Goal: Task Accomplishment & Management: Use online tool/utility

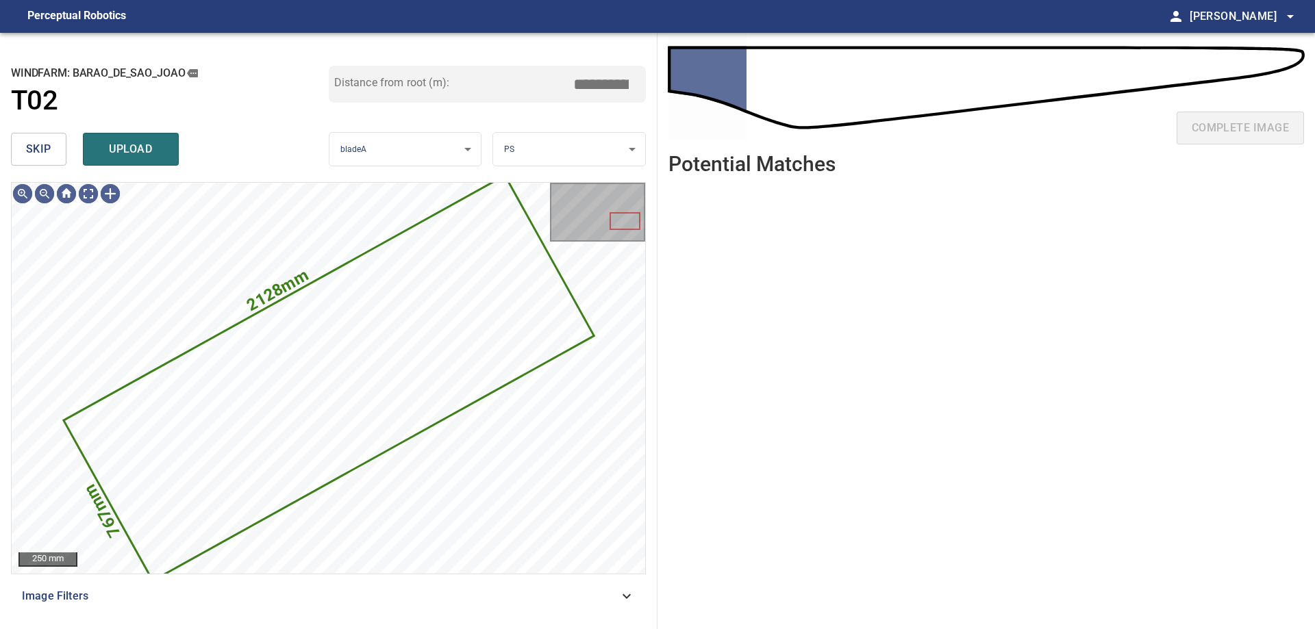
click at [27, 155] on span "skip" at bounding box center [38, 149] width 25 height 19
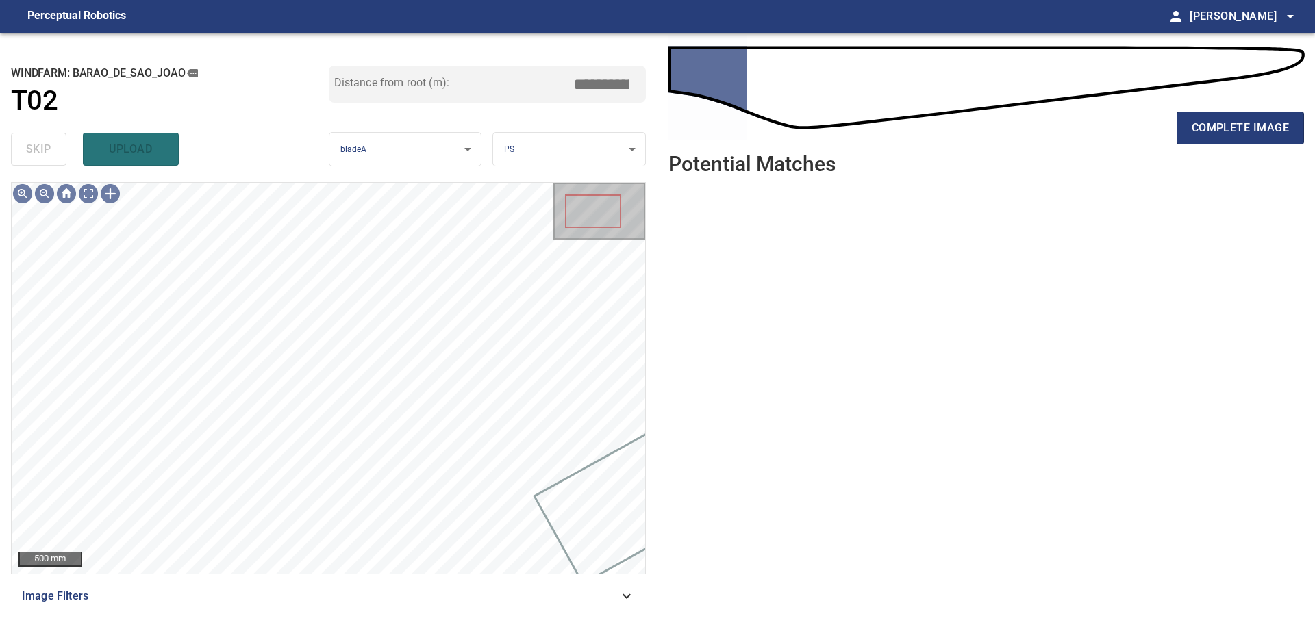
click at [562, 599] on span "Image Filters" at bounding box center [320, 596] width 597 height 16
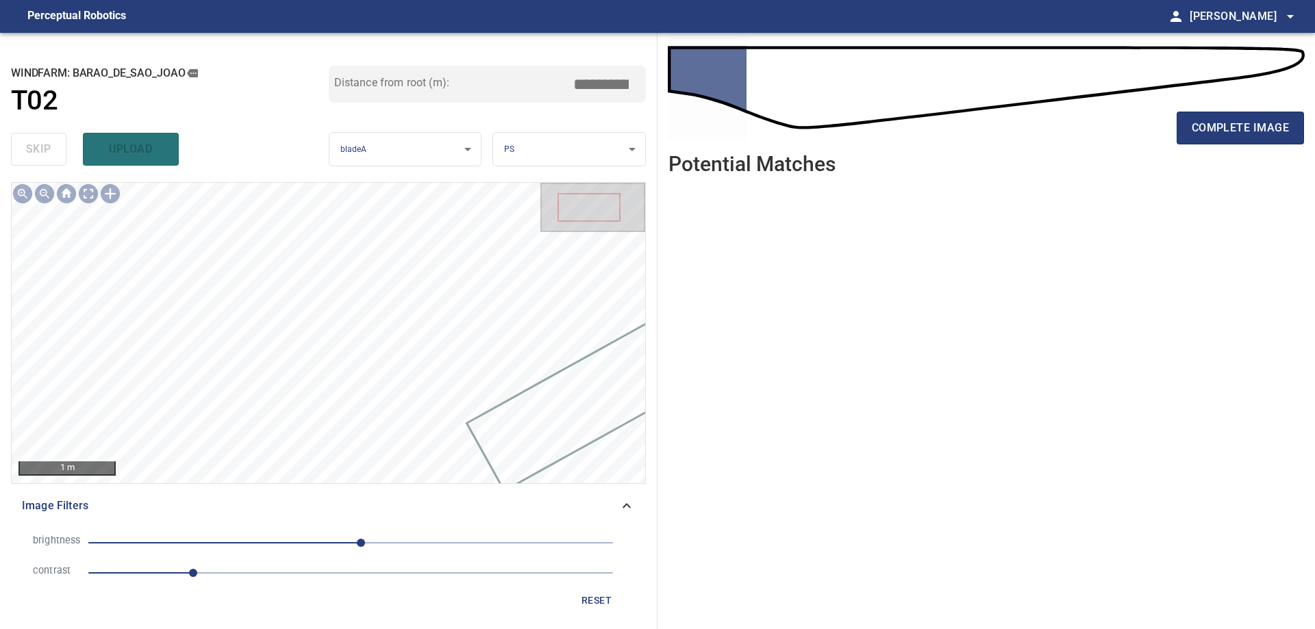
click at [396, 545] on span "10" at bounding box center [350, 543] width 525 height 19
click at [305, 573] on span "1" at bounding box center [350, 573] width 525 height 19
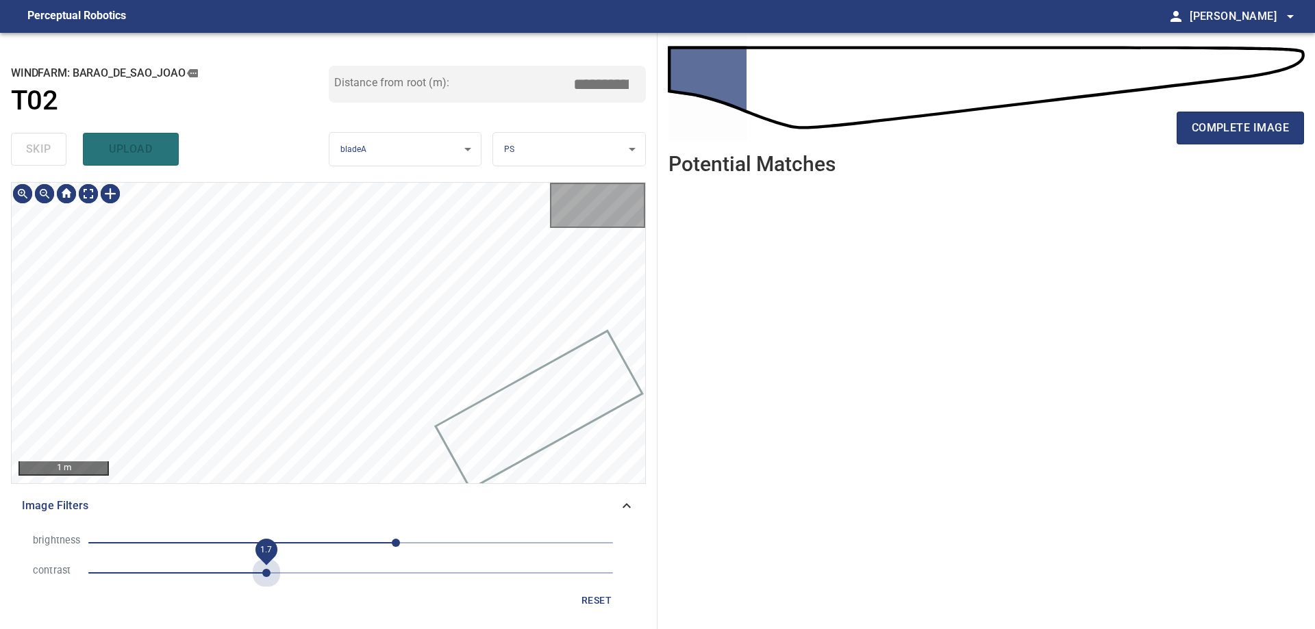
click at [263, 564] on span "1.7" at bounding box center [350, 573] width 525 height 19
click at [238, 538] on span "44" at bounding box center [350, 543] width 525 height 19
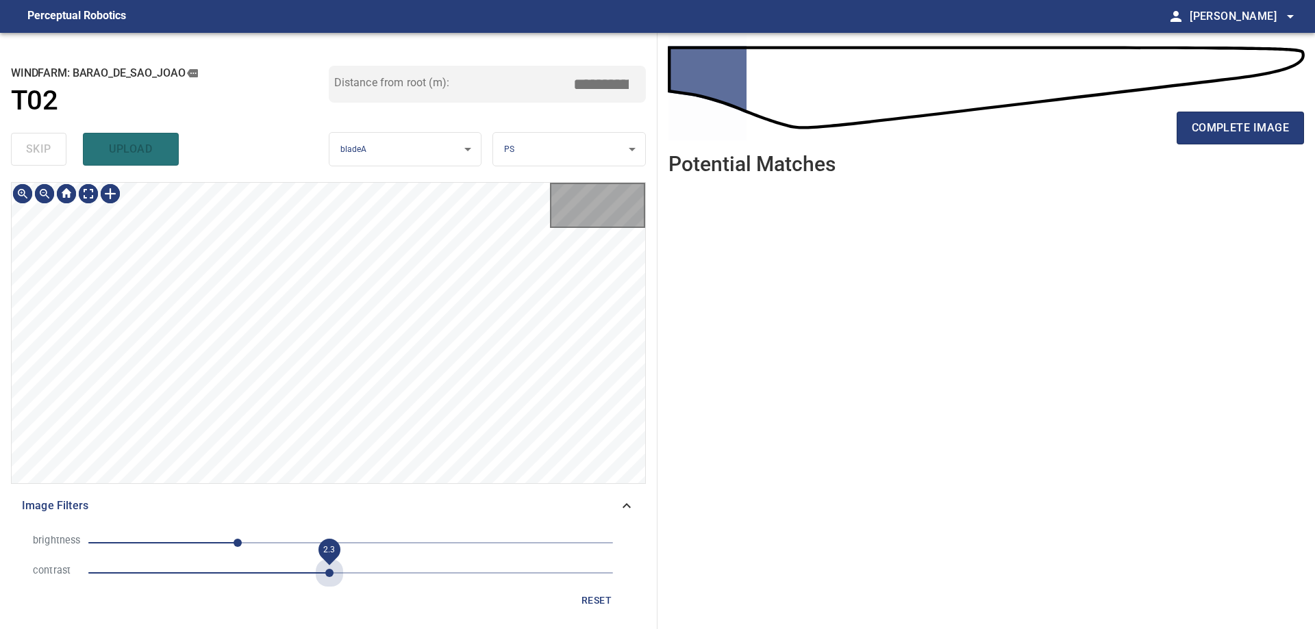
click at [330, 571] on span "2.3" at bounding box center [350, 573] width 525 height 19
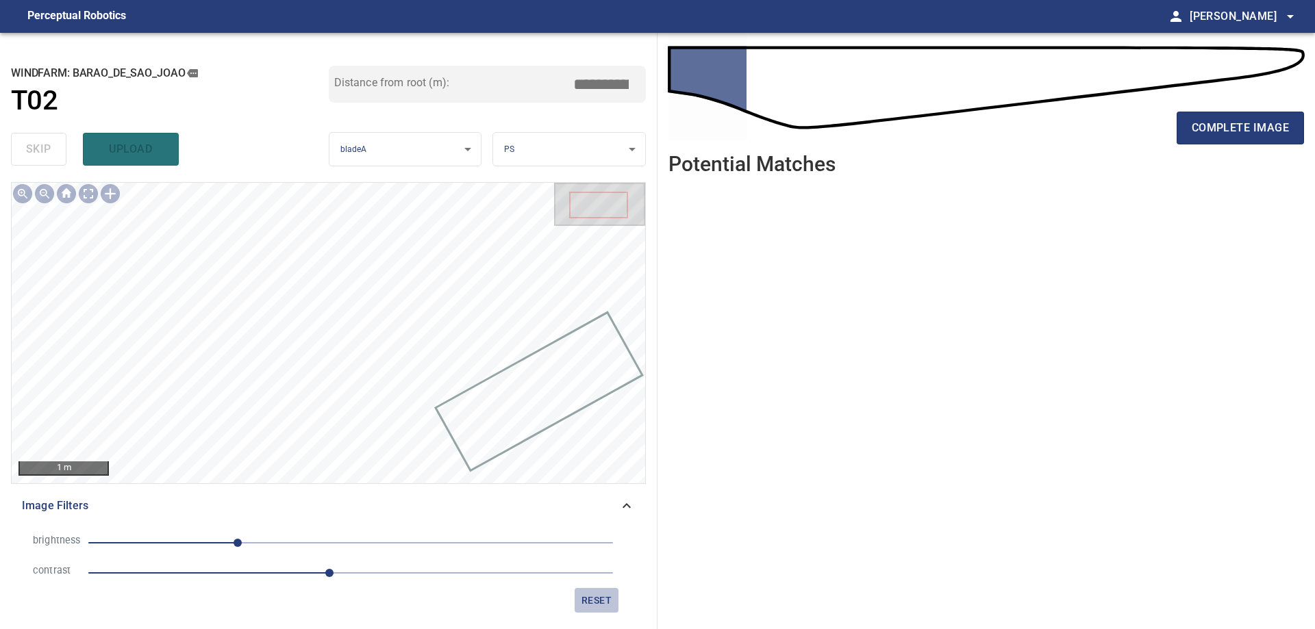
click at [598, 608] on span "reset" at bounding box center [596, 600] width 33 height 17
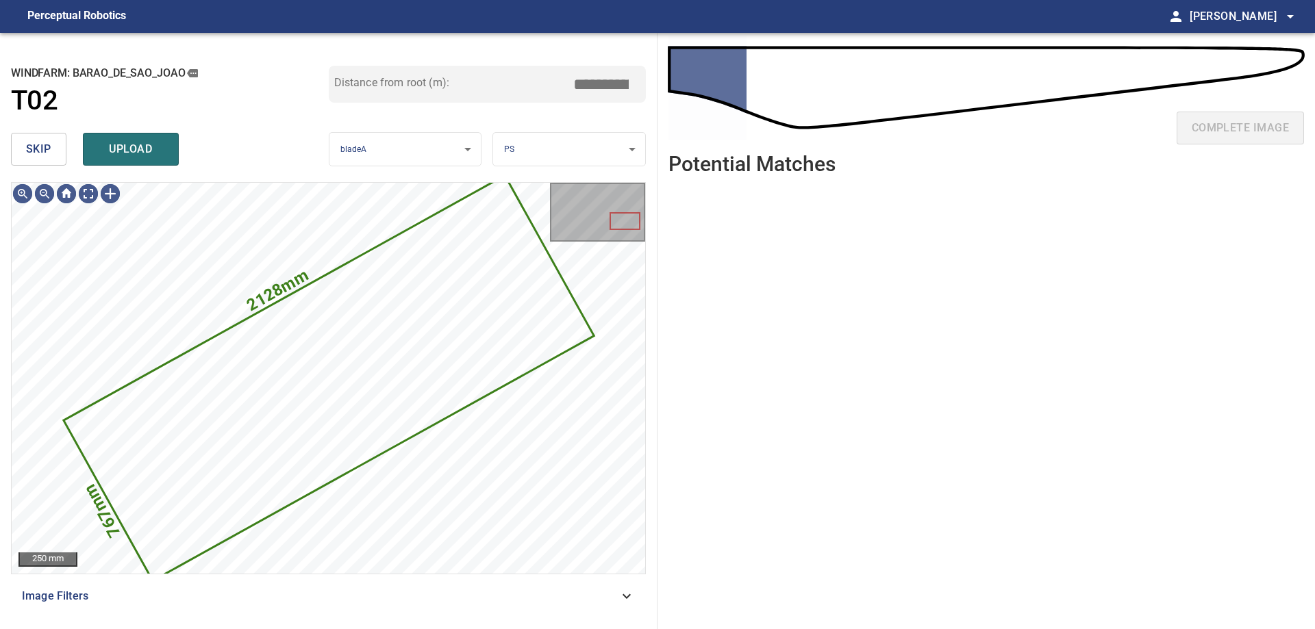
click at [37, 144] on span "skip" at bounding box center [38, 149] width 25 height 19
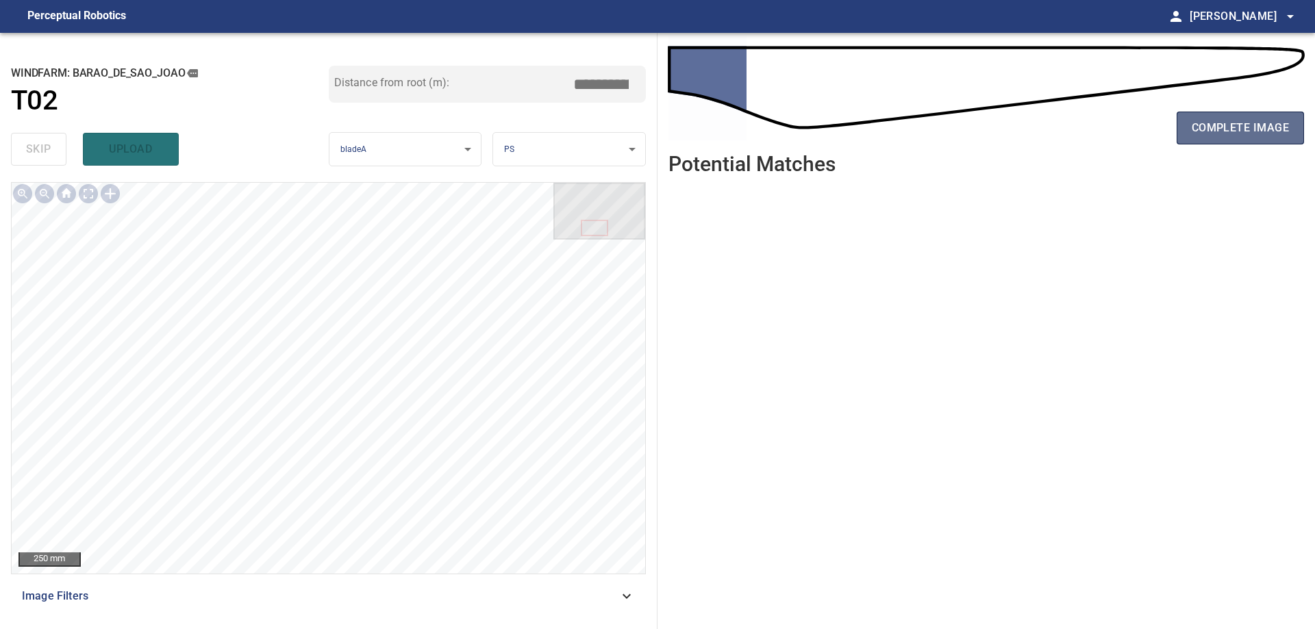
drag, startPoint x: 1221, startPoint y: 135, endPoint x: 1221, endPoint y: 117, distance: 17.8
click at [1221, 133] on span "complete image" at bounding box center [1240, 127] width 97 height 19
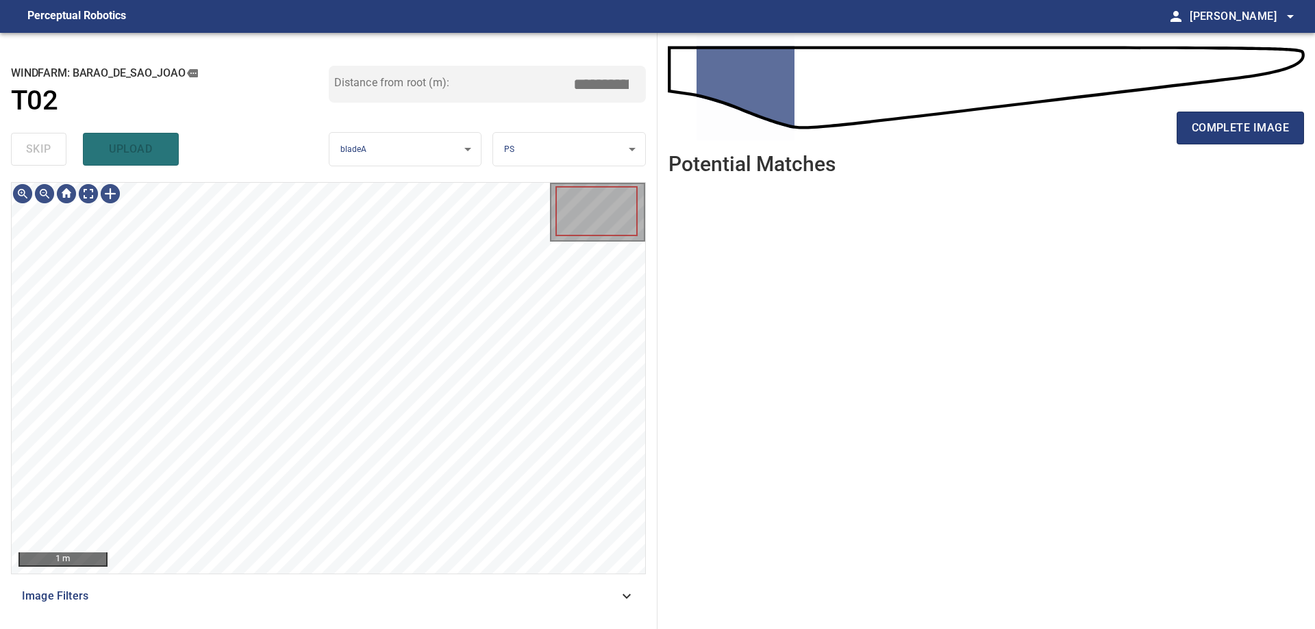
click at [573, 605] on span "Image Filters" at bounding box center [320, 596] width 597 height 16
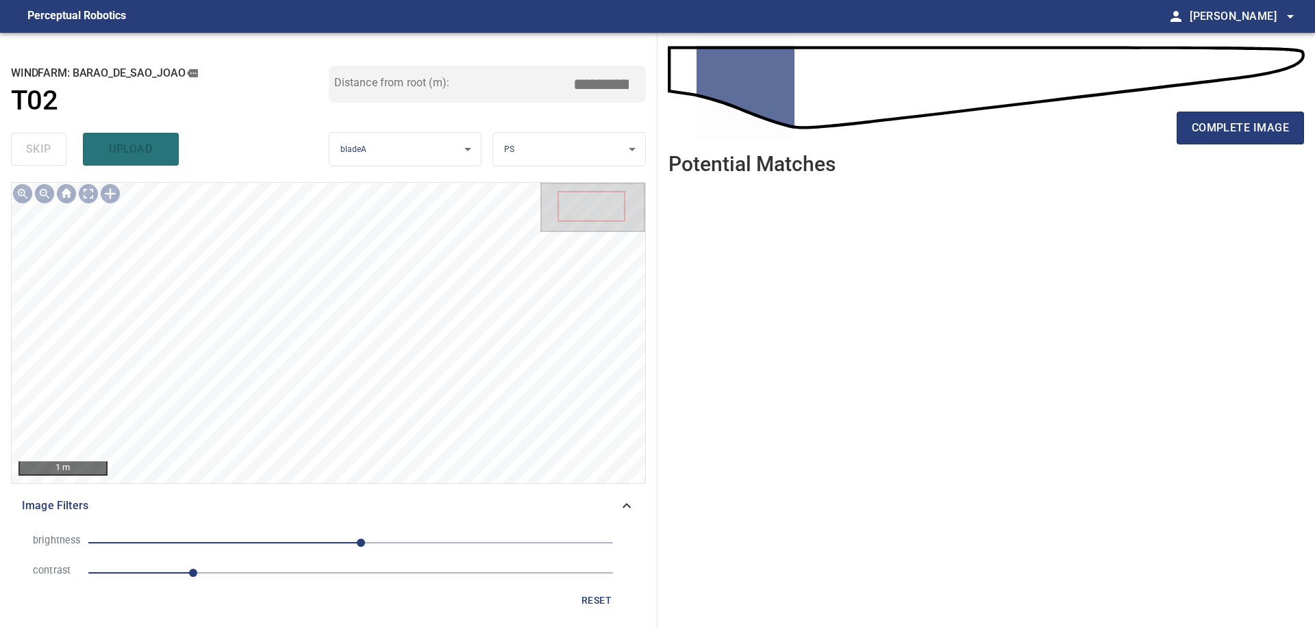
drag, startPoint x: 255, startPoint y: 582, endPoint x: 249, endPoint y: 577, distance: 8.2
click at [256, 582] on span "1" at bounding box center [350, 573] width 525 height 19
click at [207, 534] on span "10" at bounding box center [350, 543] width 525 height 19
click at [255, 545] on span "-140" at bounding box center [350, 543] width 525 height 19
click at [297, 544] on span "-93" at bounding box center [350, 543] width 525 height 19
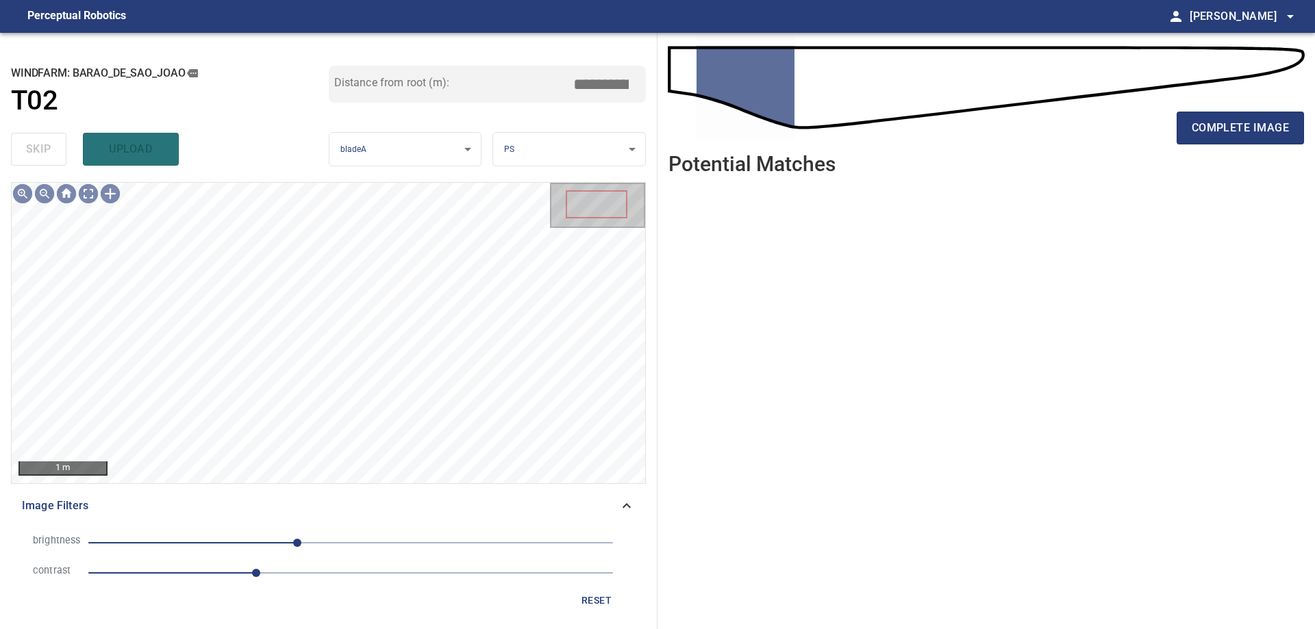
click at [295, 575] on span "1.6" at bounding box center [350, 573] width 525 height 19
click at [229, 547] on span "-52" at bounding box center [350, 543] width 525 height 19
click at [211, 546] on span "-136" at bounding box center [350, 543] width 525 height 19
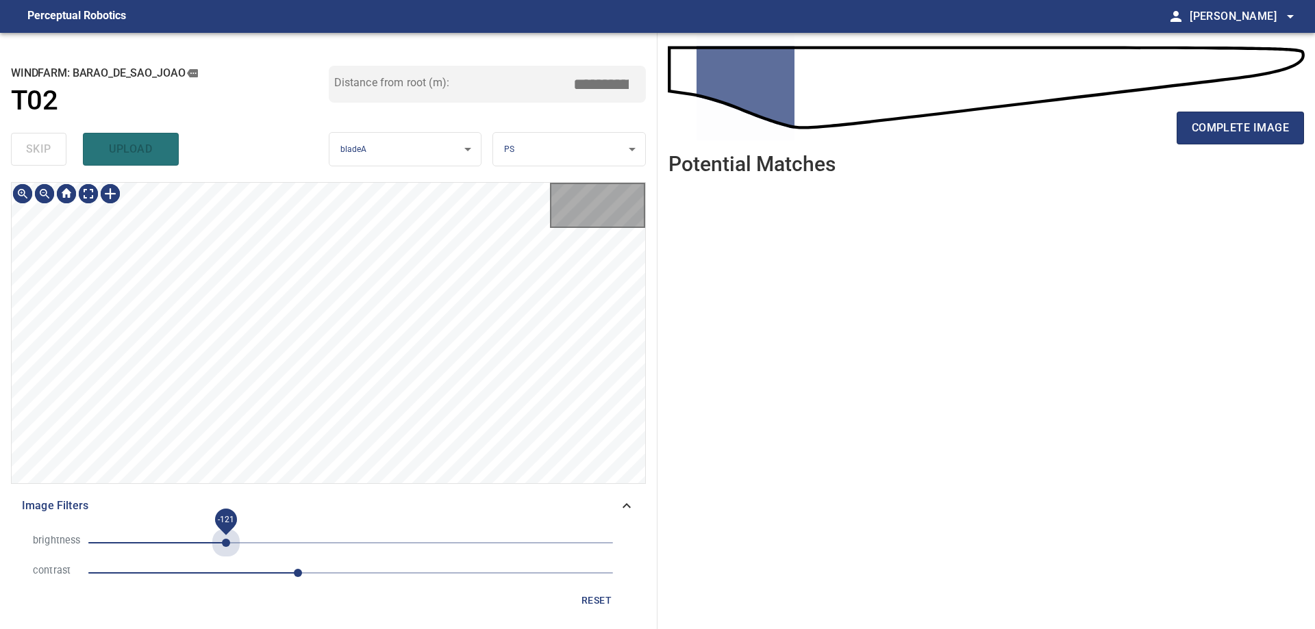
click at [226, 547] on span "-121" at bounding box center [350, 543] width 525 height 19
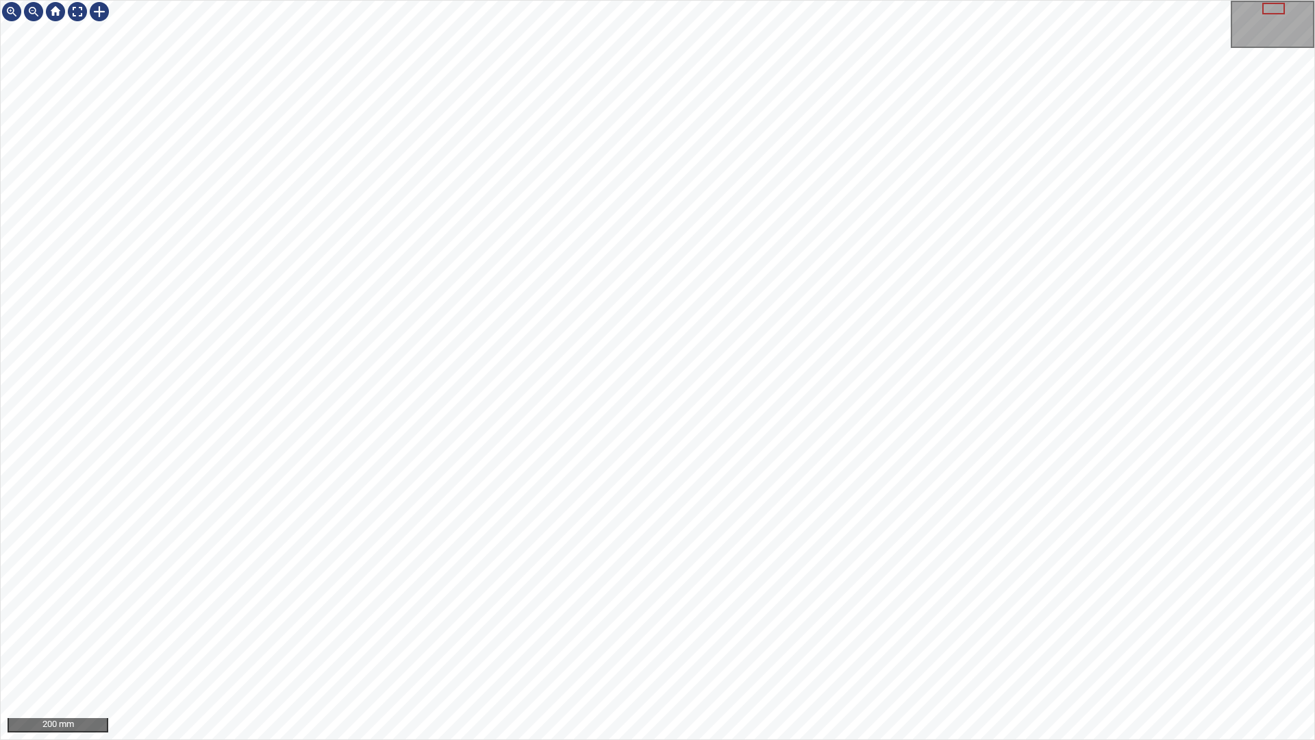
click at [612, 629] on div "200 mm" at bounding box center [657, 370] width 1315 height 740
click at [629, 395] on div "200 mm" at bounding box center [657, 370] width 1315 height 740
click at [741, 629] on div "250 mm" at bounding box center [657, 370] width 1315 height 740
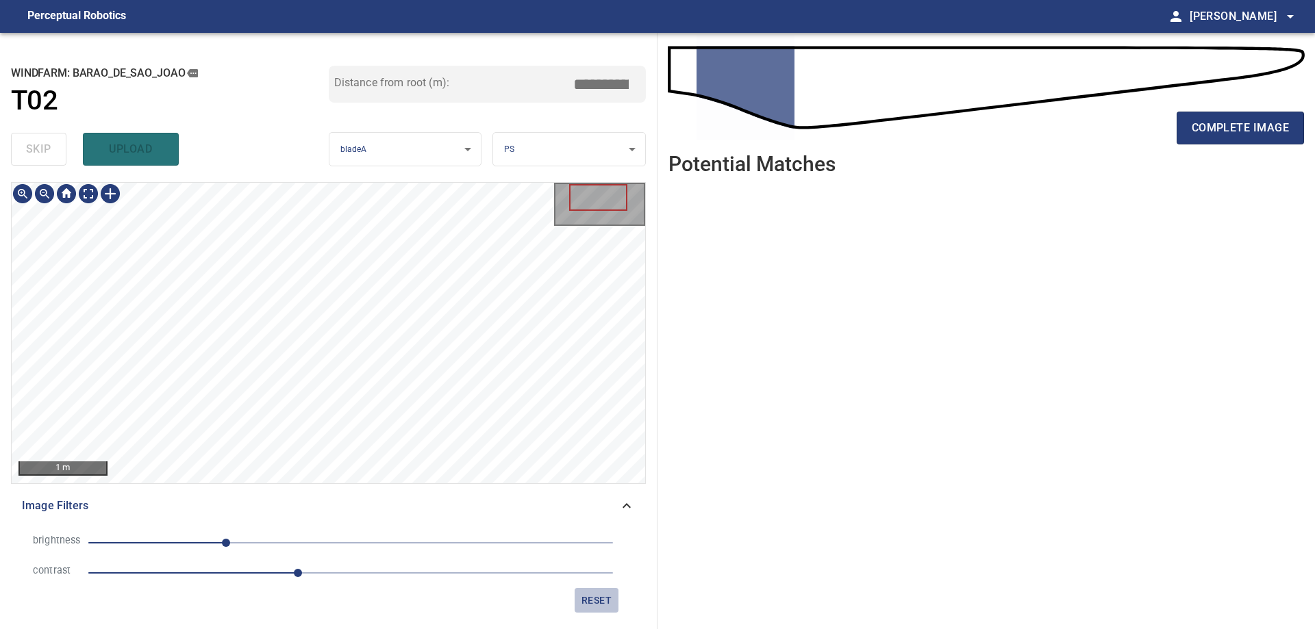
click at [595, 597] on span "reset" at bounding box center [596, 600] width 33 height 17
click at [99, 190] on div at bounding box center [67, 194] width 110 height 22
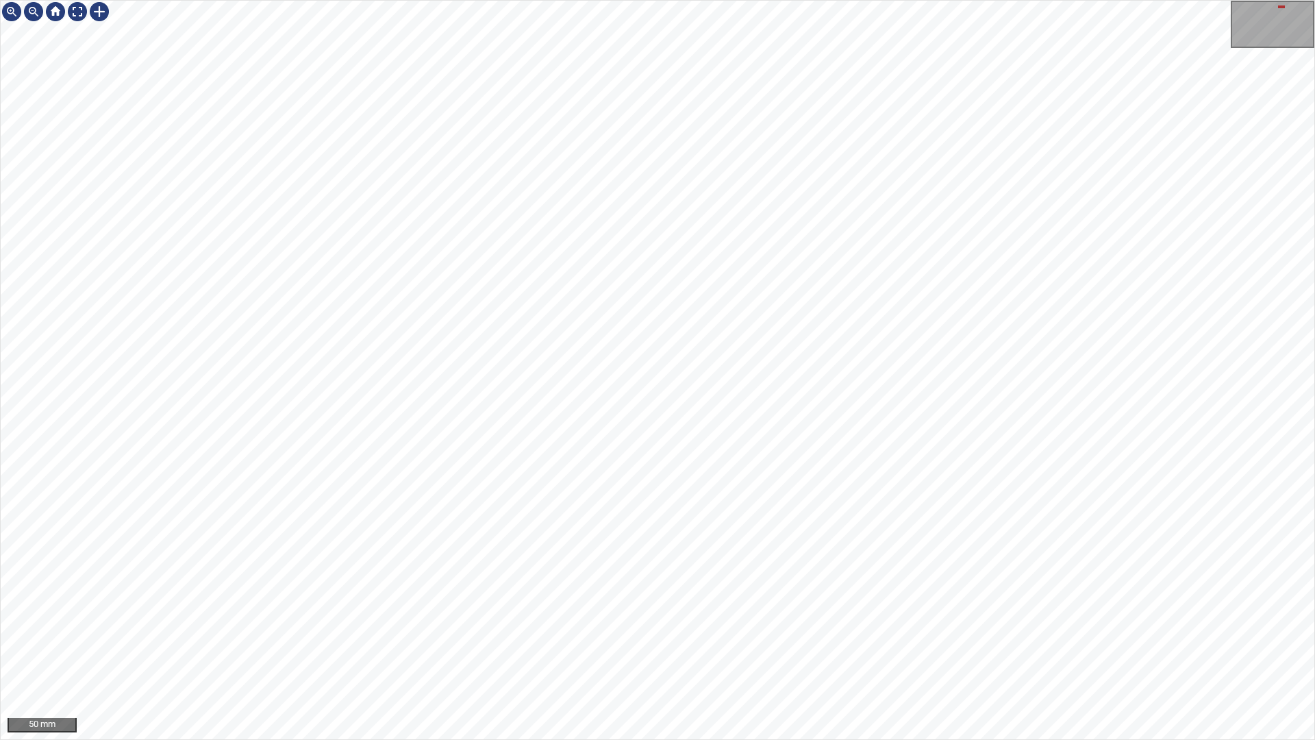
click at [631, 629] on div "50 mm" at bounding box center [657, 370] width 1315 height 740
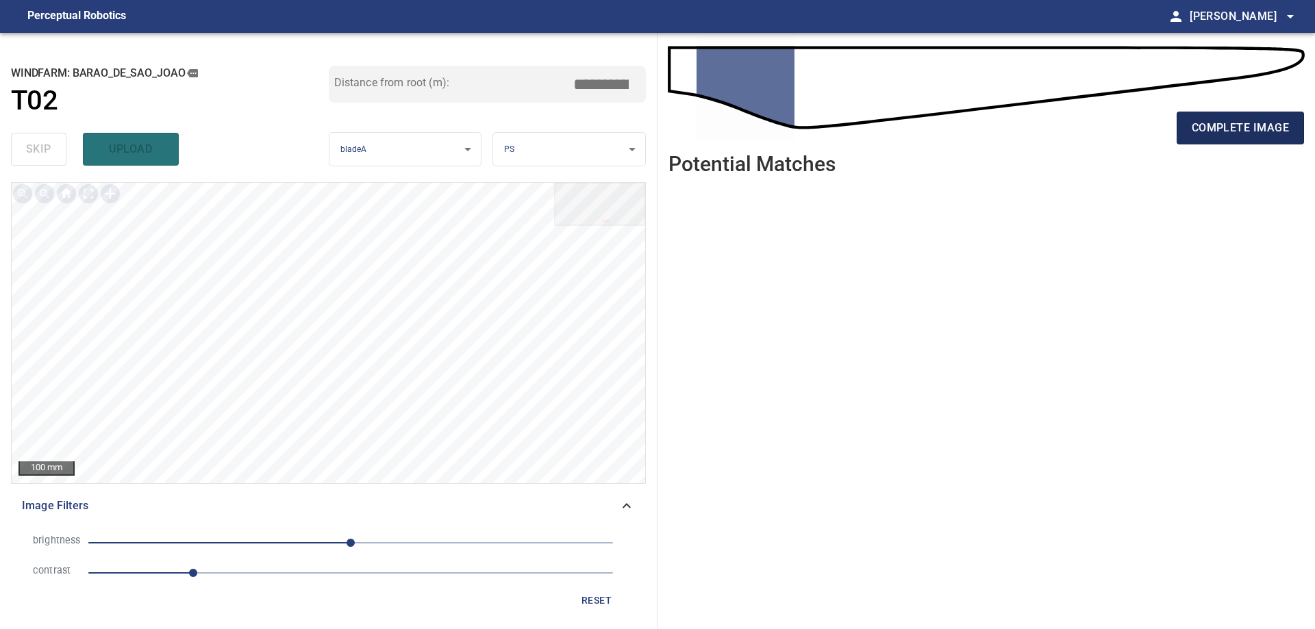
click at [1210, 129] on span "complete image" at bounding box center [1240, 127] width 97 height 19
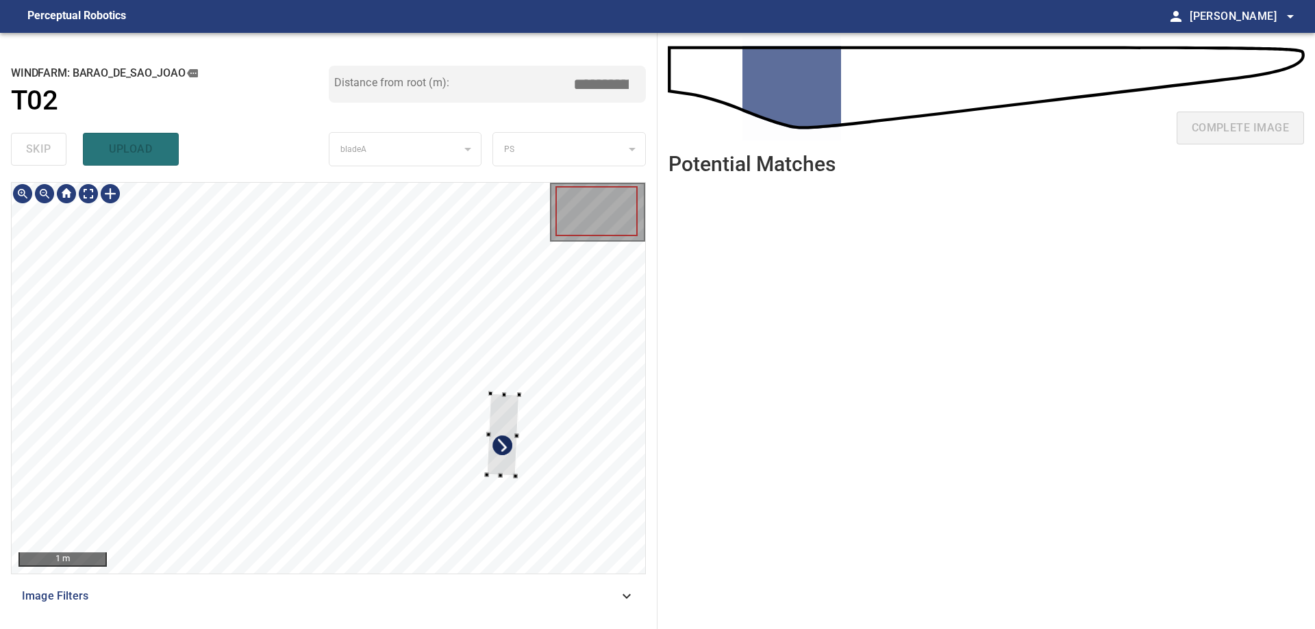
click at [549, 455] on div at bounding box center [329, 378] width 634 height 391
click at [590, 434] on div at bounding box center [329, 378] width 634 height 391
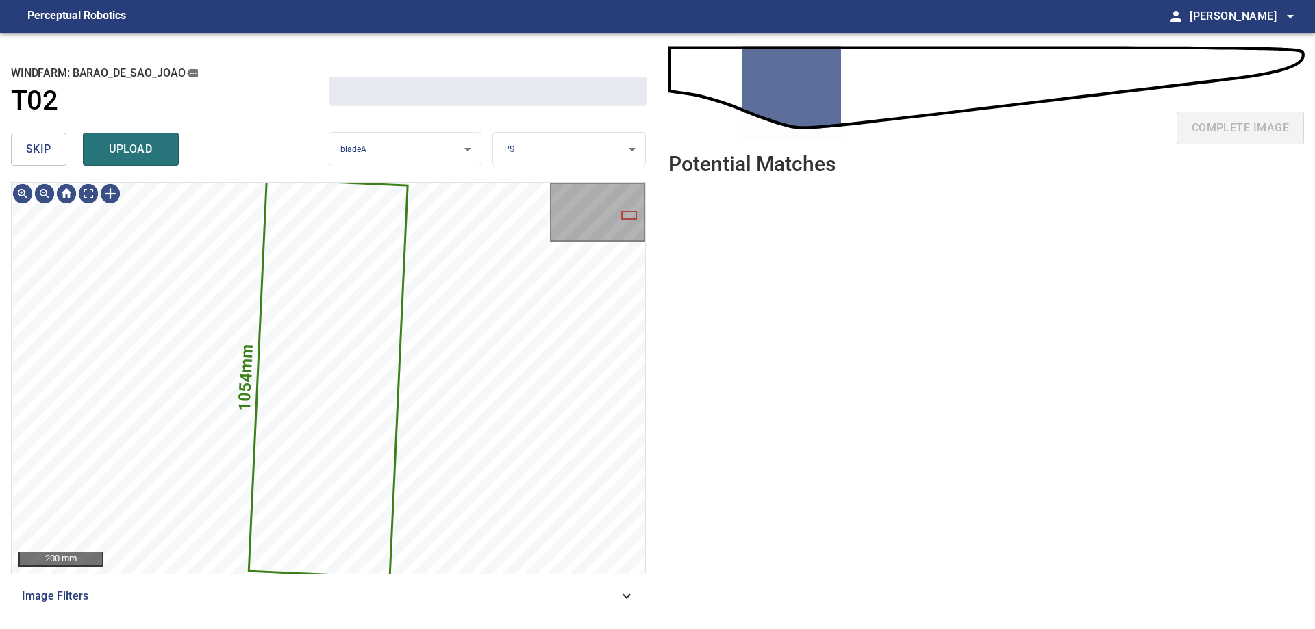
click at [51, 152] on button "skip" at bounding box center [38, 149] width 55 height 33
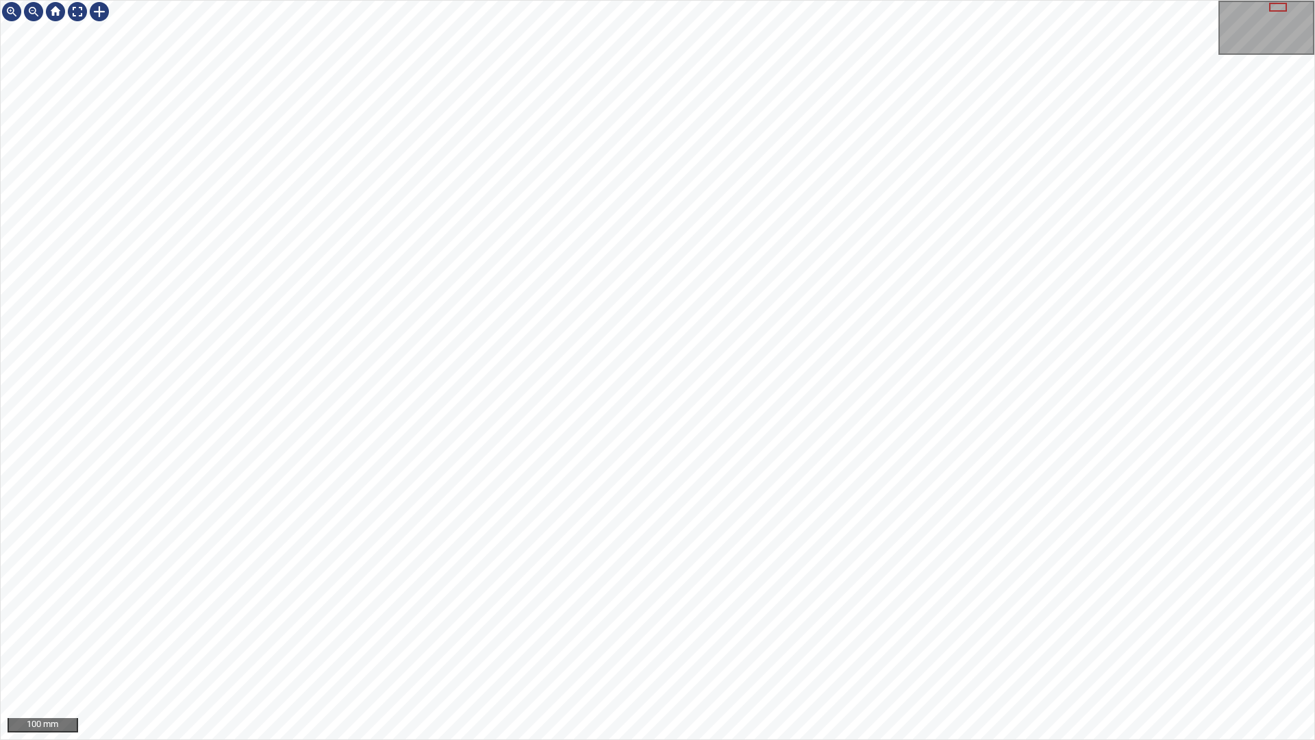
click at [521, 629] on div "100 mm" at bounding box center [657, 370] width 1315 height 740
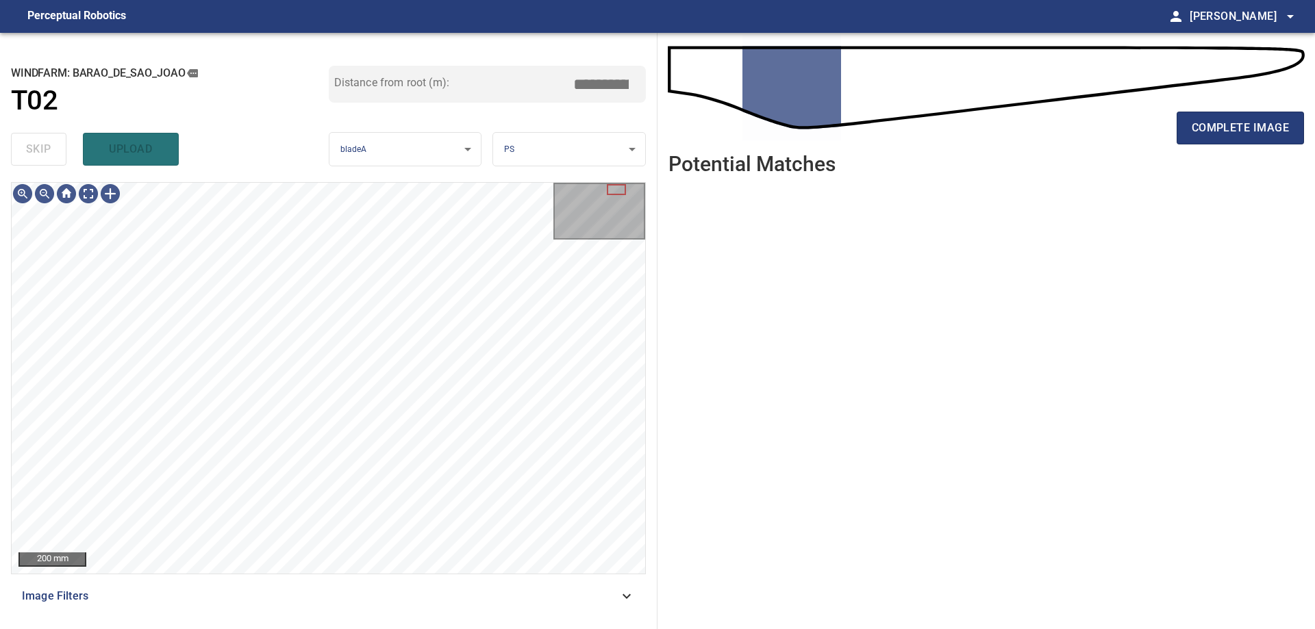
click at [358, 601] on span "Image Filters" at bounding box center [320, 596] width 597 height 16
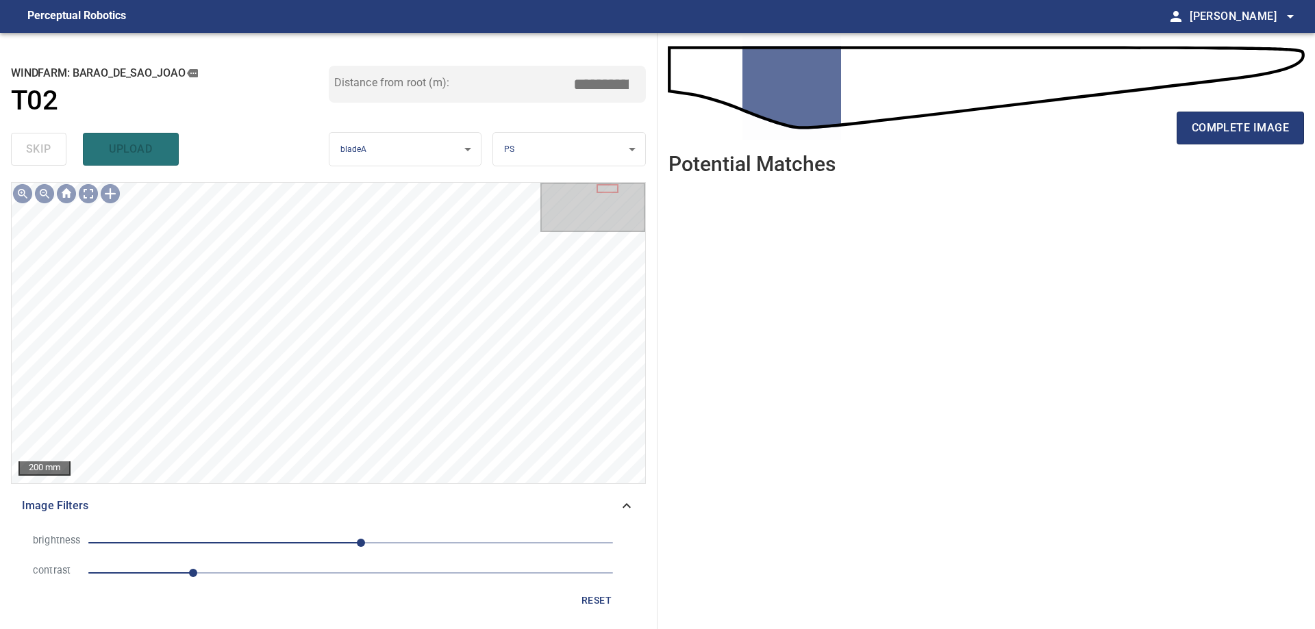
drag, startPoint x: 278, startPoint y: 583, endPoint x: 278, endPoint y: 575, distance: 7.5
click at [278, 581] on li "contrast 1" at bounding box center [328, 573] width 613 height 30
click at [278, 575] on span "1" at bounding box center [350, 573] width 525 height 19
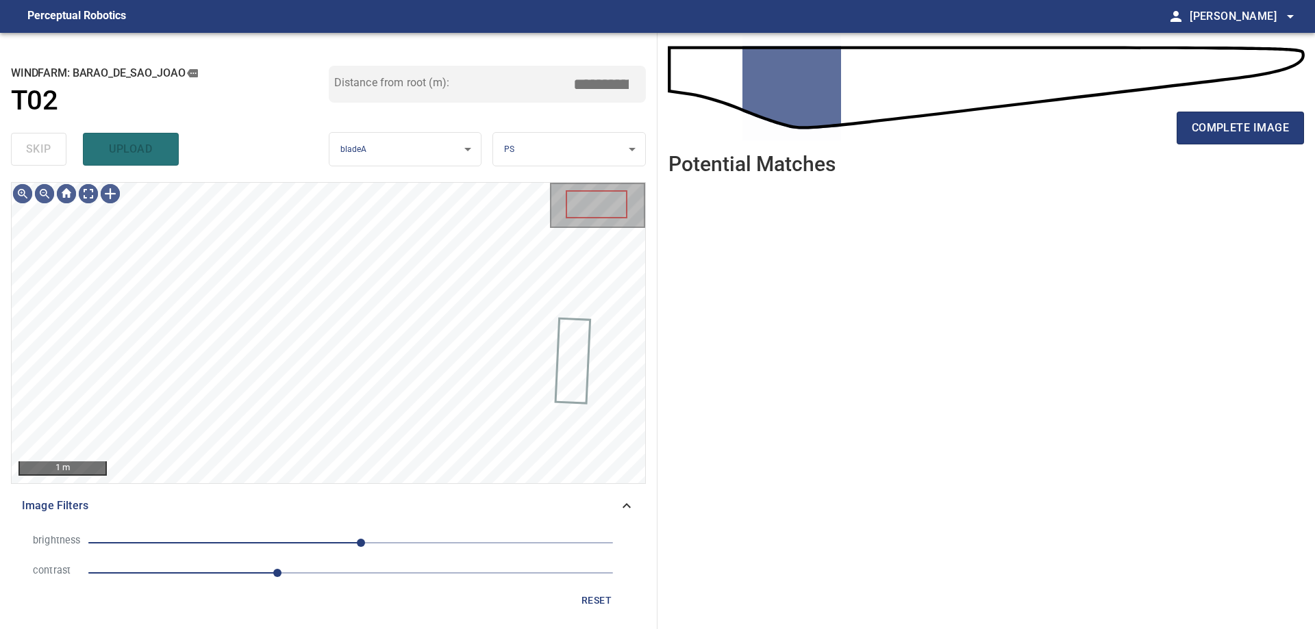
click at [228, 542] on span "10" at bounding box center [350, 543] width 525 height 19
click at [288, 543] on span "-61" at bounding box center [350, 543] width 525 height 19
click at [318, 576] on span "1.8" at bounding box center [350, 573] width 525 height 19
click at [254, 562] on li "contrast 2.2" at bounding box center [328, 573] width 613 height 30
click at [315, 577] on span "2.2" at bounding box center [319, 573] width 8 height 8
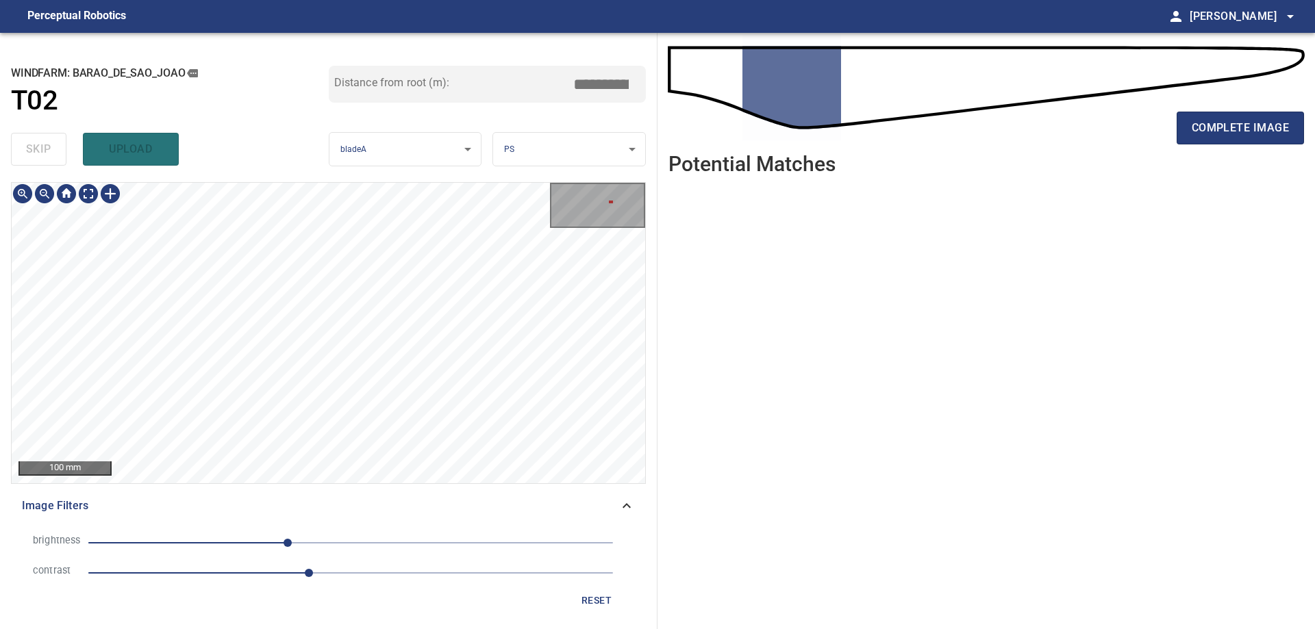
click at [449, 491] on div "100 mm Image Filters brightness -61 contrast 2.1 reset" at bounding box center [328, 400] width 635 height 436
click at [301, 497] on div "100 mm Image Filters brightness -61 contrast 2.1 reset" at bounding box center [328, 400] width 635 height 436
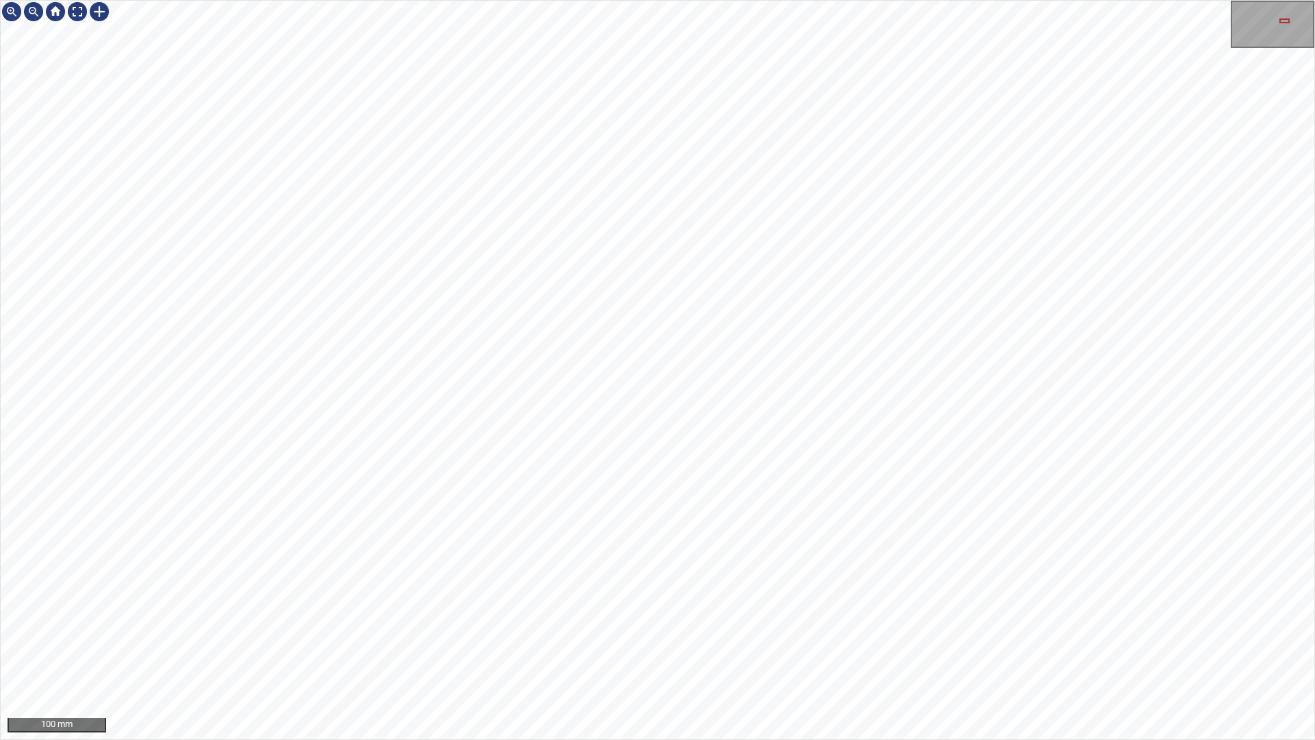
click at [592, 0] on div "100 mm" at bounding box center [657, 370] width 1315 height 740
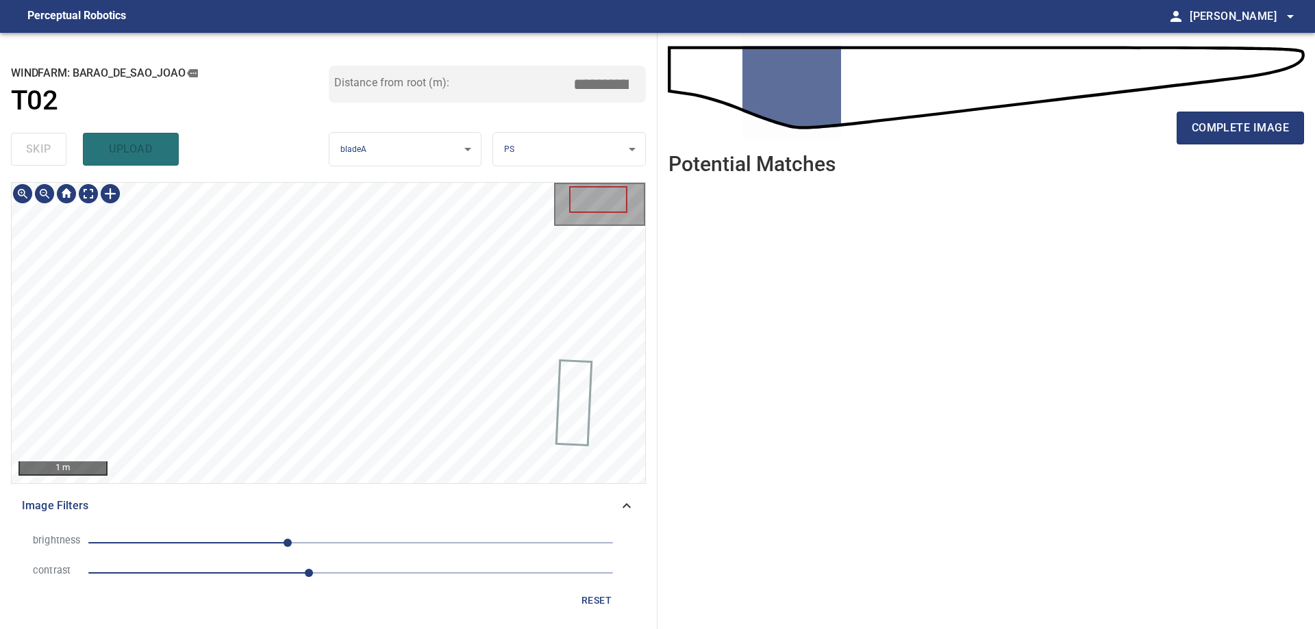
click at [572, 599] on div "reset" at bounding box center [328, 600] width 613 height 25
click at [588, 602] on span "reset" at bounding box center [596, 600] width 33 height 17
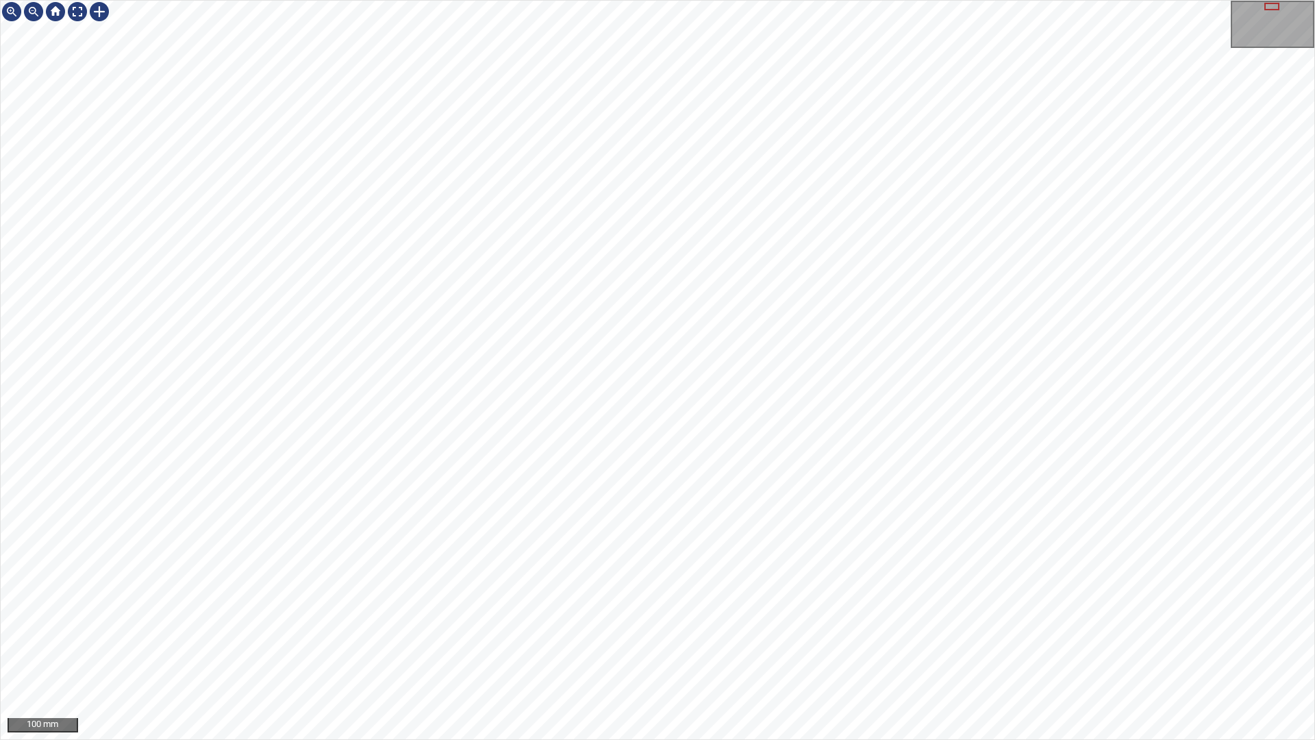
click at [629, 629] on div "100 mm" at bounding box center [657, 370] width 1315 height 740
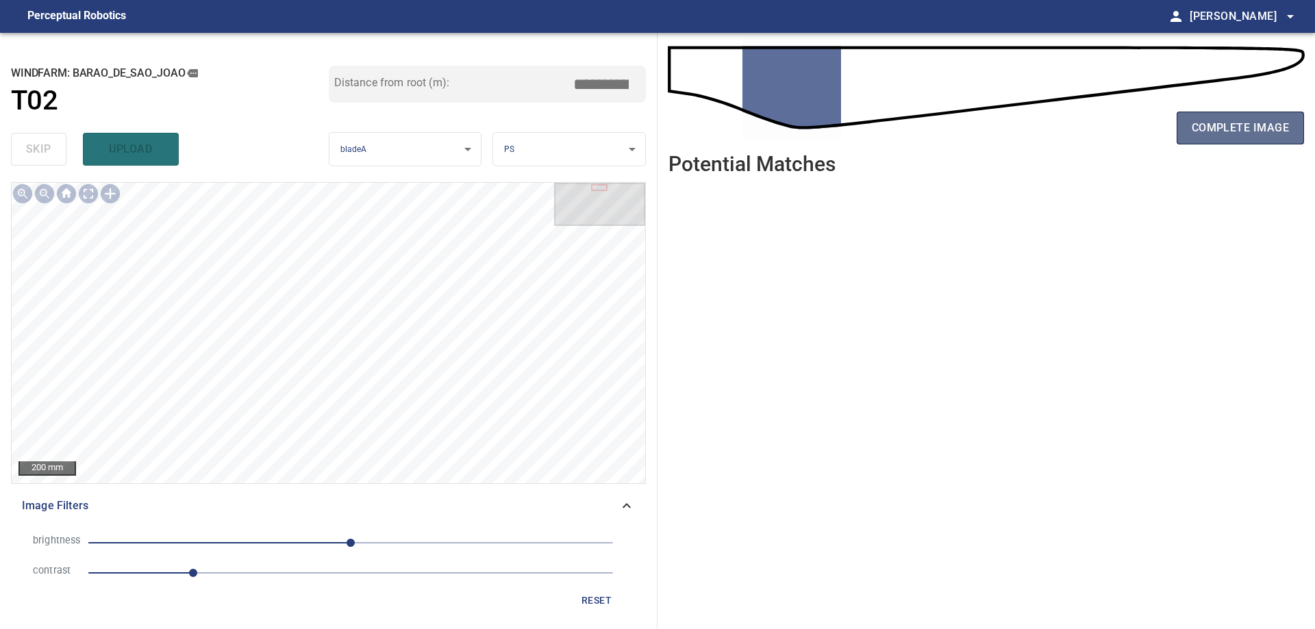
click at [1266, 119] on span "complete image" at bounding box center [1240, 127] width 97 height 19
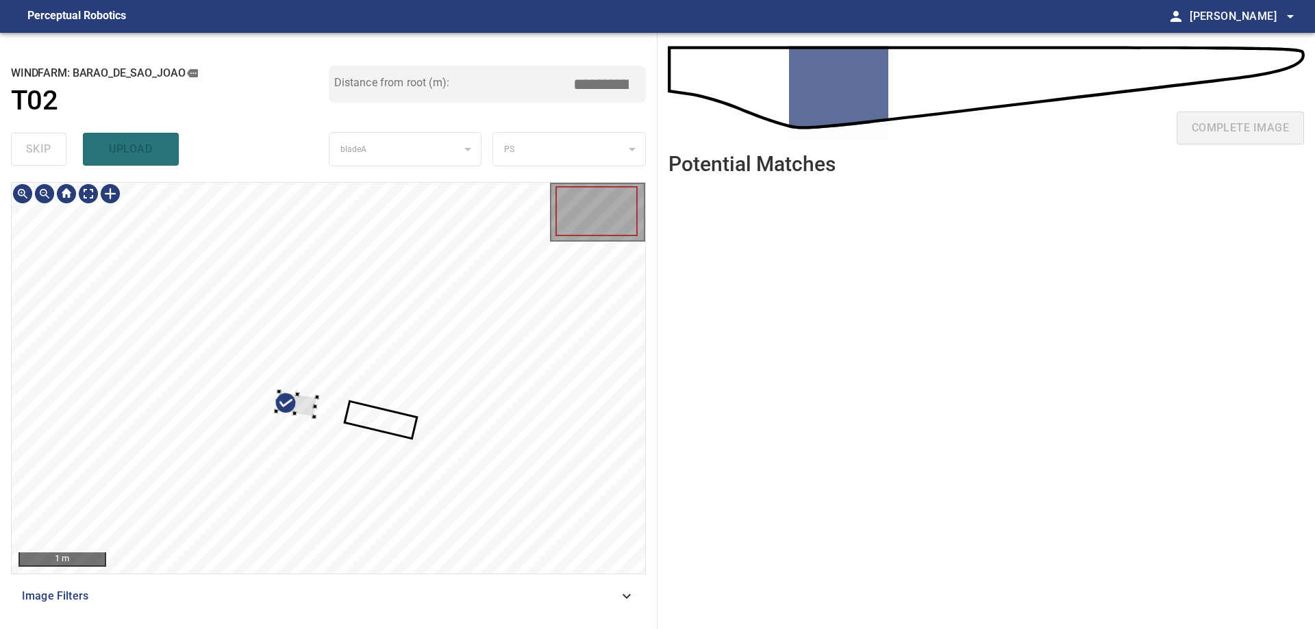
click at [417, 577] on div "1 m Image Filters" at bounding box center [328, 400] width 635 height 436
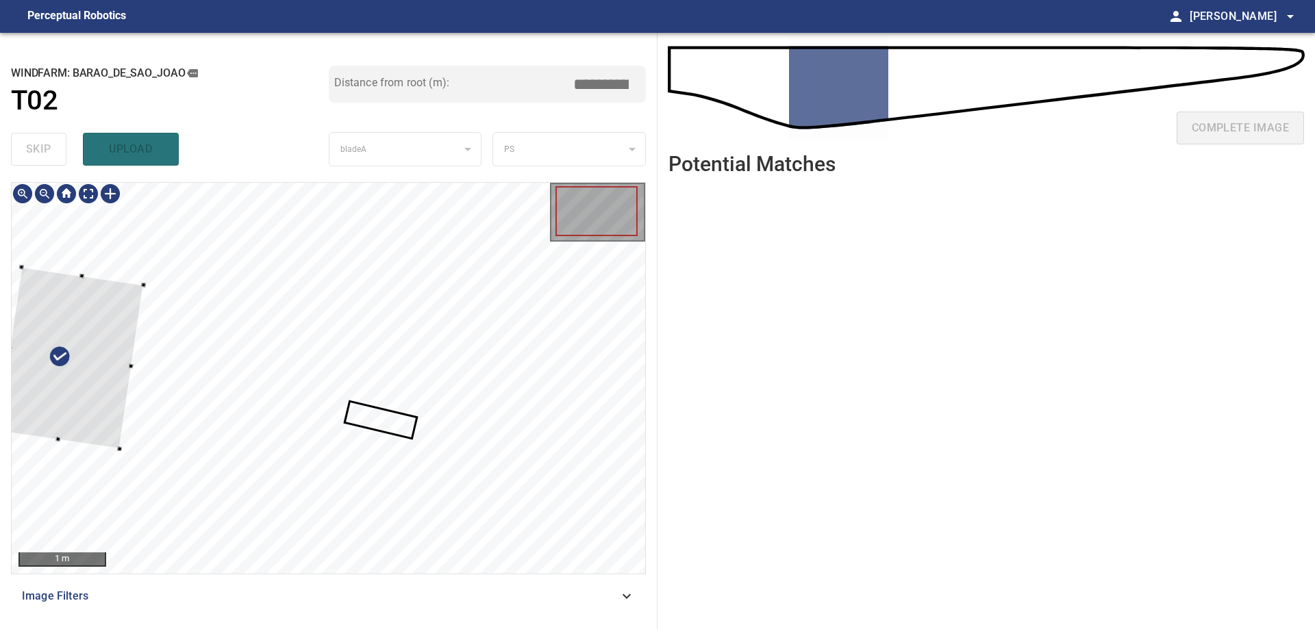
click at [75, 359] on div at bounding box center [70, 359] width 146 height 182
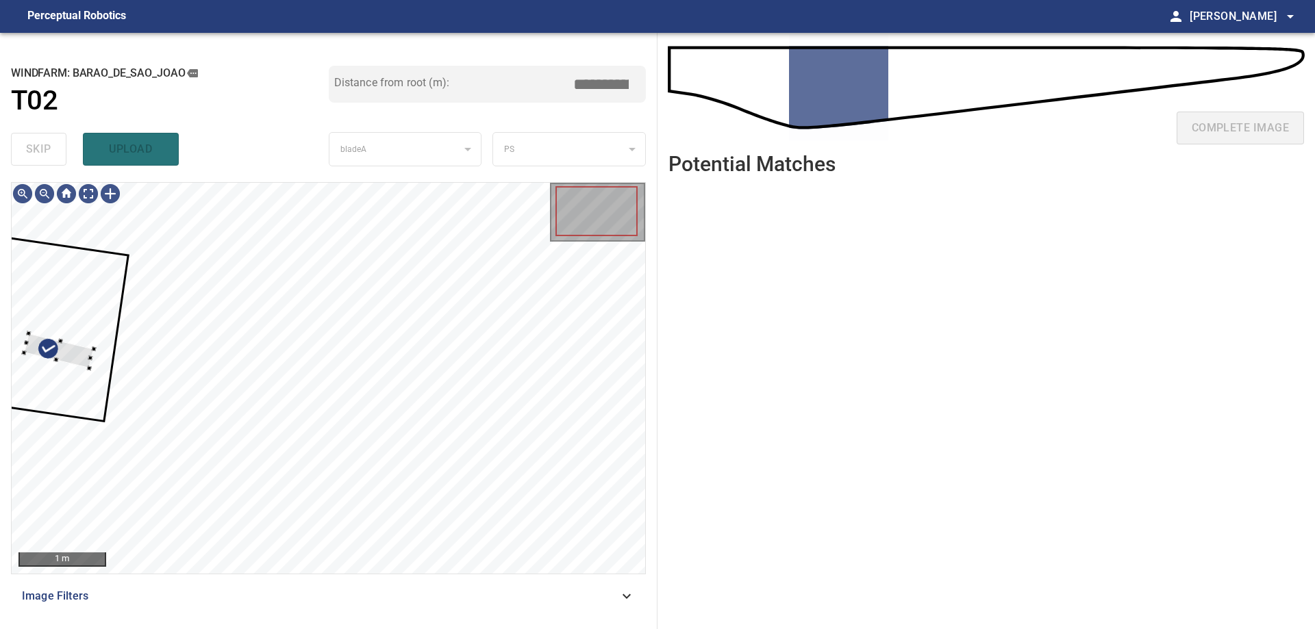
click at [53, 339] on div at bounding box center [329, 378] width 634 height 391
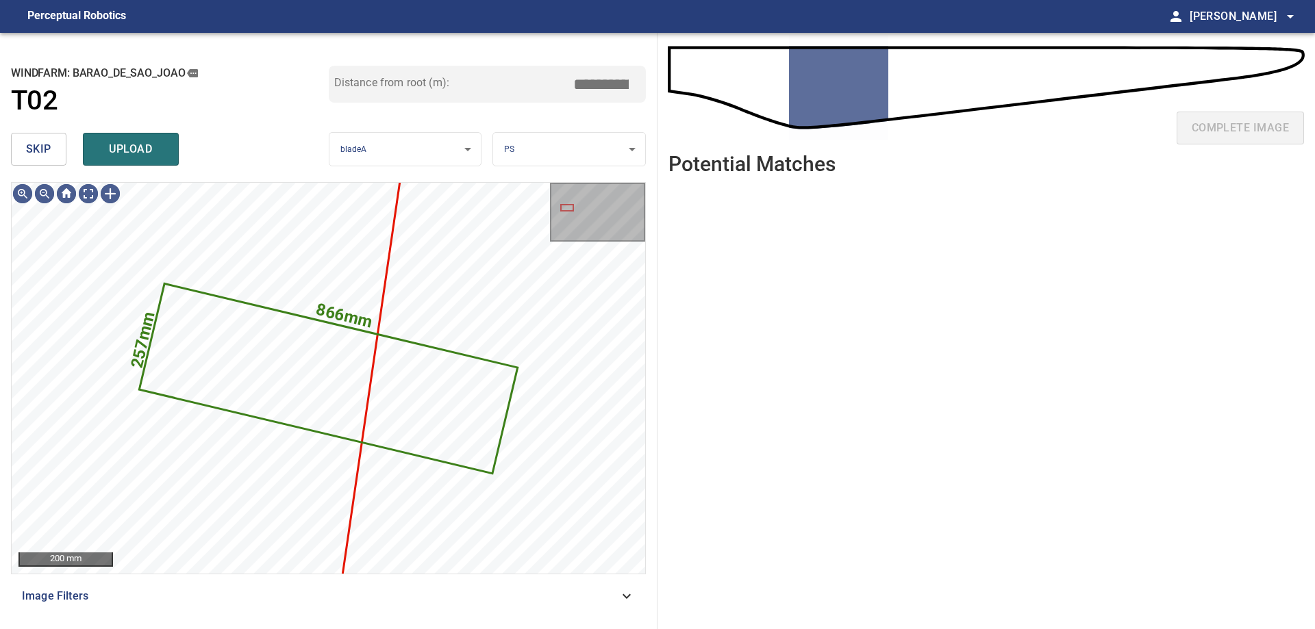
click at [38, 147] on span "skip" at bounding box center [38, 149] width 25 height 19
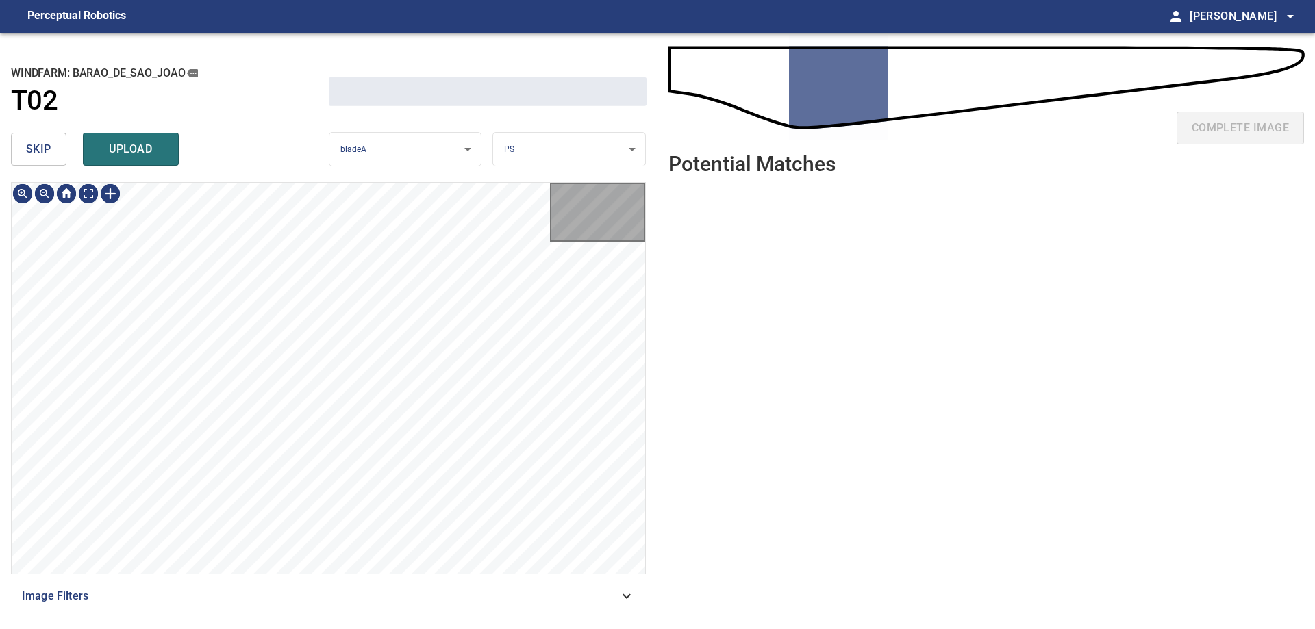
click at [38, 147] on span "skip" at bounding box center [38, 149] width 25 height 19
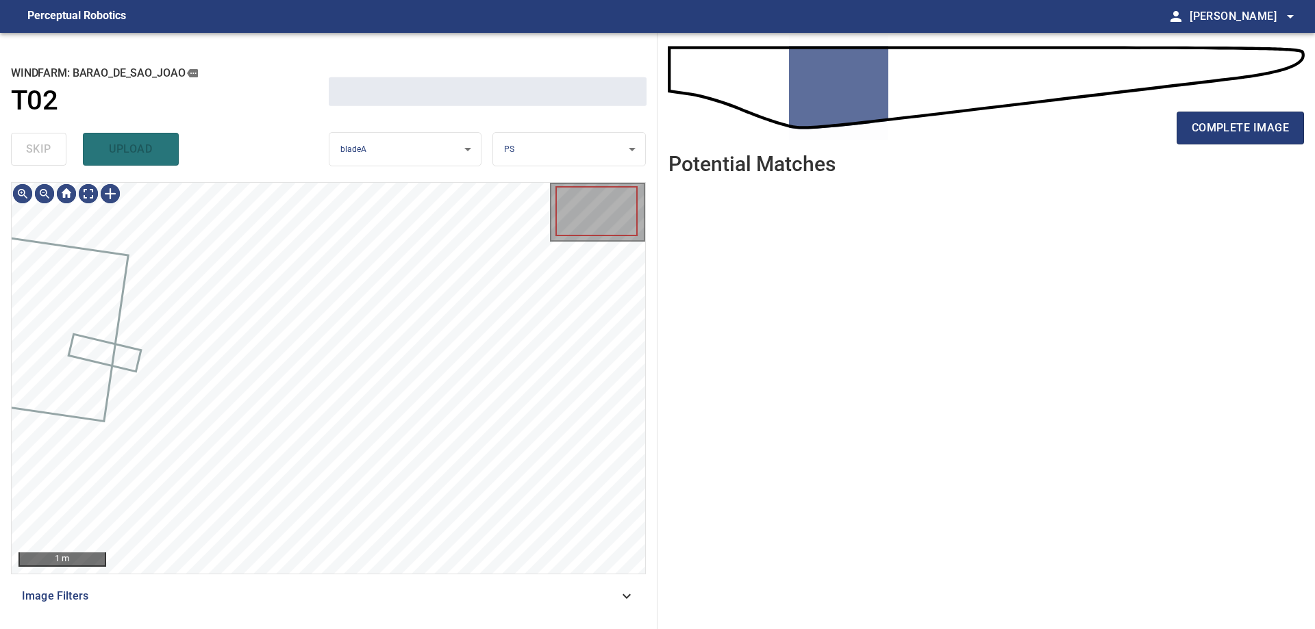
click at [38, 147] on div "skip upload" at bounding box center [170, 149] width 318 height 44
click at [32, 149] on div "skip upload" at bounding box center [170, 149] width 318 height 44
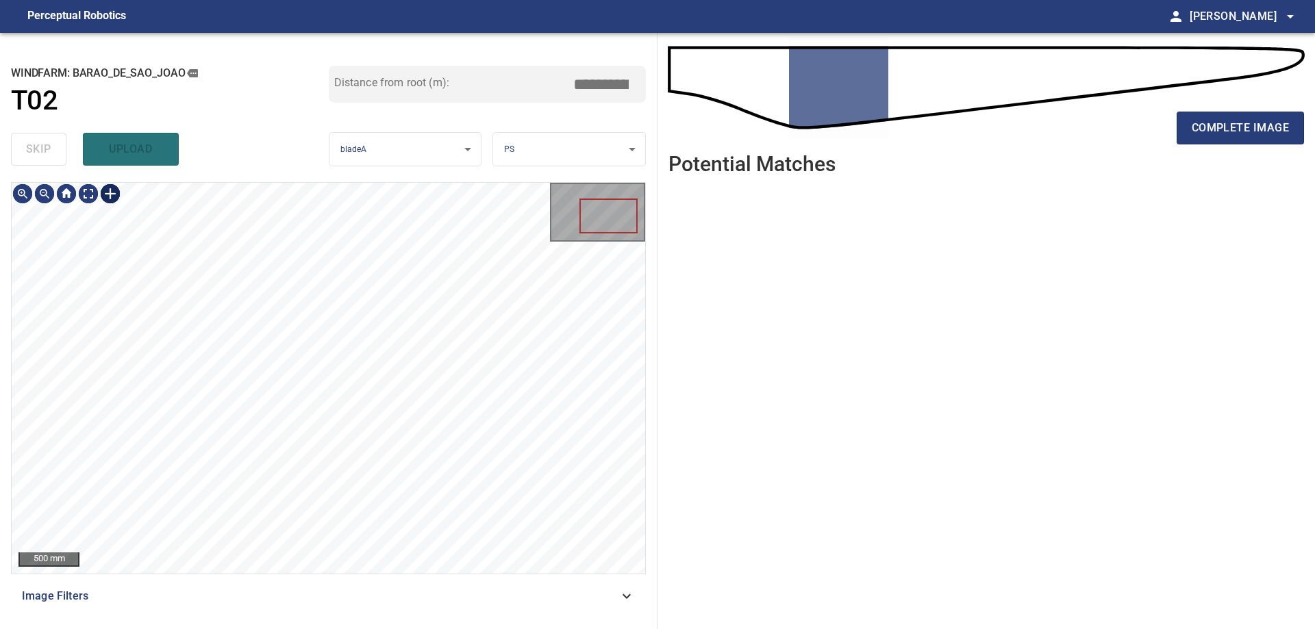
click at [114, 190] on div at bounding box center [110, 194] width 22 height 22
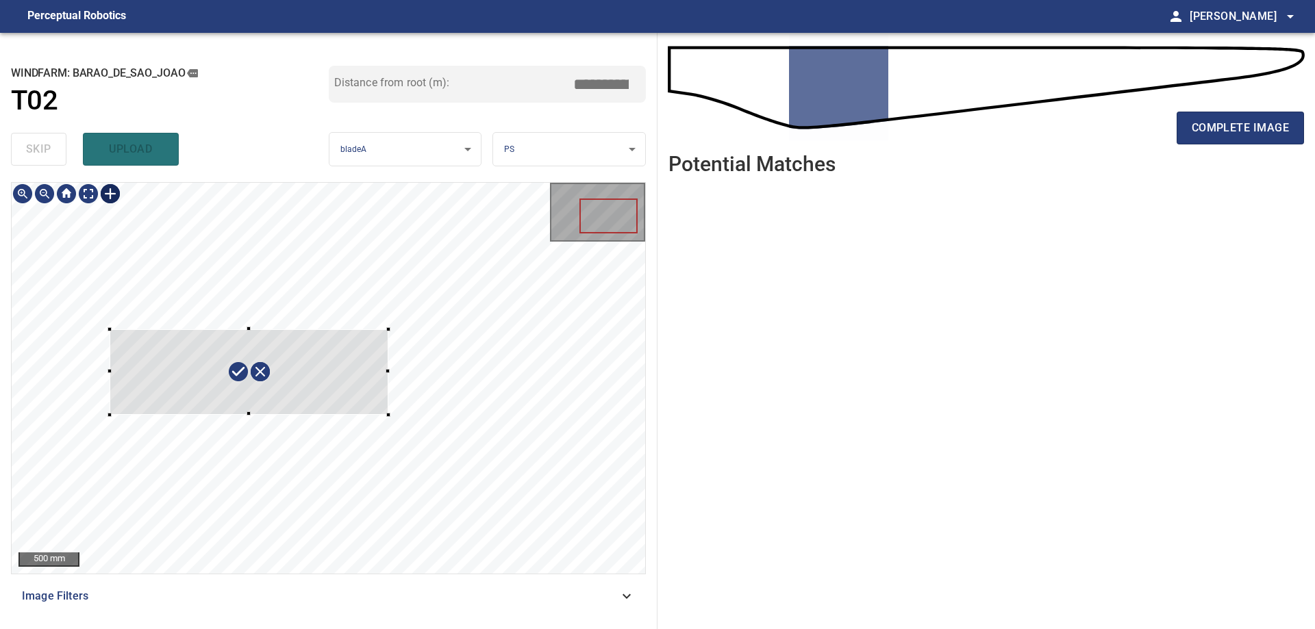
click at [388, 412] on div at bounding box center [329, 378] width 634 height 391
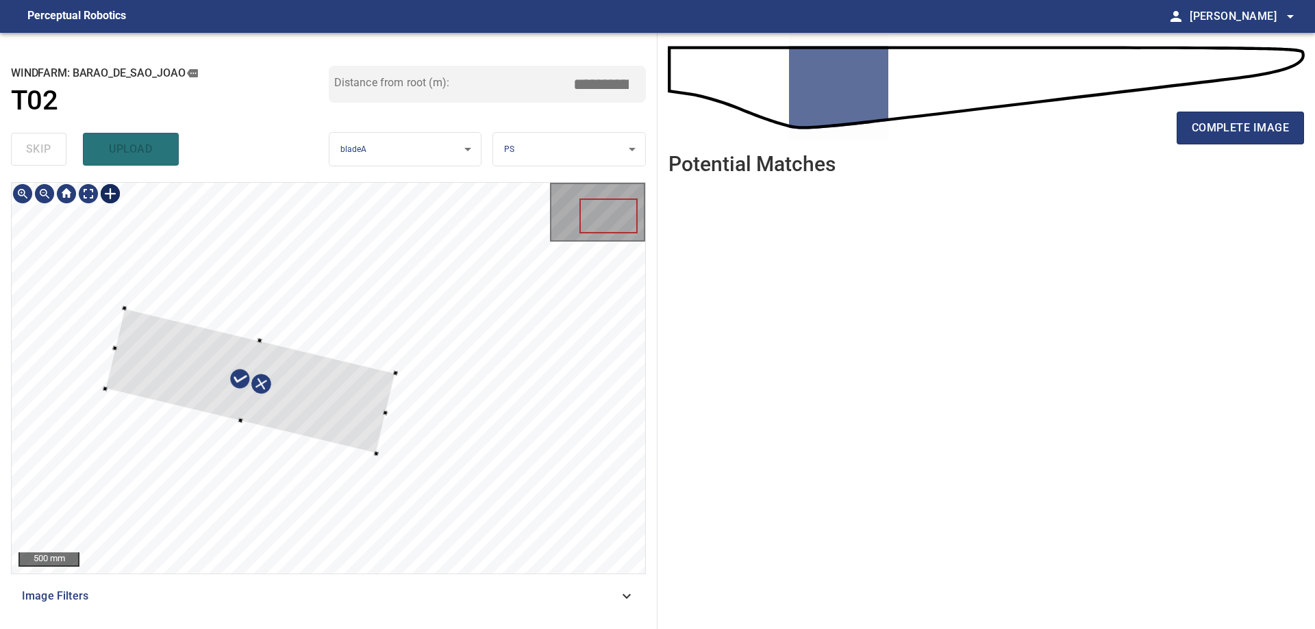
click at [351, 406] on div at bounding box center [250, 380] width 290 height 145
click at [240, 398] on div at bounding box center [253, 372] width 286 height 125
click at [279, 401] on div at bounding box center [255, 386] width 285 height 123
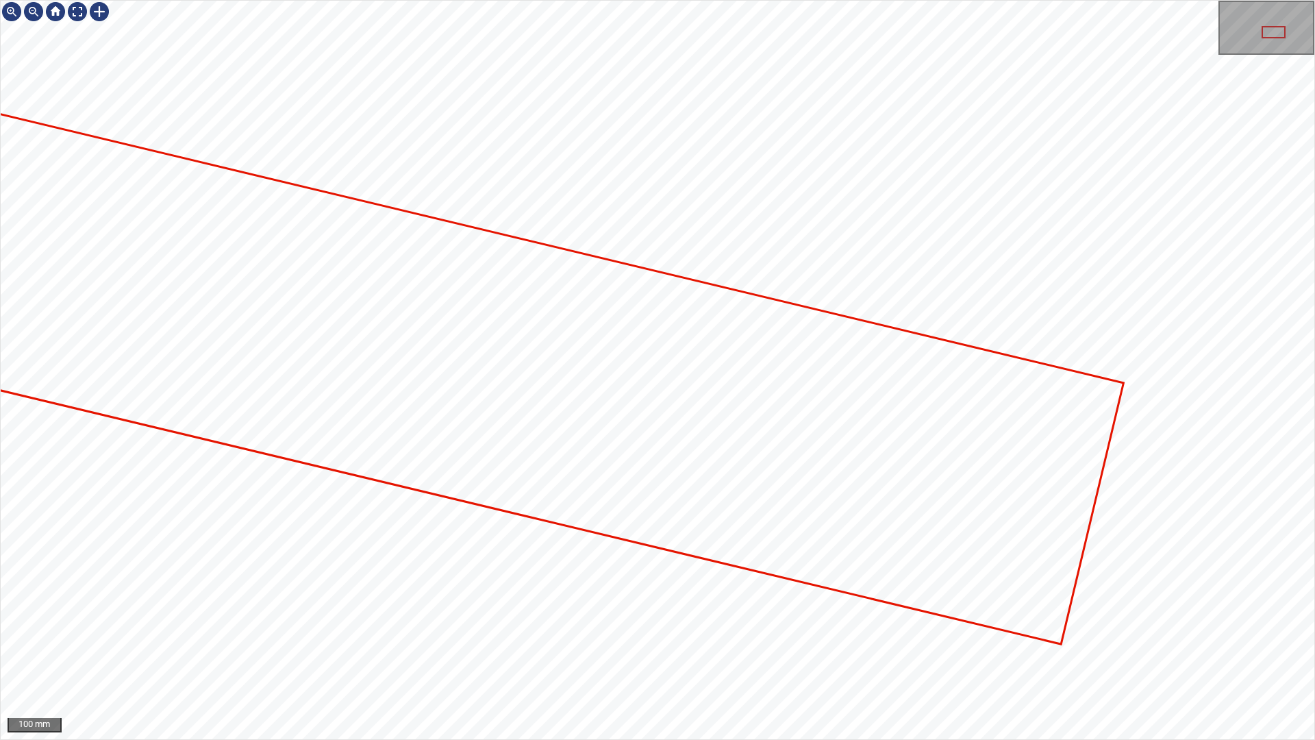
click at [1001, 540] on icon at bounding box center [493, 369] width 1257 height 545
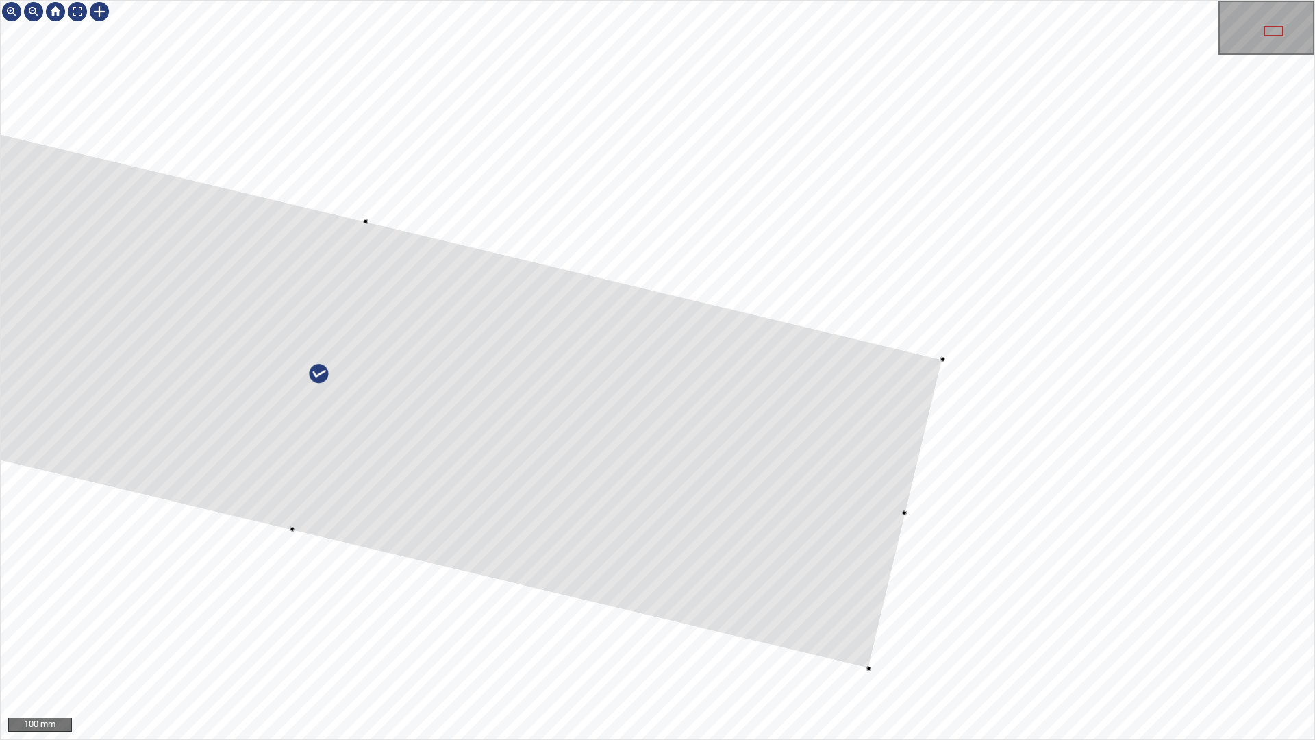
click at [897, 485] on div at bounding box center [328, 376] width 1225 height 584
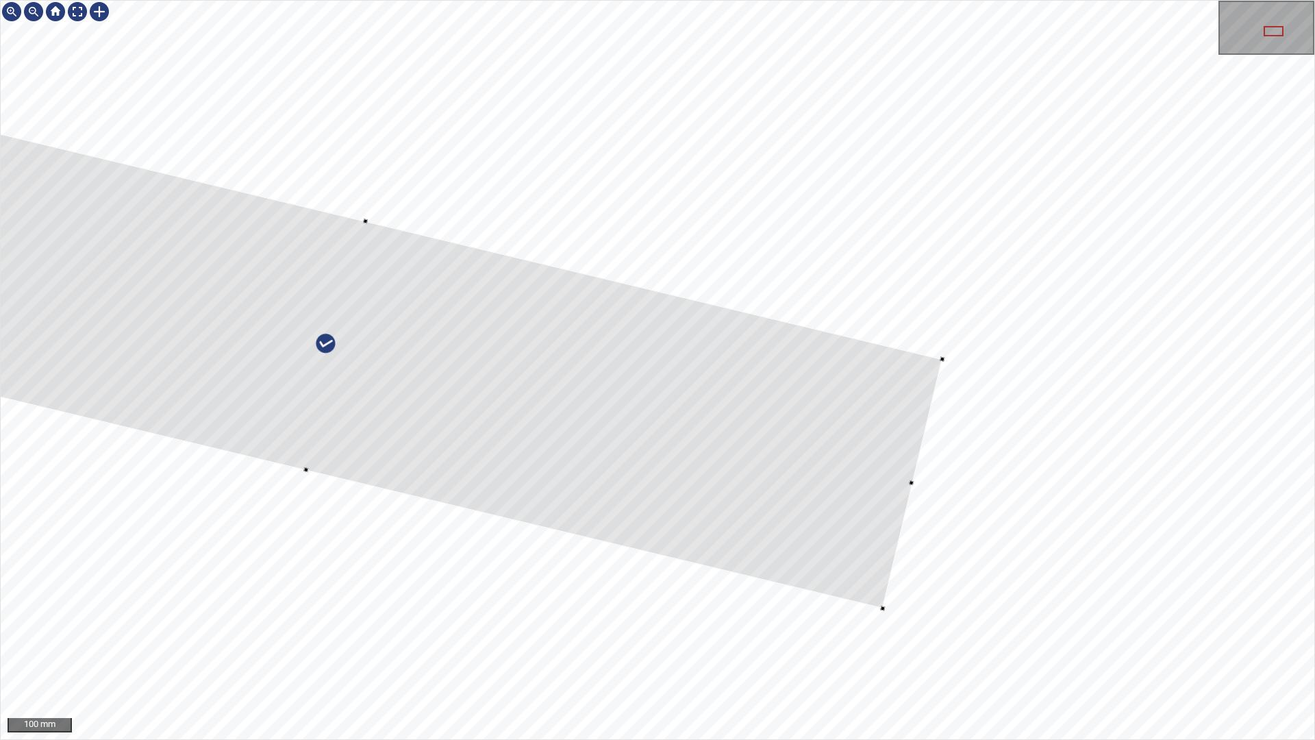
click at [338, 474] on div at bounding box center [336, 346] width 1211 height 525
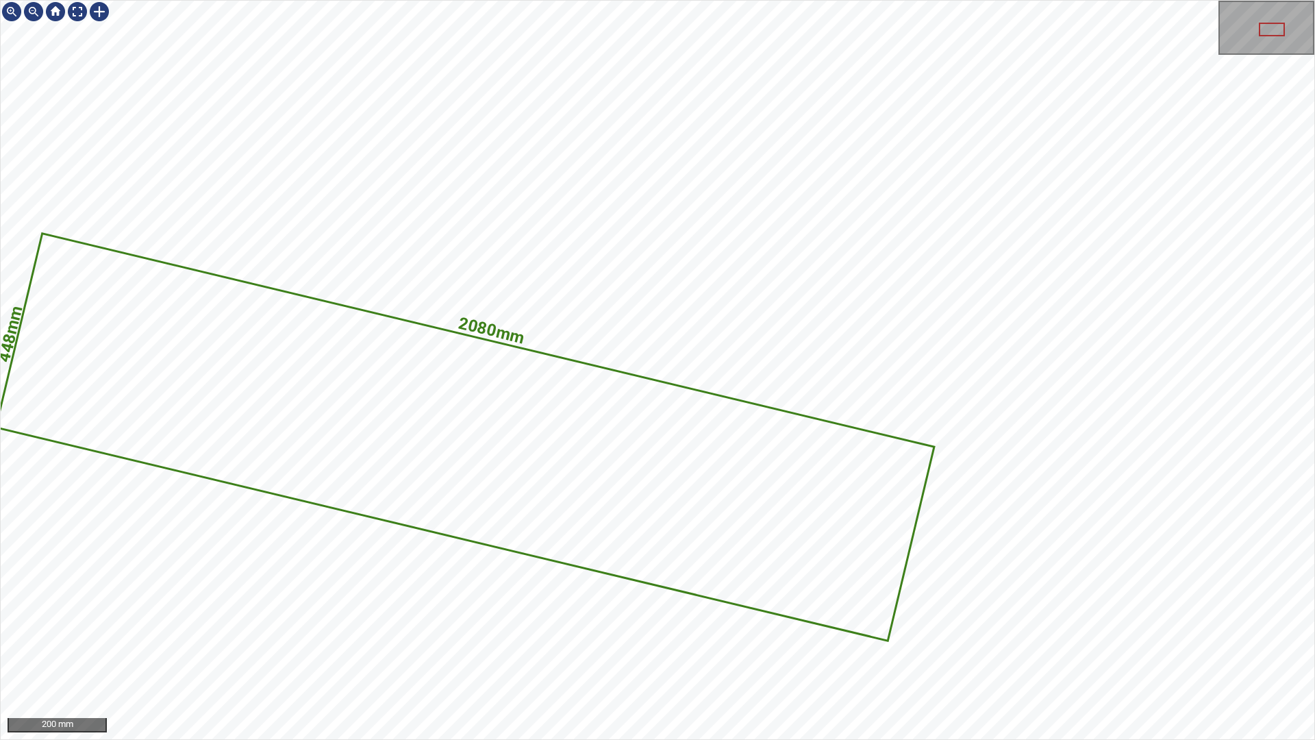
click at [469, 441] on icon at bounding box center [465, 437] width 936 height 405
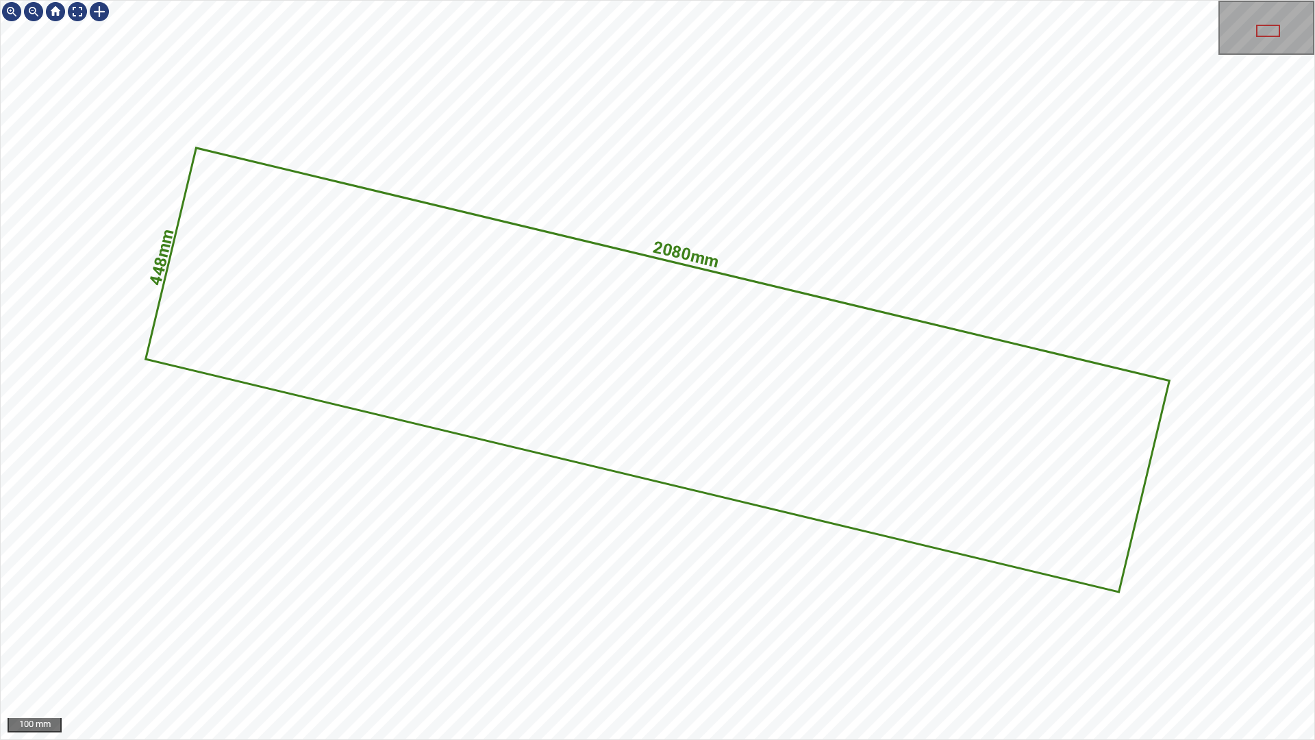
click at [801, 388] on icon at bounding box center [657, 370] width 1021 height 442
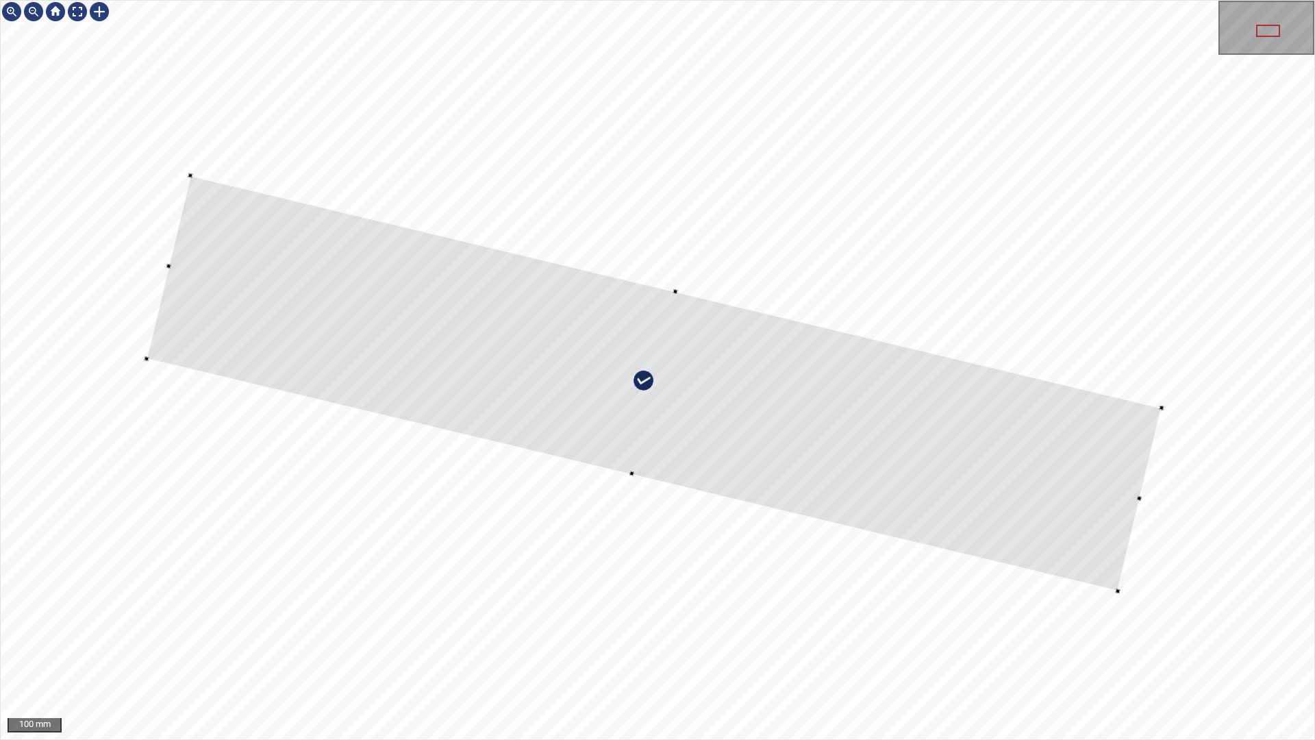
click at [677, 294] on div at bounding box center [654, 383] width 1015 height 416
click at [1120, 491] on div at bounding box center [636, 381] width 1015 height 416
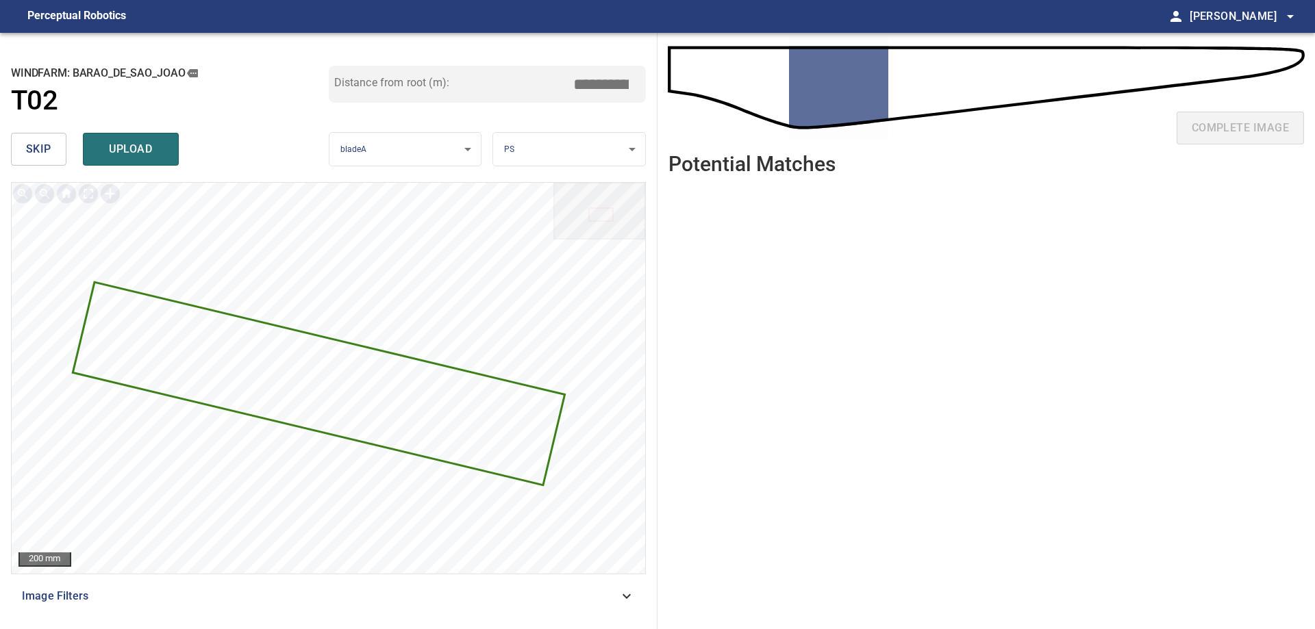
drag, startPoint x: 612, startPoint y: 88, endPoint x: 731, endPoint y: 76, distance: 119.7
click at [705, 77] on div "**********" at bounding box center [657, 331] width 1315 height 597
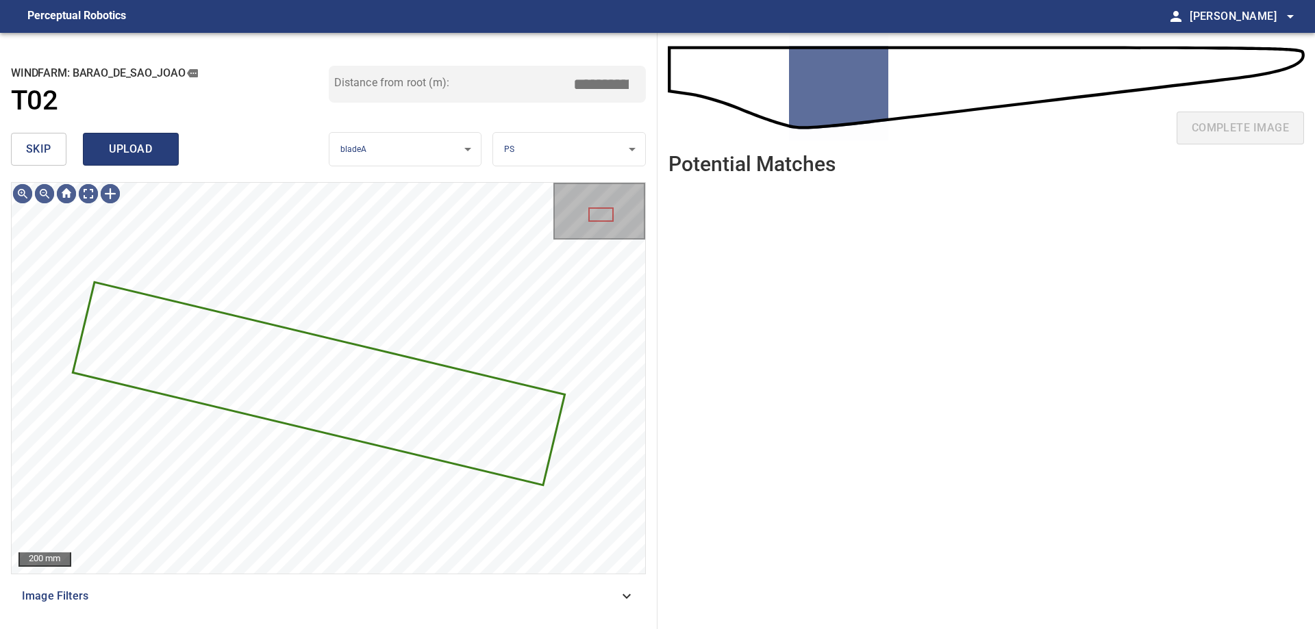
type input "*****"
click at [156, 150] on span "upload" at bounding box center [131, 149] width 66 height 19
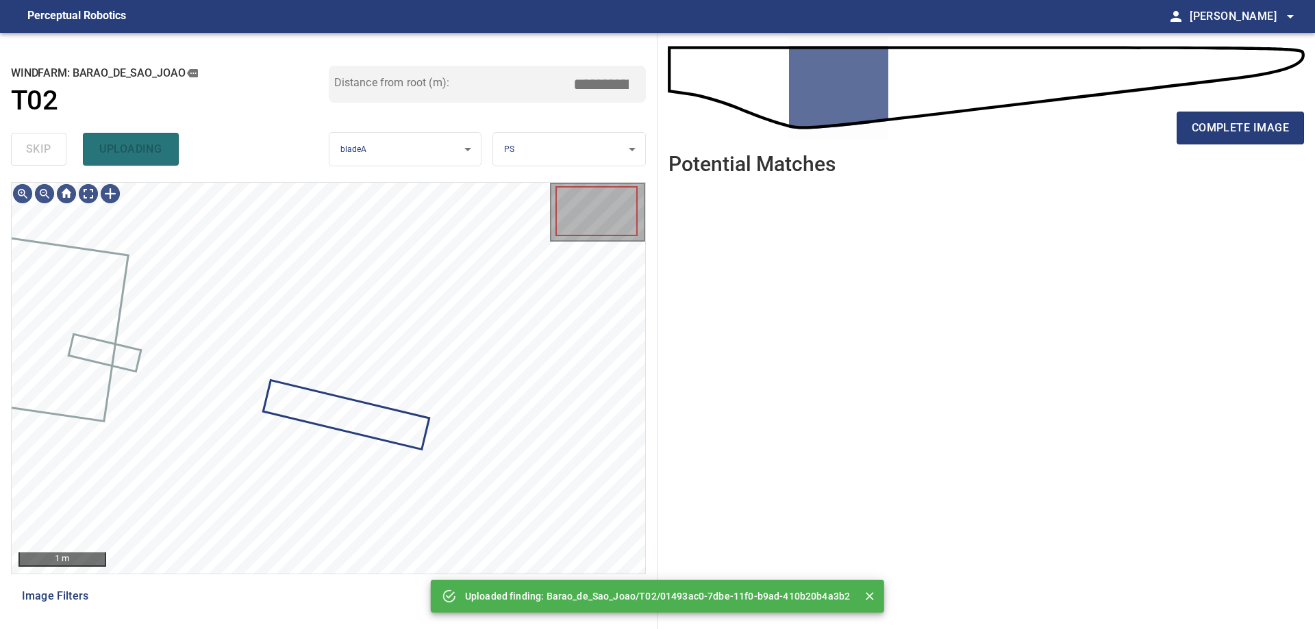
click at [336, 601] on span "Image Filters" at bounding box center [320, 596] width 597 height 16
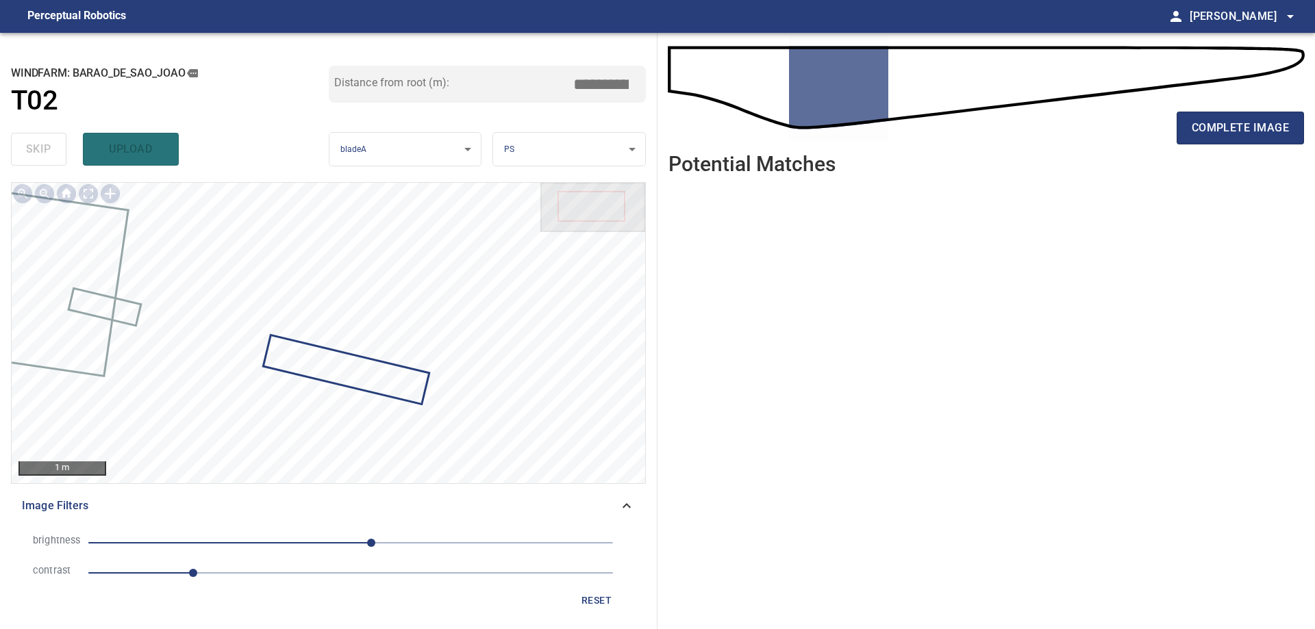
click at [297, 584] on li "contrast 1" at bounding box center [328, 573] width 613 height 30
click at [305, 581] on span "1" at bounding box center [350, 573] width 525 height 19
click at [263, 534] on span "20" at bounding box center [350, 543] width 525 height 19
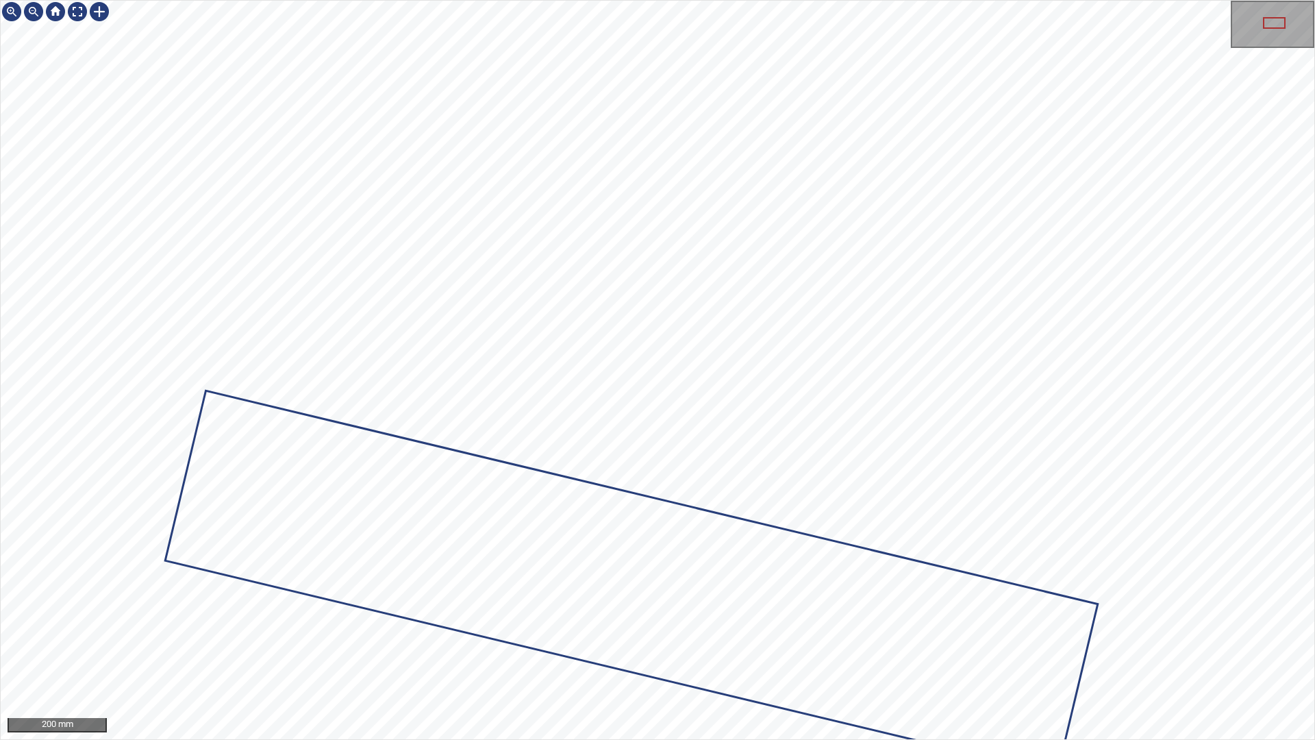
click at [664, 210] on div "Barao_de_Sao_Joao/T02/db021d19-78db-4121-3e8f-13d39fc6e1f5 Category 1 unclassif…" at bounding box center [658, 370] width 1314 height 738
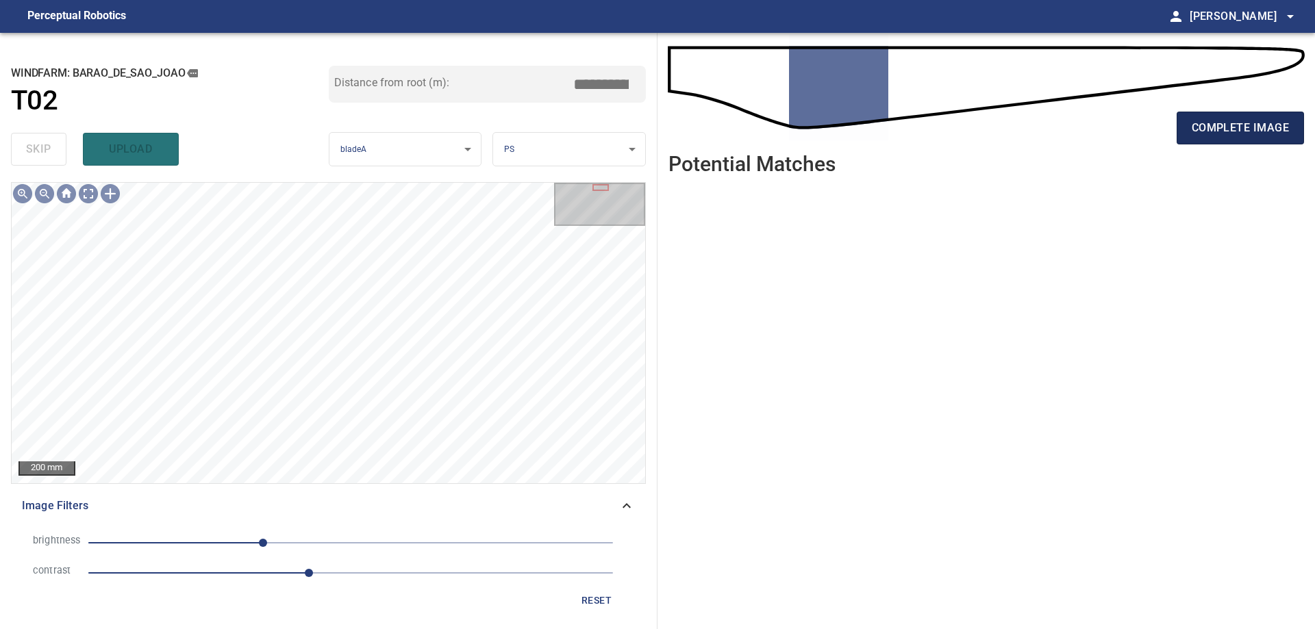
click at [1261, 143] on button "complete image" at bounding box center [1240, 128] width 127 height 33
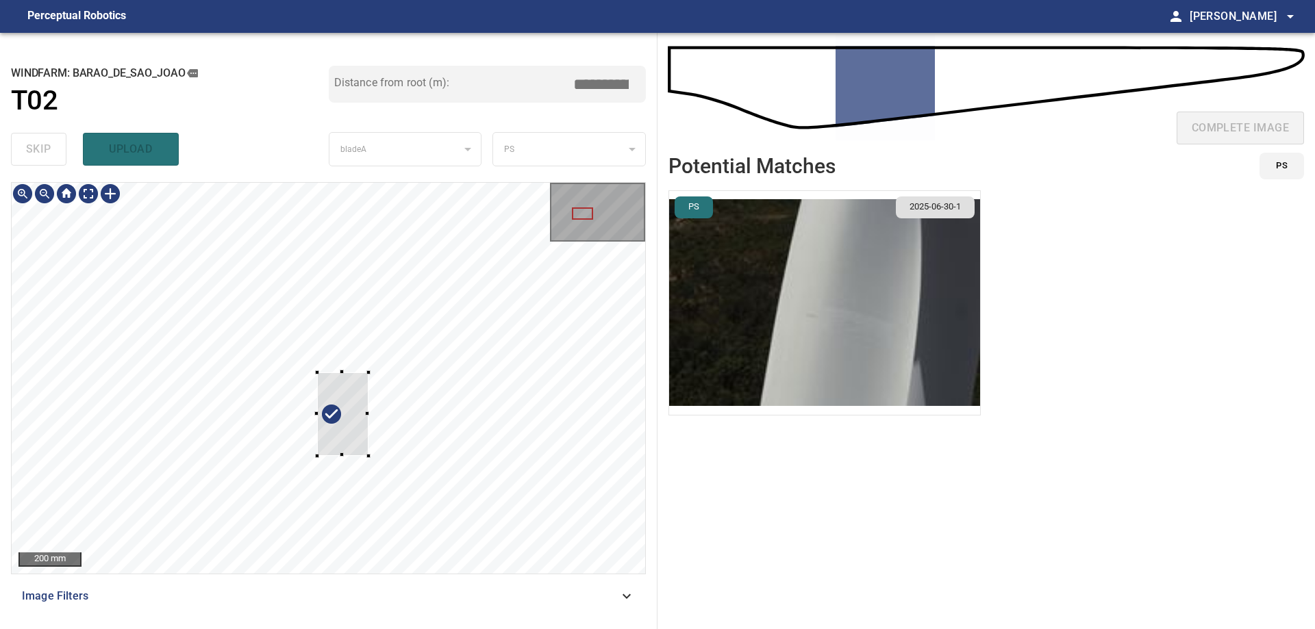
click at [410, 497] on div at bounding box center [329, 378] width 634 height 391
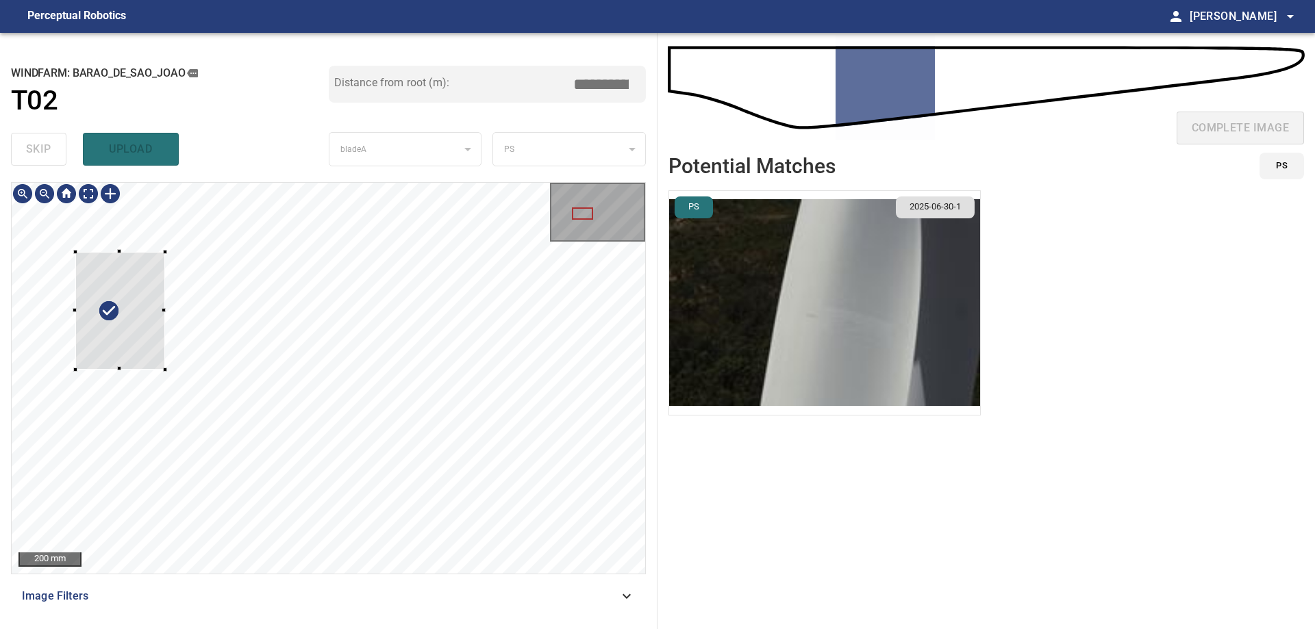
click at [137, 322] on div at bounding box center [120, 311] width 90 height 118
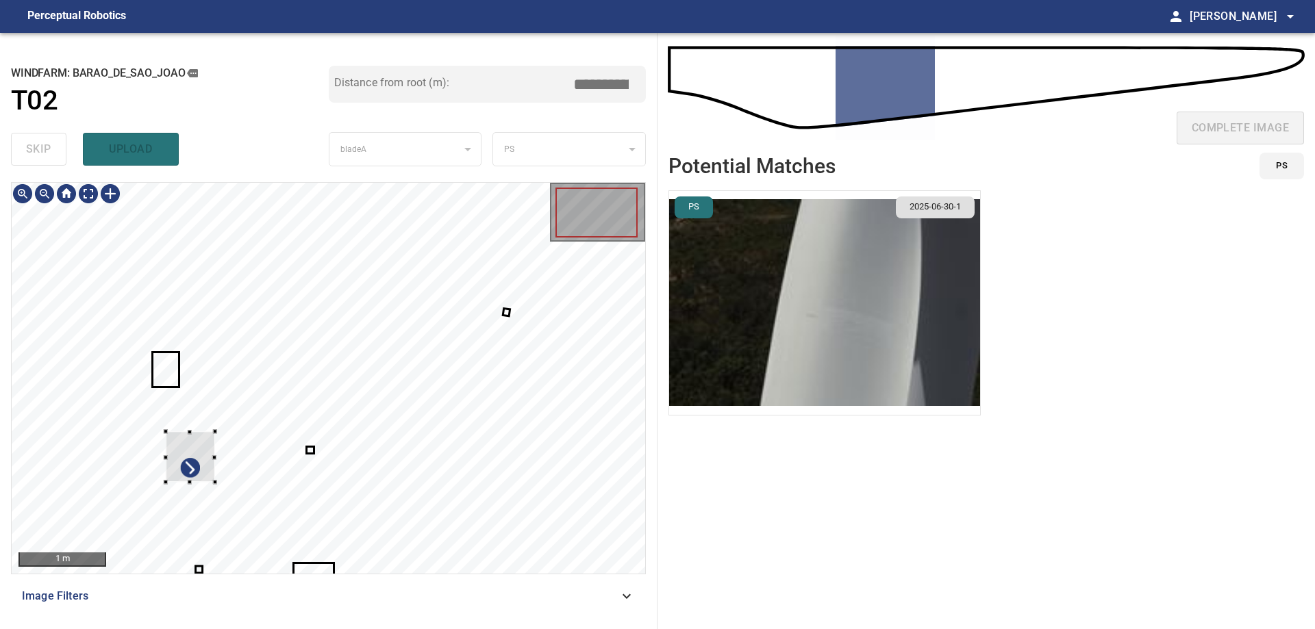
click at [169, 384] on div at bounding box center [329, 378] width 634 height 391
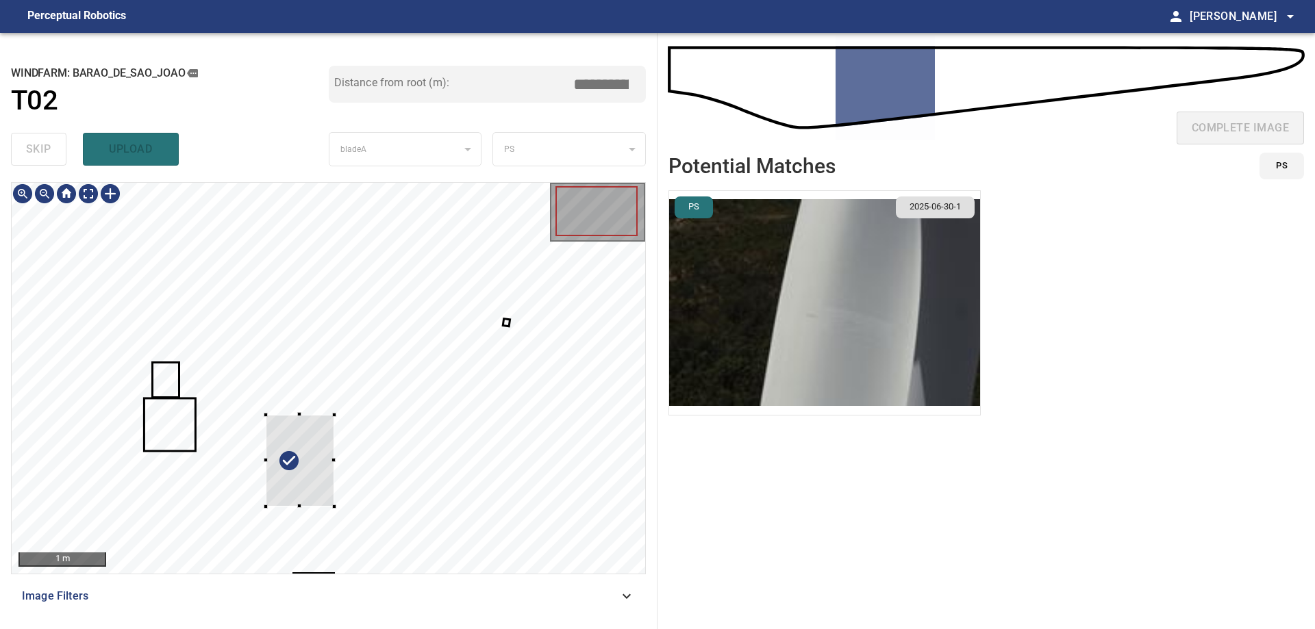
click at [266, 415] on div at bounding box center [300, 461] width 68 height 92
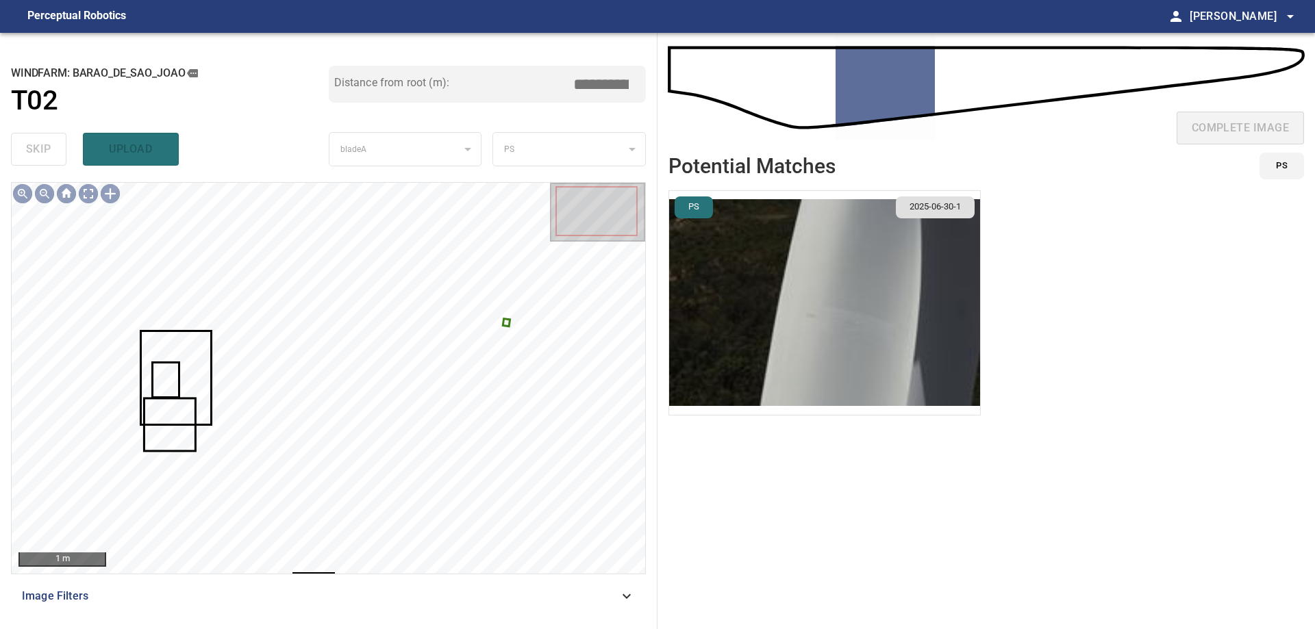
click at [508, 326] on div at bounding box center [329, 378] width 634 height 391
click at [573, 425] on div at bounding box center [329, 378] width 634 height 391
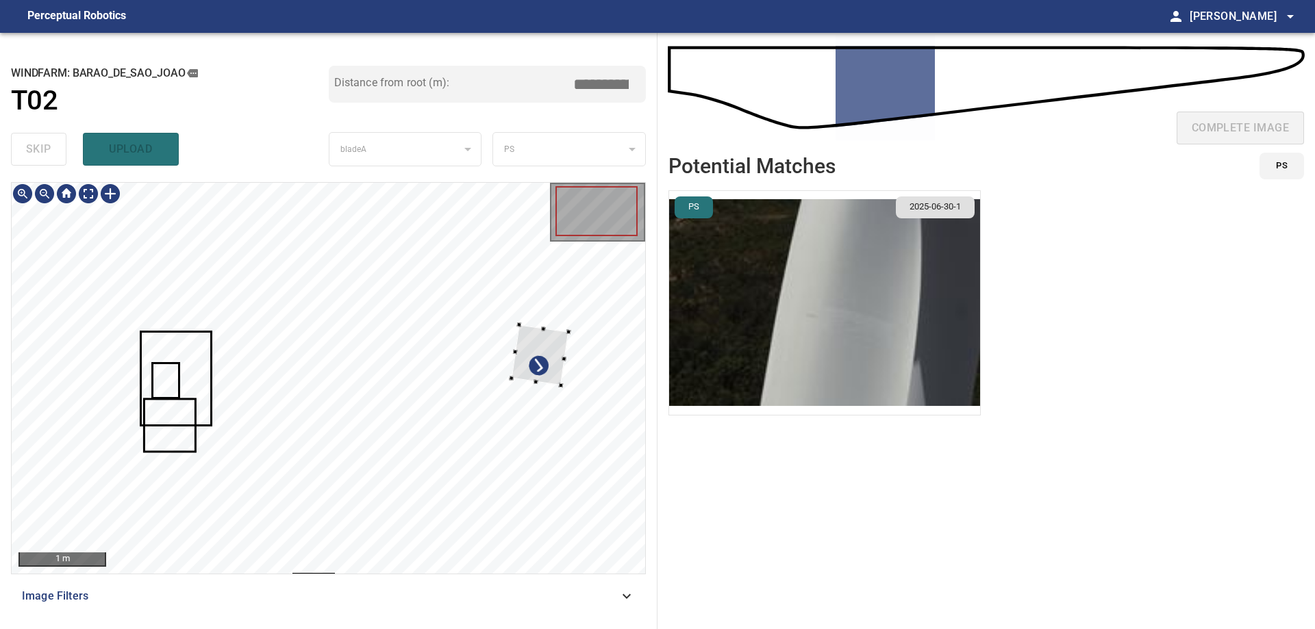
click at [569, 350] on div at bounding box center [541, 355] width 58 height 61
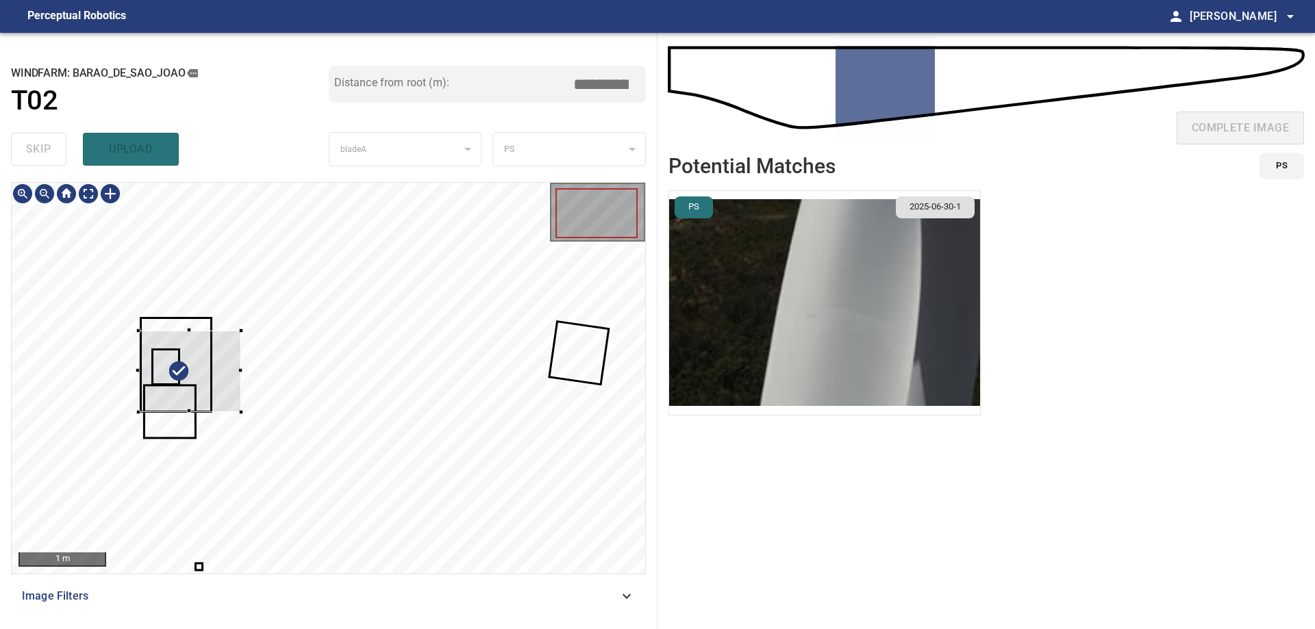
click at [201, 344] on div at bounding box center [189, 372] width 103 height 82
click at [174, 375] on div at bounding box center [167, 350] width 103 height 82
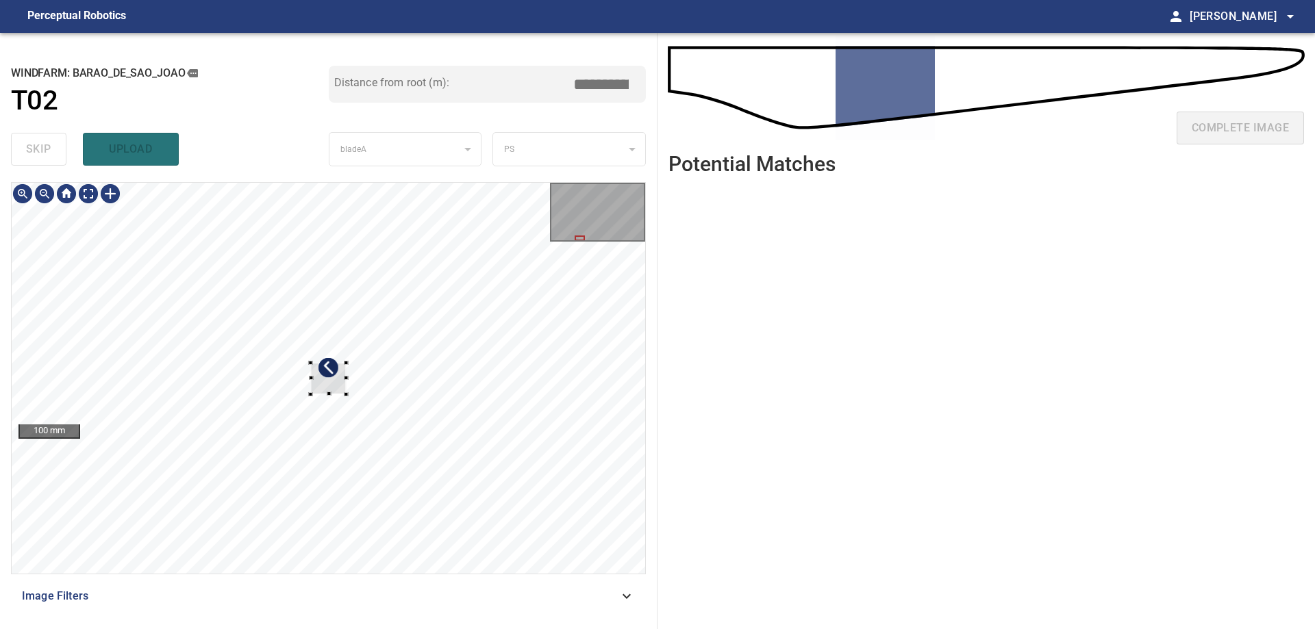
click at [221, 311] on div at bounding box center [329, 378] width 634 height 391
click at [161, 307] on div at bounding box center [329, 378] width 634 height 391
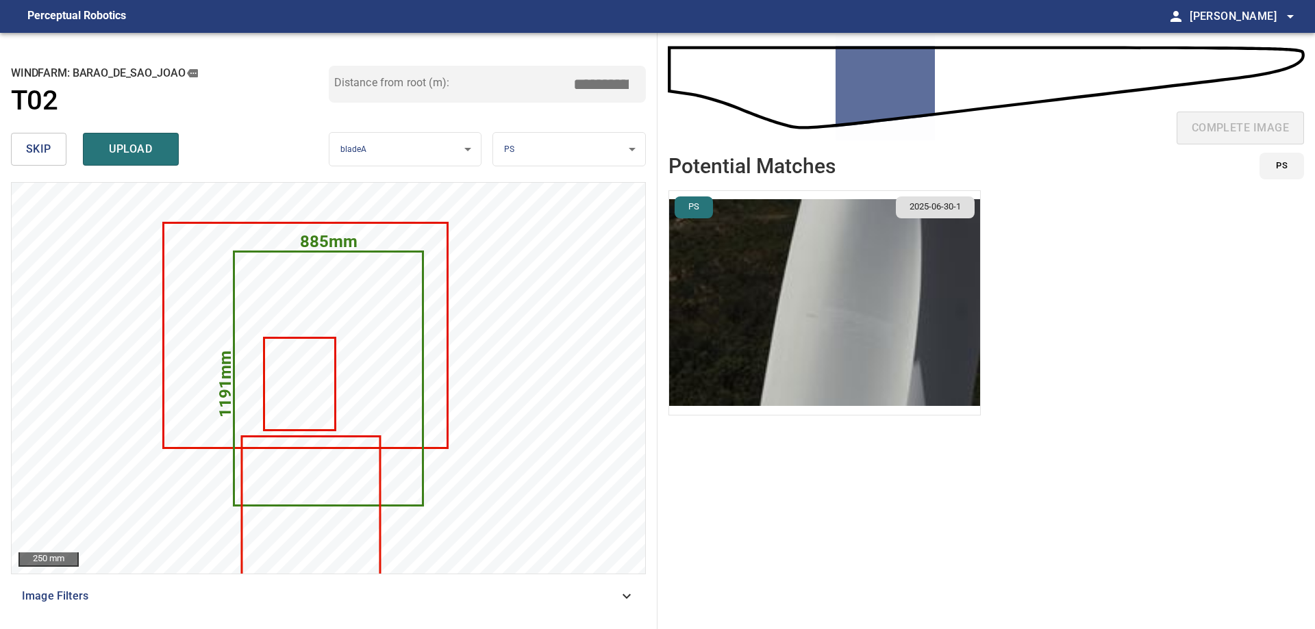
click at [27, 153] on span "skip" at bounding box center [38, 149] width 25 height 19
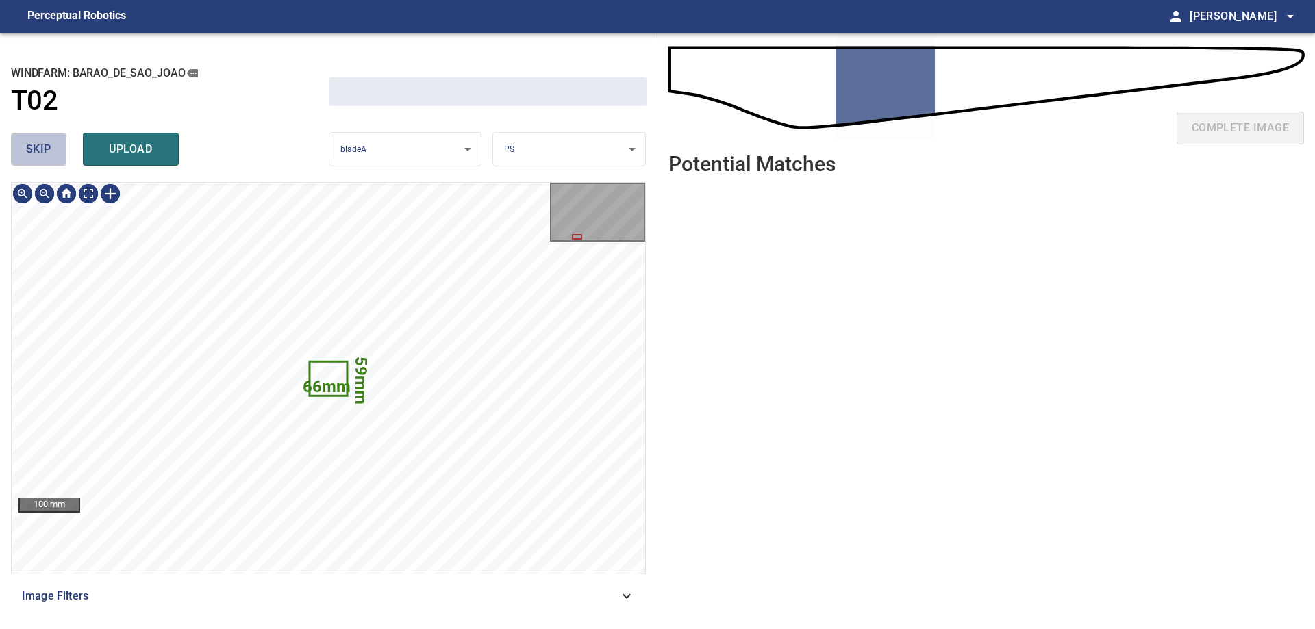
click at [27, 153] on span "skip" at bounding box center [38, 149] width 25 height 19
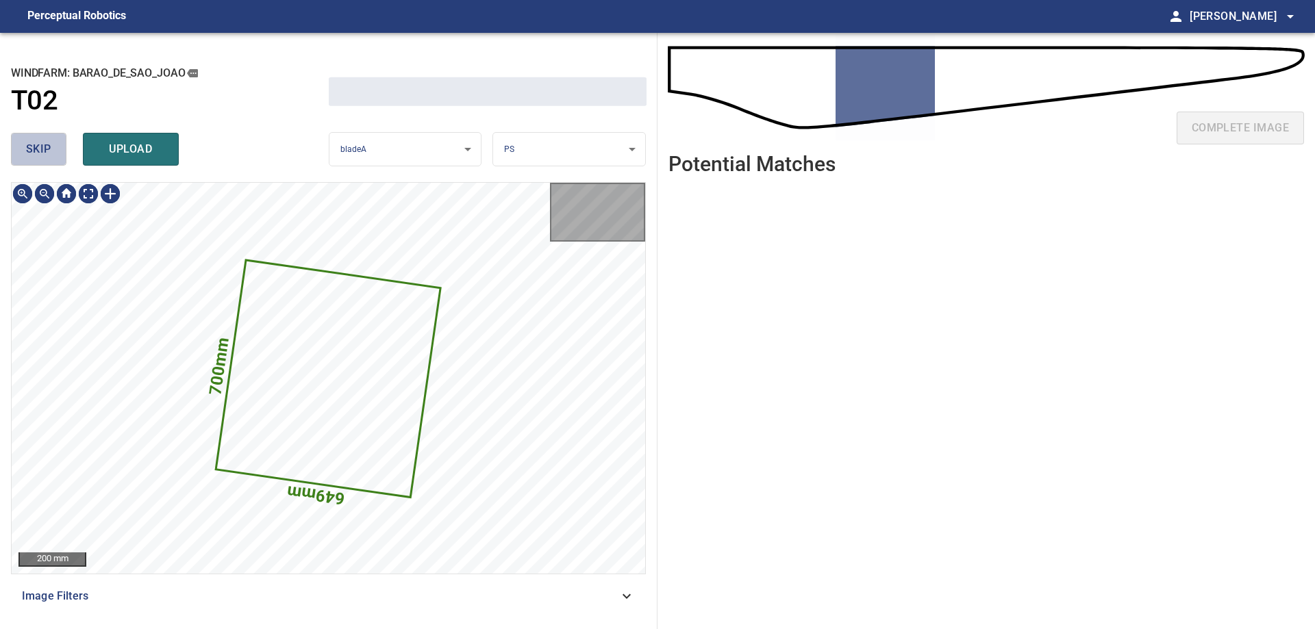
click at [27, 153] on span "skip" at bounding box center [38, 149] width 25 height 19
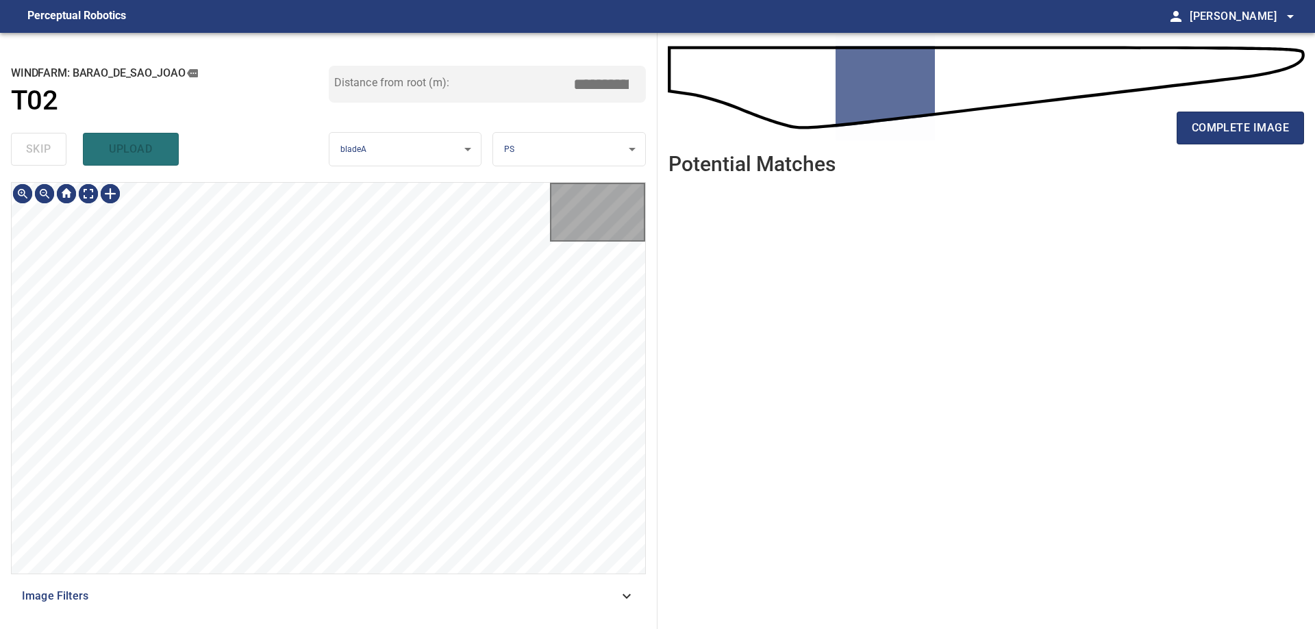
click at [27, 153] on div "skip upload" at bounding box center [170, 149] width 318 height 44
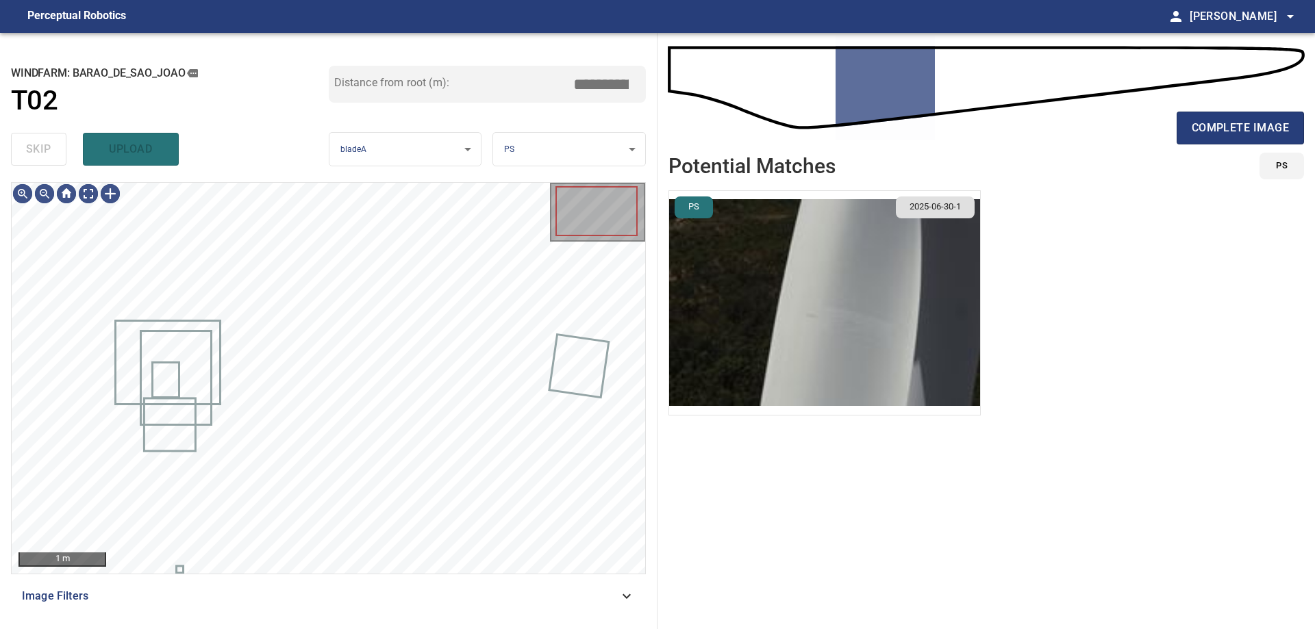
click at [27, 153] on div "skip upload" at bounding box center [170, 149] width 318 height 44
type input "*****"
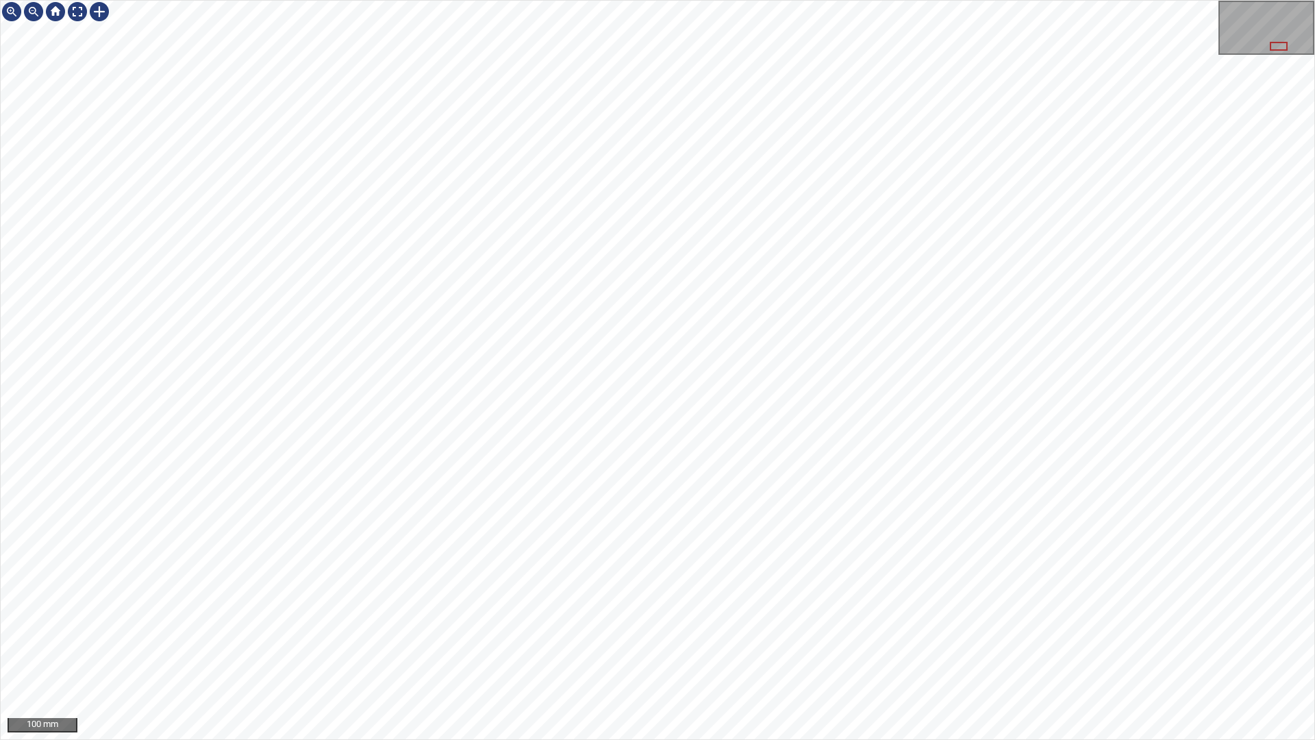
click at [643, 629] on div "100 mm" at bounding box center [657, 370] width 1315 height 740
click at [791, 629] on div "100 mm" at bounding box center [657, 370] width 1315 height 740
click at [525, 629] on div "50 mm" at bounding box center [657, 370] width 1315 height 740
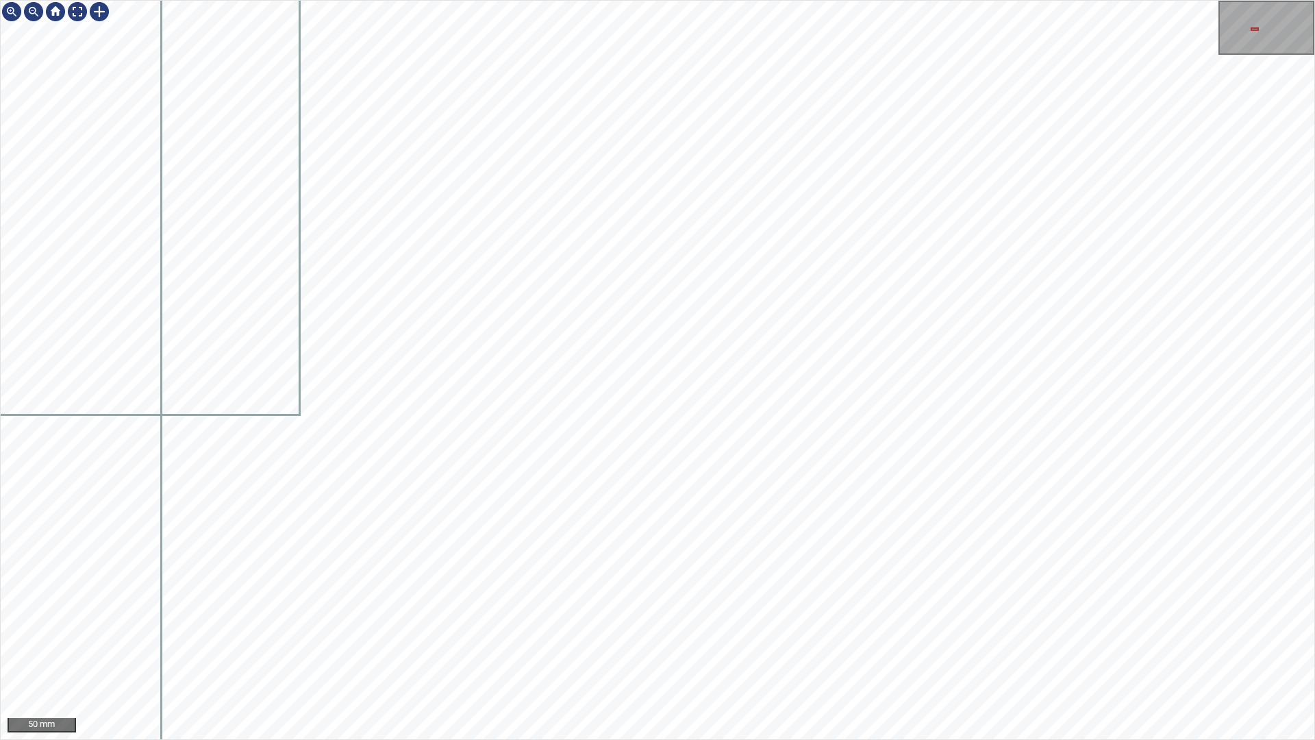
click at [631, 629] on div "50 mm" at bounding box center [657, 370] width 1315 height 740
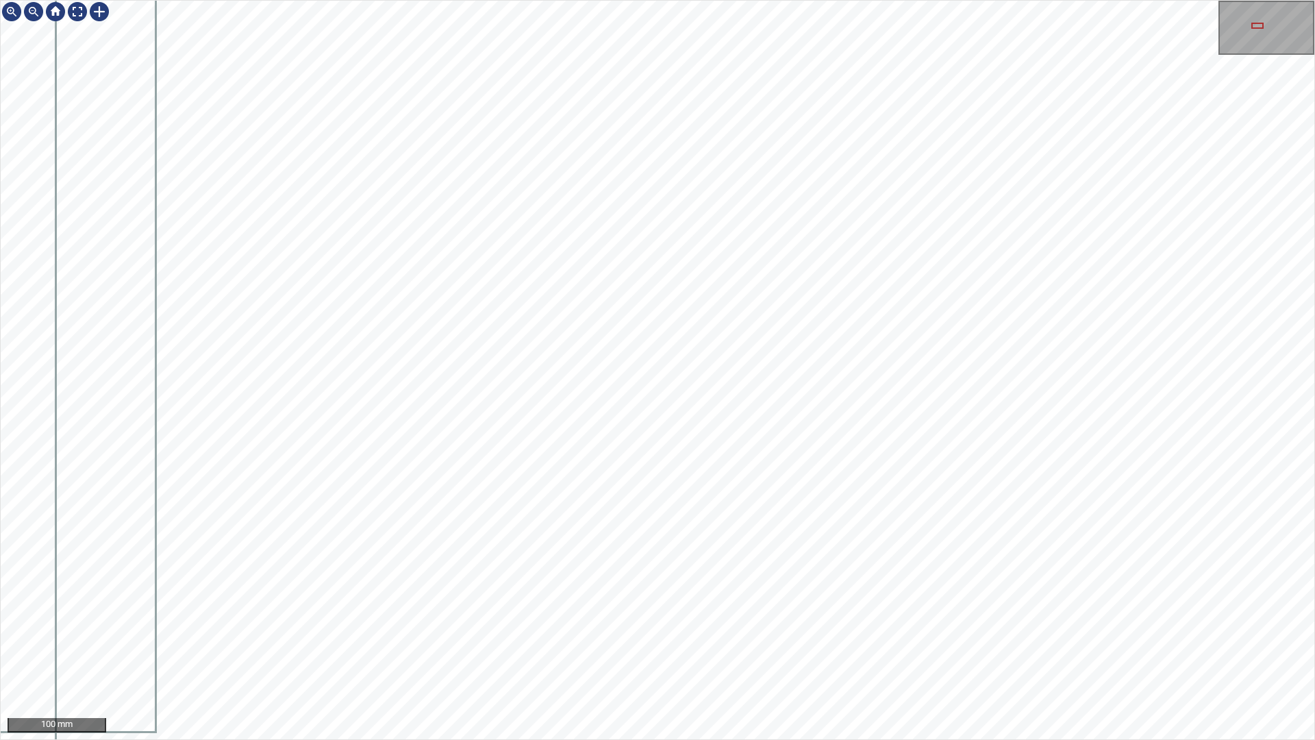
click at [529, 629] on div "100 mm" at bounding box center [657, 370] width 1315 height 740
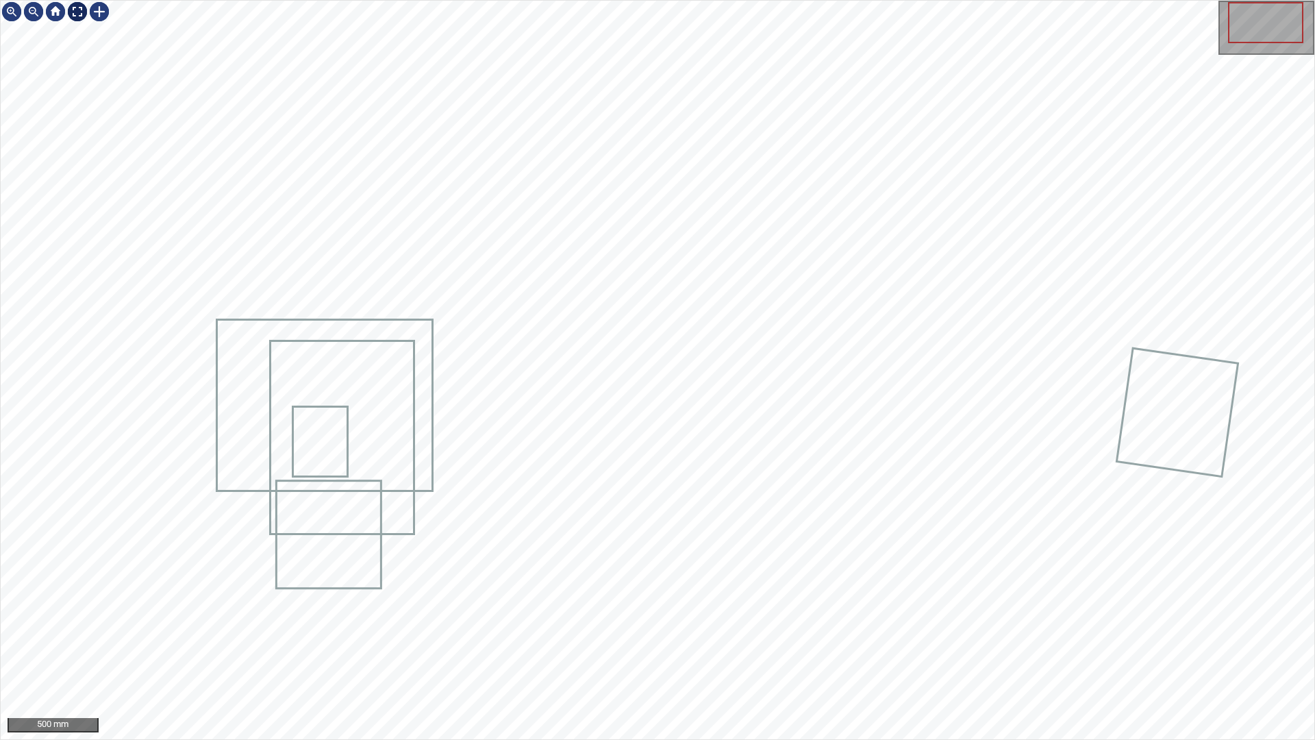
click at [73, 14] on div at bounding box center [77, 12] width 22 height 22
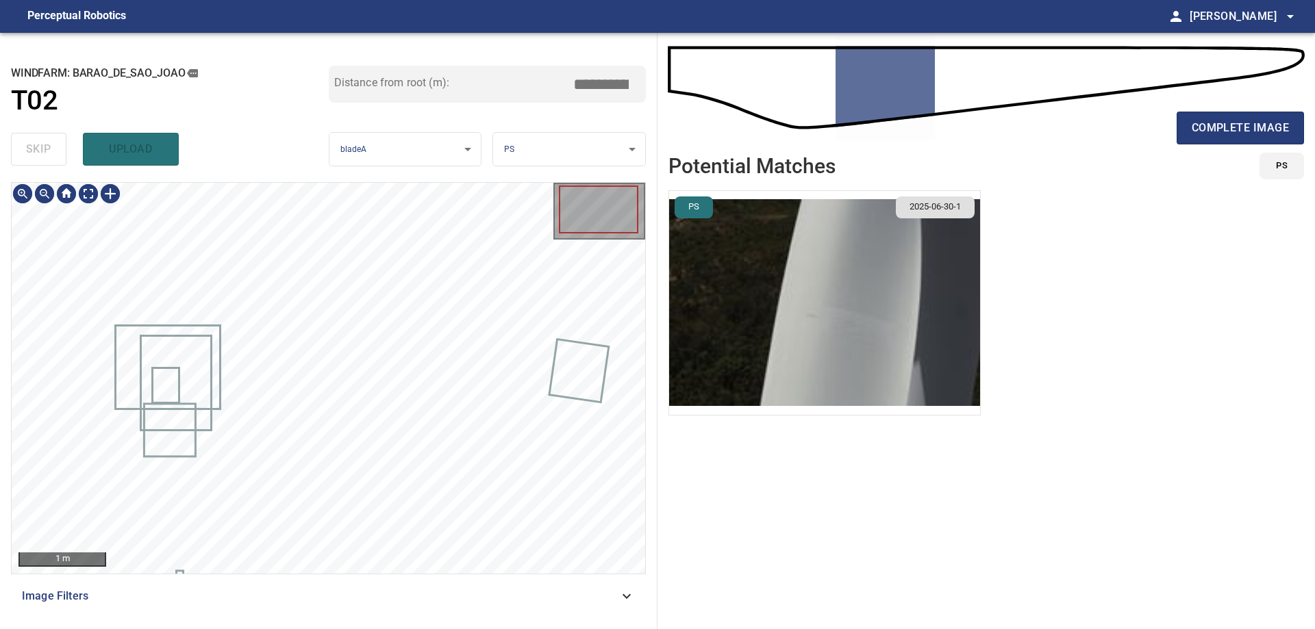
click at [575, 243] on div "1 m" at bounding box center [329, 378] width 634 height 391
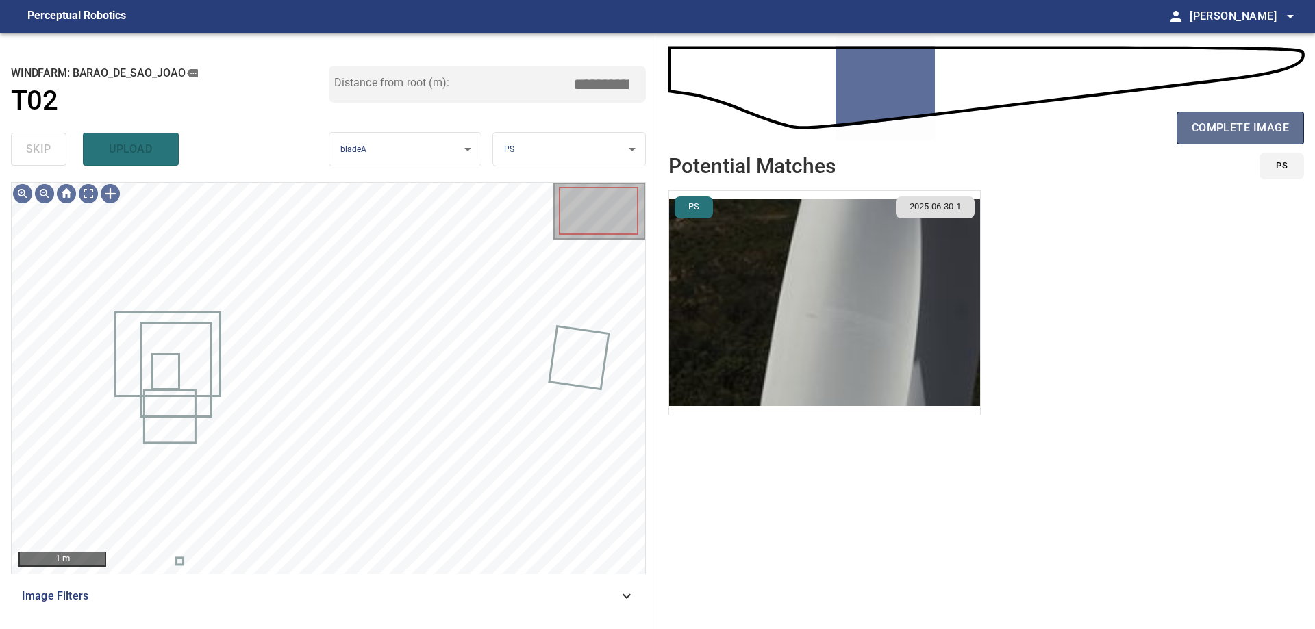
click at [1242, 122] on span "complete image" at bounding box center [1240, 127] width 97 height 19
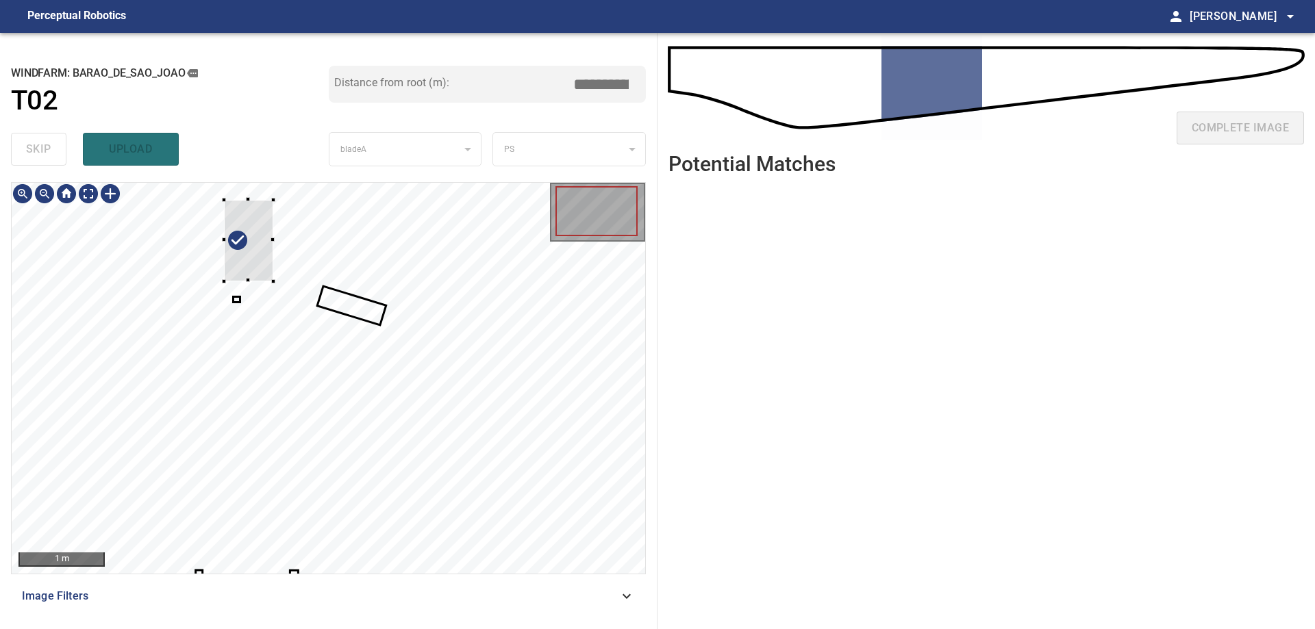
click at [268, 258] on div at bounding box center [248, 241] width 49 height 82
click at [188, 286] on div at bounding box center [199, 270] width 49 height 82
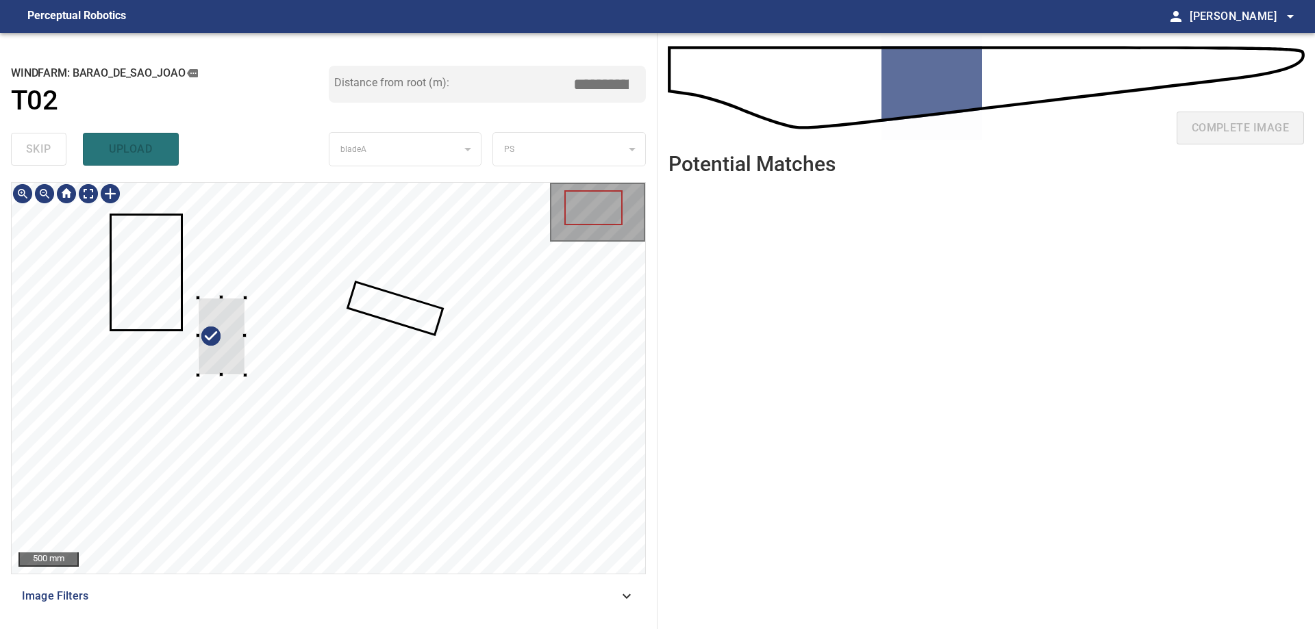
click at [198, 298] on div at bounding box center [221, 337] width 47 height 78
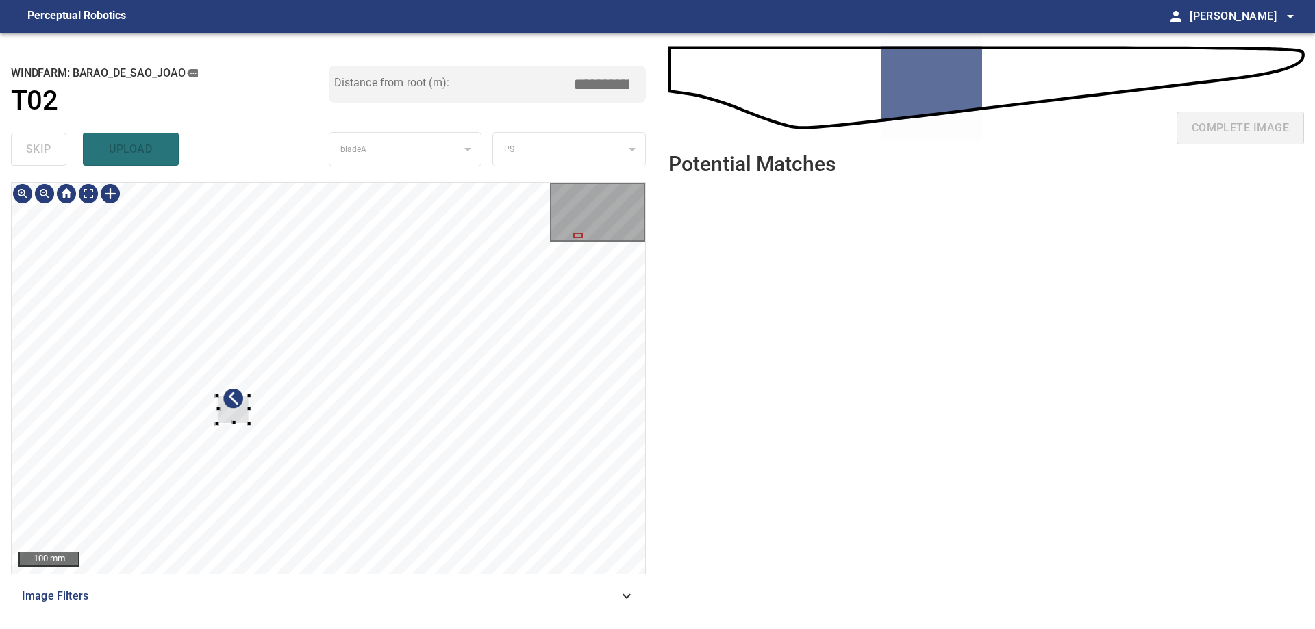
click at [217, 396] on div at bounding box center [233, 410] width 32 height 28
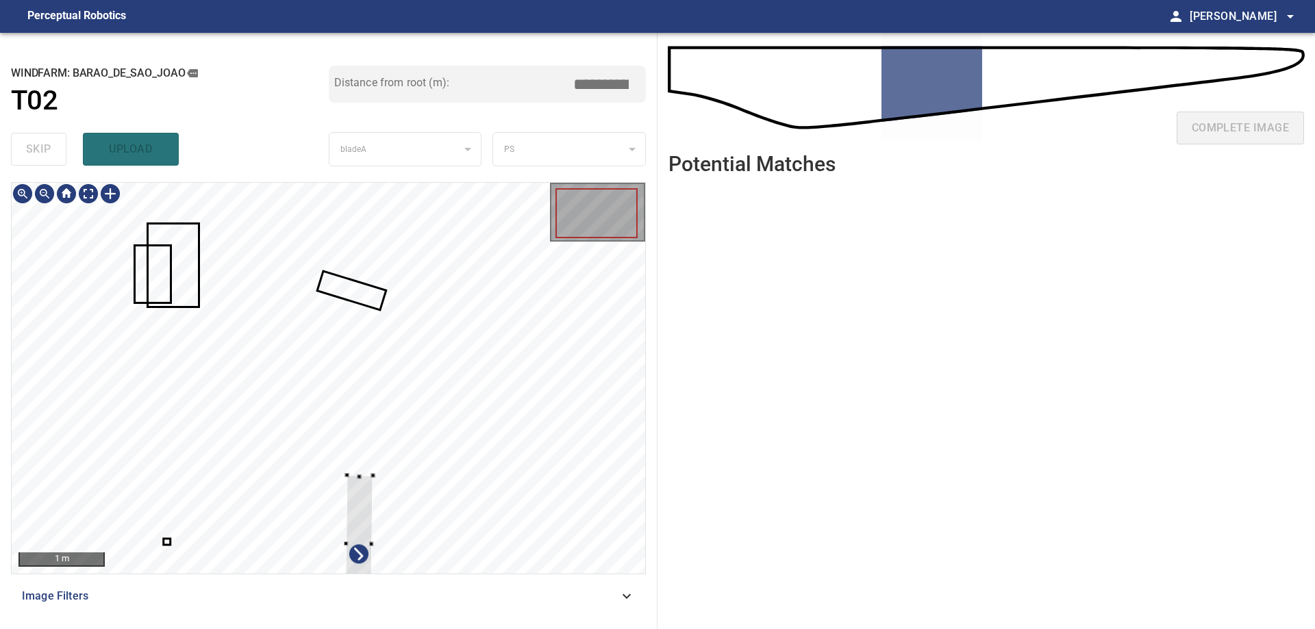
click at [0, 0] on html "**********" at bounding box center [657, 314] width 1315 height 629
click at [140, 335] on div at bounding box center [329, 378] width 634 height 391
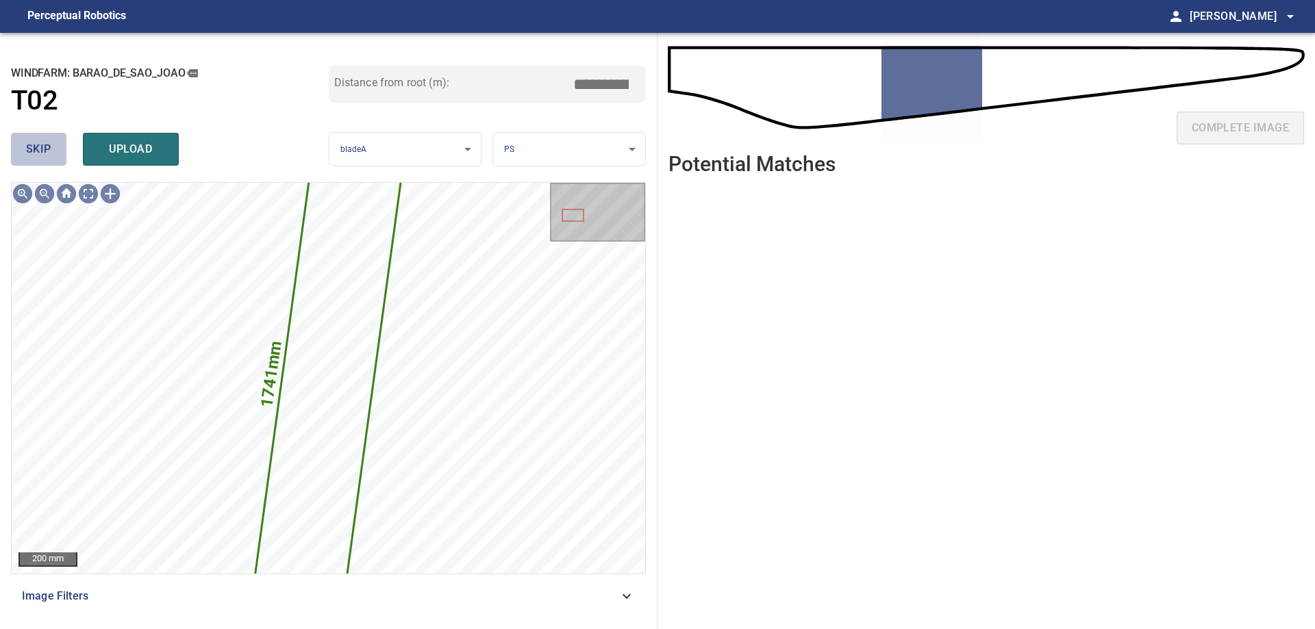
click at [51, 147] on button "skip" at bounding box center [38, 149] width 55 height 33
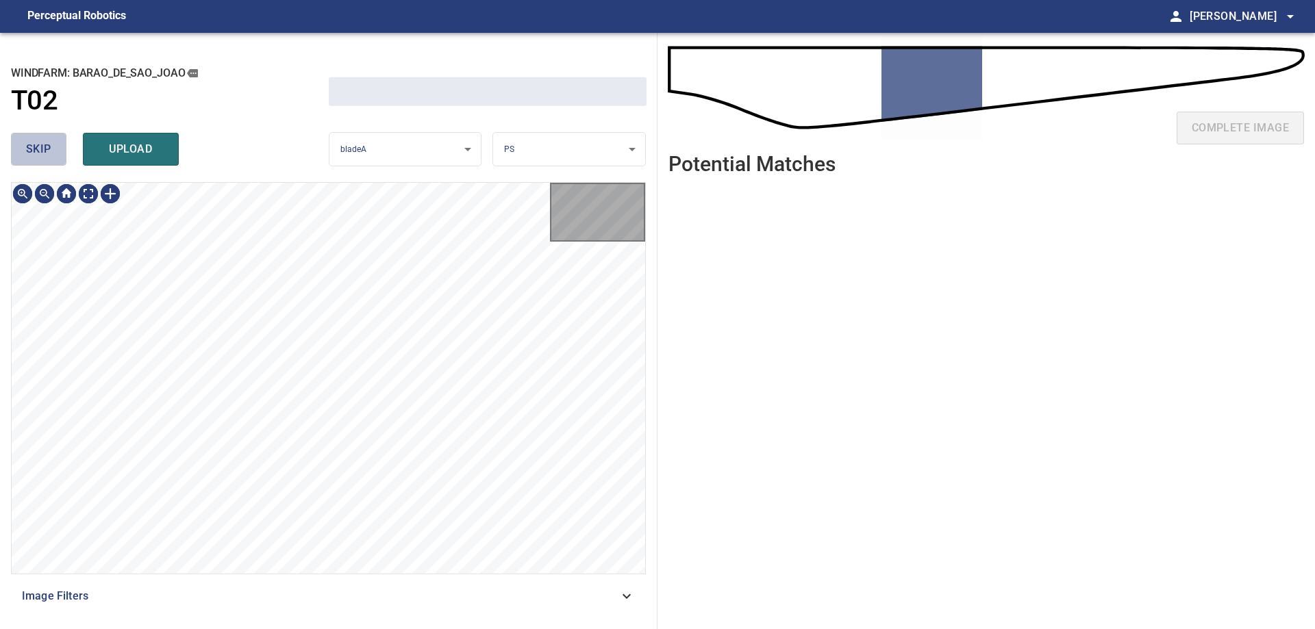
click at [51, 147] on button "skip" at bounding box center [38, 149] width 55 height 33
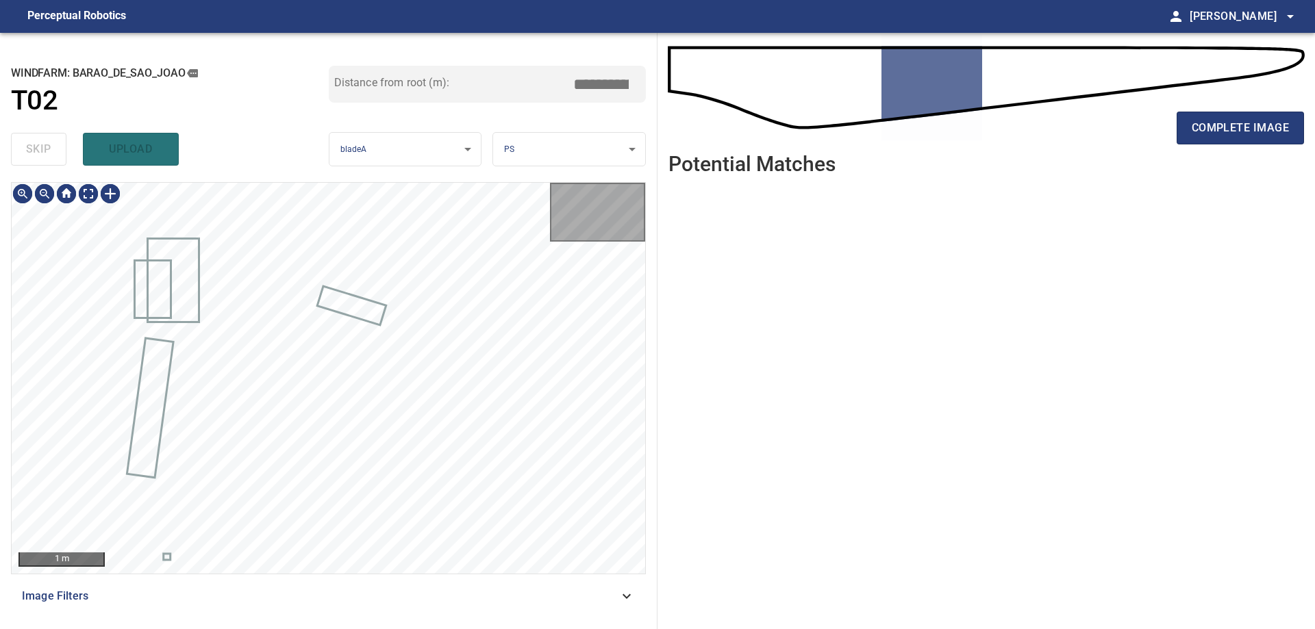
type input "*****"
click at [51, 147] on div "skip upload" at bounding box center [170, 149] width 318 height 44
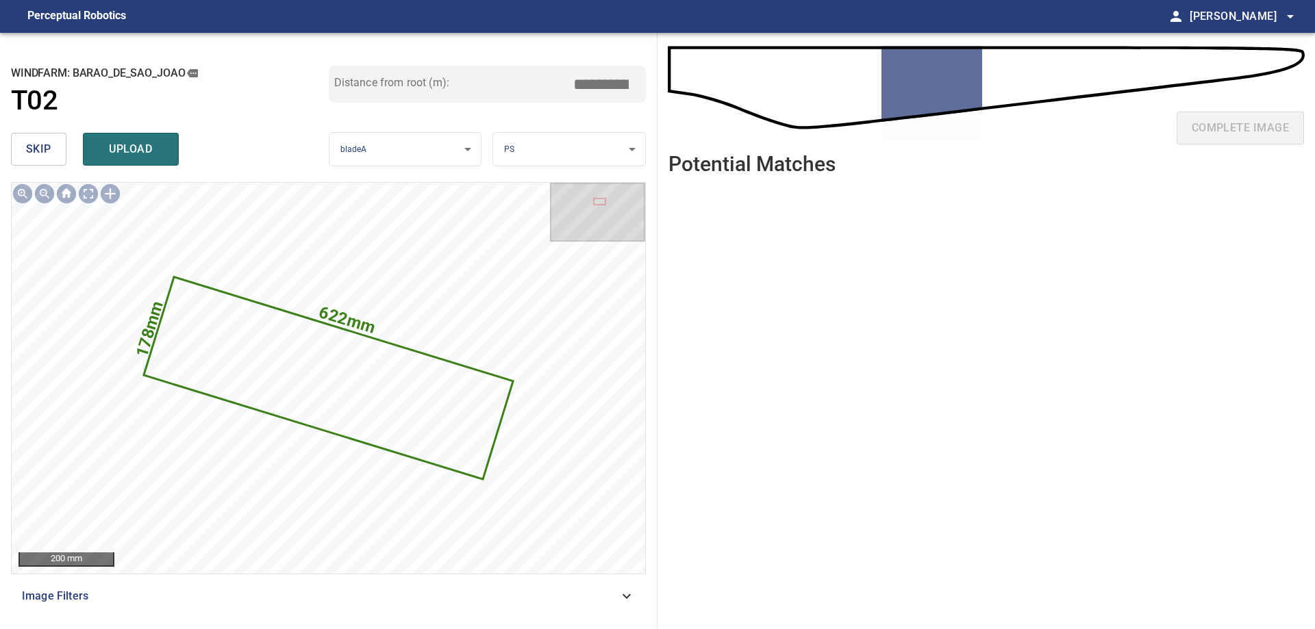
drag, startPoint x: 612, startPoint y: 84, endPoint x: 697, endPoint y: 78, distance: 85.8
click at [662, 80] on div "**********" at bounding box center [657, 331] width 1315 height 597
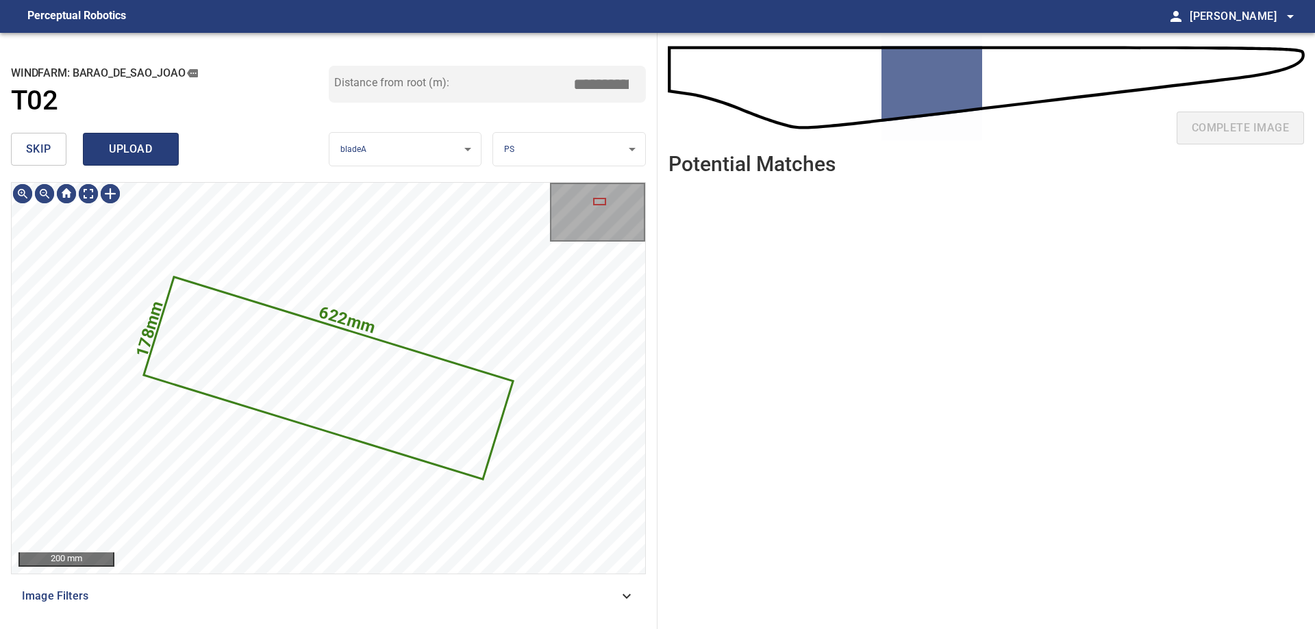
type input "*****"
click at [158, 145] on span "upload" at bounding box center [131, 149] width 66 height 19
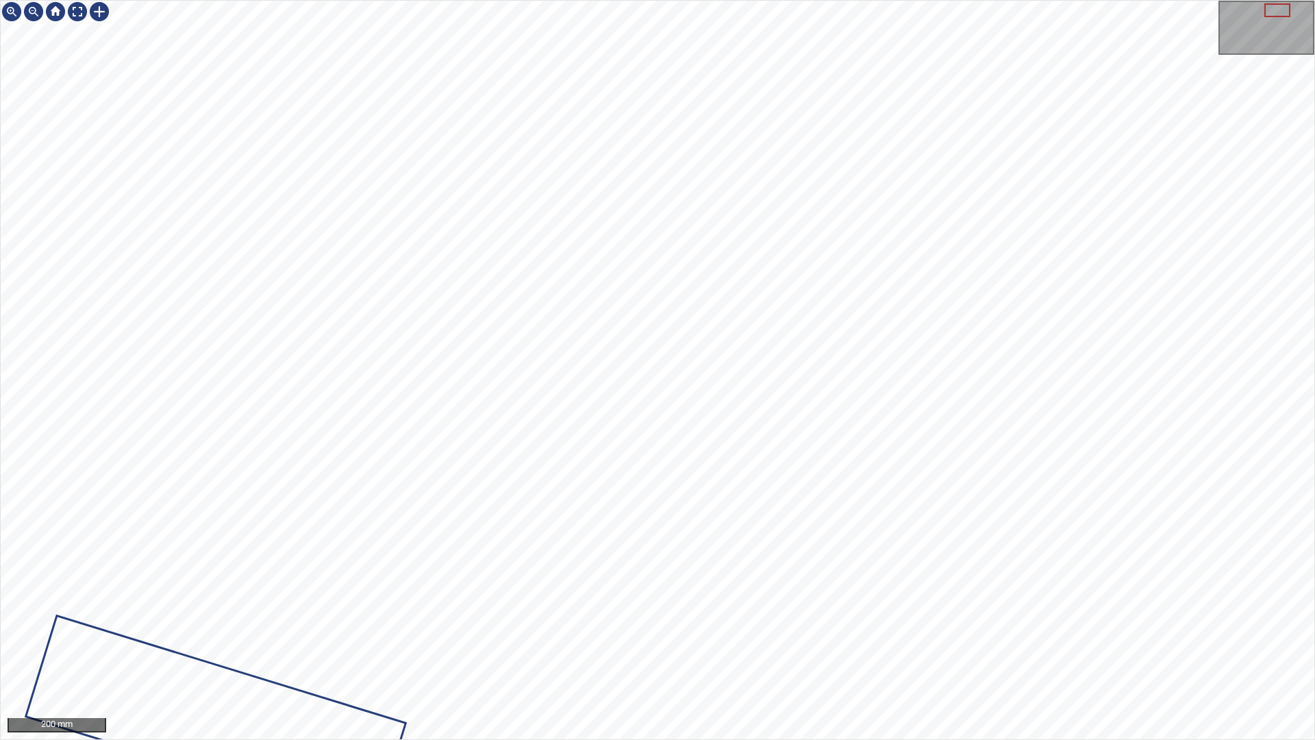
click at [1090, 629] on div "200 mm" at bounding box center [657, 370] width 1315 height 740
click at [762, 0] on div "50 mm" at bounding box center [657, 370] width 1315 height 740
click at [1130, 0] on div "50 mm" at bounding box center [657, 370] width 1315 height 740
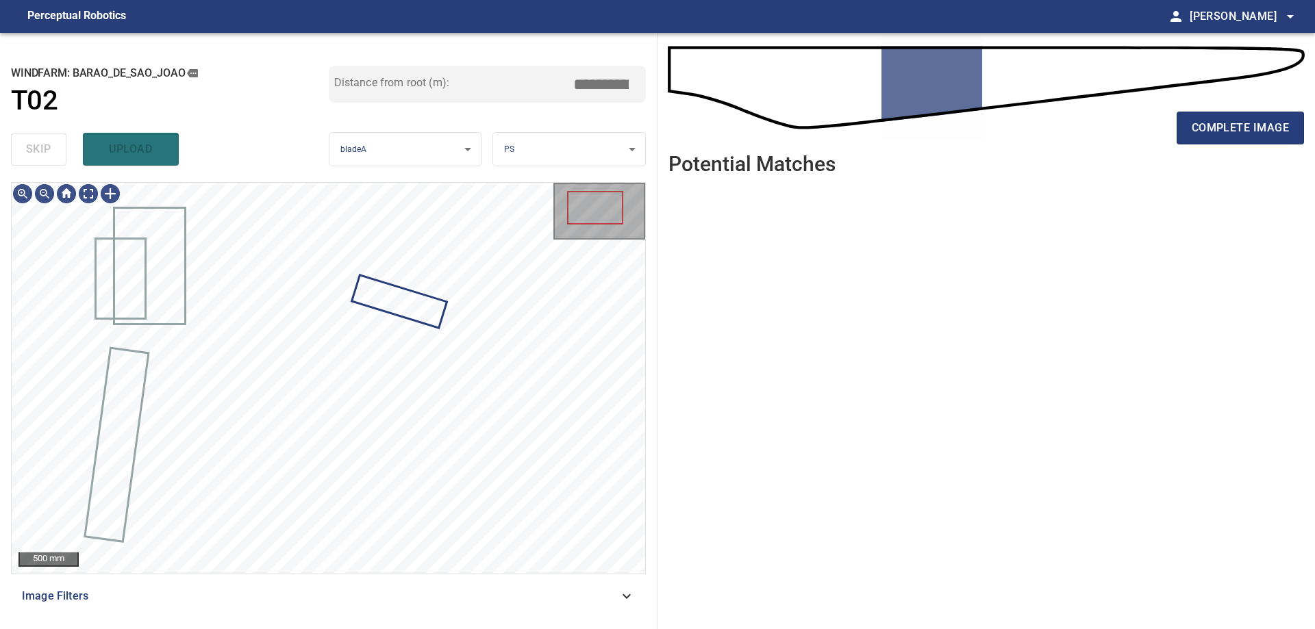
click at [431, 595] on span "Image Filters" at bounding box center [320, 596] width 597 height 16
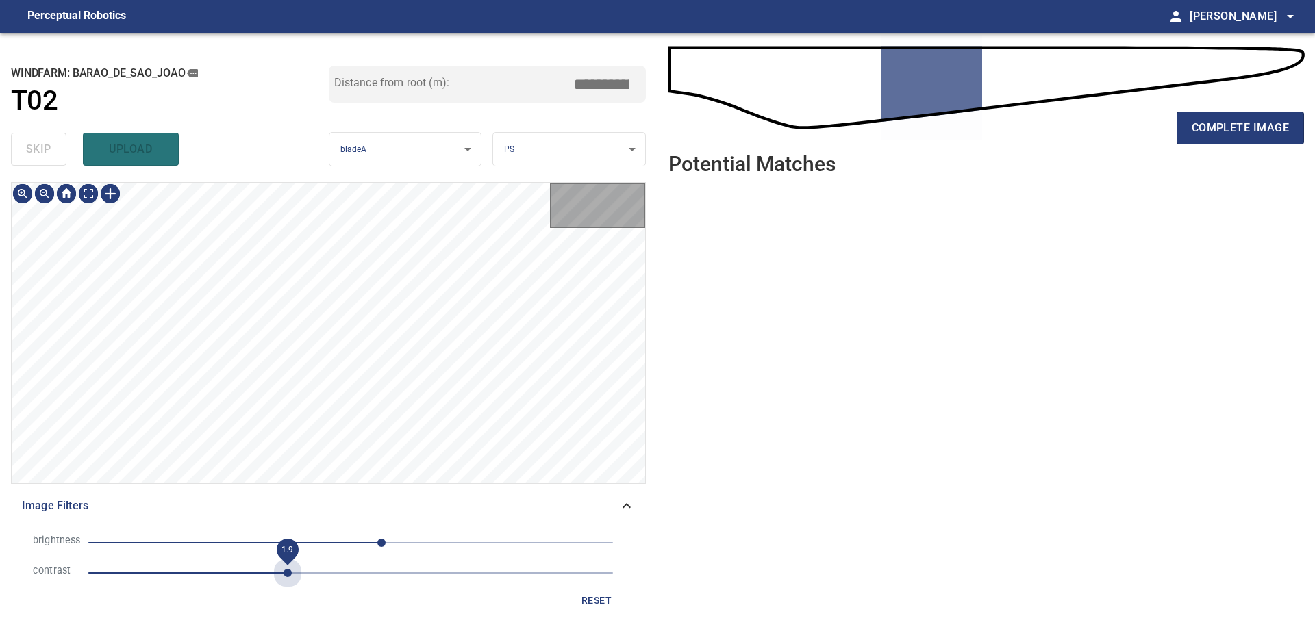
click at [290, 577] on span "1.9" at bounding box center [350, 573] width 525 height 19
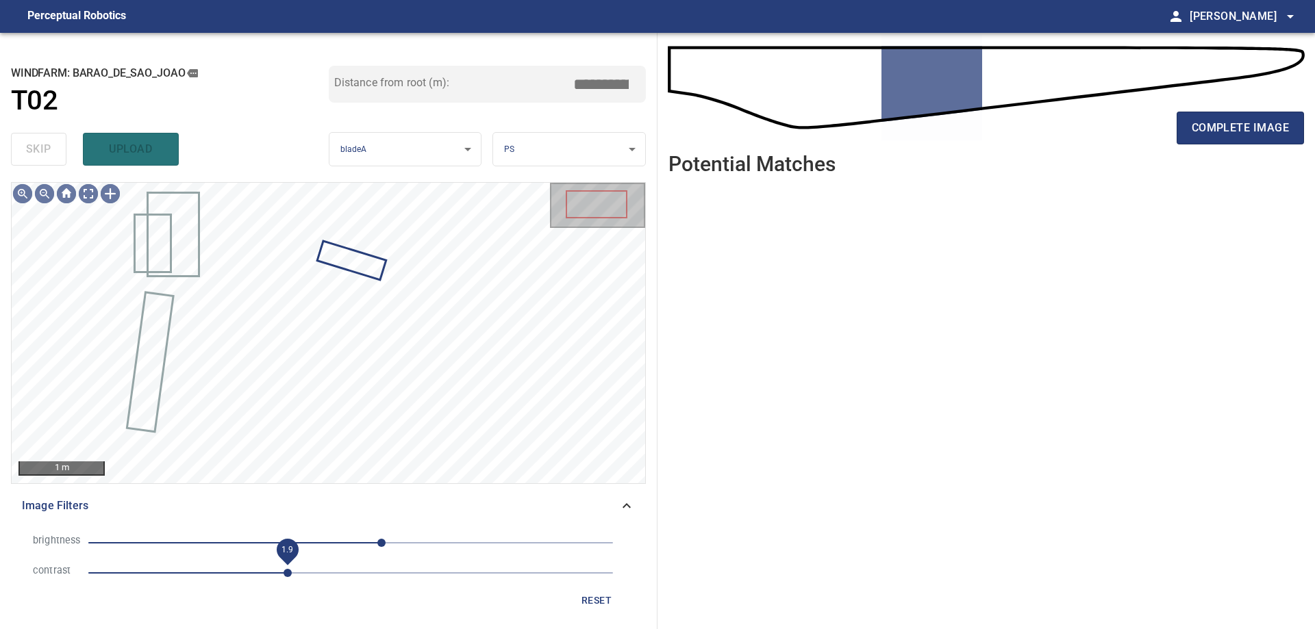
click at [309, 536] on span "30" at bounding box center [350, 543] width 525 height 19
click at [269, 541] on span "-41" at bounding box center [350, 543] width 525 height 19
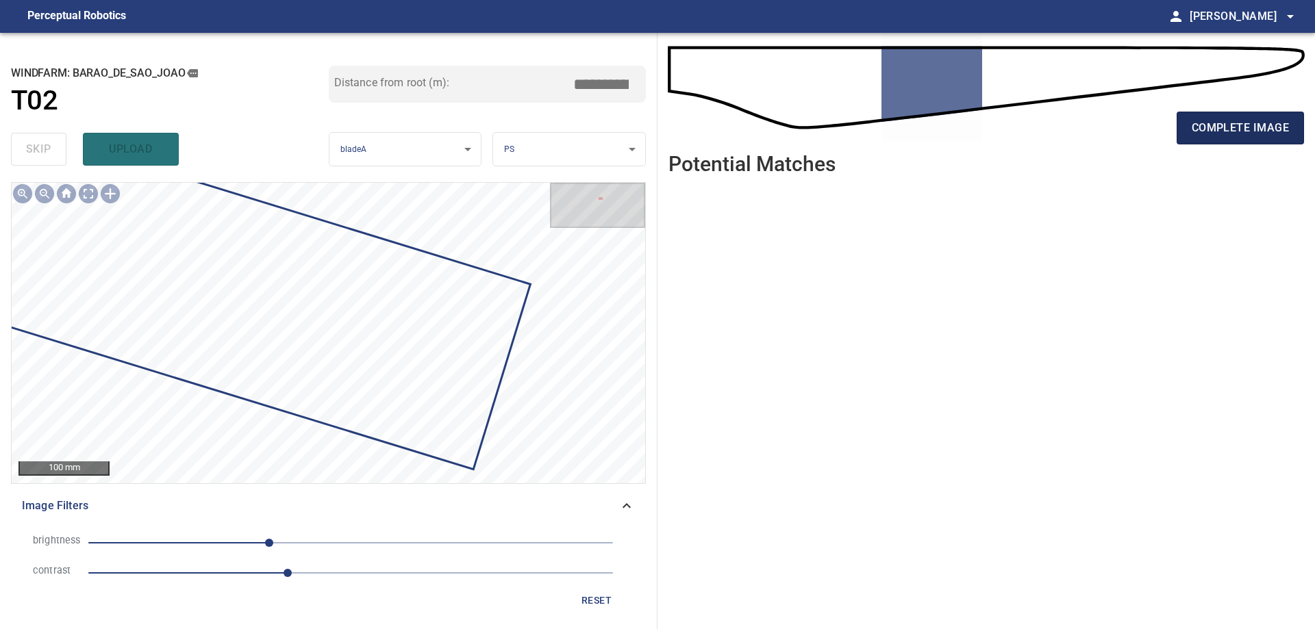
click at [1229, 129] on span "complete image" at bounding box center [1240, 127] width 97 height 19
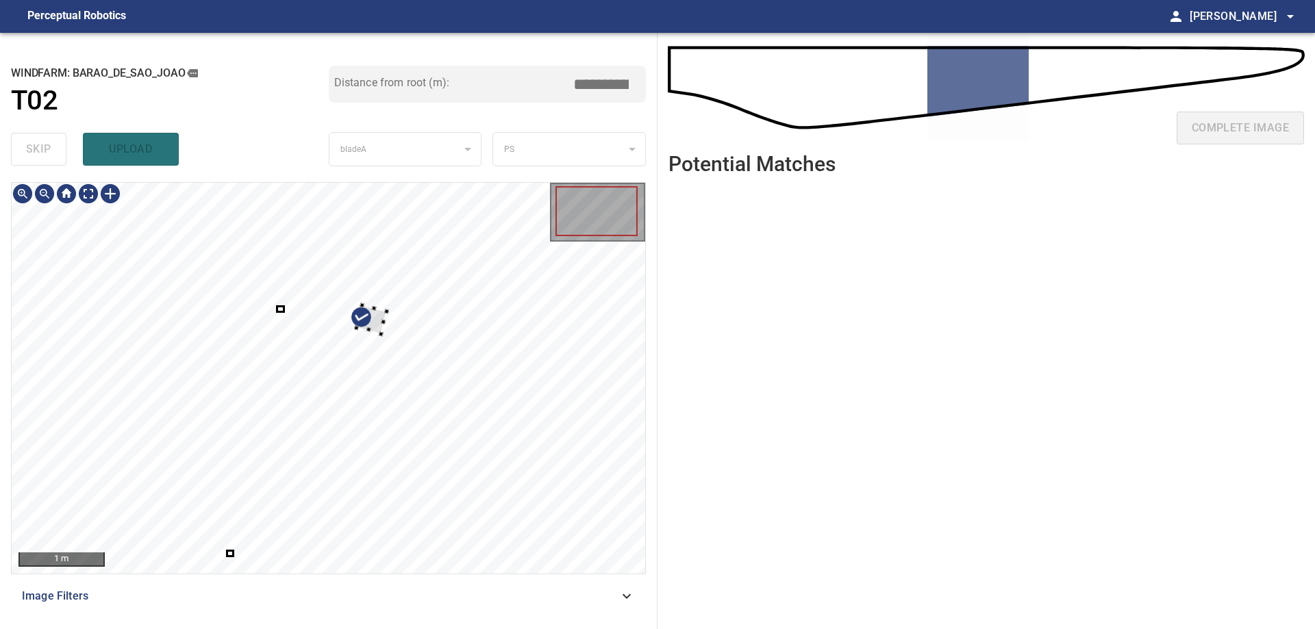
click at [164, 295] on div at bounding box center [329, 378] width 634 height 391
click at [221, 332] on div at bounding box center [205, 308] width 86 height 118
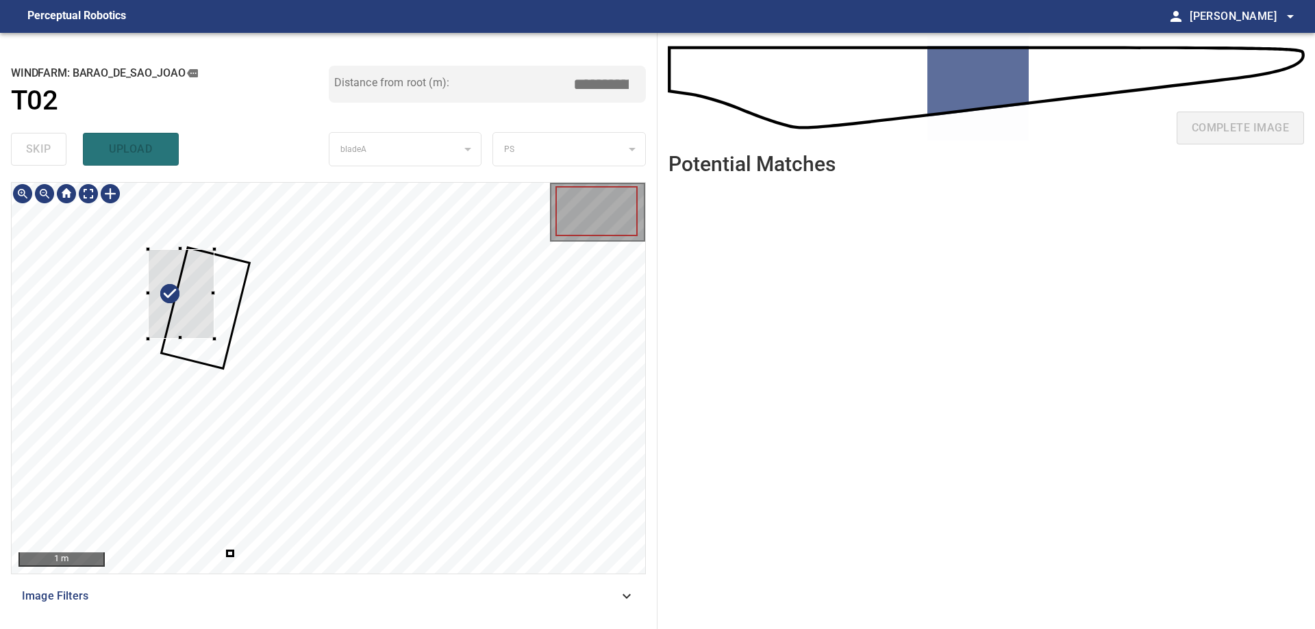
click at [188, 308] on div at bounding box center [181, 294] width 66 height 90
click at [172, 355] on div at bounding box center [203, 388] width 79 height 66
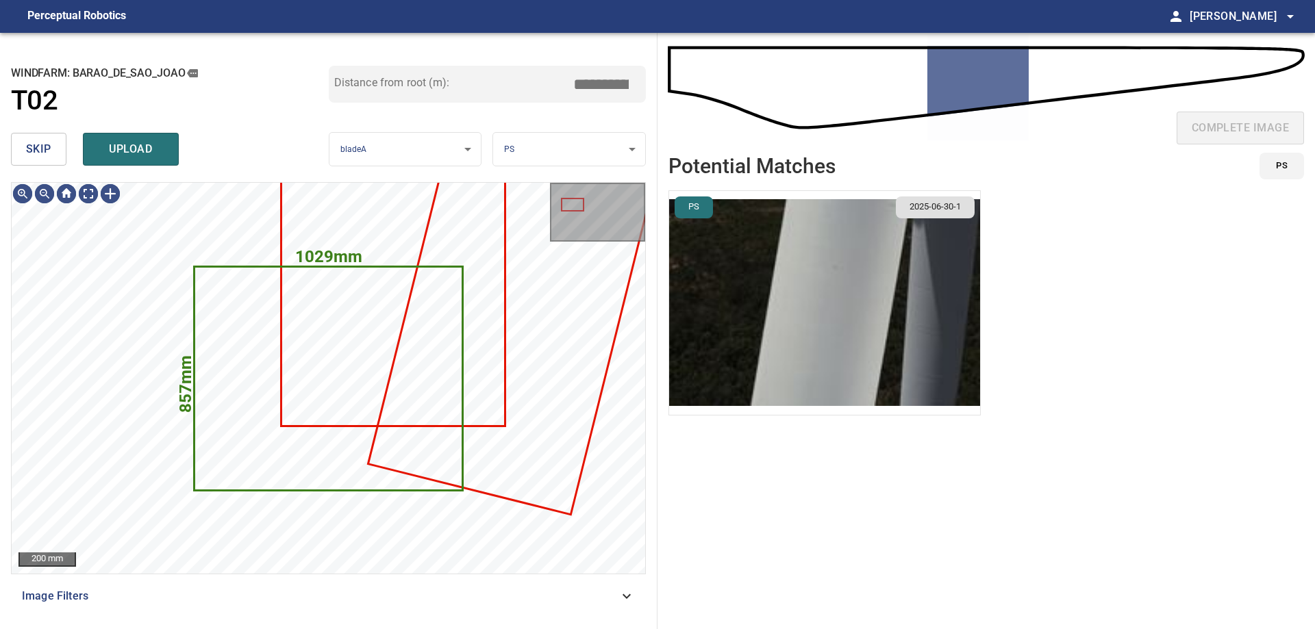
click at [31, 154] on span "skip" at bounding box center [38, 149] width 25 height 19
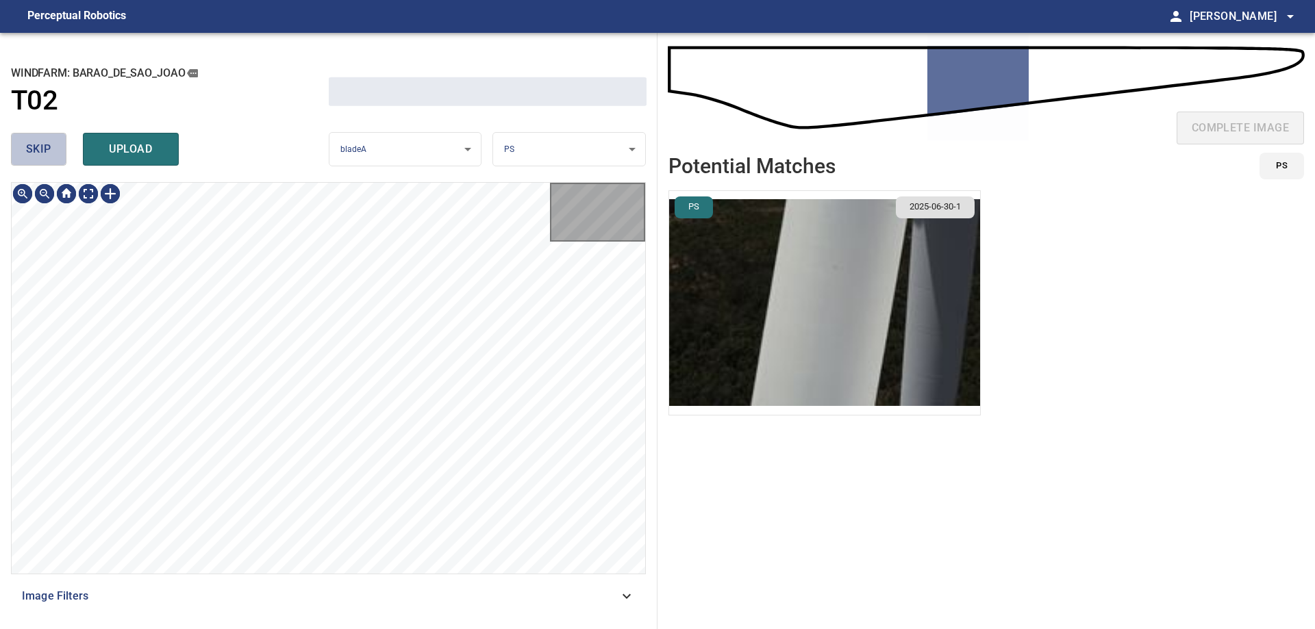
click at [31, 154] on span "skip" at bounding box center [38, 149] width 25 height 19
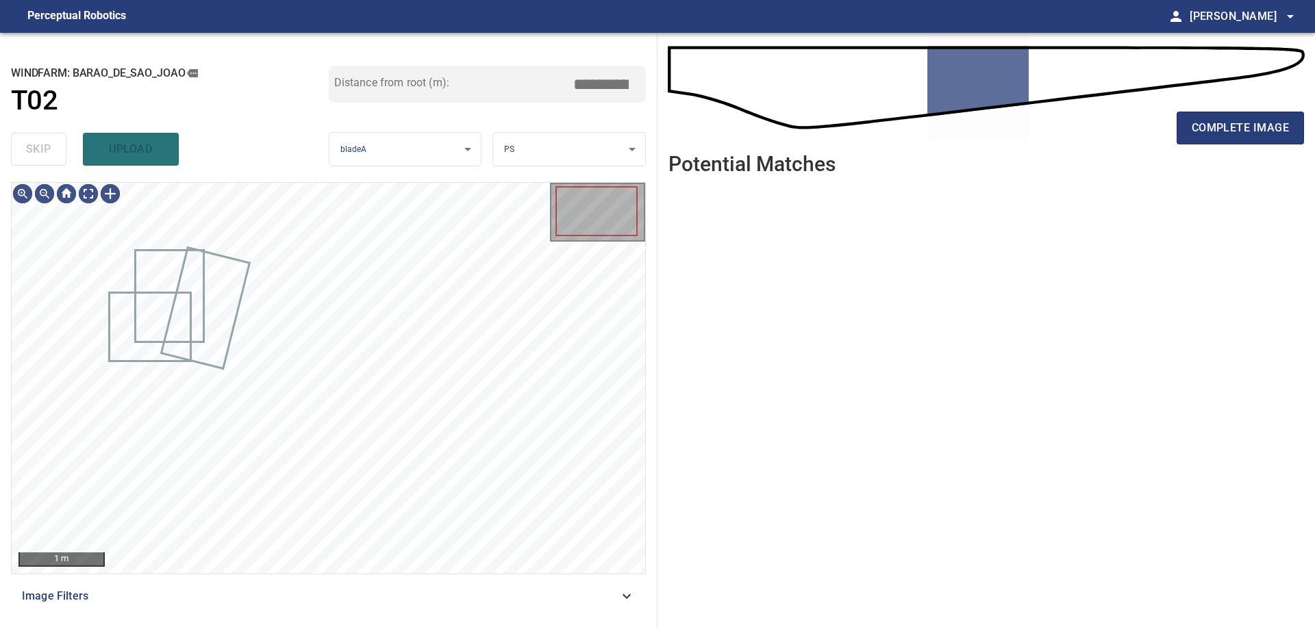
click at [31, 154] on div "skip upload" at bounding box center [170, 149] width 318 height 44
click at [40, 174] on div "**********" at bounding box center [329, 331] width 658 height 597
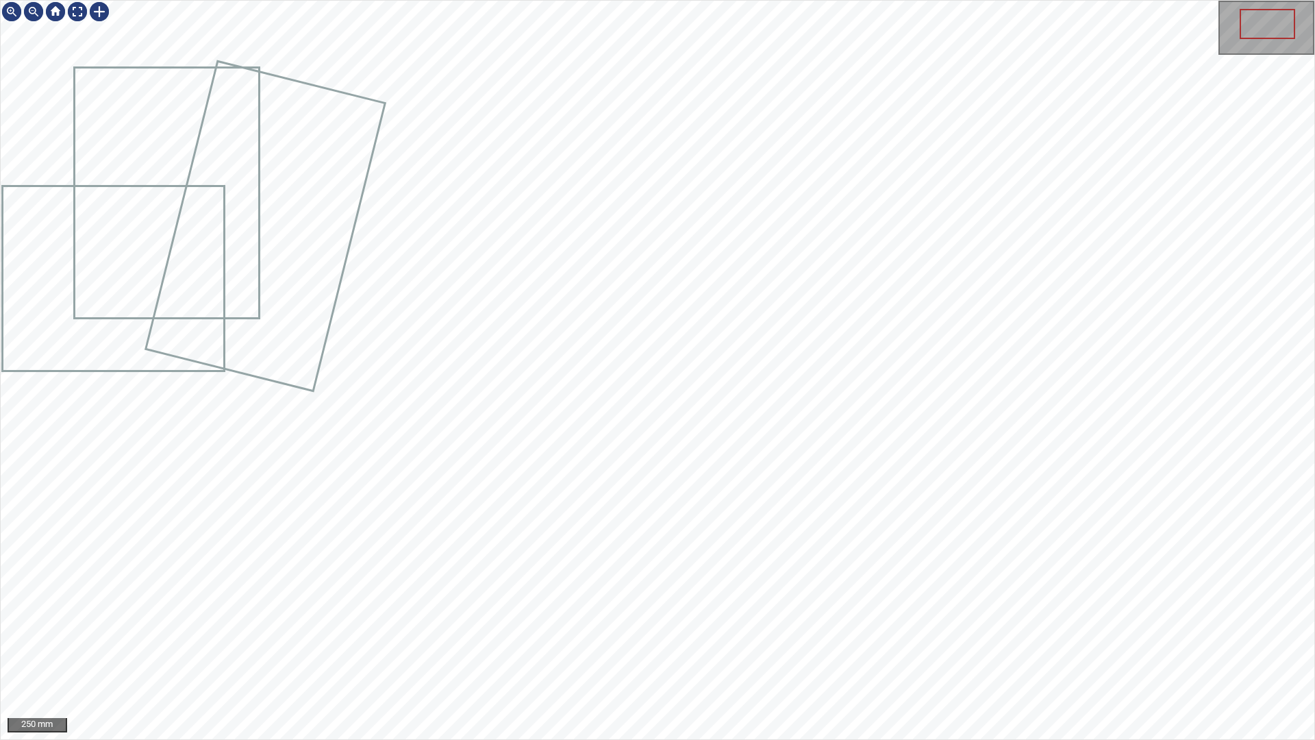
click at [127, 629] on div "250 mm" at bounding box center [657, 370] width 1315 height 740
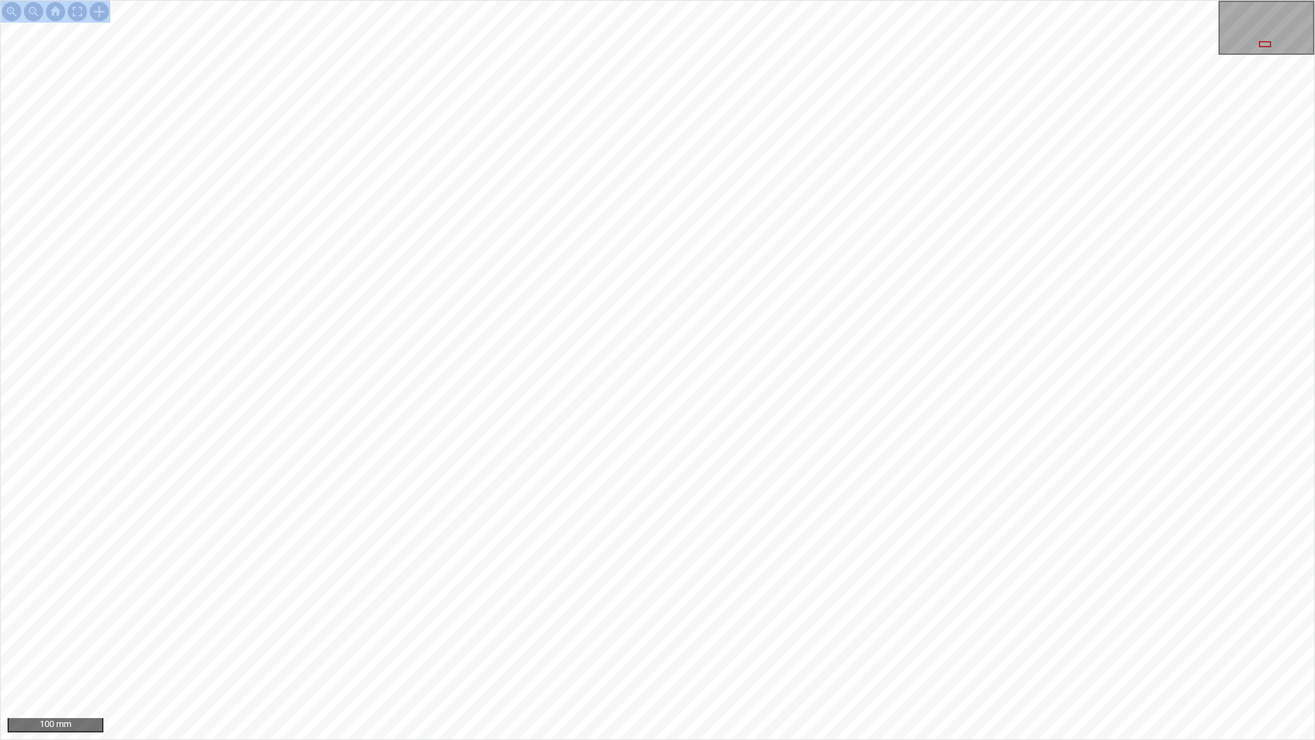
click at [568, 457] on div "100 mm" at bounding box center [657, 370] width 1315 height 740
click at [817, 629] on div "100 mm" at bounding box center [657, 370] width 1315 height 740
click at [555, 629] on div "100 mm" at bounding box center [657, 370] width 1315 height 740
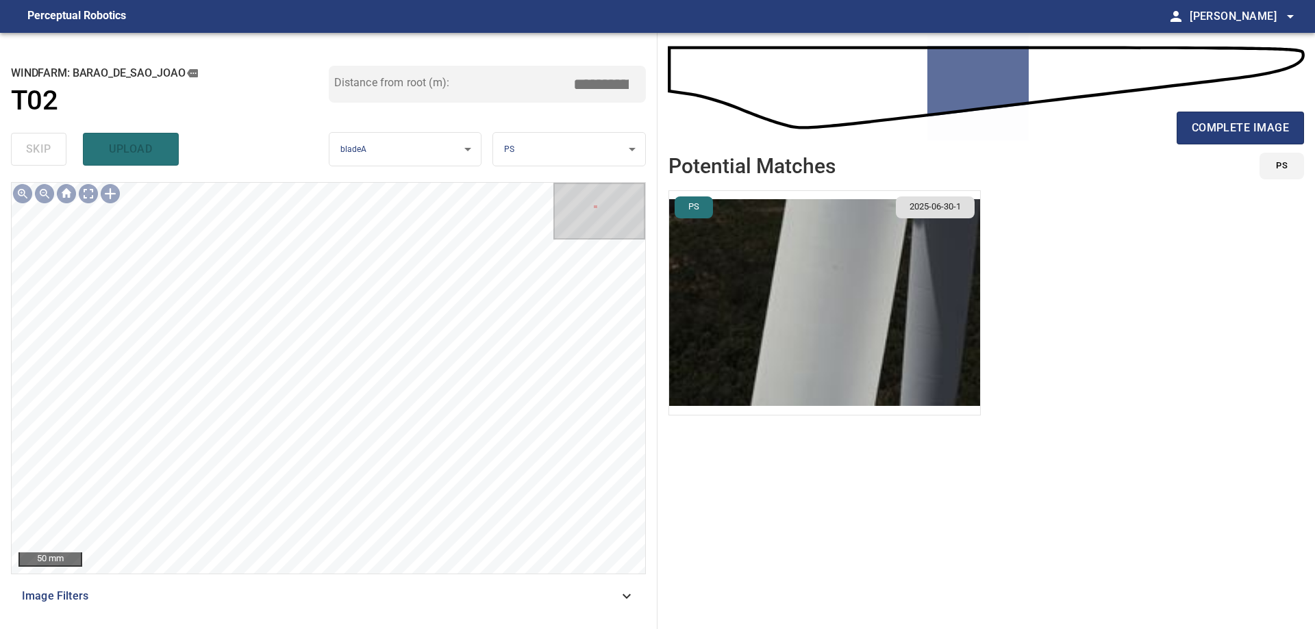
click at [534, 593] on span "Image Filters" at bounding box center [320, 596] width 597 height 16
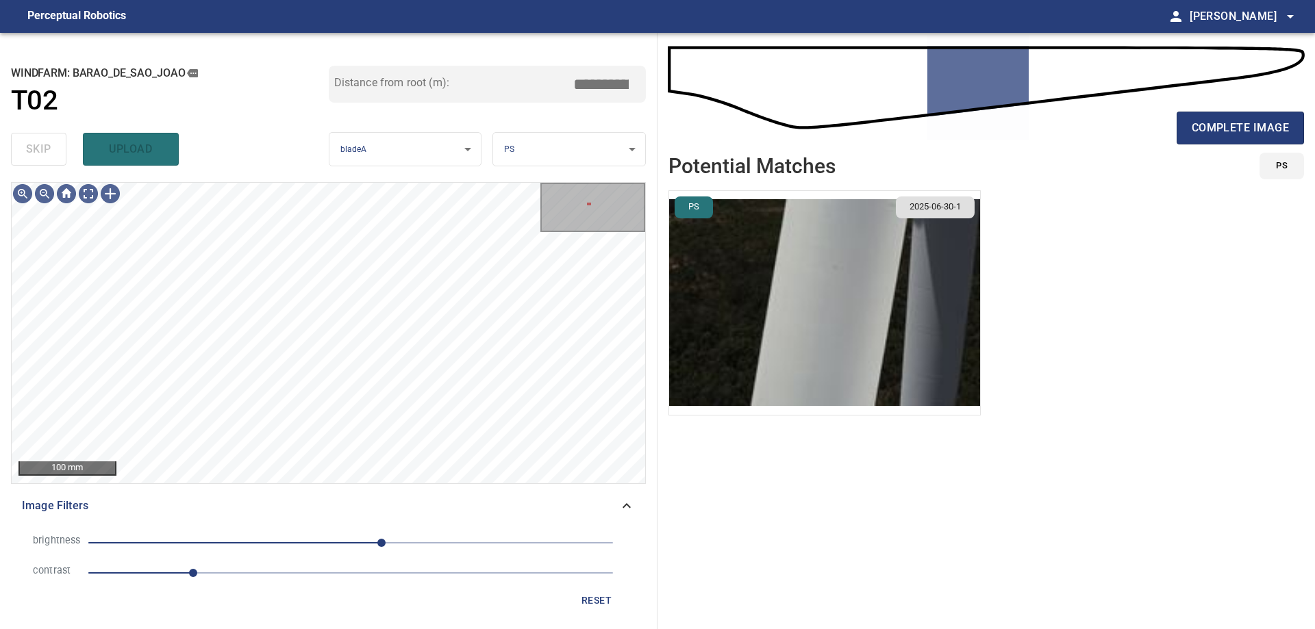
click at [314, 562] on li "contrast 1" at bounding box center [328, 573] width 613 height 30
click at [225, 578] on span "1" at bounding box center [350, 573] width 525 height 19
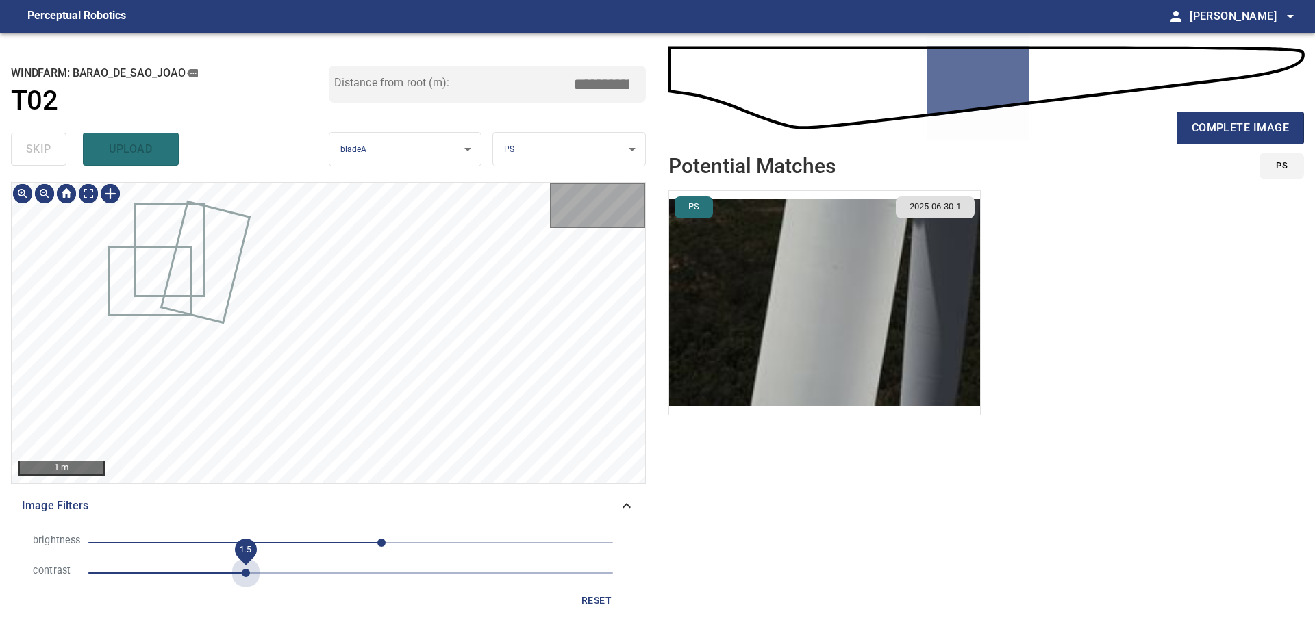
click at [248, 571] on span "1.5" at bounding box center [350, 573] width 525 height 19
click at [346, 541] on span "30" at bounding box center [350, 543] width 525 height 19
click at [311, 547] on span "-5" at bounding box center [350, 543] width 525 height 19
click at [281, 544] on span "-39" at bounding box center [350, 543] width 525 height 19
click at [256, 542] on span "1.5" at bounding box center [246, 550] width 22 height 22
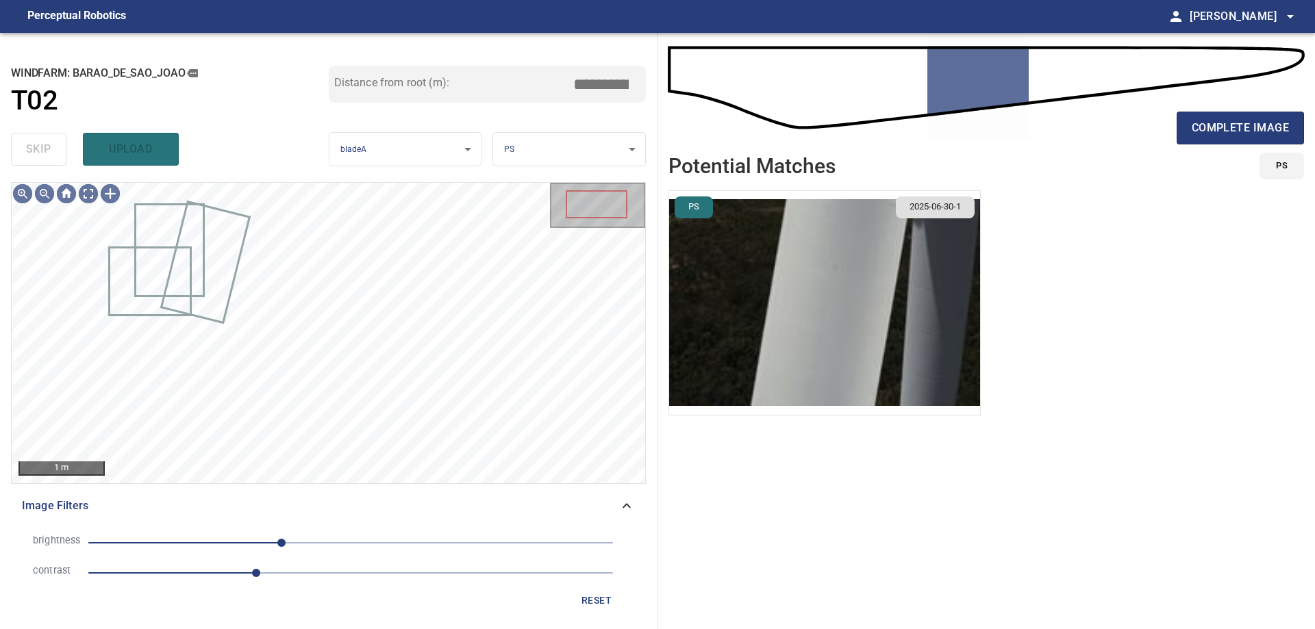
click at [231, 540] on span "-67" at bounding box center [350, 543] width 525 height 19
click at [236, 539] on span "-116" at bounding box center [231, 543] width 8 height 8
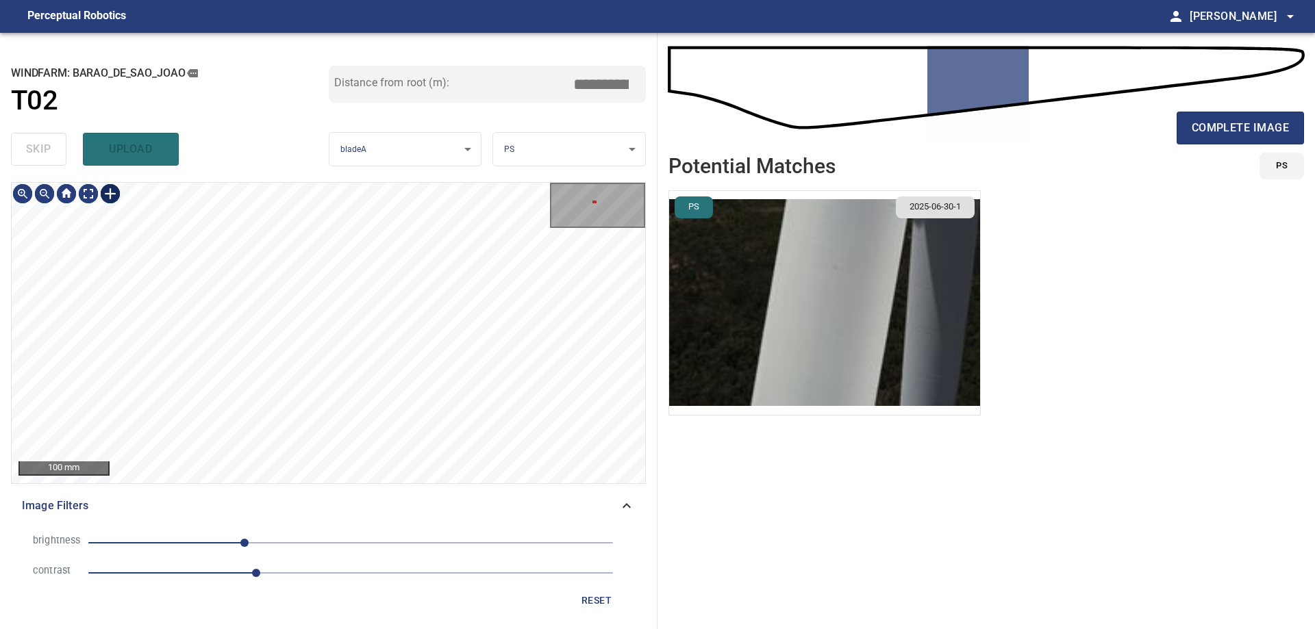
click at [109, 195] on div at bounding box center [110, 194] width 22 height 22
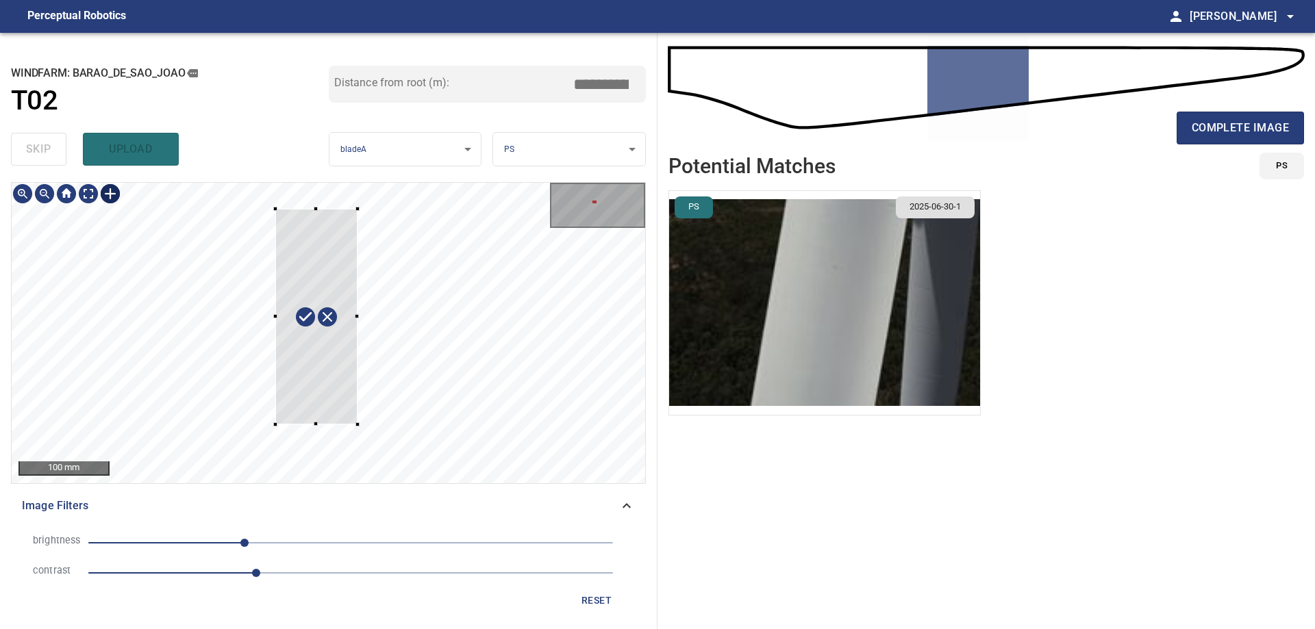
click at [321, 375] on div at bounding box center [316, 317] width 82 height 216
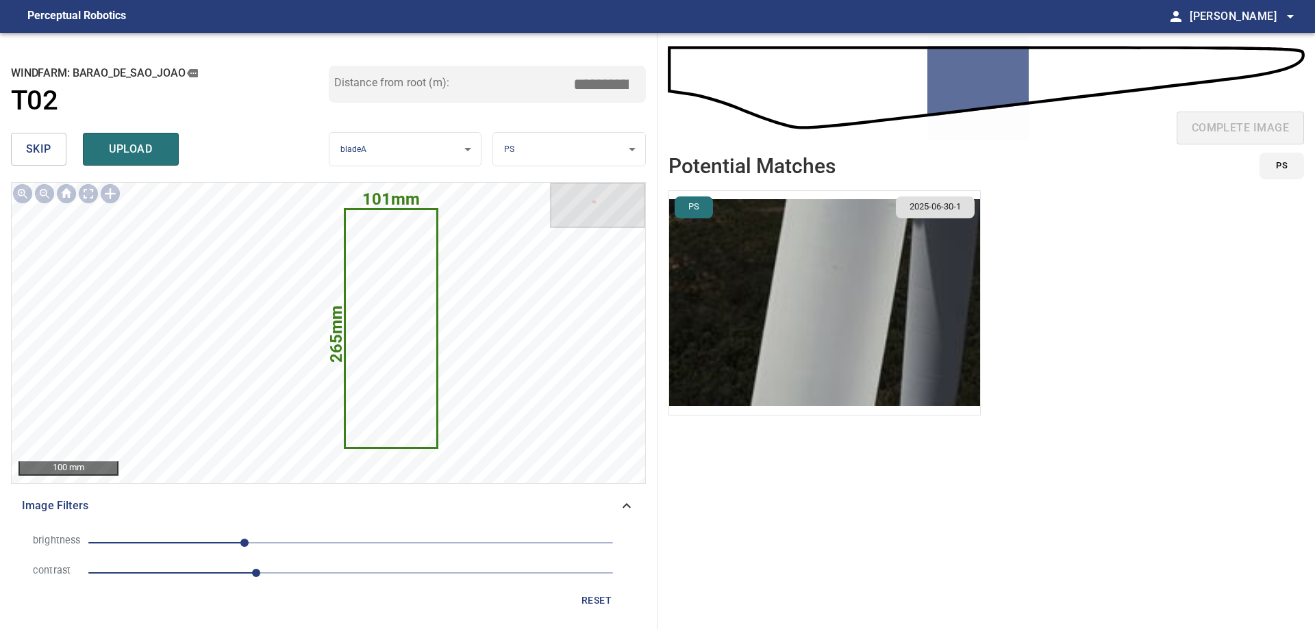
drag, startPoint x: 612, startPoint y: 83, endPoint x: 649, endPoint y: 90, distance: 37.6
click at [675, 93] on div "**********" at bounding box center [657, 331] width 1315 height 597
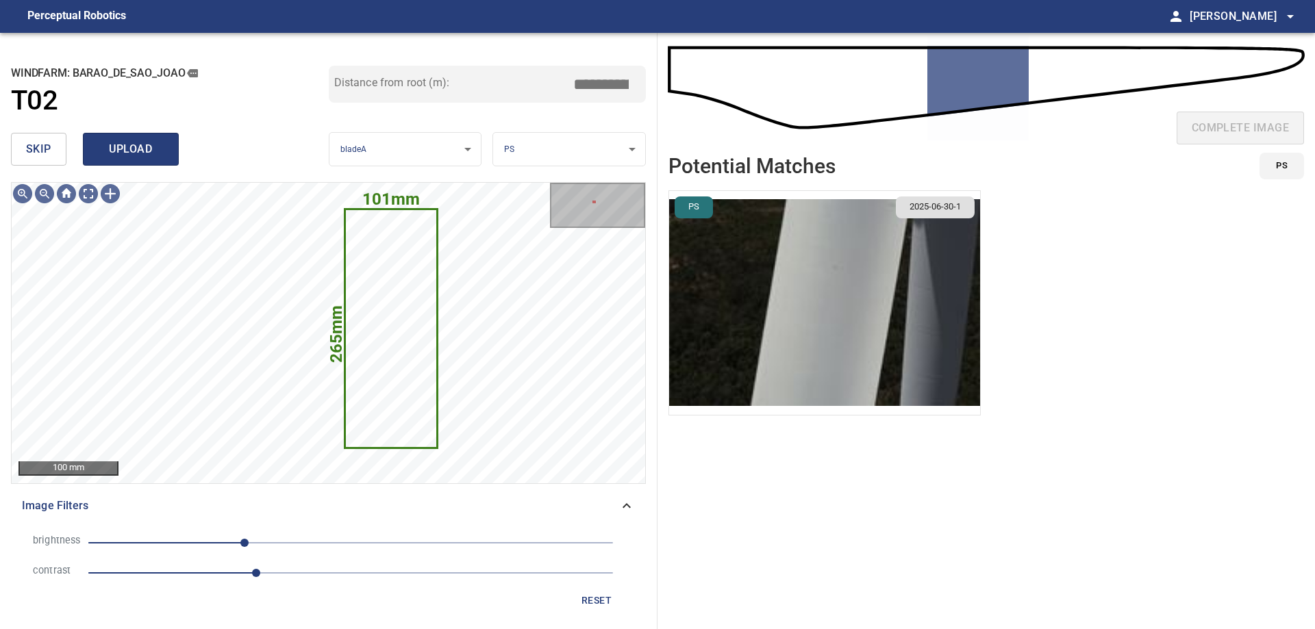
type input "*****"
click at [132, 153] on span "upload" at bounding box center [131, 149] width 66 height 19
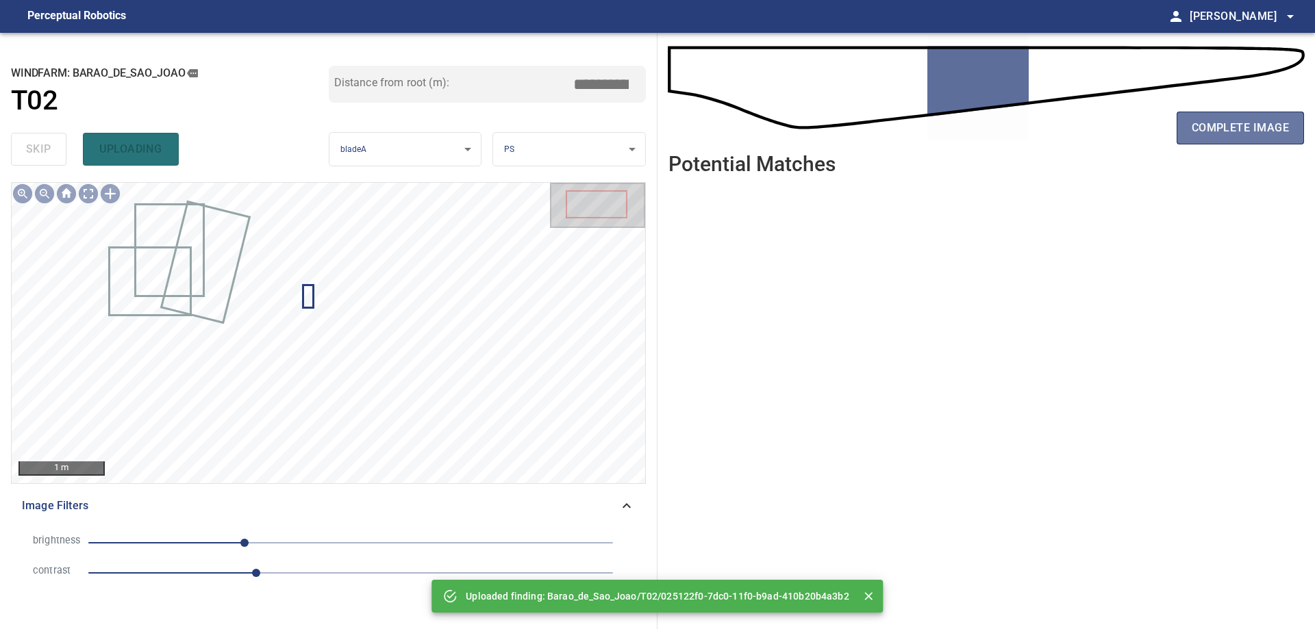
drag, startPoint x: 1215, startPoint y: 140, endPoint x: 1150, endPoint y: 149, distance: 65.8
click at [1215, 141] on button "complete image" at bounding box center [1240, 128] width 127 height 33
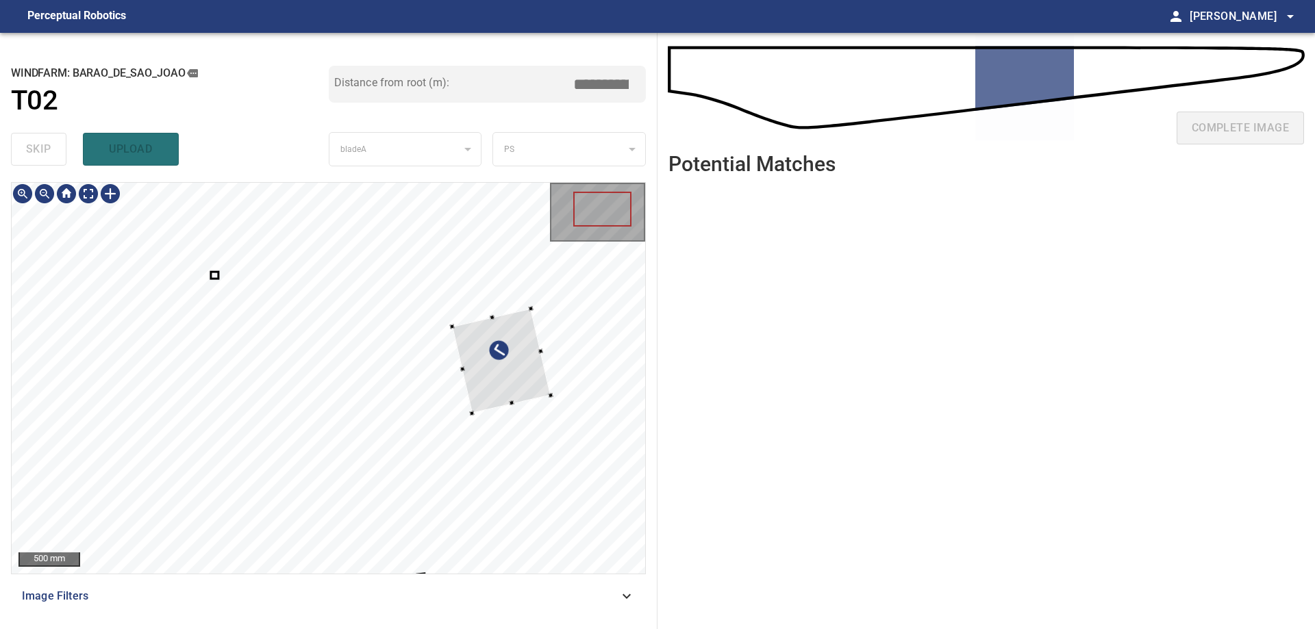
click at [550, 407] on div at bounding box center [500, 360] width 99 height 105
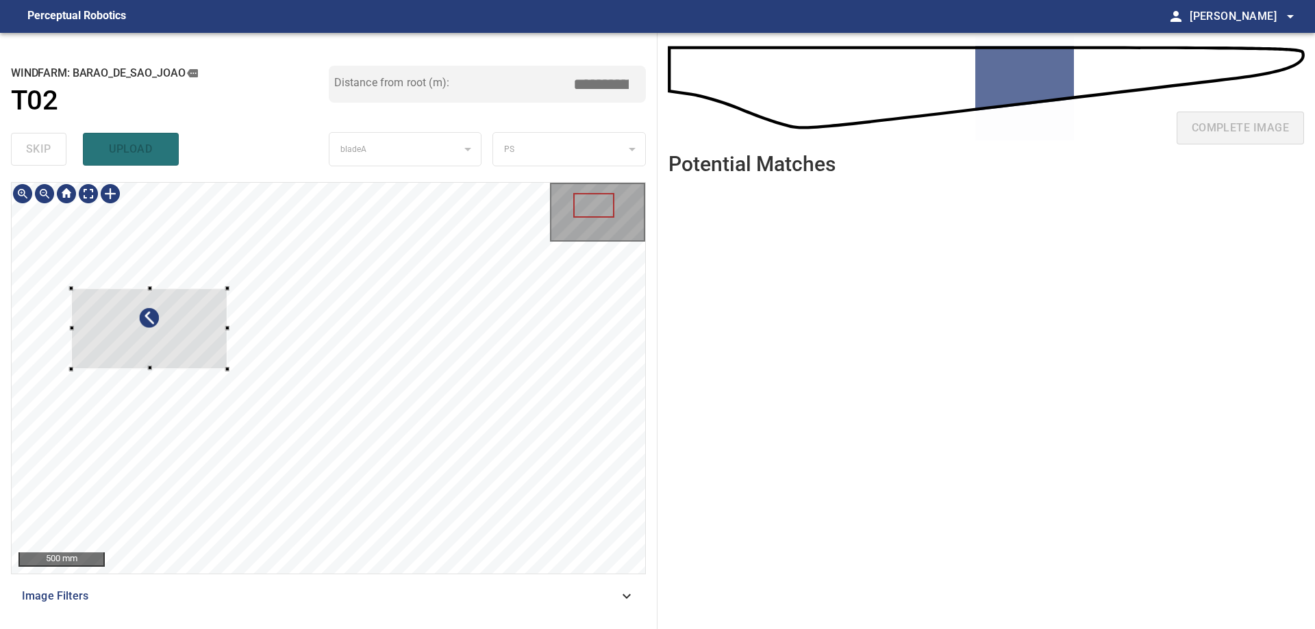
click at [206, 343] on div at bounding box center [149, 328] width 156 height 81
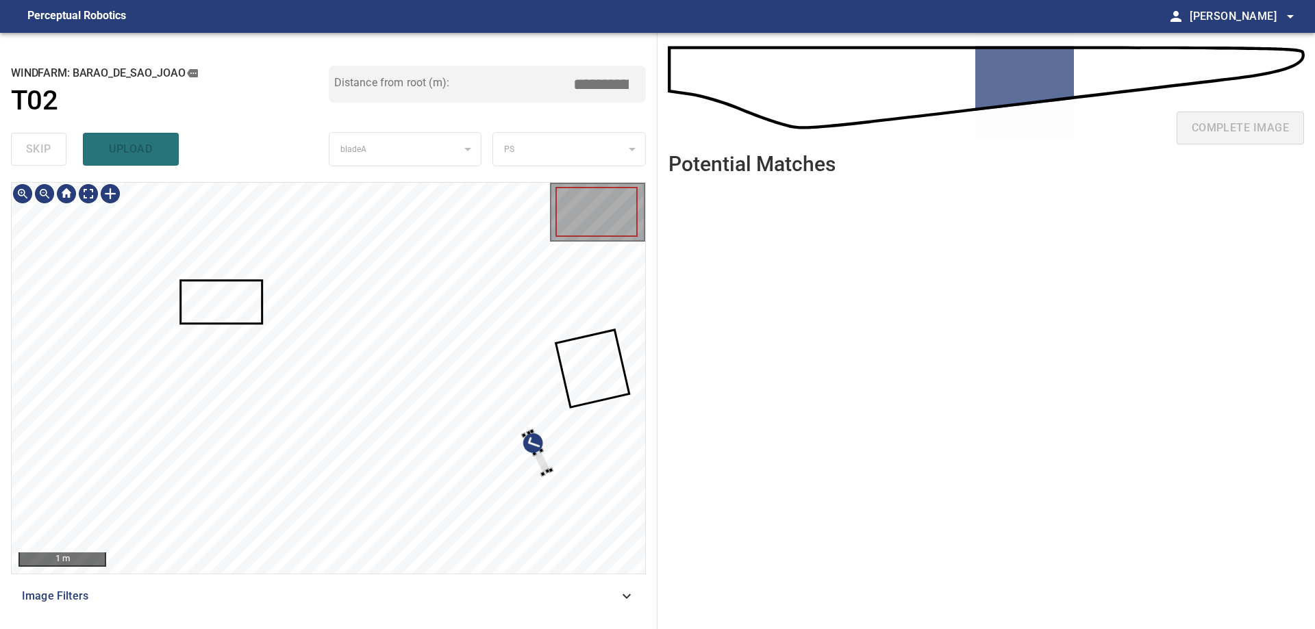
click at [632, 413] on div at bounding box center [329, 378] width 634 height 391
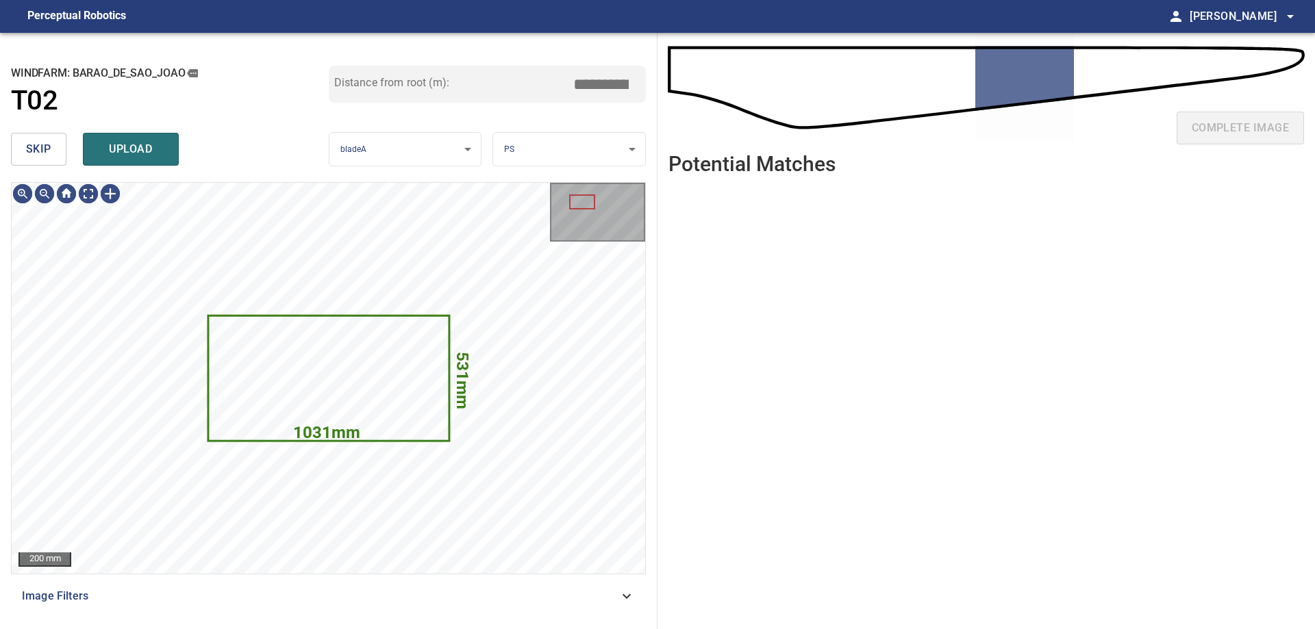
click at [42, 147] on span "skip" at bounding box center [38, 149] width 25 height 19
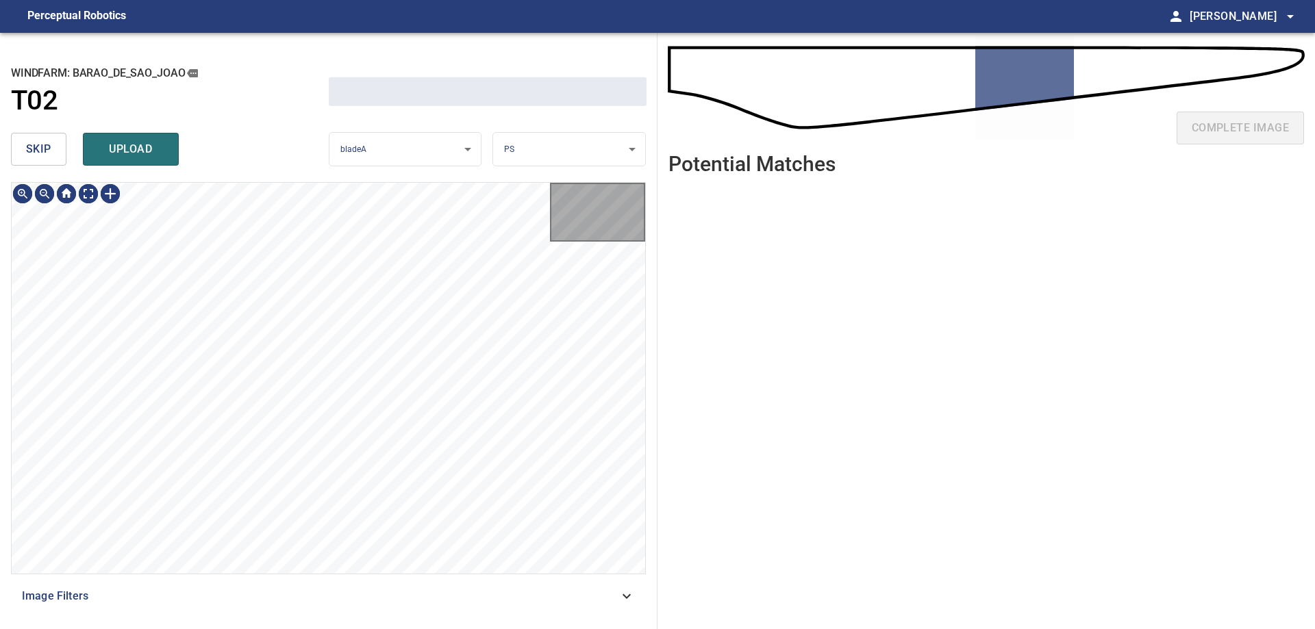
click at [42, 147] on span "skip" at bounding box center [38, 149] width 25 height 19
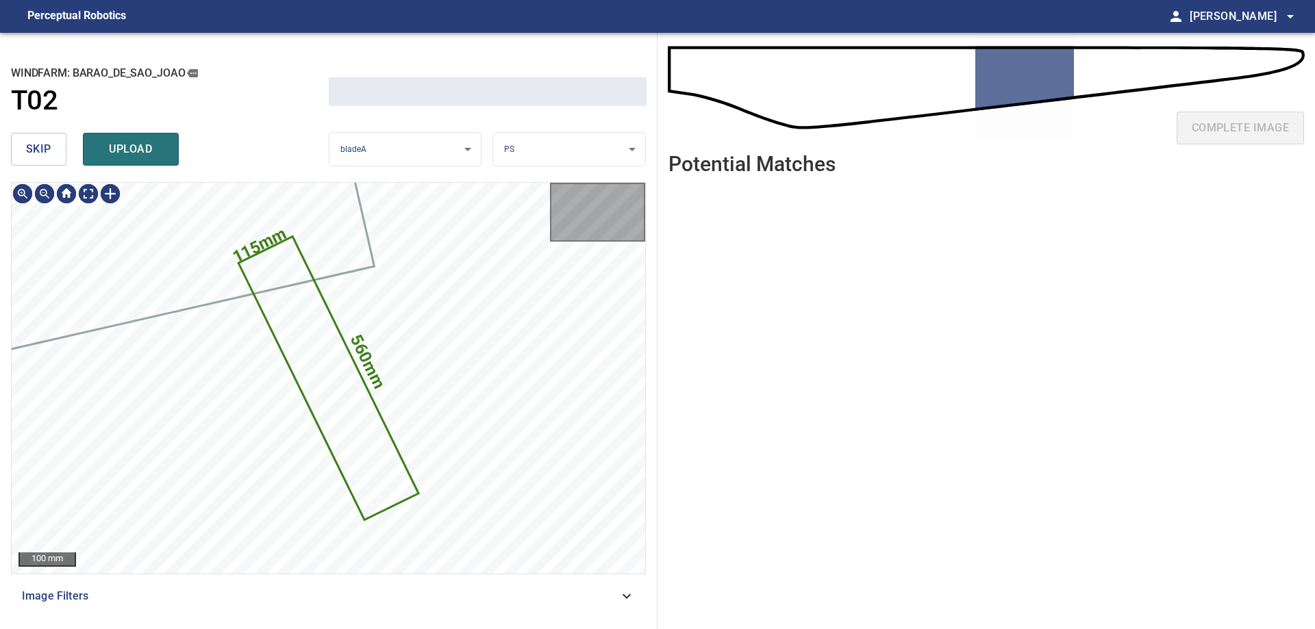
click at [42, 147] on span "skip" at bounding box center [38, 149] width 25 height 19
click at [42, 147] on div "skip upload" at bounding box center [170, 149] width 318 height 44
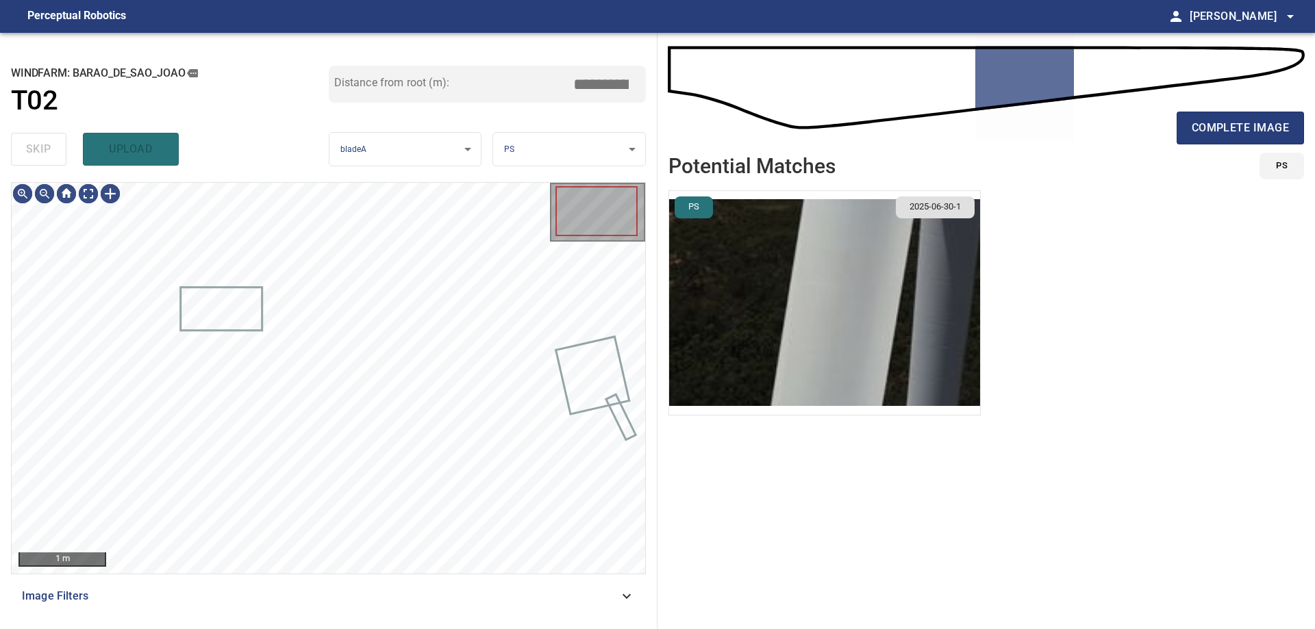
click at [42, 147] on div "skip upload" at bounding box center [170, 149] width 318 height 44
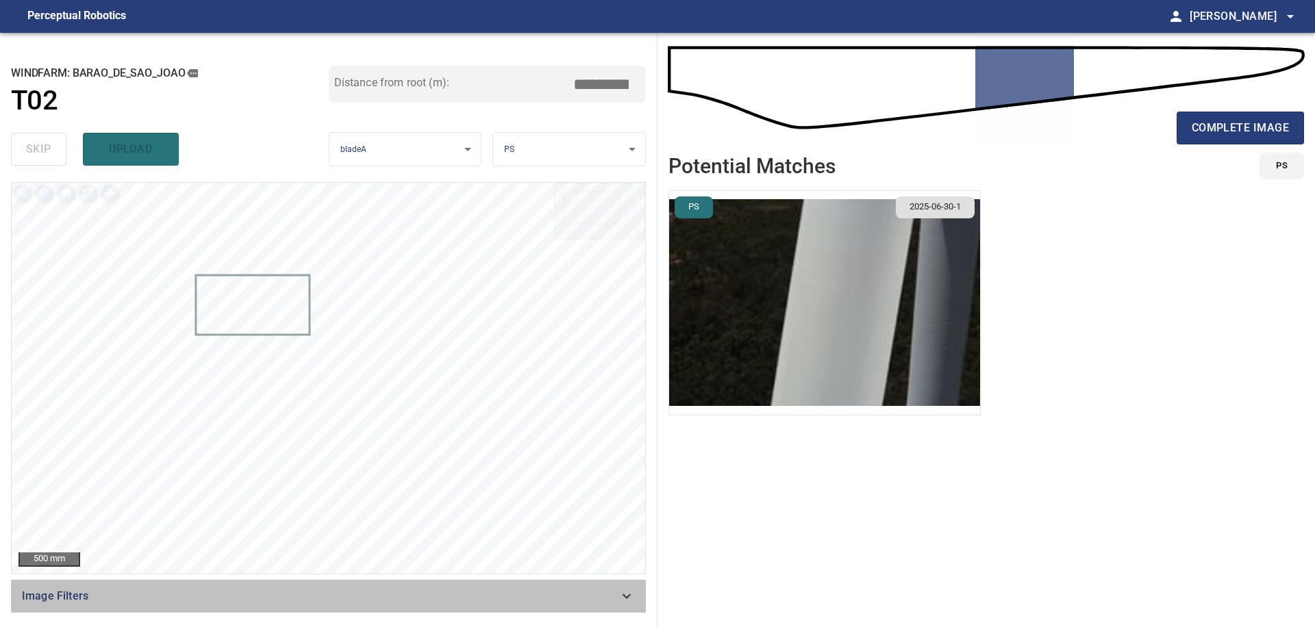
click at [633, 596] on icon at bounding box center [626, 596] width 16 height 16
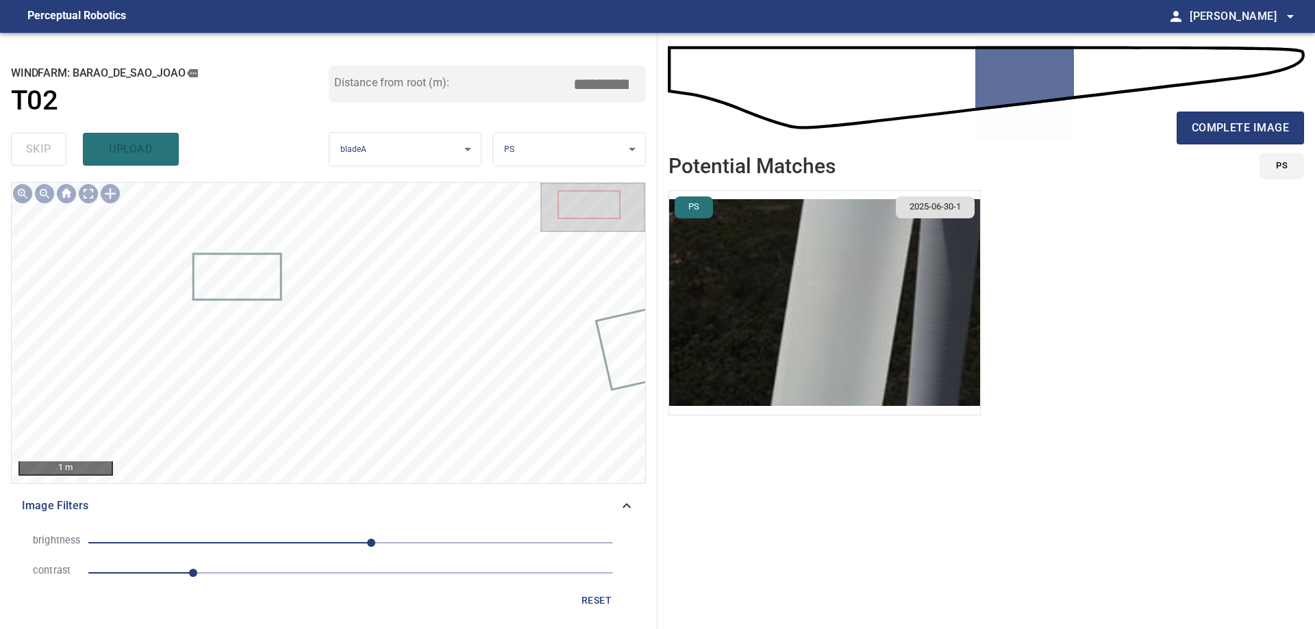
click at [253, 569] on span "1" at bounding box center [350, 573] width 525 height 19
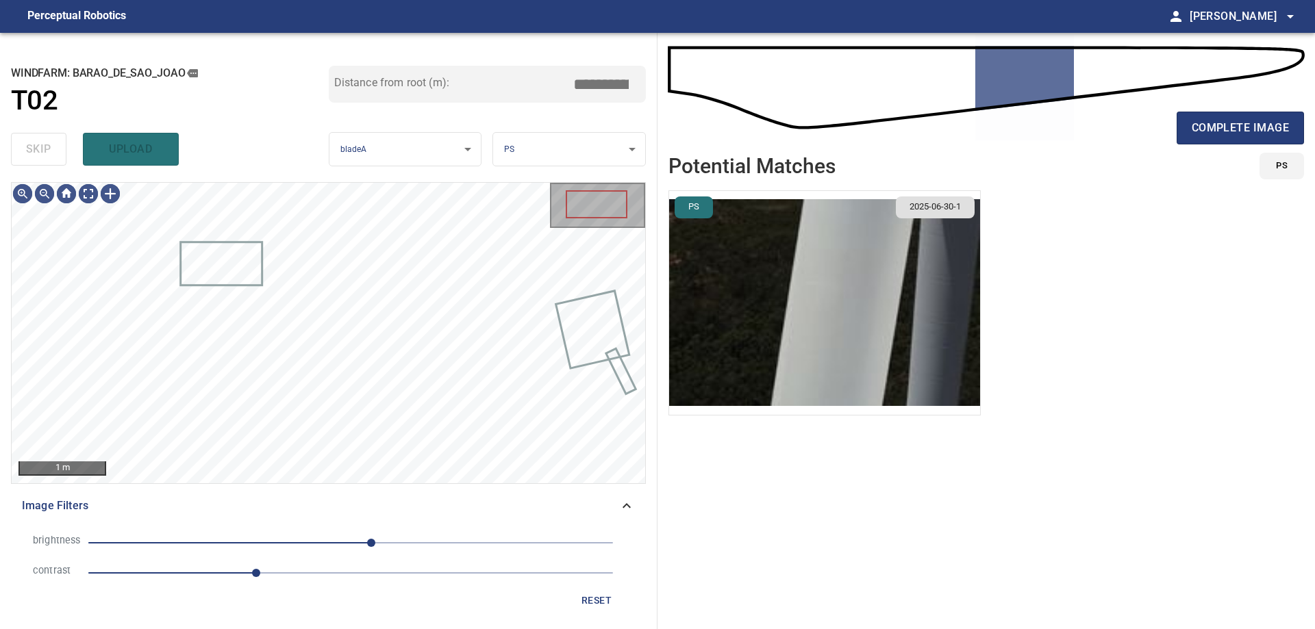
click at [340, 545] on span "20" at bounding box center [350, 543] width 525 height 19
drag, startPoint x: 281, startPoint y: 546, endPoint x: 254, endPoint y: 547, distance: 27.4
click at [281, 546] on span "-11" at bounding box center [350, 543] width 525 height 19
click at [253, 547] on span "-94" at bounding box center [350, 543] width 525 height 19
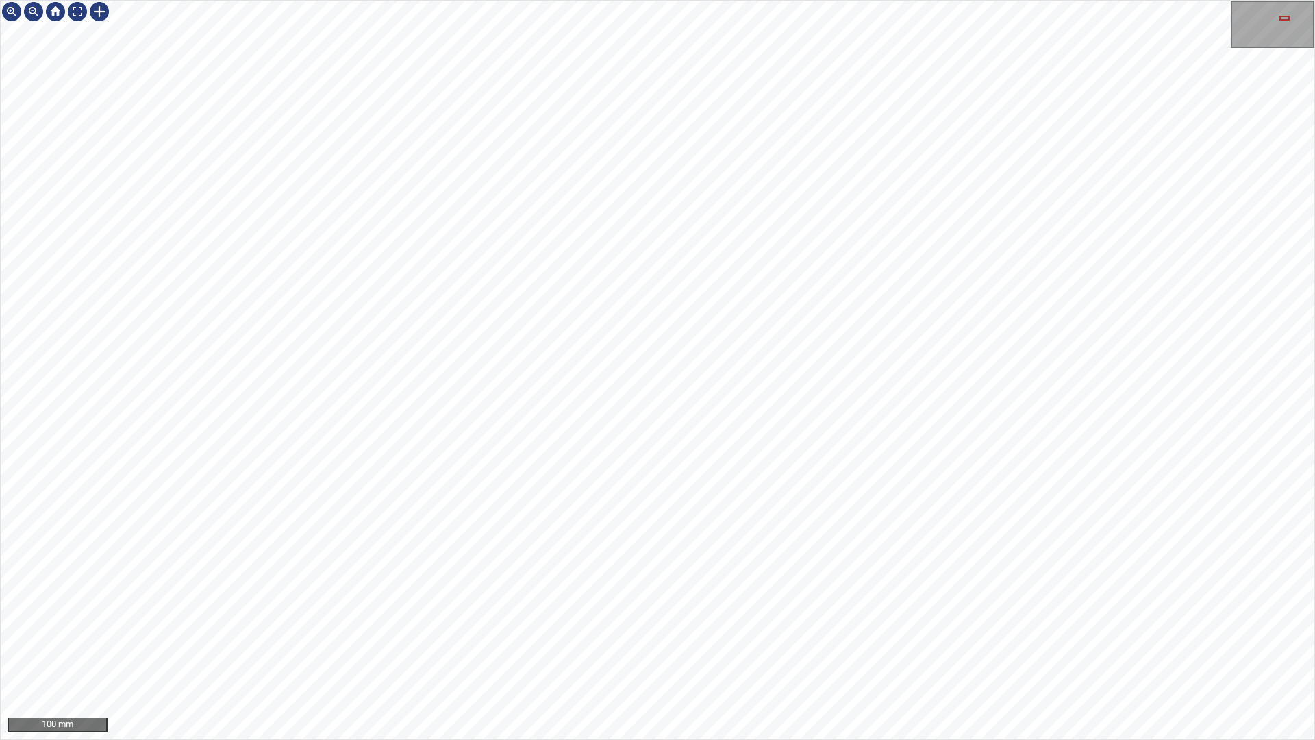
click at [829, 629] on div "100 mm" at bounding box center [657, 370] width 1315 height 740
click at [824, 629] on div "100 mm" at bounding box center [657, 370] width 1315 height 740
click at [800, 0] on div "100 mm" at bounding box center [657, 370] width 1315 height 740
click at [856, 629] on div "100 mm" at bounding box center [657, 370] width 1315 height 740
click at [963, 629] on div "100 mm" at bounding box center [657, 370] width 1315 height 740
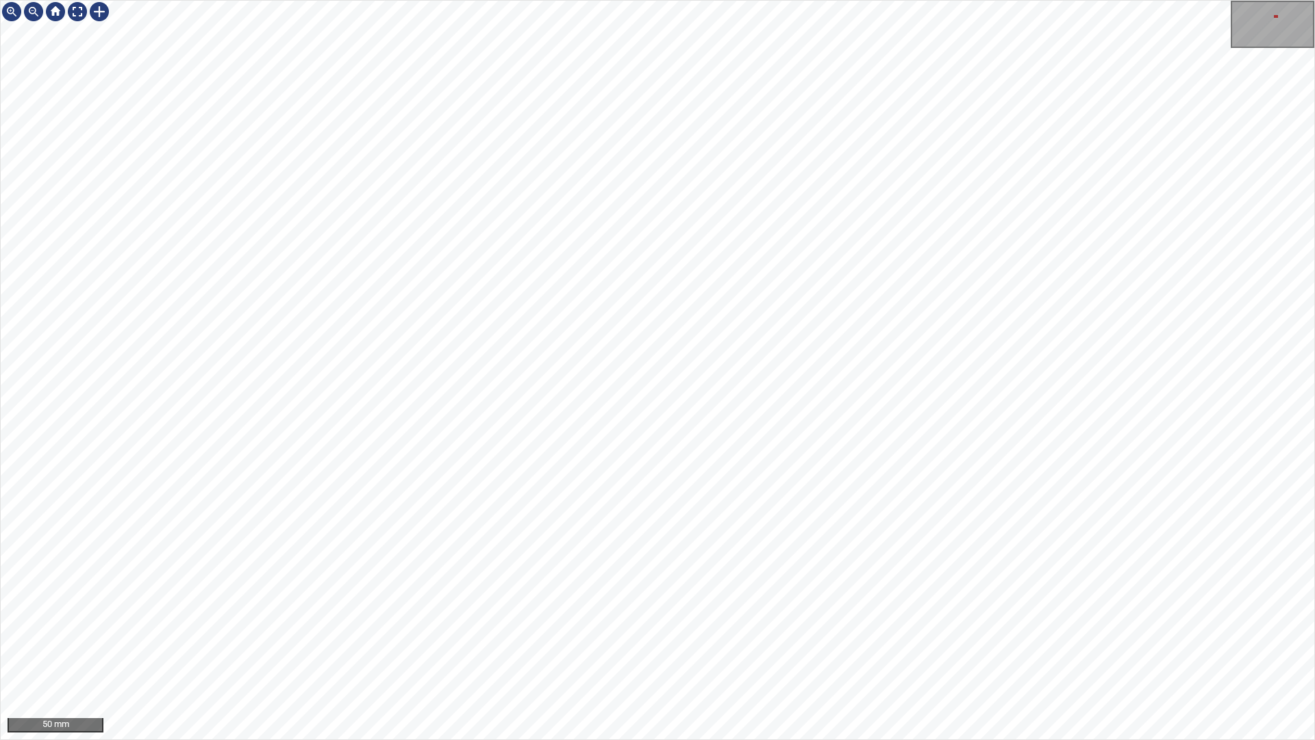
click at [831, 629] on div "50 mm" at bounding box center [657, 370] width 1315 height 740
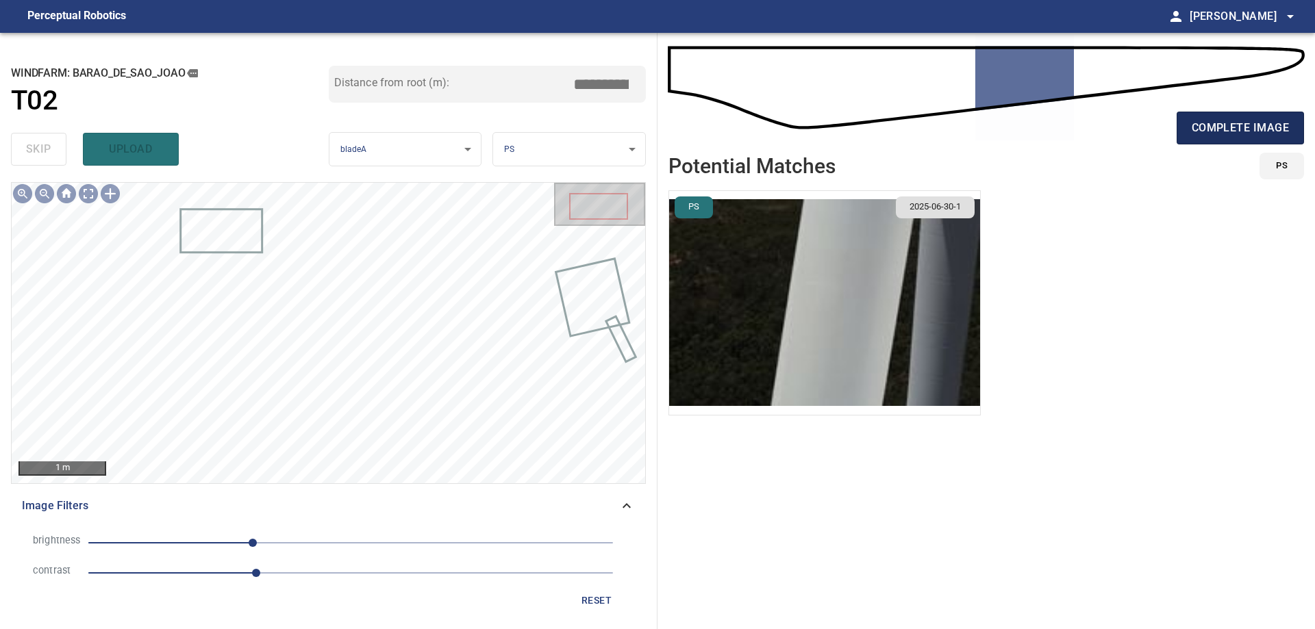
click at [1217, 145] on button "complete image" at bounding box center [1240, 128] width 127 height 33
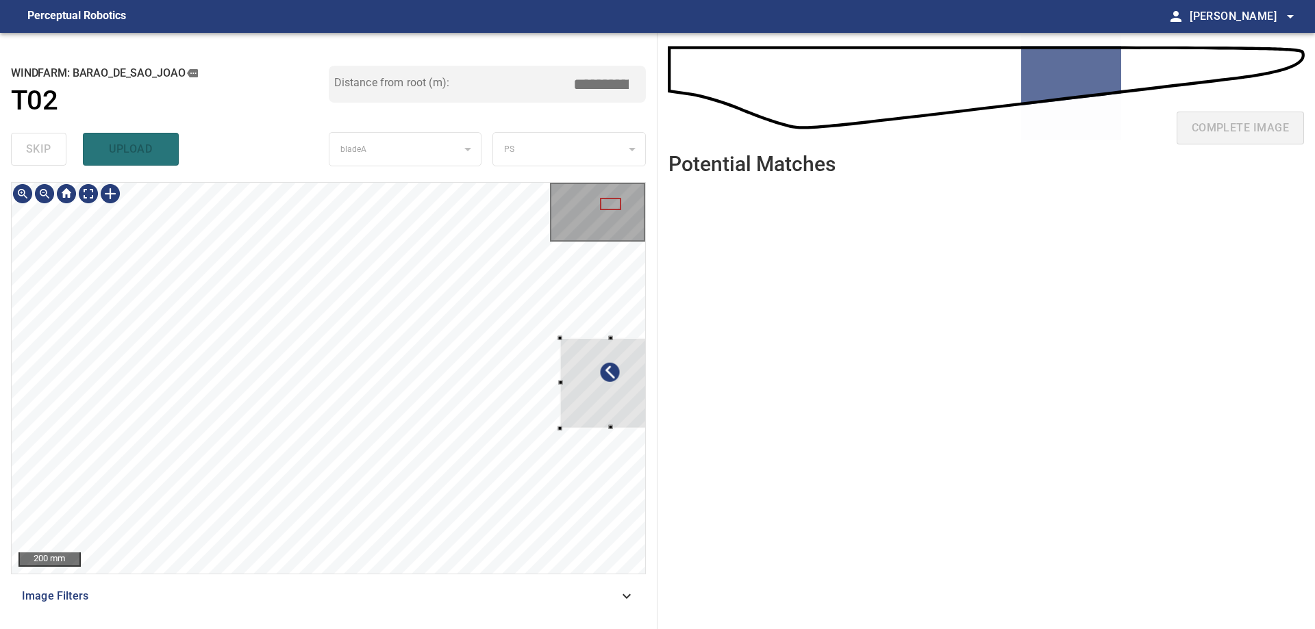
click at [612, 401] on div at bounding box center [610, 383] width 101 height 90
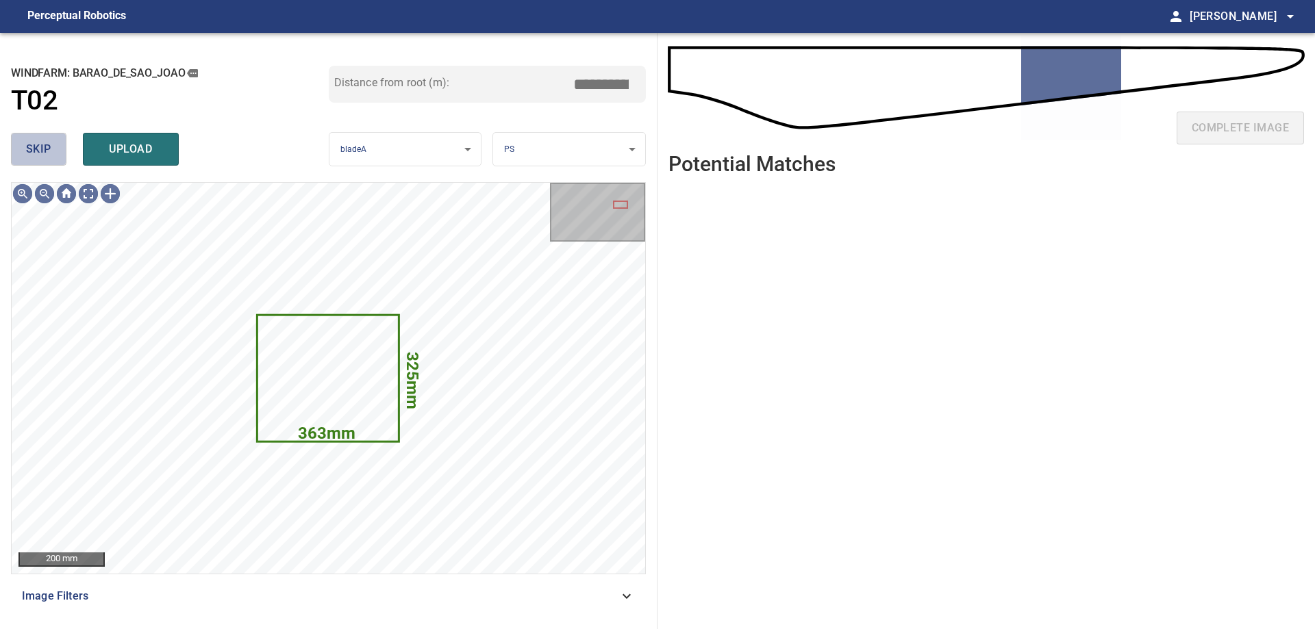
click at [29, 143] on span "skip" at bounding box center [38, 149] width 25 height 19
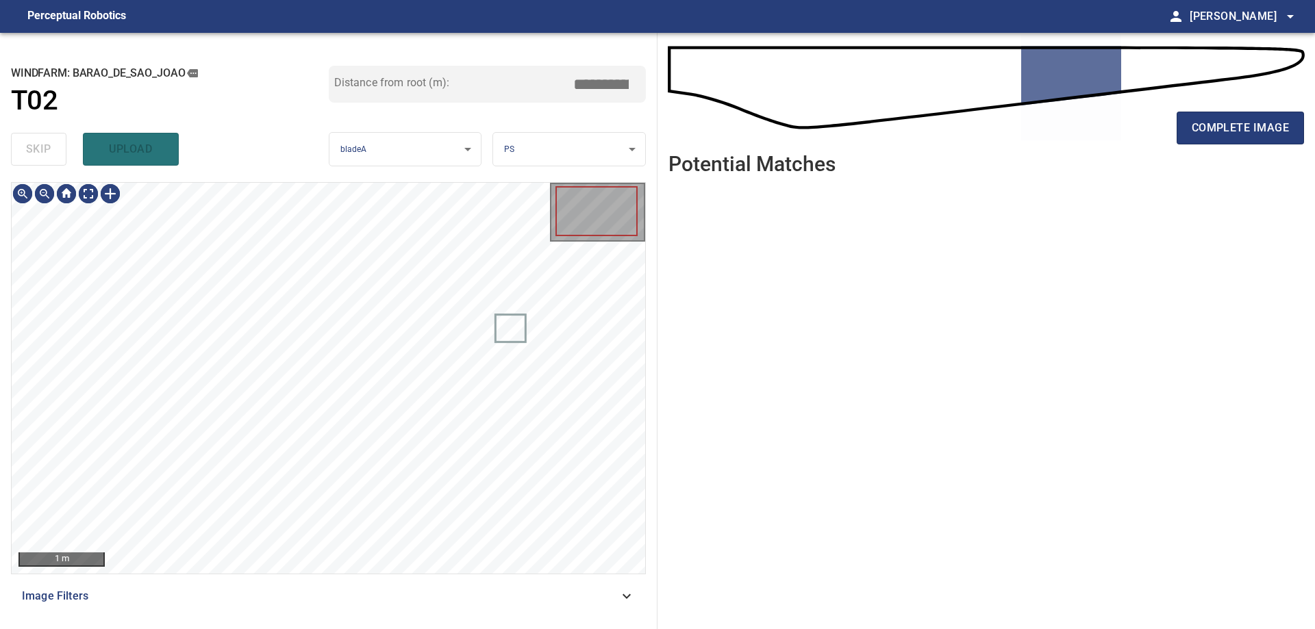
click at [83, 182] on div "1 m" at bounding box center [328, 378] width 635 height 392
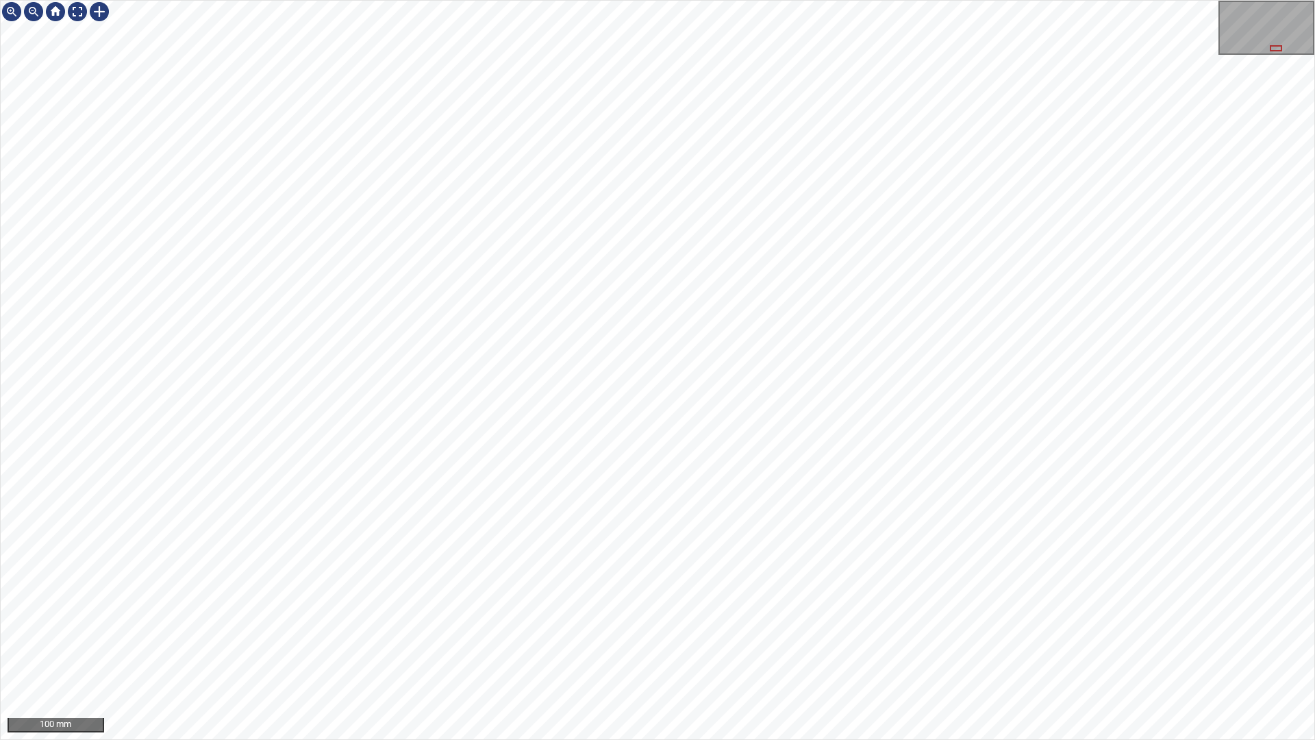
click at [1012, 629] on div "100 mm" at bounding box center [657, 370] width 1315 height 740
click at [857, 629] on div "100 mm" at bounding box center [657, 370] width 1315 height 740
click at [807, 629] on div "100 mm" at bounding box center [657, 370] width 1315 height 740
click at [722, 629] on div "100 mm" at bounding box center [657, 370] width 1315 height 740
click at [622, 629] on div "100 mm" at bounding box center [657, 370] width 1315 height 740
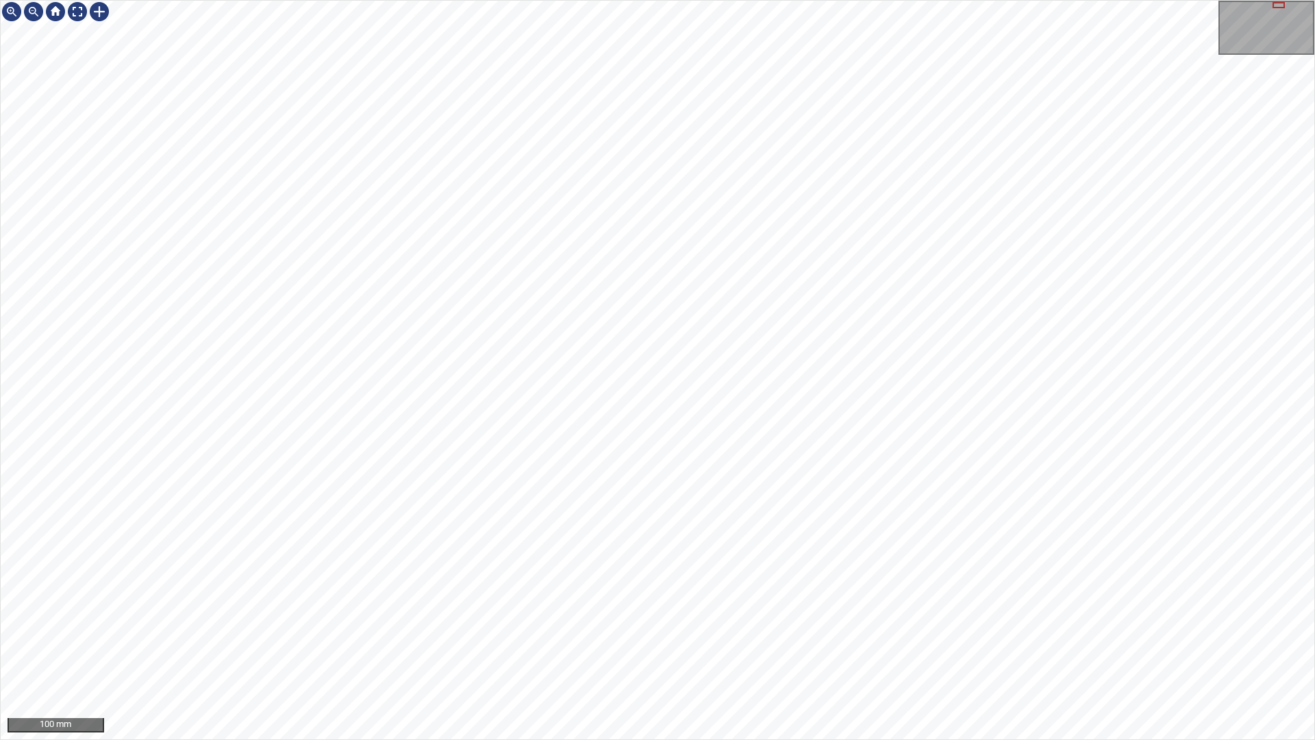
click at [588, 629] on div "100 mm" at bounding box center [657, 370] width 1315 height 740
click at [475, 629] on div "50 mm" at bounding box center [657, 370] width 1315 height 740
click at [591, 629] on div "100 mm" at bounding box center [657, 370] width 1315 height 740
click at [639, 629] on div "100 mm" at bounding box center [657, 370] width 1315 height 740
click at [416, 629] on div "100 mm" at bounding box center [657, 370] width 1315 height 740
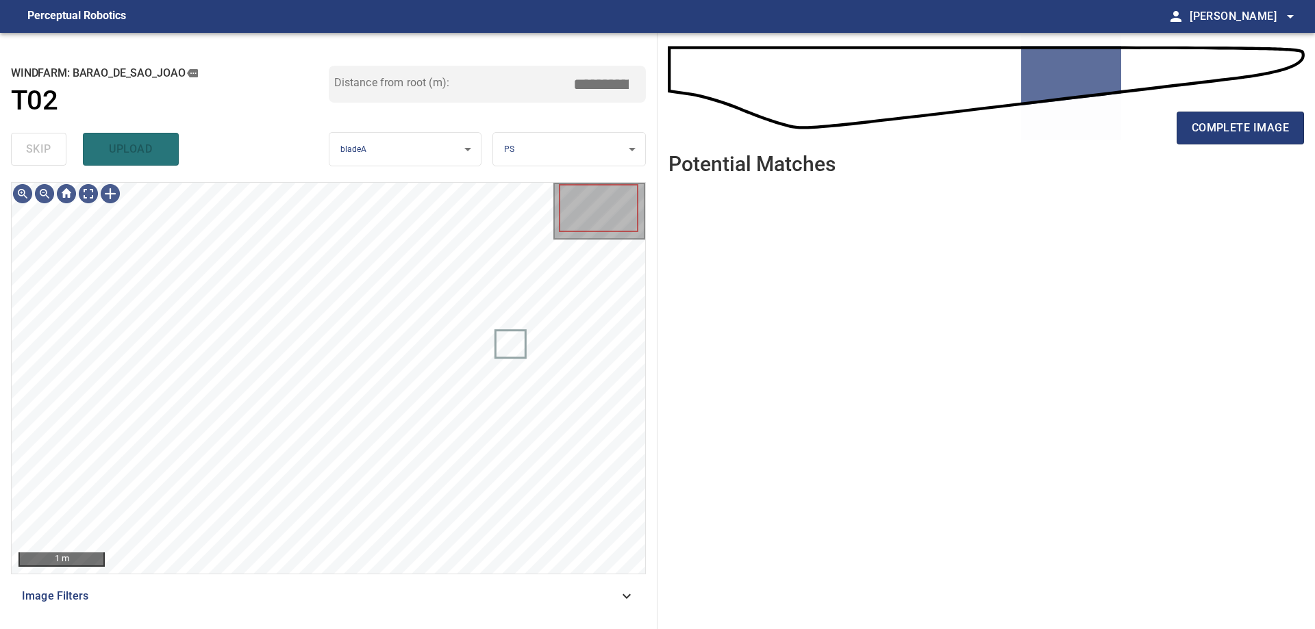
click at [419, 587] on div "Image Filters" at bounding box center [328, 596] width 635 height 33
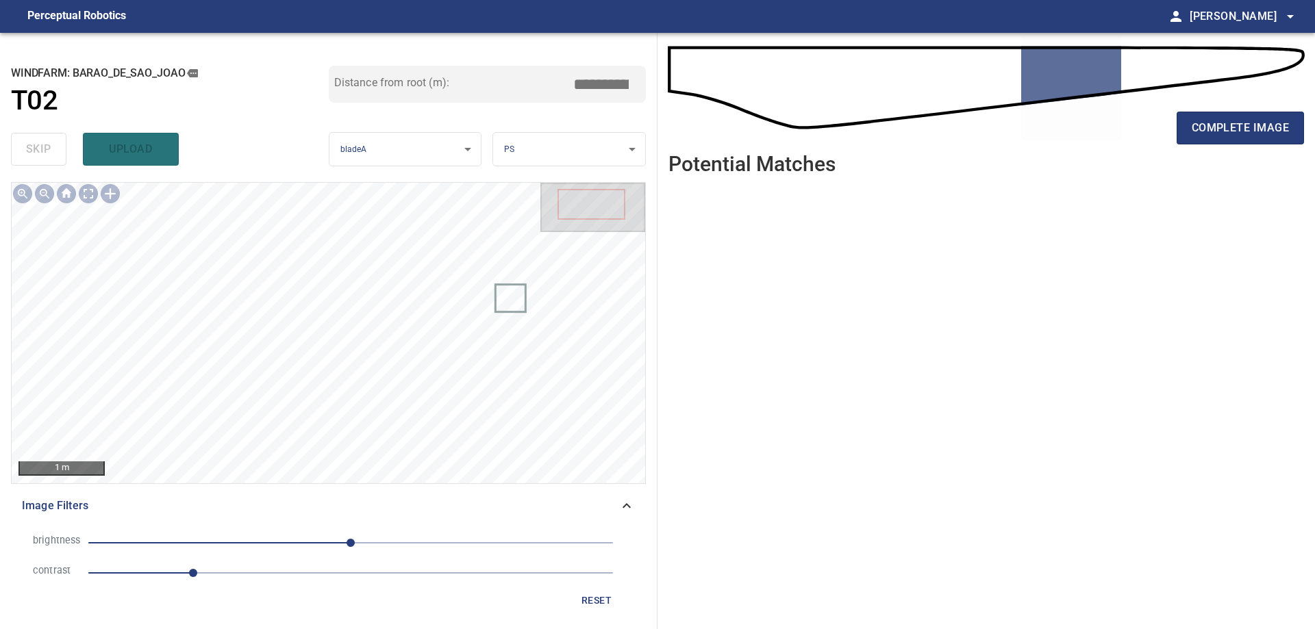
click at [303, 573] on span "1" at bounding box center [350, 573] width 525 height 19
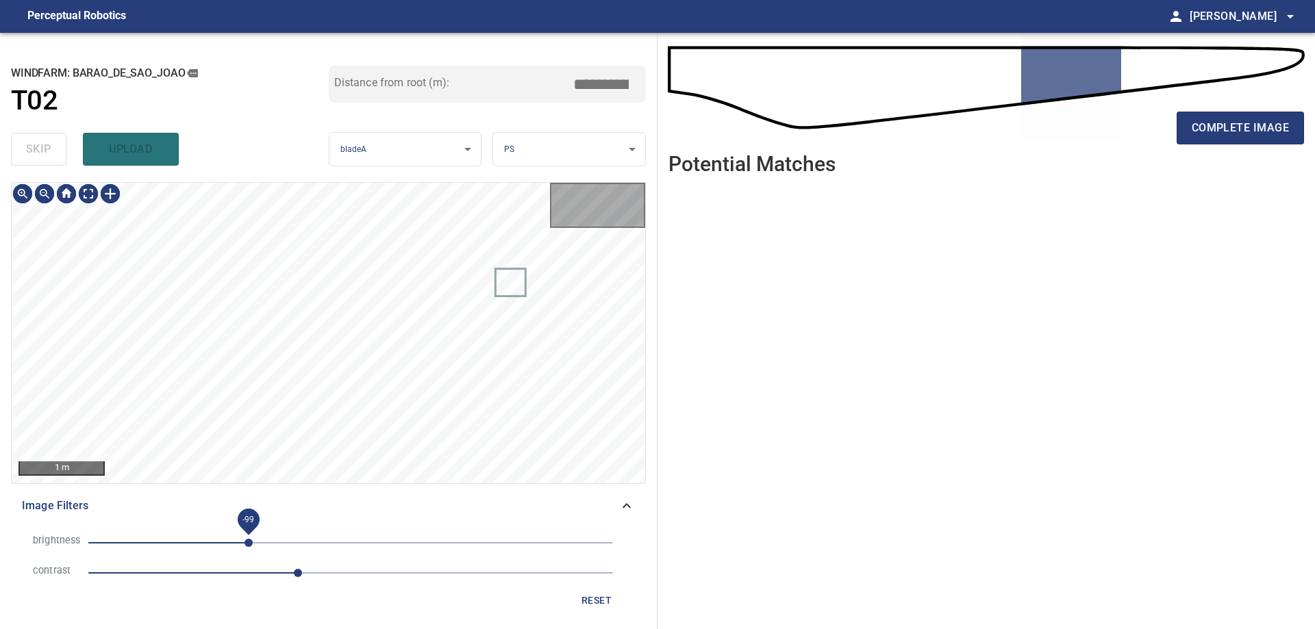
click at [249, 537] on span "-99" at bounding box center [350, 543] width 525 height 19
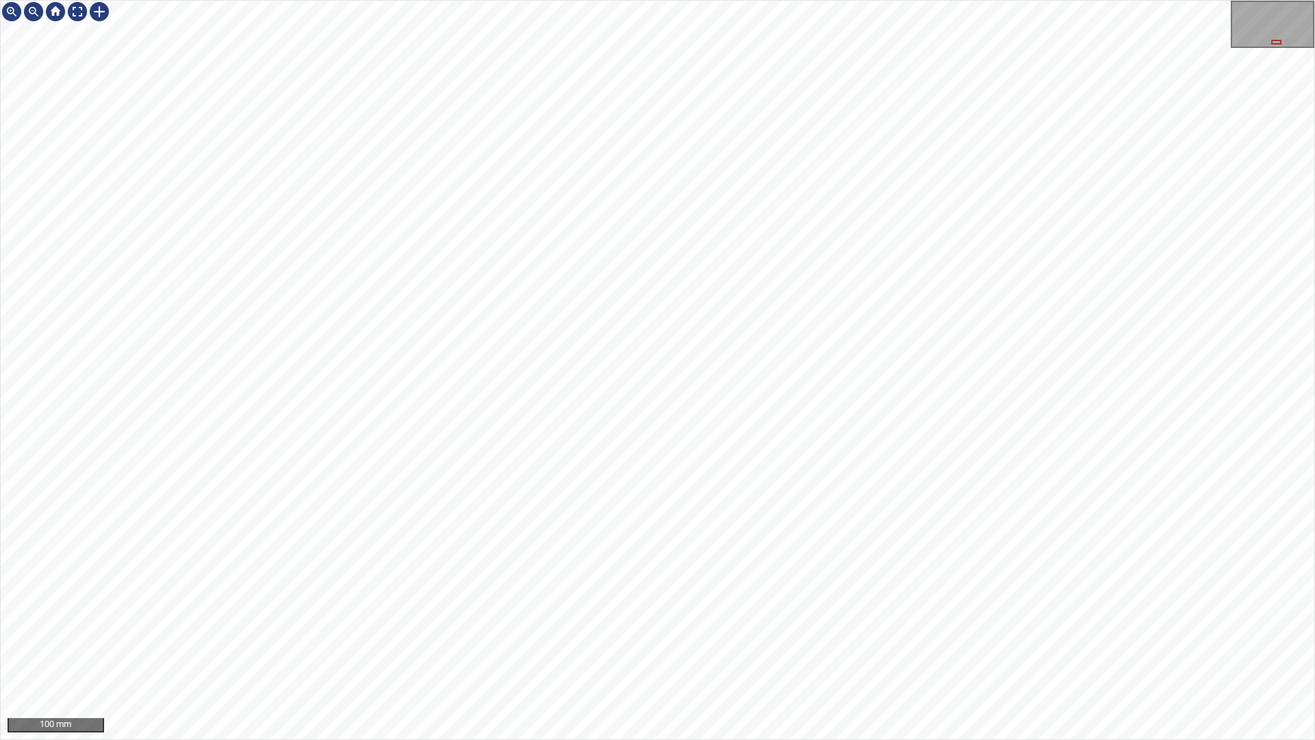
click at [849, 0] on div "100 mm" at bounding box center [657, 370] width 1315 height 740
click at [785, 629] on div "50 mm" at bounding box center [657, 370] width 1315 height 740
click at [1016, 629] on div "50 mm" at bounding box center [657, 370] width 1315 height 740
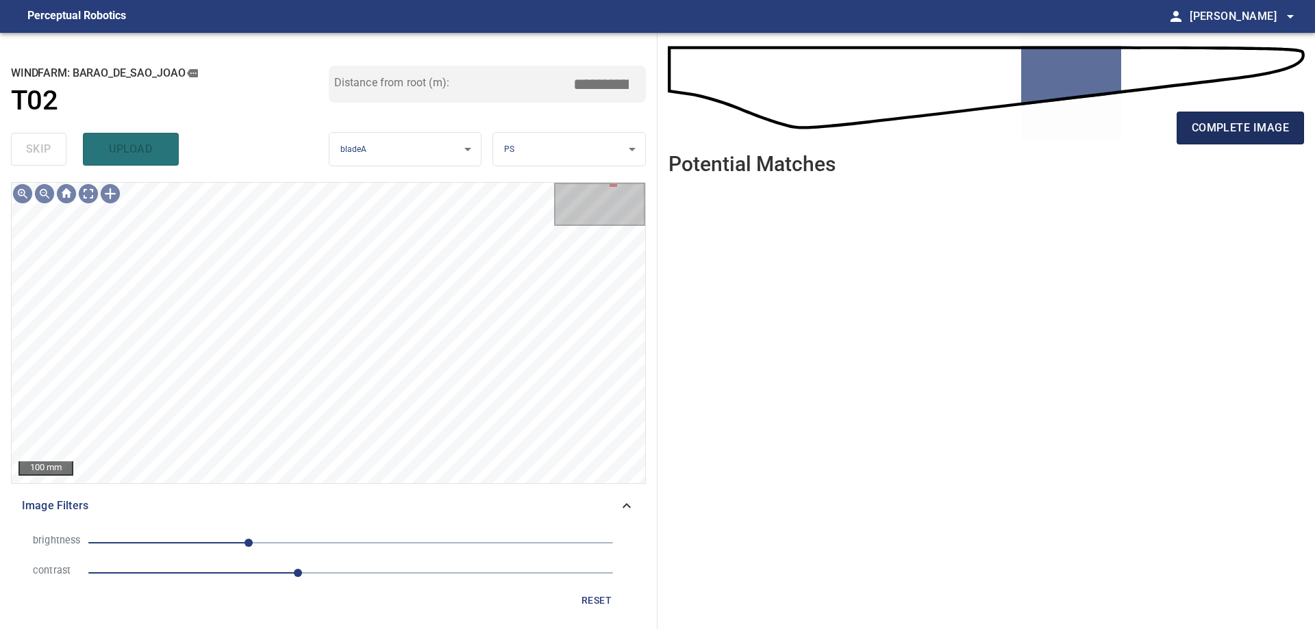
click at [1286, 133] on span "complete image" at bounding box center [1240, 127] width 97 height 19
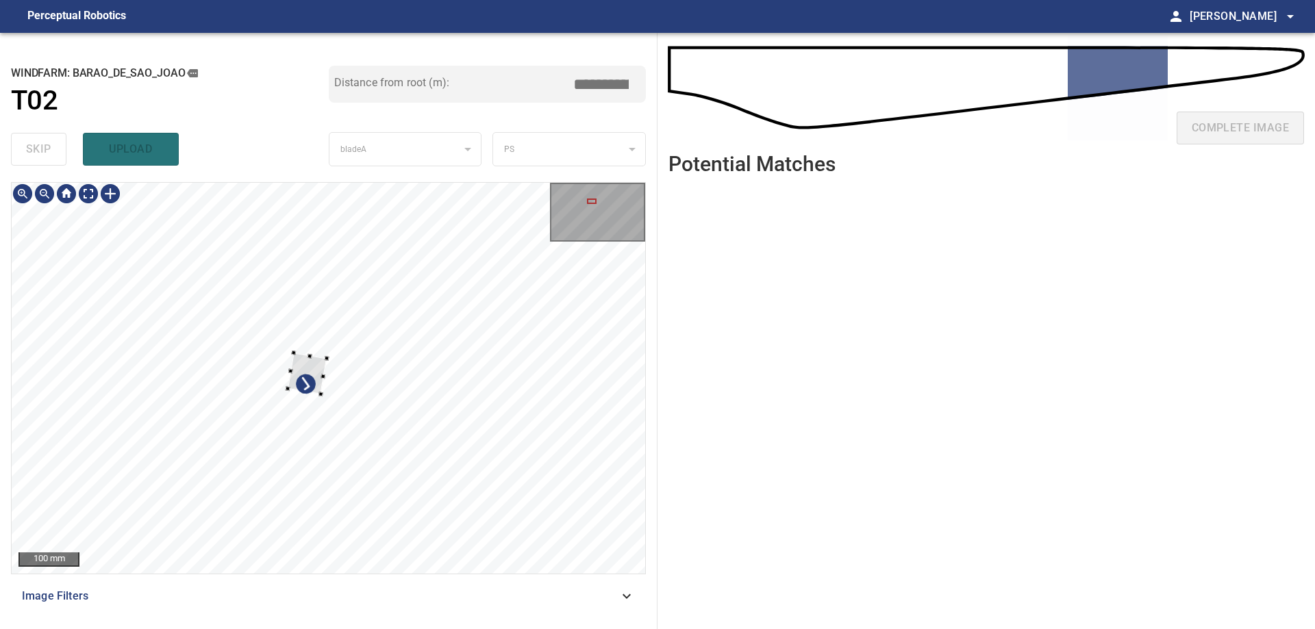
click at [277, 355] on div at bounding box center [329, 378] width 634 height 391
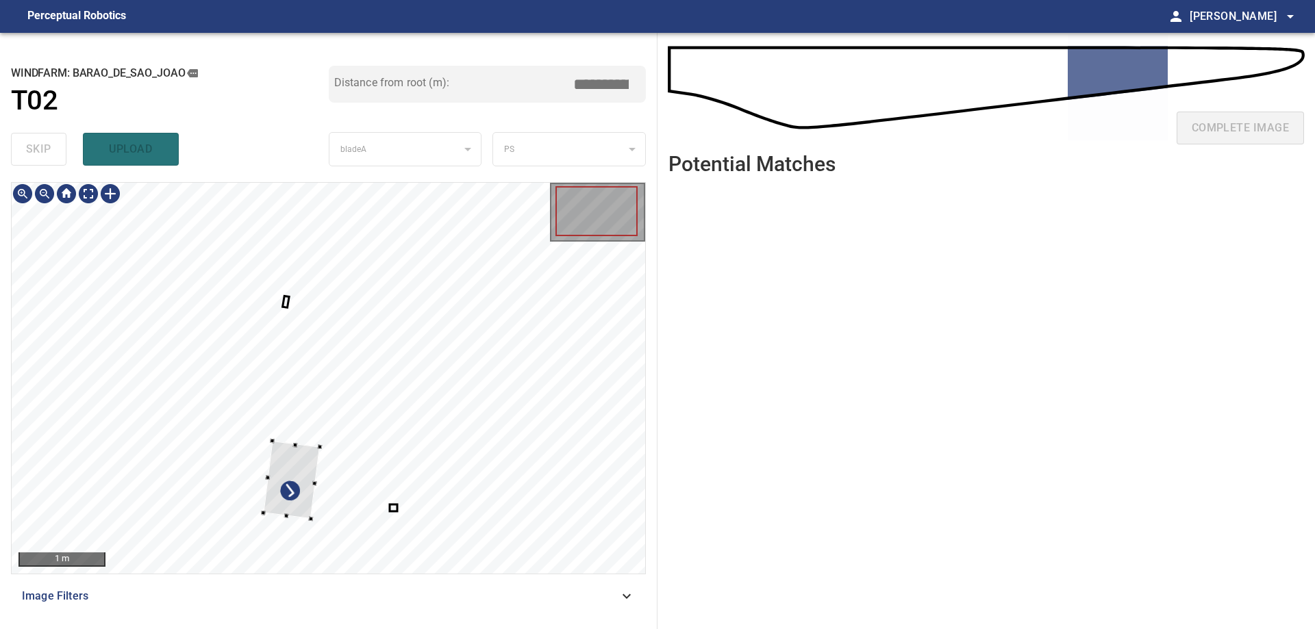
click at [144, 318] on div at bounding box center [329, 378] width 634 height 391
click at [574, 629] on html "**********" at bounding box center [657, 314] width 1315 height 629
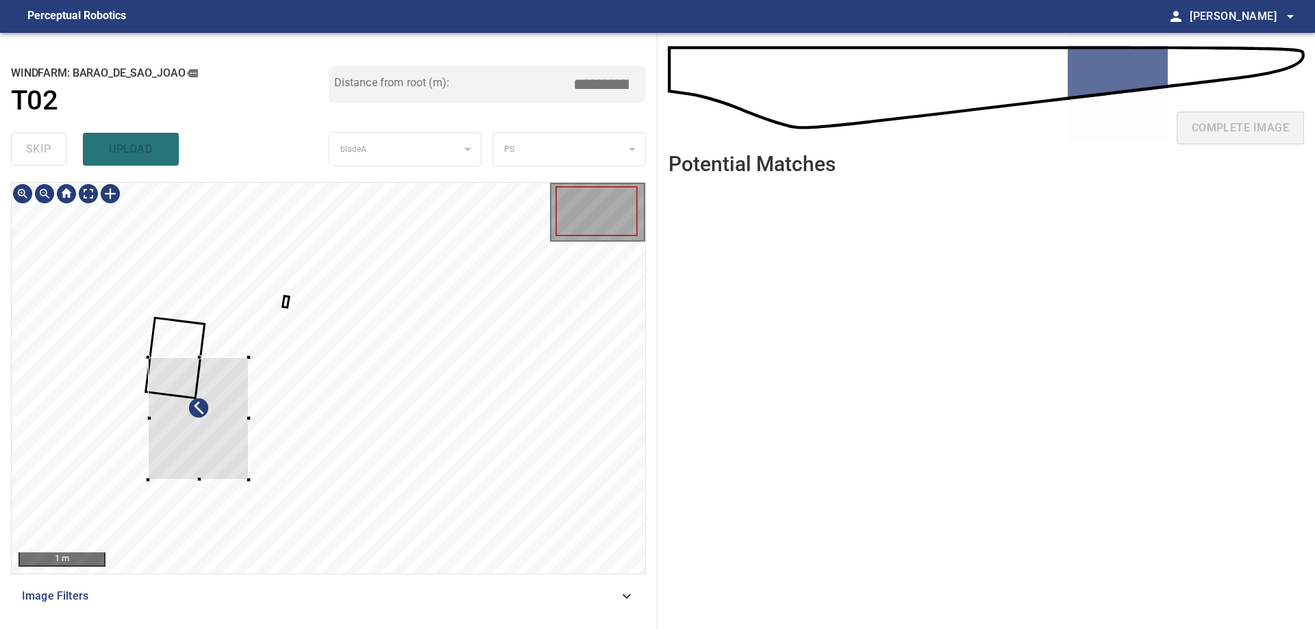
click at [164, 371] on div at bounding box center [198, 419] width 101 height 123
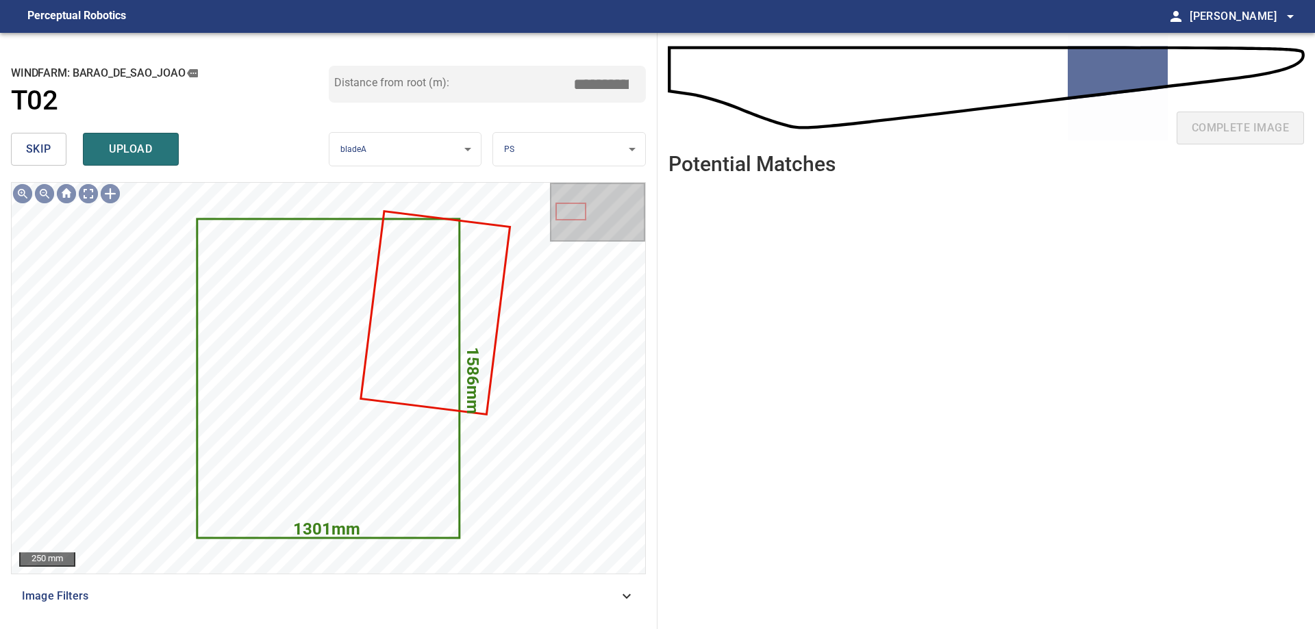
click at [41, 146] on span "skip" at bounding box center [38, 149] width 25 height 19
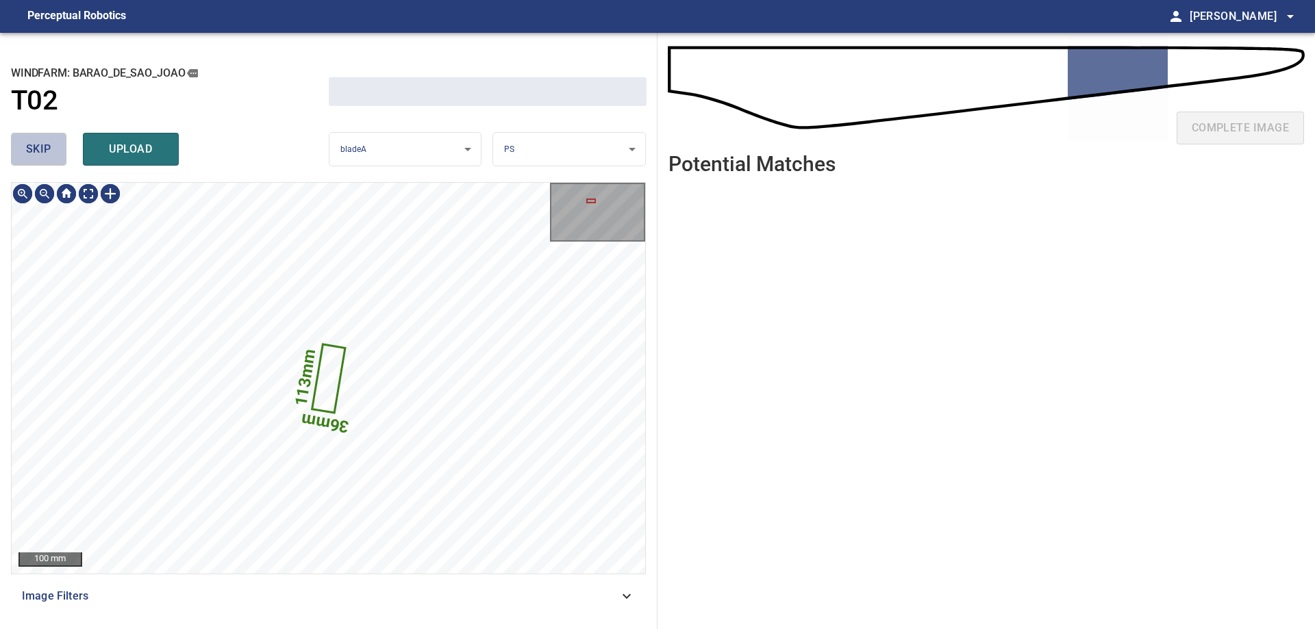
click at [41, 146] on span "skip" at bounding box center [38, 149] width 25 height 19
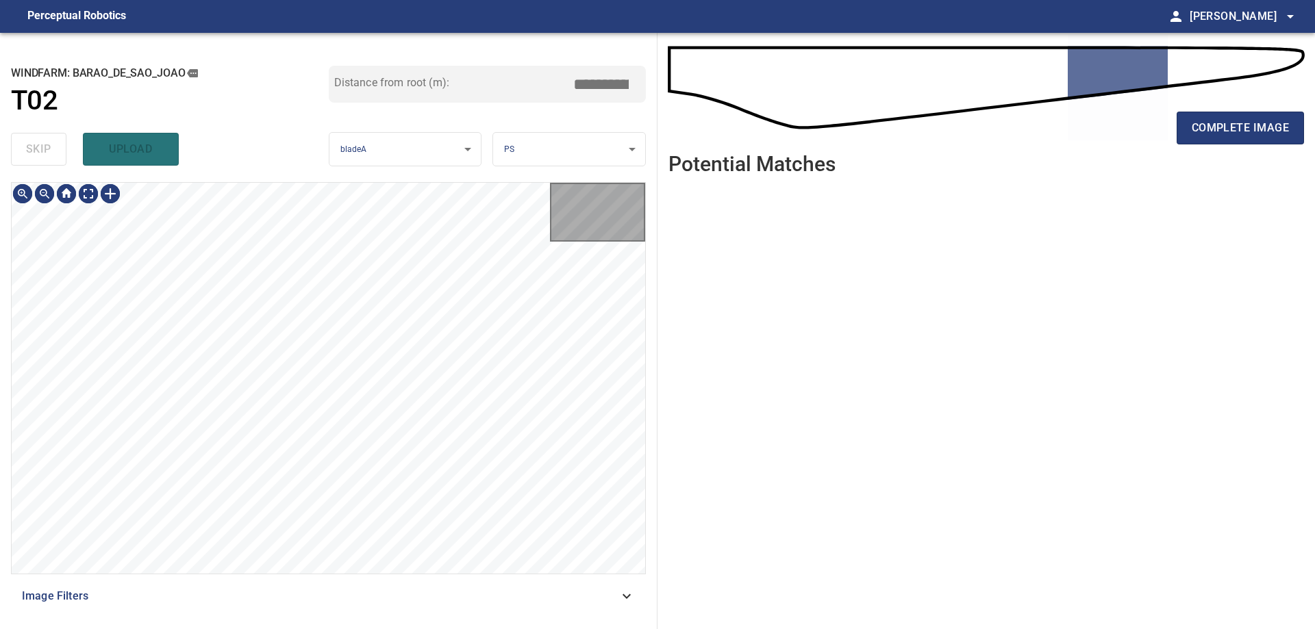
type input "*****"
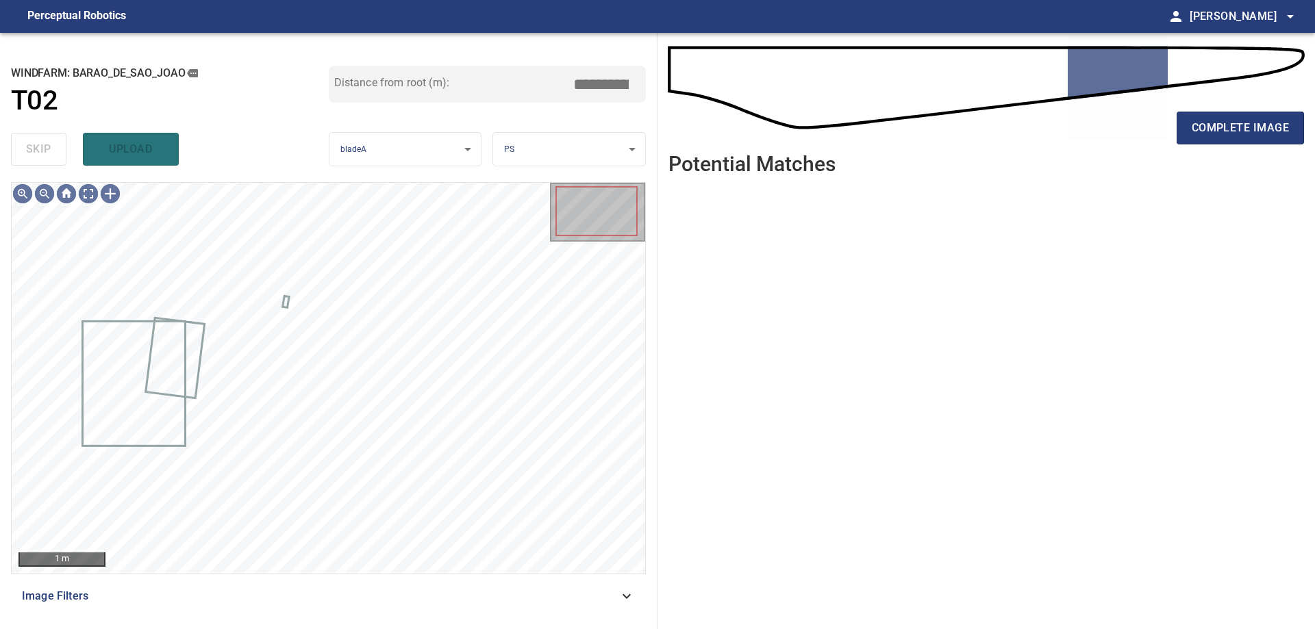
click at [41, 149] on div "skip upload" at bounding box center [170, 149] width 318 height 44
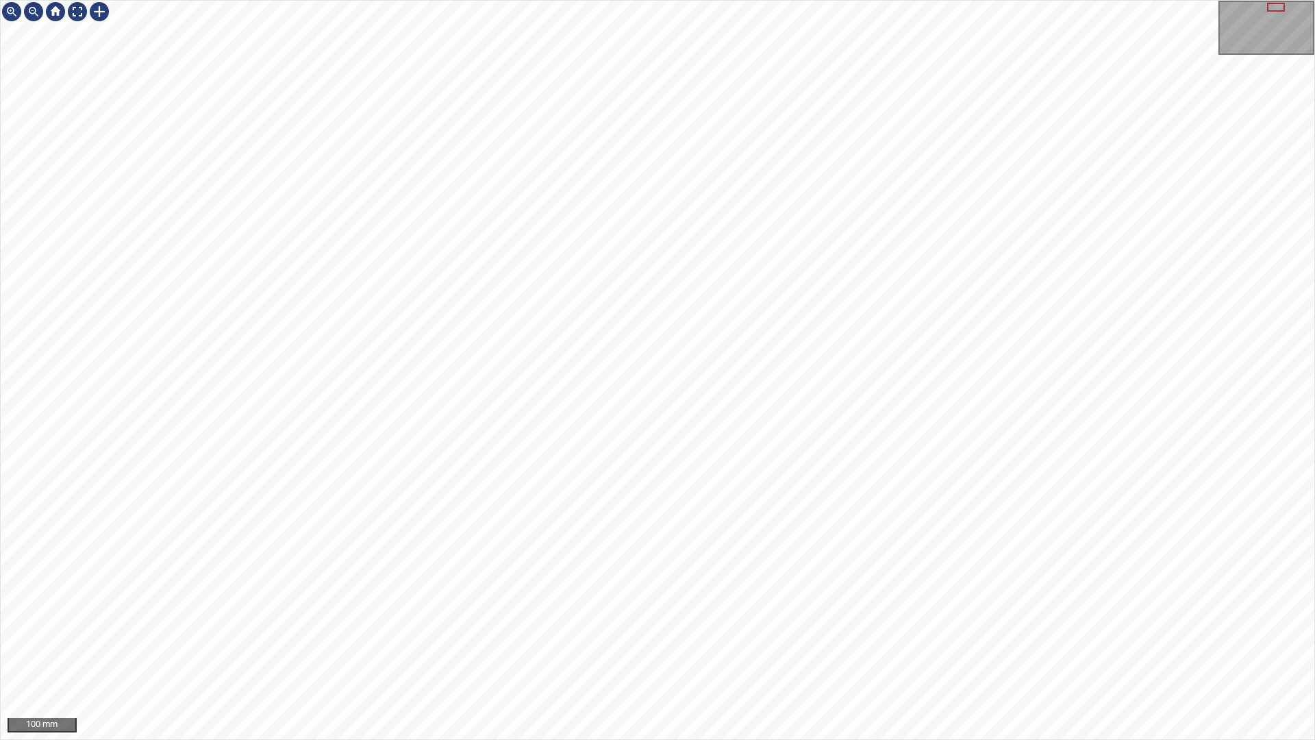
click at [917, 629] on div "100 mm" at bounding box center [657, 370] width 1315 height 740
click at [1018, 629] on div "100 mm" at bounding box center [657, 370] width 1315 height 740
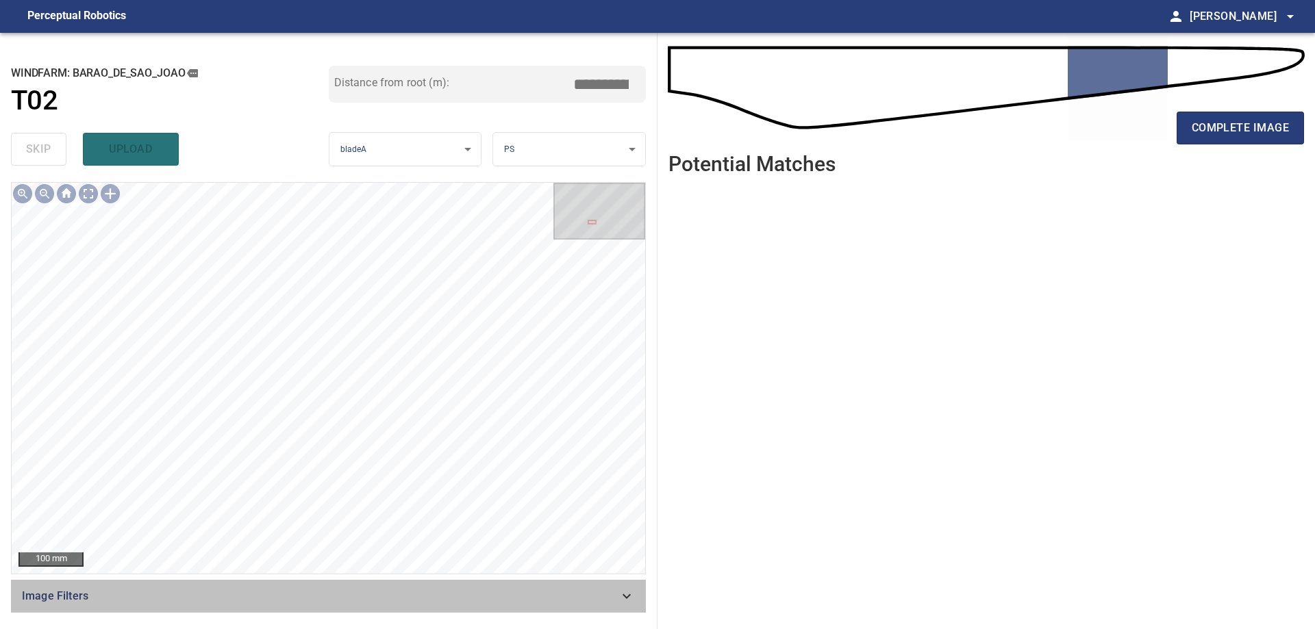
click at [527, 595] on span "Image Filters" at bounding box center [320, 596] width 597 height 16
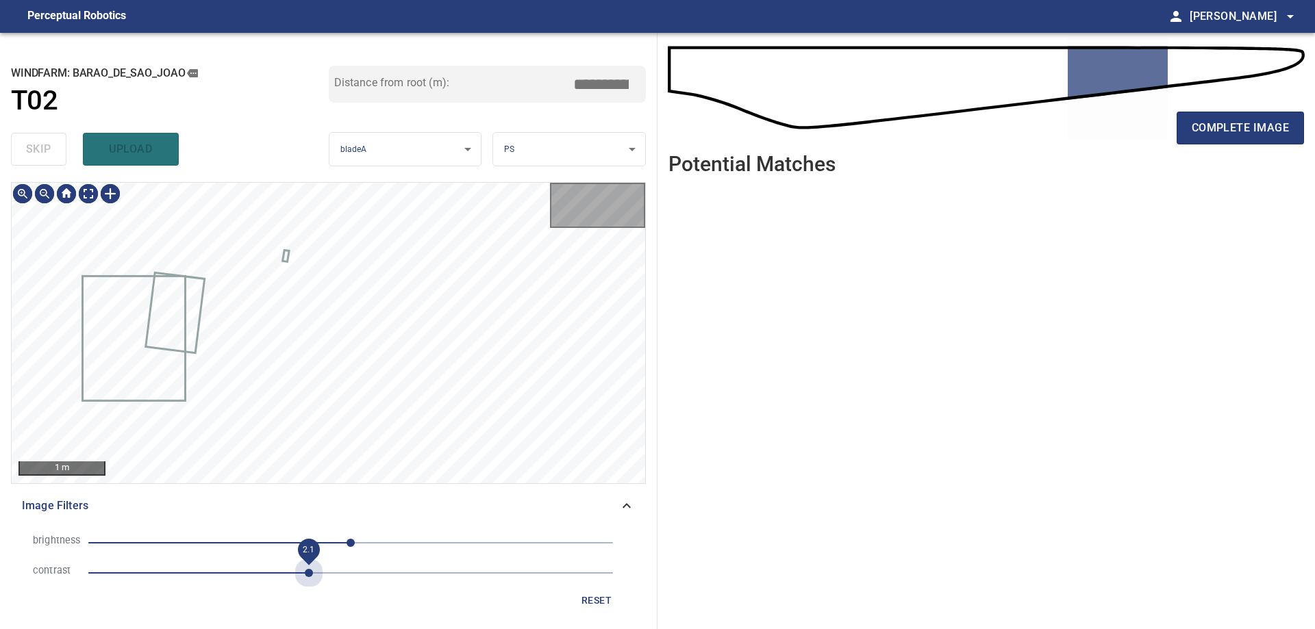
click at [314, 574] on span "2.1" at bounding box center [350, 573] width 525 height 19
click at [253, 554] on li "brightness 0" at bounding box center [328, 543] width 613 height 30
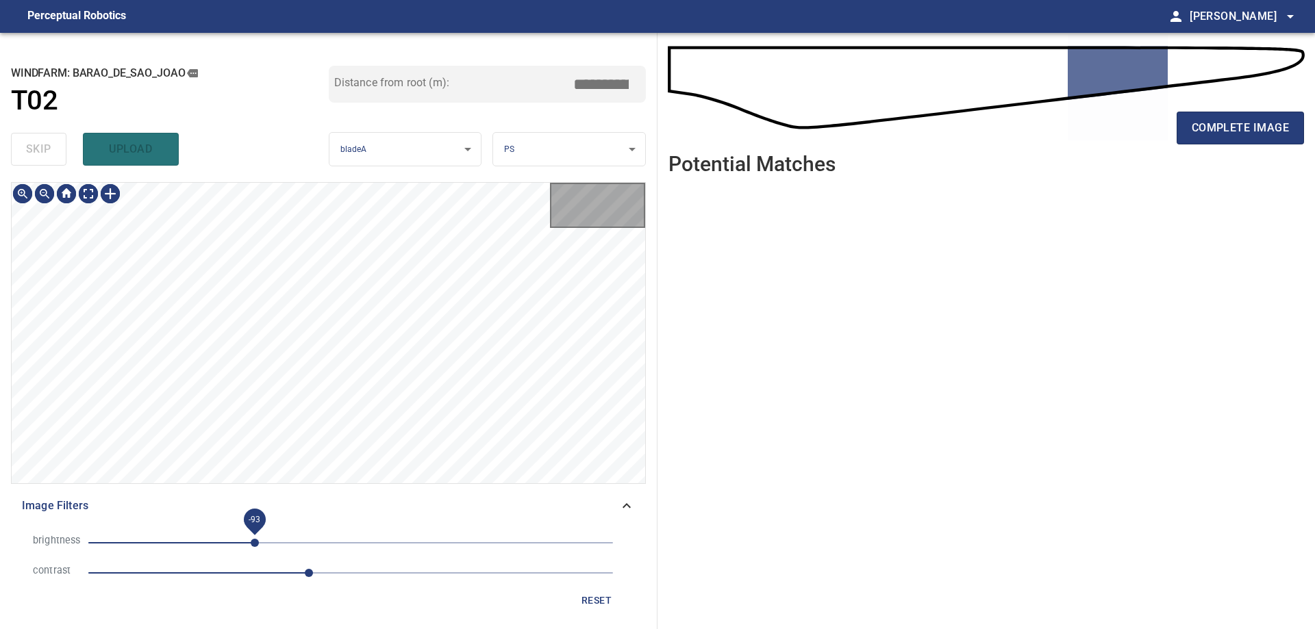
click at [257, 543] on span "-93" at bounding box center [350, 543] width 525 height 19
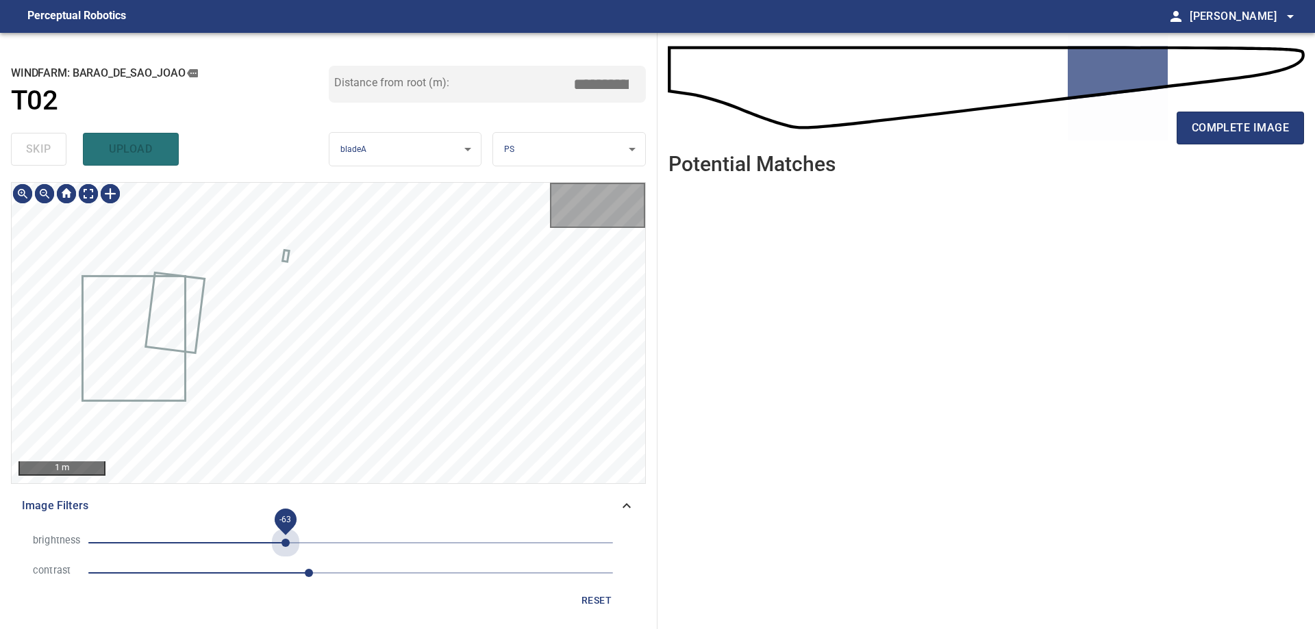
click at [286, 537] on span "-63" at bounding box center [350, 543] width 525 height 19
drag, startPoint x: 199, startPoint y: 538, endPoint x: 248, endPoint y: 555, distance: 52.4
click at [199, 537] on span "-148" at bounding box center [350, 543] width 525 height 19
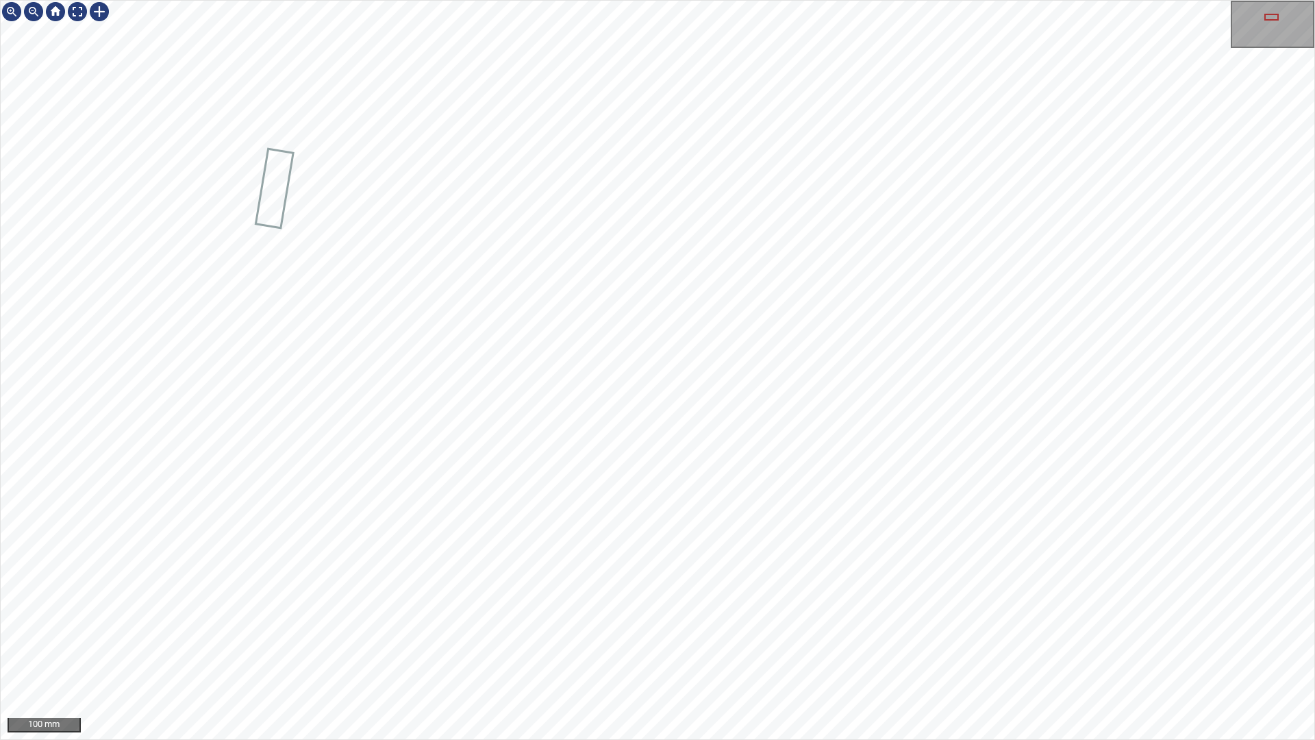
click at [514, 629] on div "100 mm" at bounding box center [657, 370] width 1315 height 740
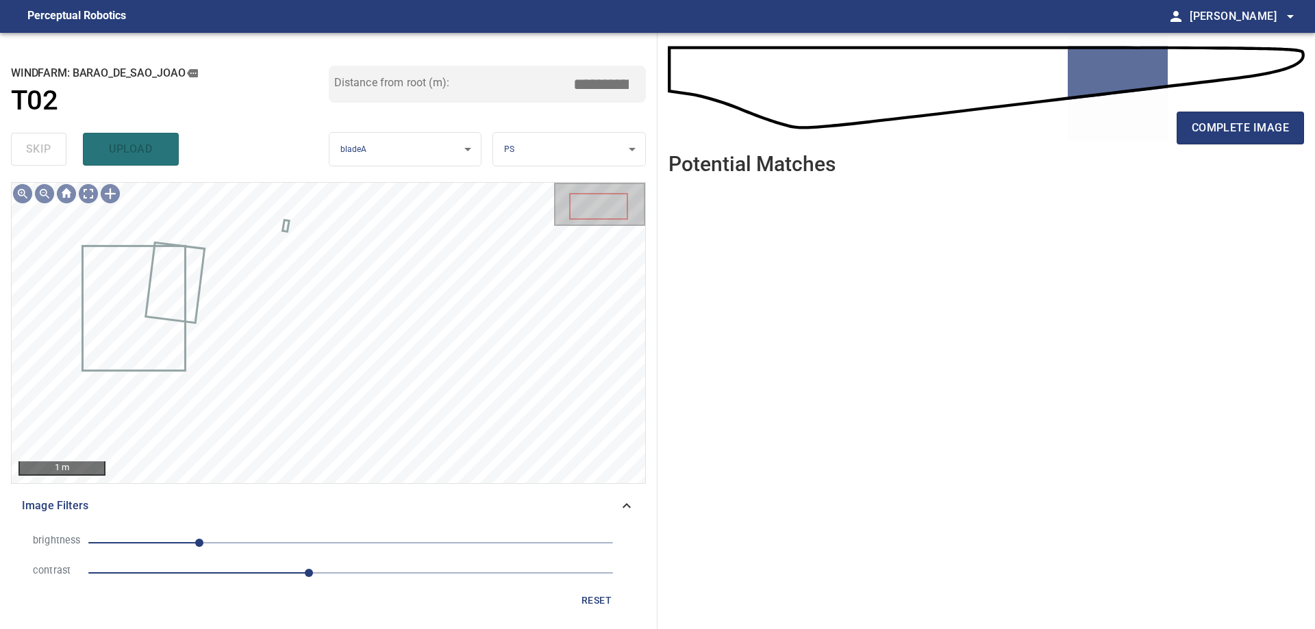
click at [607, 587] on li "contrast 2.1" at bounding box center [328, 573] width 613 height 30
click at [606, 593] on span "reset" at bounding box center [596, 600] width 33 height 17
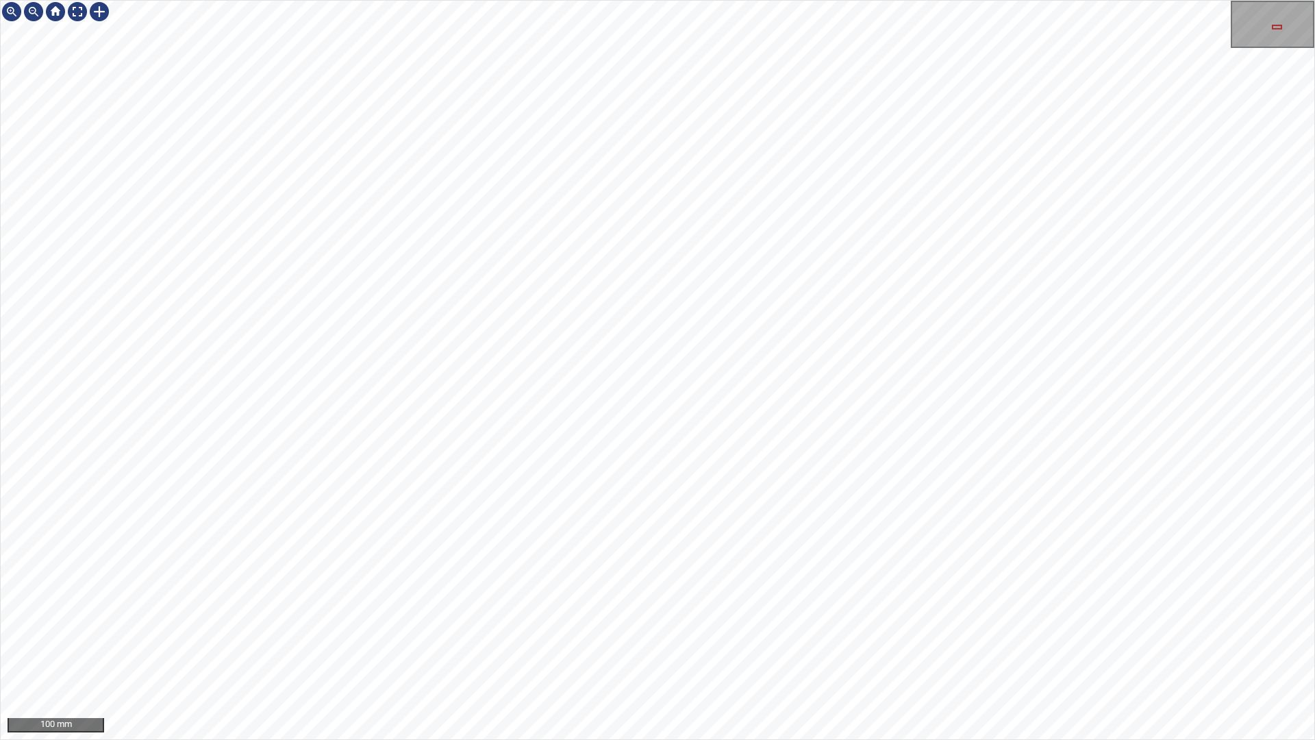
click at [764, 629] on div "100 mm" at bounding box center [657, 370] width 1315 height 740
click at [865, 0] on div "100 mm" at bounding box center [657, 370] width 1315 height 740
click at [840, 332] on div "100 mm" at bounding box center [657, 370] width 1315 height 740
click at [629, 458] on div "100 mm" at bounding box center [657, 370] width 1315 height 740
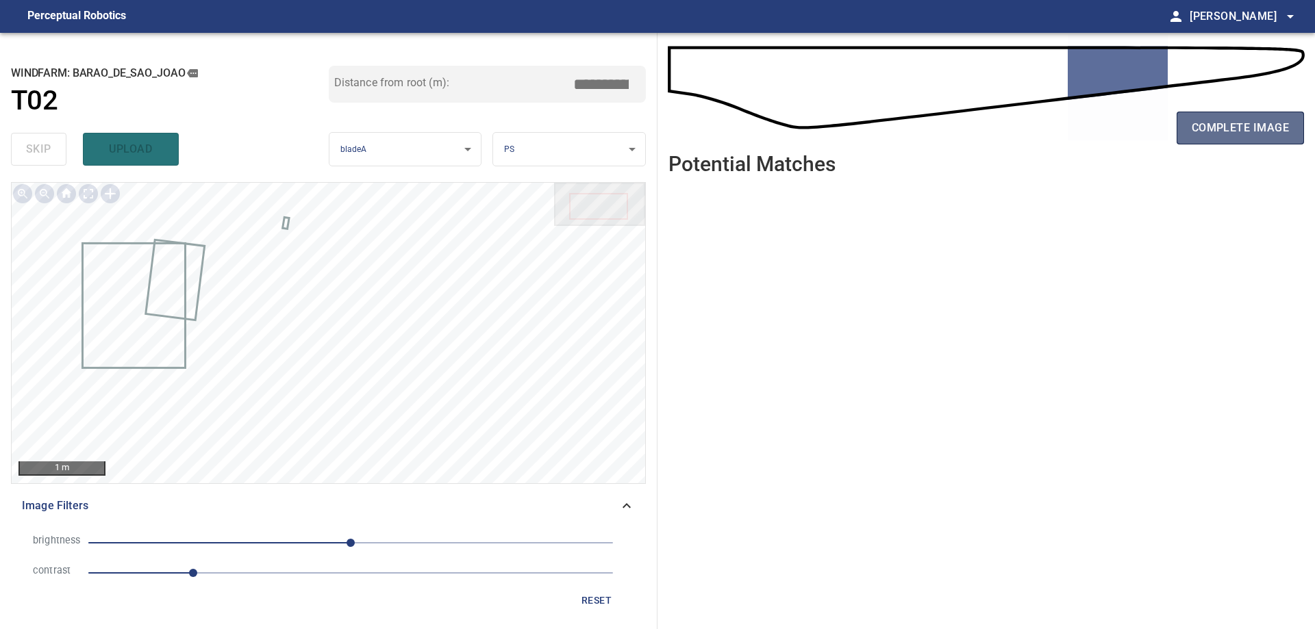
click at [1284, 134] on span "complete image" at bounding box center [1240, 127] width 97 height 19
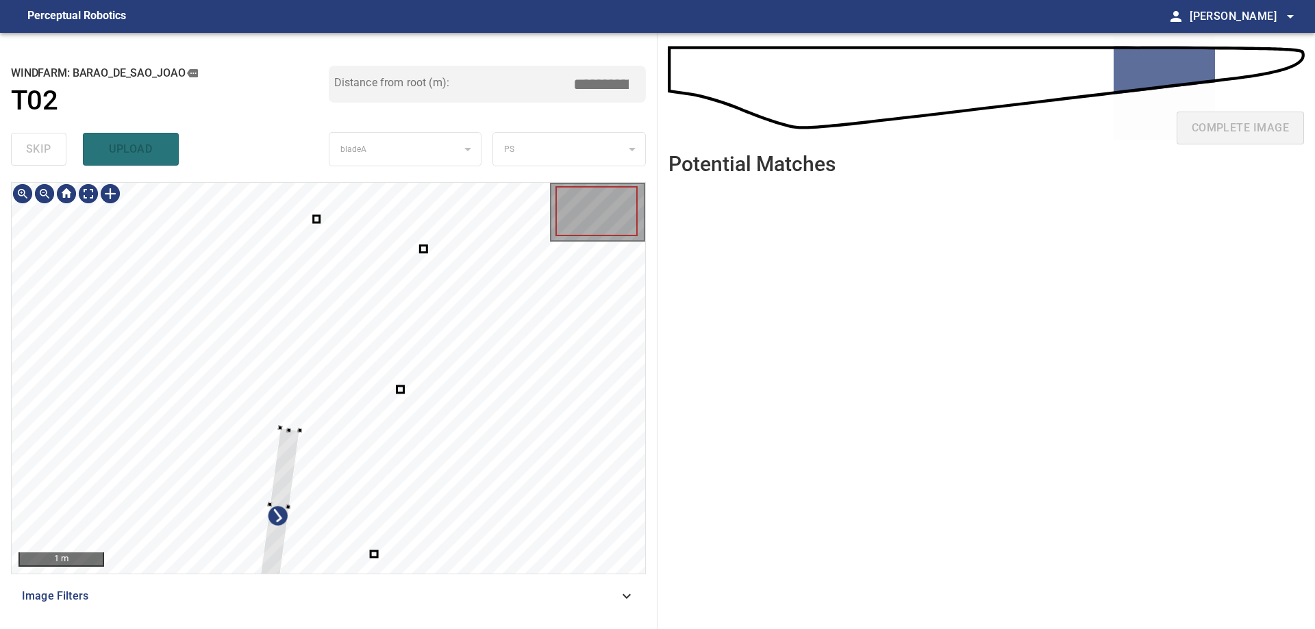
click at [203, 381] on div at bounding box center [329, 378] width 634 height 391
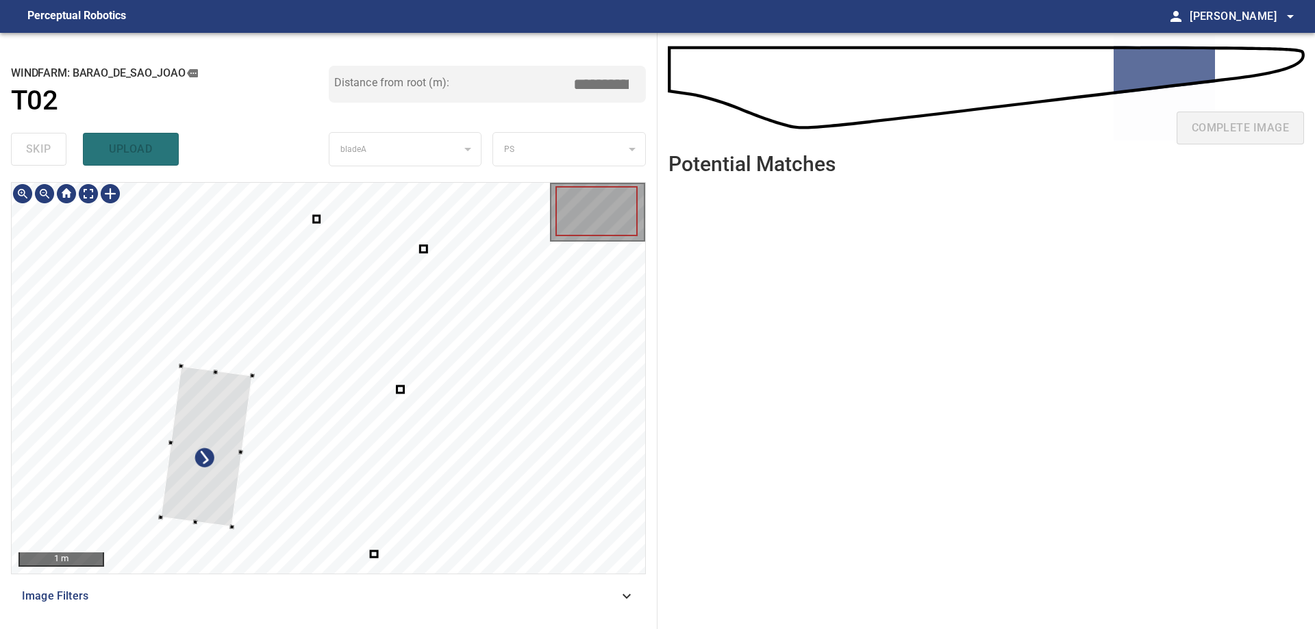
click at [171, 373] on div at bounding box center [207, 446] width 92 height 161
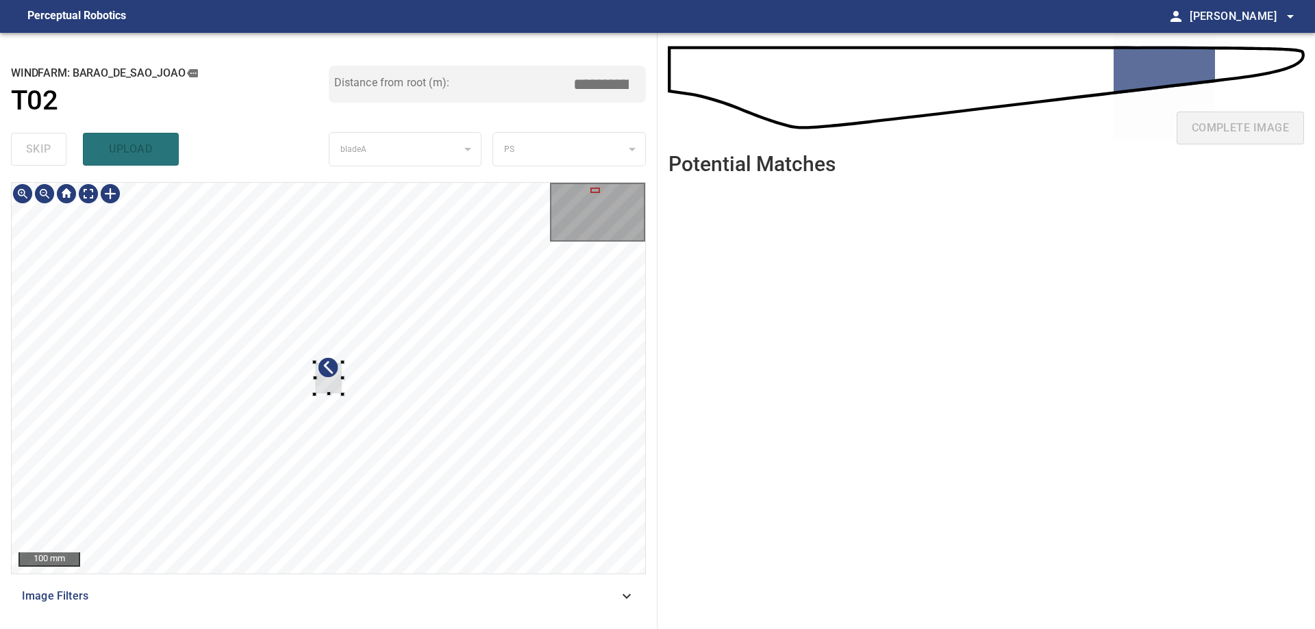
click at [182, 369] on div at bounding box center [329, 378] width 634 height 391
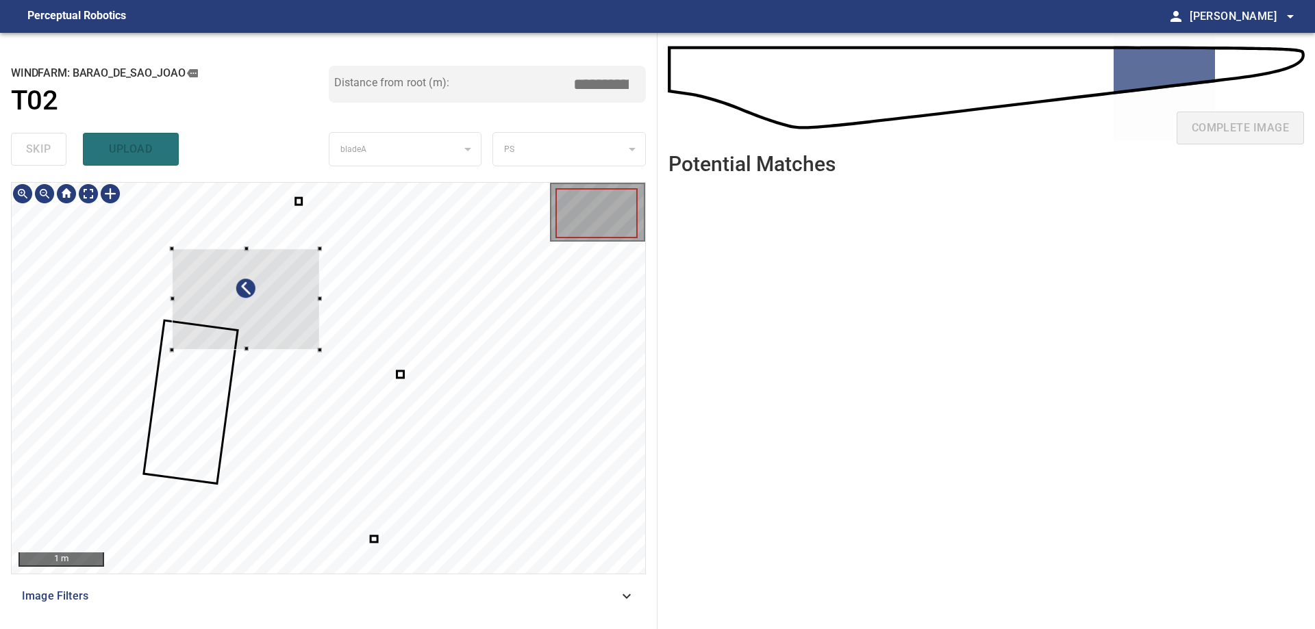
click at [232, 322] on div at bounding box center [245, 299] width 148 height 101
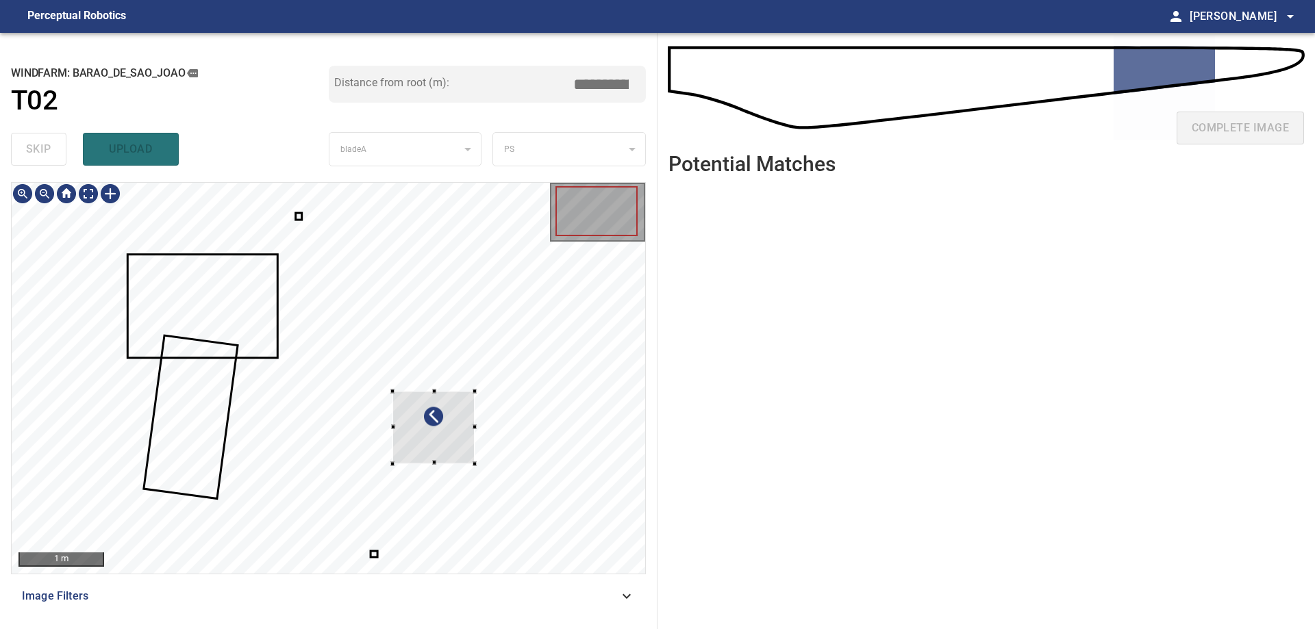
click at [392, 392] on div at bounding box center [433, 428] width 82 height 73
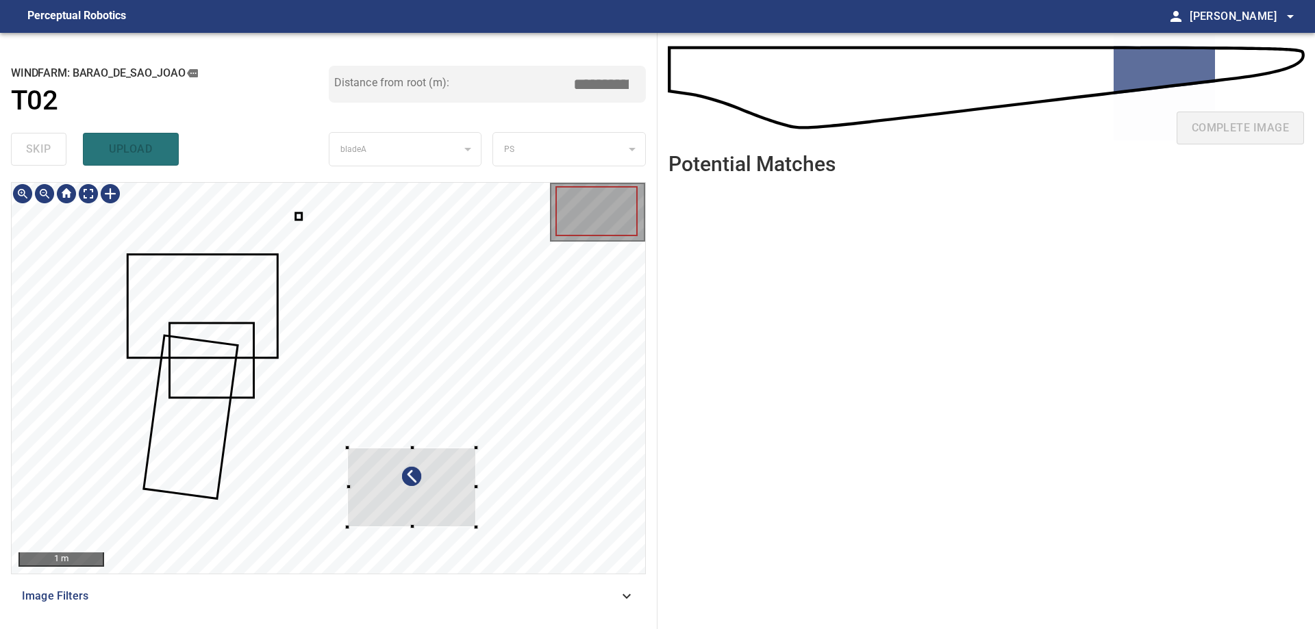
click at [347, 448] on div at bounding box center [411, 487] width 129 height 79
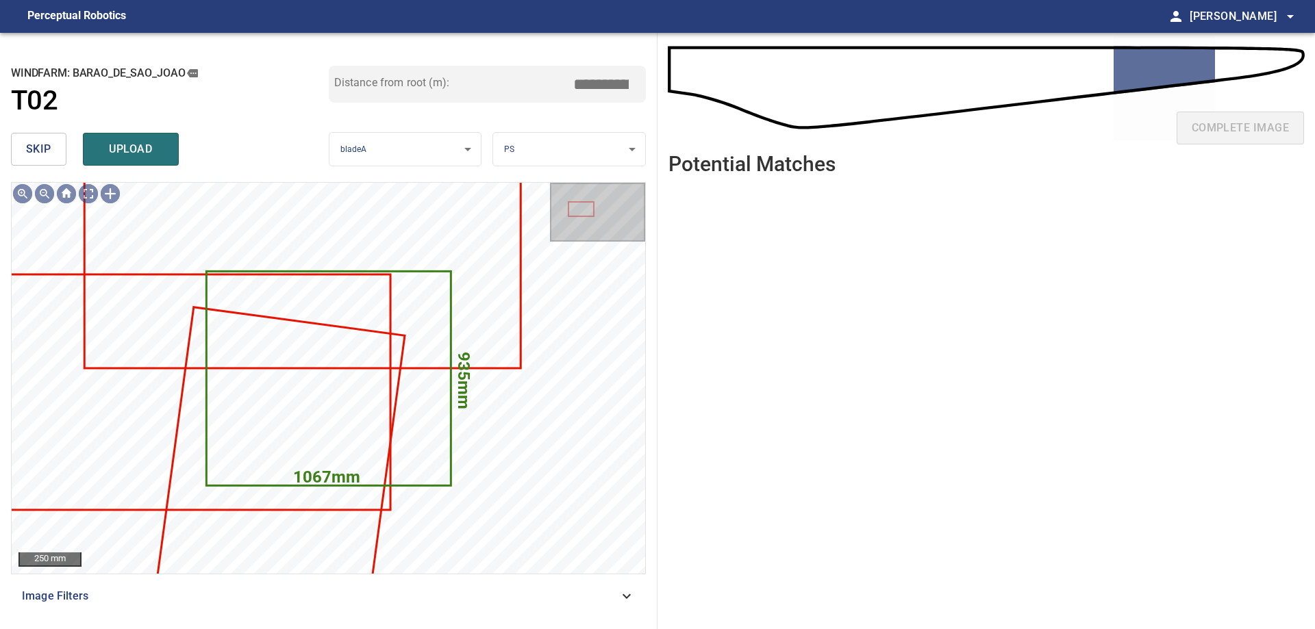
click at [30, 146] on span "skip" at bounding box center [38, 149] width 25 height 19
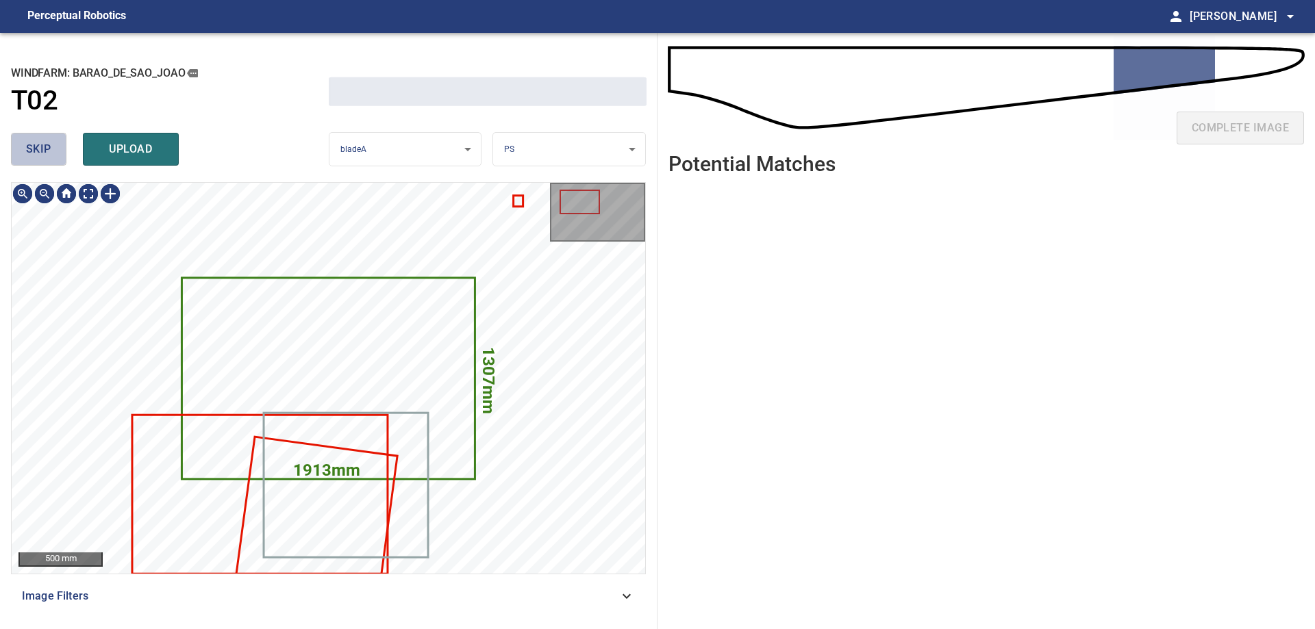
click at [30, 146] on span "skip" at bounding box center [38, 149] width 25 height 19
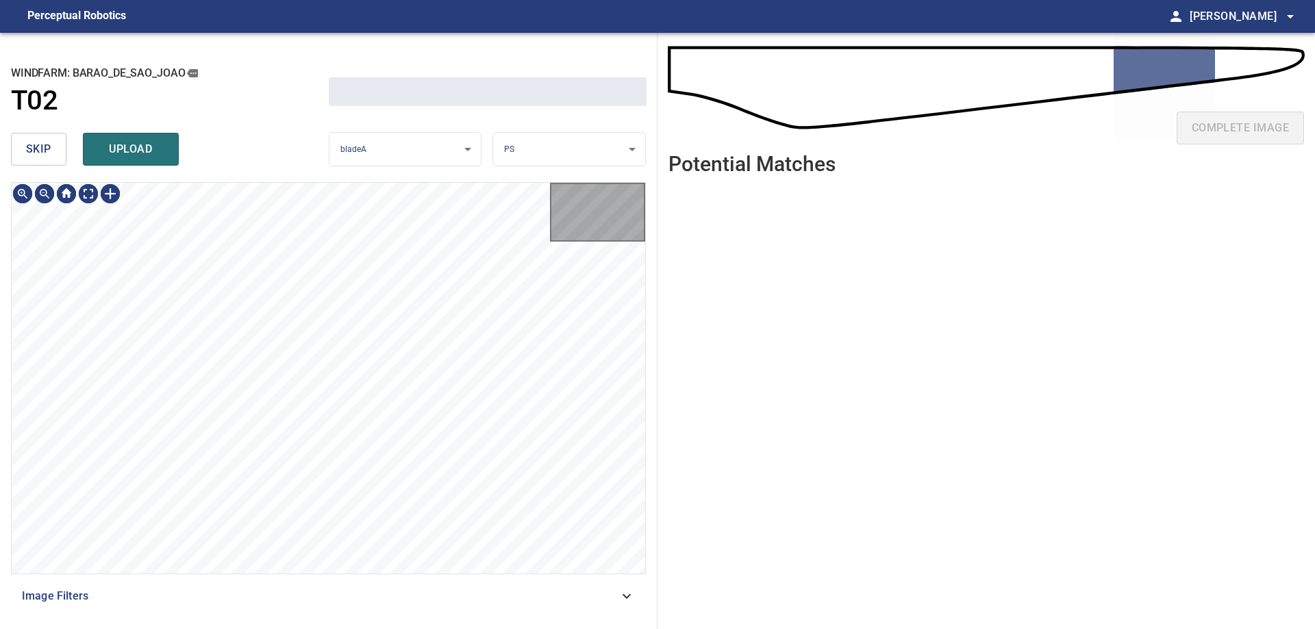
click at [30, 146] on span "skip" at bounding box center [38, 149] width 25 height 19
click at [30, 146] on div "skip upload" at bounding box center [170, 149] width 318 height 44
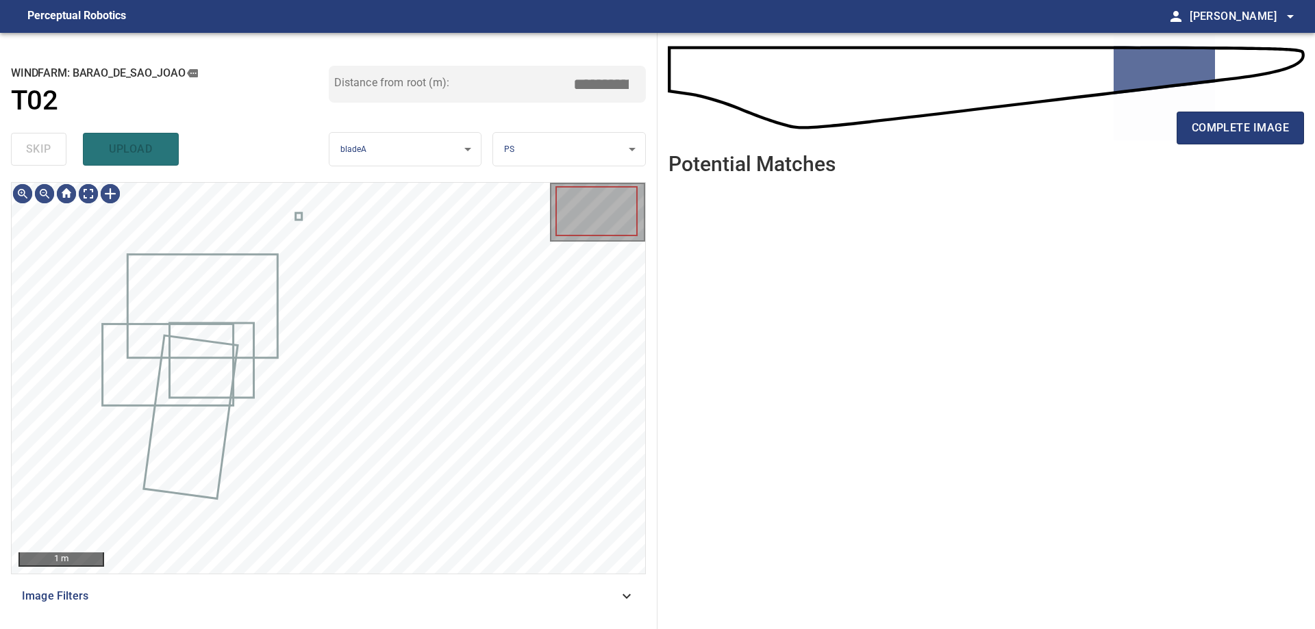
type input "*****"
click at [30, 146] on div "skip upload" at bounding box center [170, 149] width 318 height 44
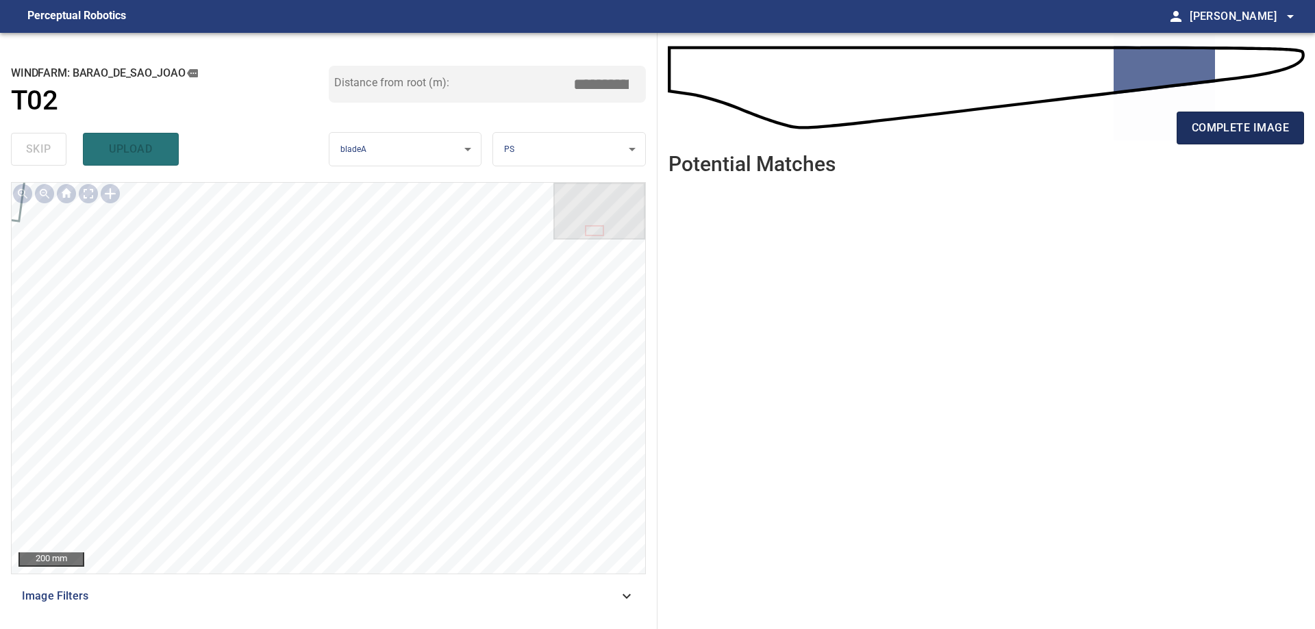
click at [1266, 142] on button "complete image" at bounding box center [1240, 128] width 127 height 33
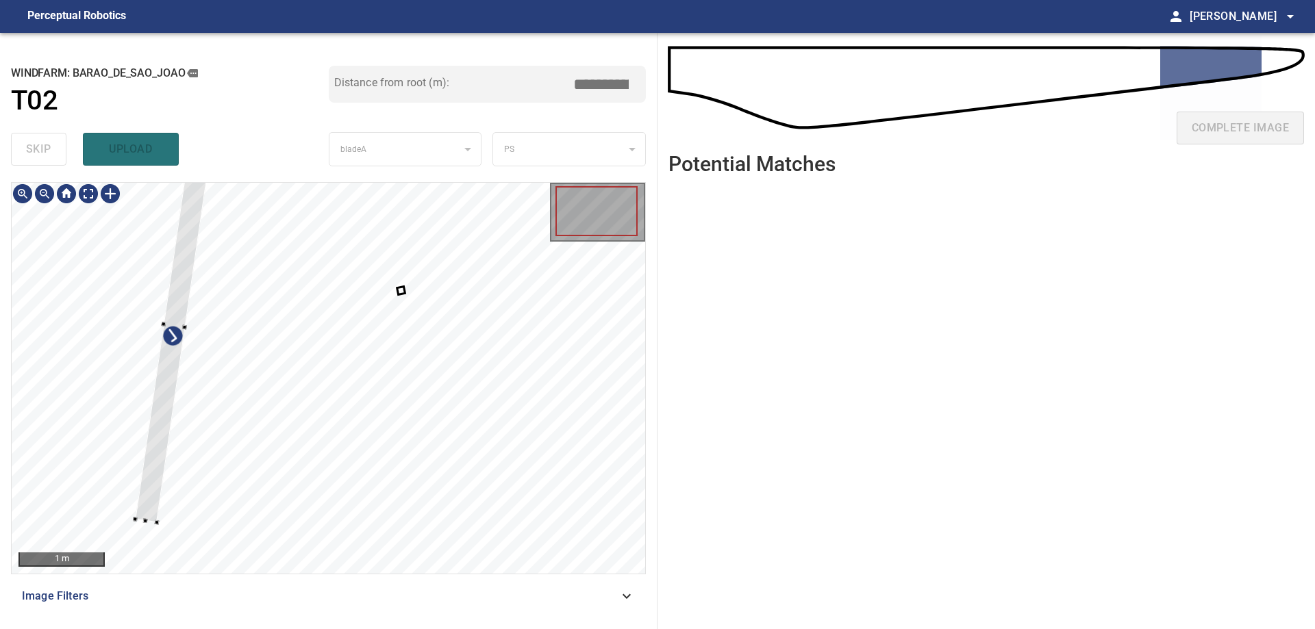
click at [152, 394] on div at bounding box center [329, 378] width 634 height 391
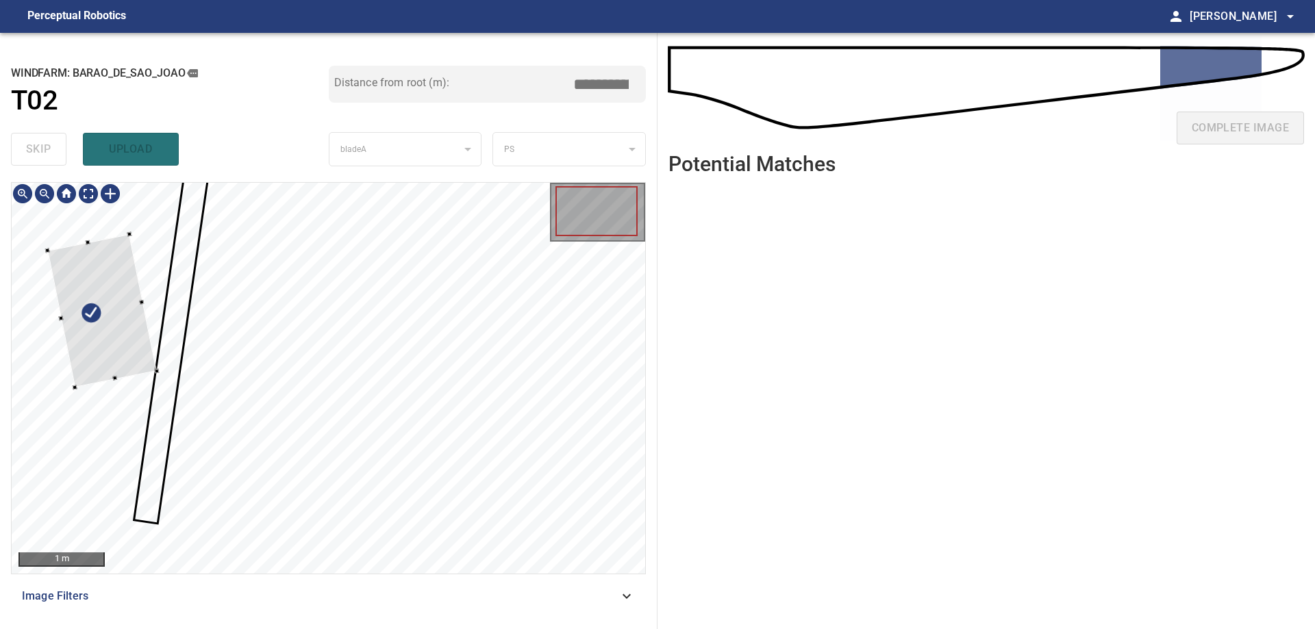
click at [145, 353] on div at bounding box center [101, 310] width 109 height 153
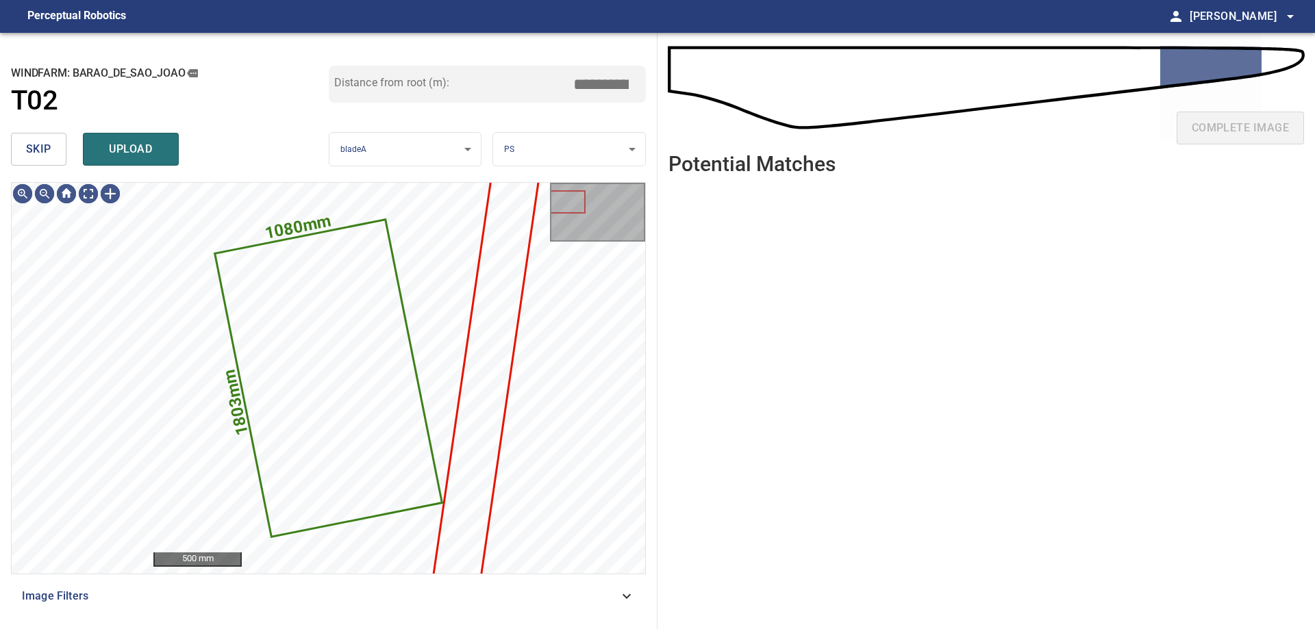
click at [27, 145] on span "skip" at bounding box center [38, 149] width 25 height 19
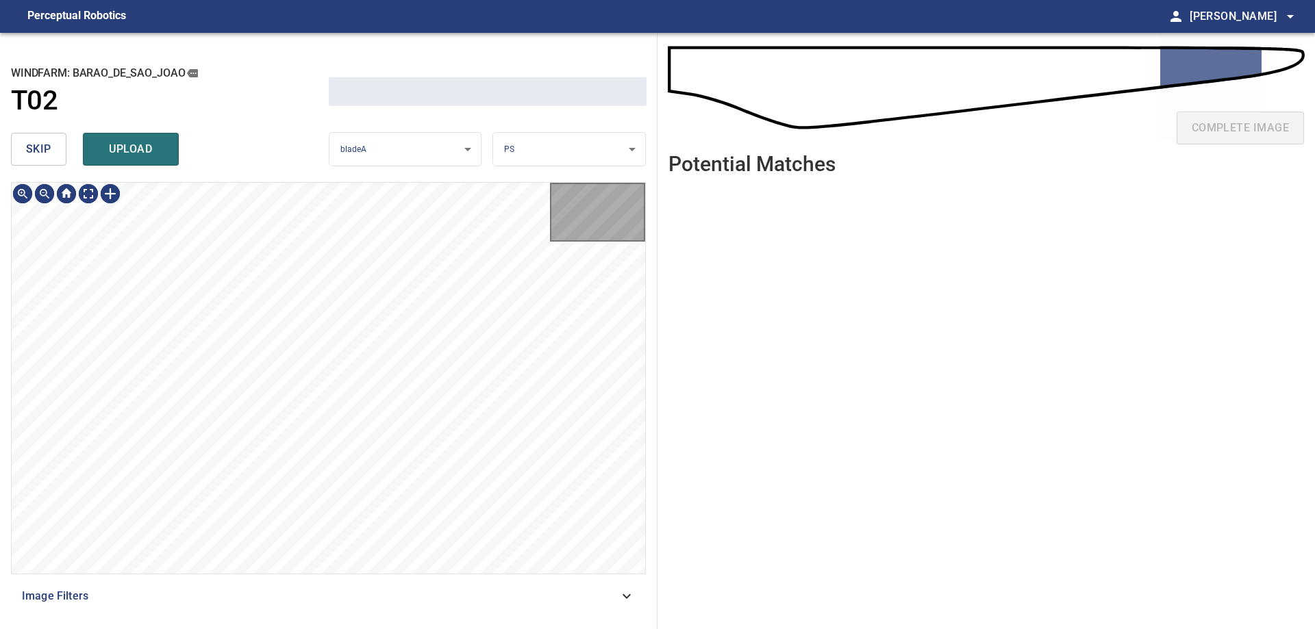
click at [27, 145] on span "skip" at bounding box center [38, 149] width 25 height 19
click at [27, 145] on div "skip upload" at bounding box center [170, 149] width 318 height 44
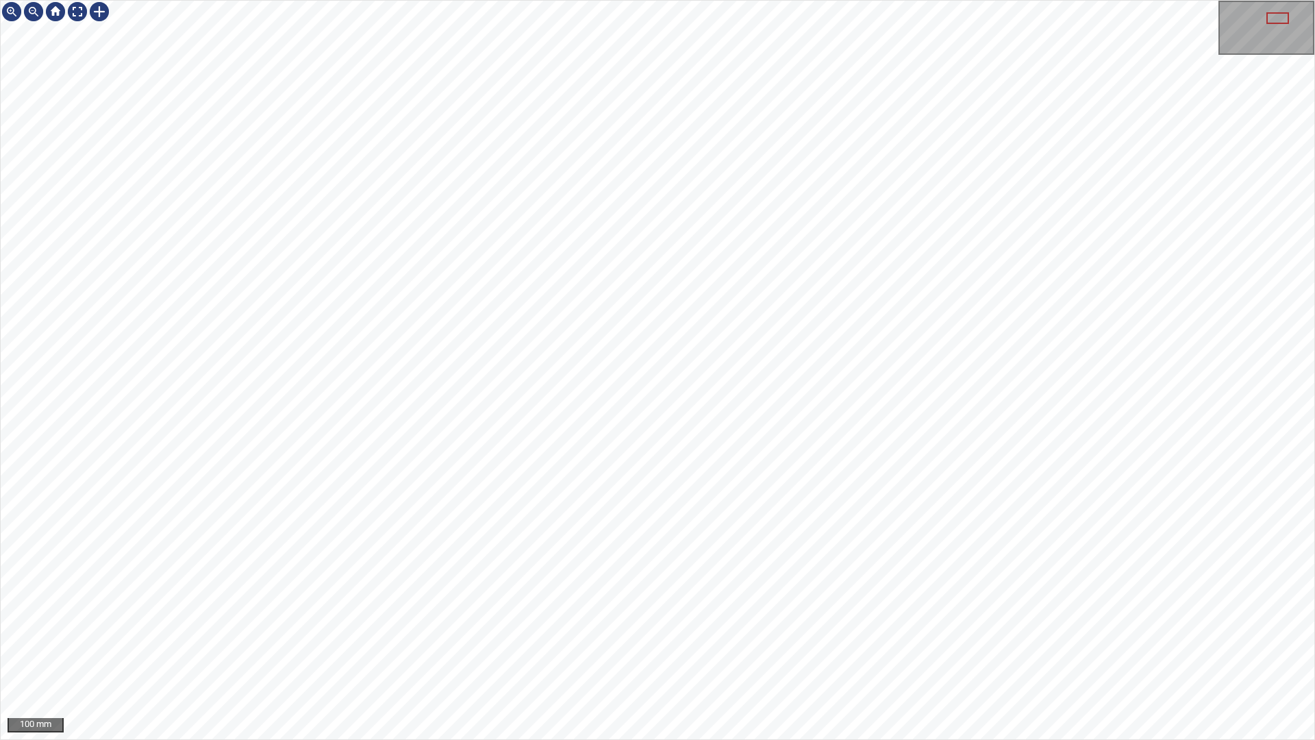
click at [793, 629] on div "100 mm" at bounding box center [657, 370] width 1315 height 740
click at [1016, 301] on div "100 mm" at bounding box center [657, 370] width 1315 height 740
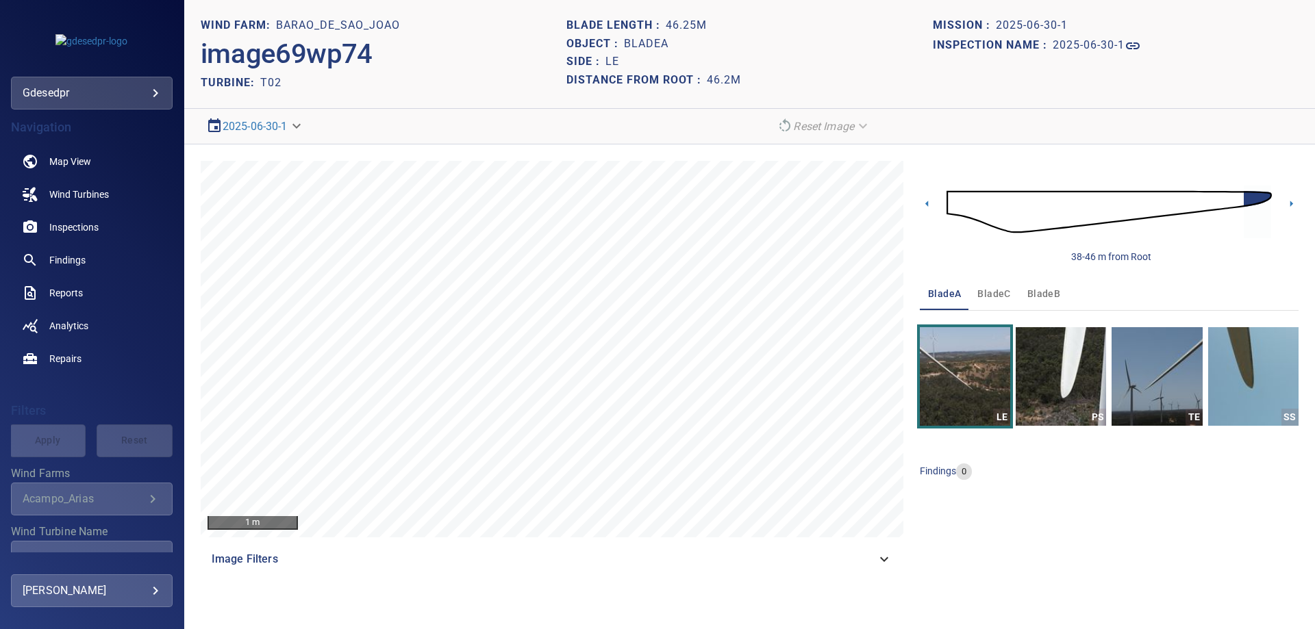
click at [974, 213] on img at bounding box center [1109, 212] width 325 height 79
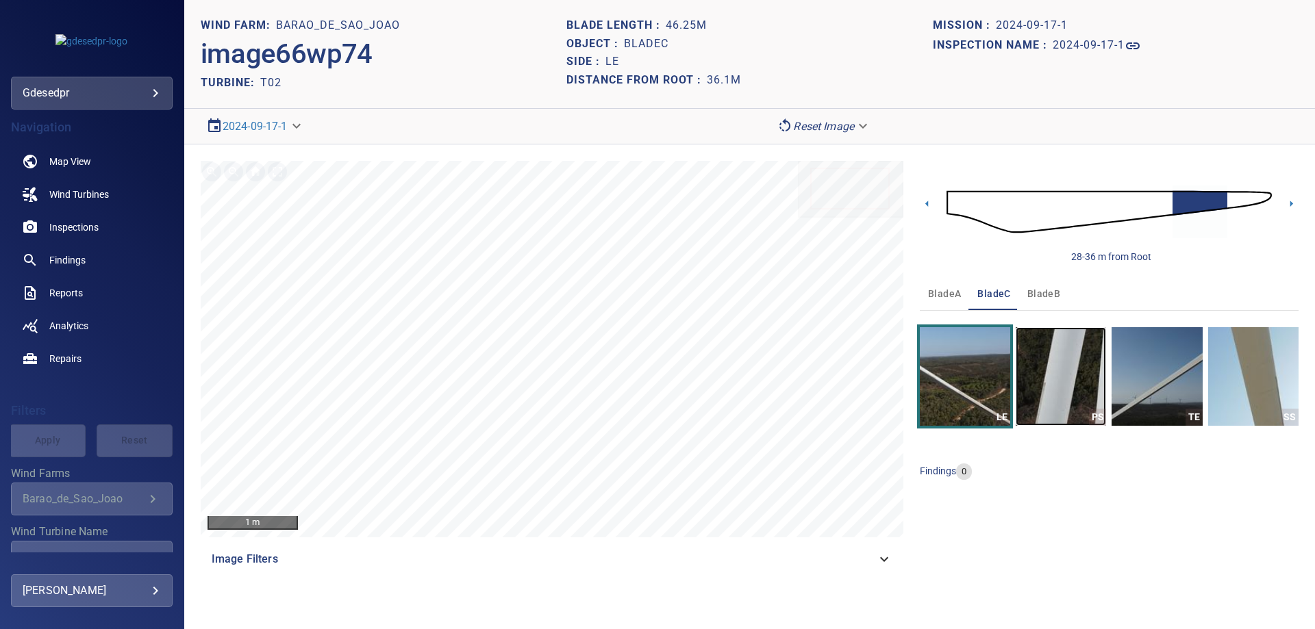
click at [1076, 398] on img "button" at bounding box center [1061, 376] width 90 height 99
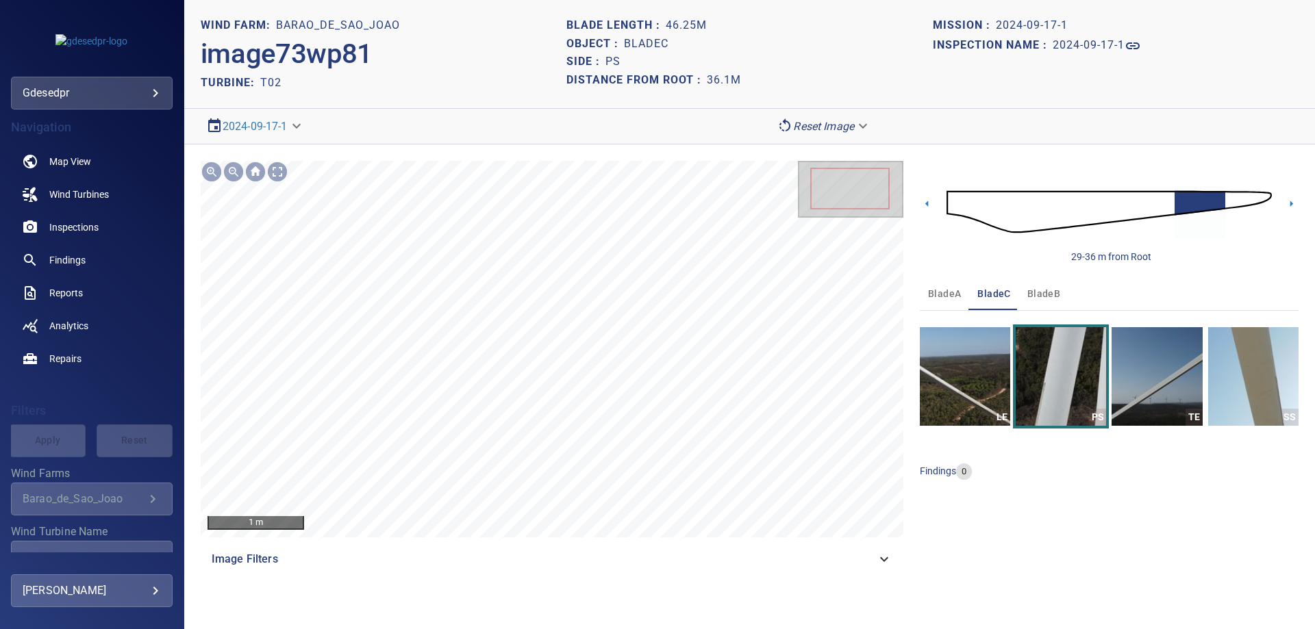
click at [1149, 201] on img at bounding box center [1109, 212] width 325 height 79
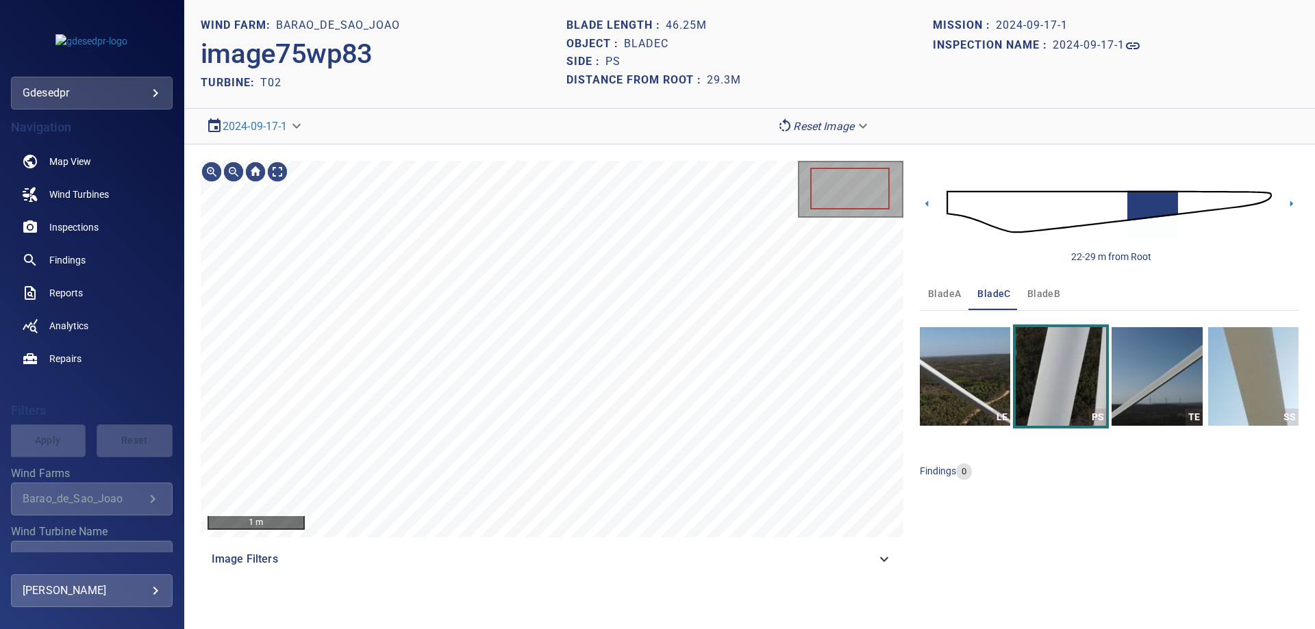
click at [1000, 212] on img at bounding box center [1109, 212] width 325 height 79
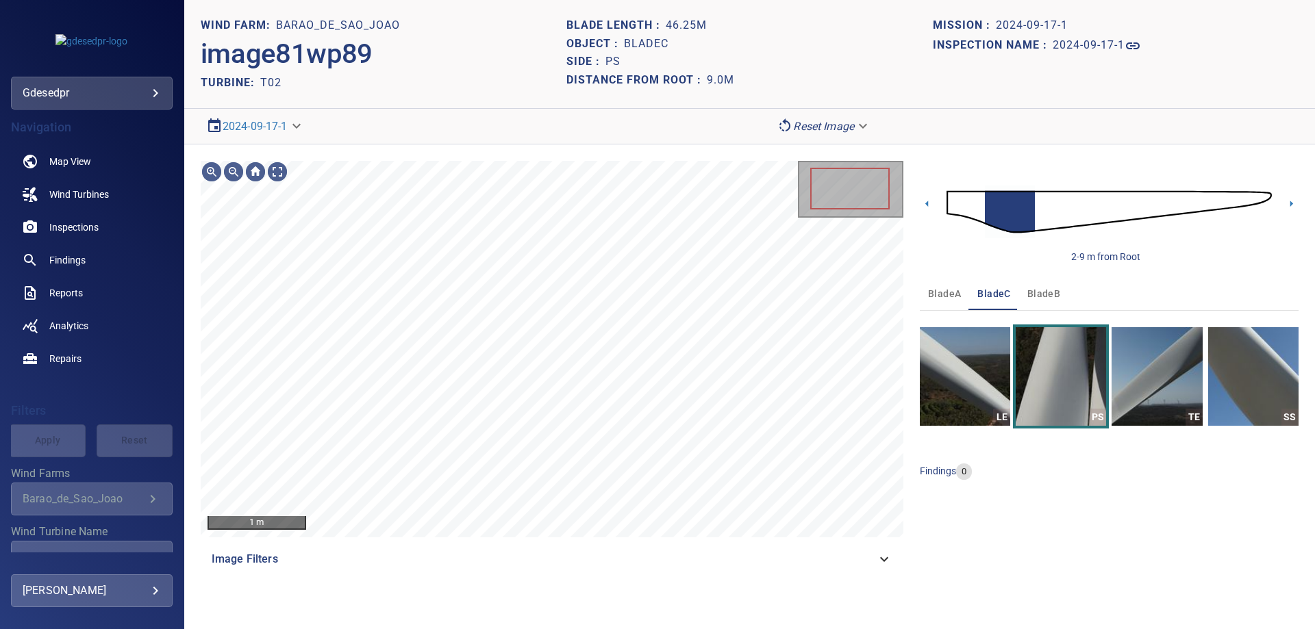
click at [965, 211] on img at bounding box center [1109, 212] width 325 height 79
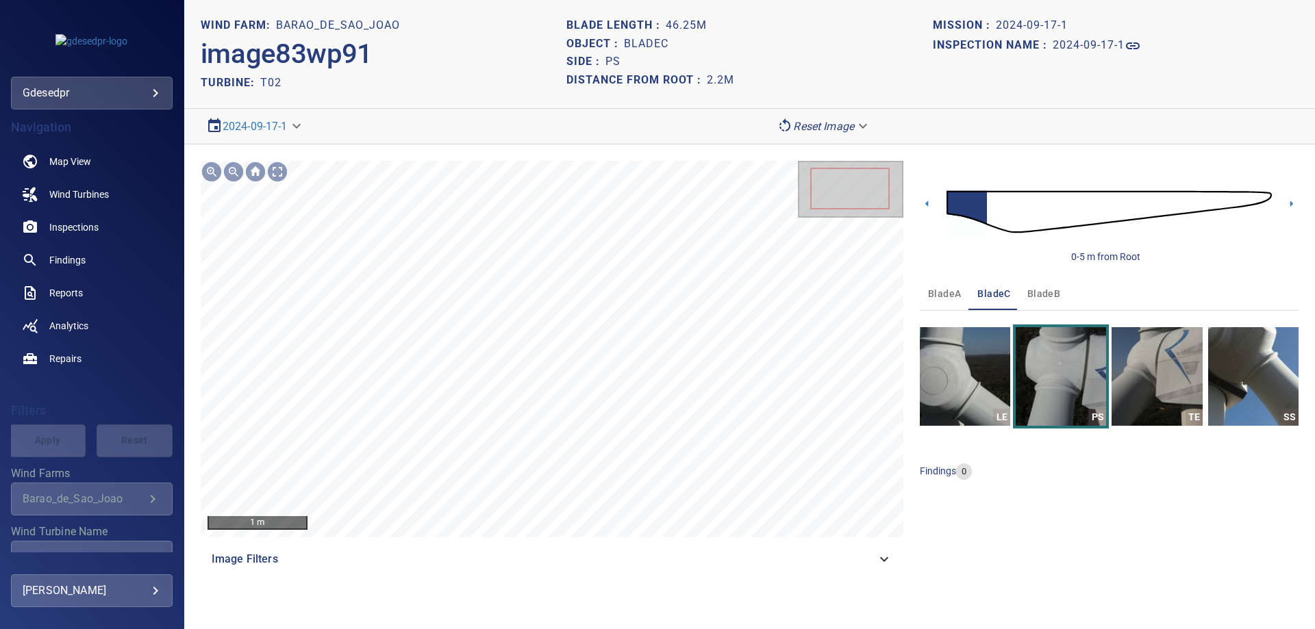
click at [998, 225] on img at bounding box center [1109, 212] width 325 height 79
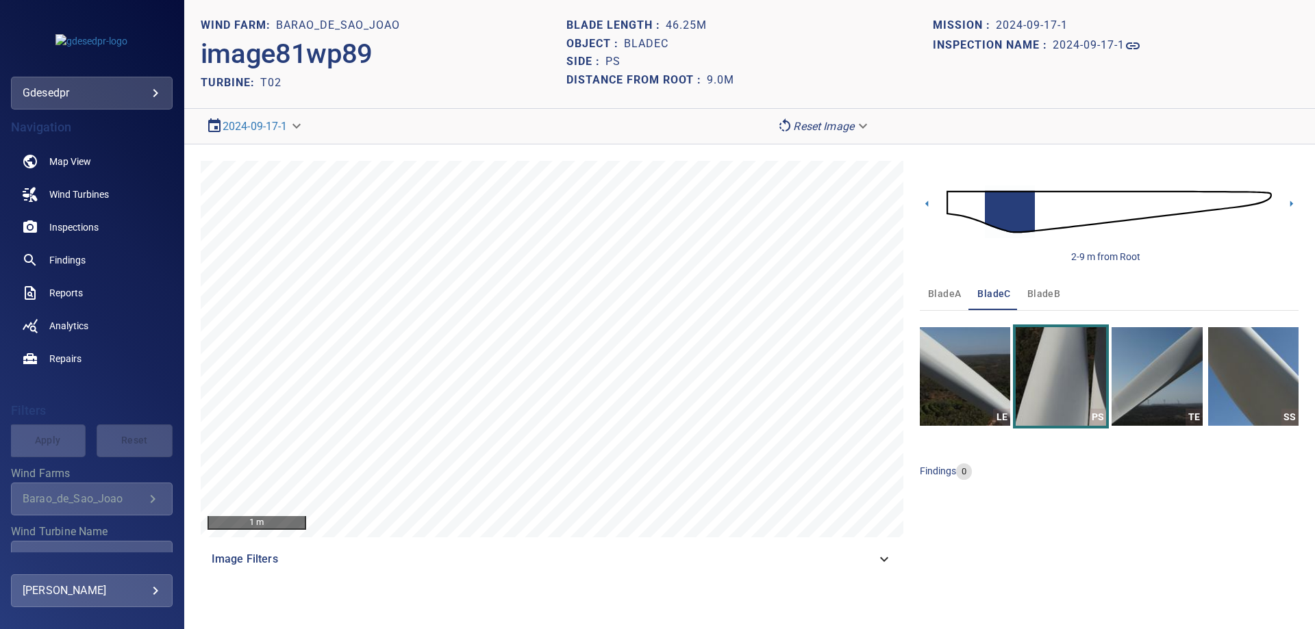
click at [978, 208] on img at bounding box center [1109, 212] width 325 height 79
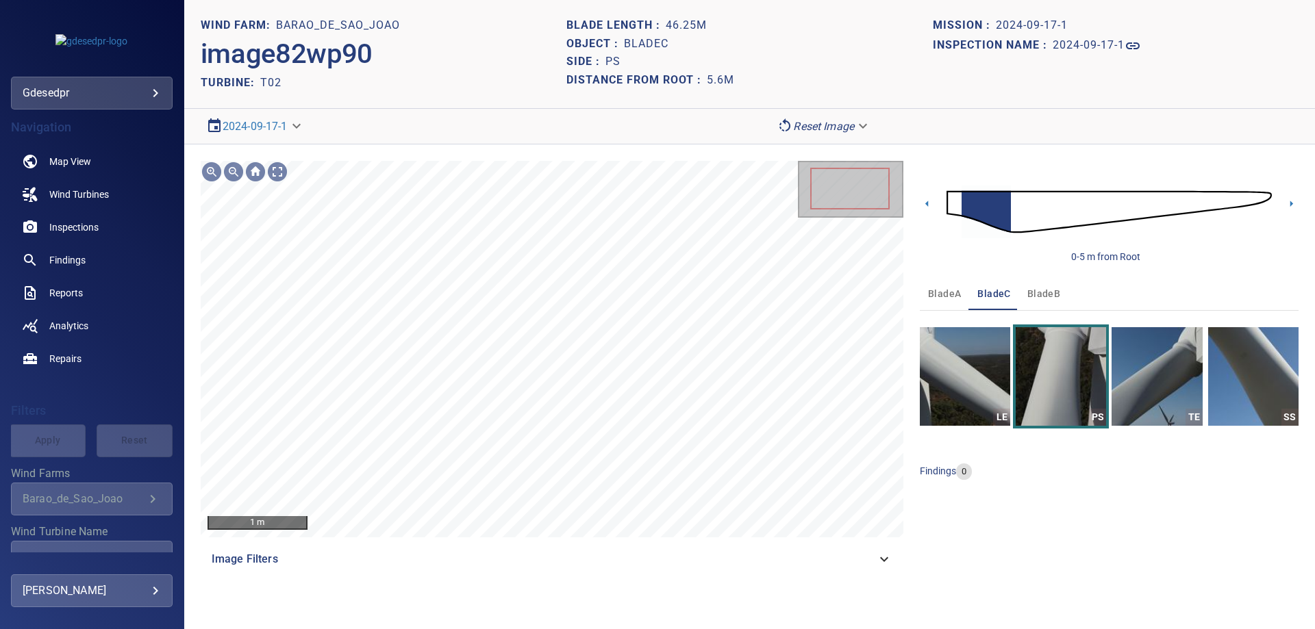
click at [950, 204] on img at bounding box center [1109, 212] width 325 height 79
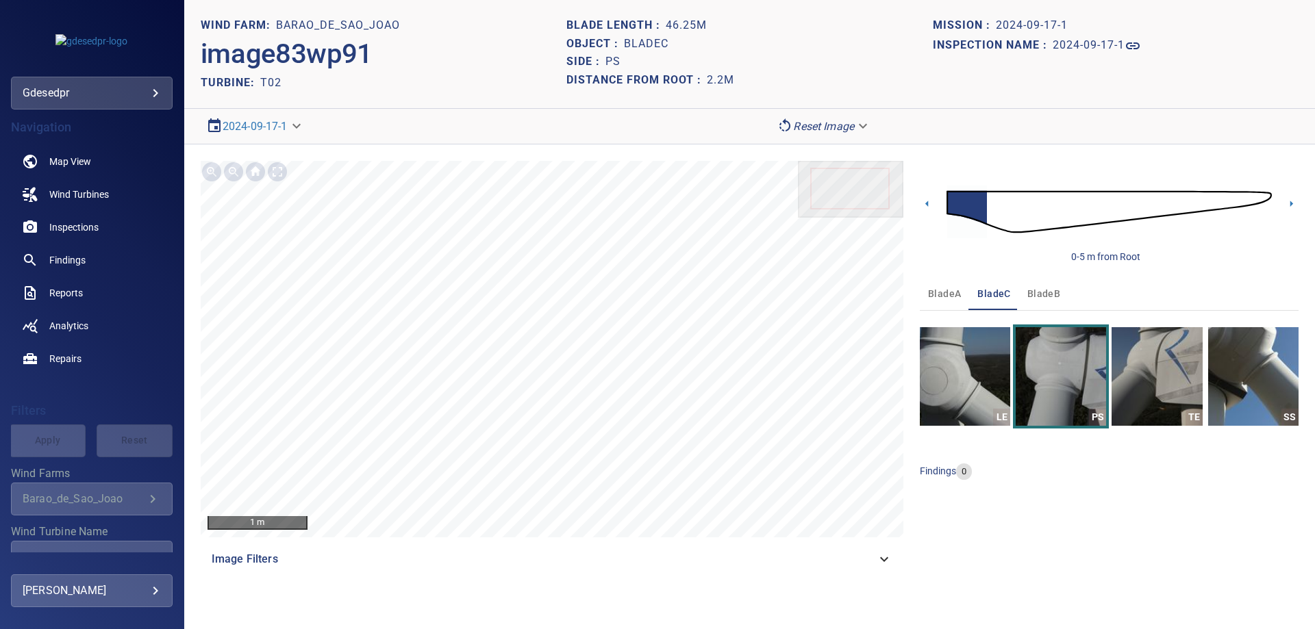
click at [1014, 212] on img at bounding box center [1109, 212] width 325 height 79
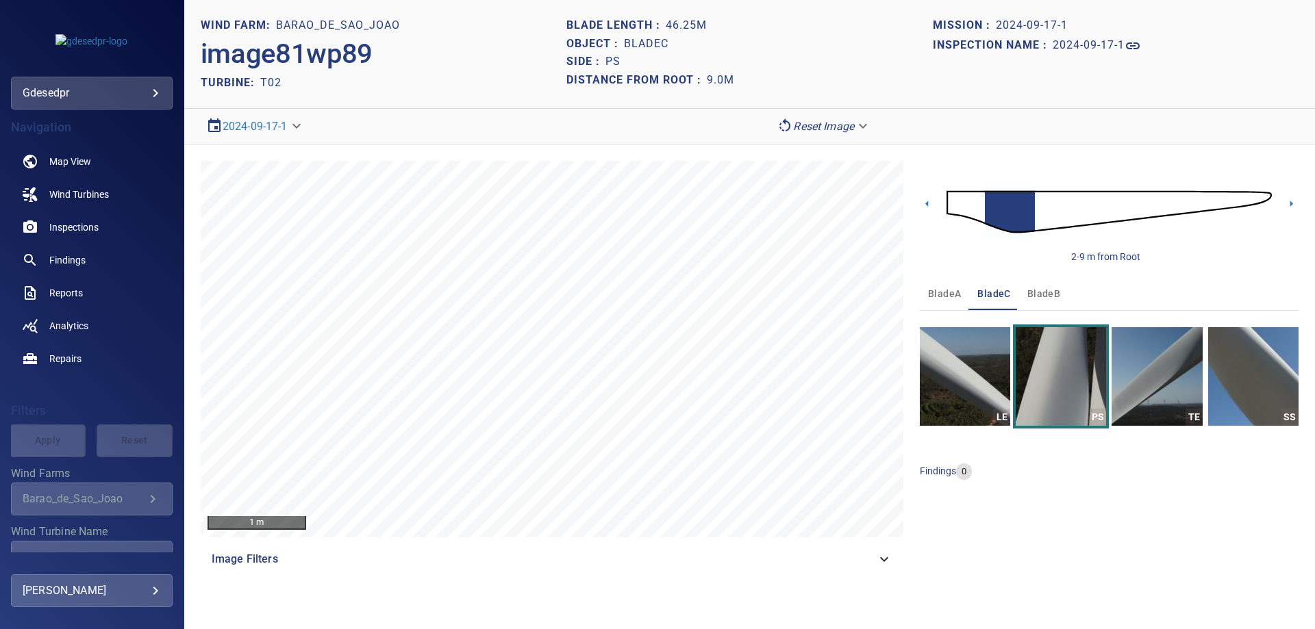
click at [1045, 216] on img at bounding box center [1109, 212] width 325 height 79
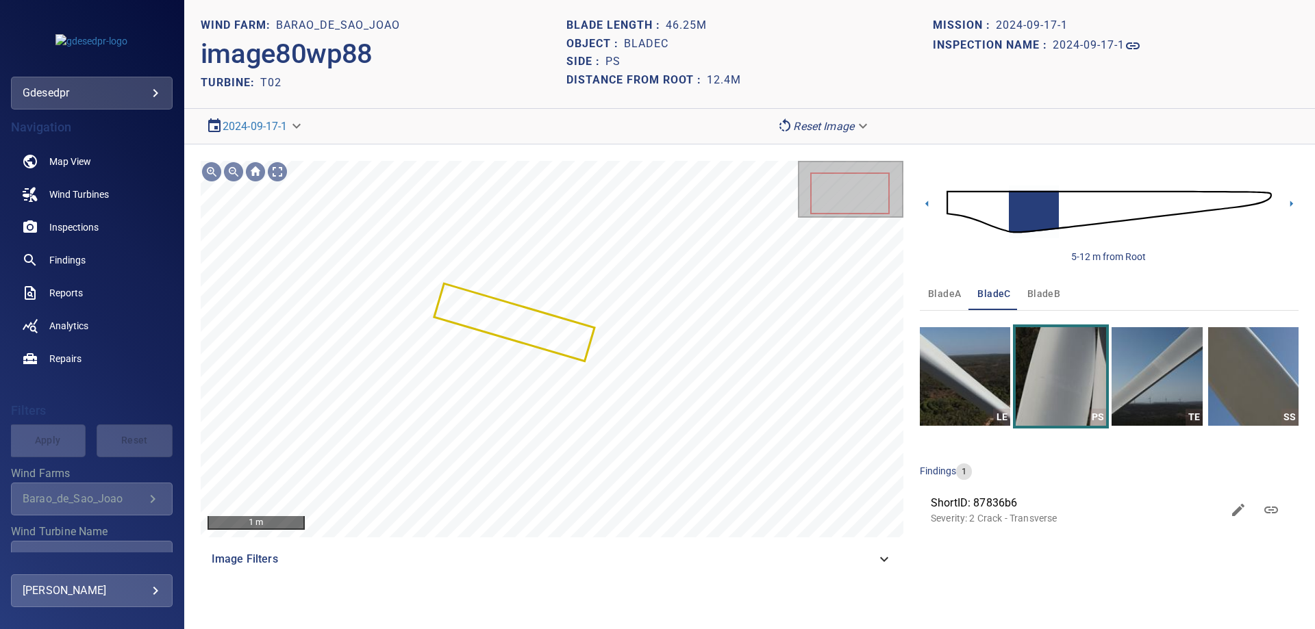
click at [1065, 206] on img at bounding box center [1109, 212] width 325 height 79
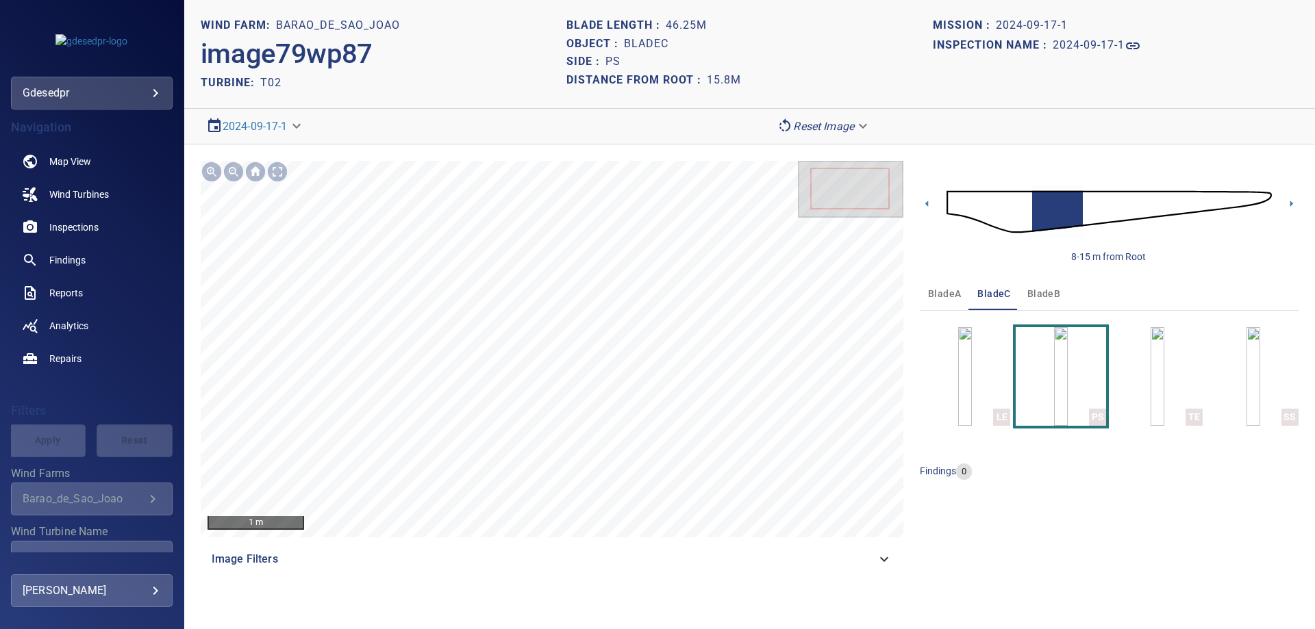
click at [1097, 213] on img at bounding box center [1109, 212] width 325 height 79
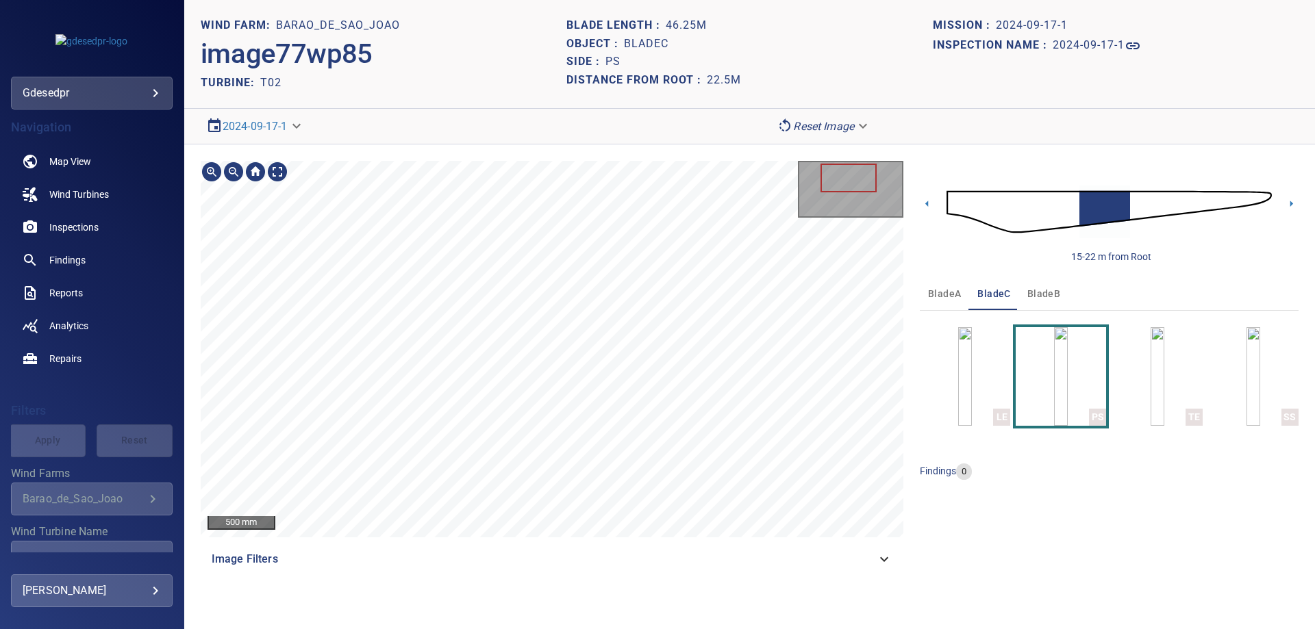
click at [1068, 214] on img at bounding box center [1109, 212] width 325 height 79
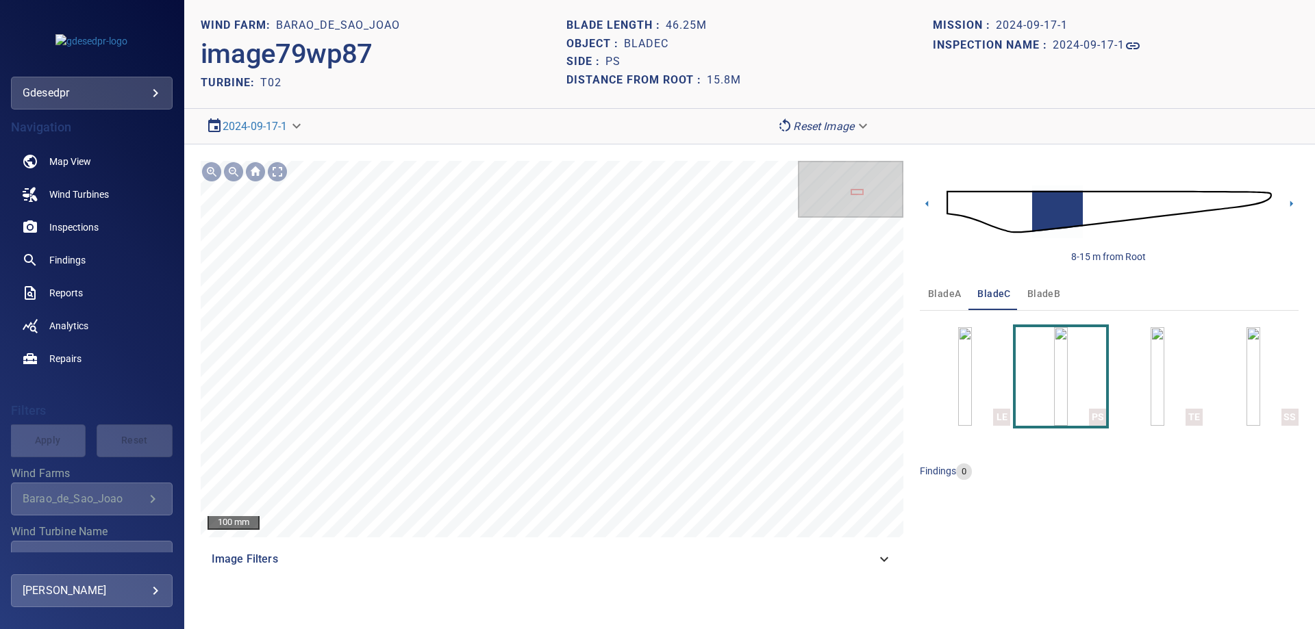
click at [1089, 214] on img at bounding box center [1109, 212] width 325 height 79
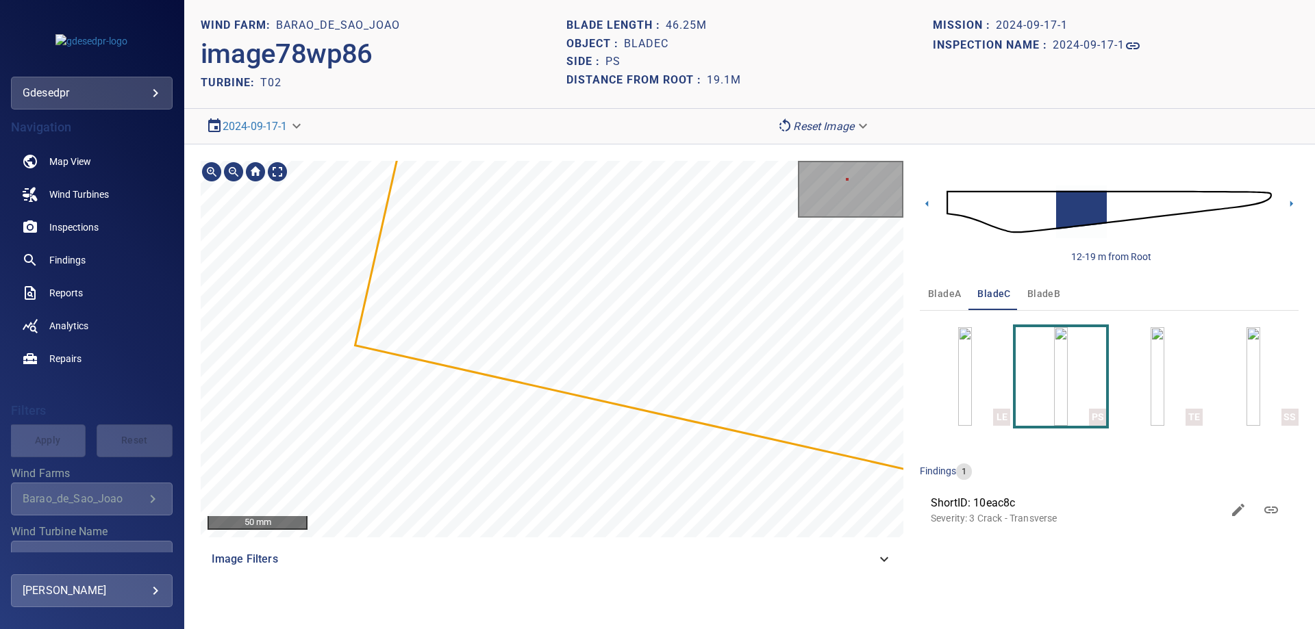
click at [132, 225] on main "**********" at bounding box center [657, 314] width 1315 height 629
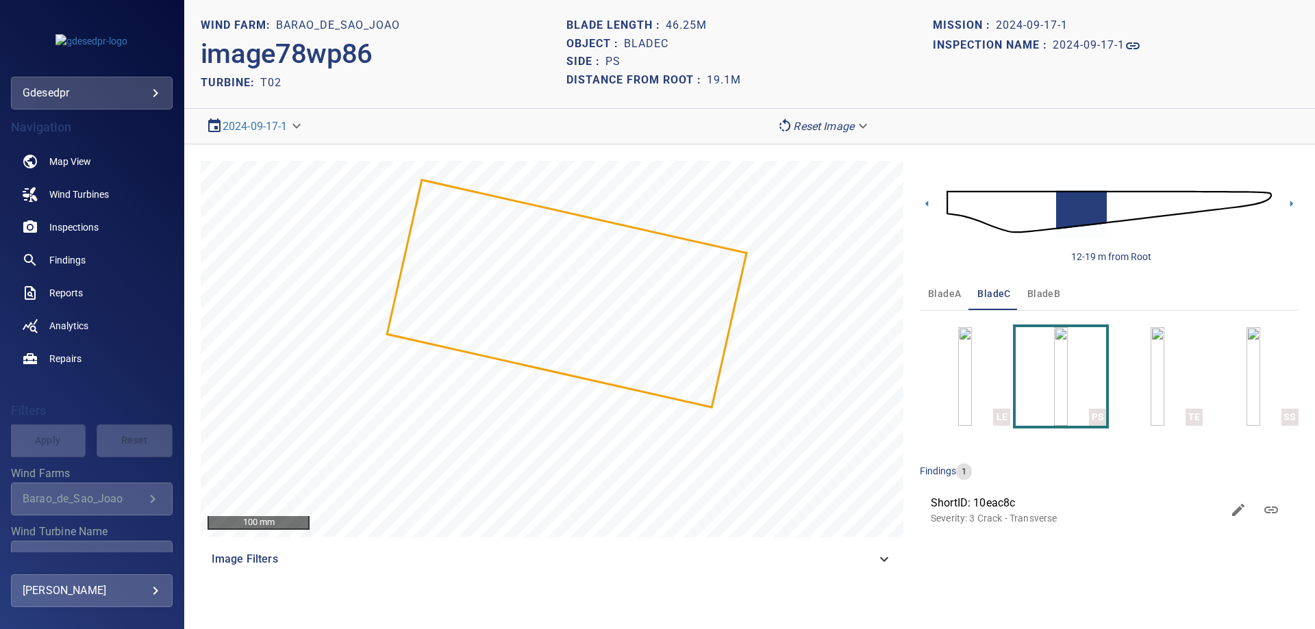
drag, startPoint x: 1114, startPoint y: 203, endPoint x: 1129, endPoint y: 221, distance: 23.3
click at [1114, 203] on img at bounding box center [1109, 212] width 325 height 79
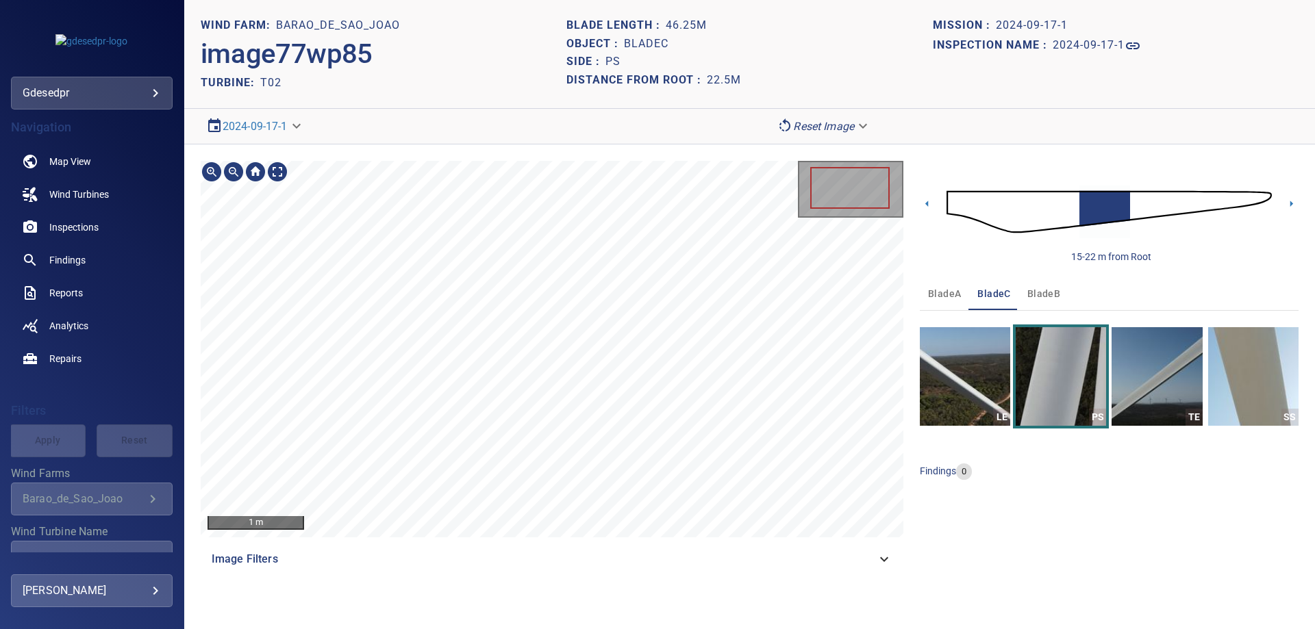
click at [761, 629] on html "**********" at bounding box center [657, 314] width 1315 height 629
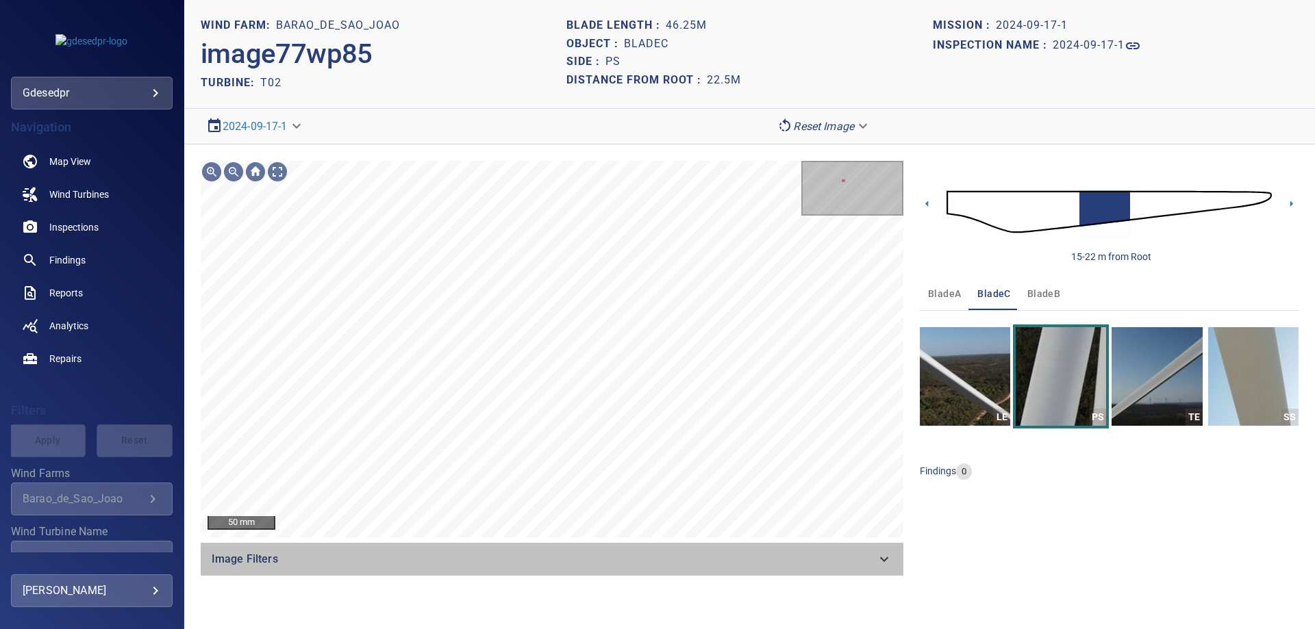
drag, startPoint x: 581, startPoint y: 558, endPoint x: 521, endPoint y: 590, distance: 68.3
click at [579, 561] on span "Image Filters" at bounding box center [544, 559] width 664 height 16
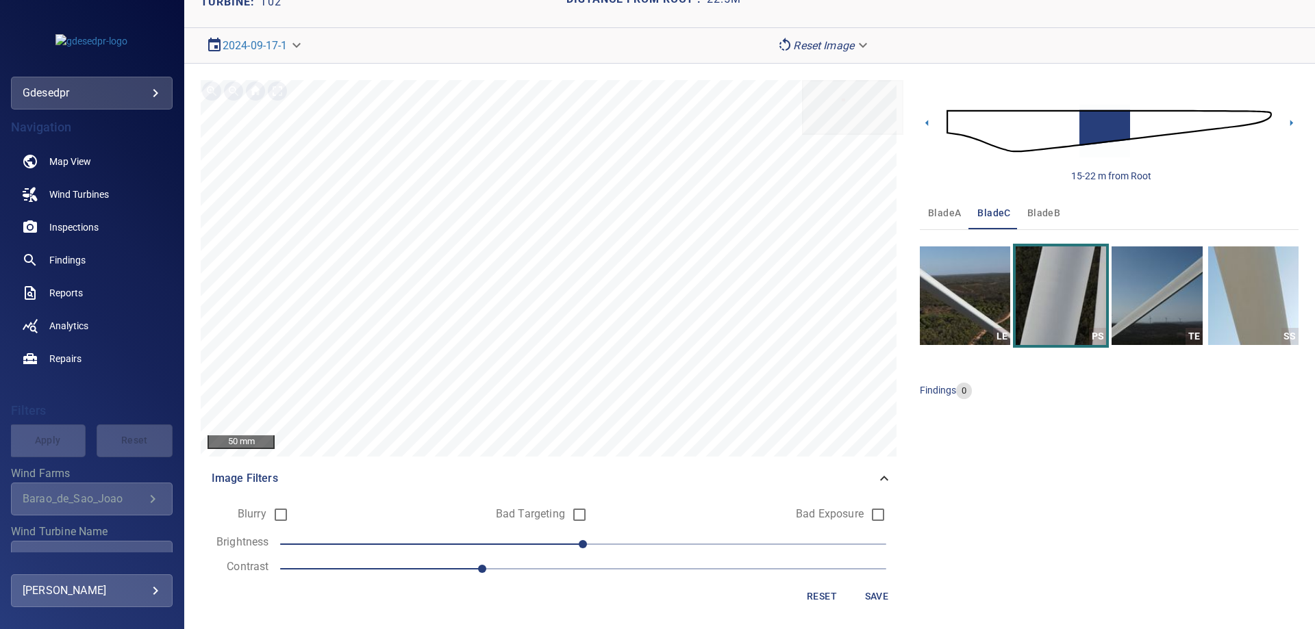
scroll to position [82, 0]
click at [584, 568] on span "1.2" at bounding box center [583, 567] width 606 height 19
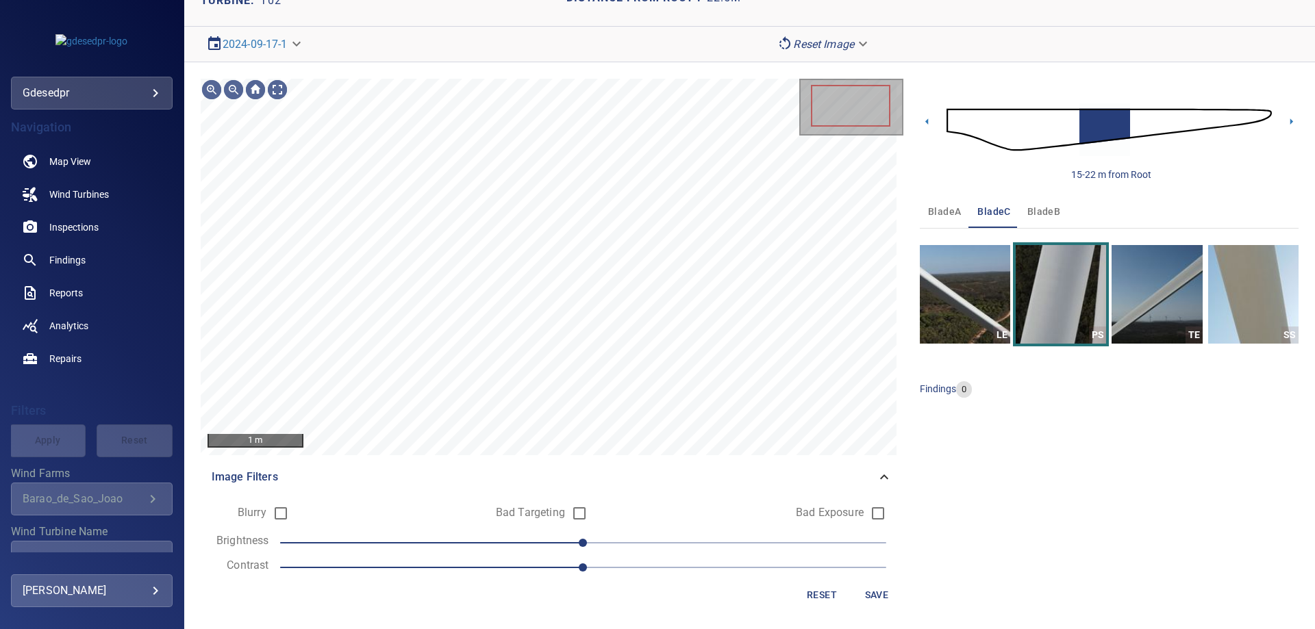
click at [488, 551] on span "0" at bounding box center [583, 543] width 606 height 19
click at [449, 540] on span "-40" at bounding box center [583, 543] width 606 height 19
click at [660, 0] on html "**********" at bounding box center [657, 314] width 1315 height 629
click at [1131, 117] on img at bounding box center [1109, 129] width 325 height 79
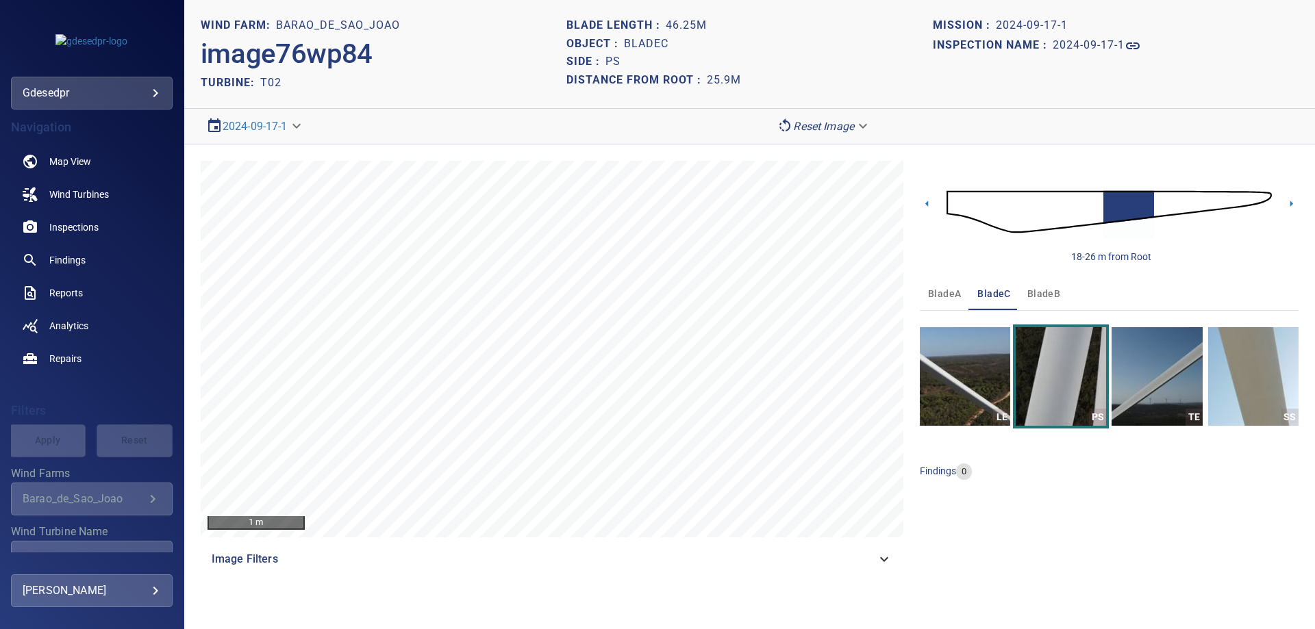
click at [1093, 210] on img at bounding box center [1109, 212] width 325 height 79
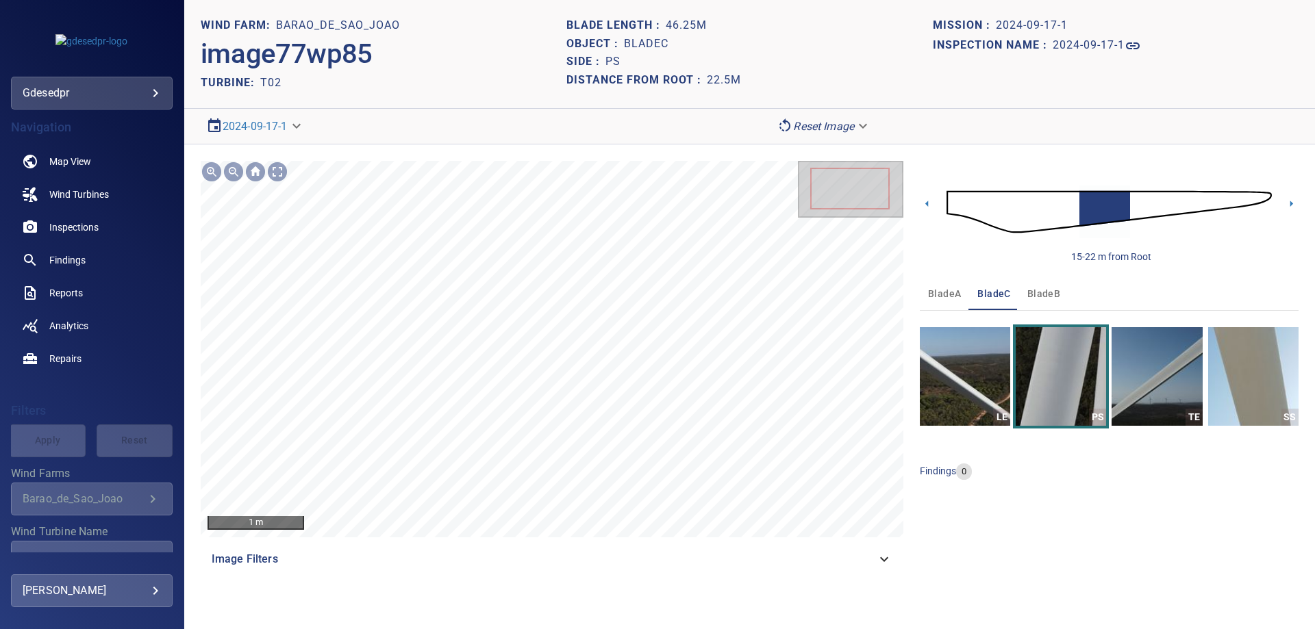
click at [1071, 207] on img at bounding box center [1109, 212] width 325 height 79
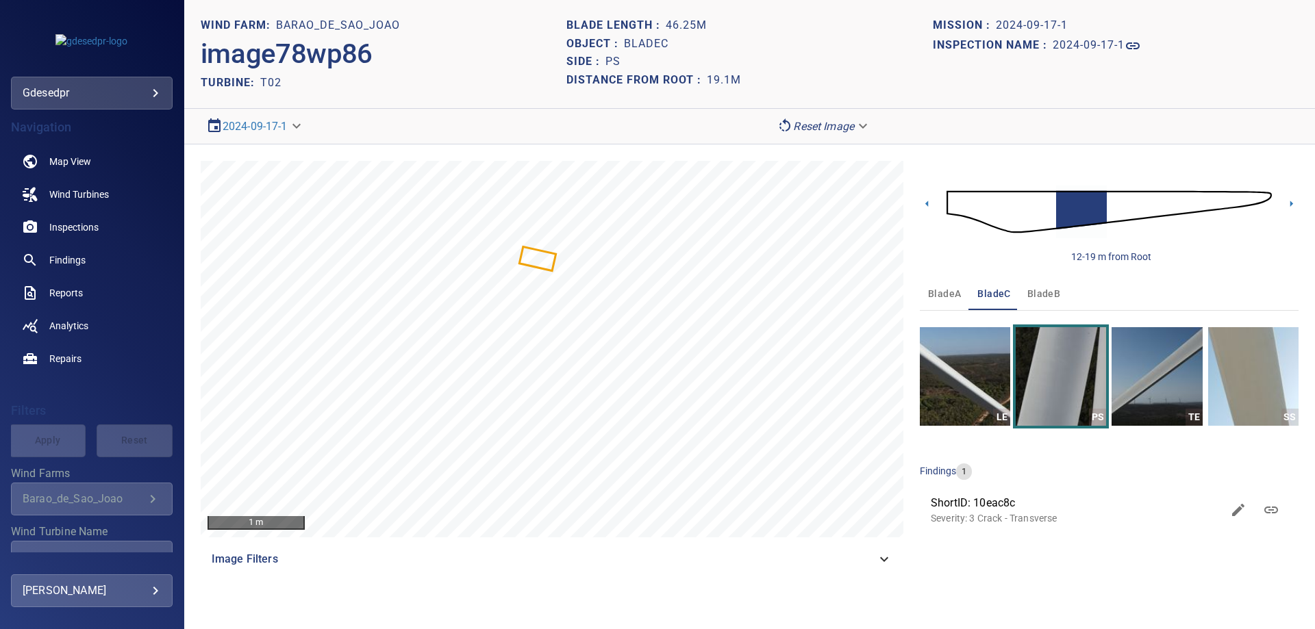
click at [1110, 210] on img at bounding box center [1109, 212] width 325 height 79
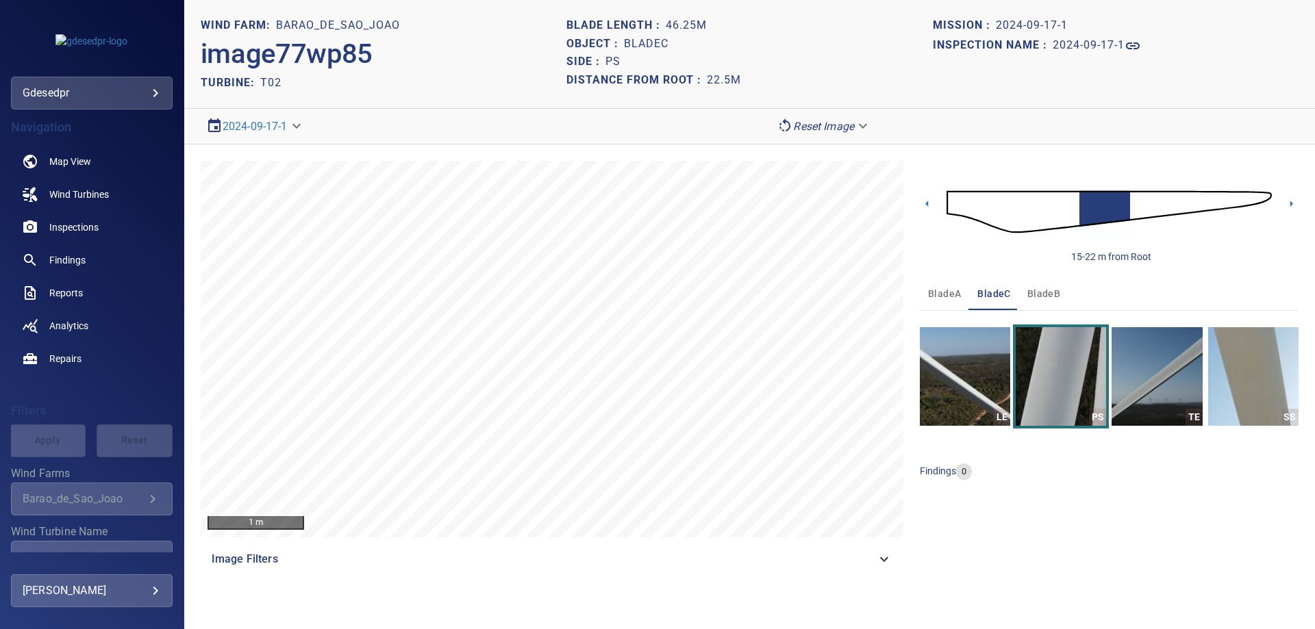
click at [1125, 207] on img at bounding box center [1109, 212] width 325 height 79
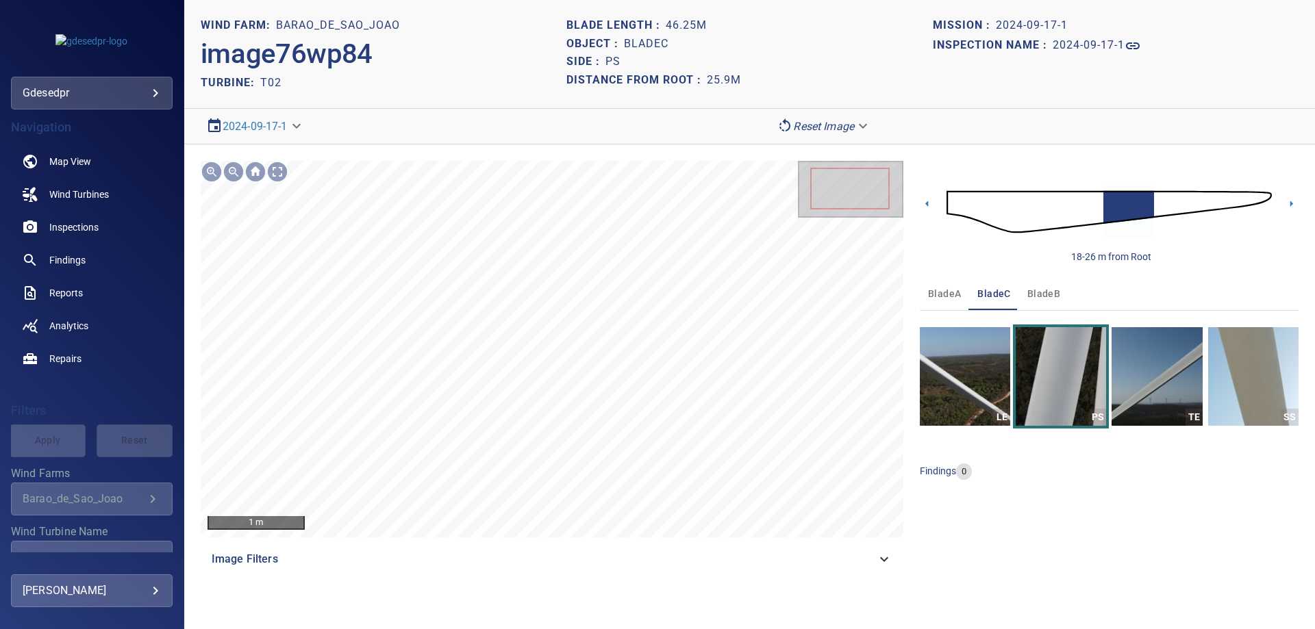
click at [1157, 206] on img at bounding box center [1109, 212] width 325 height 79
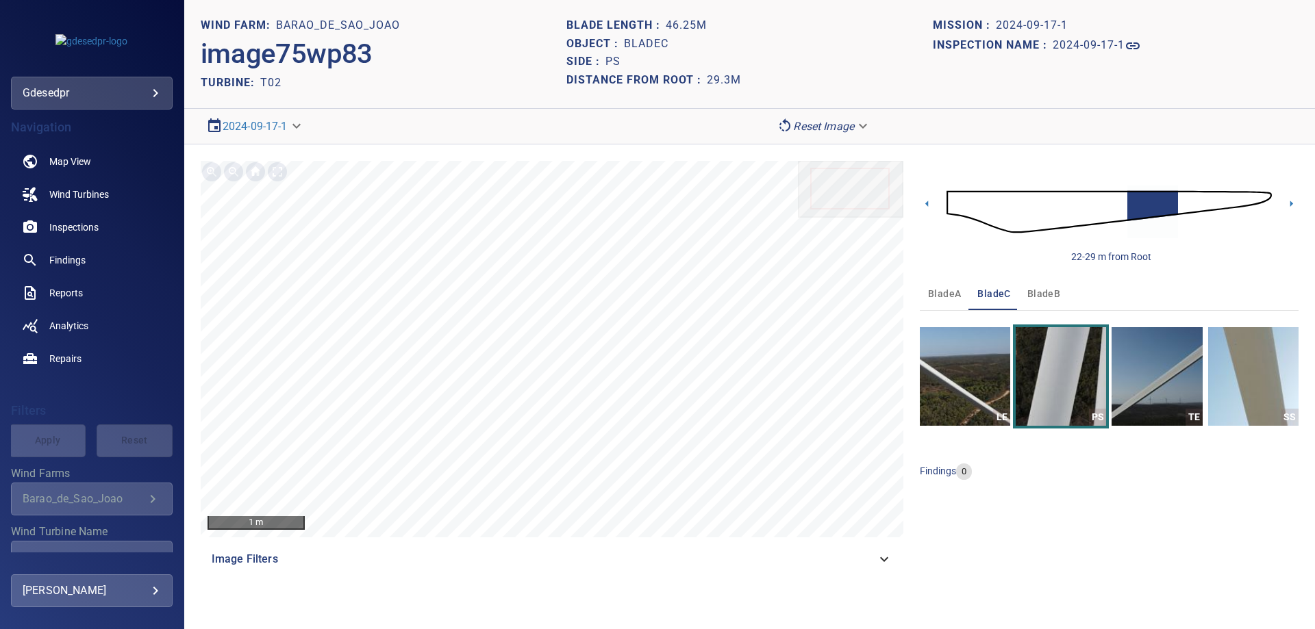
click at [1184, 207] on img at bounding box center [1109, 212] width 325 height 79
click at [1073, 210] on img at bounding box center [1109, 212] width 325 height 79
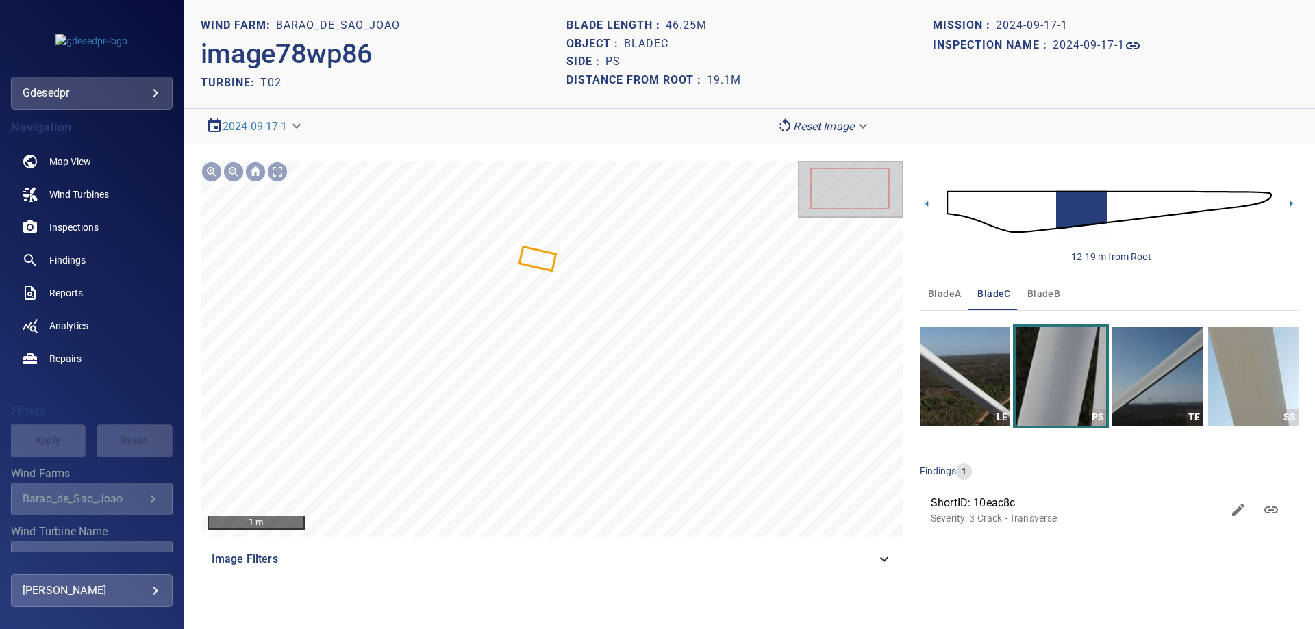
click at [1109, 208] on img at bounding box center [1109, 212] width 325 height 79
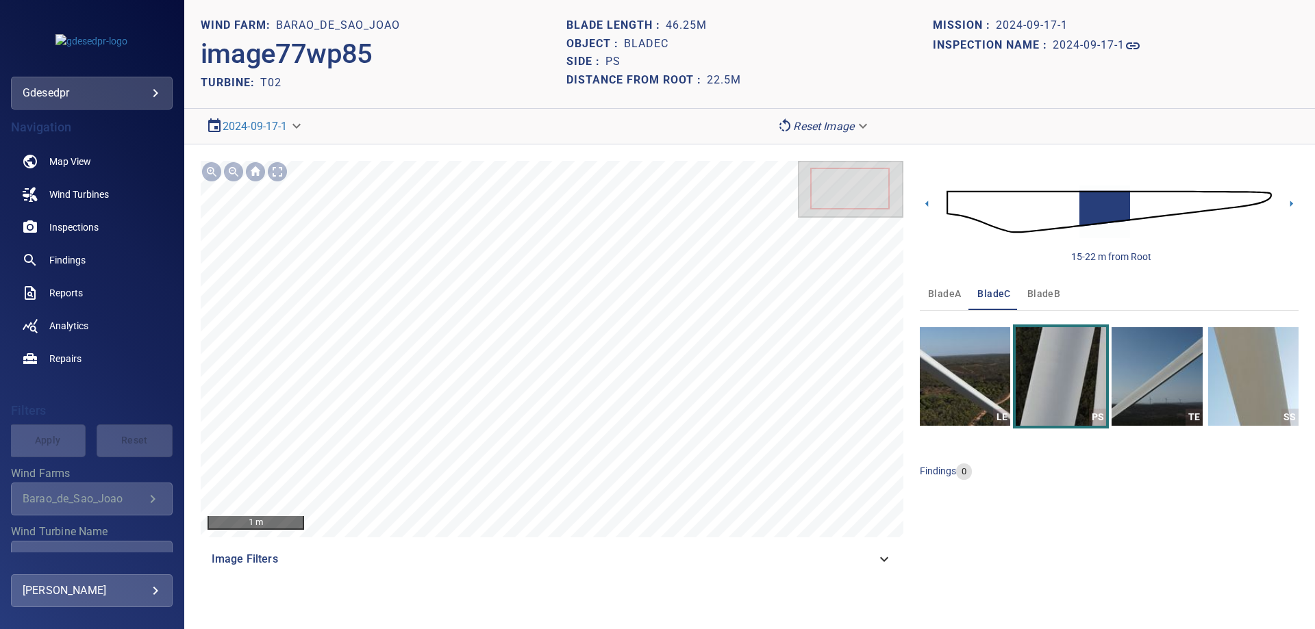
click at [1133, 205] on img at bounding box center [1109, 212] width 325 height 79
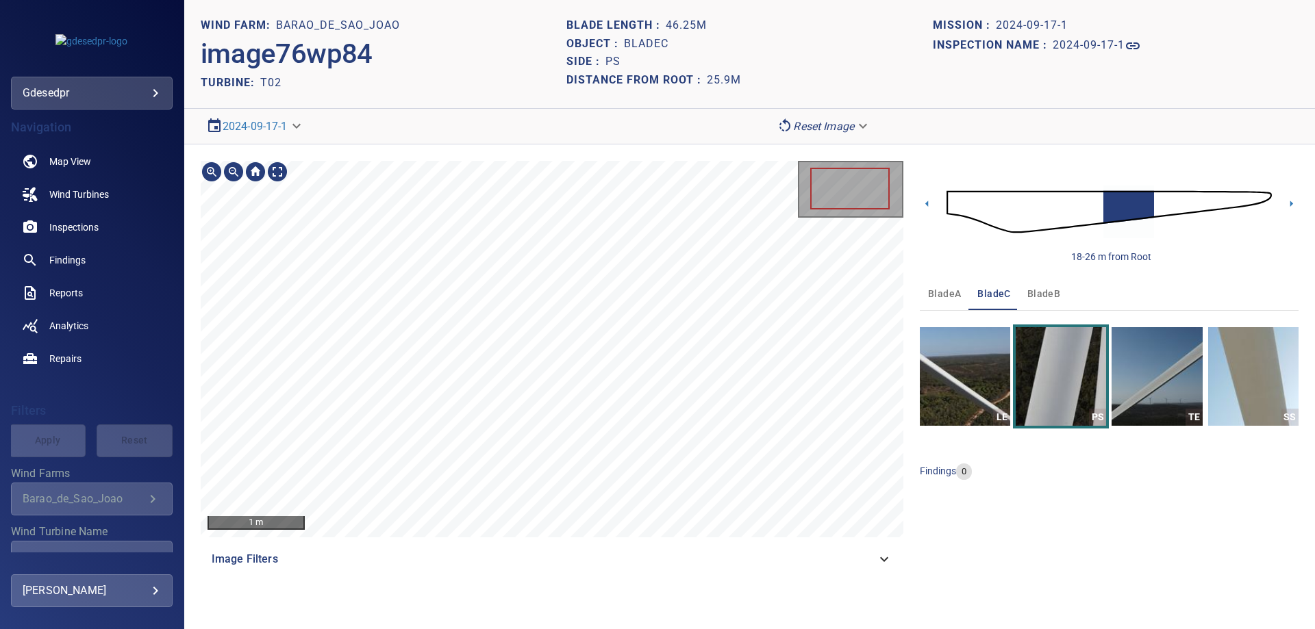
click at [774, 126] on section "**********" at bounding box center [749, 314] width 1131 height 629
click at [1161, 200] on img at bounding box center [1109, 212] width 325 height 79
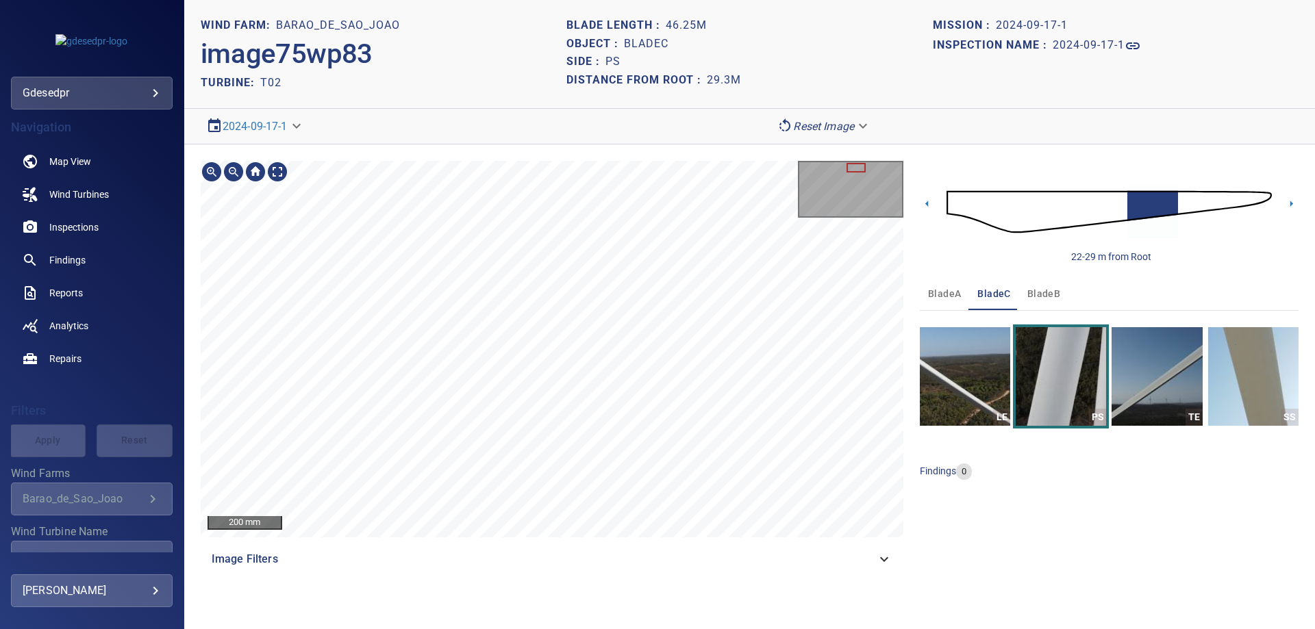
click at [755, 92] on section "**********" at bounding box center [749, 314] width 1131 height 629
click at [612, 131] on section "**********" at bounding box center [749, 314] width 1131 height 629
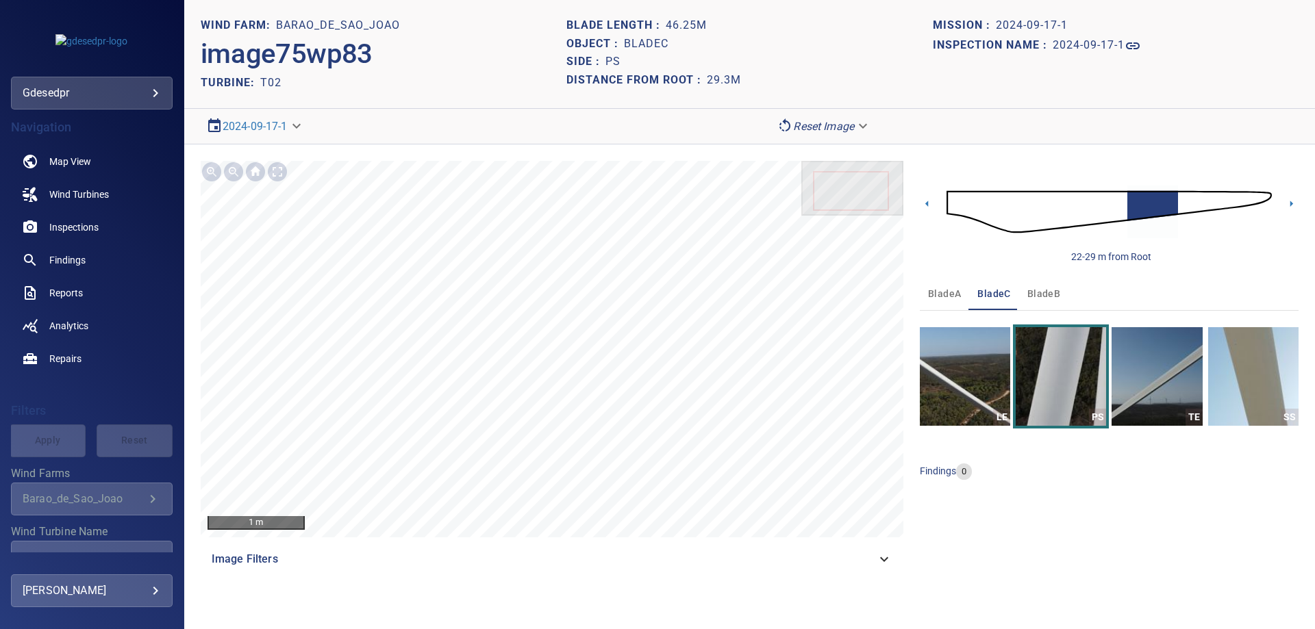
drag, startPoint x: 1181, startPoint y: 206, endPoint x: 1208, endPoint y: 246, distance: 47.9
click at [1181, 208] on img at bounding box center [1109, 212] width 325 height 79
drag, startPoint x: 1205, startPoint y: 198, endPoint x: 1203, endPoint y: 234, distance: 35.7
click at [1205, 198] on img at bounding box center [1109, 212] width 325 height 79
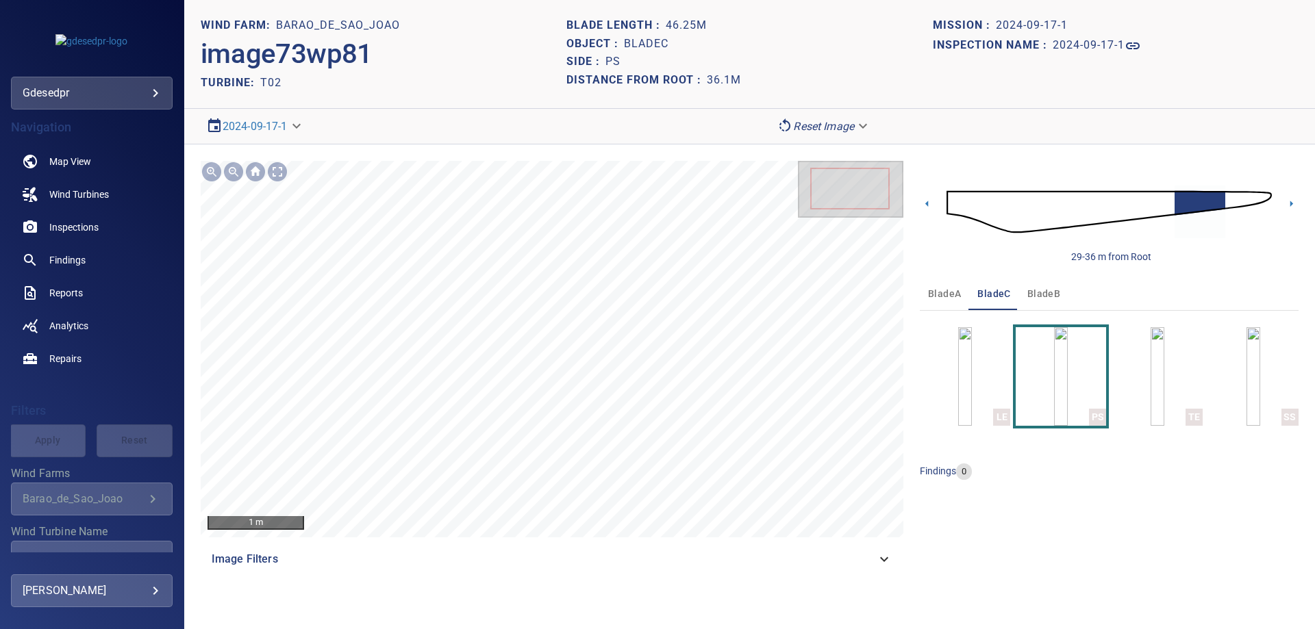
click at [1234, 205] on img at bounding box center [1109, 212] width 325 height 79
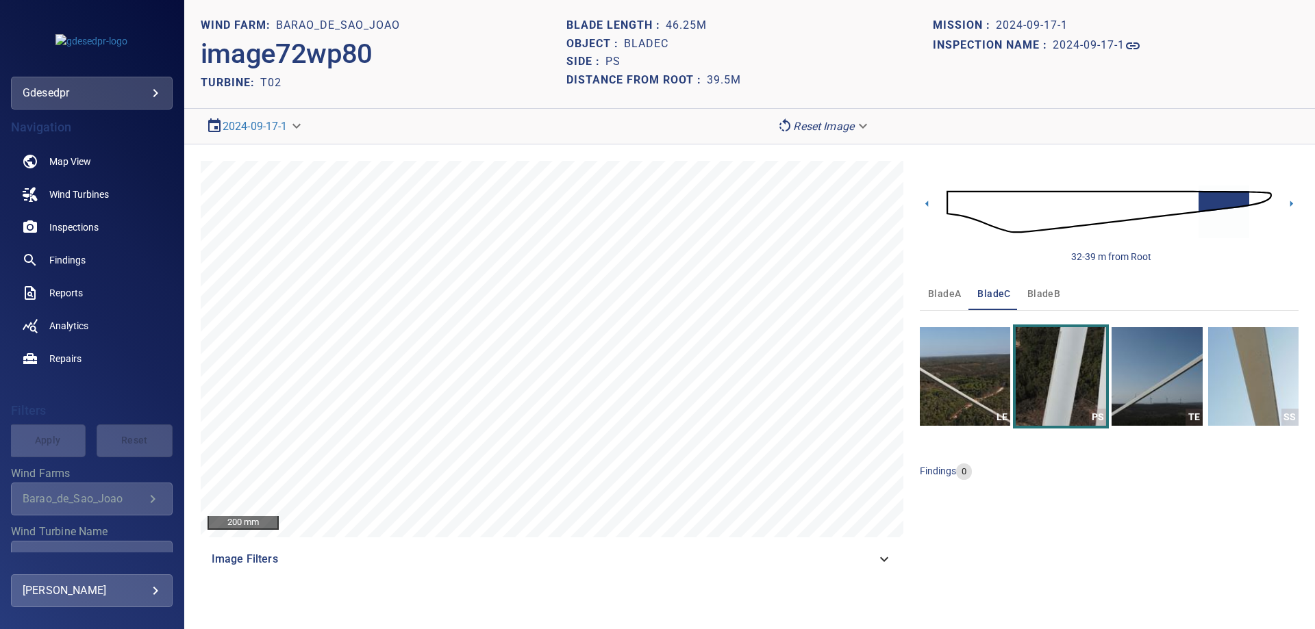
drag, startPoint x: 1193, startPoint y: 201, endPoint x: 953, endPoint y: 348, distance: 281.9
click at [1193, 201] on img at bounding box center [1109, 212] width 325 height 79
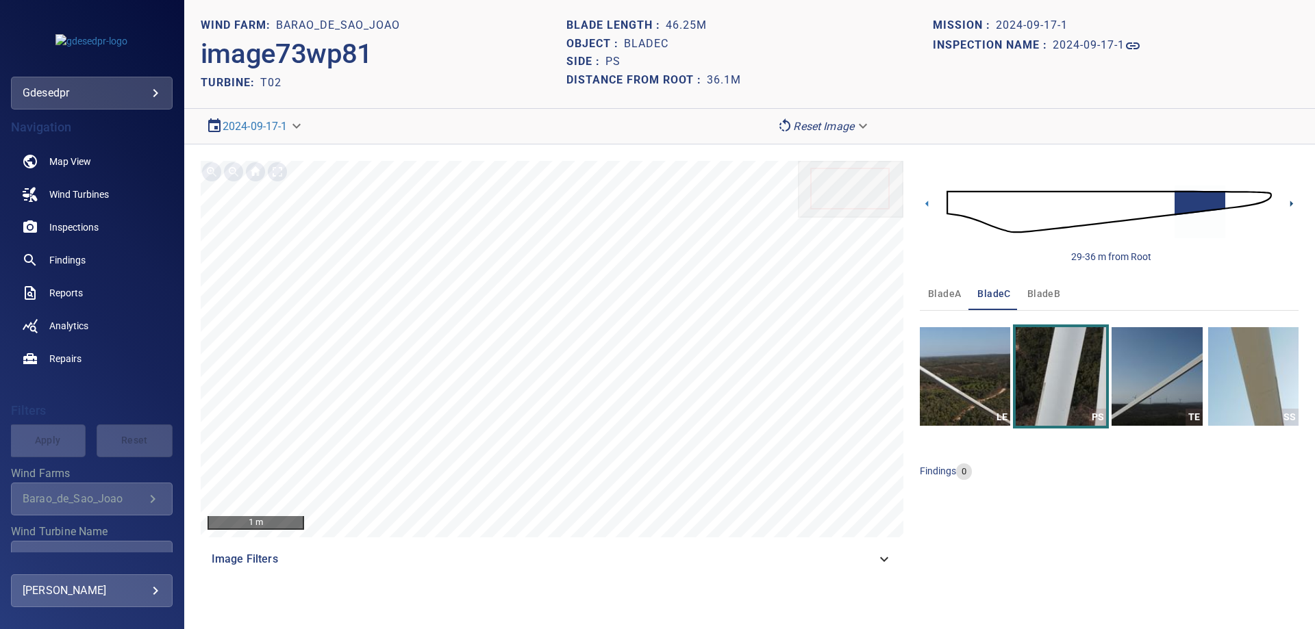
click at [1294, 207] on icon at bounding box center [1291, 204] width 14 height 14
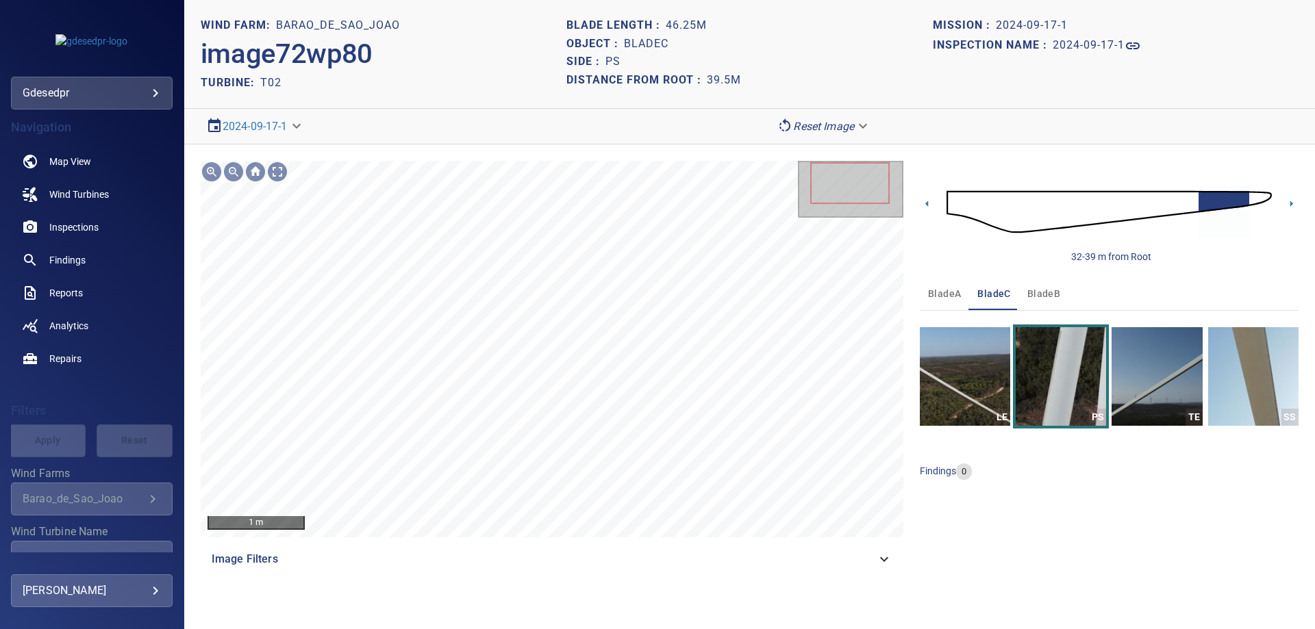
click at [1188, 202] on img at bounding box center [1109, 212] width 325 height 79
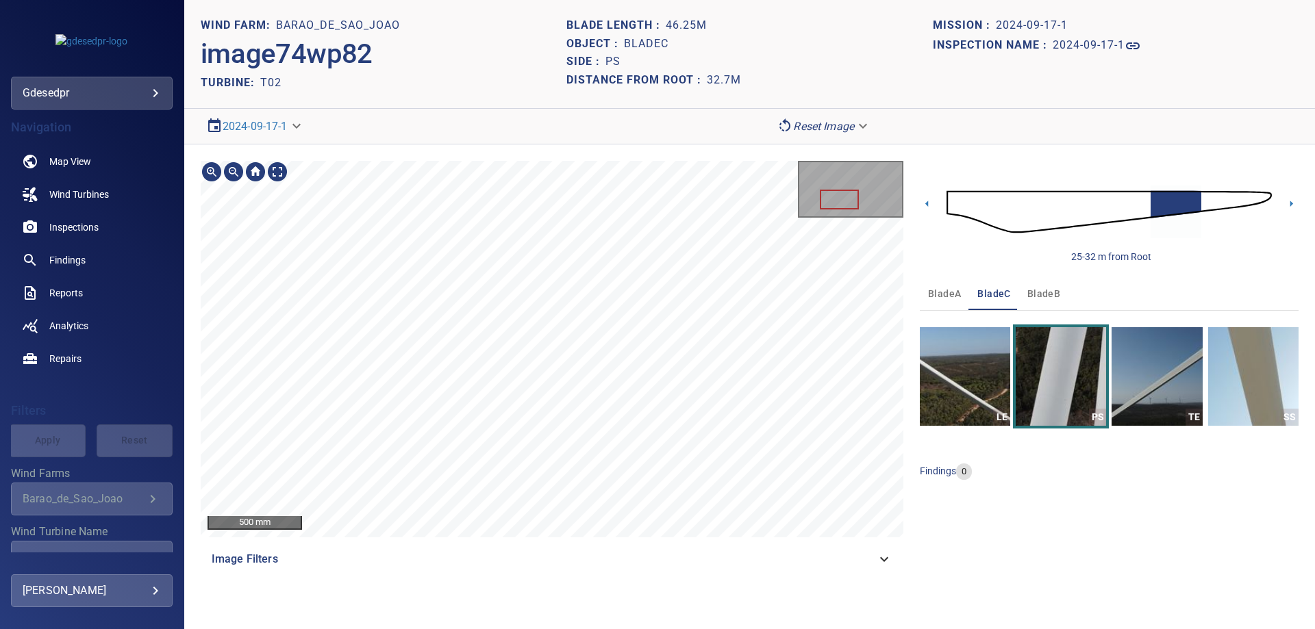
click at [620, 133] on section "**********" at bounding box center [749, 314] width 1131 height 629
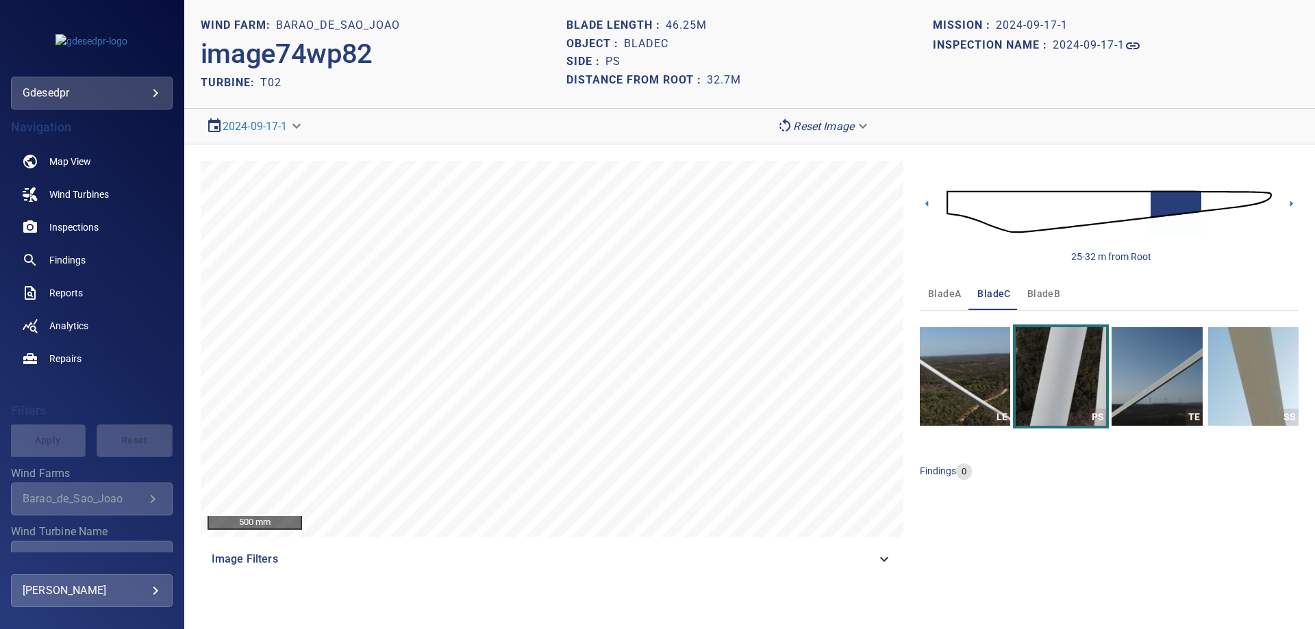
click at [1207, 201] on img at bounding box center [1109, 212] width 325 height 79
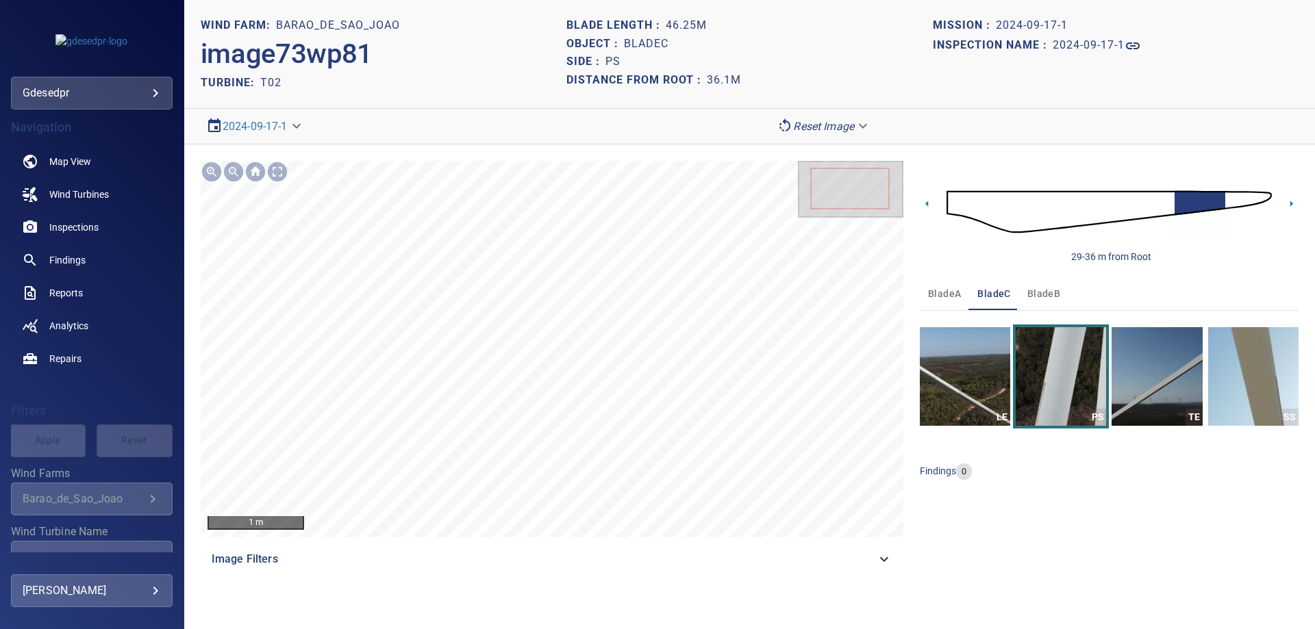
click at [1249, 200] on img at bounding box center [1109, 212] width 325 height 79
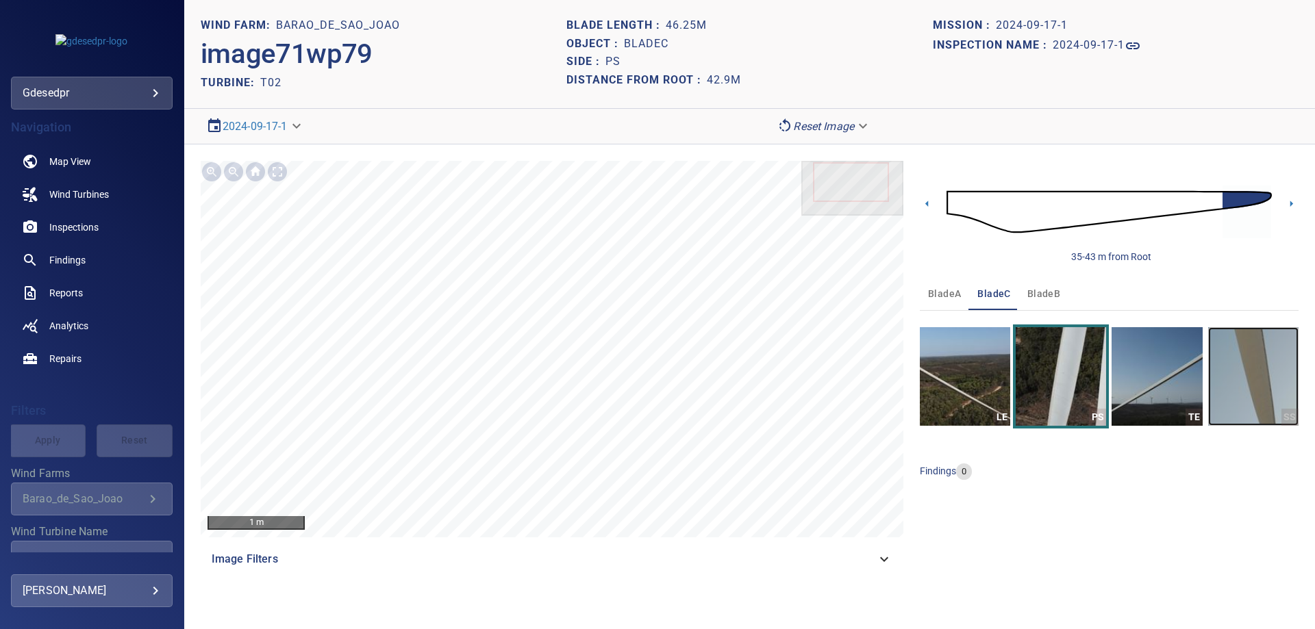
click at [1227, 387] on img "button" at bounding box center [1253, 376] width 90 height 99
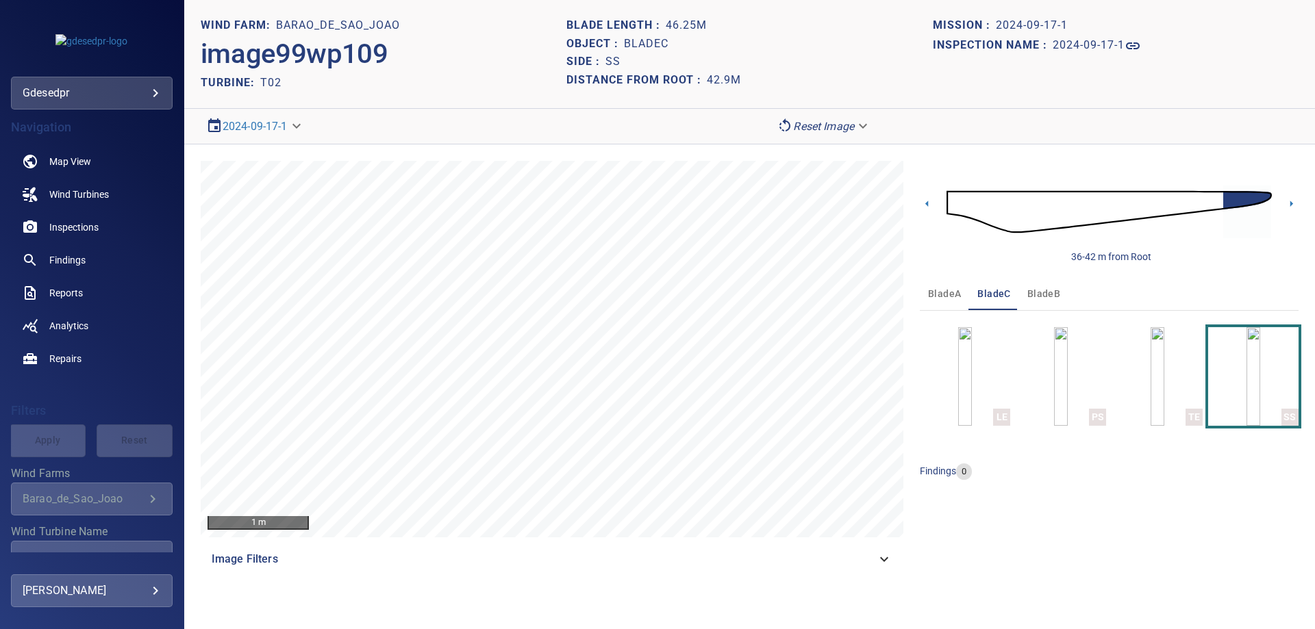
click at [1205, 201] on img at bounding box center [1109, 212] width 325 height 79
click at [1247, 199] on img at bounding box center [1109, 212] width 325 height 79
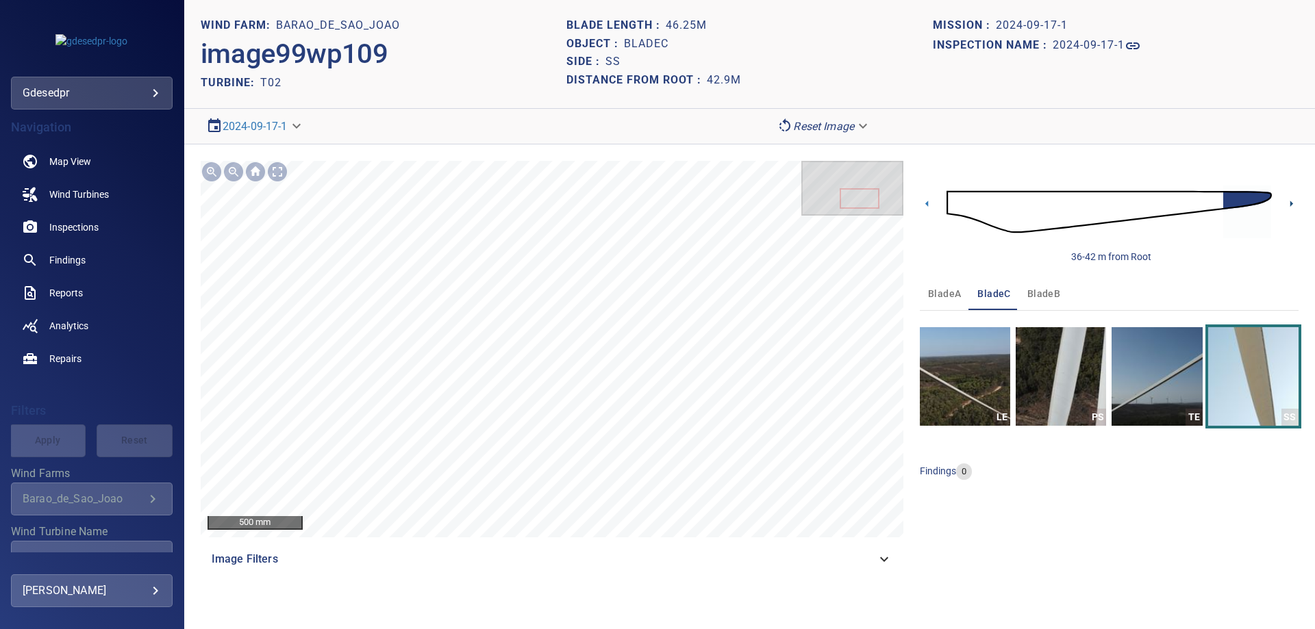
click at [1294, 204] on icon at bounding box center [1291, 204] width 14 height 14
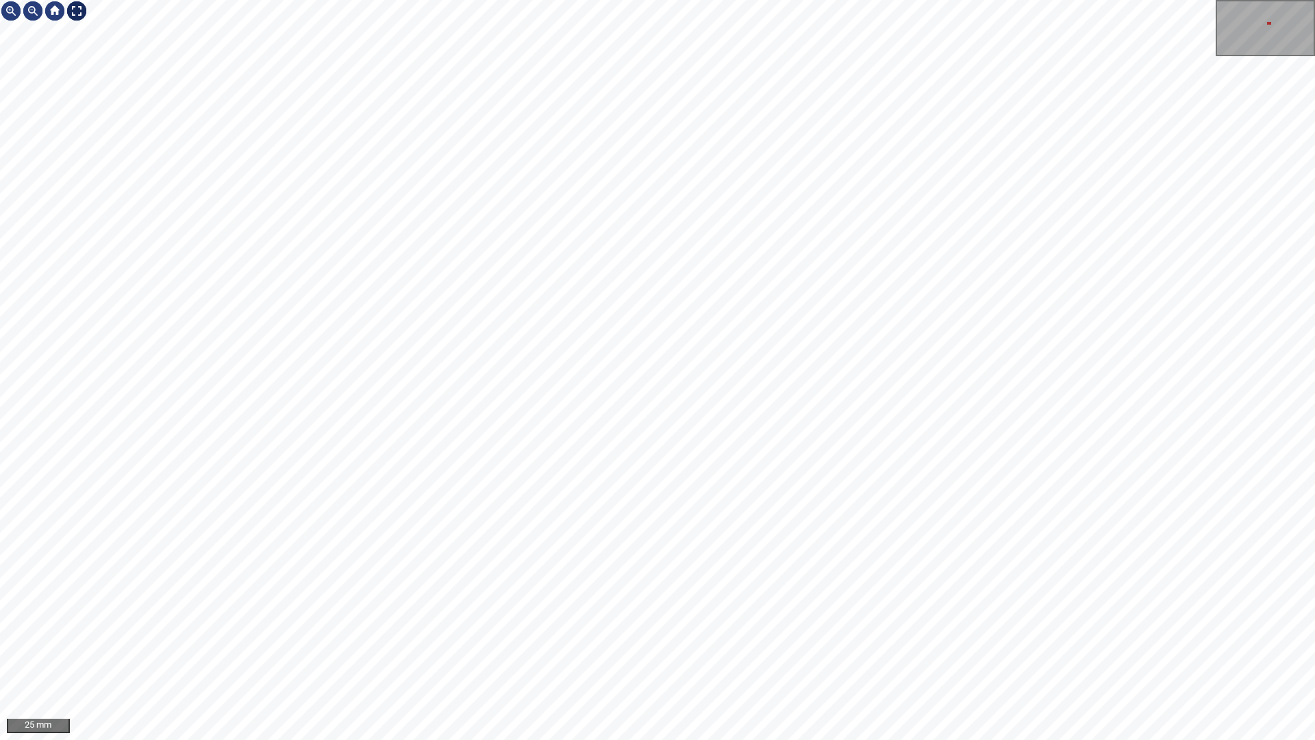
click at [84, 66] on div "25 mm" at bounding box center [657, 370] width 1315 height 740
click at [79, 28] on div "50 mm" at bounding box center [657, 370] width 1315 height 740
click at [77, 15] on div at bounding box center [77, 11] width 22 height 22
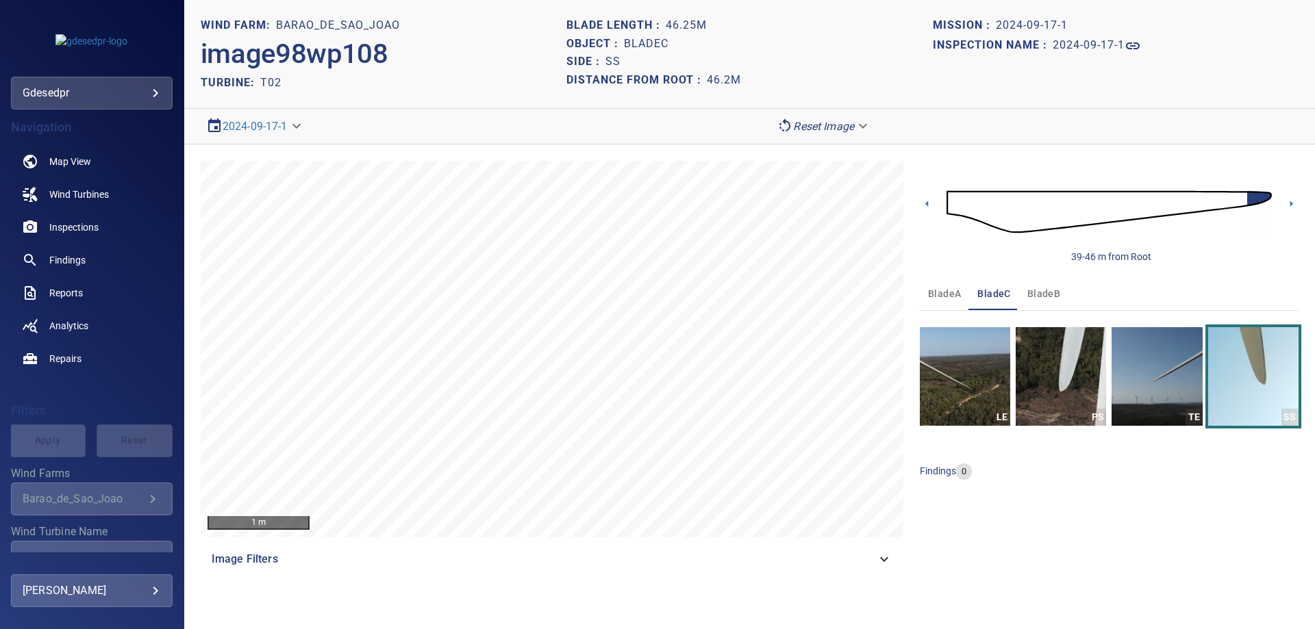
click at [959, 202] on img at bounding box center [1109, 212] width 325 height 79
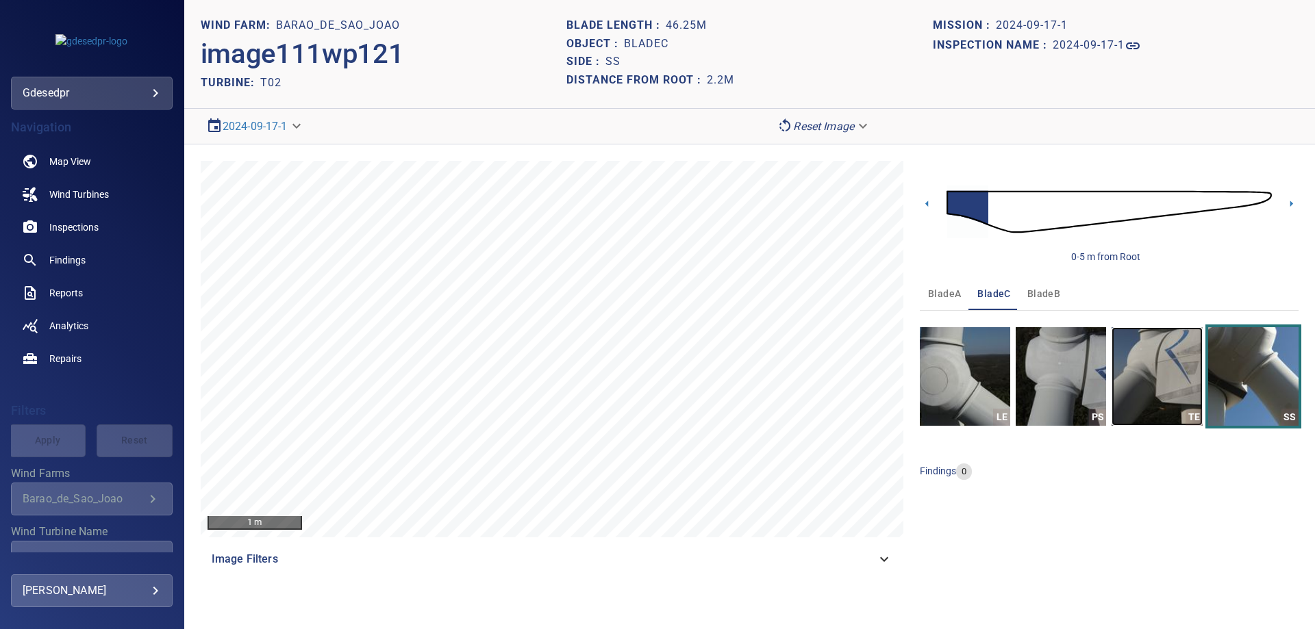
click at [1140, 408] on img "button" at bounding box center [1157, 376] width 90 height 99
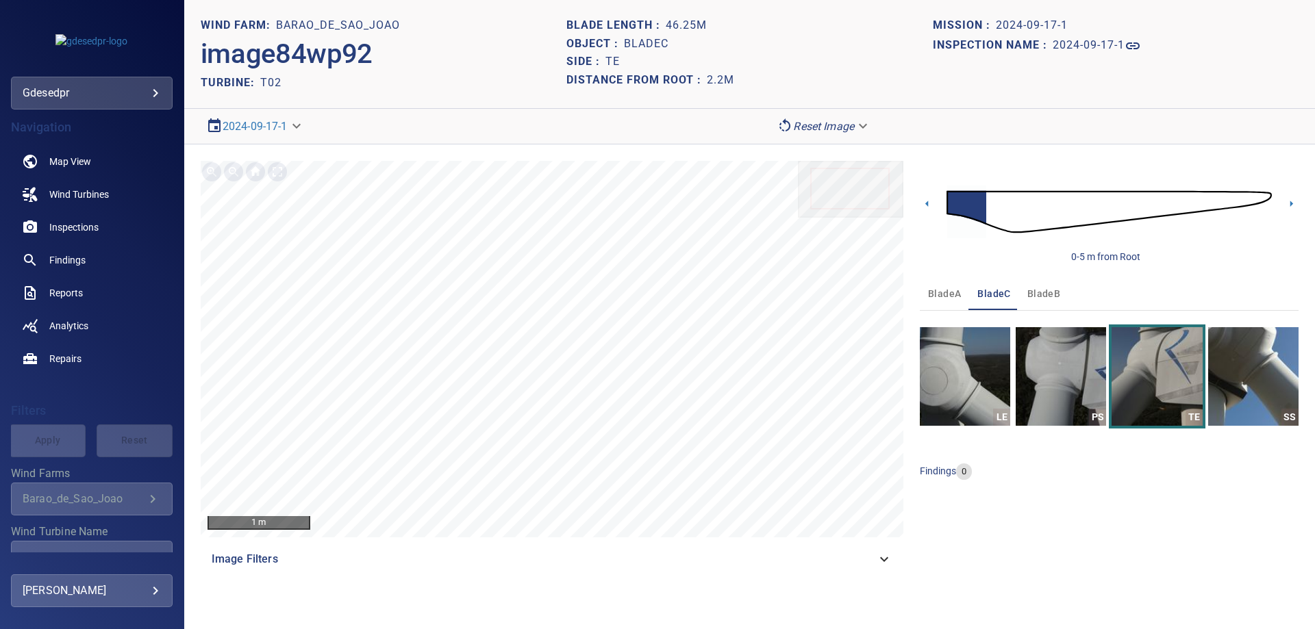
click at [995, 215] on img at bounding box center [1109, 212] width 325 height 79
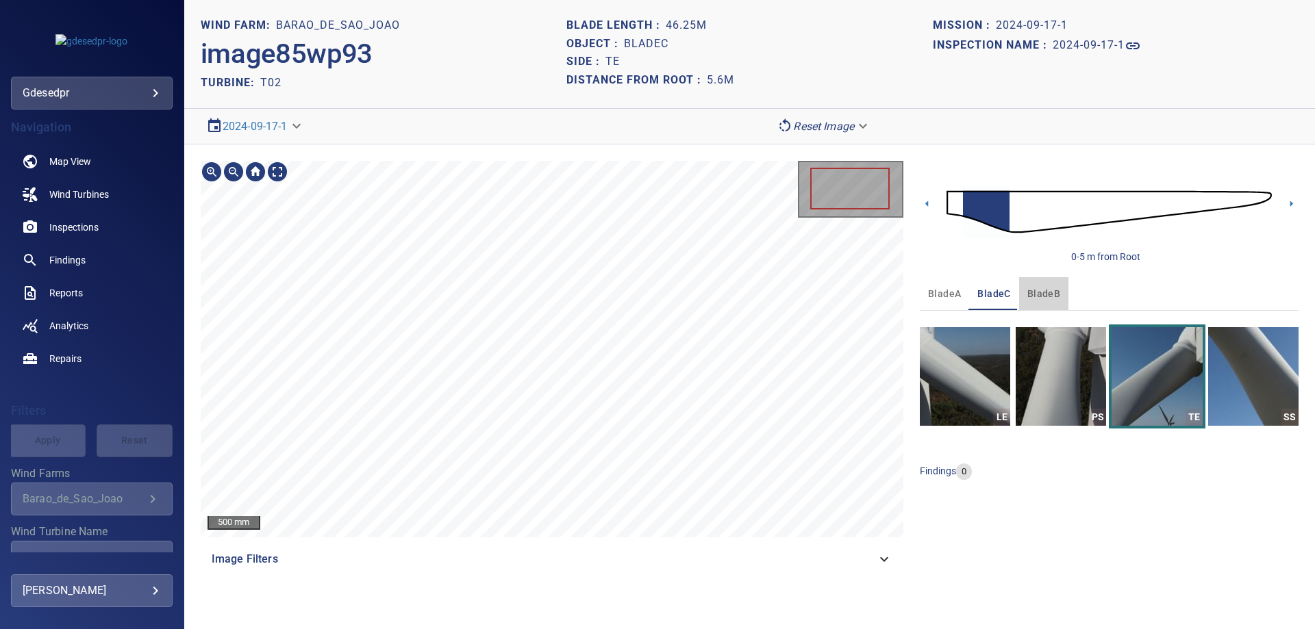
click at [1051, 298] on span "bladeB" at bounding box center [1043, 294] width 33 height 17
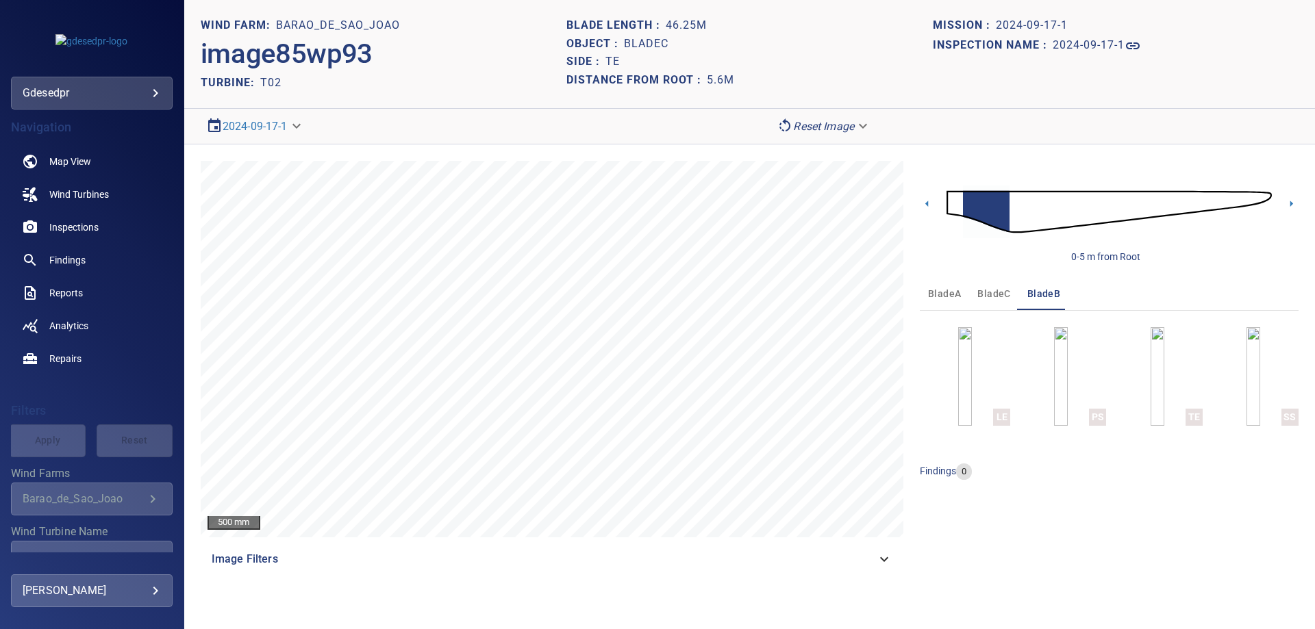
click at [960, 202] on img at bounding box center [1109, 212] width 325 height 79
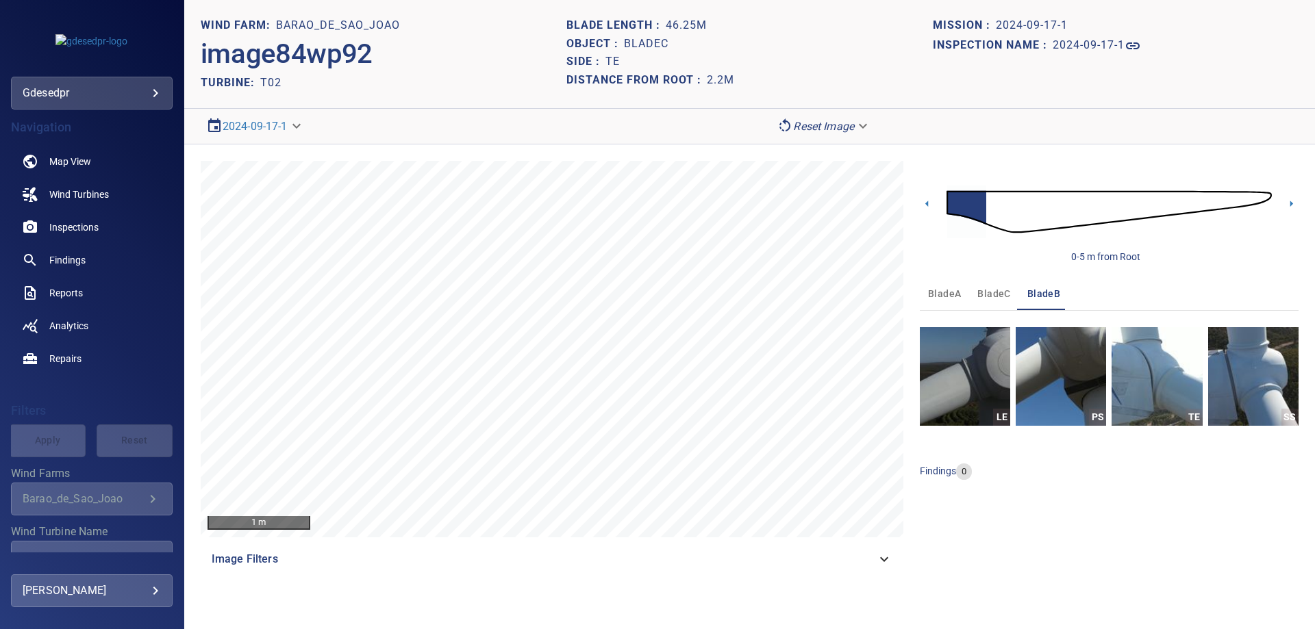
click at [992, 217] on img at bounding box center [1109, 212] width 325 height 79
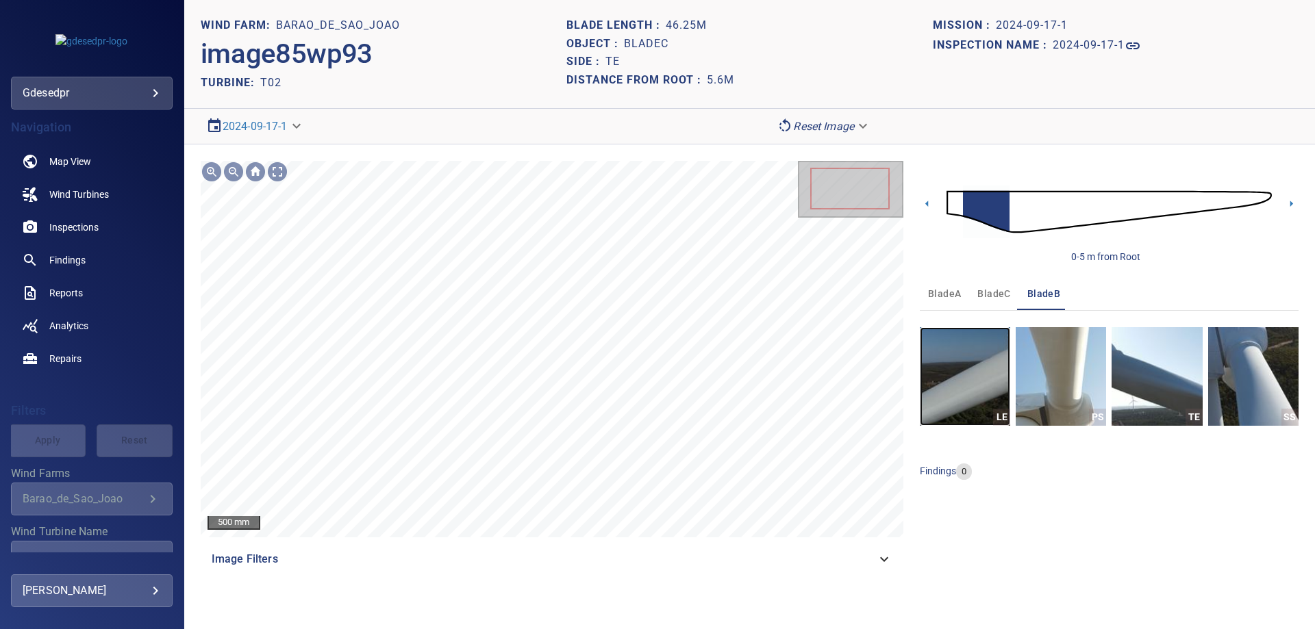
click at [992, 368] on img "button" at bounding box center [965, 376] width 90 height 99
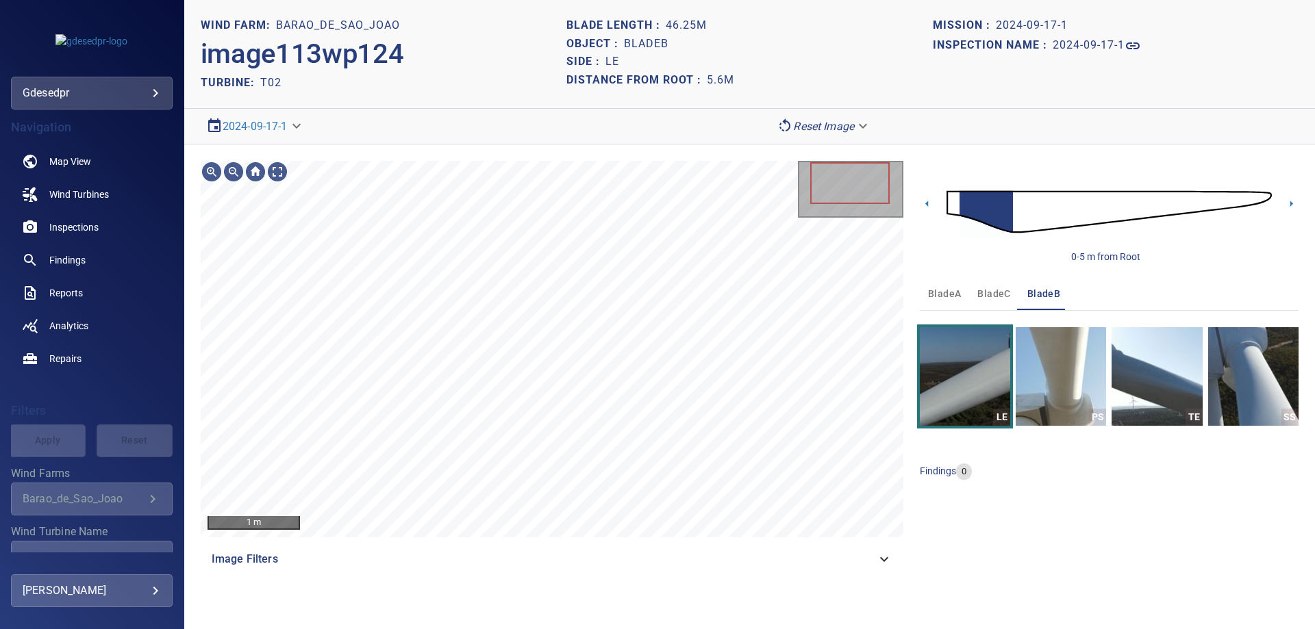
click at [1088, 199] on img at bounding box center [1109, 212] width 325 height 79
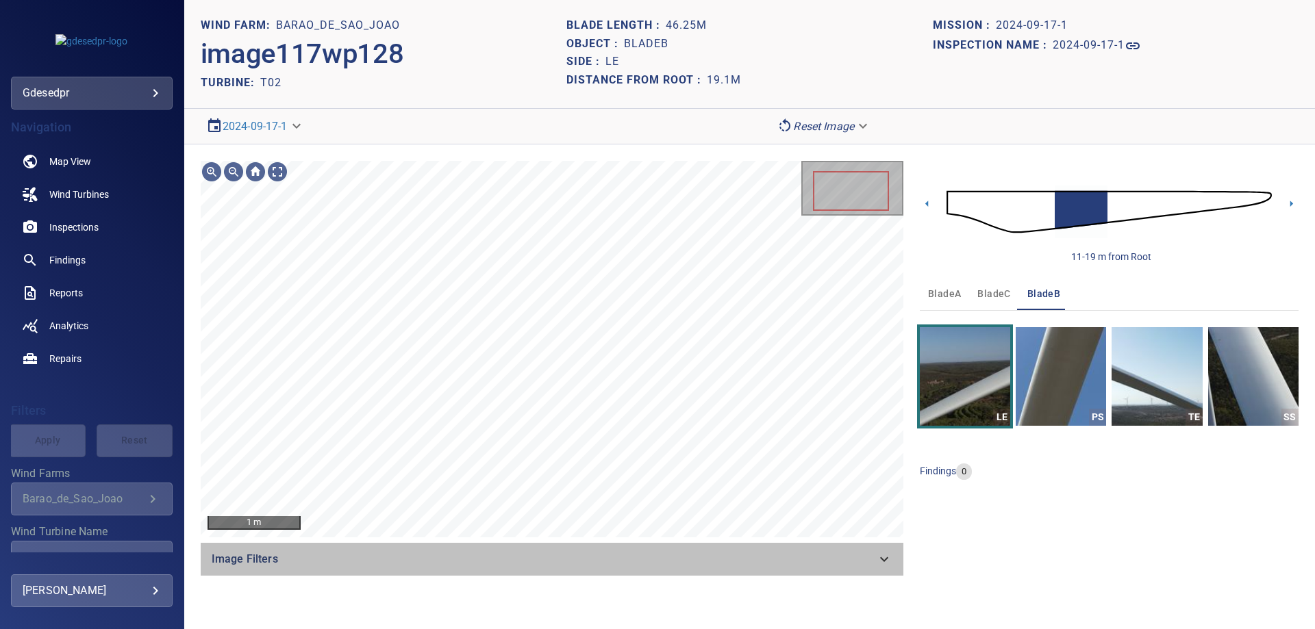
click at [762, 551] on span "Image Filters" at bounding box center [544, 559] width 664 height 16
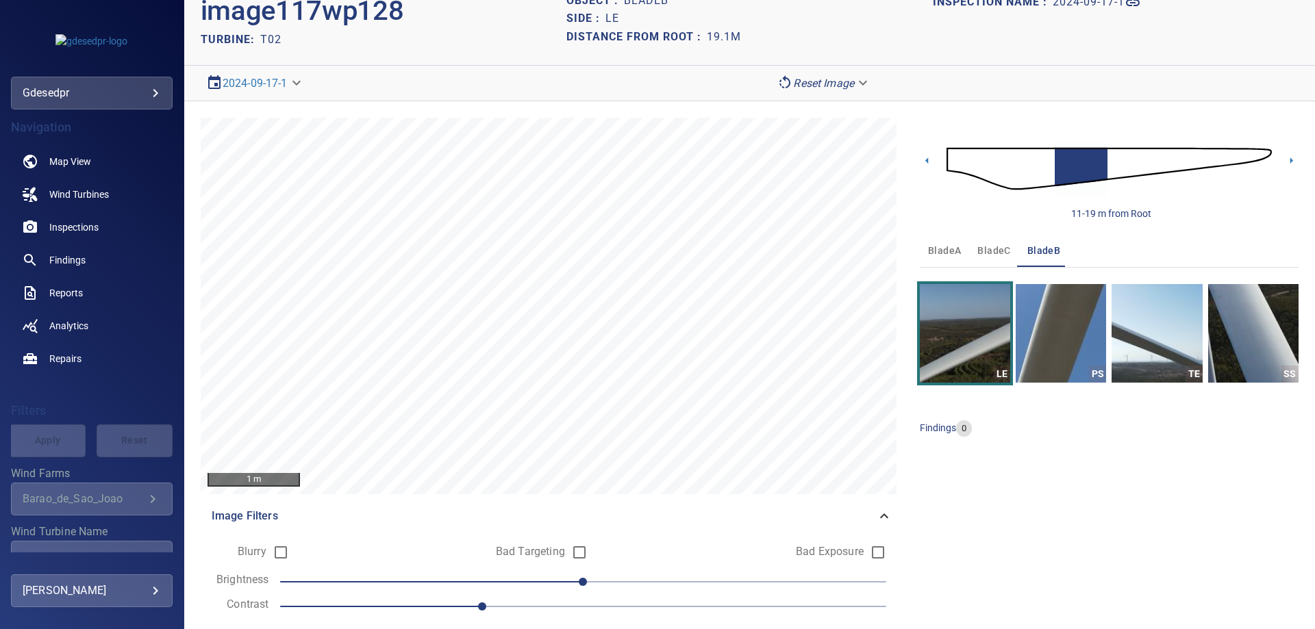
scroll to position [82, 0]
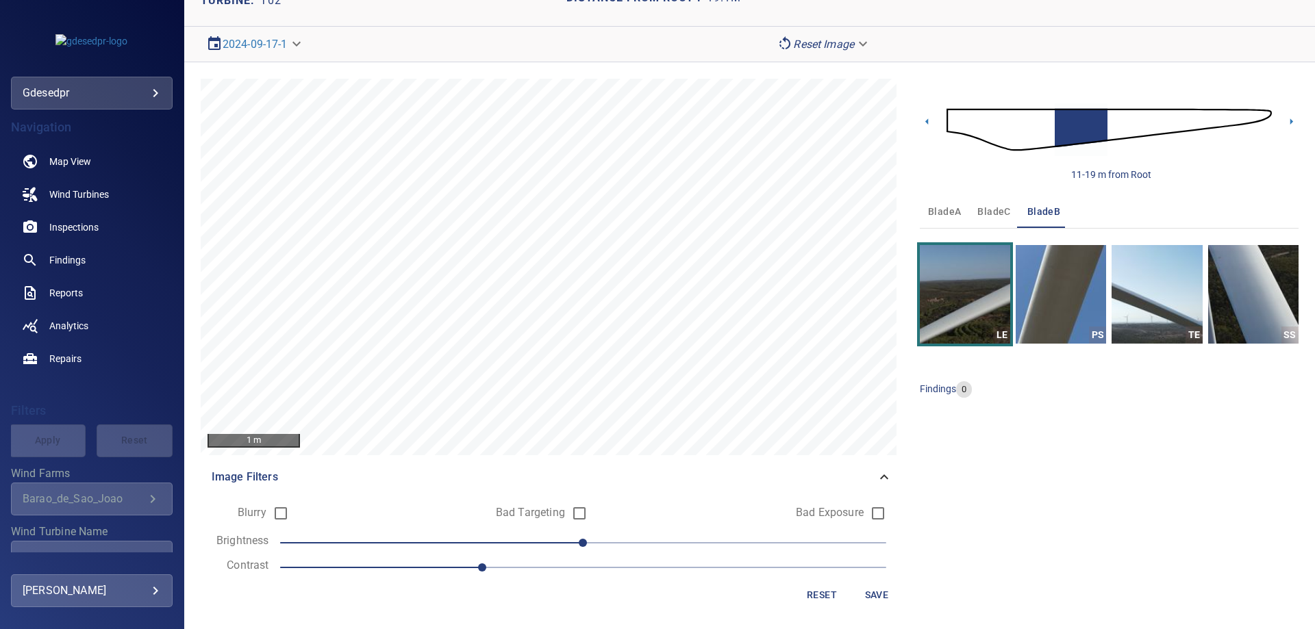
click at [551, 568] on span "1.2" at bounding box center [583, 567] width 606 height 19
click at [495, 550] on span "0" at bounding box center [583, 543] width 606 height 19
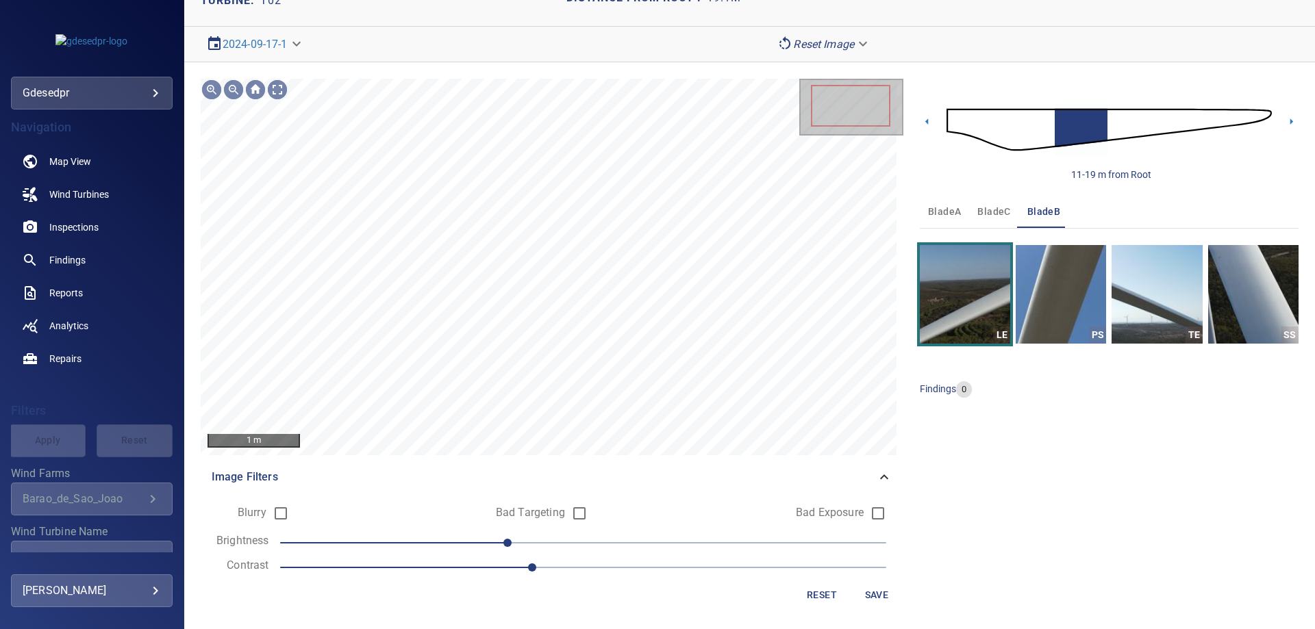
click at [471, 542] on span "-30" at bounding box center [583, 543] width 606 height 19
click at [446, 540] on span "-40" at bounding box center [583, 543] width 606 height 19
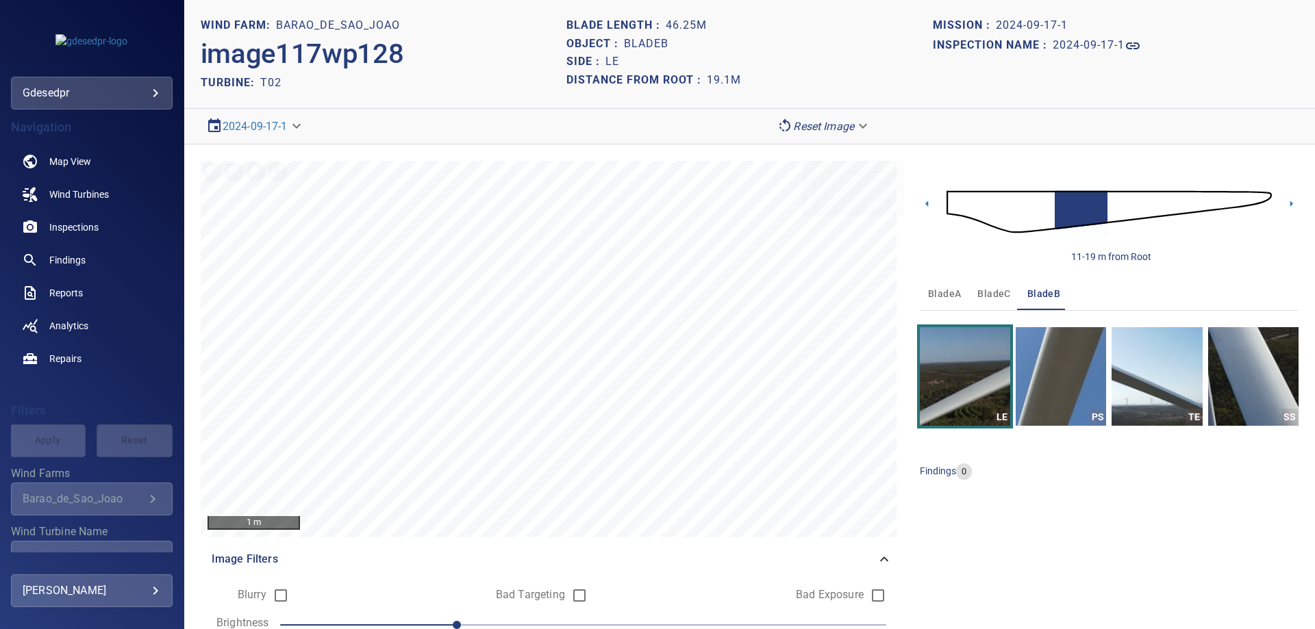
click at [1229, 199] on img at bounding box center [1109, 212] width 325 height 79
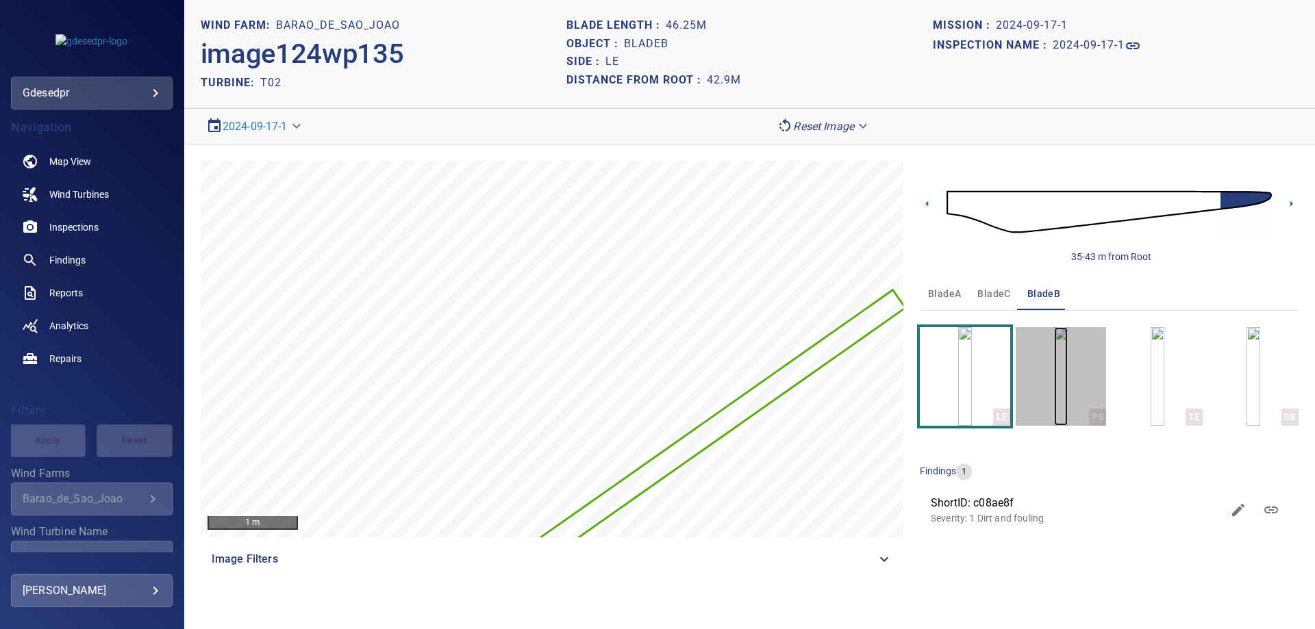
click at [1068, 396] on img "button" at bounding box center [1061, 376] width 14 height 99
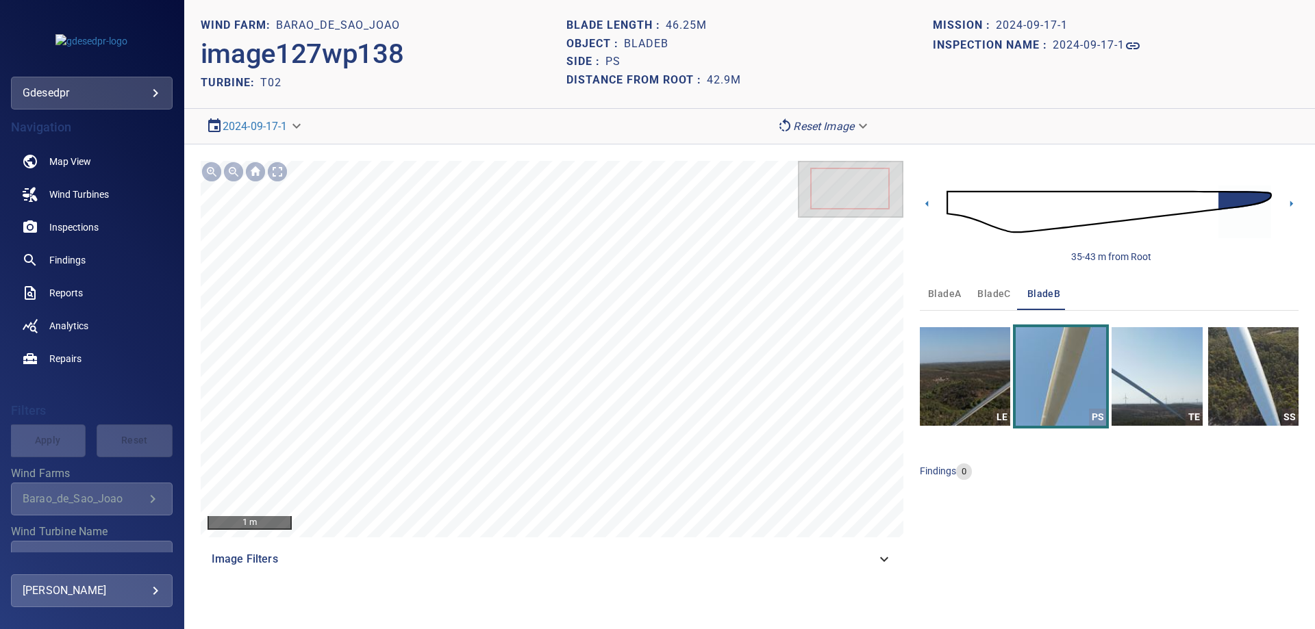
click at [955, 204] on img at bounding box center [1109, 212] width 325 height 79
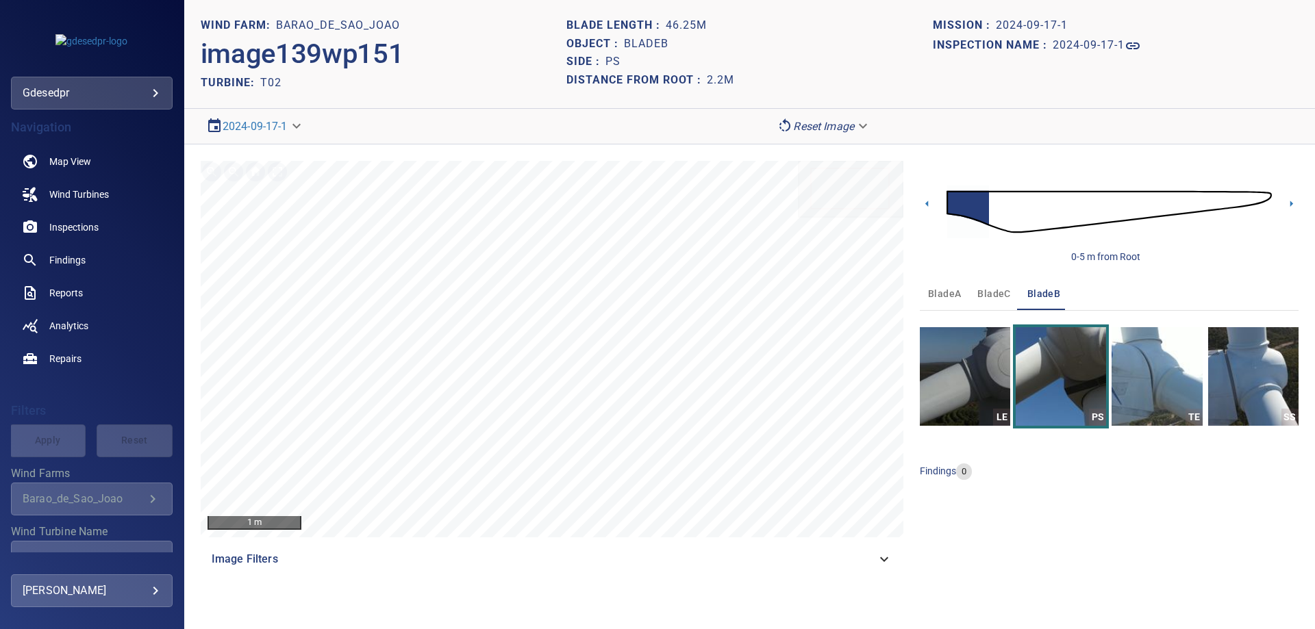
click at [994, 213] on img at bounding box center [1109, 212] width 325 height 79
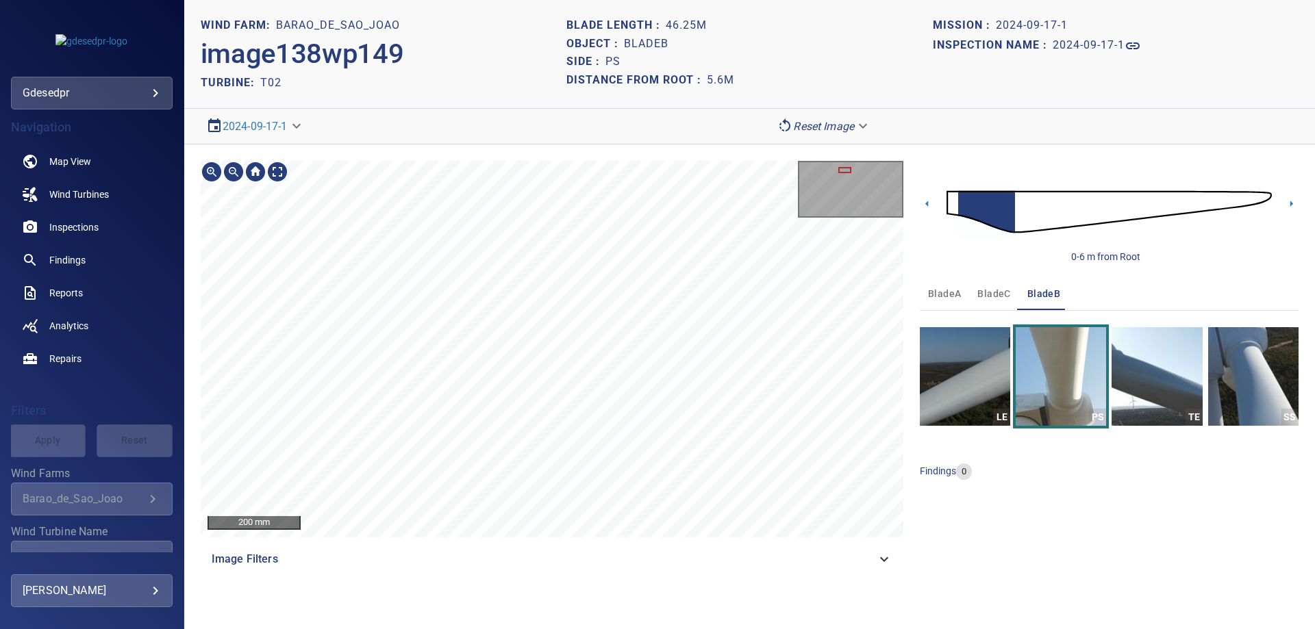
click at [671, 151] on div "200 mm Image Filters 0-6 m from Root bladeA bladeC bladeB LE PS TE SS findings 0" at bounding box center [749, 369] width 1131 height 448
click at [455, 118] on section "**********" at bounding box center [749, 314] width 1131 height 629
click at [1019, 206] on img at bounding box center [1109, 212] width 325 height 79
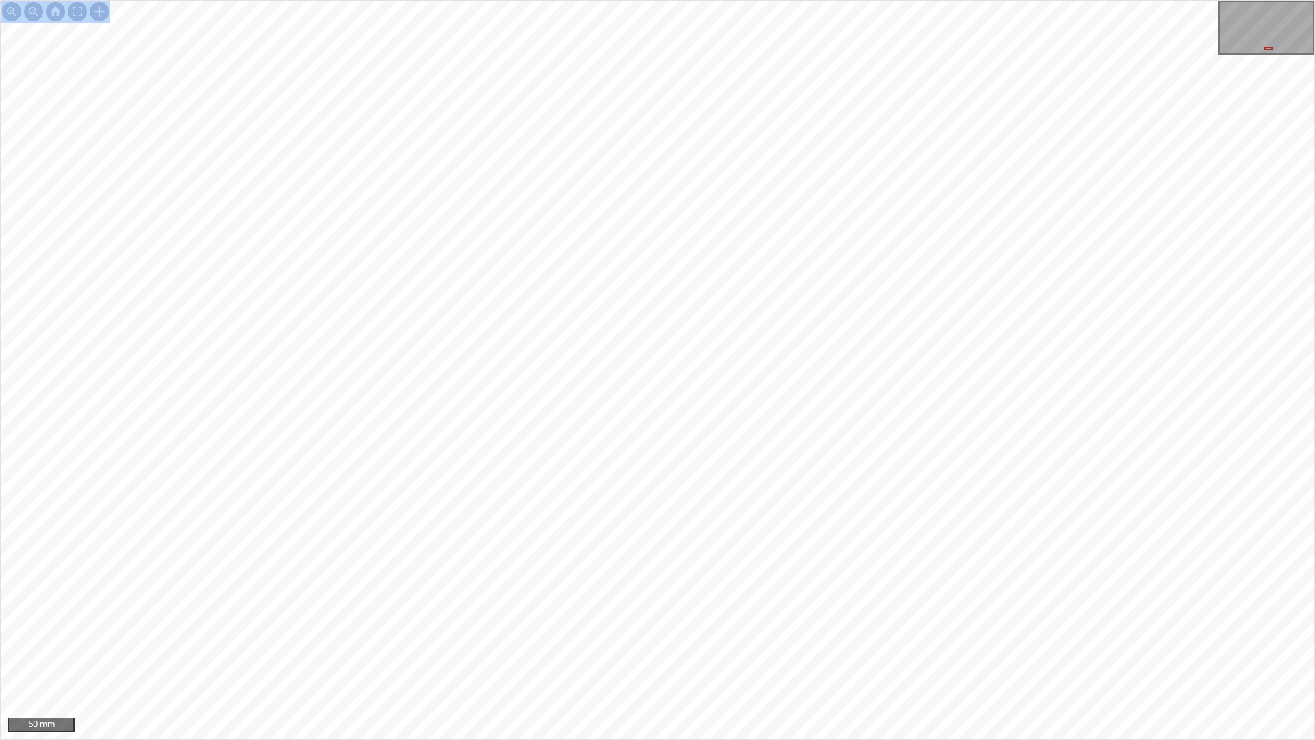
click at [925, 0] on div "50 mm" at bounding box center [657, 370] width 1315 height 740
click at [751, 739] on div "50 mm" at bounding box center [657, 370] width 1315 height 740
click at [896, 0] on div "50 mm" at bounding box center [657, 370] width 1315 height 740
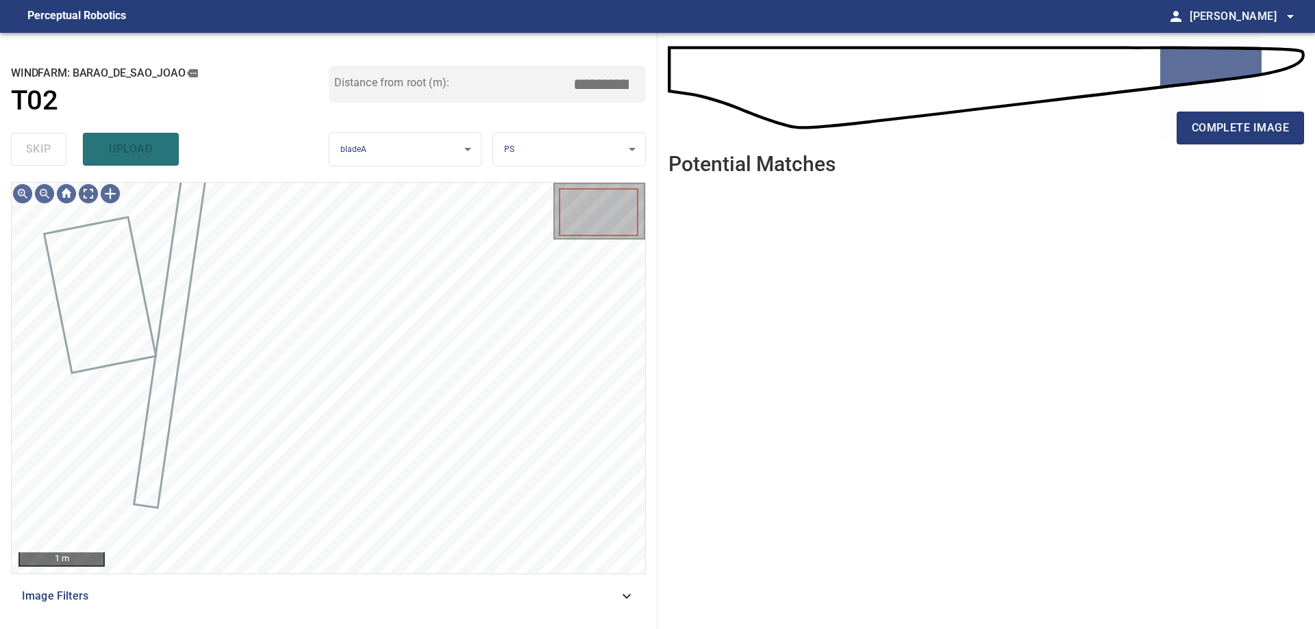
drag, startPoint x: 624, startPoint y: 603, endPoint x: 581, endPoint y: 602, distance: 42.5
click at [622, 603] on icon at bounding box center [626, 596] width 16 height 16
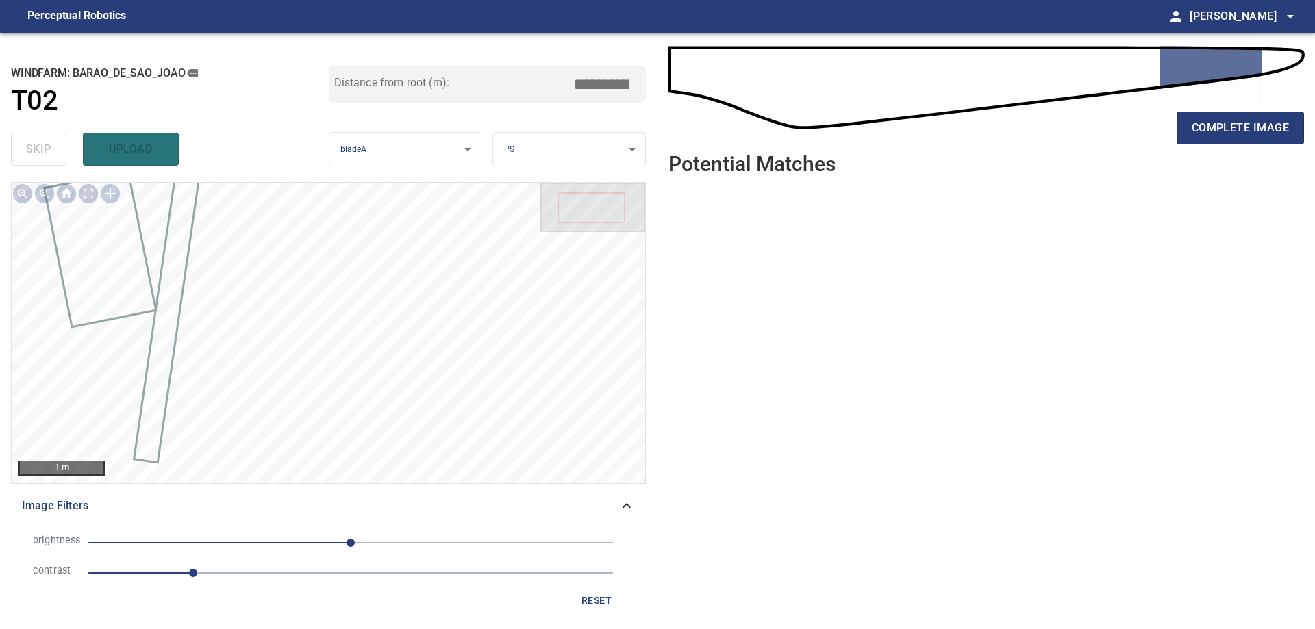
click at [375, 592] on div "reset" at bounding box center [328, 600] width 613 height 25
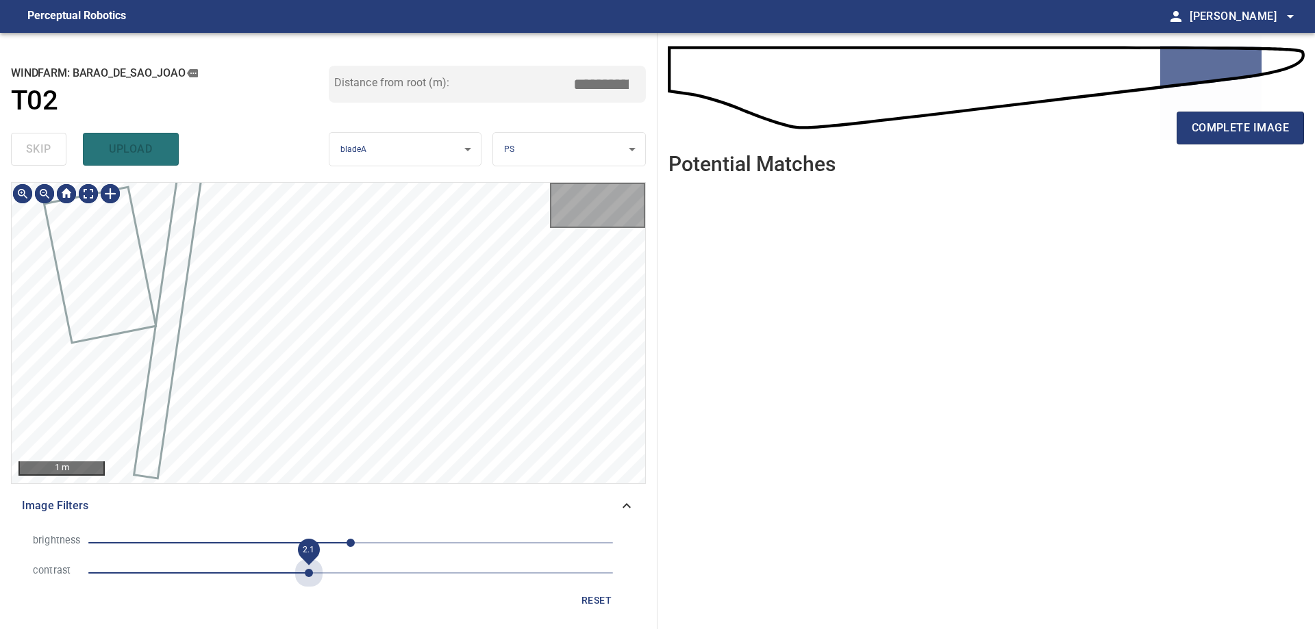
click at [310, 571] on span "2.1" at bounding box center [350, 573] width 525 height 19
drag, startPoint x: 271, startPoint y: 533, endPoint x: 263, endPoint y: 542, distance: 12.6
click at [271, 535] on li "brightness 0" at bounding box center [328, 543] width 613 height 30
click at [250, 544] on span "-98" at bounding box center [350, 543] width 525 height 19
drag, startPoint x: 211, startPoint y: 538, endPoint x: 247, endPoint y: 566, distance: 44.9
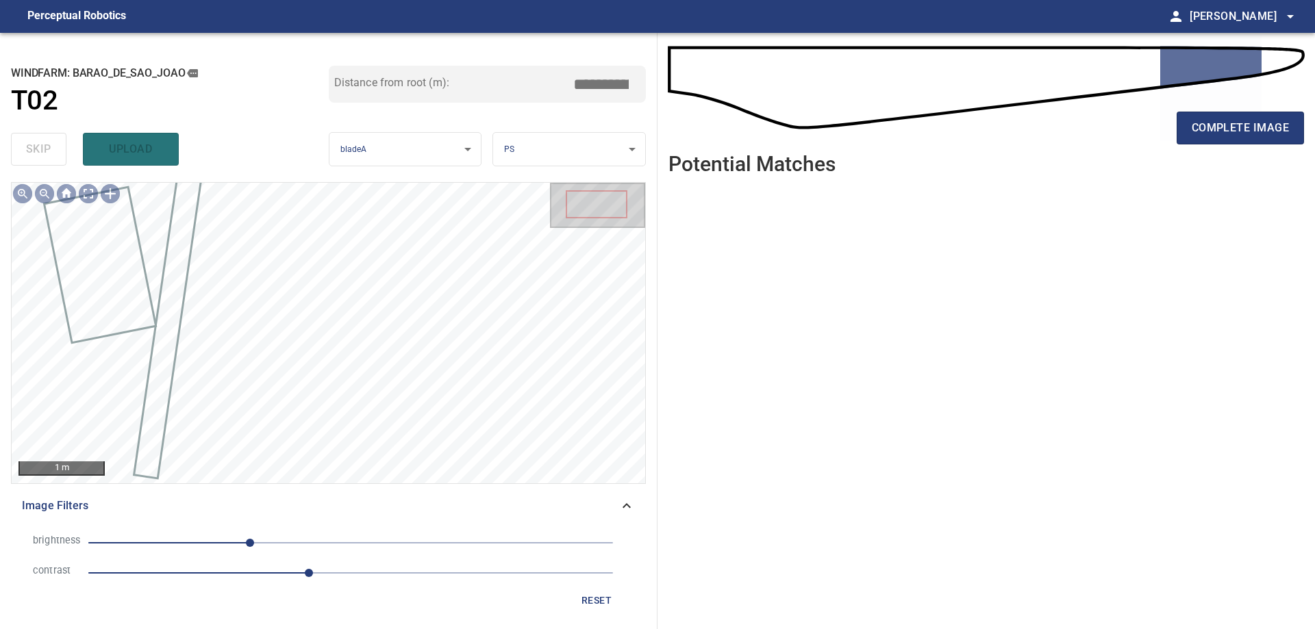
click at [212, 538] on span "-98" at bounding box center [350, 543] width 525 height 19
click at [269, 571] on span "2.1" at bounding box center [350, 573] width 525 height 19
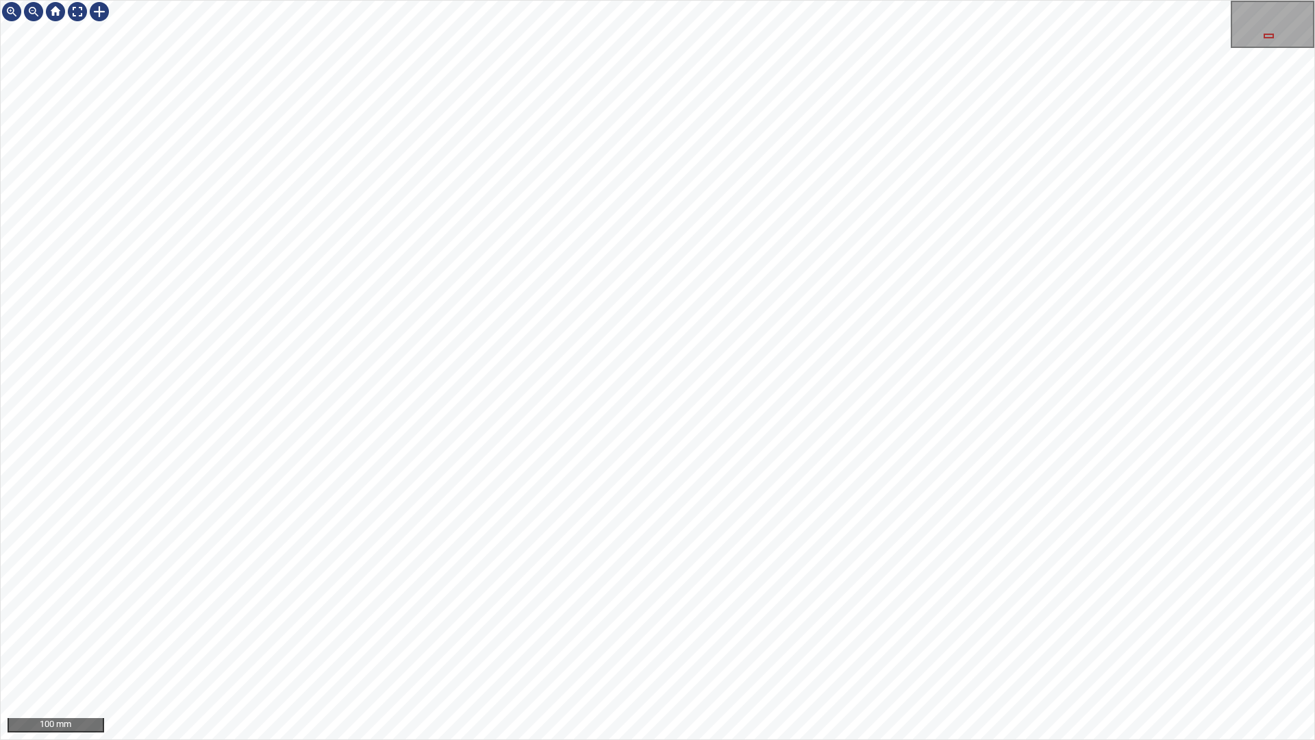
click at [792, 739] on div "100 mm" at bounding box center [657, 370] width 1315 height 740
click at [567, 739] on div "100 mm" at bounding box center [657, 370] width 1315 height 740
click at [659, 739] on div "100 mm" at bounding box center [657, 370] width 1315 height 740
click at [680, 0] on div "100 mm" at bounding box center [657, 370] width 1315 height 740
click at [998, 0] on div "100 mm" at bounding box center [657, 370] width 1315 height 740
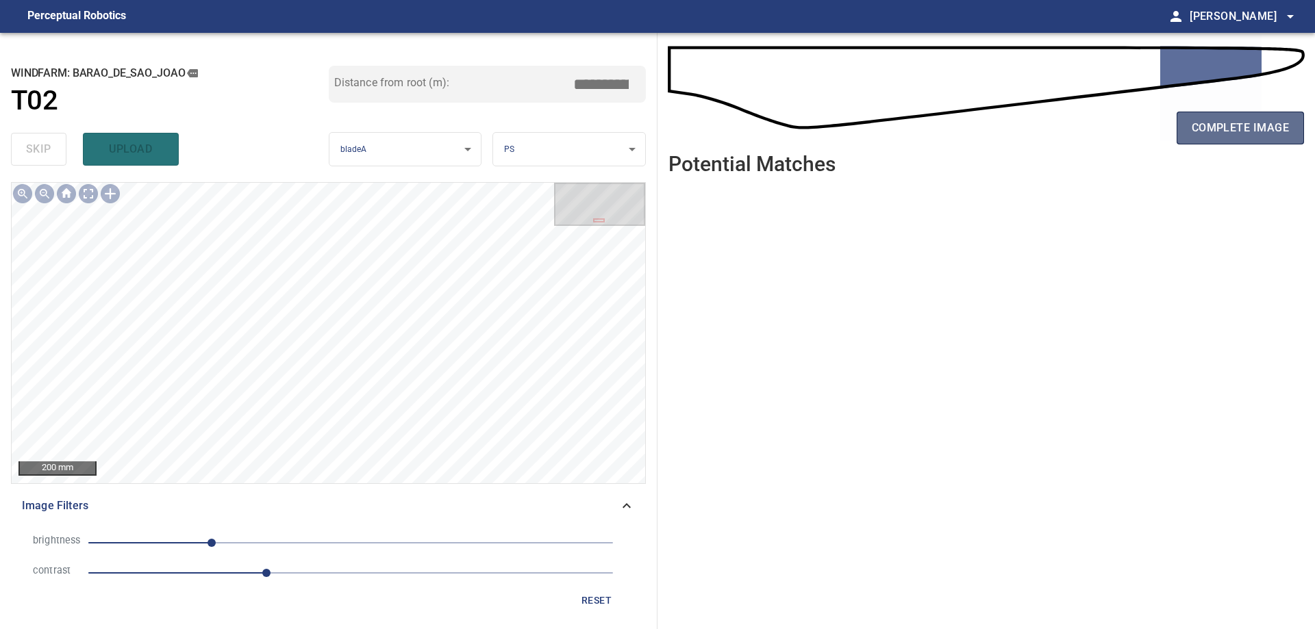
click at [1215, 136] on span "complete image" at bounding box center [1240, 127] width 97 height 19
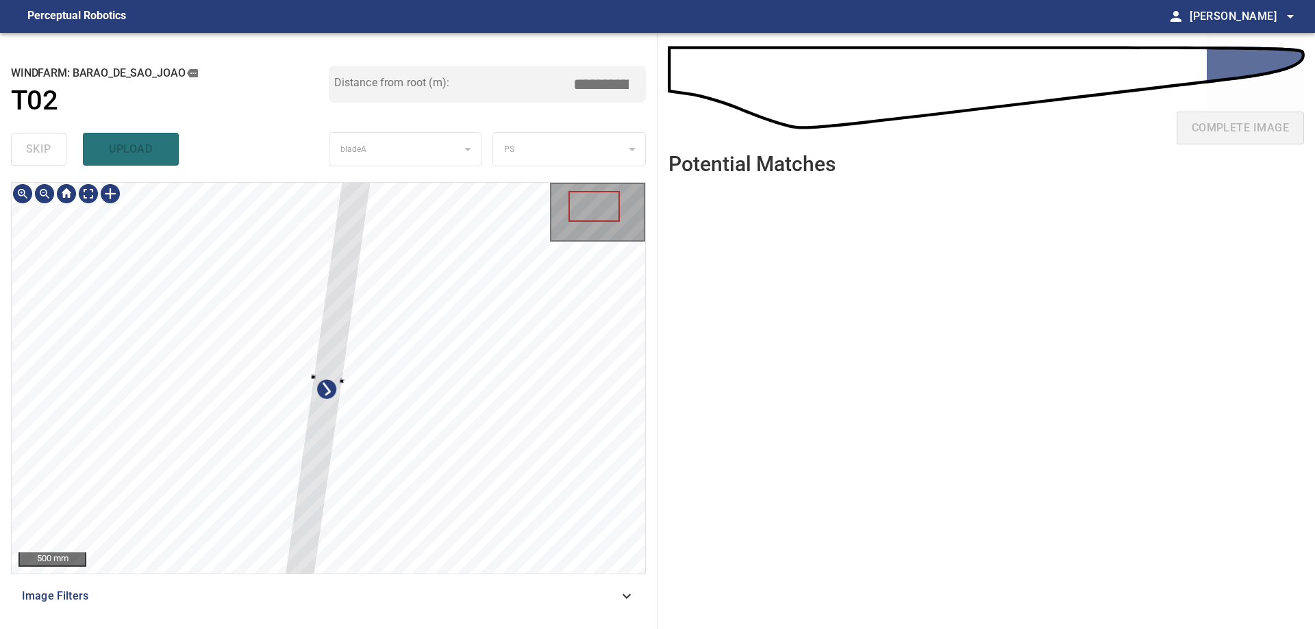
click at [218, 464] on div at bounding box center [329, 378] width 634 height 391
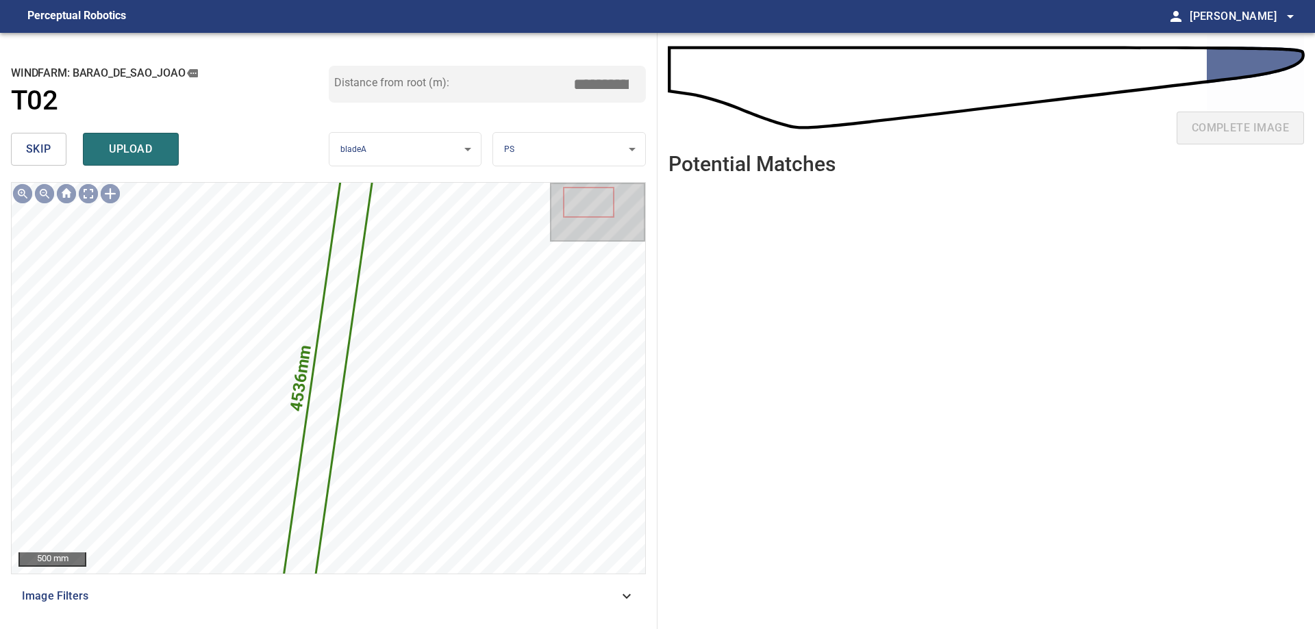
click at [39, 160] on button "skip" at bounding box center [38, 149] width 55 height 33
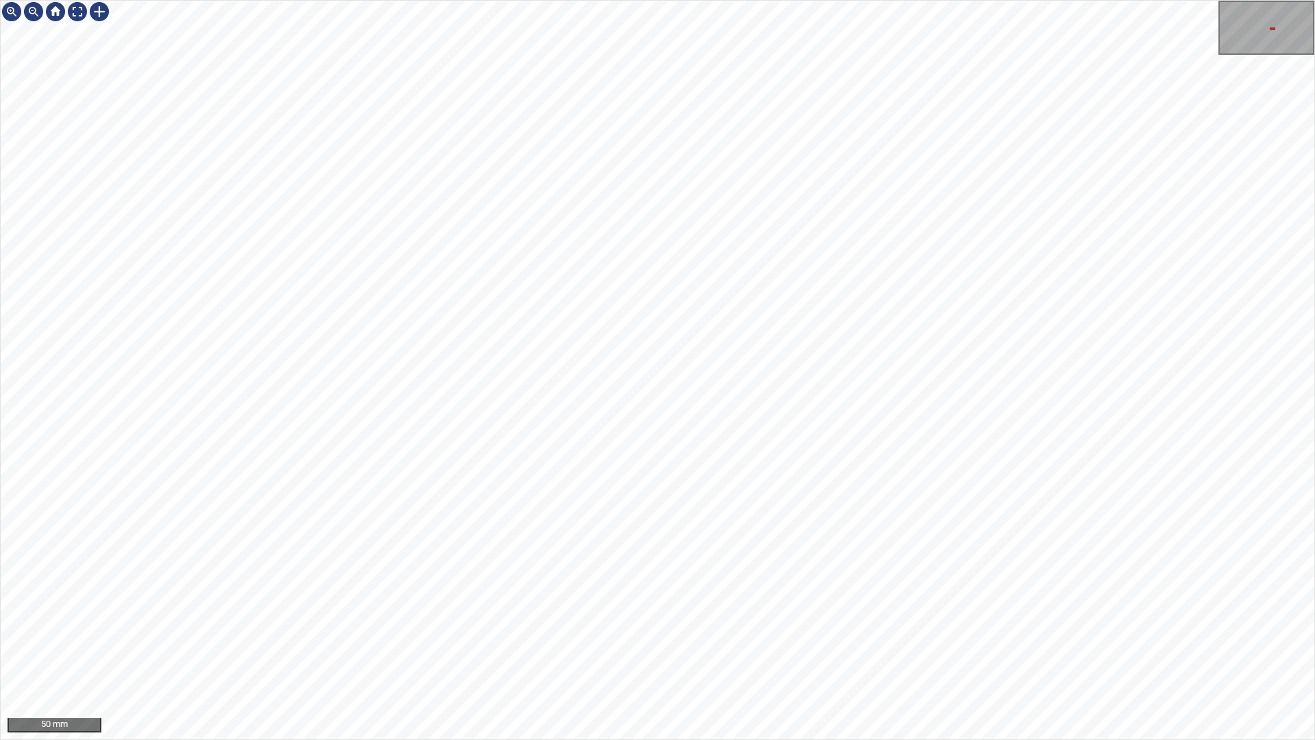
click at [984, 739] on div "50 mm" at bounding box center [657, 370] width 1315 height 740
click at [799, 739] on div "100 mm" at bounding box center [657, 370] width 1315 height 740
click at [731, 739] on div "50 mm" at bounding box center [657, 370] width 1315 height 740
click at [714, 739] on div "50 mm" at bounding box center [657, 370] width 1315 height 740
click at [830, 0] on div "50 mm" at bounding box center [657, 370] width 1315 height 740
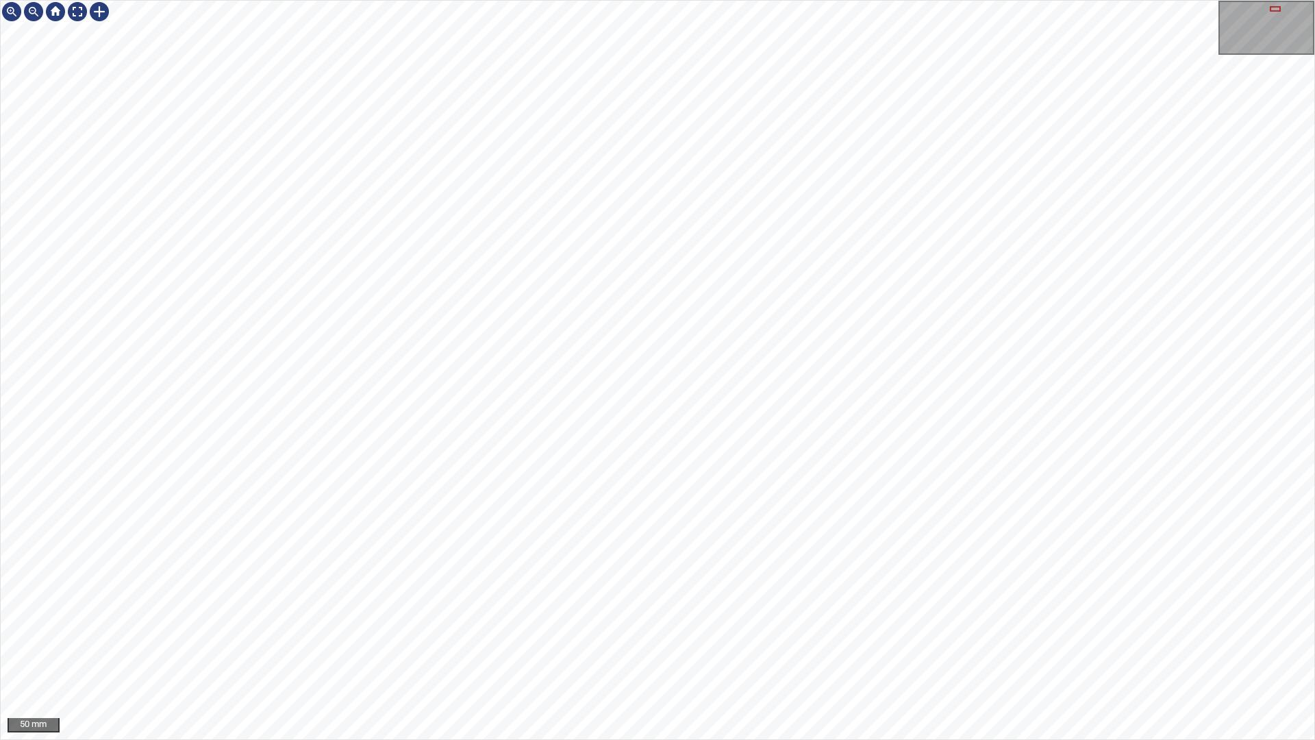
click at [804, 0] on div "50 mm" at bounding box center [657, 370] width 1315 height 740
click at [671, 0] on div "50 mm" at bounding box center [657, 370] width 1315 height 740
click at [678, 739] on div "100 mm" at bounding box center [657, 370] width 1315 height 740
click at [760, 739] on div "100 mm" at bounding box center [657, 370] width 1315 height 740
click at [558, 739] on div "100 mm" at bounding box center [657, 370] width 1315 height 740
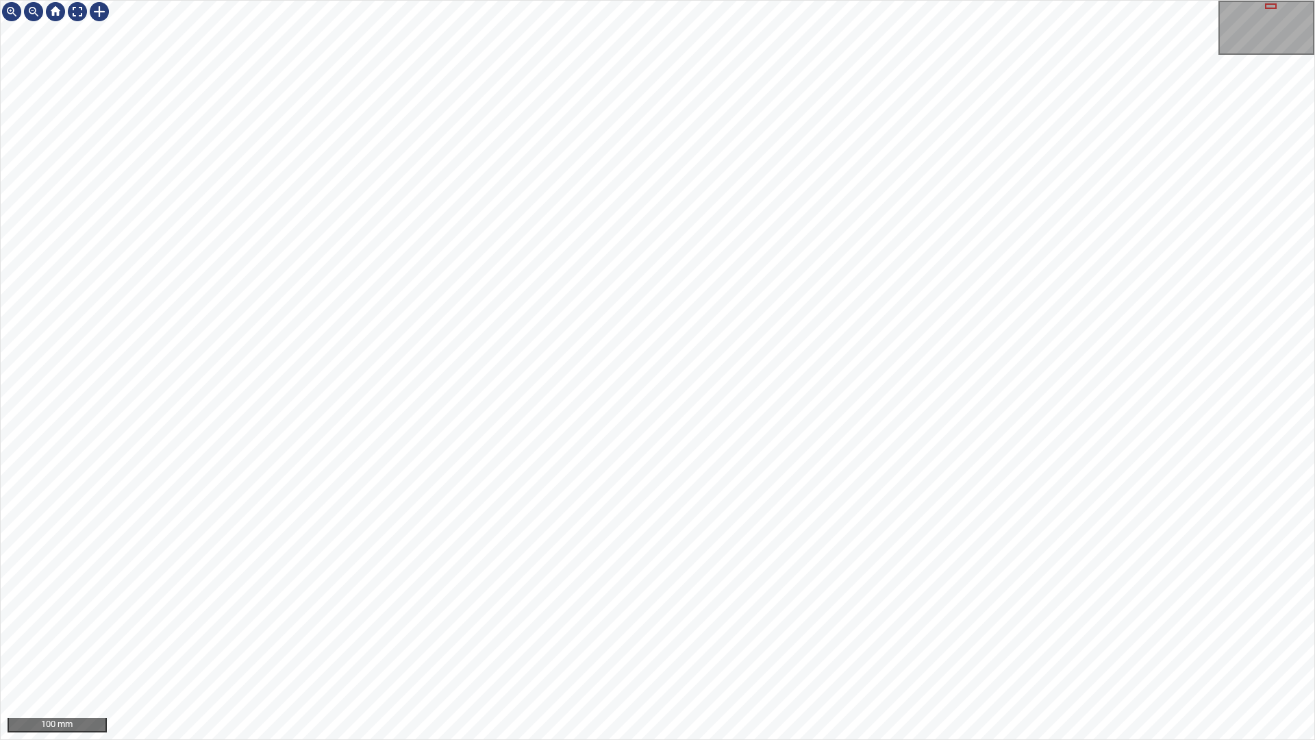
click at [561, 739] on div "100 mm" at bounding box center [657, 370] width 1315 height 740
click at [733, 739] on div "100 mm" at bounding box center [657, 370] width 1315 height 740
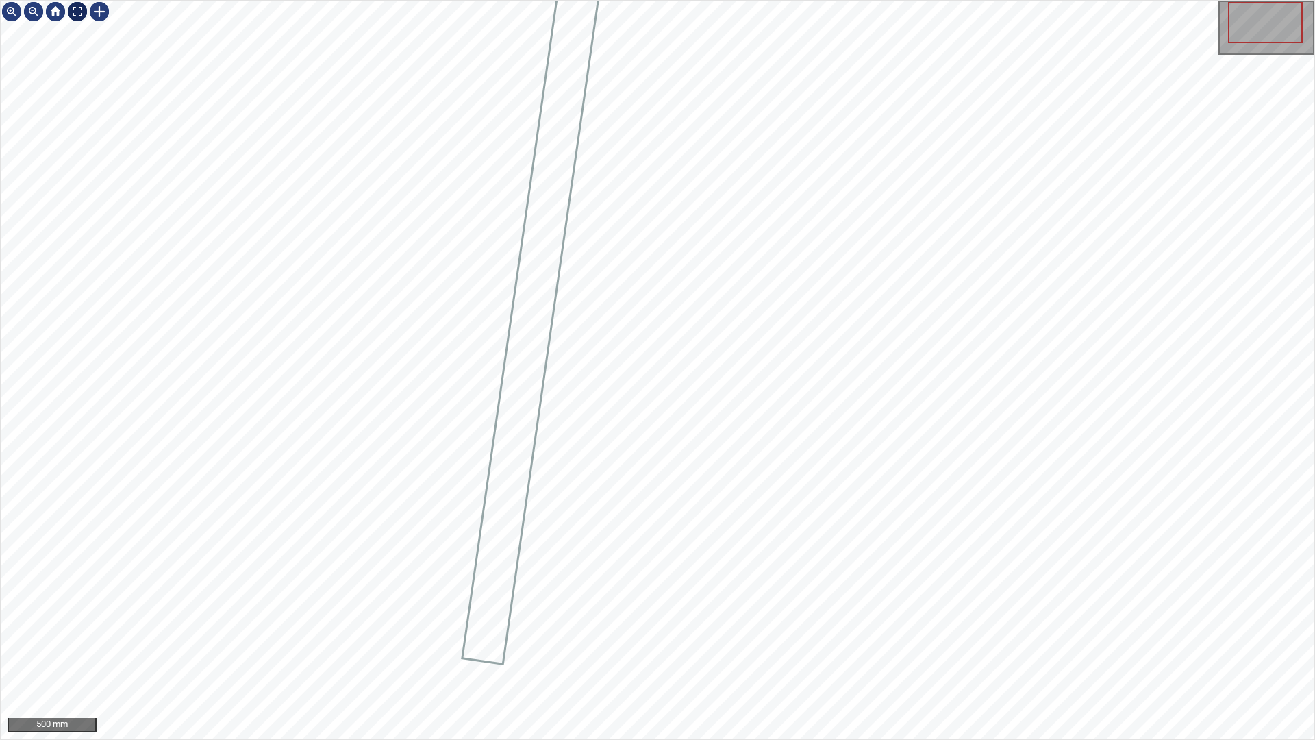
click at [82, 10] on div at bounding box center [77, 12] width 22 height 22
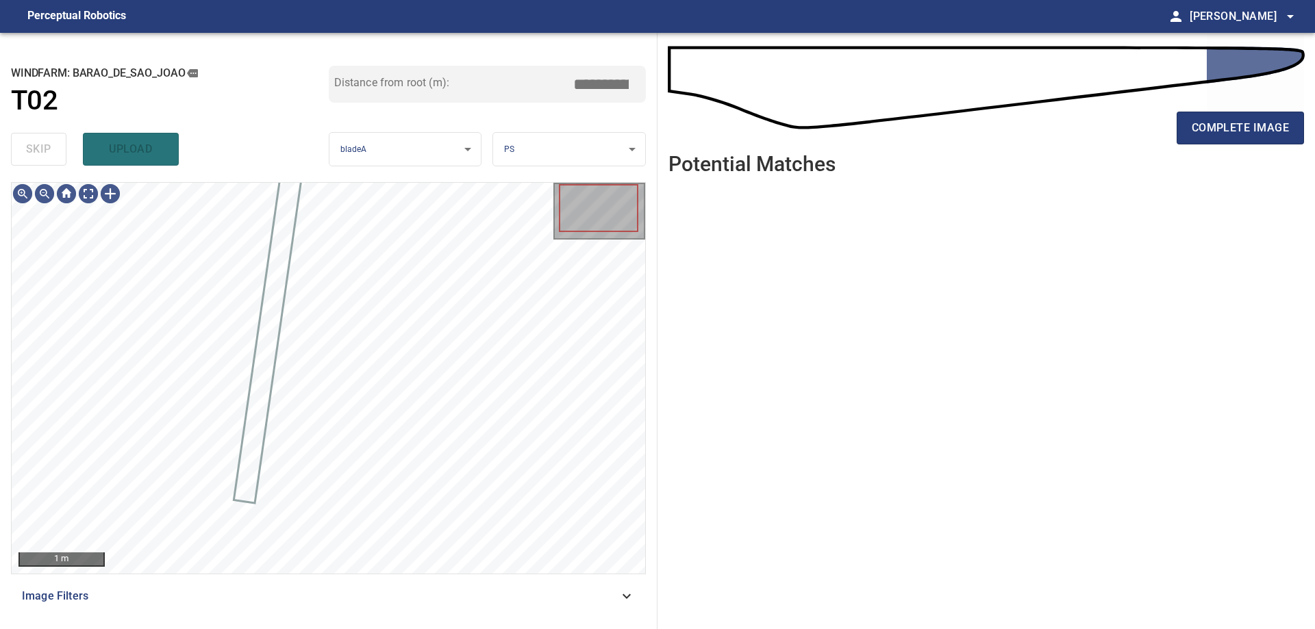
click at [485, 599] on span "Image Filters" at bounding box center [320, 596] width 597 height 16
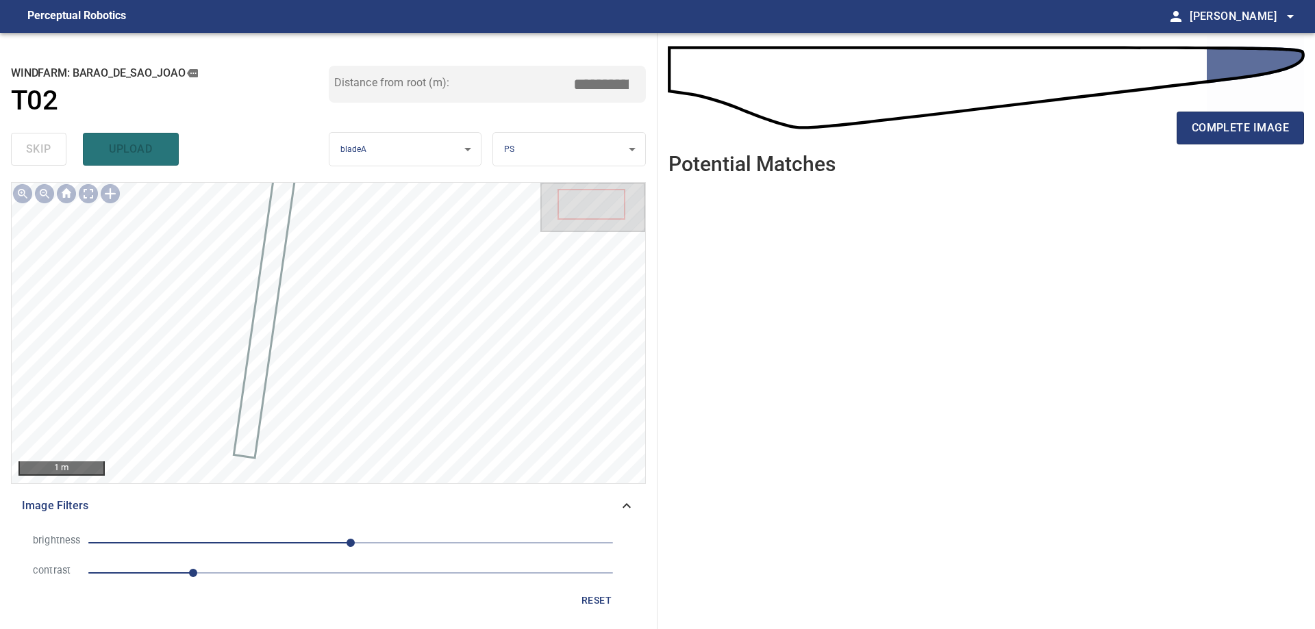
drag, startPoint x: 285, startPoint y: 587, endPoint x: 290, endPoint y: 570, distance: 18.0
click at [286, 587] on li "contrast 1" at bounding box center [328, 573] width 613 height 30
click at [292, 570] on span "1" at bounding box center [350, 573] width 525 height 19
click at [259, 549] on span "0" at bounding box center [350, 543] width 525 height 19
click at [205, 538] on span "-89" at bounding box center [350, 543] width 525 height 19
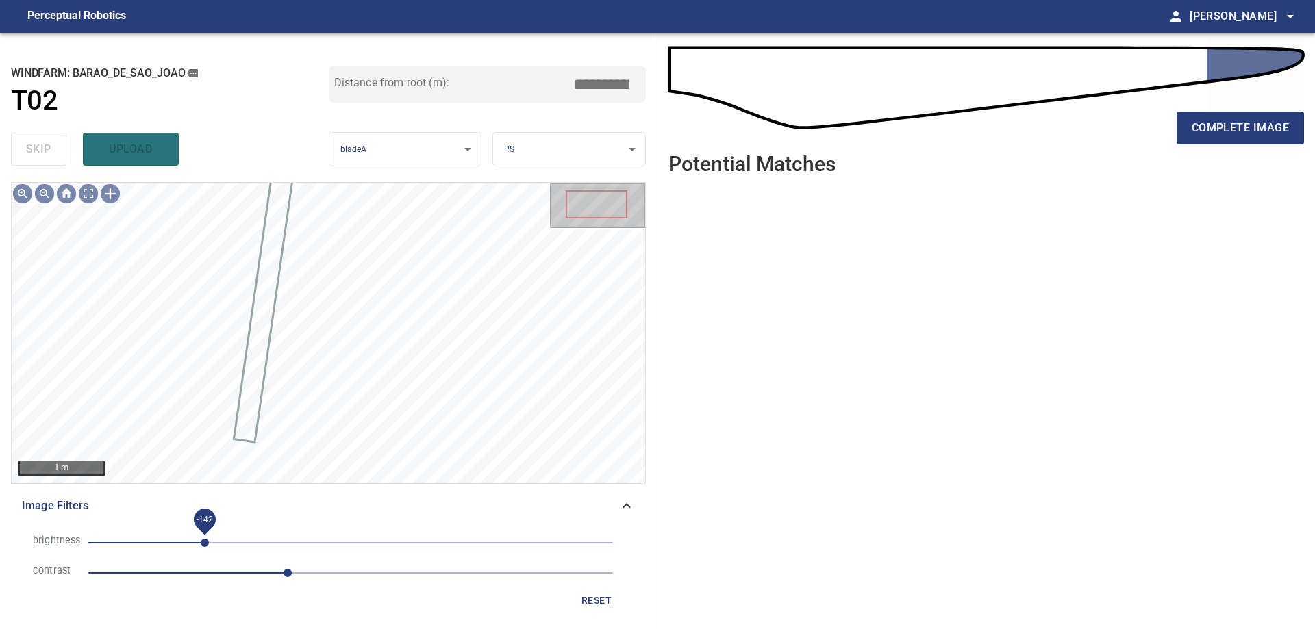
click at [209, 545] on span "-142" at bounding box center [205, 543] width 8 height 8
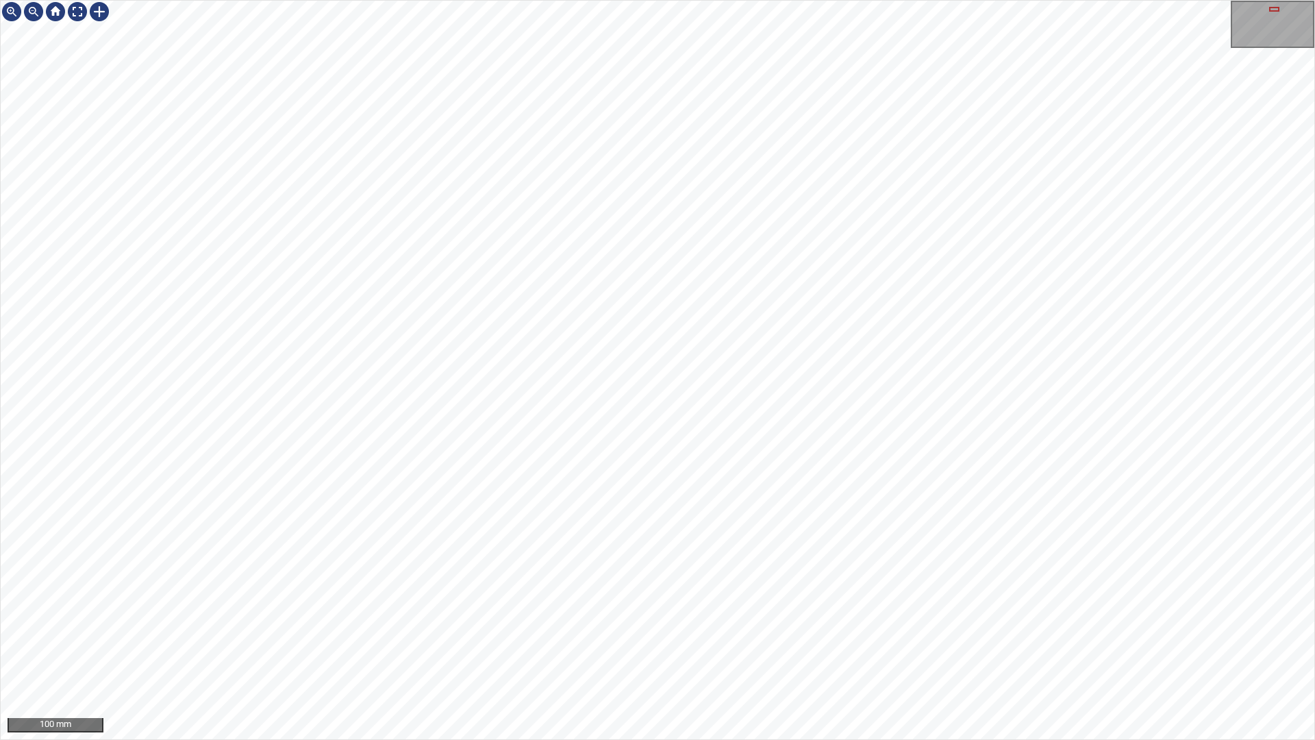
click at [579, 739] on div "100 mm" at bounding box center [657, 370] width 1315 height 740
click at [722, 0] on div "100 mm" at bounding box center [657, 370] width 1315 height 740
click at [81, 7] on div at bounding box center [77, 12] width 22 height 22
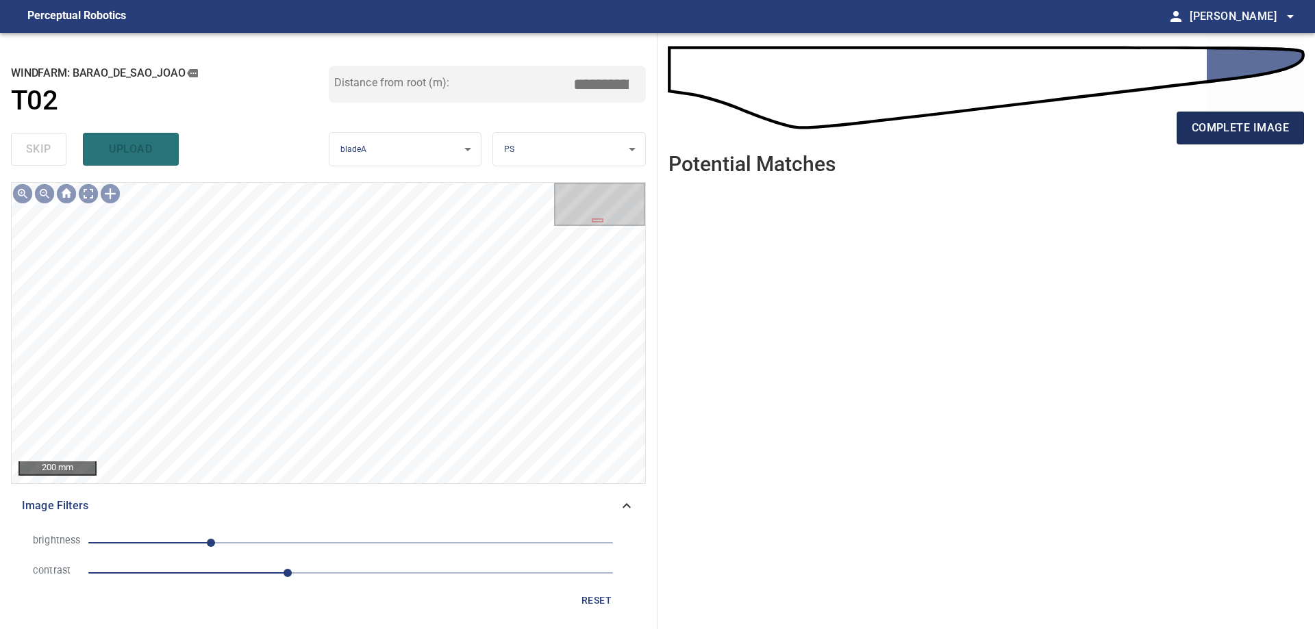
click at [1264, 138] on button "complete image" at bounding box center [1240, 128] width 127 height 33
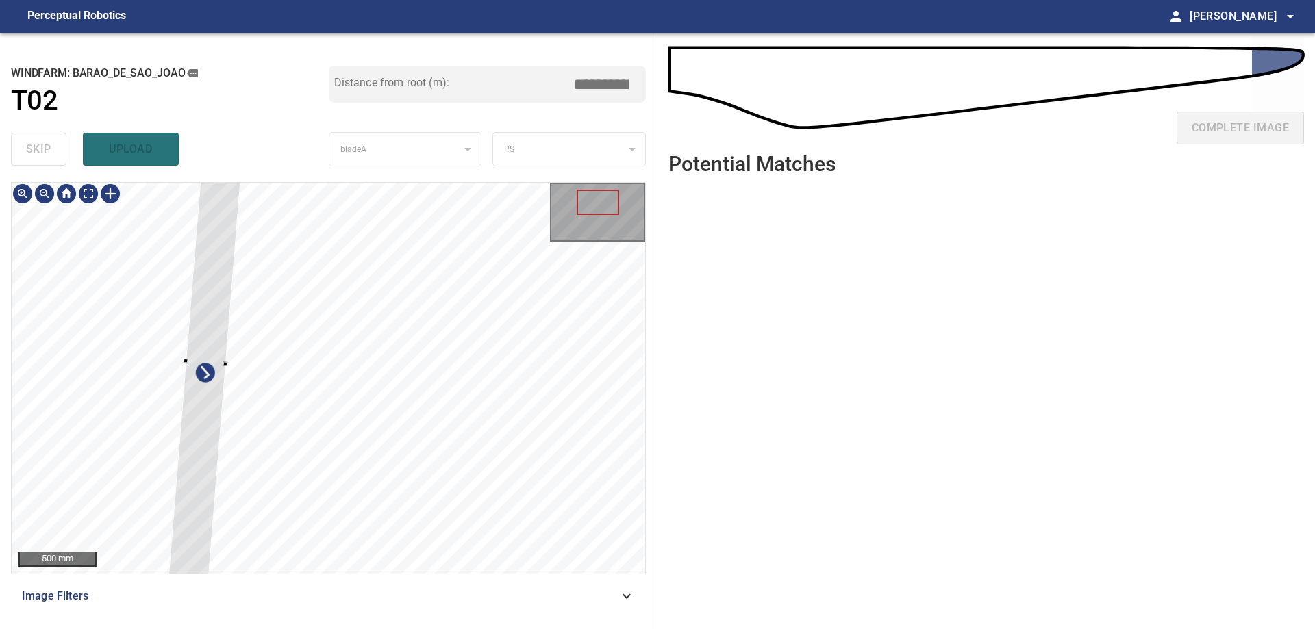
click at [173, 425] on div at bounding box center [329, 378] width 634 height 391
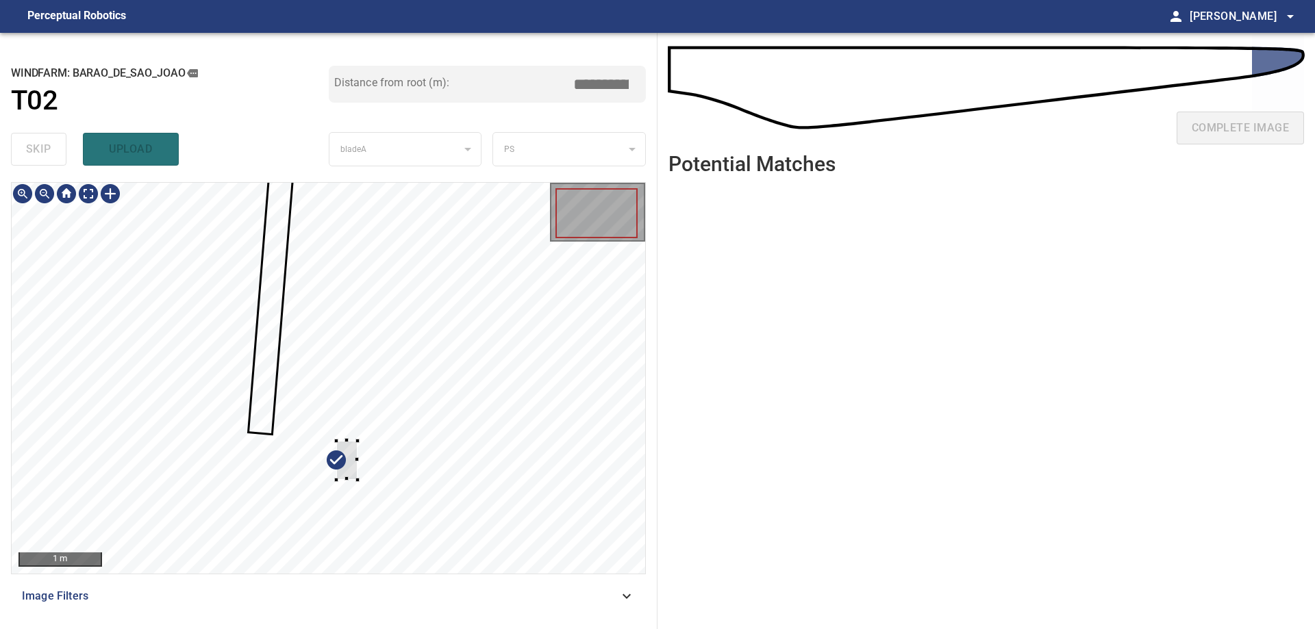
click at [201, 438] on div at bounding box center [329, 378] width 634 height 391
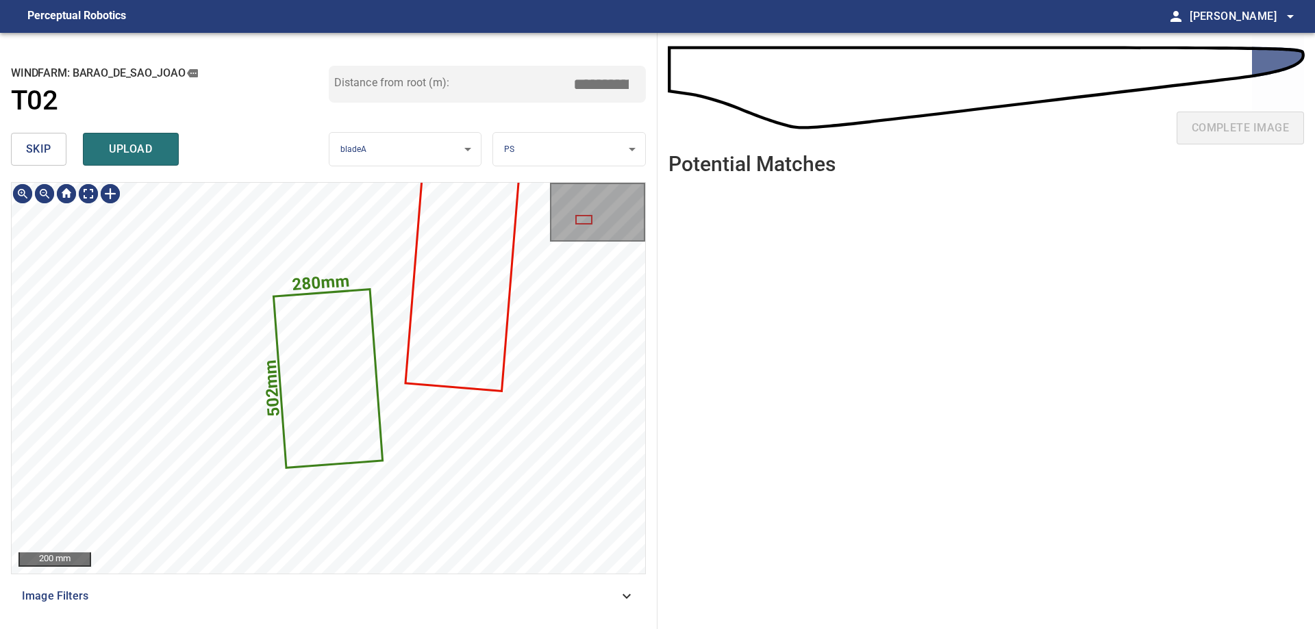
click at [53, 156] on button "skip" at bounding box center [38, 149] width 55 height 33
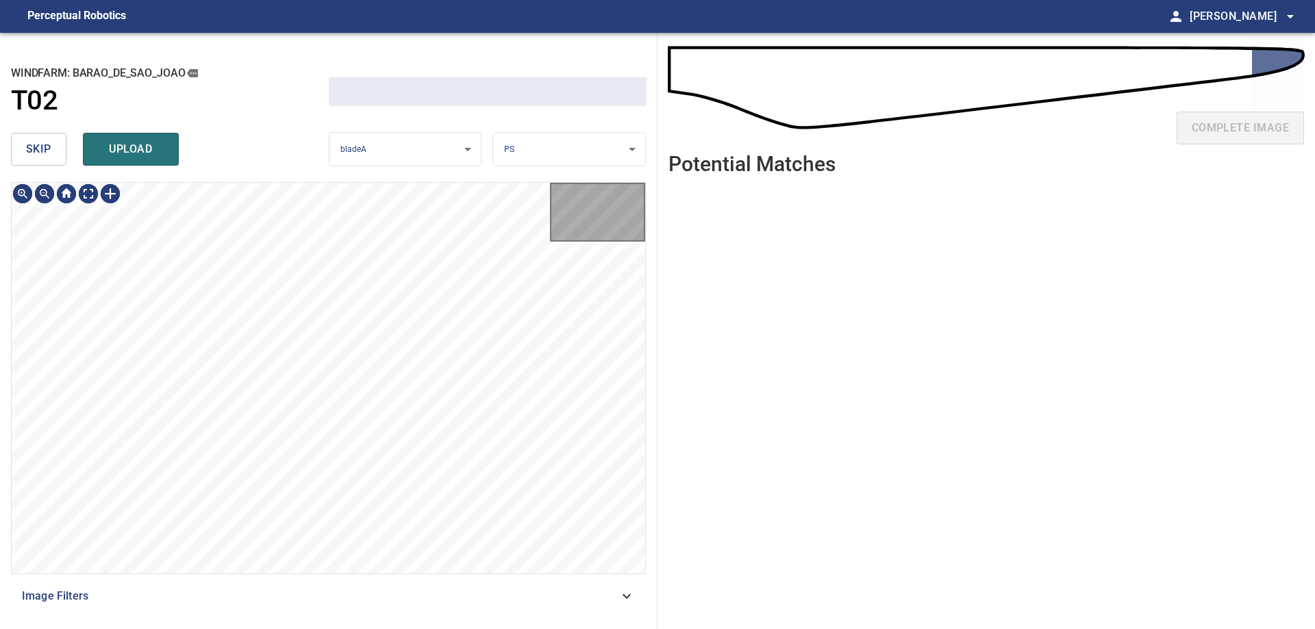
click at [53, 156] on button "skip" at bounding box center [38, 149] width 55 height 33
click at [53, 156] on div "skip upload" at bounding box center [170, 149] width 318 height 44
drag, startPoint x: 53, startPoint y: 156, endPoint x: 34, endPoint y: 164, distance: 20.0
click at [47, 158] on div "skip upload" at bounding box center [170, 149] width 318 height 44
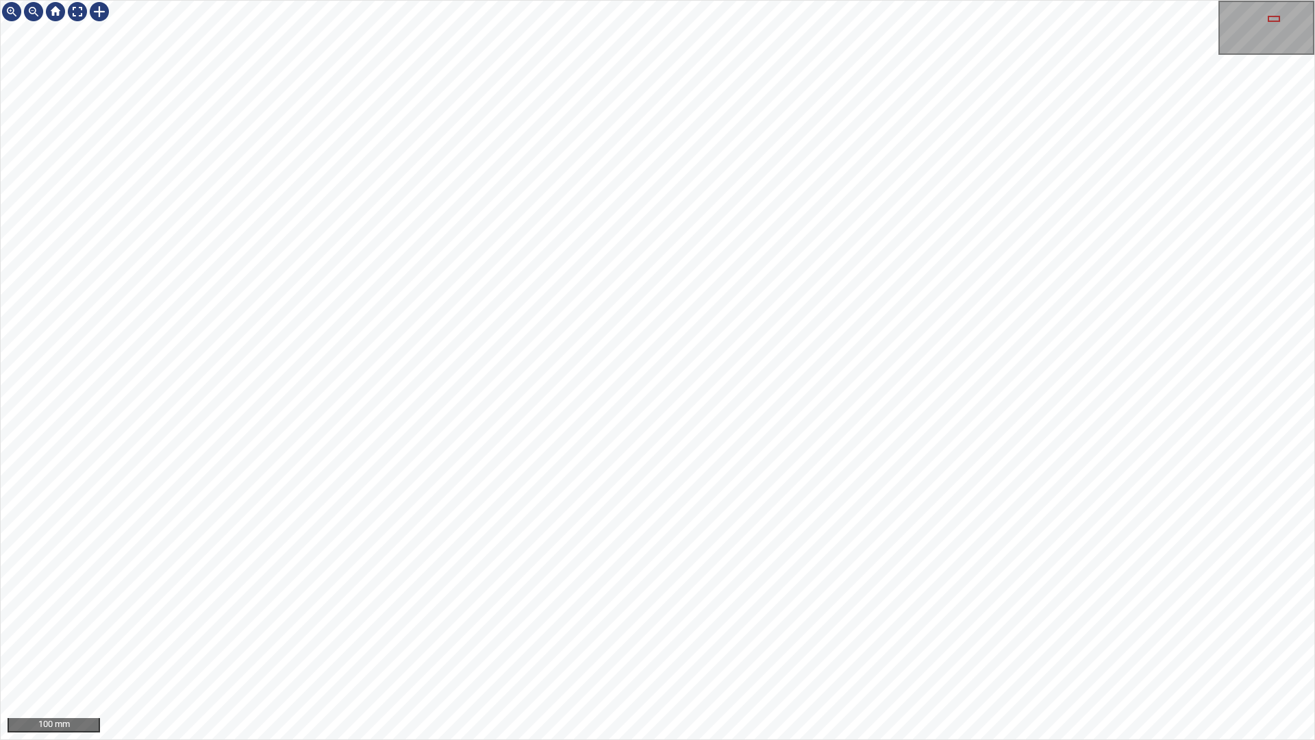
click at [822, 739] on div "100 mm" at bounding box center [657, 370] width 1315 height 740
click at [741, 739] on div "100 mm" at bounding box center [657, 370] width 1315 height 740
click at [773, 739] on div "100 mm" at bounding box center [657, 370] width 1315 height 740
click at [75, 17] on div at bounding box center [77, 12] width 22 height 22
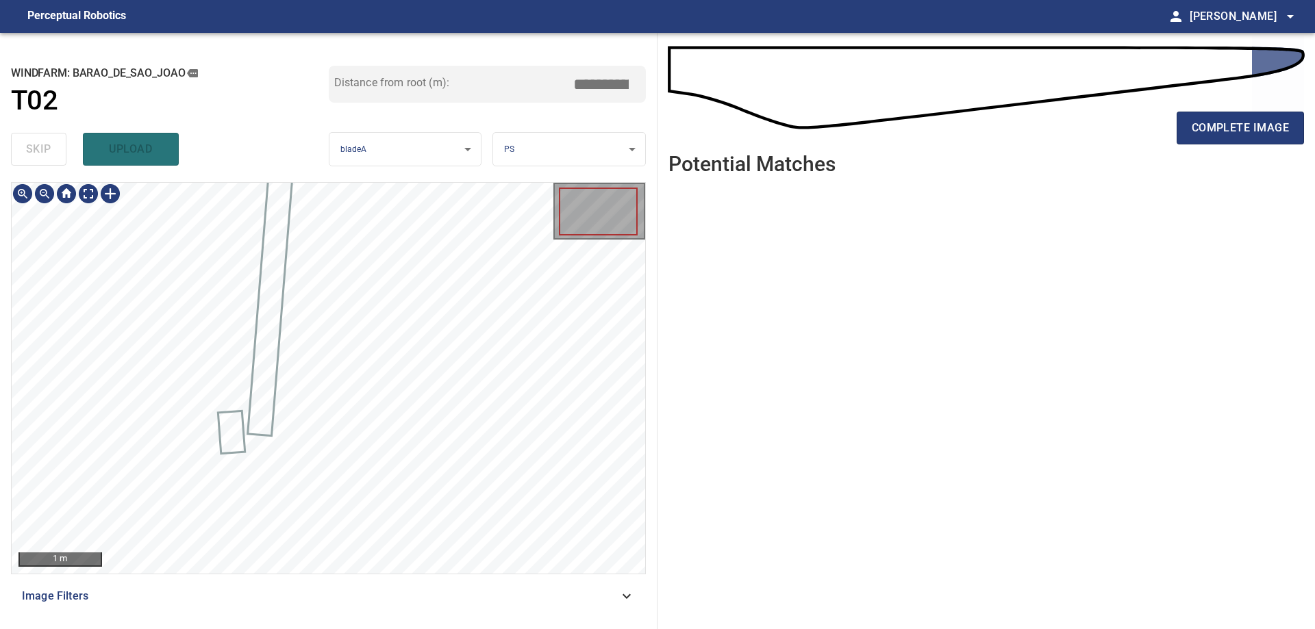
click at [533, 596] on span "Image Filters" at bounding box center [320, 596] width 597 height 16
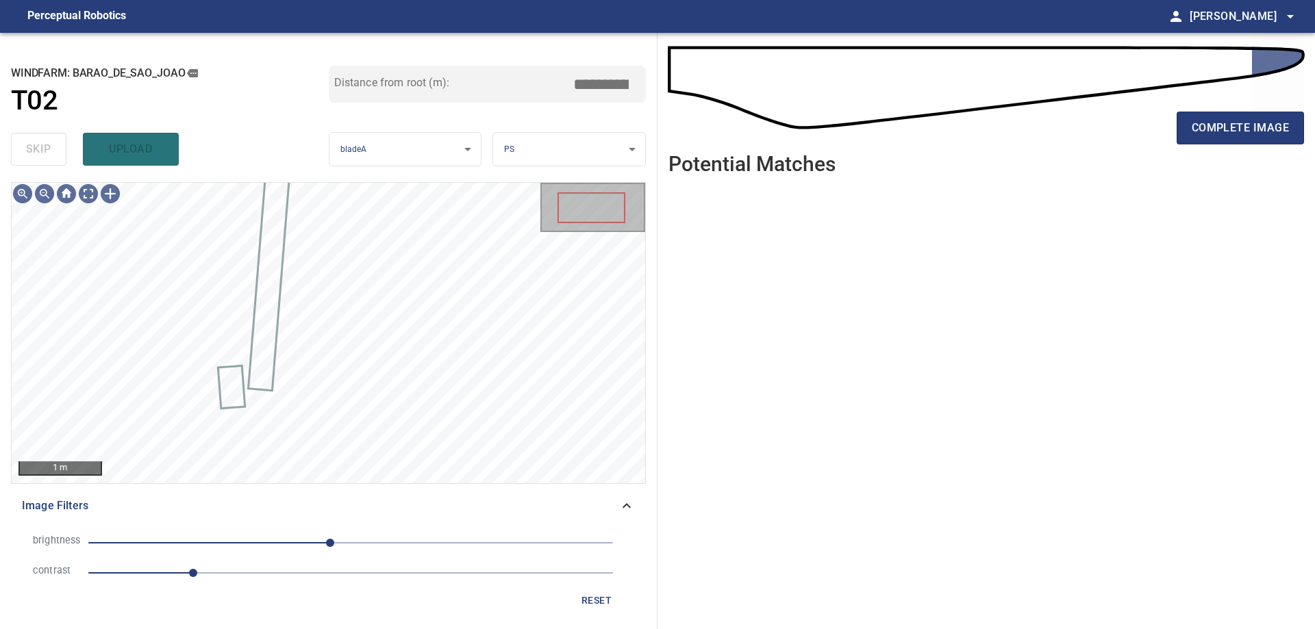
click at [286, 581] on span "1" at bounding box center [350, 573] width 525 height 19
click at [240, 544] on span "-20" at bounding box center [350, 543] width 525 height 19
click at [223, 540] on span "-108" at bounding box center [350, 543] width 525 height 19
click at [199, 538] on span "-125" at bounding box center [350, 543] width 525 height 19
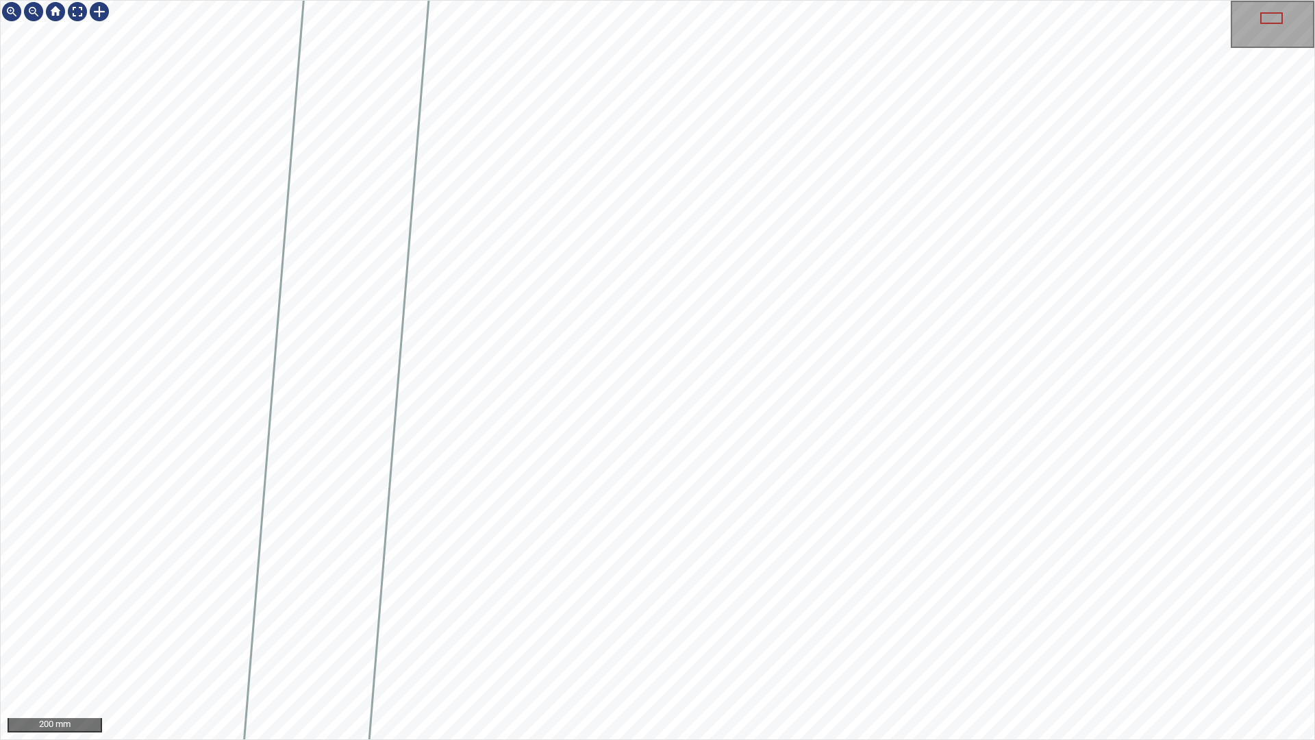
click at [1010, 739] on div "200 mm" at bounding box center [657, 370] width 1315 height 740
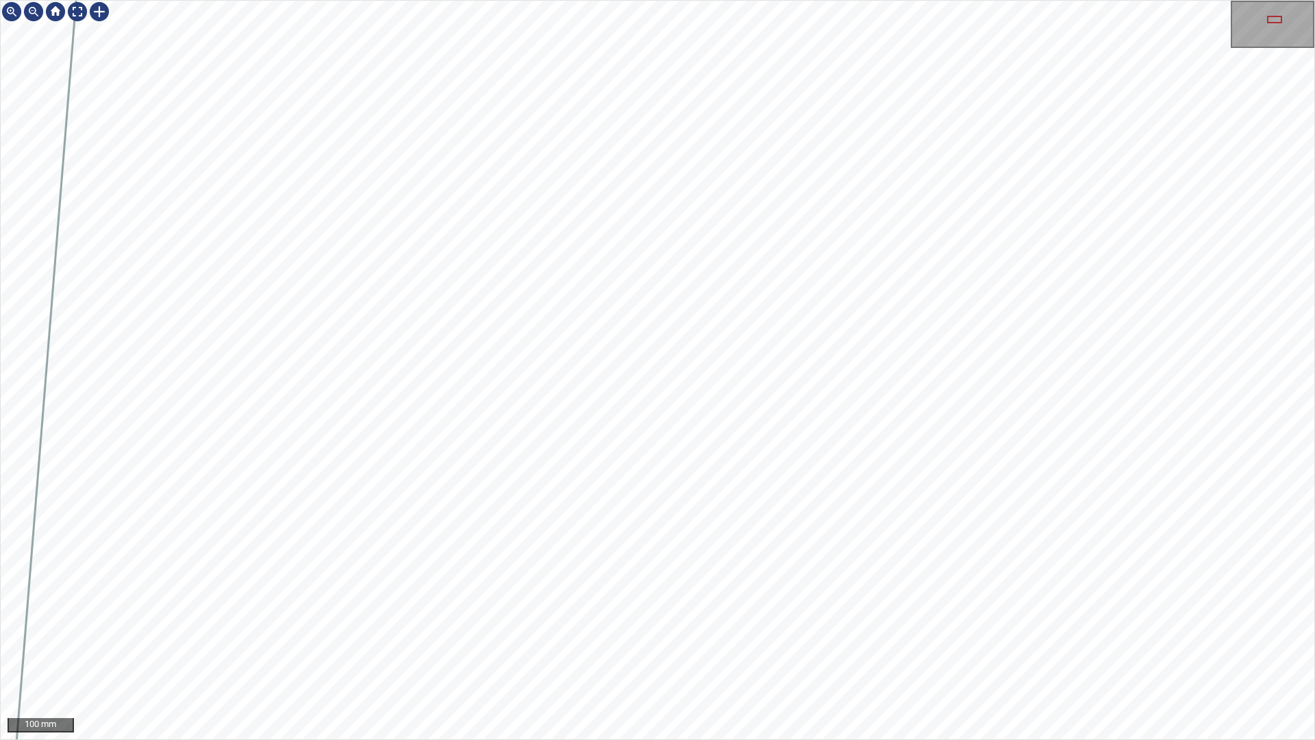
click at [757, 0] on div "100 mm" at bounding box center [657, 370] width 1315 height 740
click at [760, 0] on div "100 mm" at bounding box center [657, 370] width 1315 height 740
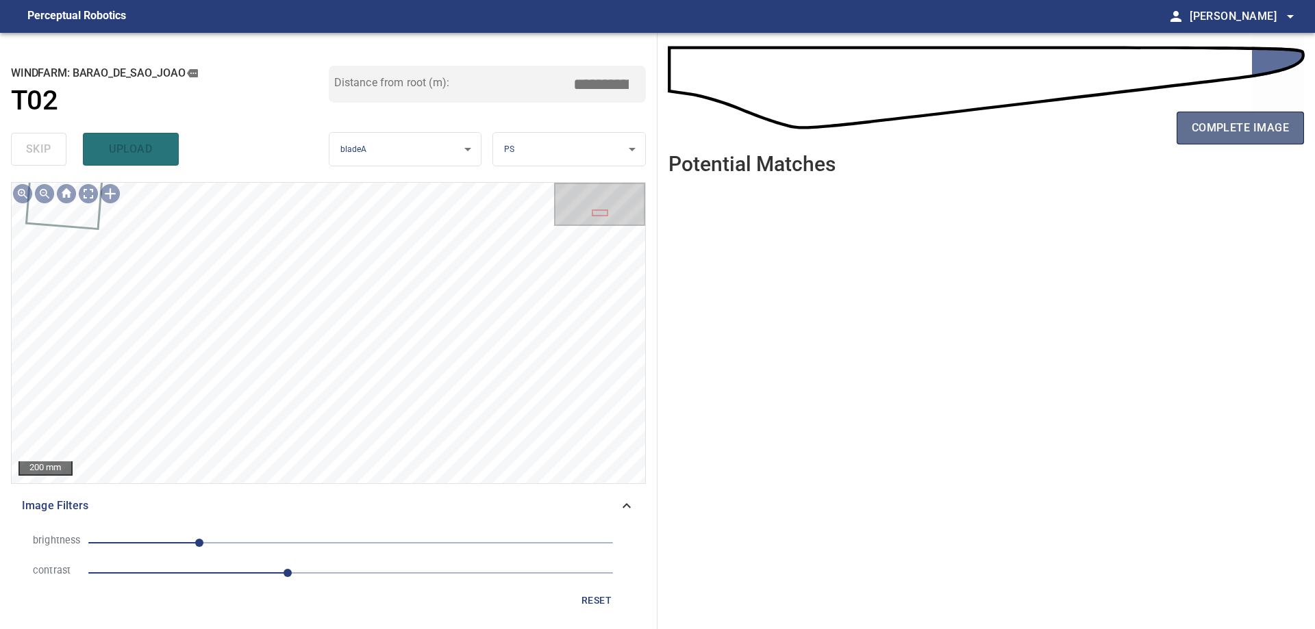
click at [1208, 134] on span "complete image" at bounding box center [1240, 127] width 97 height 19
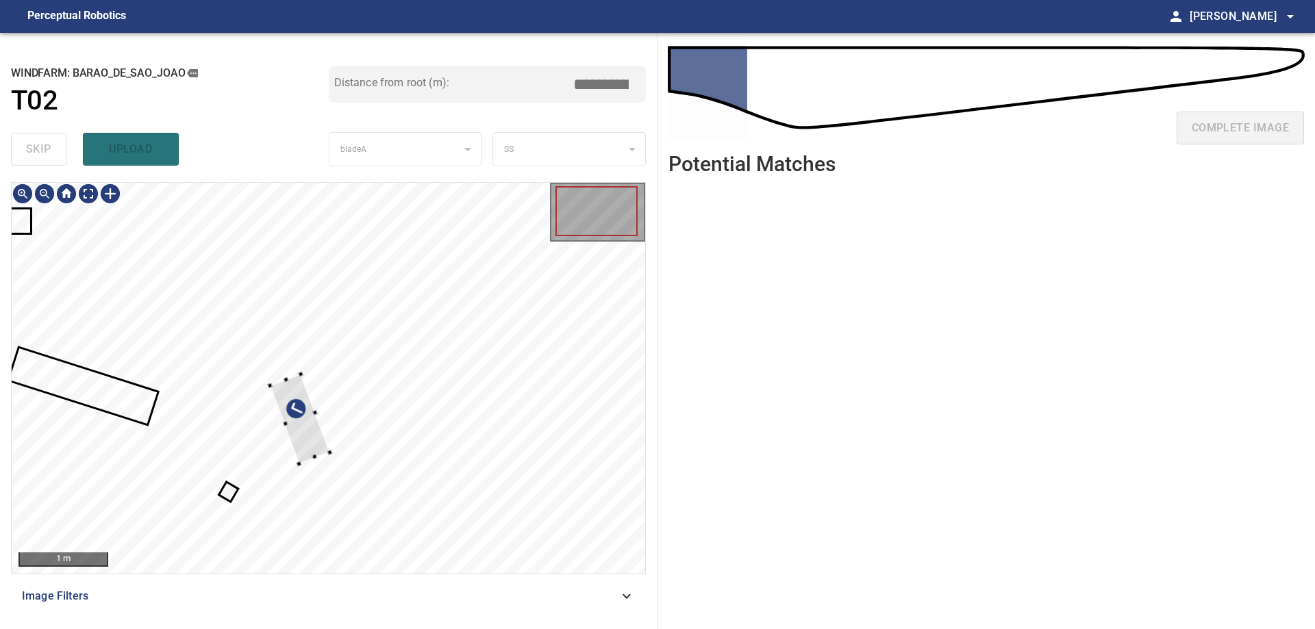
click at [170, 451] on div at bounding box center [329, 378] width 634 height 391
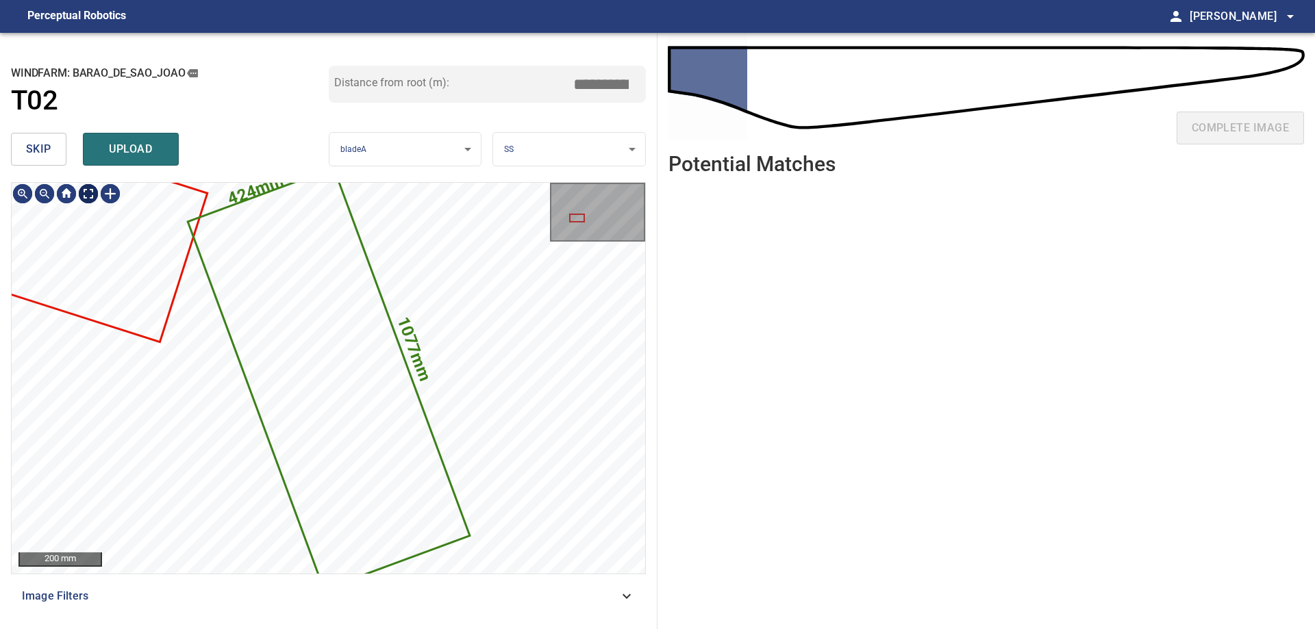
click at [57, 158] on button "skip" at bounding box center [38, 149] width 55 height 33
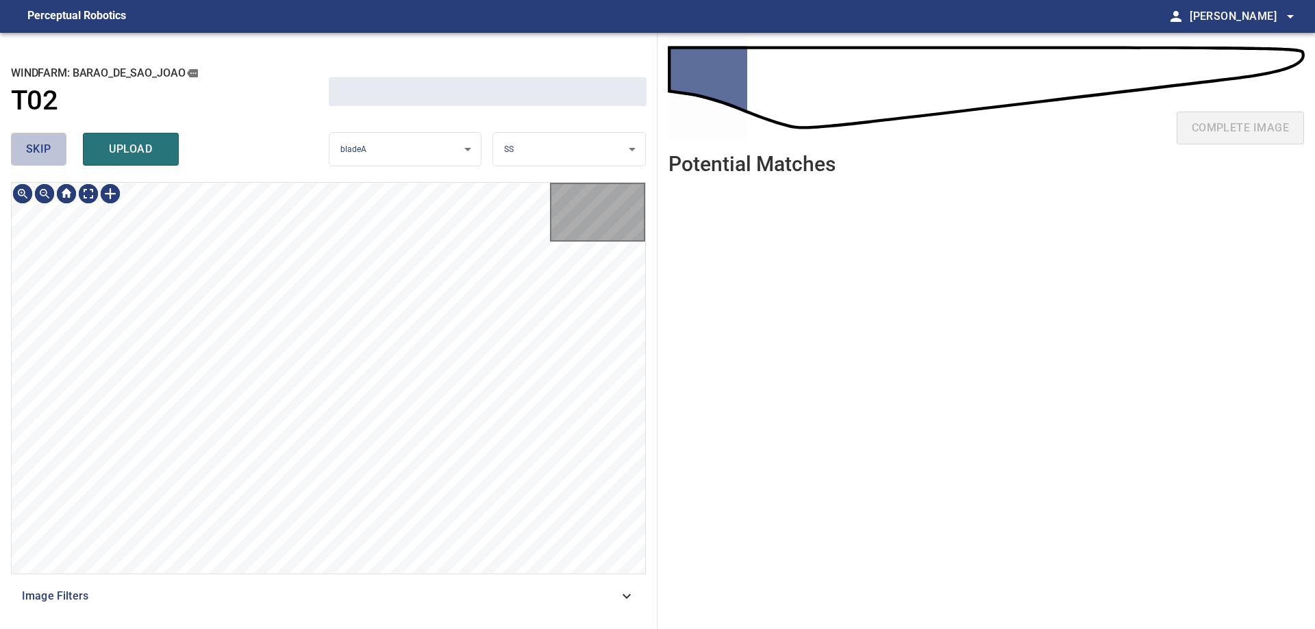
click at [60, 157] on button "skip" at bounding box center [38, 149] width 55 height 33
click at [61, 157] on div "skip upload" at bounding box center [170, 149] width 318 height 44
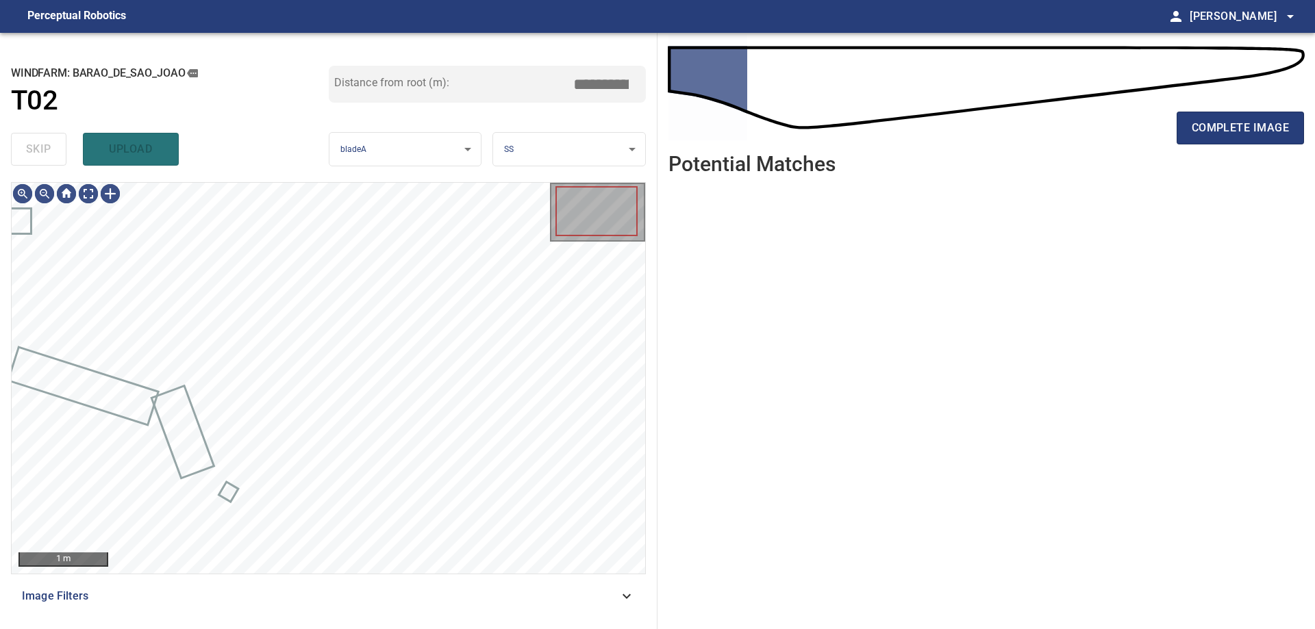
type input "****"
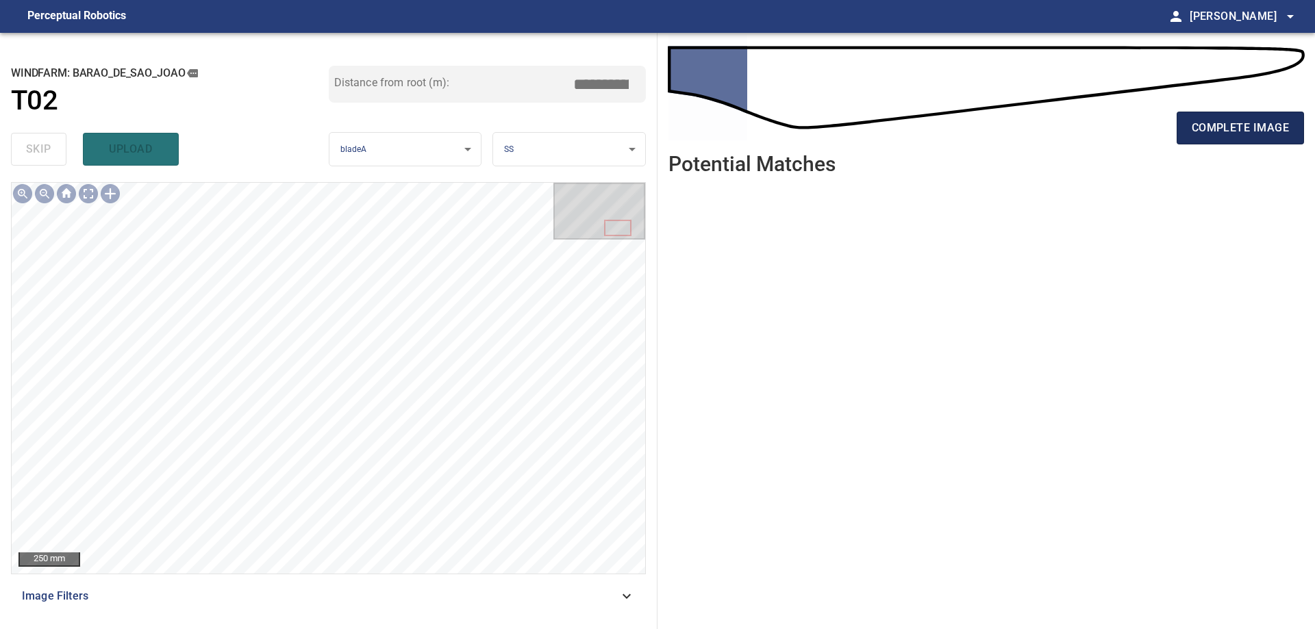
click at [1236, 123] on span "complete image" at bounding box center [1240, 127] width 97 height 19
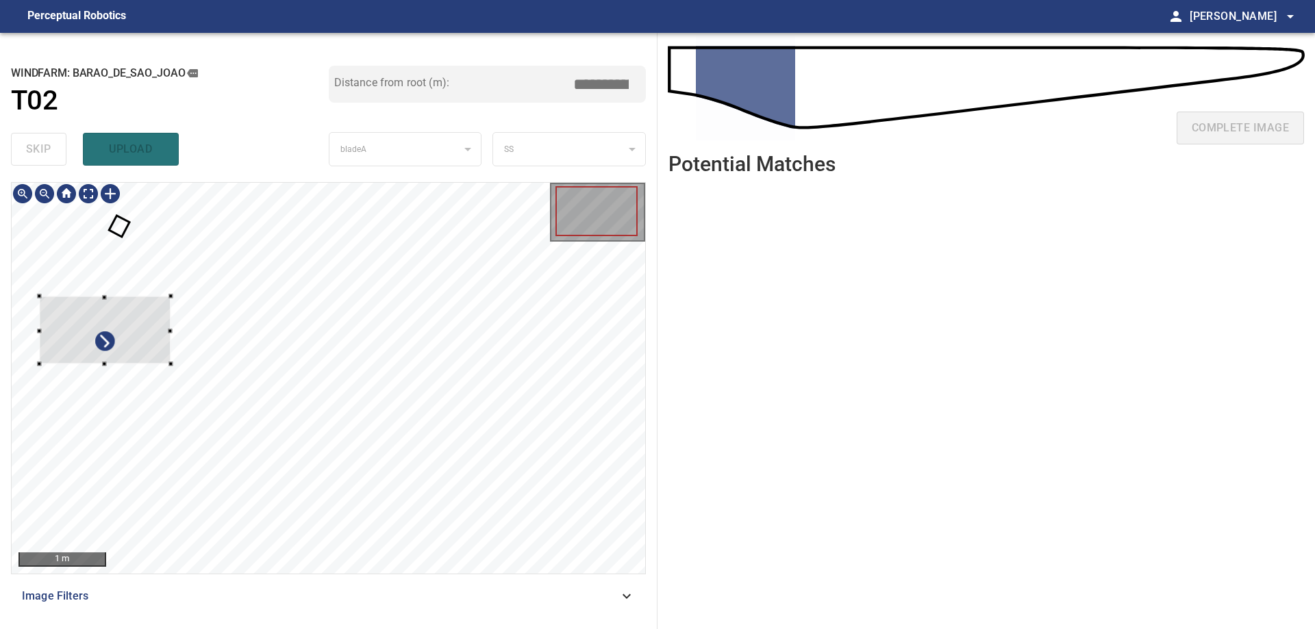
click at [149, 322] on div at bounding box center [105, 331] width 132 height 68
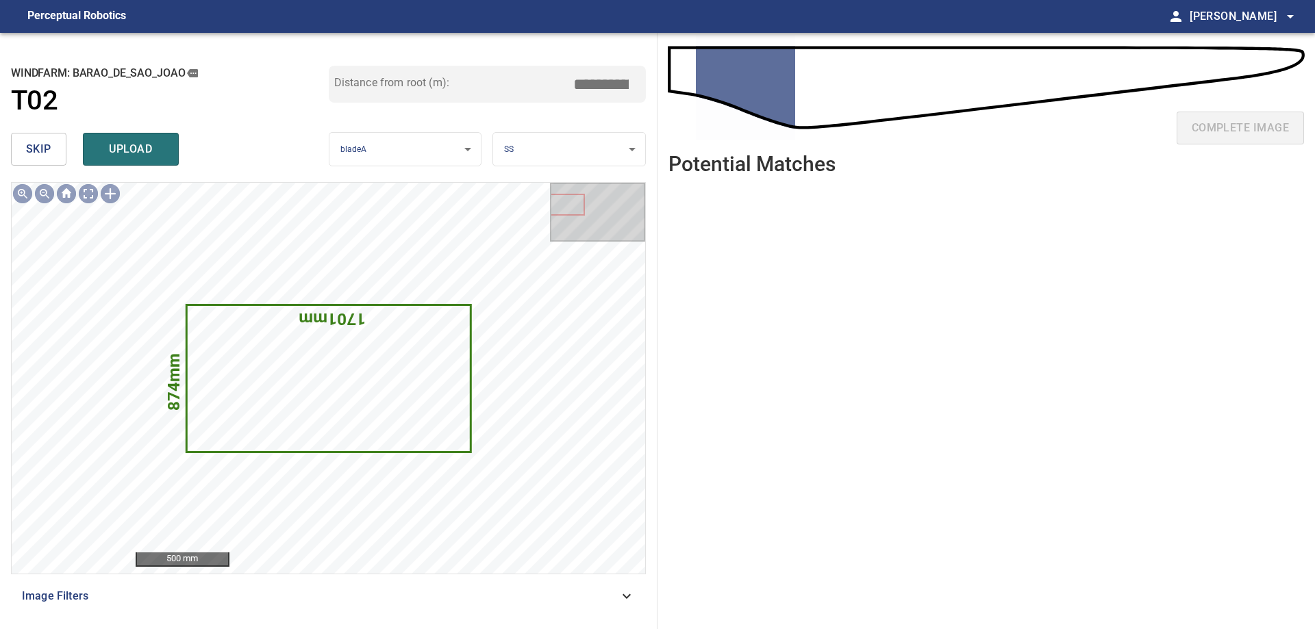
click at [45, 149] on span "skip" at bounding box center [38, 149] width 25 height 19
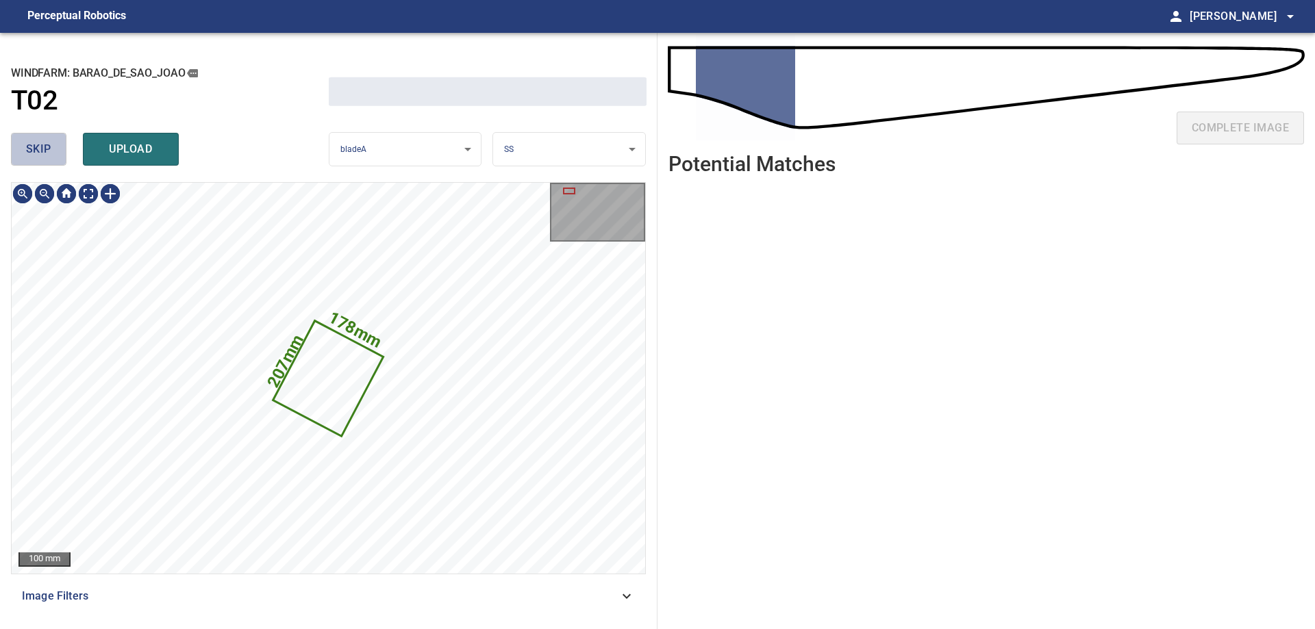
click at [32, 145] on span "skip" at bounding box center [38, 149] width 25 height 19
click at [33, 144] on div "skip upload" at bounding box center [170, 149] width 318 height 44
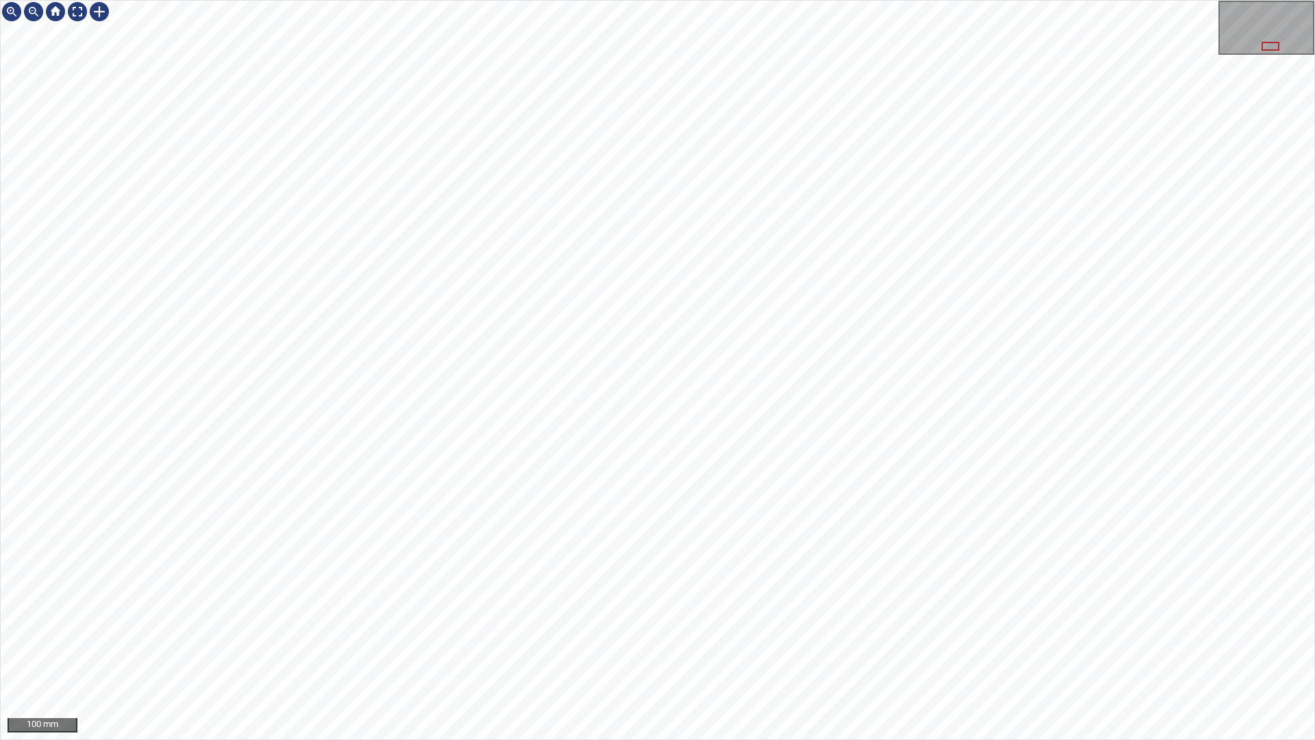
click at [735, 739] on div "100 mm" at bounding box center [657, 370] width 1315 height 740
click at [601, 739] on div "100 mm" at bounding box center [657, 370] width 1315 height 740
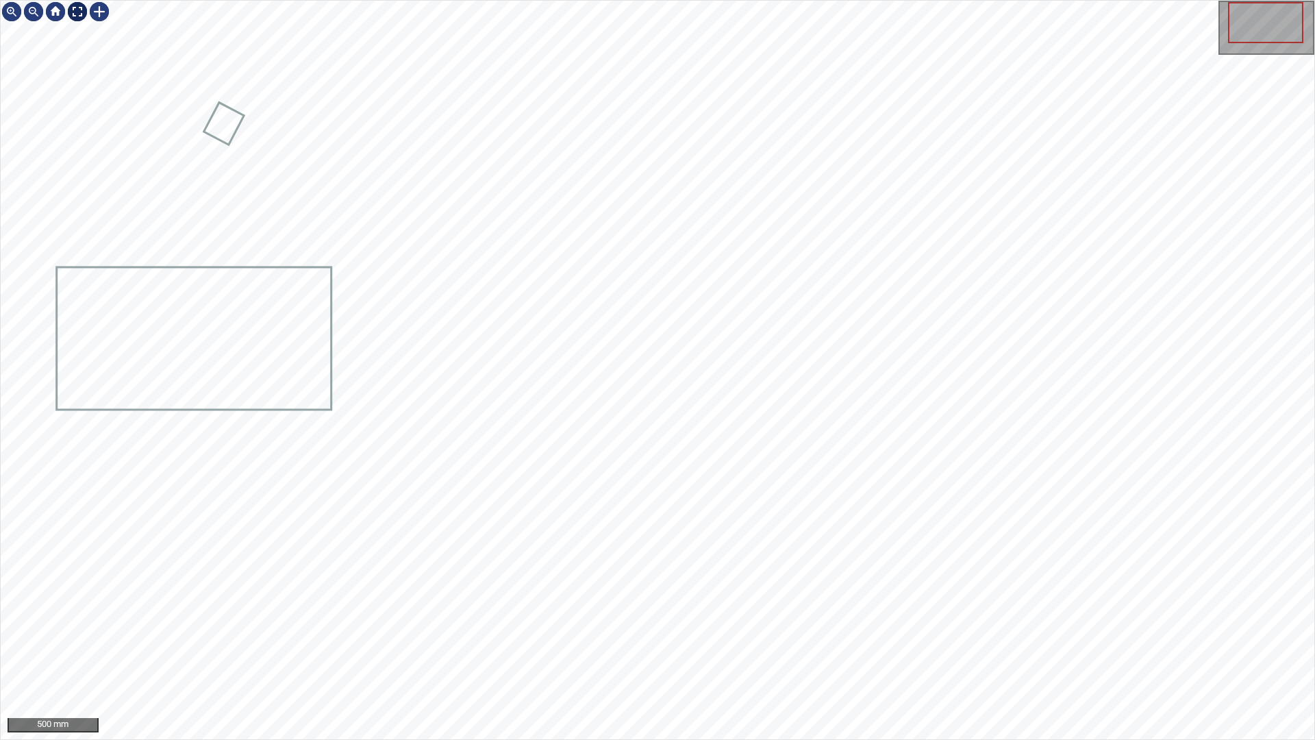
click at [79, 12] on div at bounding box center [77, 12] width 22 height 22
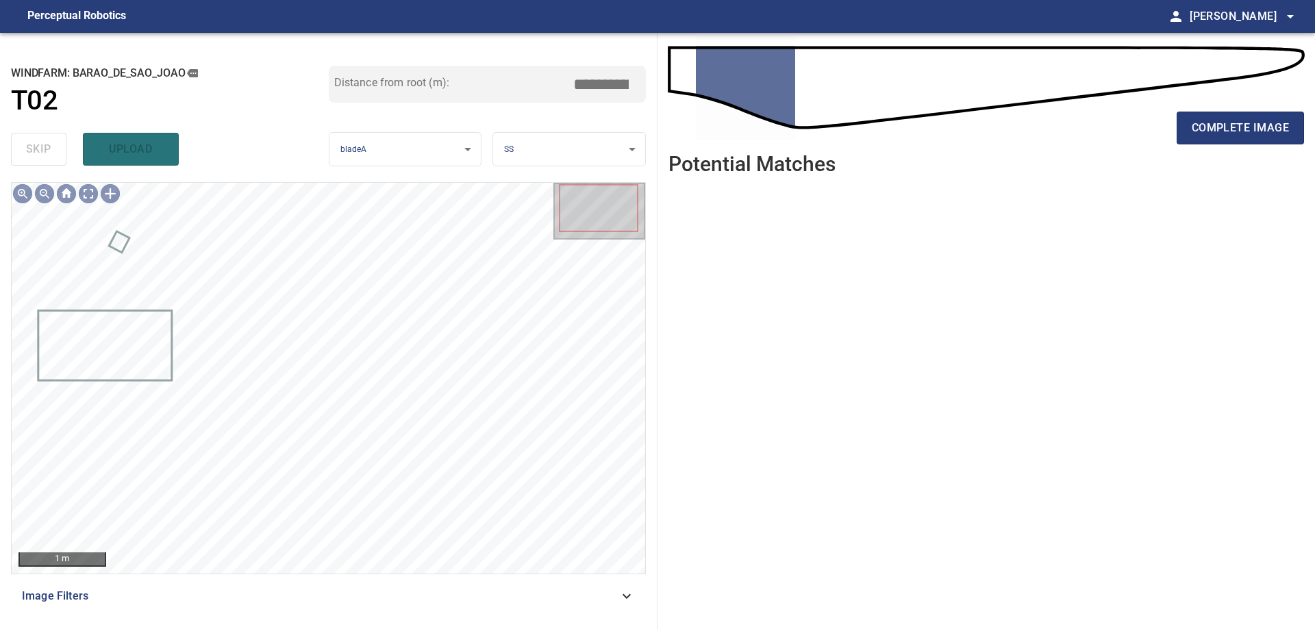
click at [577, 590] on span "Image Filters" at bounding box center [320, 596] width 597 height 16
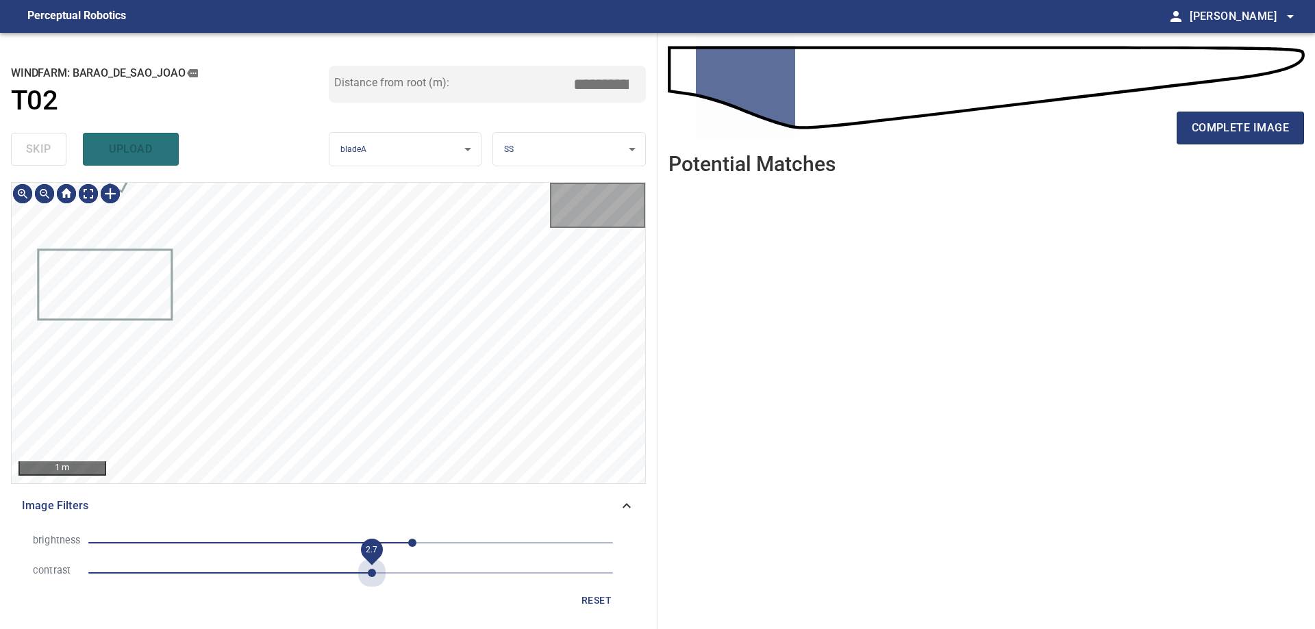
click at [368, 571] on span "2.7" at bounding box center [350, 573] width 525 height 19
click at [312, 550] on span "60" at bounding box center [350, 543] width 525 height 19
drag, startPoint x: 286, startPoint y: 542, endPoint x: 260, endPoint y: 542, distance: 25.3
click at [273, 542] on span "-63" at bounding box center [350, 543] width 525 height 19
click at [318, 581] on span "2.7" at bounding box center [350, 573] width 525 height 19
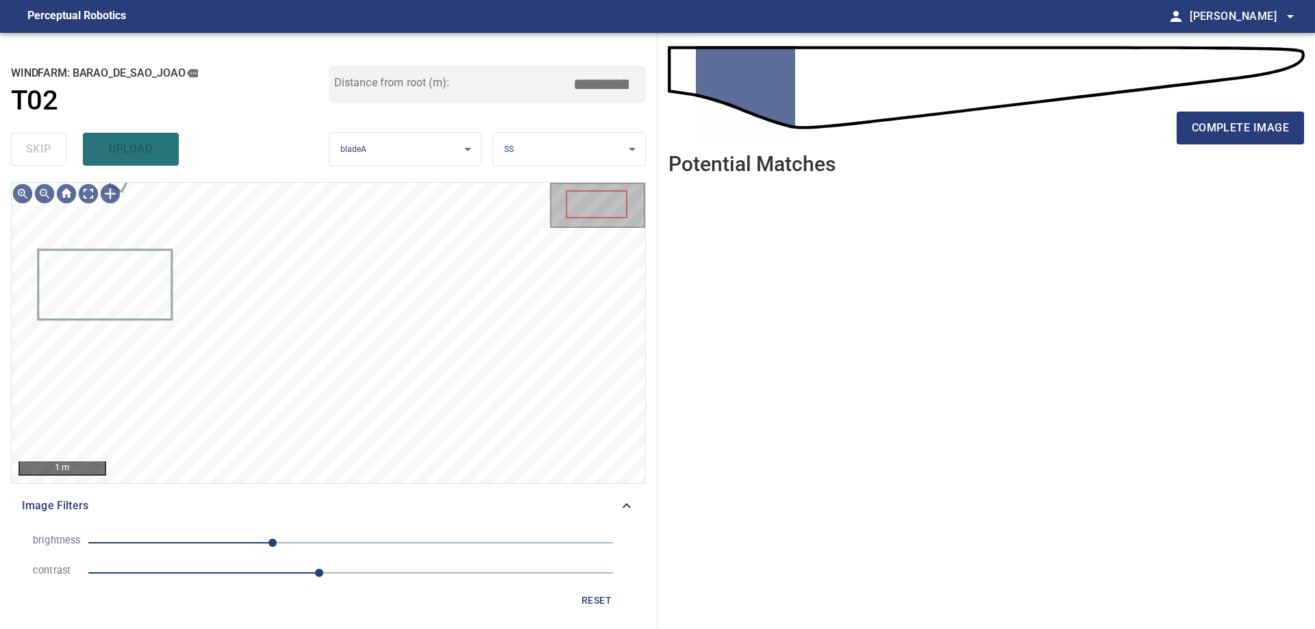
click at [262, 570] on span "2.2" at bounding box center [350, 573] width 525 height 19
drag, startPoint x: 238, startPoint y: 535, endPoint x: 238, endPoint y: 547, distance: 11.6
click at [238, 538] on span "-109" at bounding box center [350, 543] width 525 height 19
drag, startPoint x: 331, startPoint y: 548, endPoint x: 290, endPoint y: 548, distance: 41.1
click at [329, 548] on span "-19" at bounding box center [350, 543] width 525 height 19
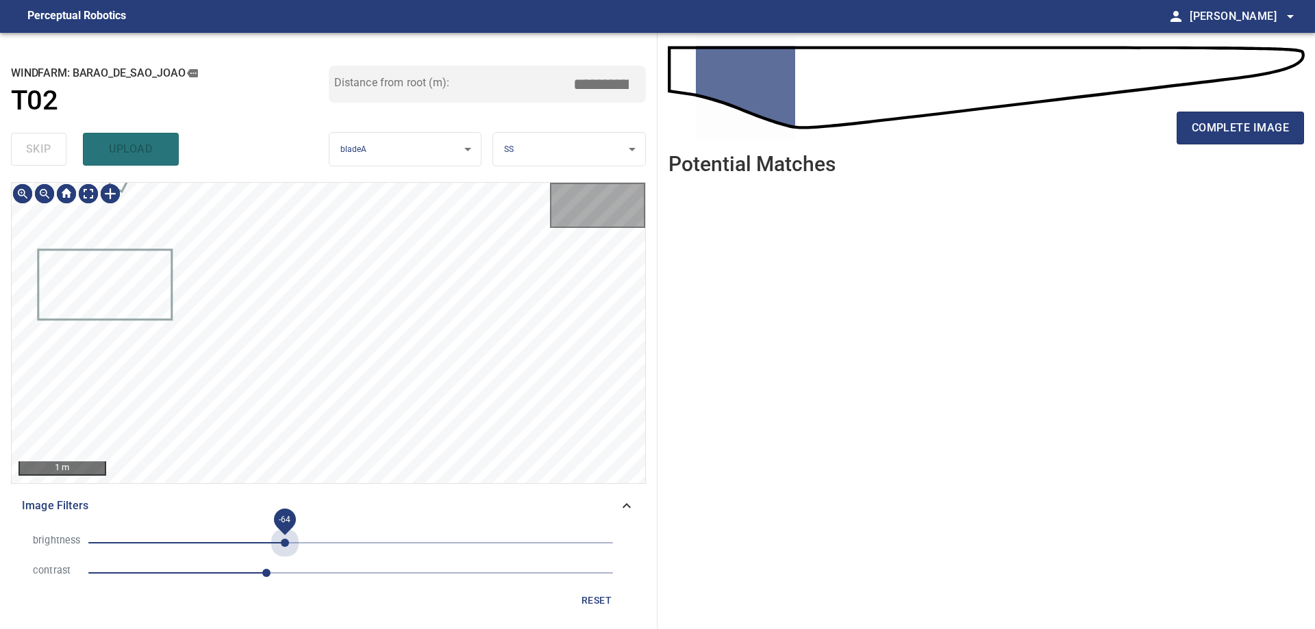
click at [285, 547] on span "-64" at bounding box center [350, 543] width 525 height 19
click at [307, 549] on span "-64" at bounding box center [350, 543] width 525 height 19
click at [331, 551] on span "-43" at bounding box center [350, 543] width 525 height 19
click at [381, 528] on div "200 mm Image Filters brightness -19 contrast 1.7 reset" at bounding box center [328, 400] width 635 height 436
click at [353, 173] on div "**********" at bounding box center [329, 331] width 658 height 597
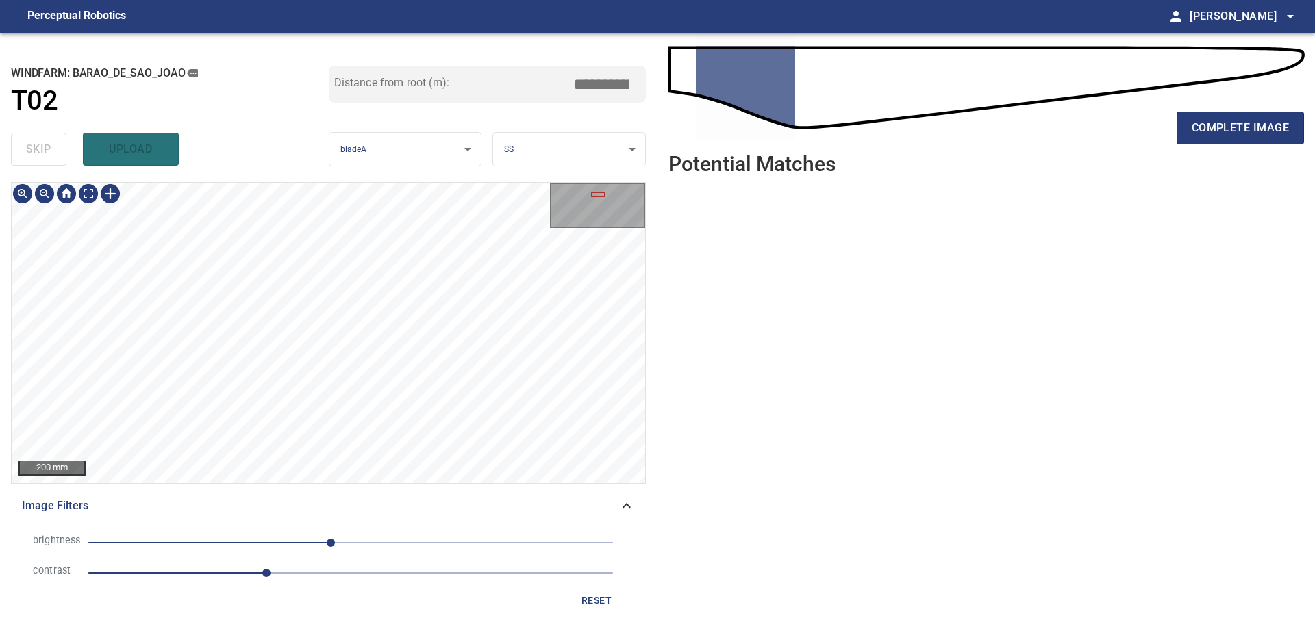
click at [308, 182] on div "**********" at bounding box center [329, 331] width 658 height 597
click at [101, 108] on div "**********" at bounding box center [329, 331] width 658 height 597
drag, startPoint x: 1249, startPoint y: 138, endPoint x: 1251, endPoint y: 153, distance: 14.4
click at [1249, 151] on div "complete image" at bounding box center [986, 133] width 636 height 55
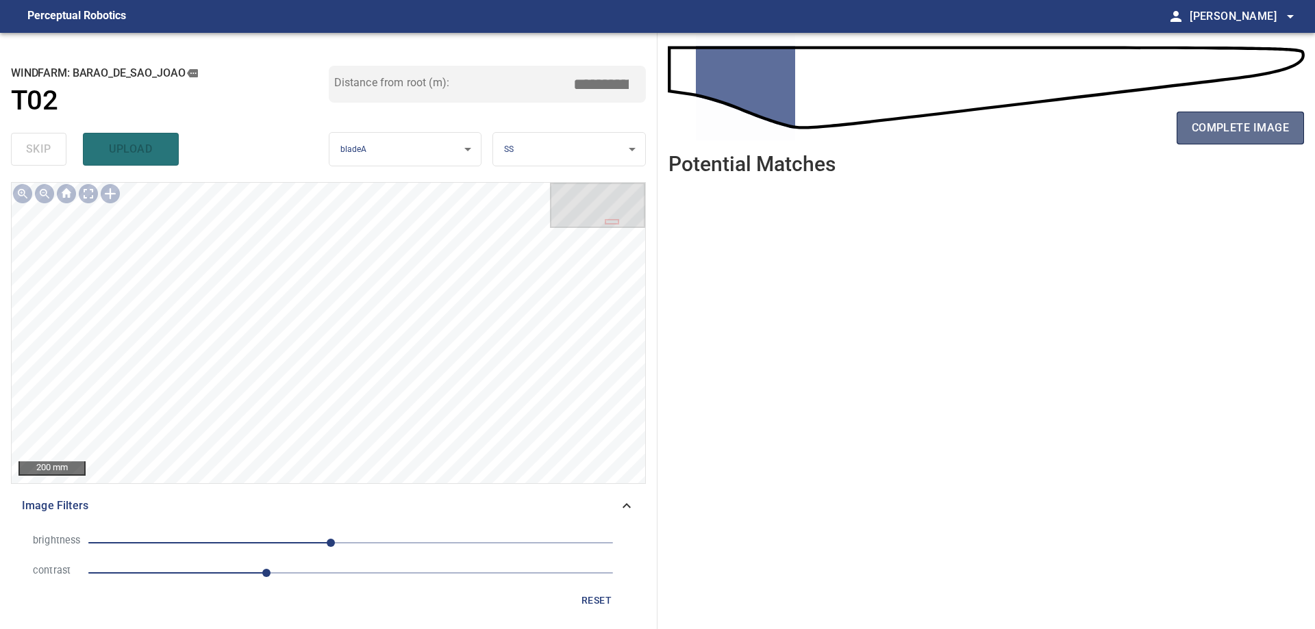
click at [1292, 125] on button "complete image" at bounding box center [1240, 128] width 127 height 33
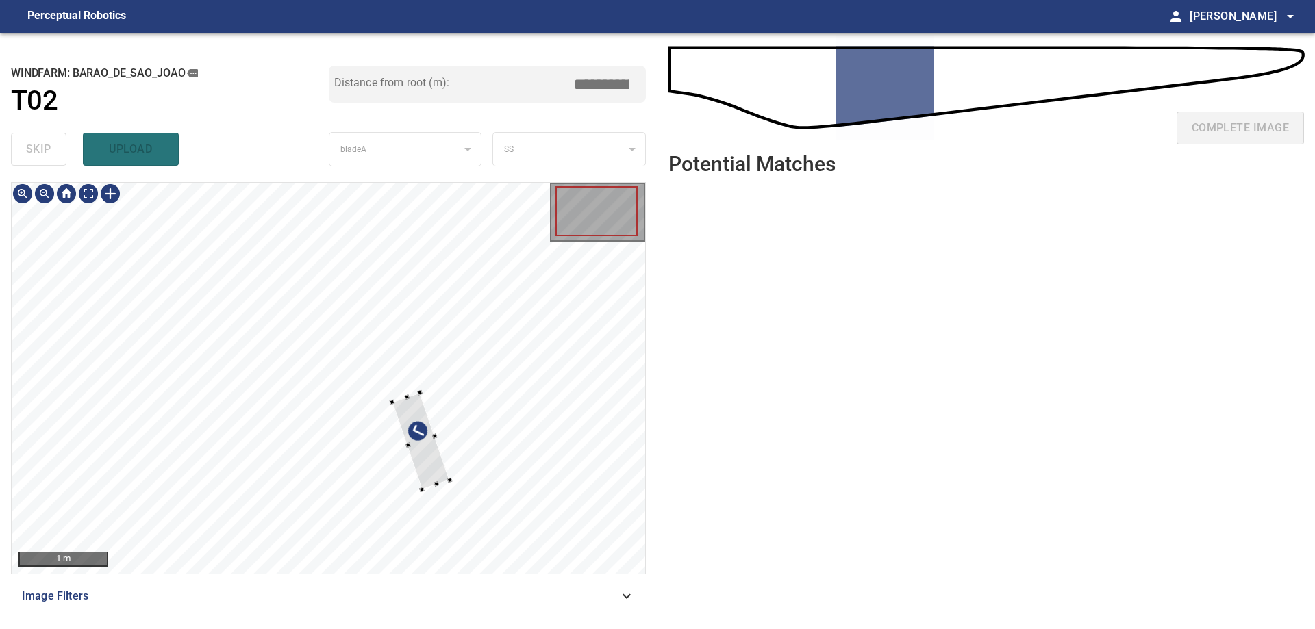
click at [468, 408] on div at bounding box center [329, 378] width 634 height 391
click at [438, 427] on div at bounding box center [447, 414] width 58 height 97
click at [501, 366] on div at bounding box center [329, 378] width 634 height 391
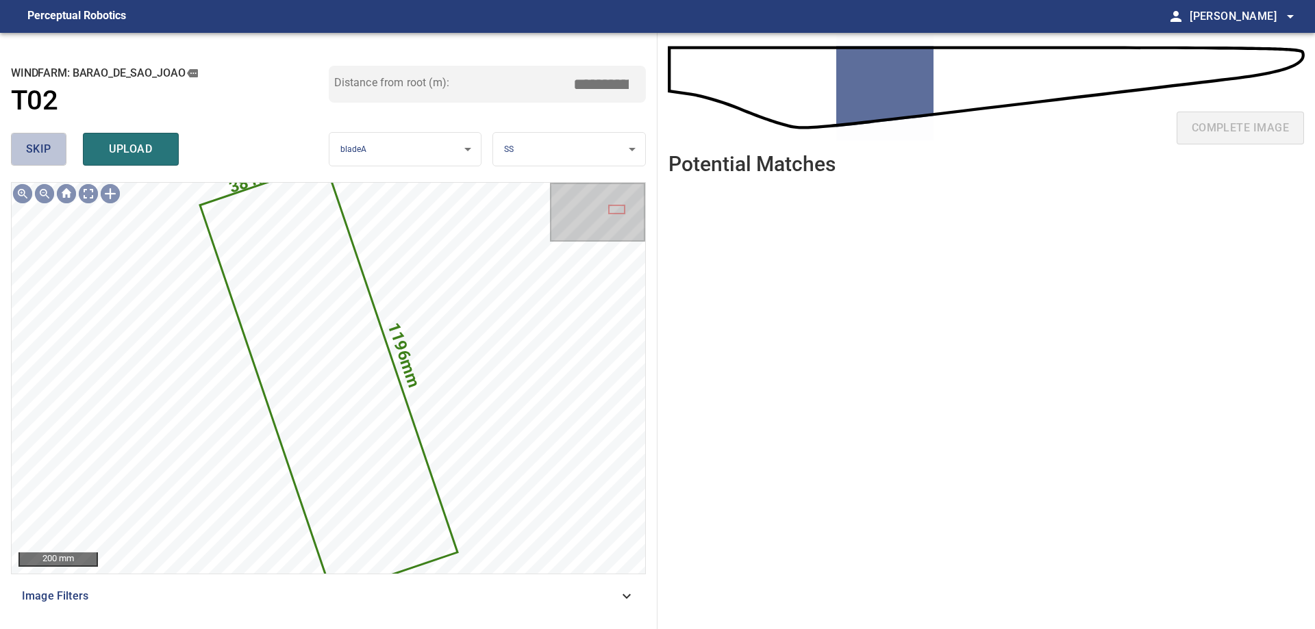
drag, startPoint x: 47, startPoint y: 147, endPoint x: 51, endPoint y: 166, distance: 20.4
click at [47, 147] on span "skip" at bounding box center [38, 149] width 25 height 19
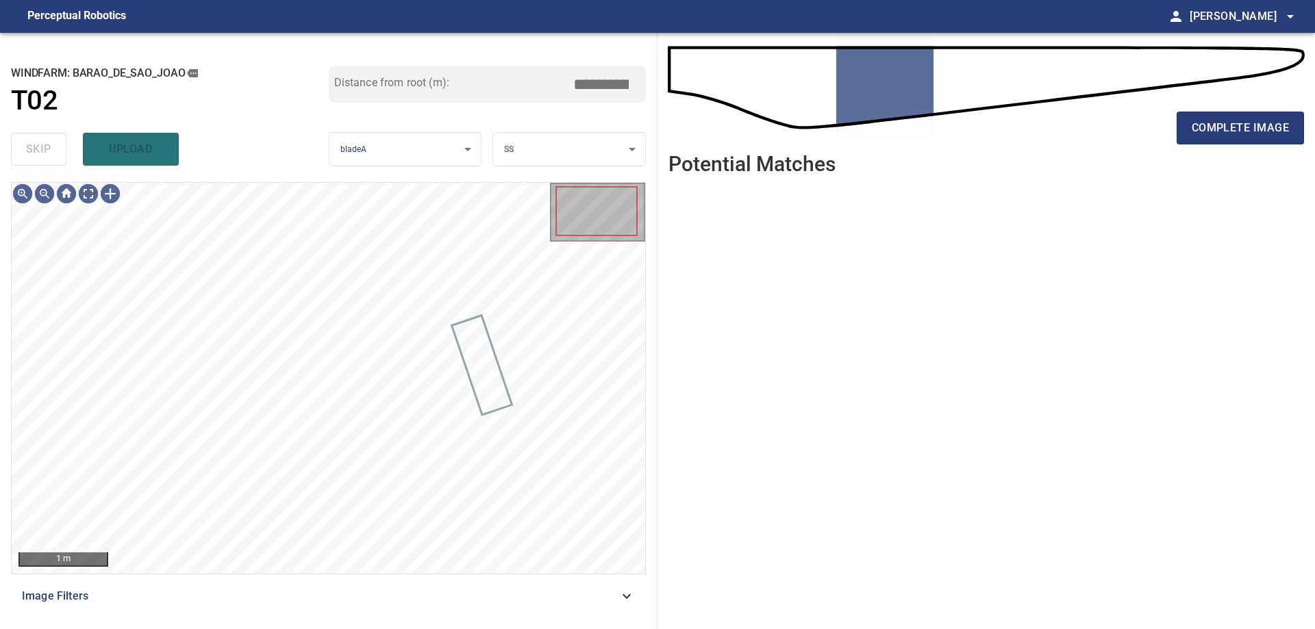
drag, startPoint x: 369, startPoint y: 588, endPoint x: 375, endPoint y: 595, distance: 9.2
click at [371, 588] on div "Image Filters" at bounding box center [328, 596] width 635 height 33
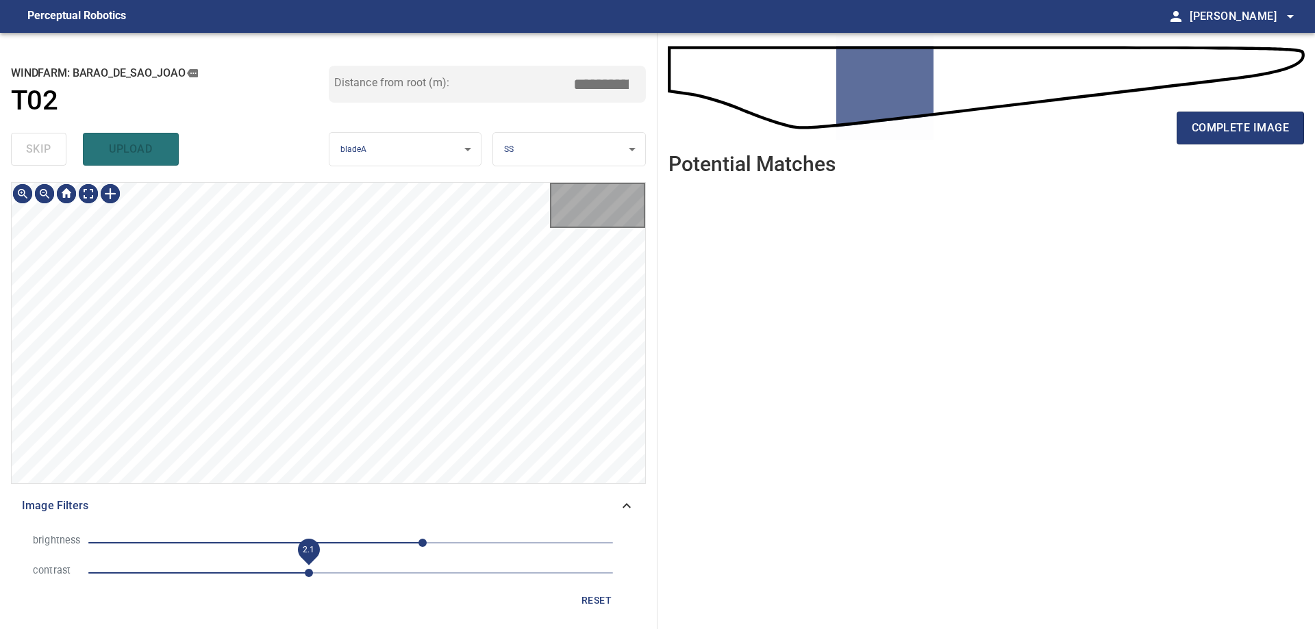
click at [309, 577] on span "2.1" at bounding box center [350, 573] width 525 height 19
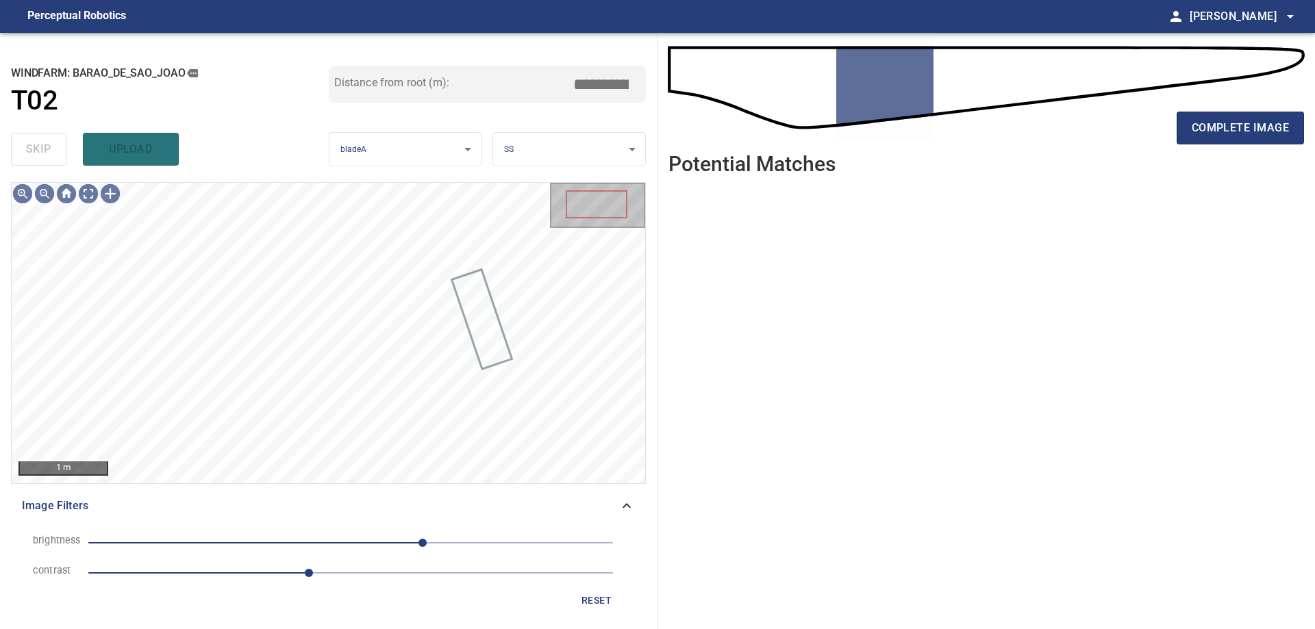
drag, startPoint x: 275, startPoint y: 524, endPoint x: 266, endPoint y: 543, distance: 21.1
click at [275, 529] on div "brightness 70 contrast 2.1 reset" at bounding box center [328, 571] width 635 height 97
click at [266, 543] on span "70" at bounding box center [350, 543] width 525 height 19
click at [297, 544] on span "-82" at bounding box center [350, 543] width 525 height 19
click at [314, 546] on span "-52" at bounding box center [350, 543] width 525 height 19
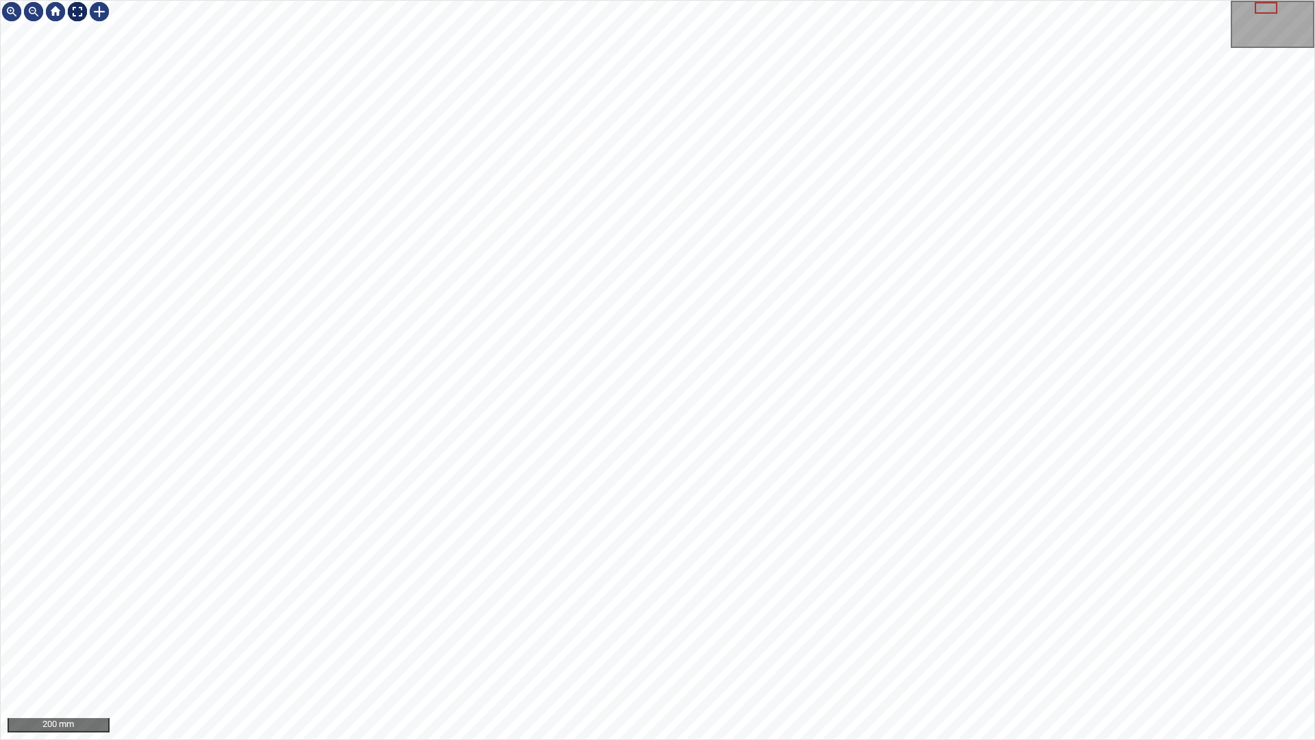
click at [81, 9] on div at bounding box center [77, 12] width 22 height 22
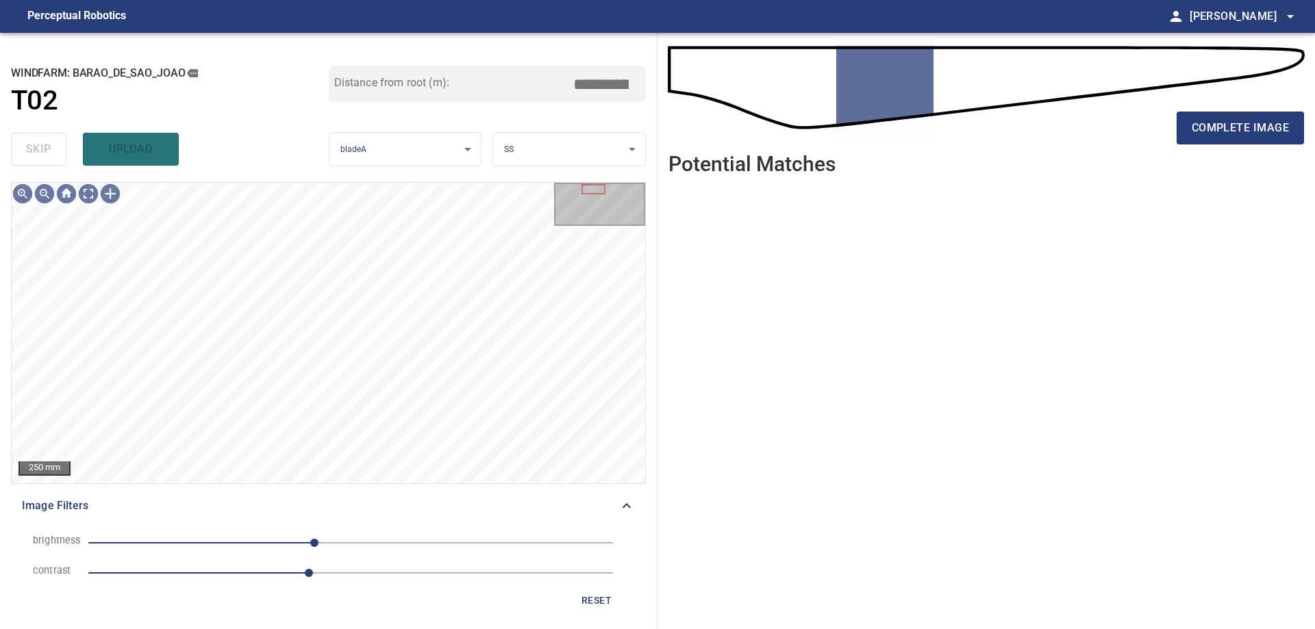
drag, startPoint x: 1266, startPoint y: 132, endPoint x: 1253, endPoint y: 153, distance: 25.3
click at [1266, 134] on span "complete image" at bounding box center [1240, 127] width 97 height 19
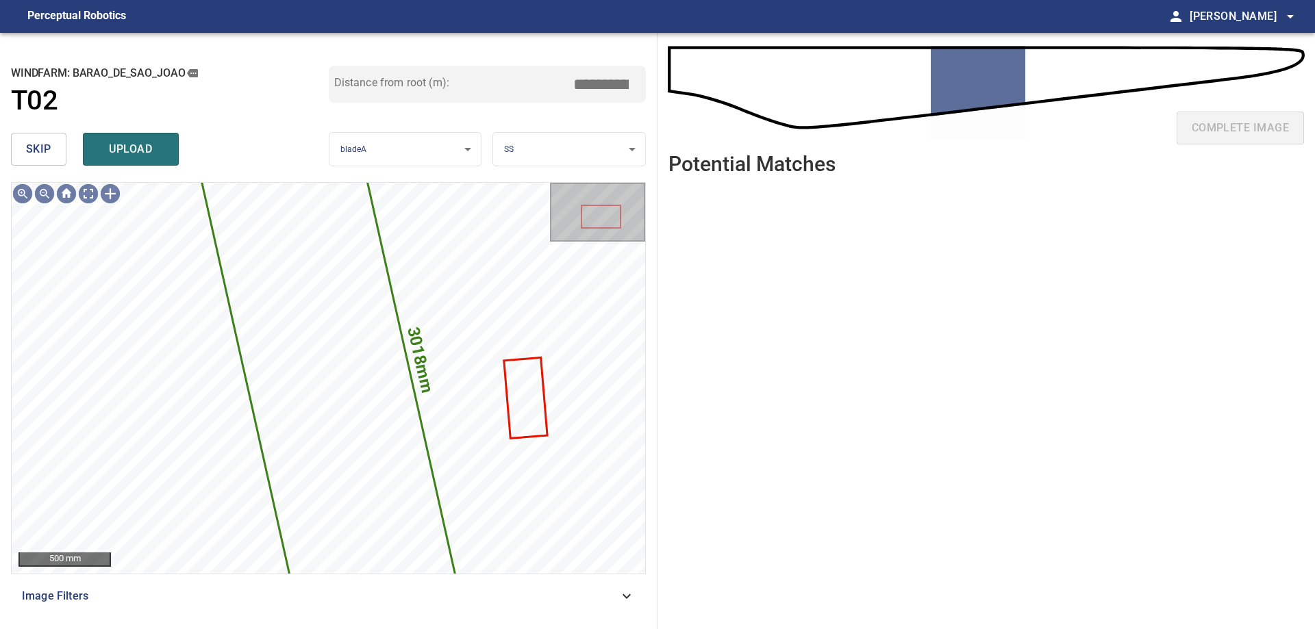
click at [47, 153] on span "skip" at bounding box center [38, 149] width 25 height 19
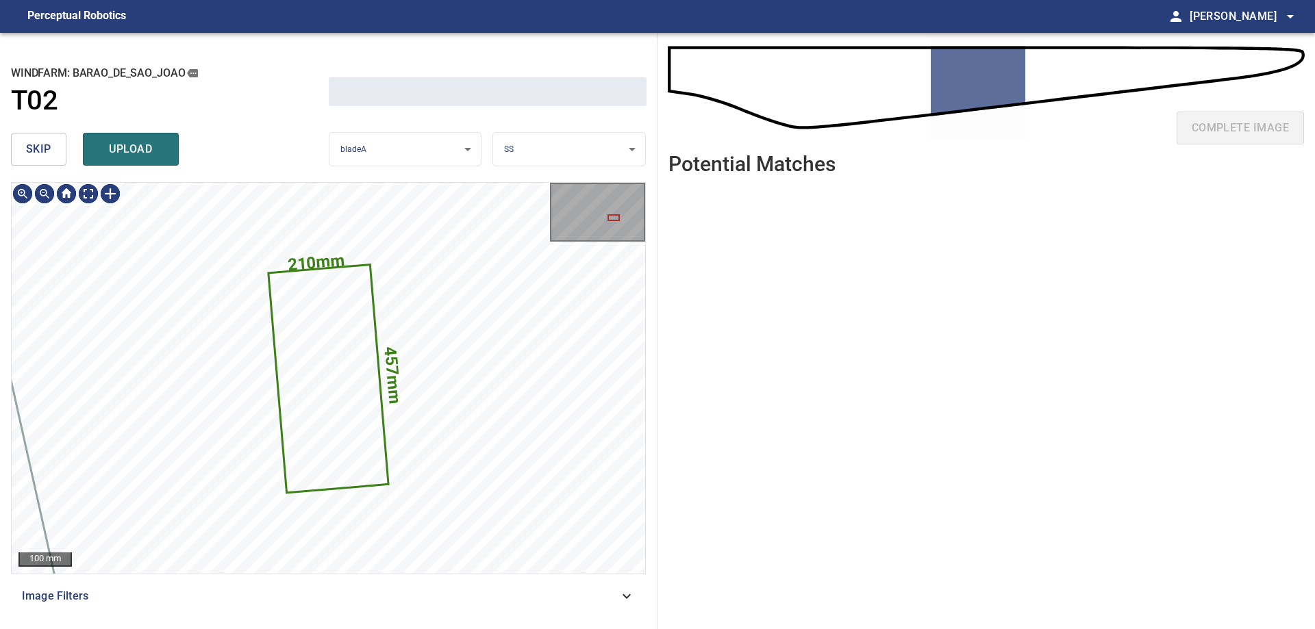
click at [47, 153] on span "skip" at bounding box center [38, 149] width 25 height 19
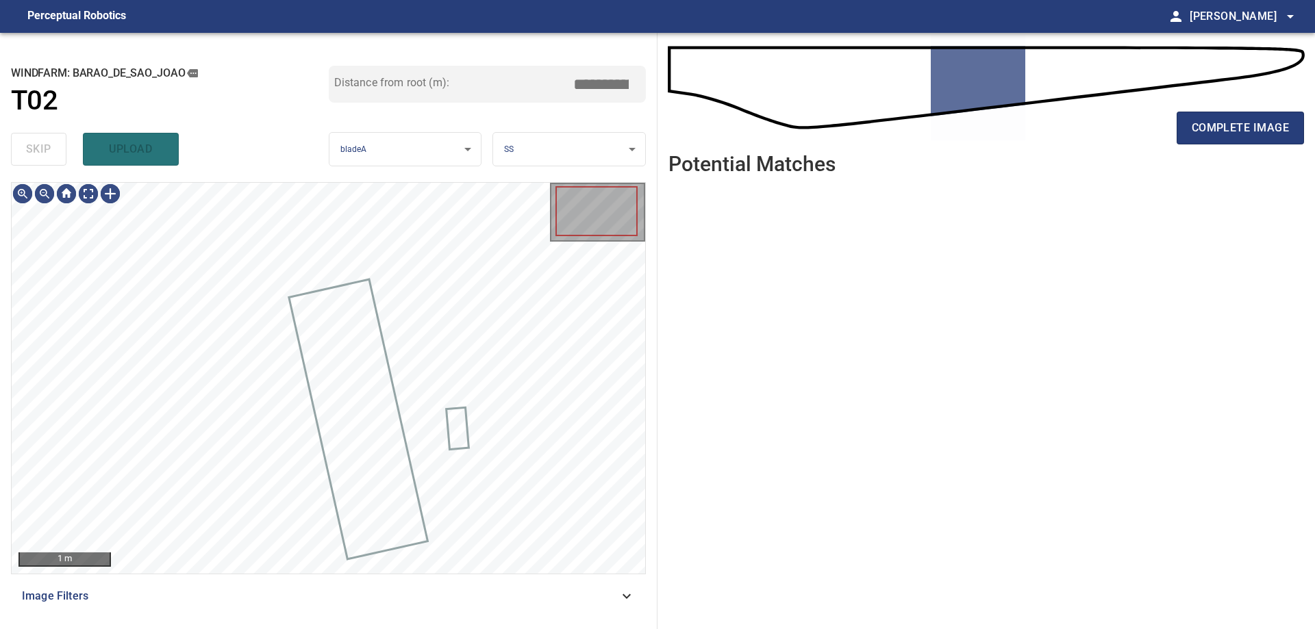
click at [47, 153] on div "skip upload" at bounding box center [170, 149] width 318 height 44
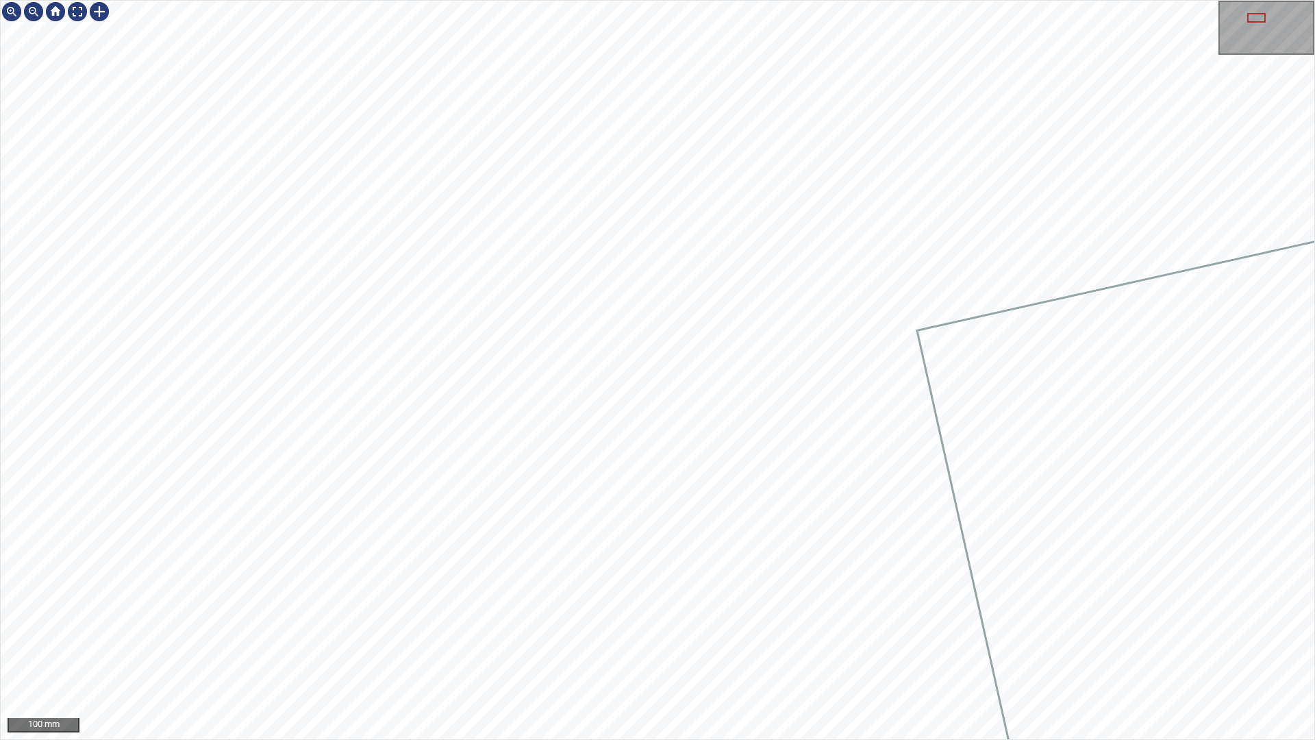
click at [371, 739] on div "100 mm" at bounding box center [657, 370] width 1315 height 740
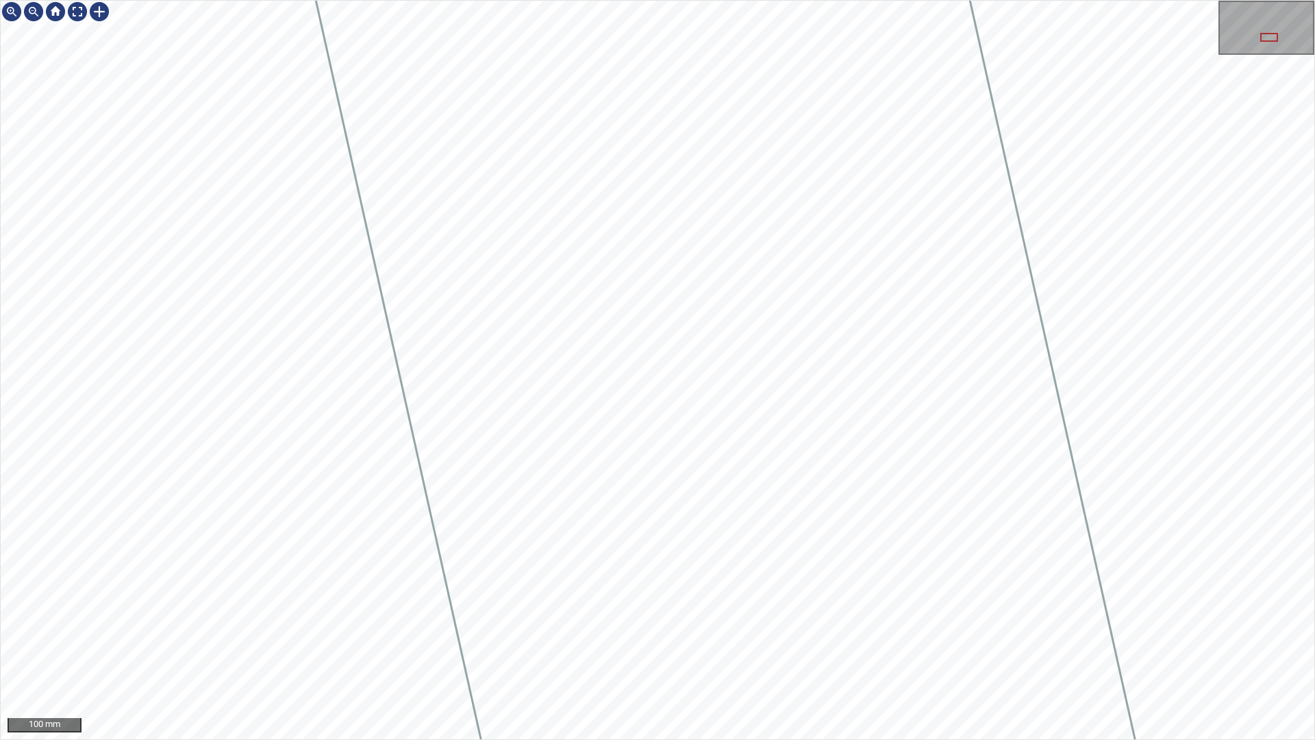
click at [324, 739] on div "100 mm" at bounding box center [657, 370] width 1315 height 740
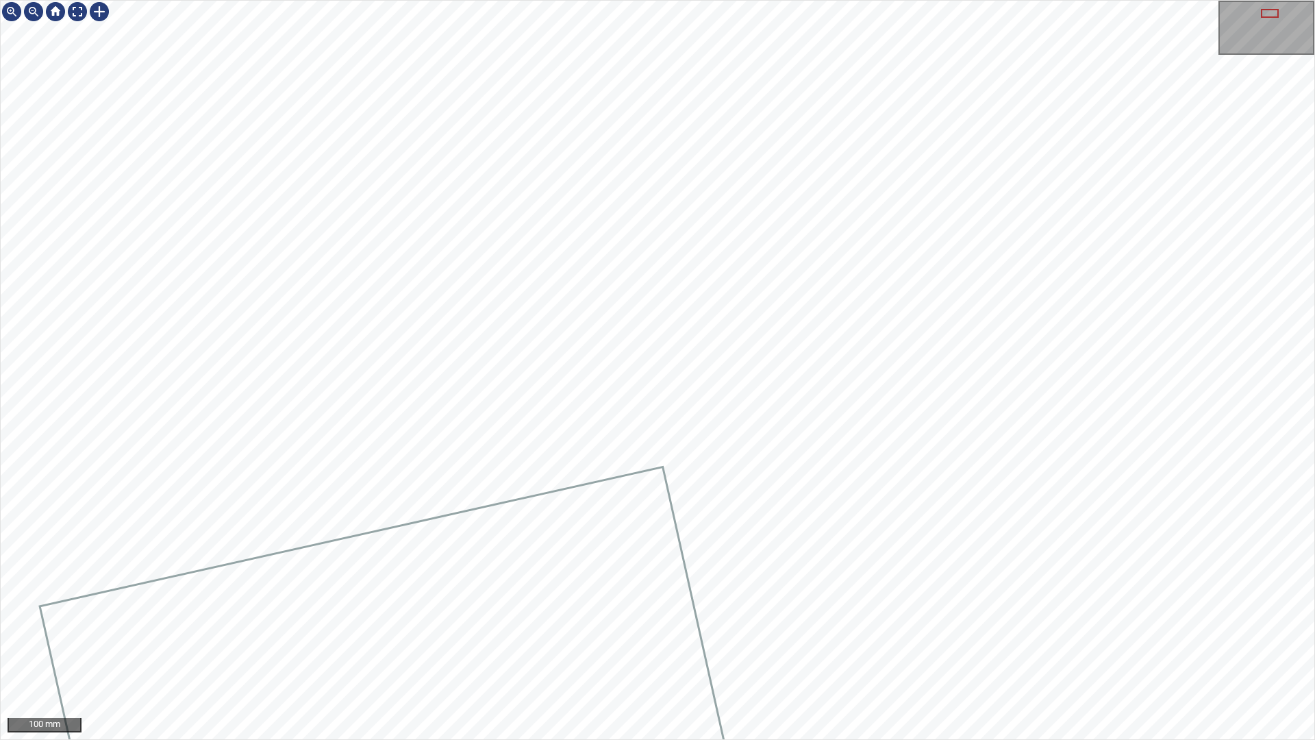
click at [71, 739] on div "100 mm" at bounding box center [657, 370] width 1315 height 740
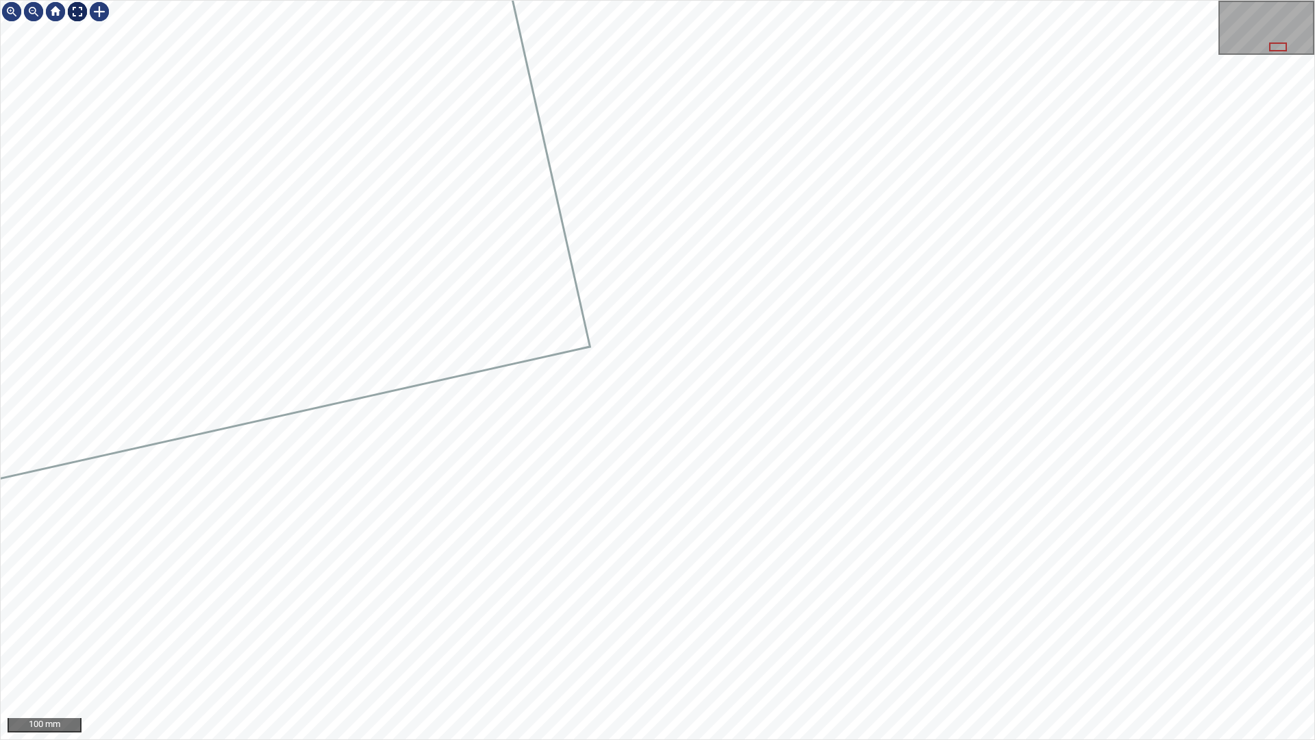
click at [80, 12] on div at bounding box center [77, 12] width 22 height 22
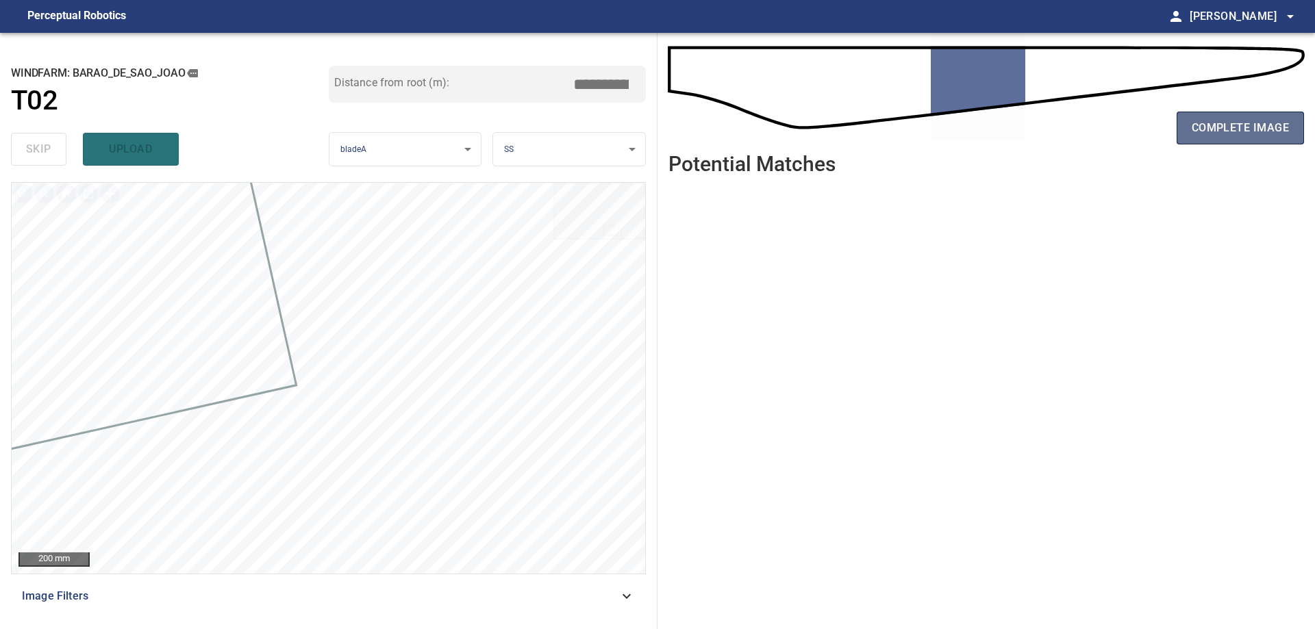
click at [1247, 136] on span "complete image" at bounding box center [1240, 127] width 97 height 19
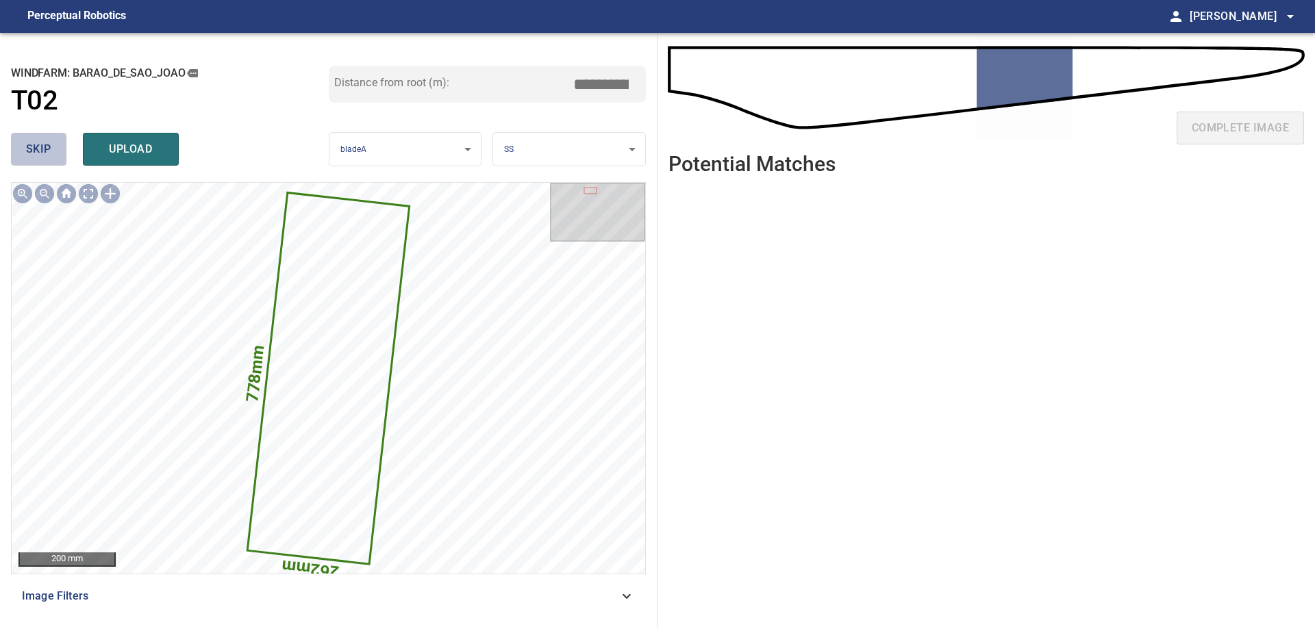
click at [43, 155] on span "skip" at bounding box center [38, 149] width 25 height 19
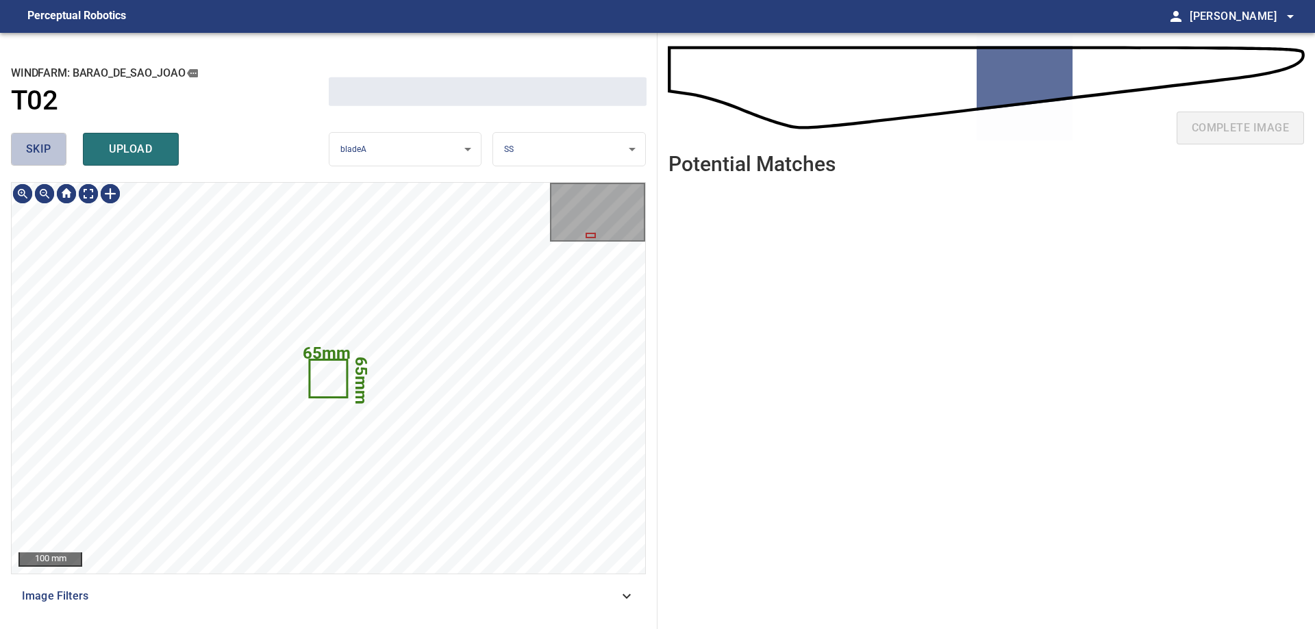
click at [43, 155] on span "skip" at bounding box center [38, 149] width 25 height 19
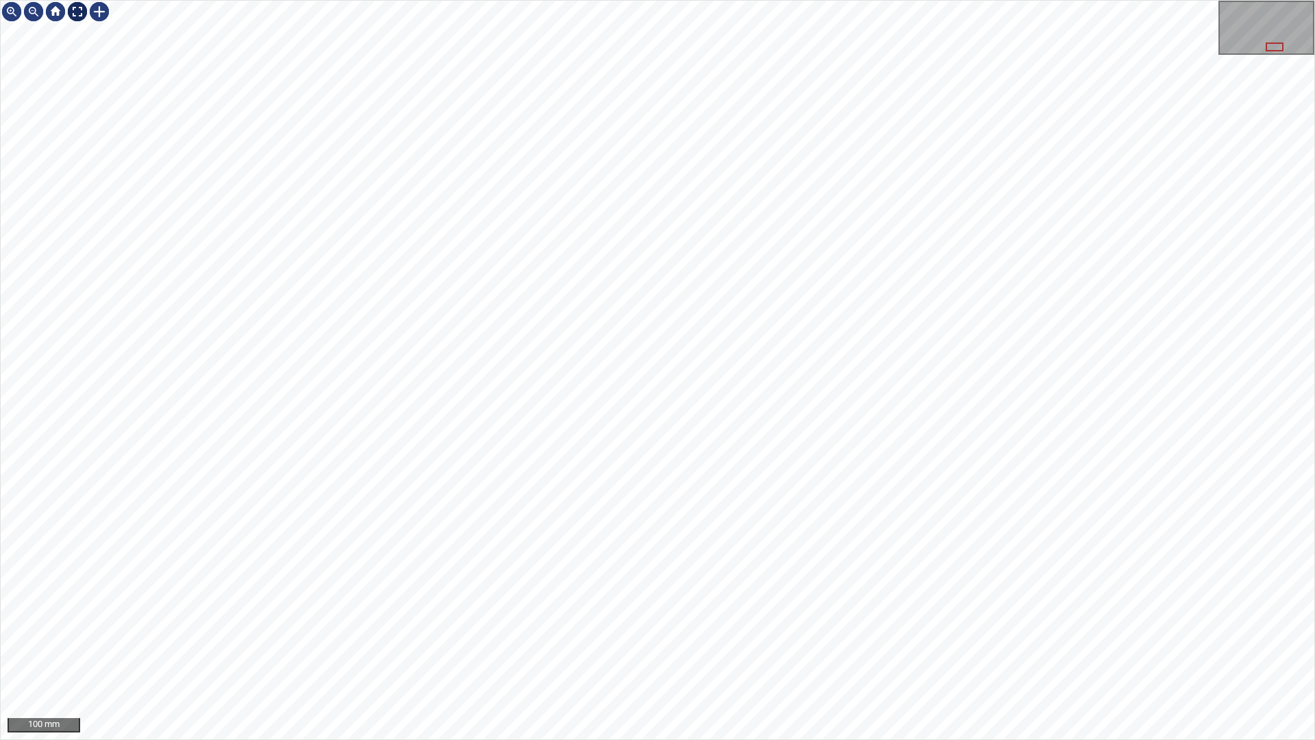
click at [84, 11] on div at bounding box center [77, 12] width 22 height 22
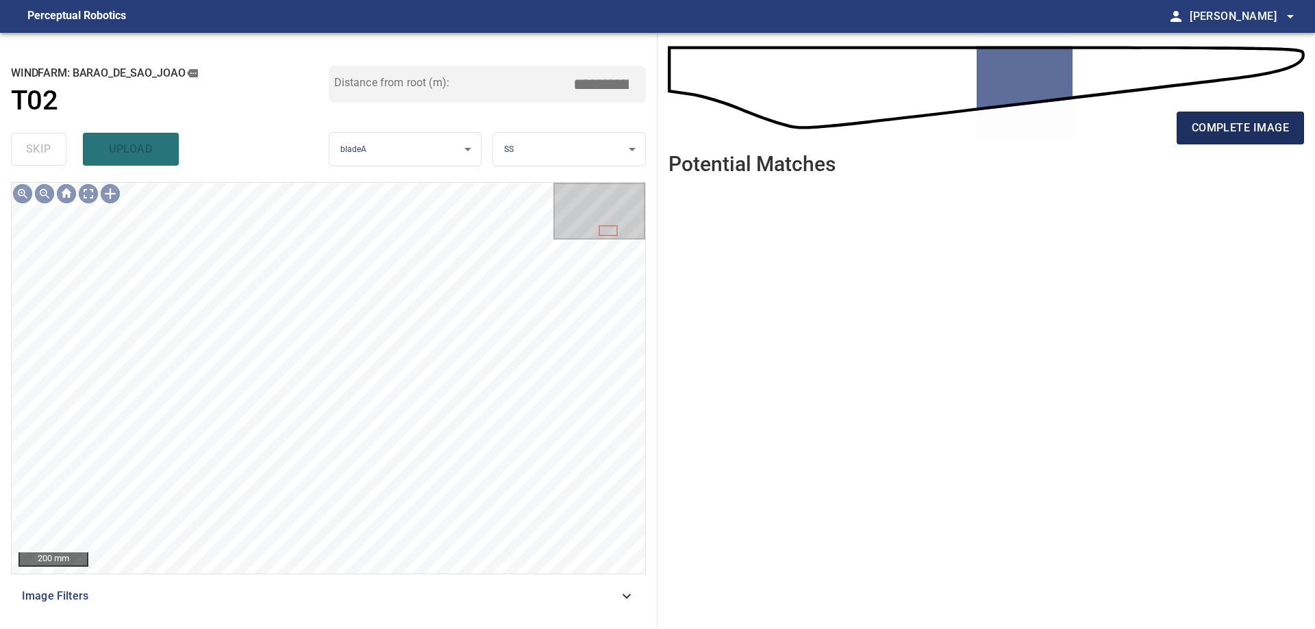
click at [1266, 136] on span "complete image" at bounding box center [1240, 127] width 97 height 19
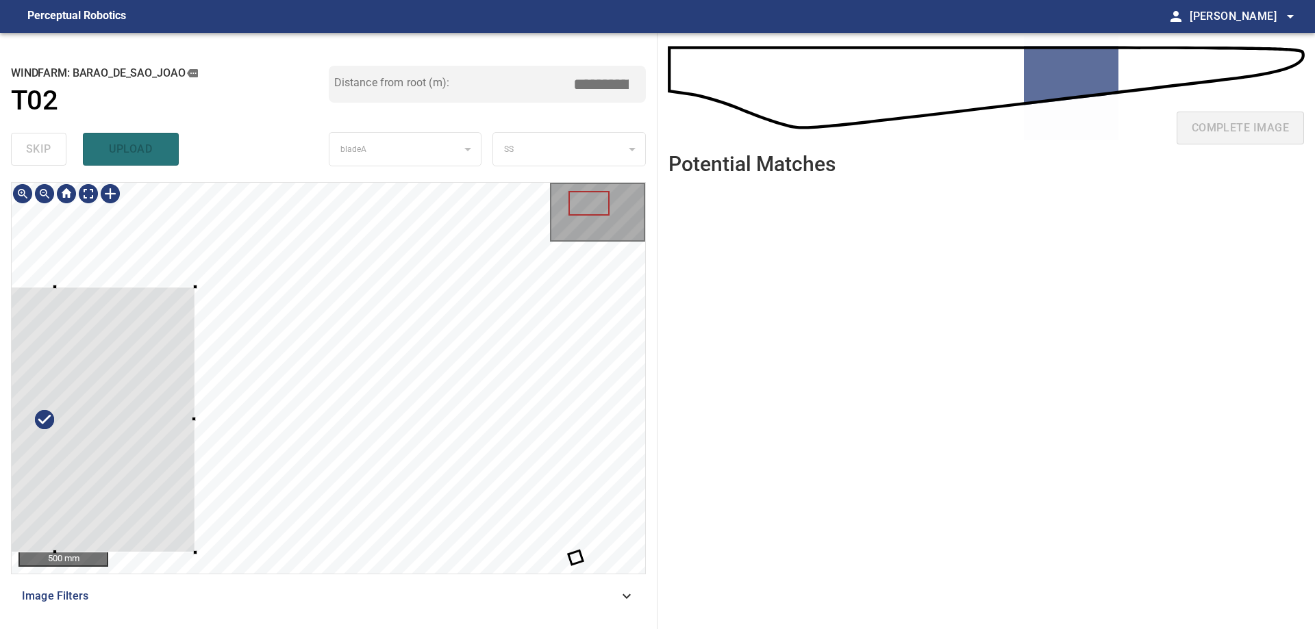
click at [142, 414] on div at bounding box center [55, 420] width 279 height 266
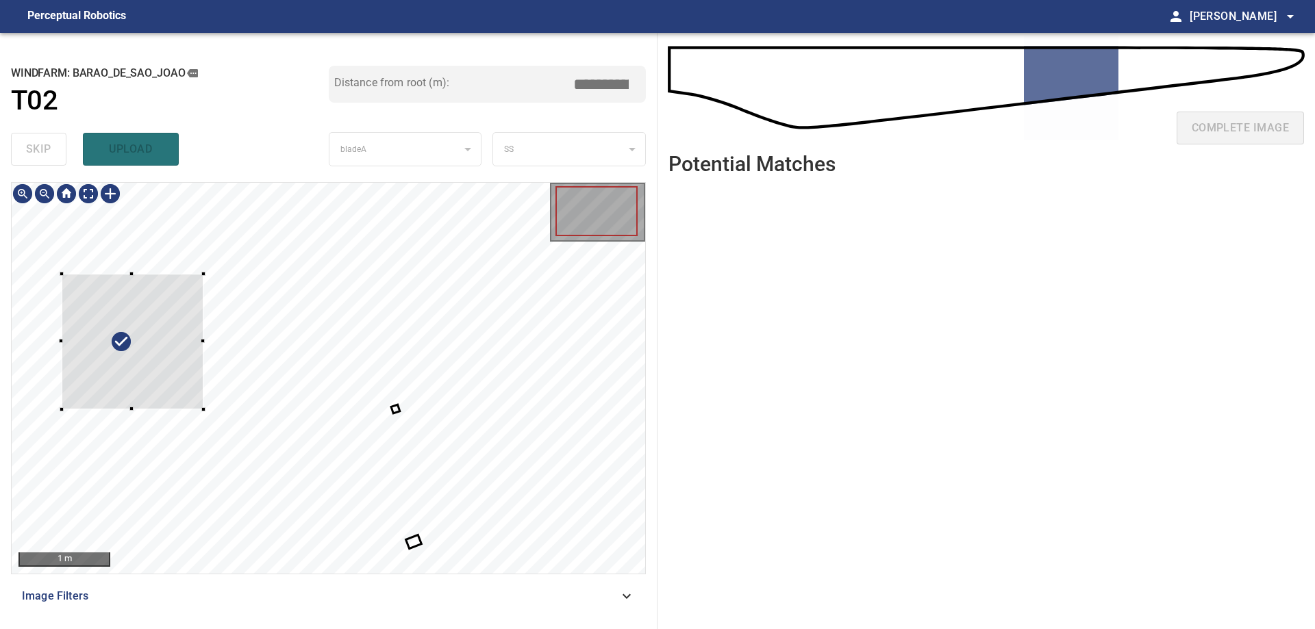
click at [125, 384] on div at bounding box center [133, 342] width 142 height 136
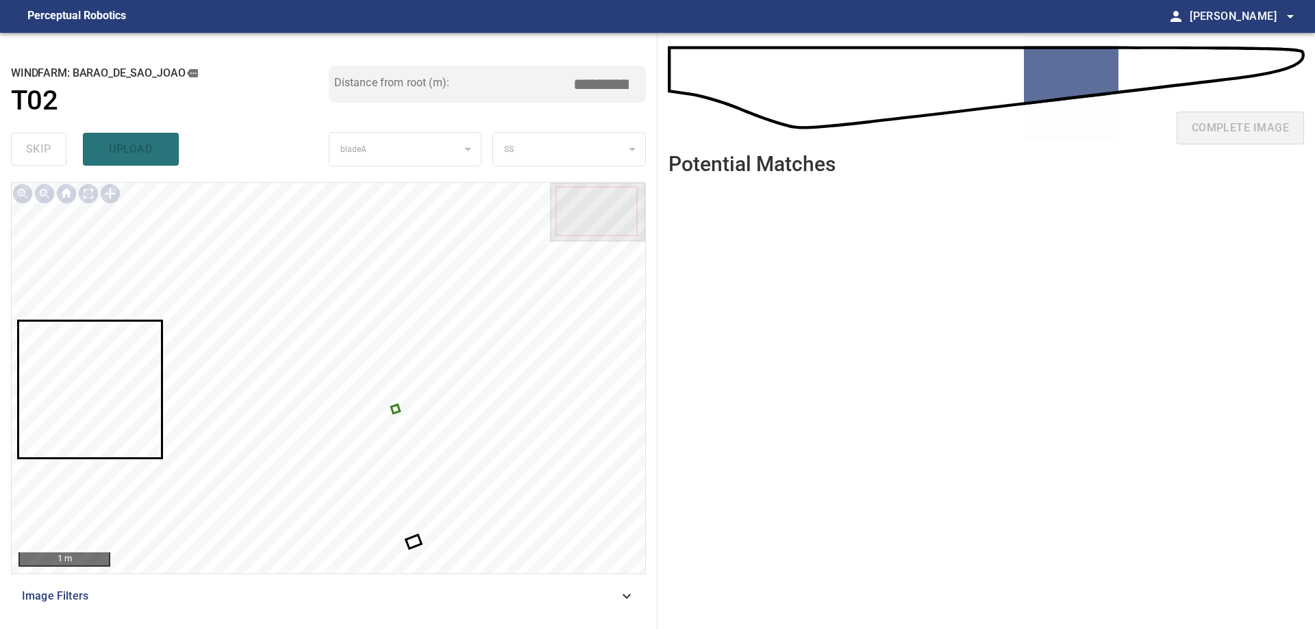
click at [399, 412] on div at bounding box center [329, 378] width 634 height 391
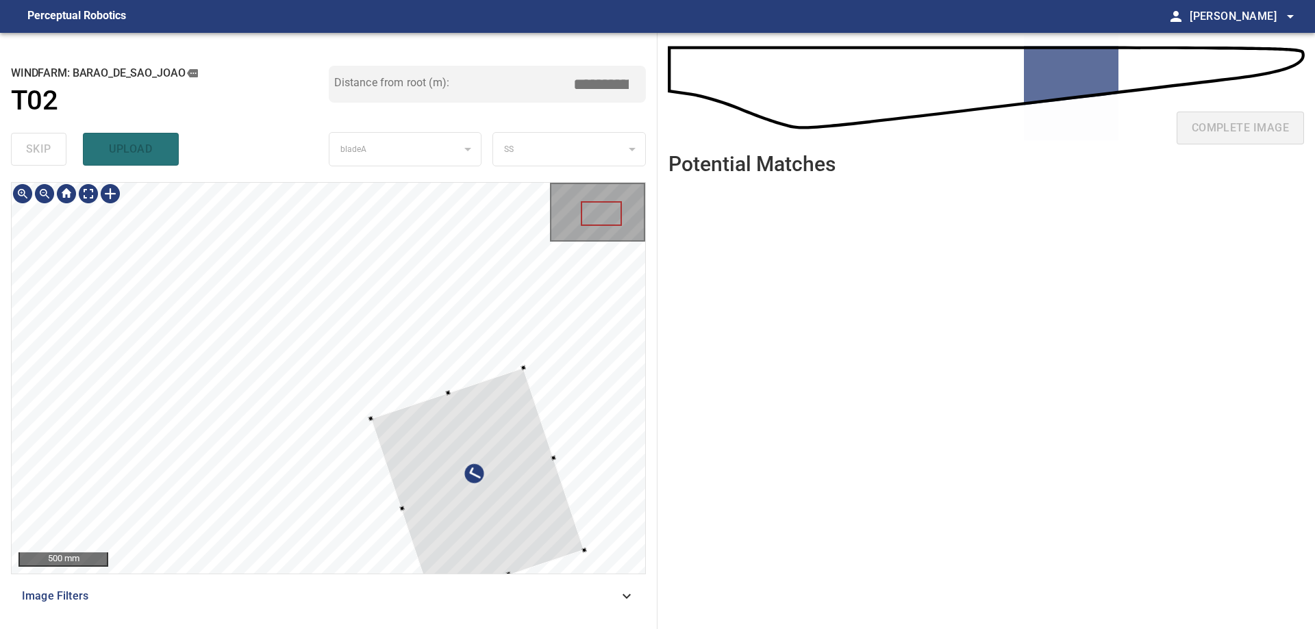
click at [560, 420] on div at bounding box center [477, 484] width 213 height 233
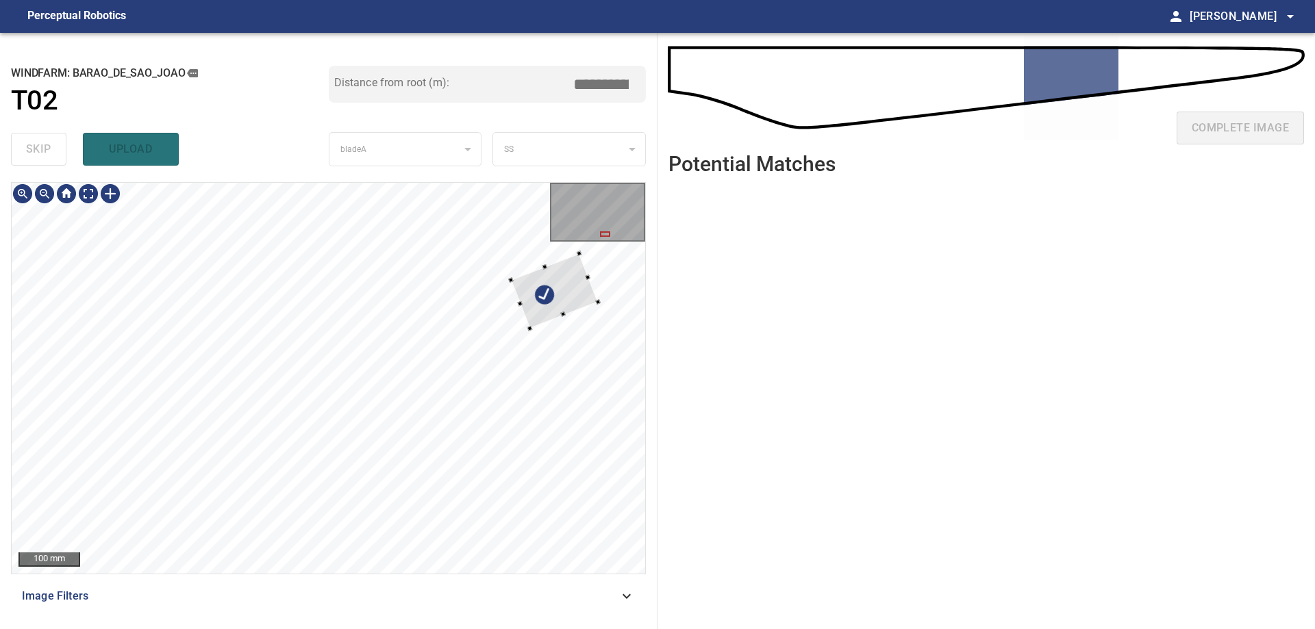
click at [568, 302] on div at bounding box center [555, 290] width 88 height 75
click at [601, 303] on div at bounding box center [329, 378] width 634 height 391
click at [610, 300] on div at bounding box center [329, 378] width 634 height 391
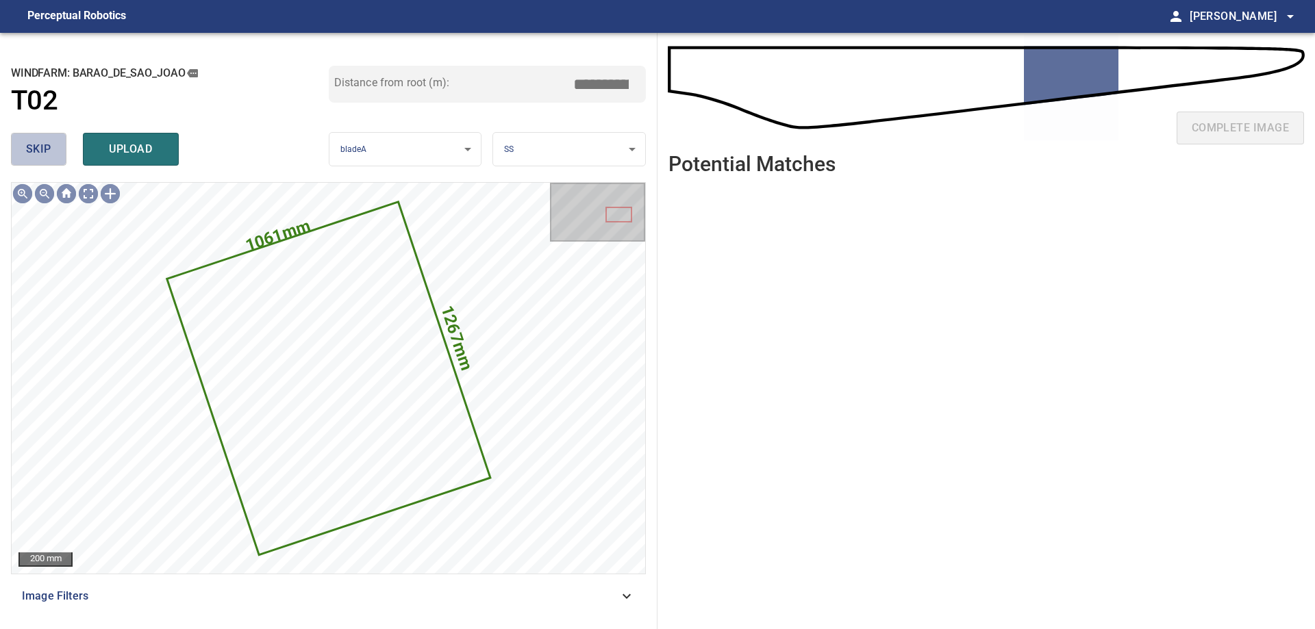
click at [55, 146] on button "skip" at bounding box center [38, 149] width 55 height 33
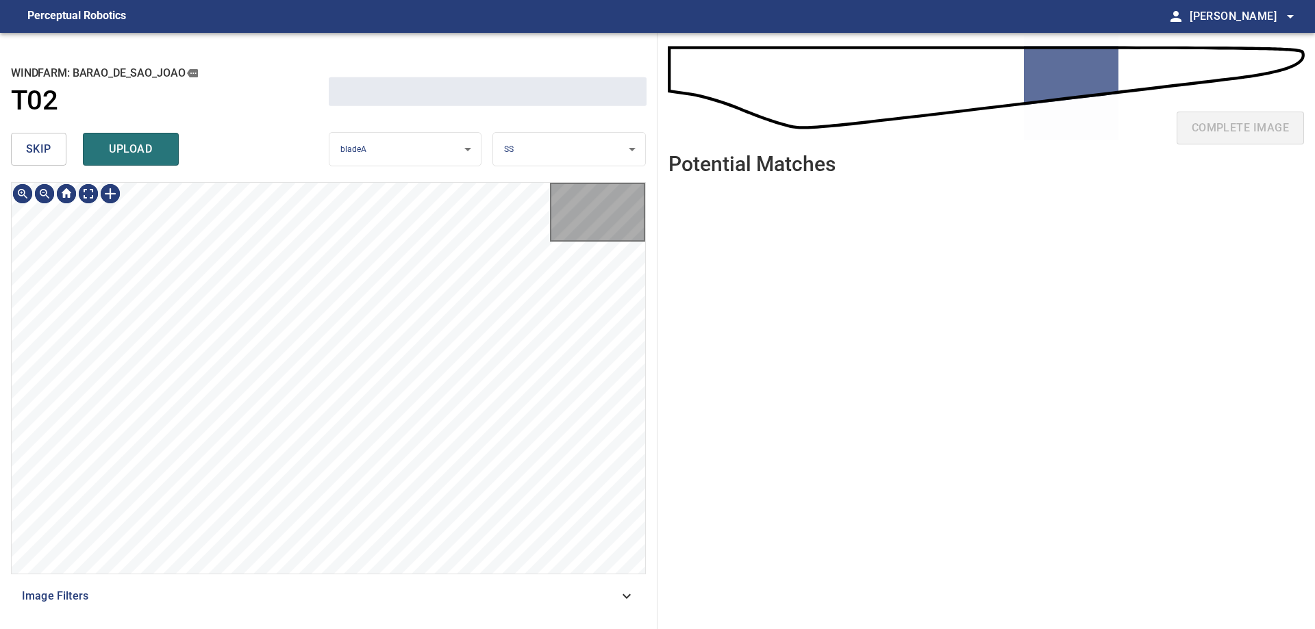
click at [55, 146] on button "skip" at bounding box center [38, 149] width 55 height 33
click at [55, 146] on div "skip upload" at bounding box center [170, 149] width 318 height 44
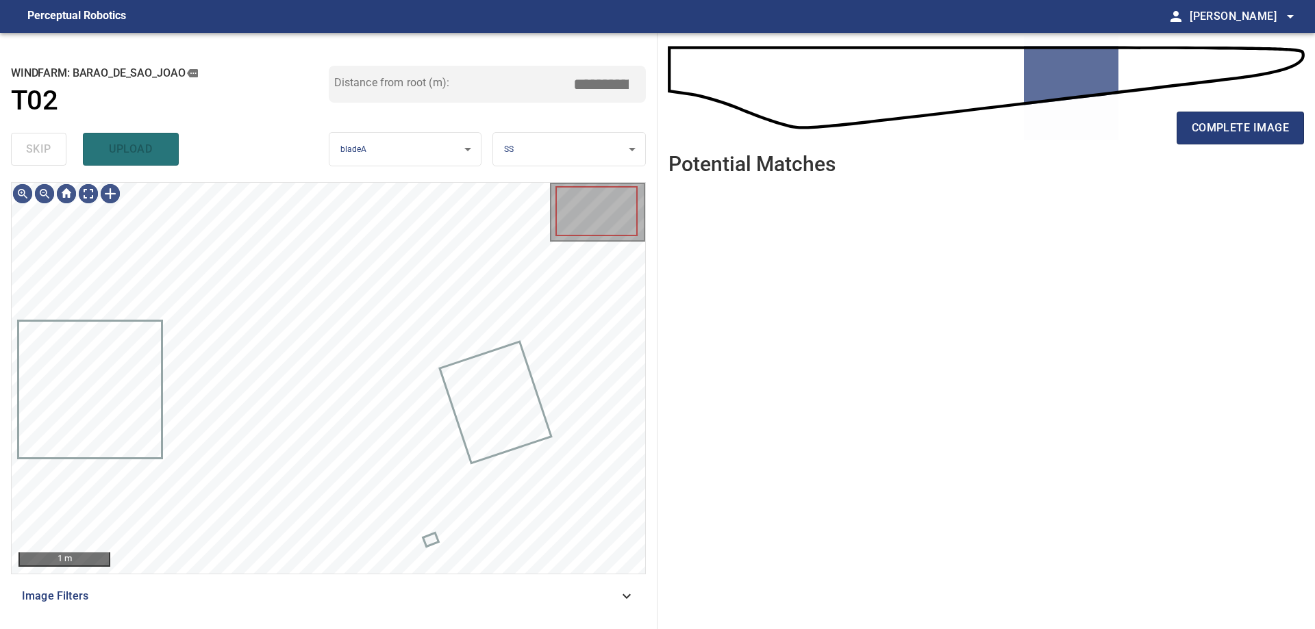
type input "*****"
click at [55, 146] on div "skip upload" at bounding box center [170, 149] width 318 height 44
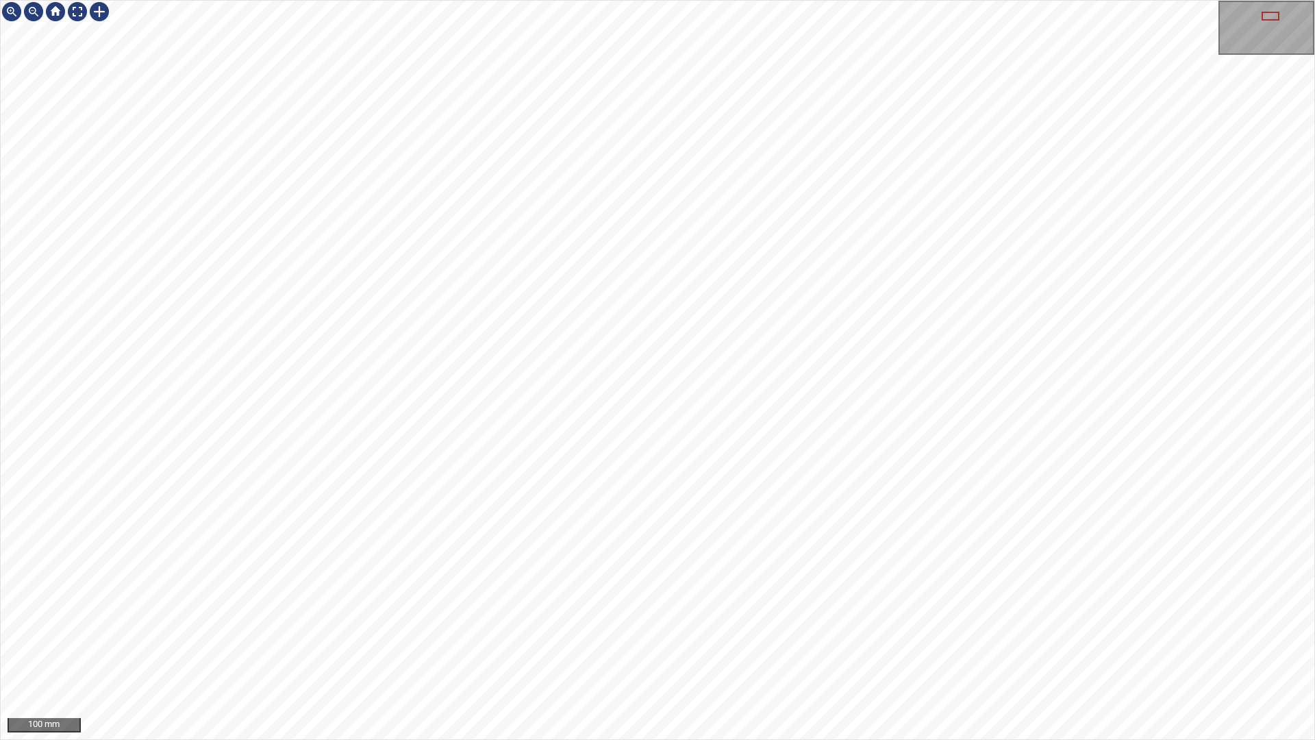
click at [816, 739] on div "100 mm" at bounding box center [657, 370] width 1315 height 740
click at [714, 739] on div "100 mm" at bounding box center [657, 370] width 1315 height 740
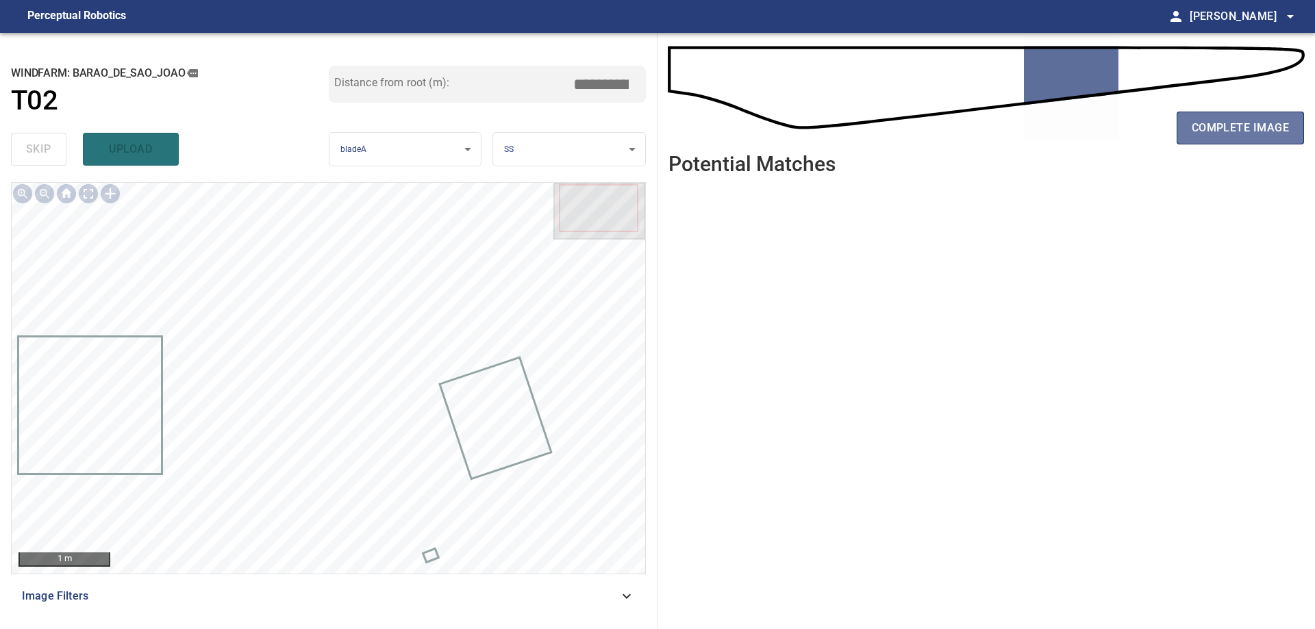
drag, startPoint x: 1289, startPoint y: 132, endPoint x: 1314, endPoint y: 245, distance: 116.5
click at [1288, 132] on button "complete image" at bounding box center [1240, 128] width 127 height 33
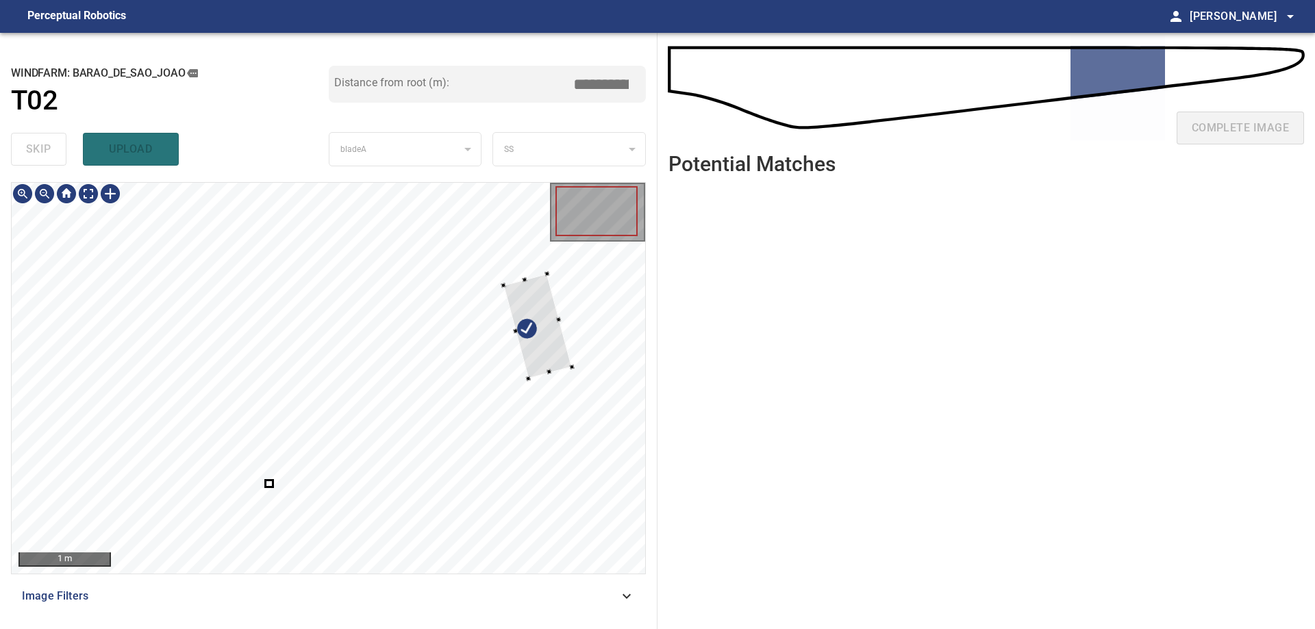
click at [577, 352] on div at bounding box center [329, 378] width 634 height 391
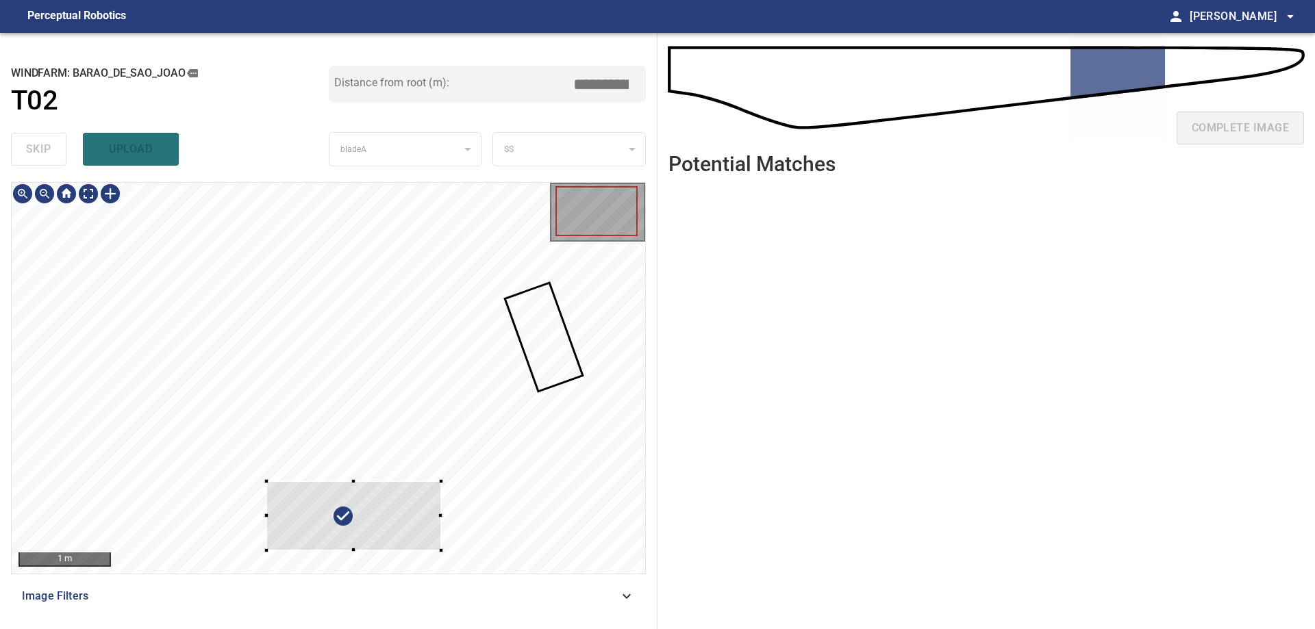
click at [750, 286] on div "**********" at bounding box center [657, 331] width 1315 height 597
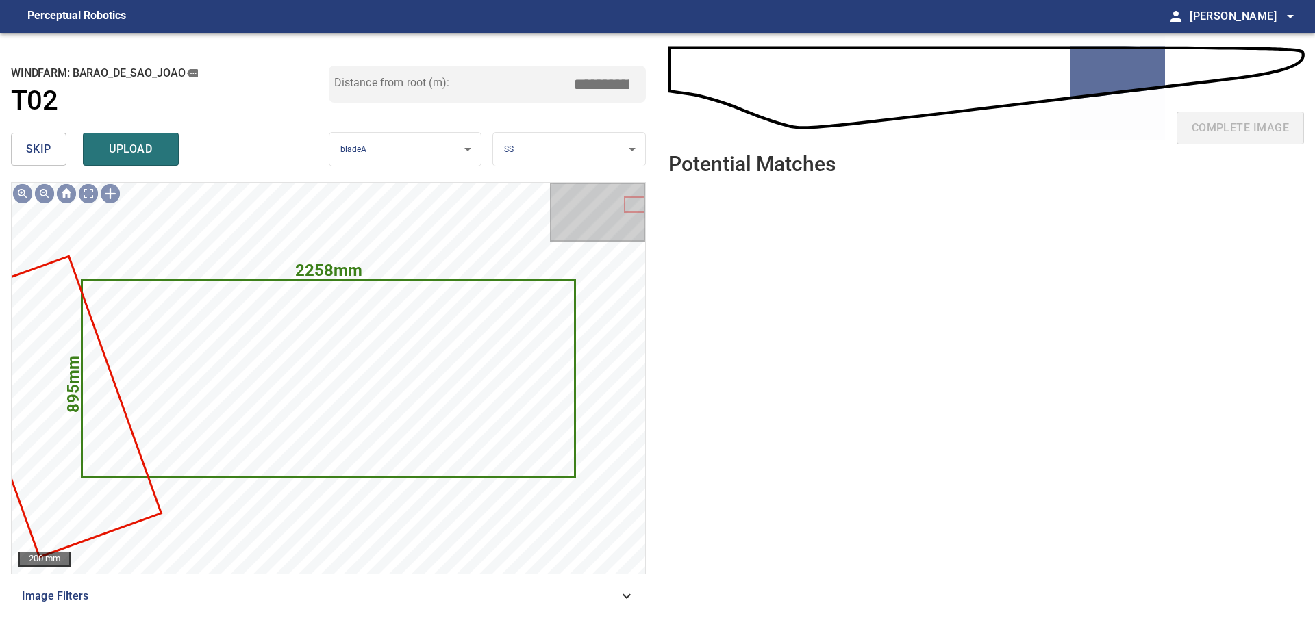
click at [28, 153] on span "skip" at bounding box center [38, 149] width 25 height 19
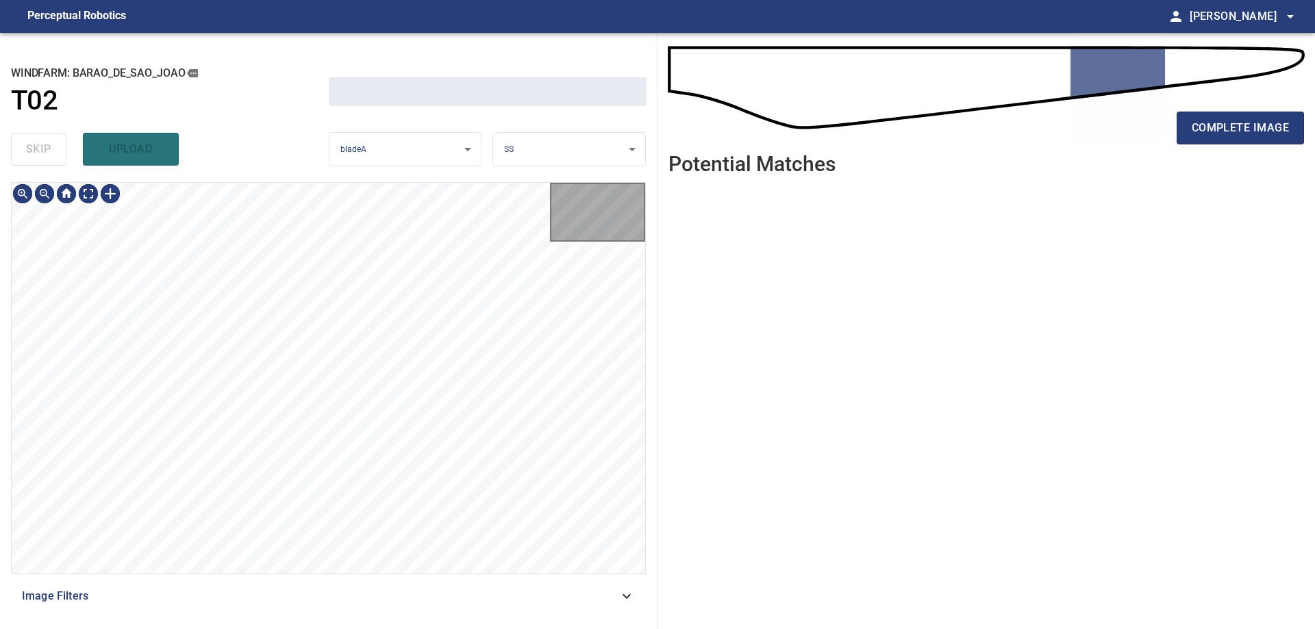
click at [28, 153] on div "skip upload" at bounding box center [170, 149] width 318 height 44
drag, startPoint x: 28, startPoint y: 153, endPoint x: 45, endPoint y: 168, distance: 21.8
click at [44, 167] on div "skip upload" at bounding box center [170, 149] width 318 height 44
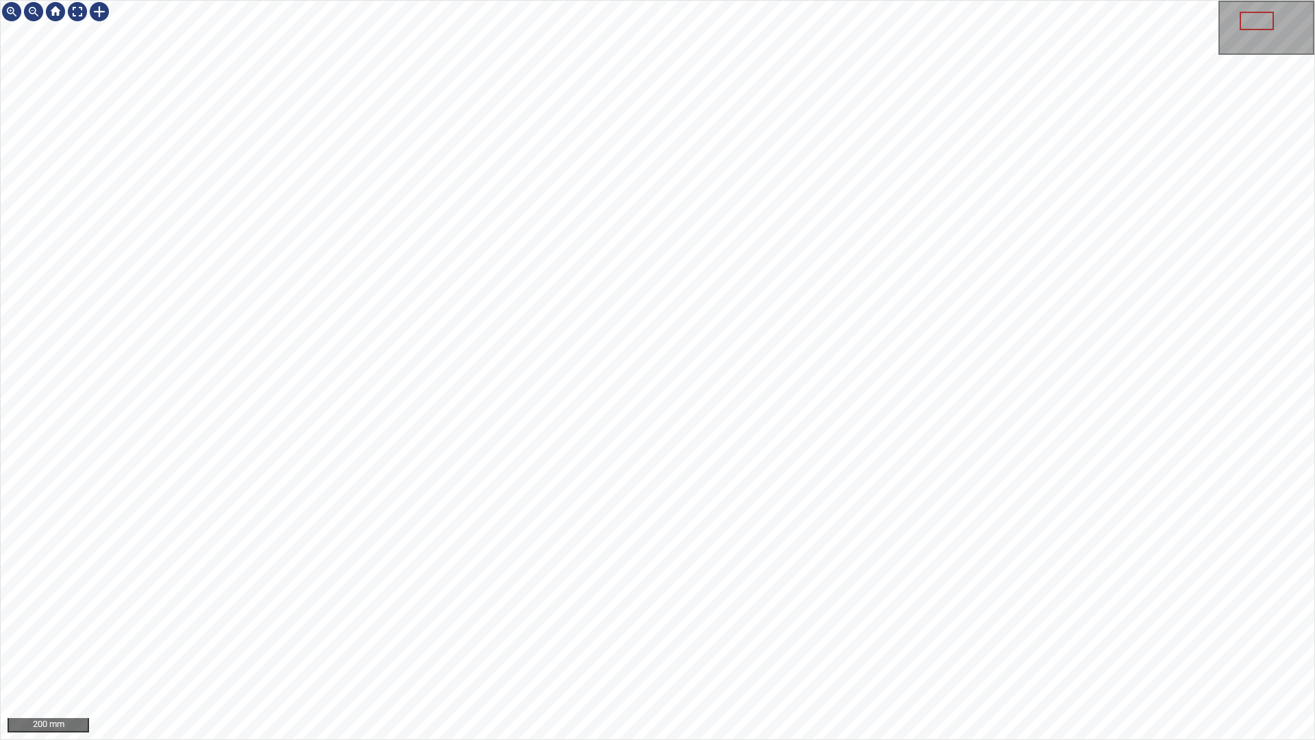
click at [803, 739] on div "200 mm" at bounding box center [657, 370] width 1315 height 740
click at [759, 739] on div "200 mm" at bounding box center [657, 370] width 1315 height 740
click at [525, 739] on div "200 mm" at bounding box center [657, 370] width 1315 height 740
click at [922, 0] on div "50 mm" at bounding box center [657, 370] width 1315 height 740
click at [344, 739] on div "50 mm" at bounding box center [657, 370] width 1315 height 740
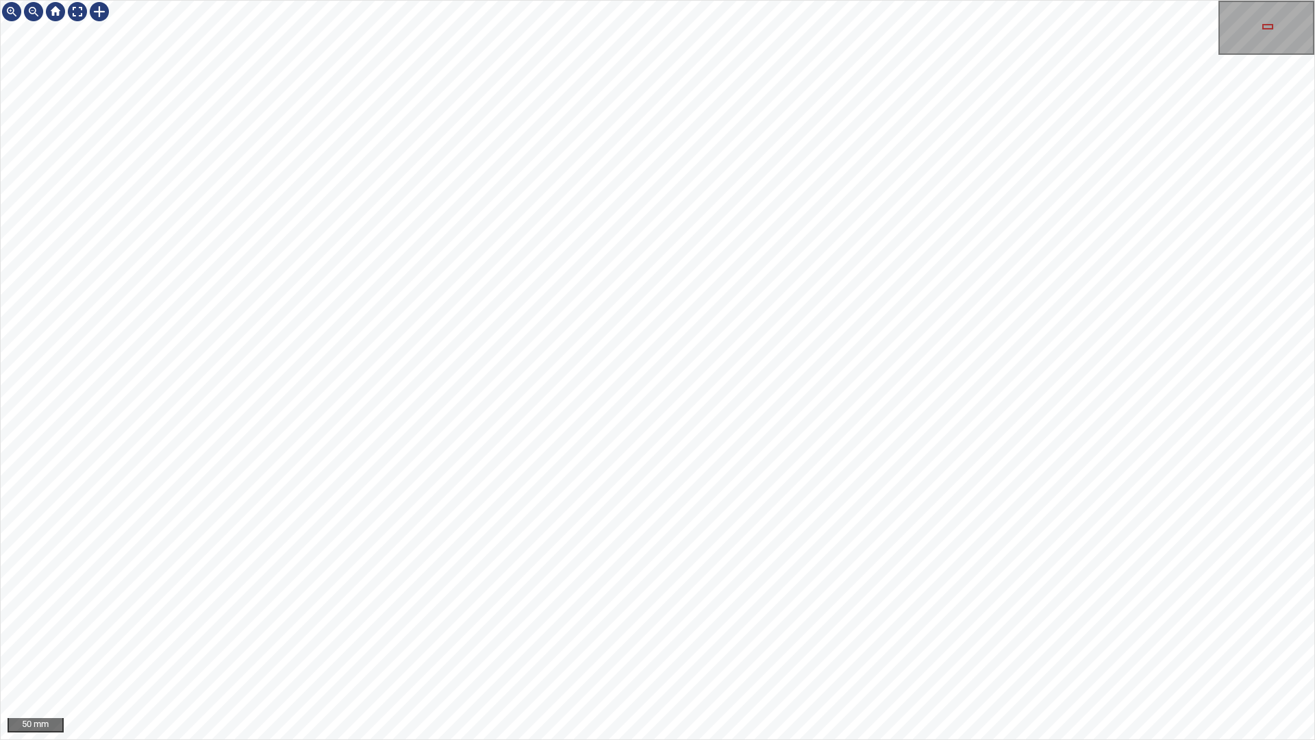
click at [495, 739] on div "50 mm" at bounding box center [657, 370] width 1315 height 740
click at [800, 739] on div "50 mm" at bounding box center [657, 370] width 1315 height 740
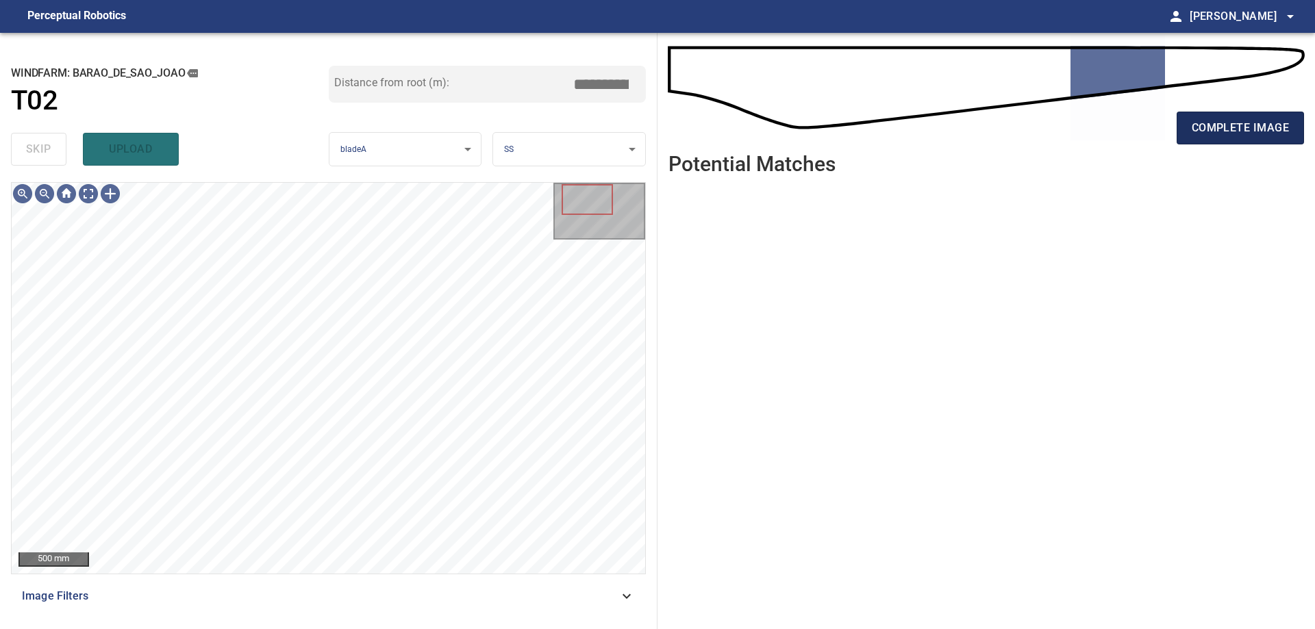
click at [1198, 134] on span "complete image" at bounding box center [1240, 127] width 97 height 19
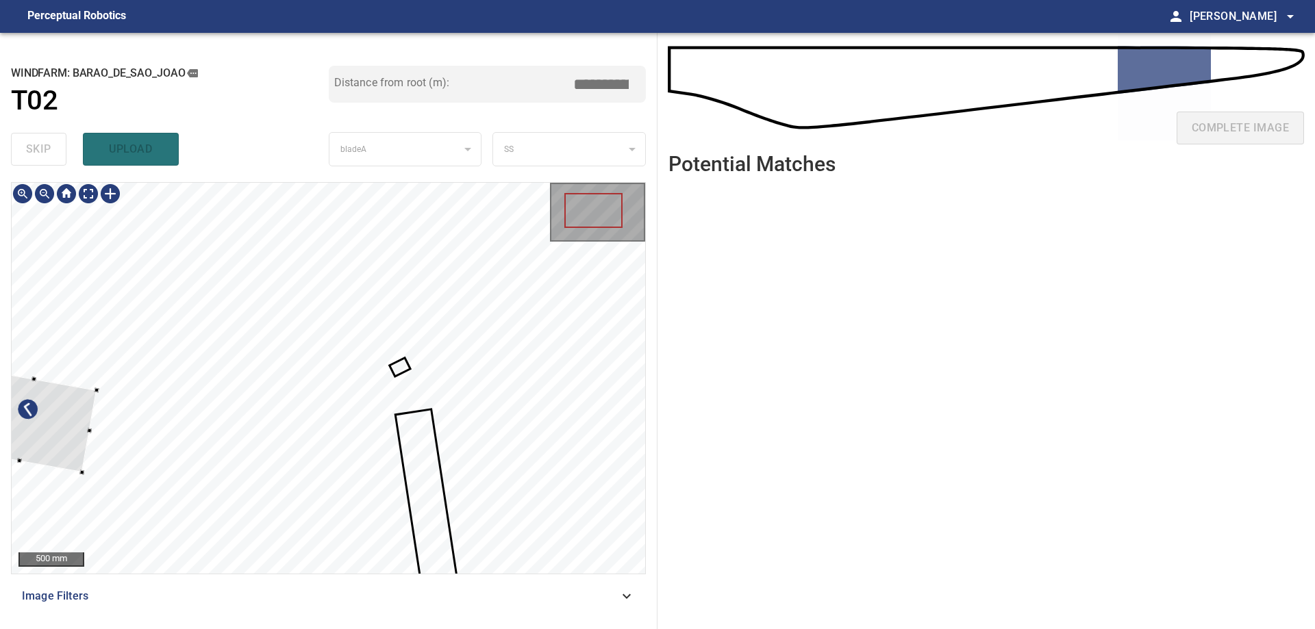
click at [58, 412] on div at bounding box center [25, 420] width 141 height 105
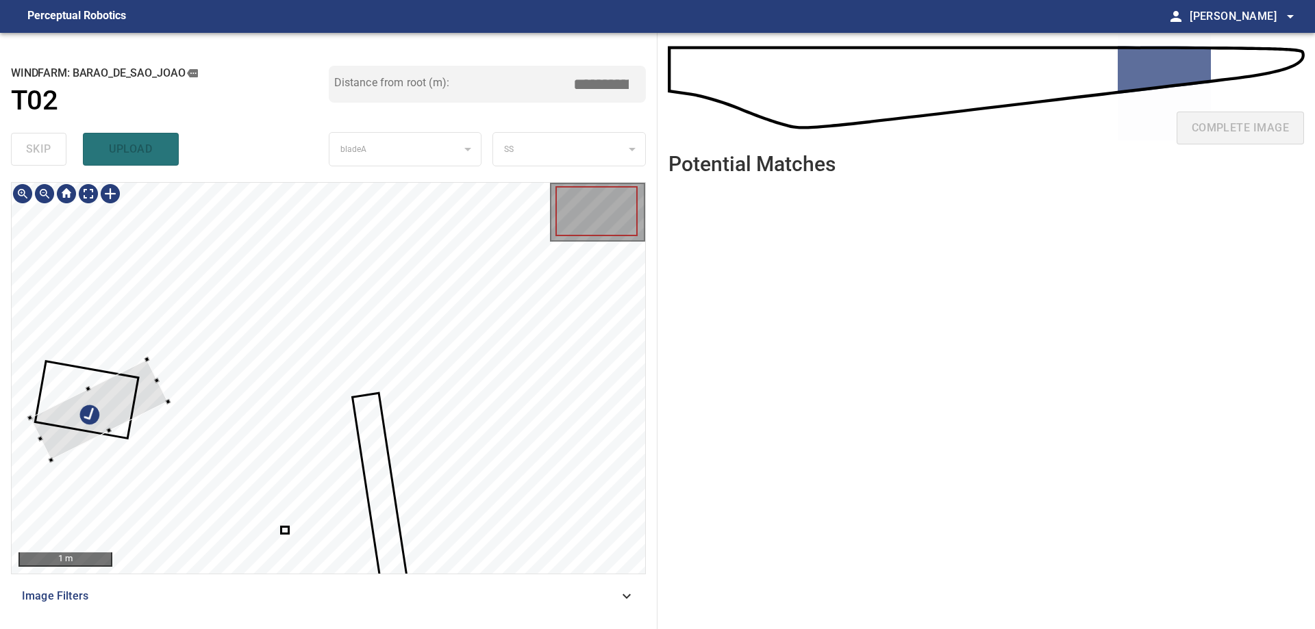
click at [64, 403] on div at bounding box center [99, 410] width 138 height 101
click at [101, 419] on div at bounding box center [99, 410] width 138 height 101
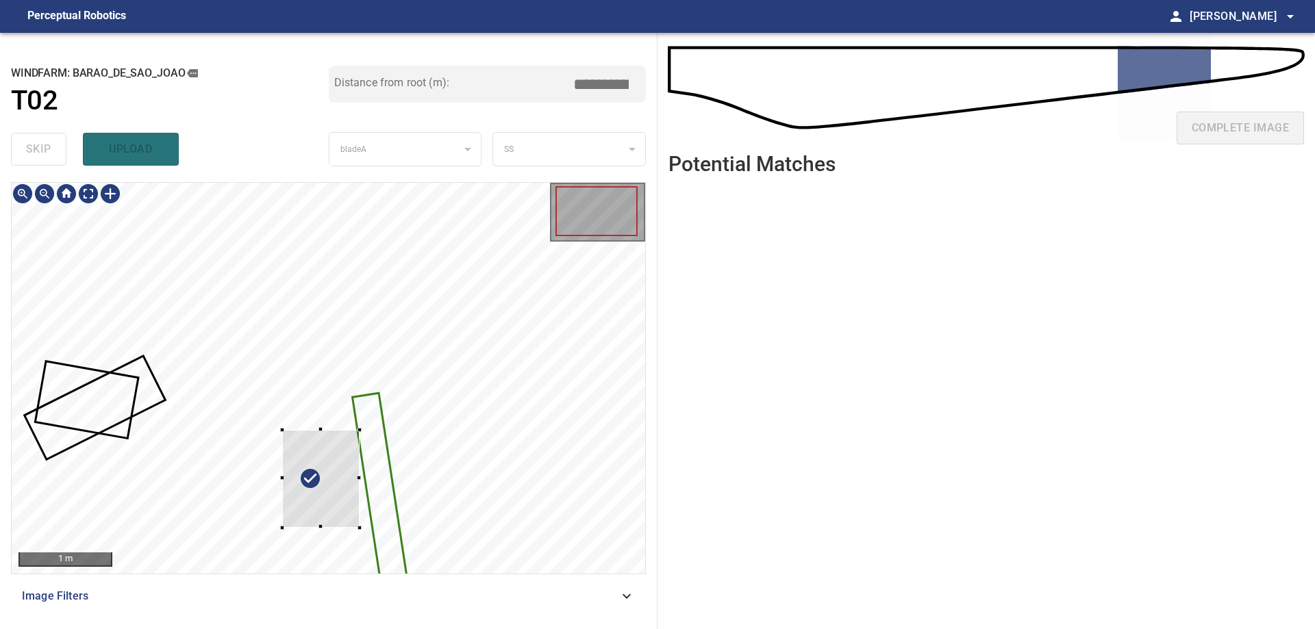
click at [373, 425] on div at bounding box center [329, 378] width 634 height 391
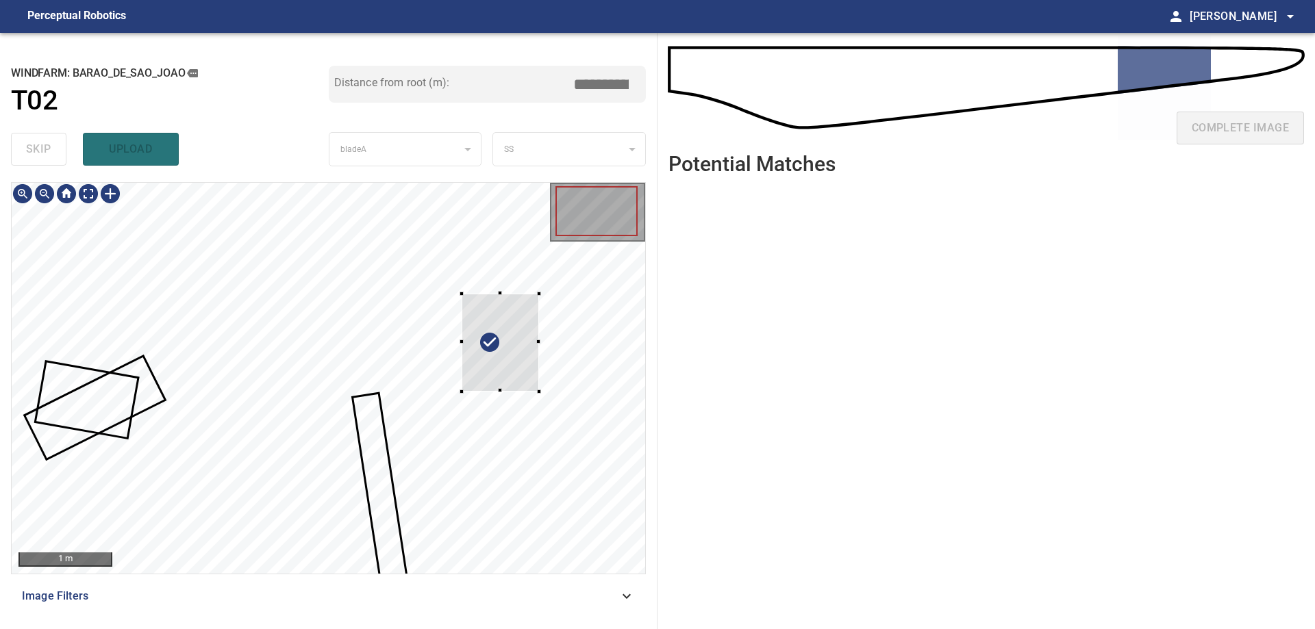
click at [520, 357] on div at bounding box center [500, 343] width 77 height 98
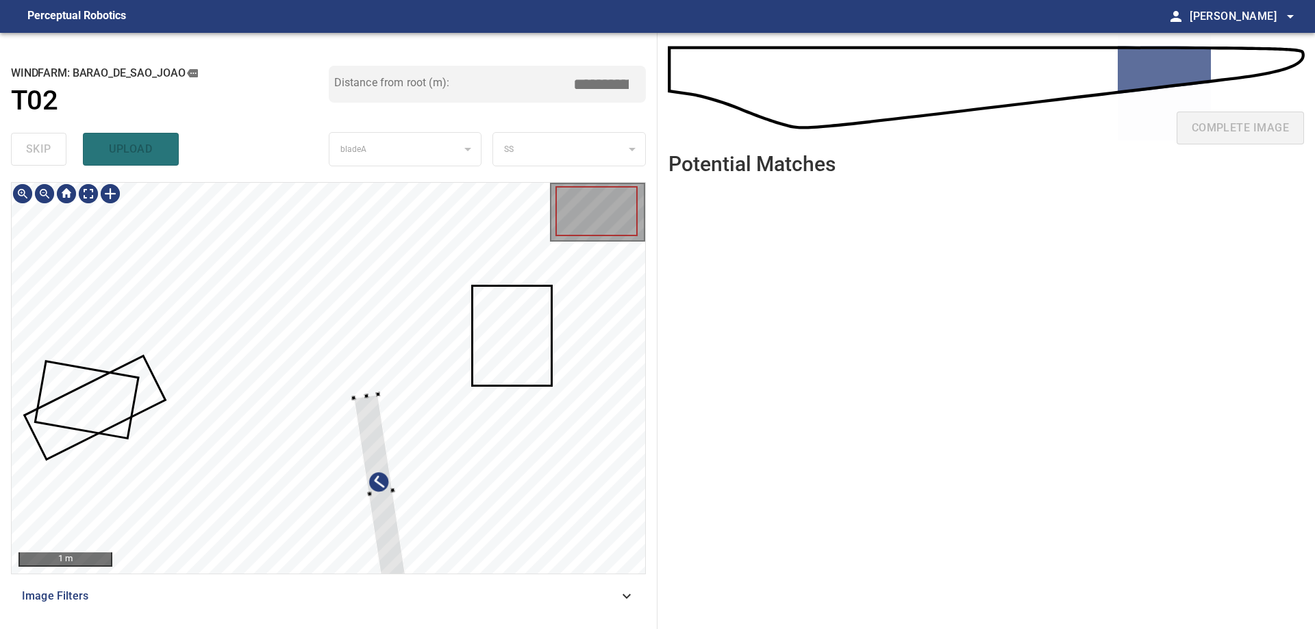
click at [497, 364] on div at bounding box center [329, 378] width 634 height 391
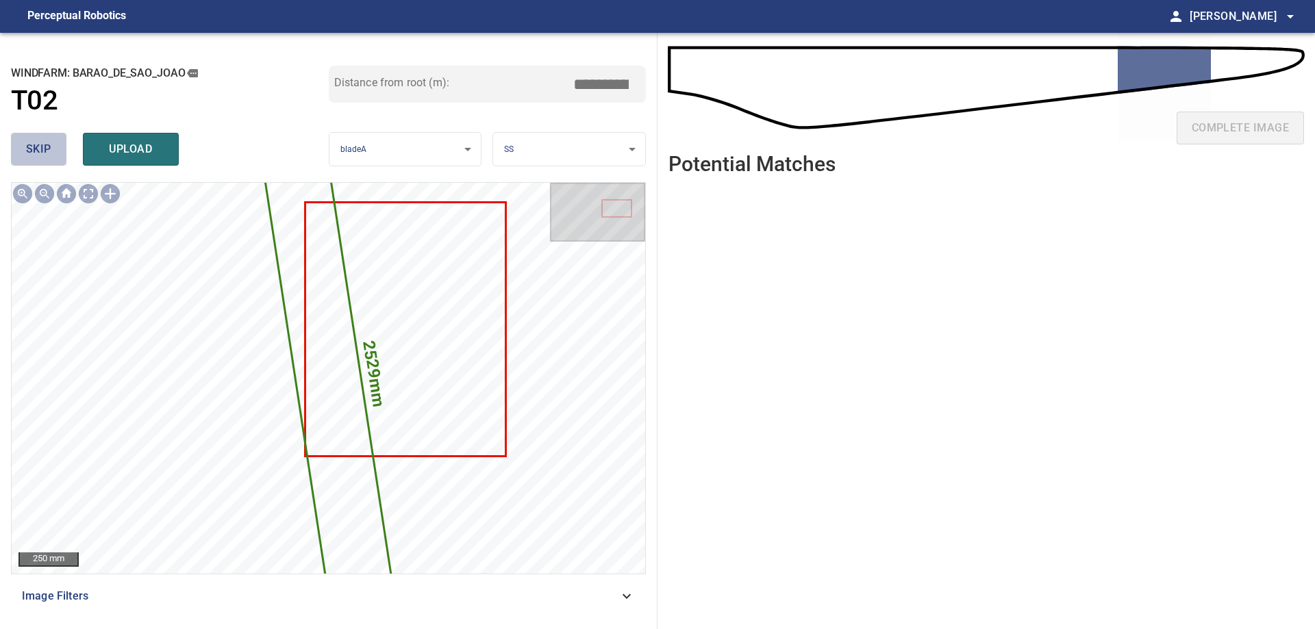
click at [36, 142] on span "skip" at bounding box center [38, 149] width 25 height 19
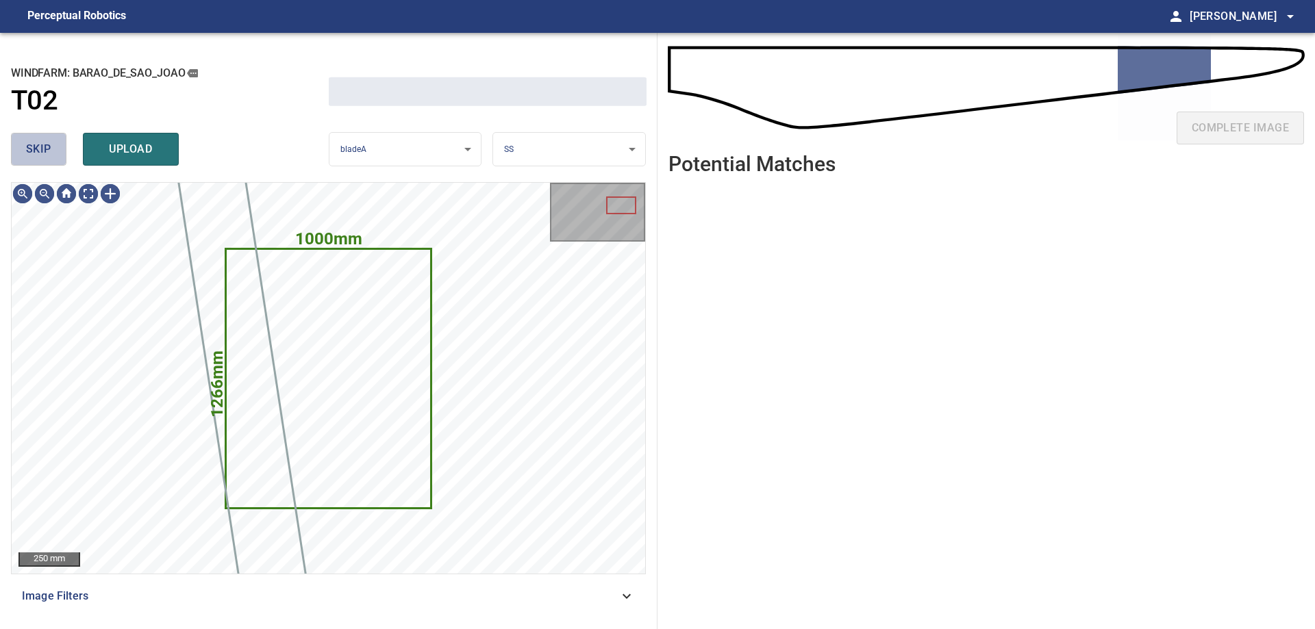
click at [36, 142] on span "skip" at bounding box center [38, 149] width 25 height 19
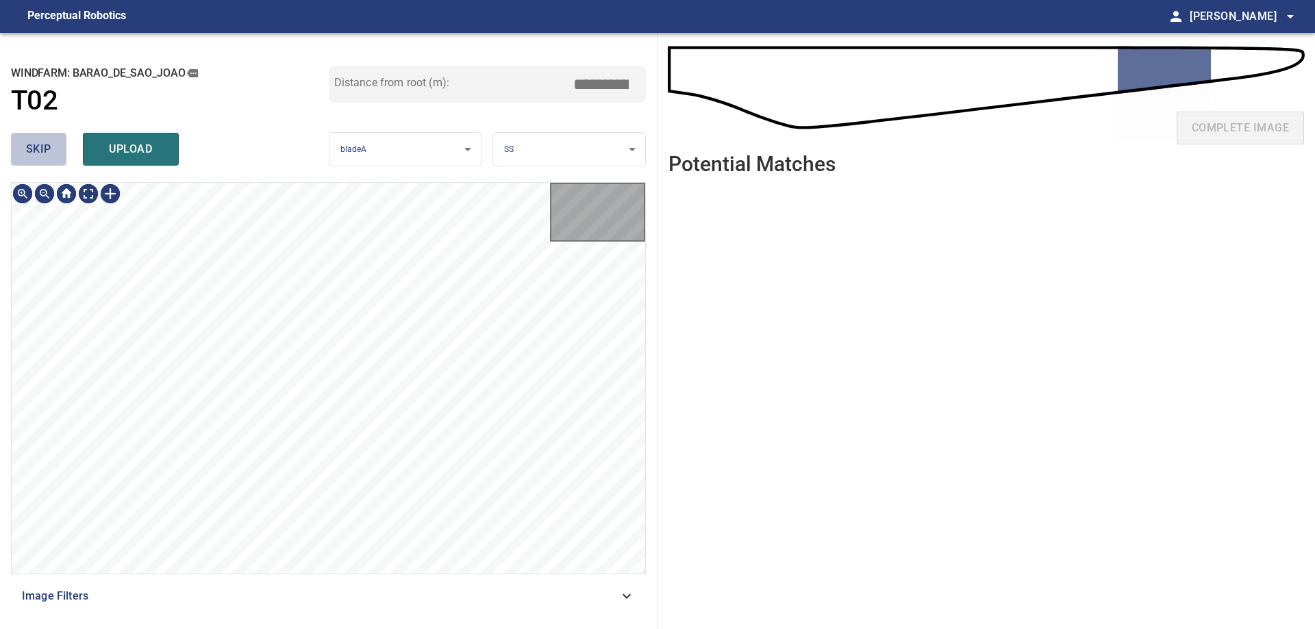
click at [36, 142] on span "skip" at bounding box center [38, 149] width 25 height 19
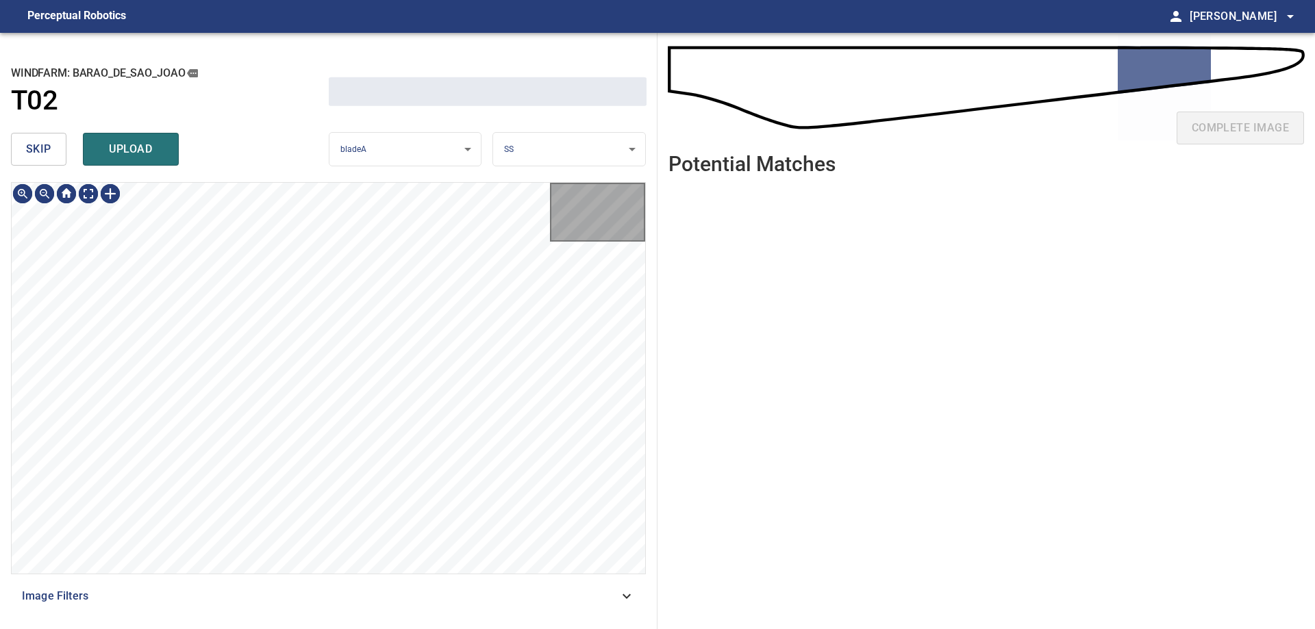
click at [36, 142] on span "skip" at bounding box center [38, 149] width 25 height 19
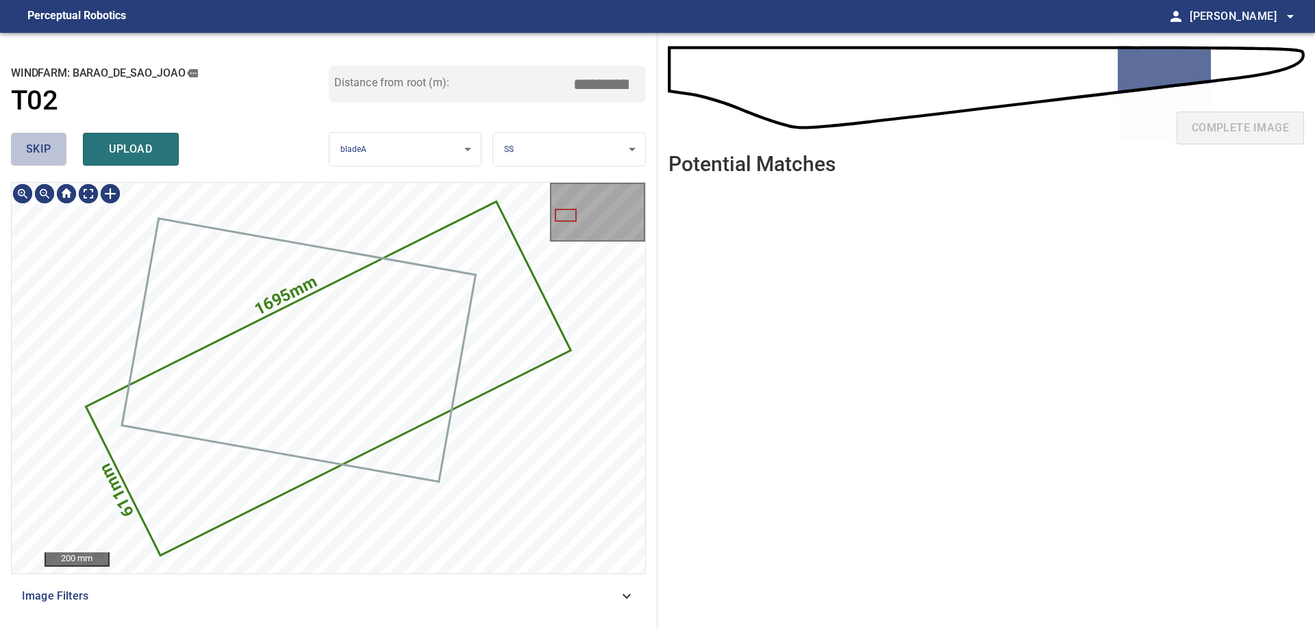
click at [36, 143] on span "skip" at bounding box center [38, 149] width 25 height 19
type input "*****"
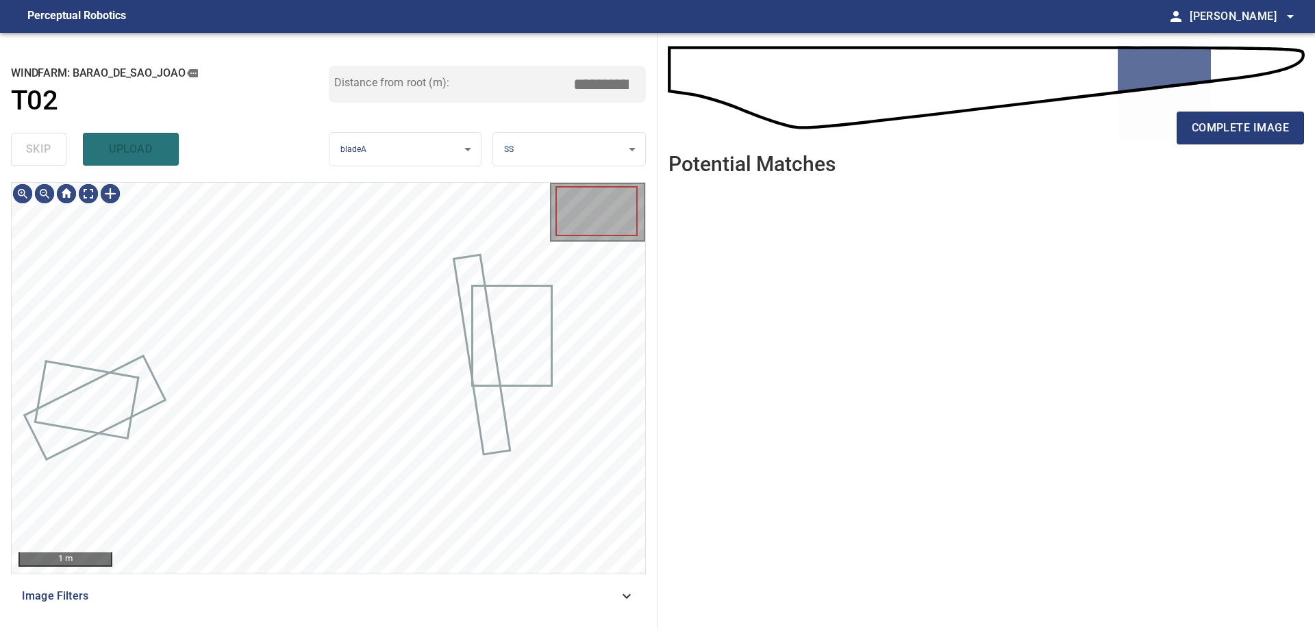
click at [37, 145] on div "skip upload" at bounding box center [170, 149] width 318 height 44
click at [98, 192] on div at bounding box center [67, 194] width 110 height 22
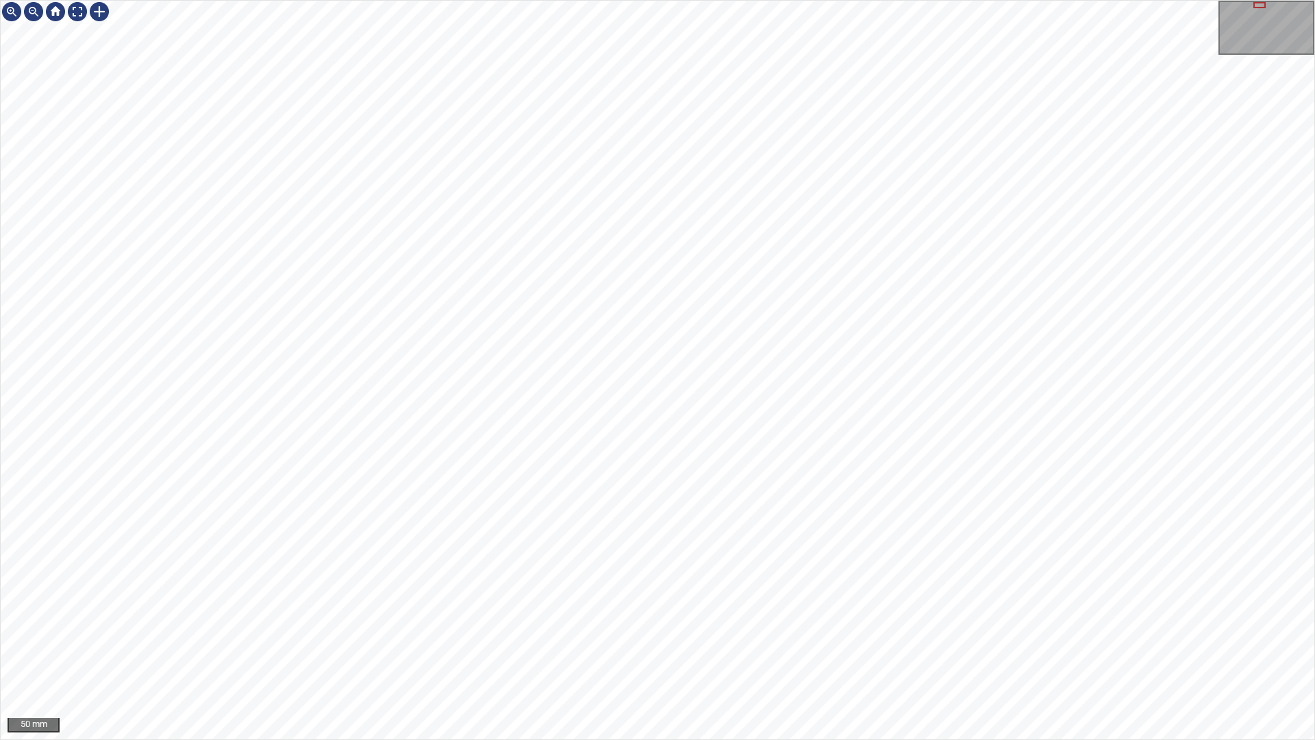
click at [570, 739] on div "50 mm" at bounding box center [657, 370] width 1315 height 740
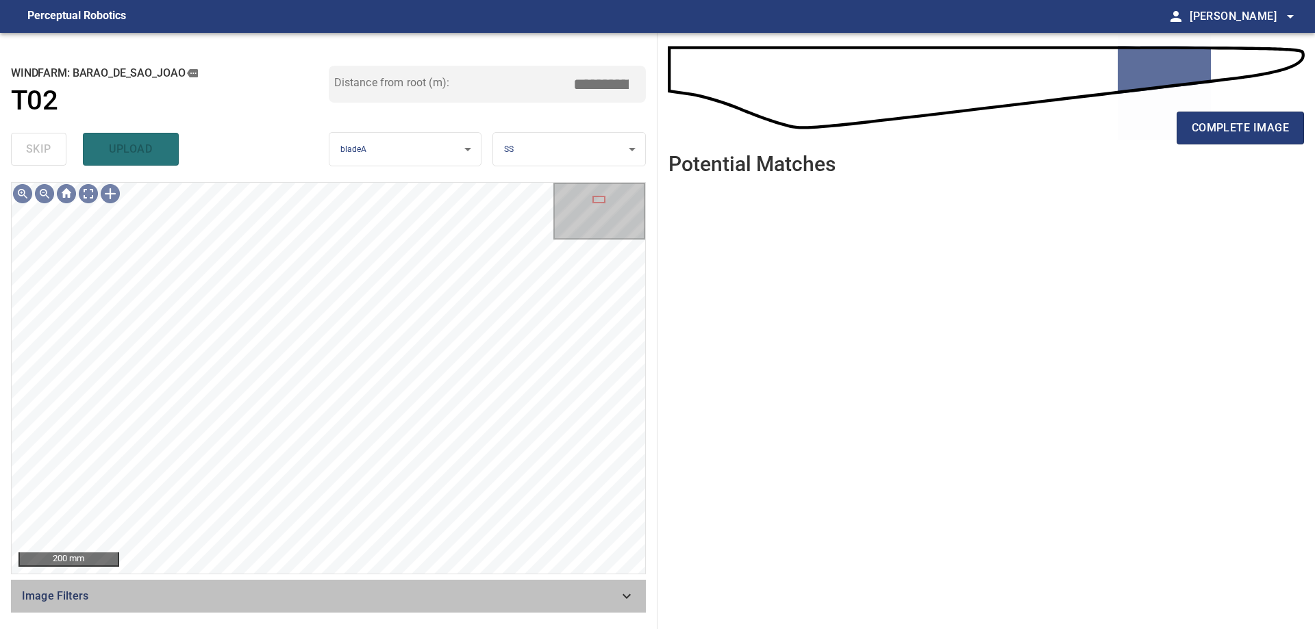
click at [405, 601] on span "Image Filters" at bounding box center [320, 596] width 597 height 16
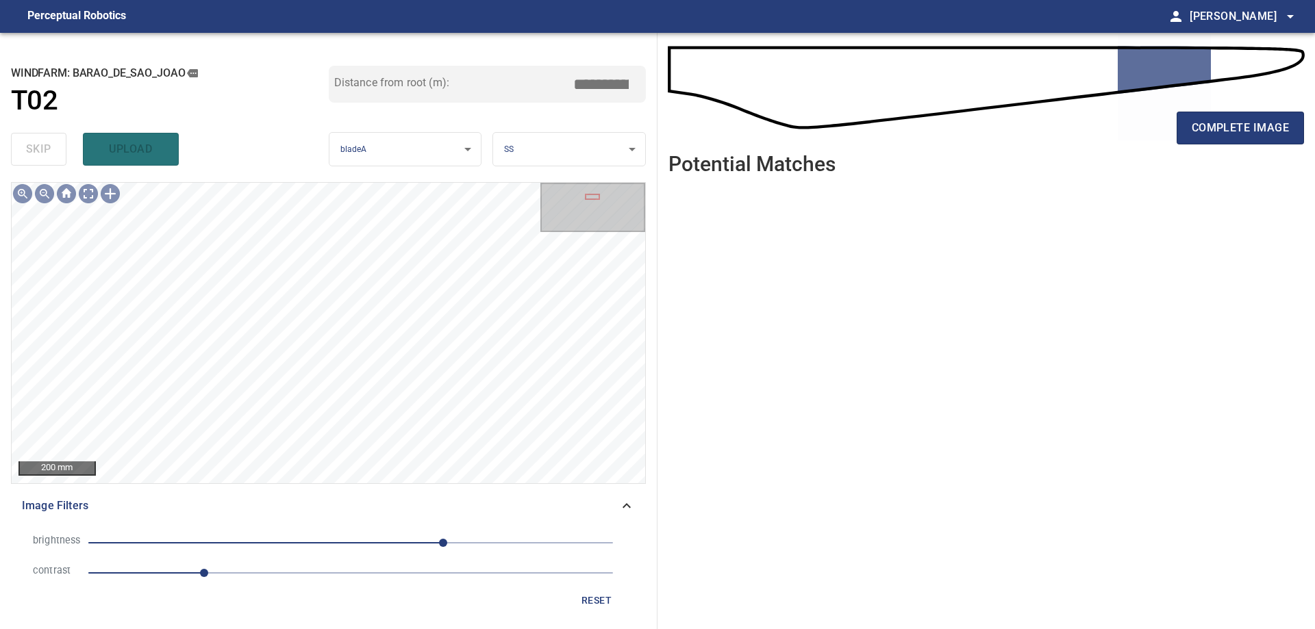
click at [301, 581] on span "1.1" at bounding box center [350, 573] width 525 height 19
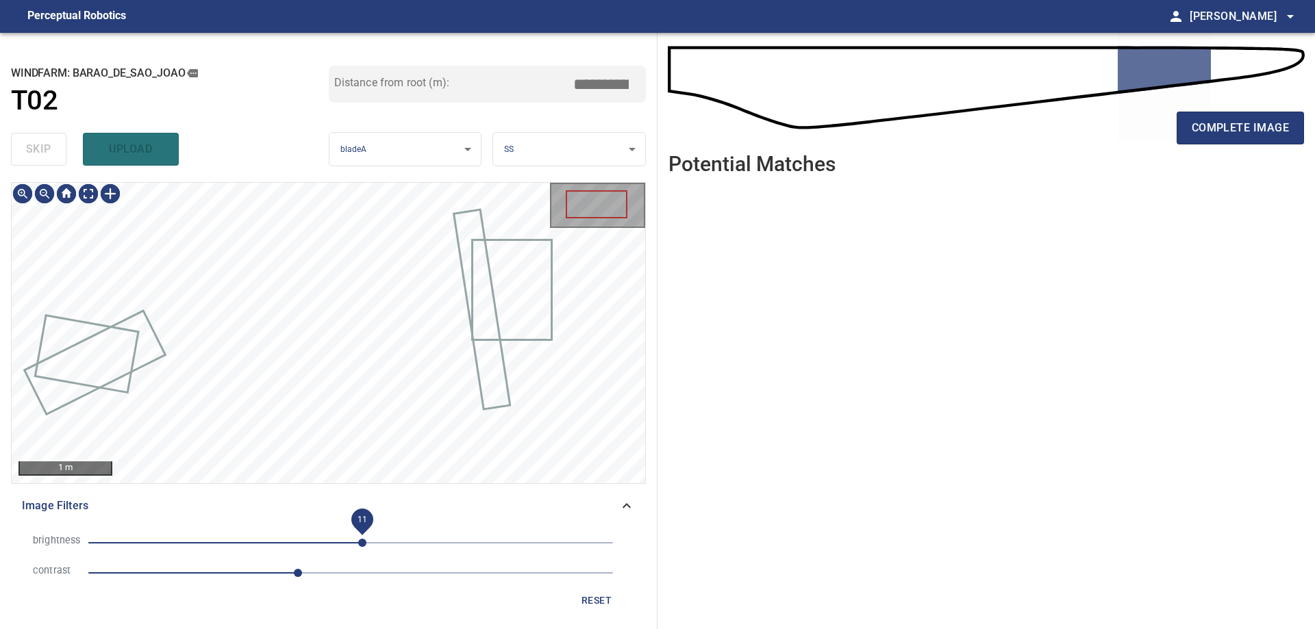
drag, startPoint x: 362, startPoint y: 537, endPoint x: 365, endPoint y: 546, distance: 9.3
click at [363, 540] on span "11" at bounding box center [350, 543] width 525 height 19
click at [331, 534] on span "-19" at bounding box center [350, 543] width 525 height 19
click at [345, 542] on span "-19" at bounding box center [350, 543] width 525 height 19
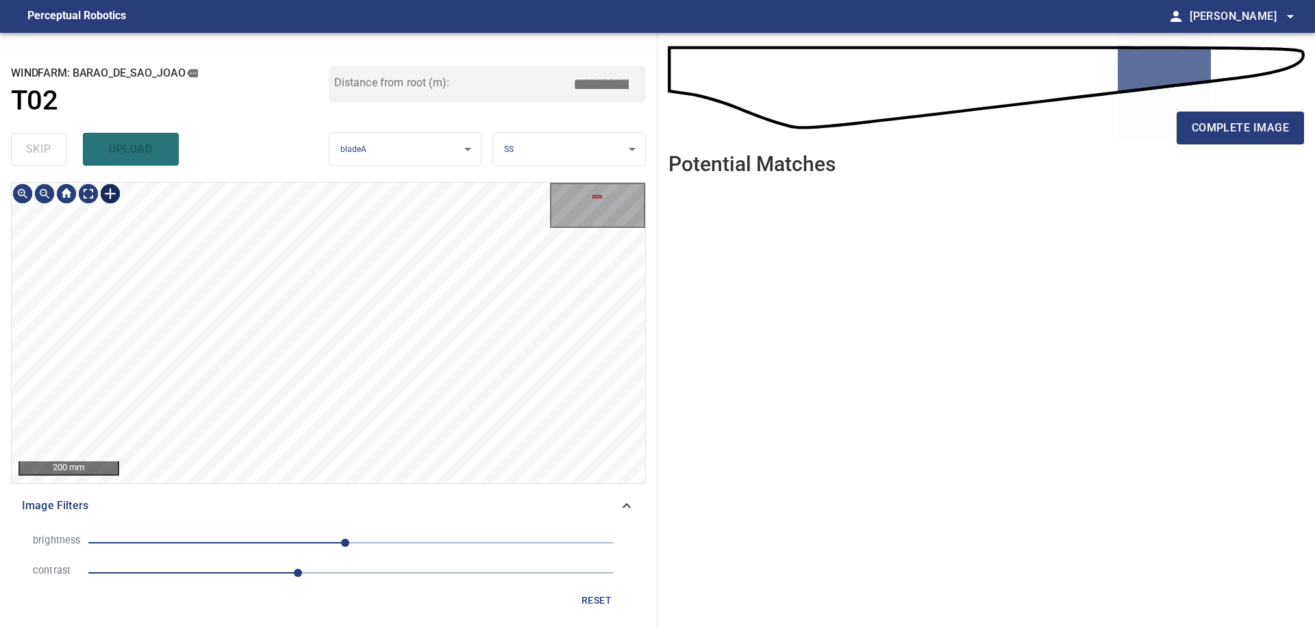
click at [110, 192] on div at bounding box center [110, 194] width 22 height 22
click at [370, 412] on div at bounding box center [329, 333] width 634 height 300
click at [357, 375] on div at bounding box center [342, 331] width 90 height 148
click at [340, 387] on div at bounding box center [339, 323] width 105 height 141
click at [361, 381] on div at bounding box center [333, 343] width 105 height 141
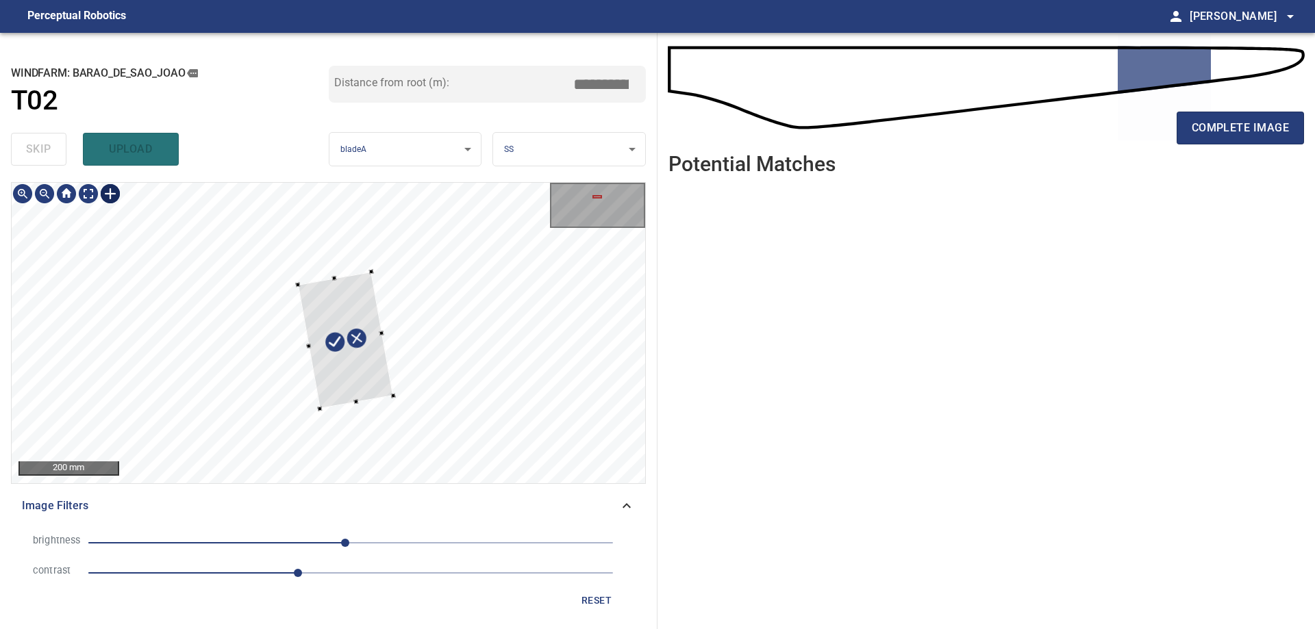
click at [366, 382] on div at bounding box center [345, 340] width 95 height 137
click at [327, 283] on div at bounding box center [329, 333] width 634 height 300
click at [323, 347] on div at bounding box center [349, 341] width 83 height 136
click at [342, 364] on div at bounding box center [337, 335] width 83 height 136
click at [325, 285] on div at bounding box center [338, 339] width 82 height 127
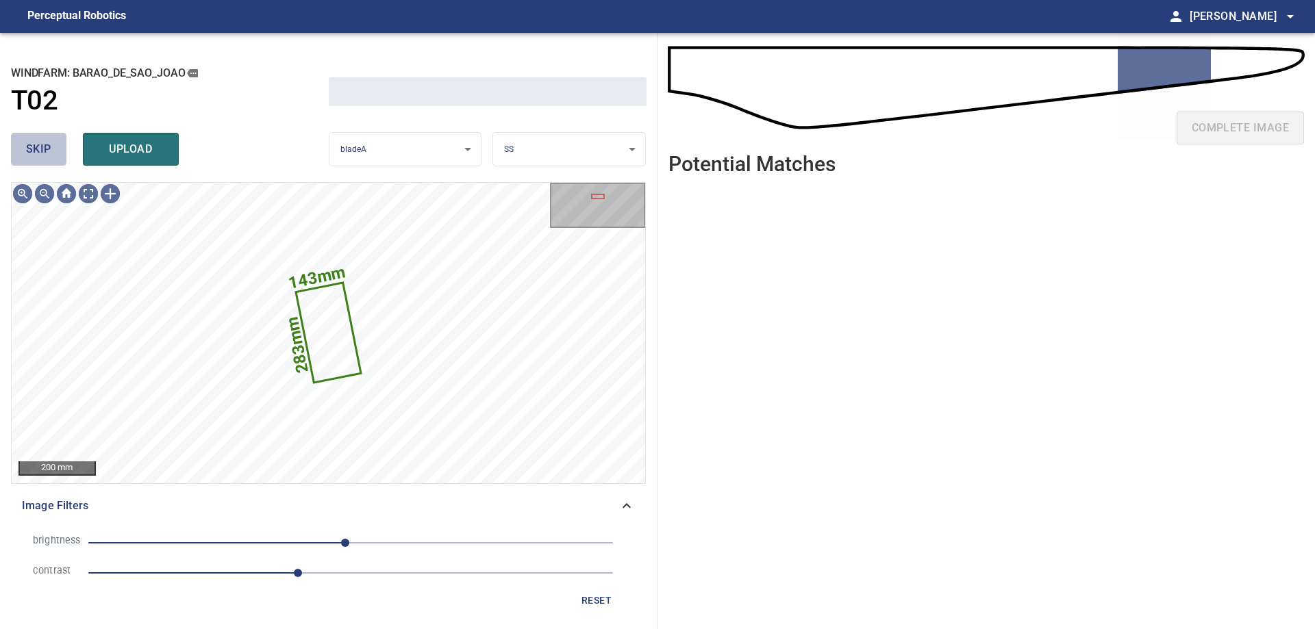
click at [30, 145] on span "skip" at bounding box center [38, 149] width 25 height 19
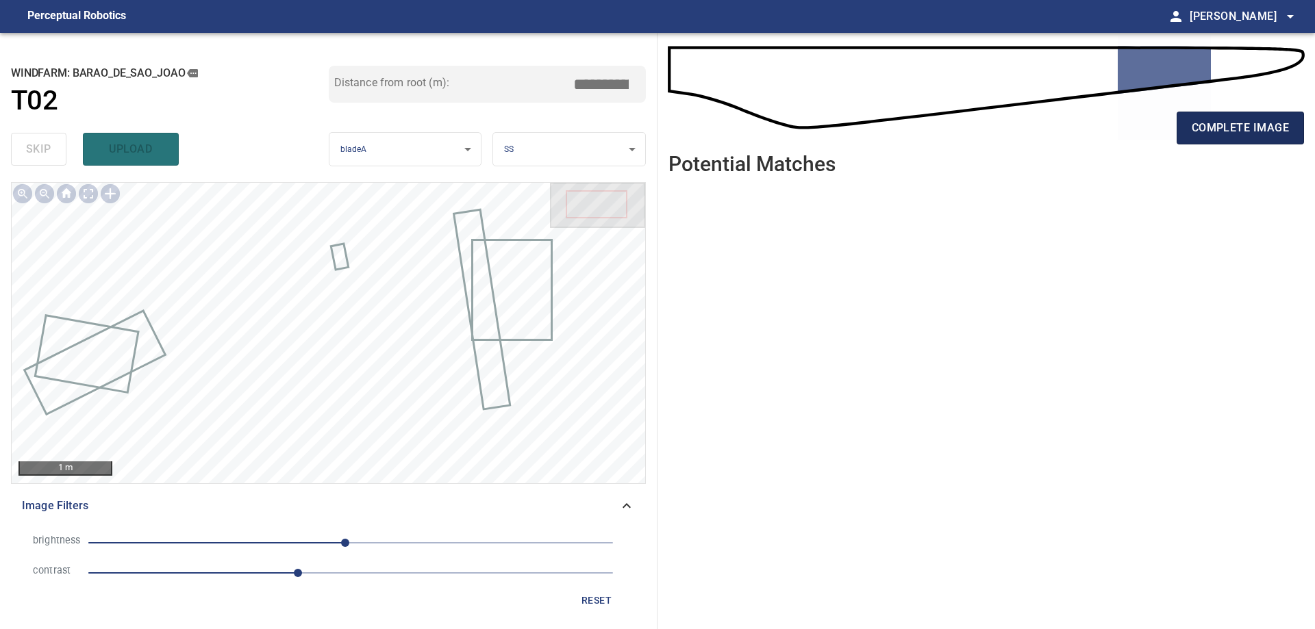
click at [1252, 121] on span "complete image" at bounding box center [1240, 127] width 97 height 19
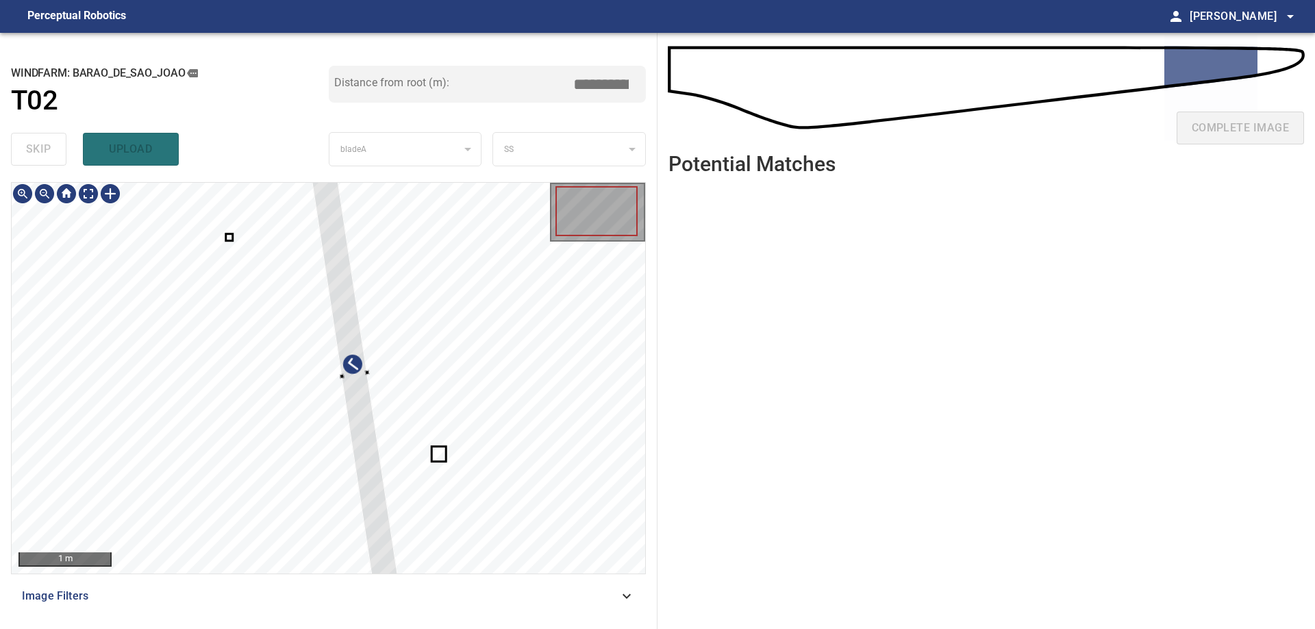
click at [549, 359] on div at bounding box center [329, 378] width 634 height 391
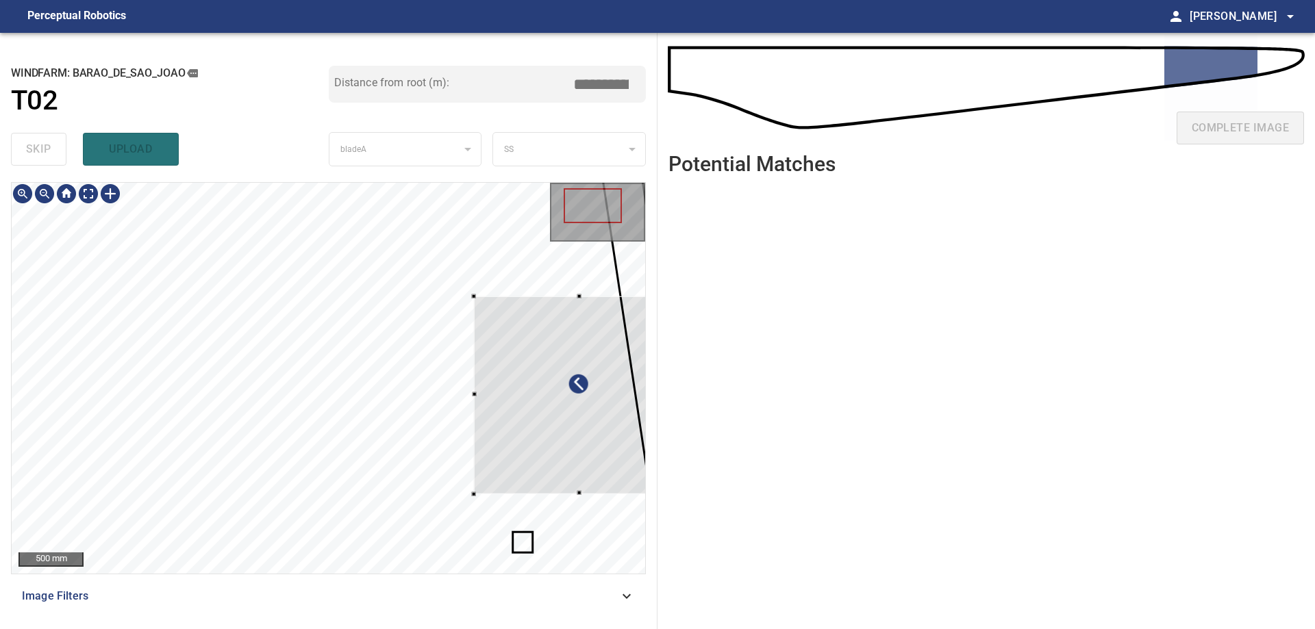
click at [573, 415] on div at bounding box center [578, 396] width 210 height 198
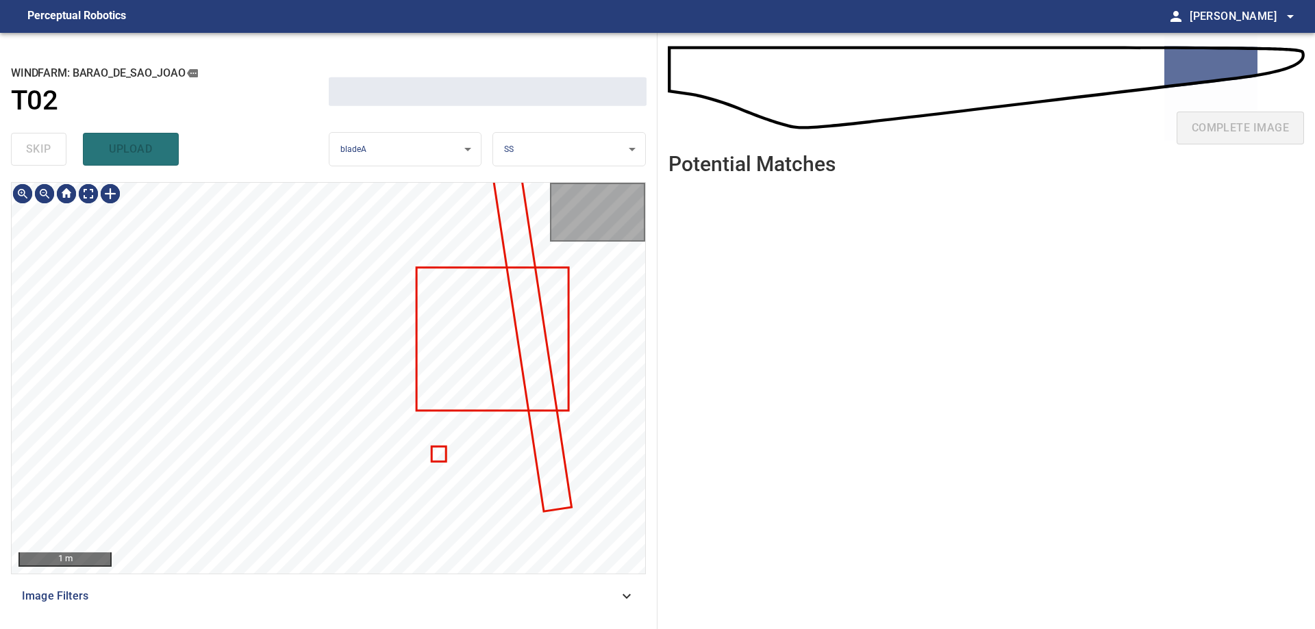
click at [521, 358] on div at bounding box center [329, 378] width 634 height 391
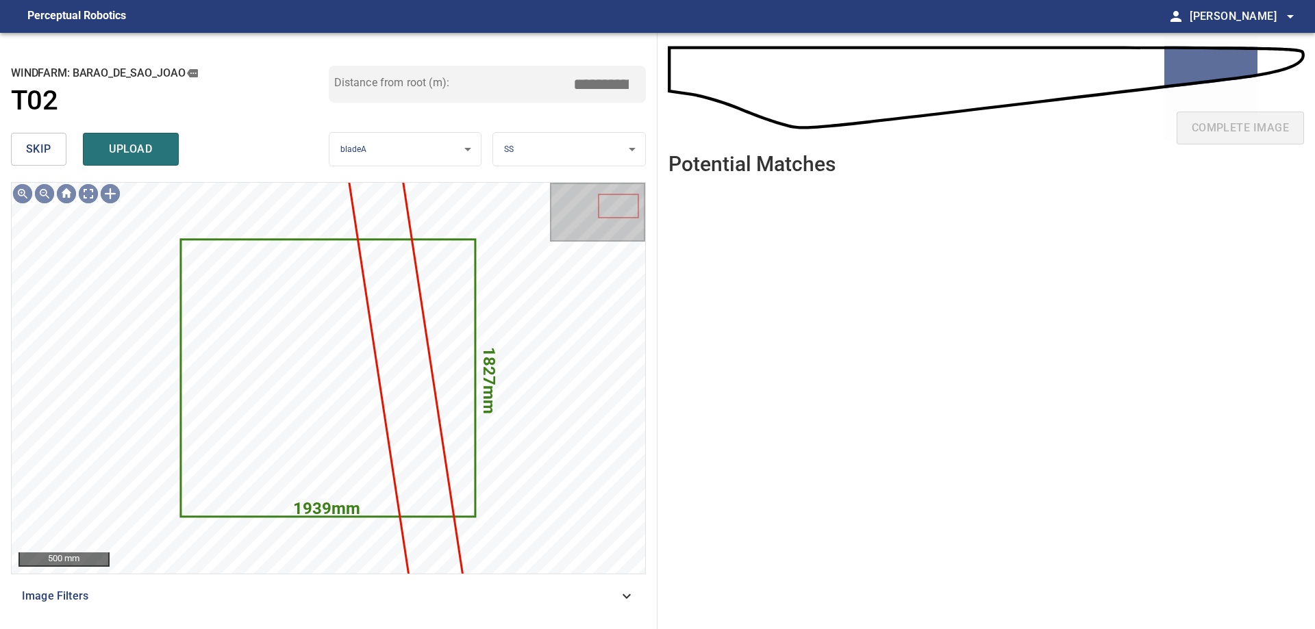
click at [25, 143] on button "skip" at bounding box center [38, 149] width 55 height 33
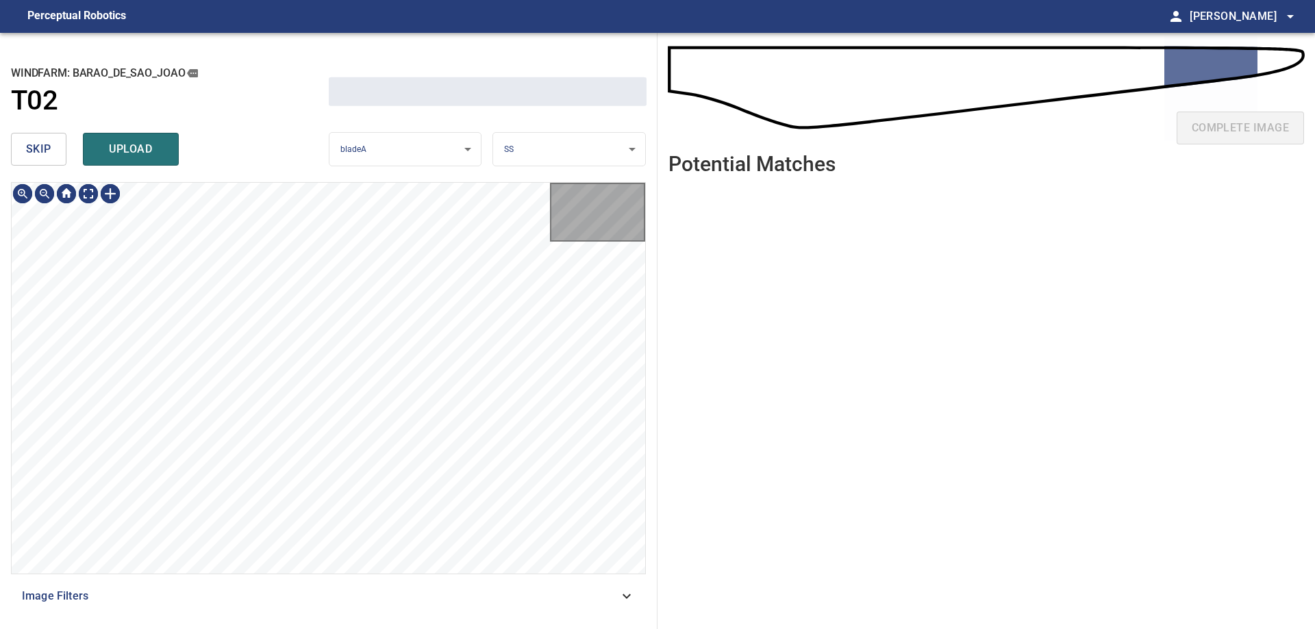
click at [25, 143] on button "skip" at bounding box center [38, 149] width 55 height 33
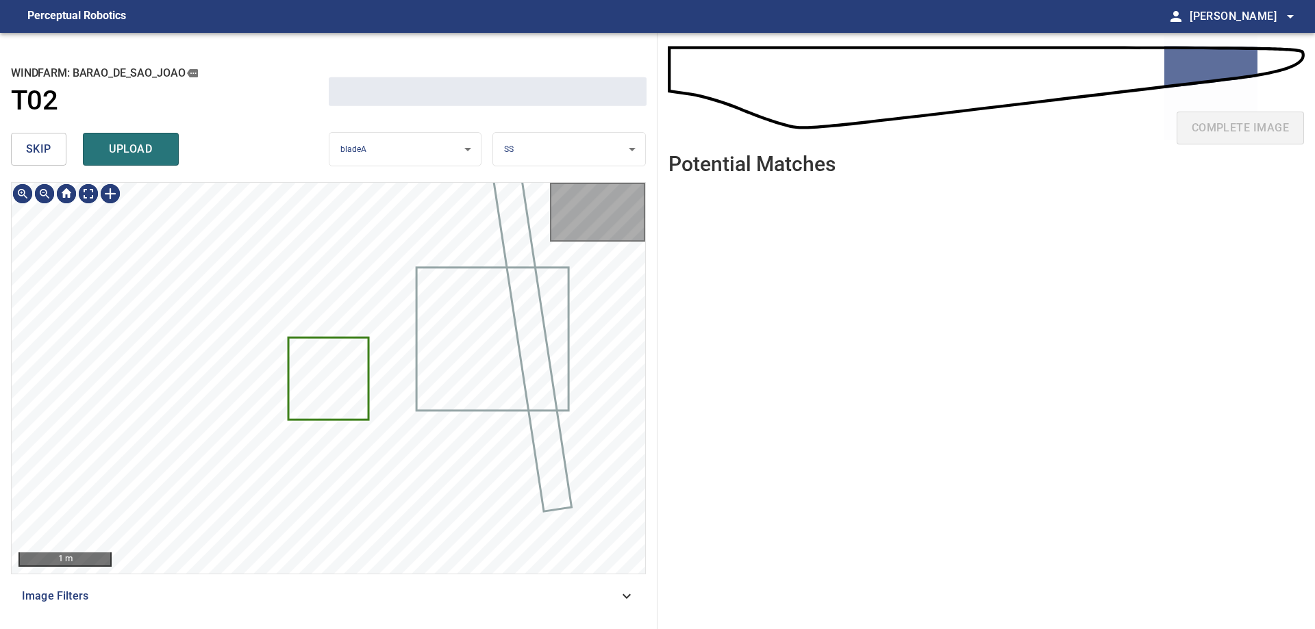
click at [25, 143] on button "skip" at bounding box center [38, 149] width 55 height 33
click at [25, 143] on div "skip upload" at bounding box center [170, 149] width 318 height 44
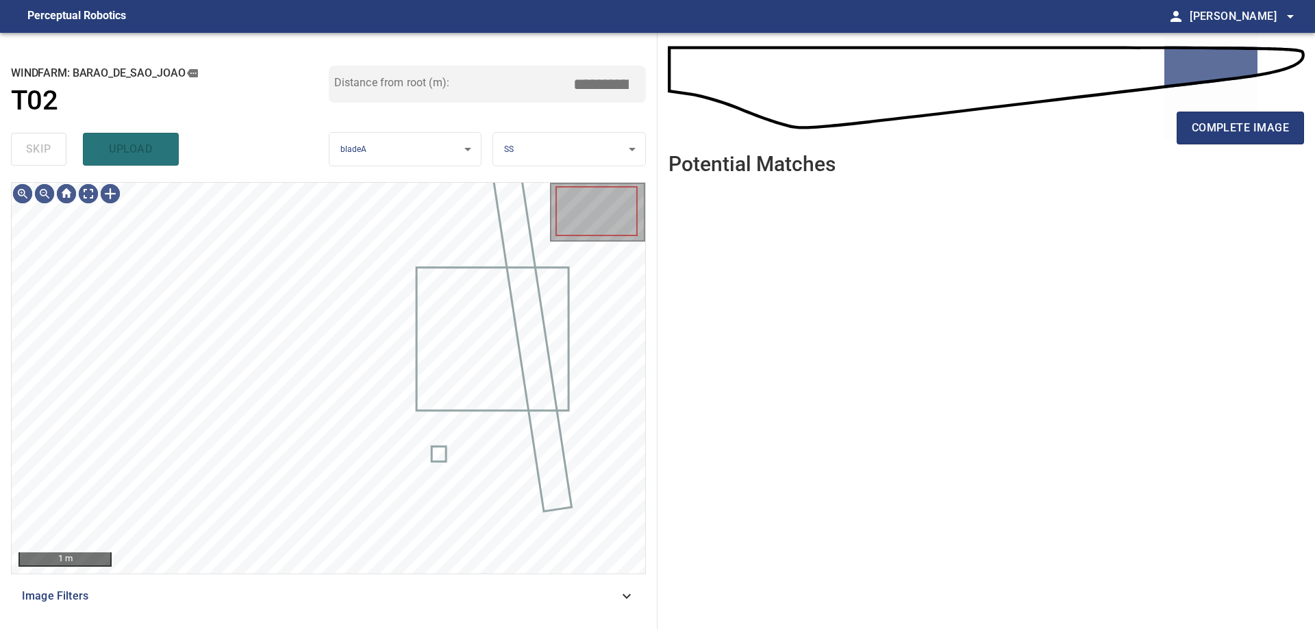
click at [25, 143] on div "skip upload" at bounding box center [170, 149] width 318 height 44
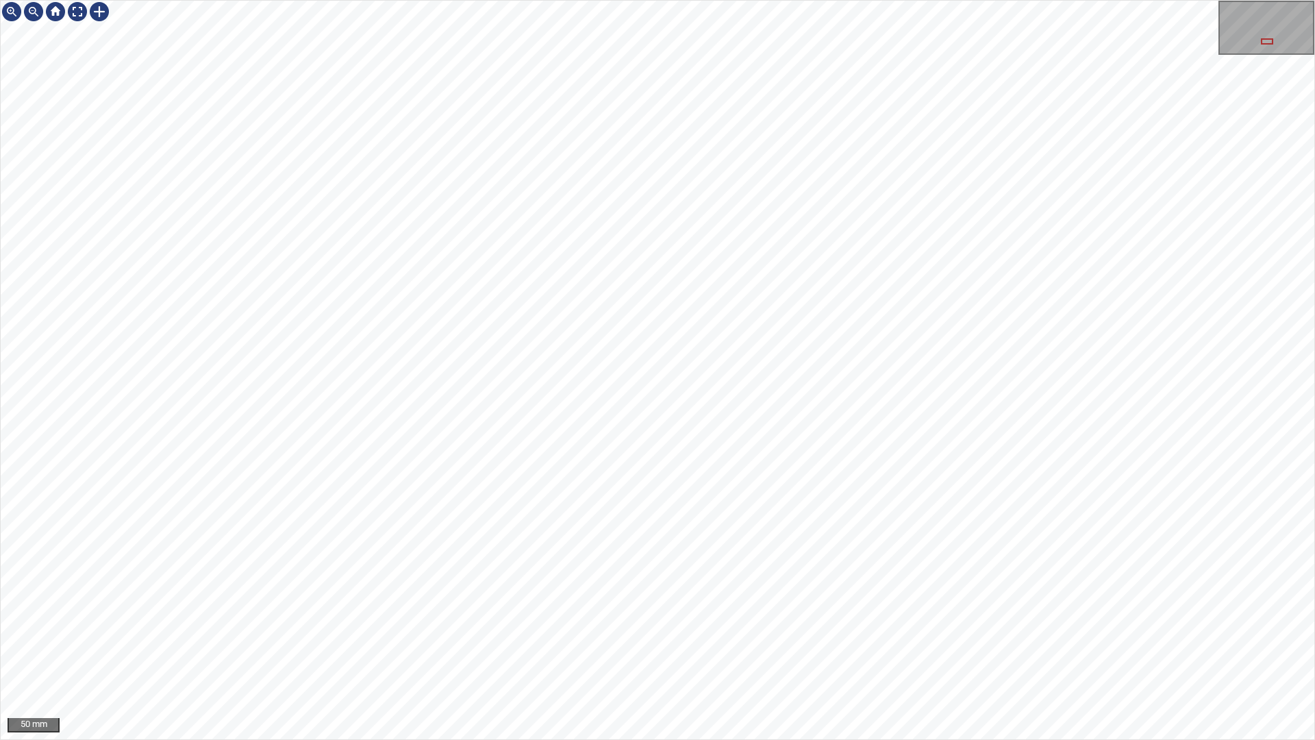
click at [751, 739] on div "50 mm" at bounding box center [657, 370] width 1315 height 740
click at [891, 739] on div "50 mm" at bounding box center [657, 370] width 1315 height 740
click at [815, 739] on div "50 mm" at bounding box center [657, 370] width 1315 height 740
click at [694, 739] on div "50 mm" at bounding box center [657, 370] width 1315 height 740
click at [519, 0] on div "50 mm" at bounding box center [657, 370] width 1315 height 740
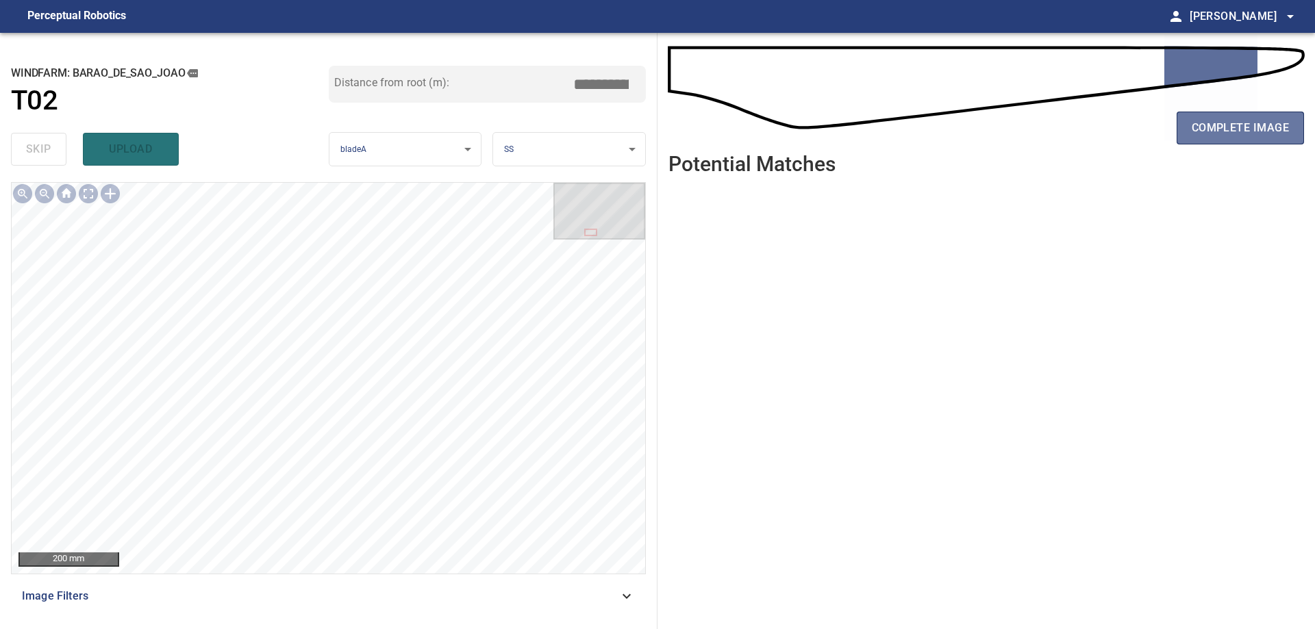
drag, startPoint x: 1272, startPoint y: 125, endPoint x: 1297, endPoint y: 157, distance: 40.4
click at [1272, 125] on span "complete image" at bounding box center [1240, 127] width 97 height 19
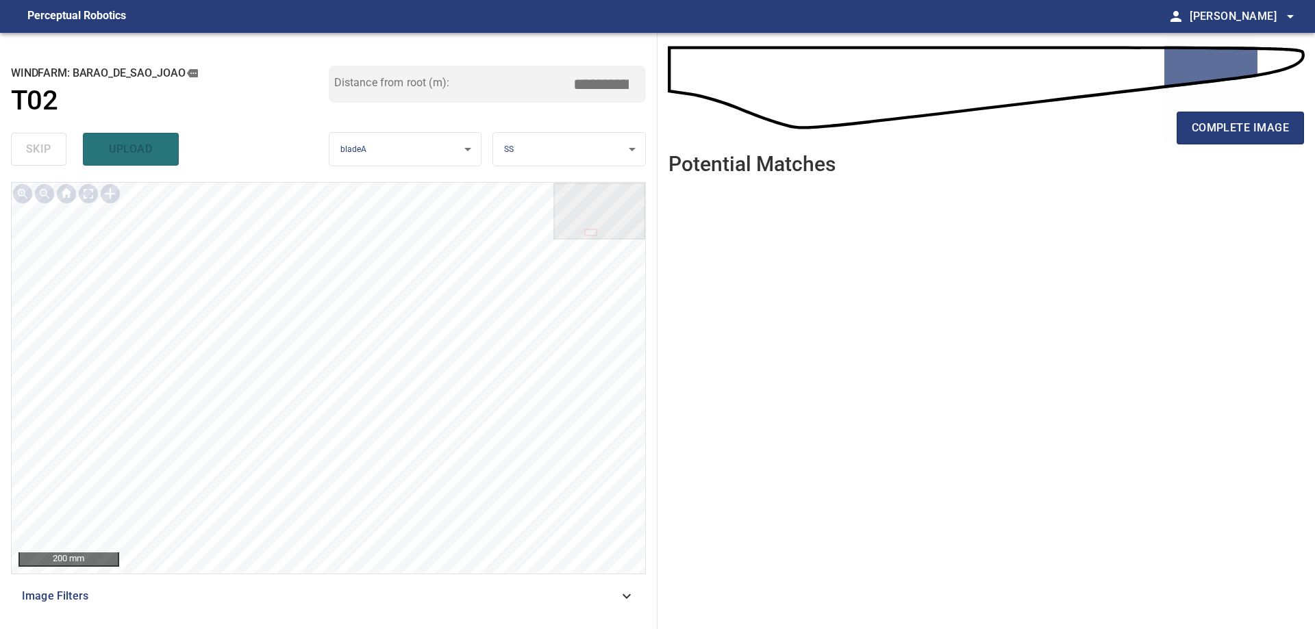
click at [1177, 112] on button "complete image" at bounding box center [1240, 128] width 127 height 33
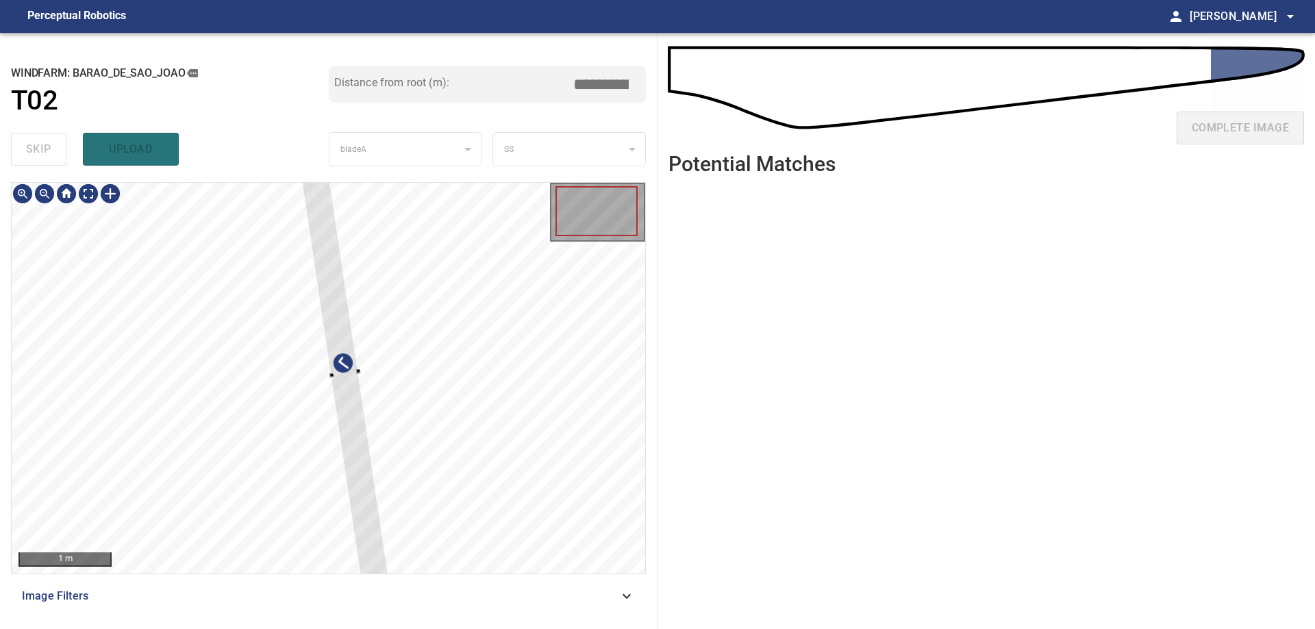
click at [541, 499] on div at bounding box center [329, 378] width 634 height 391
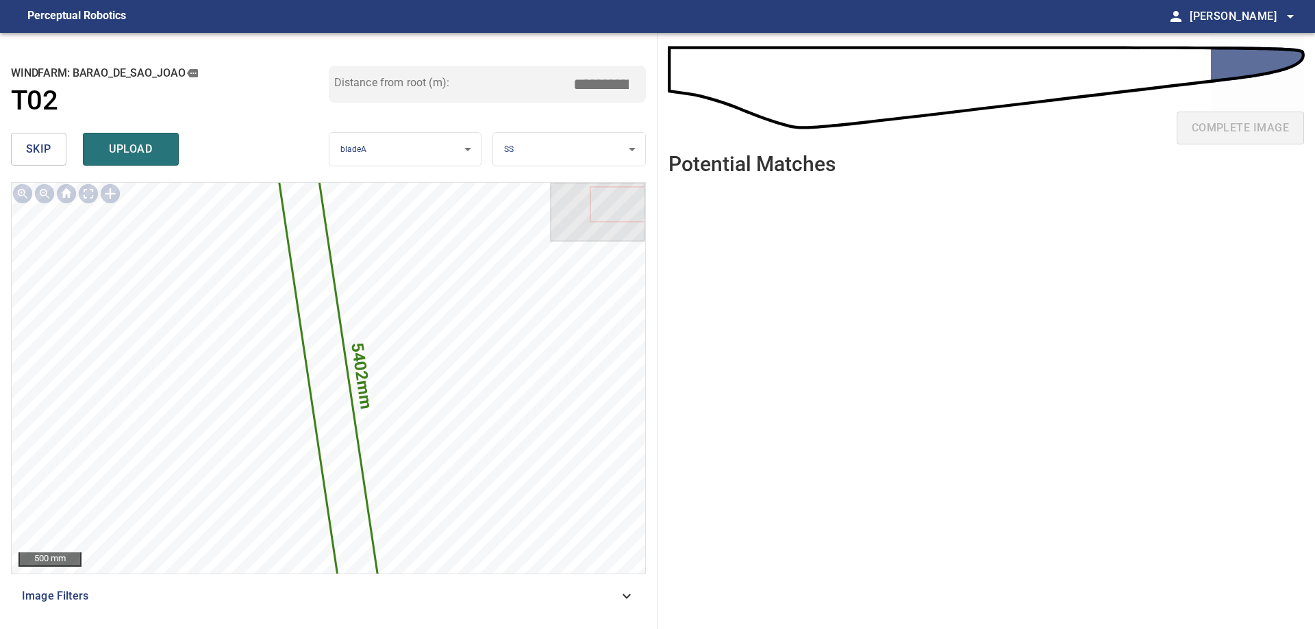
click at [32, 155] on span "skip" at bounding box center [38, 149] width 25 height 19
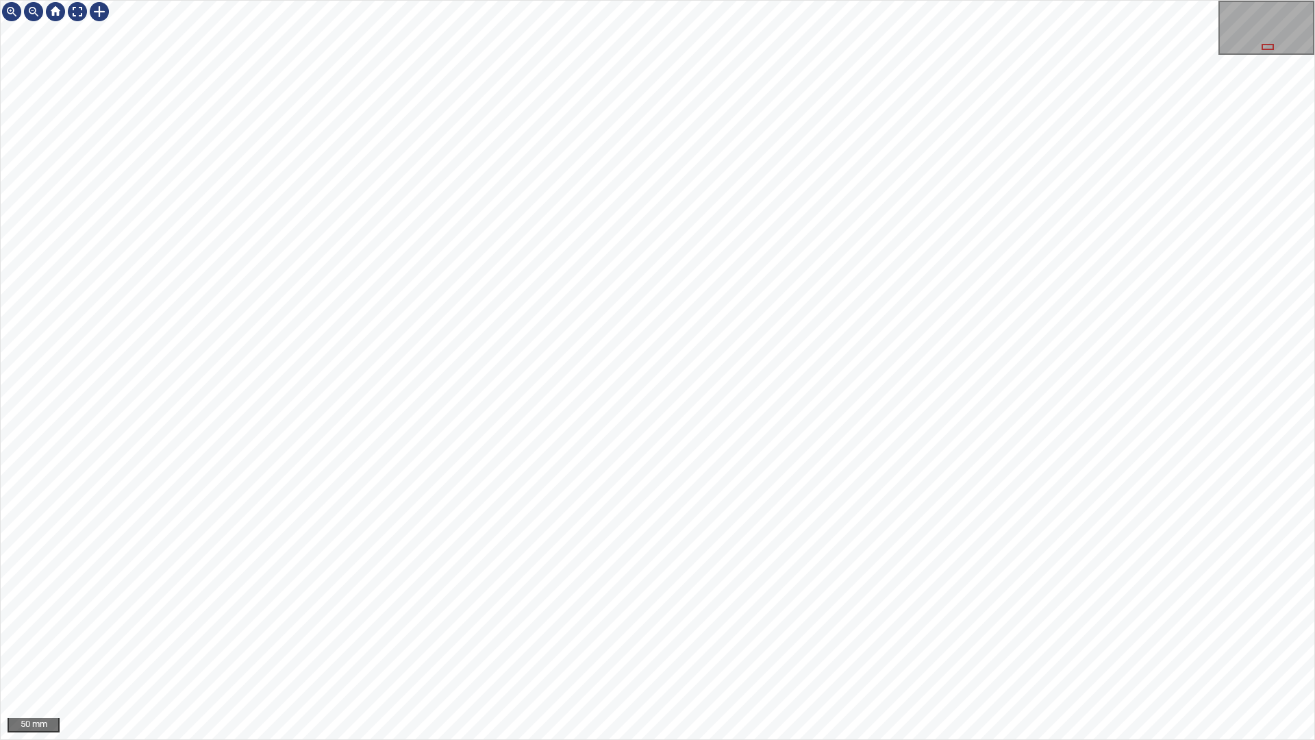
click at [665, 436] on div "50 mm" at bounding box center [657, 370] width 1315 height 740
click at [848, 739] on div "50 mm" at bounding box center [657, 370] width 1315 height 740
click at [1005, 739] on div "50 mm" at bounding box center [657, 370] width 1315 height 740
click at [638, 408] on div "50 mm" at bounding box center [657, 370] width 1315 height 740
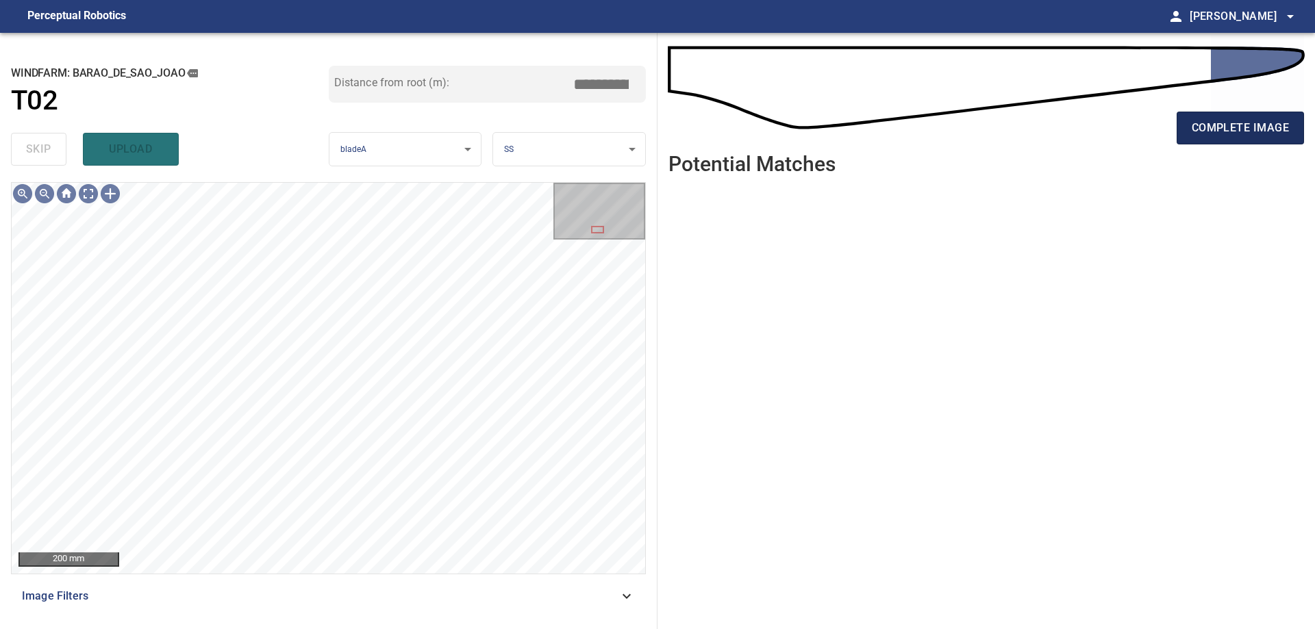
click at [1251, 127] on span "complete image" at bounding box center [1240, 127] width 97 height 19
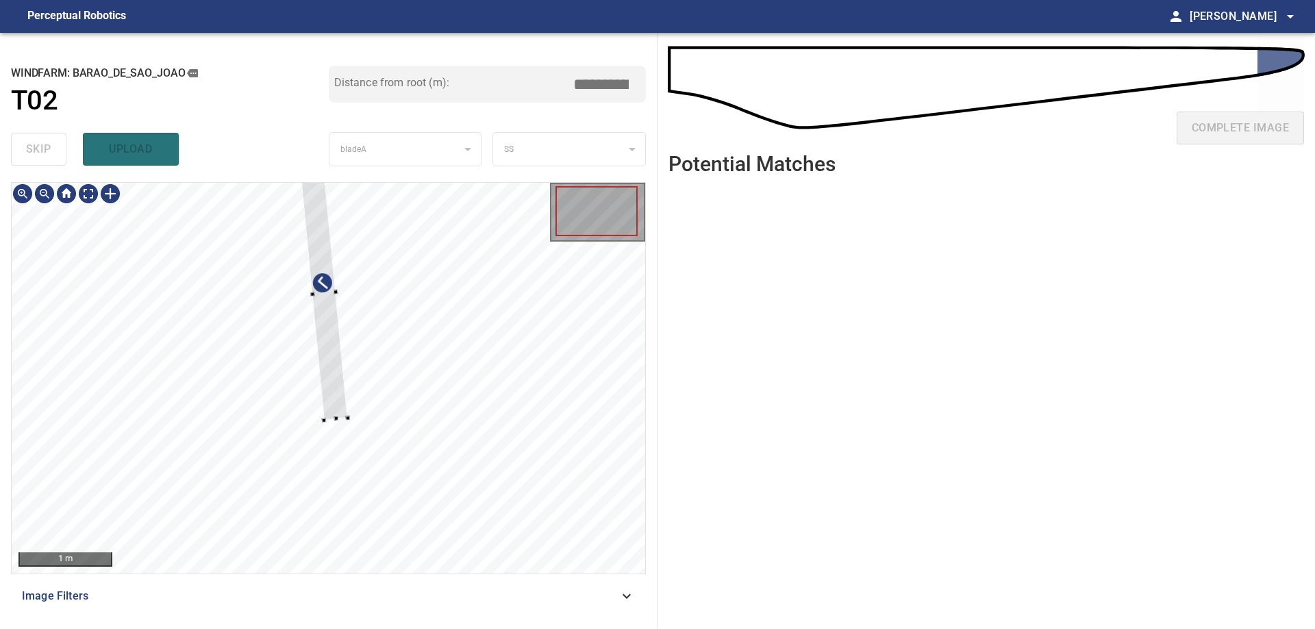
click at [634, 562] on div at bounding box center [329, 378] width 634 height 391
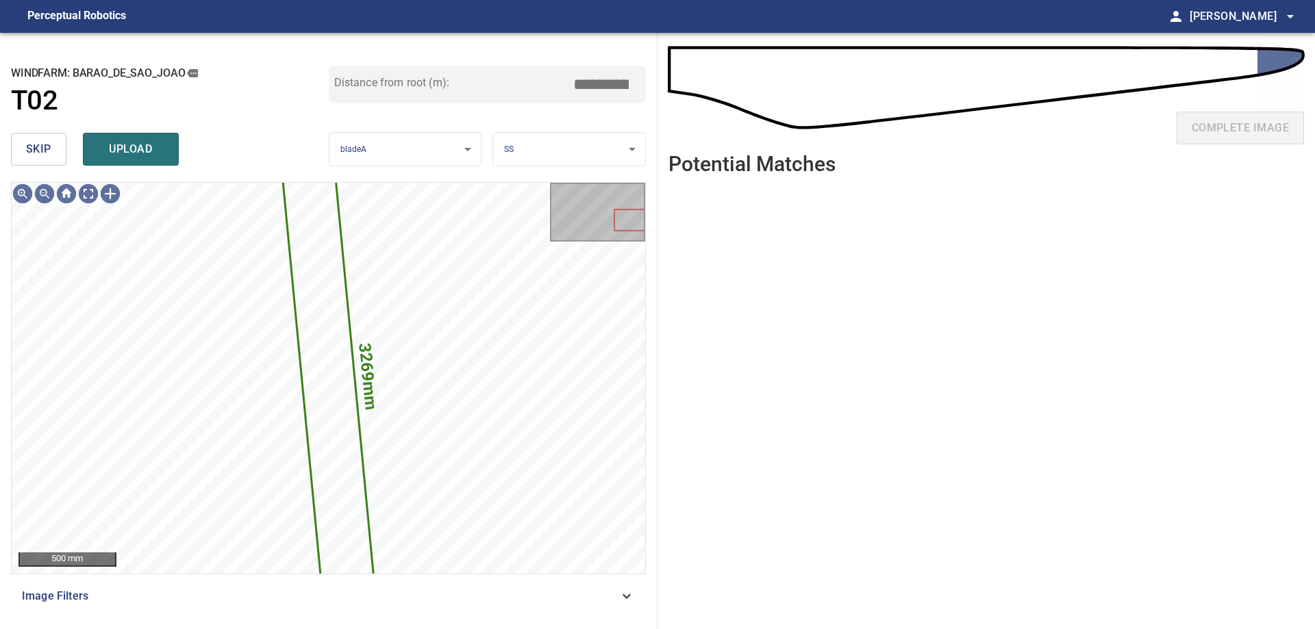
click at [21, 145] on button "skip" at bounding box center [38, 149] width 55 height 33
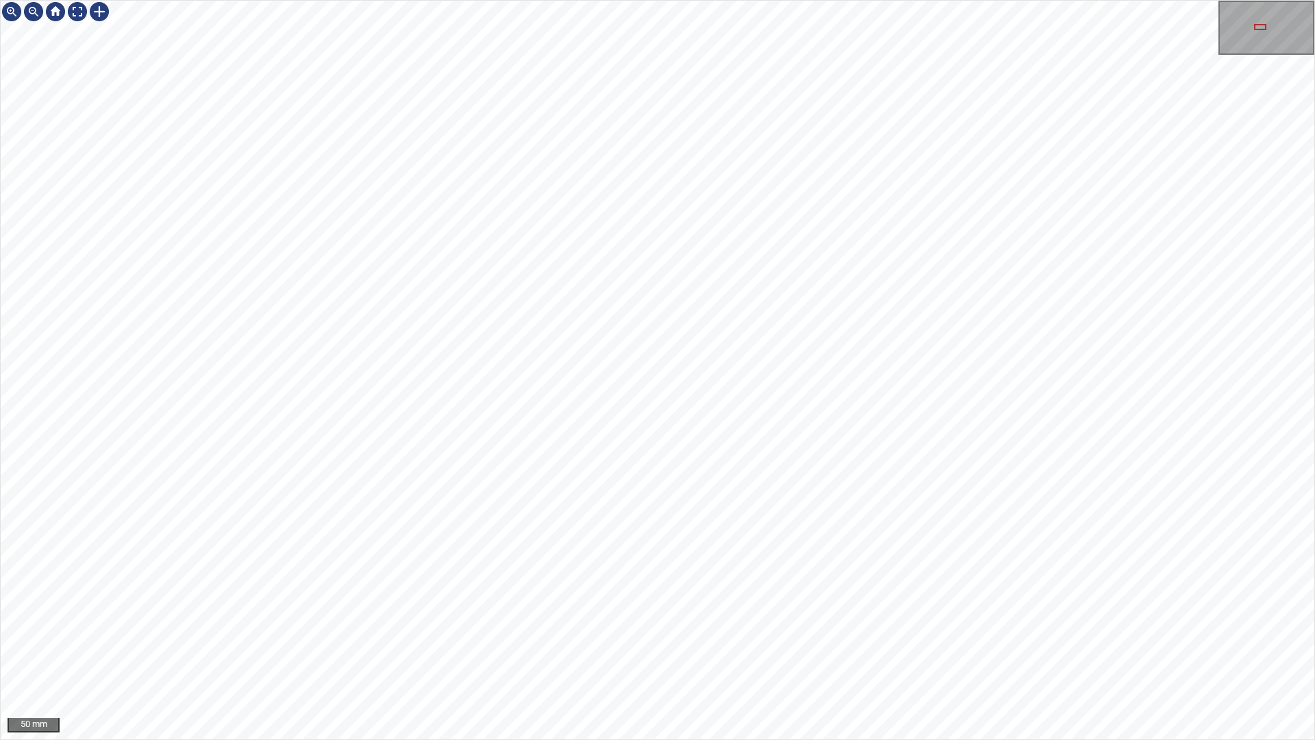
click at [724, 739] on div "50 mm" at bounding box center [657, 370] width 1315 height 740
click at [590, 739] on div "50 mm" at bounding box center [657, 370] width 1315 height 740
click at [778, 739] on div "50 mm" at bounding box center [657, 370] width 1315 height 740
click at [605, 739] on div "50 mm" at bounding box center [657, 370] width 1315 height 740
click at [75, 10] on div at bounding box center [77, 12] width 22 height 22
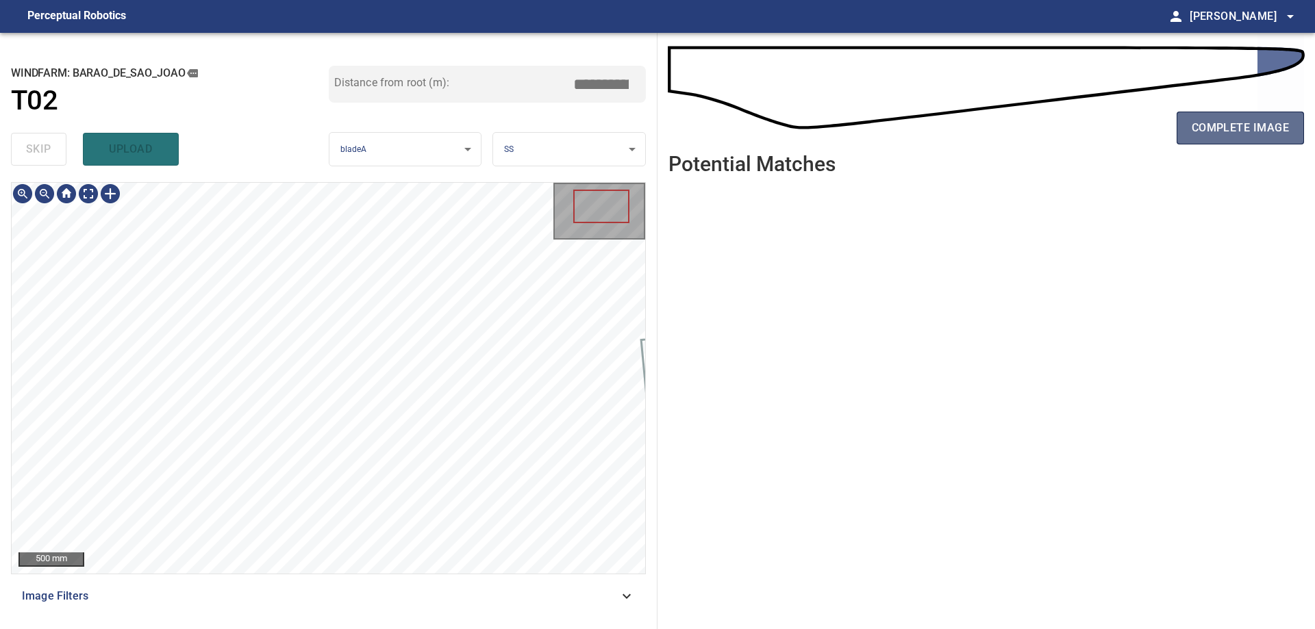
click at [1233, 130] on span "complete image" at bounding box center [1240, 127] width 97 height 19
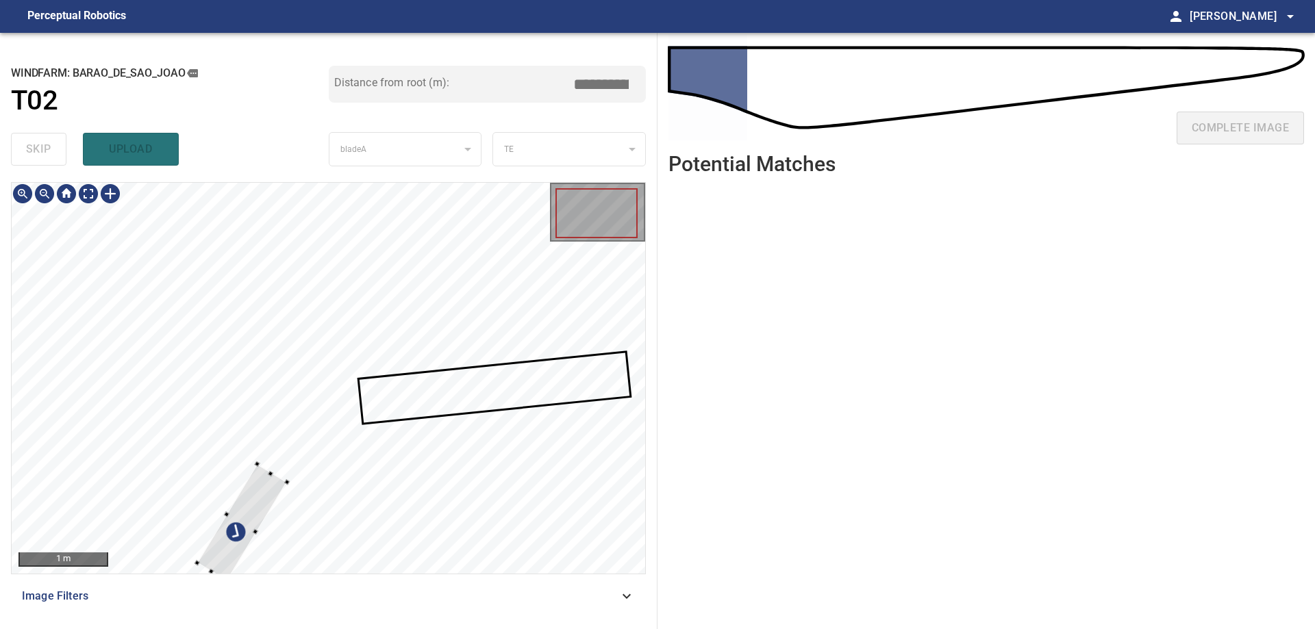
click at [720, 370] on div "**********" at bounding box center [657, 331] width 1315 height 597
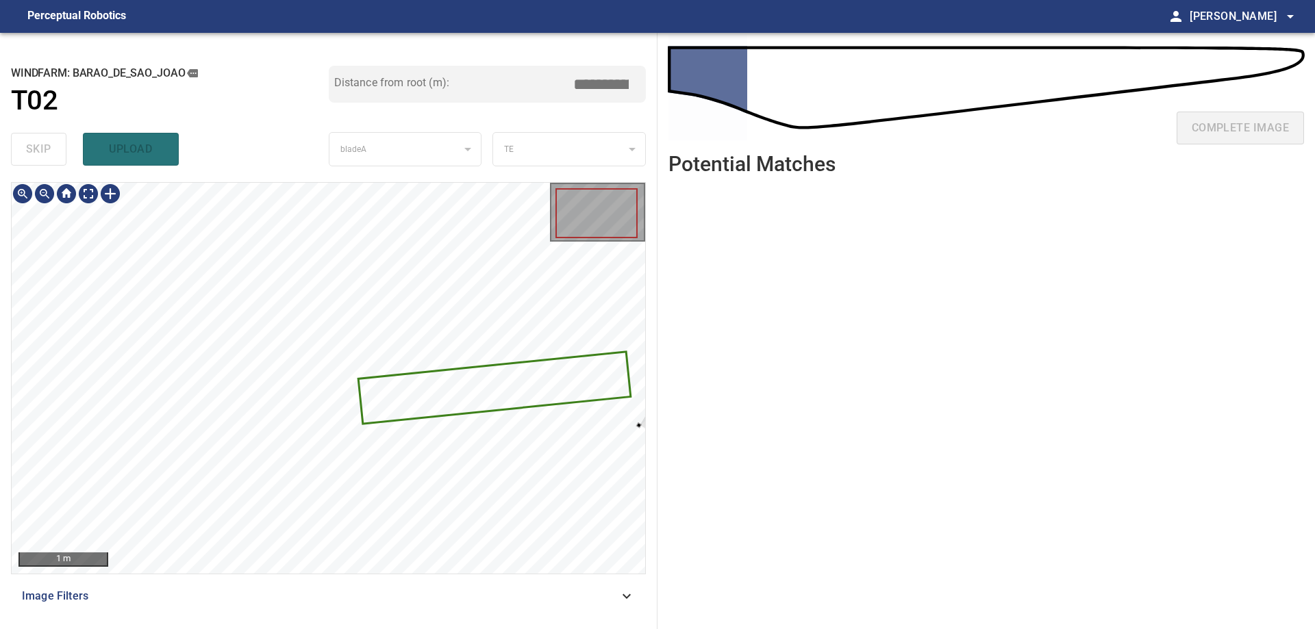
click at [650, 416] on div "**********" at bounding box center [329, 331] width 658 height 597
click at [591, 387] on icon at bounding box center [494, 388] width 270 height 70
click at [567, 393] on icon at bounding box center [494, 388] width 270 height 70
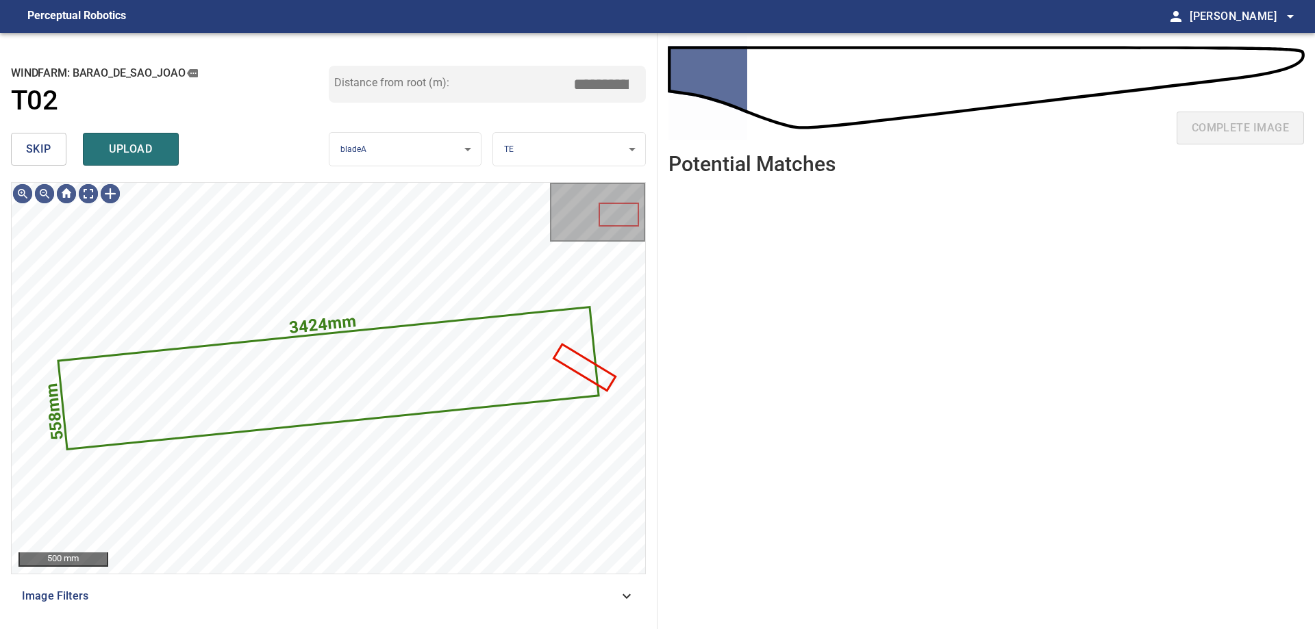
click at [31, 153] on span "skip" at bounding box center [38, 149] width 25 height 19
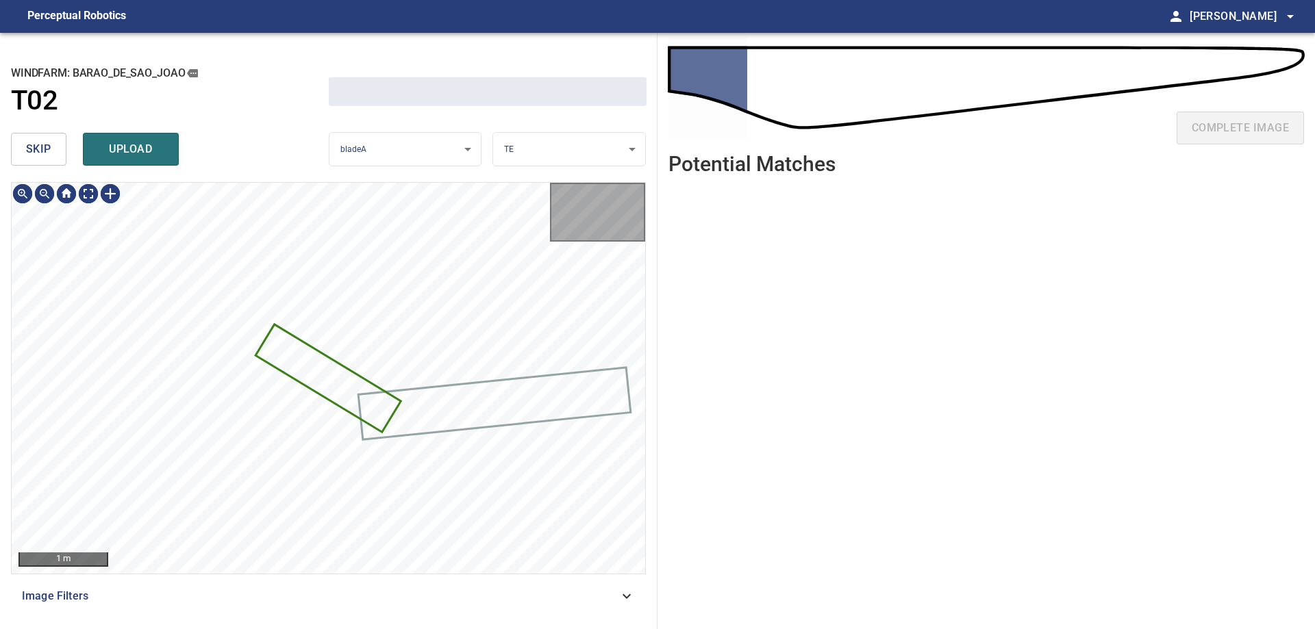
click at [31, 153] on span "skip" at bounding box center [38, 149] width 25 height 19
click at [31, 153] on div "skip upload" at bounding box center [170, 149] width 318 height 44
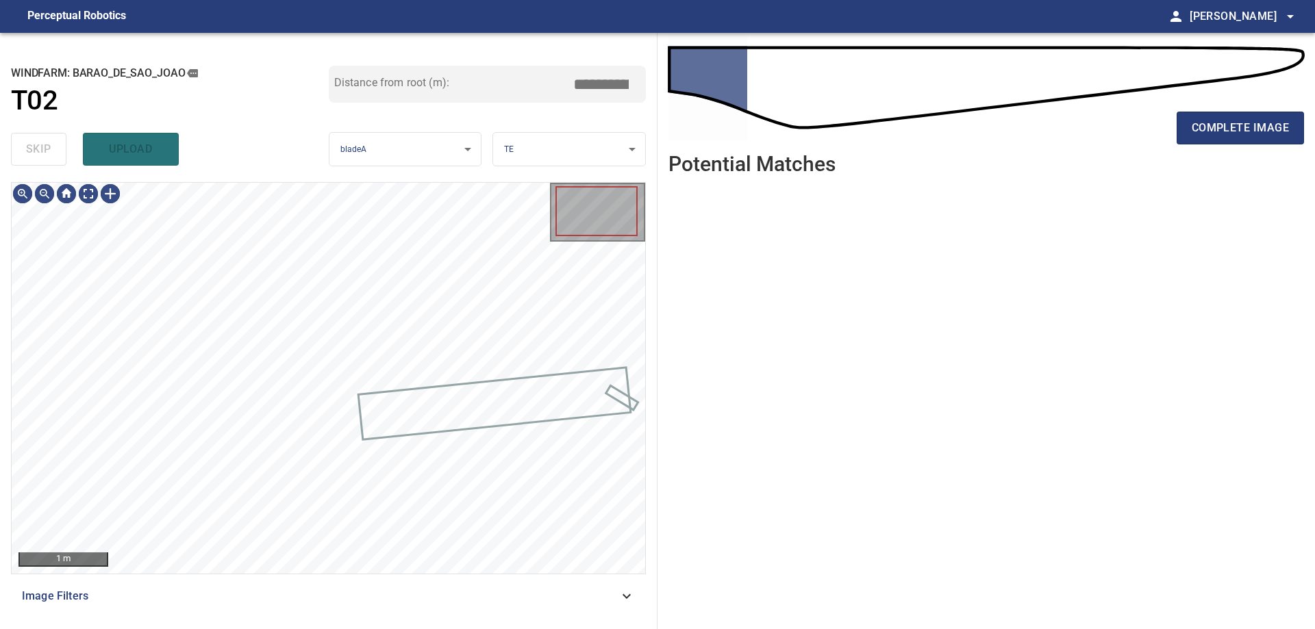
click at [31, 153] on div "skip upload" at bounding box center [170, 149] width 318 height 44
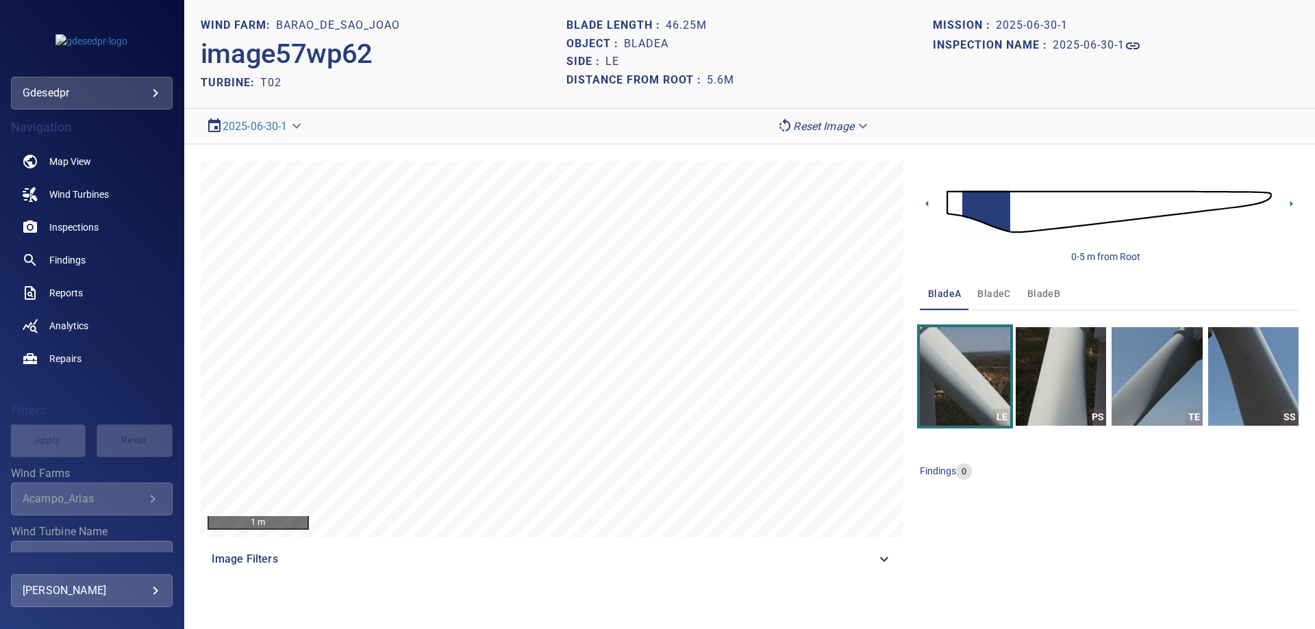
click at [1221, 207] on img at bounding box center [1109, 212] width 325 height 79
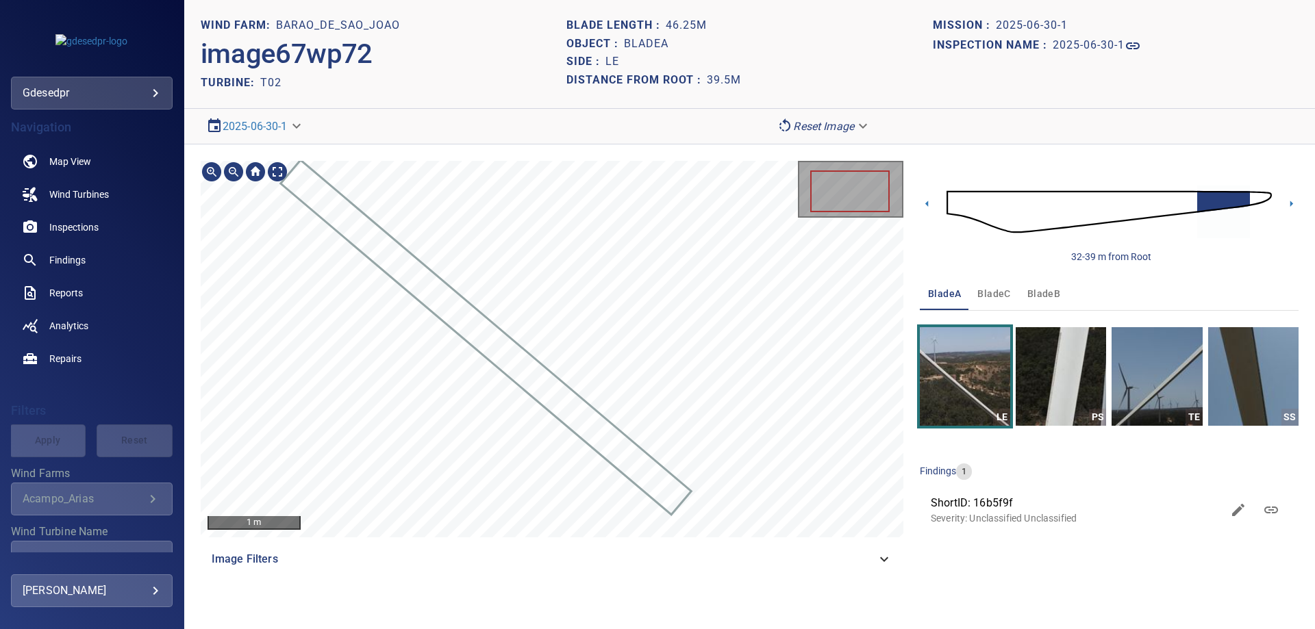
click at [770, 138] on section "**********" at bounding box center [749, 314] width 1131 height 629
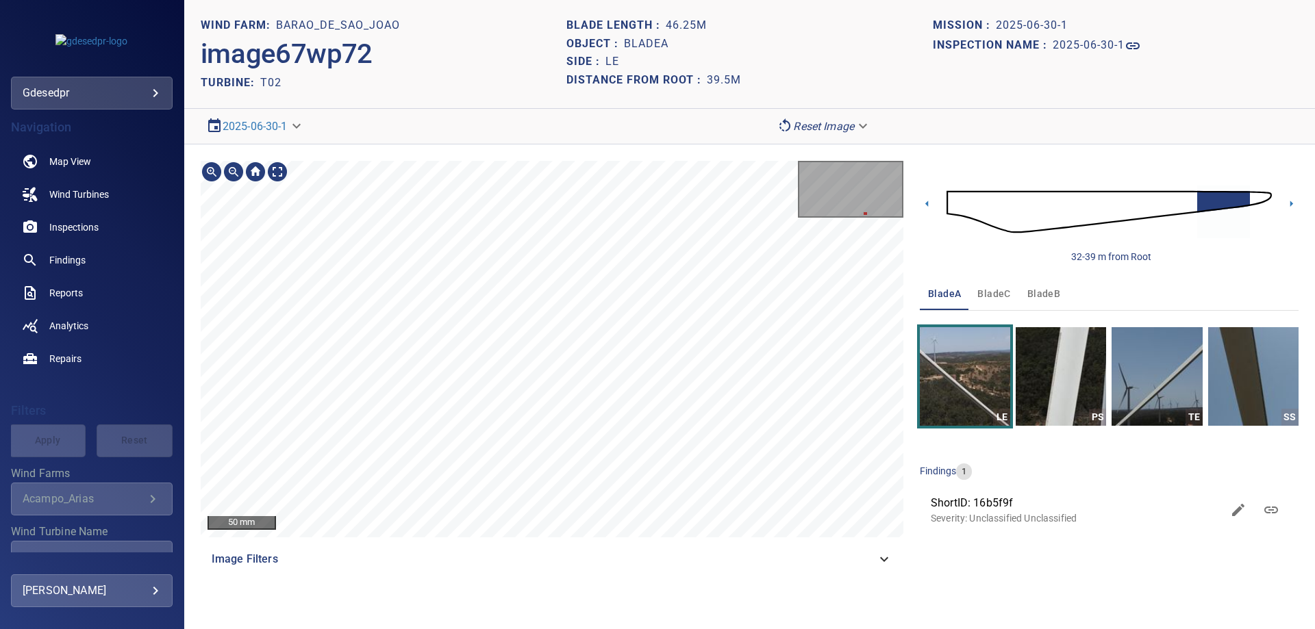
click at [488, 149] on div "50 mm Image Filters 32-39 m from Root bladeA bladeC bladeB LE PS TE SS findings…" at bounding box center [749, 369] width 1131 height 448
click at [266, 179] on div "50 mm" at bounding box center [552, 349] width 703 height 377
click at [238, 169] on div "50 mm" at bounding box center [552, 349] width 703 height 377
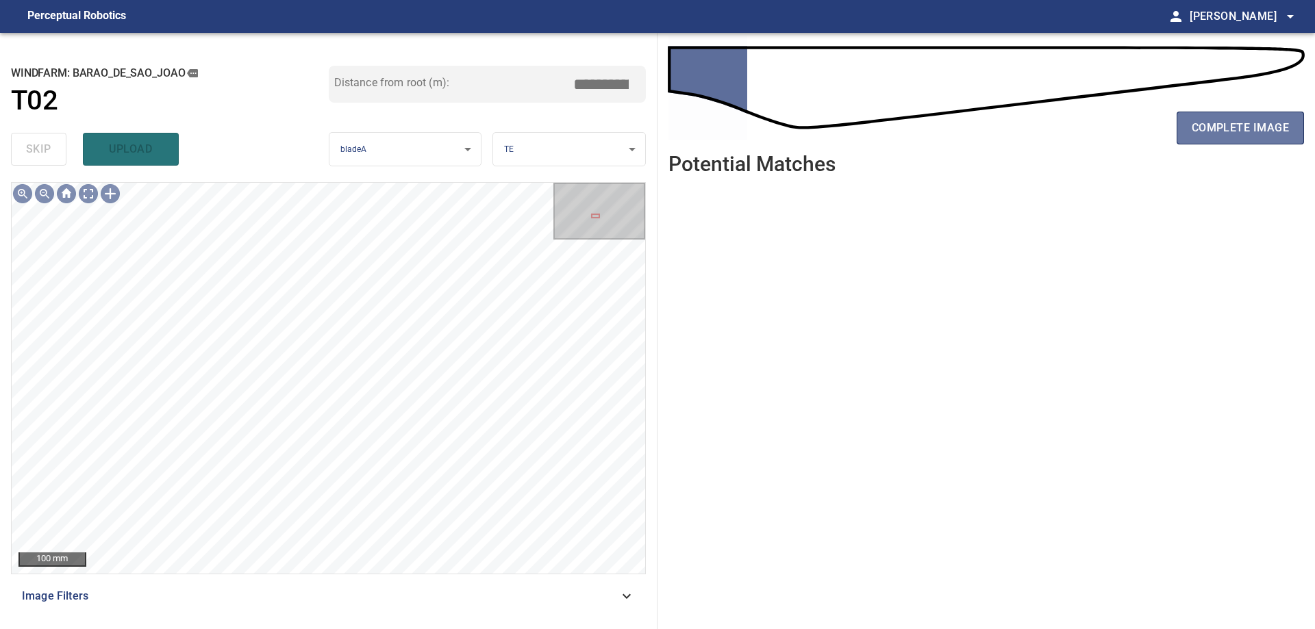
drag, startPoint x: 1248, startPoint y: 130, endPoint x: 1181, endPoint y: 164, distance: 74.4
click at [1247, 130] on span "complete image" at bounding box center [1240, 127] width 97 height 19
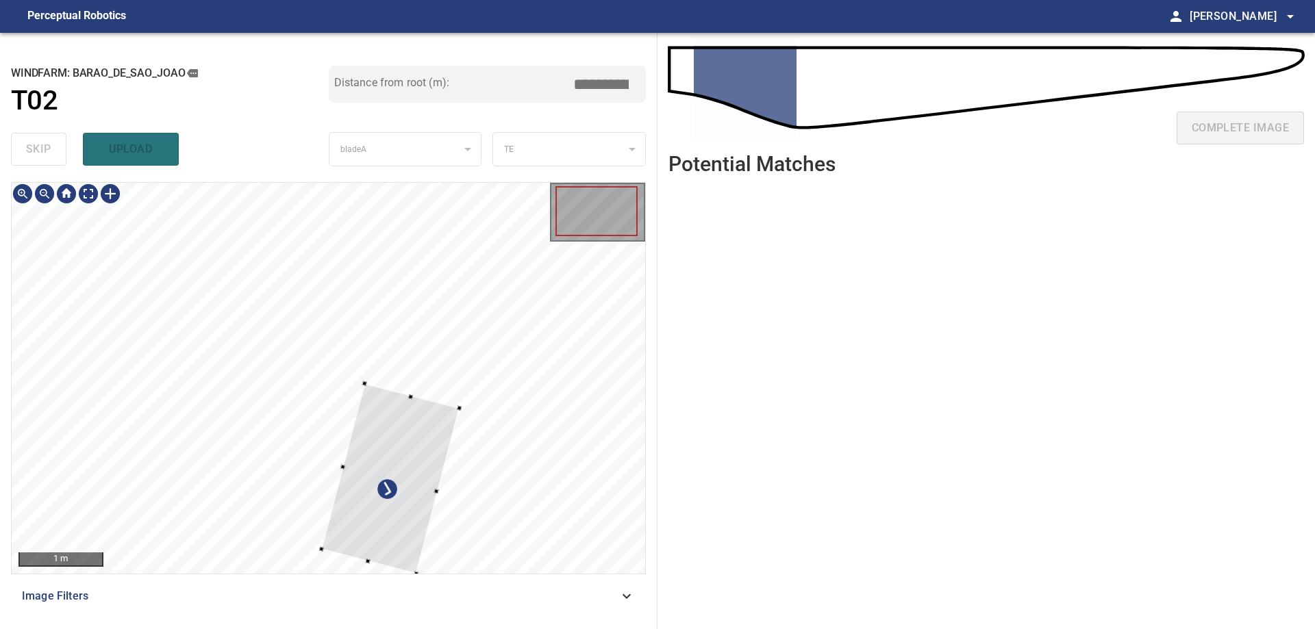
click at [538, 448] on div at bounding box center [329, 378] width 634 height 391
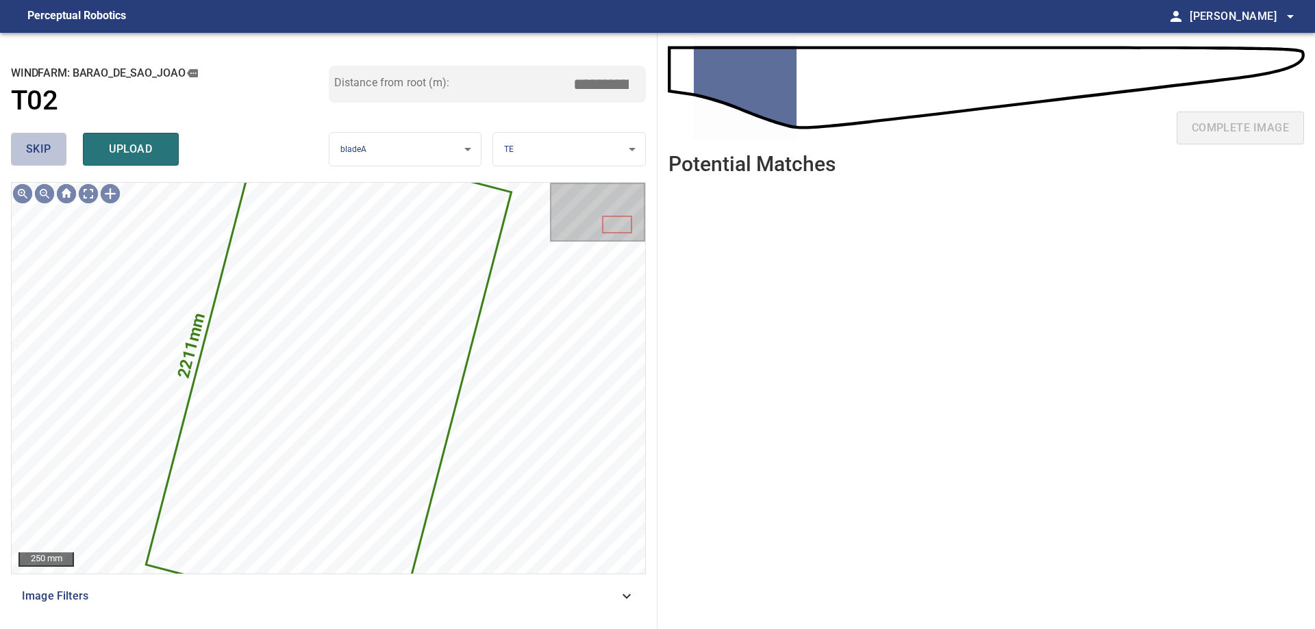
drag, startPoint x: 50, startPoint y: 144, endPoint x: 70, endPoint y: 167, distance: 30.6
click at [54, 145] on button "skip" at bounding box center [38, 149] width 55 height 33
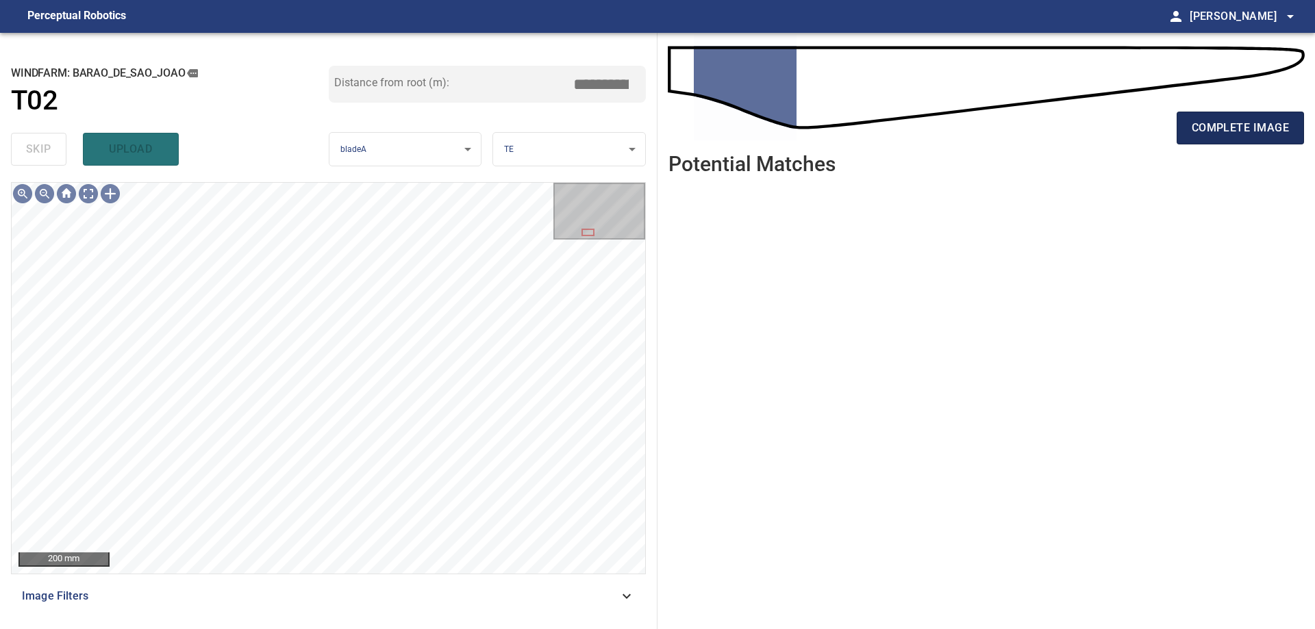
click at [1247, 120] on span "complete image" at bounding box center [1240, 127] width 97 height 19
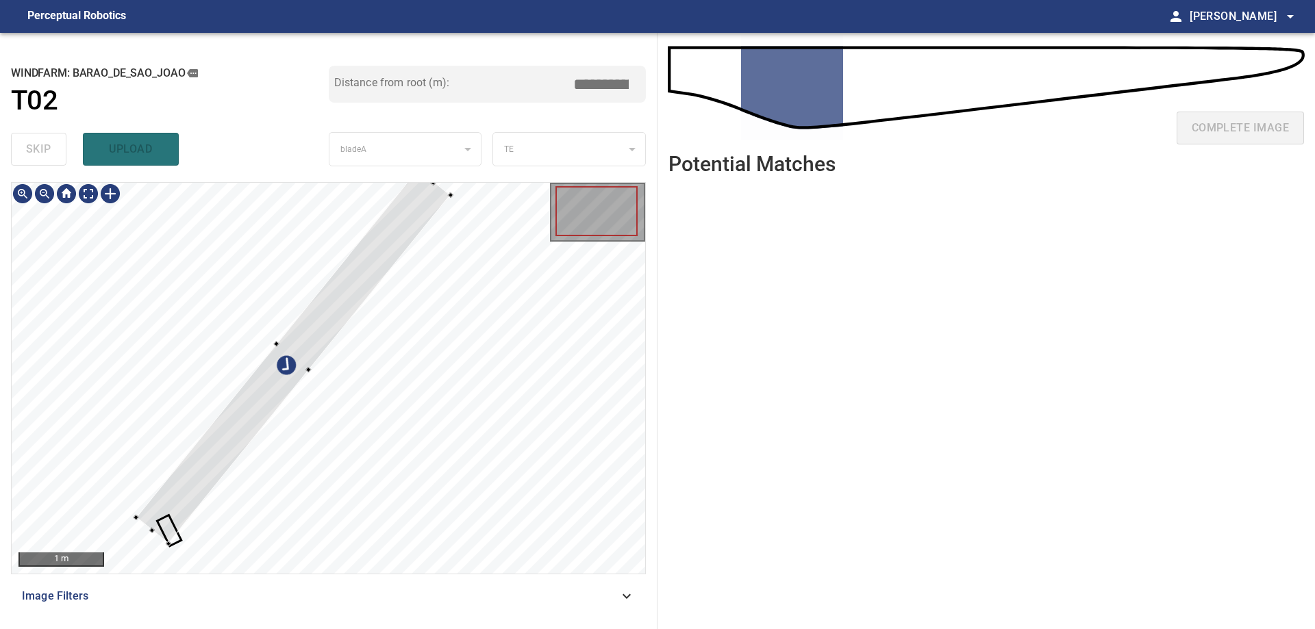
click at [142, 420] on div at bounding box center [329, 378] width 634 height 391
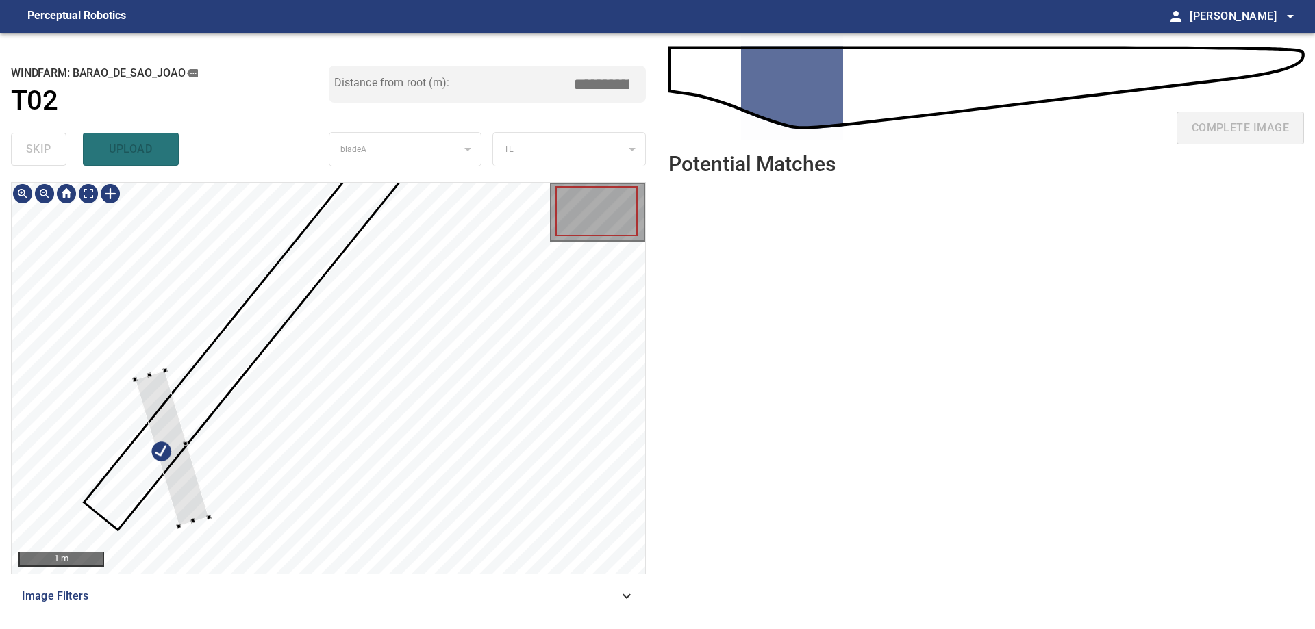
click at [168, 458] on div at bounding box center [329, 378] width 634 height 391
click at [143, 436] on div at bounding box center [171, 432] width 119 height 140
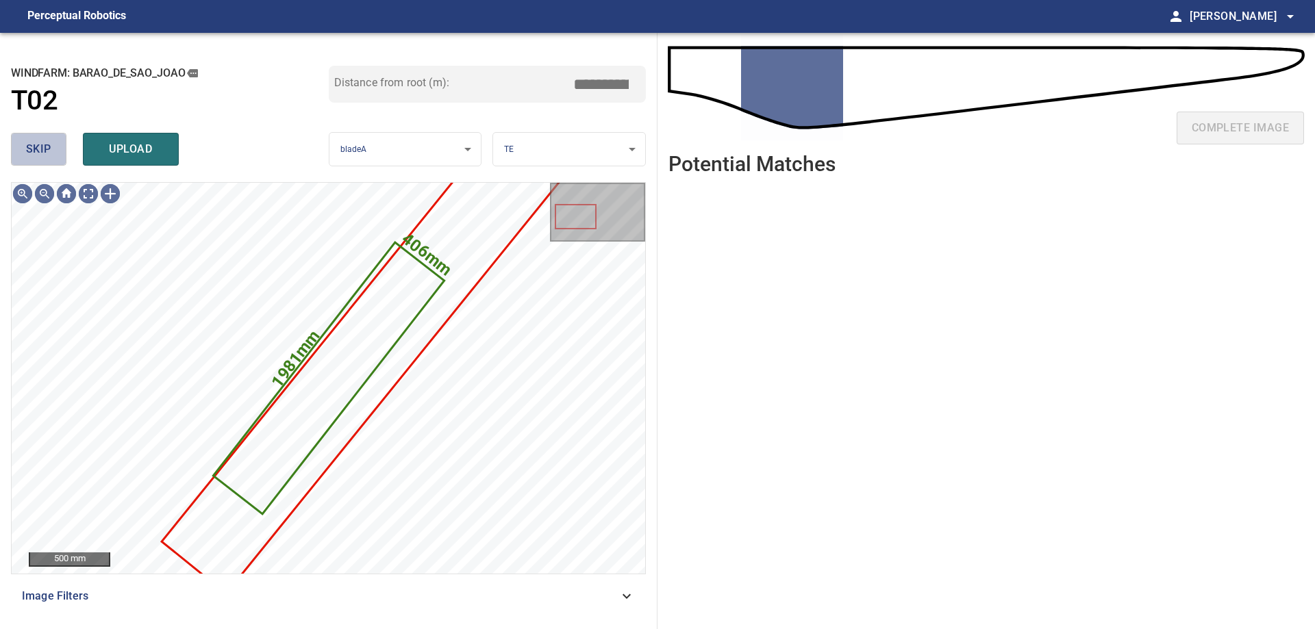
click at [25, 147] on button "skip" at bounding box center [38, 149] width 55 height 33
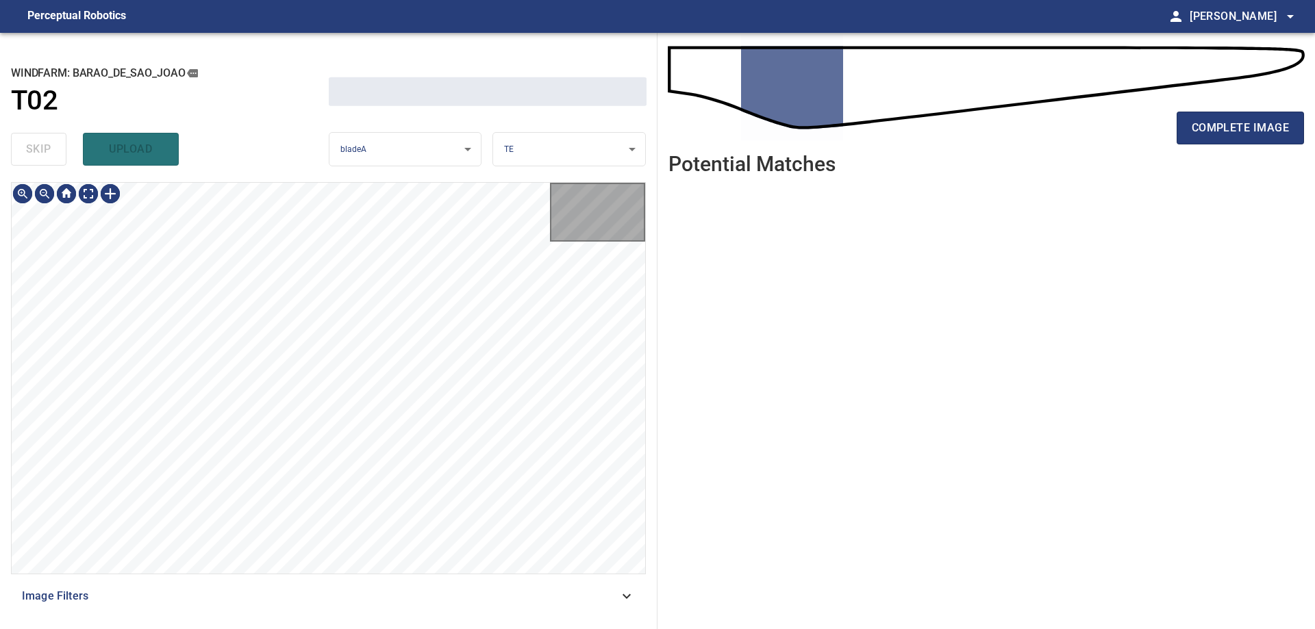
click at [25, 147] on div "skip upload" at bounding box center [170, 149] width 318 height 44
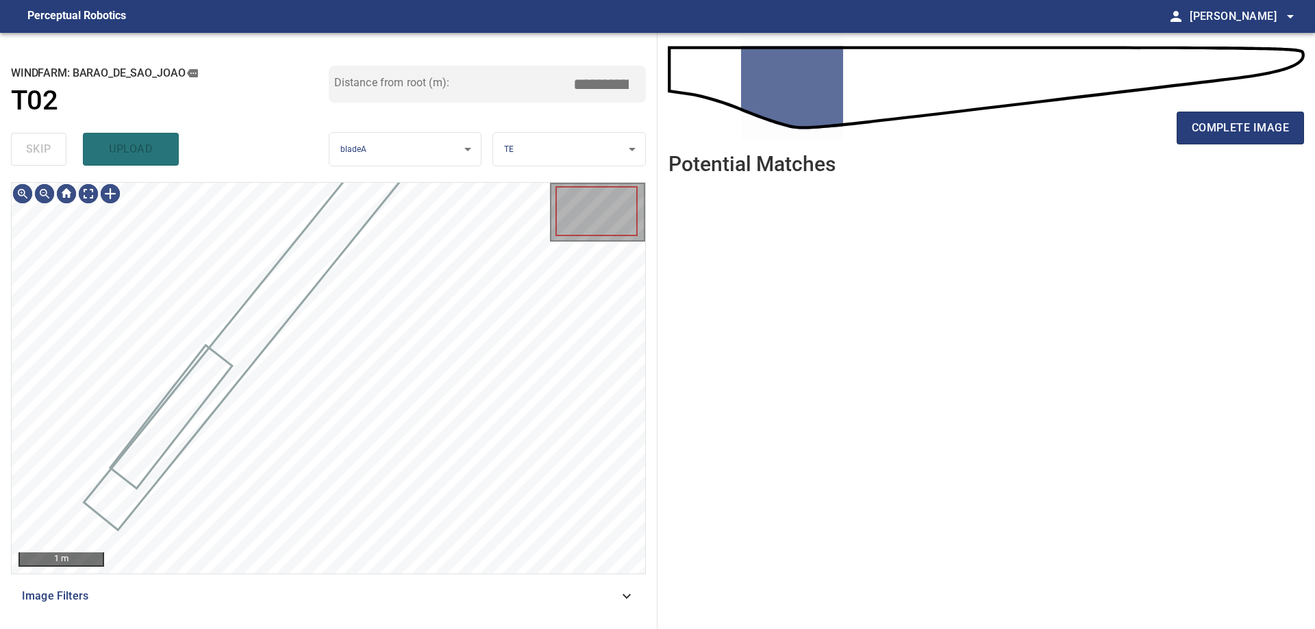
drag, startPoint x: 25, startPoint y: 147, endPoint x: 75, endPoint y: 204, distance: 76.2
click at [25, 152] on div "skip upload" at bounding box center [170, 149] width 318 height 44
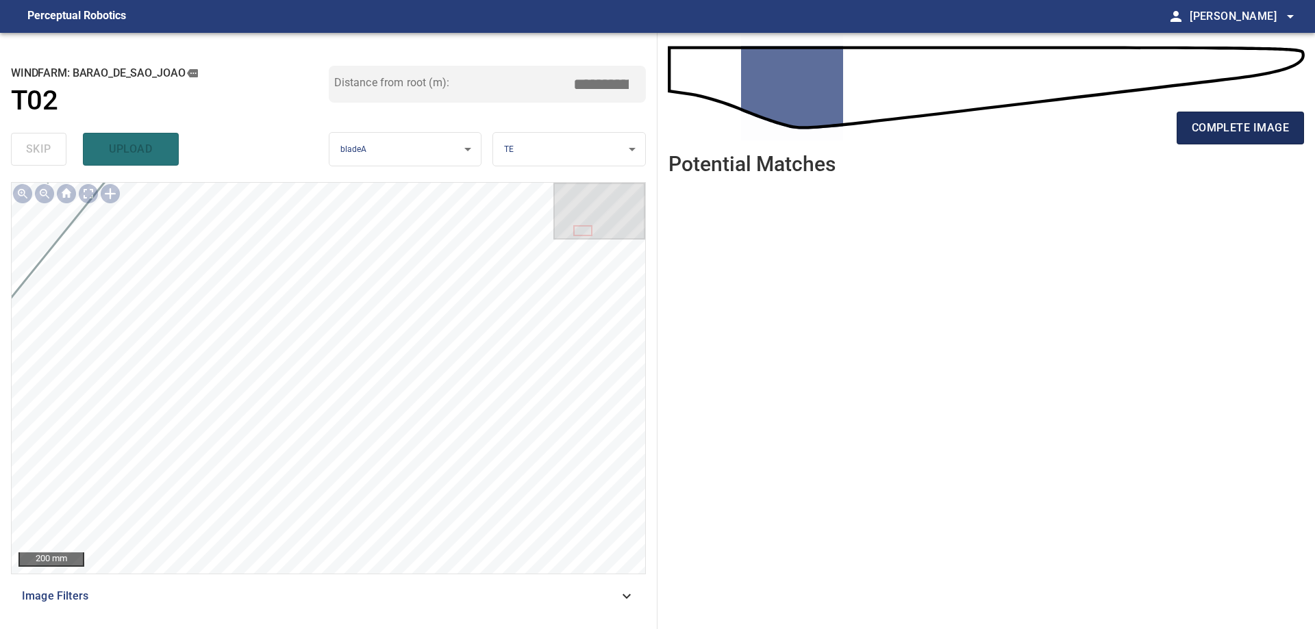
click at [1244, 142] on button "complete image" at bounding box center [1240, 128] width 127 height 33
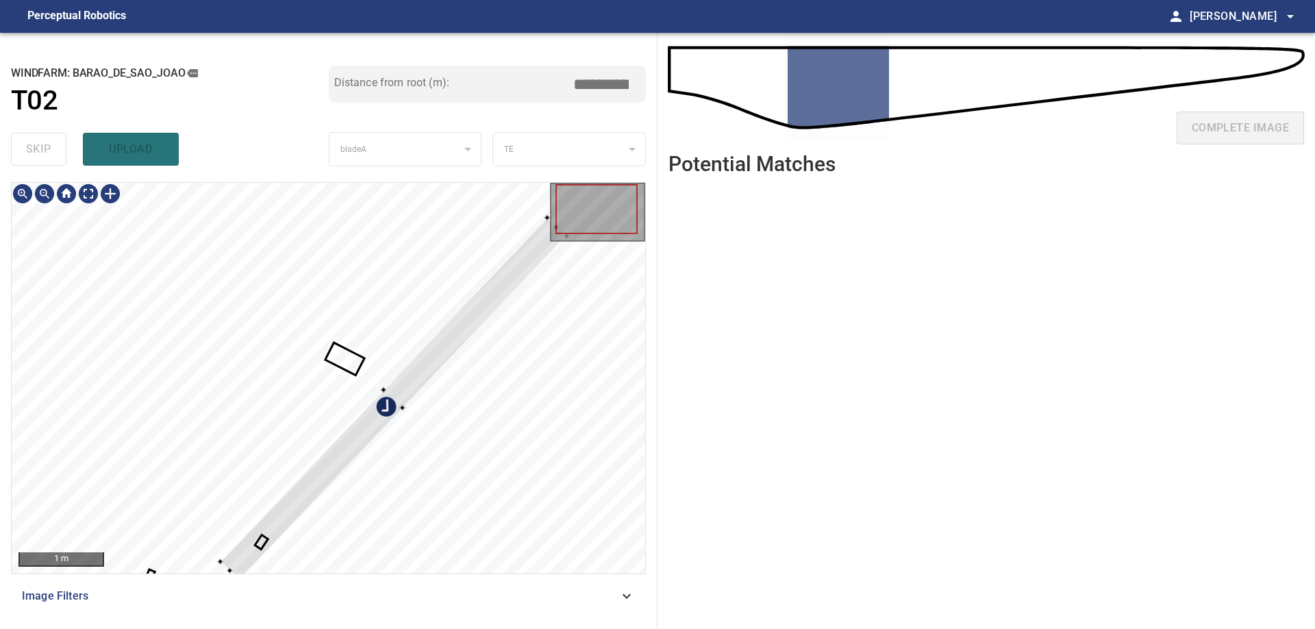
click at [380, 421] on div at bounding box center [393, 399] width 347 height 363
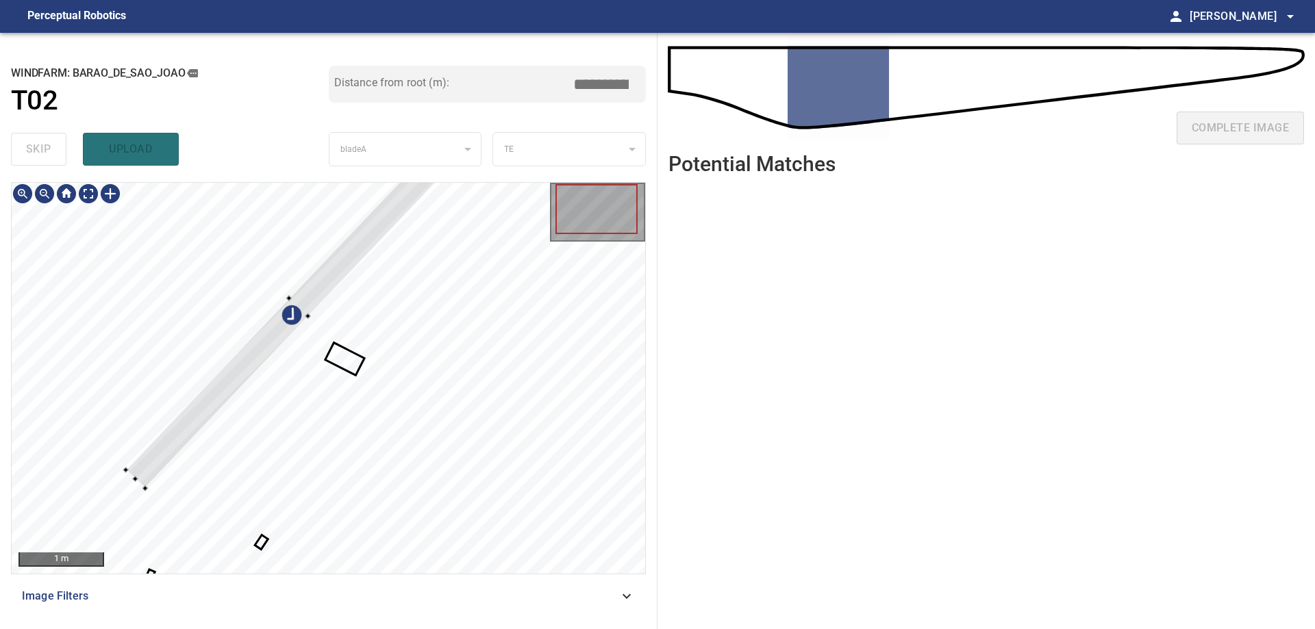
click at [260, 325] on div at bounding box center [329, 378] width 634 height 391
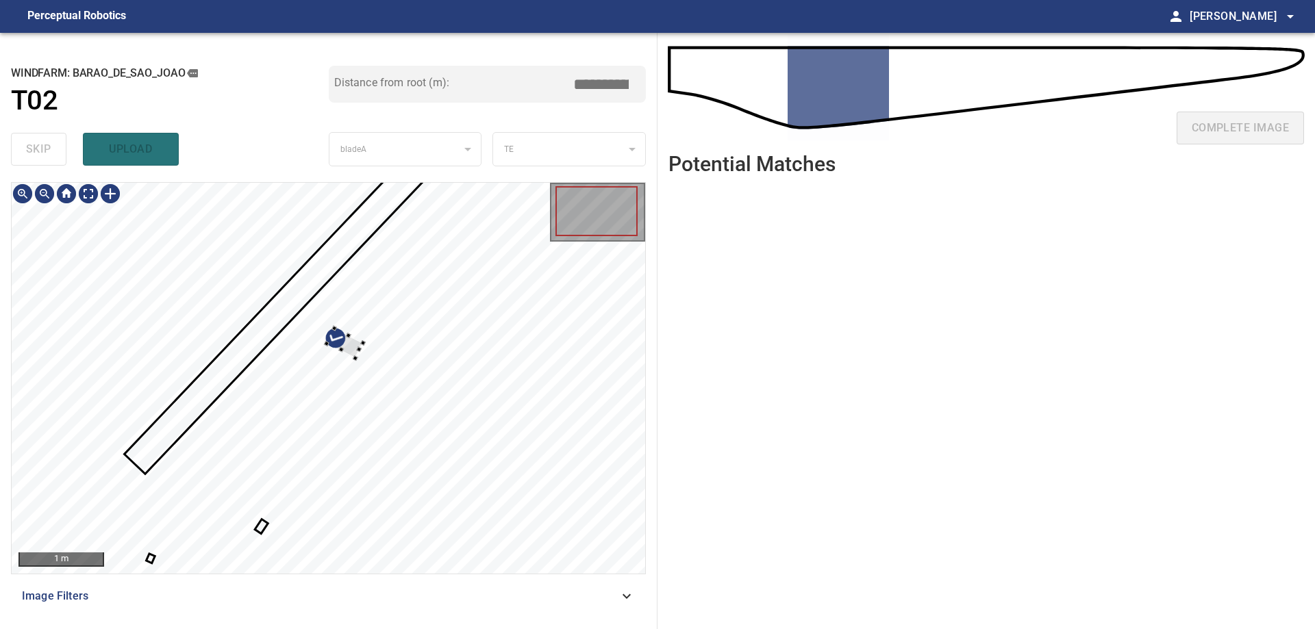
click at [254, 316] on div at bounding box center [329, 378] width 634 height 391
click at [224, 323] on div at bounding box center [329, 378] width 634 height 391
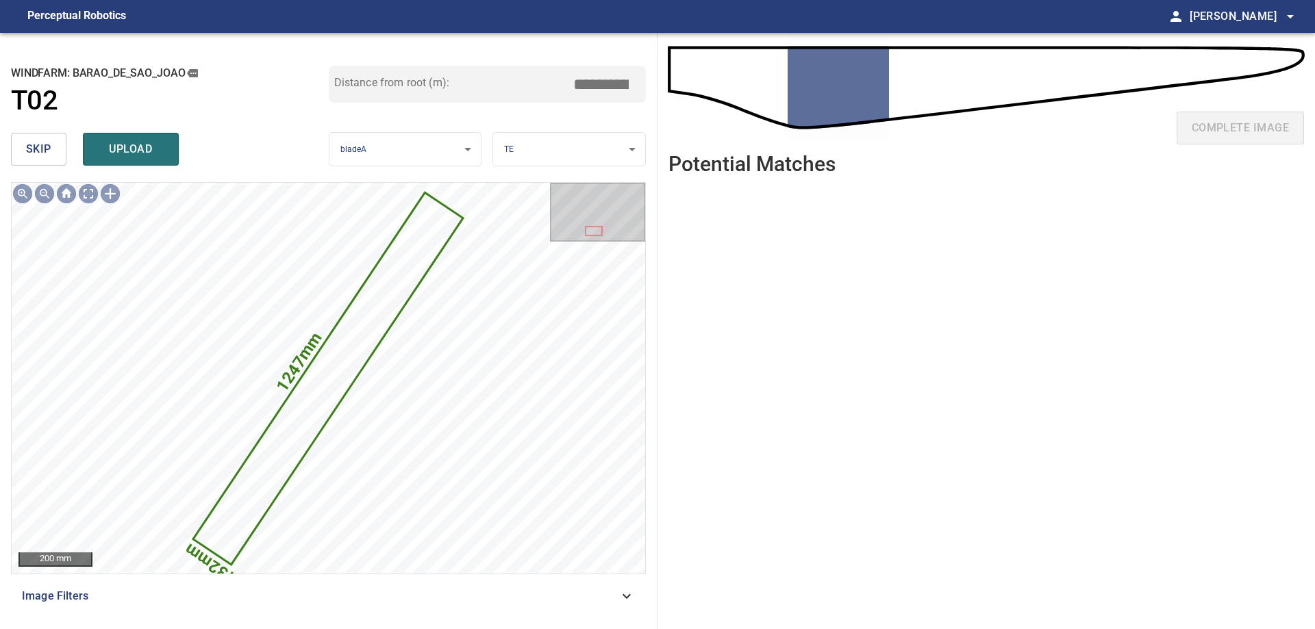
click at [53, 143] on button "skip" at bounding box center [38, 149] width 55 height 33
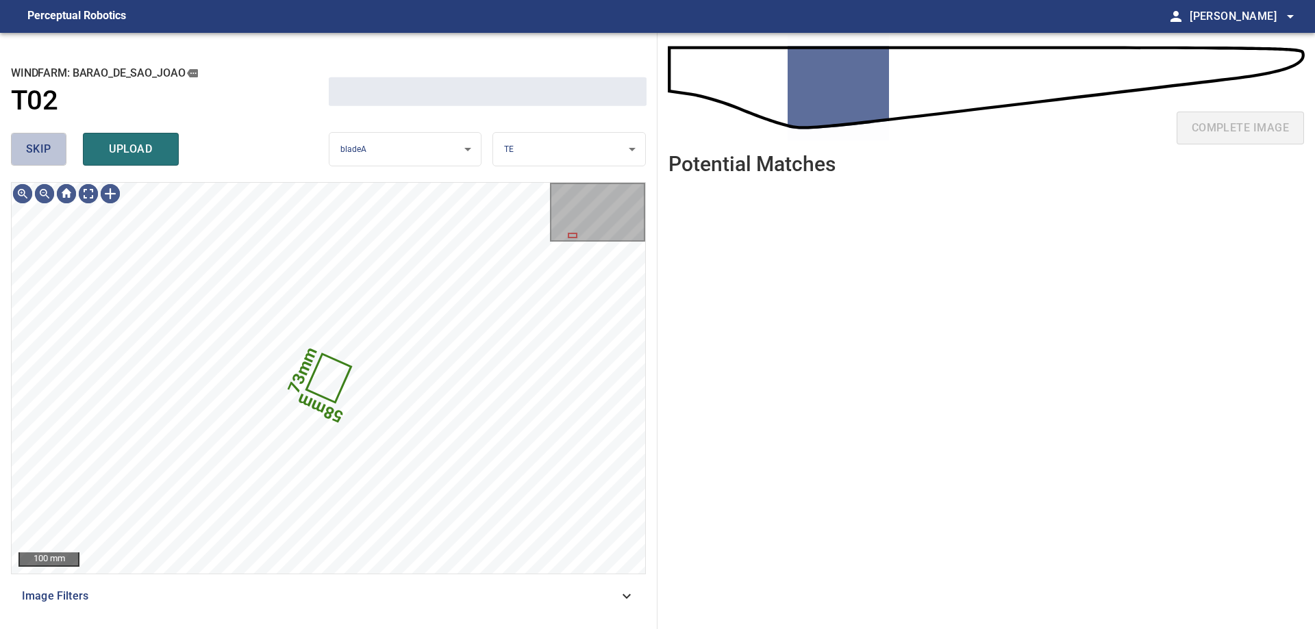
click at [54, 143] on button "skip" at bounding box center [38, 149] width 55 height 33
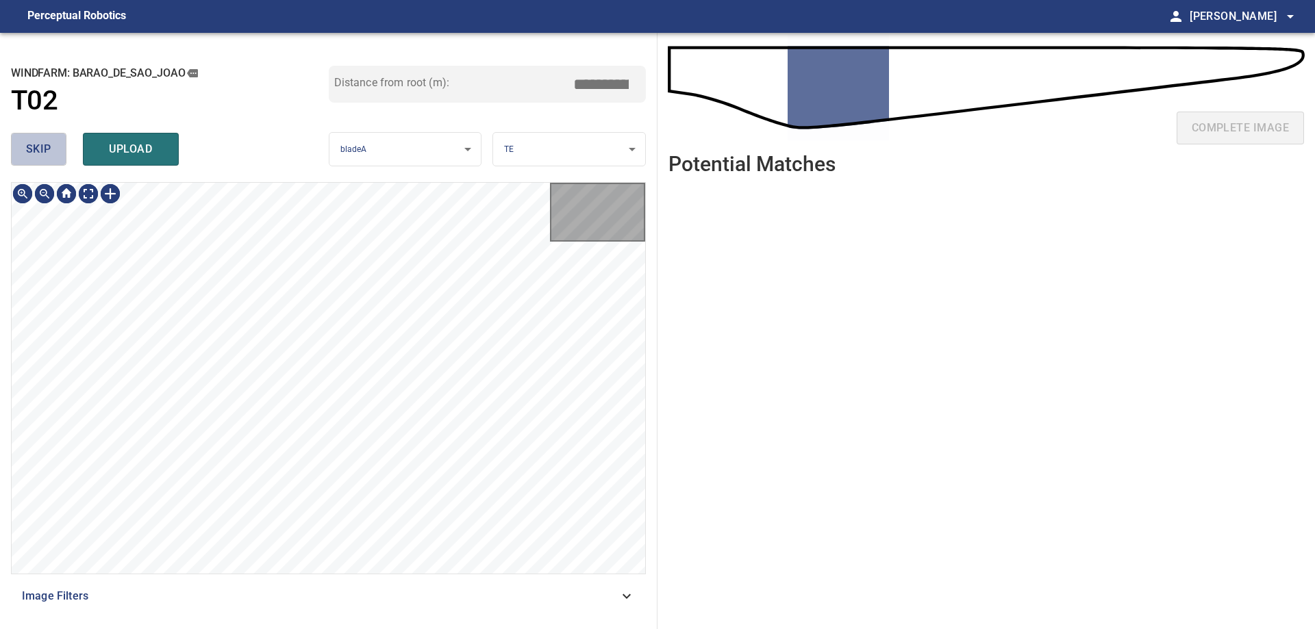
click at [54, 143] on button "skip" at bounding box center [38, 149] width 55 height 33
click at [54, 143] on div "skip upload" at bounding box center [170, 149] width 318 height 44
type input "*****"
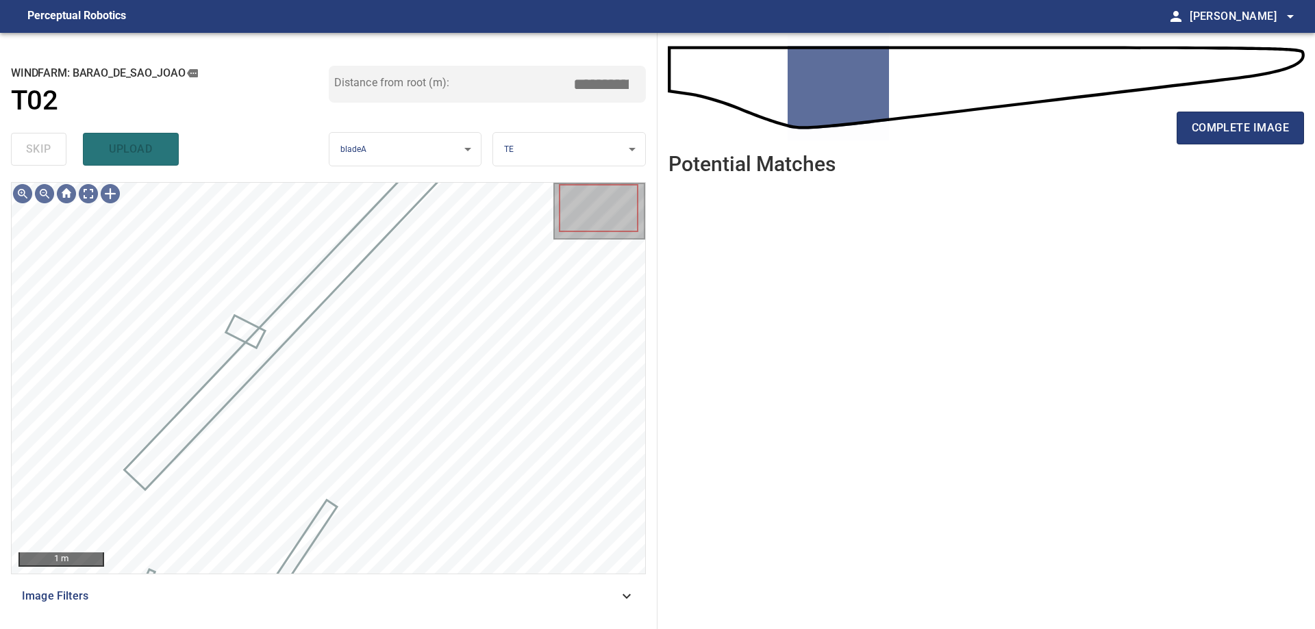
click at [542, 587] on div "Image Filters" at bounding box center [328, 596] width 635 height 33
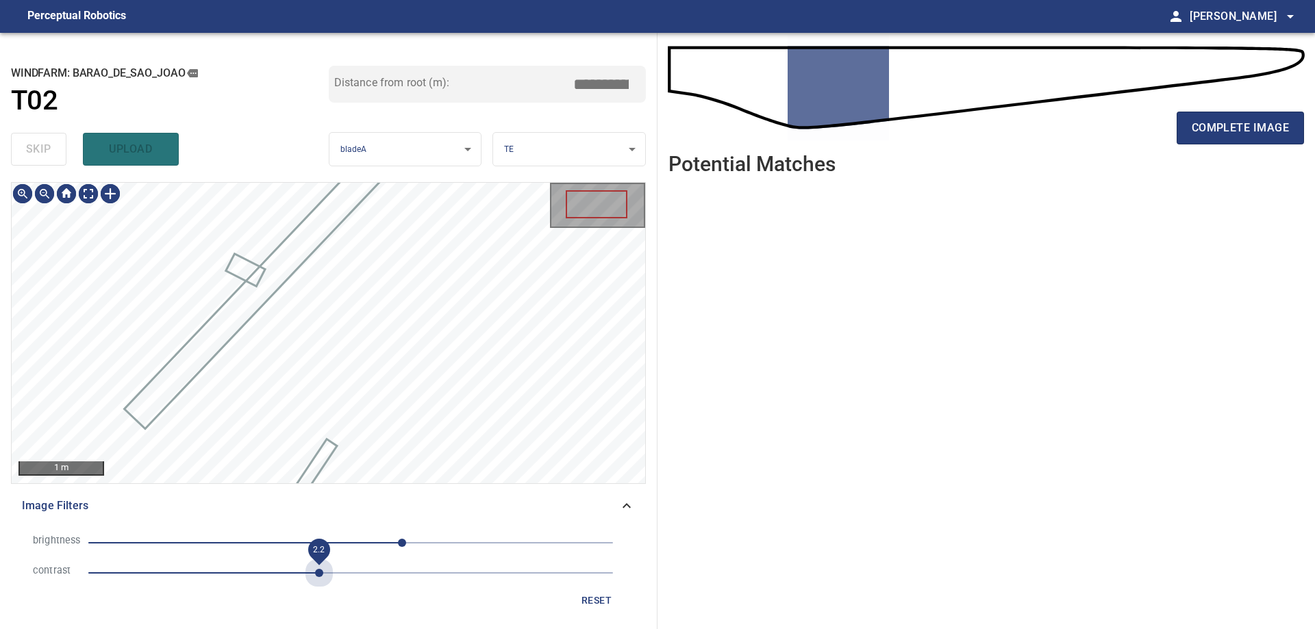
click at [316, 575] on span "2.2" at bounding box center [350, 573] width 525 height 19
click at [273, 534] on span "50" at bounding box center [350, 543] width 525 height 19
drag, startPoint x: 343, startPoint y: 544, endPoint x: 325, endPoint y: 548, distance: 18.9
click at [342, 544] on span "-7" at bounding box center [350, 543] width 525 height 19
click at [261, 583] on li "contrast 2.2" at bounding box center [328, 573] width 613 height 30
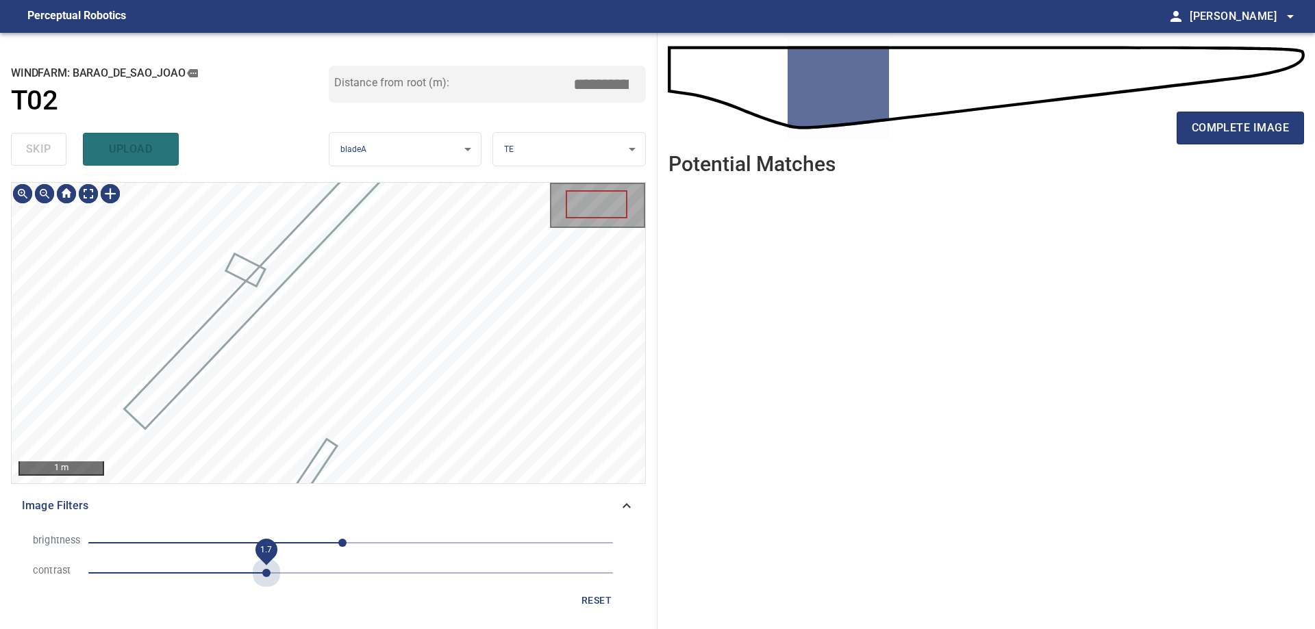
click at [262, 575] on span "1.7" at bounding box center [350, 573] width 525 height 19
drag, startPoint x: 316, startPoint y: 562, endPoint x: 323, endPoint y: 566, distance: 8.6
click at [316, 562] on li "contrast 1.7" at bounding box center [328, 573] width 613 height 30
drag, startPoint x: 325, startPoint y: 569, endPoint x: 327, endPoint y: 577, distance: 7.8
click at [326, 573] on span "2.3" at bounding box center [350, 573] width 525 height 19
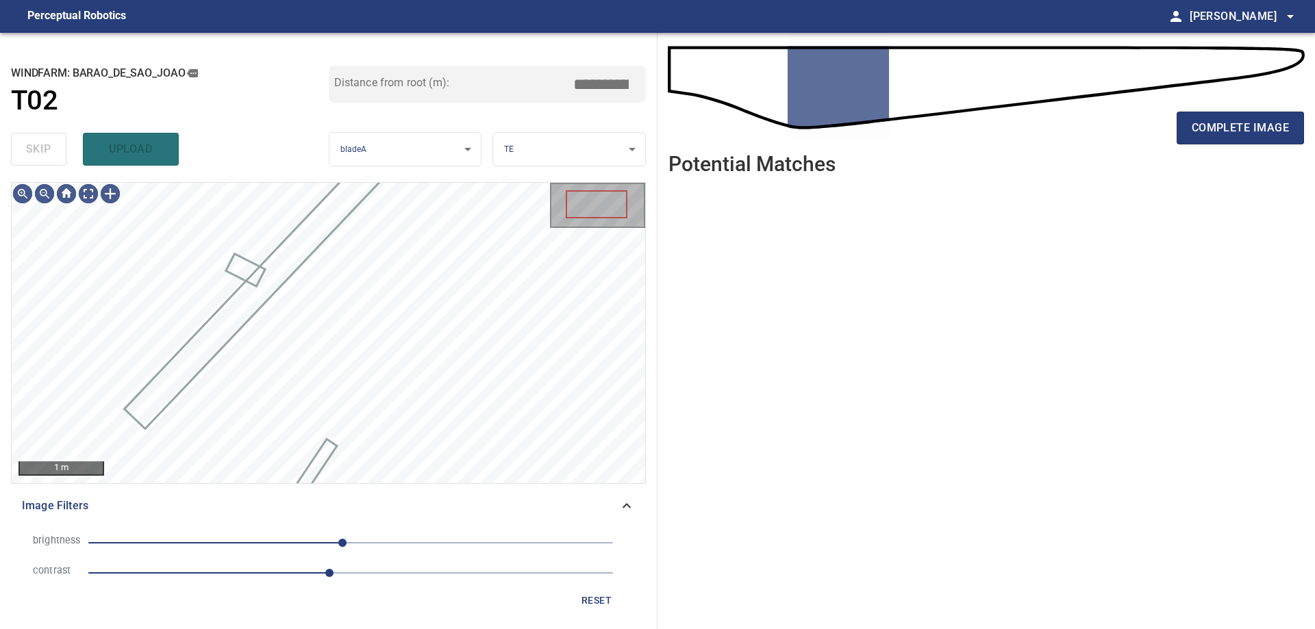
click at [359, 573] on span "2.3" at bounding box center [350, 573] width 525 height 19
click at [301, 549] on span "-8" at bounding box center [350, 543] width 525 height 19
click at [277, 545] on span "-48" at bounding box center [350, 543] width 525 height 19
drag, startPoint x: 216, startPoint y: 546, endPoint x: 314, endPoint y: 549, distance: 97.3
click at [264, 549] on span "-72" at bounding box center [350, 543] width 525 height 19
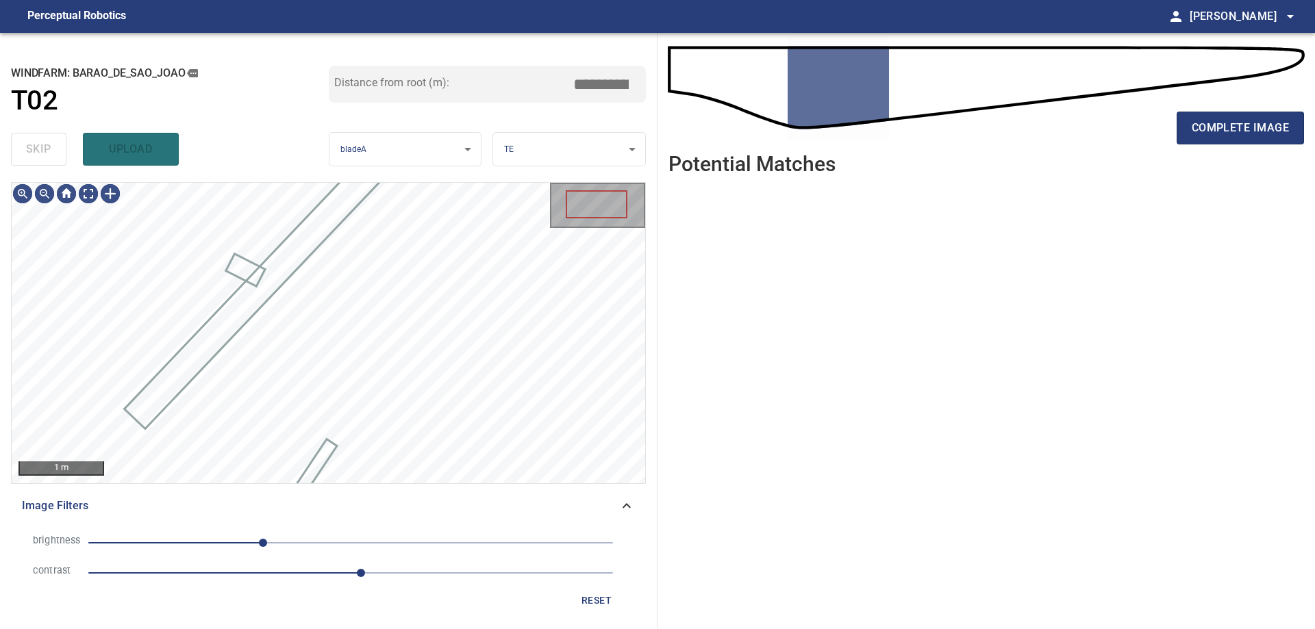
drag, startPoint x: 316, startPoint y: 548, endPoint x: 324, endPoint y: 546, distance: 7.8
click at [318, 547] on span "-85" at bounding box center [350, 543] width 525 height 19
drag, startPoint x: 338, startPoint y: 545, endPoint x: 377, endPoint y: 542, distance: 39.1
click at [323, 545] on span "-31" at bounding box center [318, 543] width 8 height 8
drag, startPoint x: 377, startPoint y: 542, endPoint x: 282, endPoint y: 581, distance: 102.6
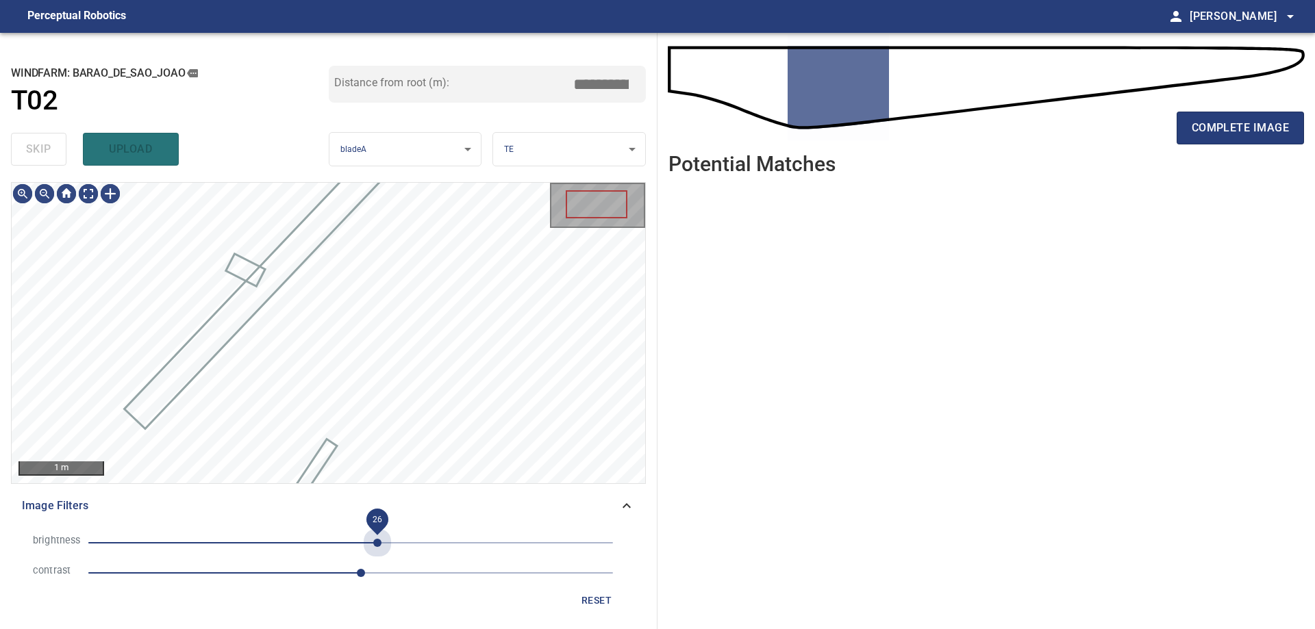
click at [360, 549] on span "26" at bounding box center [350, 543] width 525 height 19
drag, startPoint x: 280, startPoint y: 579, endPoint x: 297, endPoint y: 571, distance: 19.3
click at [281, 578] on span "2.6" at bounding box center [350, 573] width 525 height 19
click at [328, 545] on span "9" at bounding box center [350, 543] width 525 height 19
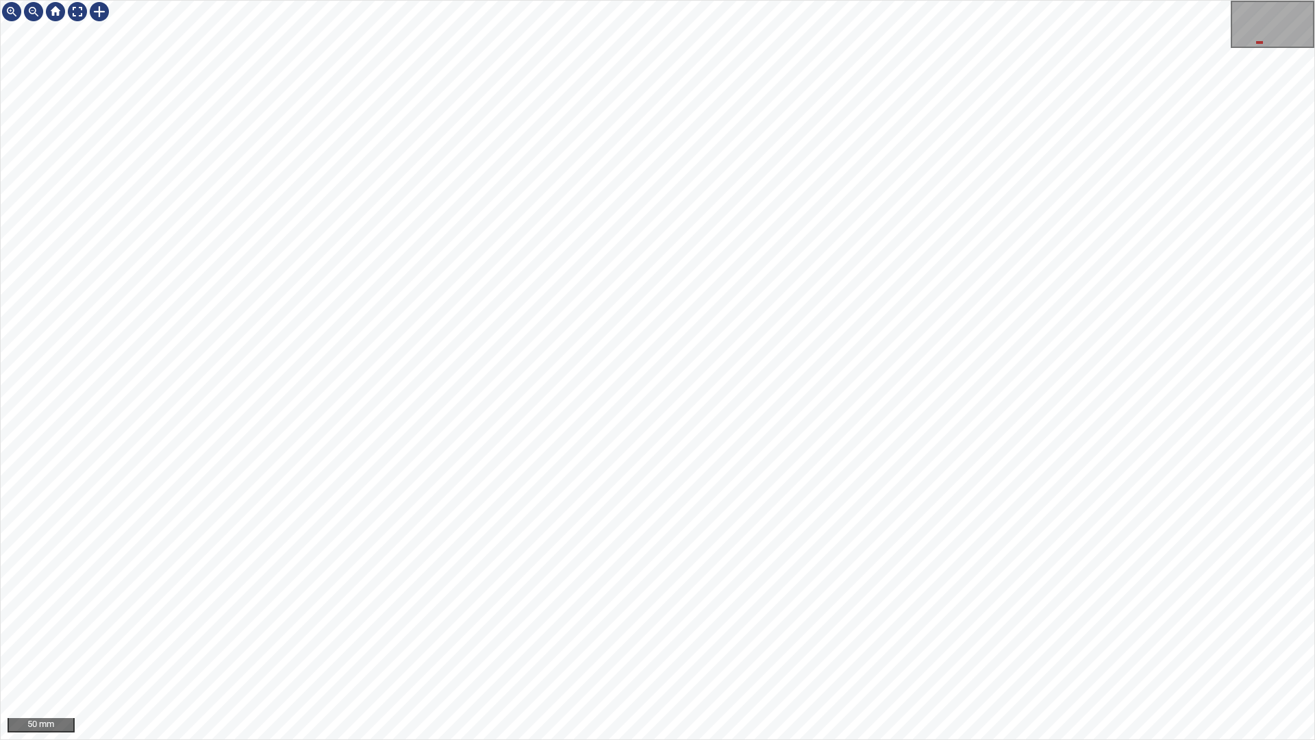
click at [1242, 0] on div "50 mm" at bounding box center [657, 370] width 1315 height 740
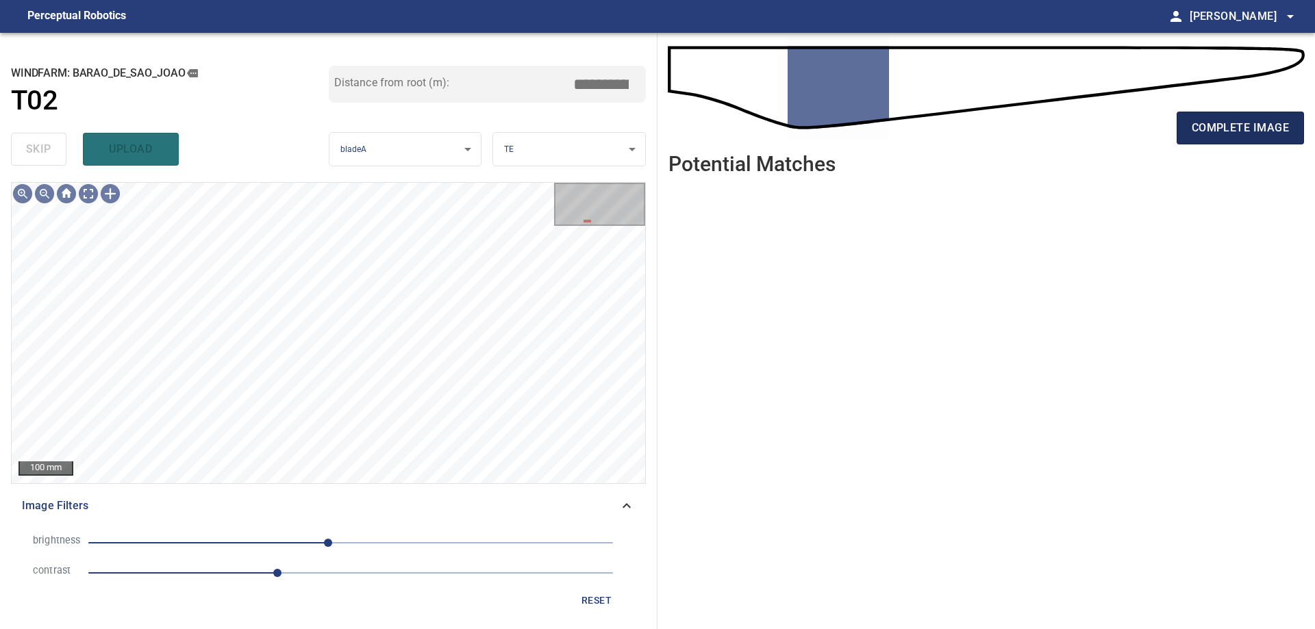
click at [1225, 132] on span "complete image" at bounding box center [1240, 127] width 97 height 19
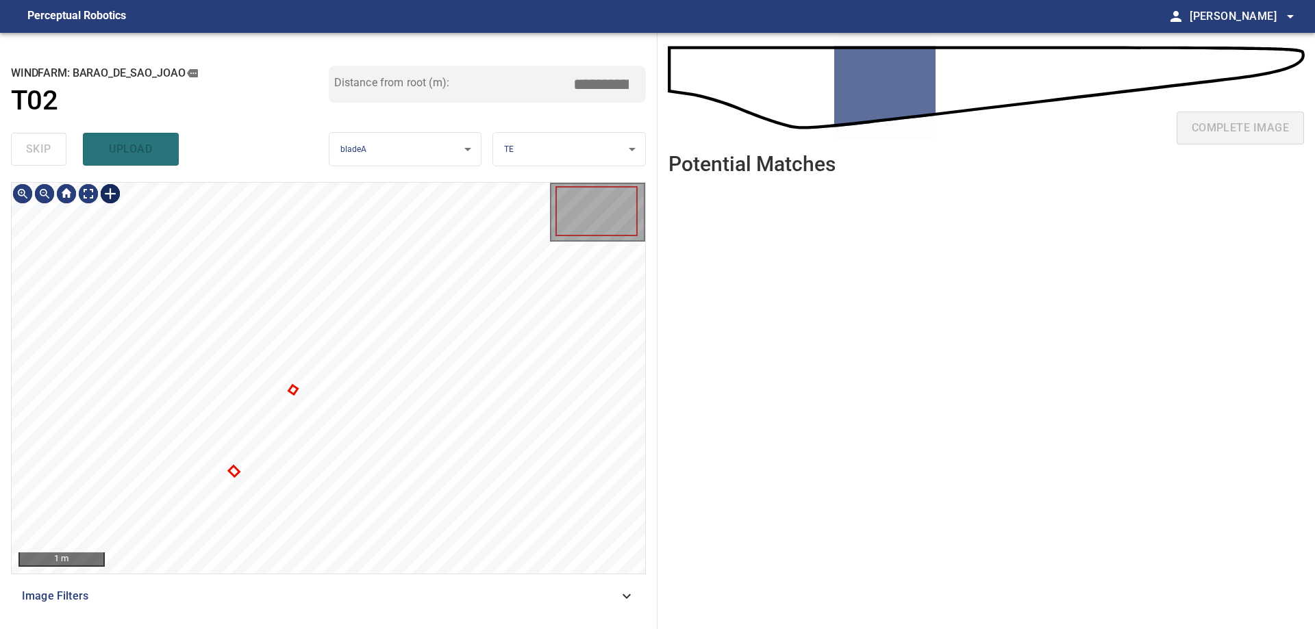
click at [108, 195] on div at bounding box center [110, 194] width 22 height 22
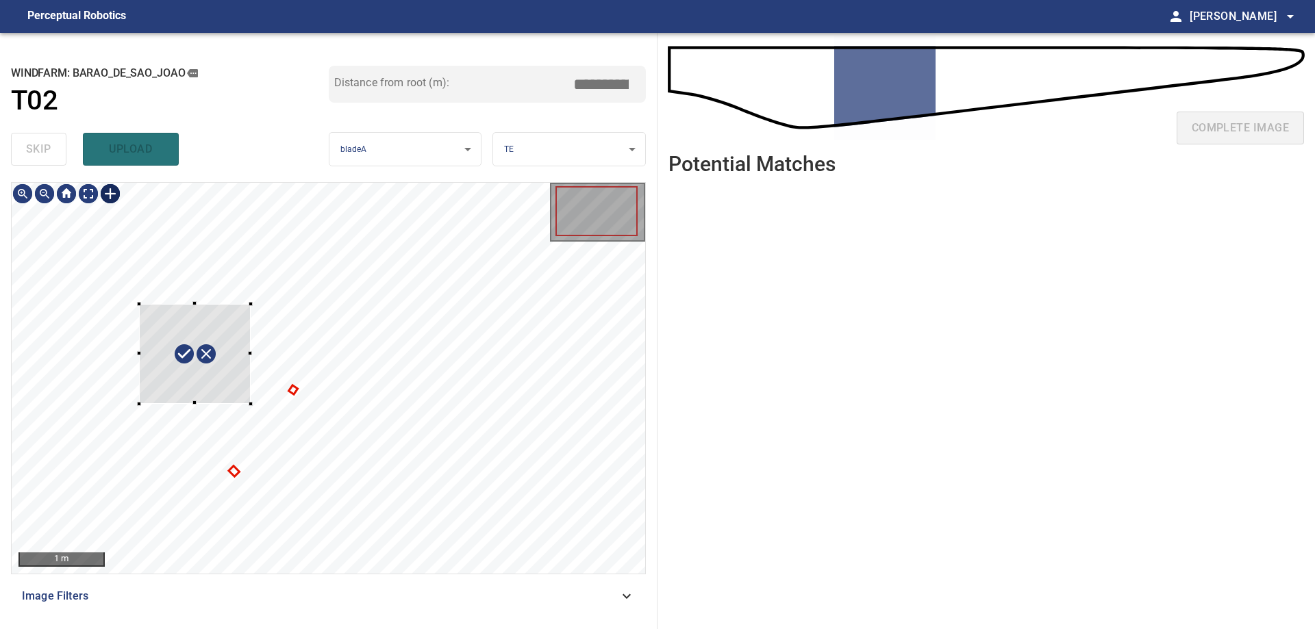
click at [251, 404] on div at bounding box center [329, 378] width 634 height 391
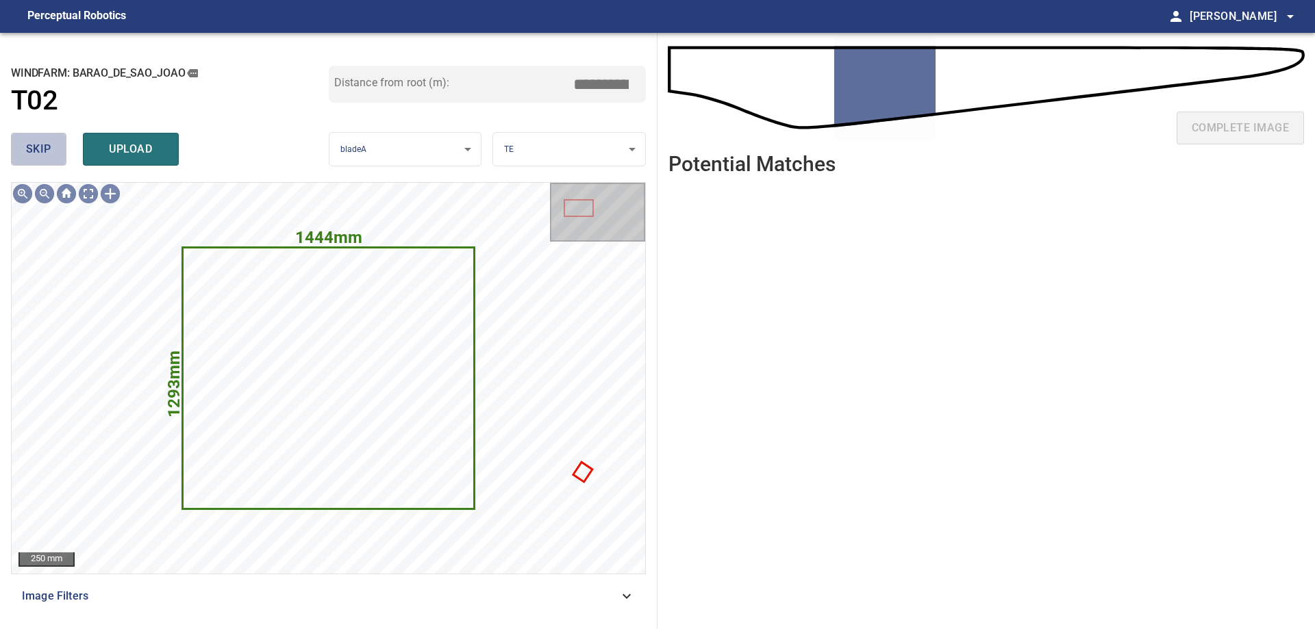
click at [47, 159] on span "skip" at bounding box center [38, 149] width 25 height 19
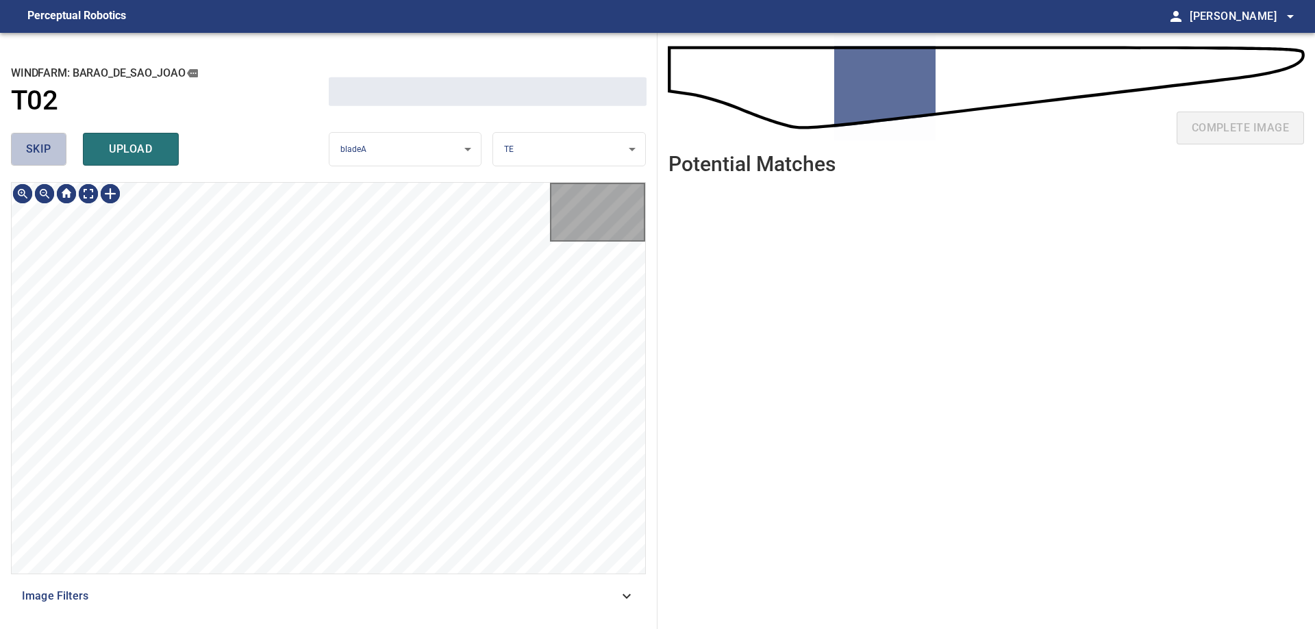
click at [47, 159] on span "skip" at bounding box center [38, 149] width 25 height 19
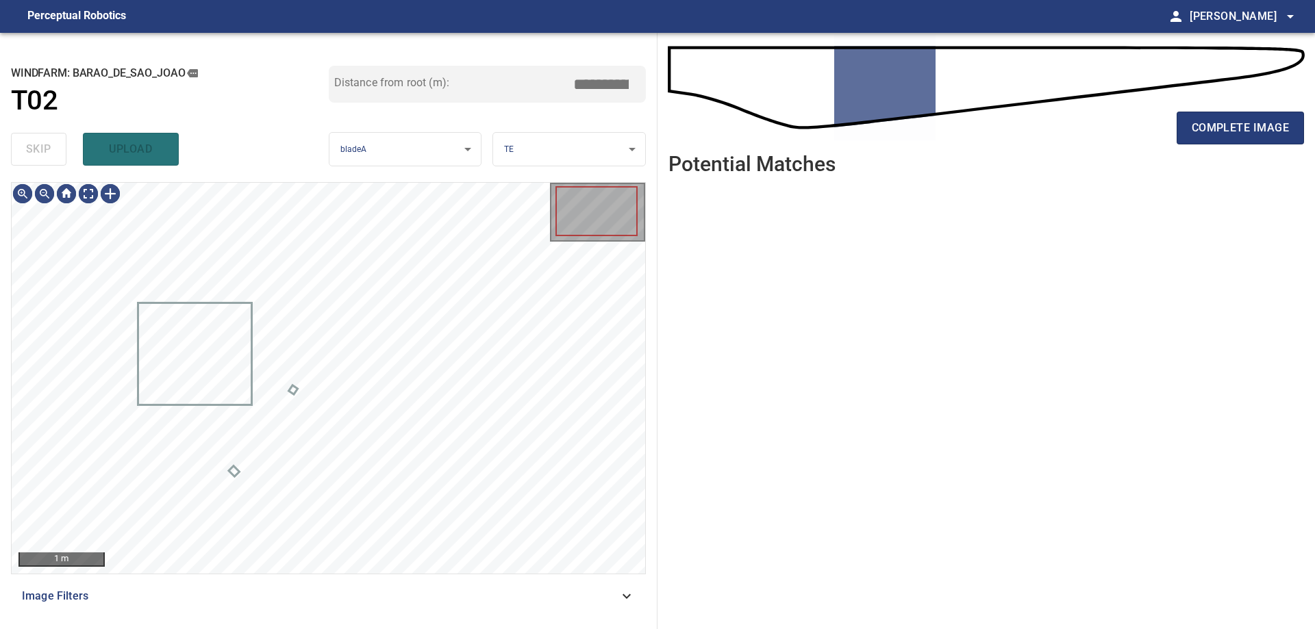
click at [47, 159] on div "skip upload" at bounding box center [170, 149] width 318 height 44
type input "*****"
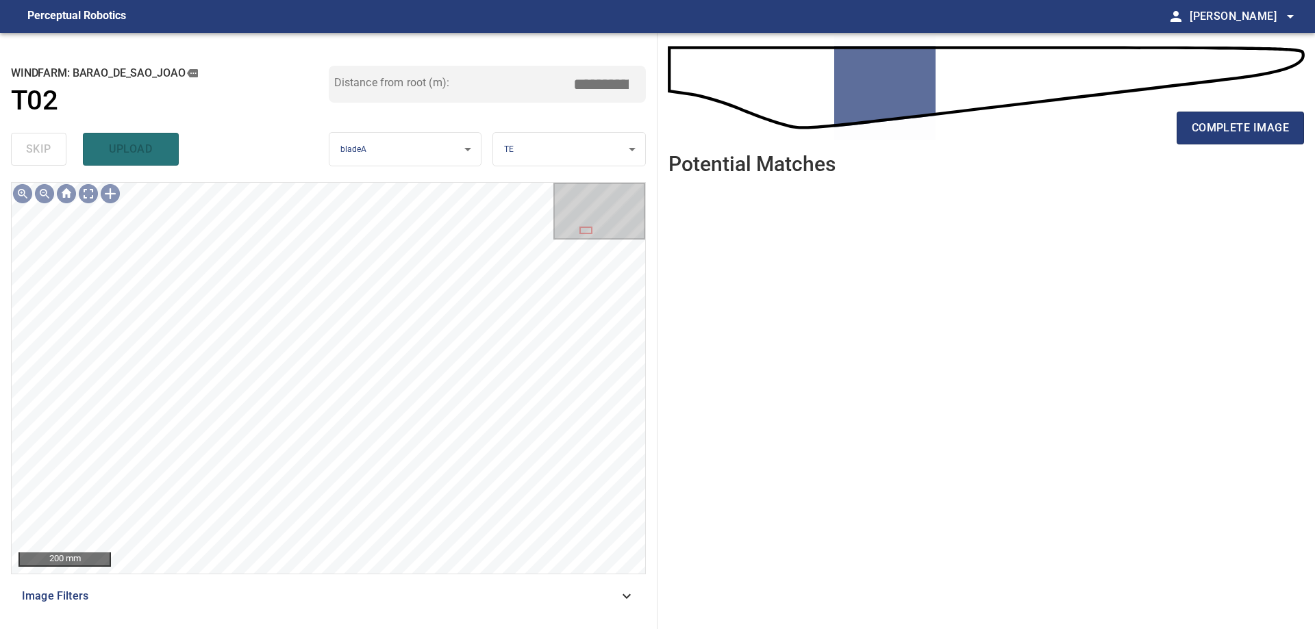
click at [1254, 110] on div "complete image" at bounding box center [986, 133] width 636 height 55
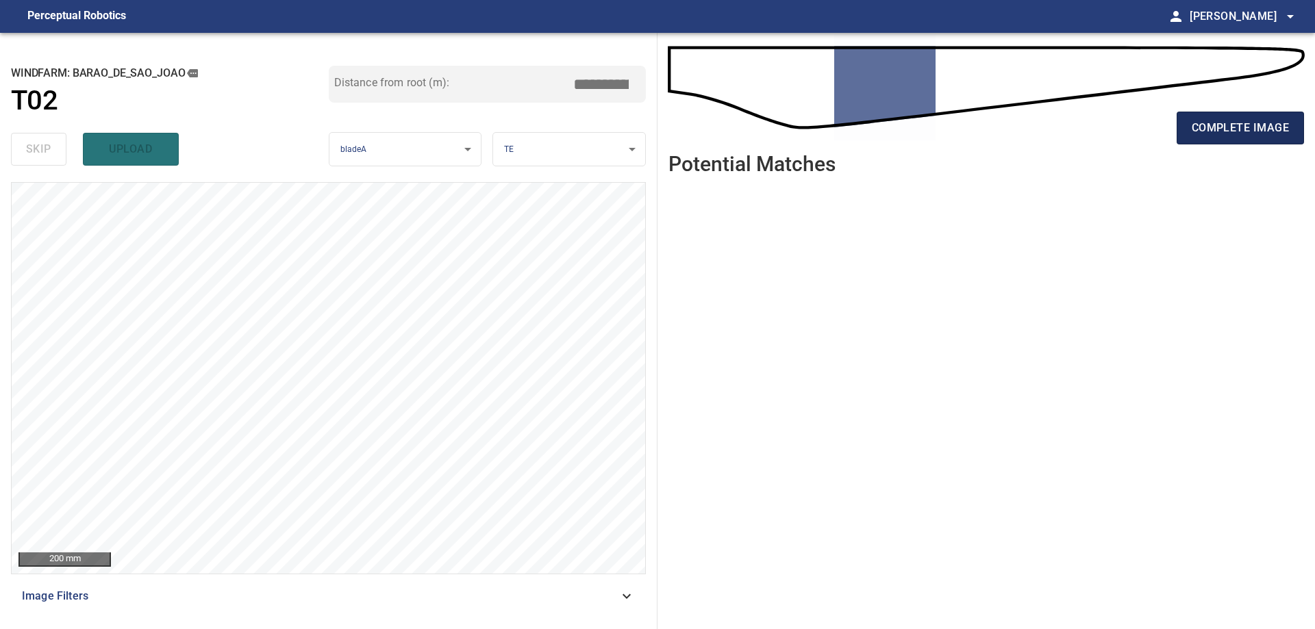
click at [1258, 126] on span "complete image" at bounding box center [1240, 127] width 97 height 19
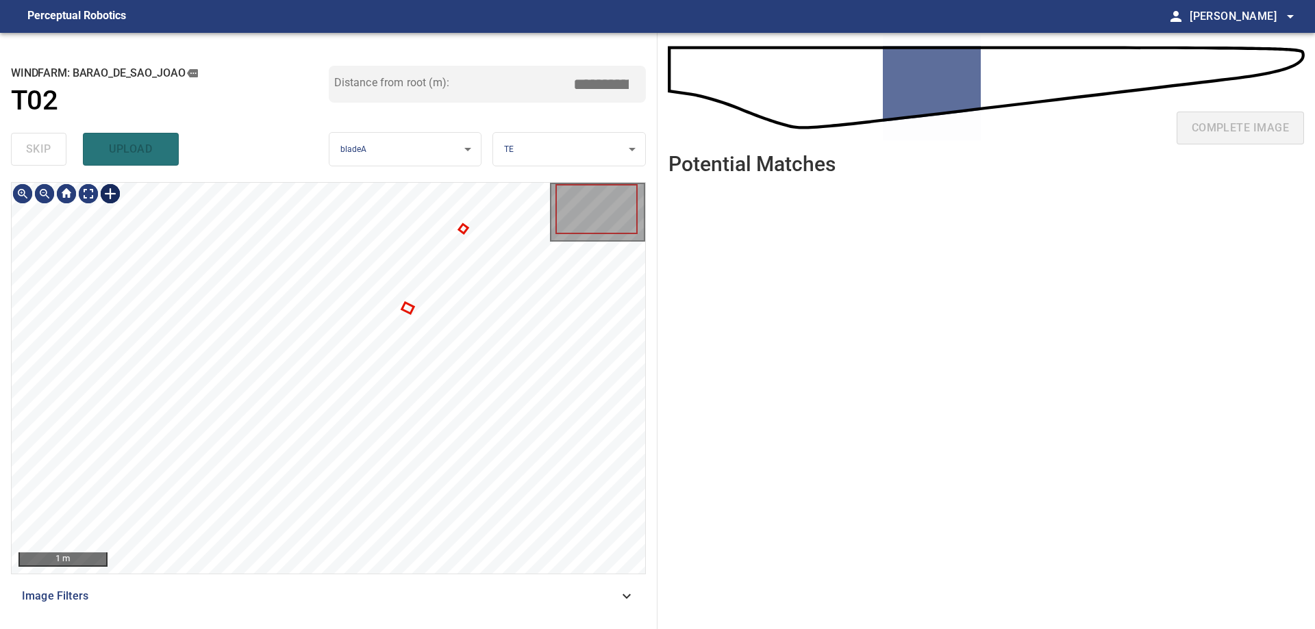
click at [111, 202] on div at bounding box center [110, 194] width 22 height 22
click at [230, 364] on div at bounding box center [329, 378] width 634 height 391
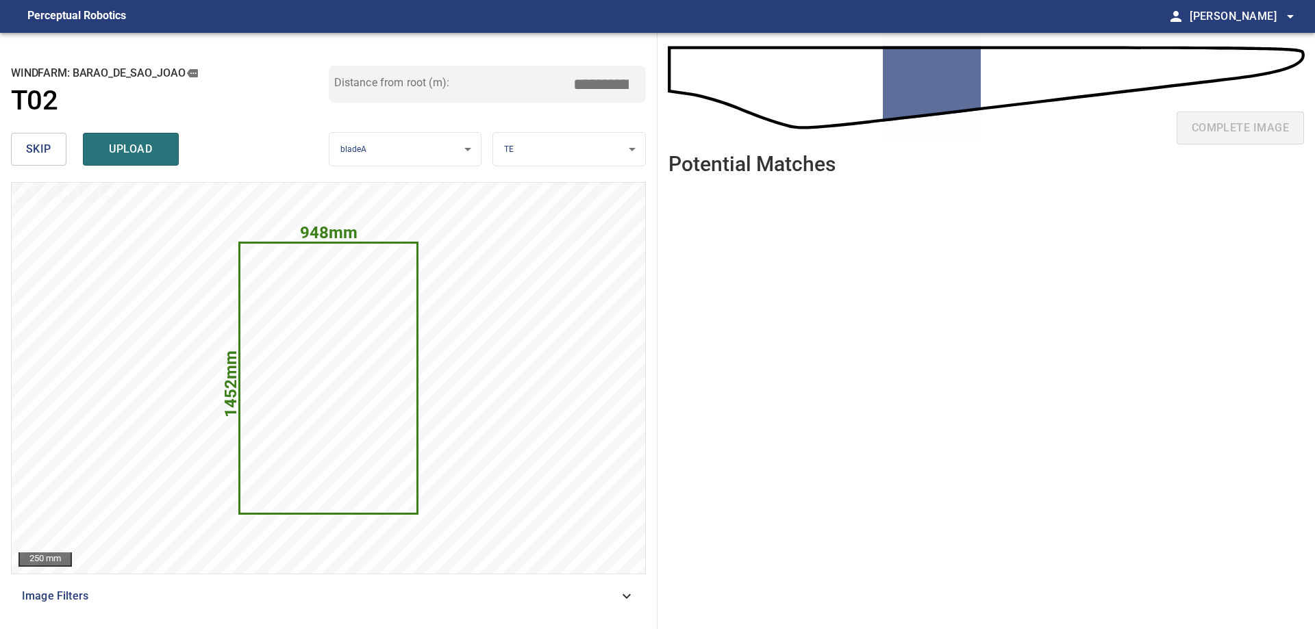
click at [23, 150] on button "skip" at bounding box center [38, 149] width 55 height 33
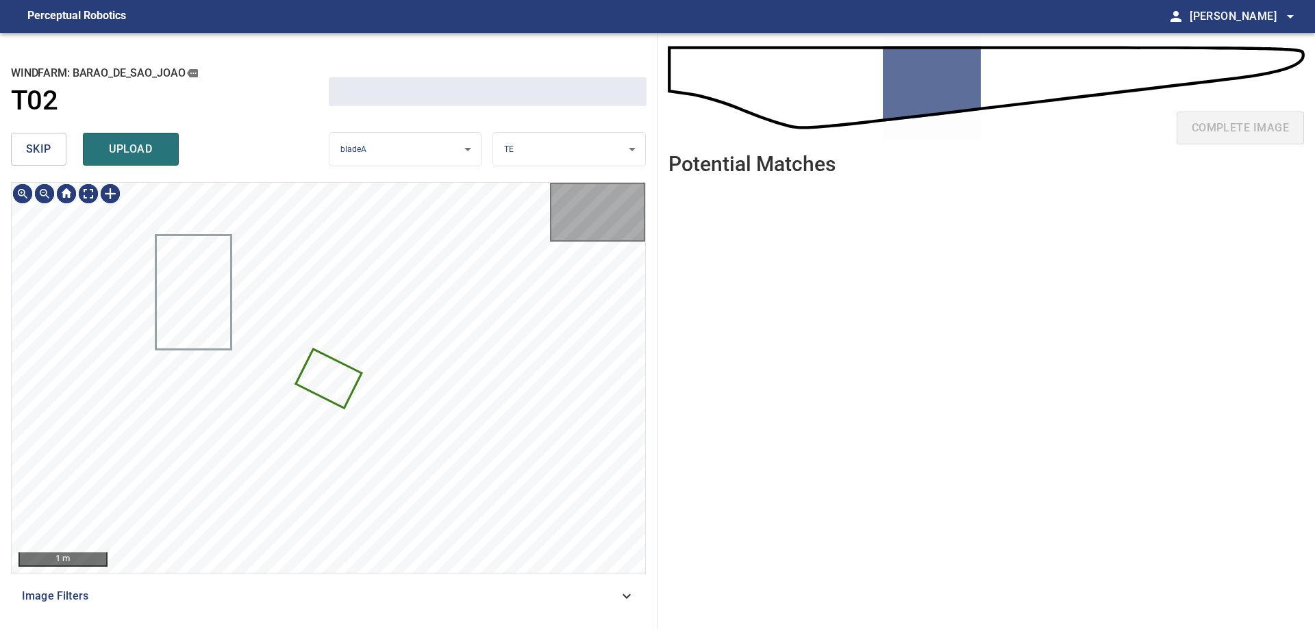
click at [23, 150] on button "skip" at bounding box center [38, 149] width 55 height 33
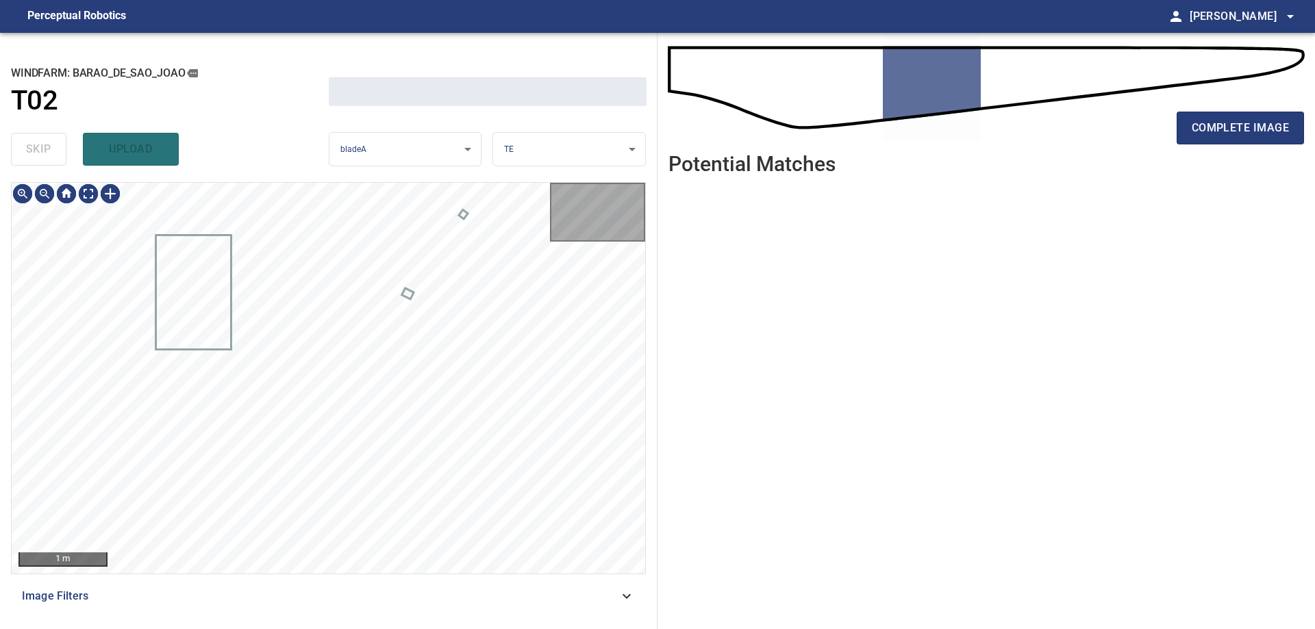
click at [23, 150] on div "skip upload" at bounding box center [170, 149] width 318 height 44
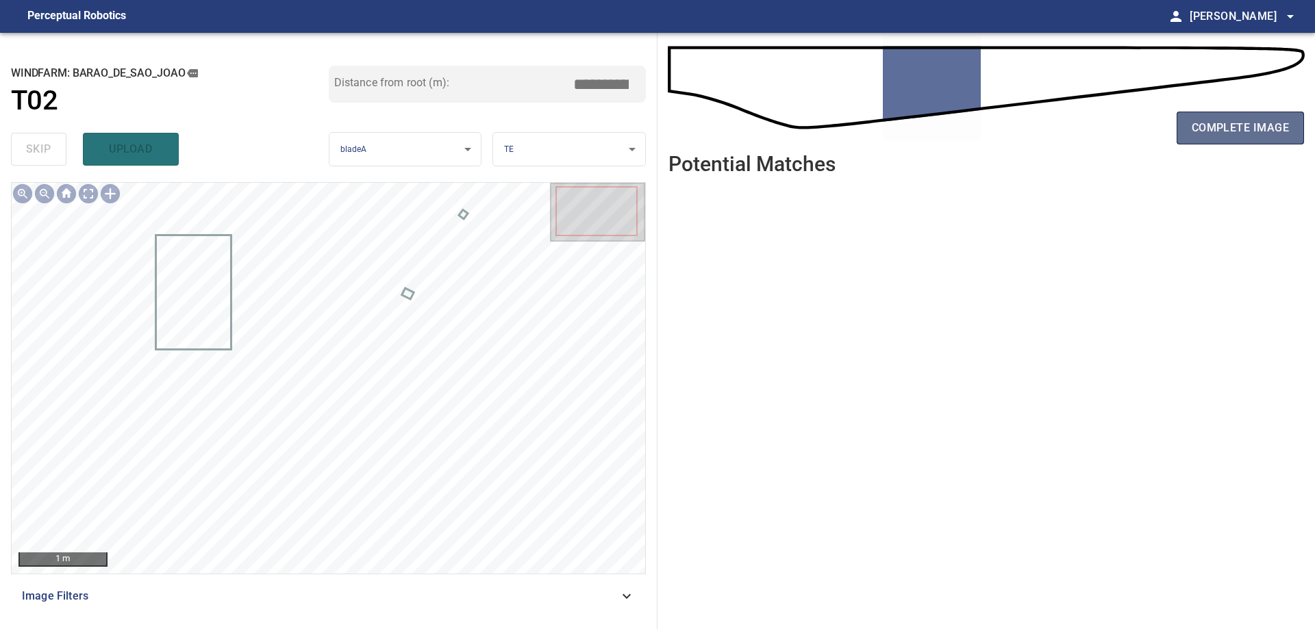
click at [1232, 123] on span "complete image" at bounding box center [1240, 127] width 97 height 19
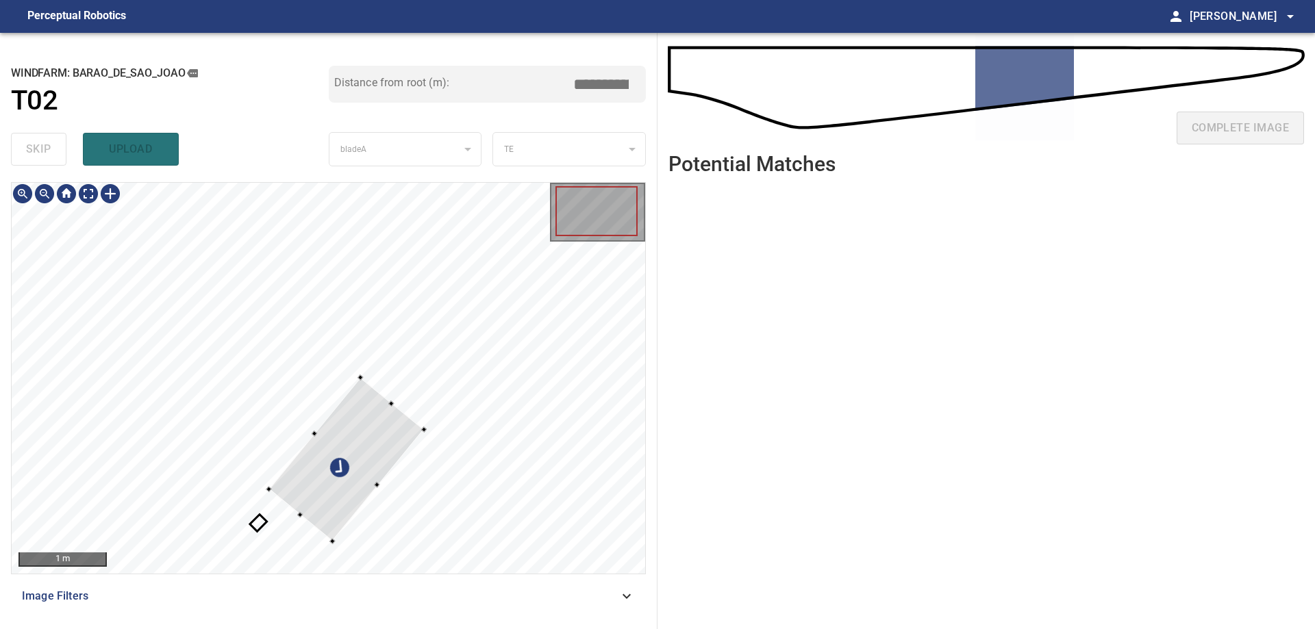
click at [186, 295] on div at bounding box center [329, 378] width 634 height 391
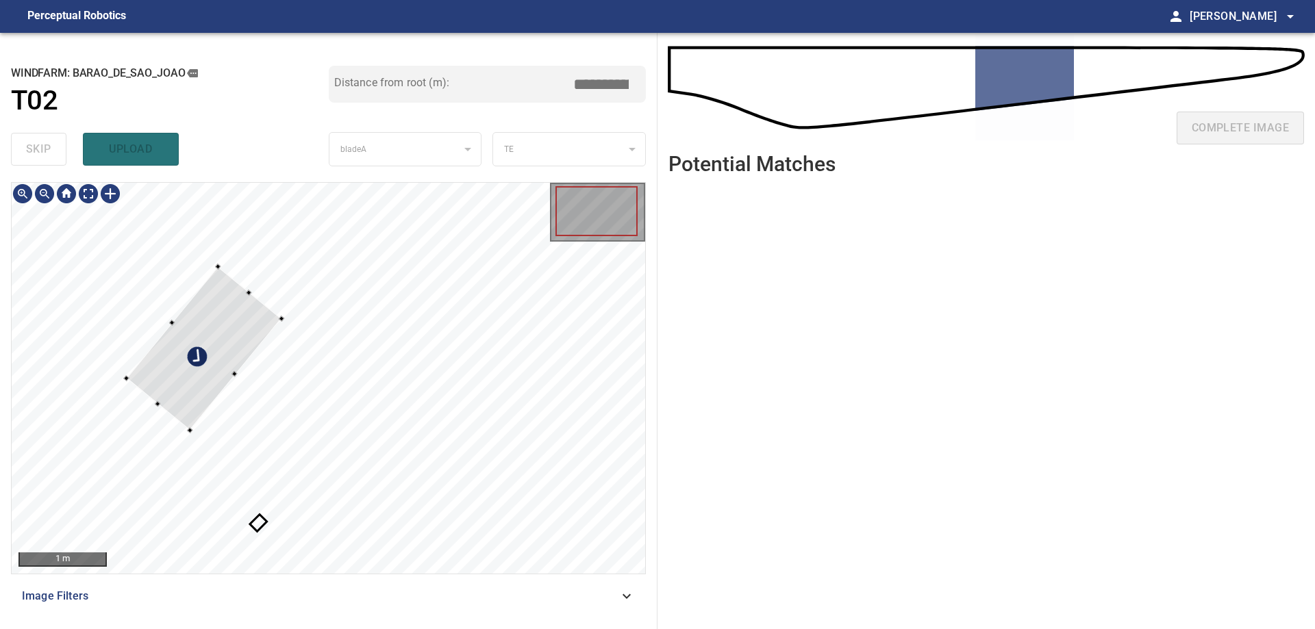
click at [205, 368] on div at bounding box center [204, 348] width 155 height 164
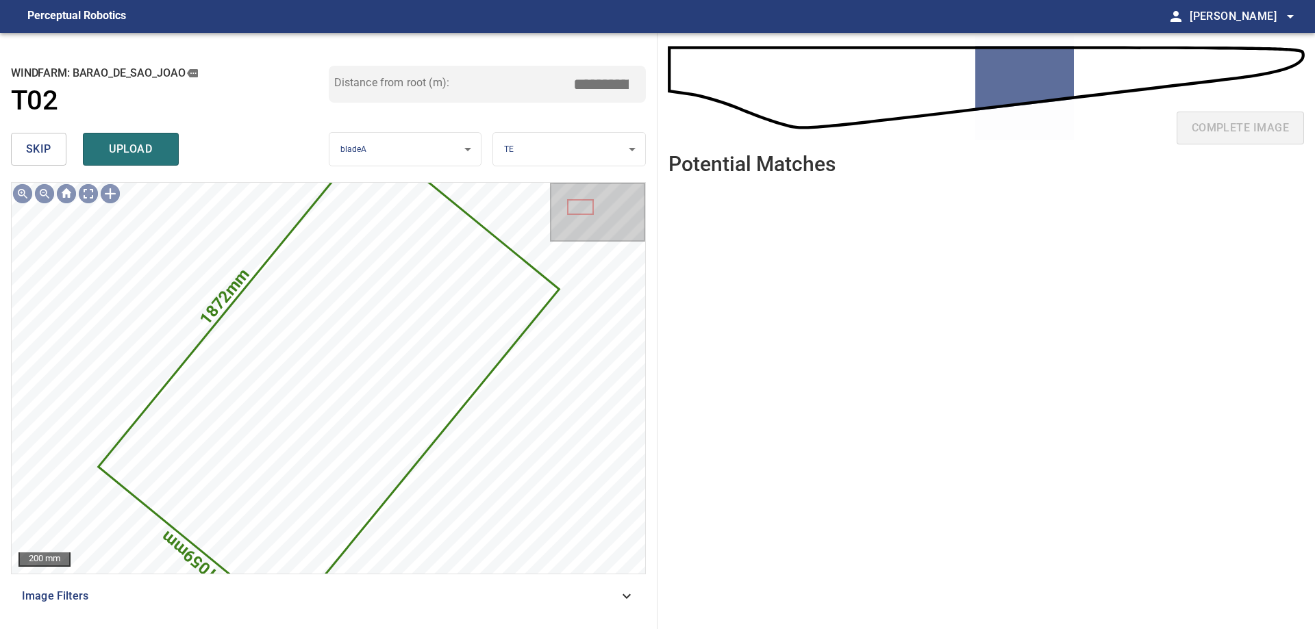
click at [22, 147] on button "skip" at bounding box center [38, 149] width 55 height 33
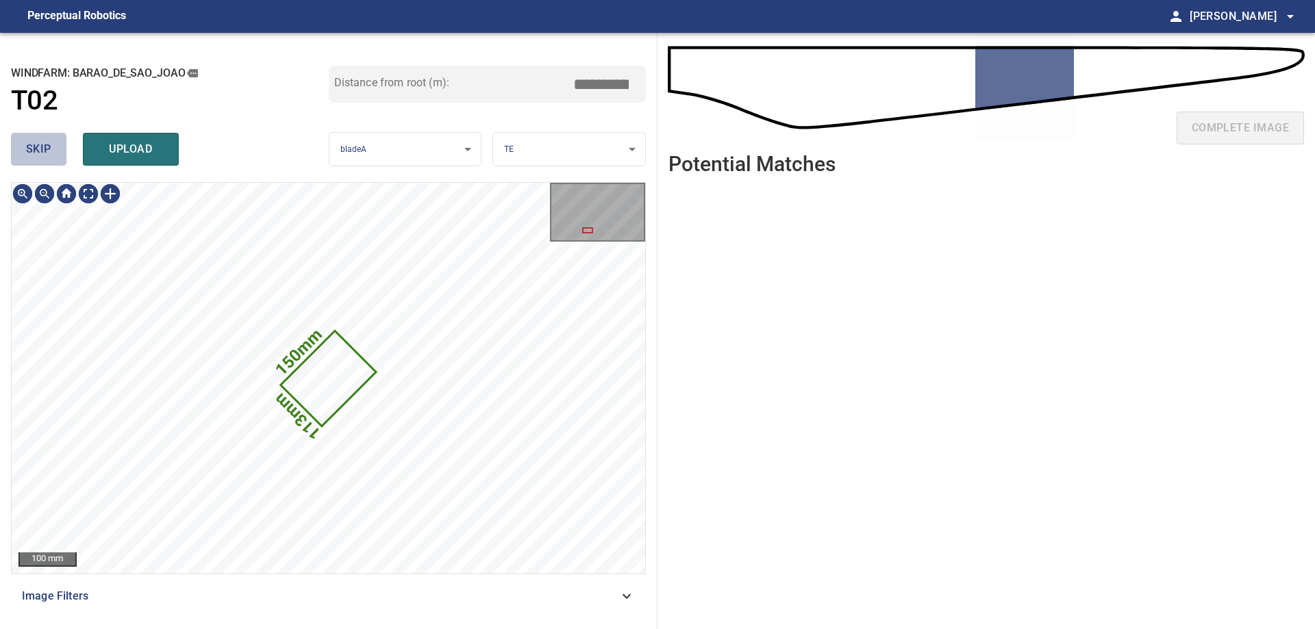
click at [22, 147] on button "skip" at bounding box center [38, 149] width 55 height 33
click at [22, 147] on div "skip upload" at bounding box center [170, 149] width 318 height 44
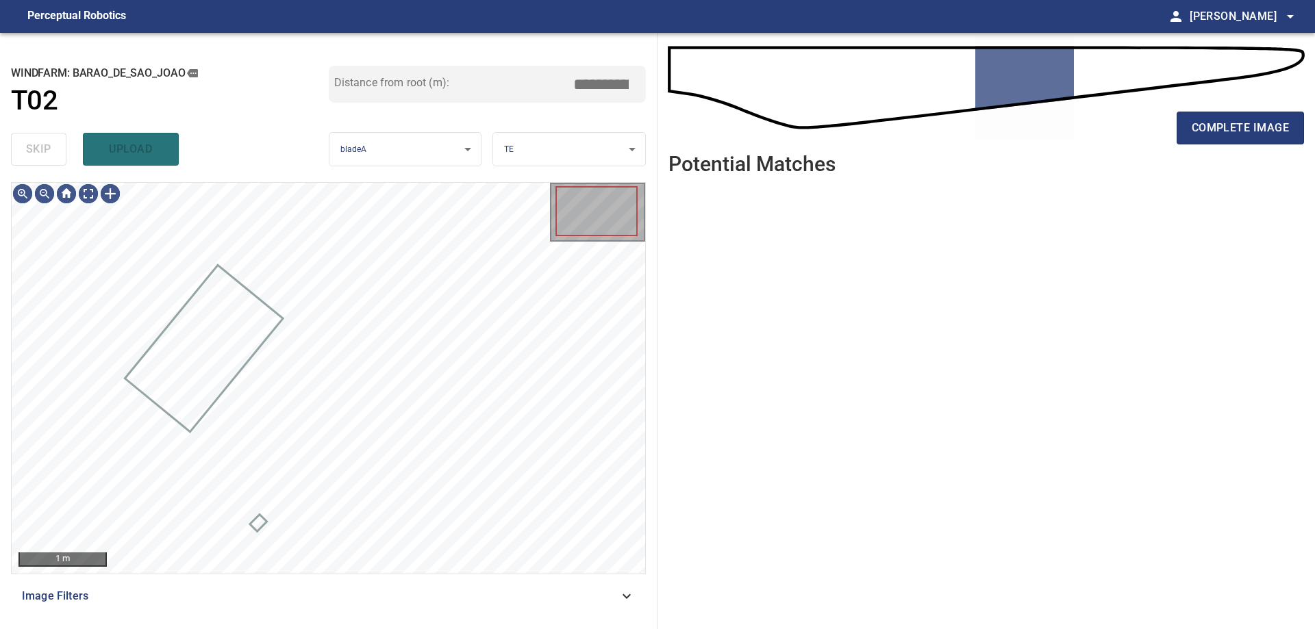
click at [22, 147] on div "skip upload" at bounding box center [170, 149] width 318 height 44
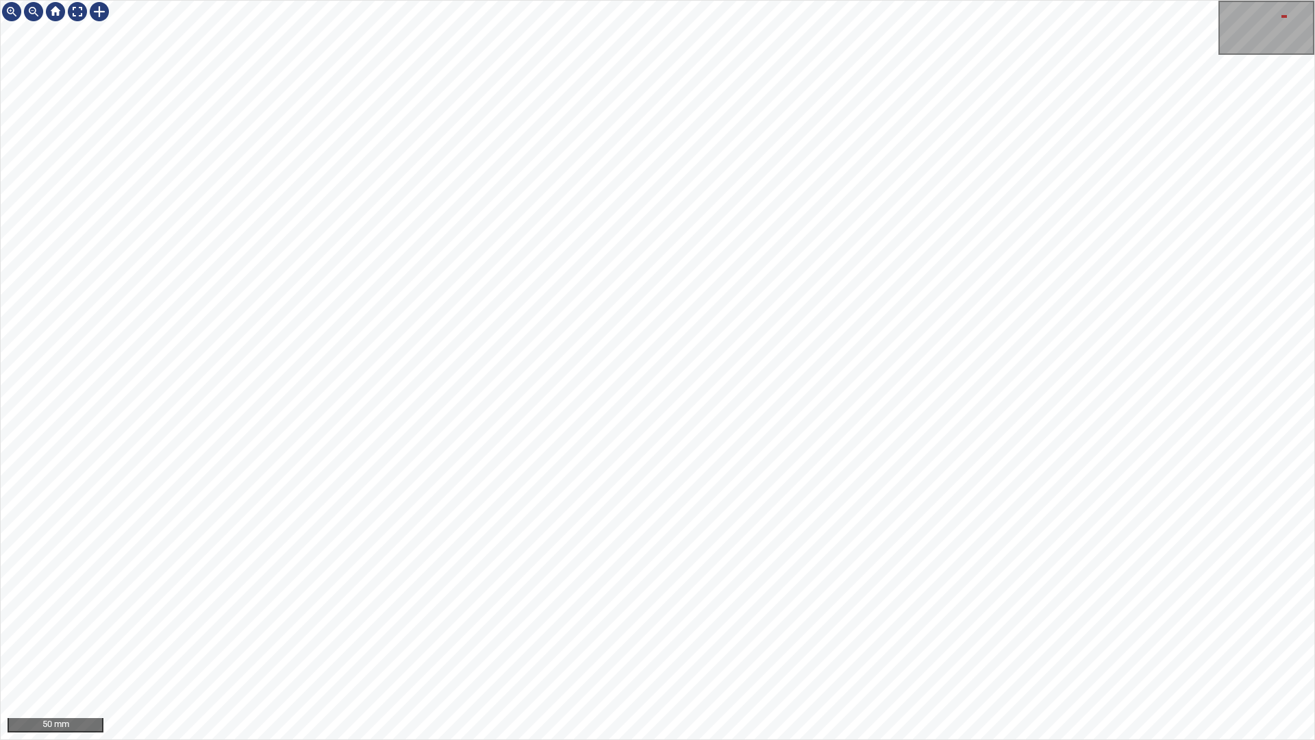
click at [1227, 0] on div "50 mm" at bounding box center [657, 370] width 1315 height 740
click at [702, 739] on div "50 mm" at bounding box center [657, 370] width 1315 height 740
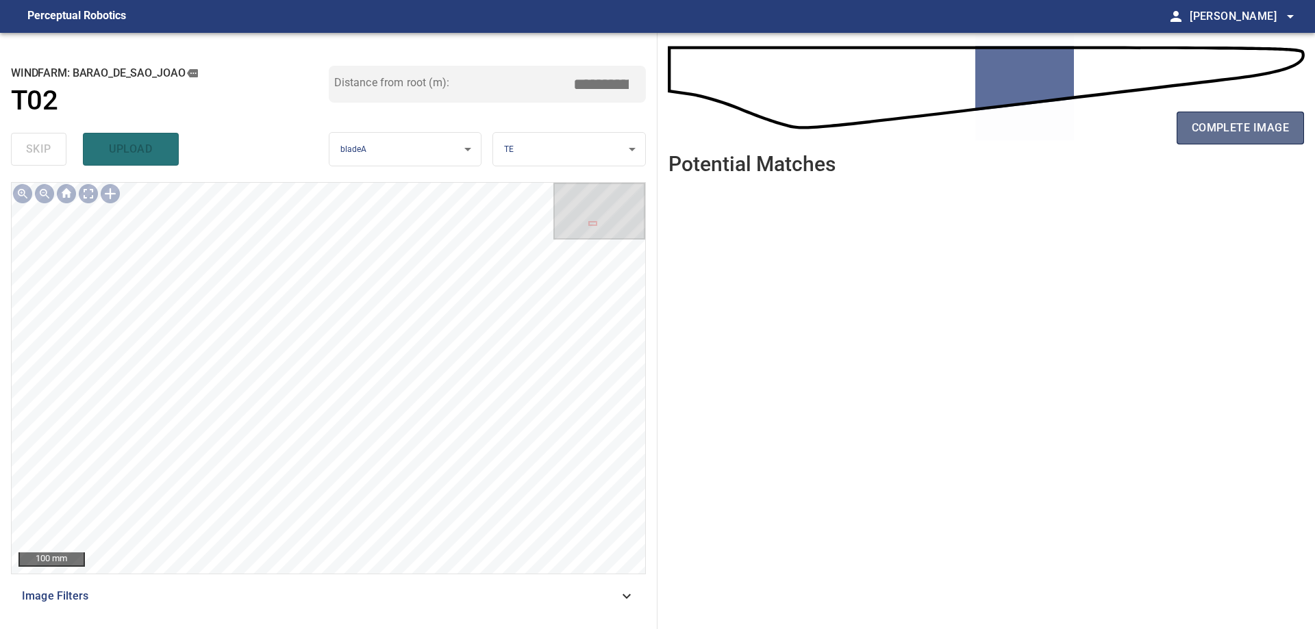
click at [1277, 133] on span "complete image" at bounding box center [1240, 127] width 97 height 19
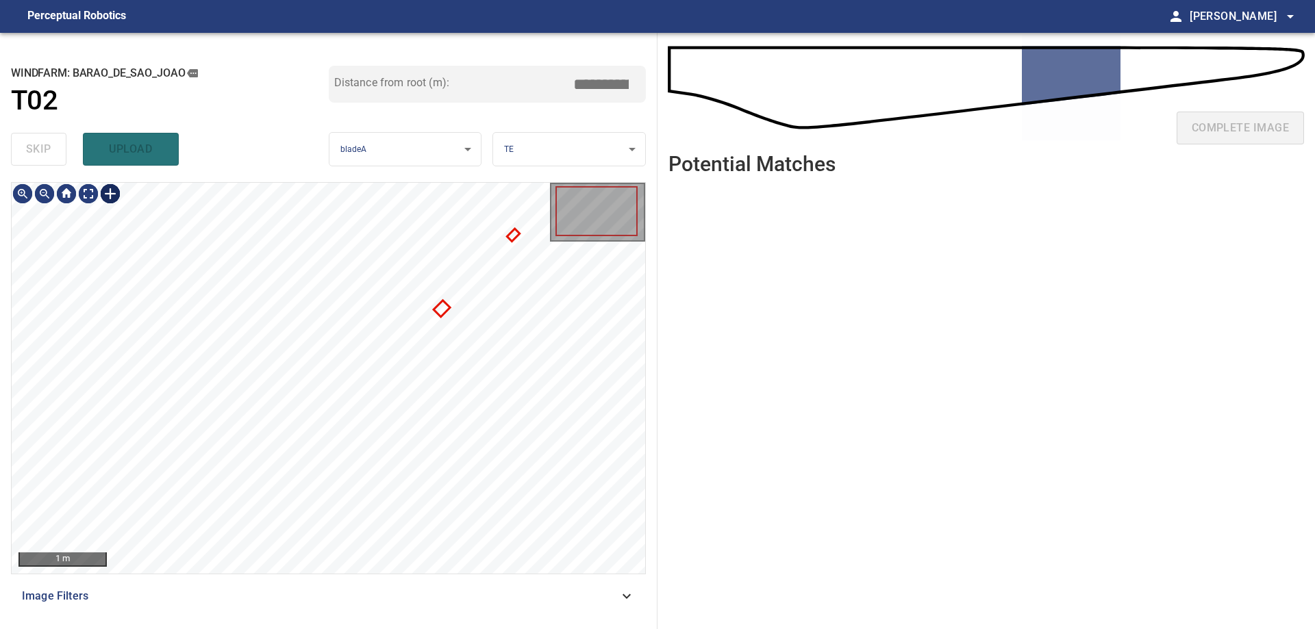
click at [105, 199] on div at bounding box center [110, 194] width 22 height 22
click at [313, 458] on div at bounding box center [329, 378] width 634 height 391
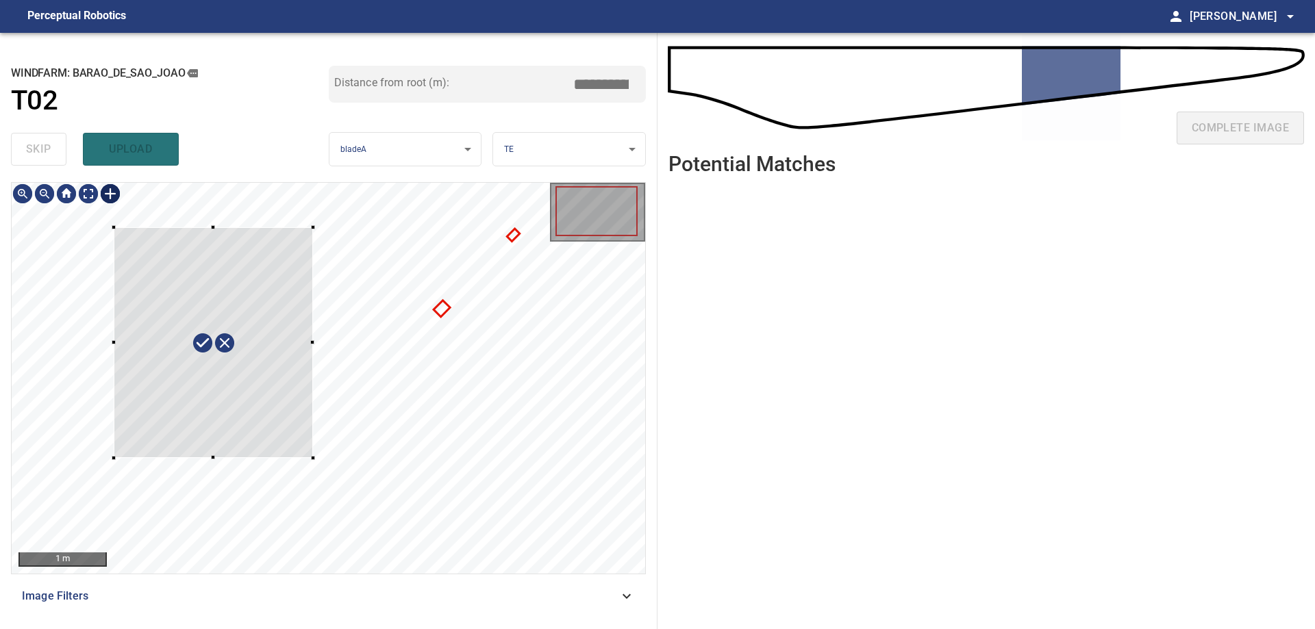
click at [206, 349] on div at bounding box center [213, 342] width 199 height 231
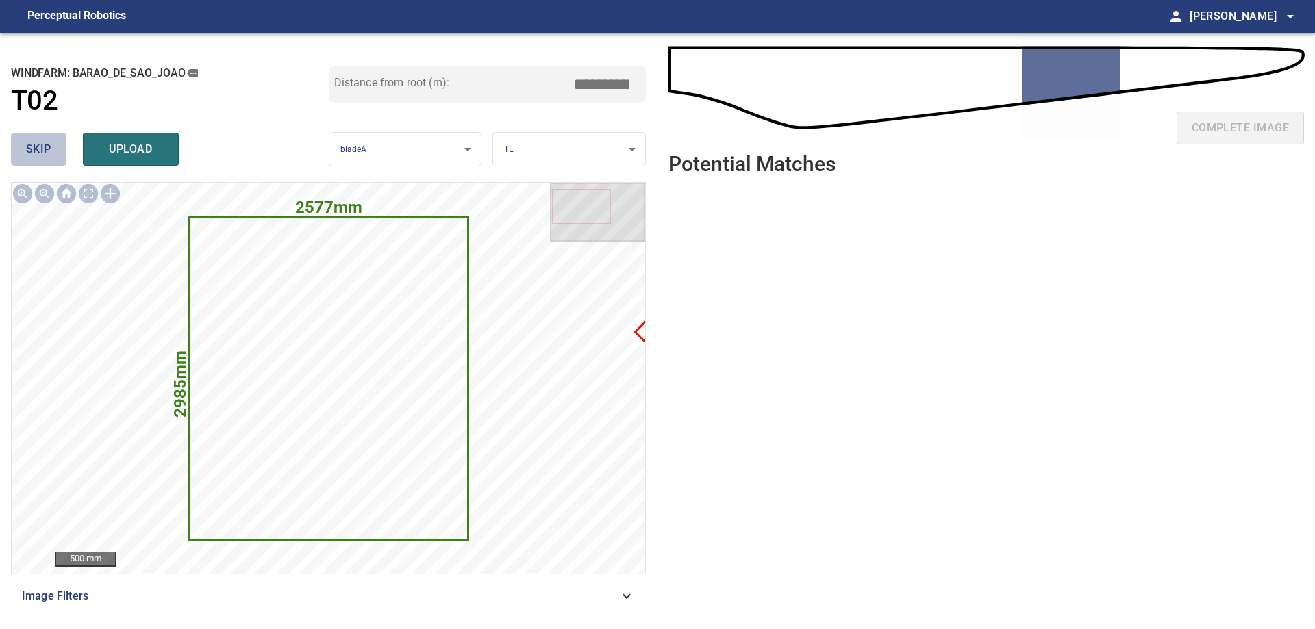
click at [46, 140] on span "skip" at bounding box center [38, 149] width 25 height 19
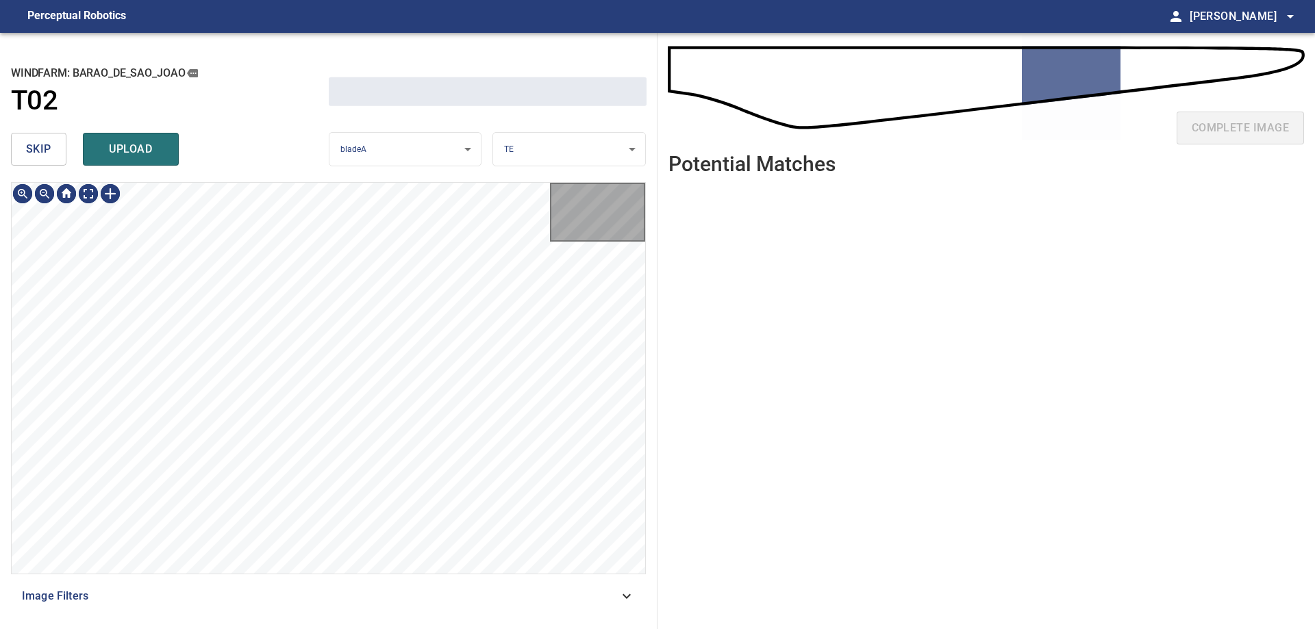
click at [46, 140] on span "skip" at bounding box center [38, 149] width 25 height 19
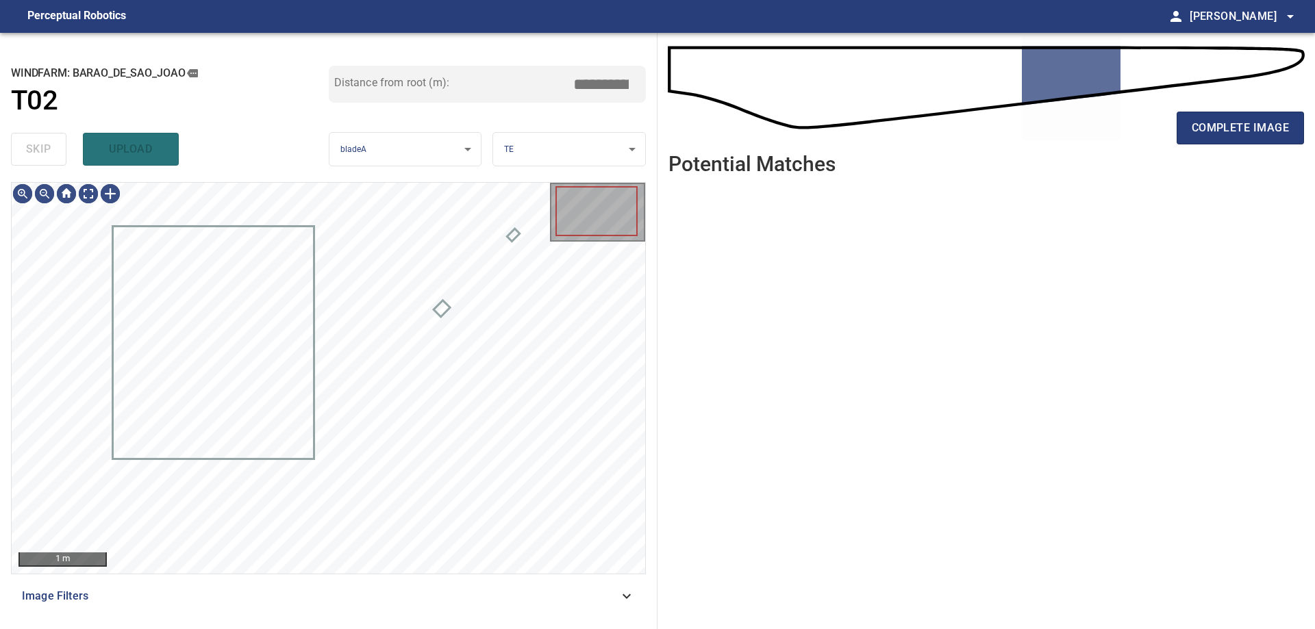
click at [45, 139] on div "skip upload" at bounding box center [170, 149] width 318 height 44
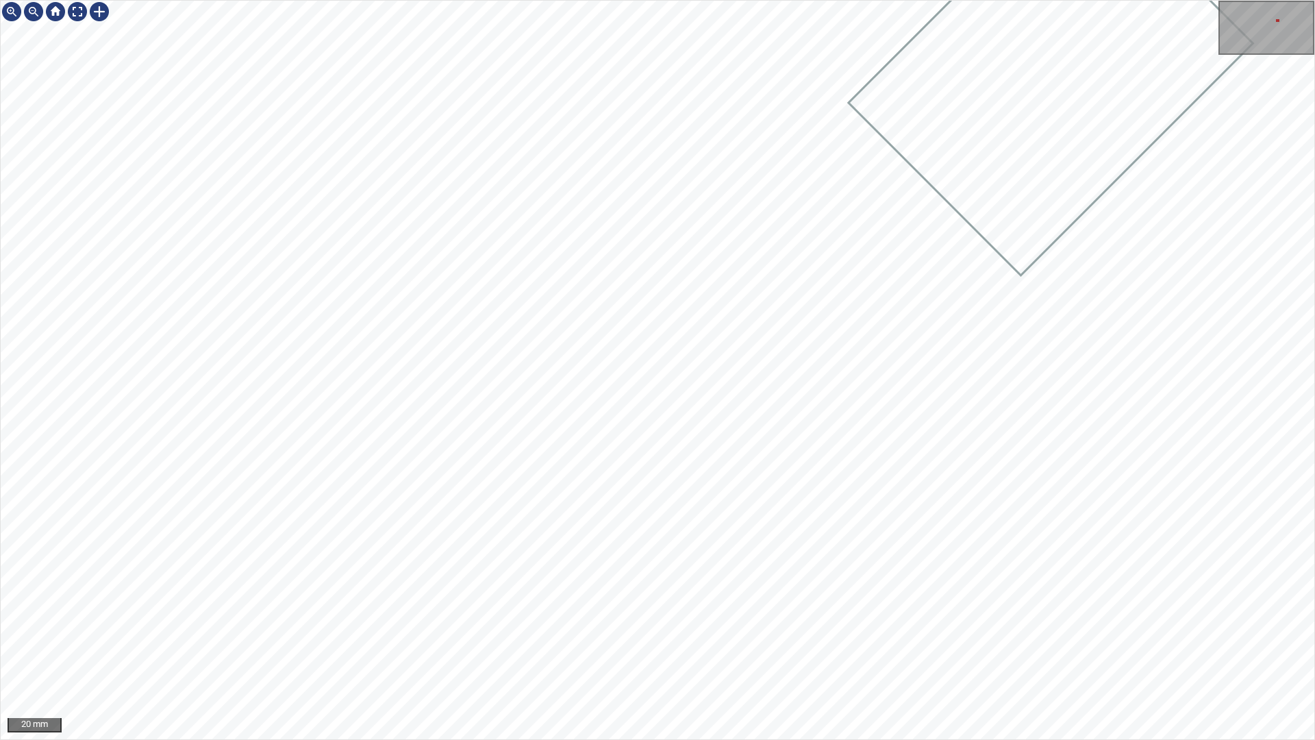
click at [753, 739] on div "20 mm" at bounding box center [657, 370] width 1315 height 740
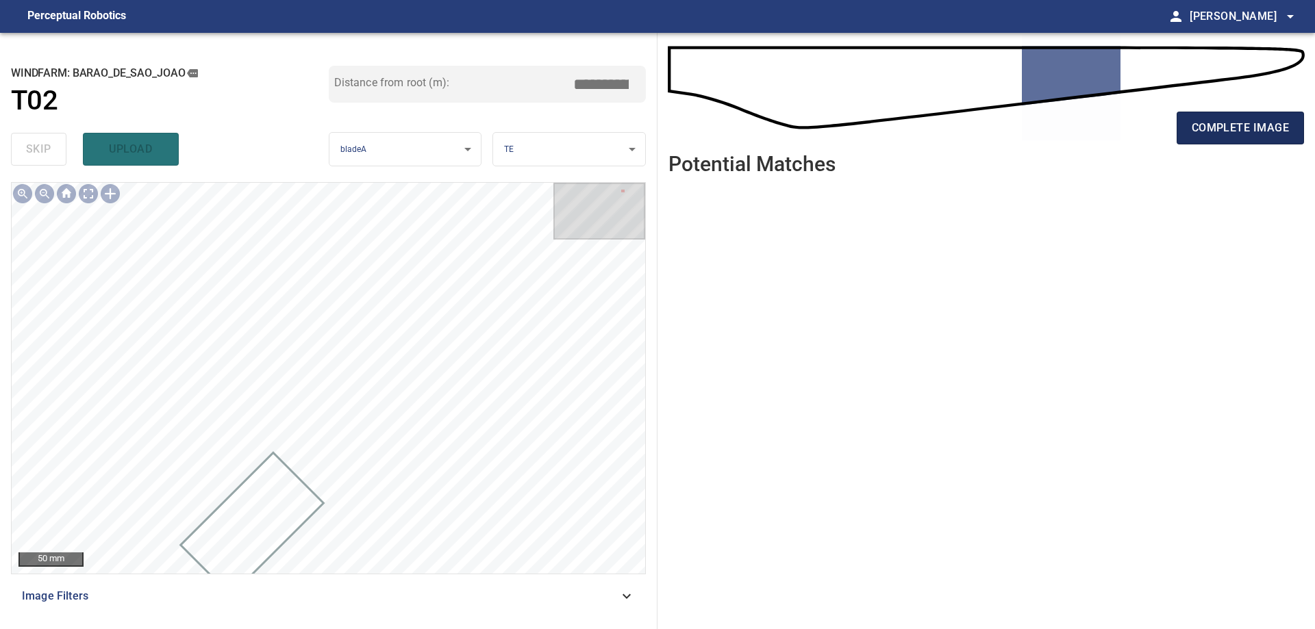
click at [1268, 136] on span "complete image" at bounding box center [1240, 127] width 97 height 19
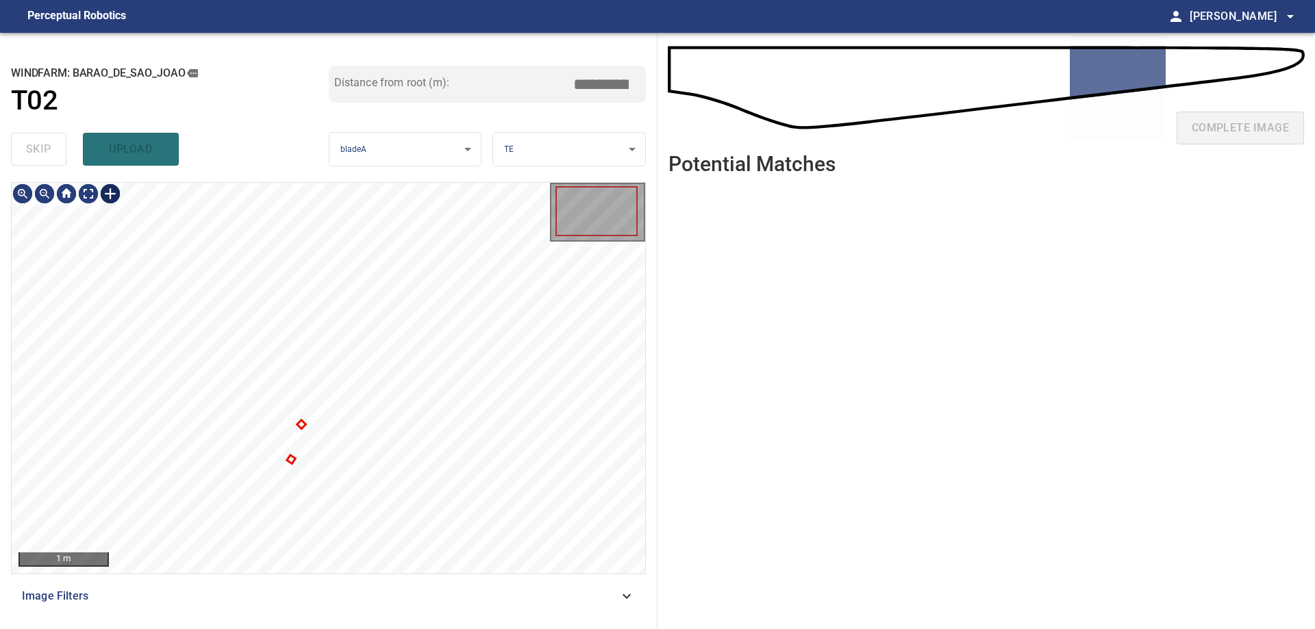
click at [110, 193] on div at bounding box center [110, 194] width 22 height 22
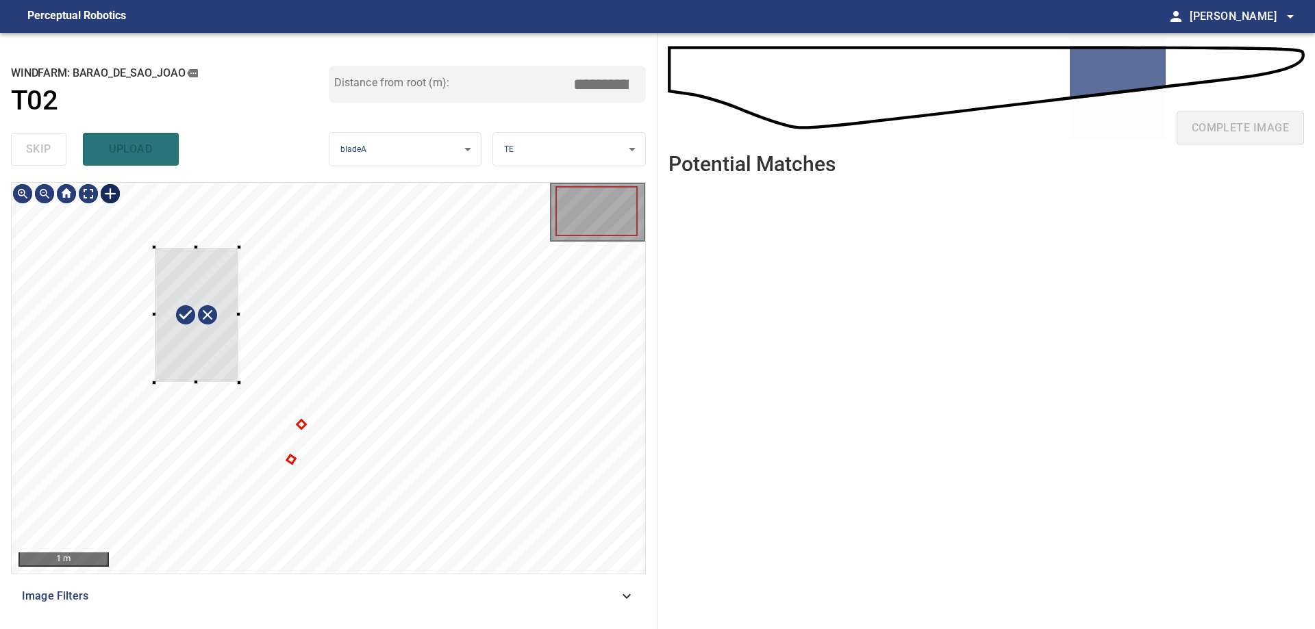
click at [258, 408] on div at bounding box center [329, 378] width 634 height 391
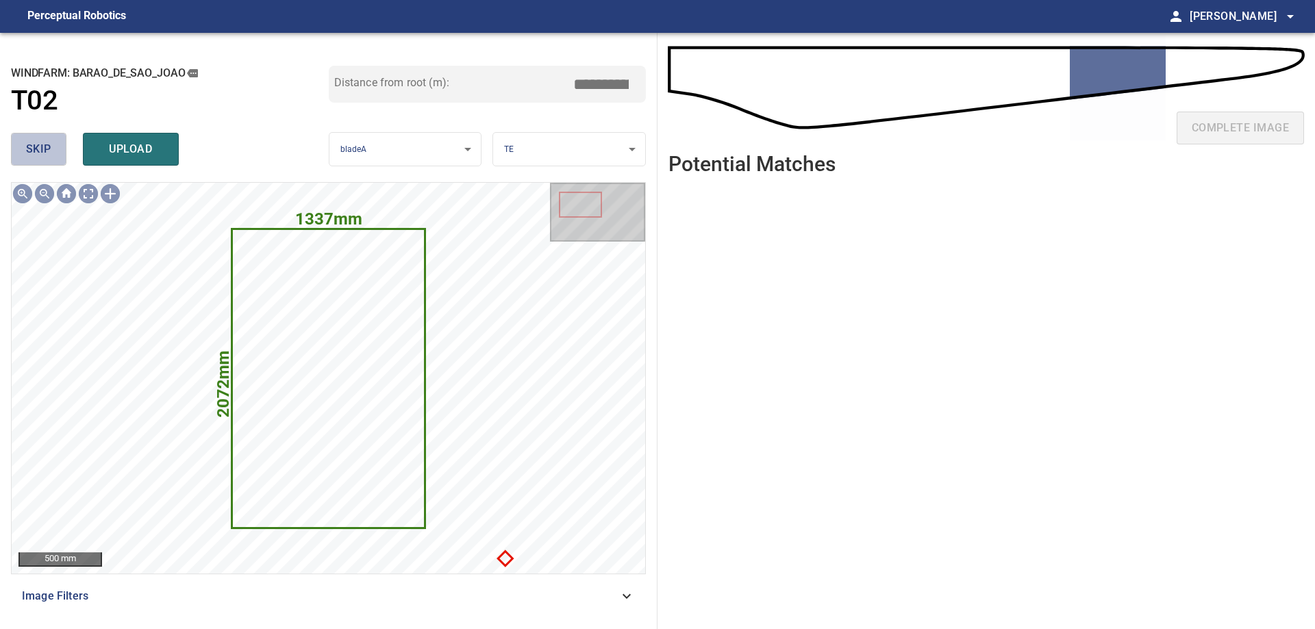
click at [52, 140] on button "skip" at bounding box center [38, 149] width 55 height 33
click at [55, 140] on button "skip" at bounding box center [38, 149] width 55 height 33
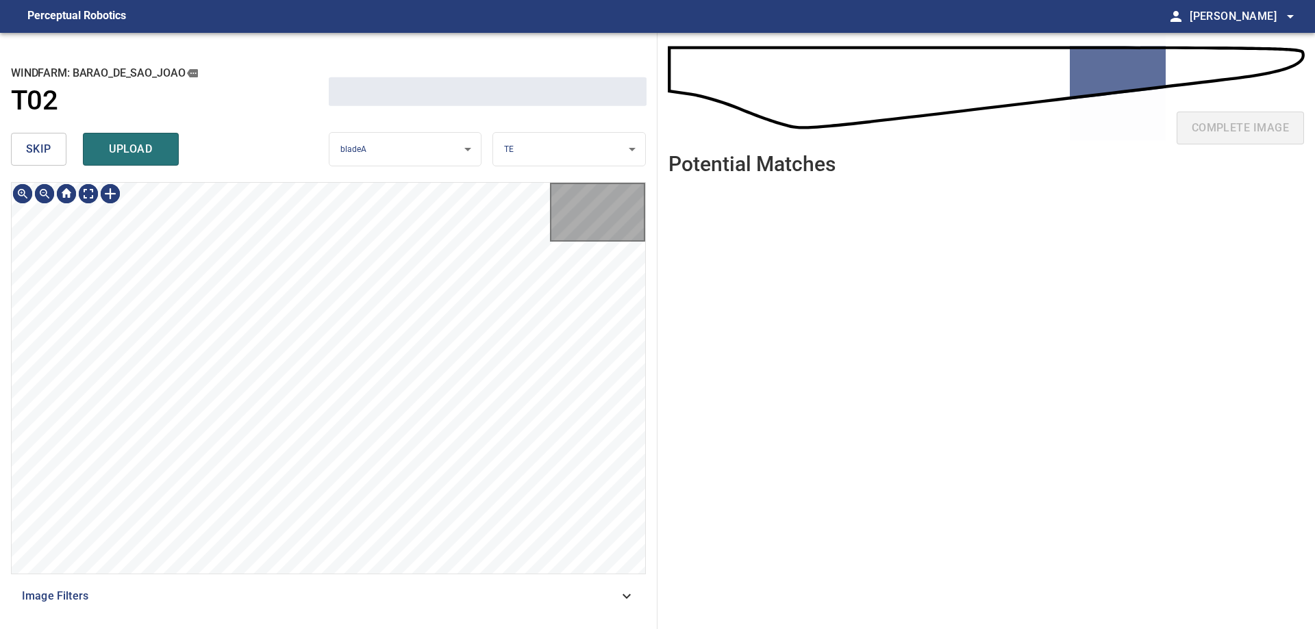
click at [55, 140] on button "skip" at bounding box center [38, 149] width 55 height 33
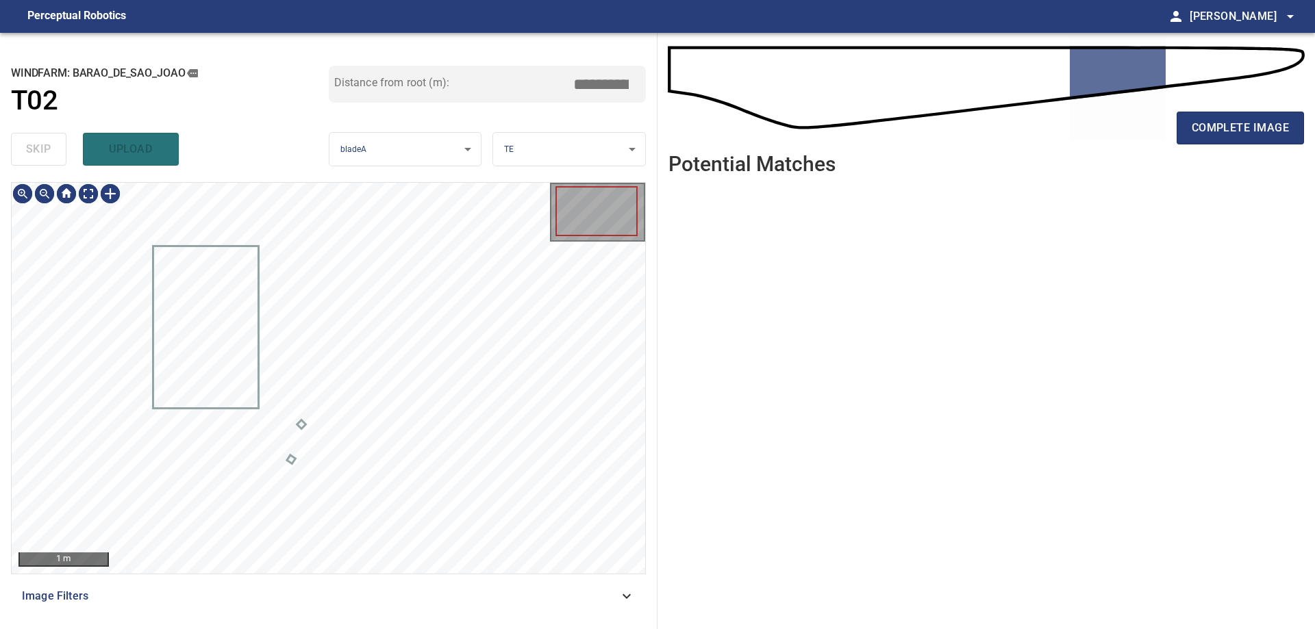
type input "*****"
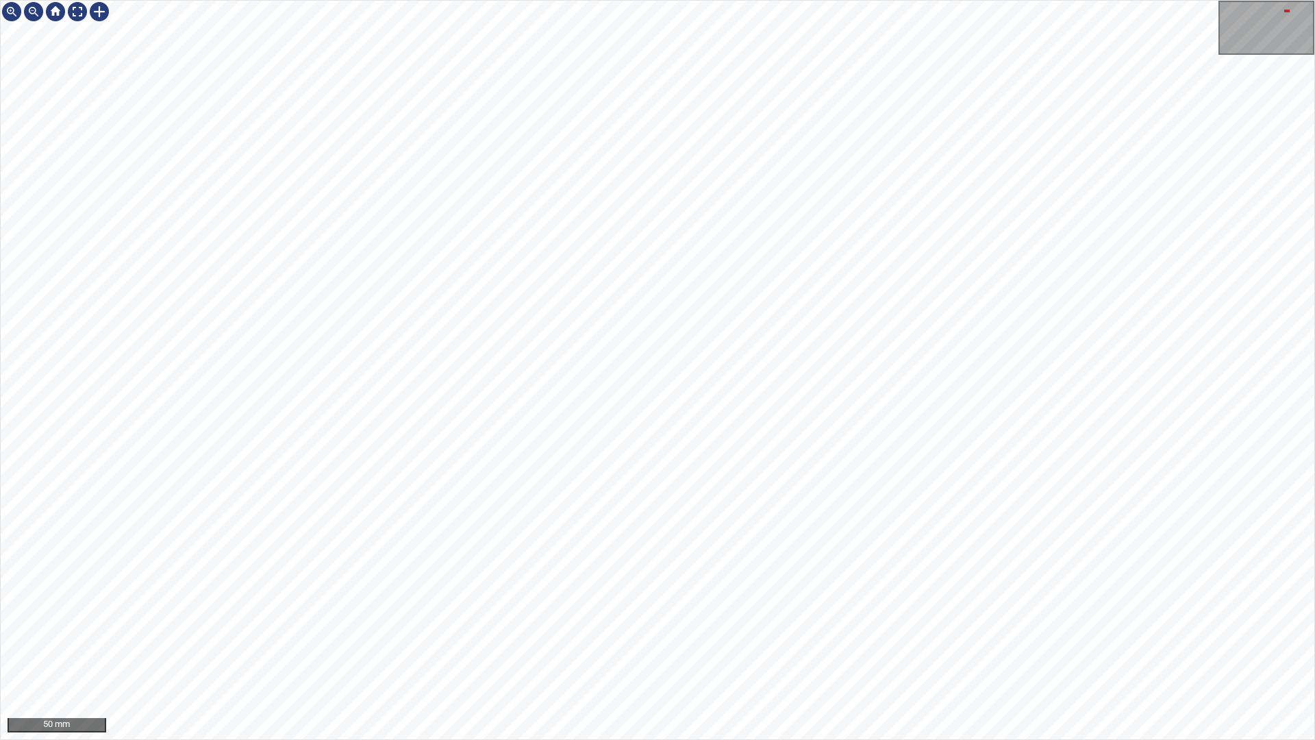
click at [636, 739] on div "50 mm" at bounding box center [657, 370] width 1315 height 740
click at [988, 0] on div "50 mm" at bounding box center [657, 370] width 1315 height 740
click at [1184, 60] on div "50 mm" at bounding box center [657, 370] width 1315 height 740
click at [1314, 100] on div "50 mm" at bounding box center [657, 370] width 1315 height 740
click at [1275, 0] on div "50 mm" at bounding box center [657, 370] width 1315 height 740
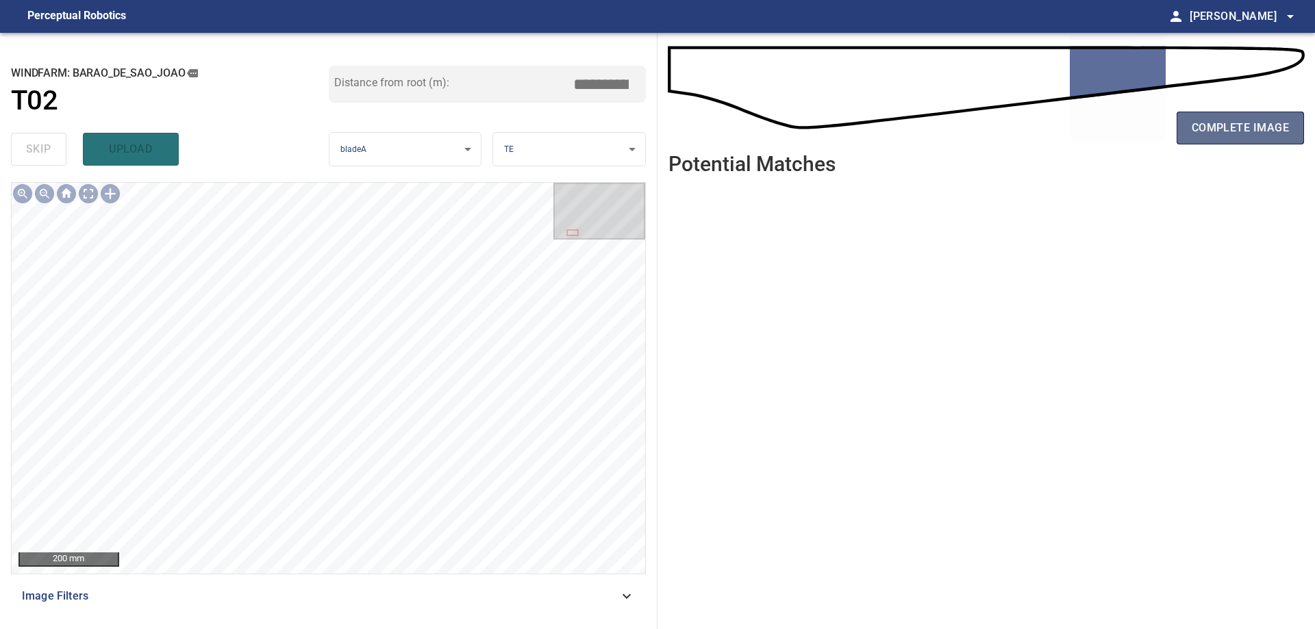
click at [1251, 140] on button "complete image" at bounding box center [1240, 128] width 127 height 33
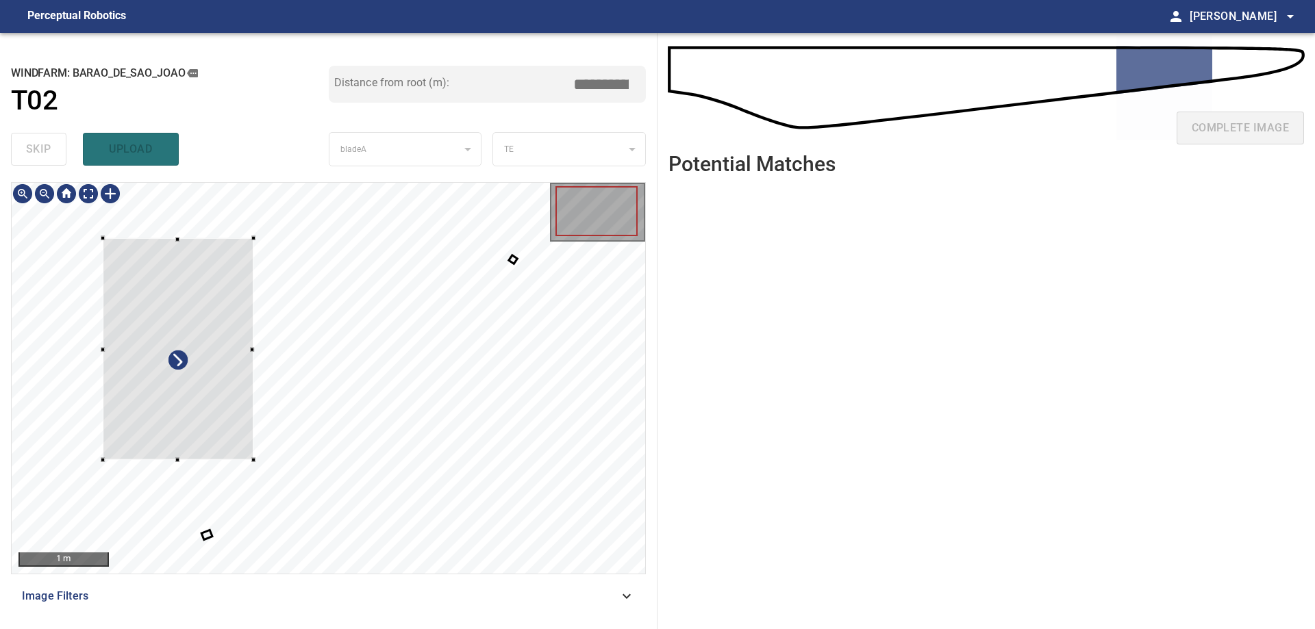
click at [186, 315] on div at bounding box center [178, 349] width 151 height 222
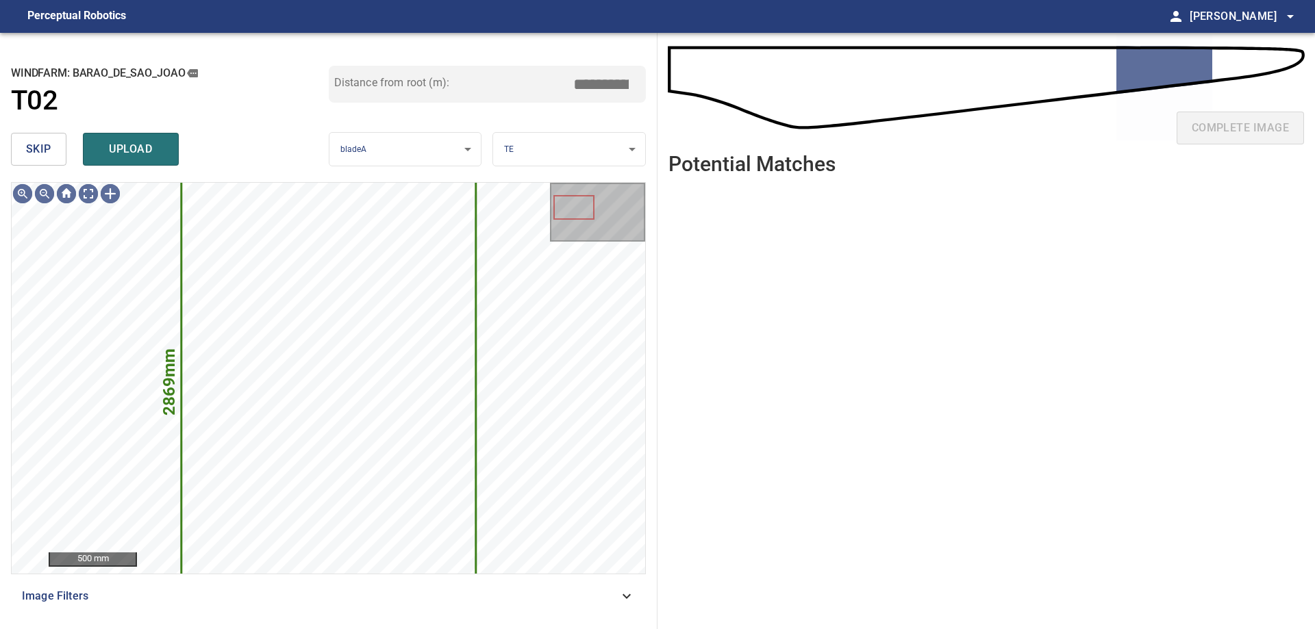
click at [55, 160] on button "skip" at bounding box center [38, 149] width 55 height 33
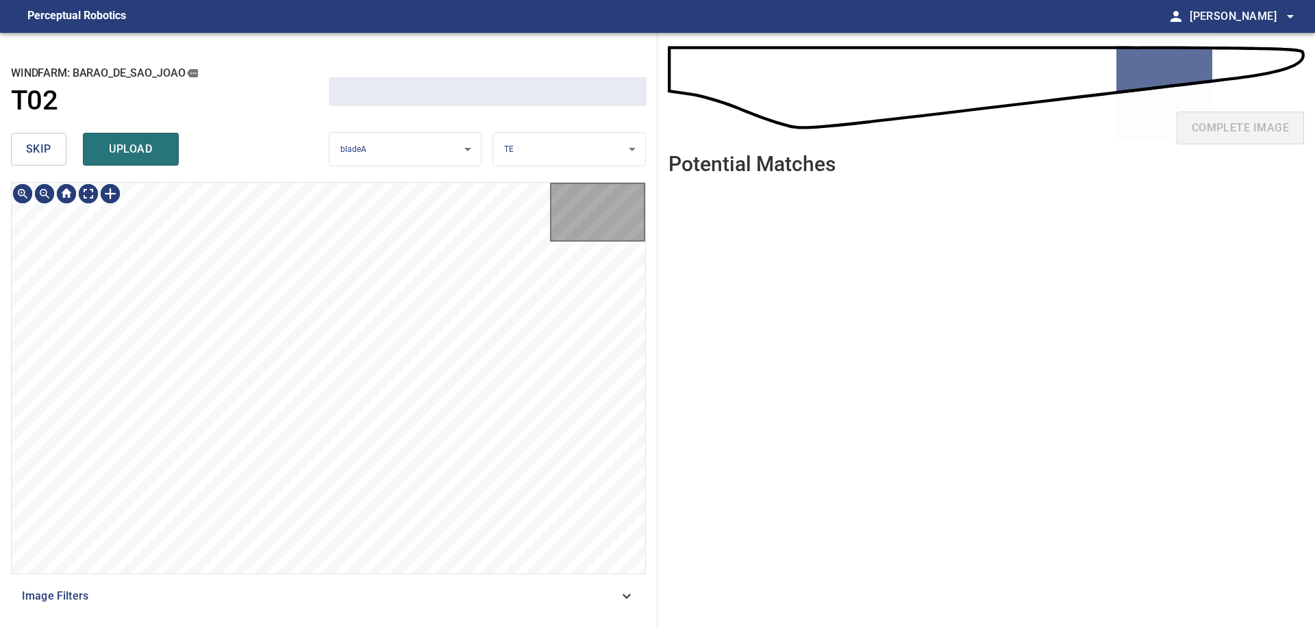
click at [55, 160] on button "skip" at bounding box center [38, 149] width 55 height 33
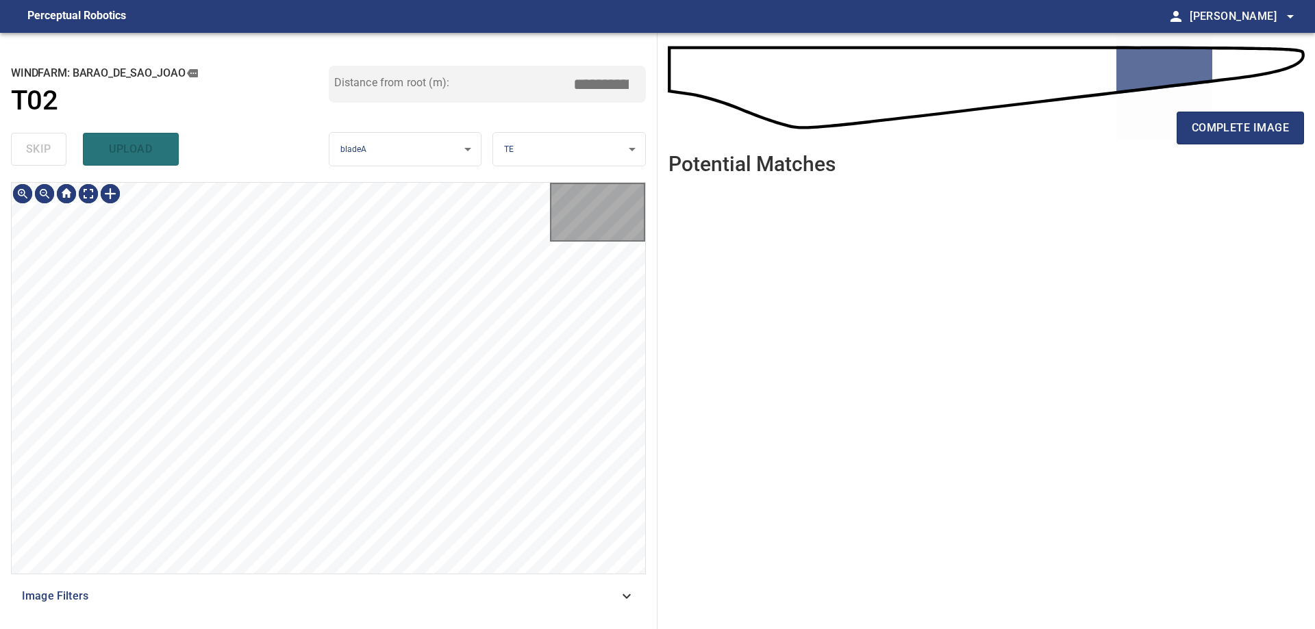
click at [55, 160] on div "skip upload" at bounding box center [170, 149] width 318 height 44
type input "*****"
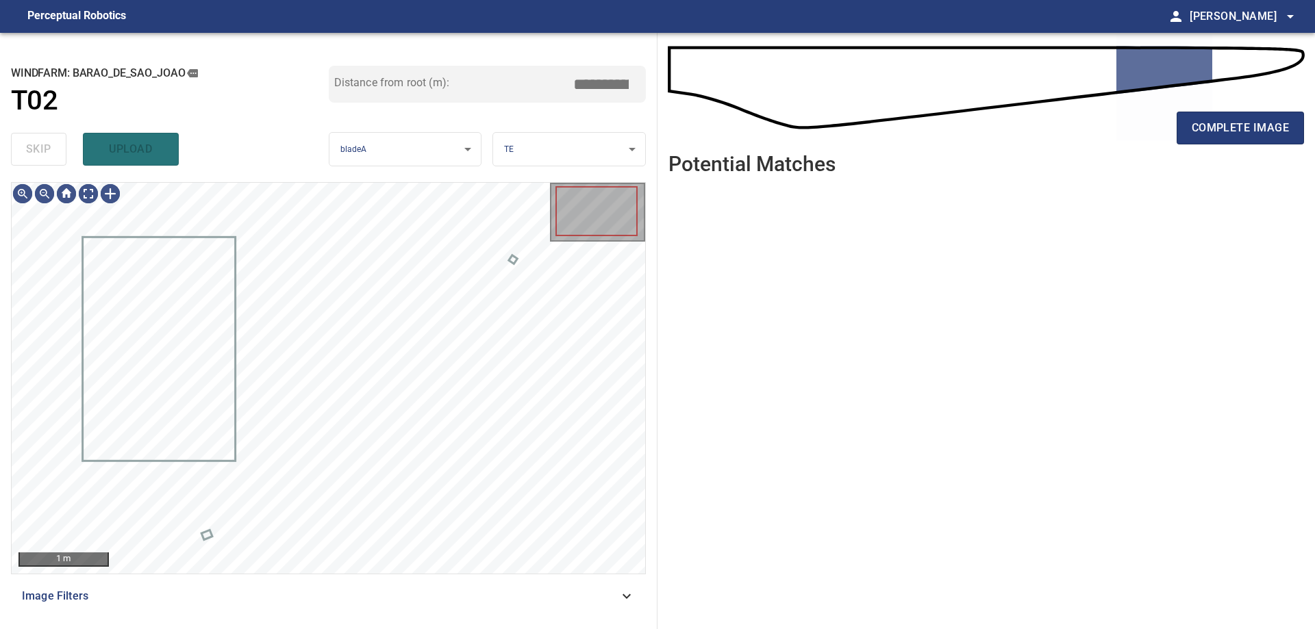
drag, startPoint x: 55, startPoint y: 160, endPoint x: 62, endPoint y: 153, distance: 10.2
click at [62, 153] on div "skip upload" at bounding box center [170, 149] width 318 height 44
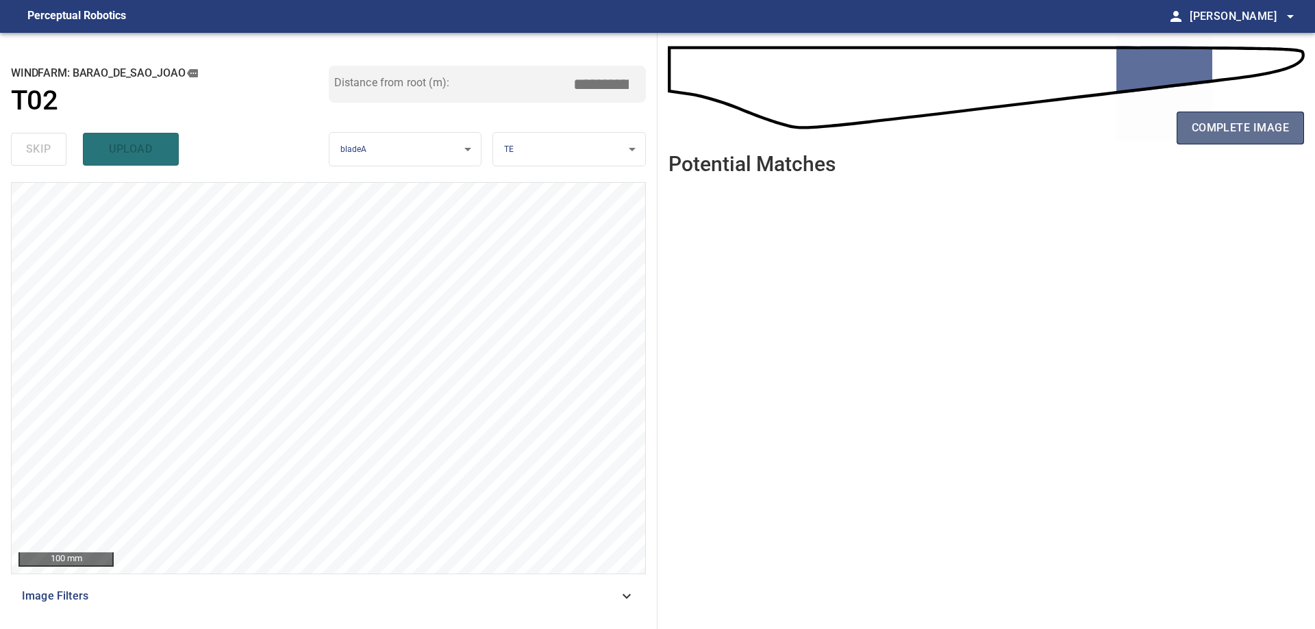
click at [1255, 118] on button "complete image" at bounding box center [1240, 128] width 127 height 33
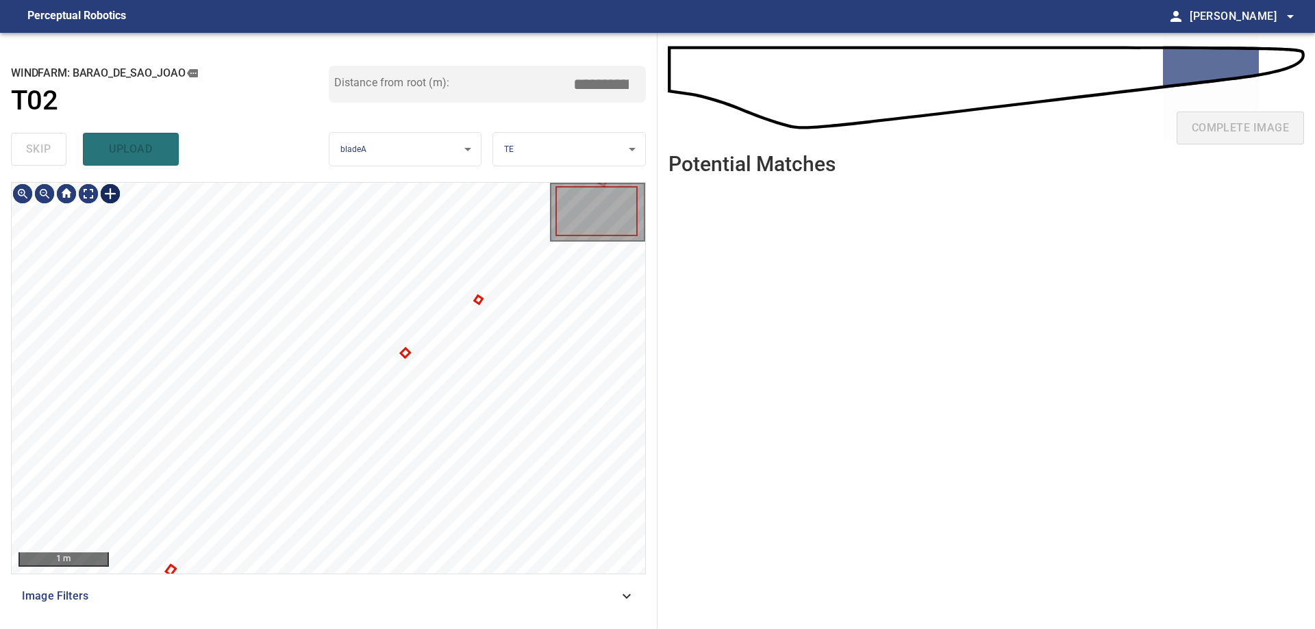
click at [104, 187] on div at bounding box center [110, 194] width 22 height 22
click at [239, 506] on div at bounding box center [329, 378] width 634 height 391
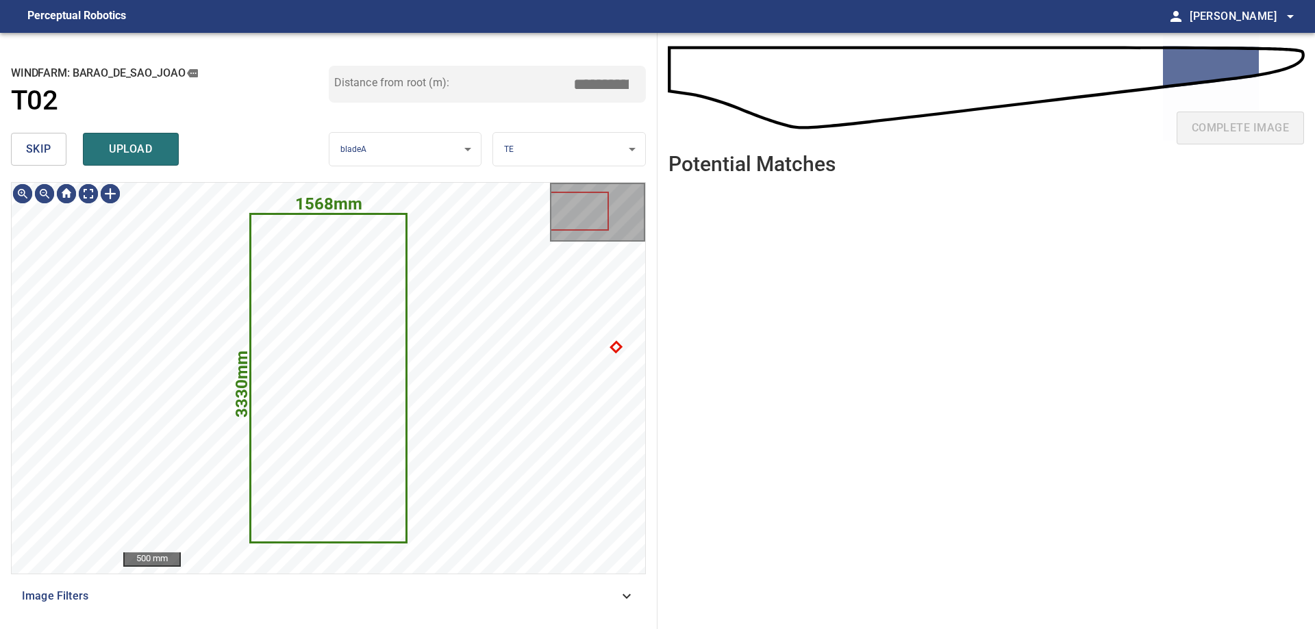
click at [28, 142] on span "skip" at bounding box center [38, 149] width 25 height 19
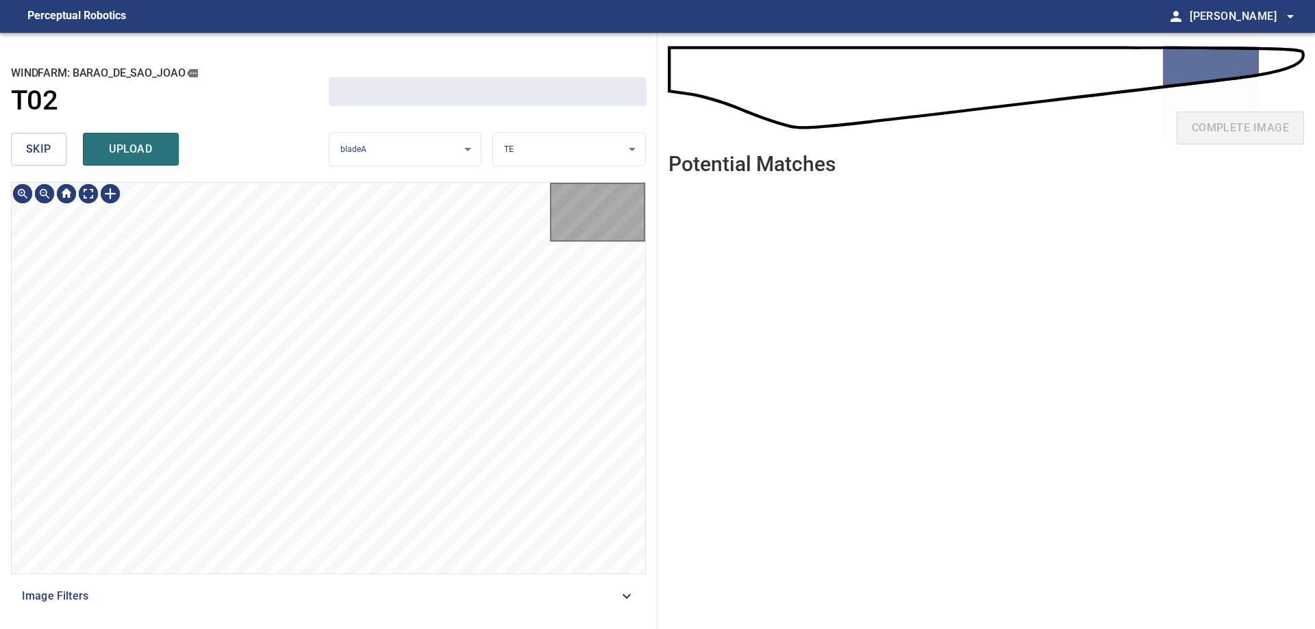
click at [28, 142] on span "skip" at bounding box center [38, 149] width 25 height 19
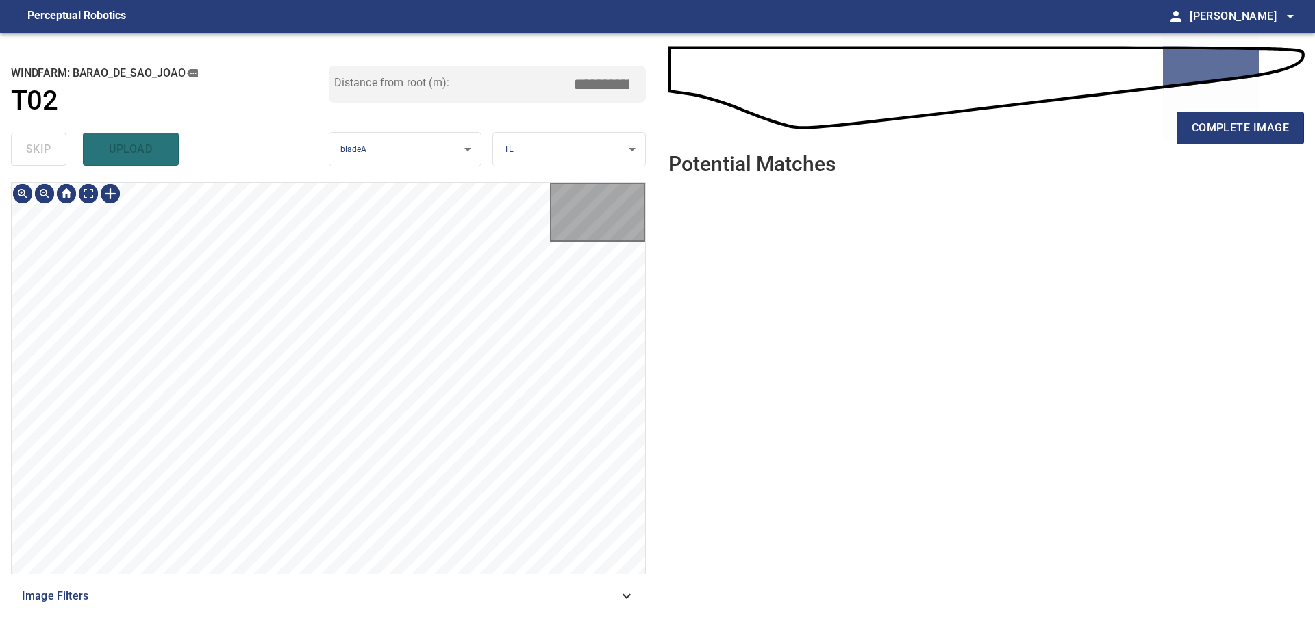
type input "*****"
click at [28, 142] on div "skip upload" at bounding box center [170, 149] width 318 height 44
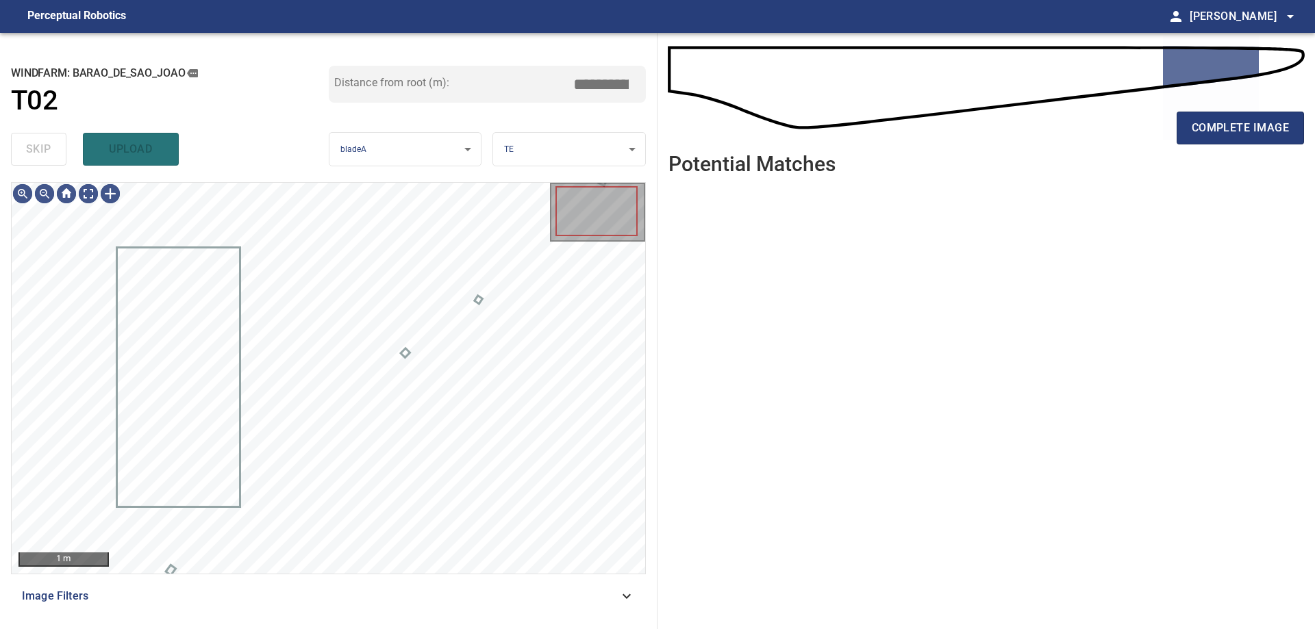
click at [28, 142] on div "skip upload" at bounding box center [170, 149] width 318 height 44
click at [28, 145] on div "skip upload" at bounding box center [170, 149] width 318 height 44
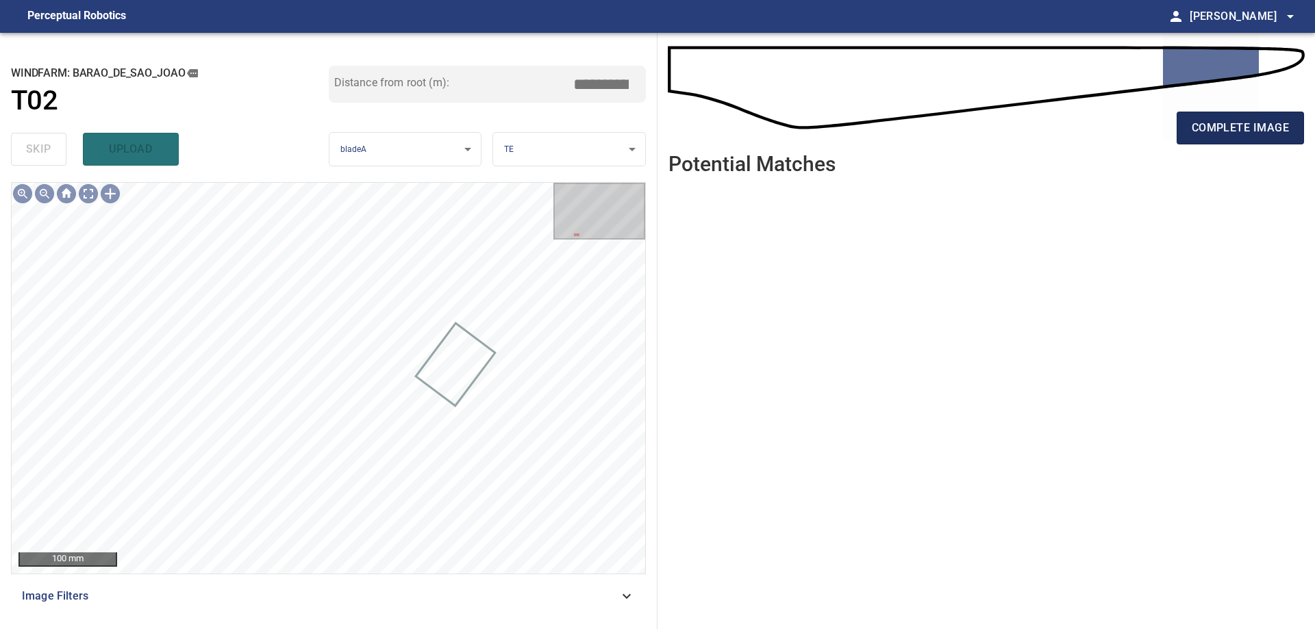
click at [1222, 143] on button "complete image" at bounding box center [1240, 128] width 127 height 33
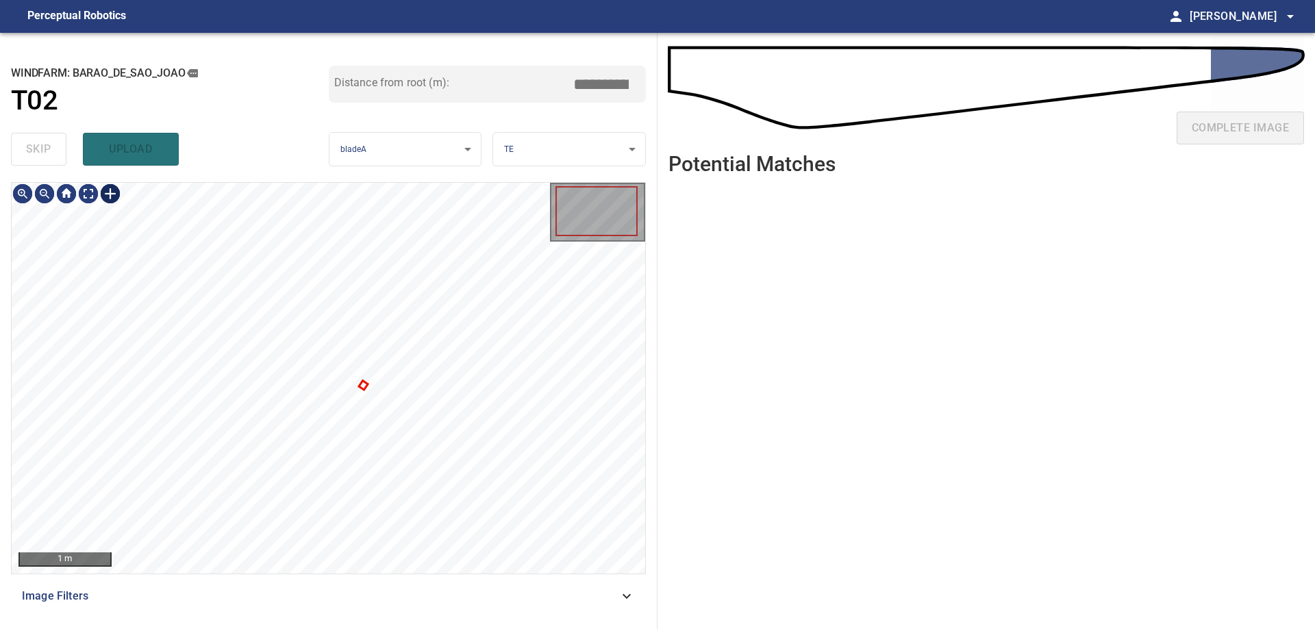
click at [116, 198] on div at bounding box center [110, 194] width 22 height 22
click at [173, 304] on div at bounding box center [329, 378] width 634 height 391
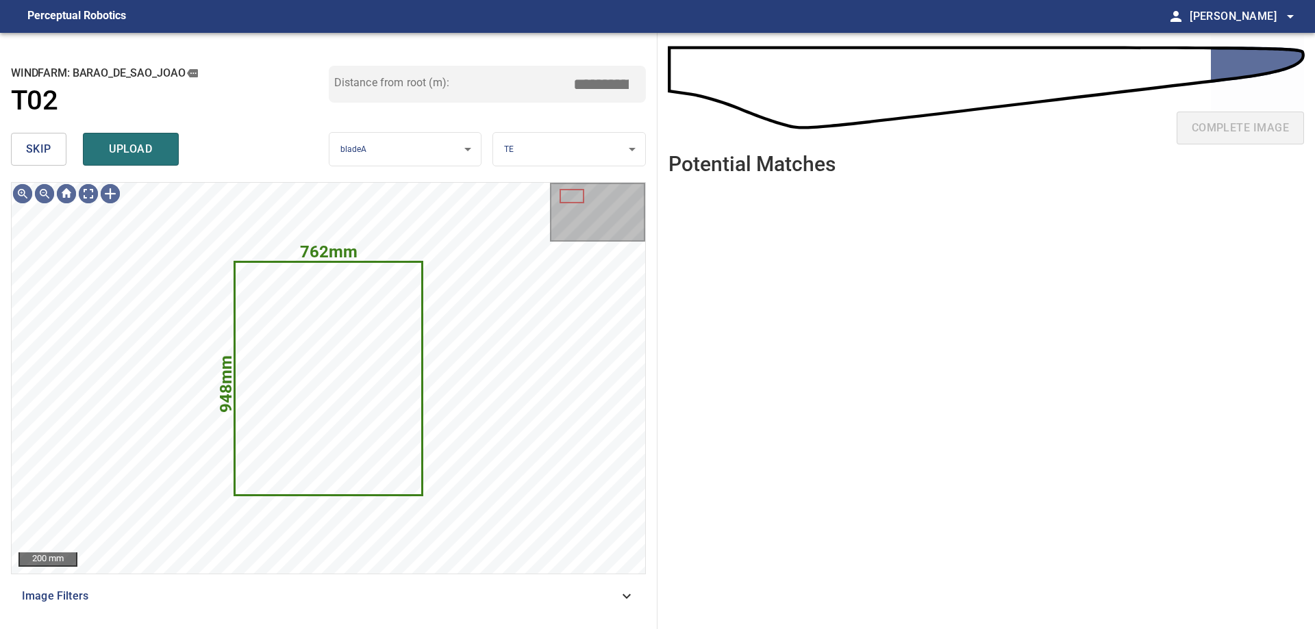
click at [36, 144] on span "skip" at bounding box center [38, 149] width 25 height 19
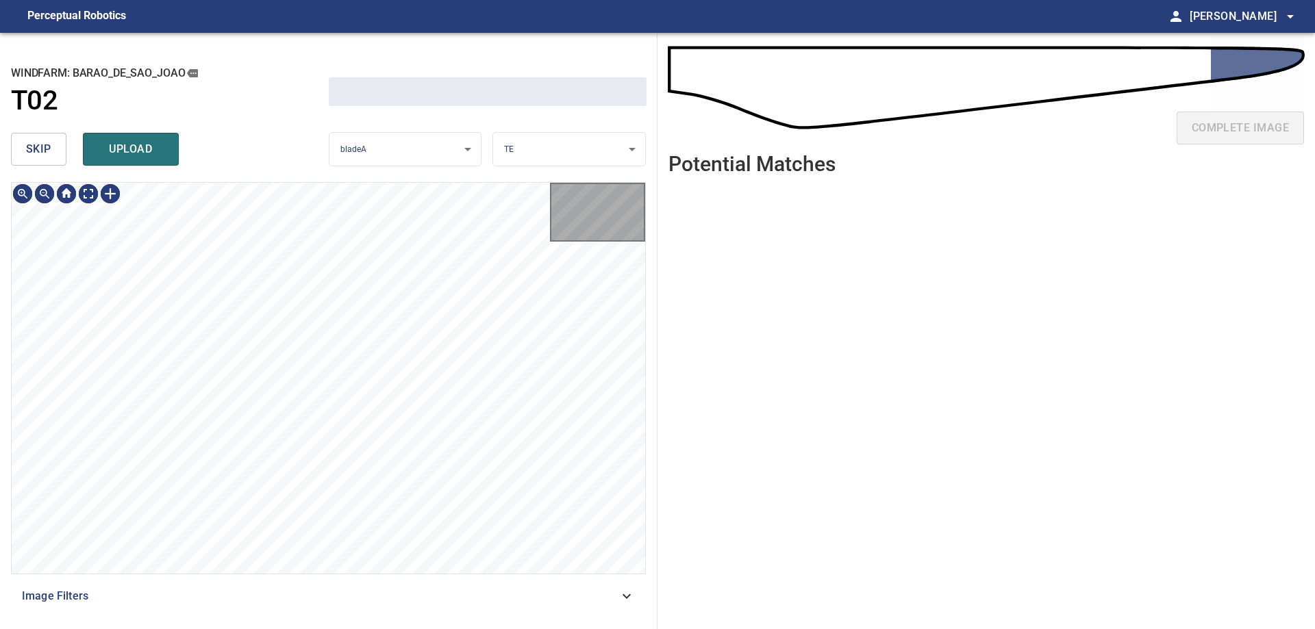
click at [36, 144] on span "skip" at bounding box center [38, 149] width 25 height 19
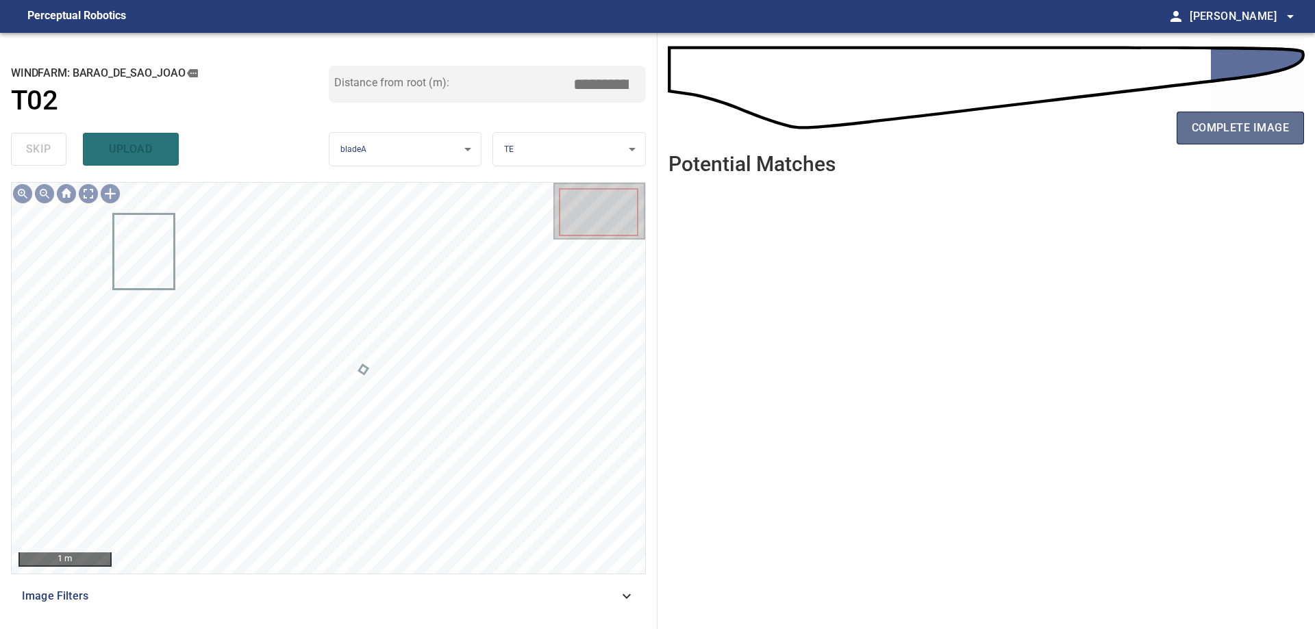
click at [1221, 122] on span "complete image" at bounding box center [1240, 127] width 97 height 19
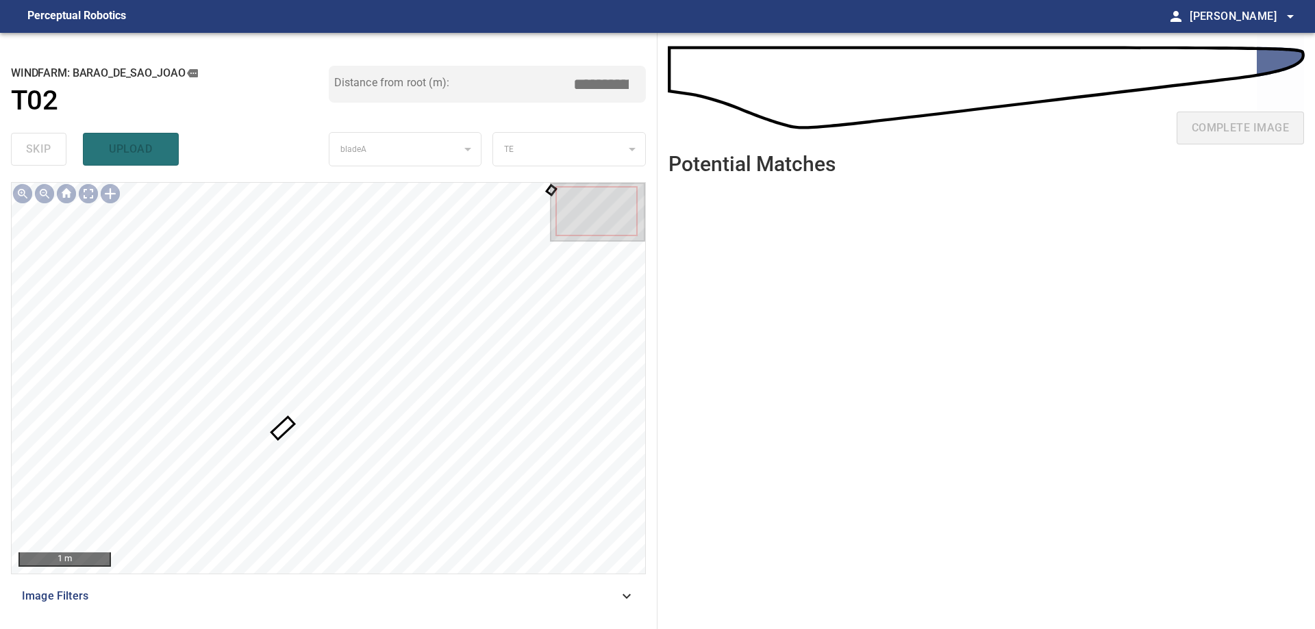
click at [281, 436] on div at bounding box center [329, 378] width 634 height 391
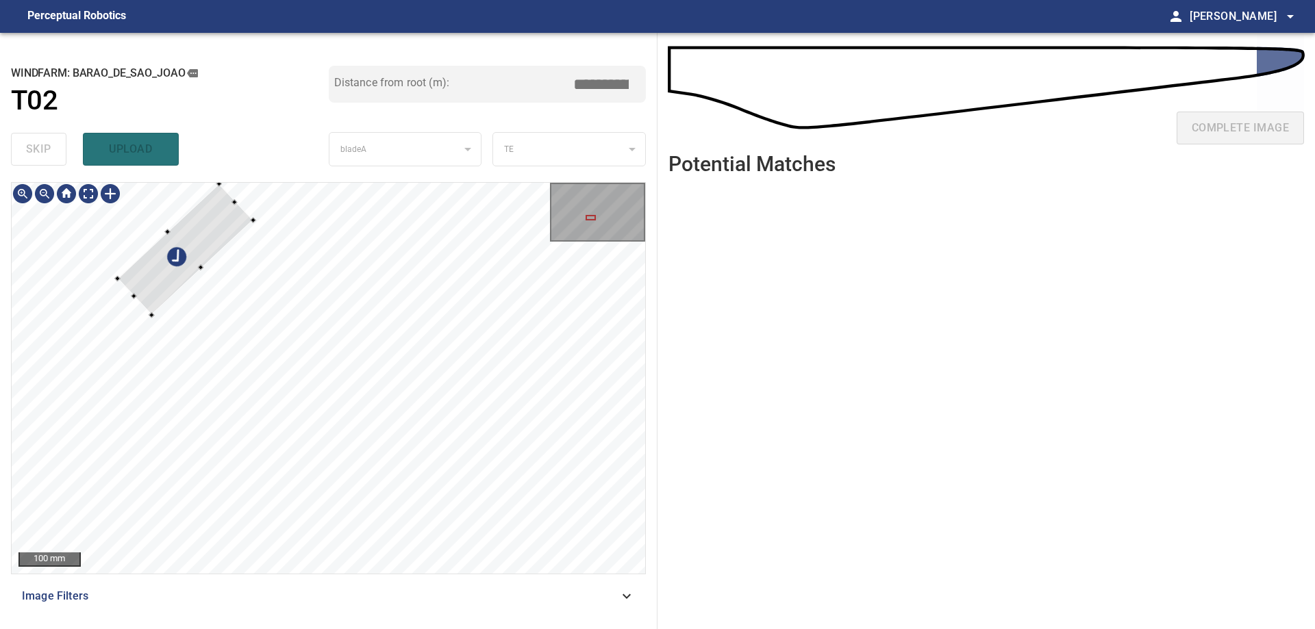
click at [212, 197] on div at bounding box center [186, 249] width 136 height 131
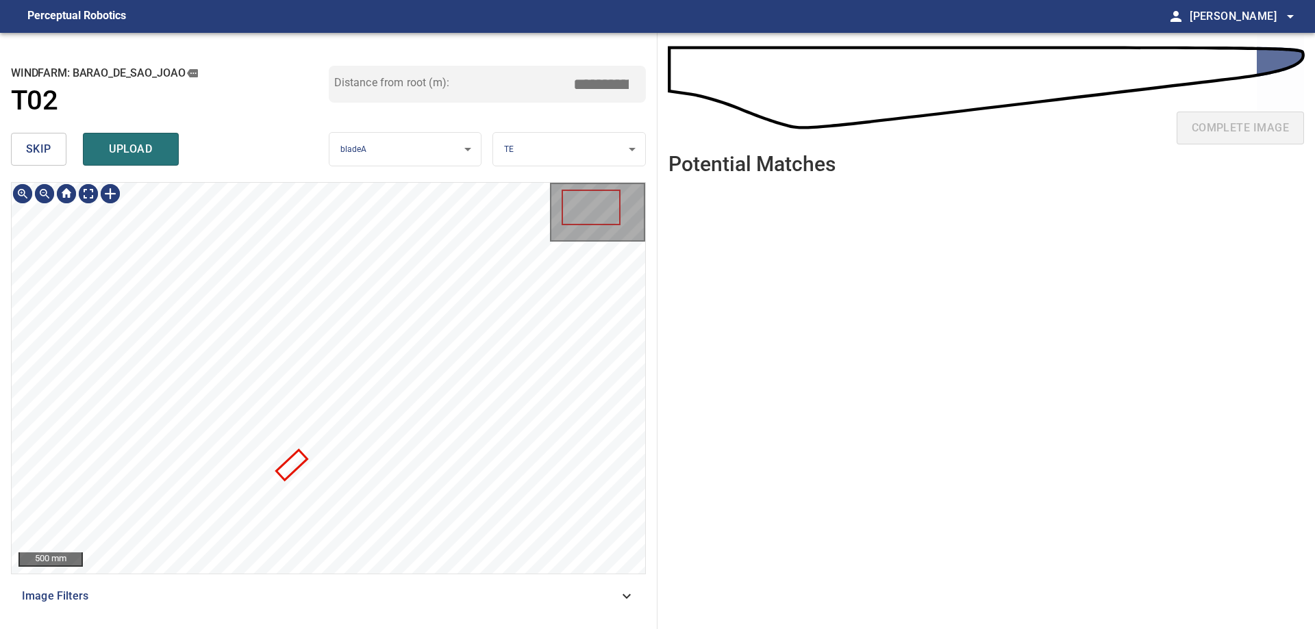
click at [23, 155] on button "skip" at bounding box center [38, 149] width 55 height 33
click at [172, 314] on div at bounding box center [167, 315] width 45 height 47
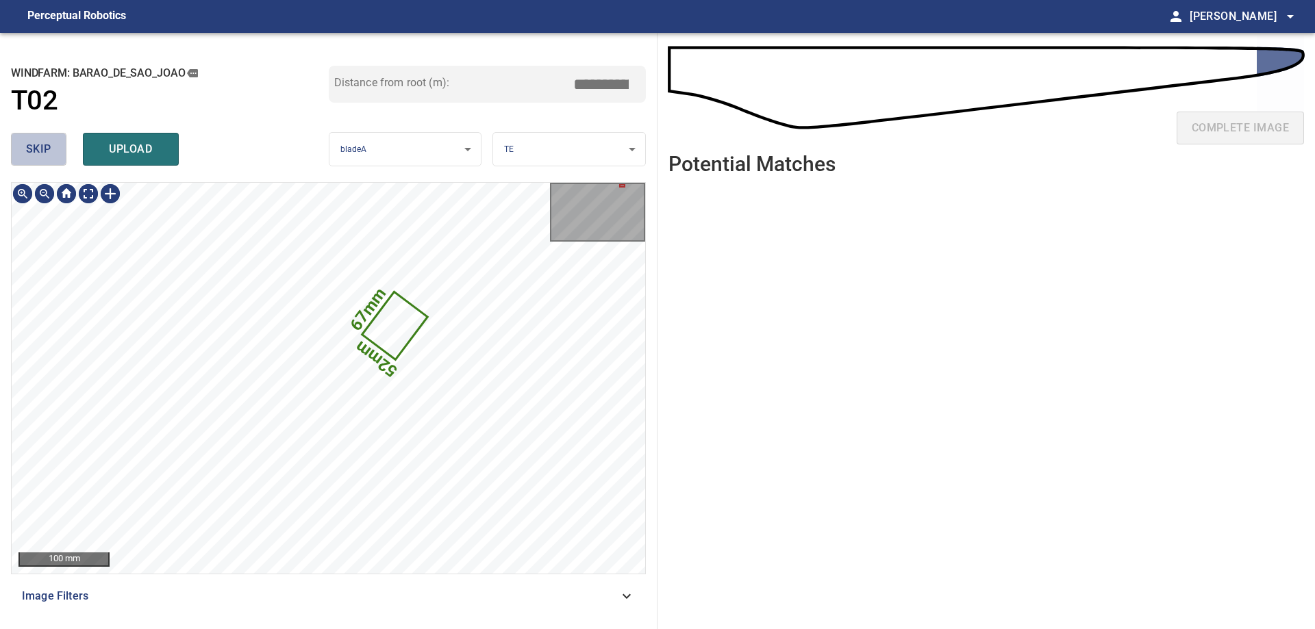
click at [40, 149] on span "skip" at bounding box center [38, 149] width 25 height 19
click at [40, 149] on div "skip upload" at bounding box center [170, 149] width 318 height 44
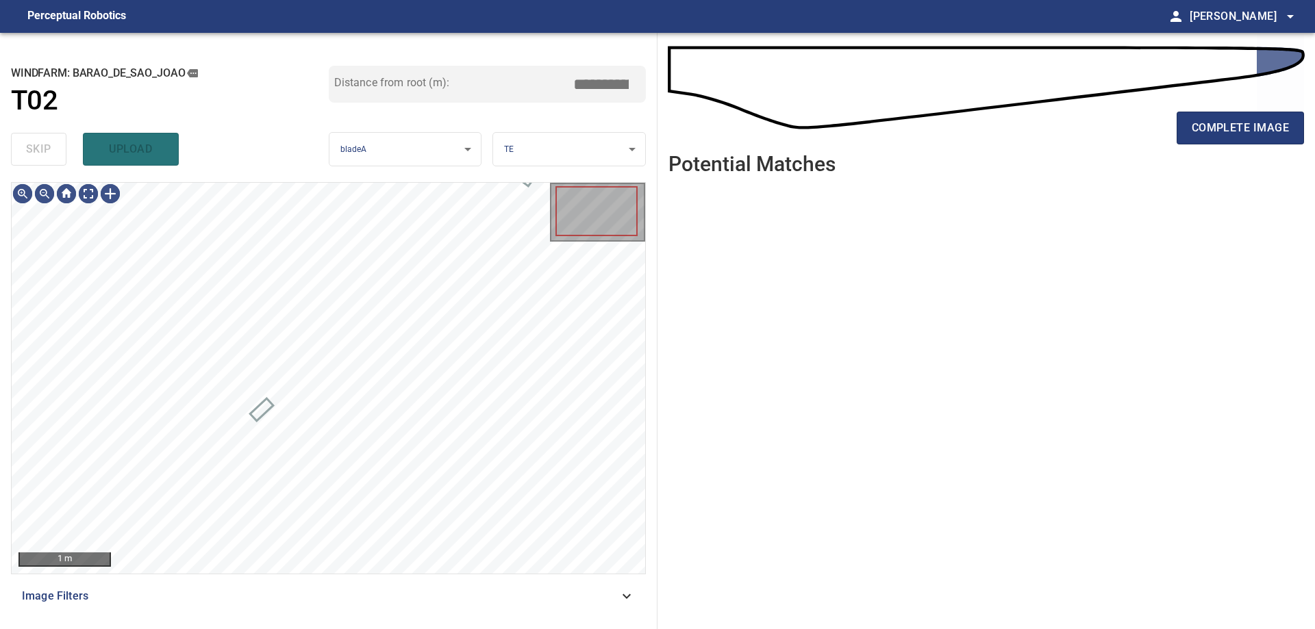
click at [40, 149] on div "skip upload" at bounding box center [170, 149] width 318 height 44
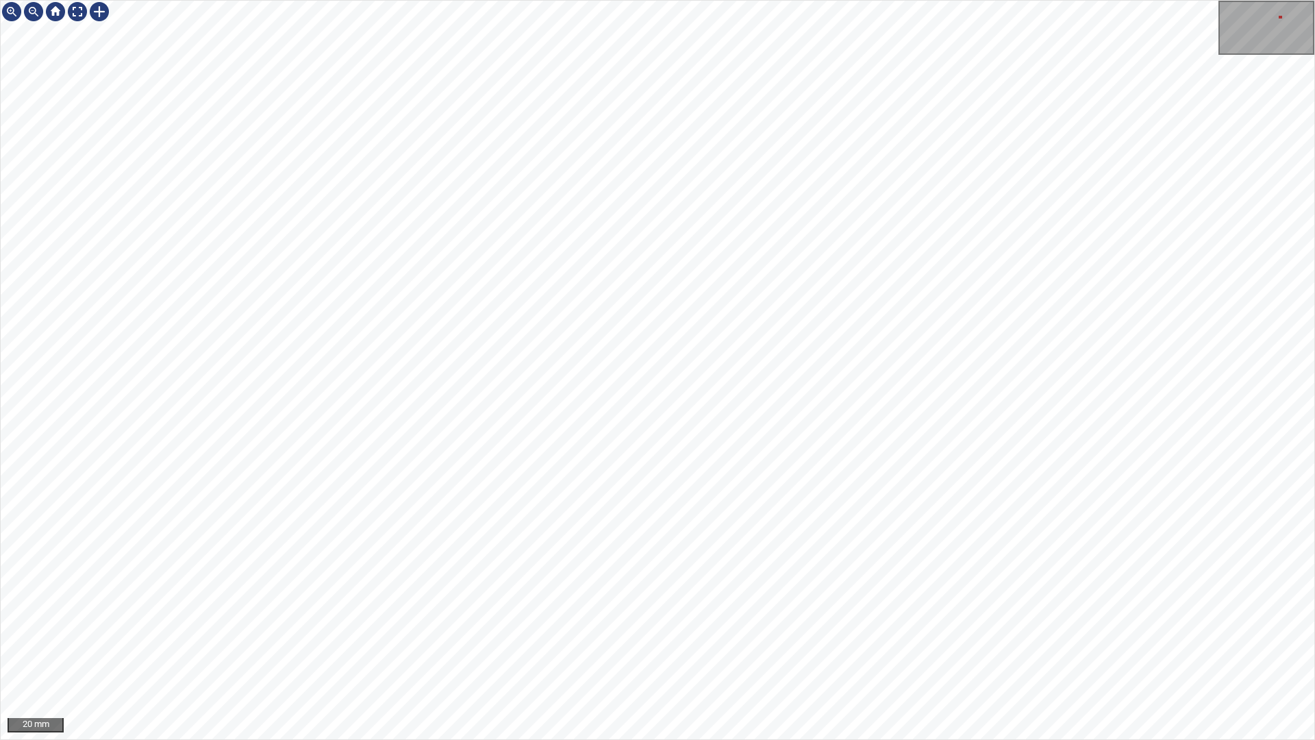
click at [262, 739] on div "20 mm" at bounding box center [657, 370] width 1315 height 740
click at [494, 739] on div "20 mm" at bounding box center [657, 370] width 1315 height 740
click at [445, 739] on div "20 mm" at bounding box center [657, 370] width 1315 height 740
click at [1284, 0] on div "20 mm" at bounding box center [657, 370] width 1315 height 740
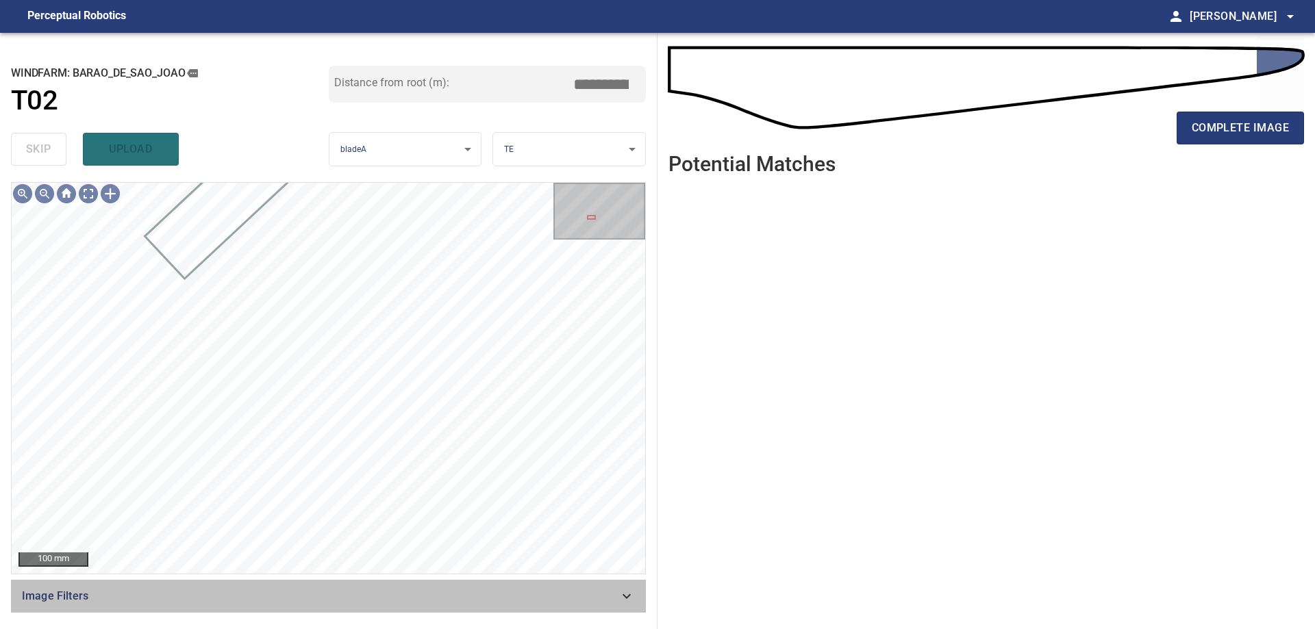
click at [450, 599] on span "Image Filters" at bounding box center [320, 596] width 597 height 16
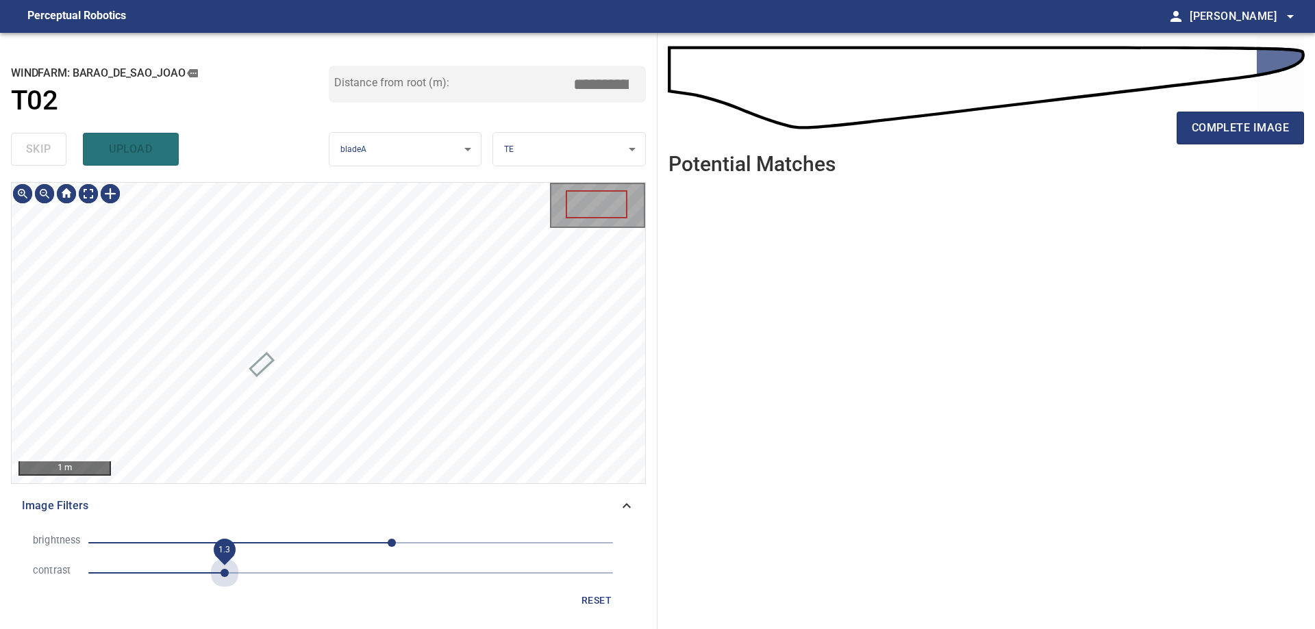
click at [229, 572] on span "1.3" at bounding box center [350, 573] width 525 height 19
drag, startPoint x: 373, startPoint y: 547, endPoint x: 330, endPoint y: 540, distance: 43.7
click at [371, 547] on span "40" at bounding box center [350, 543] width 525 height 19
click at [313, 537] on span "-37" at bounding box center [350, 543] width 525 height 19
click at [379, 545] on span "-37" at bounding box center [350, 543] width 525 height 19
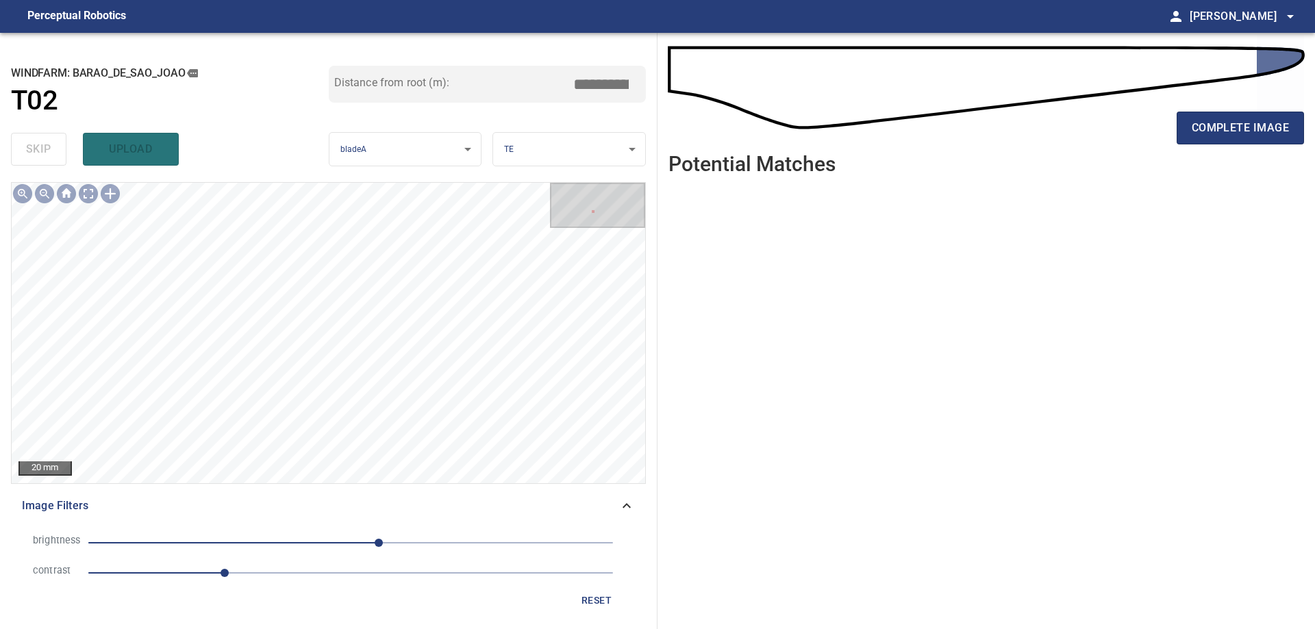
click at [285, 573] on span "1.3" at bounding box center [350, 573] width 525 height 19
click at [228, 570] on span "1.9" at bounding box center [350, 573] width 525 height 19
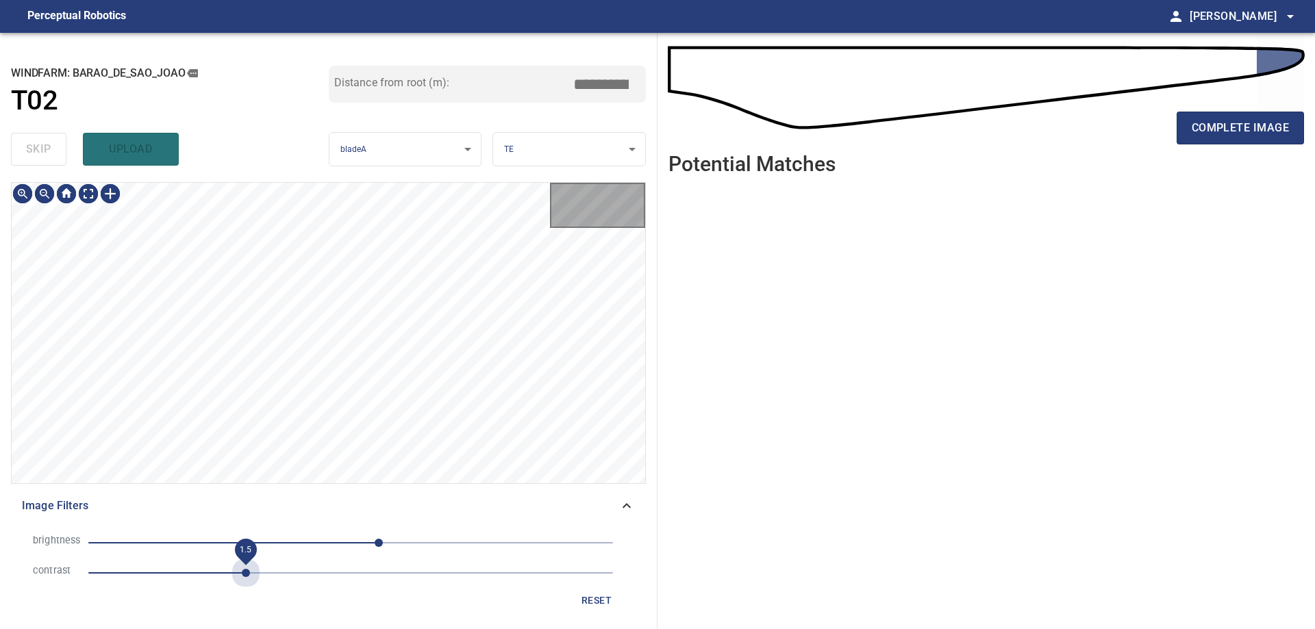
click at [250, 577] on span "1.5" at bounding box center [350, 573] width 525 height 19
click at [294, 579] on span "2" at bounding box center [350, 573] width 525 height 19
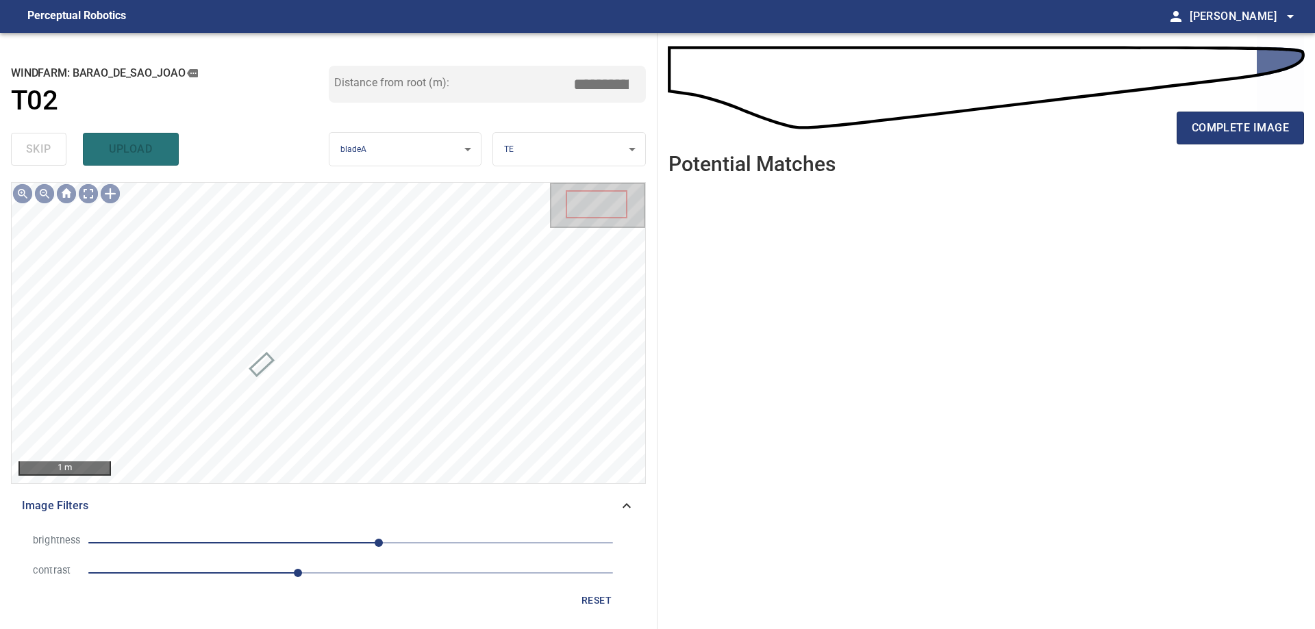
click at [298, 540] on span "27" at bounding box center [350, 543] width 525 height 19
drag, startPoint x: 324, startPoint y: 526, endPoint x: 334, endPoint y: 542, distance: 18.4
click at [326, 529] on div "brightness -51 contrast 2 reset" at bounding box center [328, 571] width 635 height 97
click at [334, 542] on span "-51" at bounding box center [350, 543] width 525 height 19
click at [505, 133] on div "**********" at bounding box center [329, 331] width 658 height 597
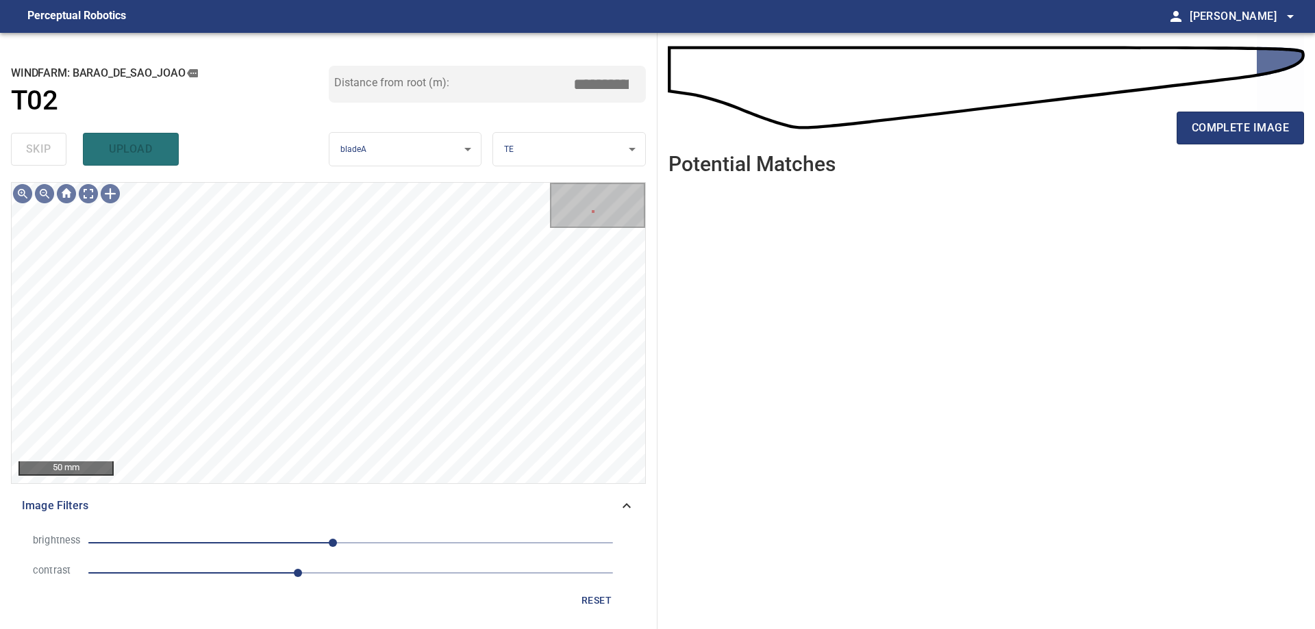
click at [344, 579] on span "2" at bounding box center [350, 573] width 525 height 19
click at [275, 577] on span "2.4" at bounding box center [350, 573] width 525 height 19
click at [214, 586] on li "contrast 1.8" at bounding box center [328, 573] width 613 height 30
click at [225, 573] on span "1.3" at bounding box center [350, 573] width 525 height 19
click at [164, 577] on span "1.3" at bounding box center [350, 573] width 525 height 19
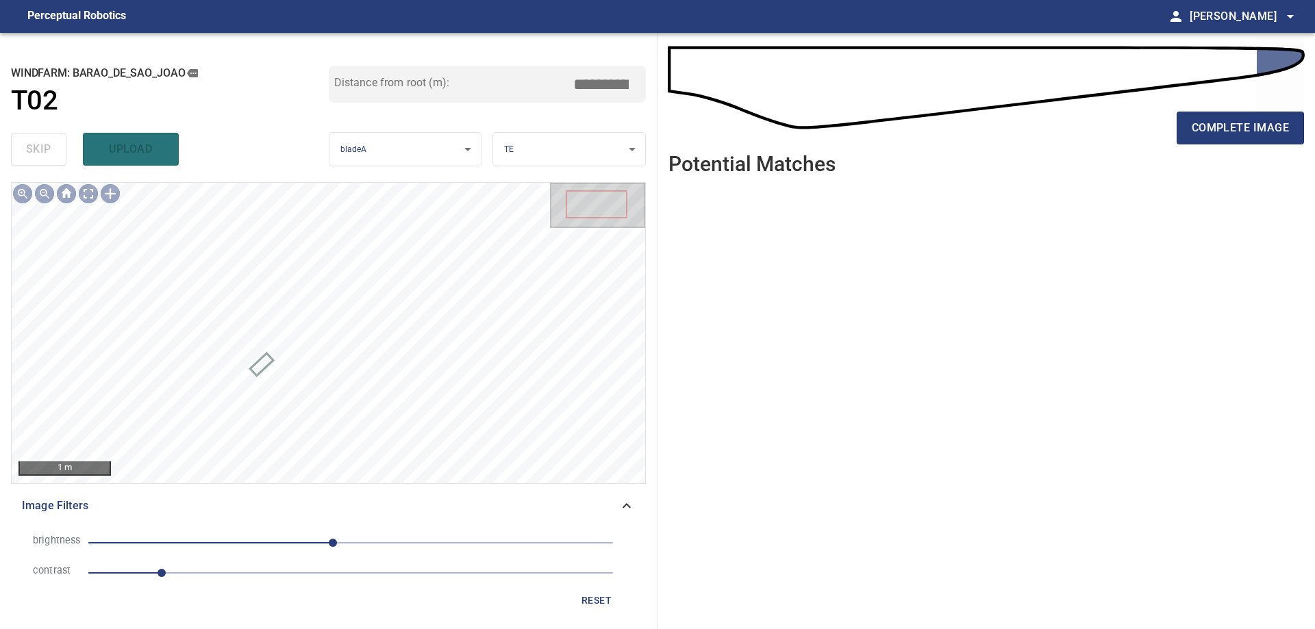
click at [216, 573] on span "0.7" at bounding box center [350, 573] width 525 height 19
click at [368, 550] on span "17" at bounding box center [350, 543] width 525 height 19
click at [417, 543] on span "17" at bounding box center [350, 543] width 525 height 19
click at [1224, 144] on button "complete image" at bounding box center [1240, 128] width 127 height 33
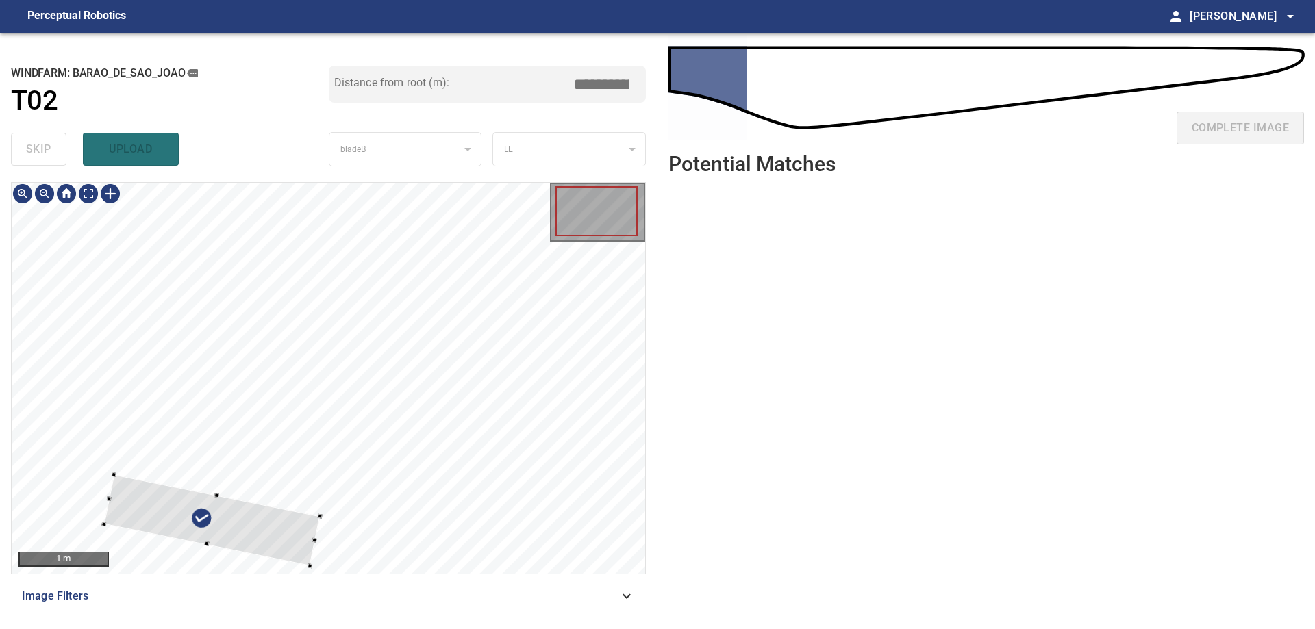
click at [278, 540] on div at bounding box center [211, 520] width 216 height 91
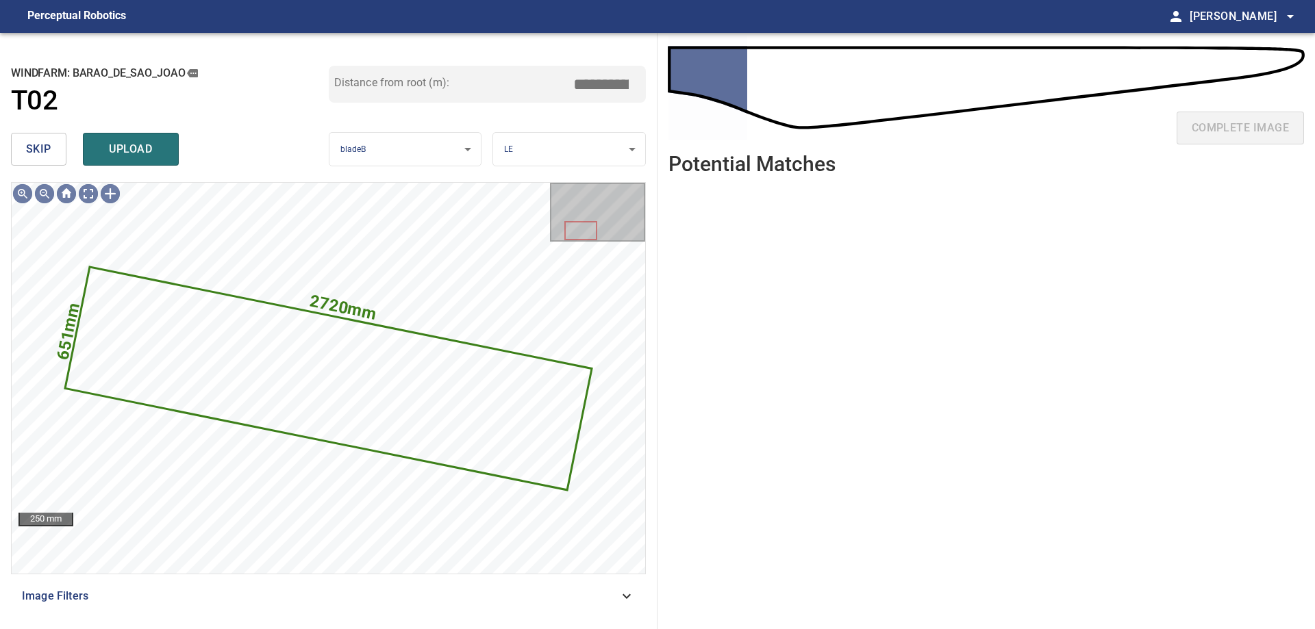
click at [43, 151] on span "skip" at bounding box center [38, 149] width 25 height 19
click at [43, 151] on div "skip upload" at bounding box center [170, 149] width 318 height 44
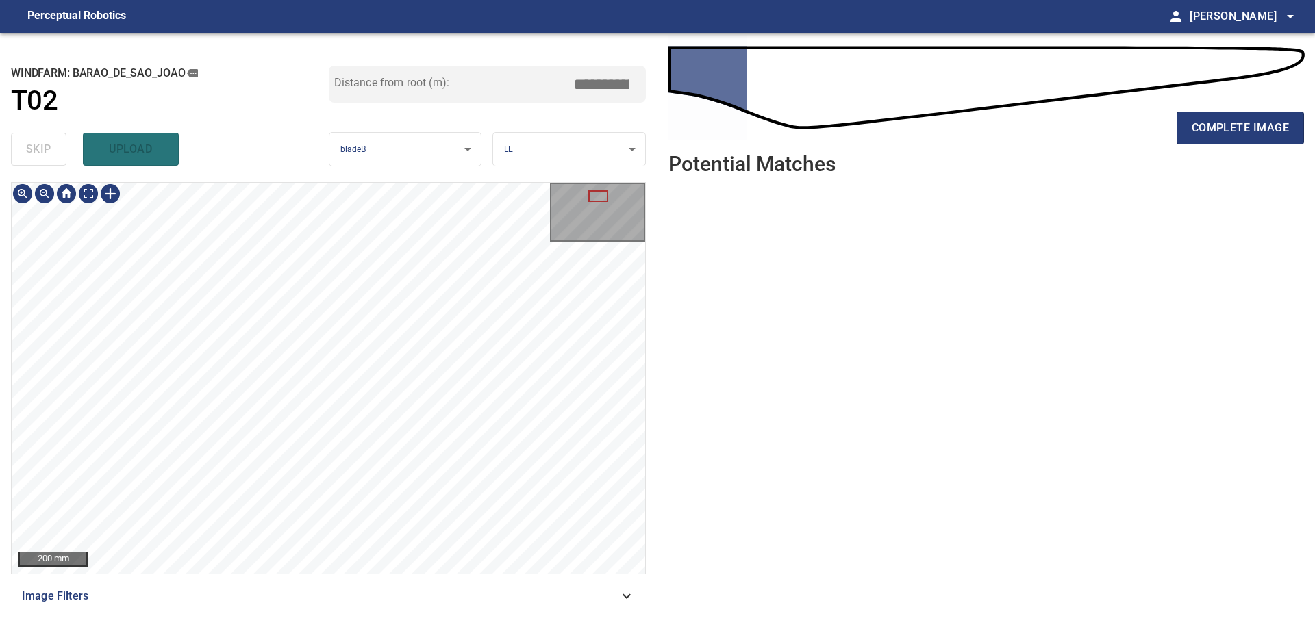
click at [447, 578] on div "200 mm Image Filters" at bounding box center [328, 400] width 635 height 436
click at [86, 217] on div "200 mm" at bounding box center [329, 378] width 634 height 391
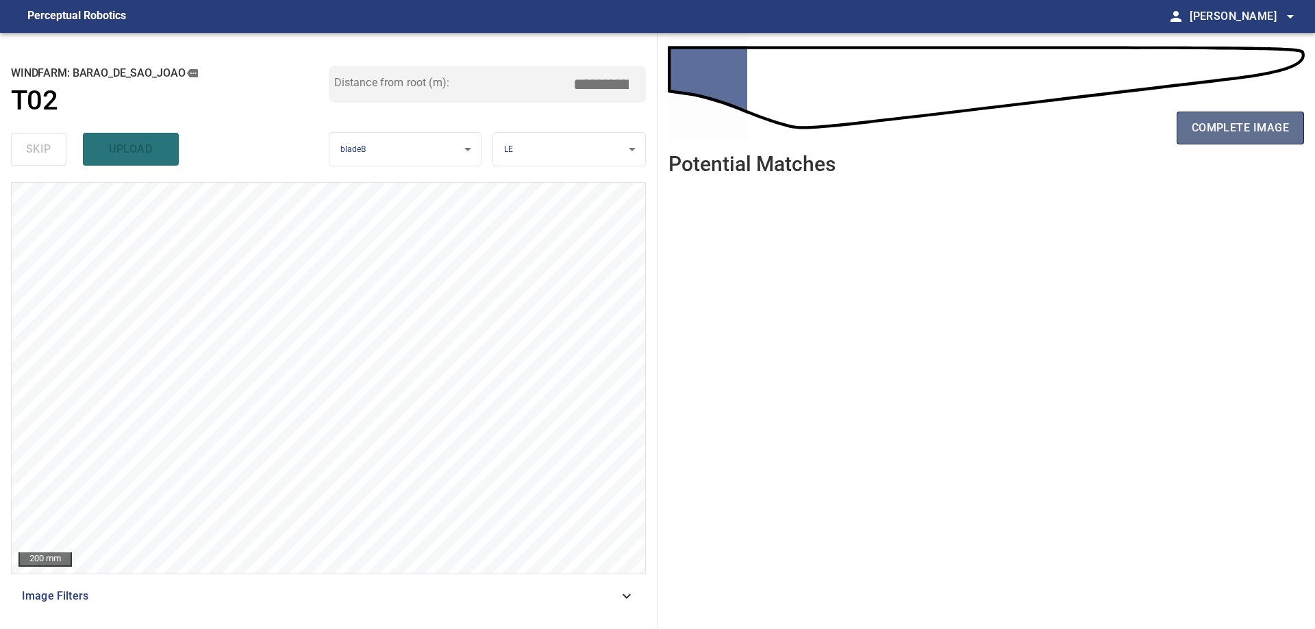
click at [1182, 127] on button "complete image" at bounding box center [1240, 128] width 127 height 33
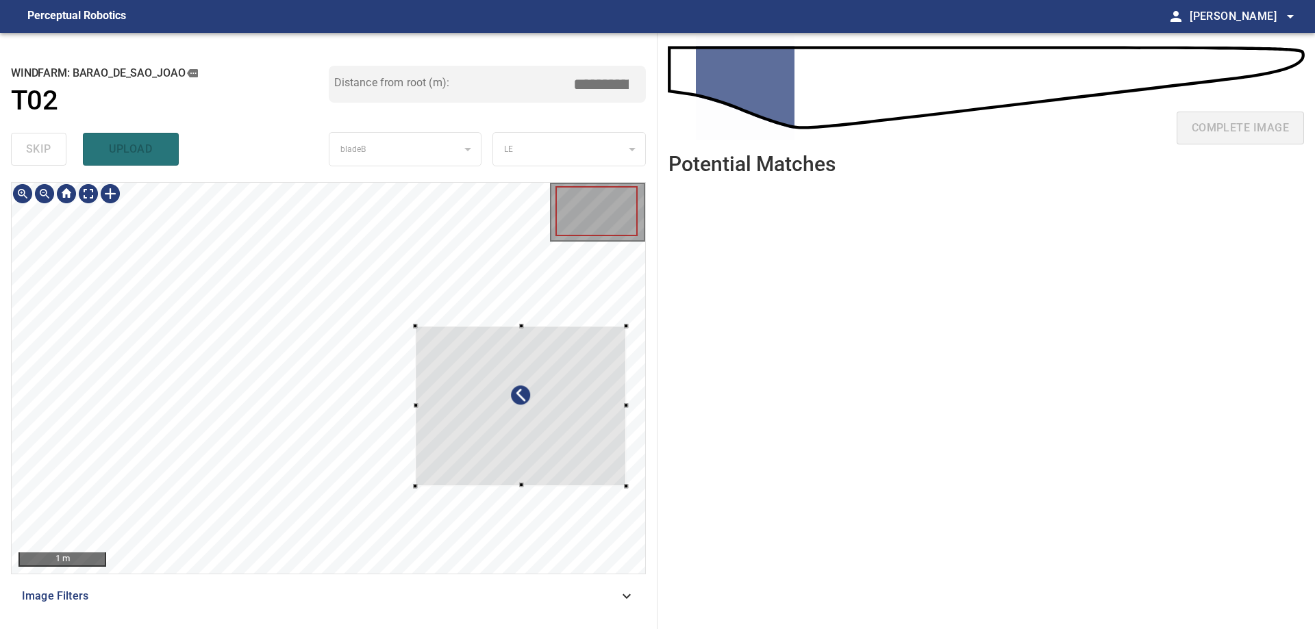
click at [584, 503] on div at bounding box center [329, 378] width 634 height 391
click at [621, 512] on div at bounding box center [329, 378] width 634 height 391
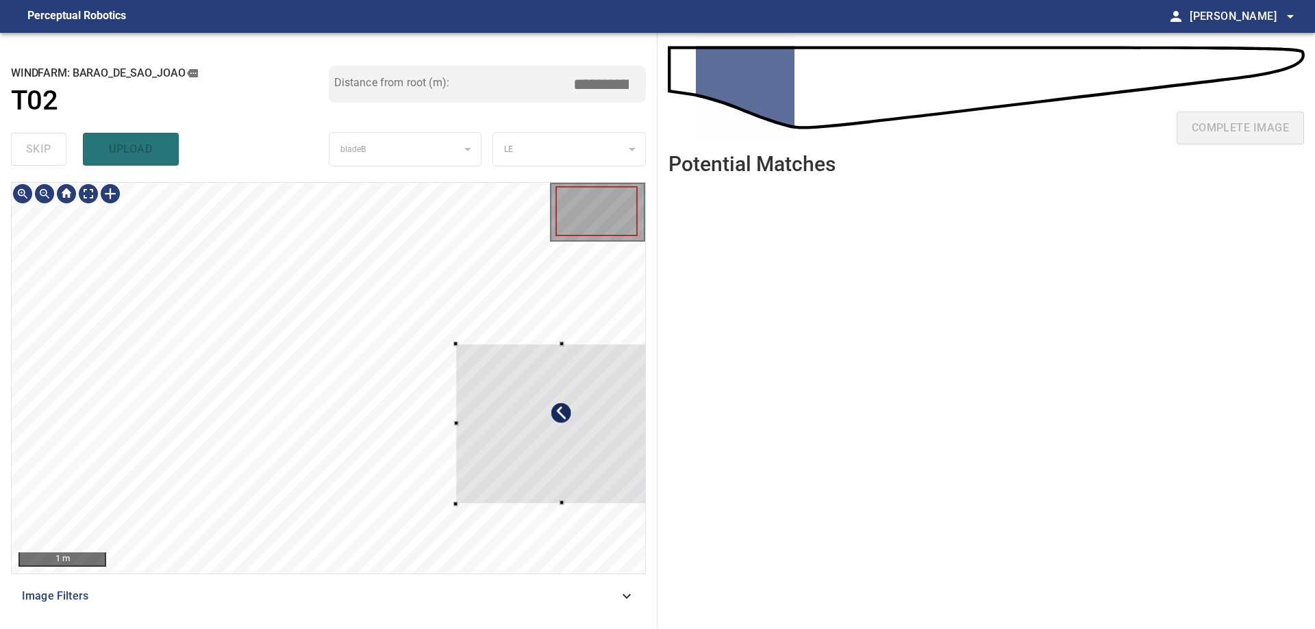
click at [571, 438] on div at bounding box center [560, 424] width 211 height 160
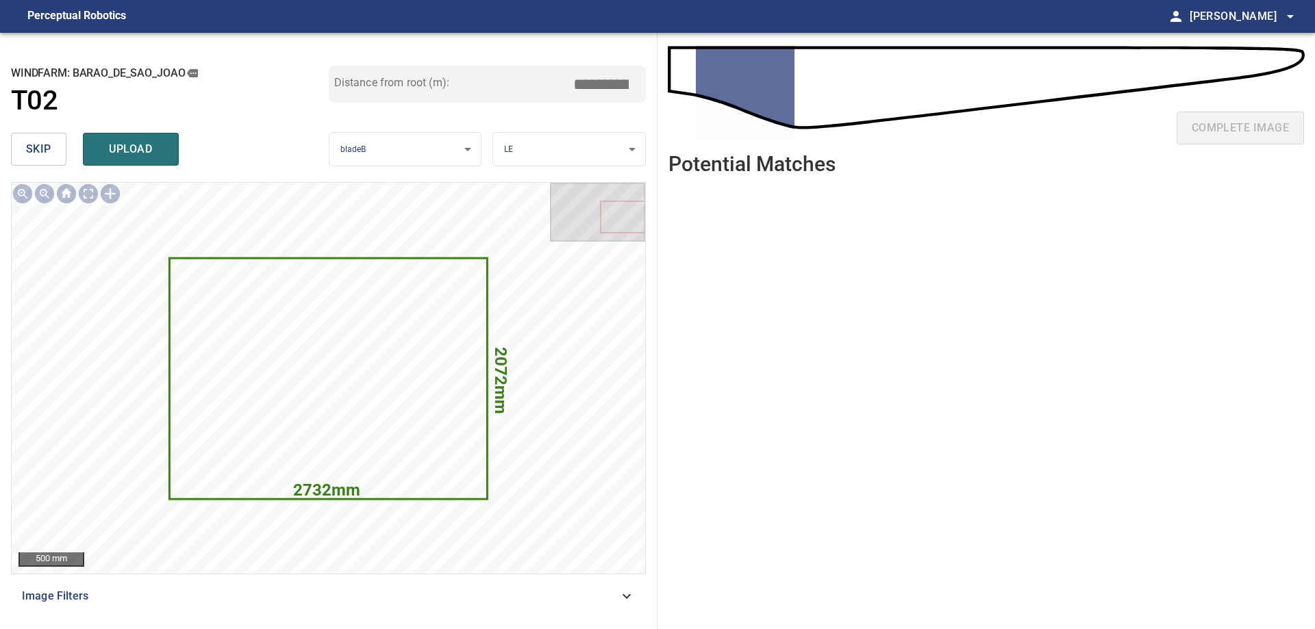
click at [39, 150] on span "skip" at bounding box center [38, 149] width 25 height 19
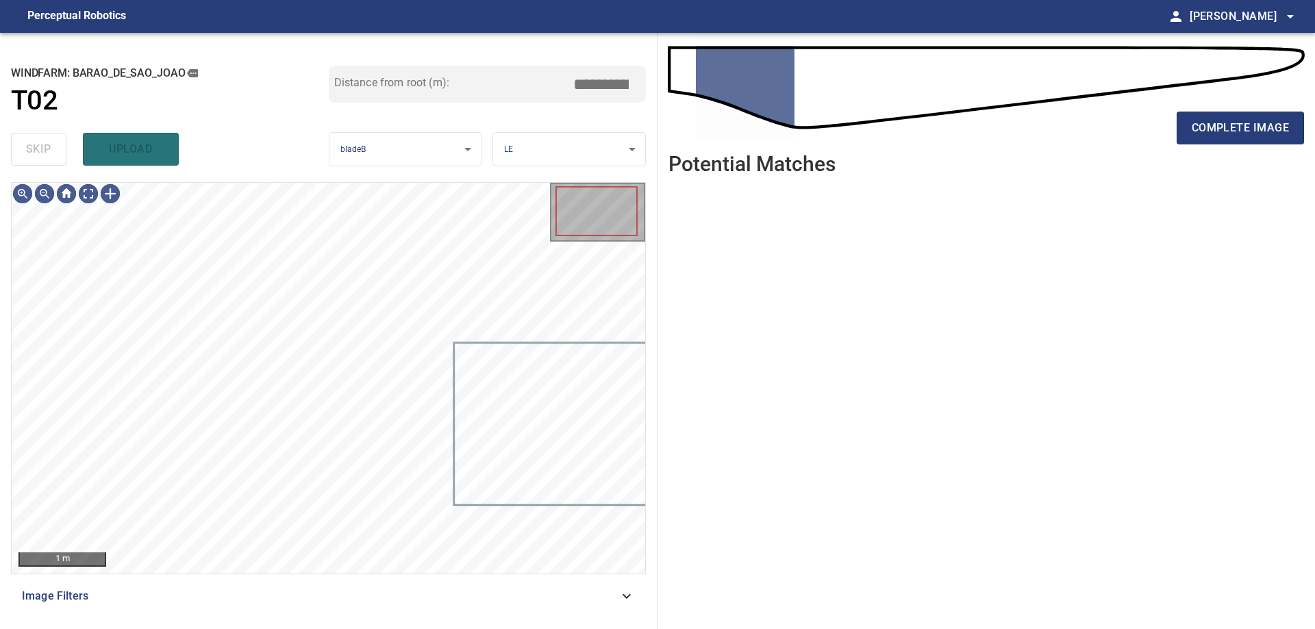
click at [39, 150] on div "skip upload" at bounding box center [170, 149] width 318 height 44
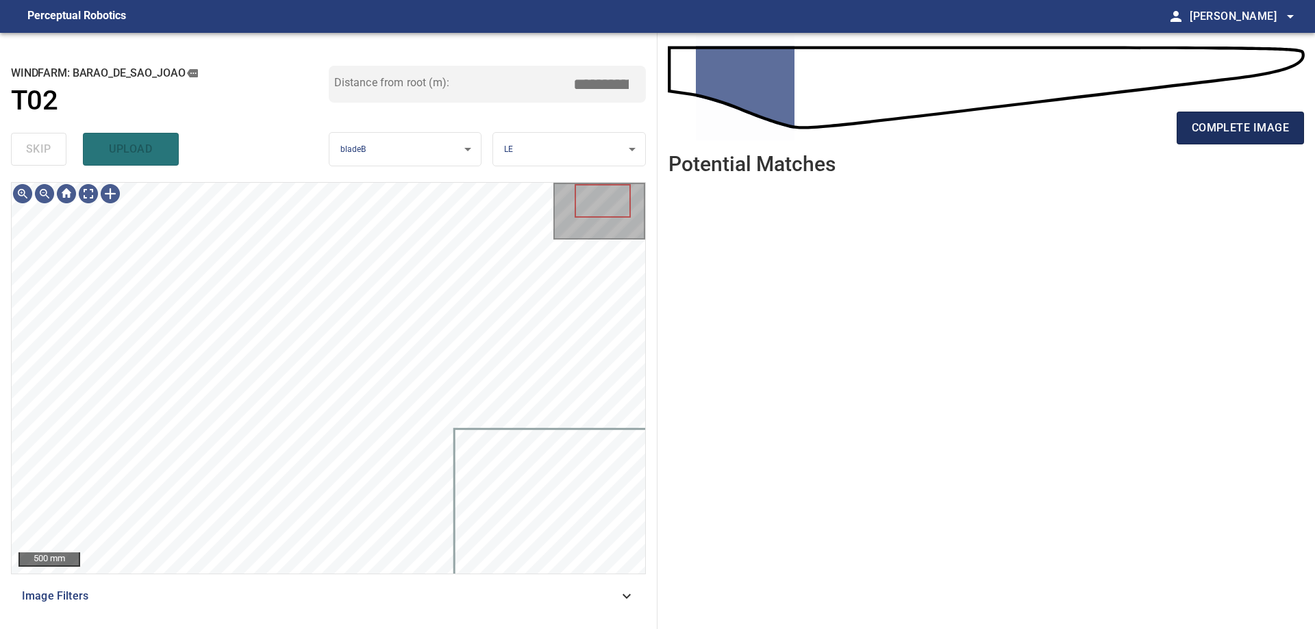
click at [1249, 117] on button "complete image" at bounding box center [1240, 128] width 127 height 33
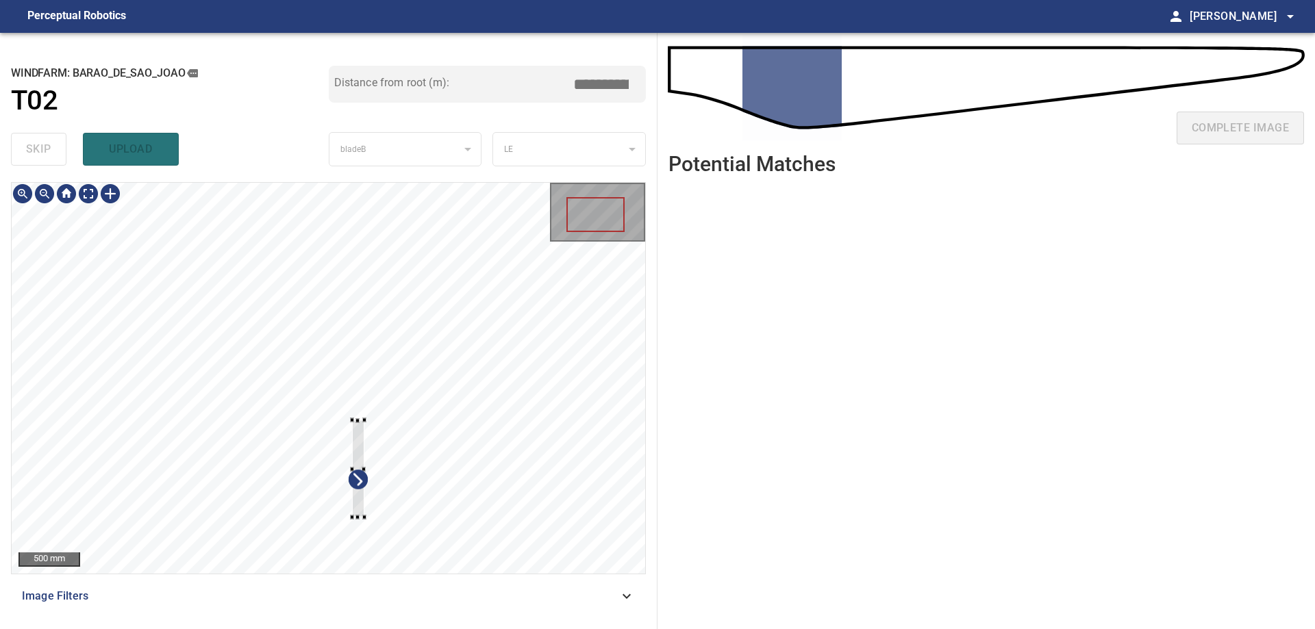
click at [473, 402] on div at bounding box center [329, 378] width 634 height 391
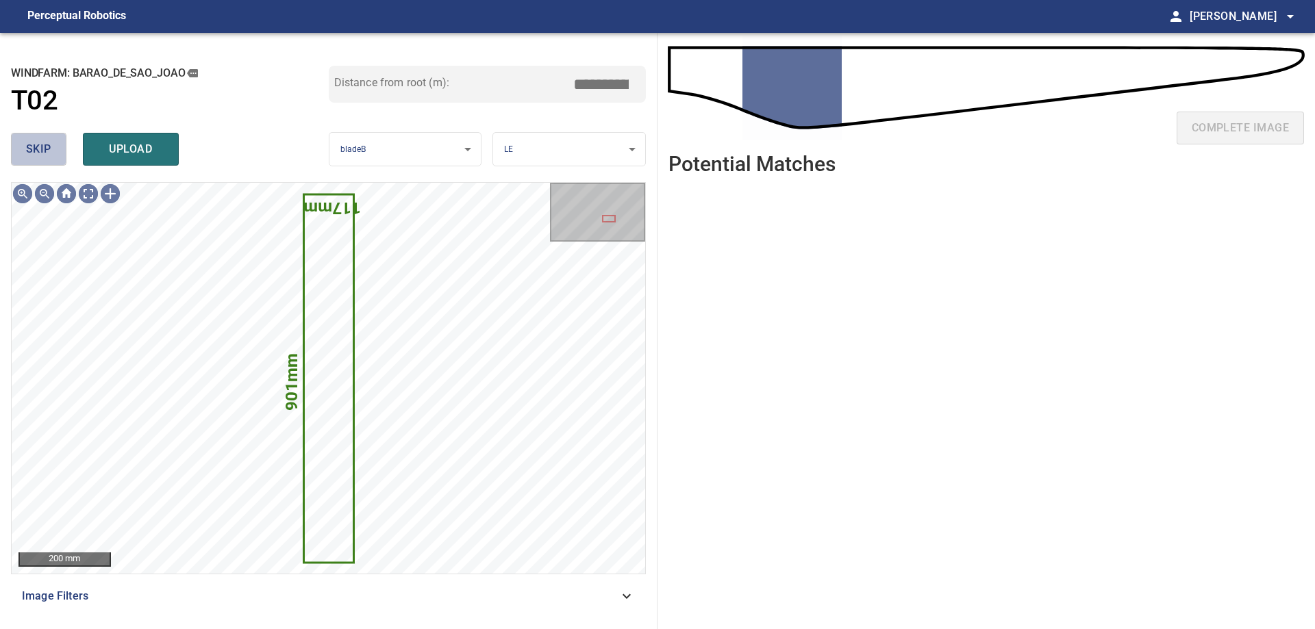
click at [39, 142] on span "skip" at bounding box center [38, 149] width 25 height 19
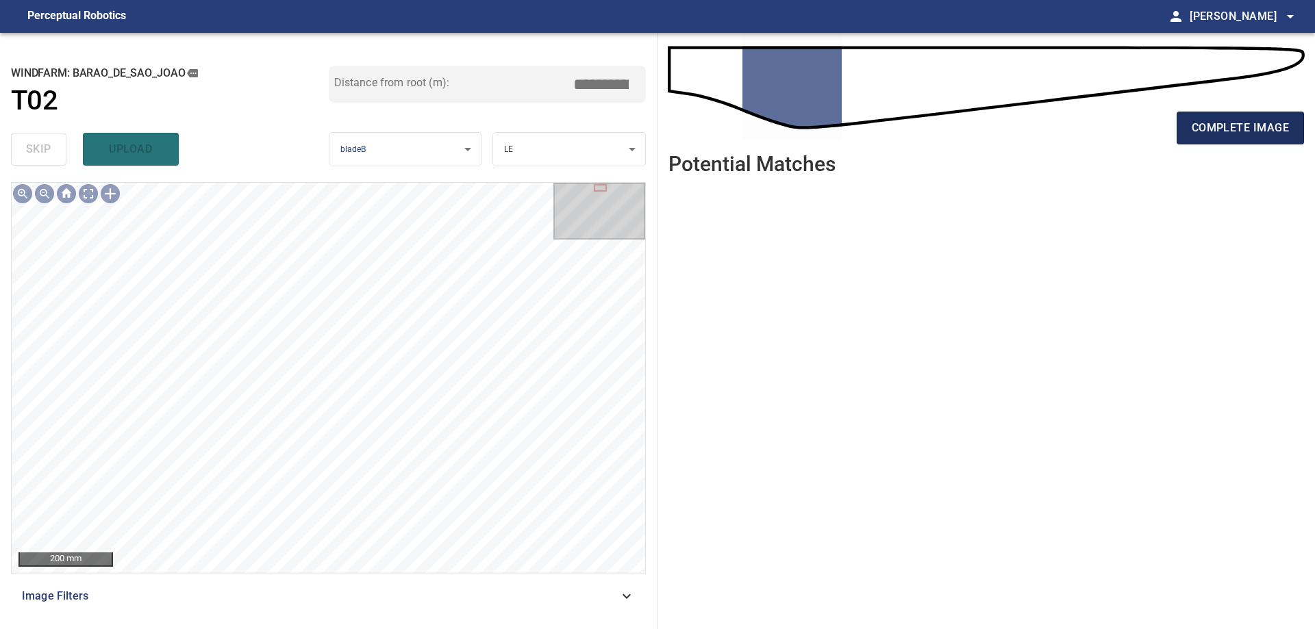
click at [1206, 138] on button "complete image" at bounding box center [1240, 128] width 127 height 33
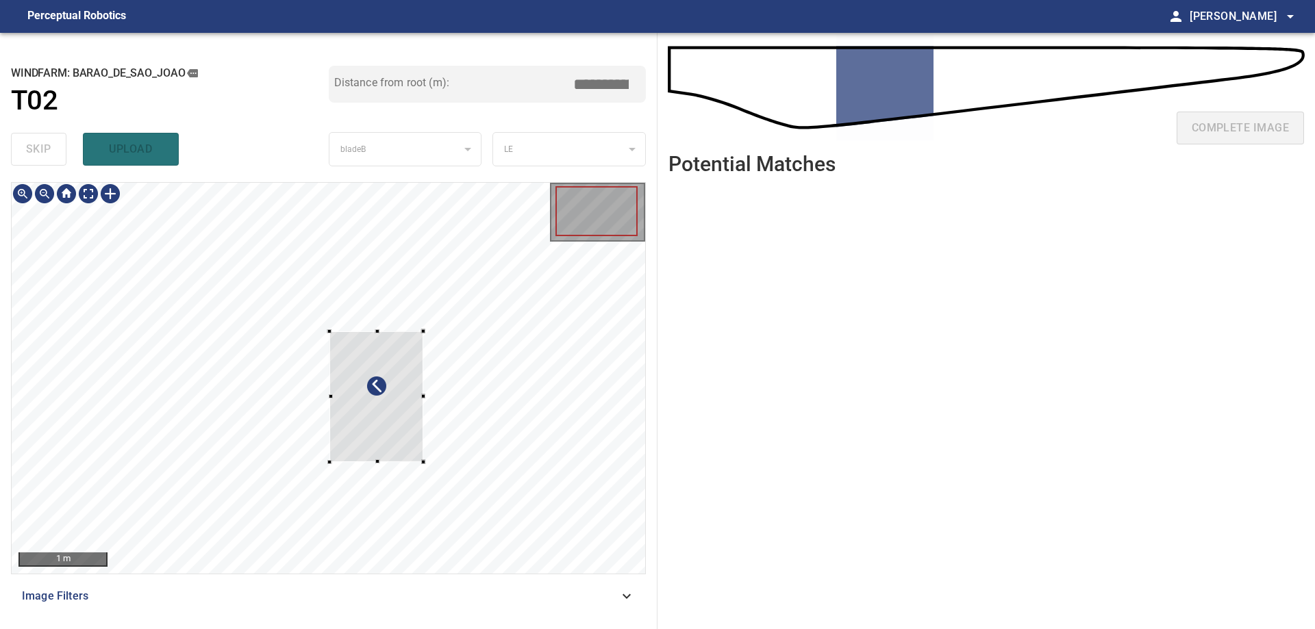
click at [538, 350] on div at bounding box center [329, 378] width 634 height 391
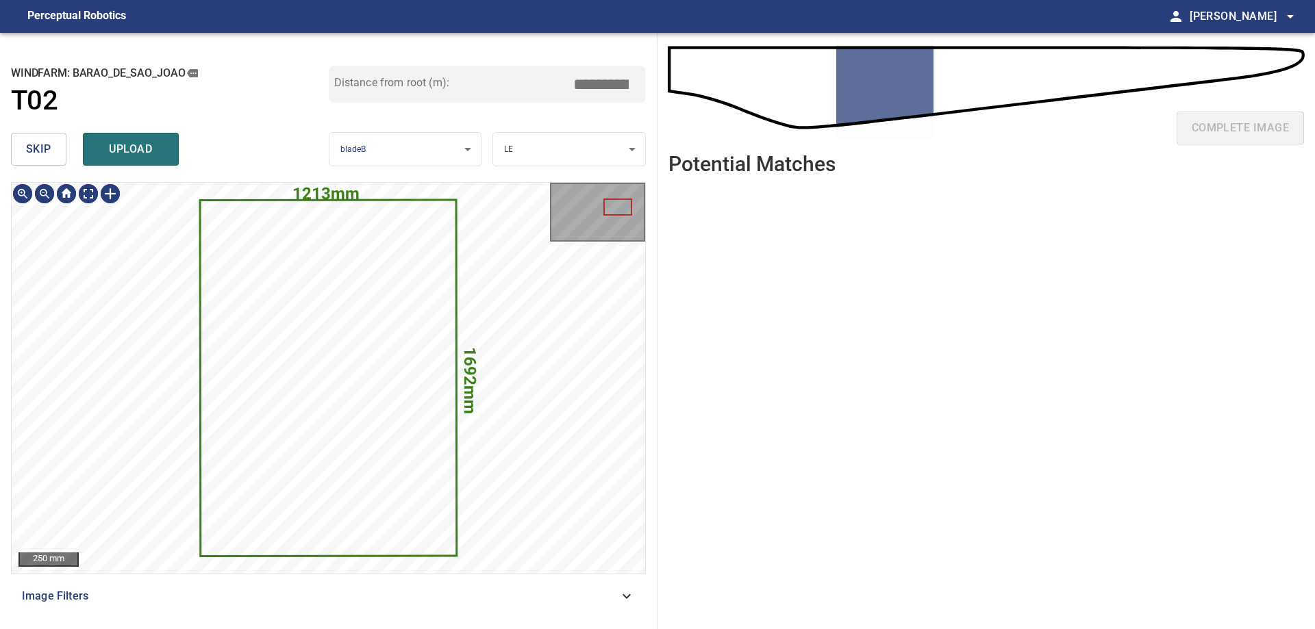
click at [50, 156] on span "skip" at bounding box center [38, 149] width 25 height 19
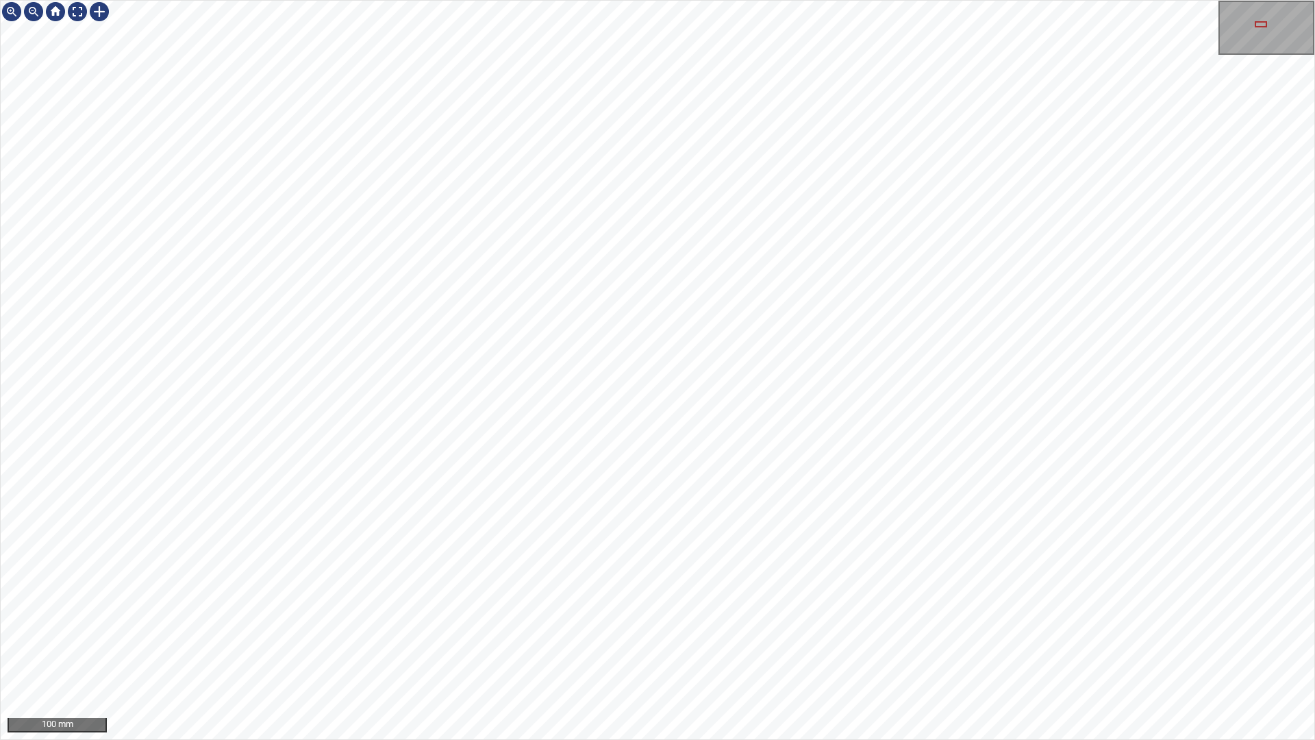
click at [690, 739] on div "100 mm" at bounding box center [657, 370] width 1315 height 740
click at [749, 739] on div "100 mm" at bounding box center [657, 370] width 1315 height 740
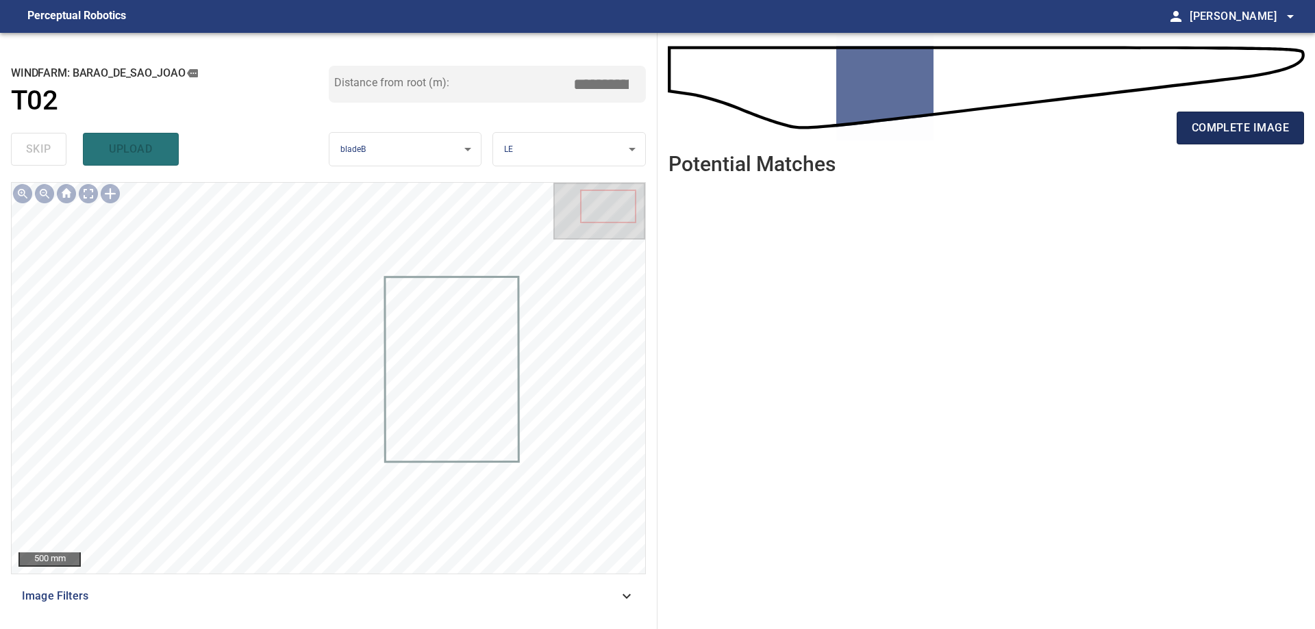
click at [1255, 141] on button "complete image" at bounding box center [1240, 128] width 127 height 33
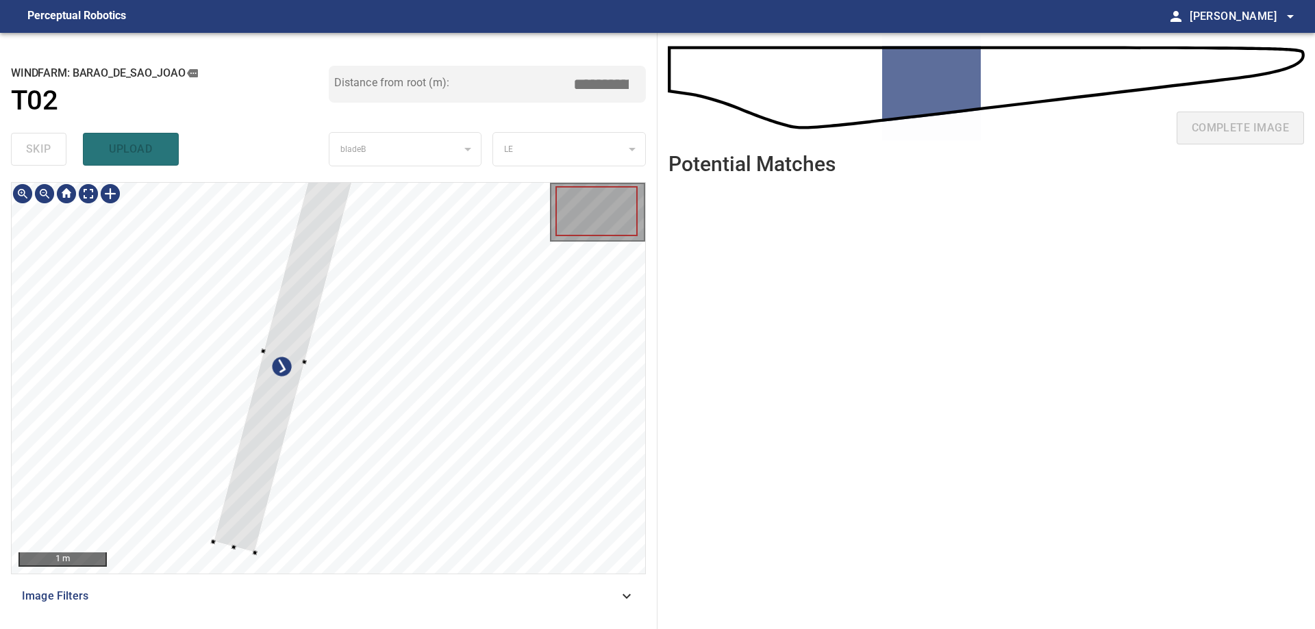
click at [214, 471] on div at bounding box center [285, 355] width 142 height 395
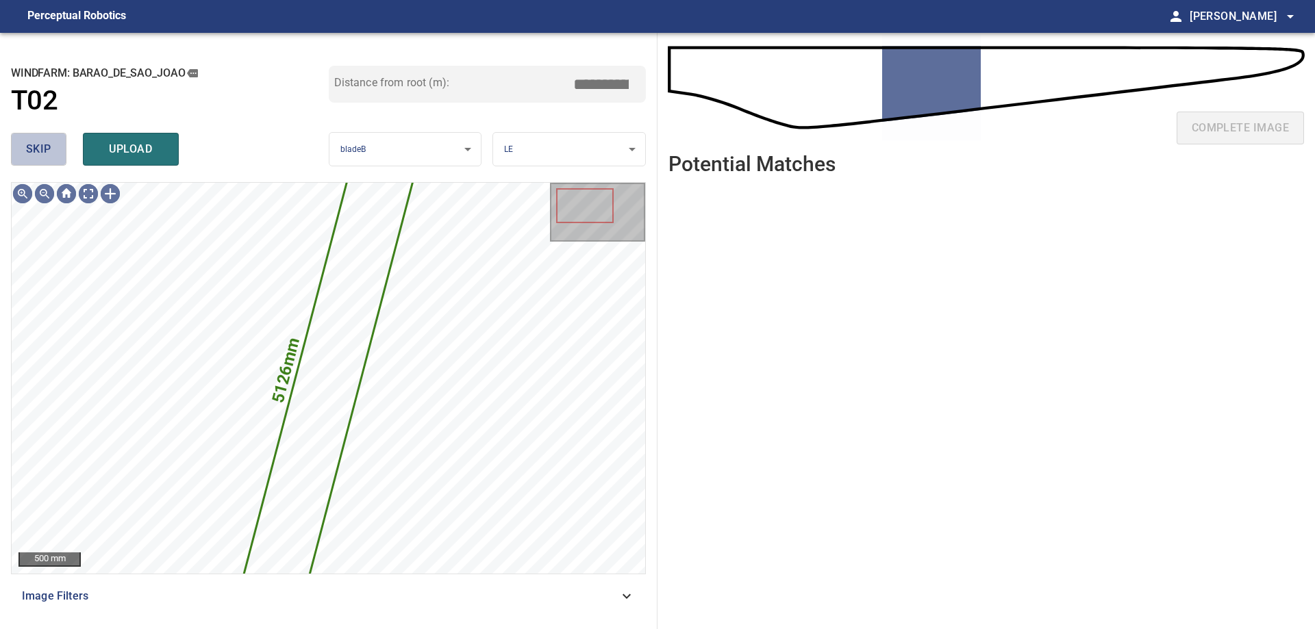
click at [49, 152] on span "skip" at bounding box center [38, 149] width 25 height 19
click at [49, 152] on div "skip upload" at bounding box center [170, 149] width 318 height 44
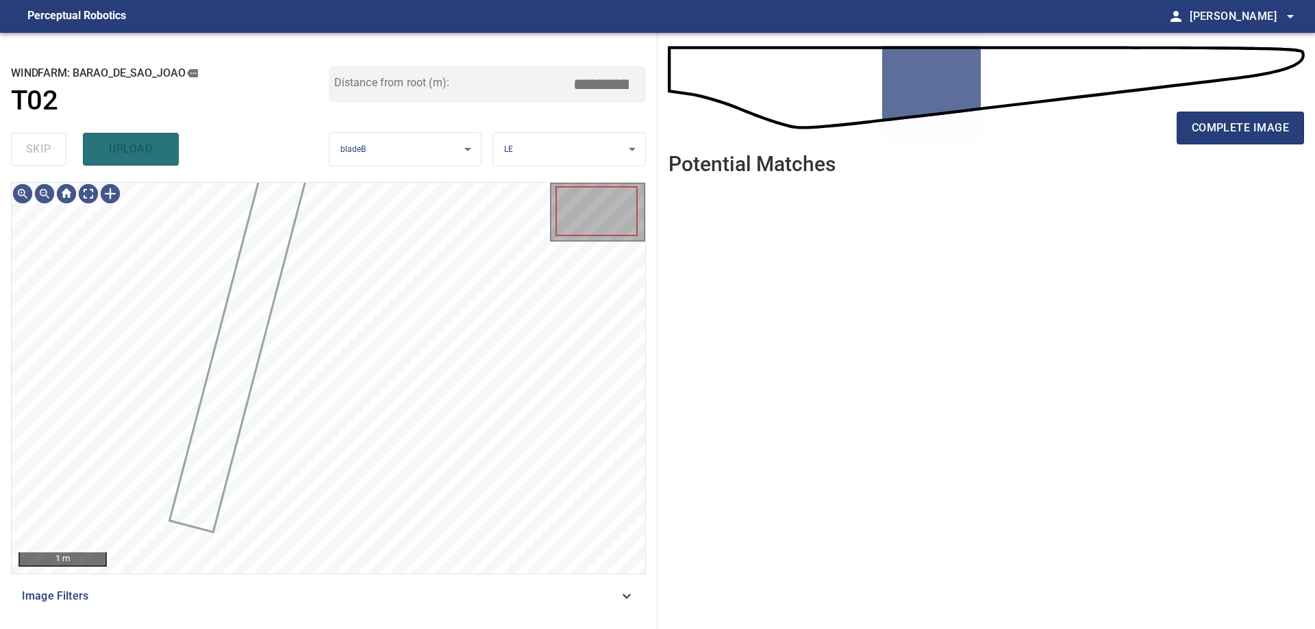
click at [49, 152] on div "skip upload" at bounding box center [170, 149] width 318 height 44
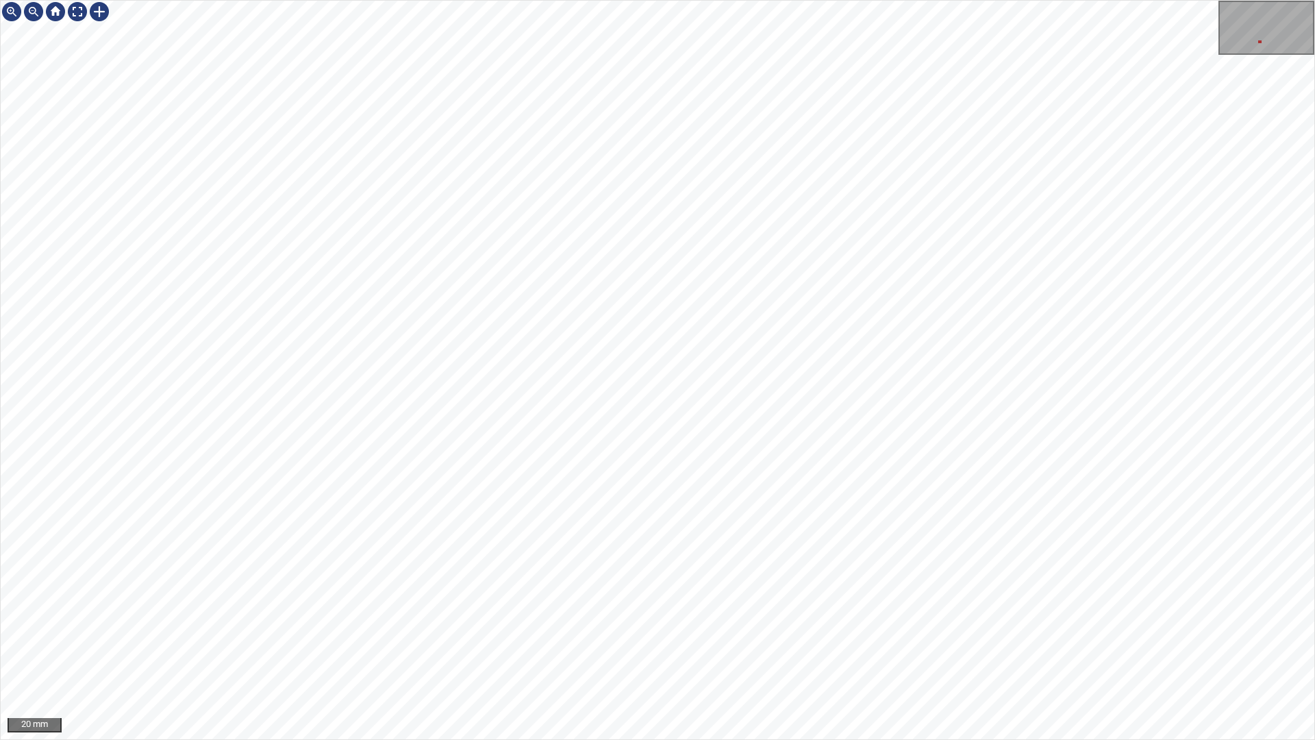
click at [697, 0] on div "20 mm" at bounding box center [657, 370] width 1315 height 740
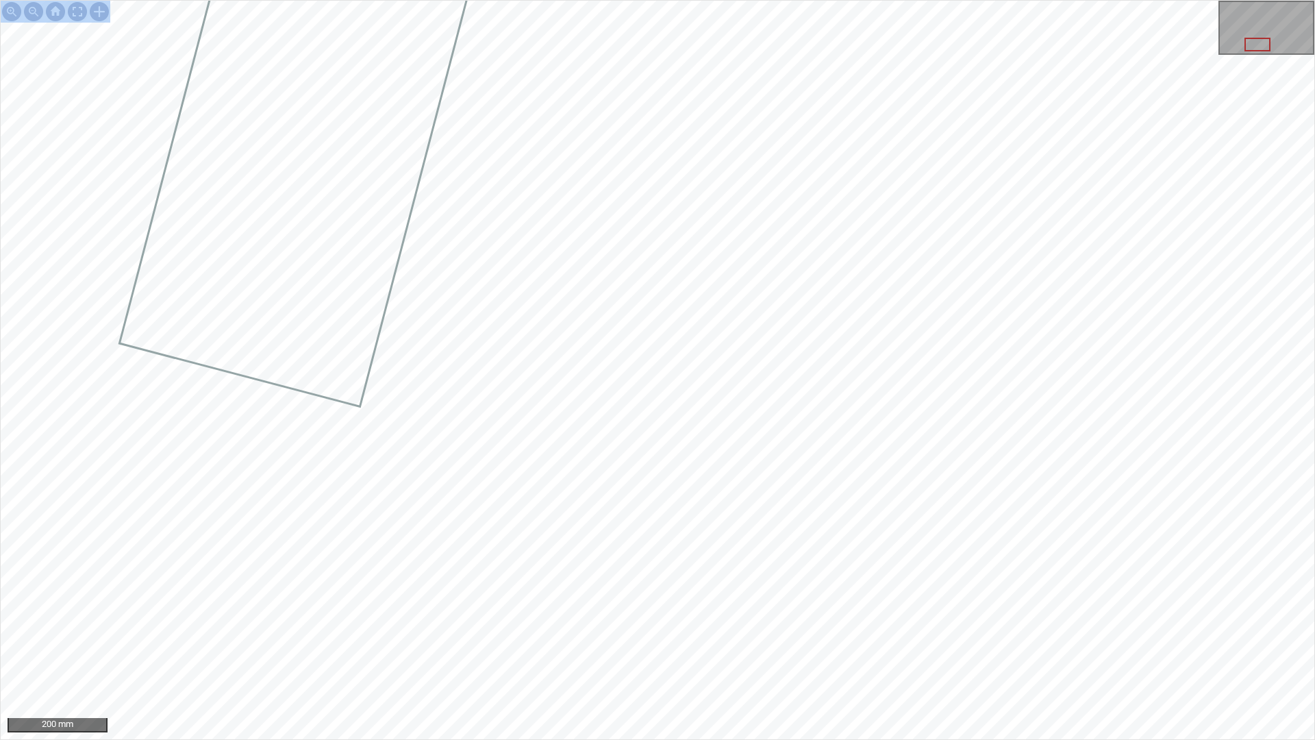
click at [628, 528] on div "200 mm" at bounding box center [657, 370] width 1315 height 740
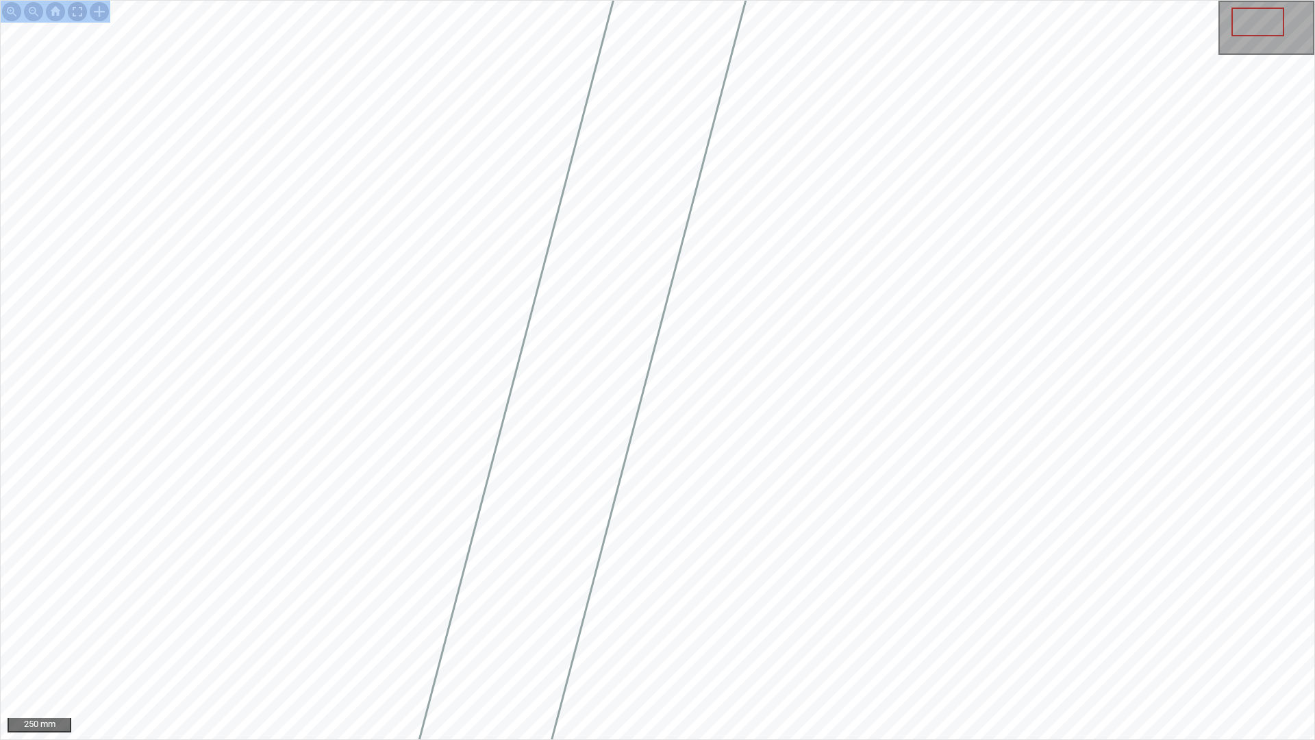
click at [82, 12] on div at bounding box center [77, 12] width 22 height 22
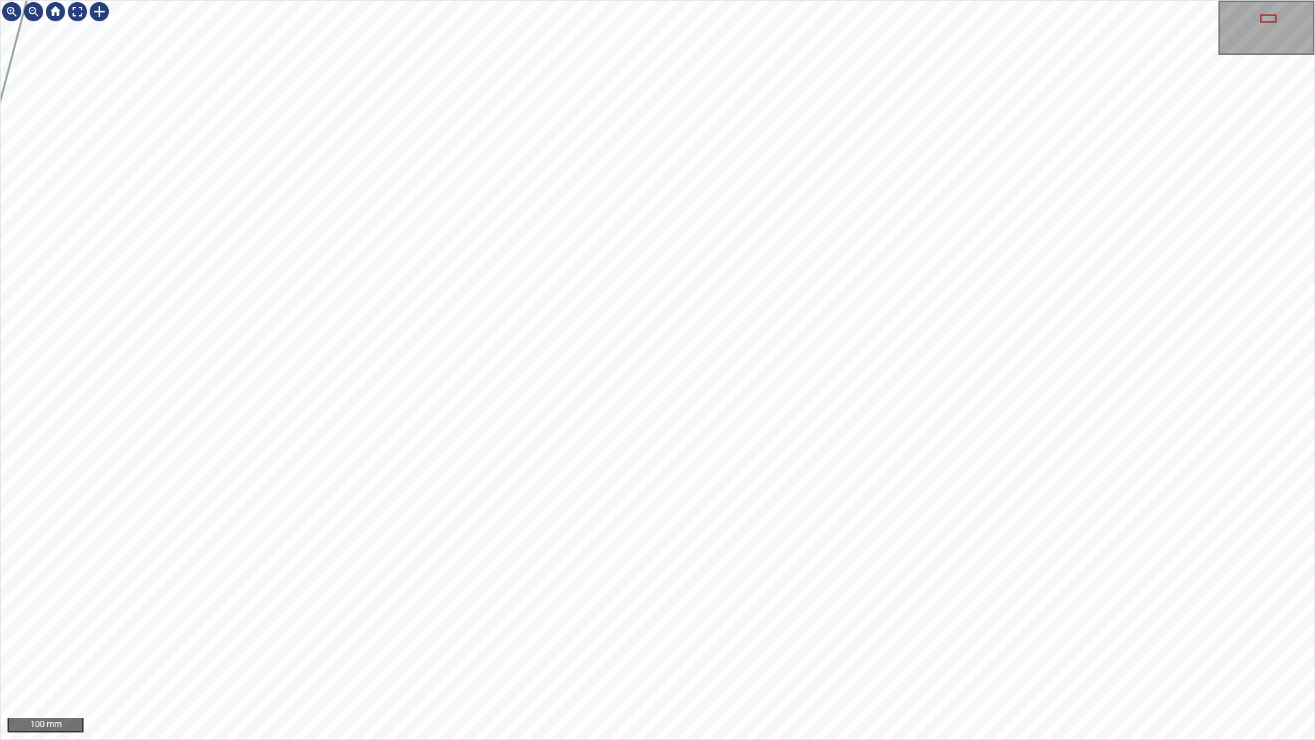
click at [684, 739] on div "100 mm" at bounding box center [657, 370] width 1315 height 740
click at [73, 16] on div at bounding box center [77, 12] width 22 height 22
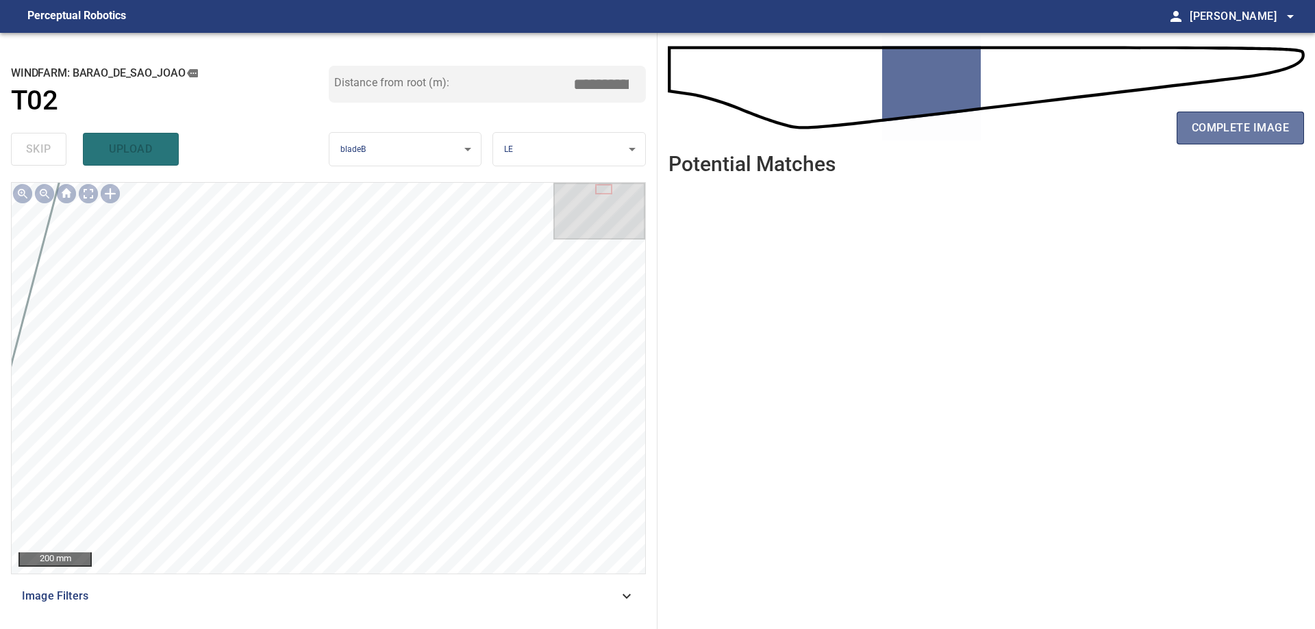
drag, startPoint x: 1259, startPoint y: 133, endPoint x: 1260, endPoint y: 150, distance: 17.1
click at [1259, 136] on span "complete image" at bounding box center [1240, 127] width 97 height 19
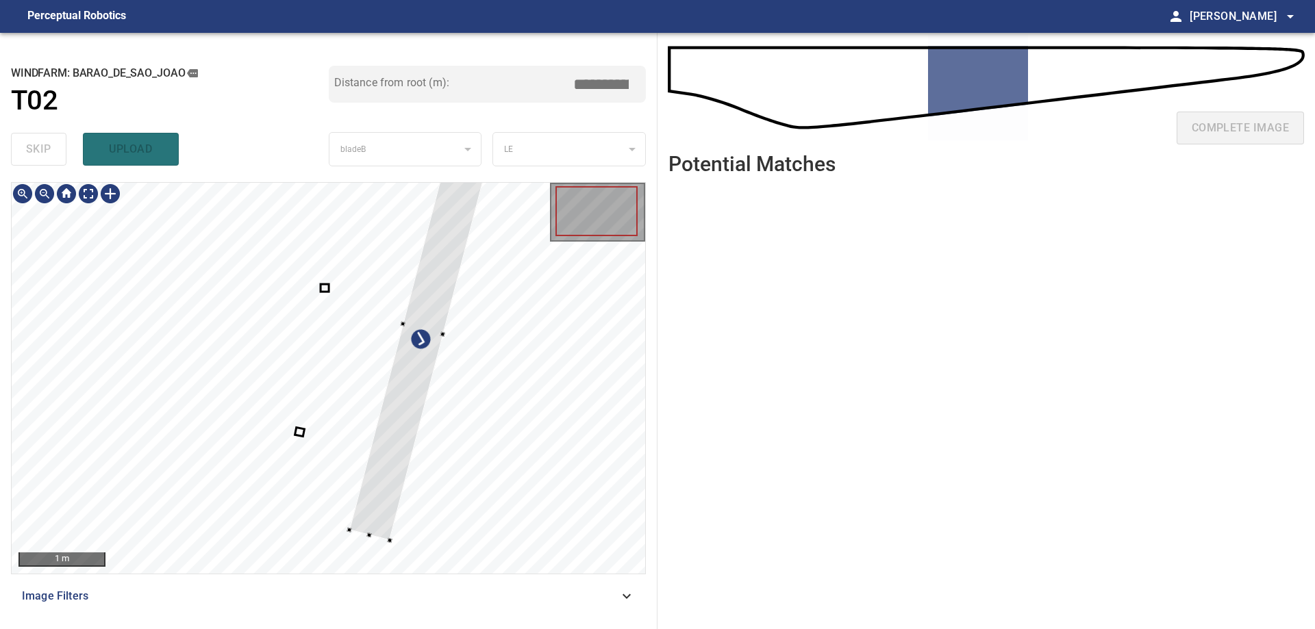
click at [412, 469] on div at bounding box center [329, 378] width 634 height 391
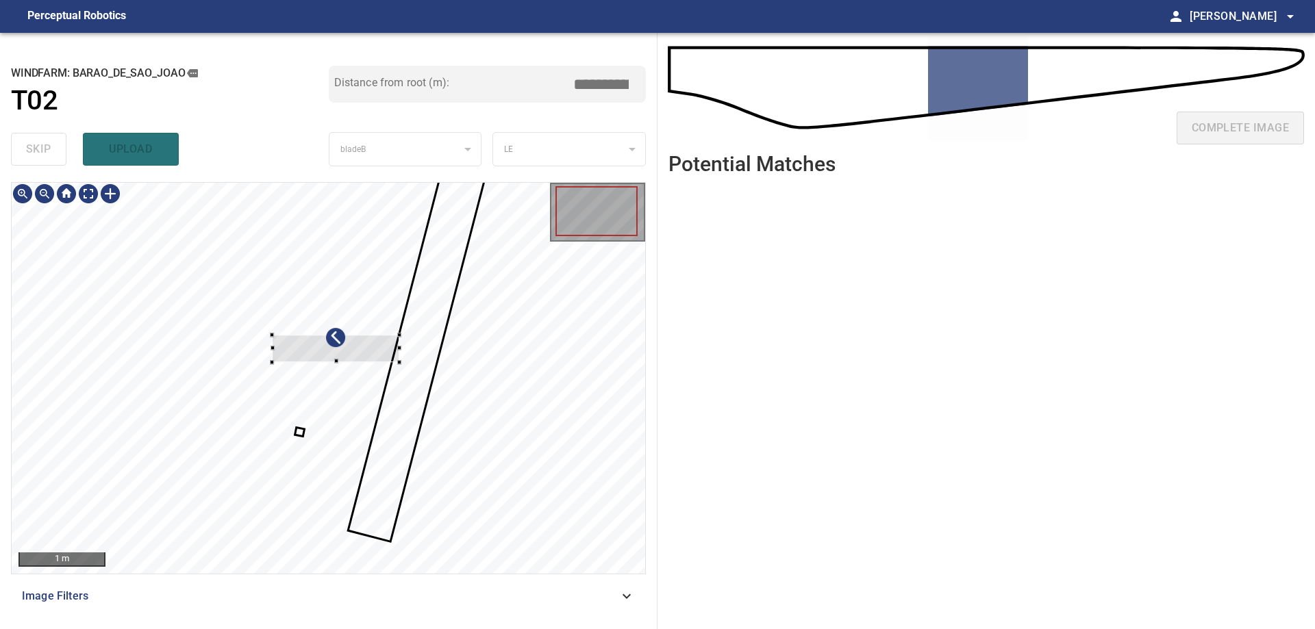
click at [505, 365] on div at bounding box center [329, 378] width 634 height 391
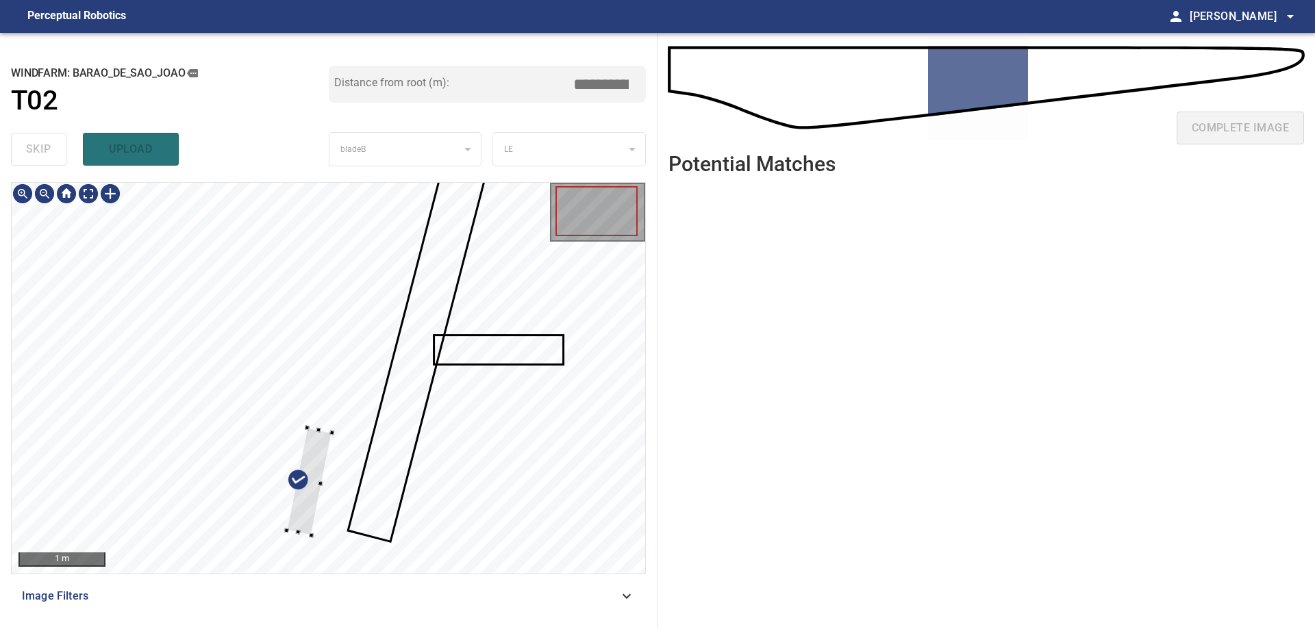
click at [483, 412] on div at bounding box center [329, 378] width 634 height 391
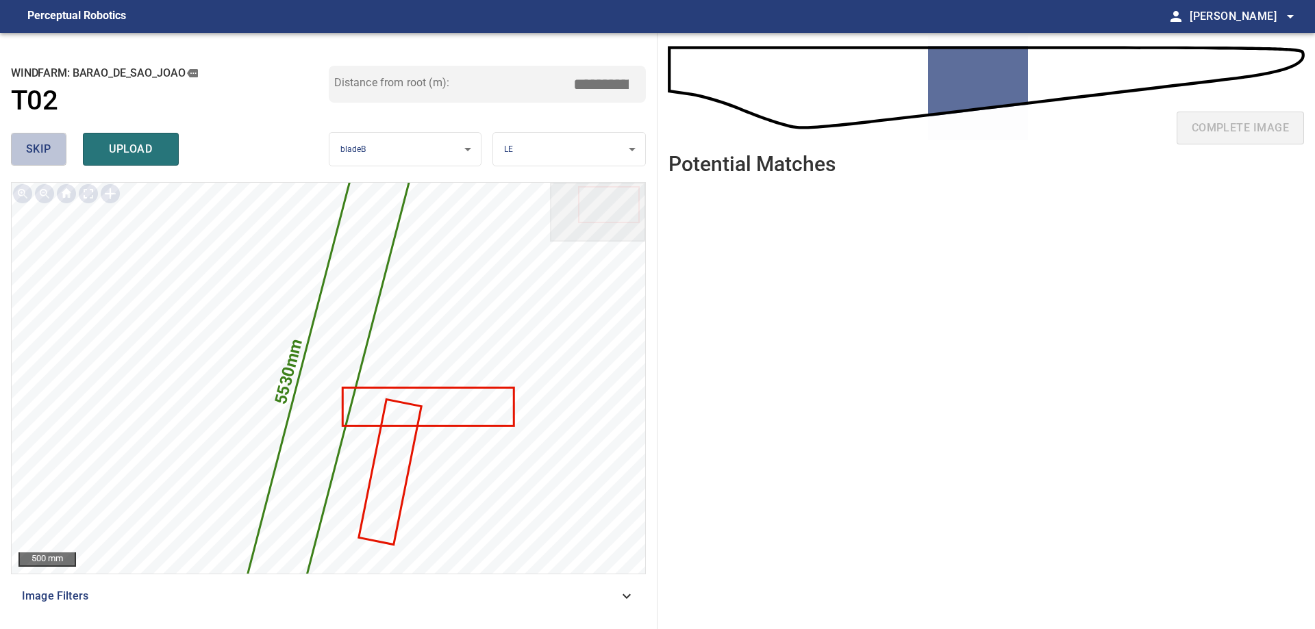
click at [41, 149] on span "skip" at bounding box center [38, 149] width 25 height 19
click at [40, 149] on span "skip" at bounding box center [38, 149] width 25 height 19
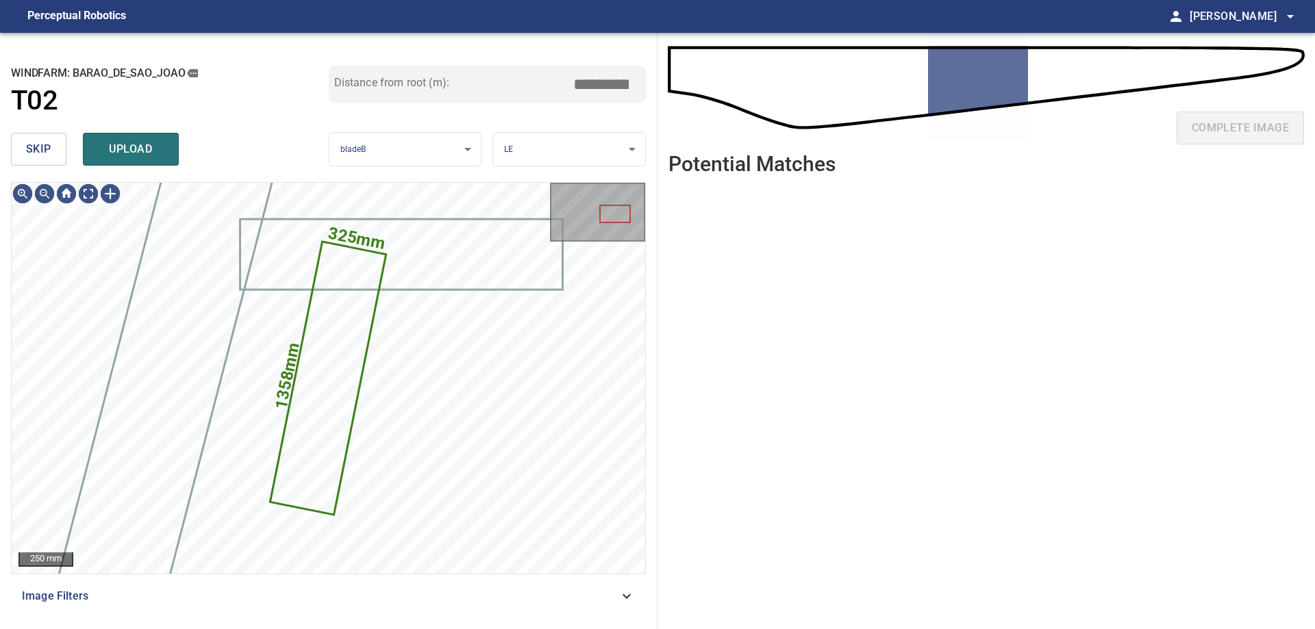
type input "*****"
click at [35, 142] on span "skip" at bounding box center [38, 149] width 25 height 19
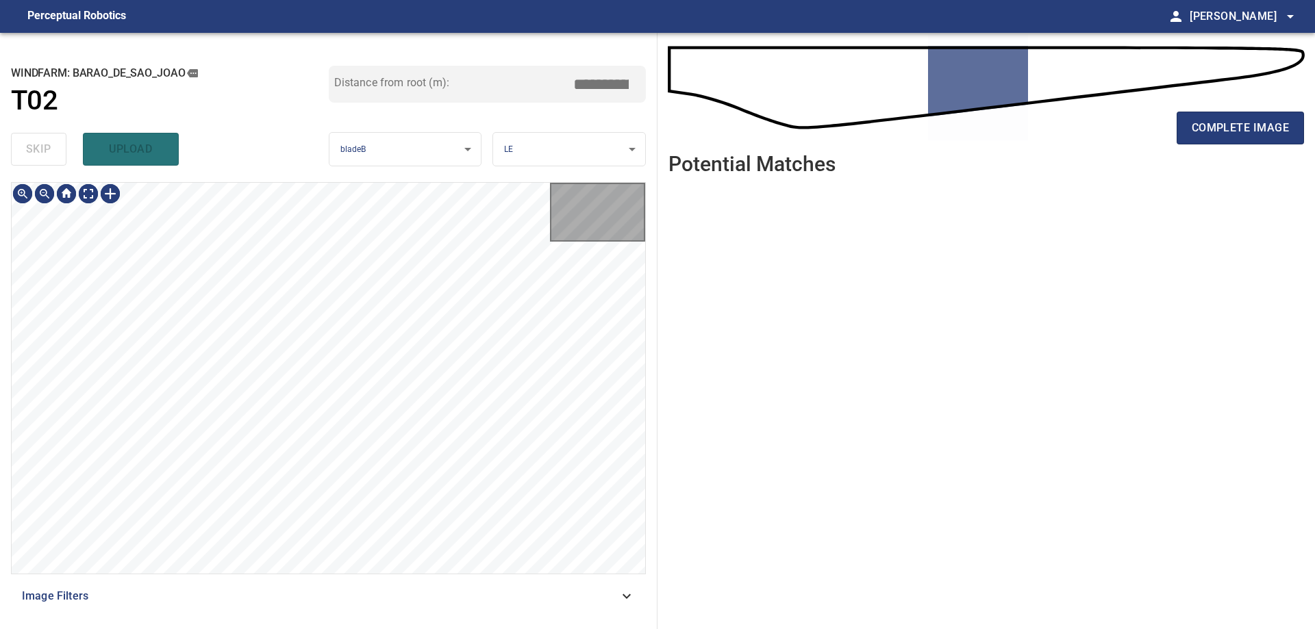
click at [35, 142] on div "skip upload" at bounding box center [170, 149] width 318 height 44
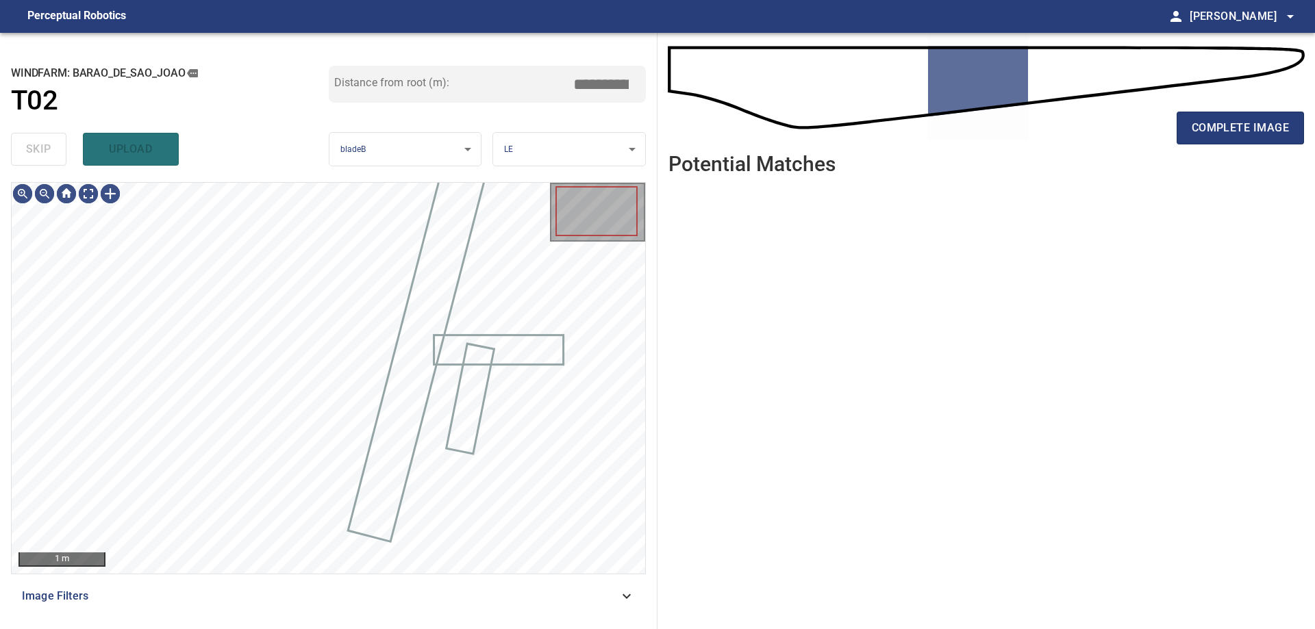
click at [35, 142] on div "skip upload" at bounding box center [170, 149] width 318 height 44
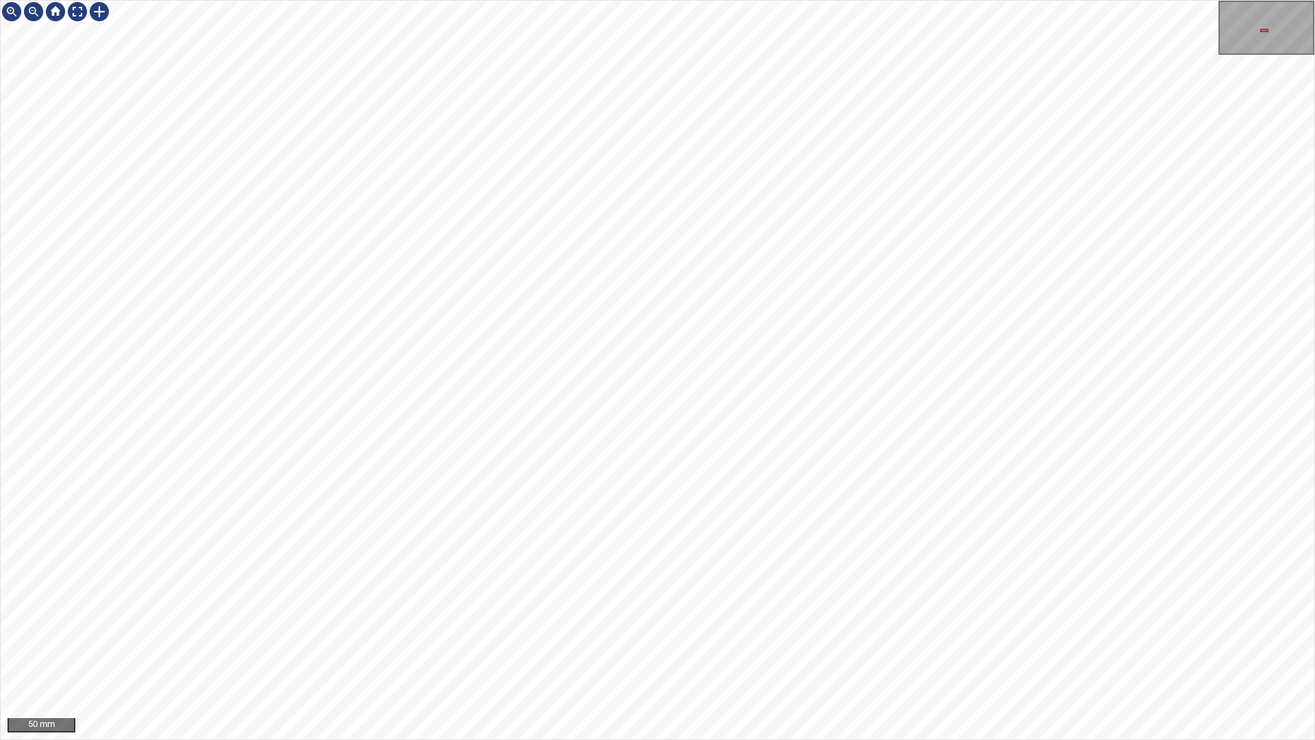
click at [838, 739] on div "50 mm" at bounding box center [657, 370] width 1315 height 740
click at [937, 739] on div "50 mm" at bounding box center [657, 370] width 1315 height 740
click at [732, 739] on div "50 mm" at bounding box center [657, 370] width 1315 height 740
click at [854, 739] on div "50 mm" at bounding box center [657, 370] width 1315 height 740
click at [731, 739] on div "50 mm" at bounding box center [657, 370] width 1315 height 740
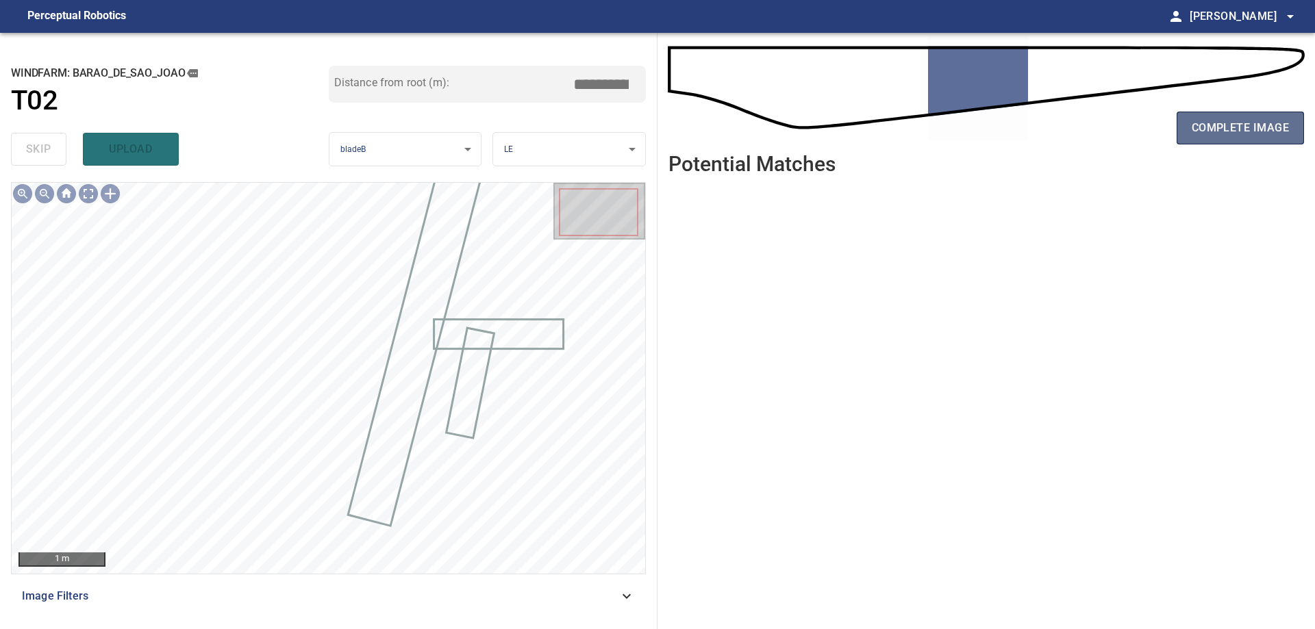
click at [1239, 133] on span "complete image" at bounding box center [1240, 127] width 97 height 19
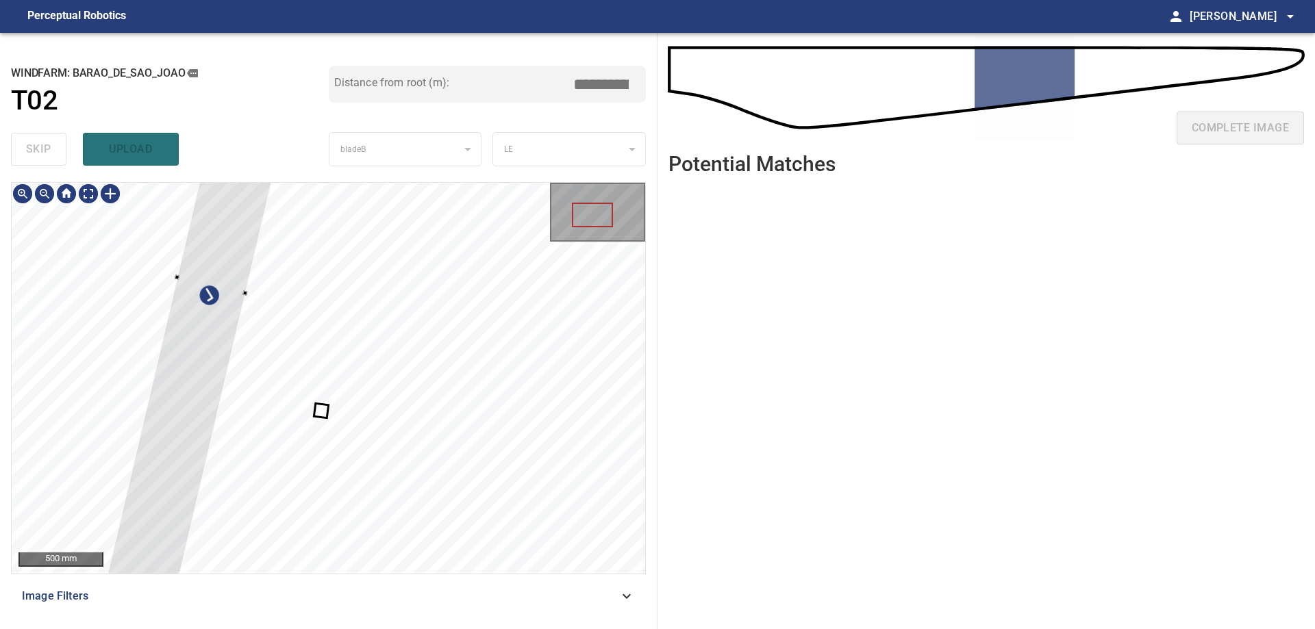
click at [82, 446] on div at bounding box center [329, 378] width 634 height 391
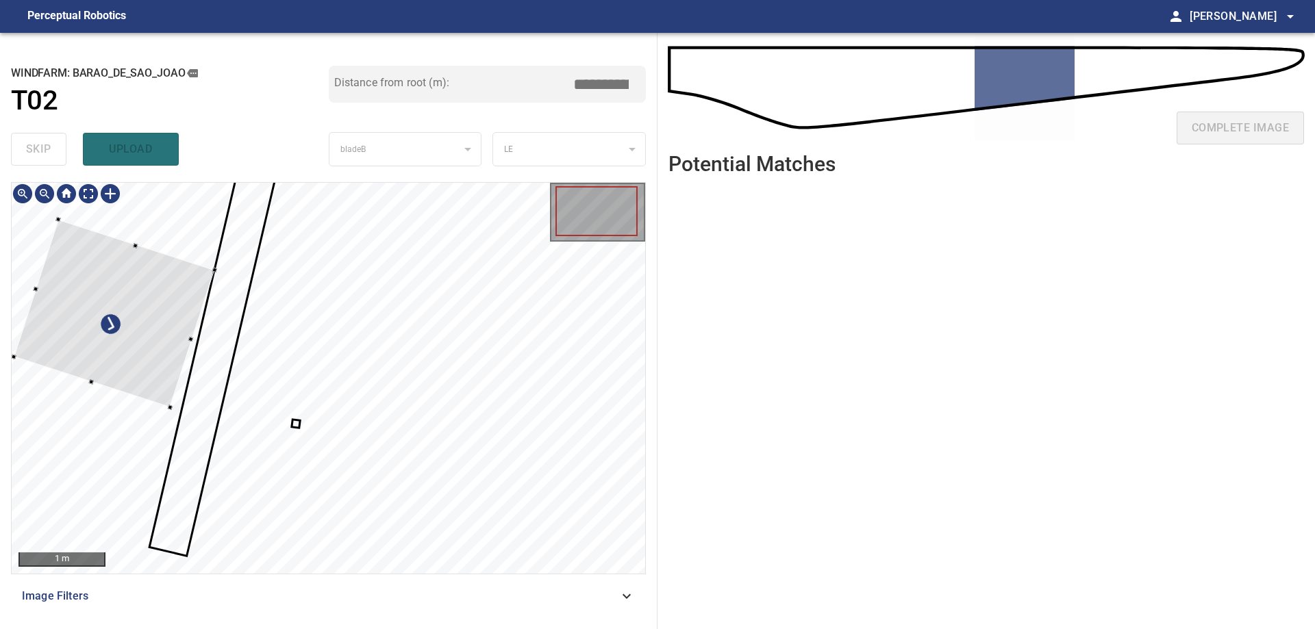
click at [151, 341] on div at bounding box center [114, 314] width 201 height 188
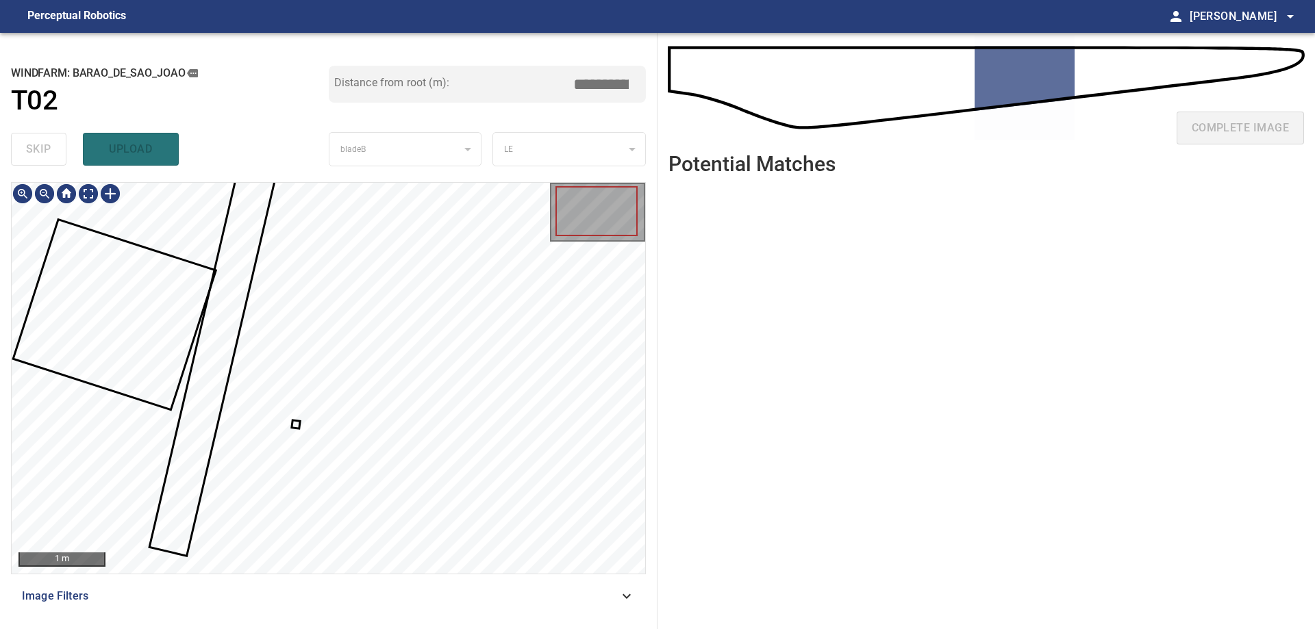
click at [296, 424] on div at bounding box center [329, 378] width 634 height 391
click at [299, 427] on div at bounding box center [329, 378] width 634 height 391
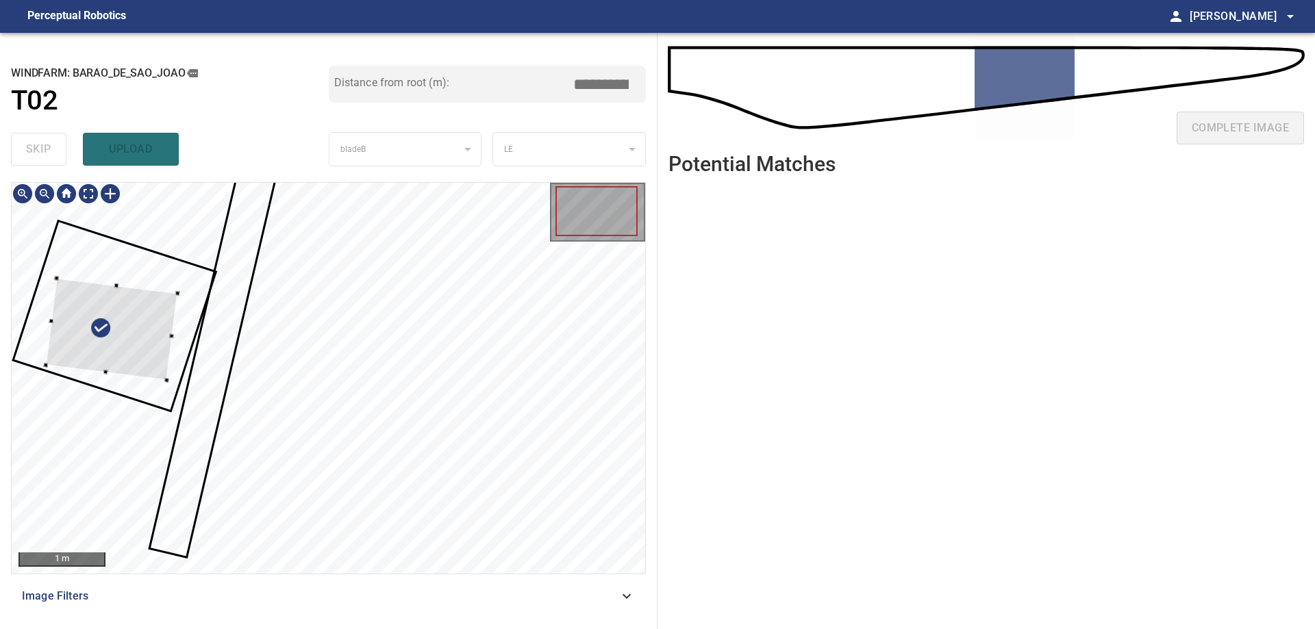
click at [167, 343] on div at bounding box center [111, 330] width 132 height 102
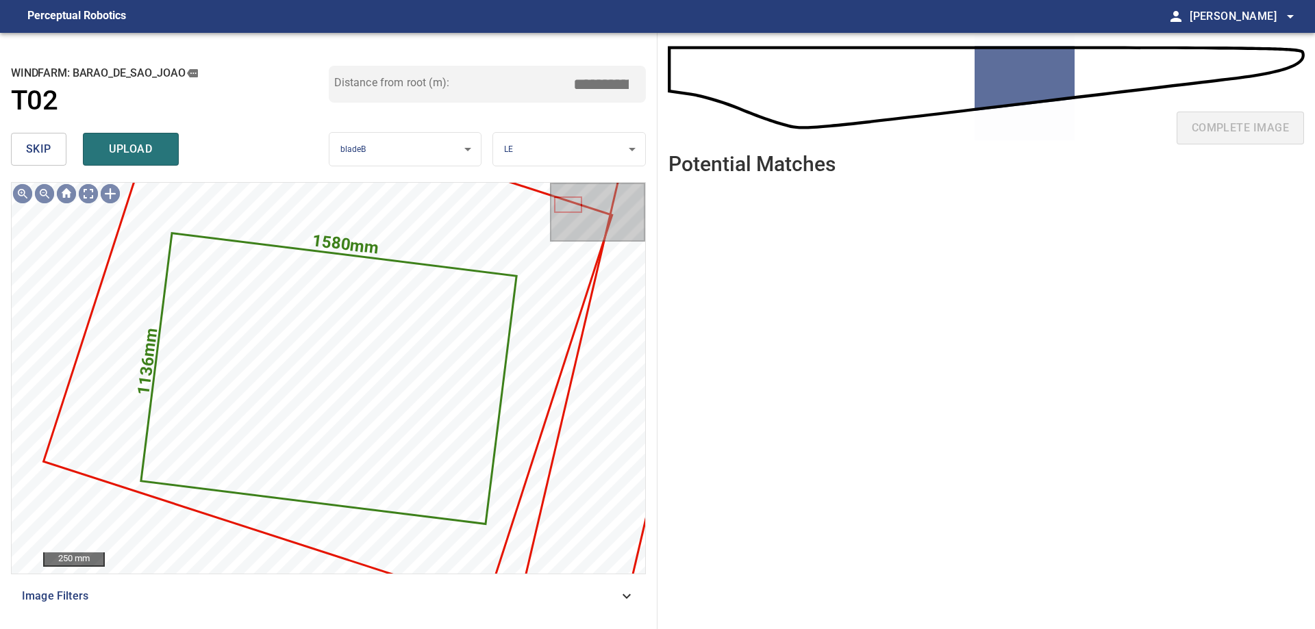
click at [34, 142] on span "skip" at bounding box center [38, 149] width 25 height 19
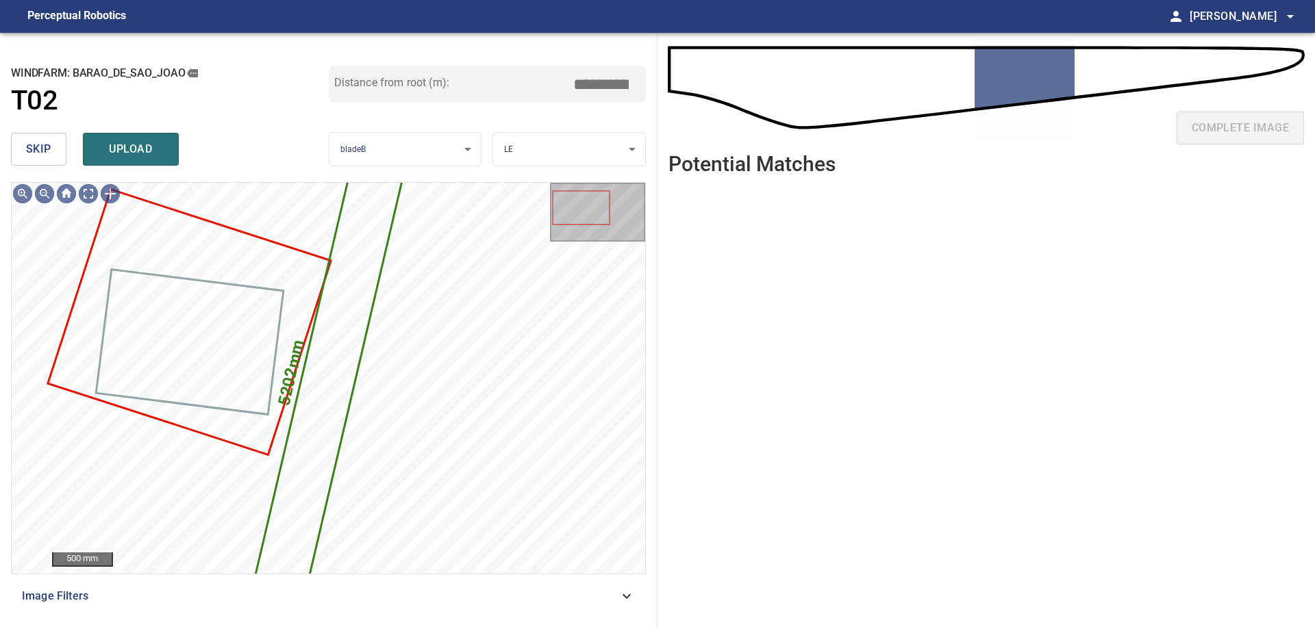
click at [35, 142] on span "skip" at bounding box center [38, 149] width 25 height 19
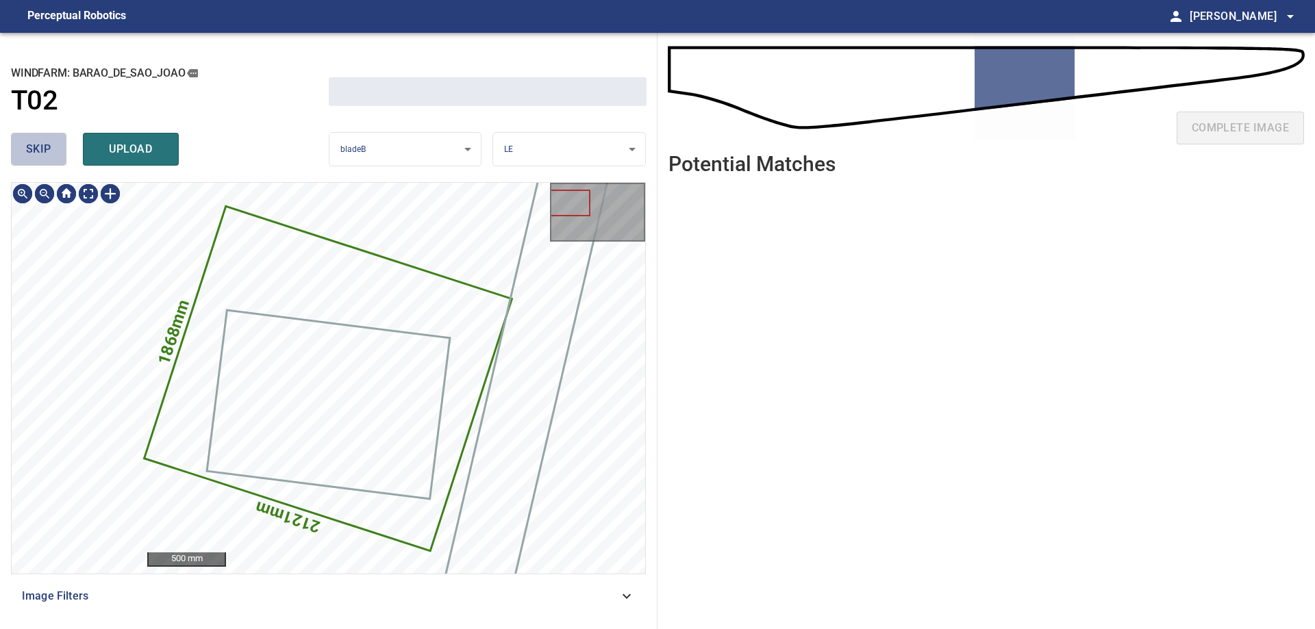
click at [36, 142] on span "skip" at bounding box center [38, 149] width 25 height 19
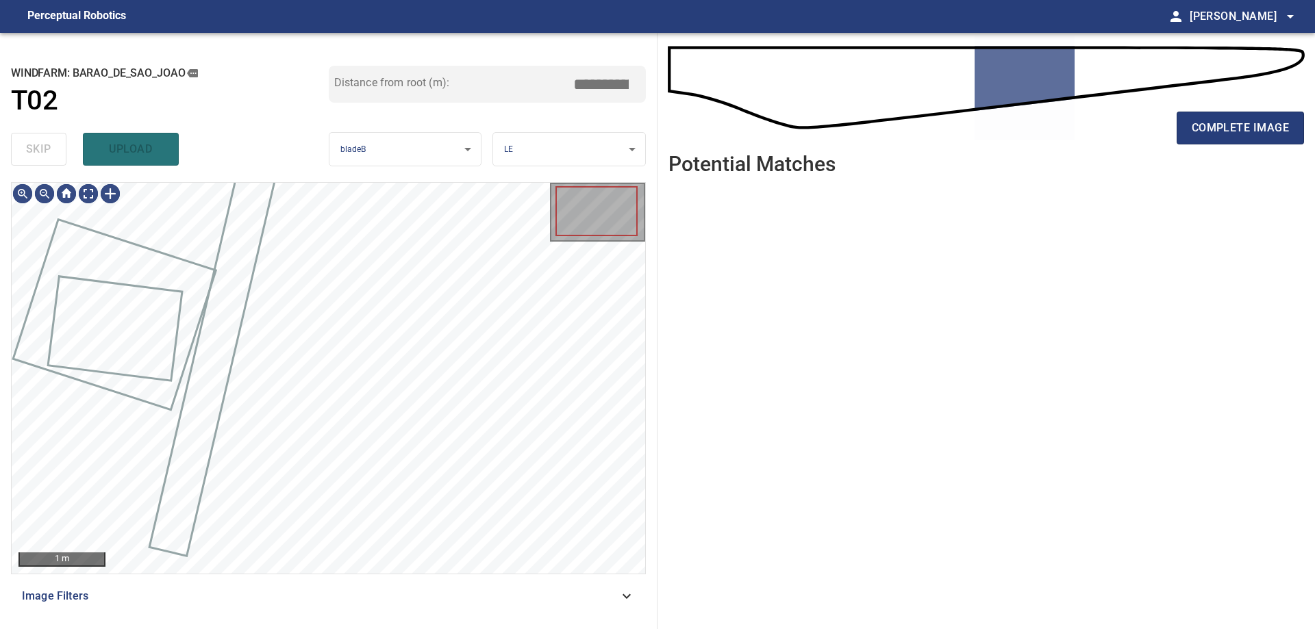
click at [36, 142] on div "skip upload" at bounding box center [170, 149] width 318 height 44
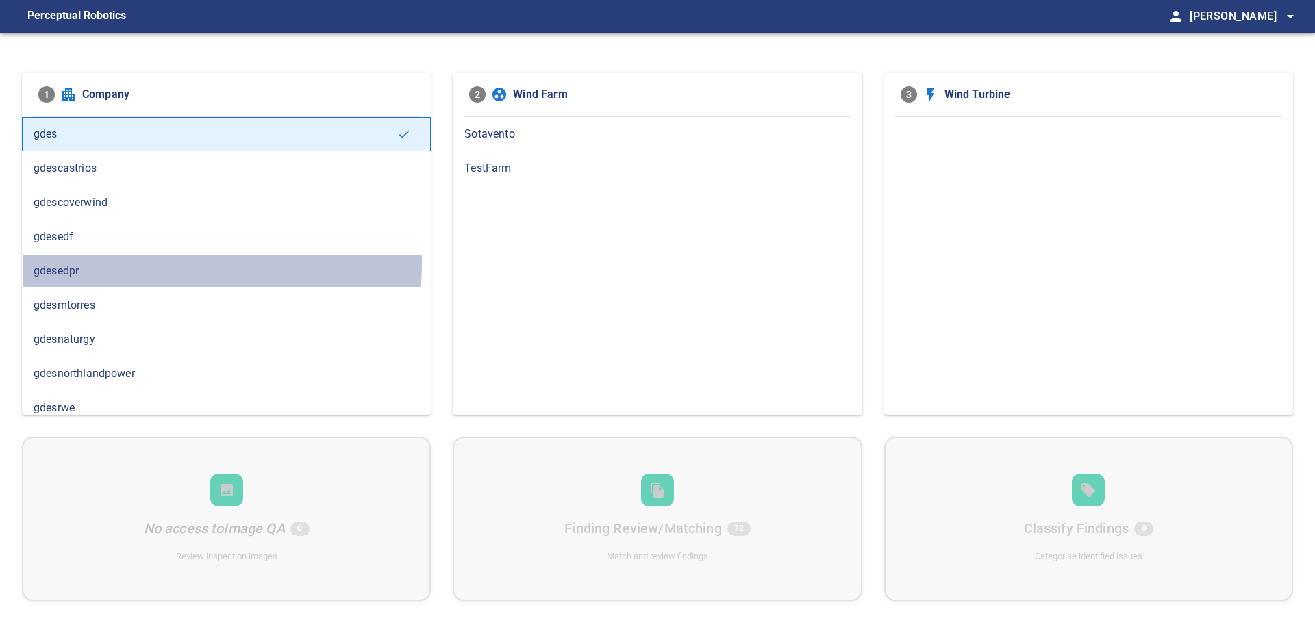
click at [73, 261] on div "gdesedpr" at bounding box center [226, 271] width 409 height 34
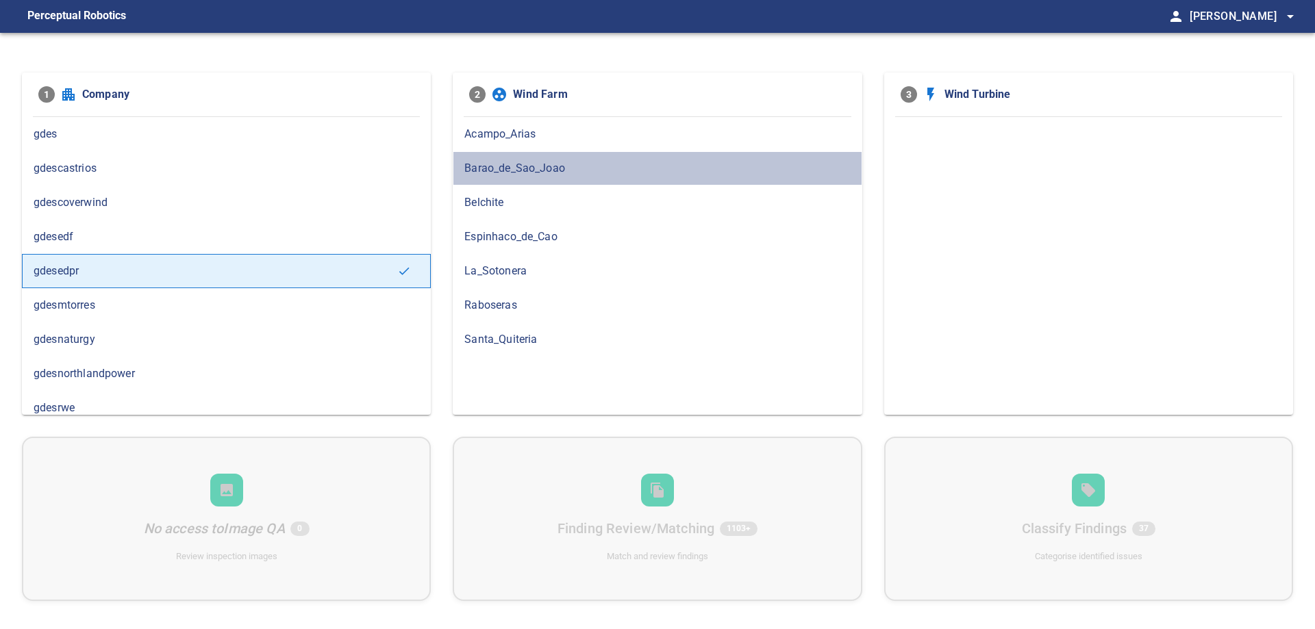
click at [553, 167] on span "Barao_de_Sao_Joao" at bounding box center [657, 168] width 386 height 16
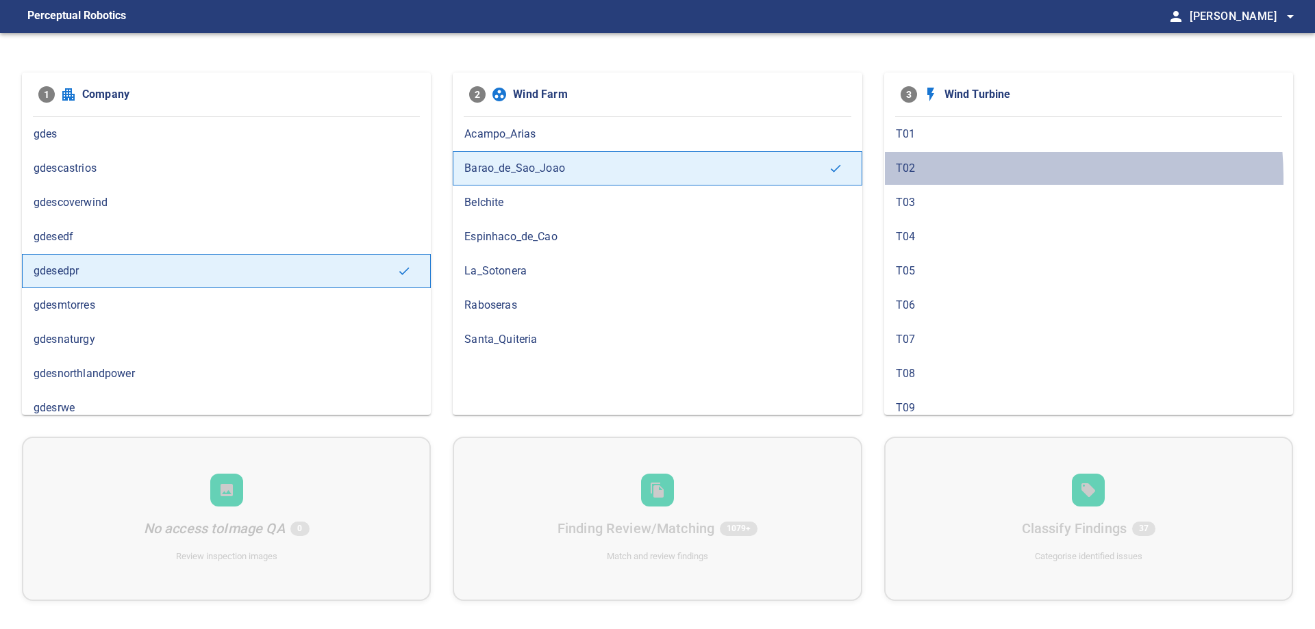
click at [940, 179] on div "T02" at bounding box center [1088, 168] width 409 height 34
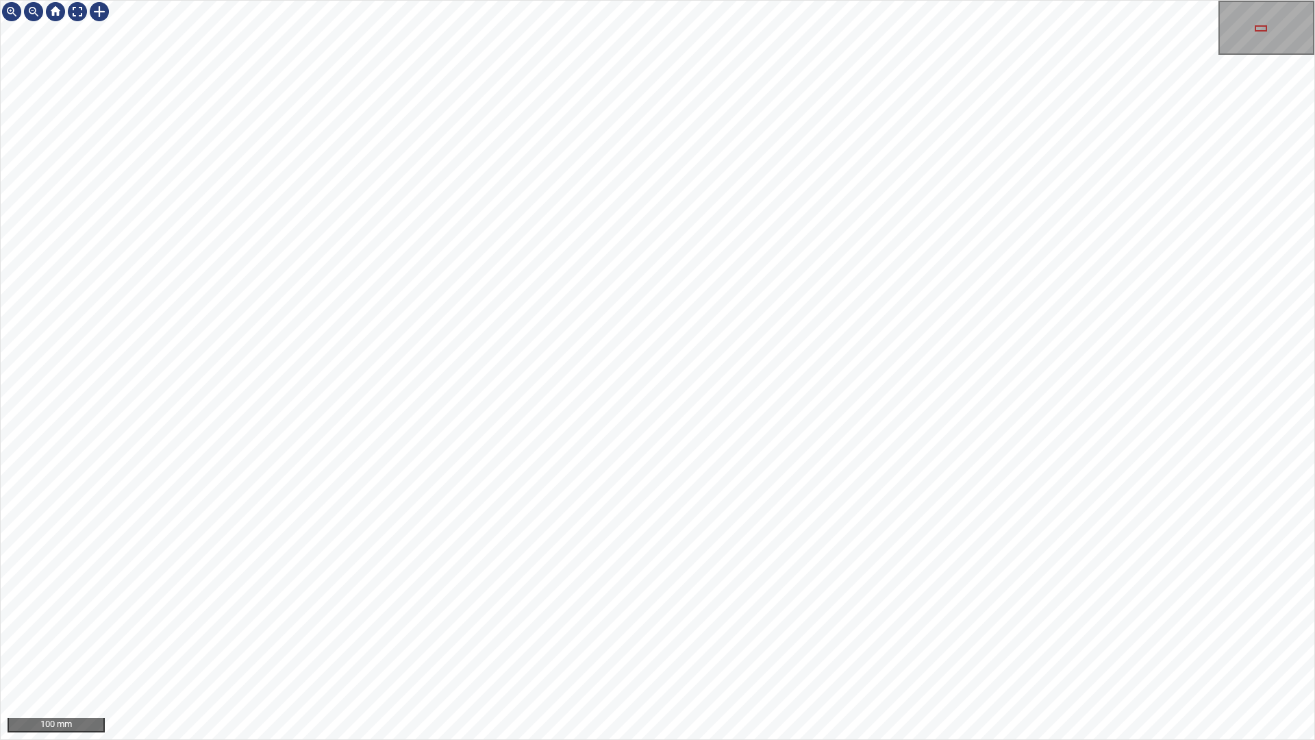
click at [727, 739] on div "100 mm" at bounding box center [657, 370] width 1315 height 740
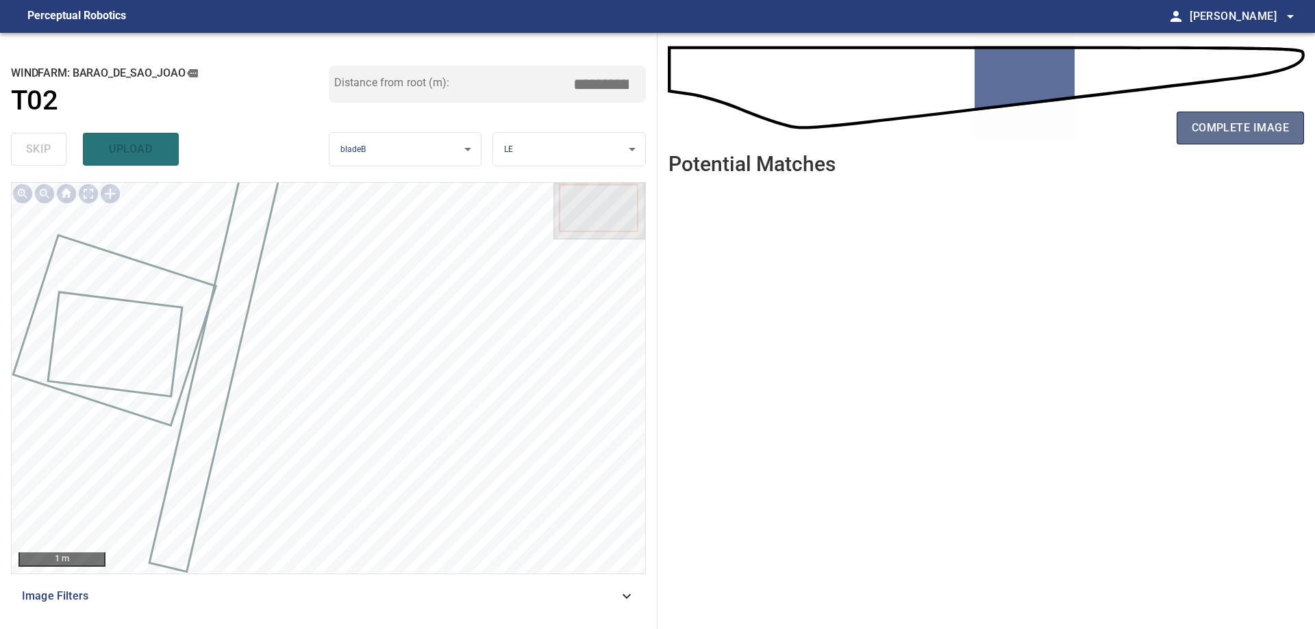
click at [1223, 138] on button "complete image" at bounding box center [1240, 128] width 127 height 33
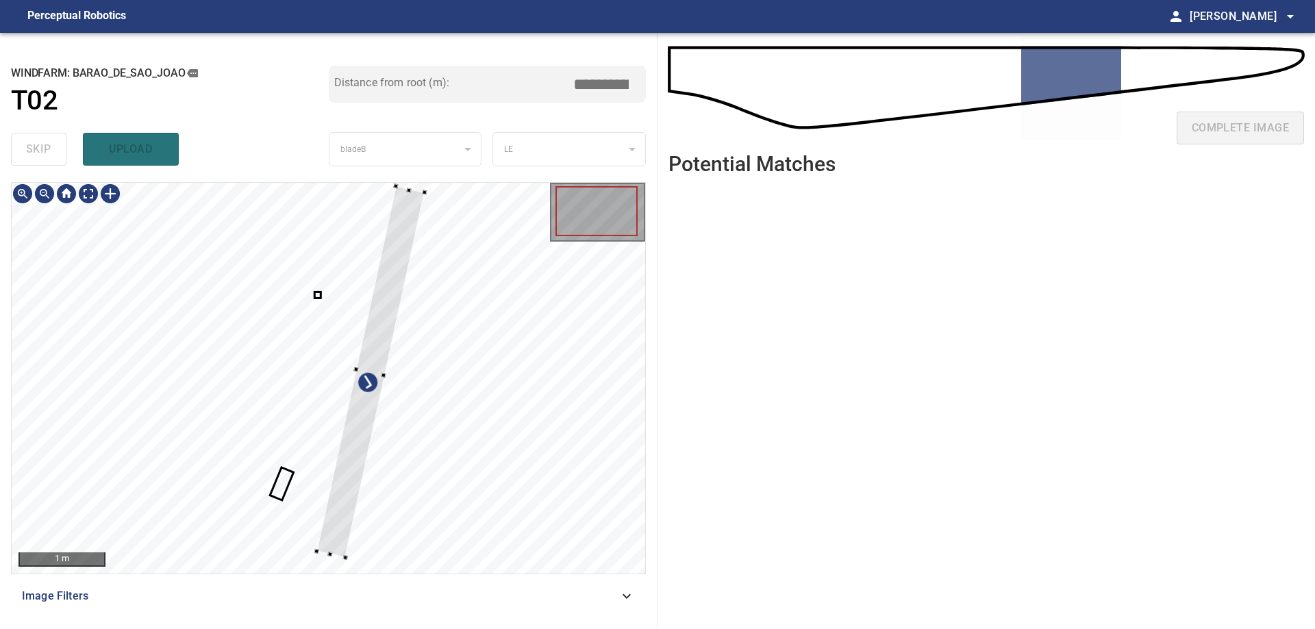
click at [423, 395] on div at bounding box center [370, 372] width 108 height 371
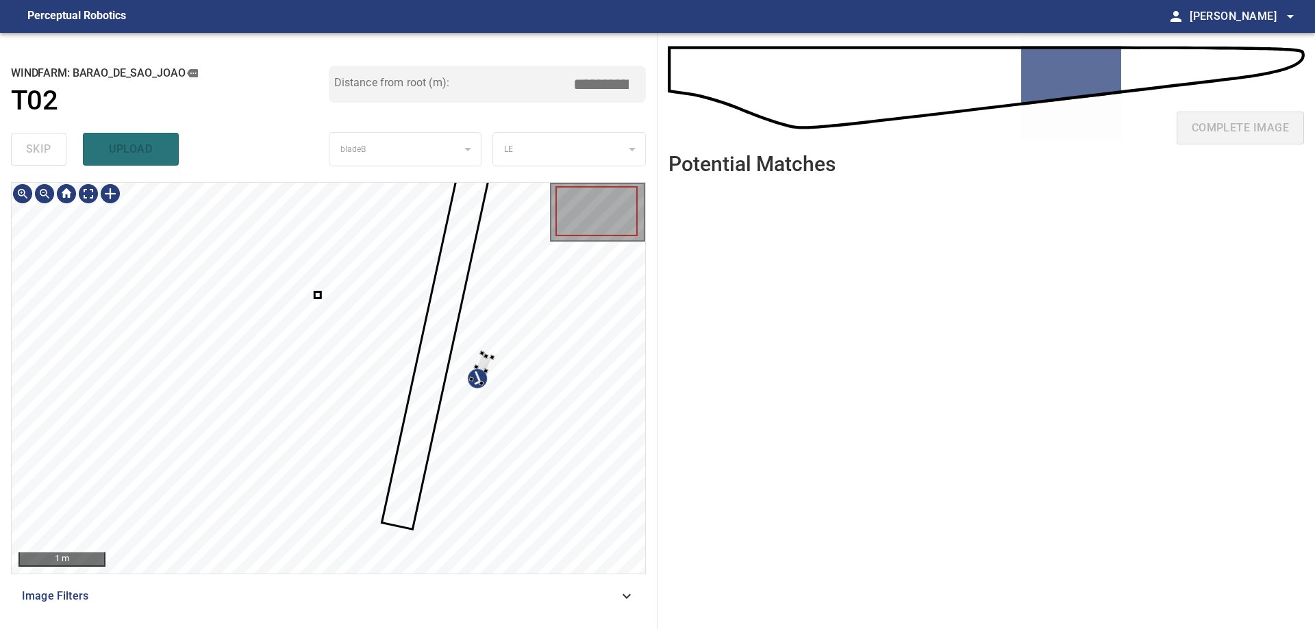
click at [502, 345] on div at bounding box center [329, 378] width 634 height 391
click at [531, 257] on div at bounding box center [329, 378] width 634 height 391
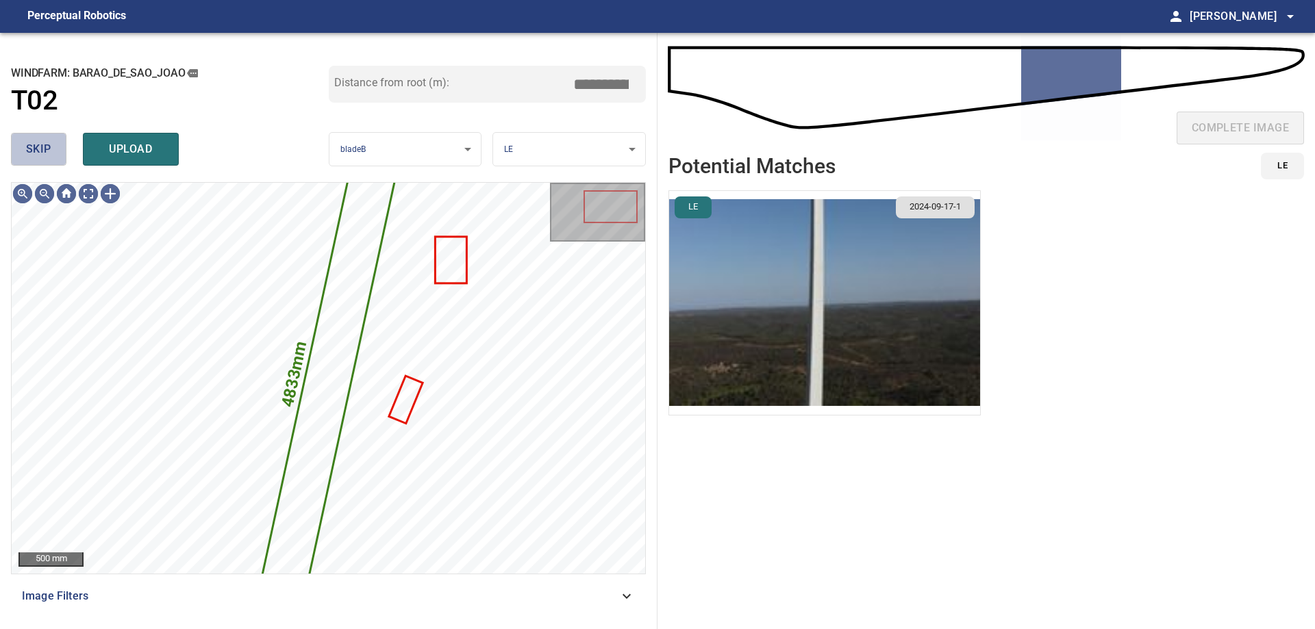
click at [34, 152] on span "skip" at bounding box center [38, 149] width 25 height 19
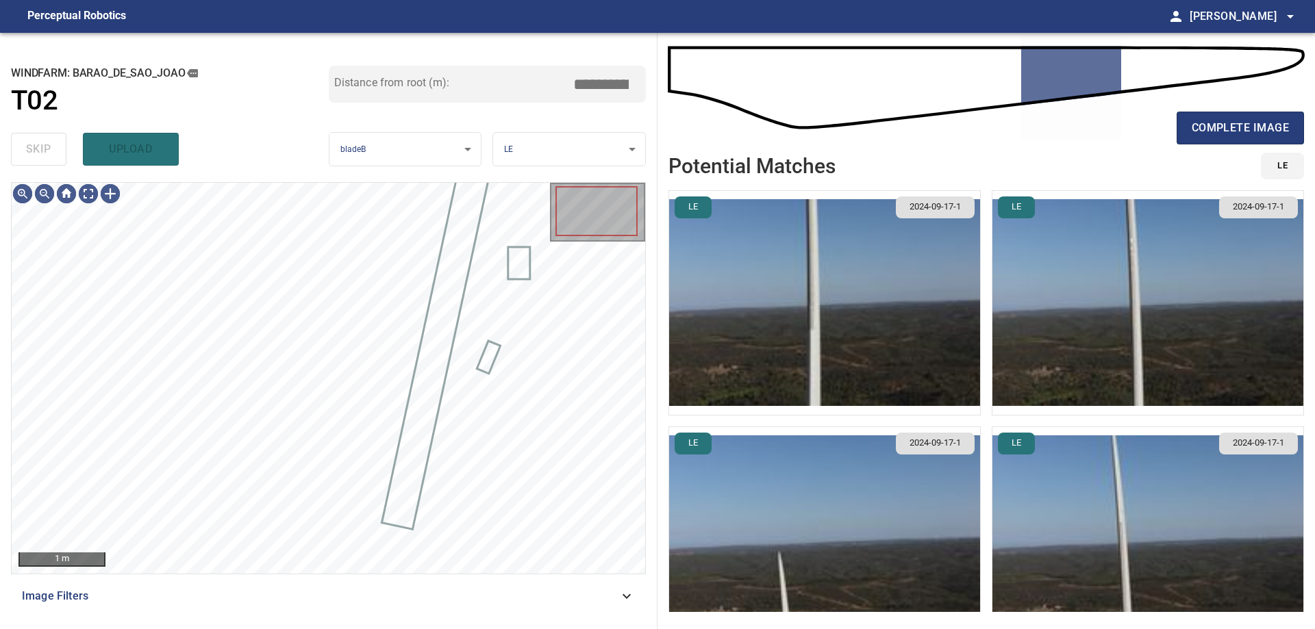
type input "*****"
click at [34, 152] on div "skip upload" at bounding box center [170, 149] width 318 height 44
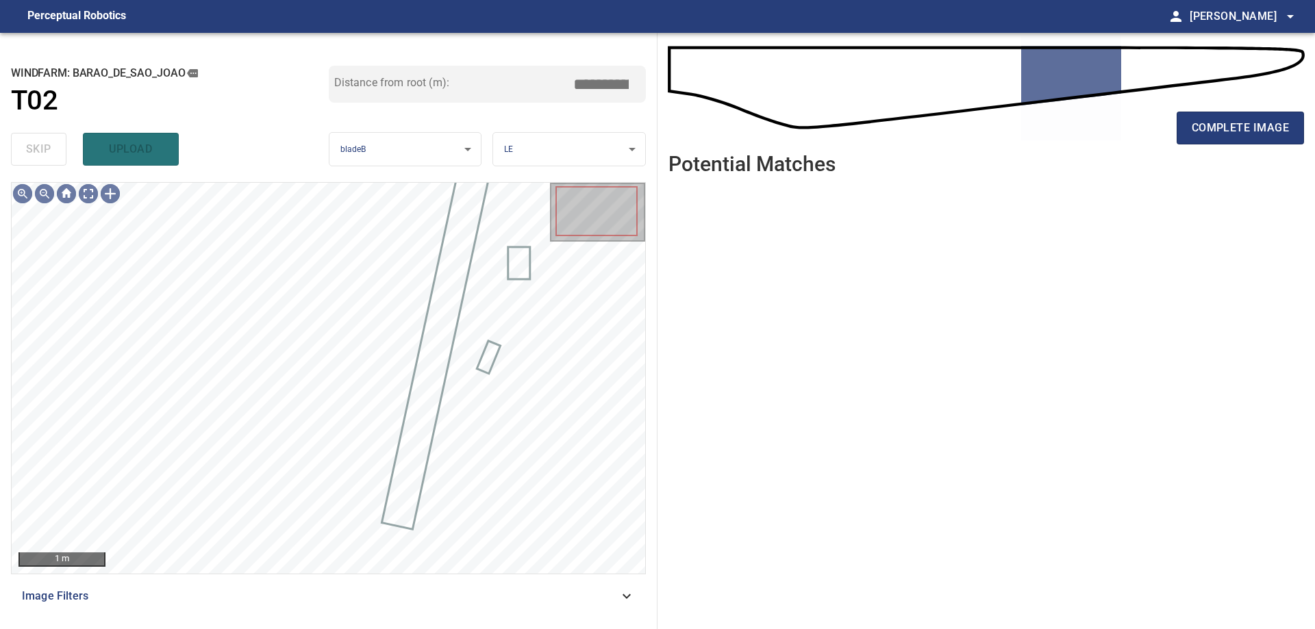
click at [34, 152] on div "skip upload" at bounding box center [170, 149] width 318 height 44
drag, startPoint x: 34, startPoint y: 152, endPoint x: 73, endPoint y: 199, distance: 61.7
click at [62, 181] on div "**********" at bounding box center [329, 331] width 658 height 597
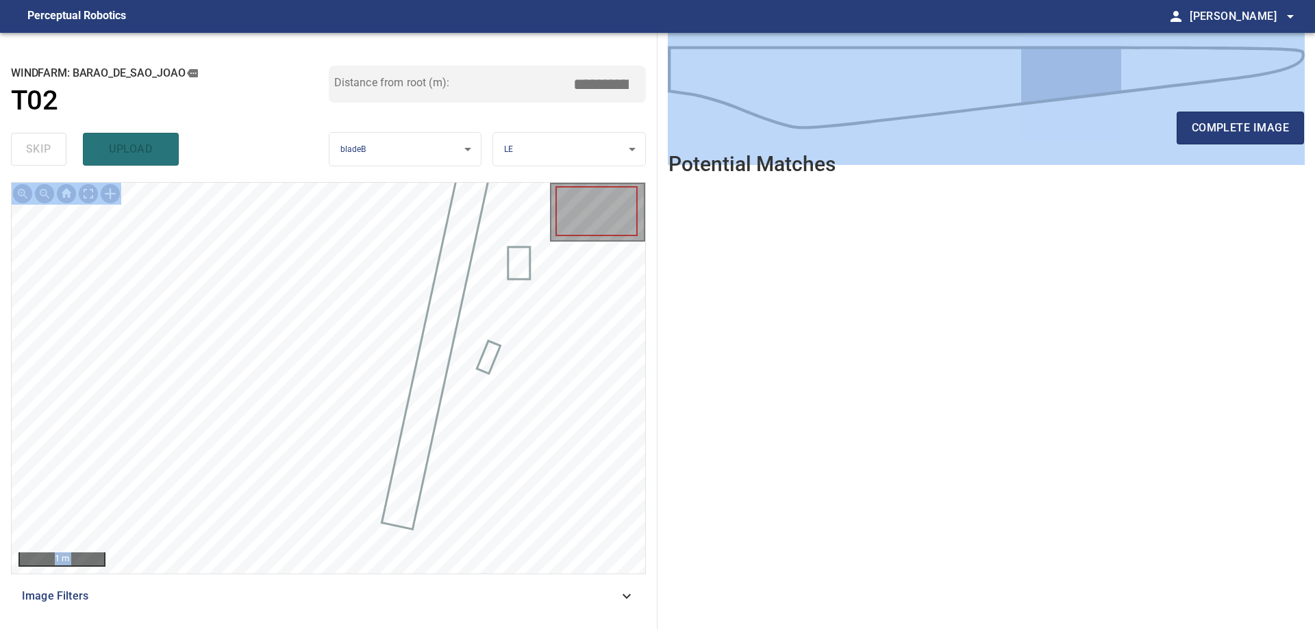
click at [91, 181] on div "**********" at bounding box center [329, 331] width 658 height 597
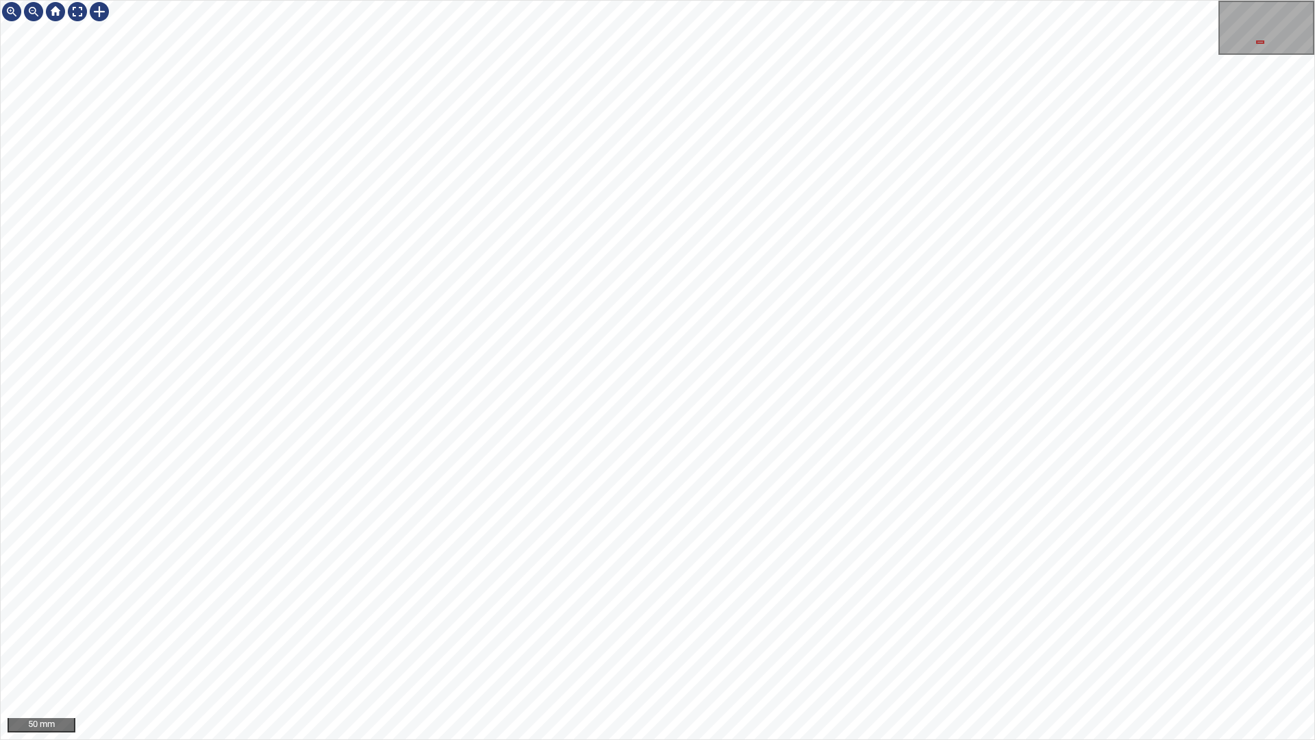
click at [674, 739] on div "50 mm" at bounding box center [657, 370] width 1315 height 740
click at [626, 739] on div "50 mm" at bounding box center [657, 370] width 1315 height 740
click at [731, 739] on div "100 mm" at bounding box center [657, 370] width 1315 height 740
click at [910, 739] on div "100 mm" at bounding box center [657, 370] width 1315 height 740
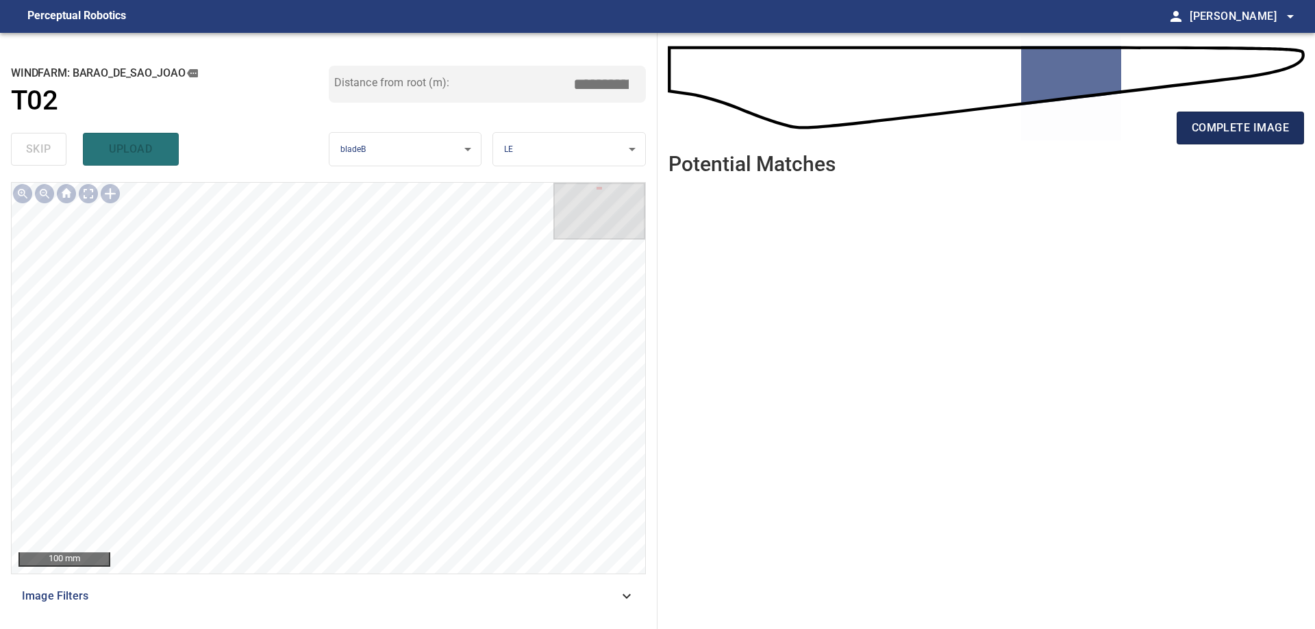
click at [1231, 134] on span "complete image" at bounding box center [1240, 127] width 97 height 19
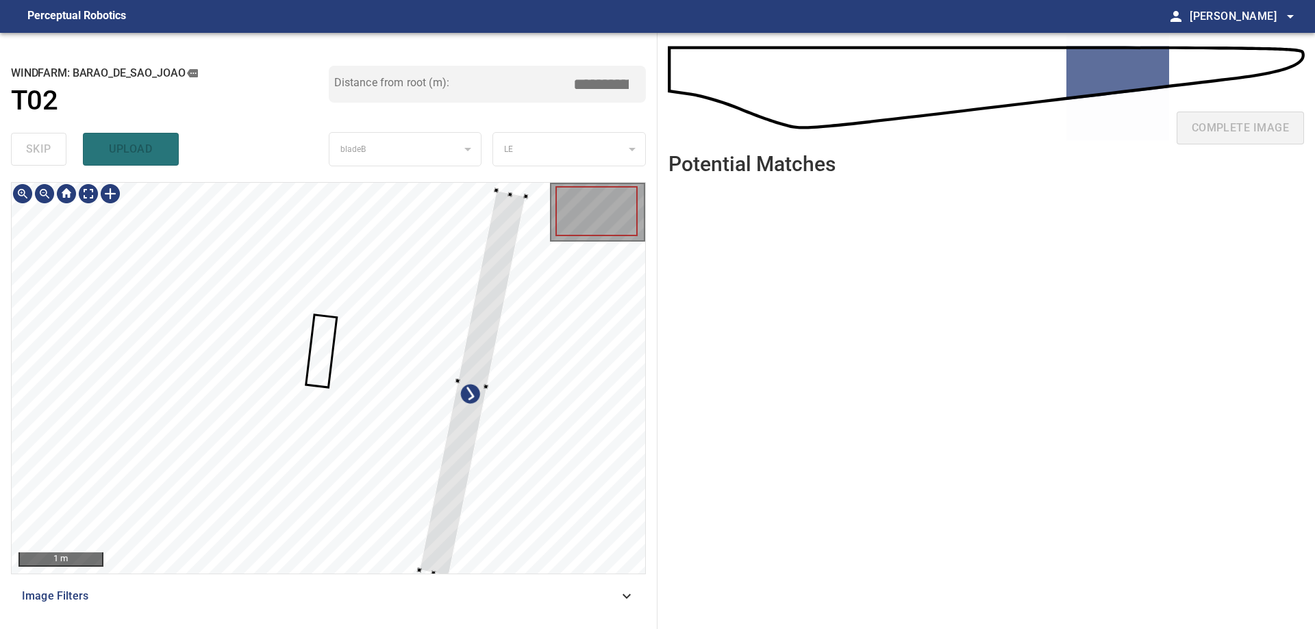
click at [474, 411] on div at bounding box center [472, 384] width 106 height 386
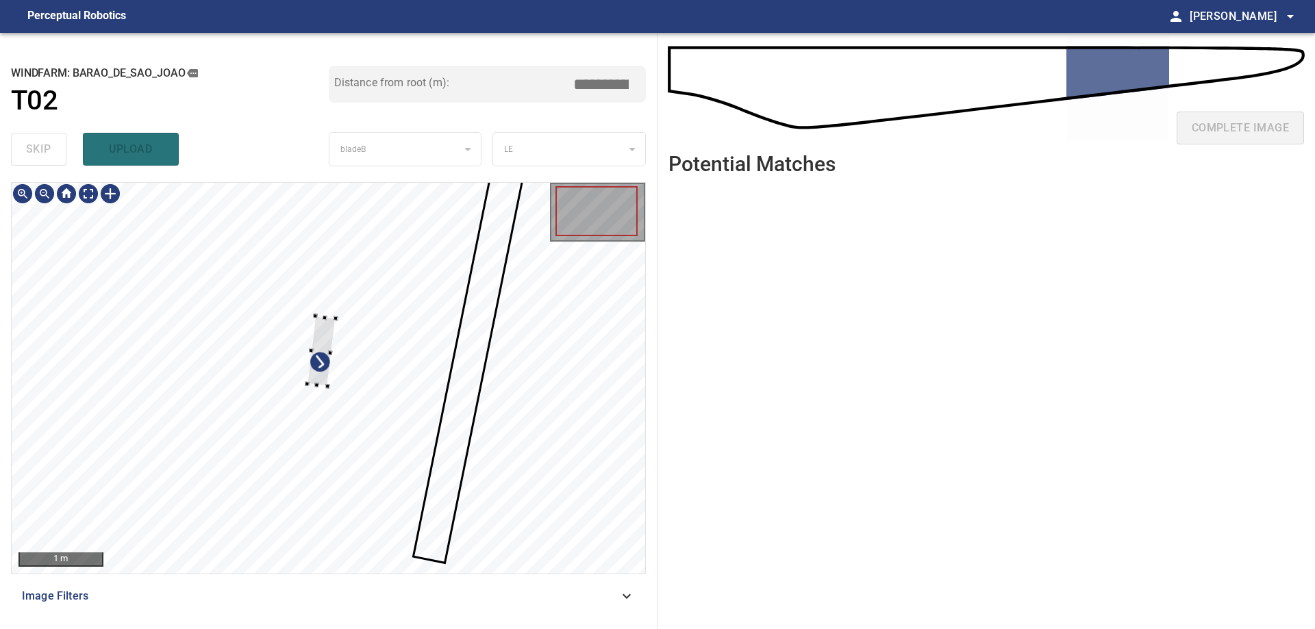
click at [345, 390] on div at bounding box center [329, 378] width 634 height 391
click at [423, 347] on div at bounding box center [329, 378] width 634 height 391
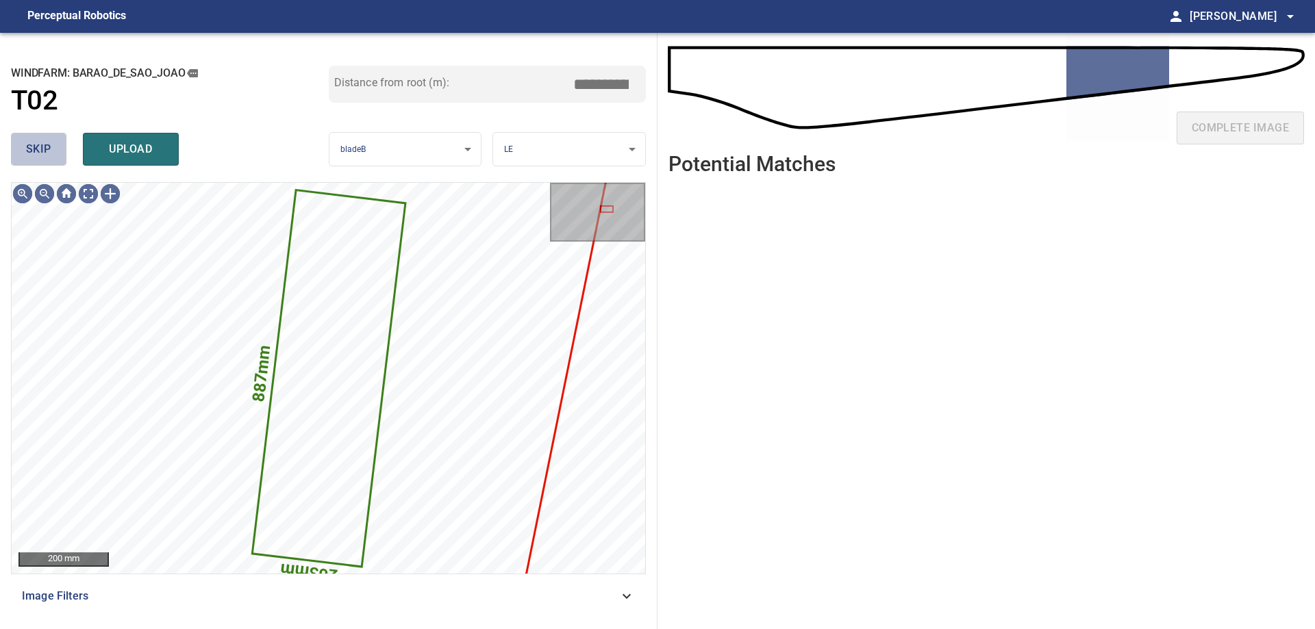
click at [23, 146] on button "skip" at bounding box center [38, 149] width 55 height 33
click at [26, 148] on button "skip" at bounding box center [38, 149] width 55 height 33
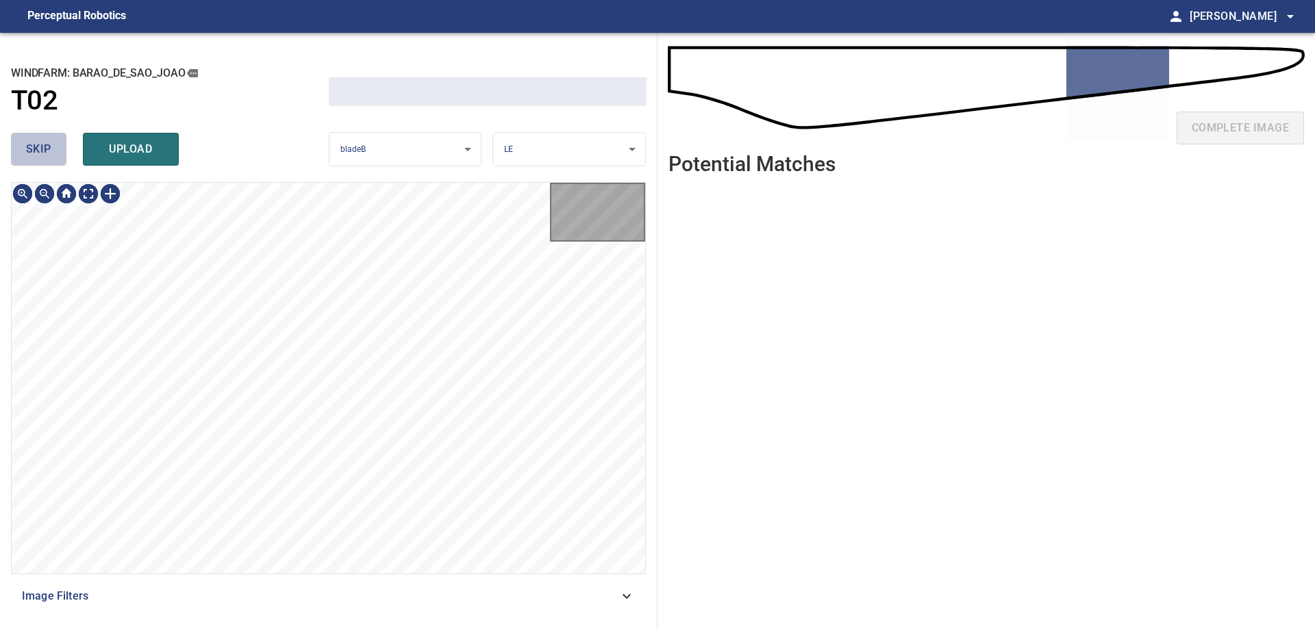
drag, startPoint x: 28, startPoint y: 149, endPoint x: 68, endPoint y: 174, distance: 46.8
click at [34, 153] on span "skip" at bounding box center [38, 149] width 25 height 19
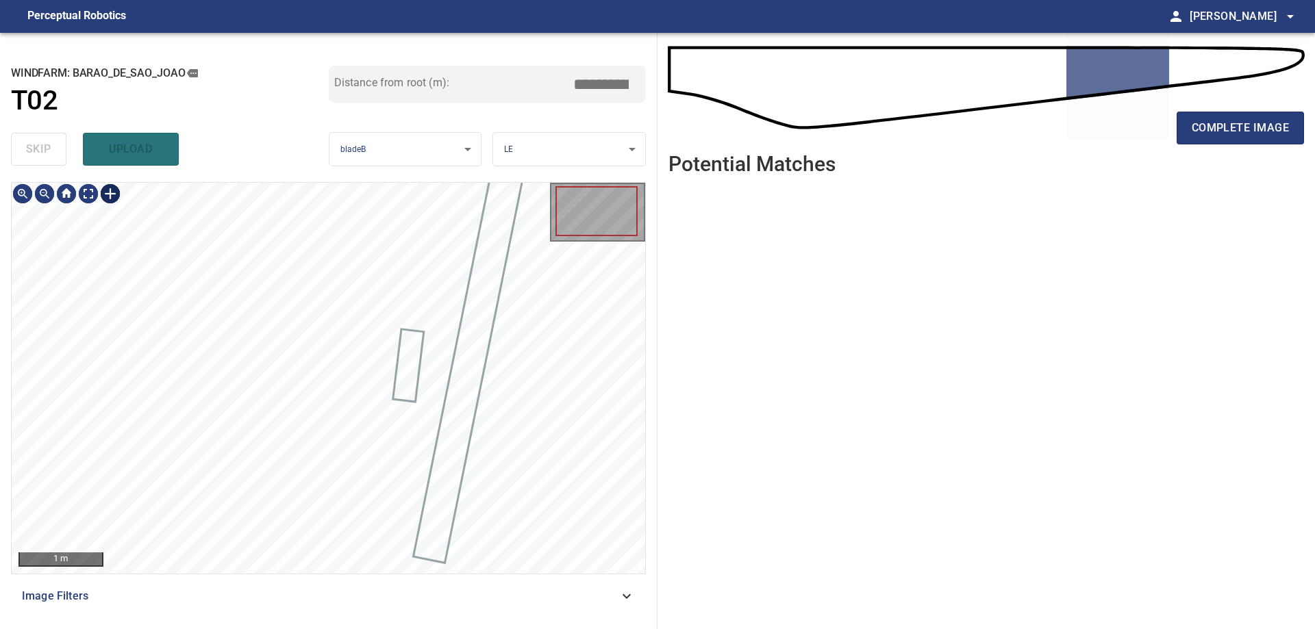
type input "*****"
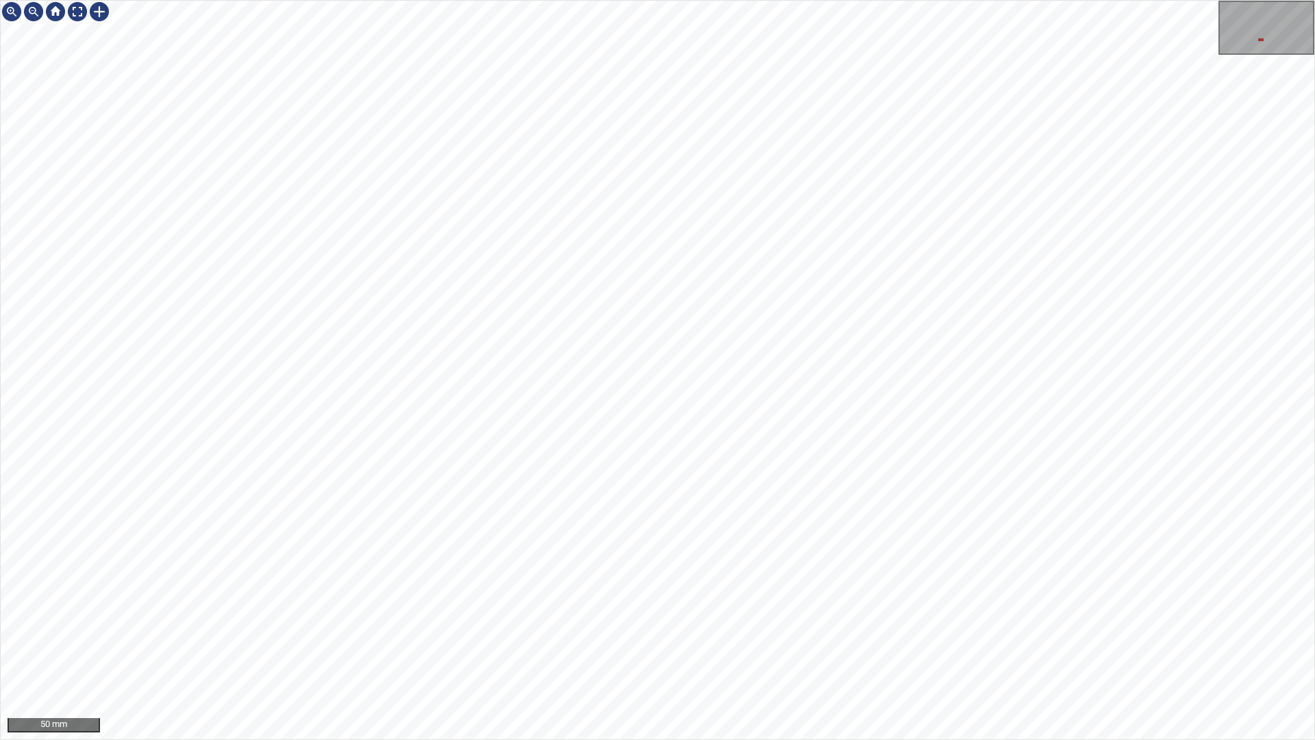
click at [761, 739] on div "50 mm" at bounding box center [657, 370] width 1315 height 740
click at [838, 739] on div "50 mm" at bounding box center [657, 370] width 1315 height 740
drag, startPoint x: 1314, startPoint y: 266, endPoint x: 1079, endPoint y: 739, distance: 527.8
click at [1079, 739] on div "50 mm" at bounding box center [657, 370] width 1315 height 740
click at [931, 739] on div "50 mm" at bounding box center [657, 370] width 1315 height 740
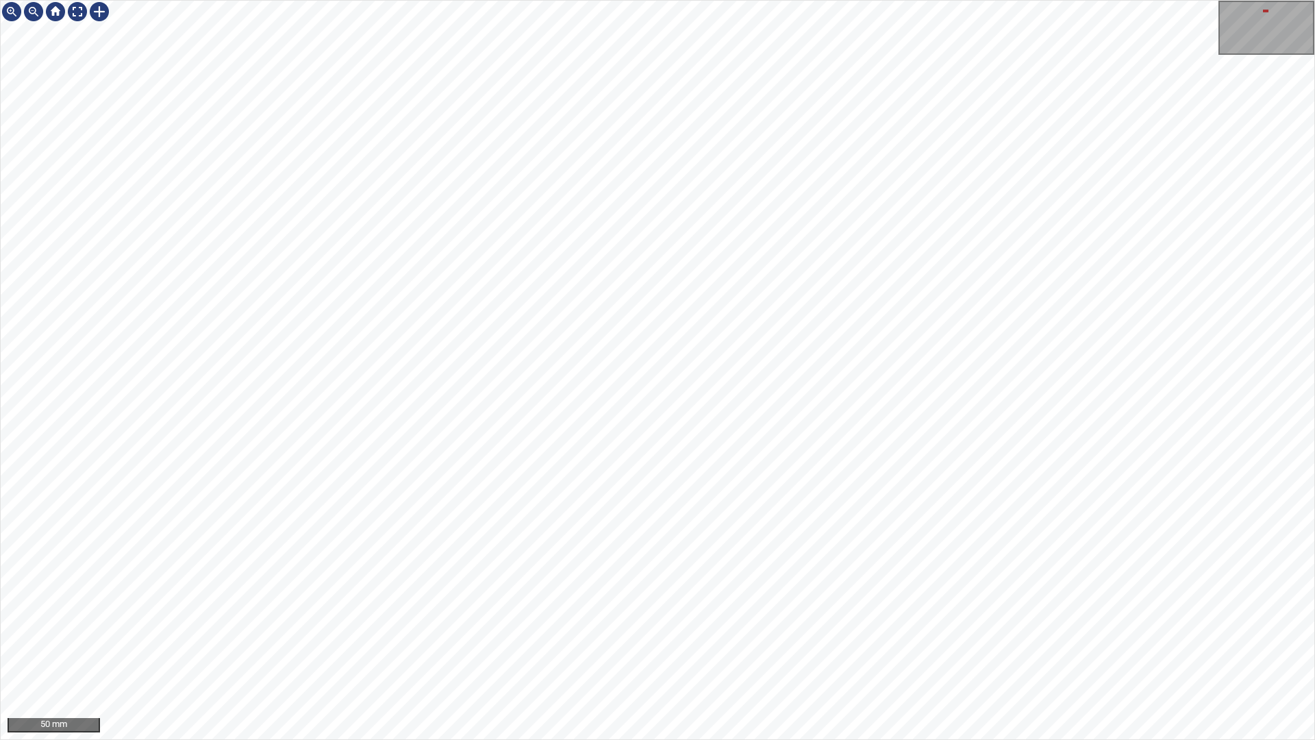
click at [795, 739] on div "50 mm" at bounding box center [657, 370] width 1315 height 740
click at [716, 739] on div "50 mm" at bounding box center [657, 370] width 1315 height 740
click at [94, 10] on div at bounding box center [99, 12] width 22 height 22
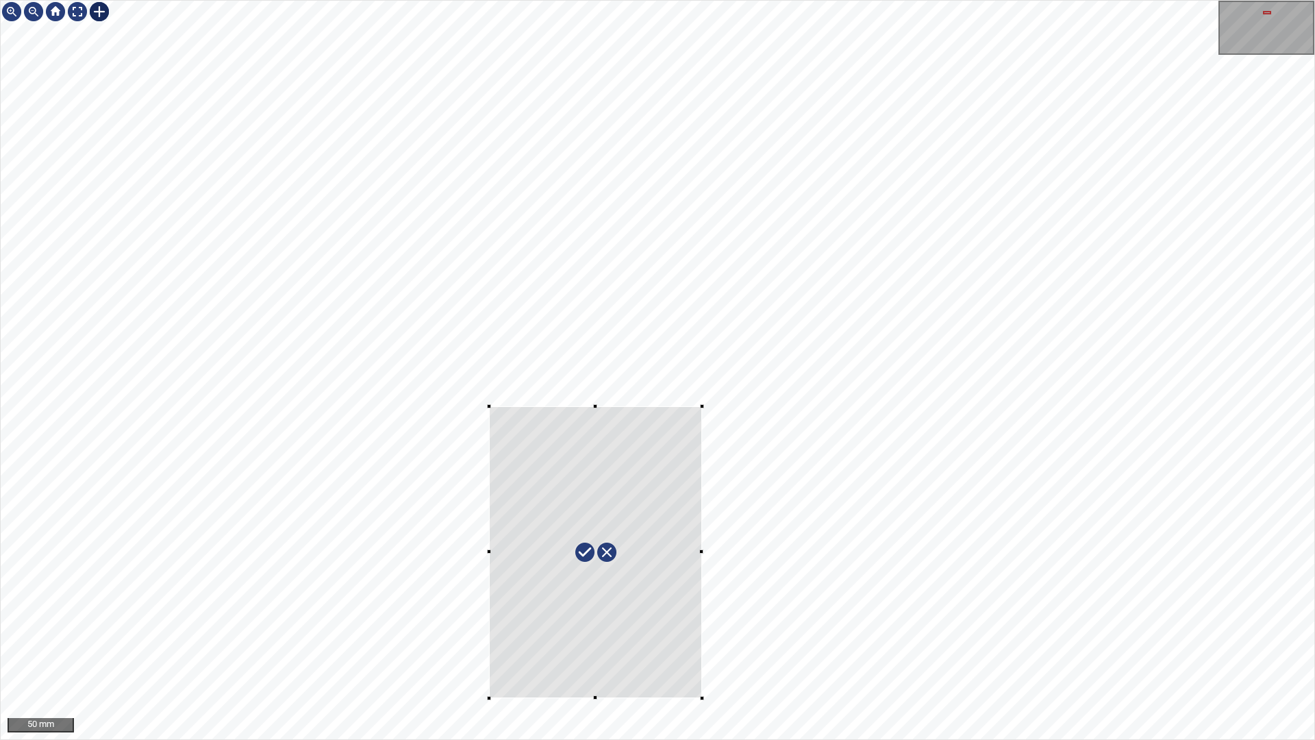
click at [703, 698] on div at bounding box center [658, 370] width 1314 height 738
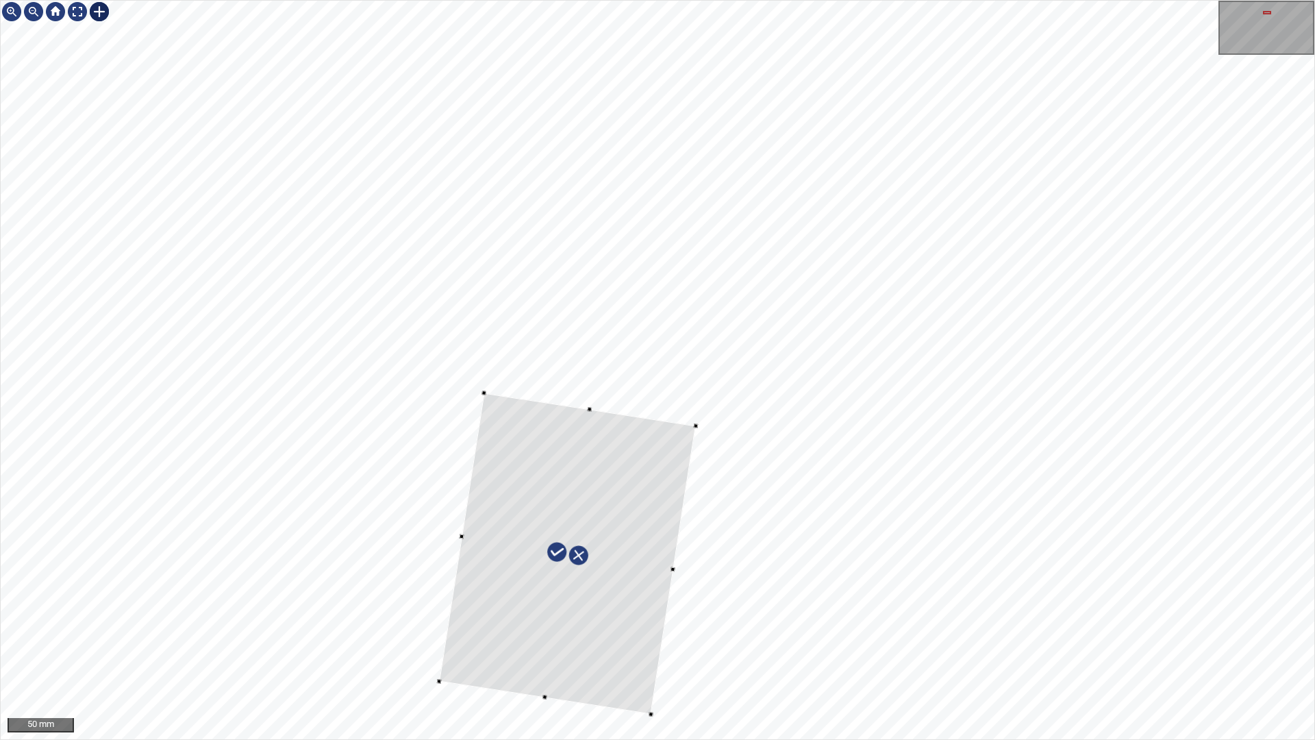
click at [621, 683] on div at bounding box center [567, 552] width 257 height 321
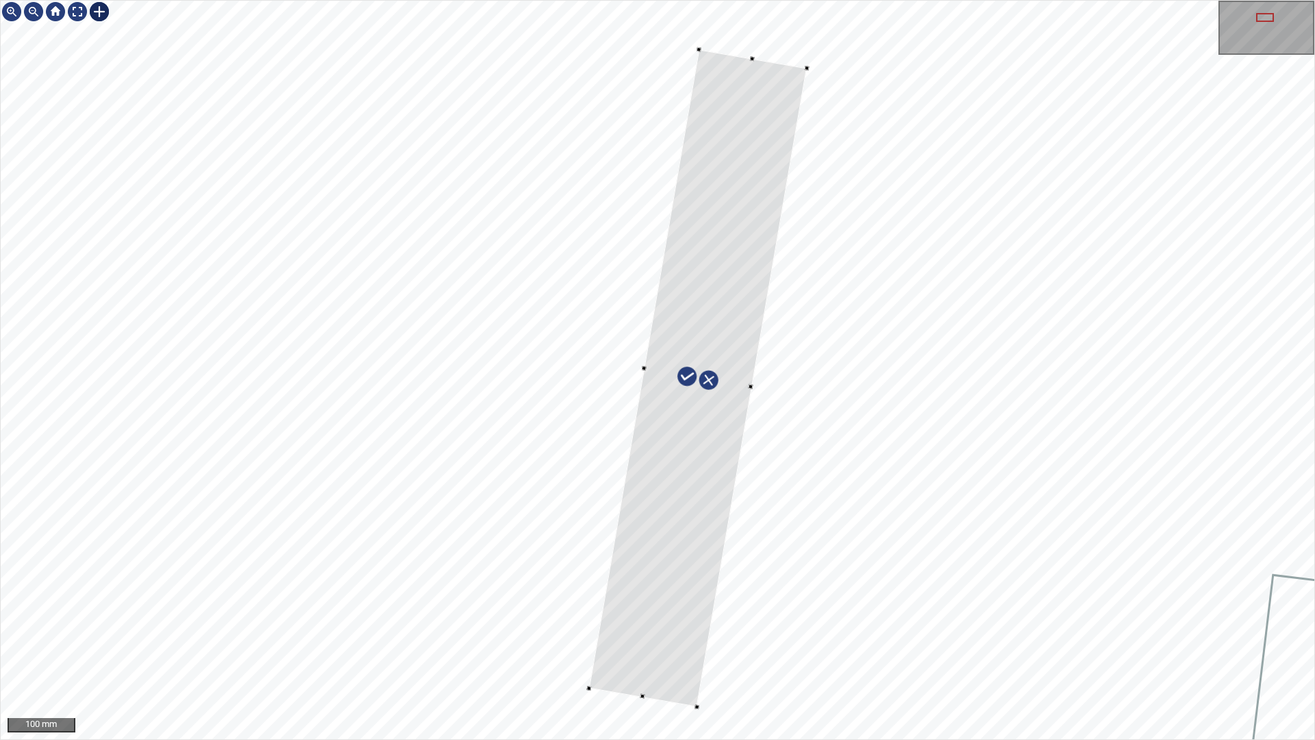
click at [608, 710] on div at bounding box center [658, 370] width 1314 height 738
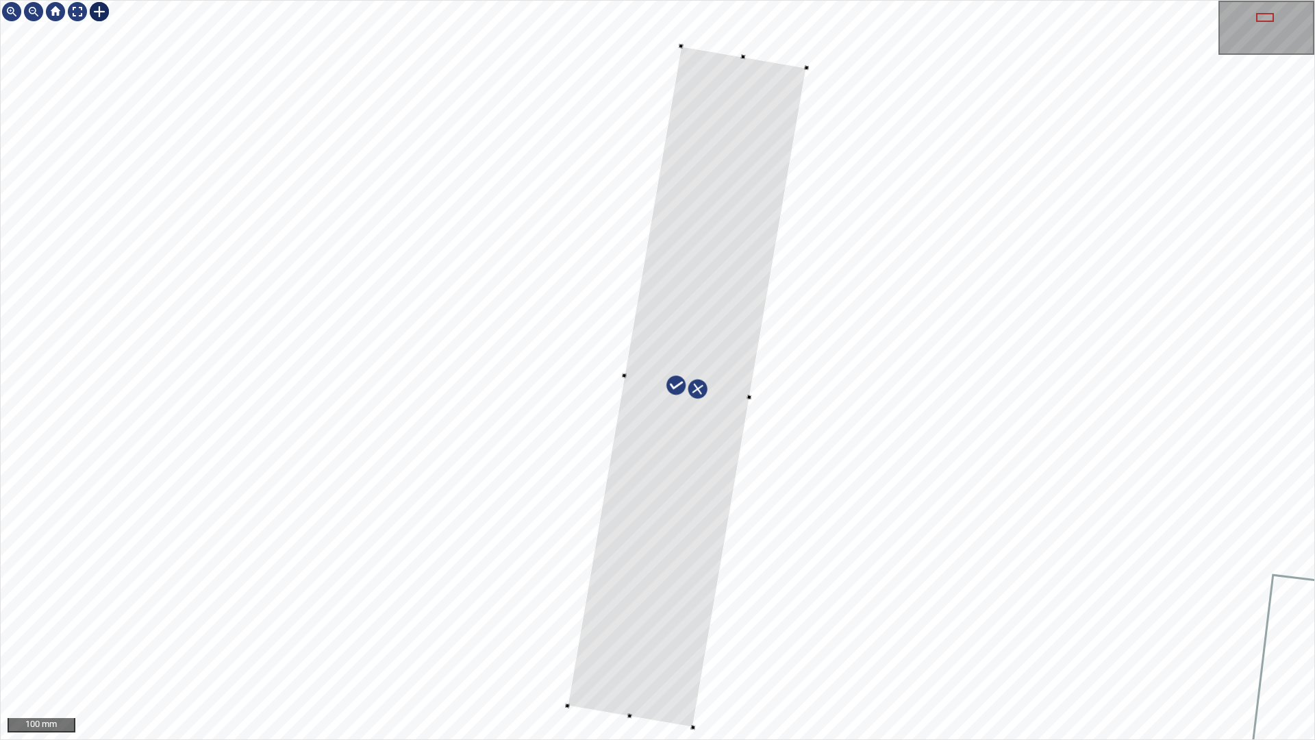
click at [561, 709] on div at bounding box center [658, 370] width 1314 height 738
click at [705, 136] on div at bounding box center [684, 382] width 239 height 681
click at [718, 116] on div at bounding box center [696, 365] width 239 height 681
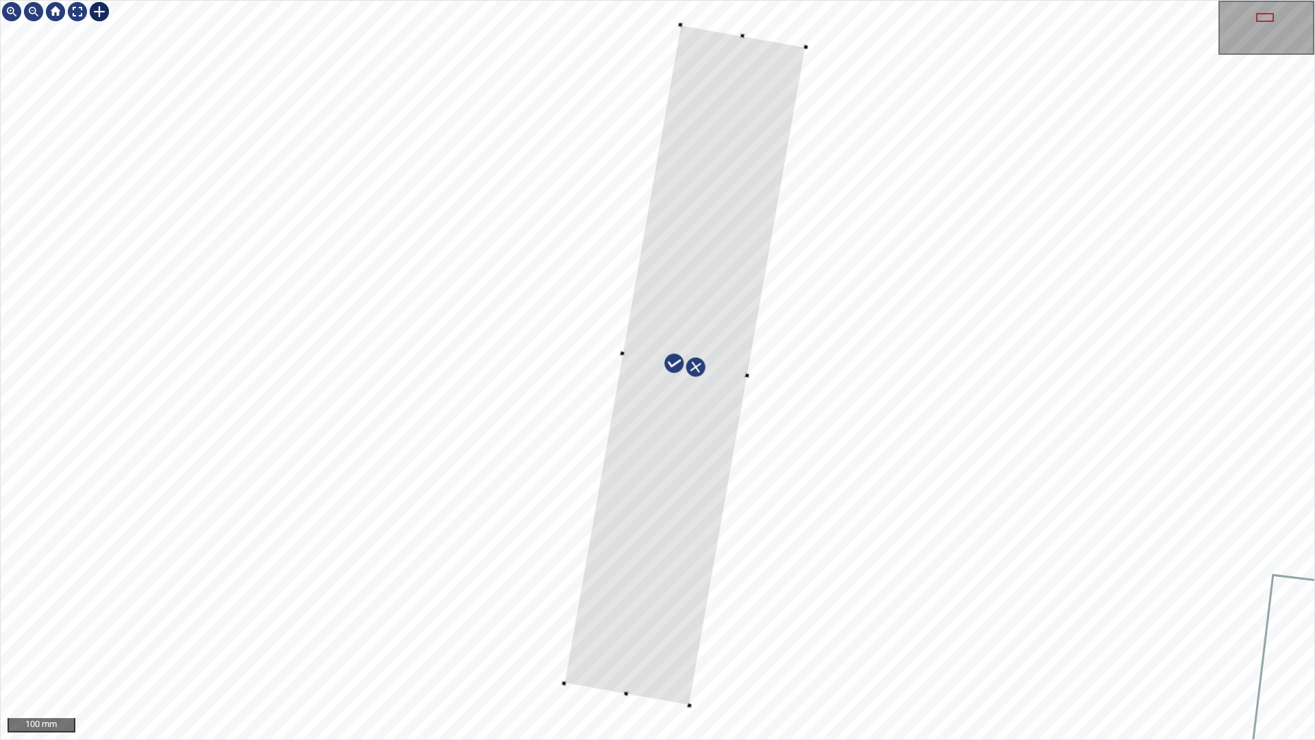
click at [629, 683] on div at bounding box center [685, 365] width 242 height 681
click at [751, 62] on div at bounding box center [692, 365] width 242 height 681
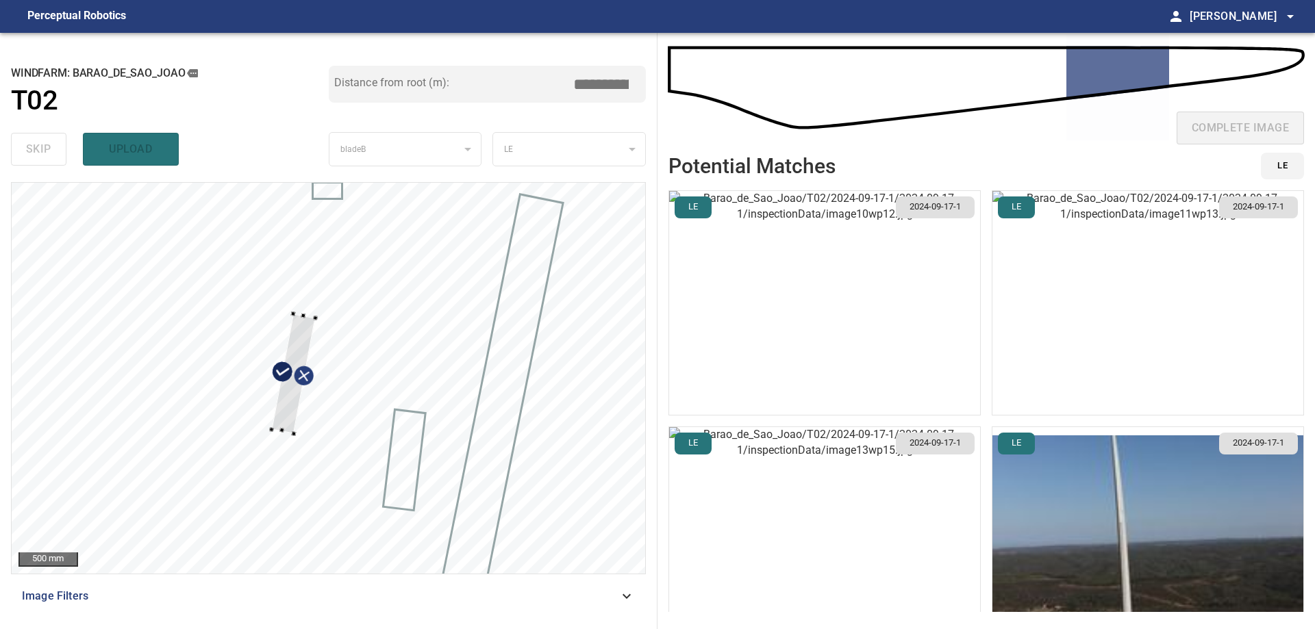
click at [618, 89] on input "*****" at bounding box center [606, 84] width 68 height 26
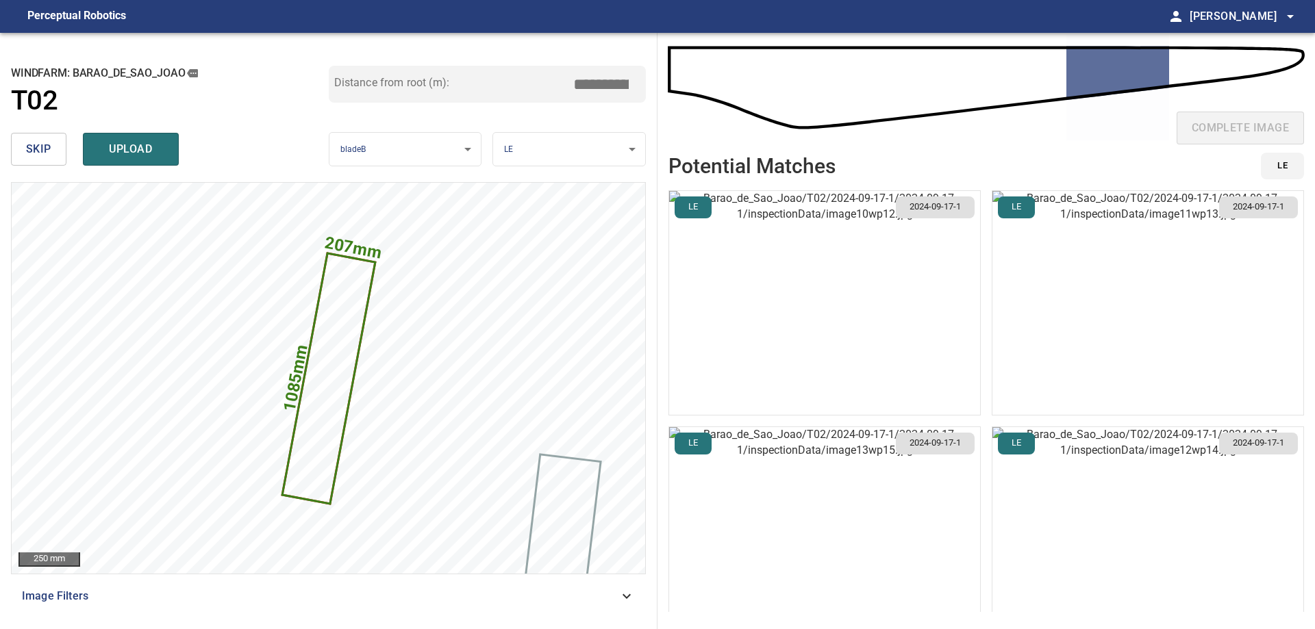
drag, startPoint x: 622, startPoint y: 85, endPoint x: 1021, endPoint y: 30, distance: 403.0
click at [798, 64] on div "**********" at bounding box center [657, 331] width 1315 height 597
type input "*****"
click at [135, 156] on span "upload" at bounding box center [131, 149] width 66 height 19
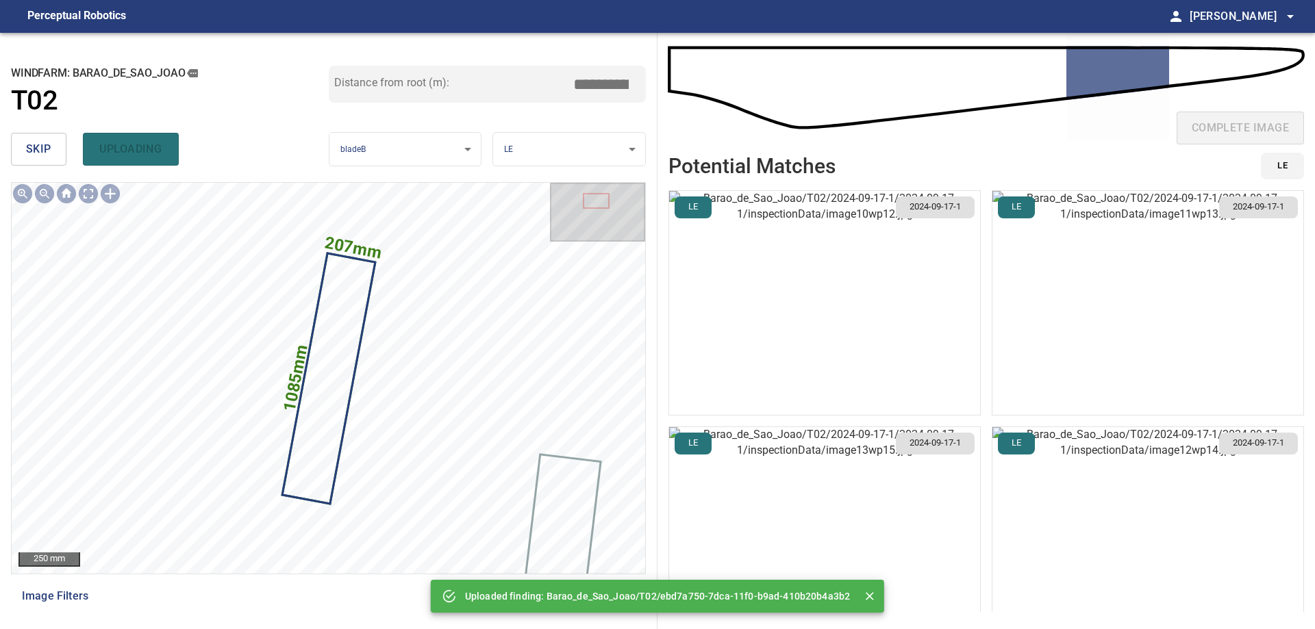
click at [49, 151] on span "skip" at bounding box center [38, 149] width 25 height 19
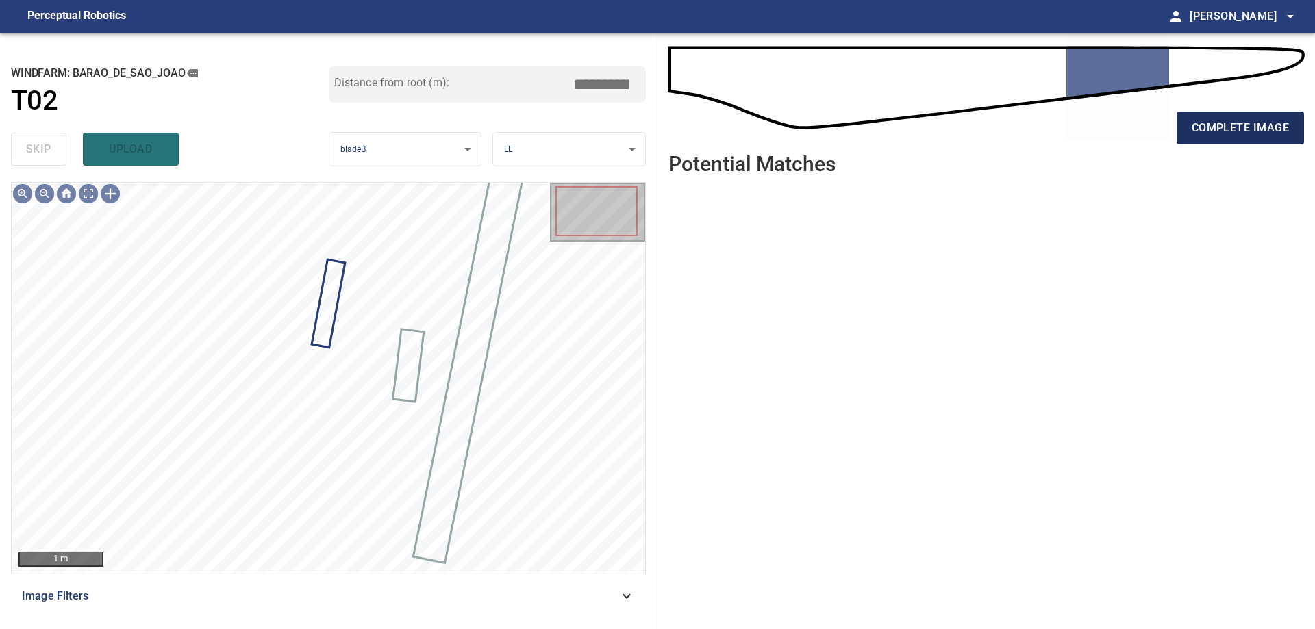
click at [1238, 122] on span "complete image" at bounding box center [1240, 127] width 97 height 19
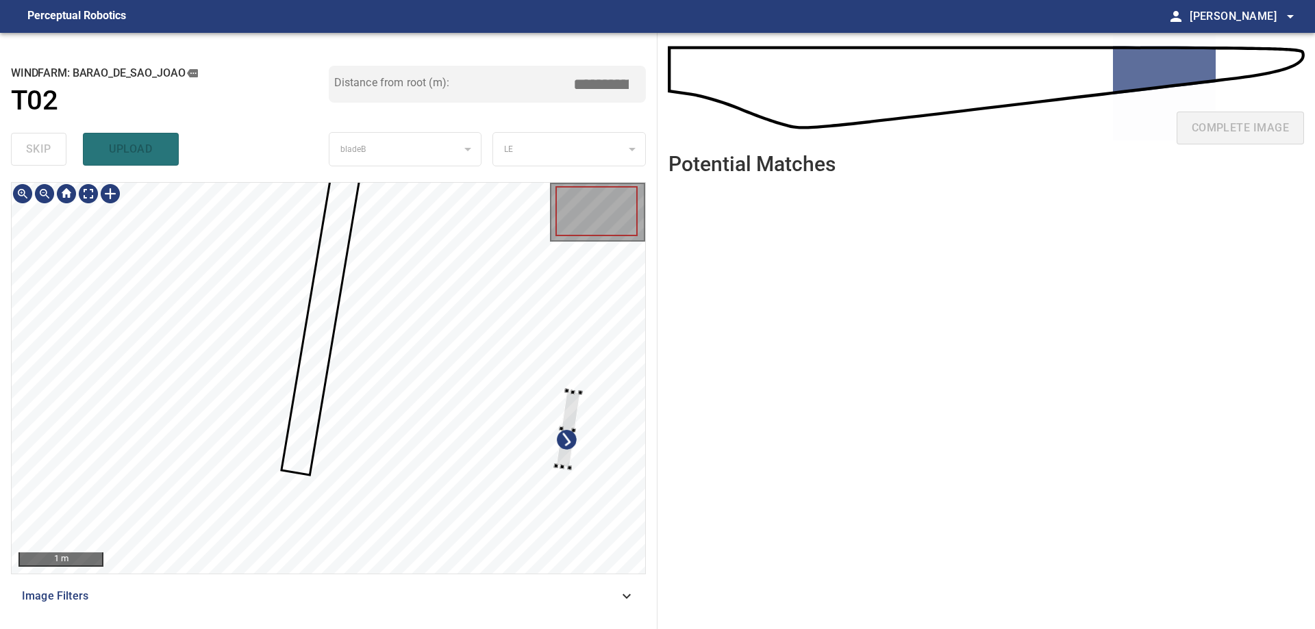
click at [674, 357] on div "**********" at bounding box center [657, 331] width 1315 height 597
click at [458, 453] on div at bounding box center [329, 378] width 634 height 391
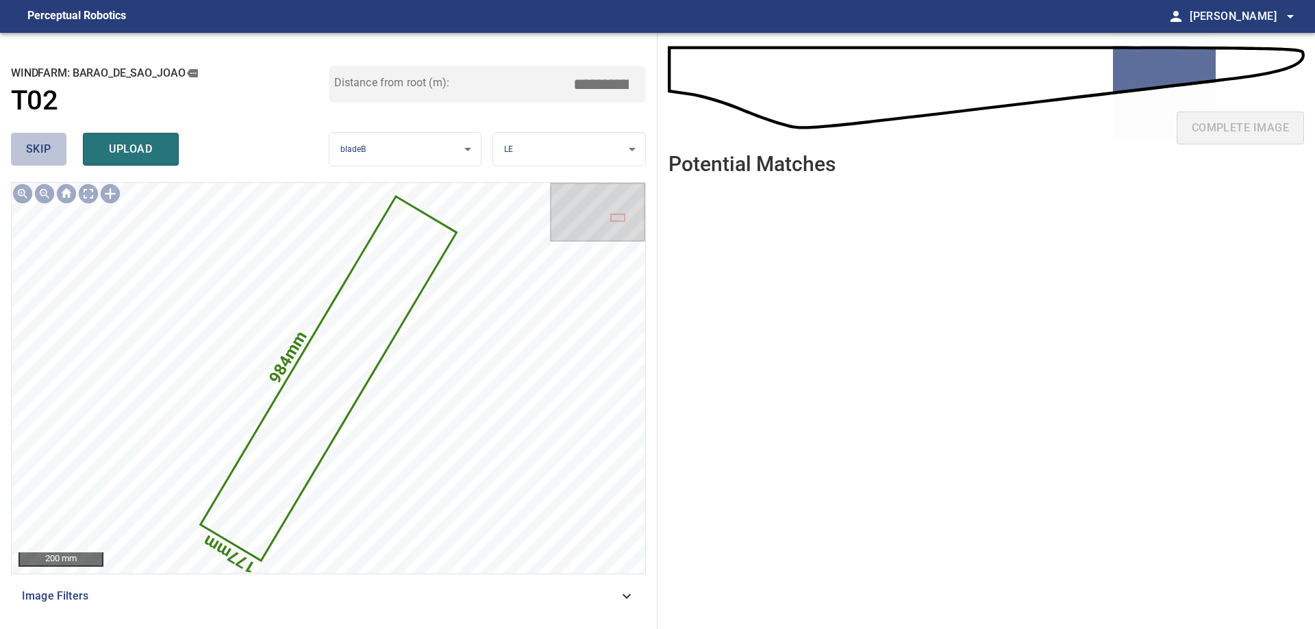
click at [53, 155] on button "skip" at bounding box center [38, 149] width 55 height 33
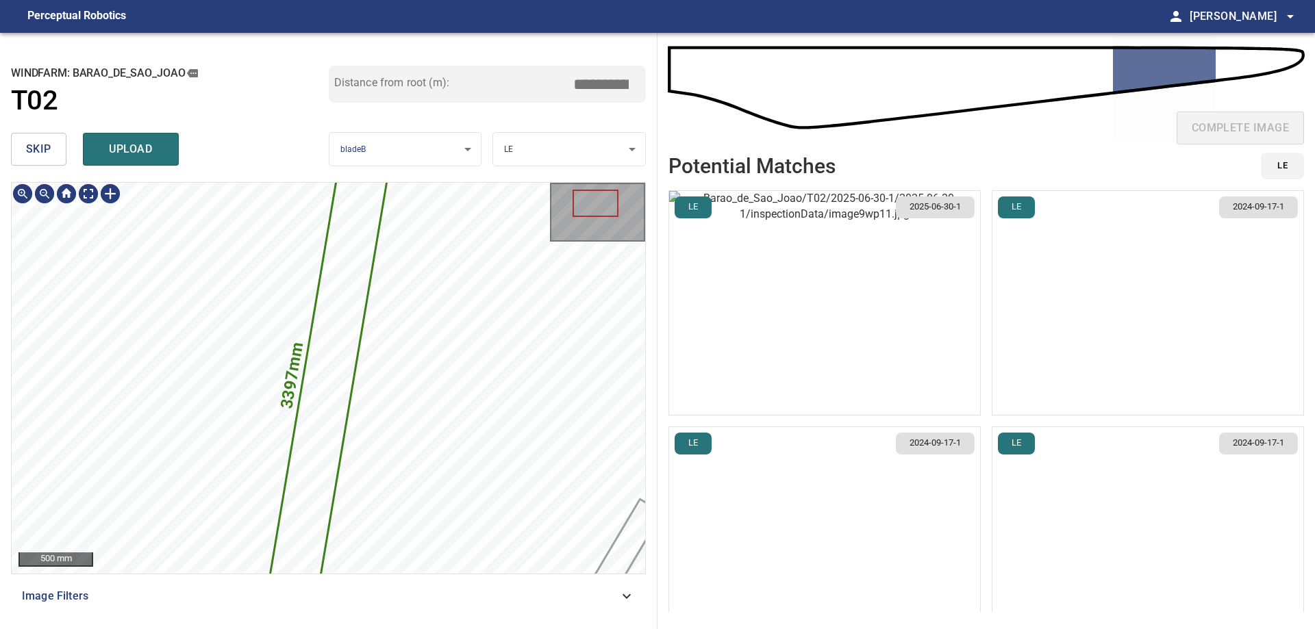
click at [327, 429] on icon at bounding box center [328, 378] width 137 height 545
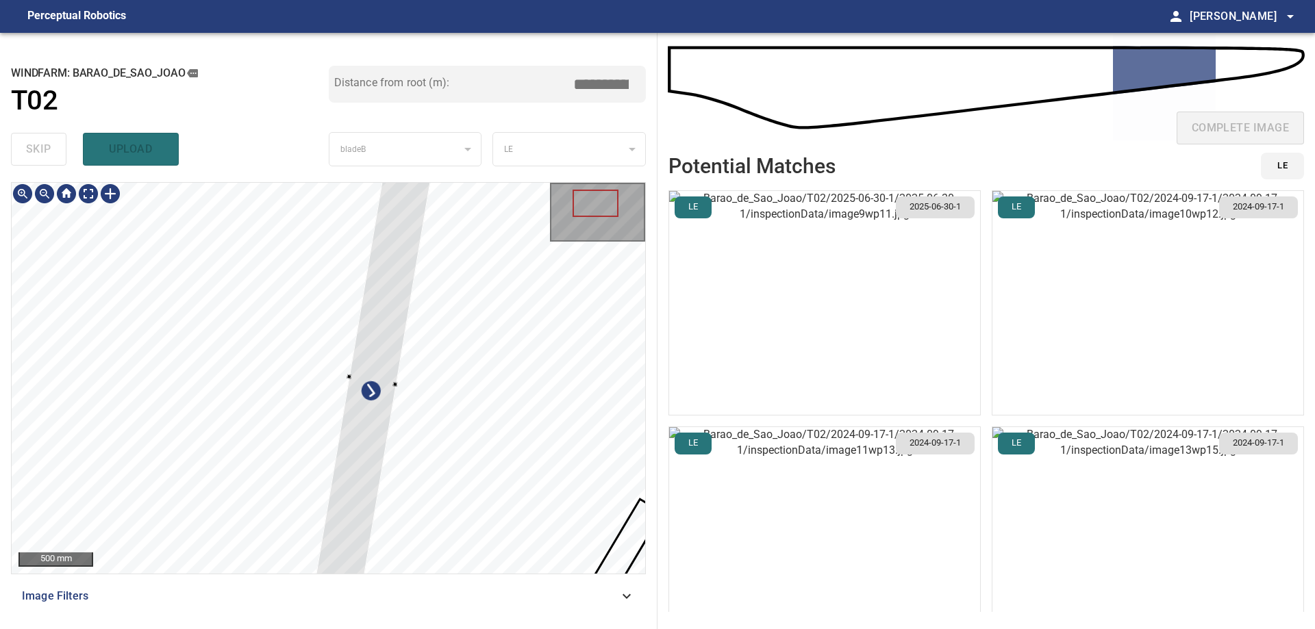
click at [467, 458] on div at bounding box center [329, 378] width 634 height 391
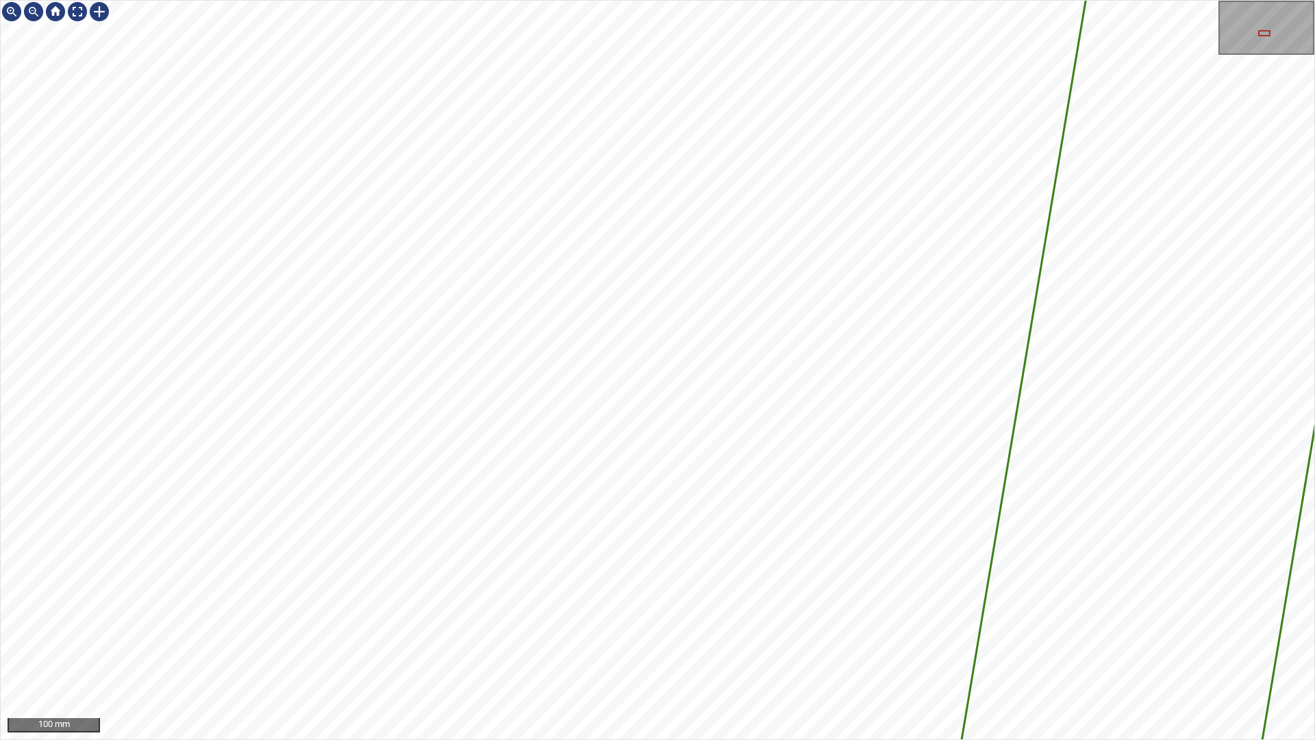
click at [329, 739] on div "3993mm 350mm 100 mm" at bounding box center [657, 370] width 1315 height 740
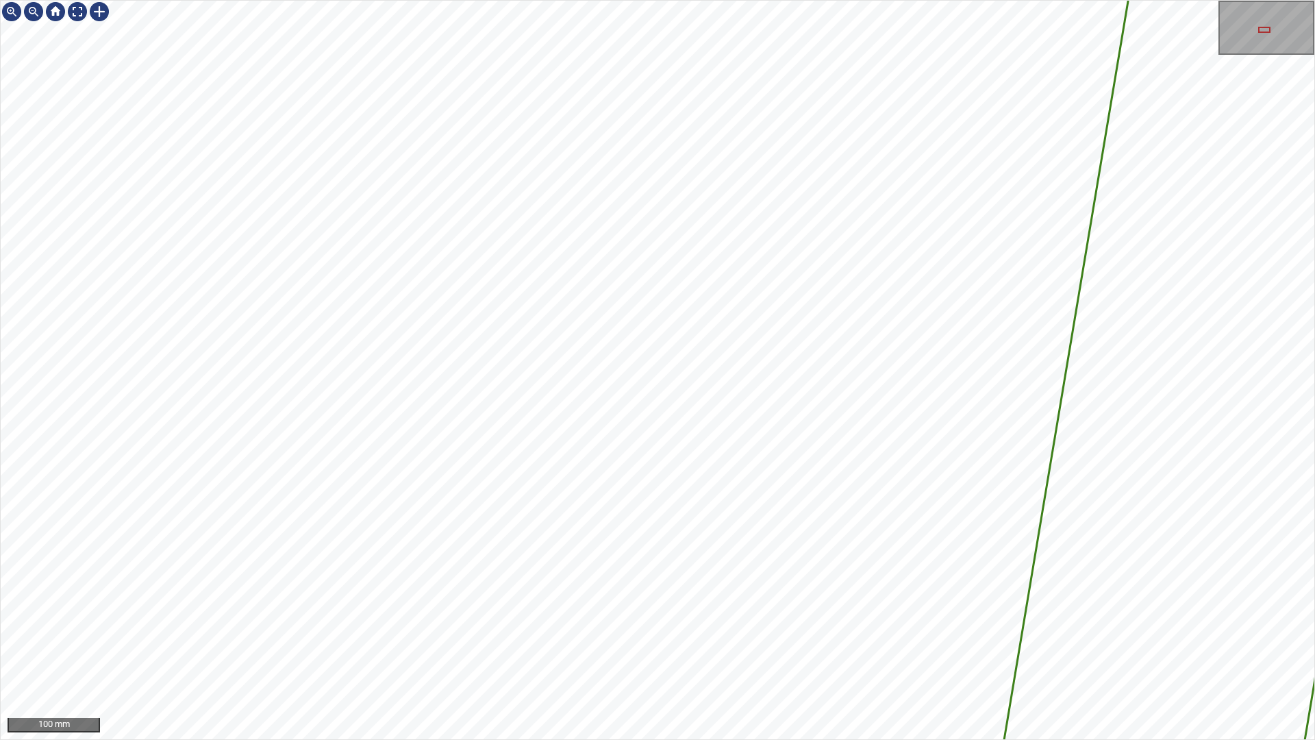
click at [450, 739] on div "3993mm 350mm 100 mm" at bounding box center [657, 370] width 1315 height 740
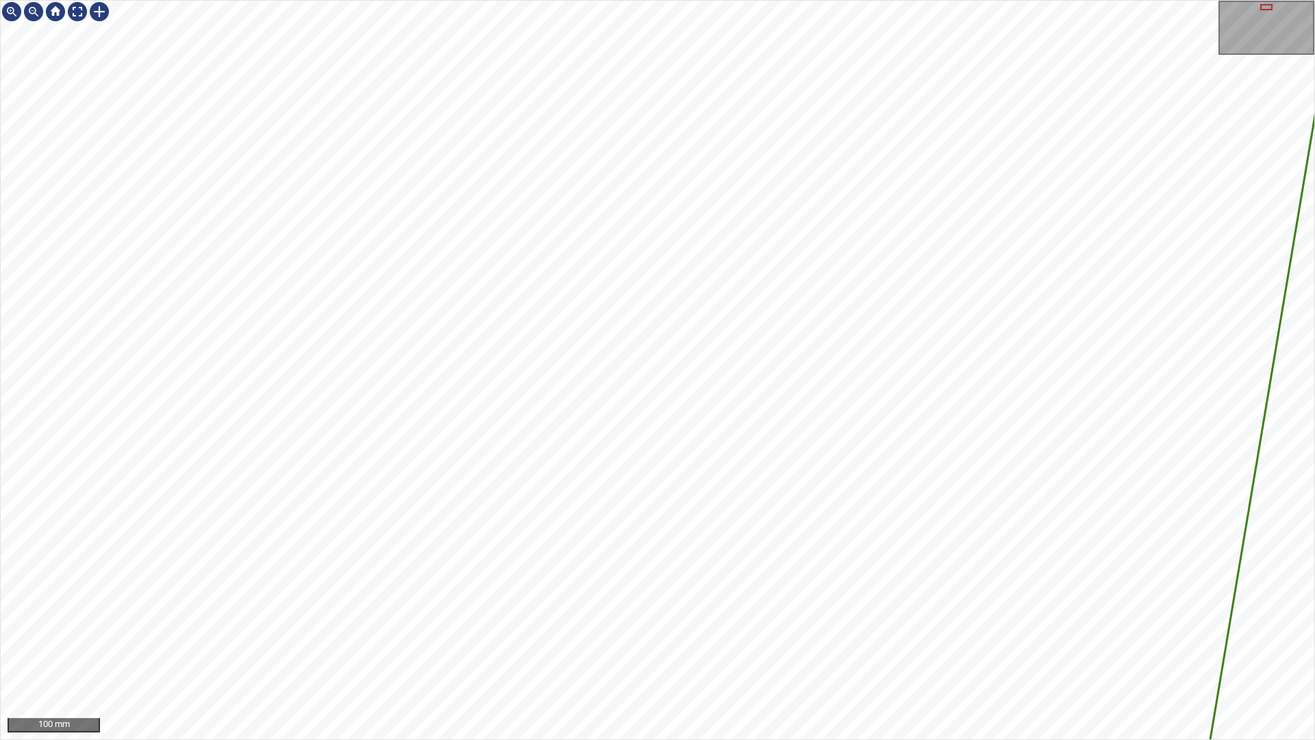
click at [783, 739] on div "3993mm 350mm 100 mm" at bounding box center [657, 370] width 1315 height 740
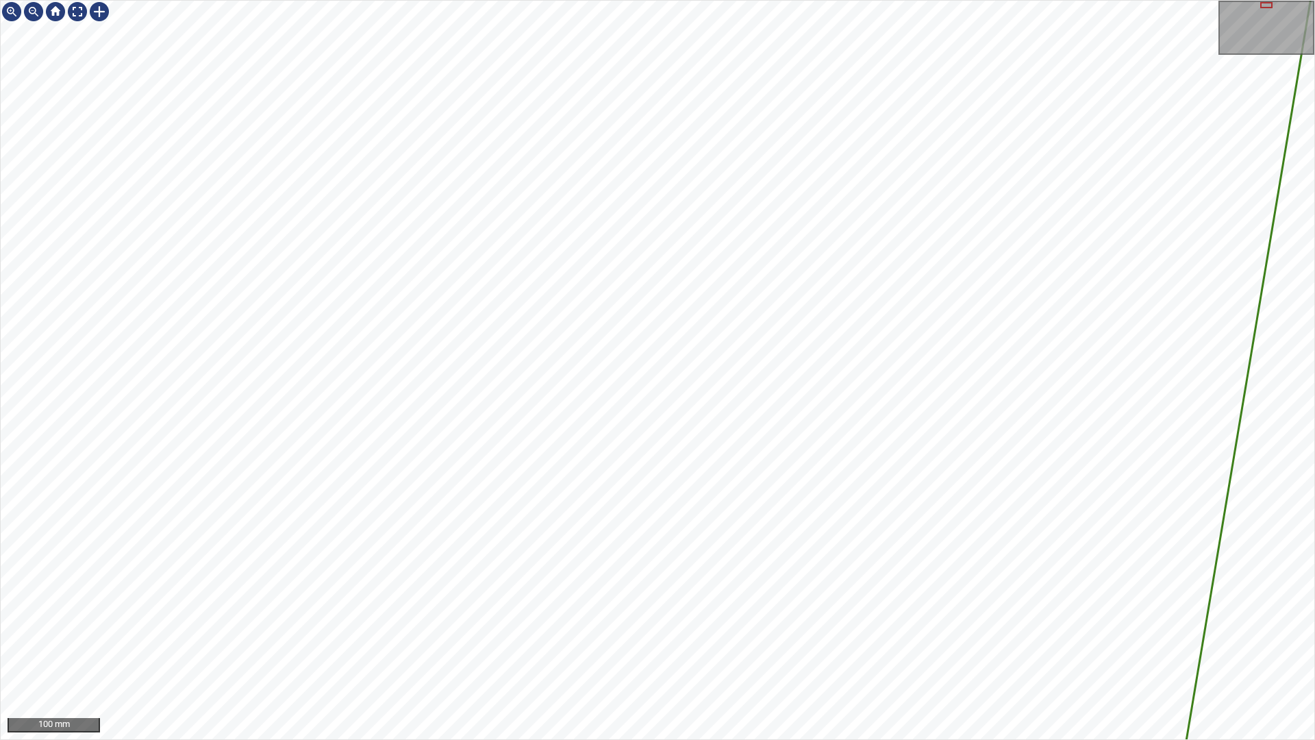
click at [655, 739] on div "3993mm 350mm 100 mm" at bounding box center [657, 370] width 1315 height 740
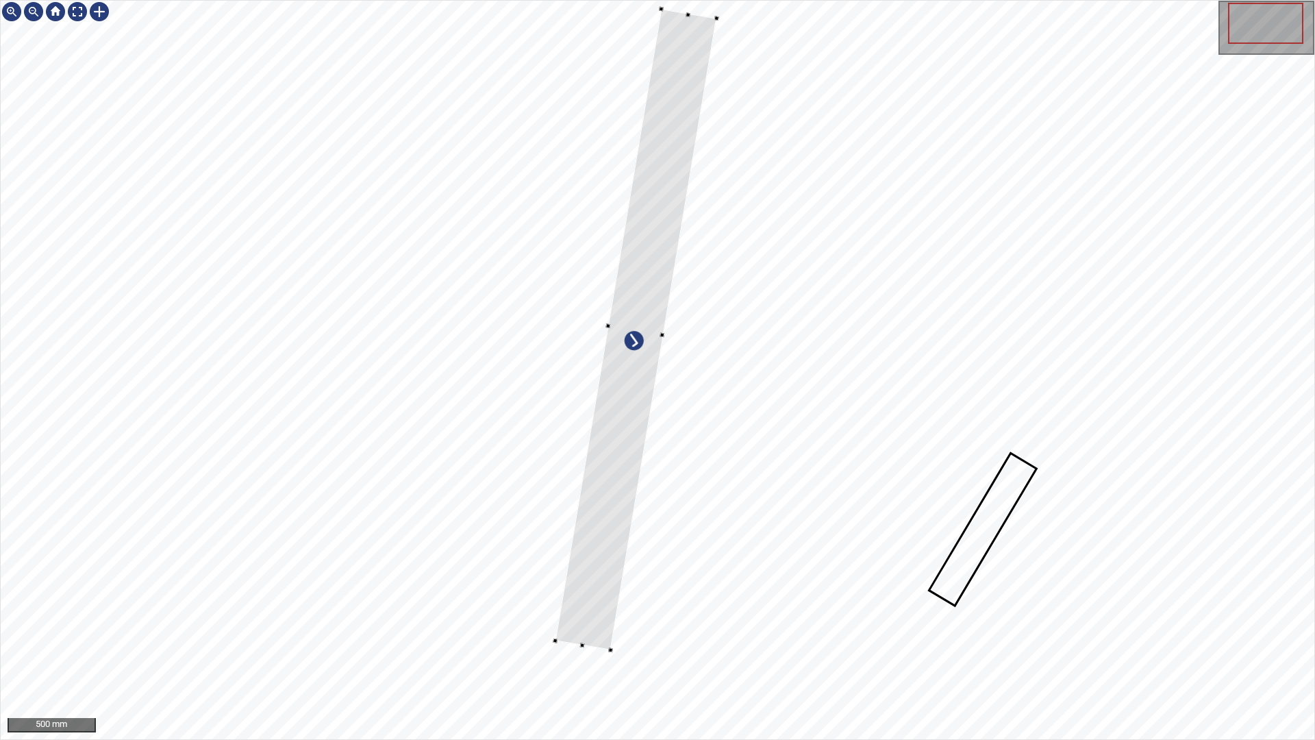
click at [607, 480] on div at bounding box center [636, 329] width 162 height 641
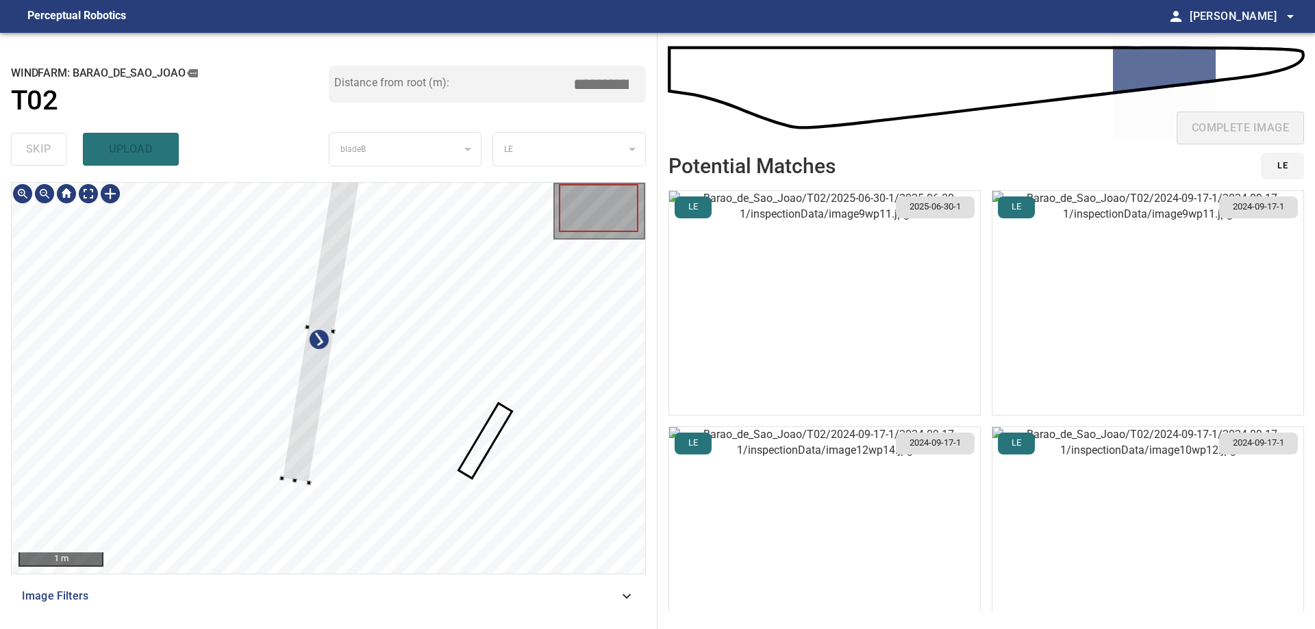
click at [295, 477] on div at bounding box center [321, 328] width 78 height 309
click at [302, 455] on div at bounding box center [318, 359] width 78 height 309
click at [289, 481] on div at bounding box center [314, 338] width 69 height 297
click at [293, 474] on div at bounding box center [315, 333] width 68 height 289
click at [314, 401] on div at bounding box center [321, 339] width 68 height 289
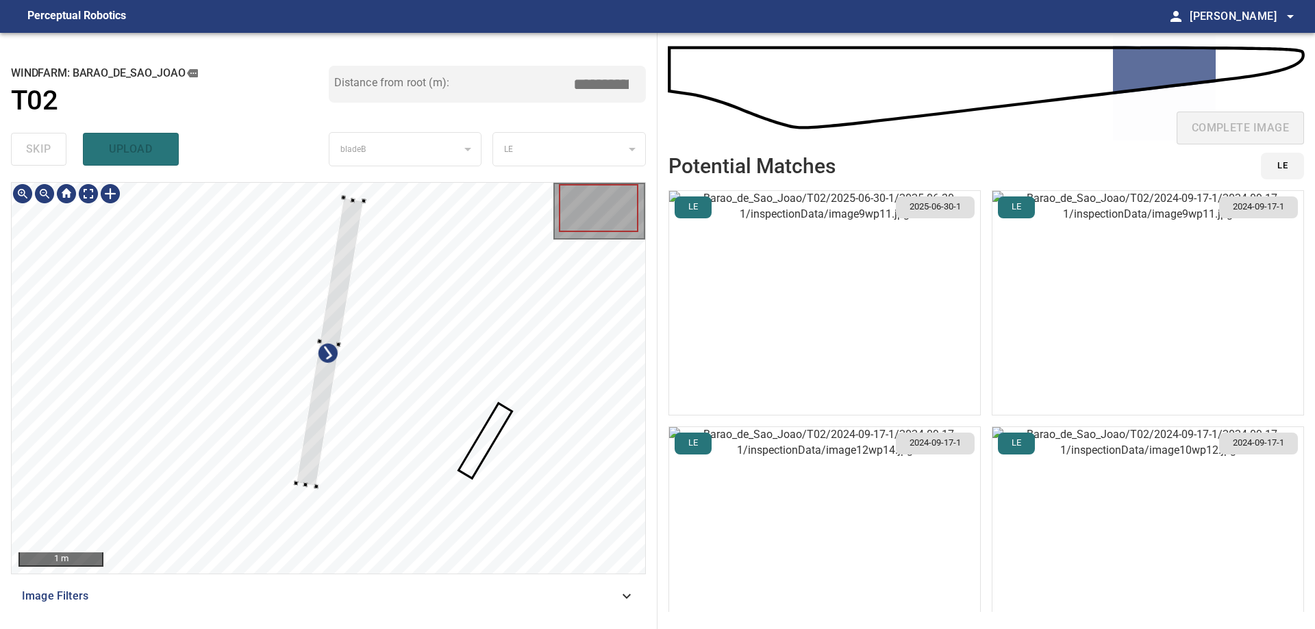
click at [312, 481] on div at bounding box center [329, 342] width 67 height 289
click at [325, 486] on div at bounding box center [329, 378] width 634 height 391
click at [305, 460] on div at bounding box center [320, 337] width 75 height 290
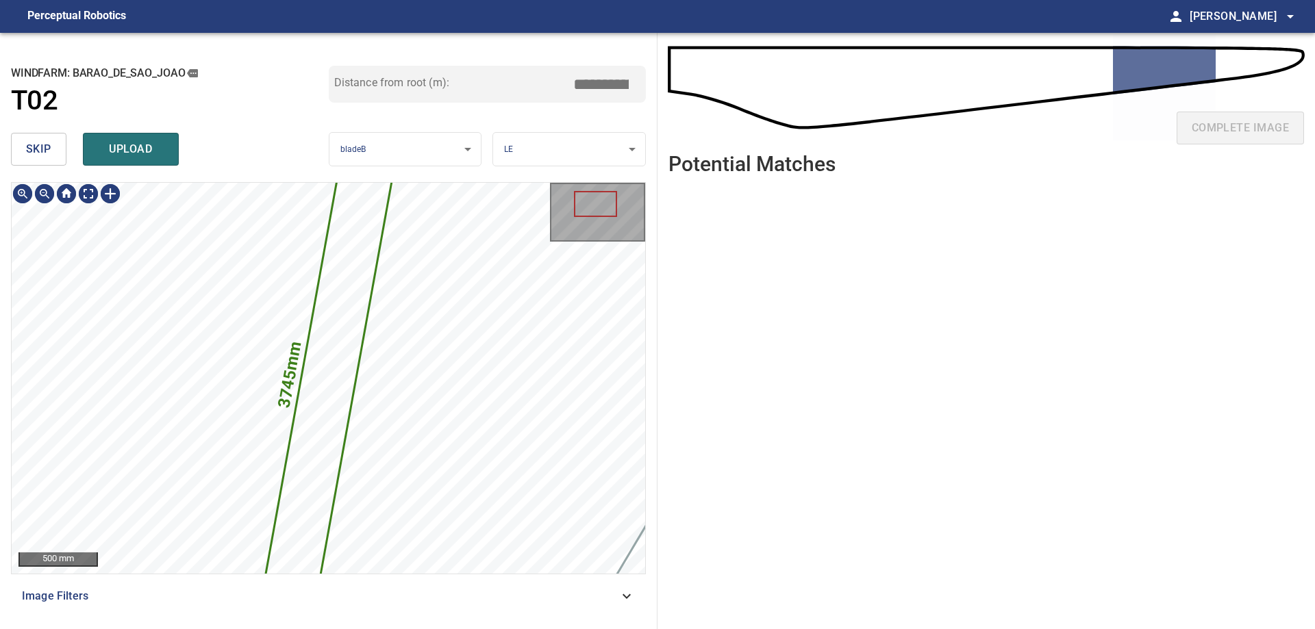
click at [328, 399] on icon at bounding box center [328, 379] width 147 height 540
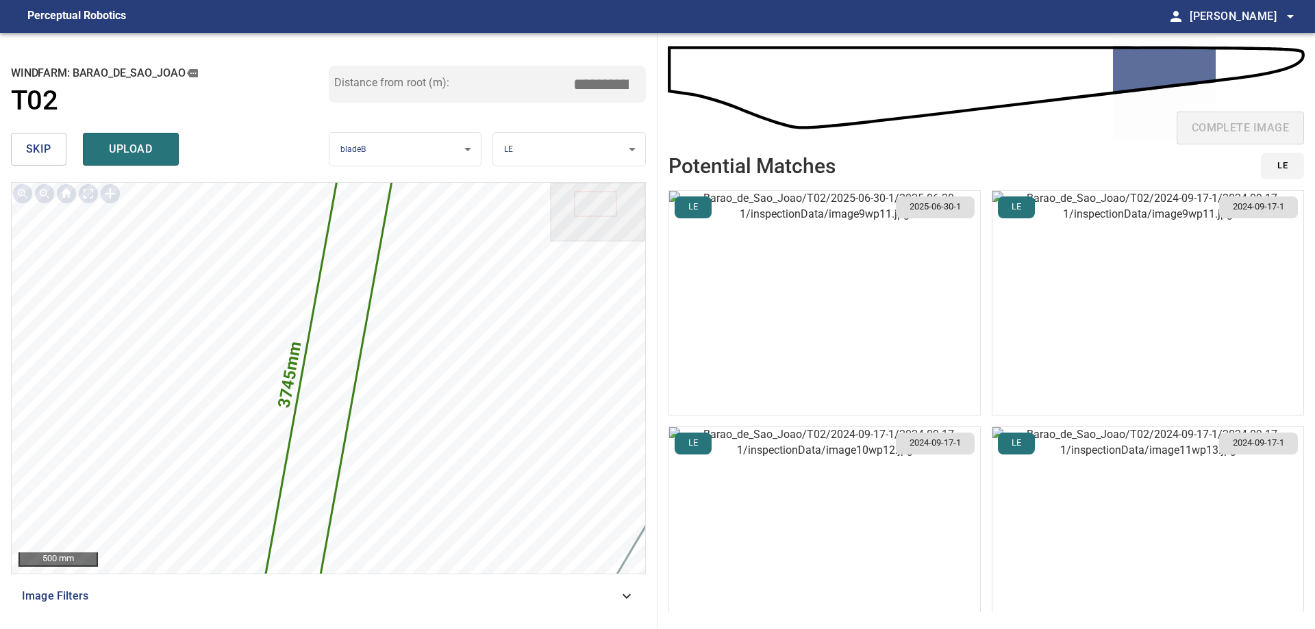
drag, startPoint x: 594, startPoint y: 82, endPoint x: 838, endPoint y: 100, distance: 245.2
click at [835, 94] on div "**********" at bounding box center [657, 331] width 1315 height 597
type input "*****"
click at [133, 148] on span "upload" at bounding box center [131, 149] width 66 height 19
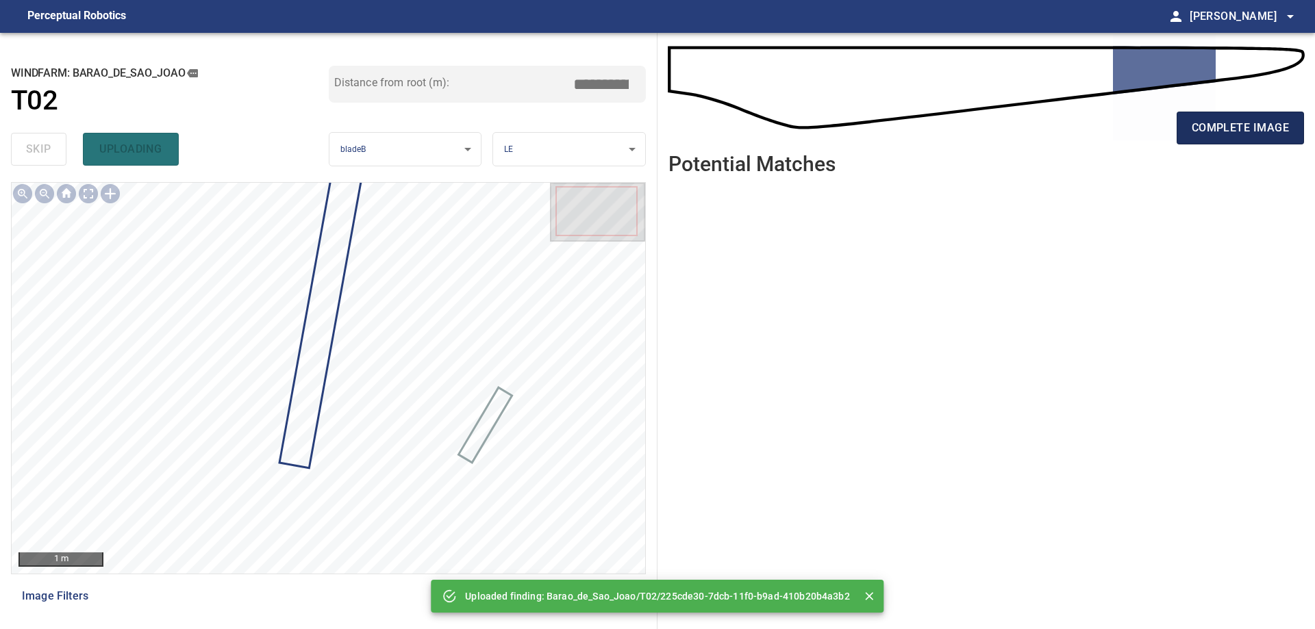
click at [1284, 136] on span "complete image" at bounding box center [1240, 127] width 97 height 19
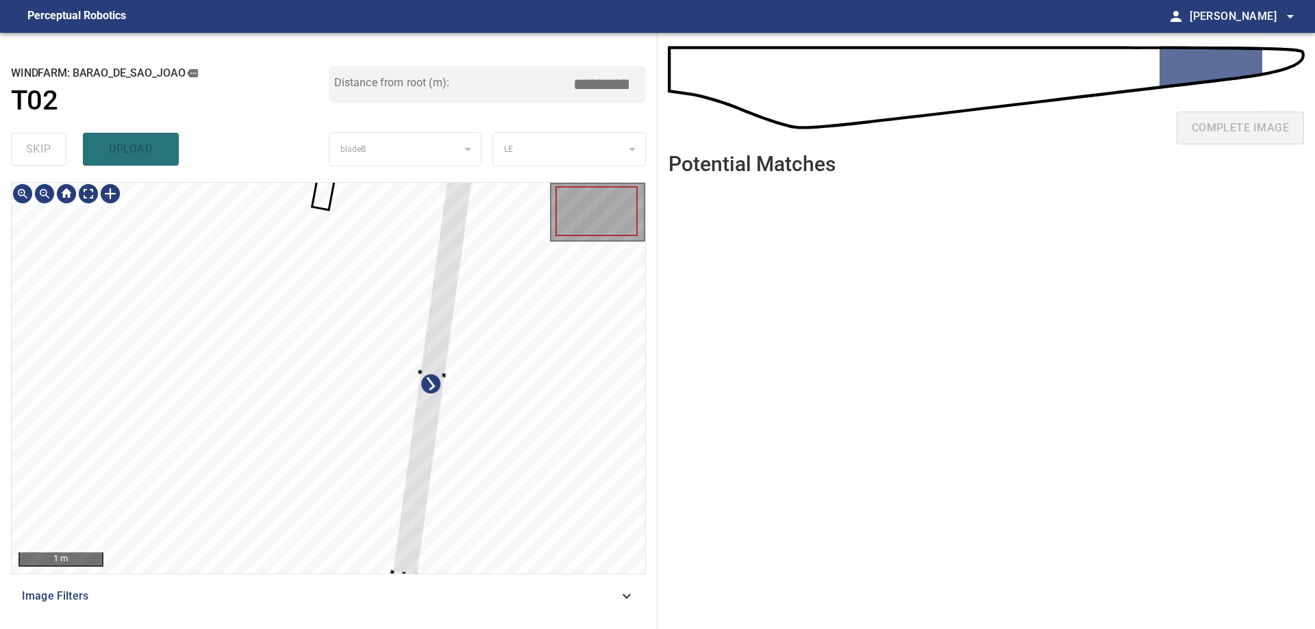
click at [458, 423] on div at bounding box center [329, 378] width 634 height 391
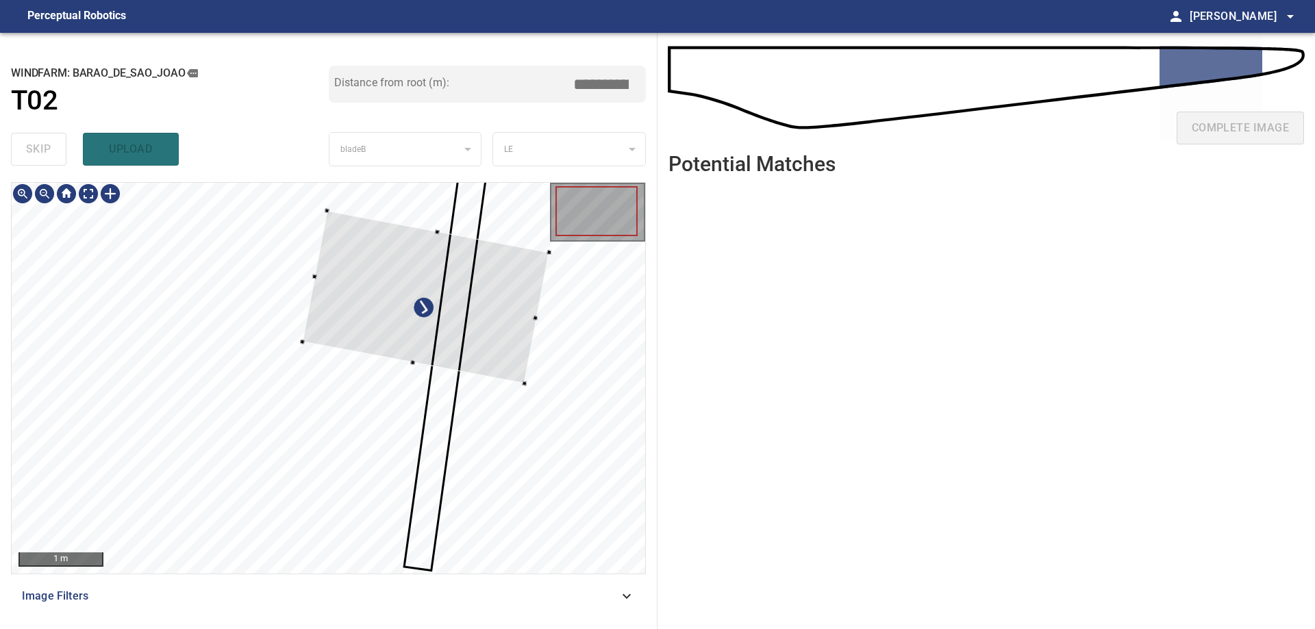
click at [484, 367] on div at bounding box center [425, 297] width 247 height 173
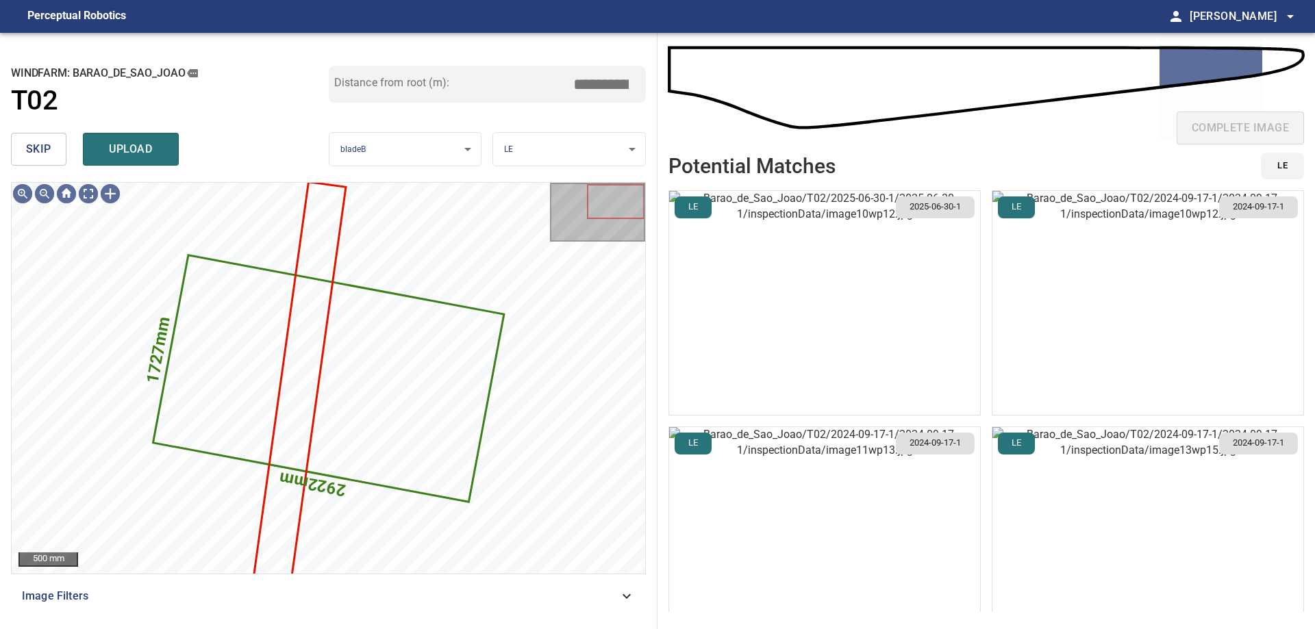
click at [46, 142] on span "skip" at bounding box center [38, 149] width 25 height 19
click at [46, 142] on div "skip upload" at bounding box center [170, 149] width 318 height 44
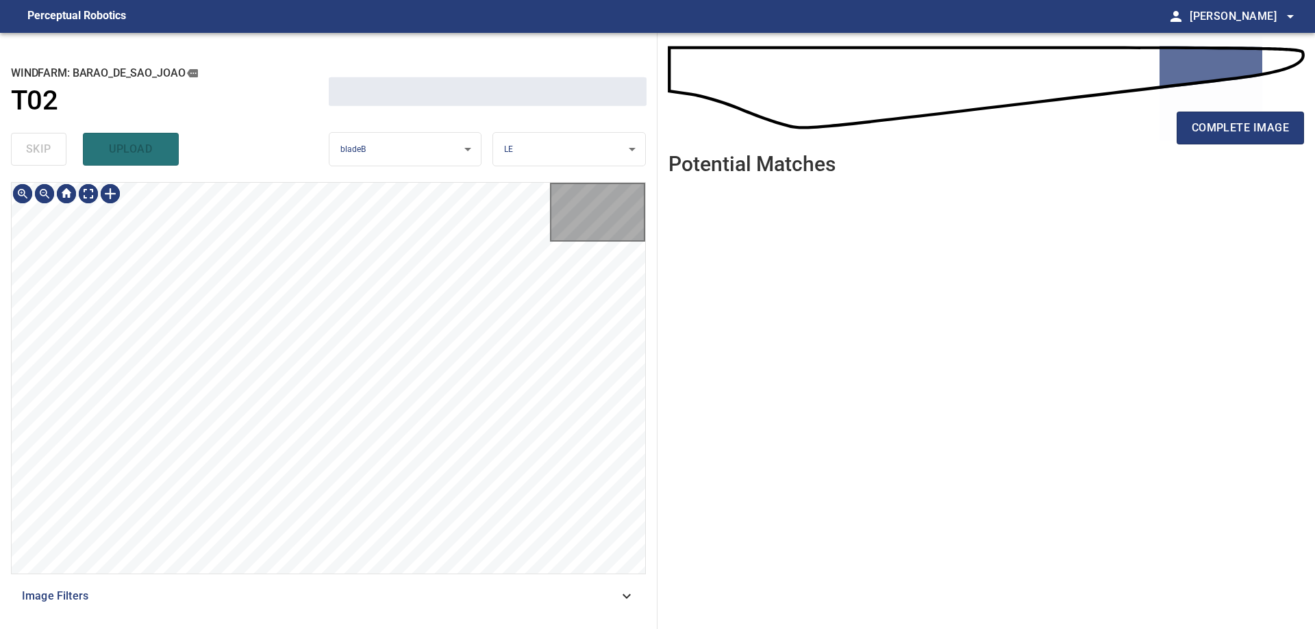
click at [48, 148] on div "skip upload" at bounding box center [170, 149] width 318 height 44
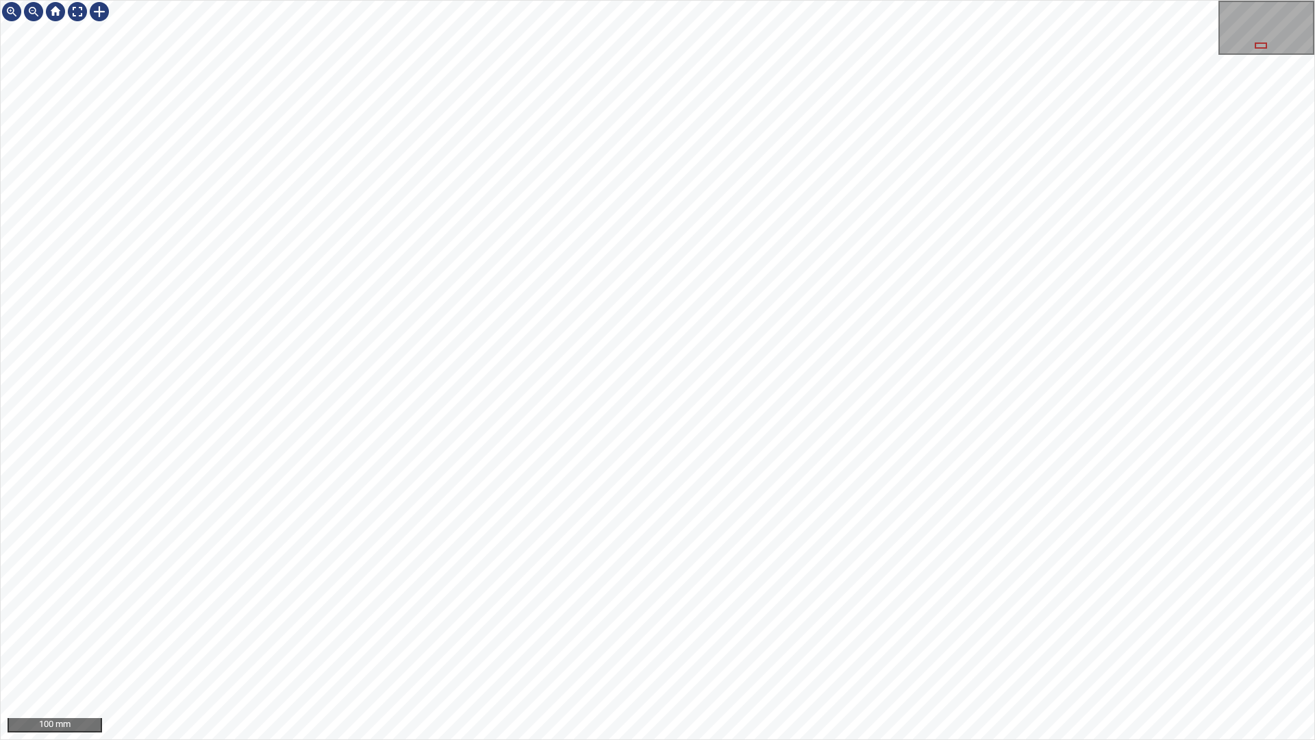
click at [583, 739] on div "100 mm" at bounding box center [657, 370] width 1315 height 740
click at [723, 739] on div "100 mm" at bounding box center [657, 370] width 1315 height 740
click at [744, 739] on div "50 mm" at bounding box center [657, 370] width 1315 height 740
click at [634, 739] on div "100 mm" at bounding box center [657, 370] width 1315 height 740
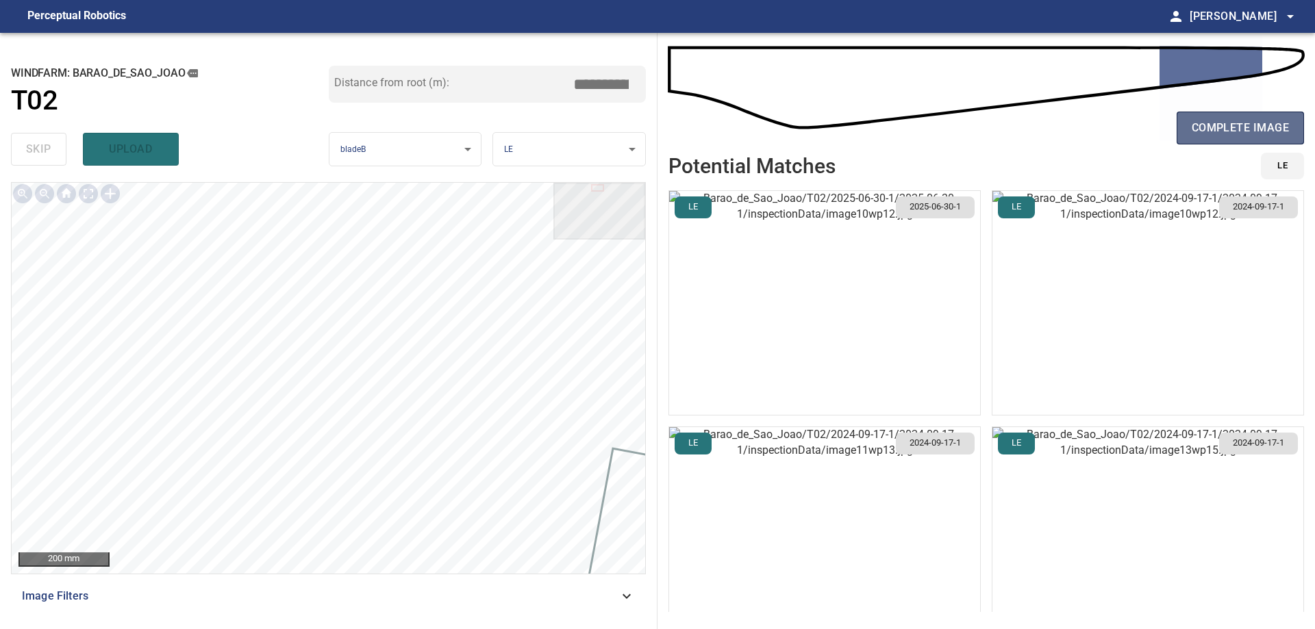
click at [1223, 136] on span "complete image" at bounding box center [1240, 127] width 97 height 19
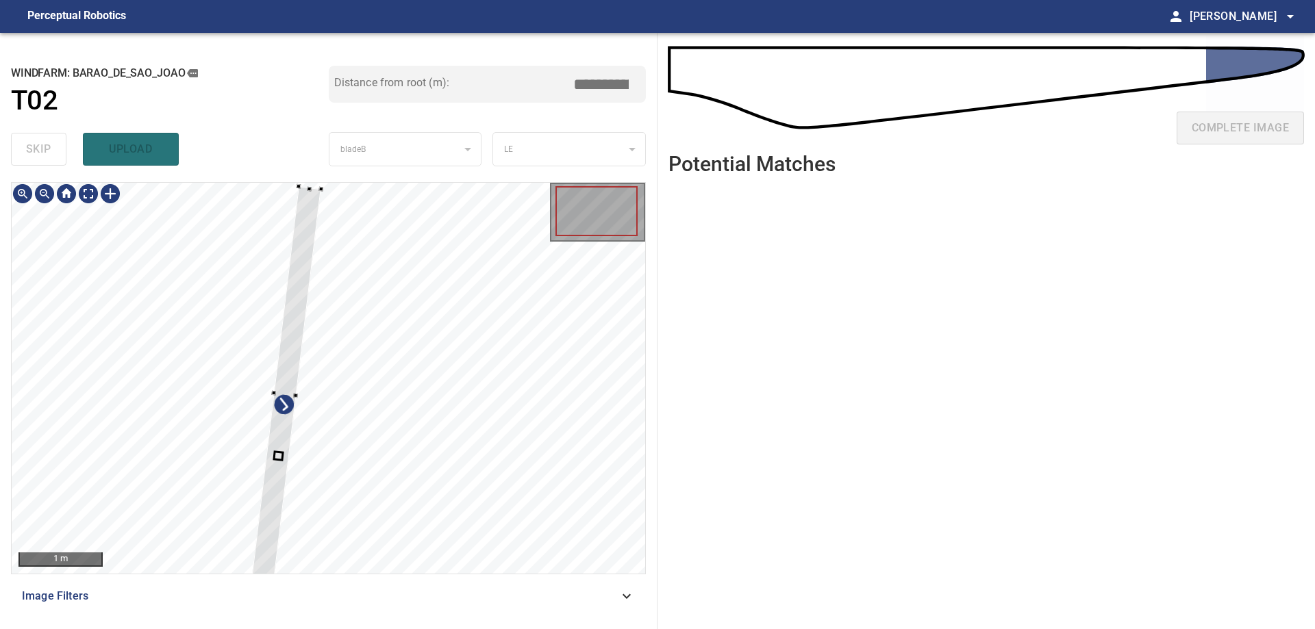
click at [273, 431] on div at bounding box center [285, 393] width 72 height 414
click at [371, 416] on div at bounding box center [329, 378] width 634 height 391
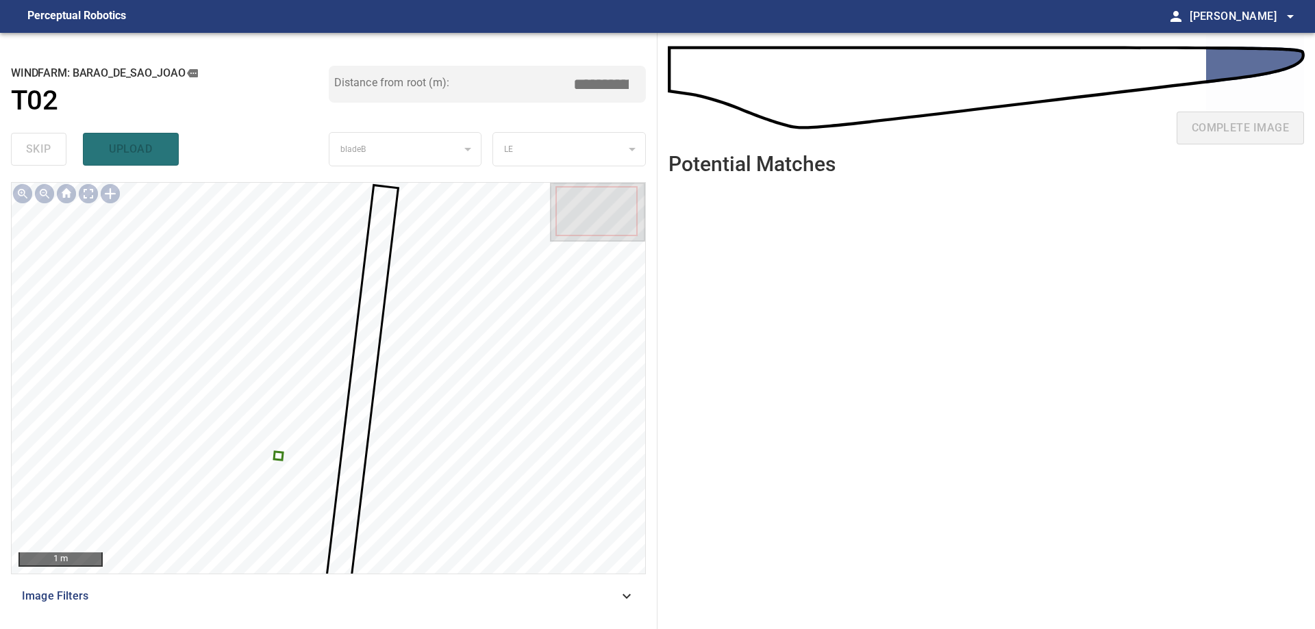
click at [281, 464] on div at bounding box center [329, 378] width 634 height 391
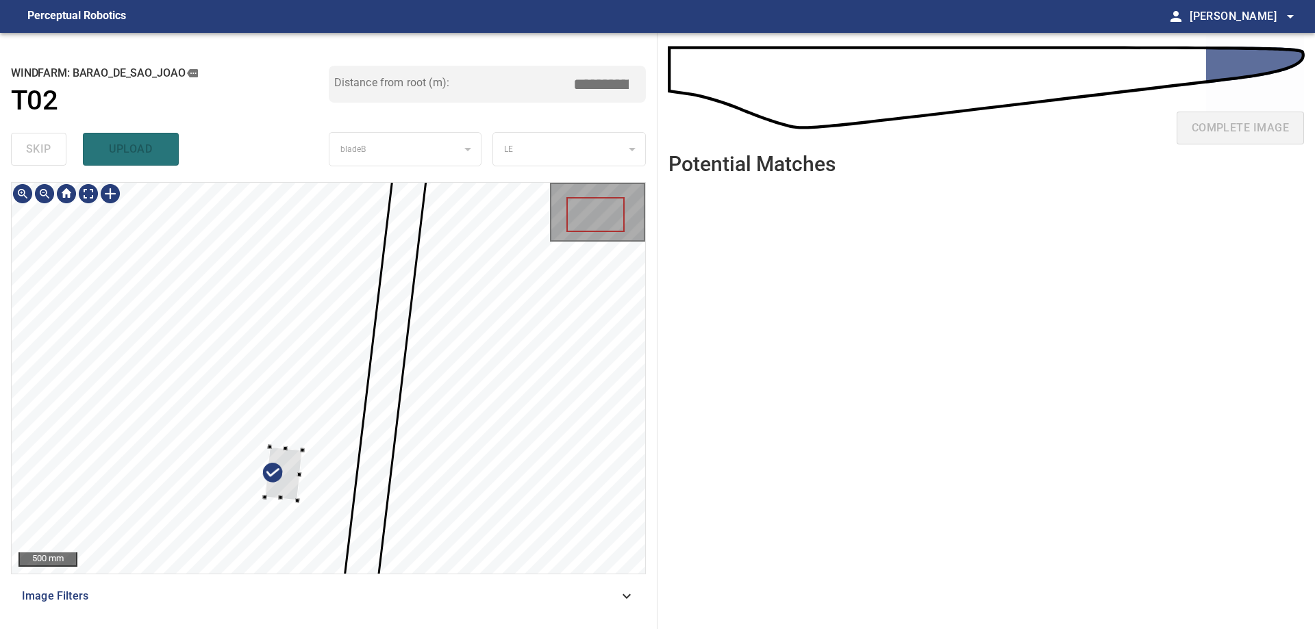
click at [442, 408] on div at bounding box center [329, 378] width 634 height 391
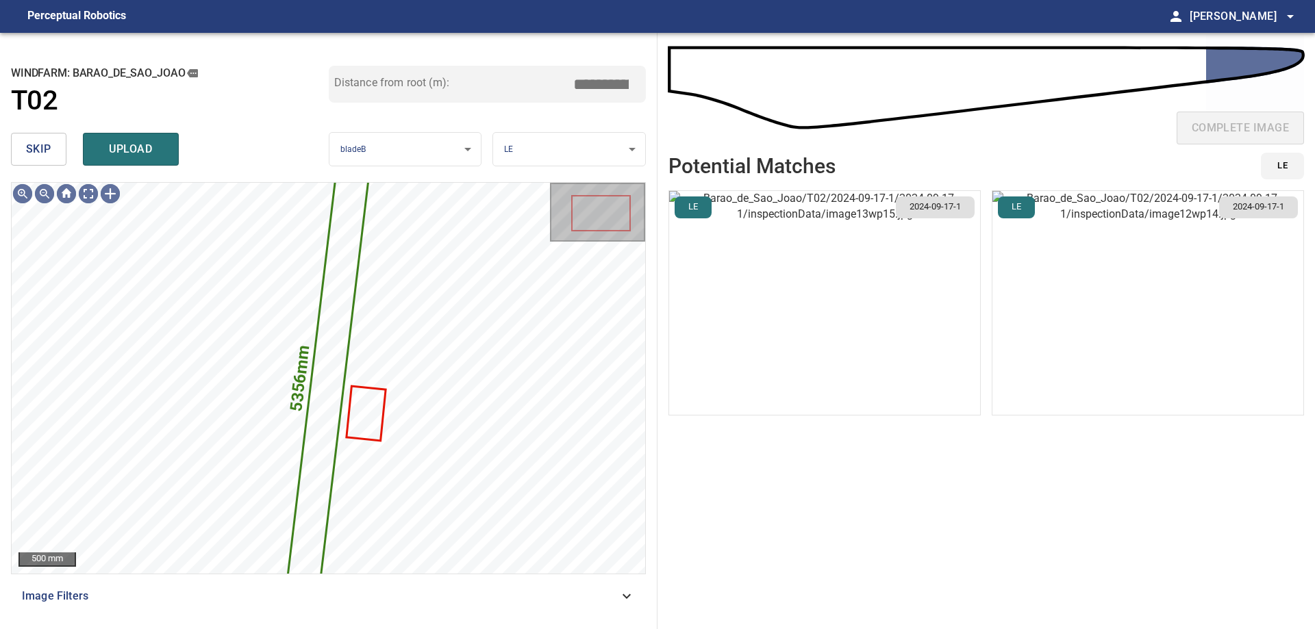
click at [27, 144] on span "skip" at bounding box center [38, 149] width 25 height 19
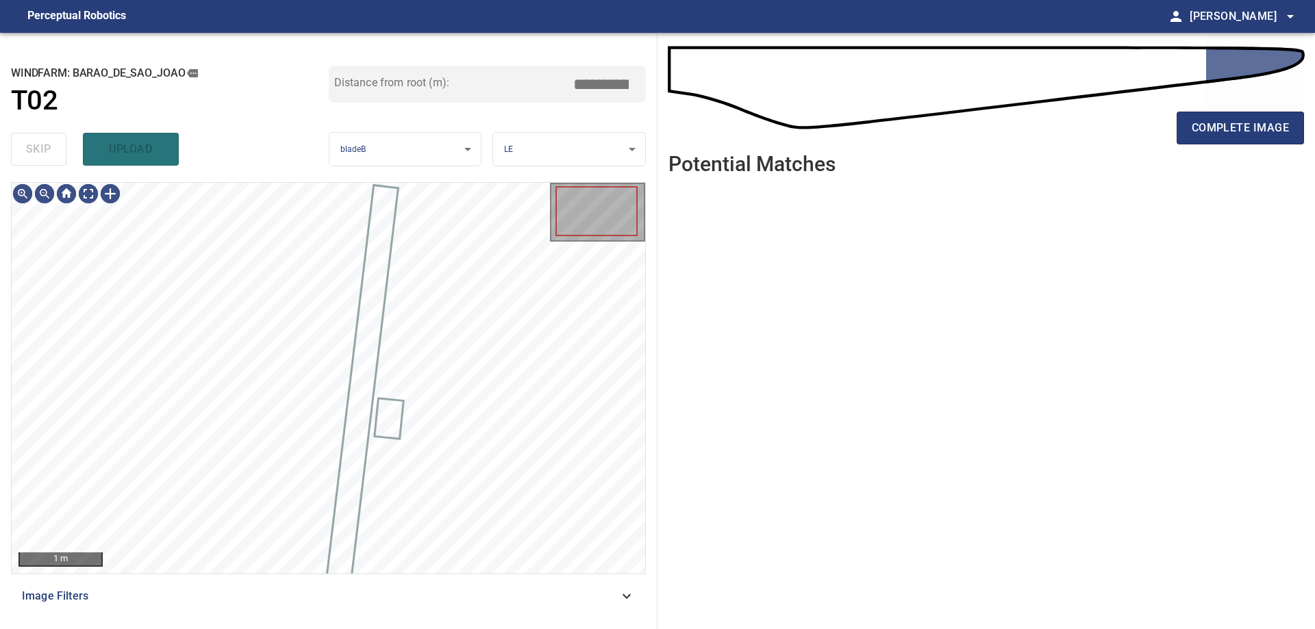
click at [27, 144] on div "skip upload" at bounding box center [170, 149] width 318 height 44
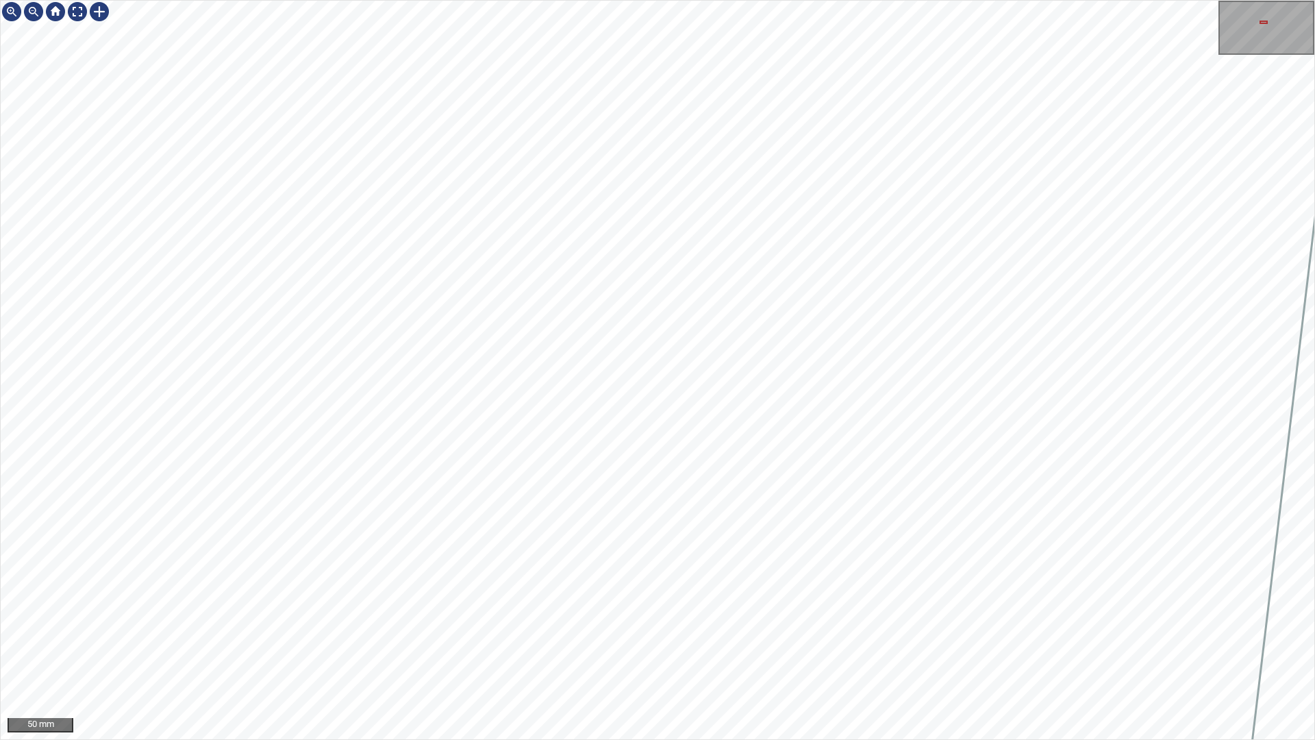
click at [378, 0] on div "50 mm" at bounding box center [657, 370] width 1315 height 740
click at [503, 0] on div "50 mm" at bounding box center [657, 370] width 1315 height 740
click at [258, 0] on div "50 mm" at bounding box center [657, 370] width 1315 height 740
click at [475, 739] on div "50 mm" at bounding box center [657, 370] width 1315 height 740
click at [466, 739] on div "50 mm" at bounding box center [657, 370] width 1315 height 740
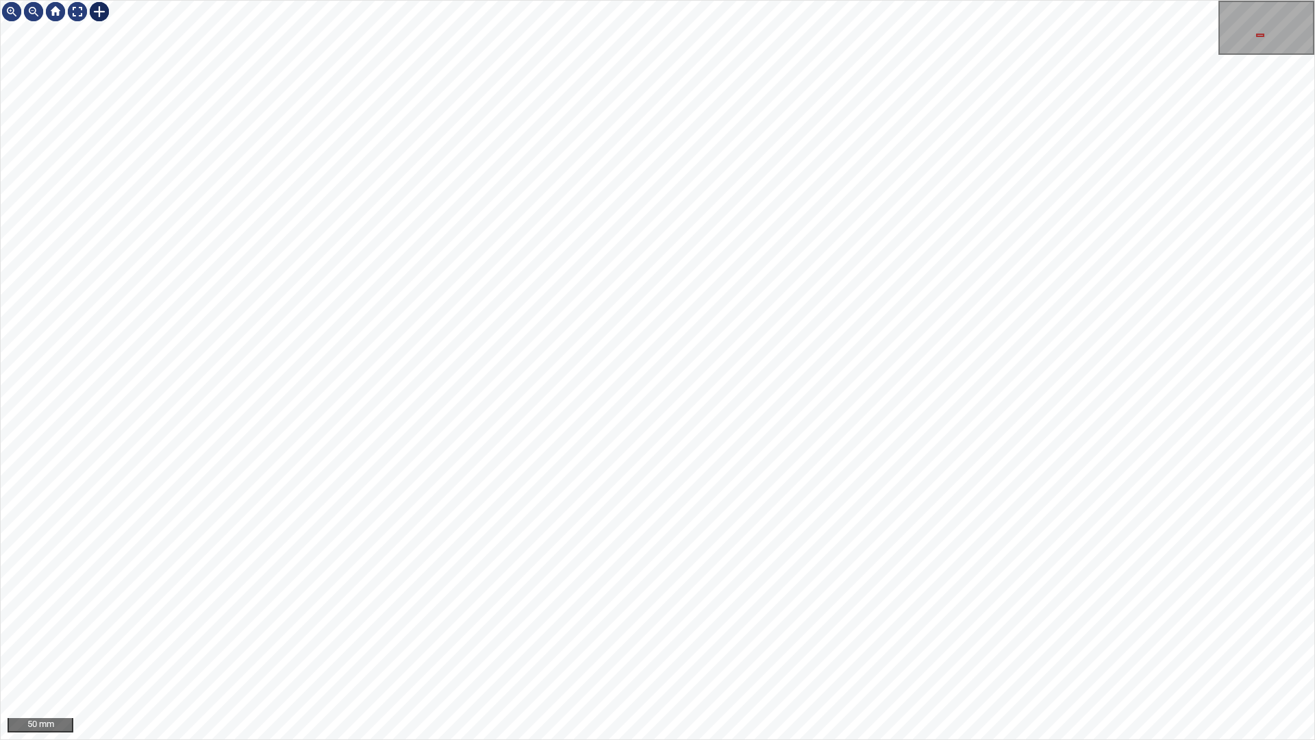
click at [92, 15] on div at bounding box center [99, 12] width 22 height 22
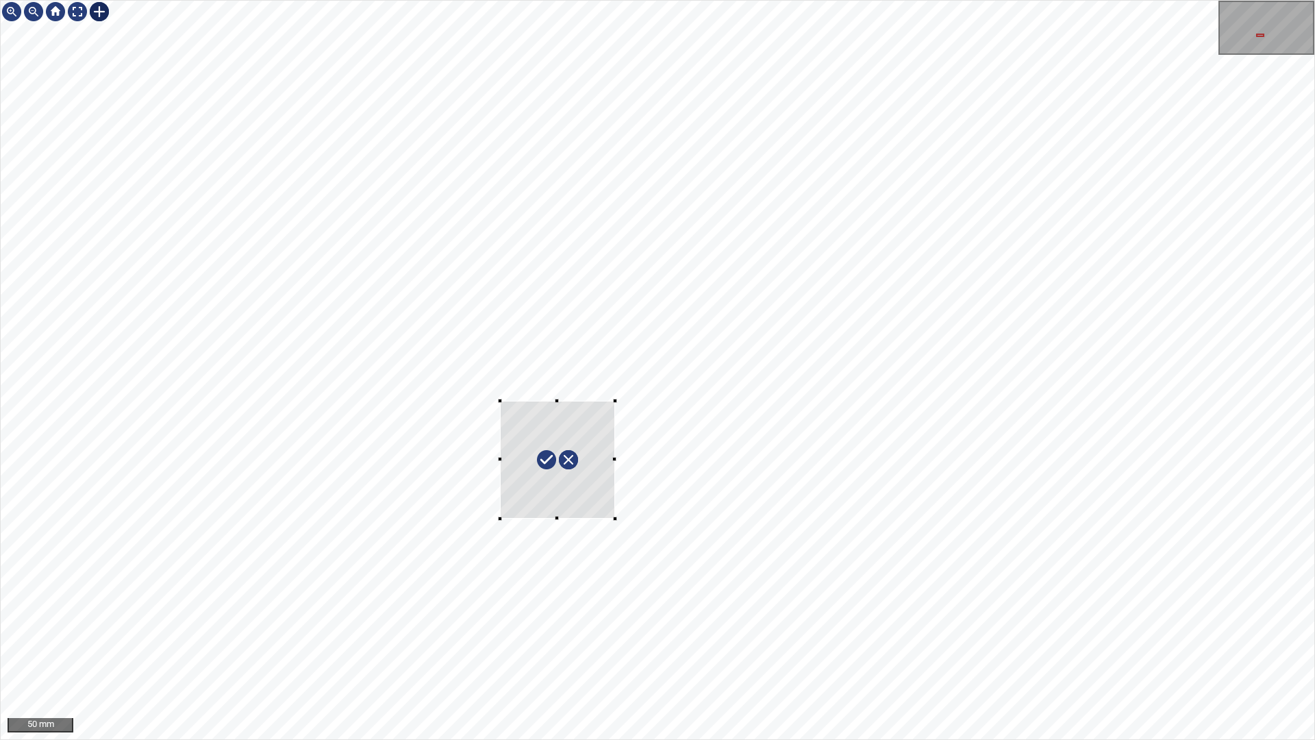
click at [615, 518] on div at bounding box center [658, 370] width 1314 height 738
click at [571, 503] on div at bounding box center [549, 467] width 133 height 135
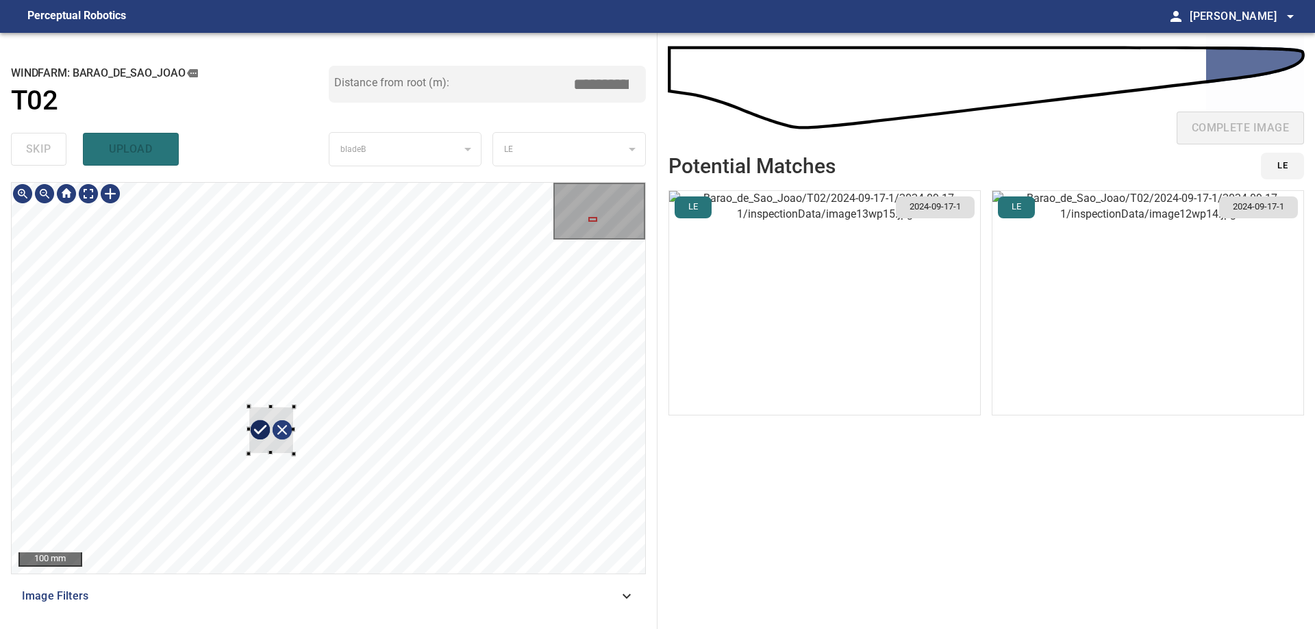
click at [292, 409] on div at bounding box center [294, 407] width 4 height 4
click at [268, 440] on div at bounding box center [275, 428] width 45 height 47
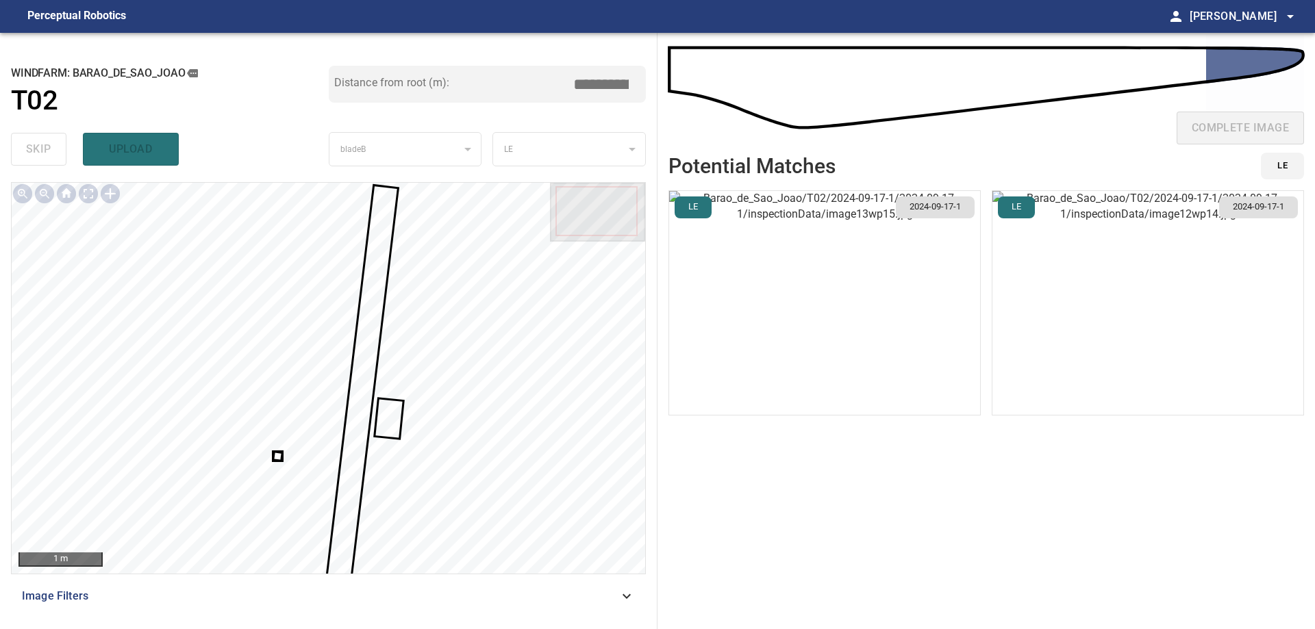
click at [277, 453] on icon at bounding box center [277, 456] width 7 height 7
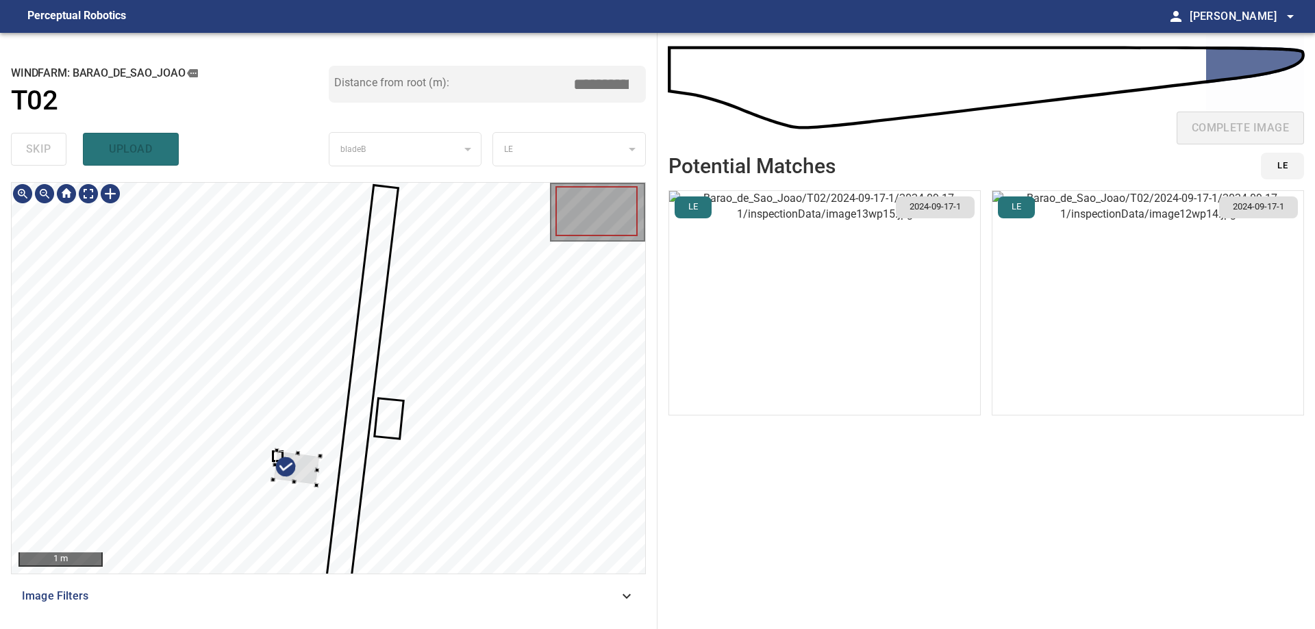
click at [318, 467] on div at bounding box center [318, 470] width 5 height 29
click at [416, 407] on div at bounding box center [329, 378] width 634 height 391
click at [291, 473] on div at bounding box center [329, 378] width 634 height 391
click at [281, 466] on div at bounding box center [278, 460] width 9 height 15
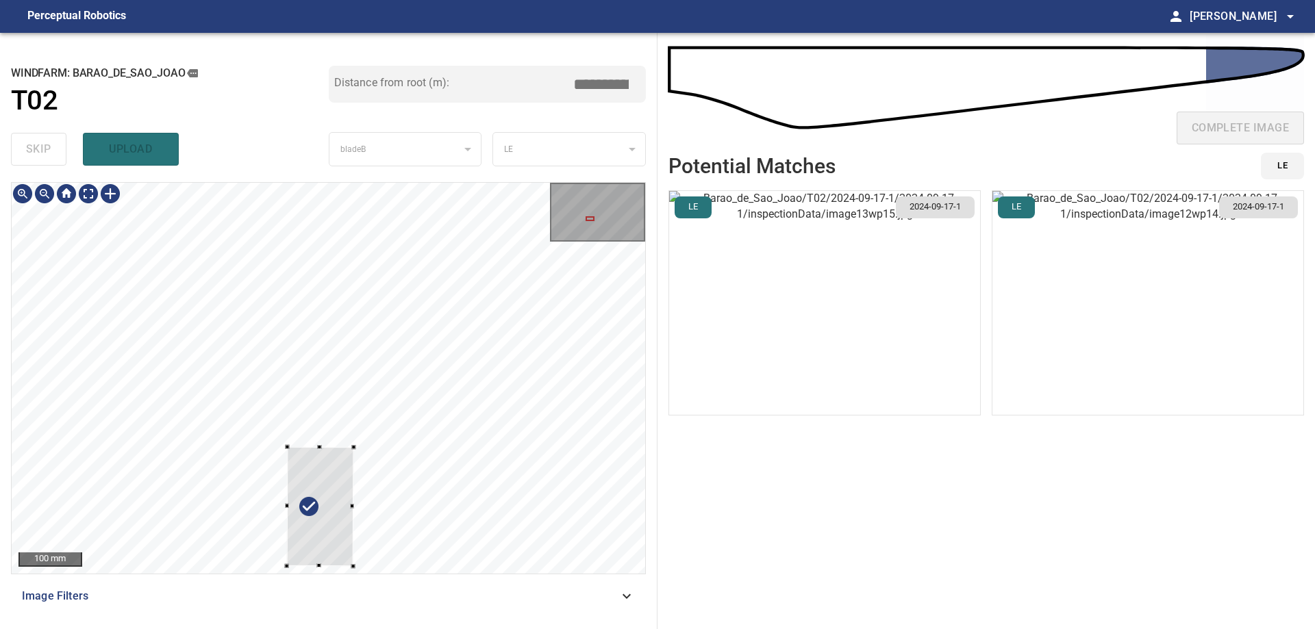
click at [305, 488] on div at bounding box center [320, 507] width 67 height 120
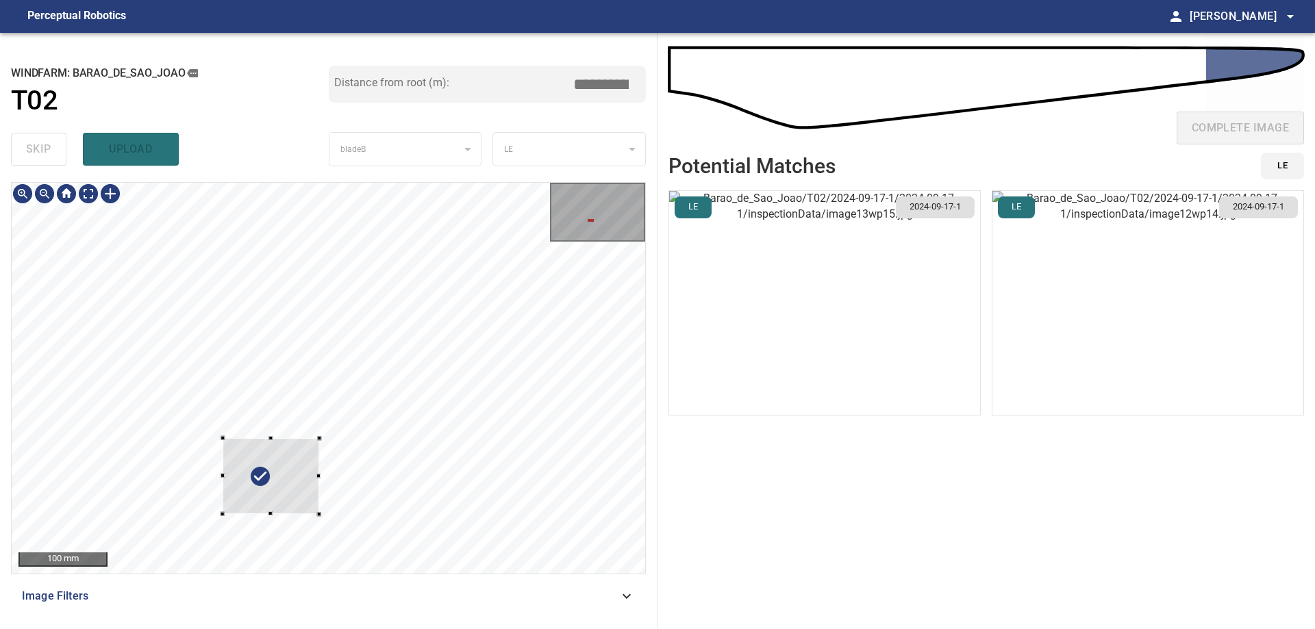
click at [319, 446] on div at bounding box center [271, 476] width 97 height 77
click at [271, 492] on div at bounding box center [268, 474] width 108 height 99
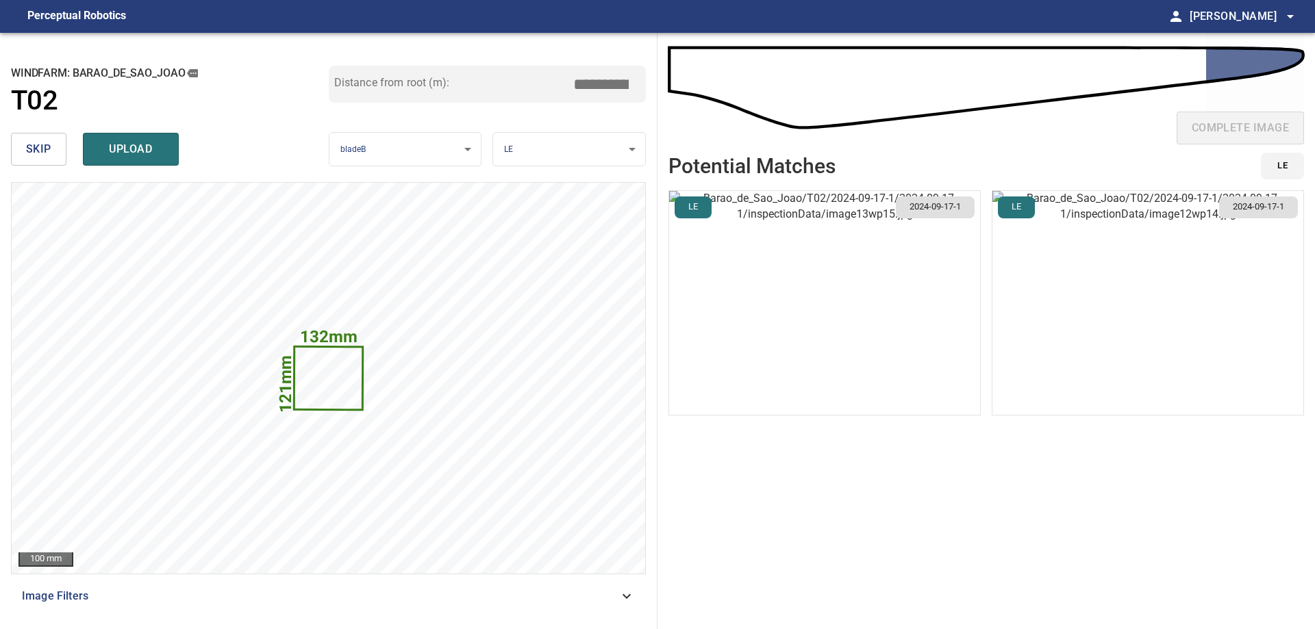
drag, startPoint x: 597, startPoint y: 82, endPoint x: 785, endPoint y: 77, distance: 187.7
click at [692, 77] on div "**********" at bounding box center [657, 331] width 1315 height 597
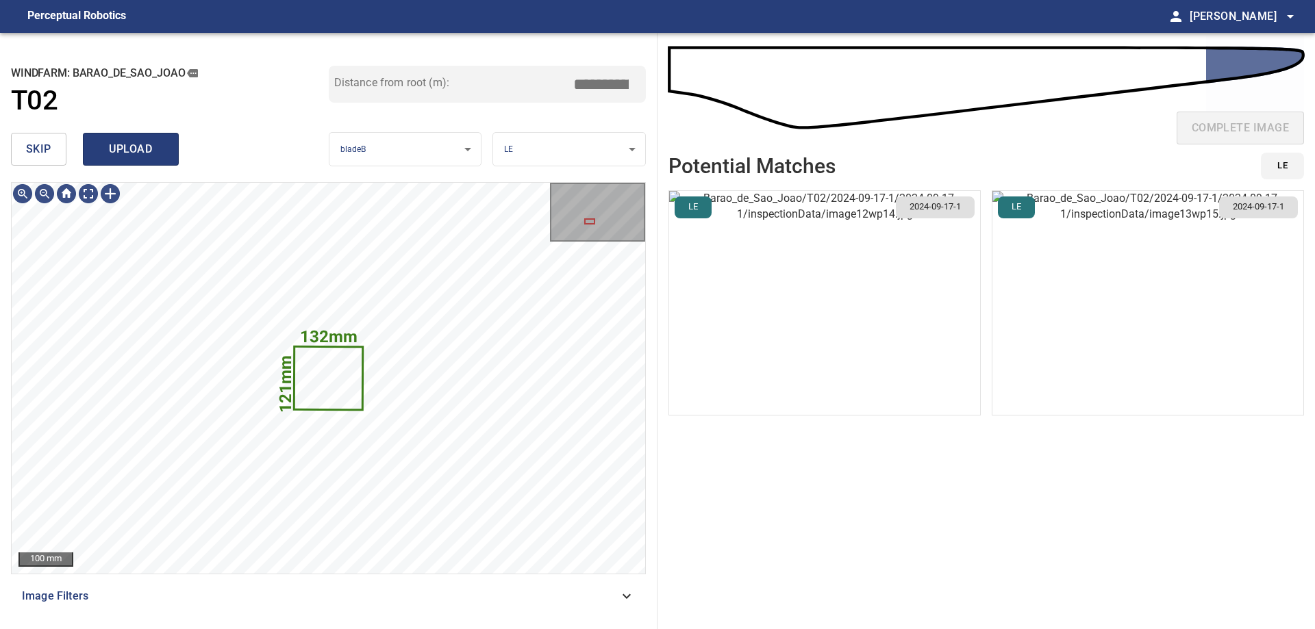
type input "*****"
click at [139, 154] on span "upload" at bounding box center [131, 149] width 66 height 19
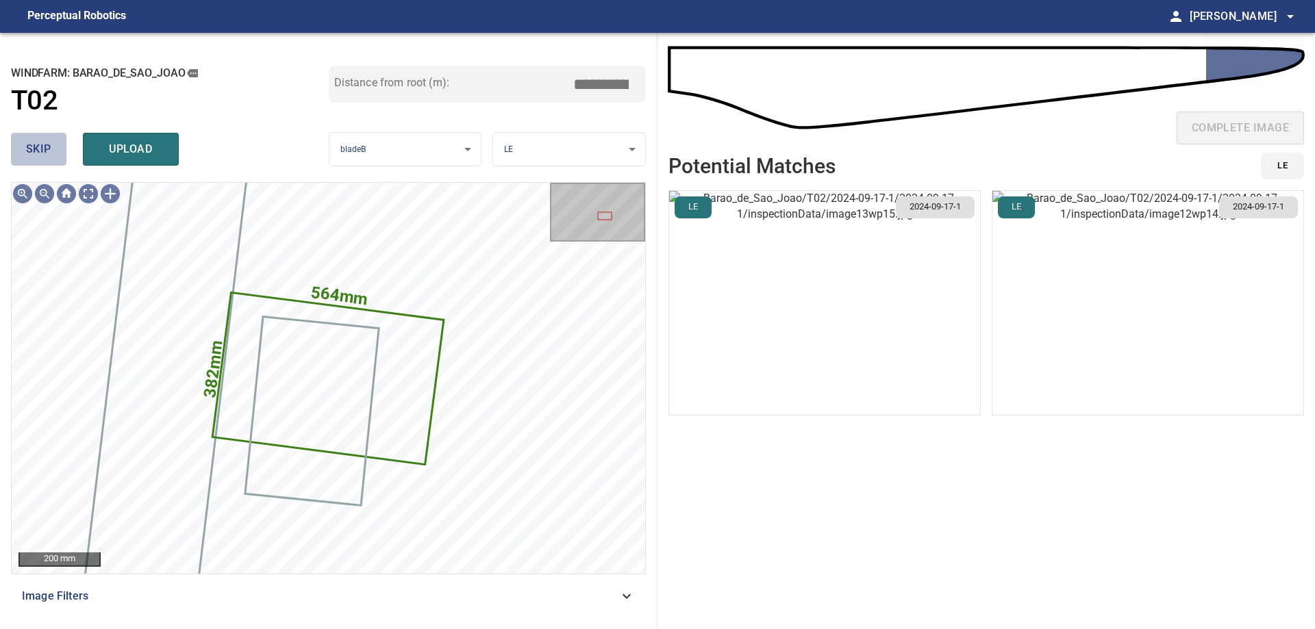
drag, startPoint x: 50, startPoint y: 150, endPoint x: 51, endPoint y: 167, distance: 17.1
click at [50, 151] on span "skip" at bounding box center [38, 149] width 25 height 19
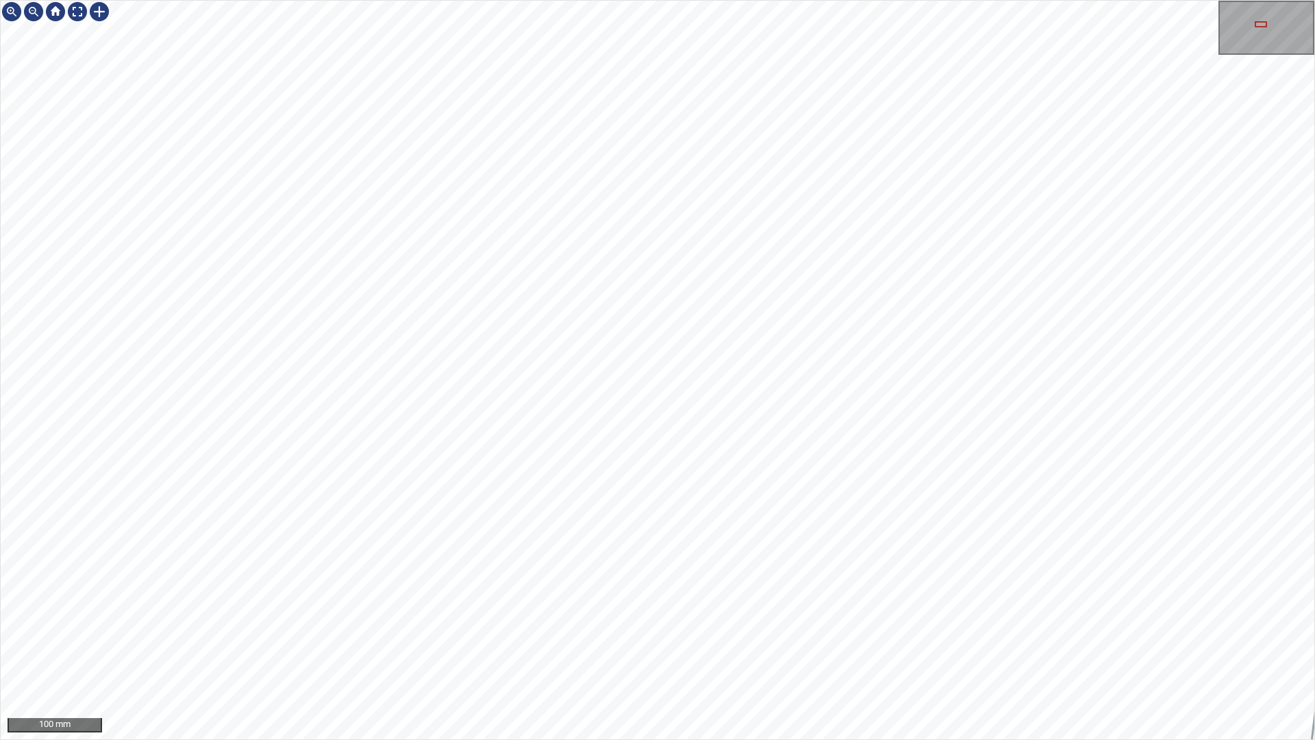
click at [640, 739] on div "100 mm" at bounding box center [657, 370] width 1315 height 740
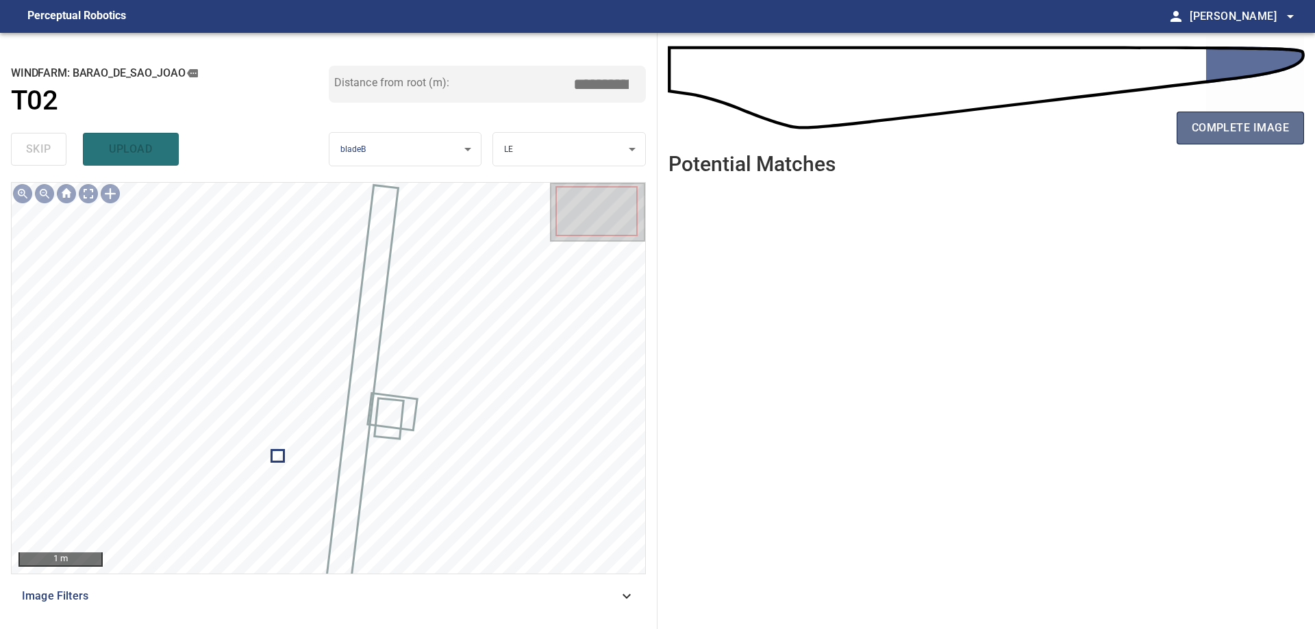
click at [1215, 125] on span "complete image" at bounding box center [1240, 127] width 97 height 19
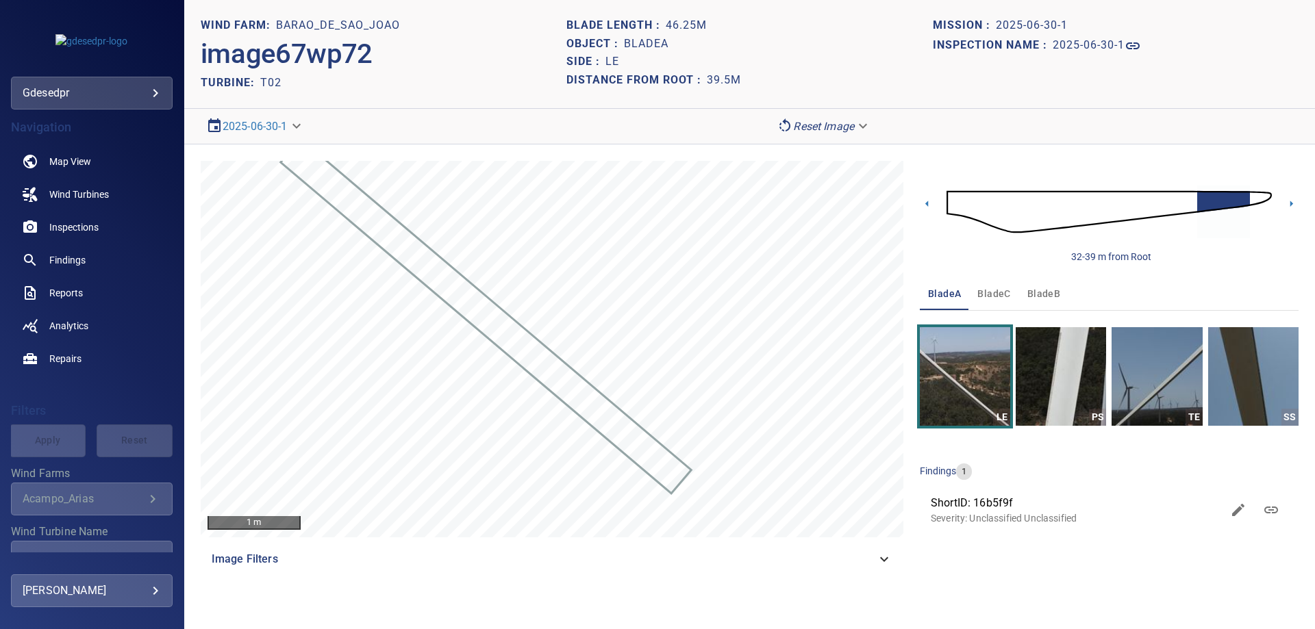
click at [1022, 295] on button "bladeB" at bounding box center [1043, 293] width 49 height 33
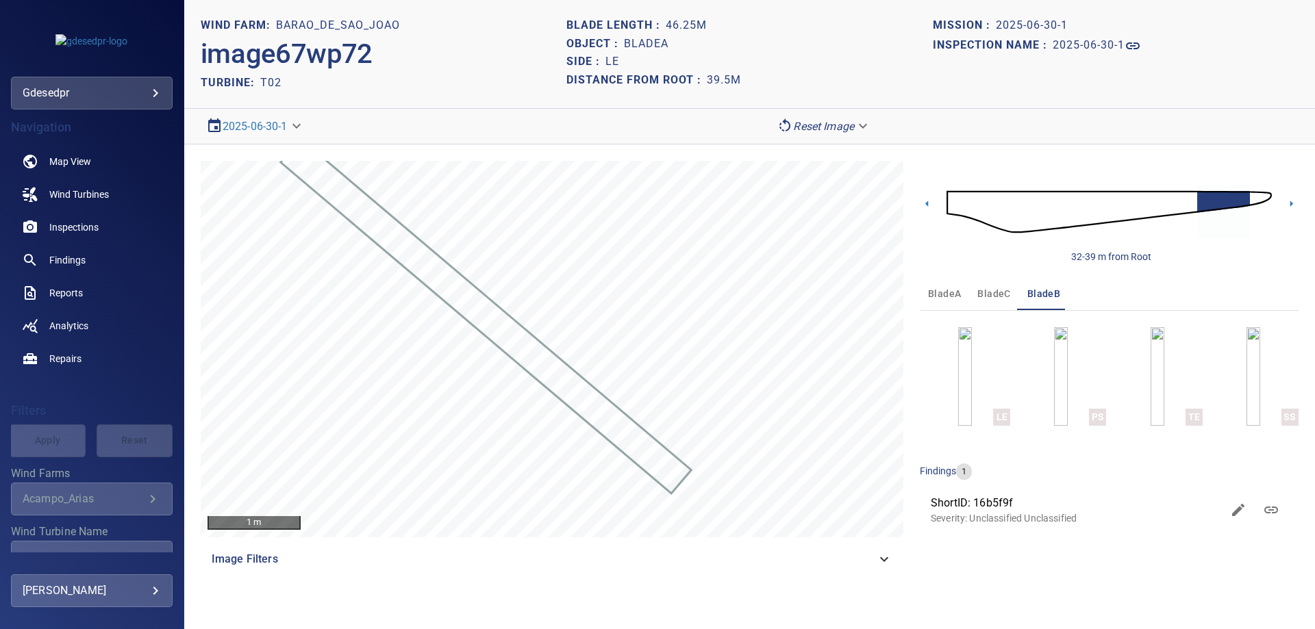
click at [1260, 195] on img at bounding box center [1109, 212] width 325 height 79
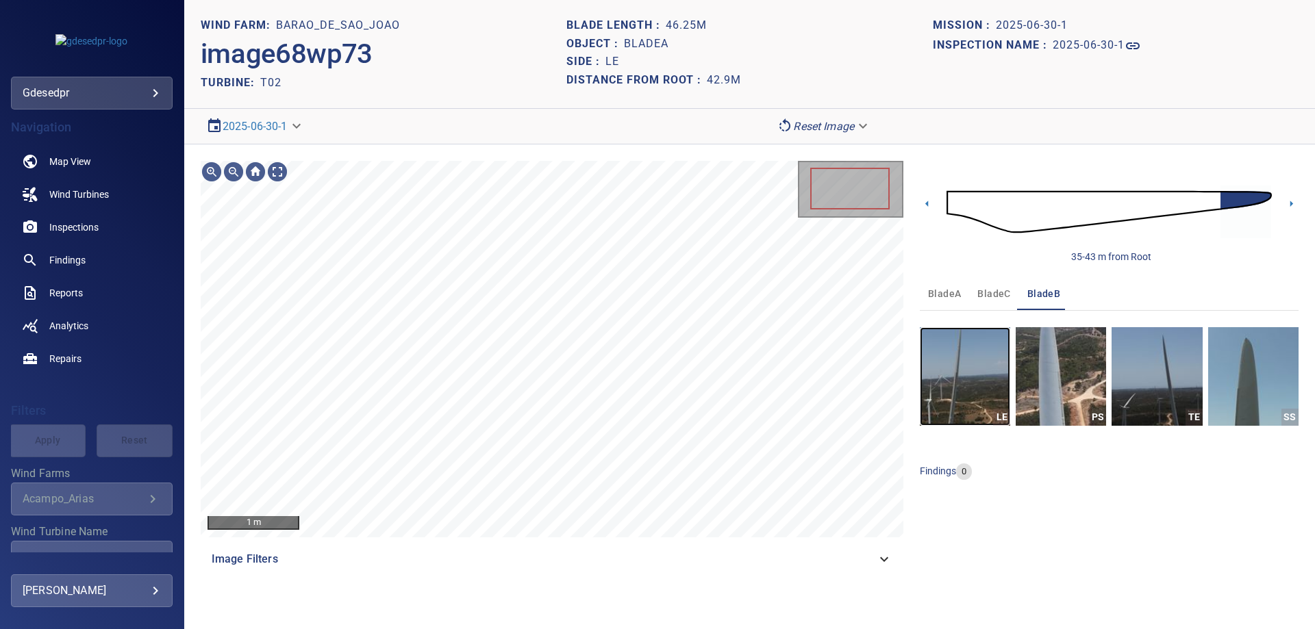
click at [949, 366] on img "button" at bounding box center [965, 376] width 90 height 99
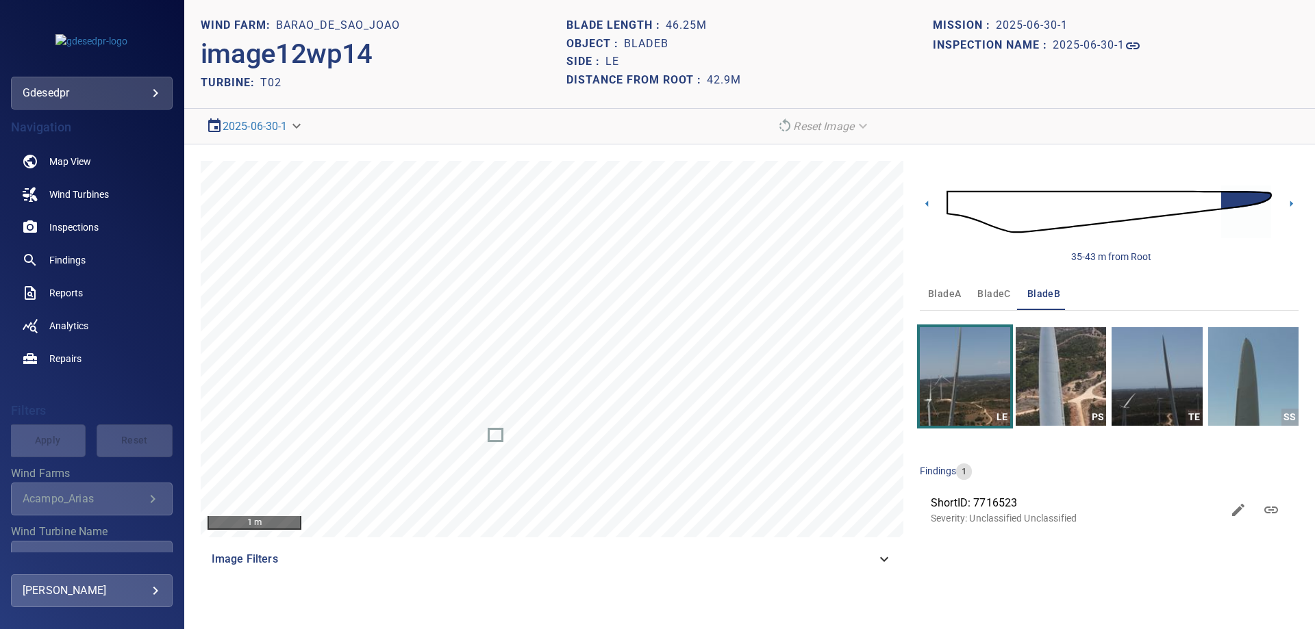
click at [1208, 203] on img at bounding box center [1109, 212] width 325 height 79
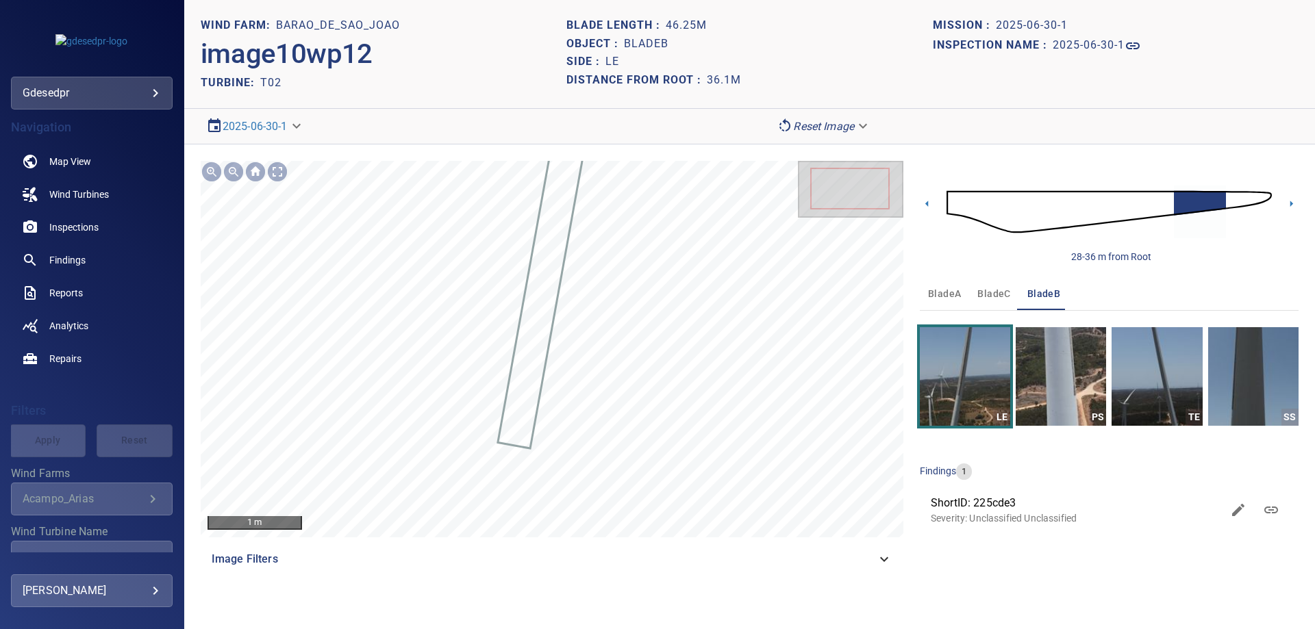
click at [1231, 203] on img at bounding box center [1109, 212] width 325 height 79
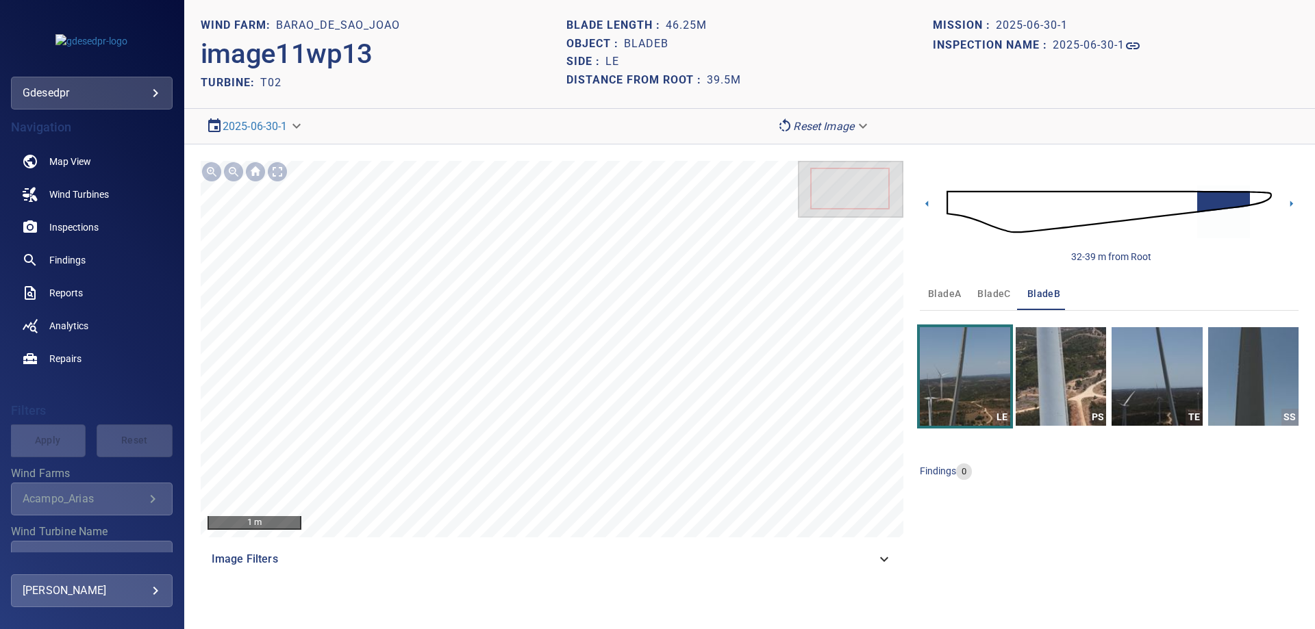
click at [1253, 197] on img at bounding box center [1109, 212] width 325 height 79
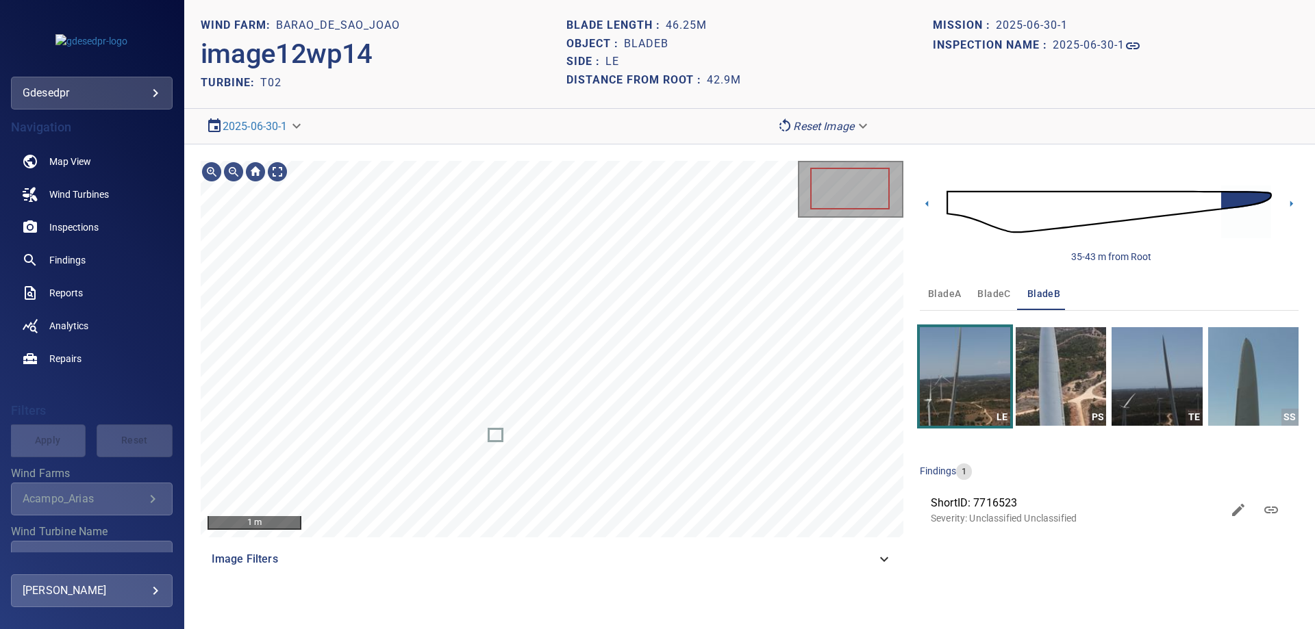
click at [831, 133] on body "**********" at bounding box center [657, 314] width 1315 height 629
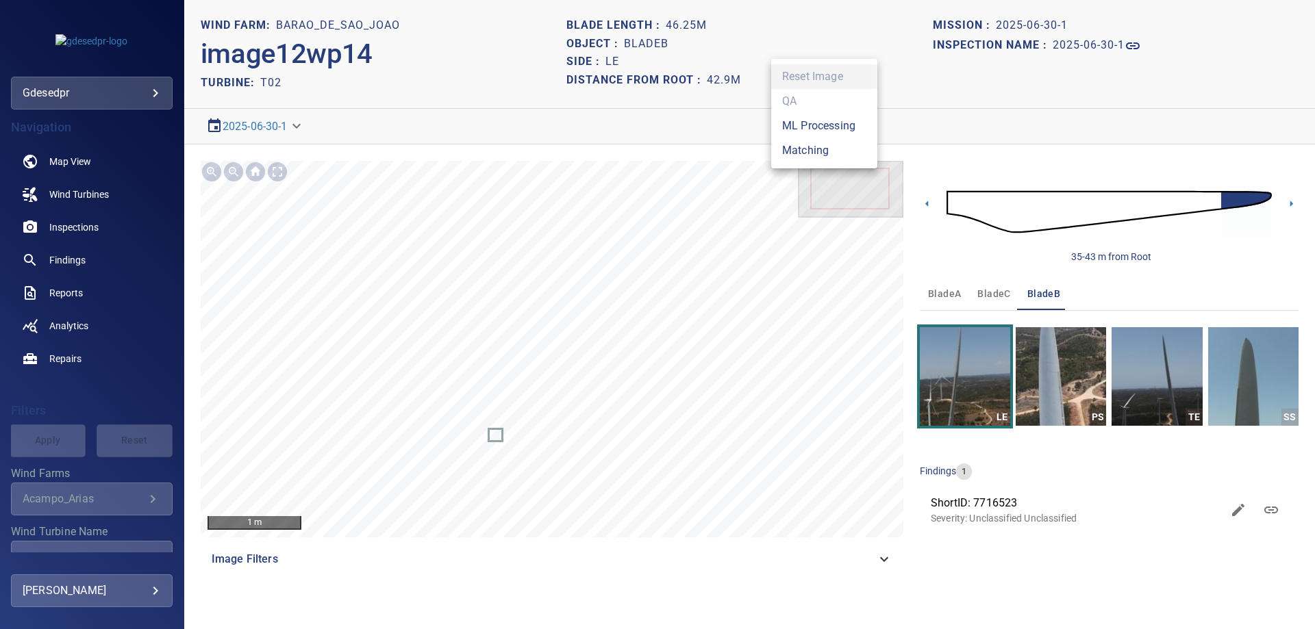
click at [810, 149] on li "Matching" at bounding box center [824, 150] width 106 height 25
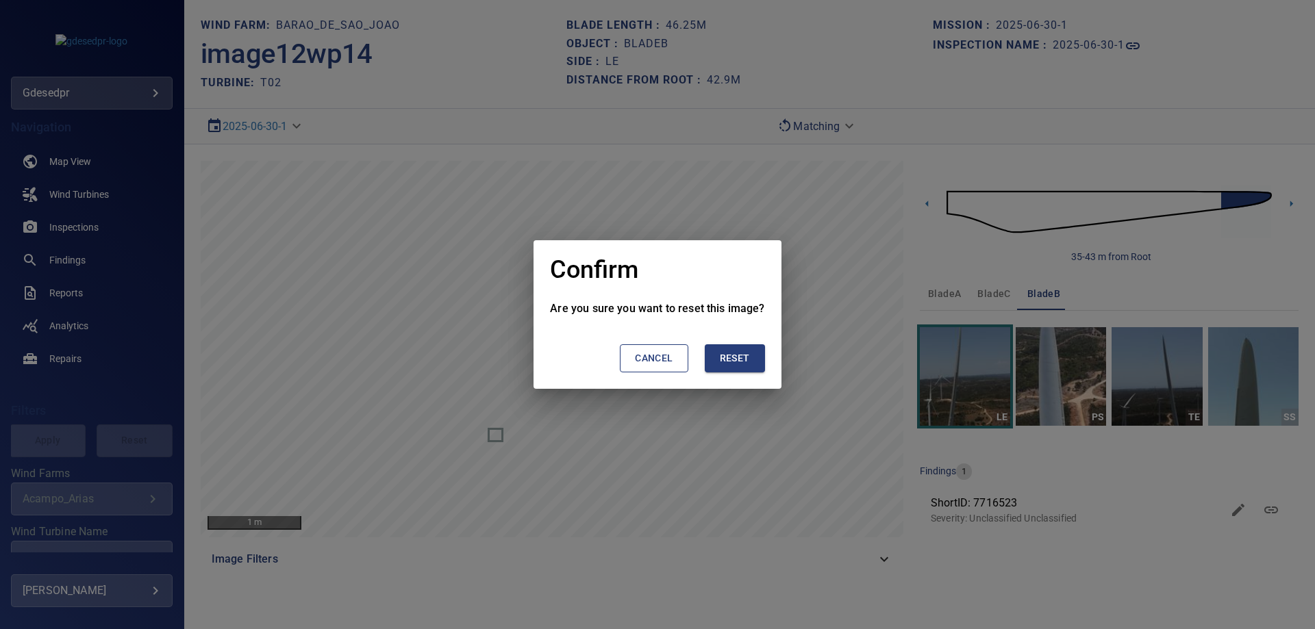
click at [674, 371] on button "Cancel" at bounding box center [654, 359] width 68 height 28
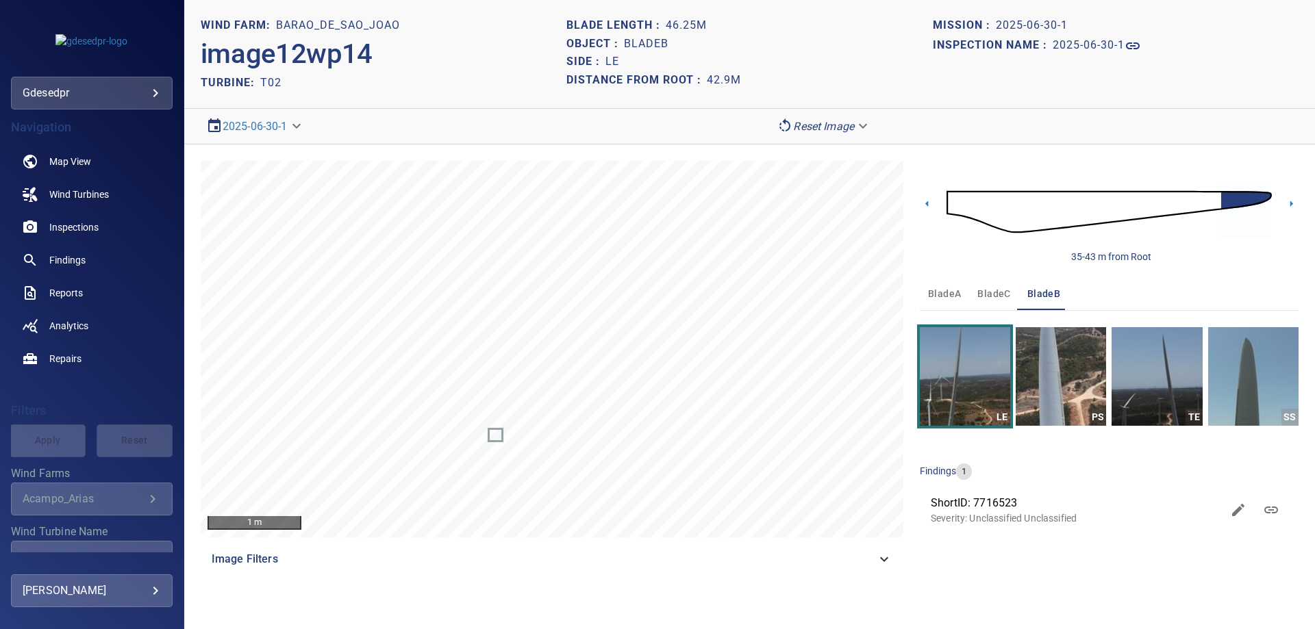
click at [1288, 196] on div "35-43 m from Root" at bounding box center [1109, 212] width 379 height 103
click at [1290, 205] on icon at bounding box center [1291, 204] width 3 height 6
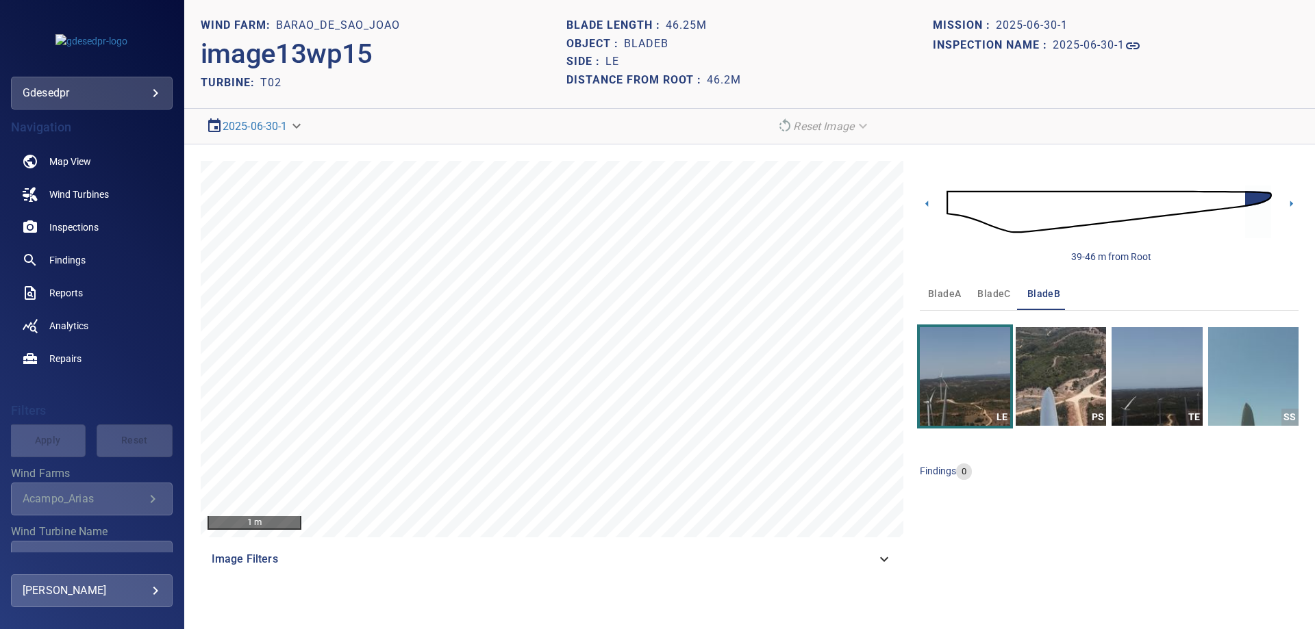
click at [1239, 197] on img at bounding box center [1109, 212] width 325 height 79
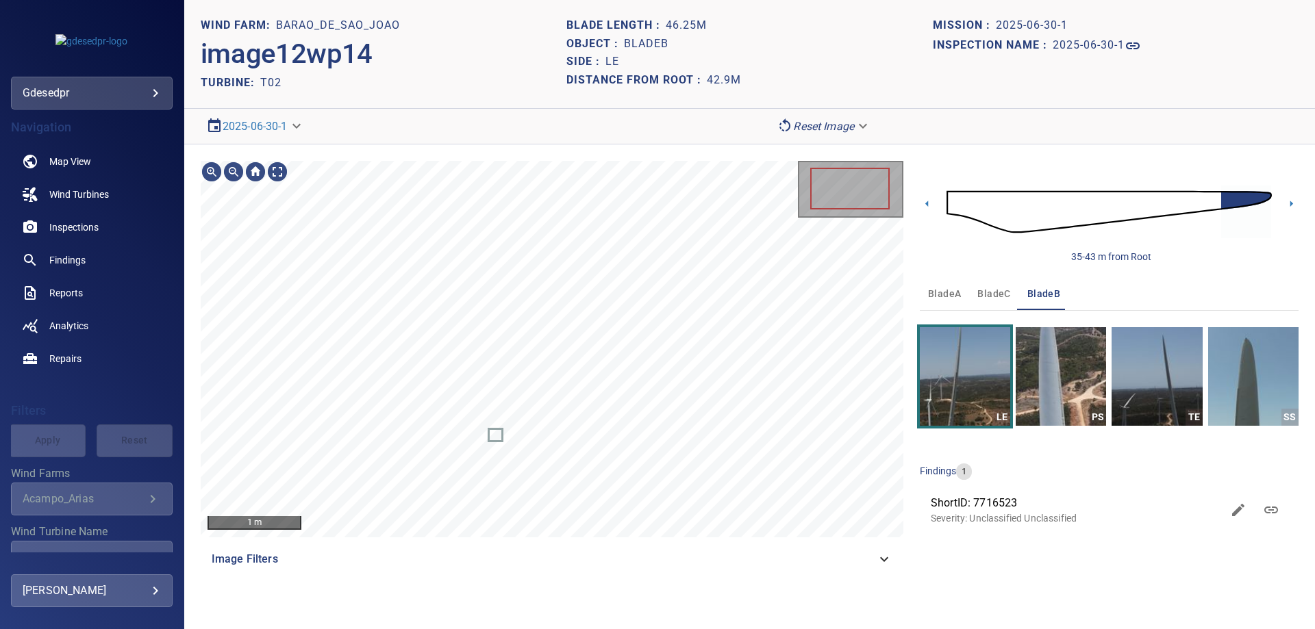
click at [847, 132] on body "**********" at bounding box center [657, 314] width 1315 height 629
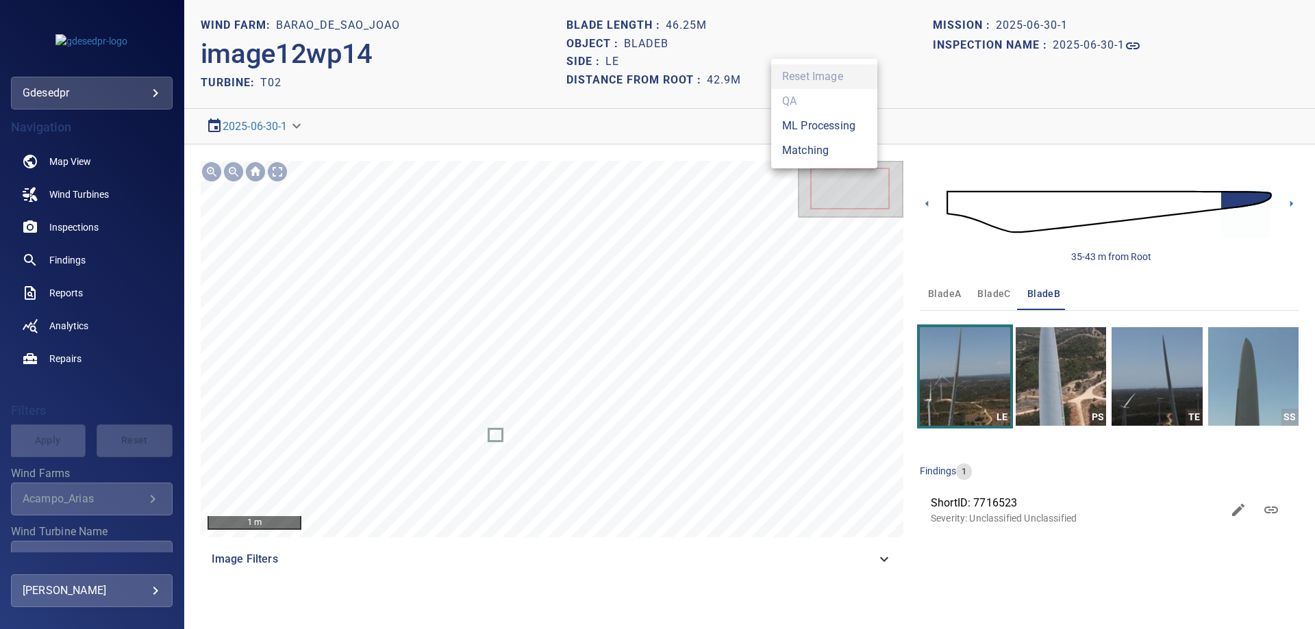
click at [853, 150] on li "Matching" at bounding box center [824, 150] width 106 height 25
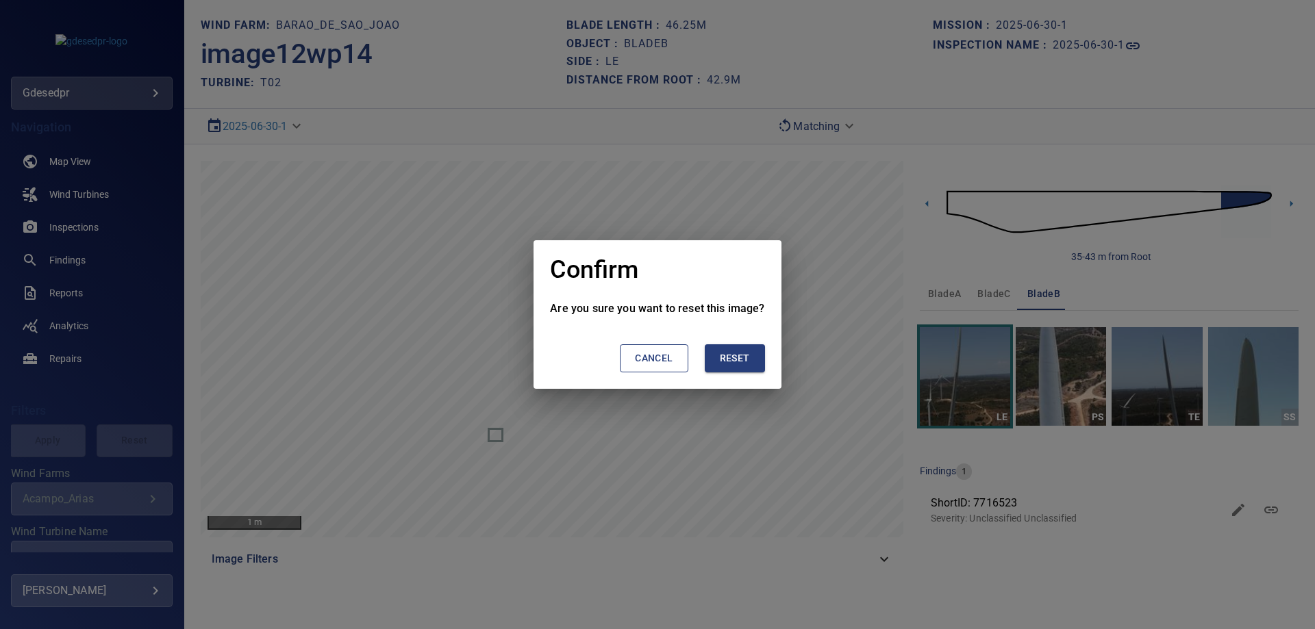
click at [744, 358] on span "Reset" at bounding box center [735, 358] width 30 height 17
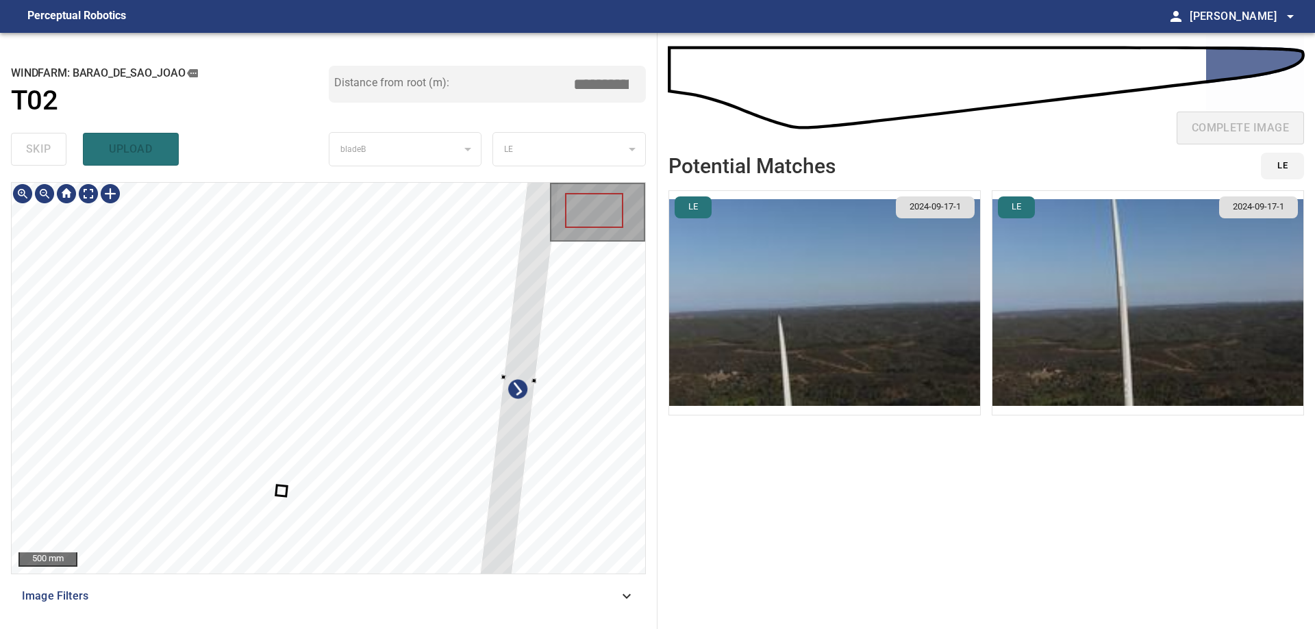
click at [547, 452] on div at bounding box center [329, 378] width 634 height 391
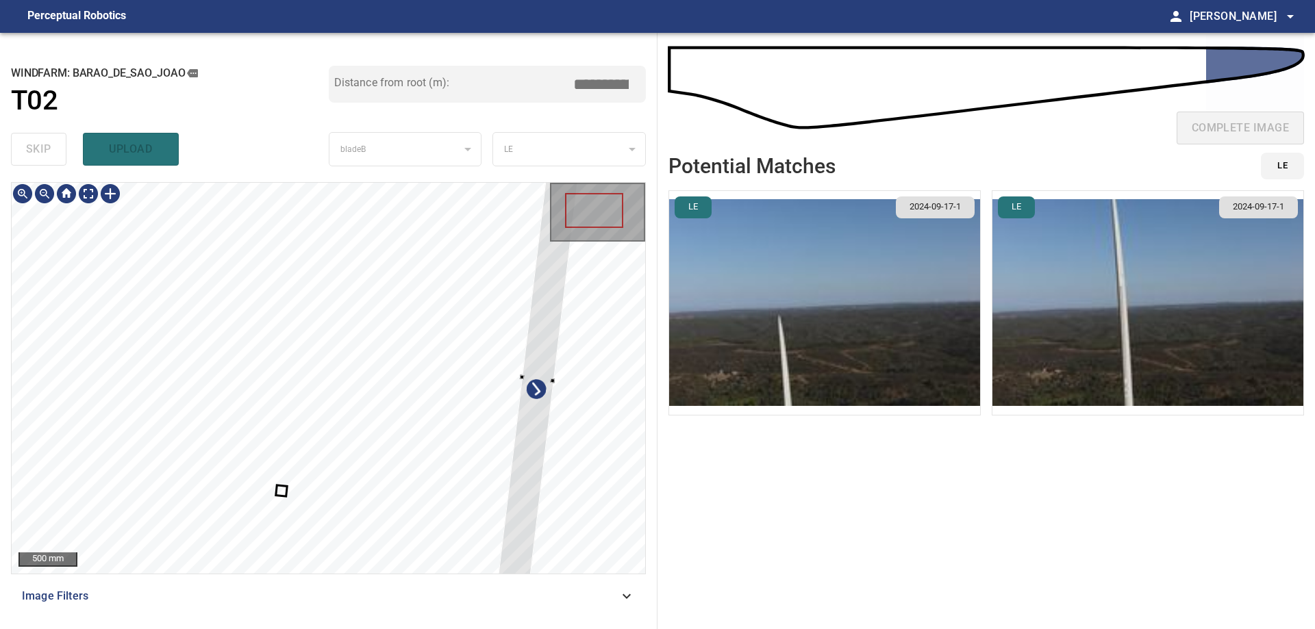
click at [523, 391] on div at bounding box center [538, 377] width 101 height 579
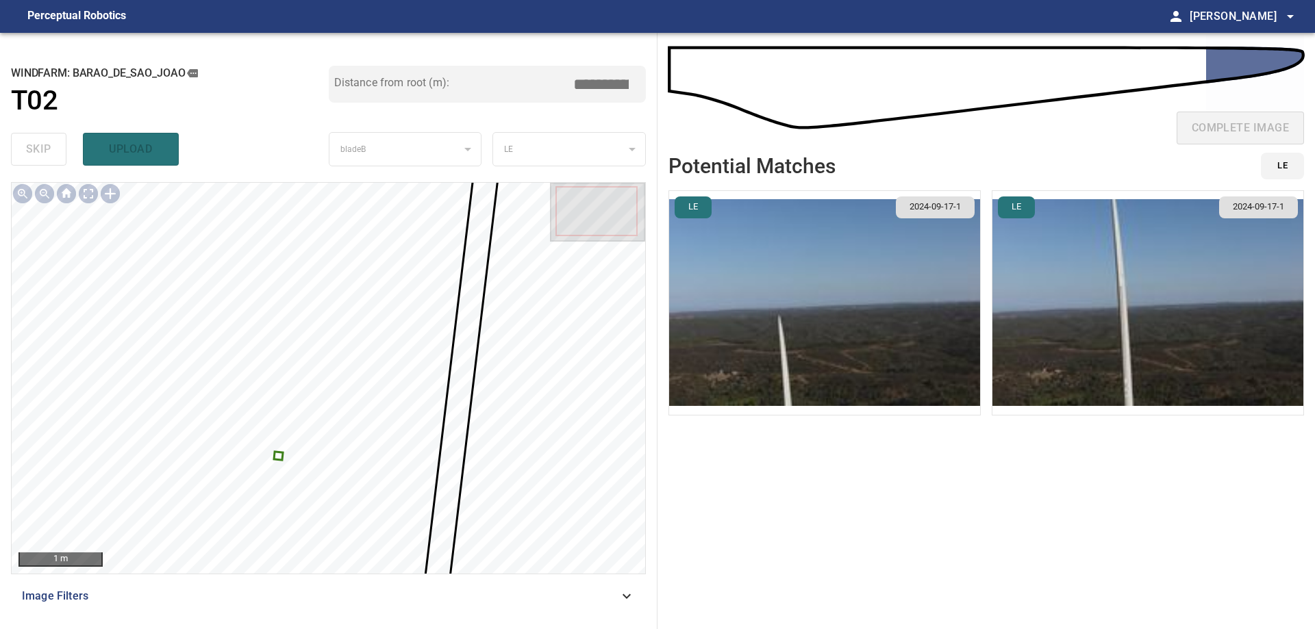
click at [277, 462] on div at bounding box center [329, 378] width 634 height 391
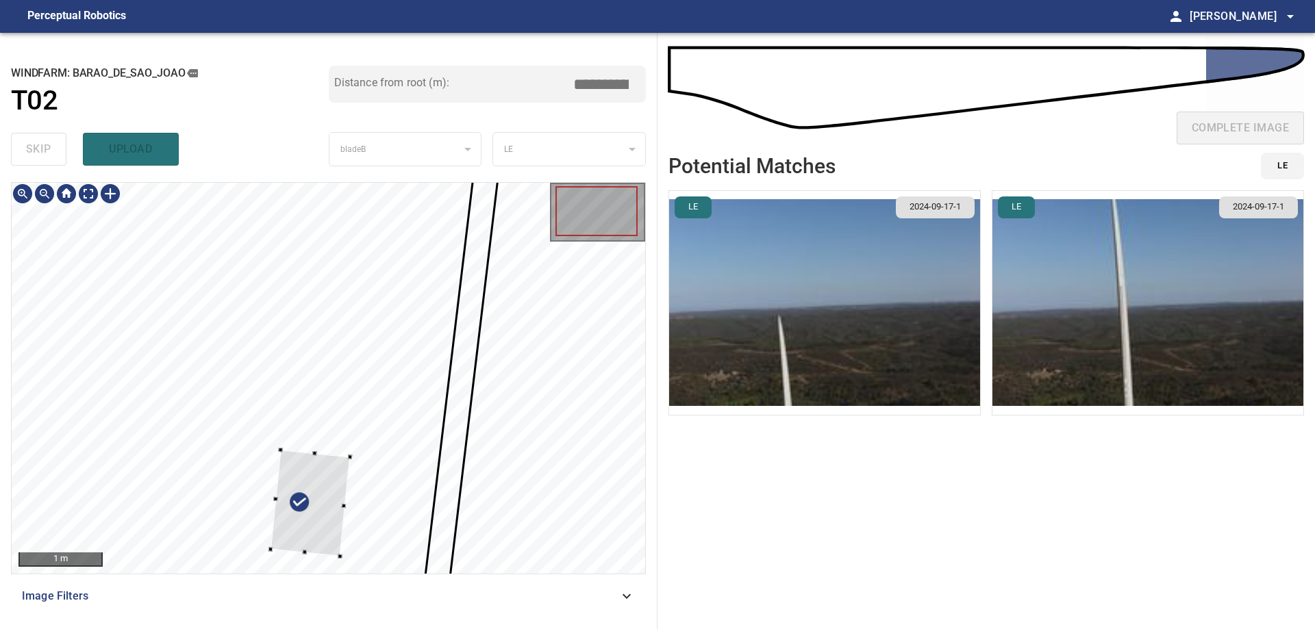
click at [411, 590] on div "1 m Image Filters" at bounding box center [328, 400] width 635 height 436
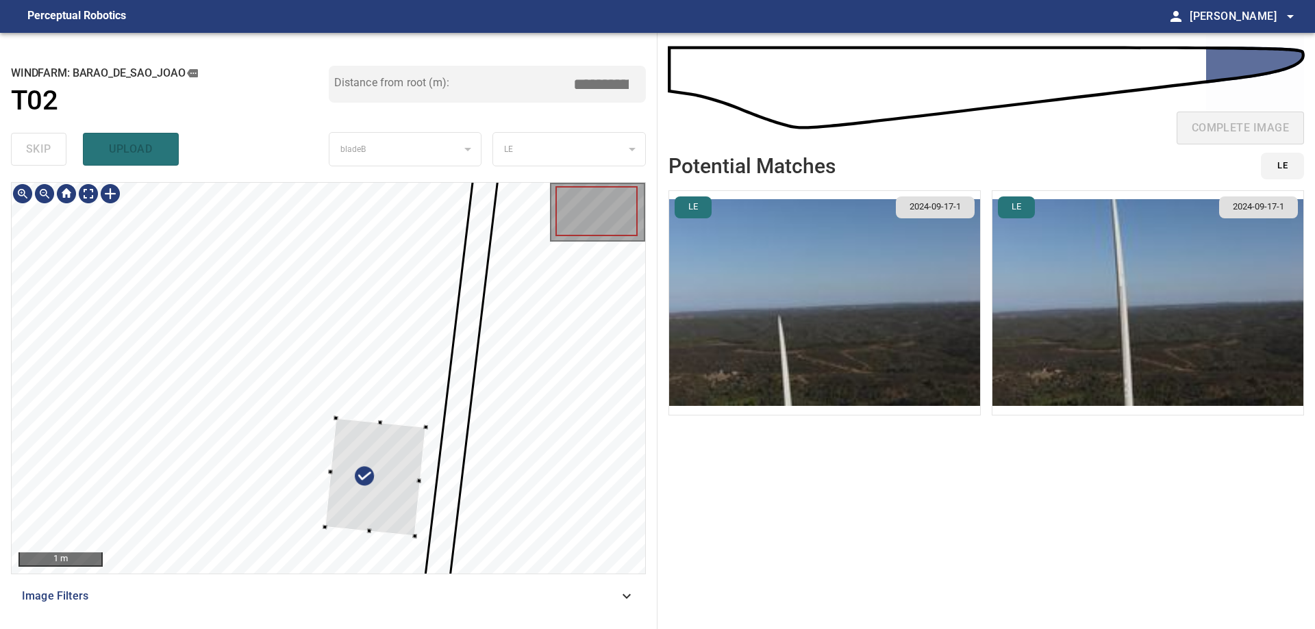
click at [425, 418] on div at bounding box center [375, 477] width 101 height 118
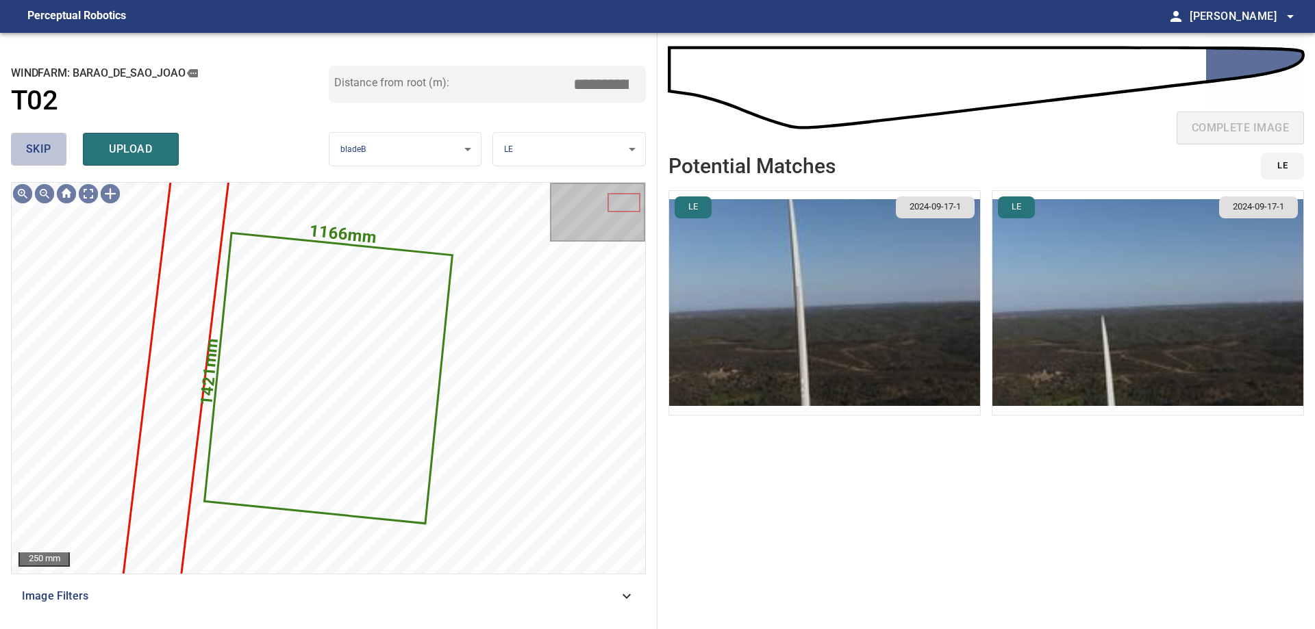
click at [48, 149] on span "skip" at bounding box center [38, 149] width 25 height 19
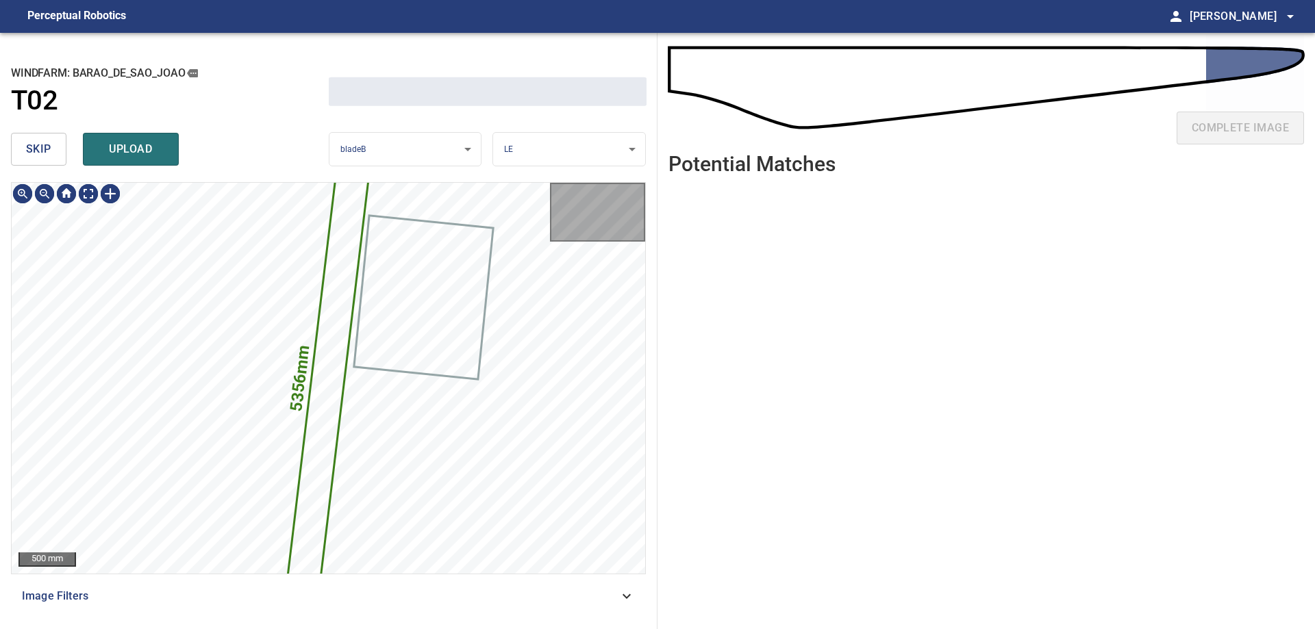
click at [48, 149] on span "skip" at bounding box center [38, 149] width 25 height 19
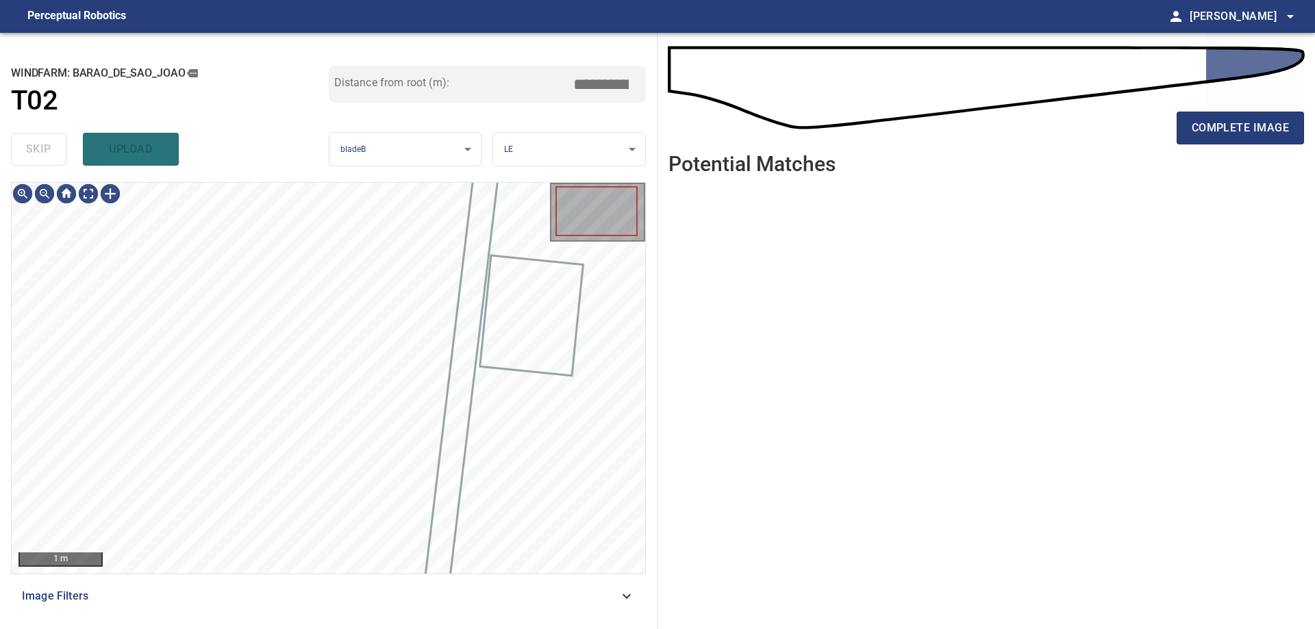
click at [48, 149] on div "skip upload" at bounding box center [170, 149] width 318 height 44
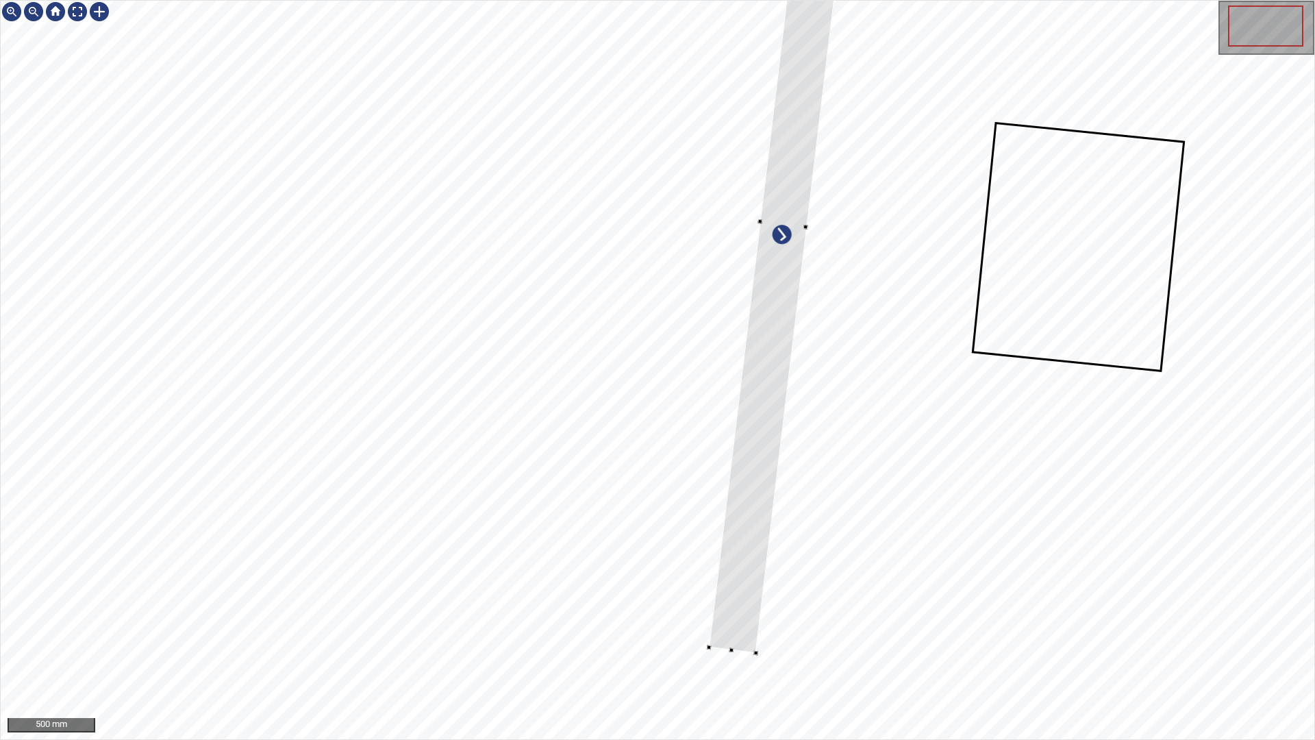
click at [728, 377] on div at bounding box center [658, 370] width 1314 height 738
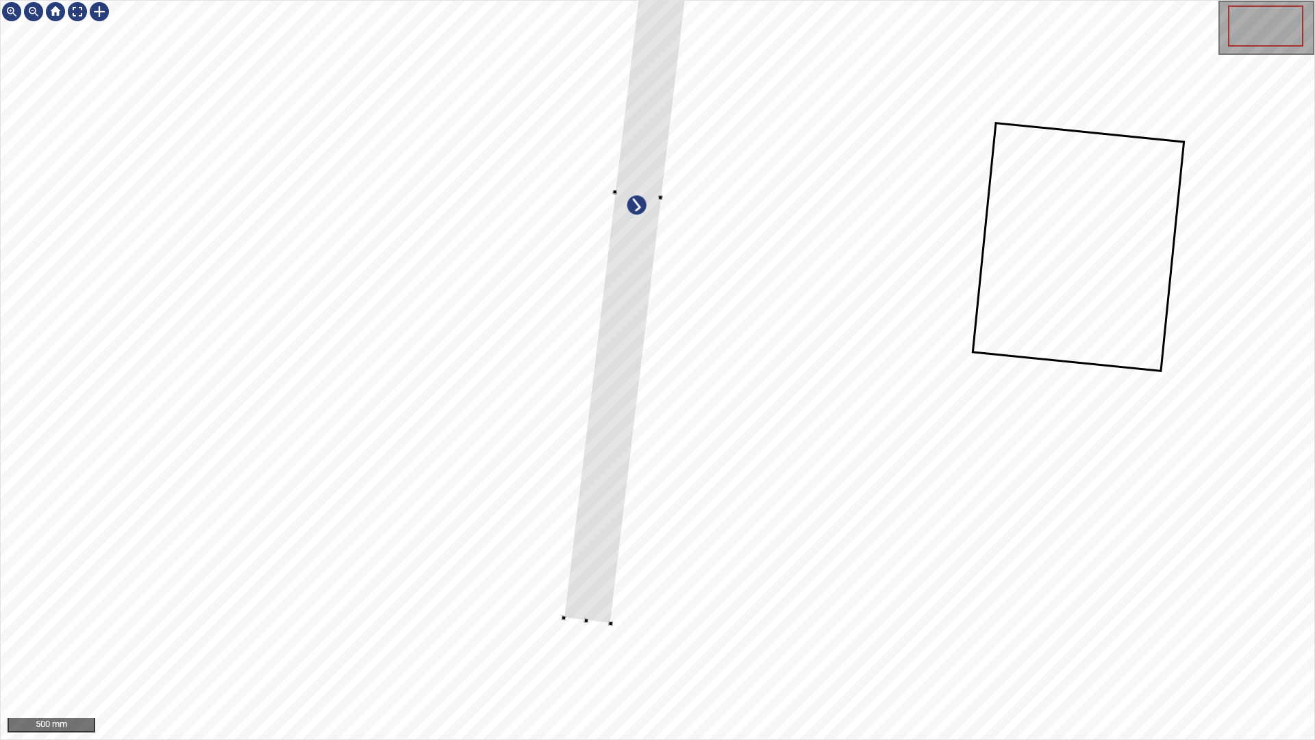
click at [531, 629] on div at bounding box center [658, 370] width 1314 height 738
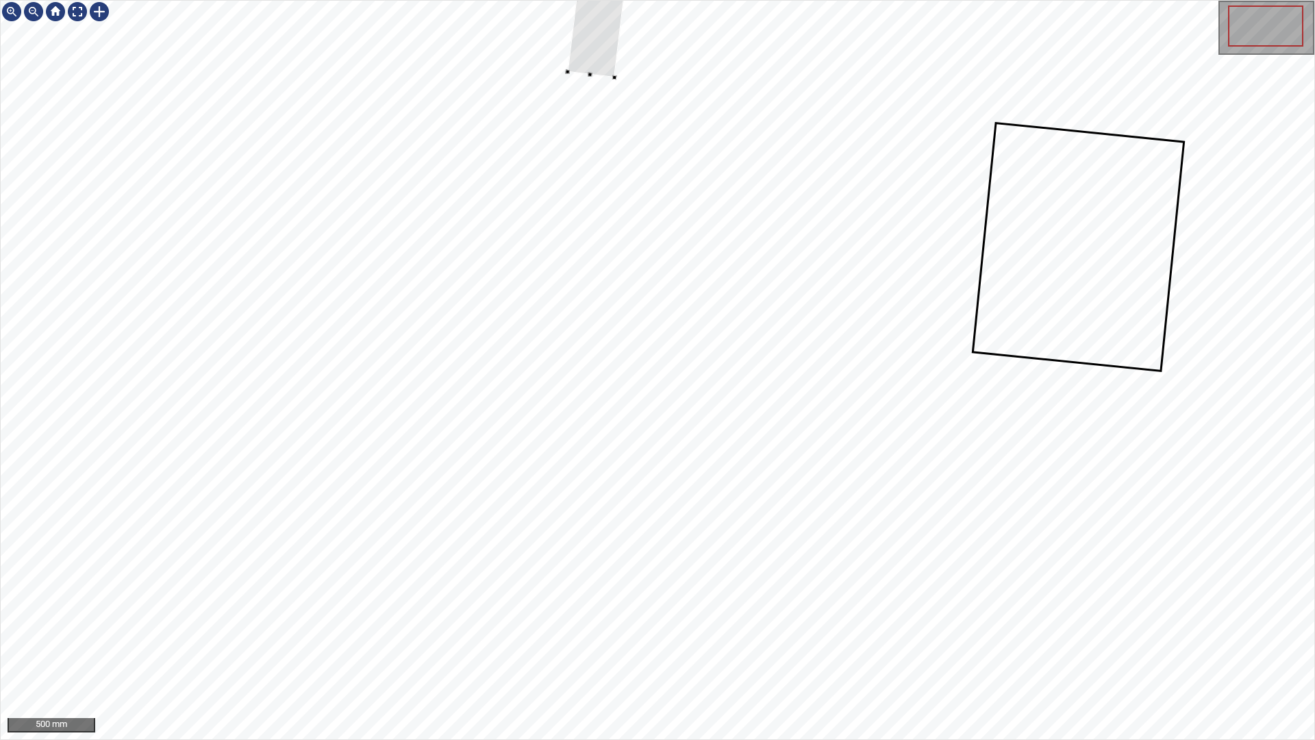
click at [562, 62] on div at bounding box center [658, 370] width 1314 height 738
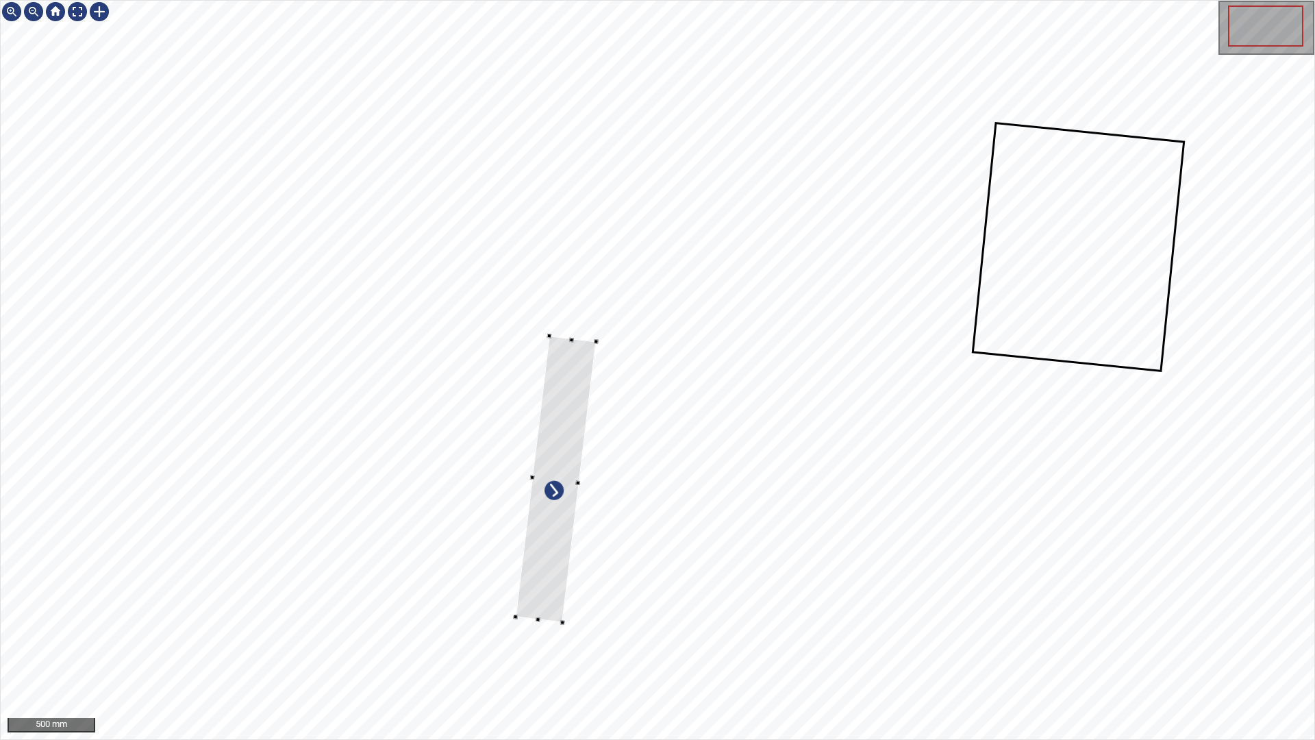
click at [562, 628] on div at bounding box center [658, 370] width 1314 height 738
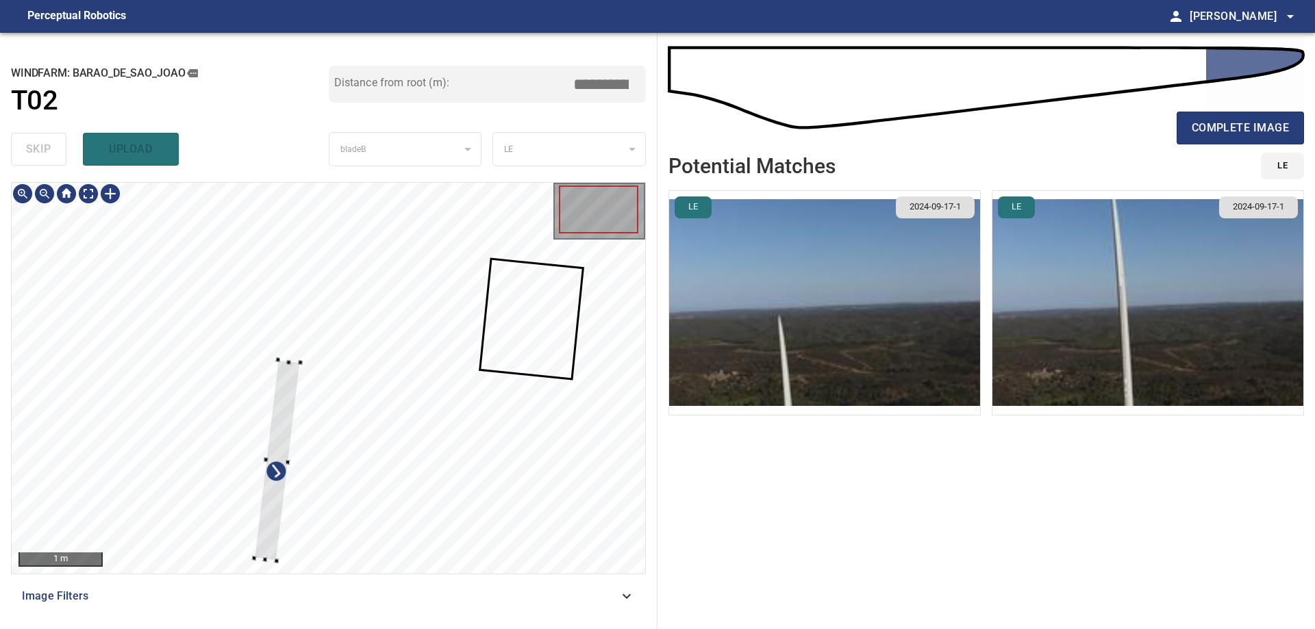
click at [273, 564] on div at bounding box center [329, 378] width 634 height 391
click at [290, 349] on div at bounding box center [329, 378] width 634 height 391
click at [290, 395] on div at bounding box center [277, 462] width 48 height 212
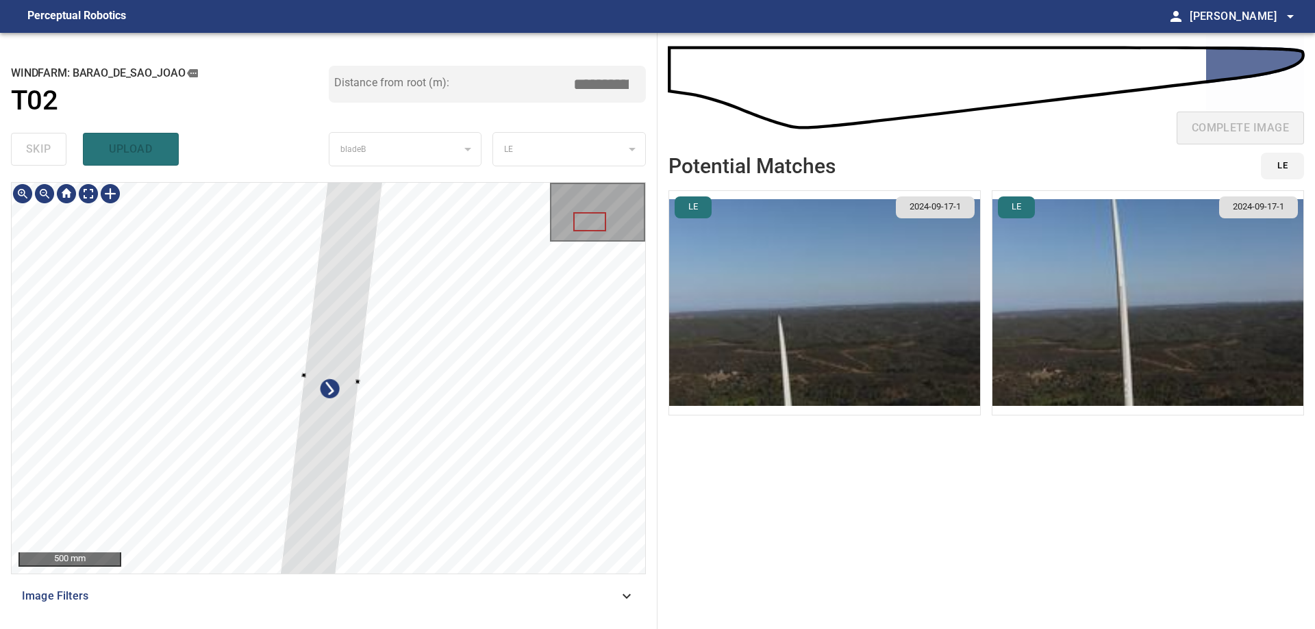
click at [327, 460] on div at bounding box center [331, 378] width 116 height 514
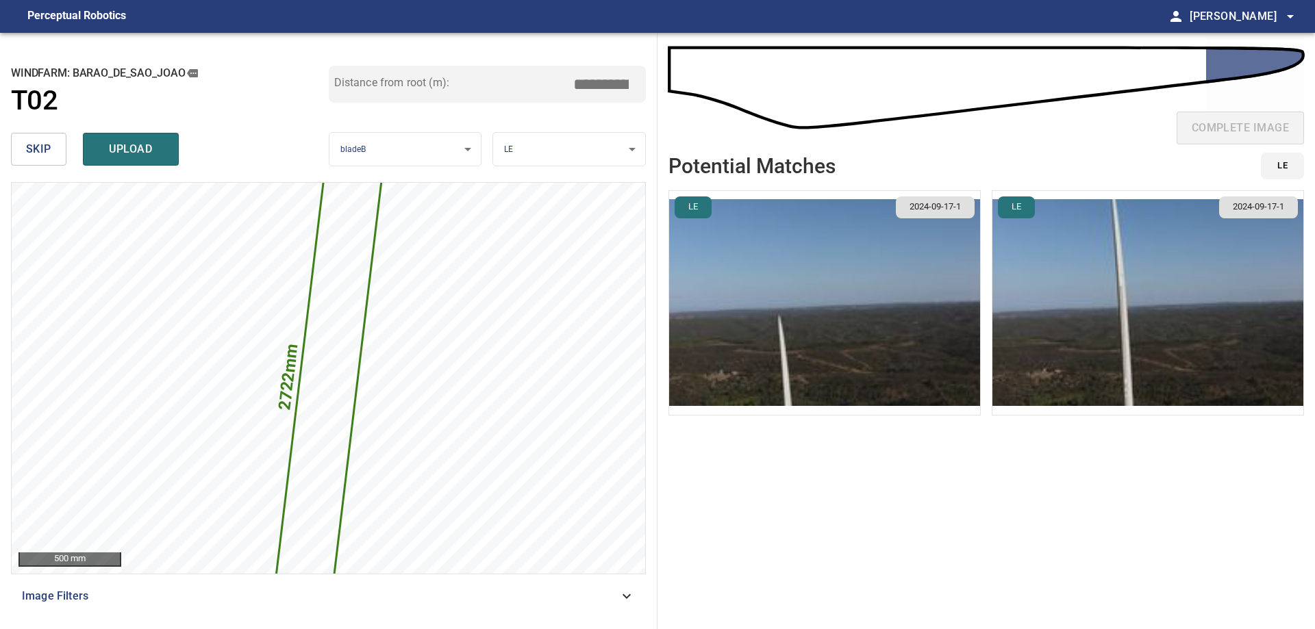
click at [599, 86] on input "*****" at bounding box center [606, 84] width 68 height 26
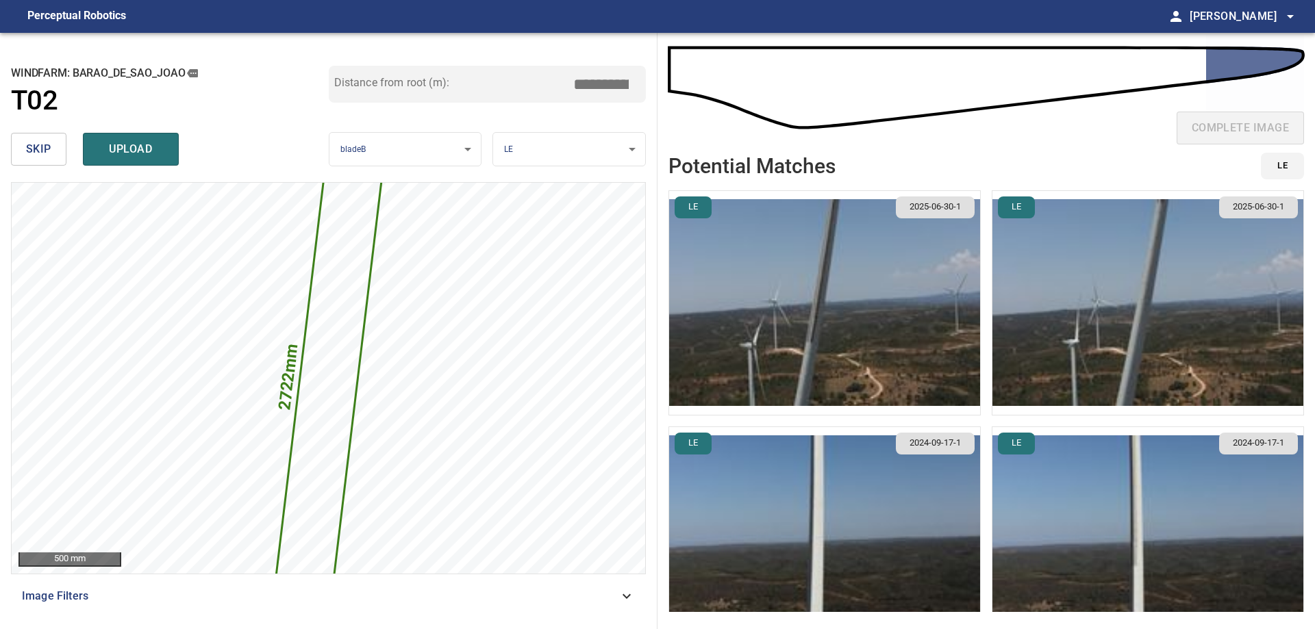
type input "*****"
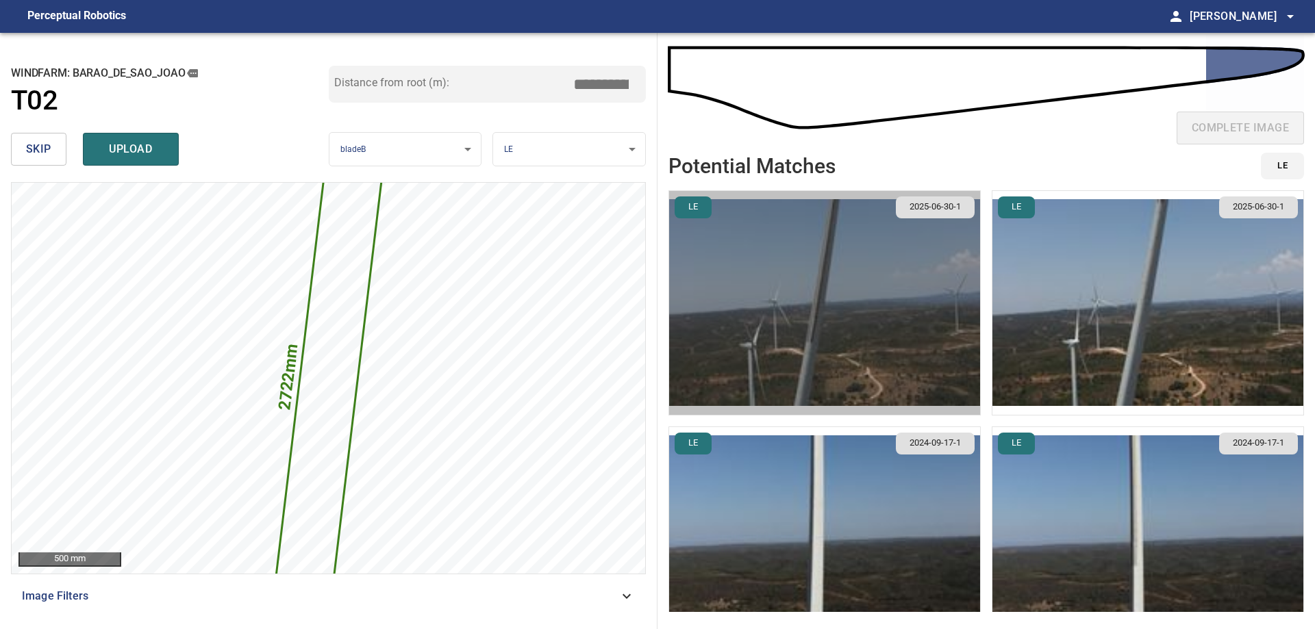
click at [862, 312] on img "button" at bounding box center [824, 303] width 311 height 224
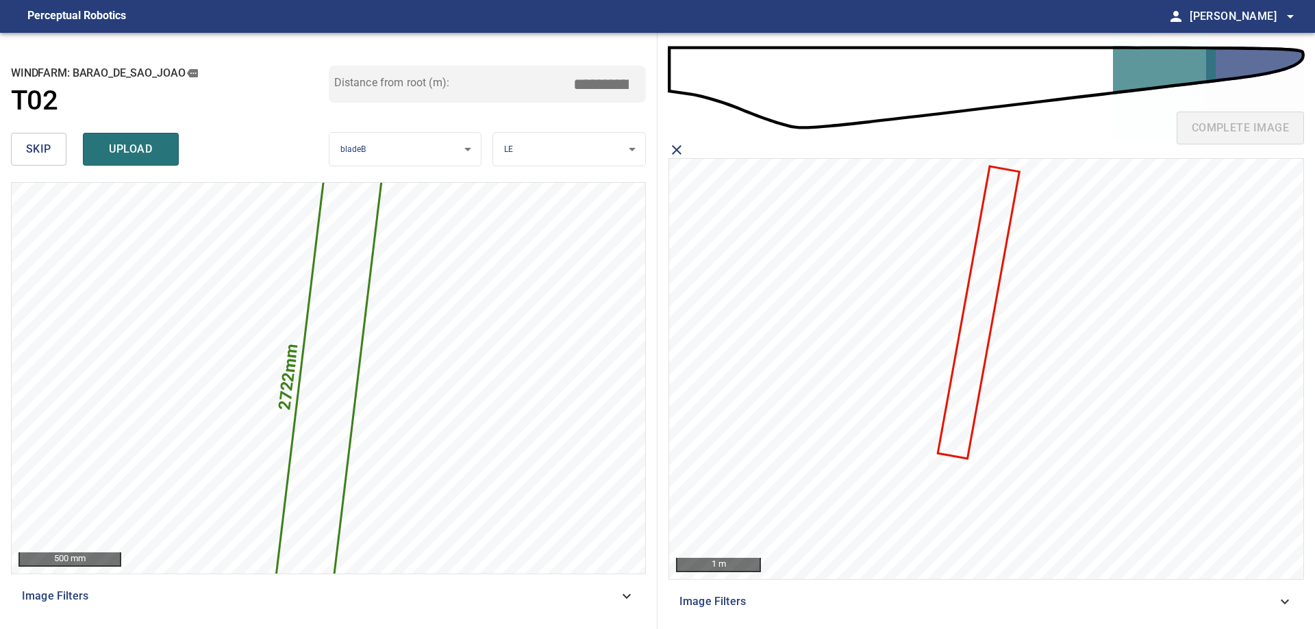
click at [970, 405] on icon at bounding box center [978, 312] width 79 height 290
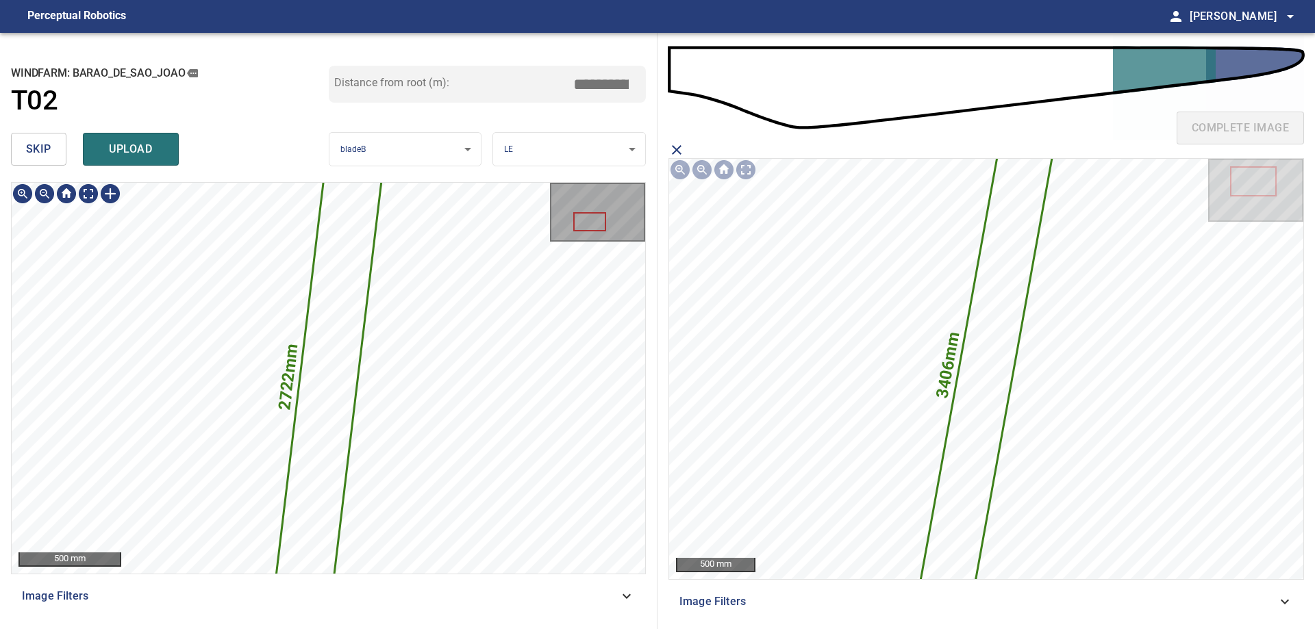
click at [333, 365] on icon at bounding box center [329, 379] width 116 height 514
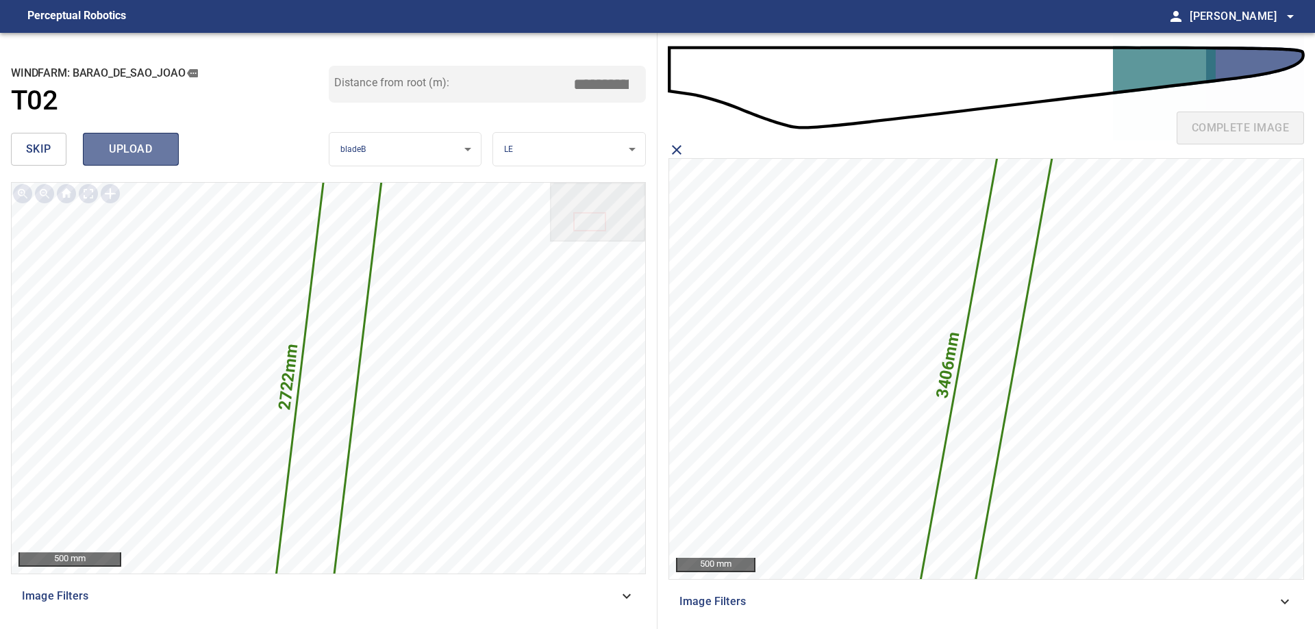
click at [148, 146] on span "upload" at bounding box center [131, 149] width 66 height 19
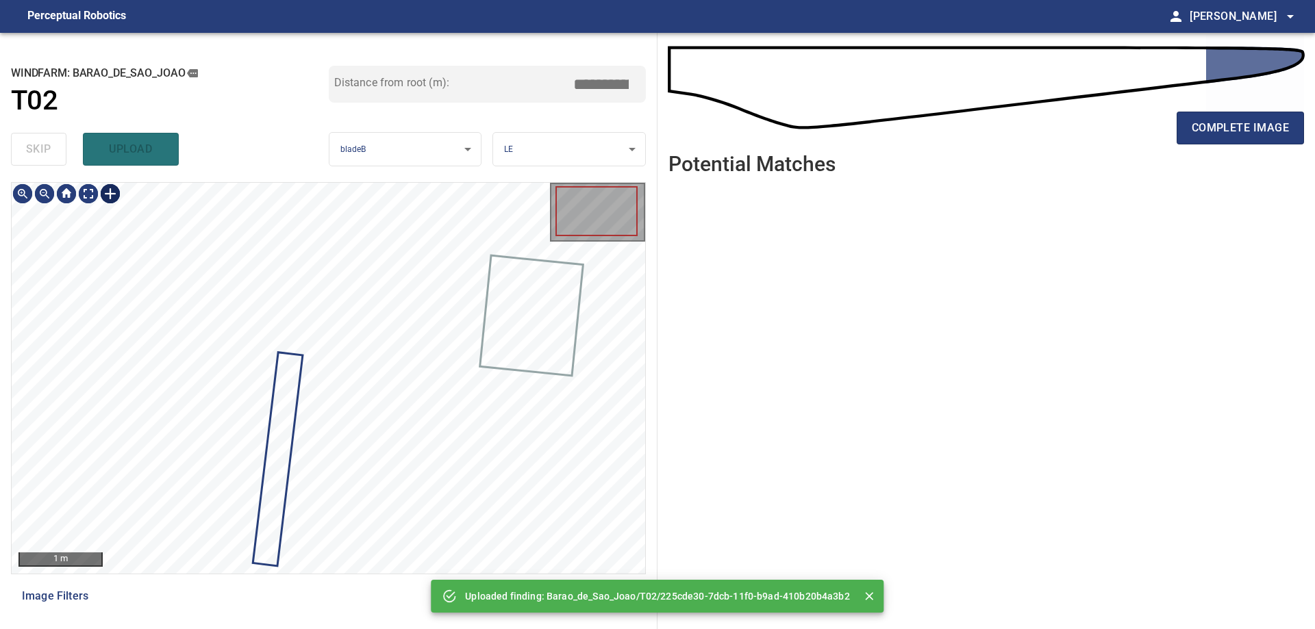
click at [112, 195] on div at bounding box center [110, 194] width 22 height 22
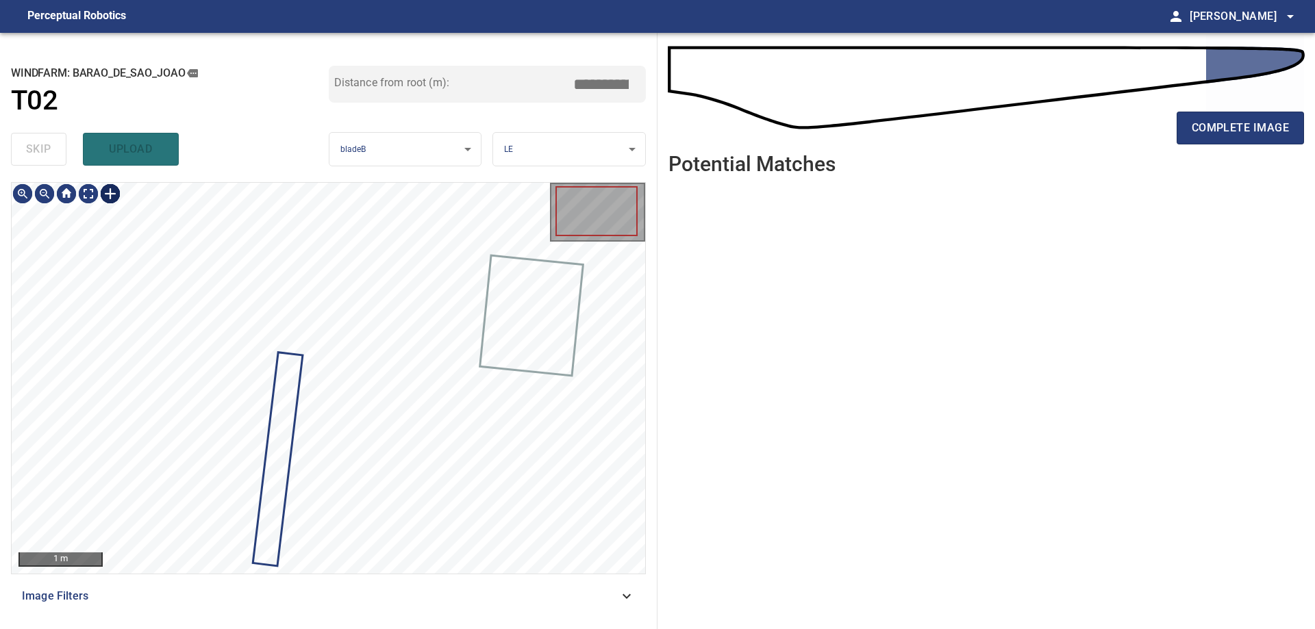
click at [118, 193] on img at bounding box center [110, 194] width 22 height 22
click at [114, 197] on div at bounding box center [110, 194] width 22 height 22
click at [300, 195] on div at bounding box center [329, 378] width 634 height 391
click at [303, 307] on div at bounding box center [302, 279] width 50 height 171
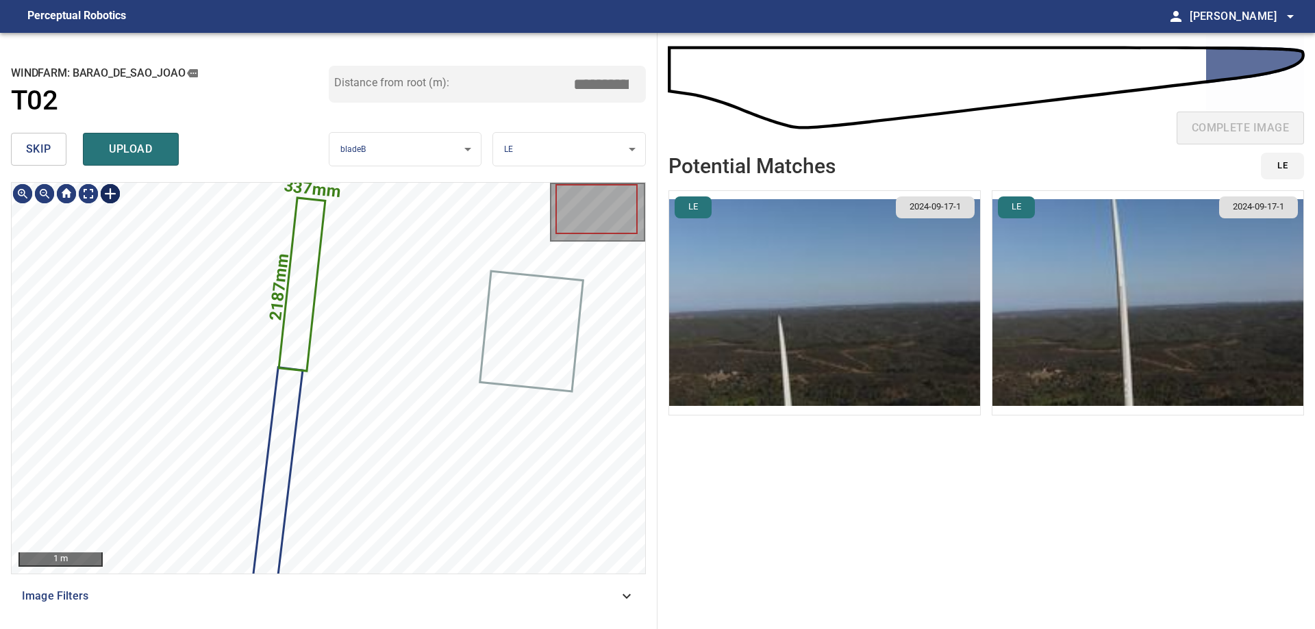
click at [107, 192] on div at bounding box center [110, 194] width 22 height 22
click at [273, 386] on div "337mm 2187mm" at bounding box center [329, 378] width 634 height 391
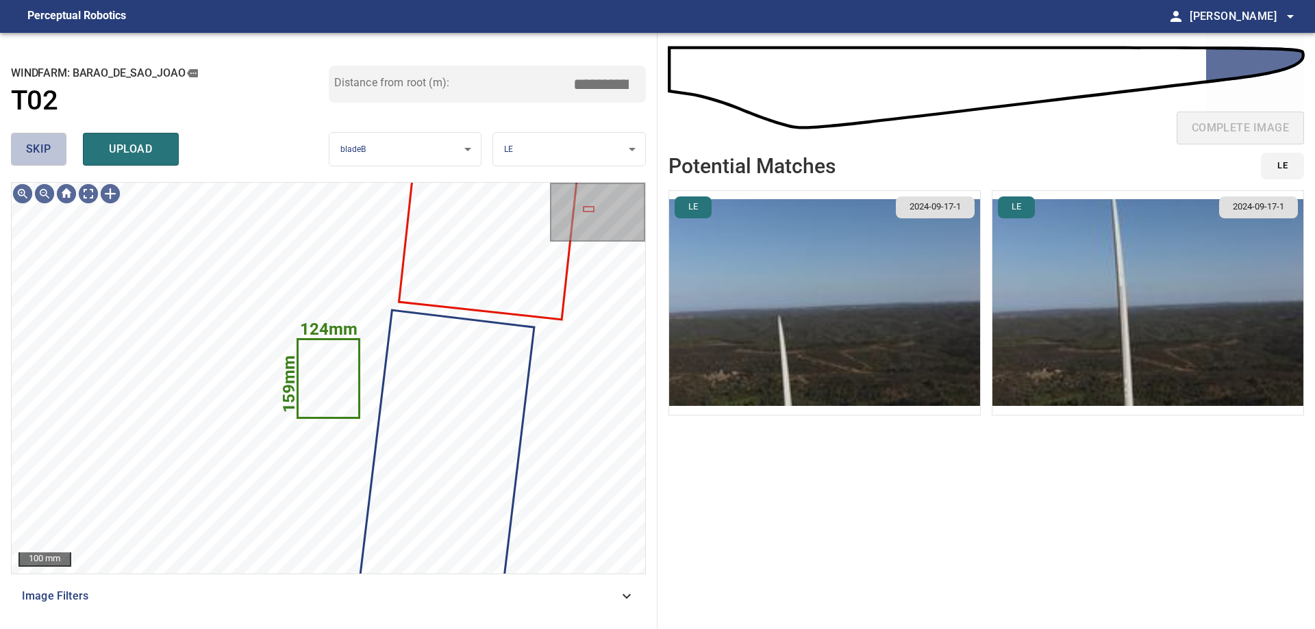
click at [26, 149] on span "skip" at bounding box center [38, 149] width 25 height 19
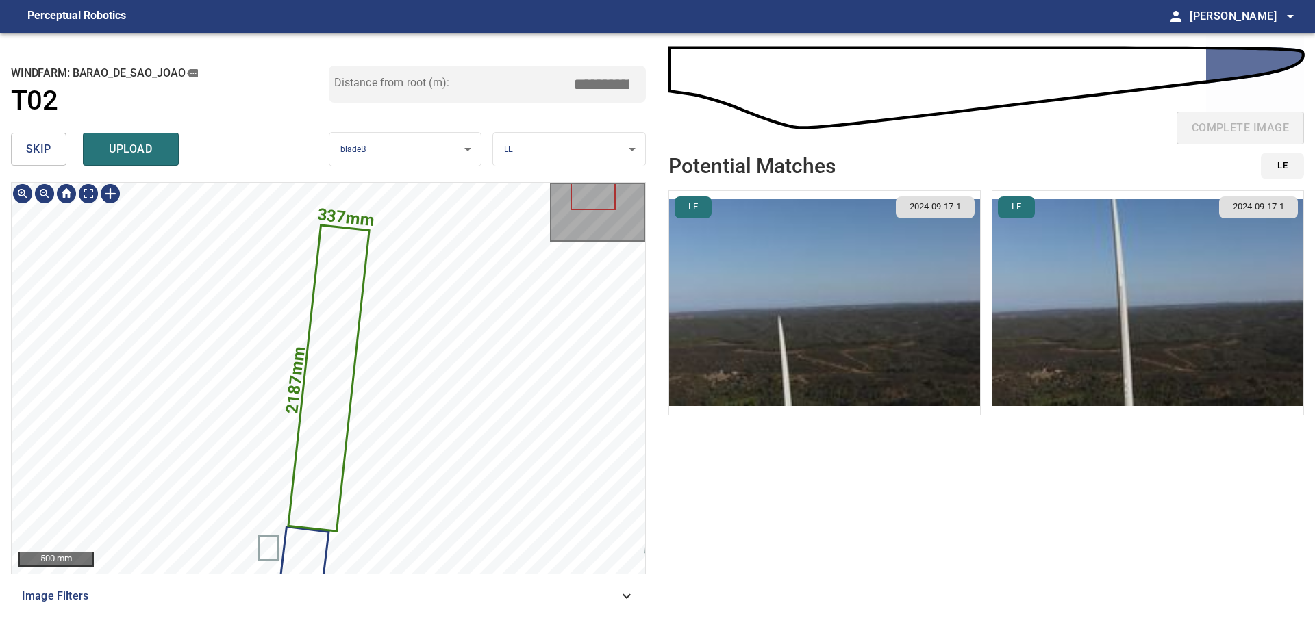
click at [313, 489] on icon at bounding box center [328, 379] width 79 height 304
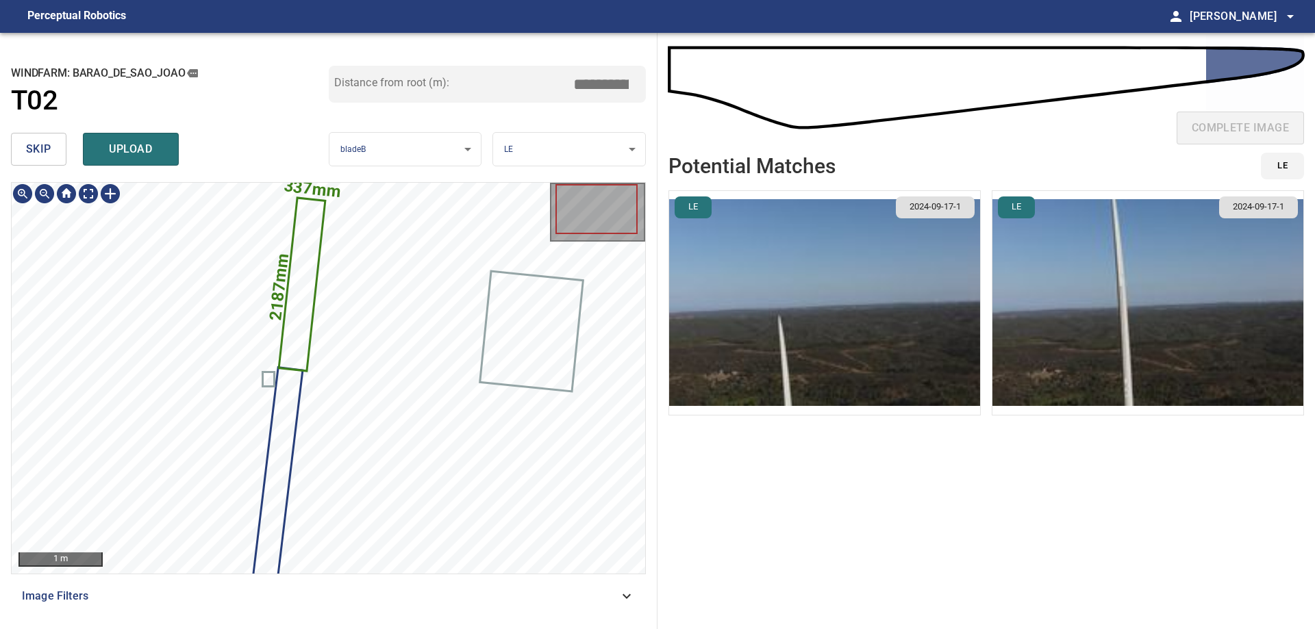
click at [309, 241] on icon at bounding box center [302, 284] width 44 height 171
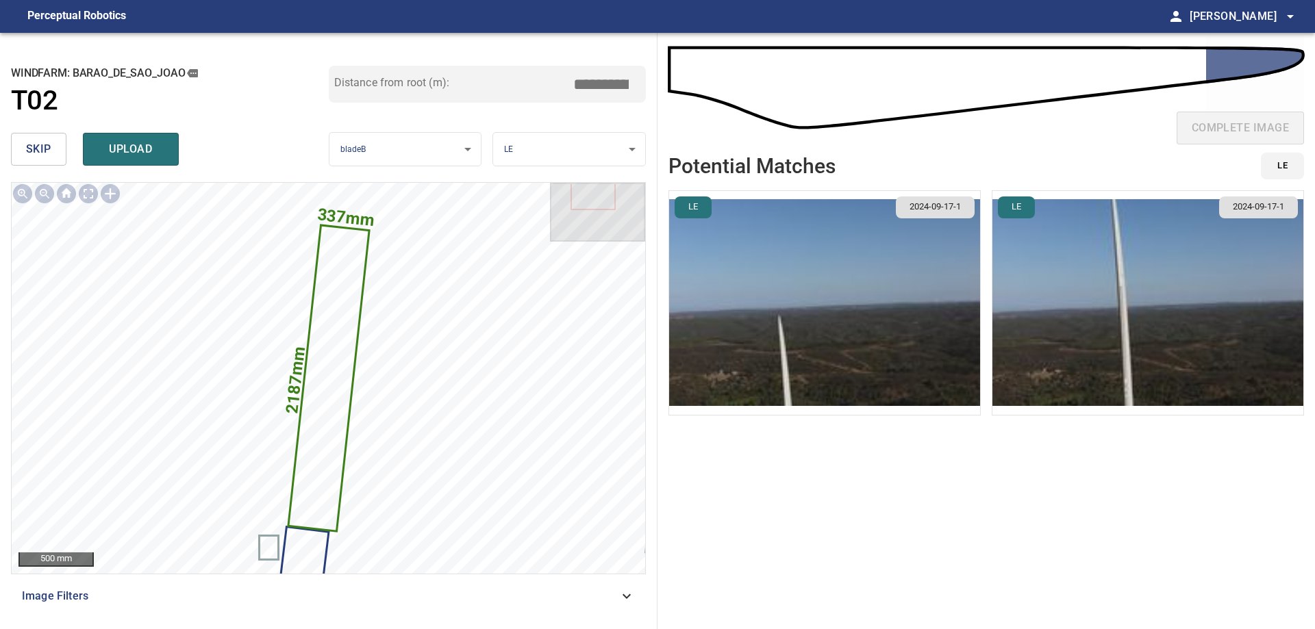
drag, startPoint x: 601, startPoint y: 80, endPoint x: 786, endPoint y: 71, distance: 185.8
click at [710, 76] on div "**********" at bounding box center [657, 331] width 1315 height 597
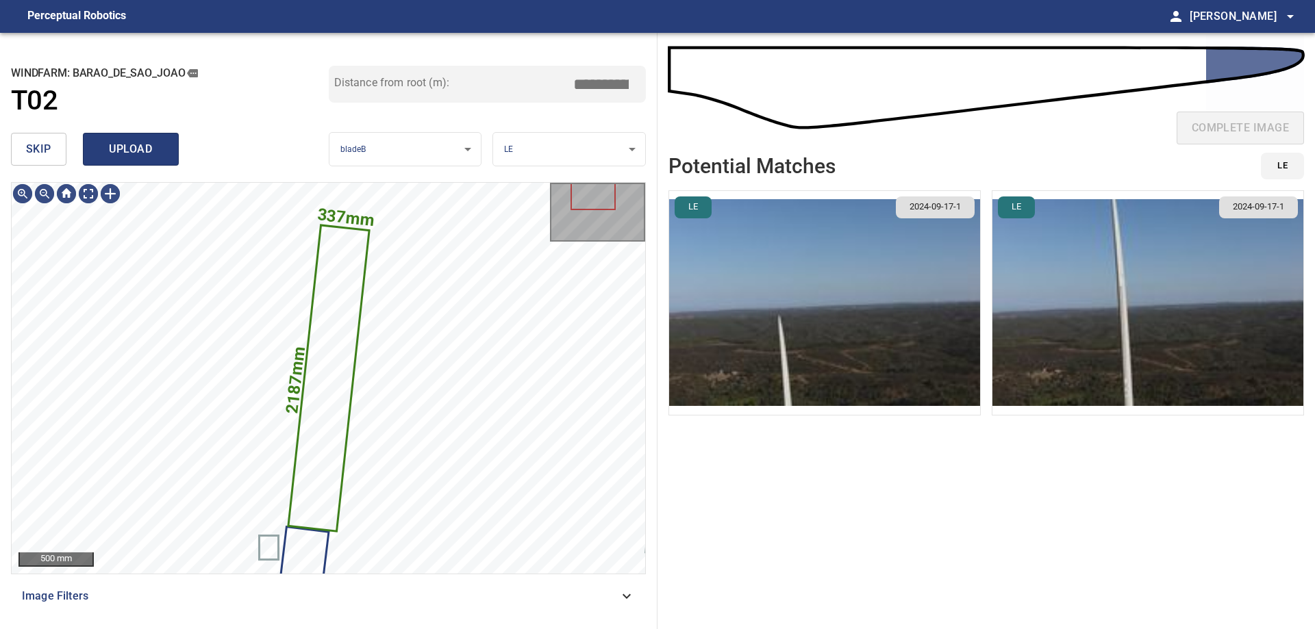
type input "*****"
click at [162, 157] on span "upload" at bounding box center [131, 149] width 66 height 19
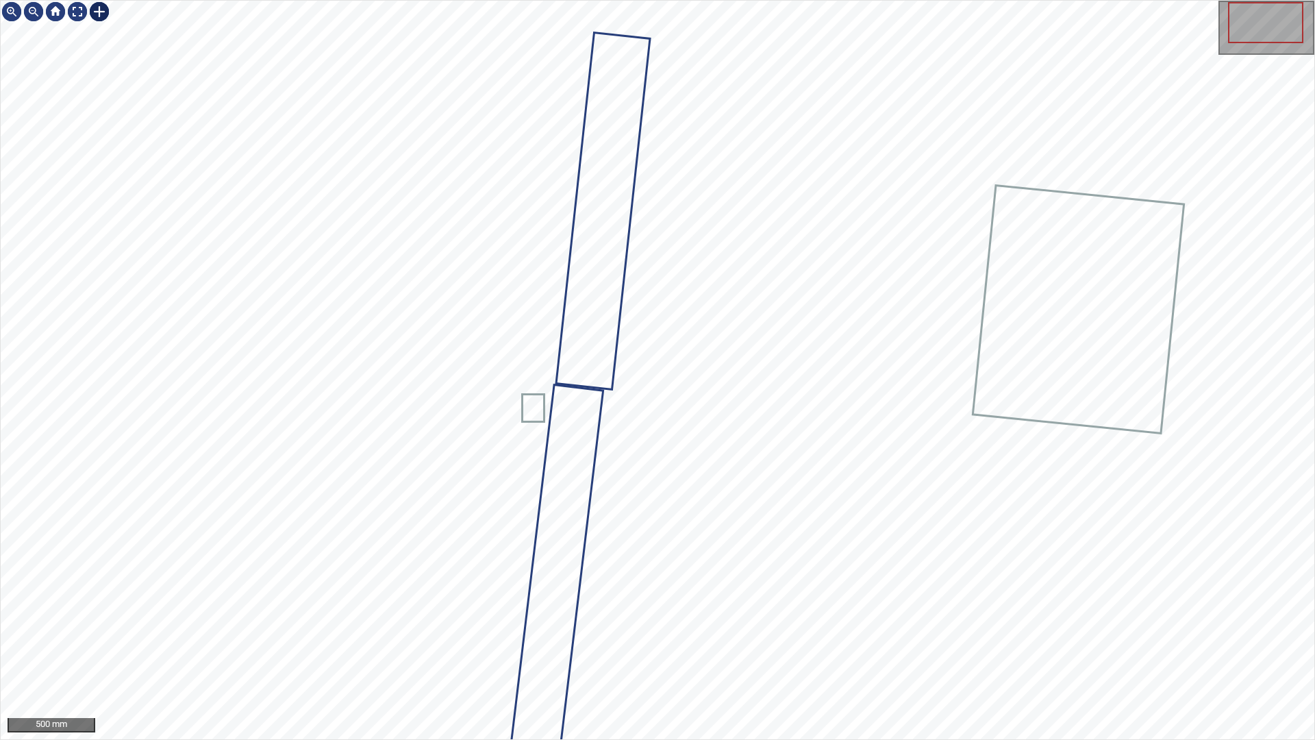
click at [103, 17] on div at bounding box center [99, 12] width 22 height 22
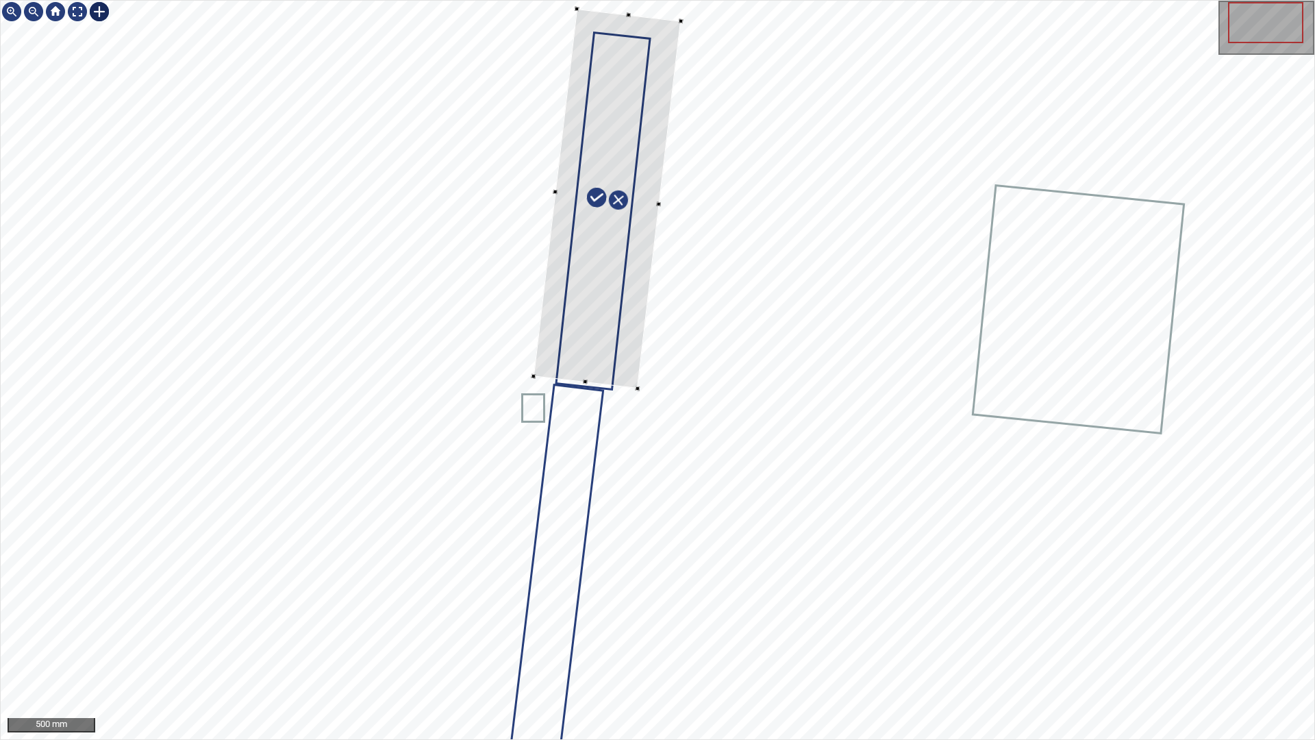
click at [533, 366] on div at bounding box center [658, 370] width 1314 height 738
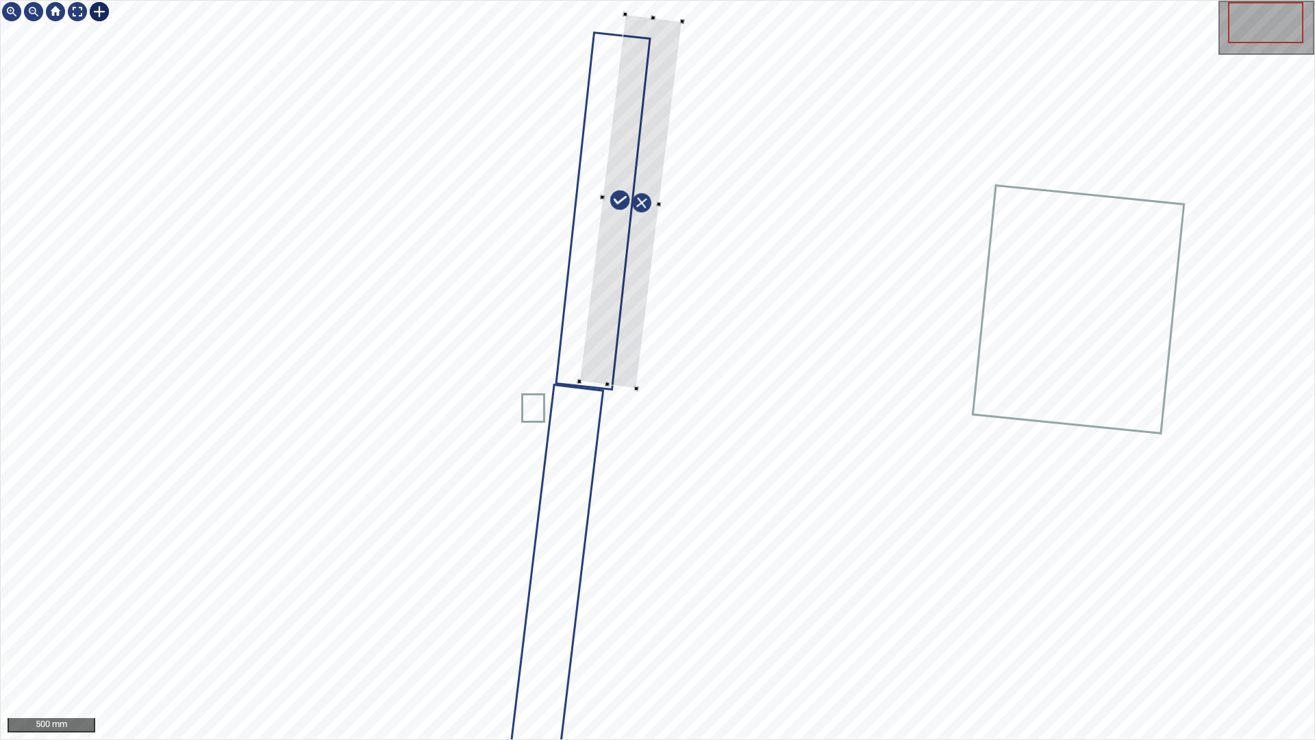
click at [710, 214] on div at bounding box center [658, 370] width 1314 height 738
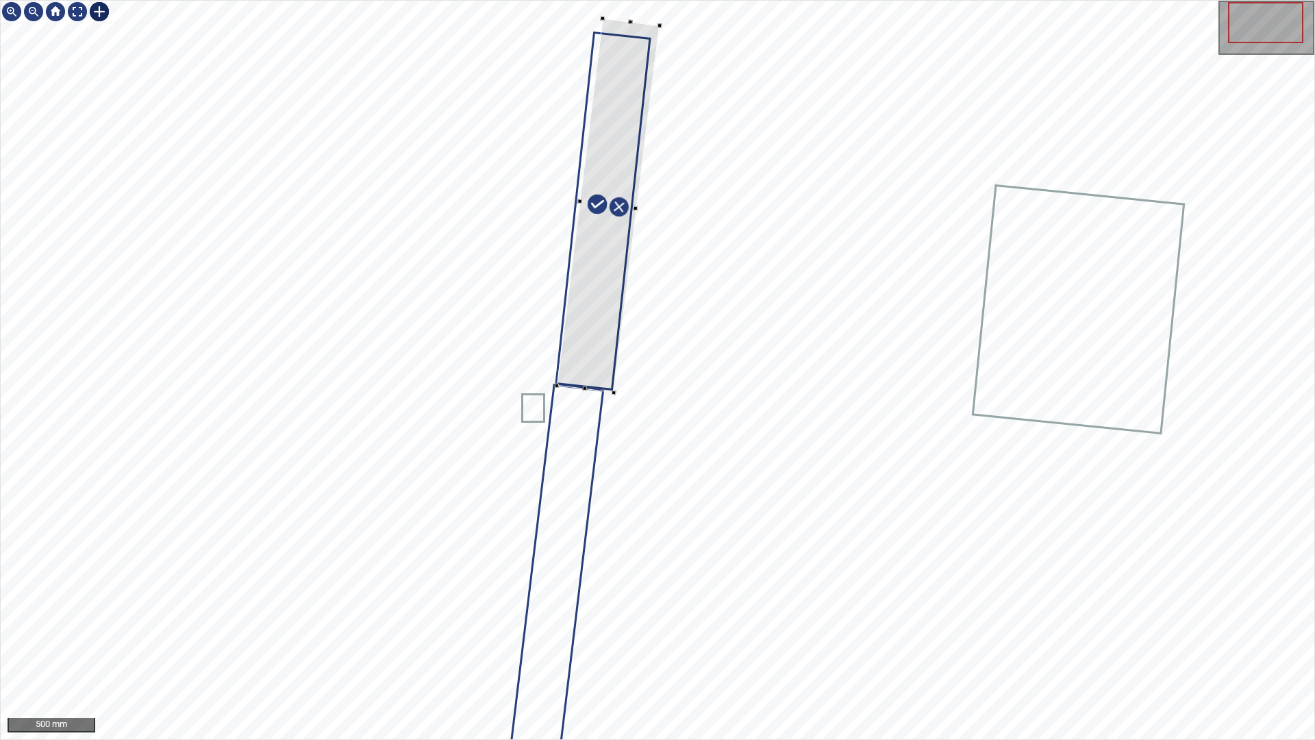
click at [614, 302] on div at bounding box center [608, 205] width 103 height 374
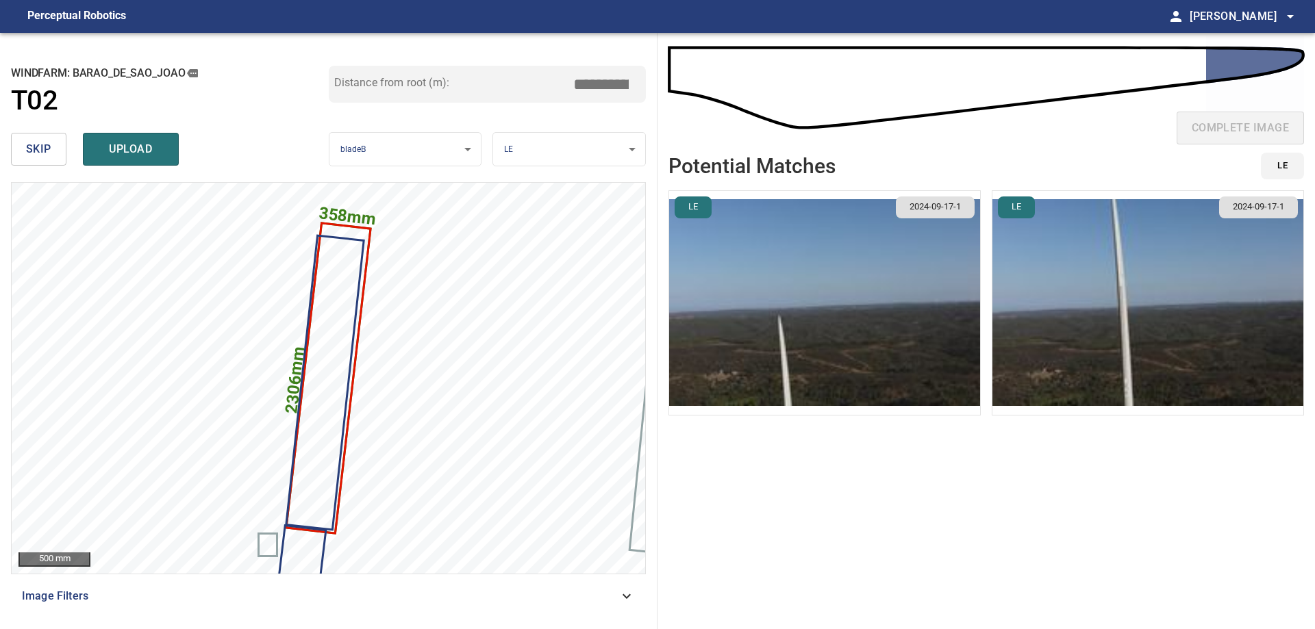
drag, startPoint x: 620, startPoint y: 89, endPoint x: 669, endPoint y: 129, distance: 63.3
click at [680, 113] on div "**********" at bounding box center [657, 331] width 1315 height 597
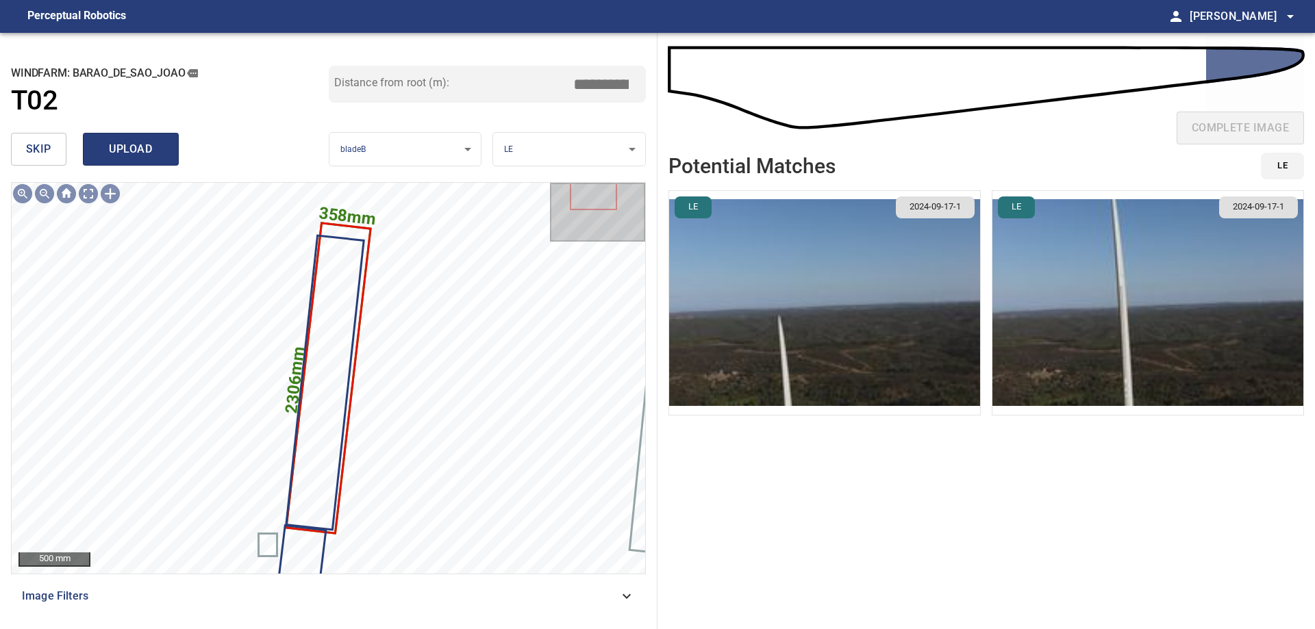
type input "*****"
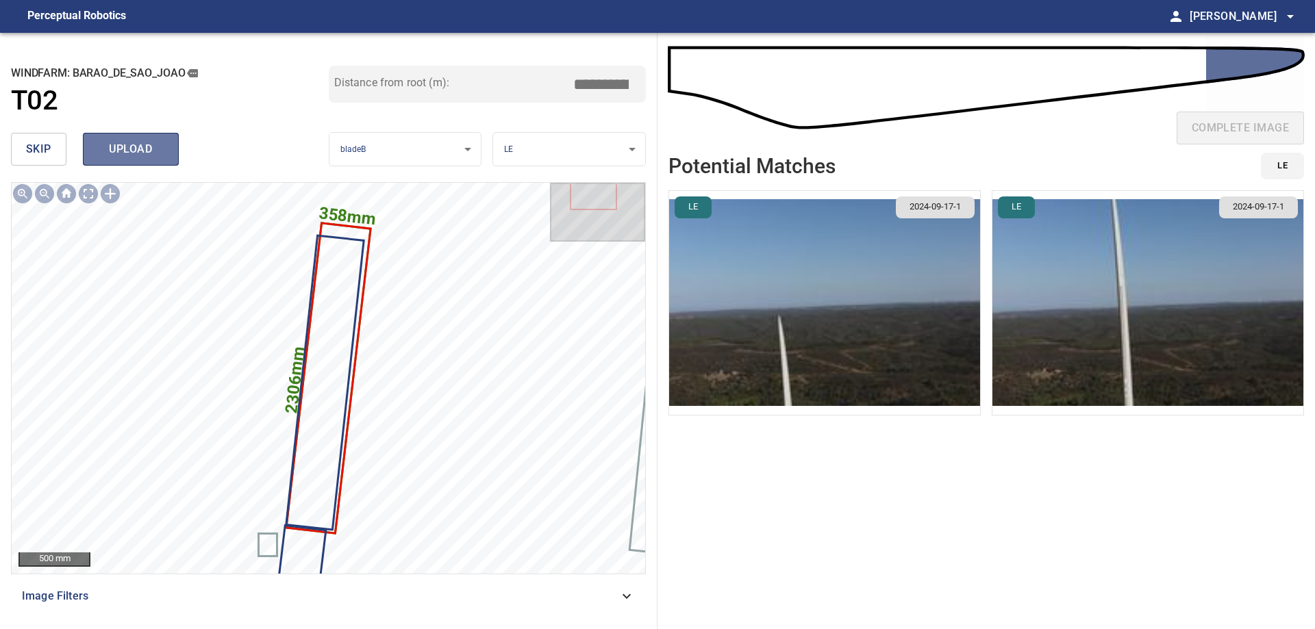
click at [141, 158] on span "upload" at bounding box center [131, 149] width 66 height 19
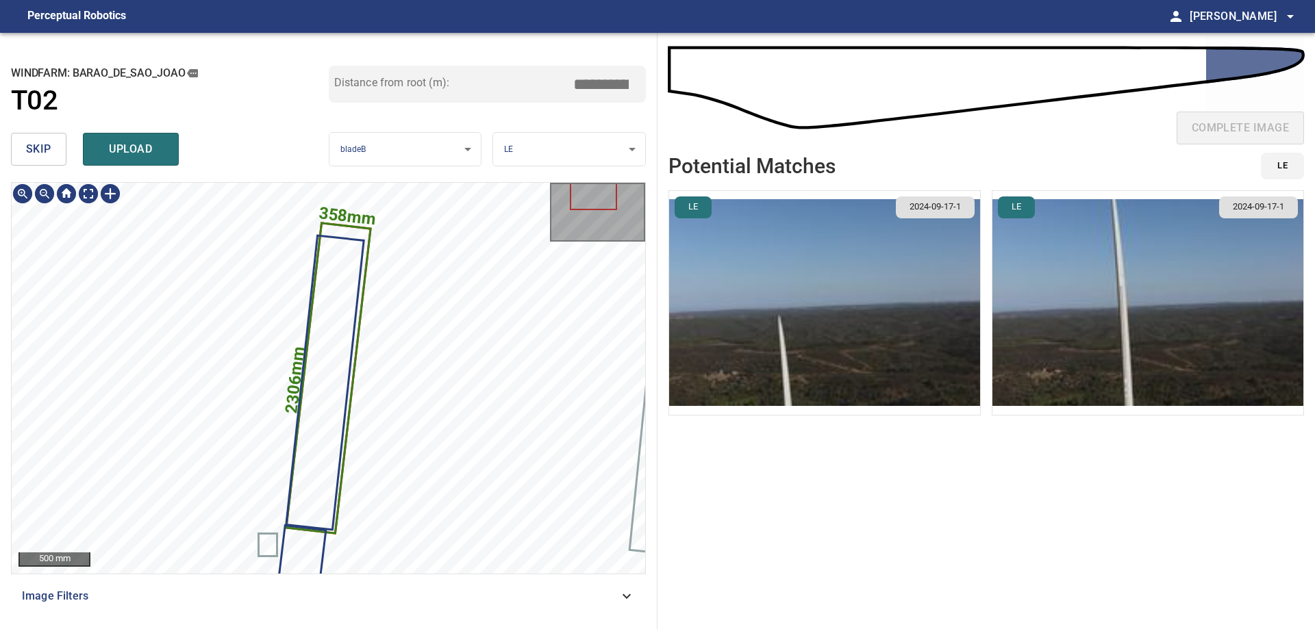
click at [358, 234] on icon at bounding box center [329, 379] width 82 height 308
click at [354, 231] on icon at bounding box center [329, 379] width 82 height 308
click at [342, 224] on text "358mm" at bounding box center [348, 215] width 60 height 25
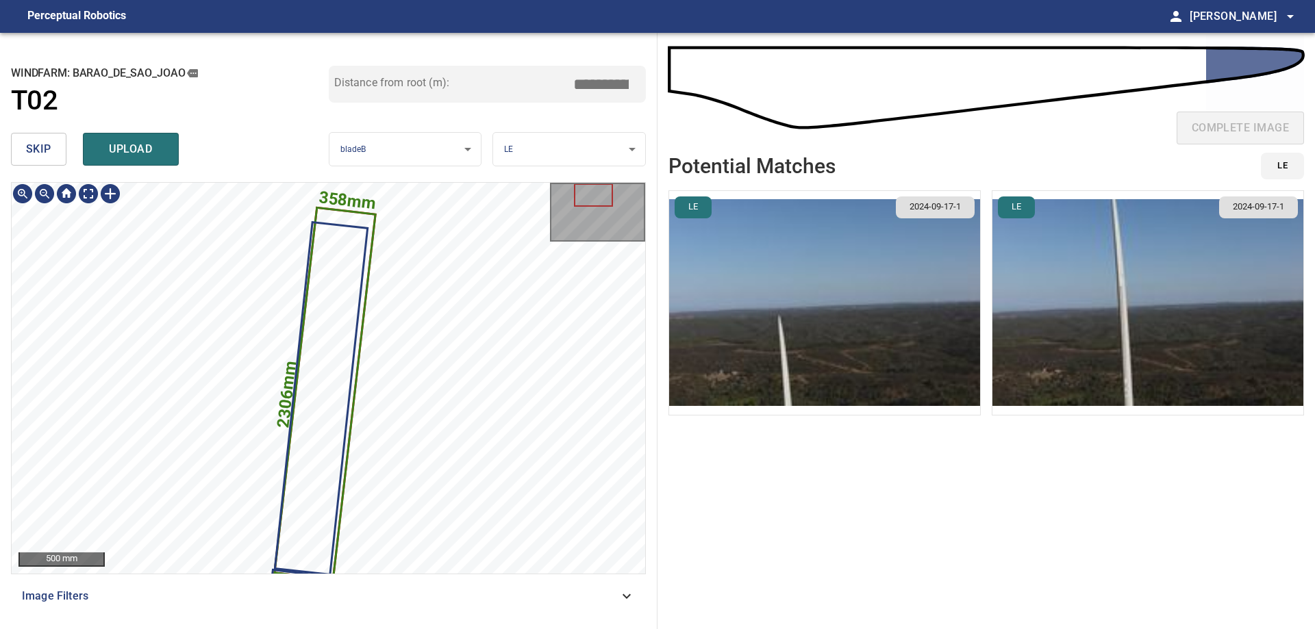
click at [341, 183] on div "358mm 2306mm" at bounding box center [329, 183] width 634 height 0
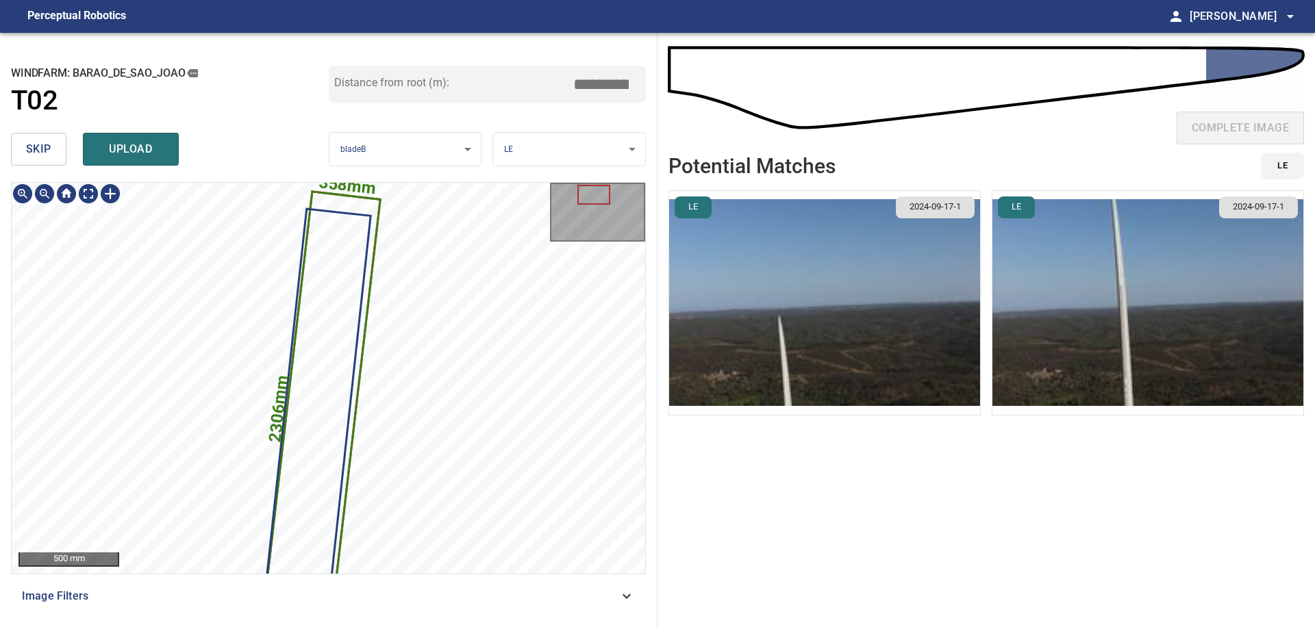
click at [342, 203] on icon at bounding box center [321, 407] width 115 height 431
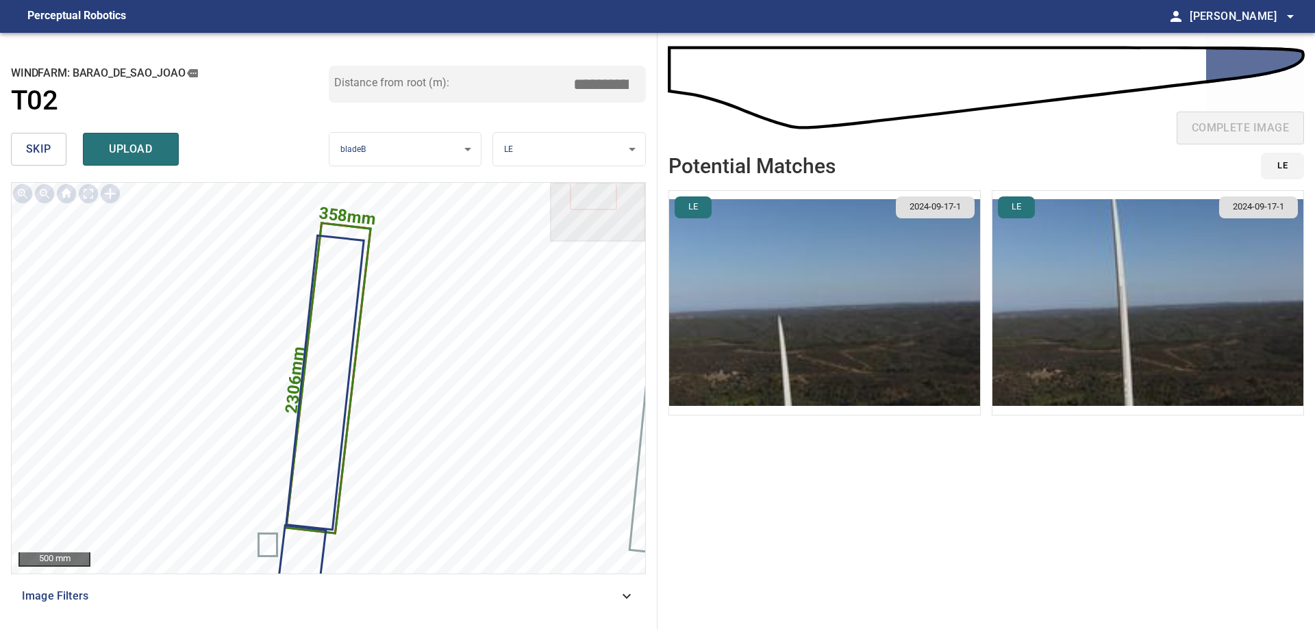
drag, startPoint x: 621, startPoint y: 82, endPoint x: 640, endPoint y: 85, distance: 19.5
click at [632, 81] on input "*****" at bounding box center [606, 84] width 68 height 26
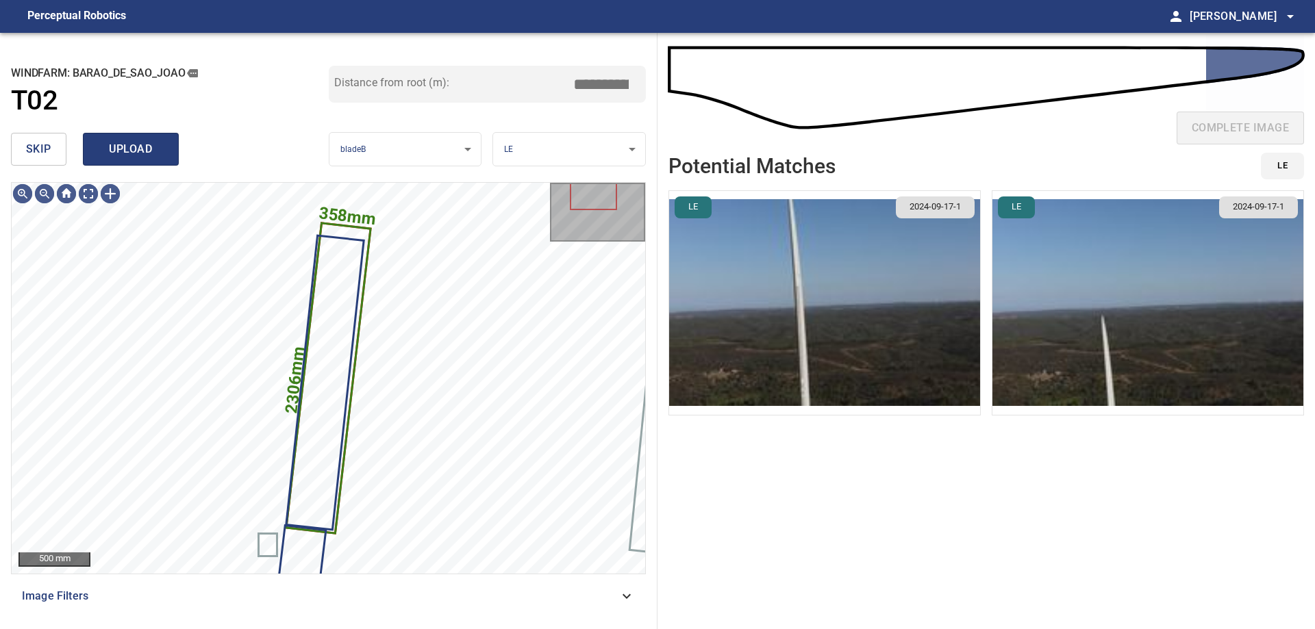
type input "*****"
click at [149, 145] on span "upload" at bounding box center [131, 149] width 66 height 19
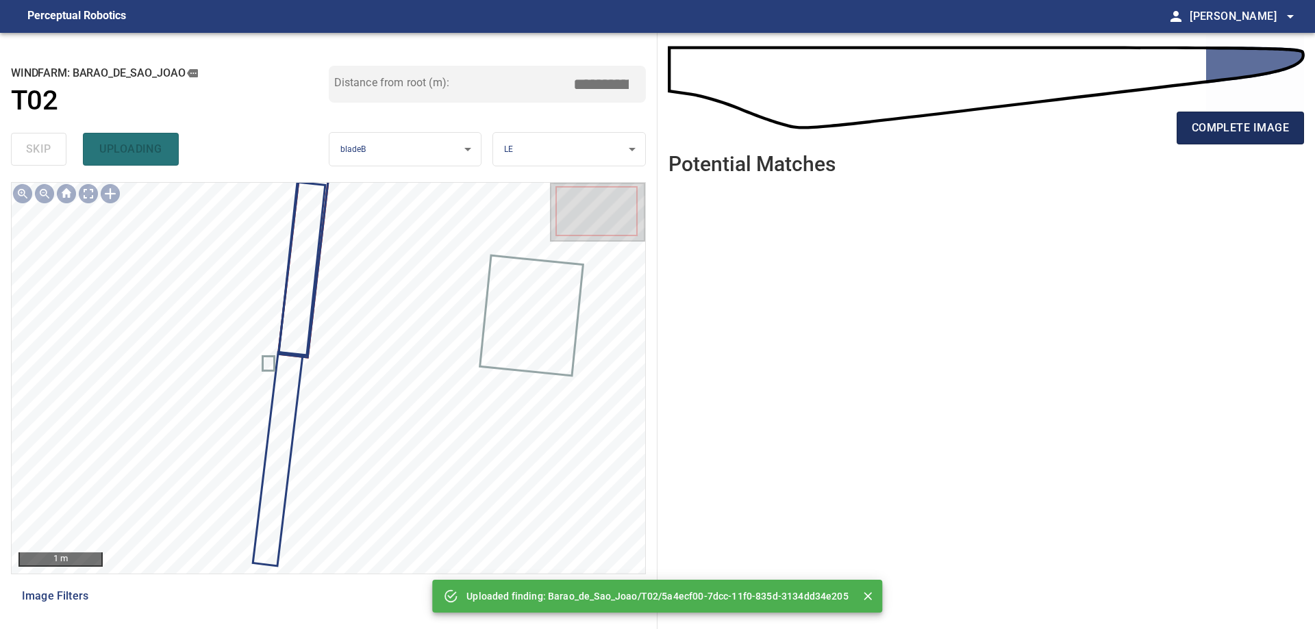
click at [1211, 132] on span "complete image" at bounding box center [1240, 127] width 97 height 19
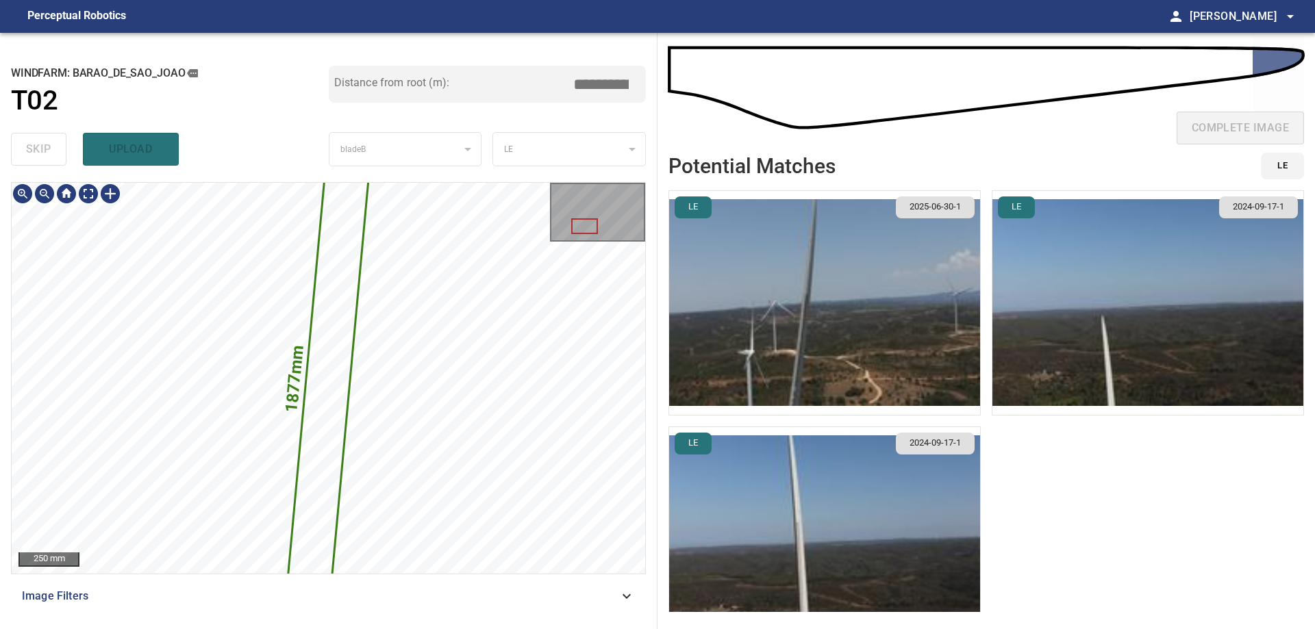
click at [322, 500] on icon at bounding box center [329, 378] width 86 height 488
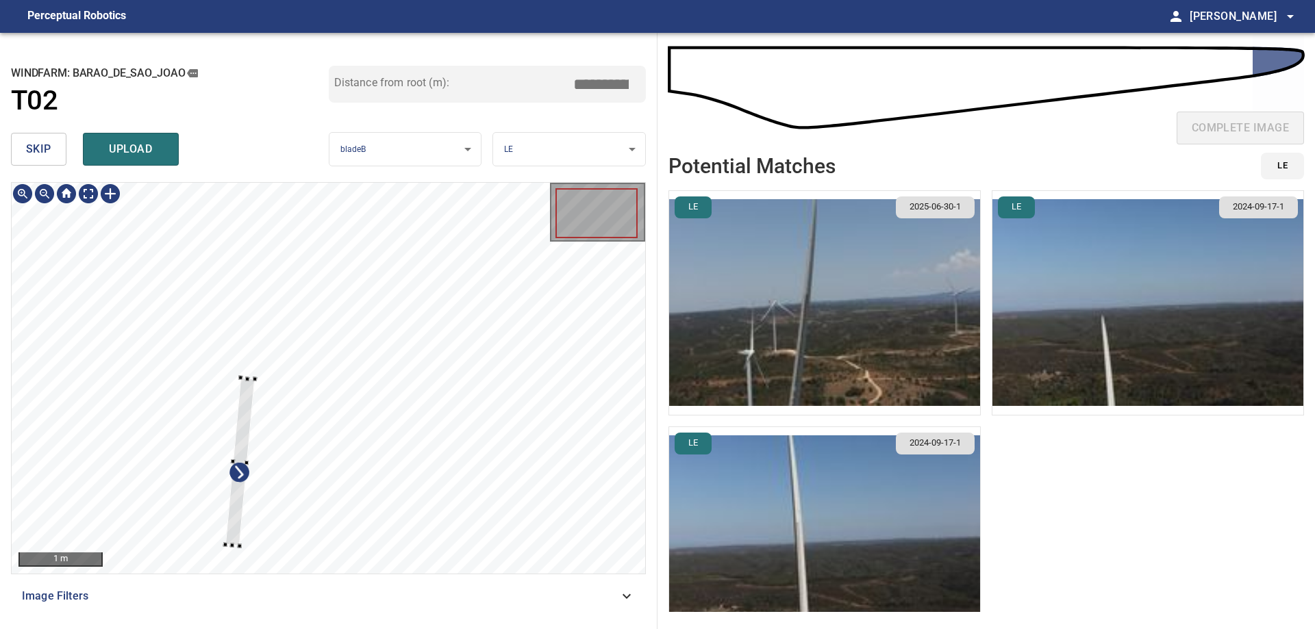
click at [238, 525] on div at bounding box center [239, 462] width 29 height 168
click at [249, 390] on div at bounding box center [239, 468] width 29 height 160
click at [263, 394] on div at bounding box center [329, 378] width 634 height 391
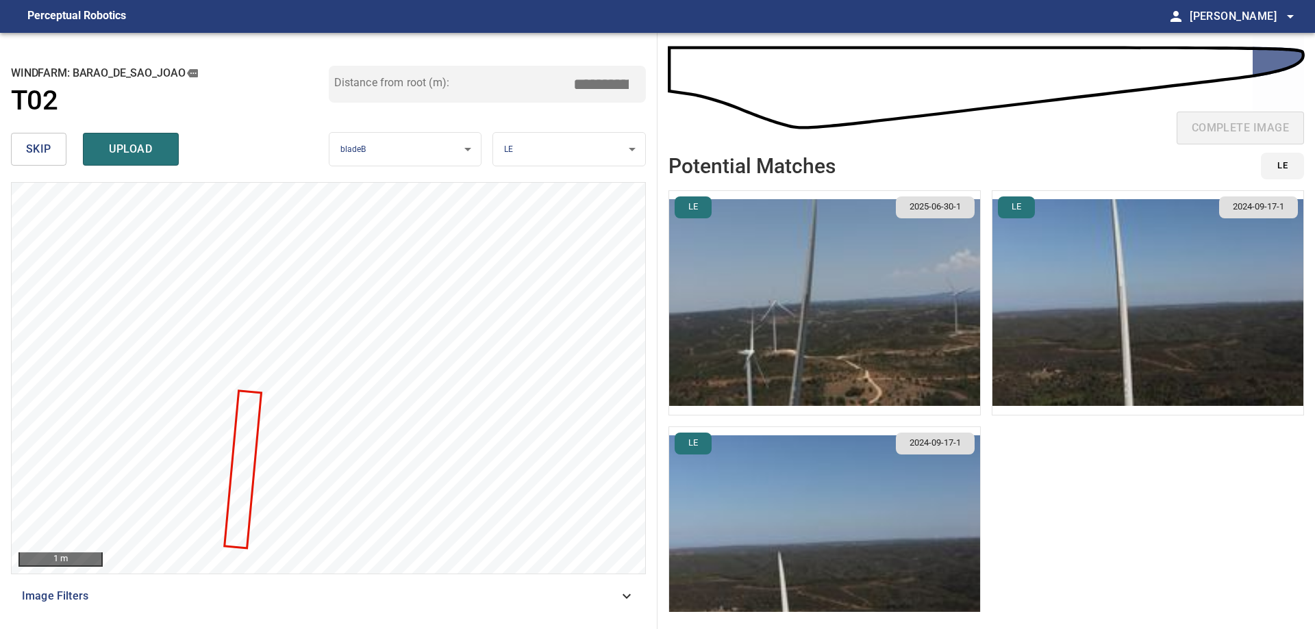
click at [947, 300] on img "button" at bounding box center [824, 303] width 311 height 224
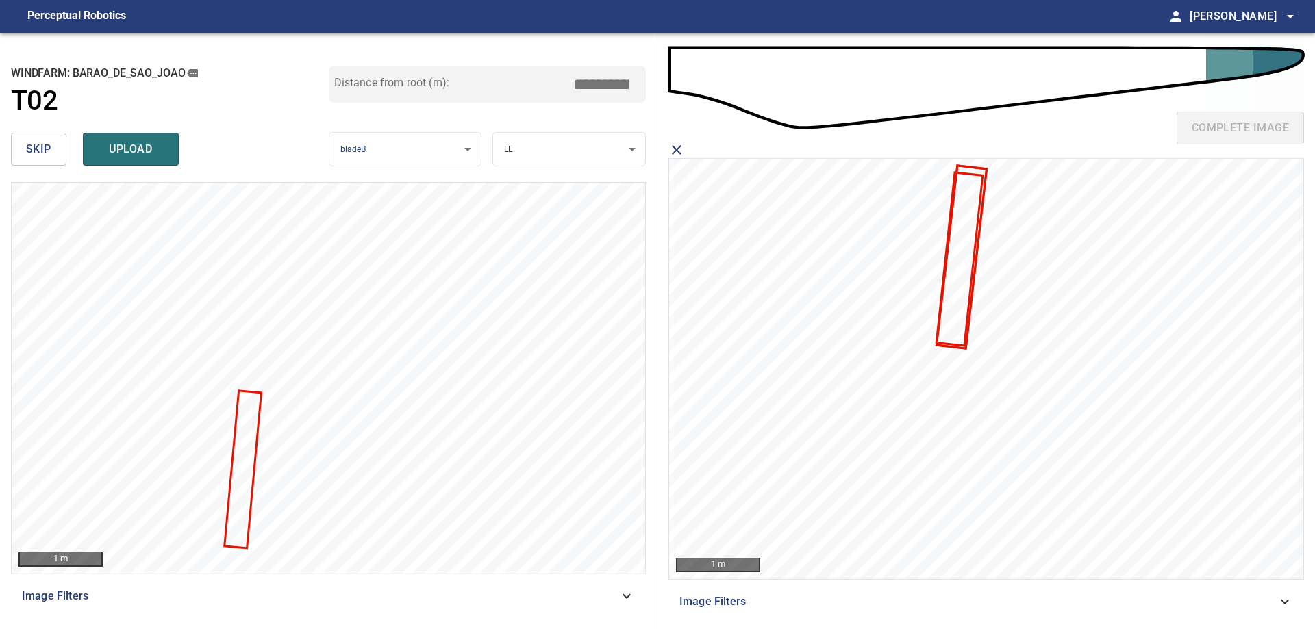
click at [983, 172] on icon at bounding box center [962, 256] width 48 height 181
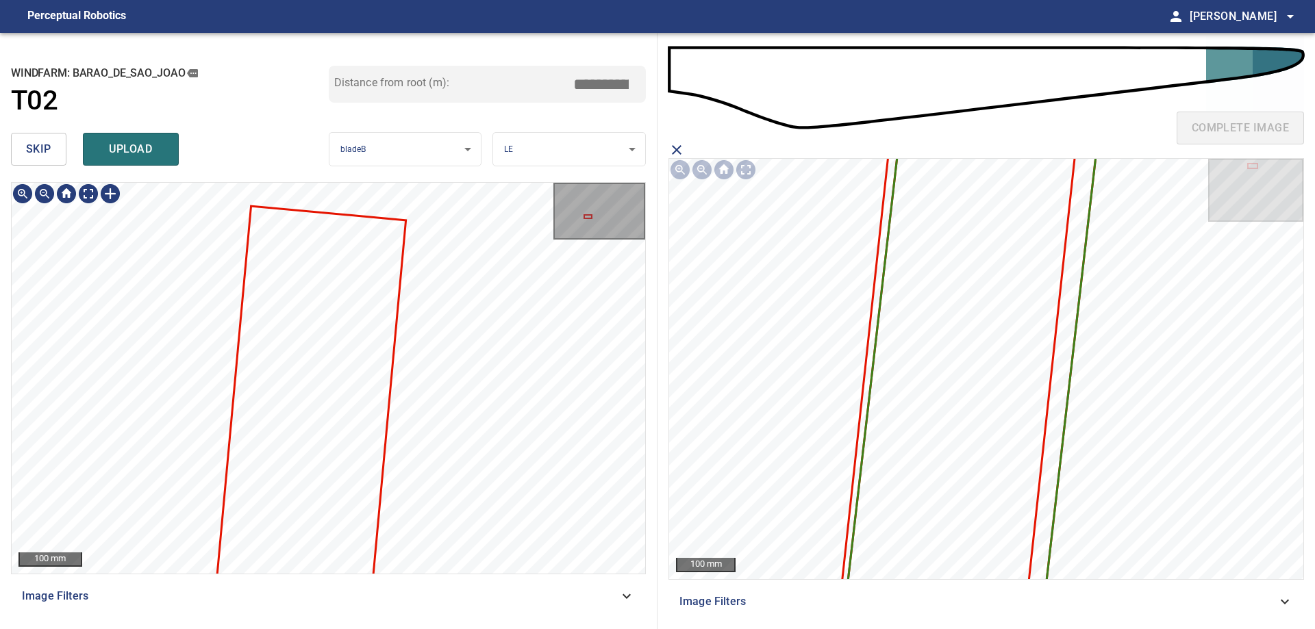
click at [551, 105] on div "**********" at bounding box center [329, 331] width 658 height 597
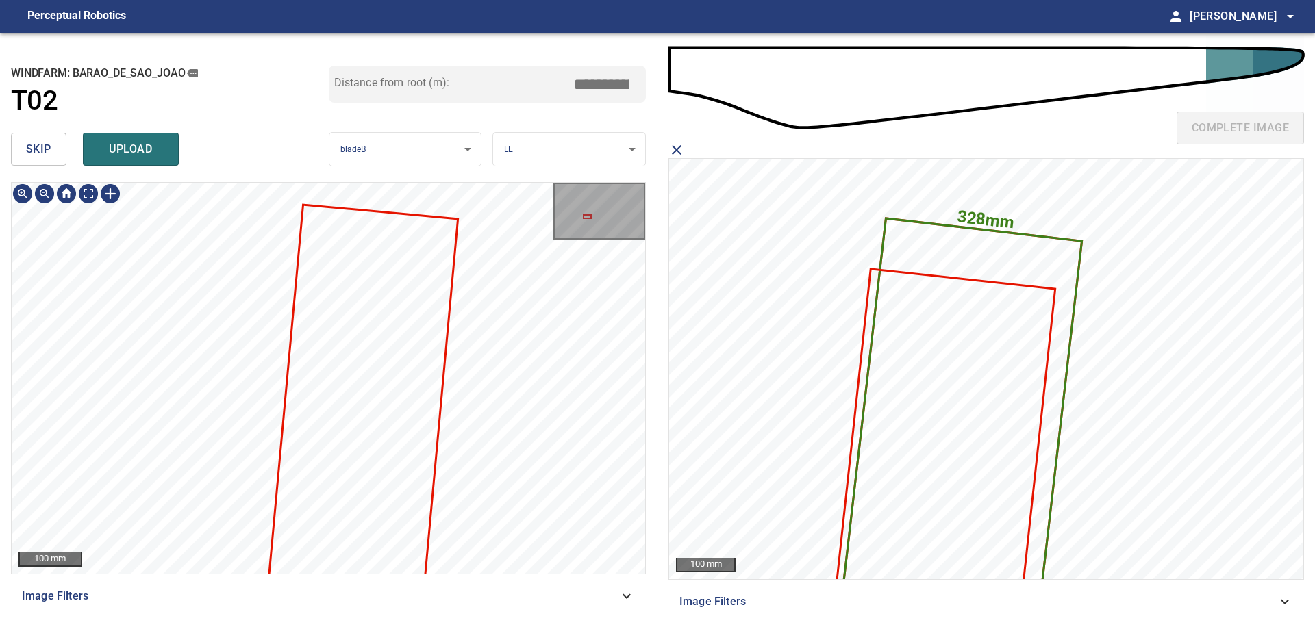
click at [475, 588] on div "100 mm Image Filters" at bounding box center [328, 400] width 635 height 436
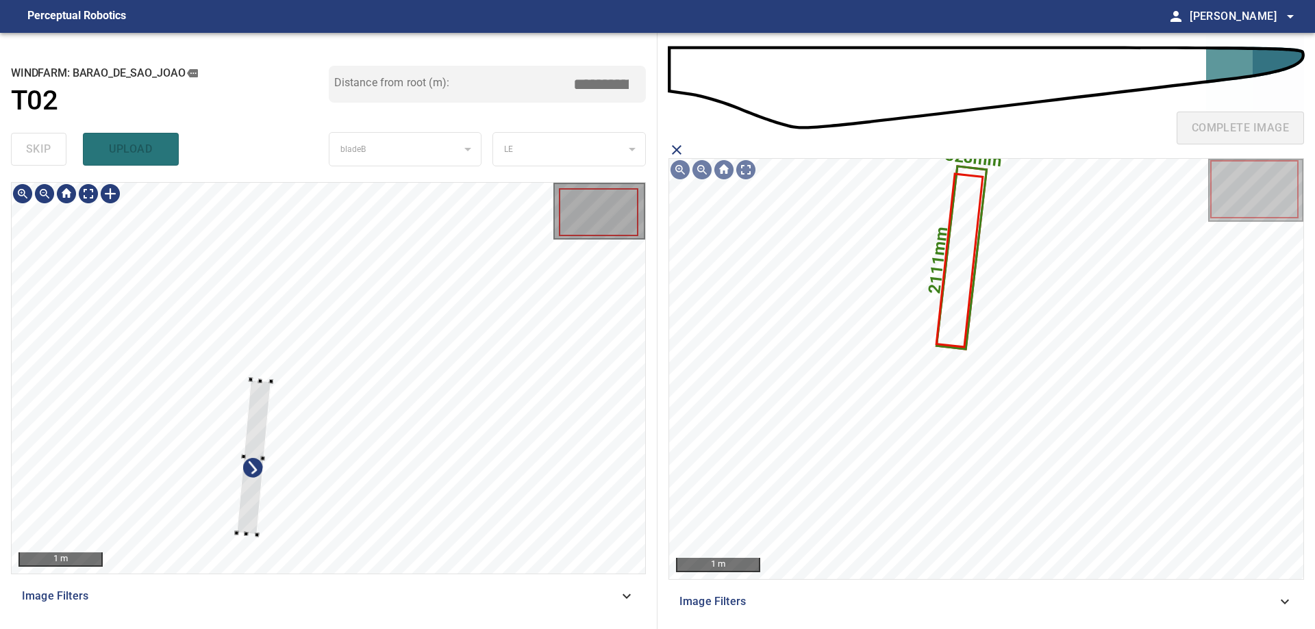
click at [321, 386] on div at bounding box center [329, 378] width 634 height 391
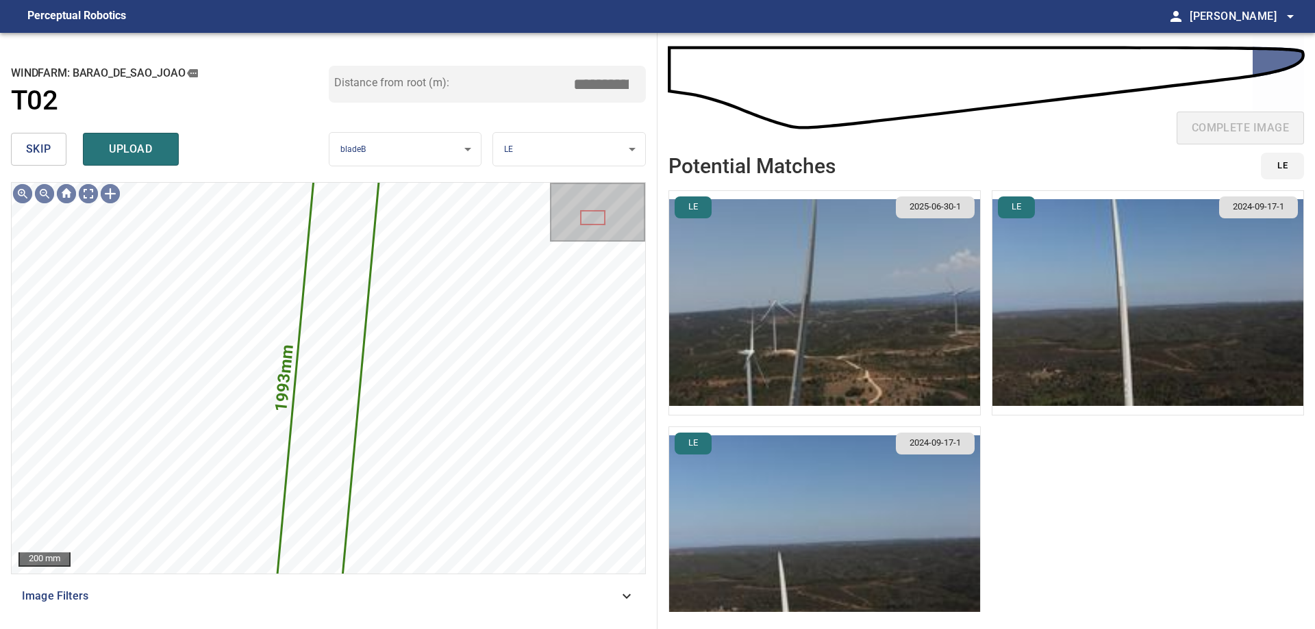
click at [40, 156] on span "skip" at bounding box center [38, 149] width 25 height 19
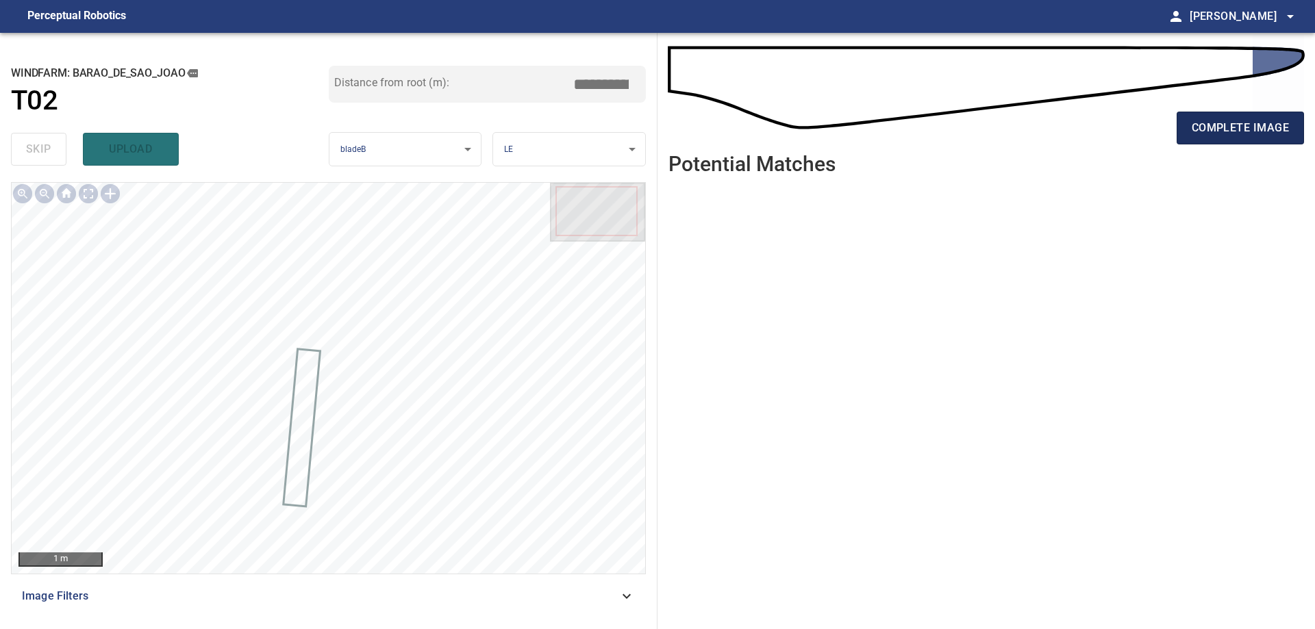
click at [1248, 140] on button "complete image" at bounding box center [1240, 128] width 127 height 33
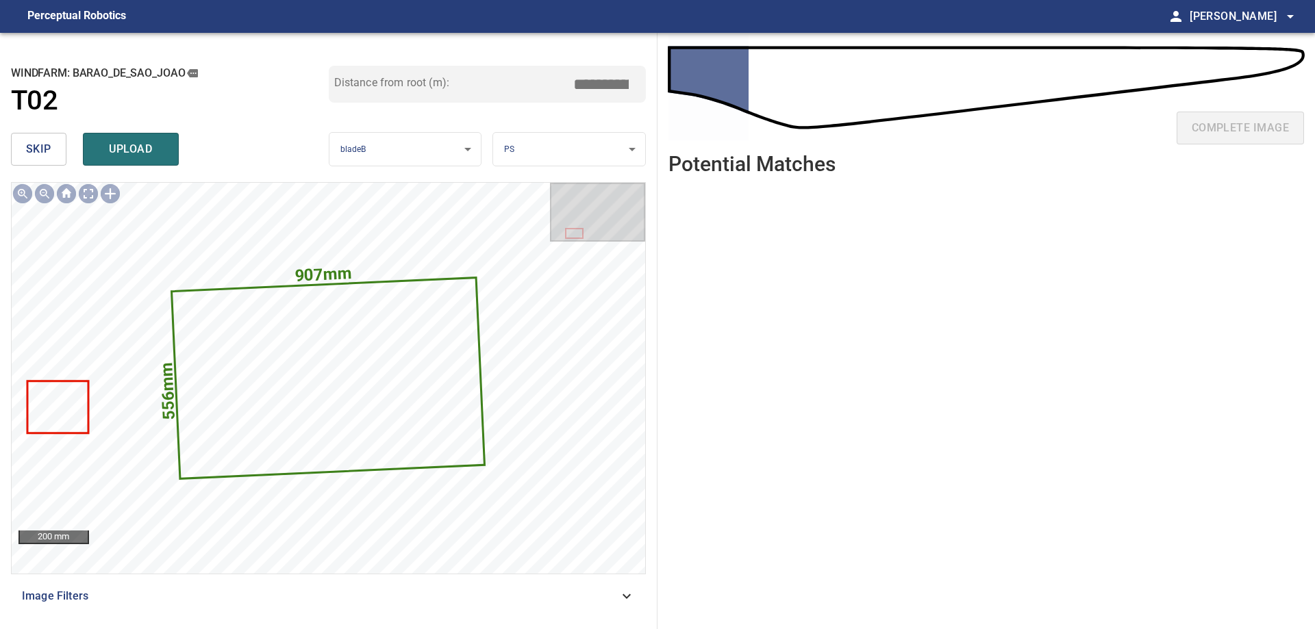
click at [50, 149] on span "skip" at bounding box center [38, 149] width 25 height 19
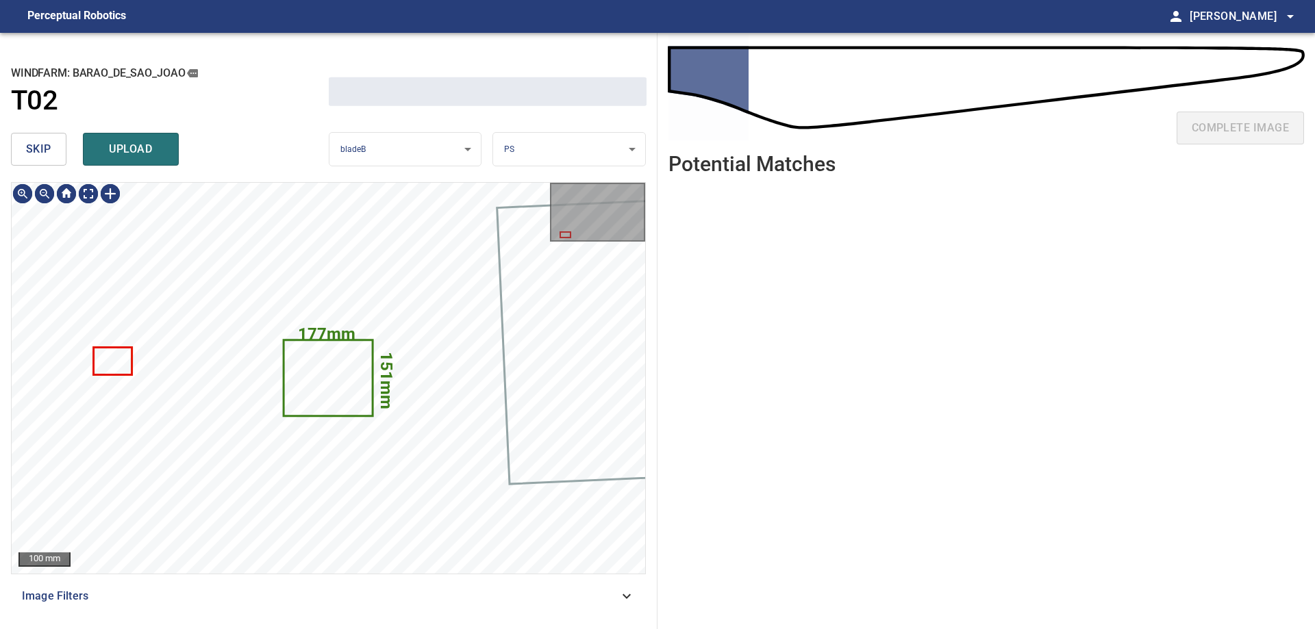
click at [50, 149] on span "skip" at bounding box center [38, 149] width 25 height 19
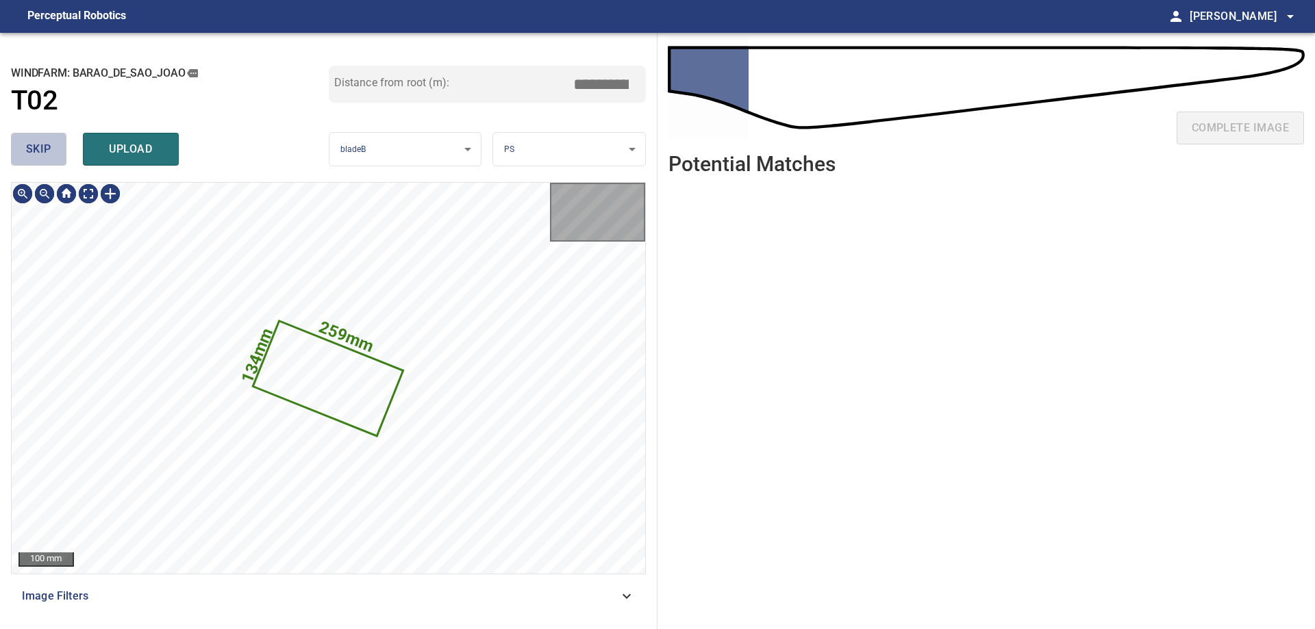
click at [50, 149] on span "skip" at bounding box center [38, 149] width 25 height 19
click at [50, 149] on div "skip upload" at bounding box center [170, 149] width 318 height 44
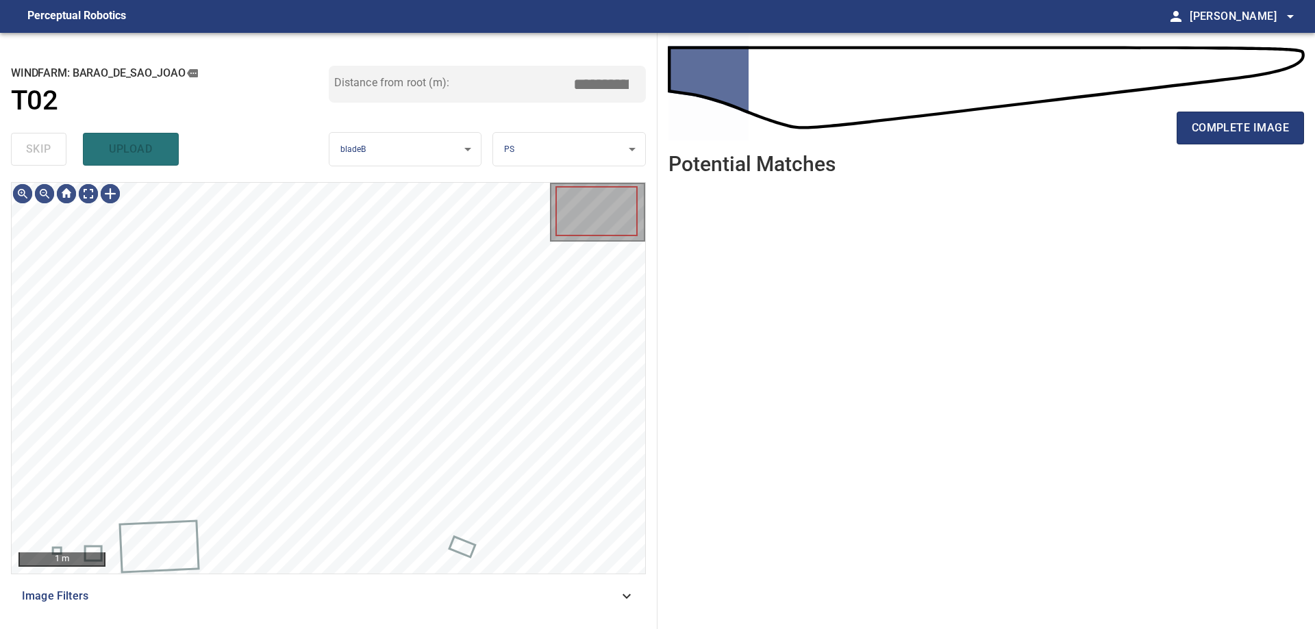
click at [50, 149] on div "skip upload" at bounding box center [170, 149] width 318 height 44
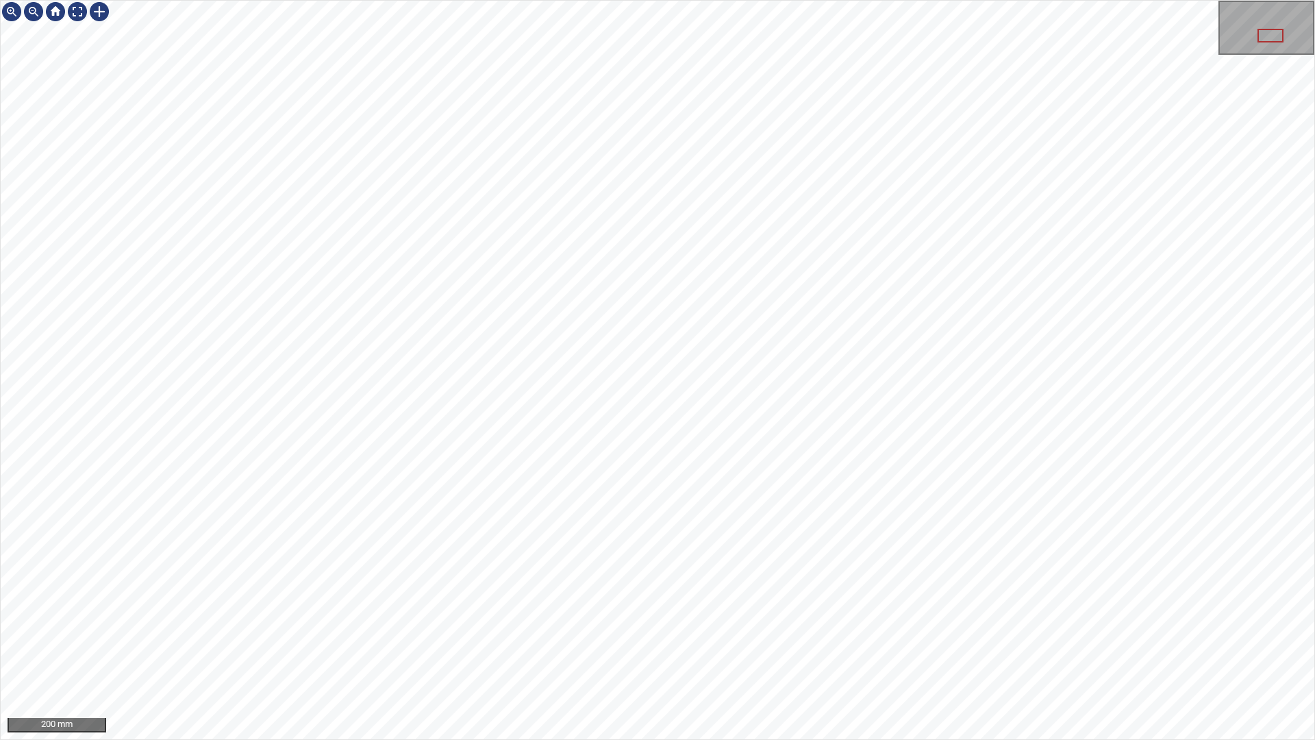
click at [680, 629] on div "200 mm" at bounding box center [657, 370] width 1315 height 740
click at [1022, 629] on div "200 mm" at bounding box center [657, 370] width 1315 height 740
click at [594, 0] on div "200 mm" at bounding box center [657, 370] width 1315 height 740
click at [562, 505] on div "200 mm" at bounding box center [657, 370] width 1315 height 740
click at [80, 7] on div at bounding box center [77, 12] width 22 height 22
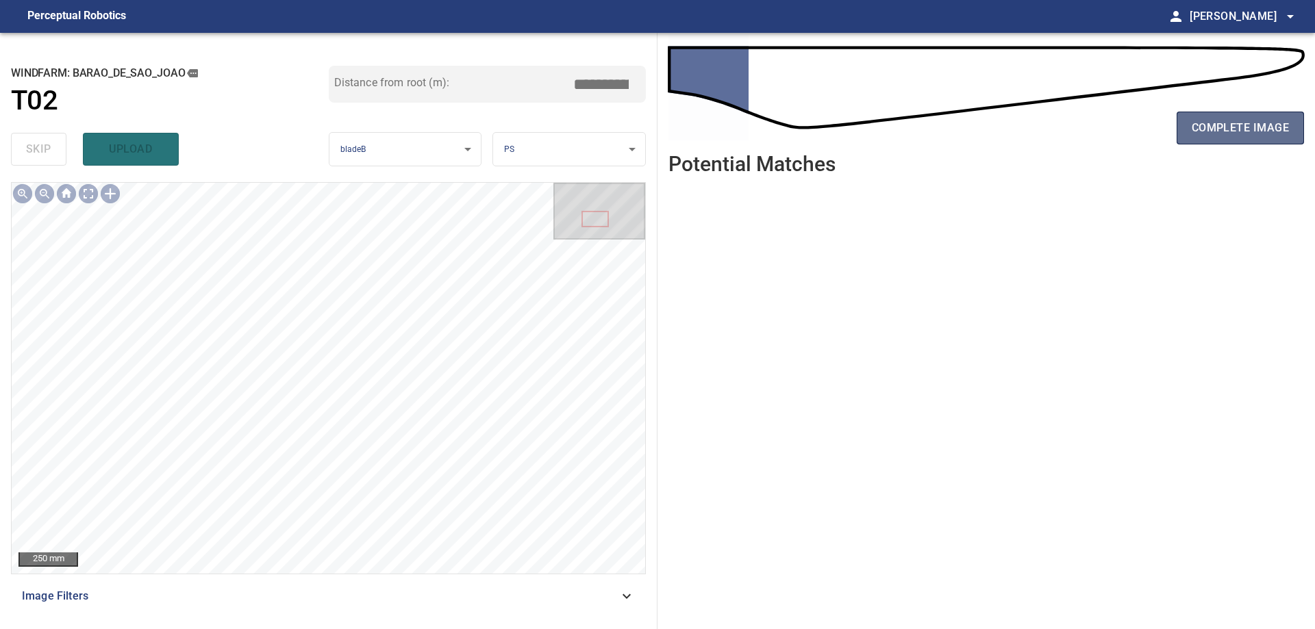
click at [1221, 123] on span "complete image" at bounding box center [1240, 127] width 97 height 19
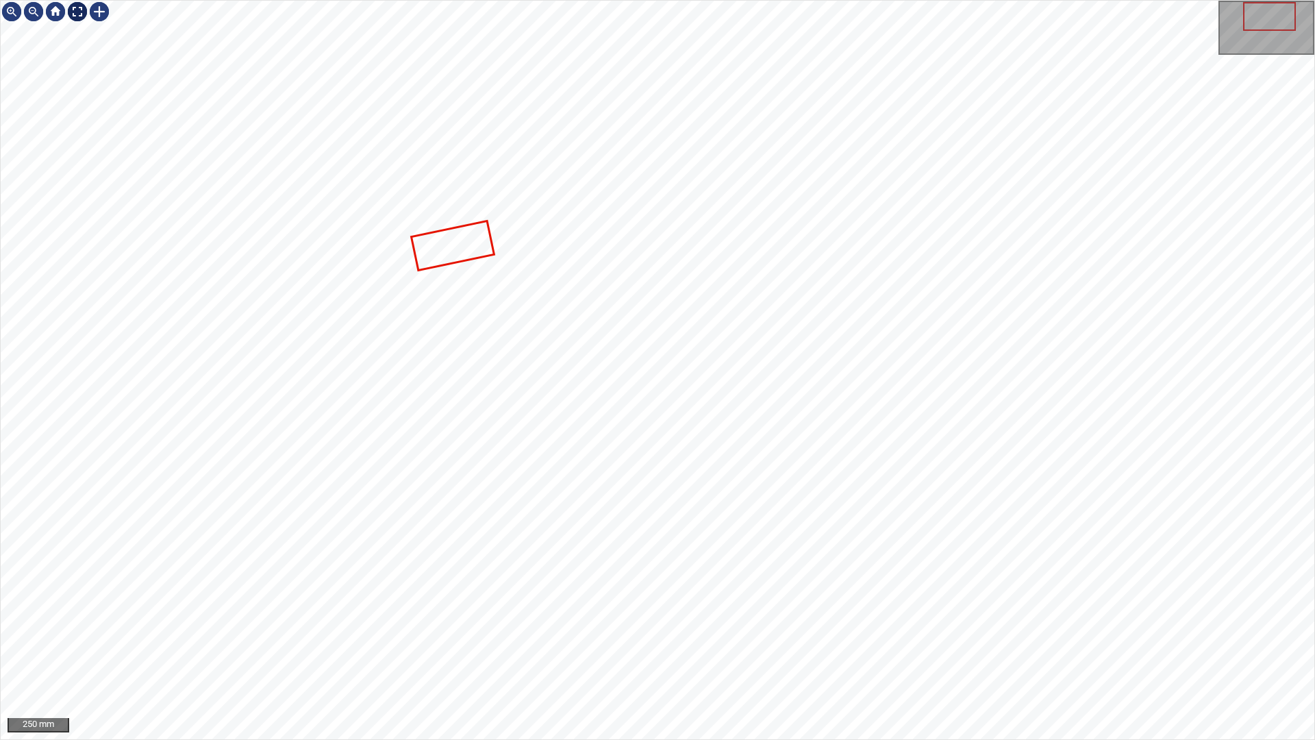
click at [81, 11] on div at bounding box center [77, 12] width 22 height 22
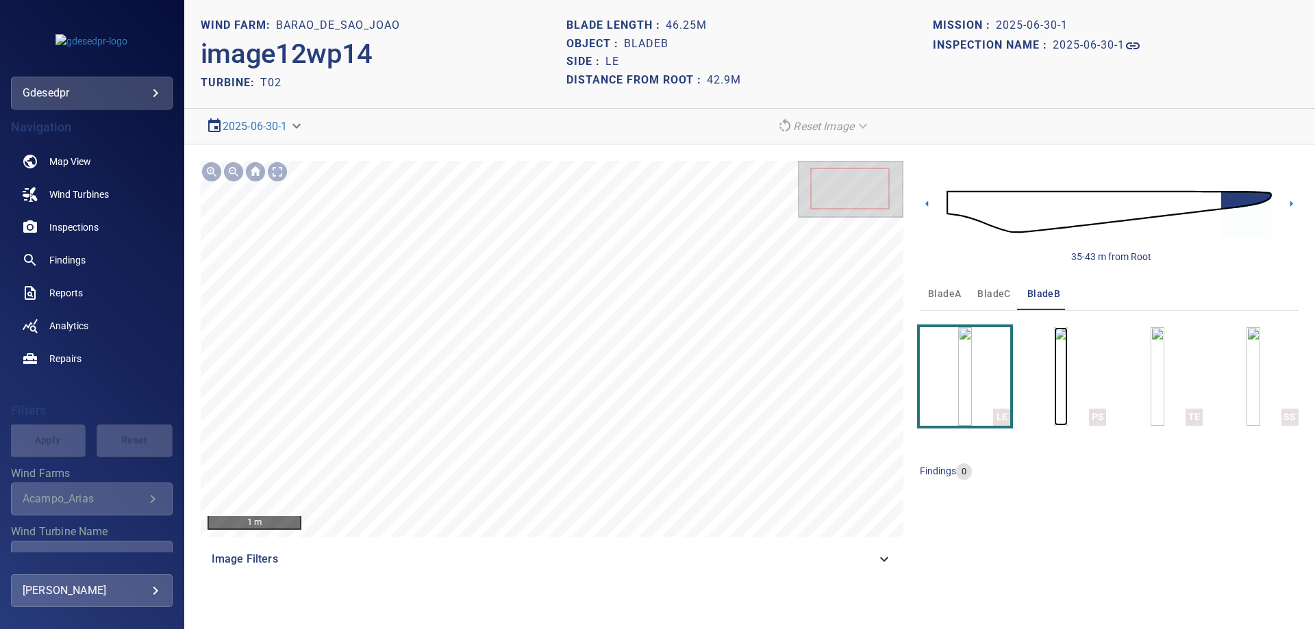
click at [1068, 379] on img "button" at bounding box center [1061, 376] width 14 height 99
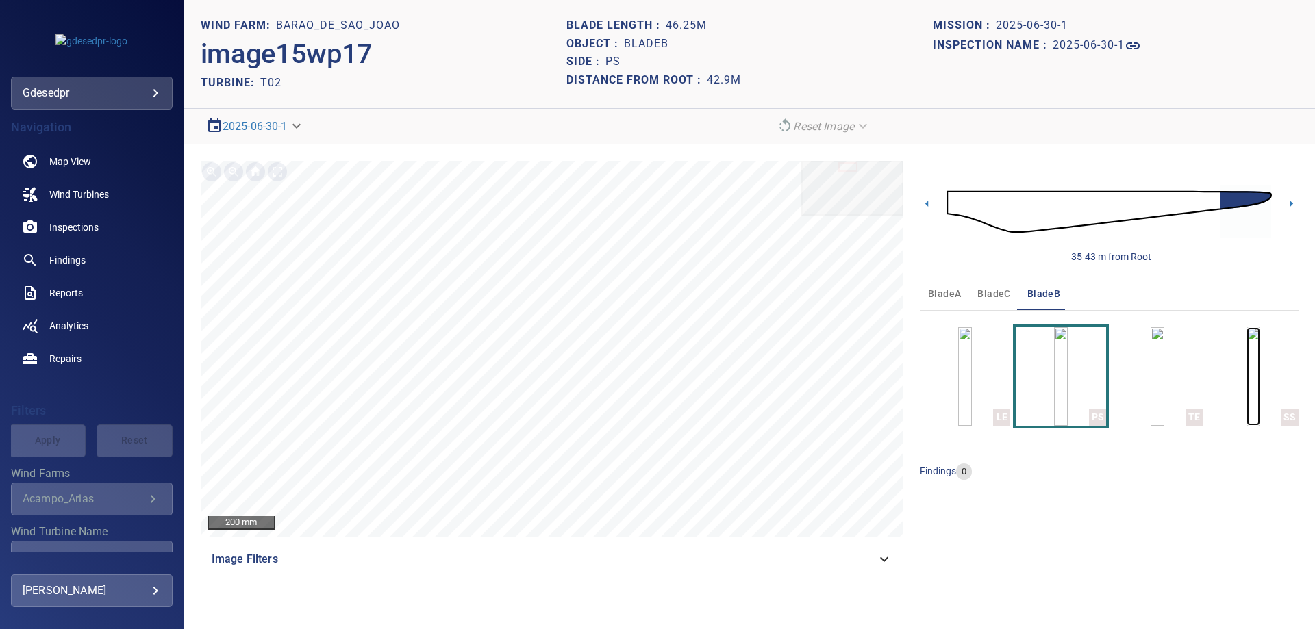
click at [1247, 389] on img "button" at bounding box center [1254, 376] width 14 height 99
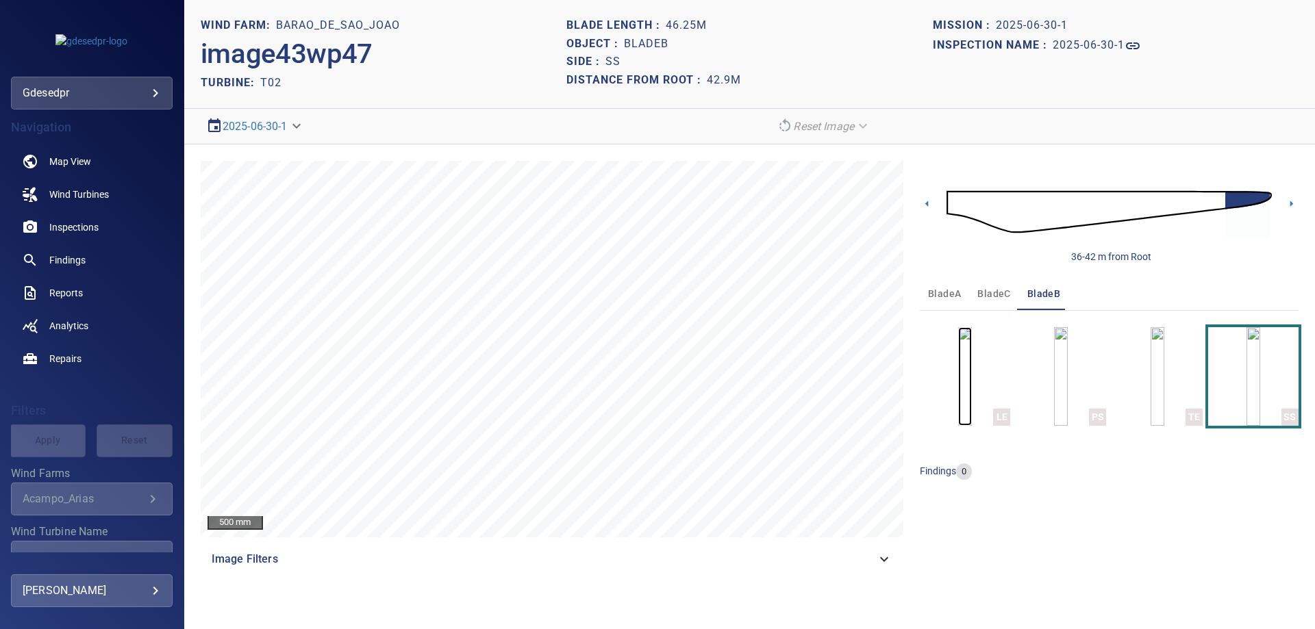
drag, startPoint x: 964, startPoint y: 376, endPoint x: 989, endPoint y: 368, distance: 26.6
click at [964, 376] on img "button" at bounding box center [965, 376] width 14 height 99
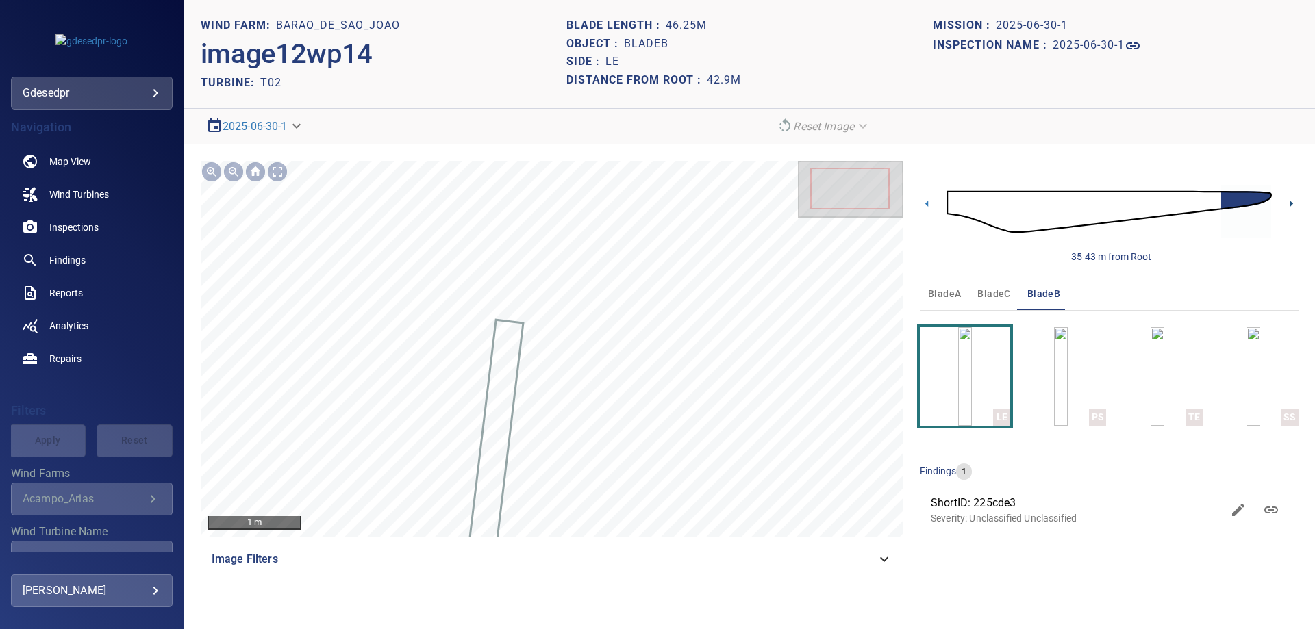
click at [1292, 207] on icon at bounding box center [1291, 204] width 14 height 14
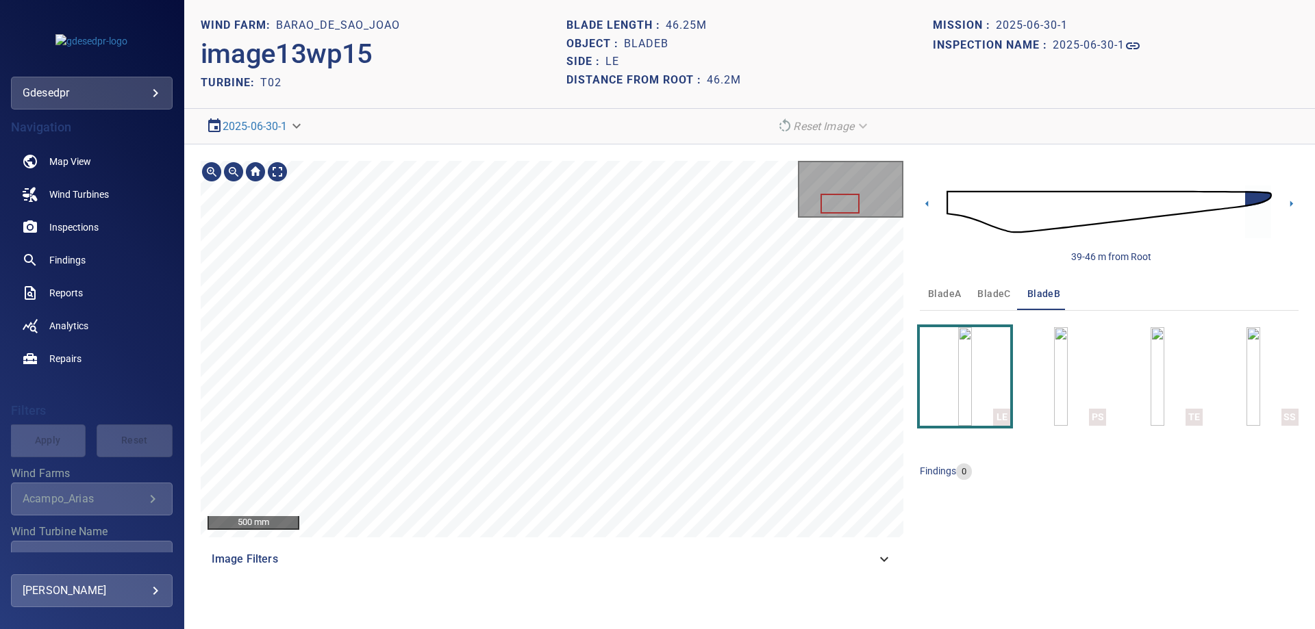
click at [714, 75] on section "**********" at bounding box center [749, 314] width 1131 height 629
click at [636, 123] on section "**********" at bounding box center [749, 314] width 1131 height 629
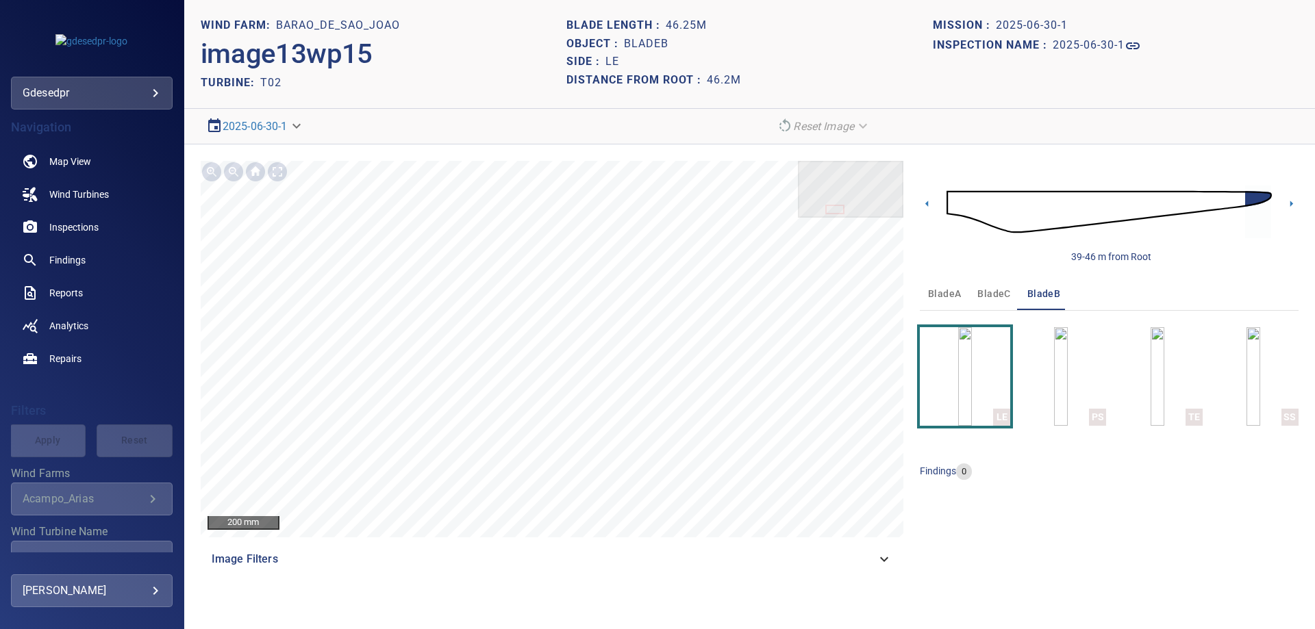
click at [949, 205] on img at bounding box center [1109, 212] width 325 height 79
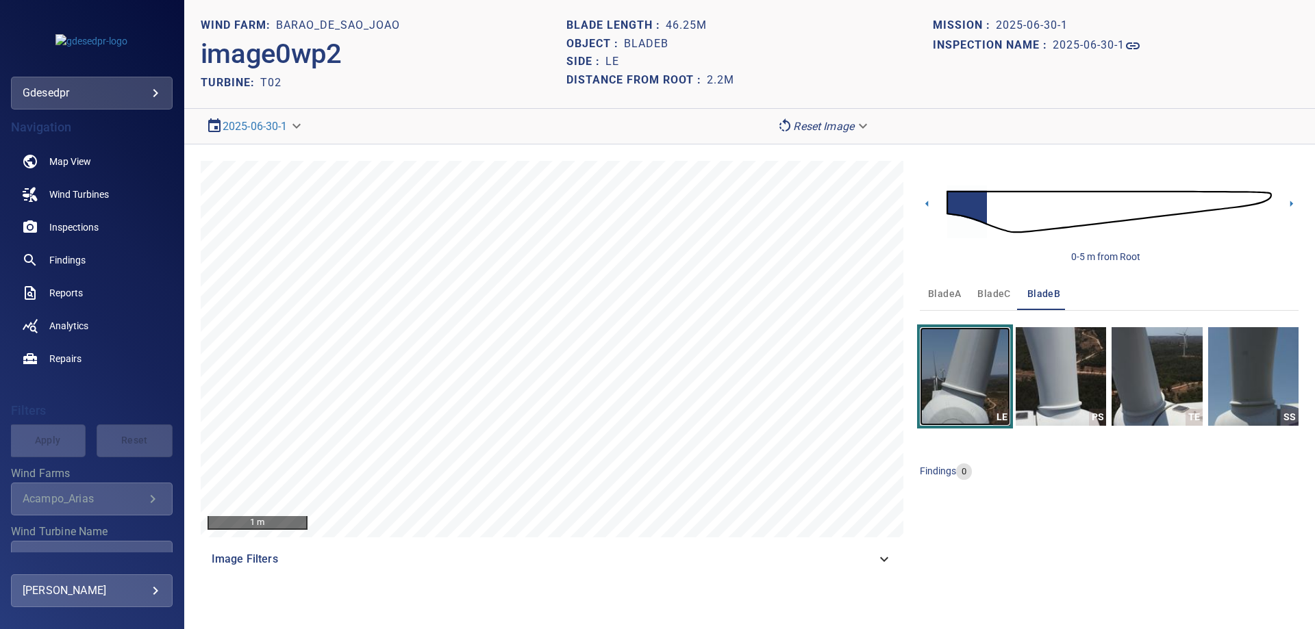
click at [986, 399] on img "button" at bounding box center [965, 376] width 90 height 99
click at [988, 305] on button "bladeC" at bounding box center [993, 293] width 49 height 33
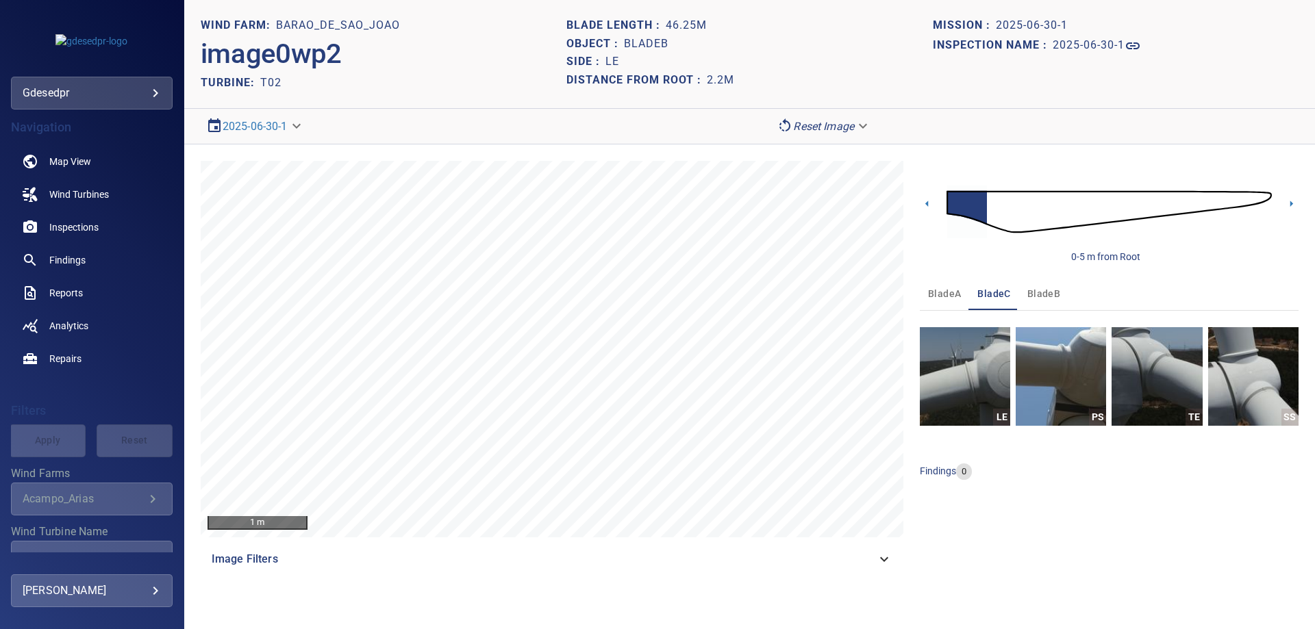
click at [941, 294] on span "bladeA" at bounding box center [944, 294] width 33 height 17
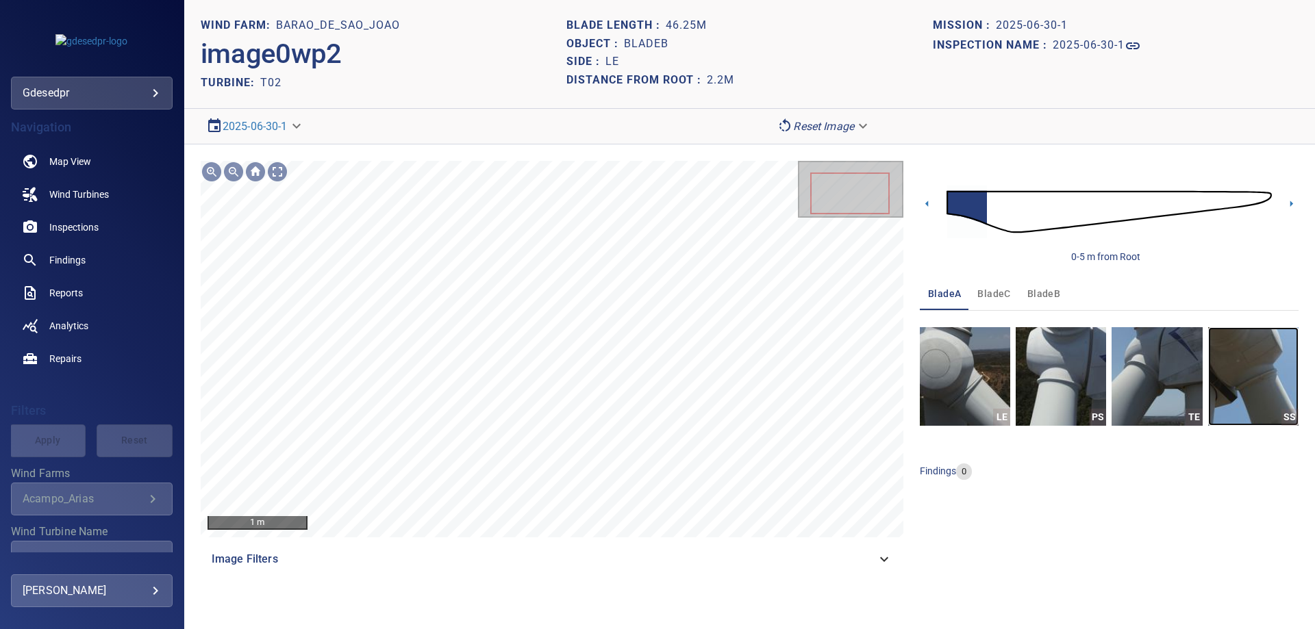
click at [1268, 373] on img "button" at bounding box center [1253, 376] width 90 height 99
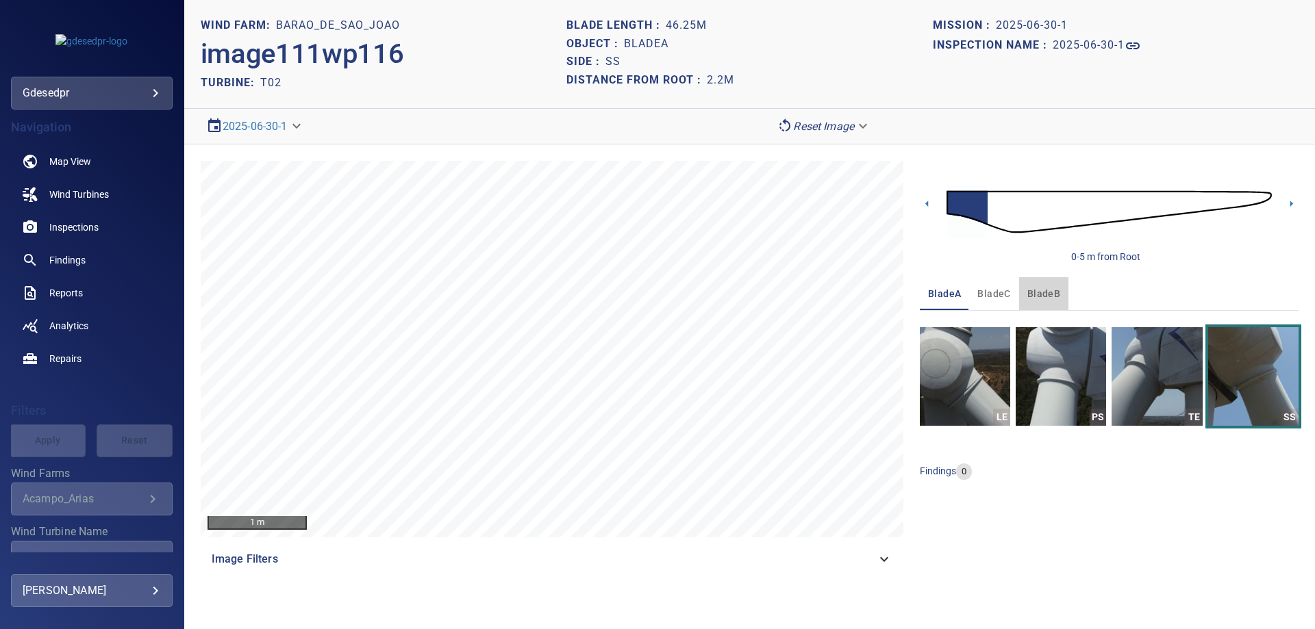
click at [1029, 288] on span "bladeB" at bounding box center [1043, 294] width 33 height 17
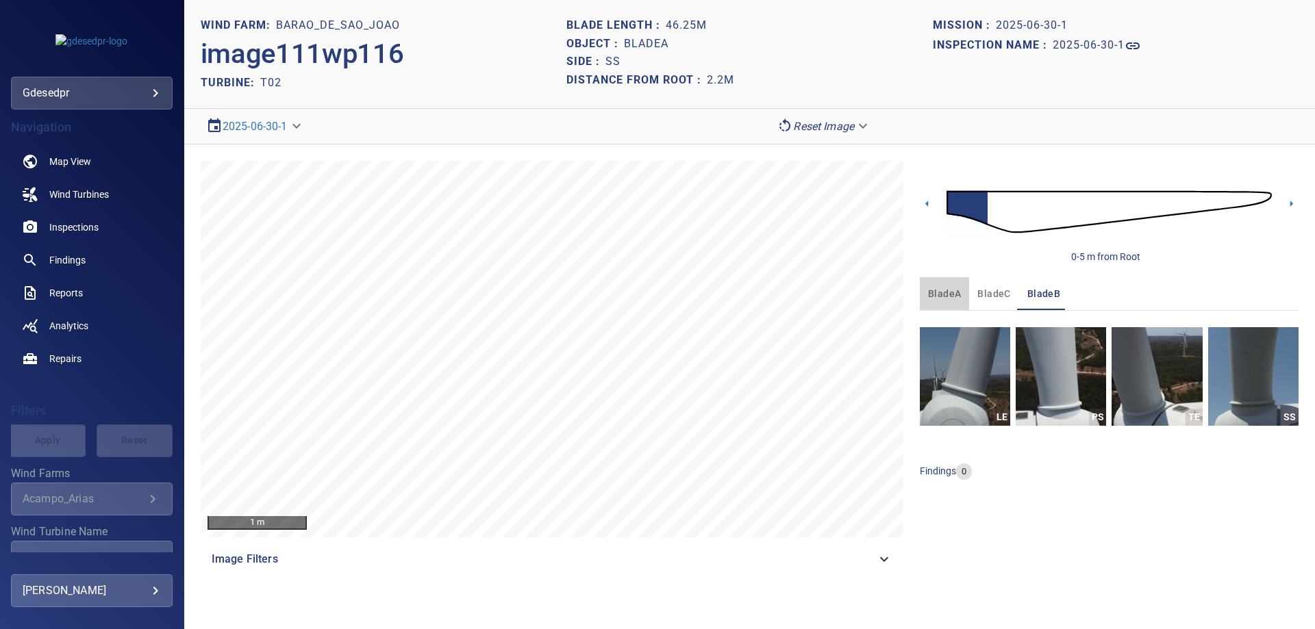
click at [955, 293] on span "bladeA" at bounding box center [944, 294] width 33 height 17
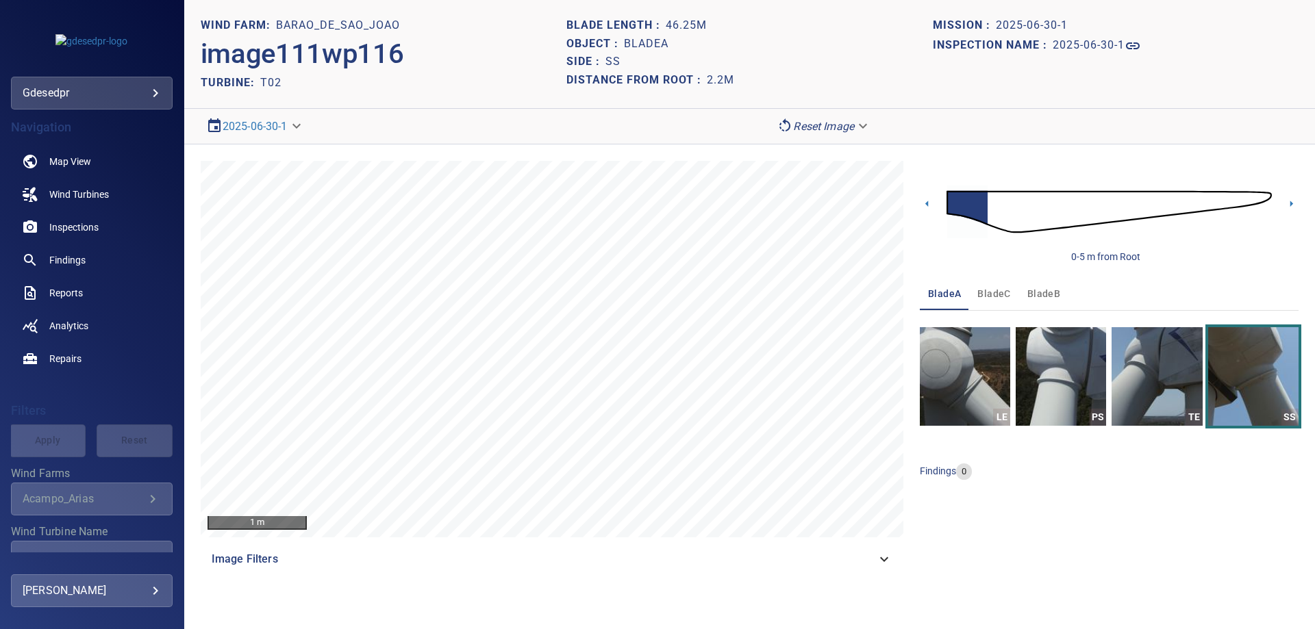
click at [999, 295] on span "bladeC" at bounding box center [993, 294] width 33 height 17
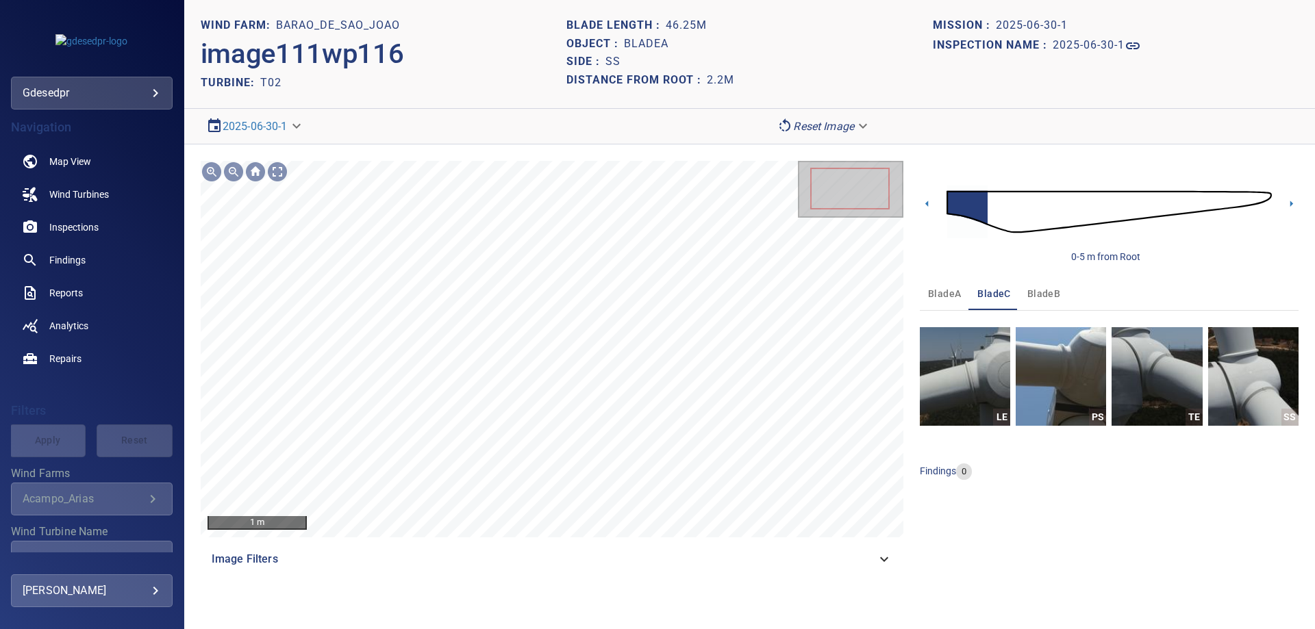
click at [952, 292] on span "bladeA" at bounding box center [944, 294] width 33 height 17
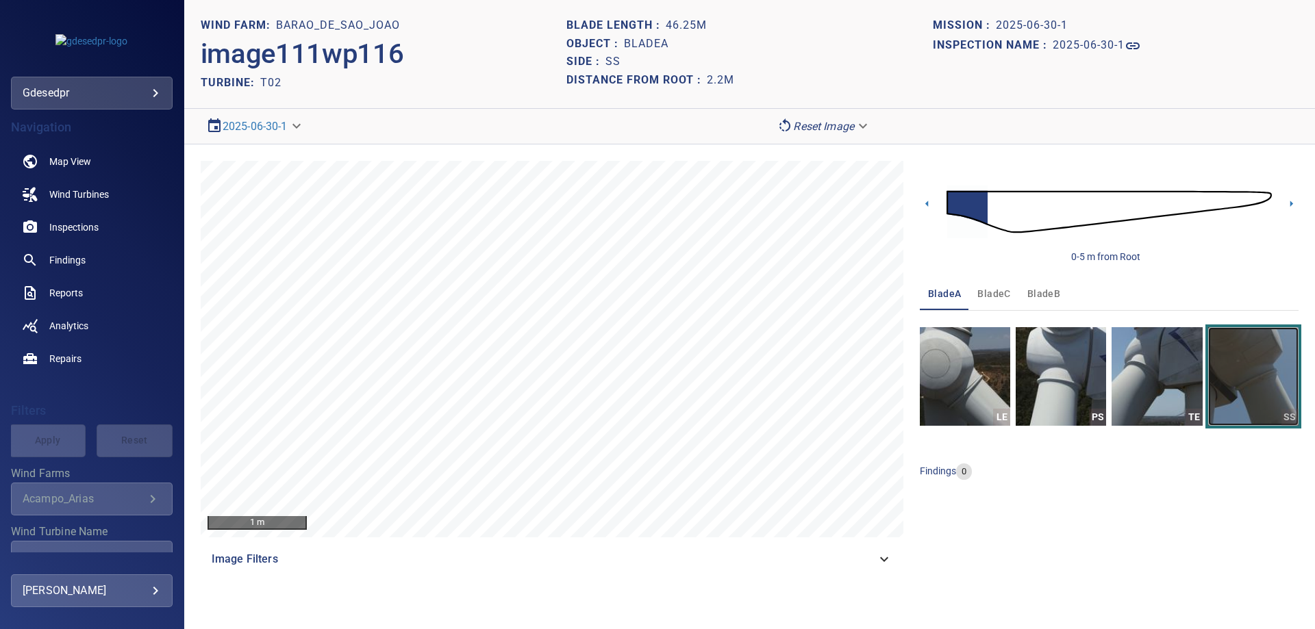
click at [1240, 381] on img "button" at bounding box center [1253, 376] width 90 height 99
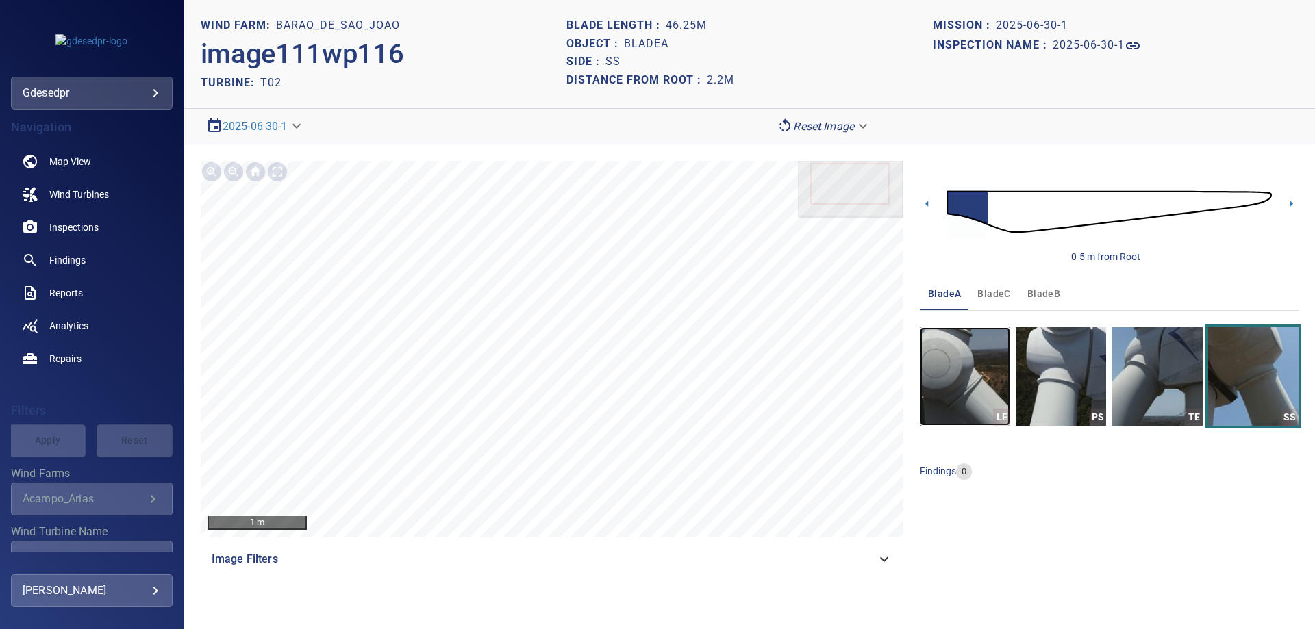
click at [943, 395] on img "button" at bounding box center [965, 376] width 90 height 99
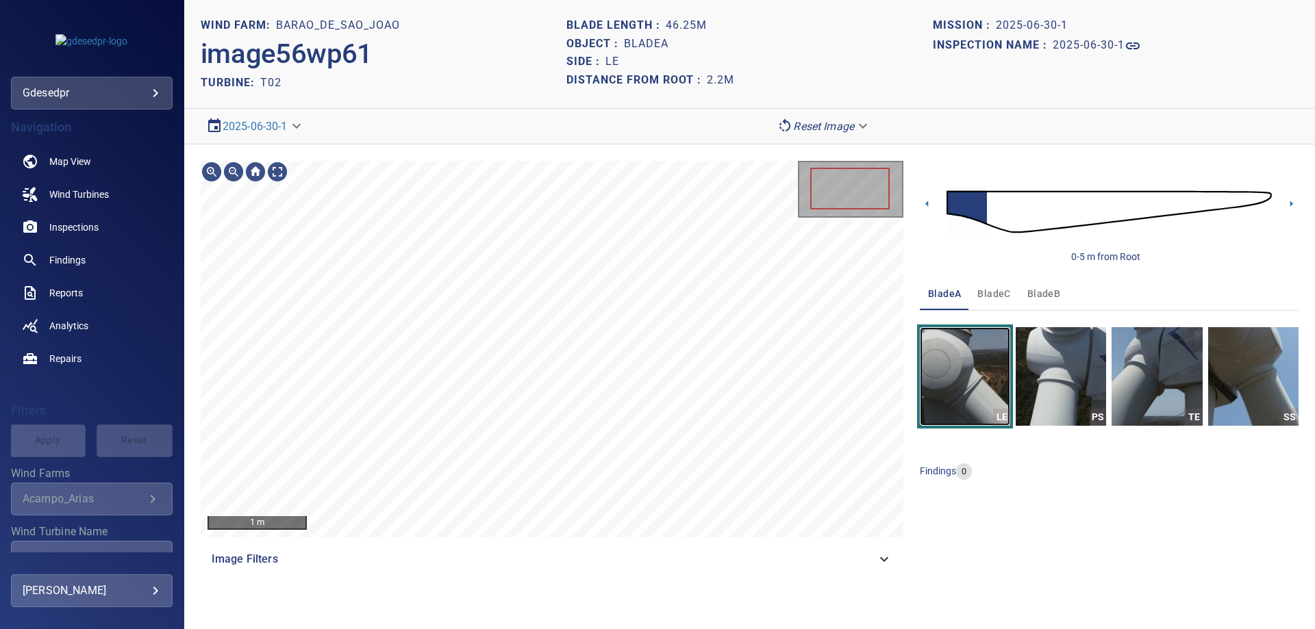
click at [964, 373] on img "button" at bounding box center [965, 376] width 90 height 99
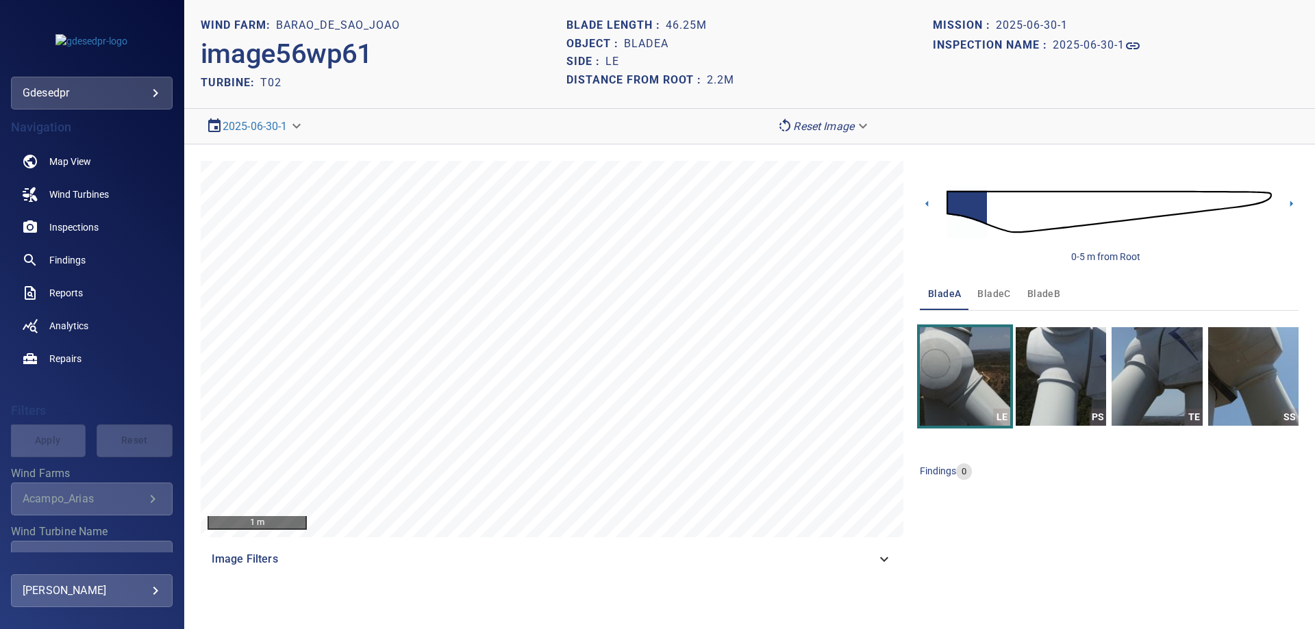
click at [1047, 289] on span "bladeB" at bounding box center [1043, 294] width 33 height 17
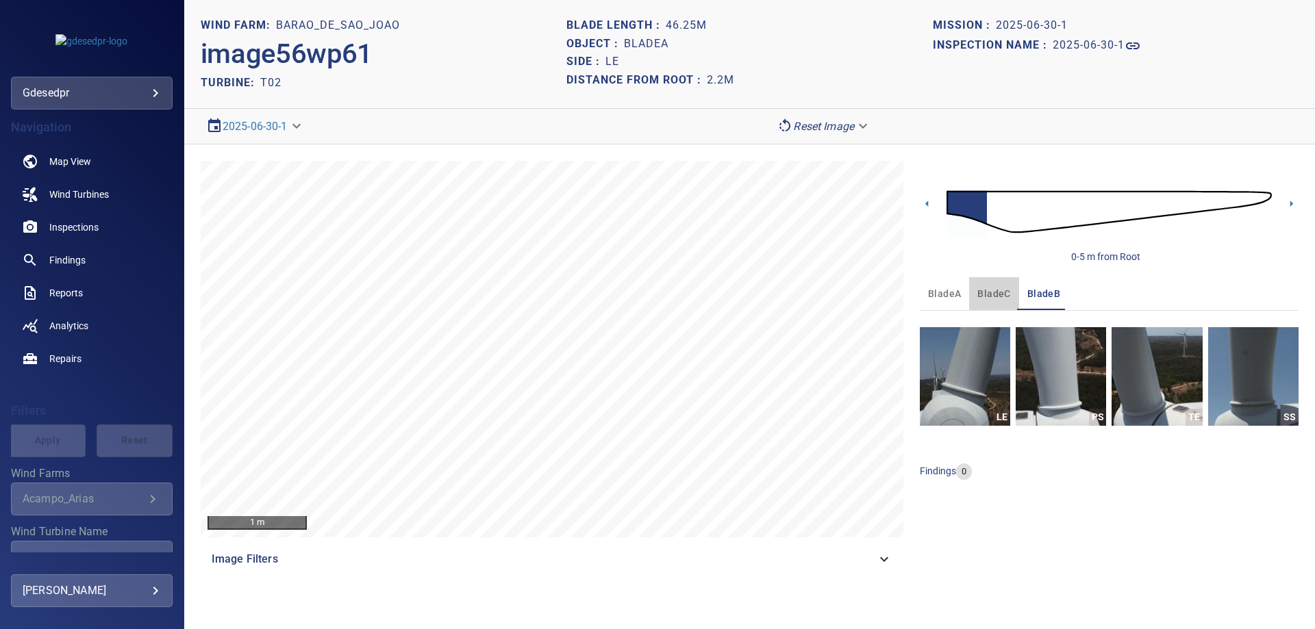
click at [989, 294] on span "bladeC" at bounding box center [993, 294] width 33 height 17
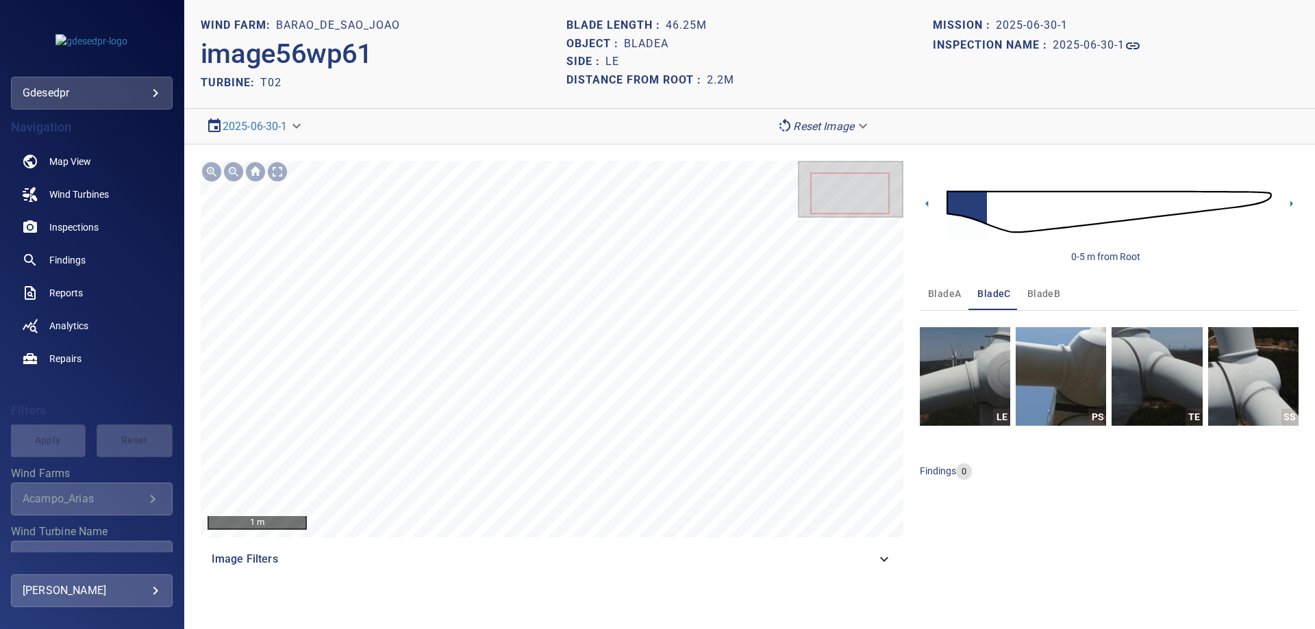
click at [942, 288] on span "bladeA" at bounding box center [944, 294] width 33 height 17
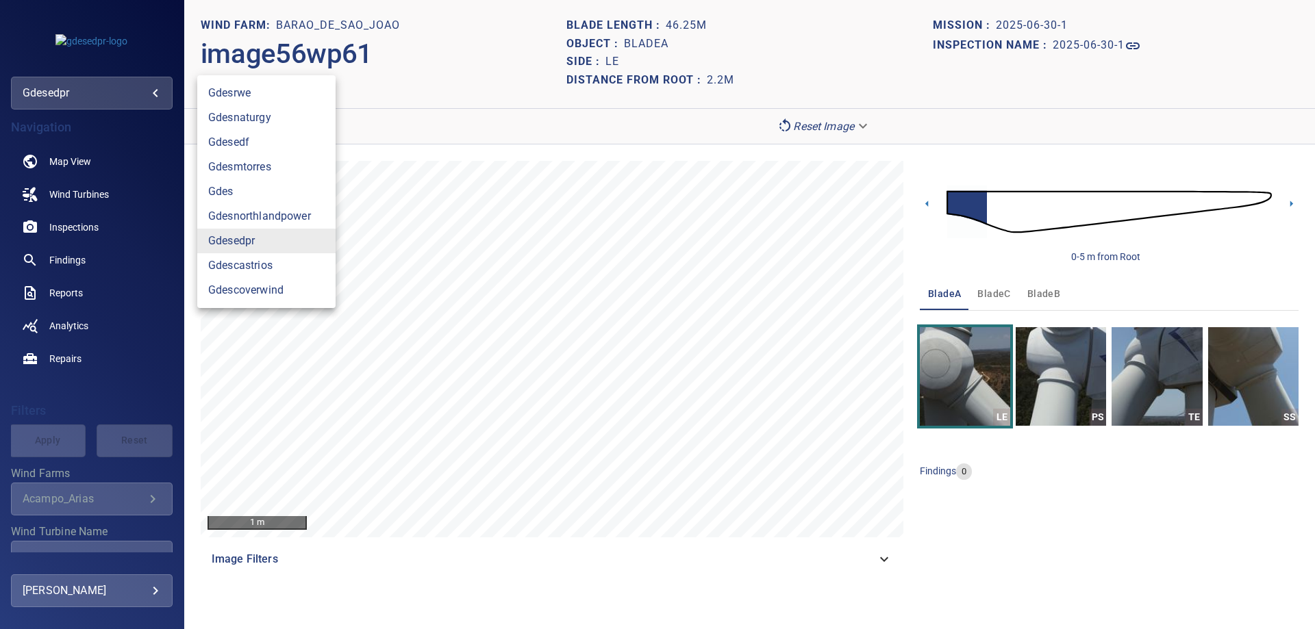
drag, startPoint x: 110, startPoint y: 98, endPoint x: 139, endPoint y: 102, distance: 29.1
click at [110, 98] on body "**********" at bounding box center [657, 314] width 1315 height 629
click at [286, 246] on link "gdesedpr" at bounding box center [266, 241] width 138 height 25
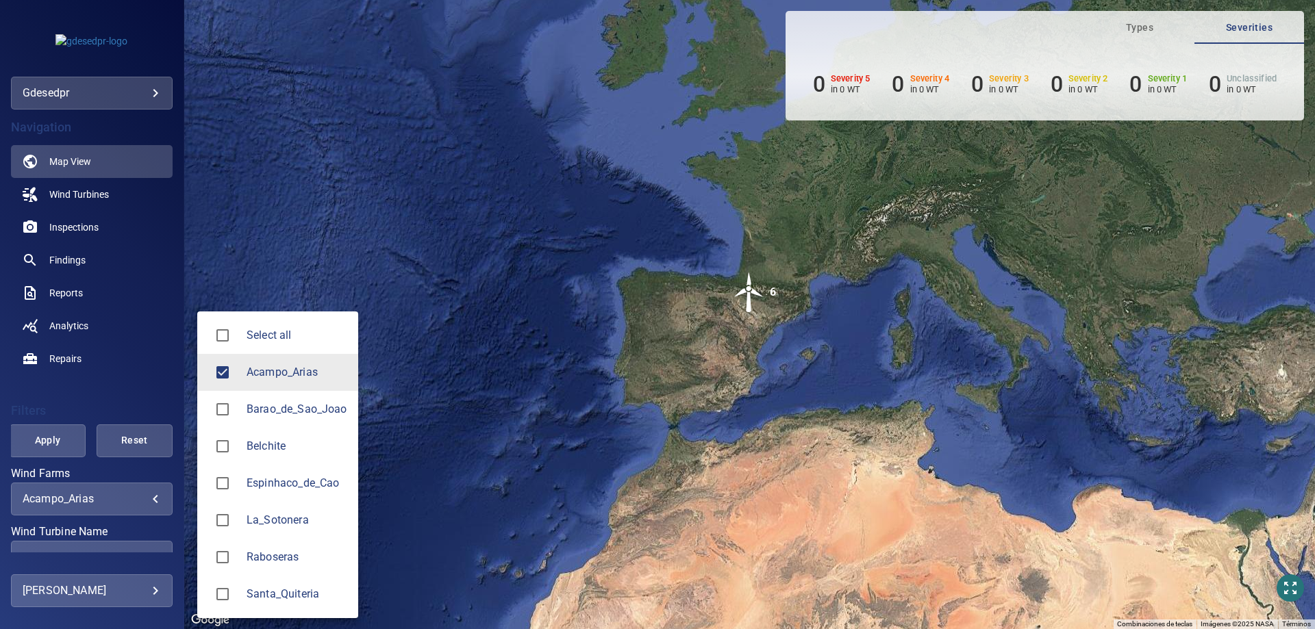
click at [81, 496] on body "**********" at bounding box center [657, 314] width 1315 height 629
click at [312, 422] on li "Barao_de_Sao_Joao" at bounding box center [277, 409] width 161 height 37
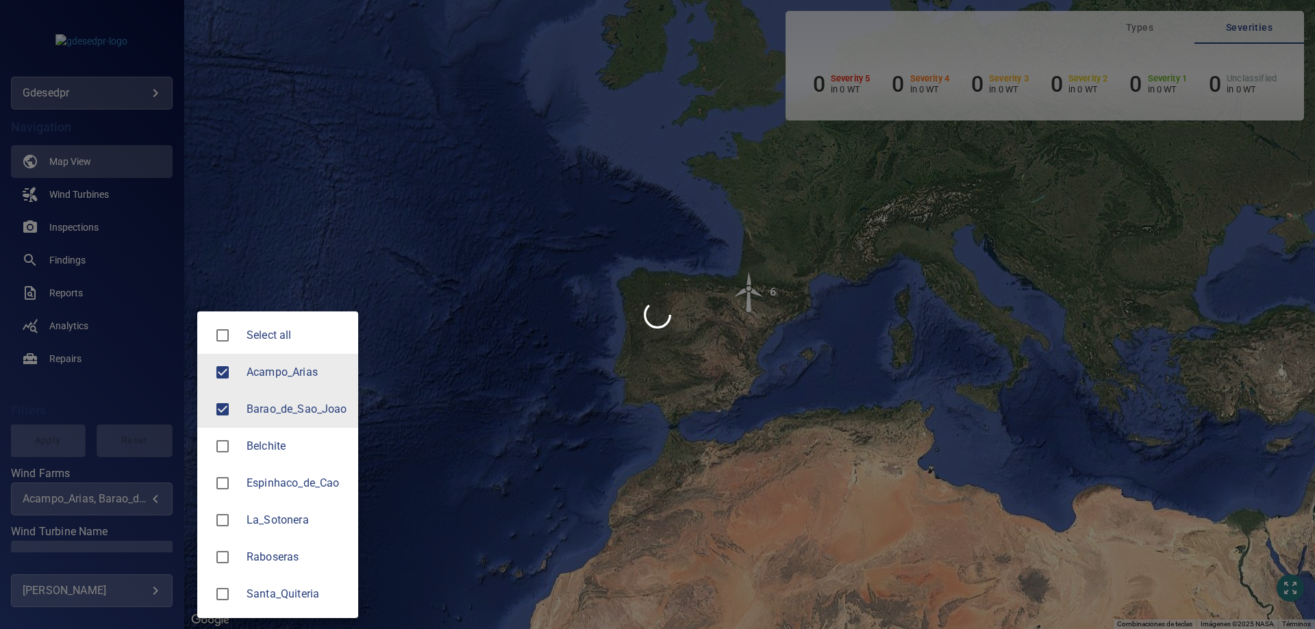
click at [285, 380] on span "Acampo_Arias" at bounding box center [297, 372] width 101 height 16
type input "**********"
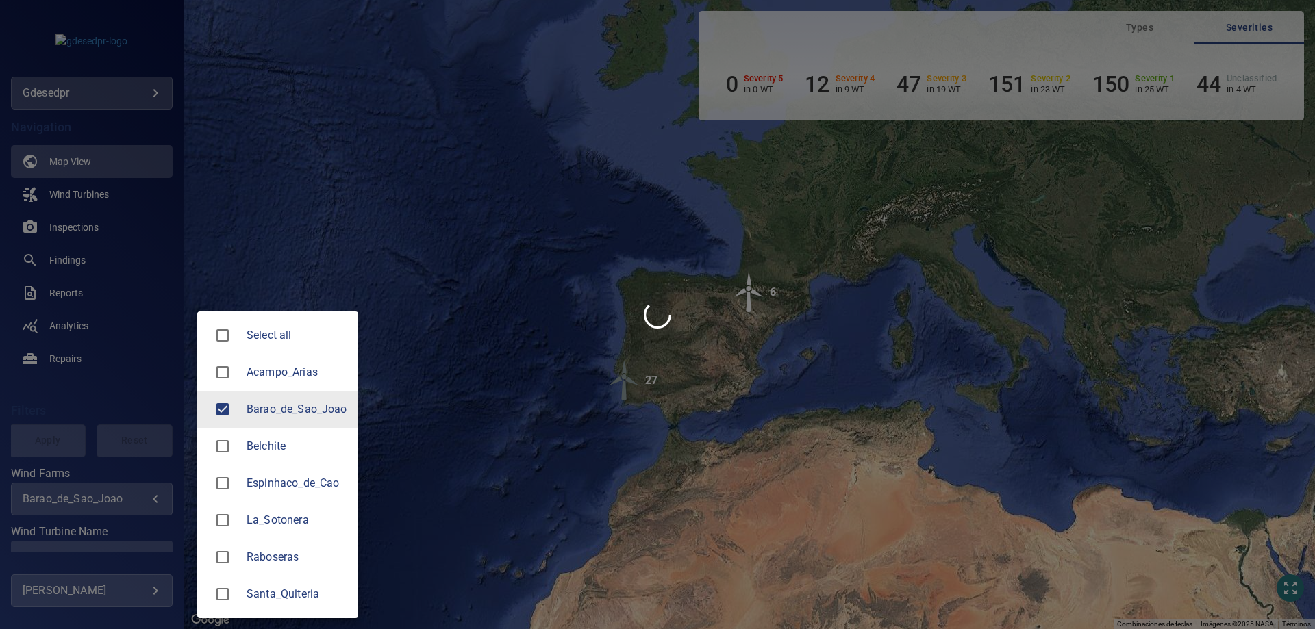
click at [79, 405] on div at bounding box center [657, 314] width 1315 height 629
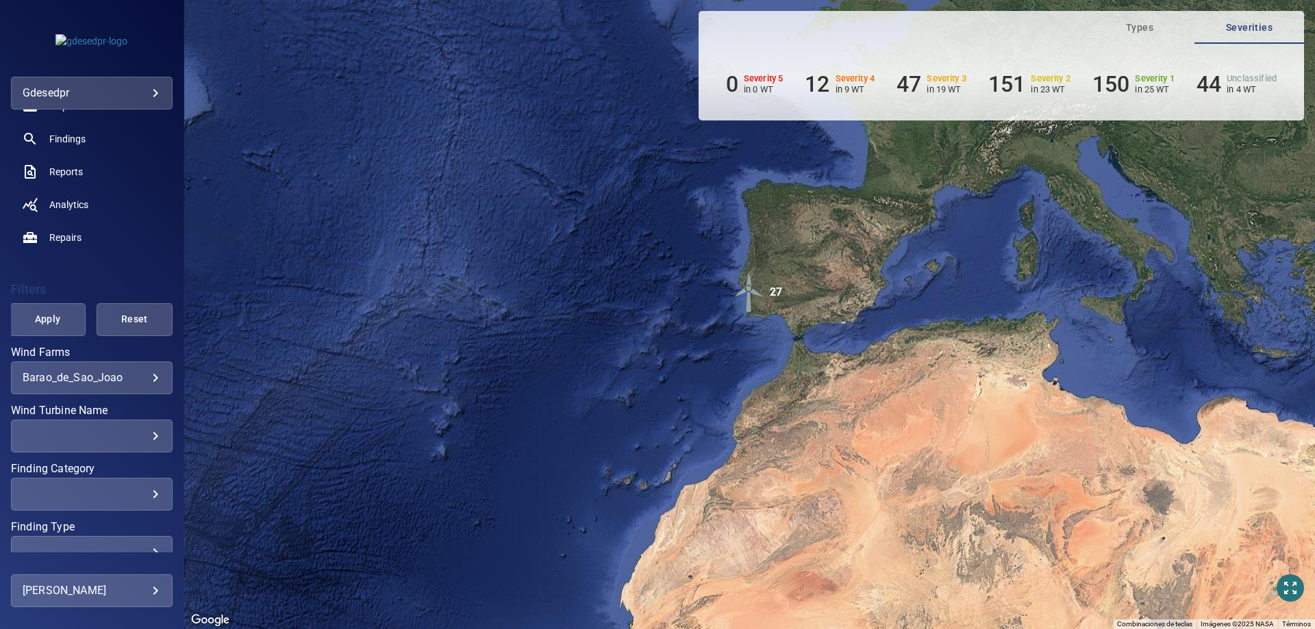
scroll to position [137, 0]
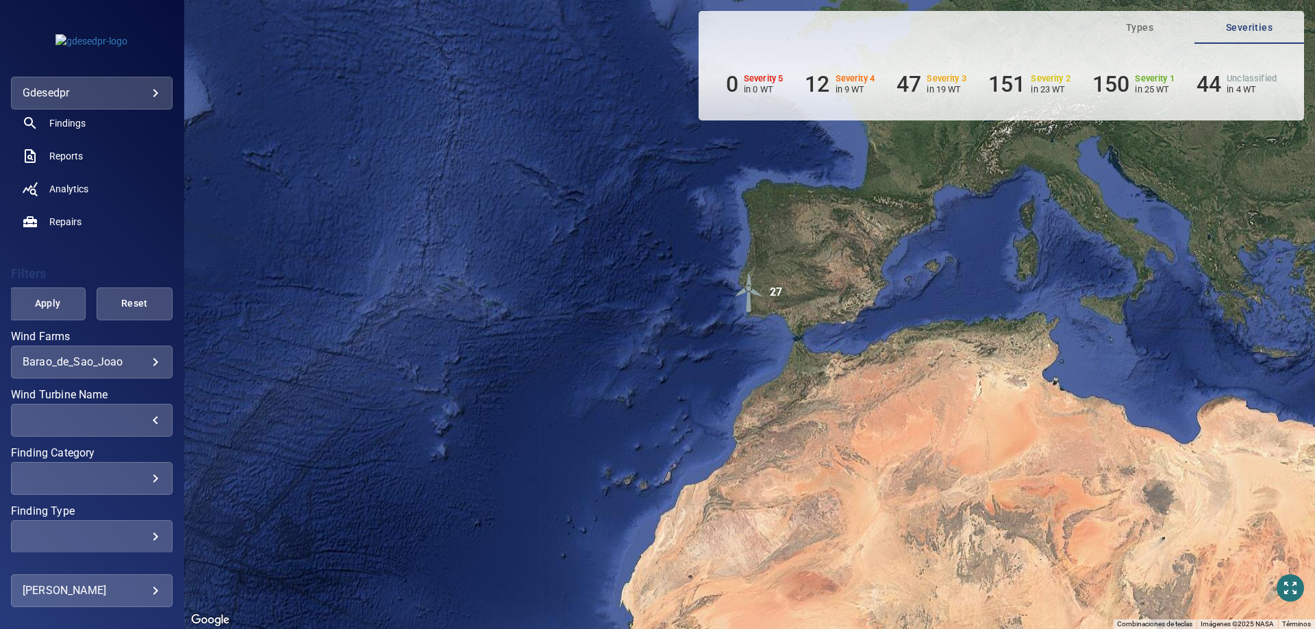
click at [110, 423] on div "​" at bounding box center [92, 420] width 138 height 13
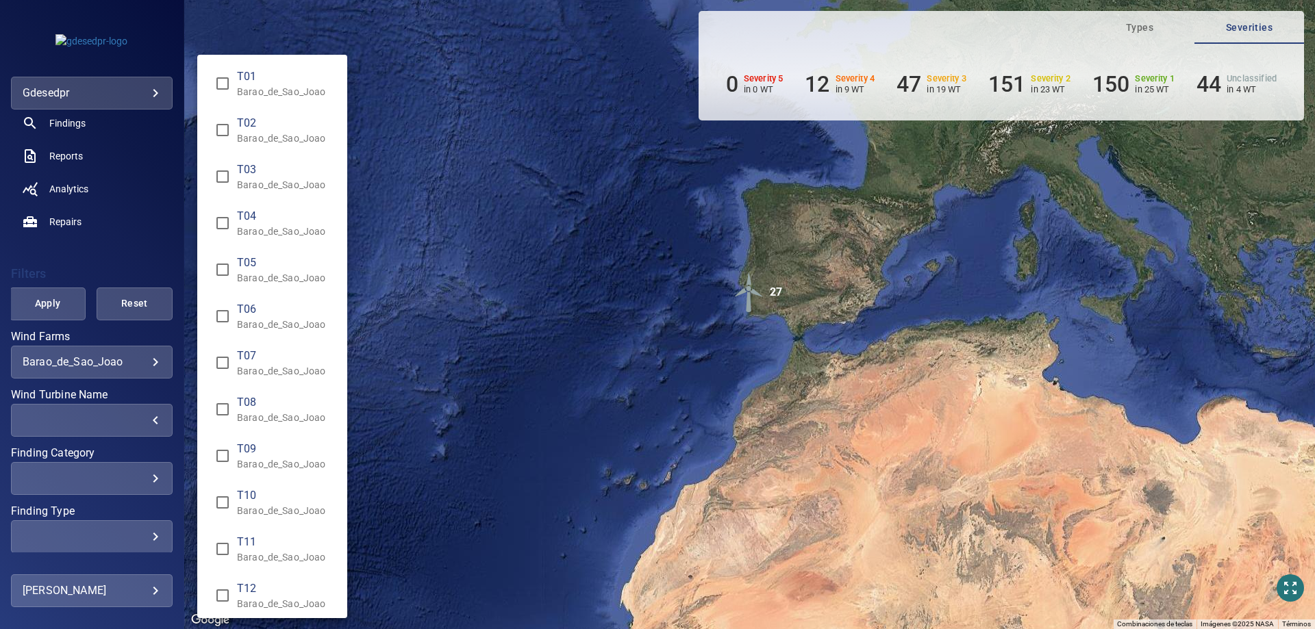
drag, startPoint x: 275, startPoint y: 168, endPoint x: 206, endPoint y: 219, distance: 86.2
click at [275, 169] on span "T03" at bounding box center [286, 170] width 99 height 16
type input "**********"
click at [73, 293] on div "Wind Turbine Name" at bounding box center [657, 314] width 1315 height 629
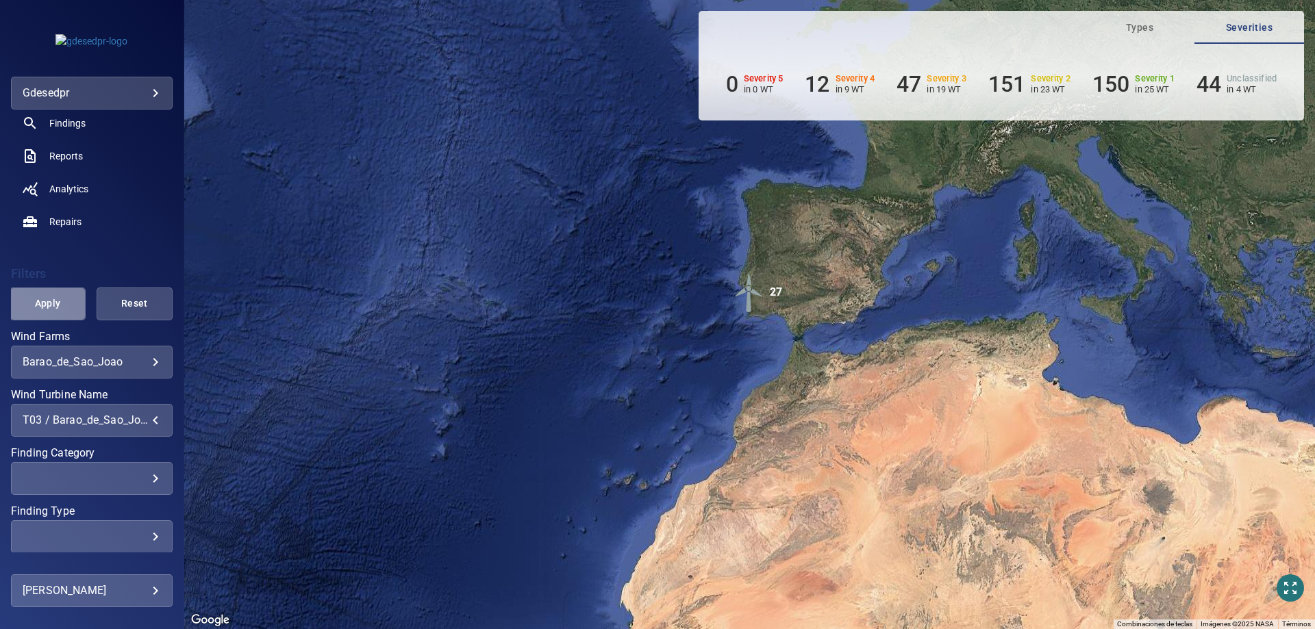
click at [53, 303] on span "Apply" at bounding box center [48, 303] width 42 height 17
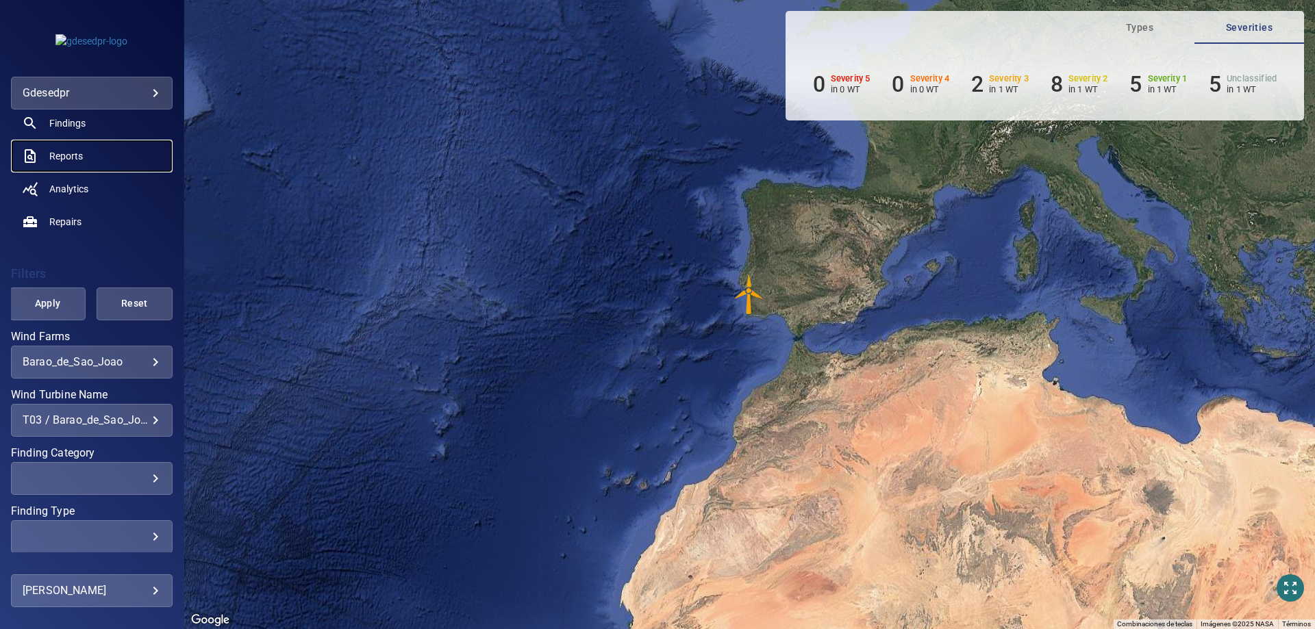
click at [75, 159] on span "Reports" at bounding box center [66, 156] width 34 height 14
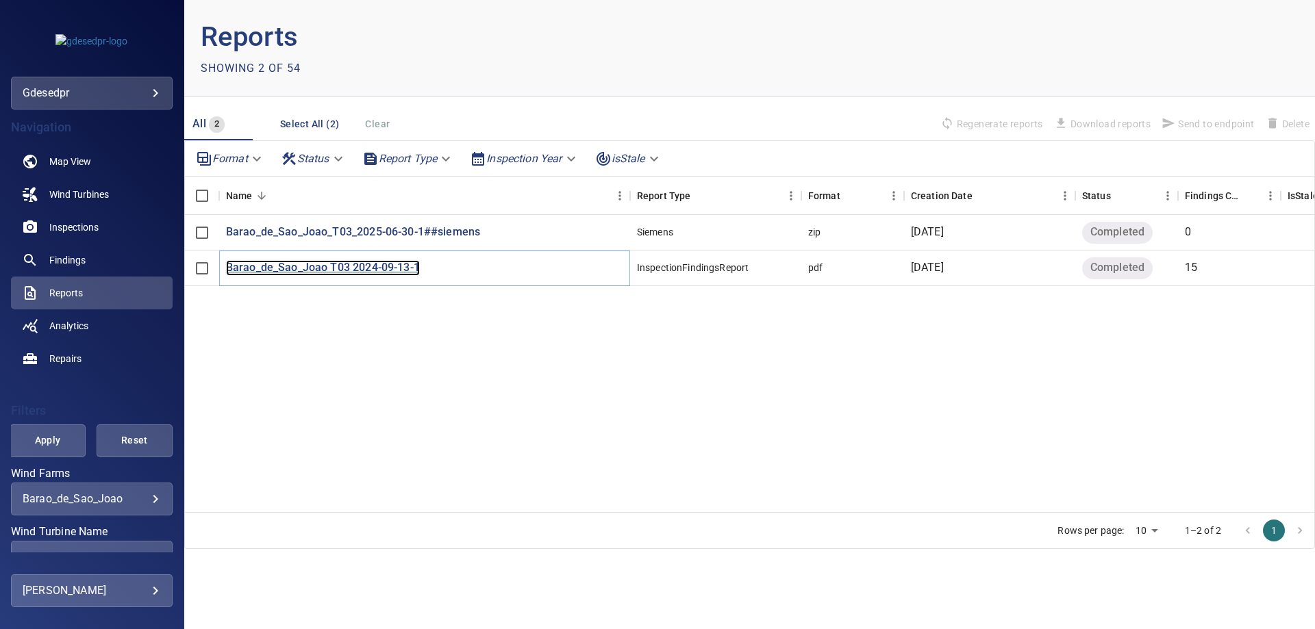
click at [348, 268] on p "Barao_de_Sao_Joao T03 2024-09-13-1" at bounding box center [323, 268] width 194 height 16
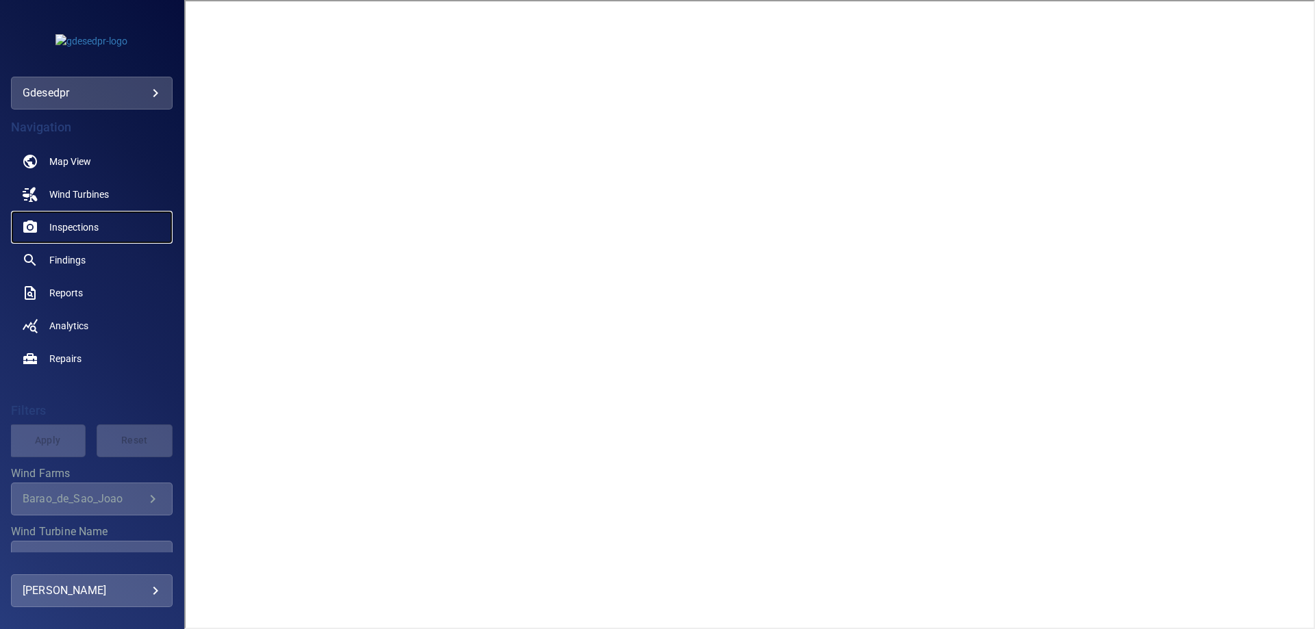
click at [100, 225] on link "Inspections" at bounding box center [92, 227] width 162 height 33
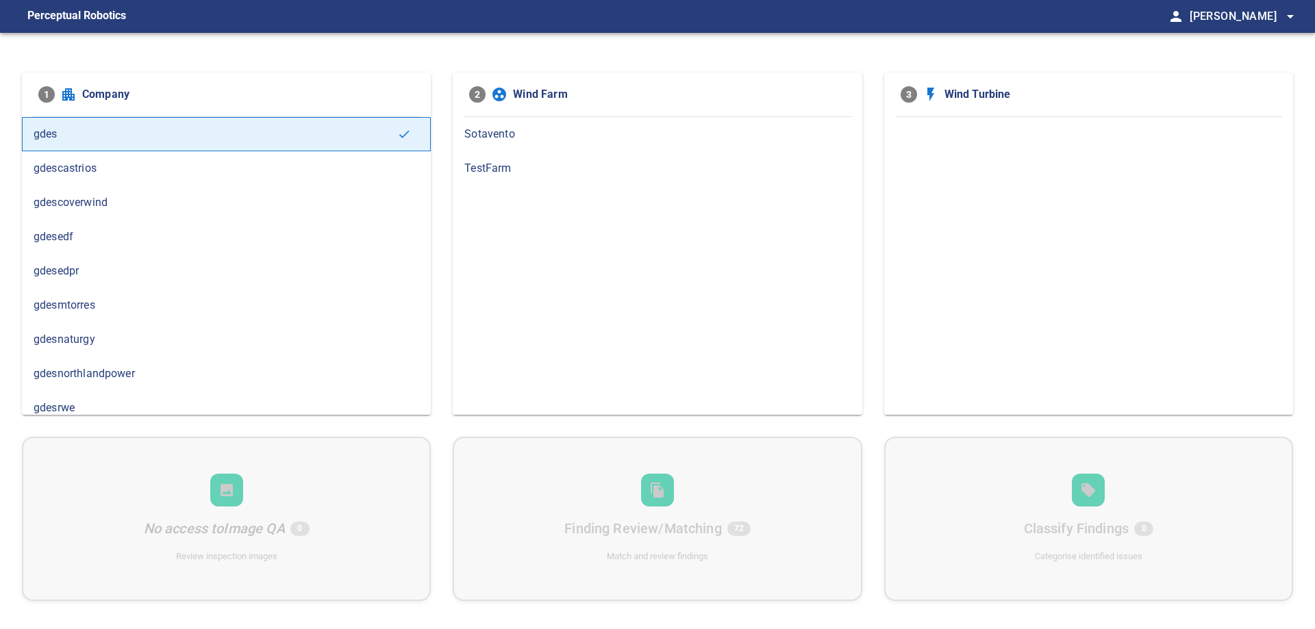
click at [83, 266] on span "gdesedpr" at bounding box center [227, 271] width 386 height 16
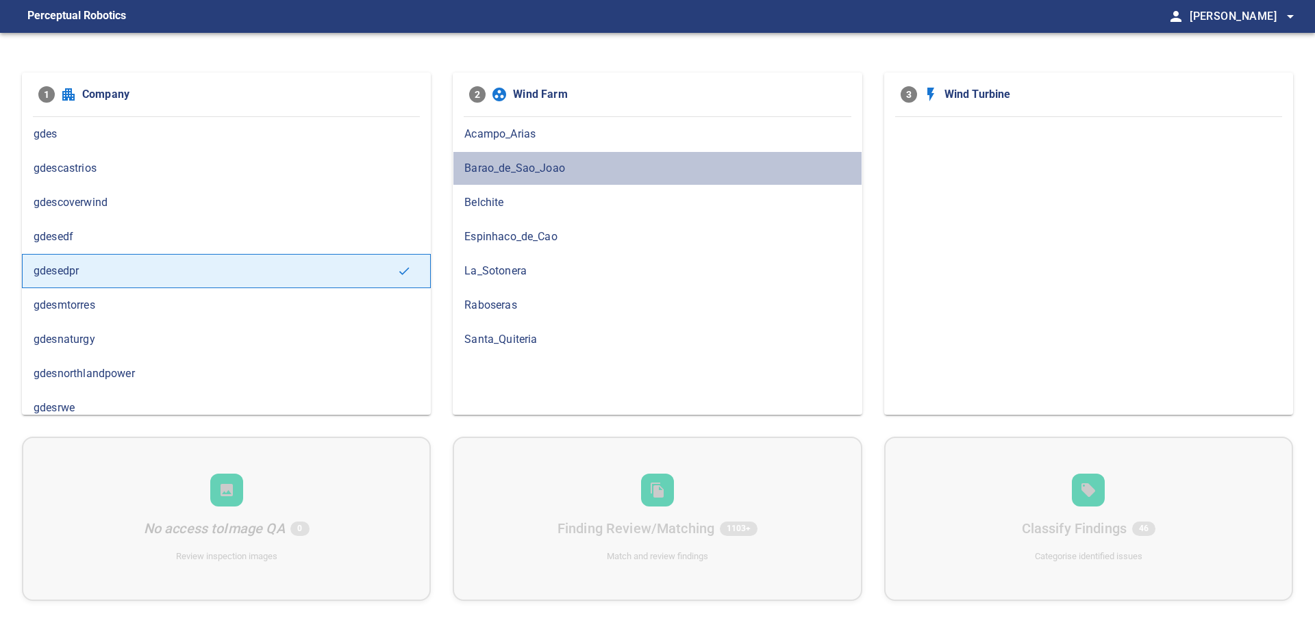
click at [528, 159] on div "Barao_de_Sao_Joao" at bounding box center [657, 168] width 409 height 34
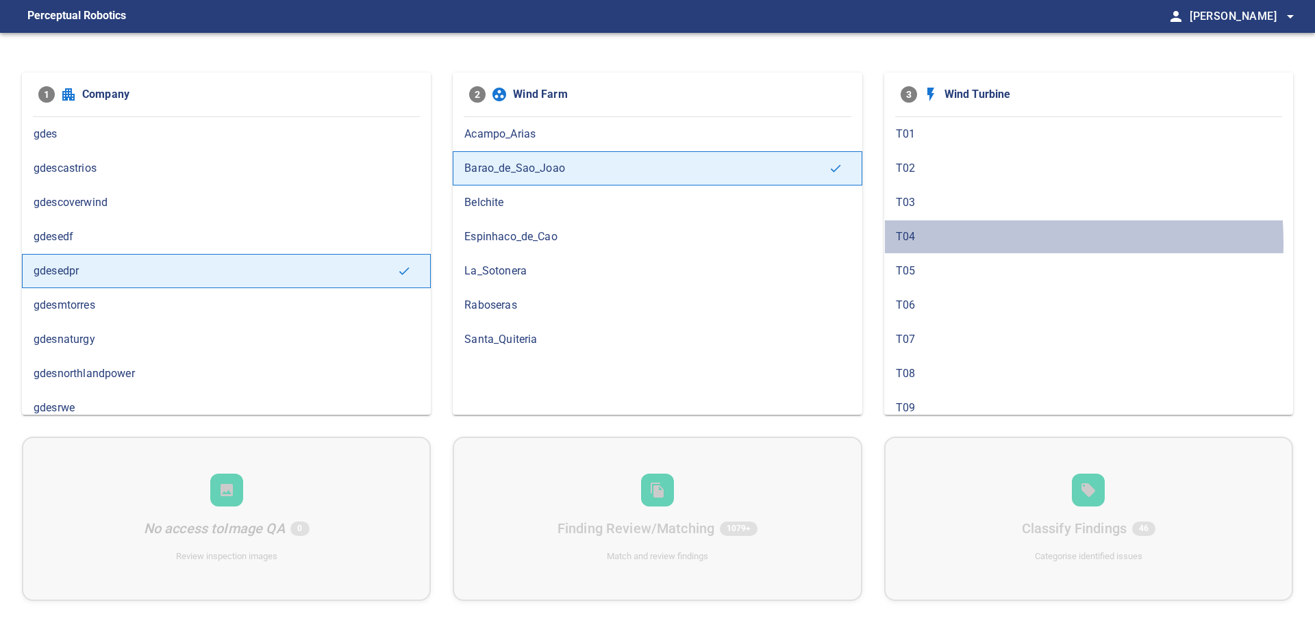
click at [929, 243] on span "T04" at bounding box center [1089, 237] width 386 height 16
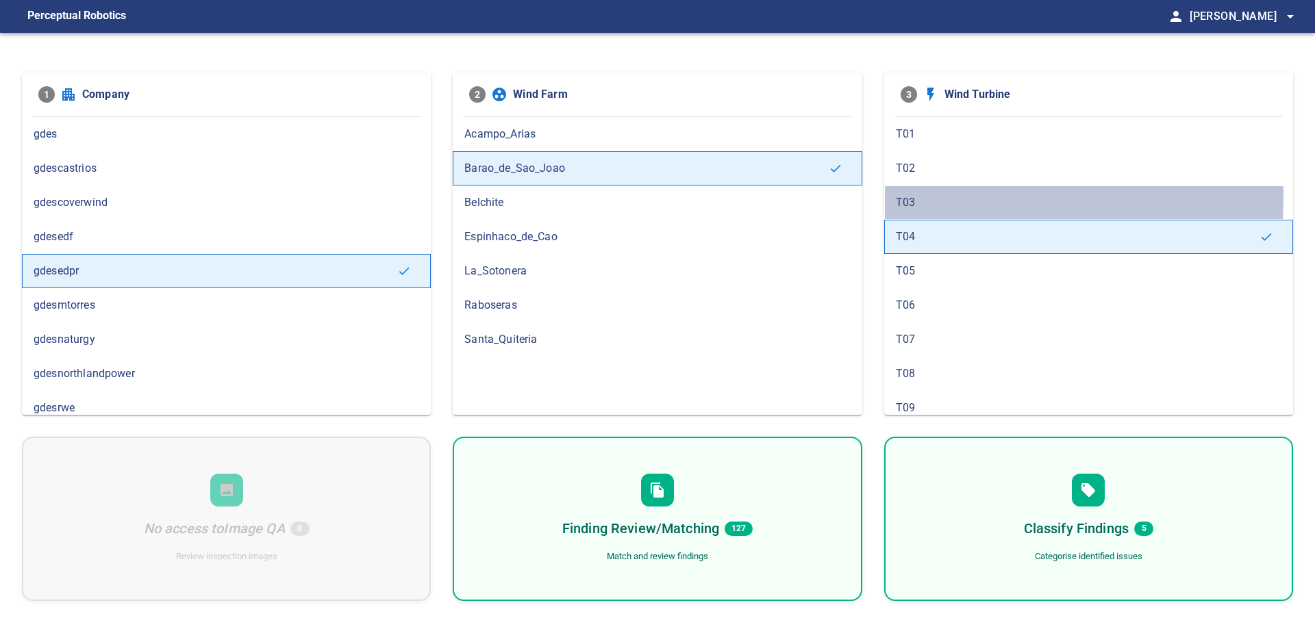
click at [942, 196] on span "T03" at bounding box center [1089, 203] width 386 height 16
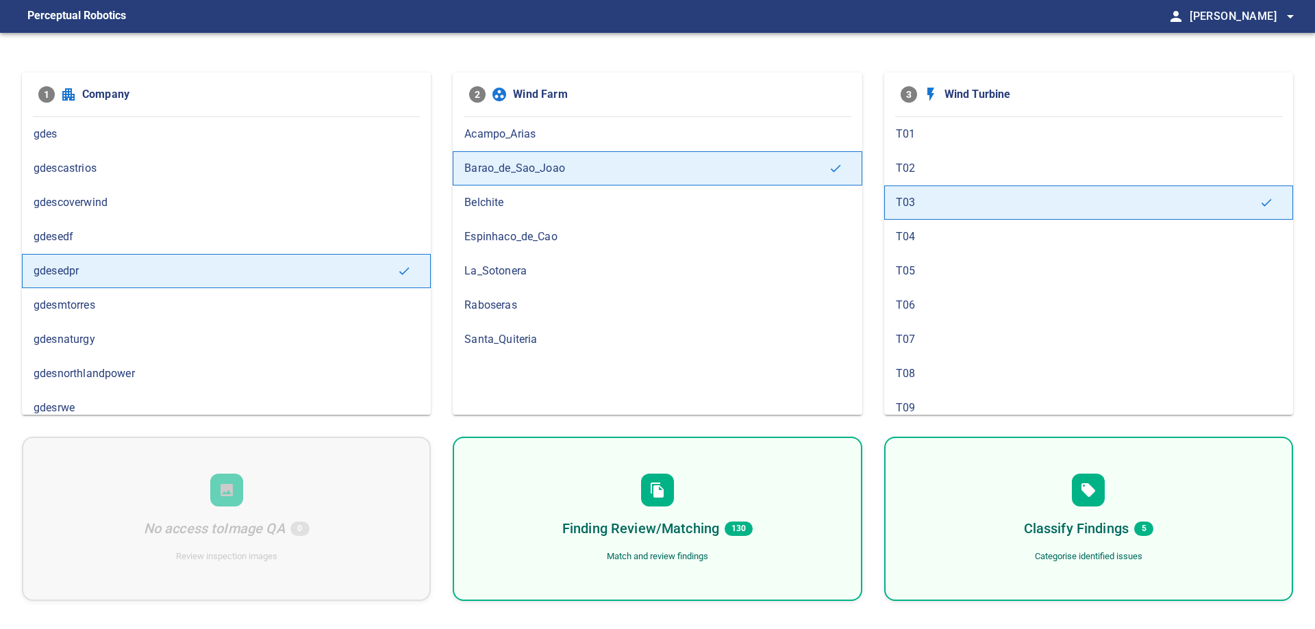
click at [934, 173] on span "T02" at bounding box center [1089, 168] width 386 height 16
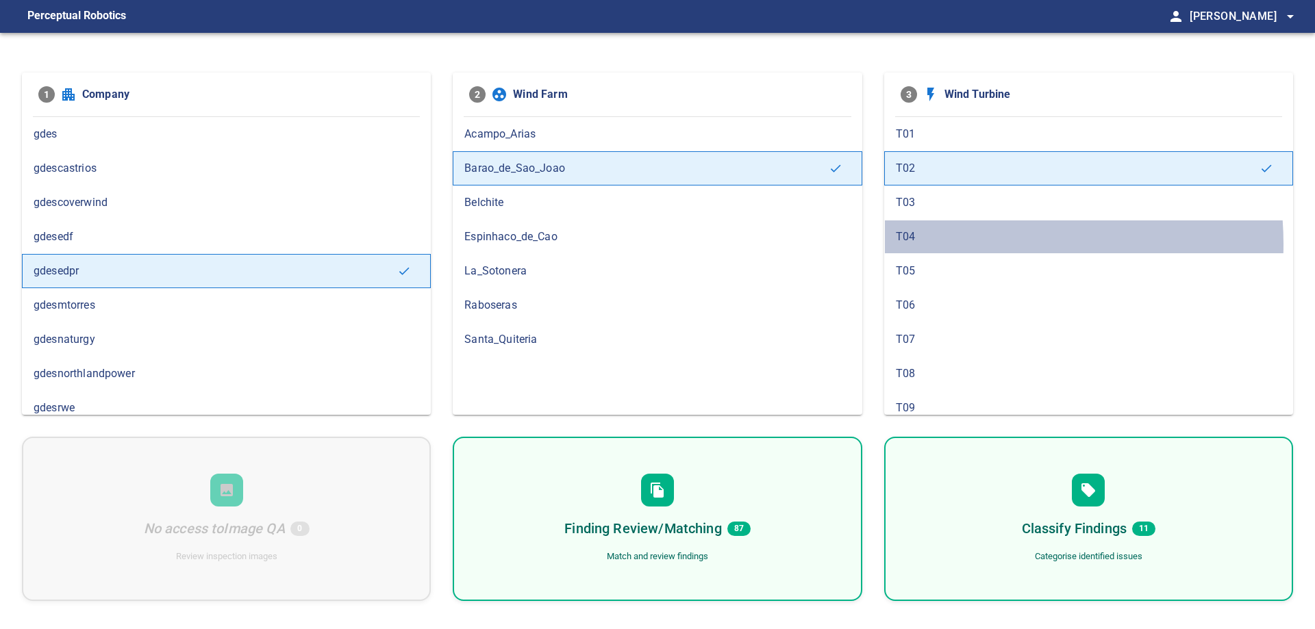
click at [958, 244] on span "T04" at bounding box center [1089, 237] width 386 height 16
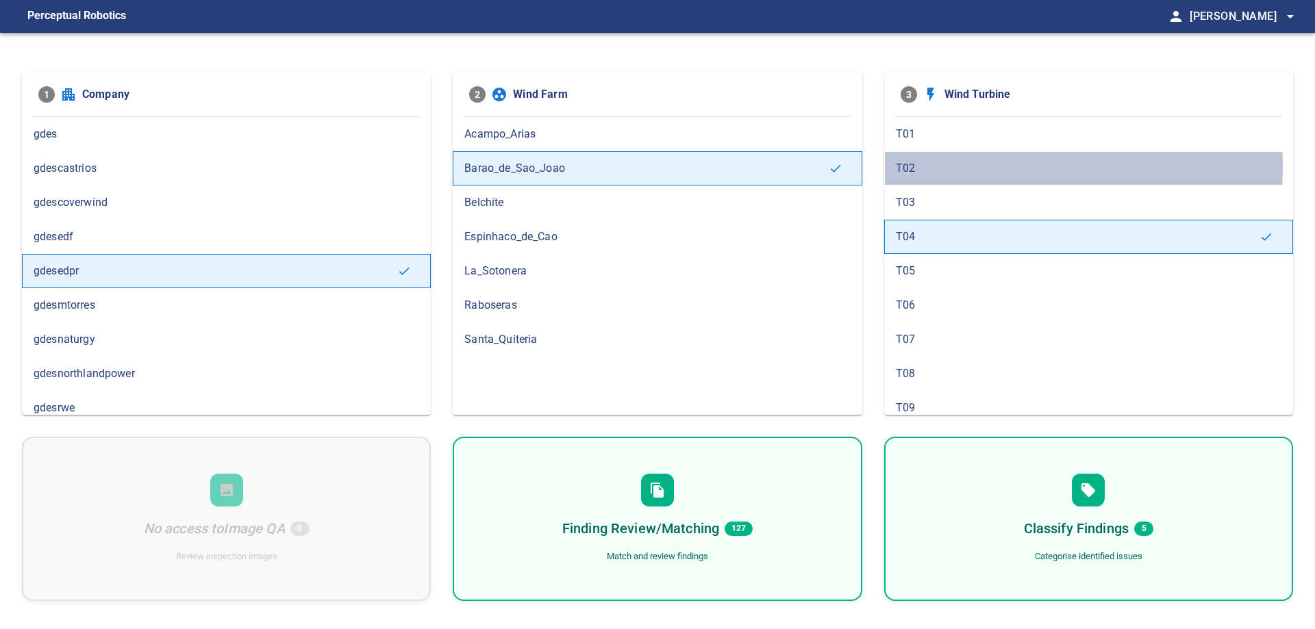
click at [925, 166] on span "T02" at bounding box center [1089, 168] width 386 height 16
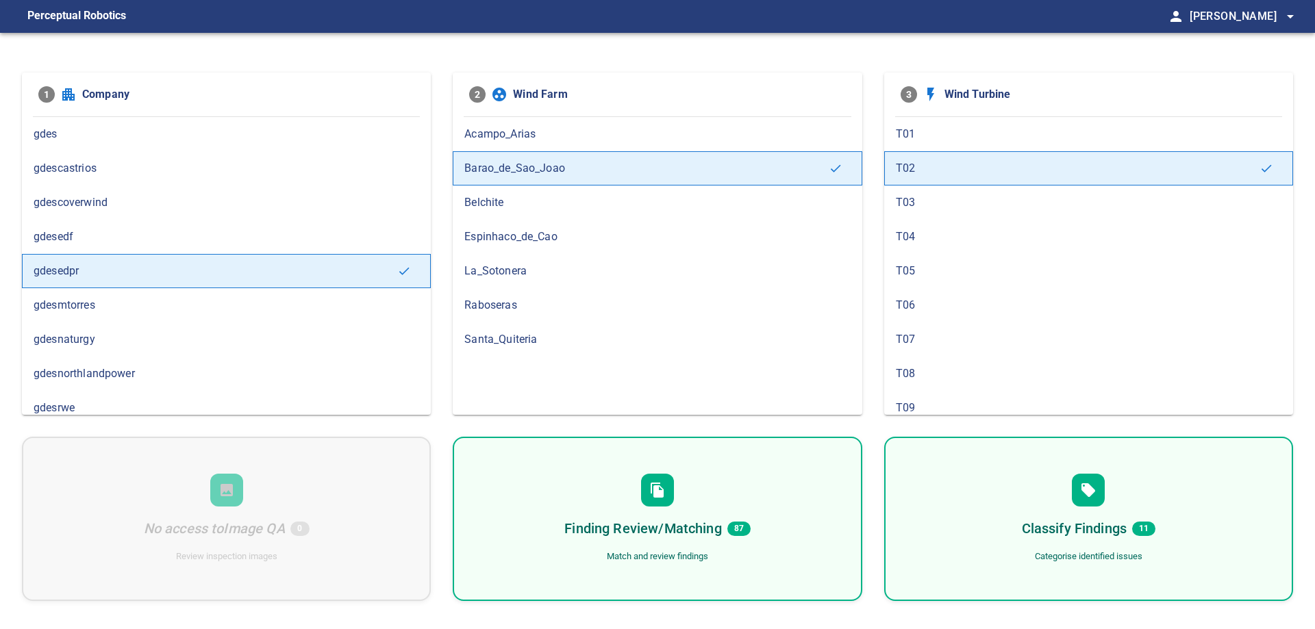
click at [949, 129] on span "T01" at bounding box center [1089, 134] width 386 height 16
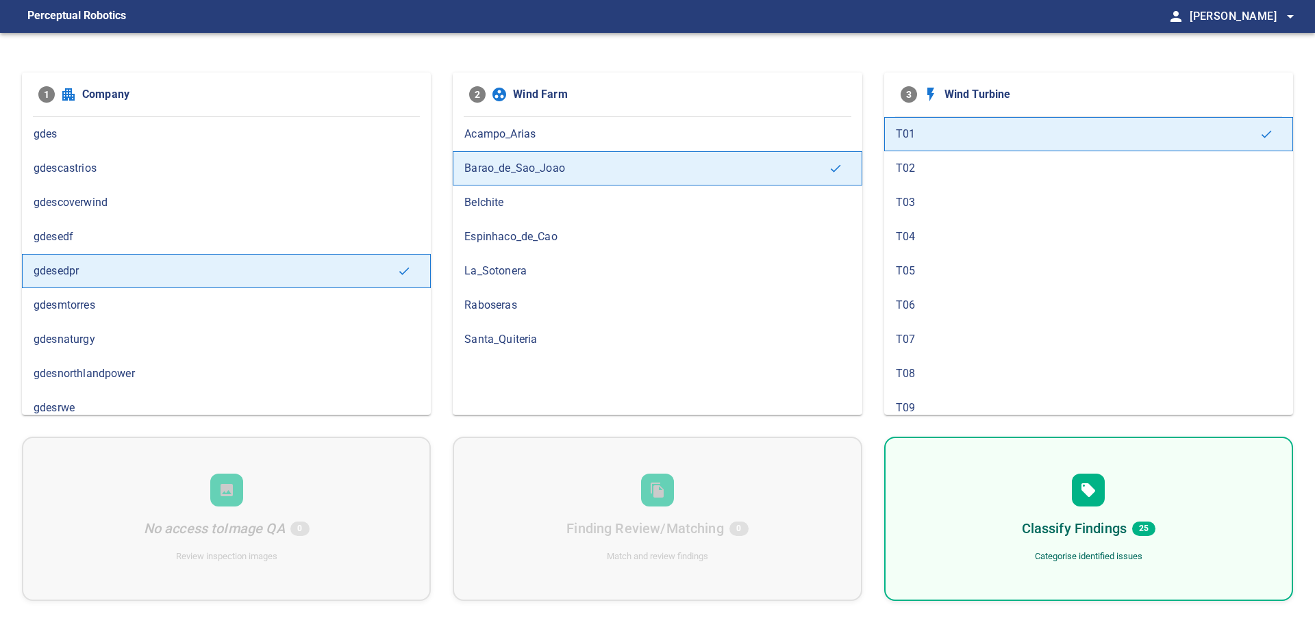
click at [946, 177] on div "T02" at bounding box center [1088, 168] width 409 height 34
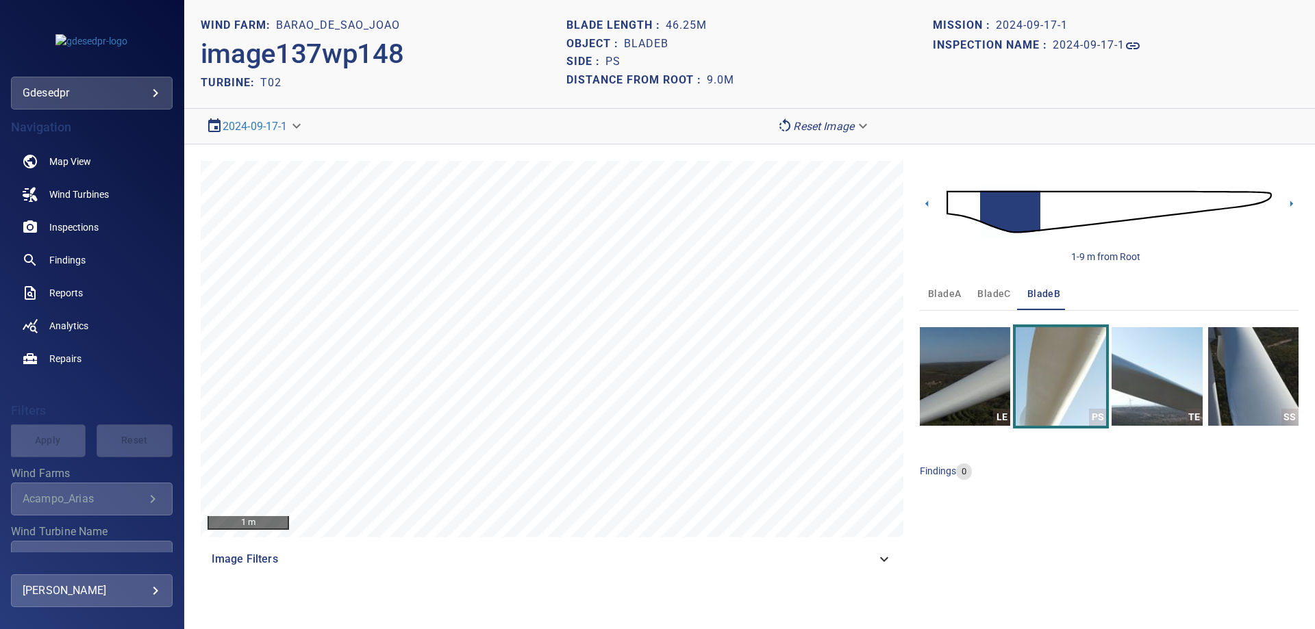
drag, startPoint x: 949, startPoint y: 201, endPoint x: 962, endPoint y: 223, distance: 25.8
click at [951, 203] on img at bounding box center [1109, 212] width 325 height 79
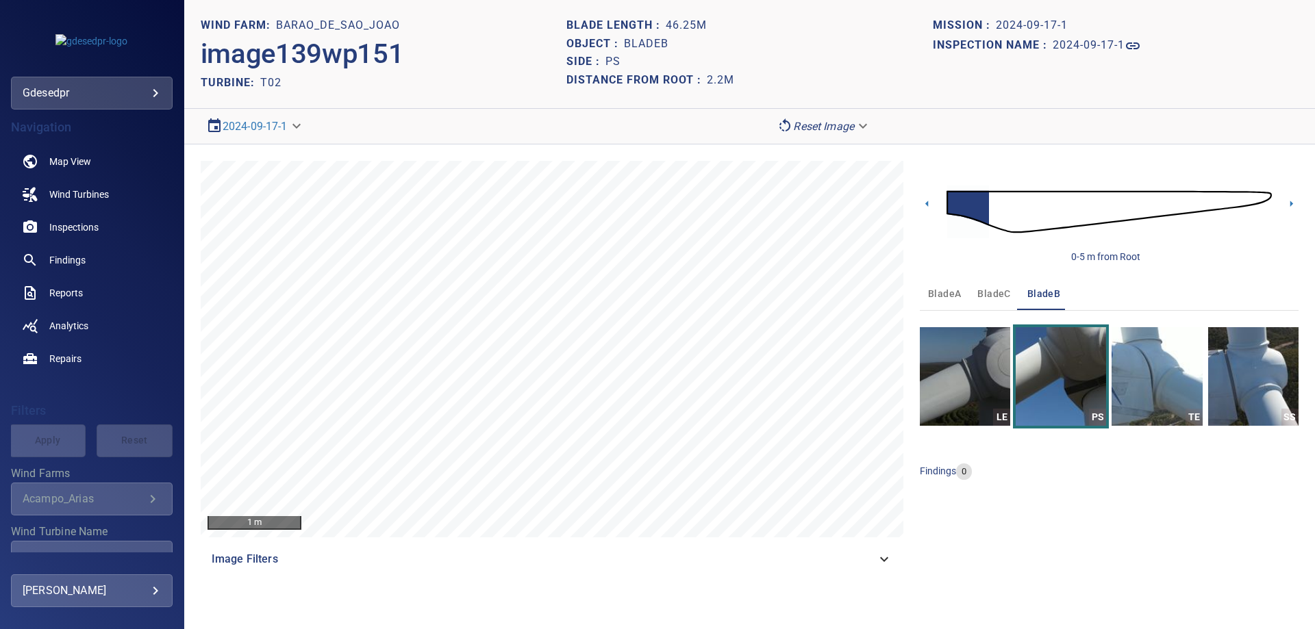
click at [951, 296] on span "bladeA" at bounding box center [944, 294] width 33 height 17
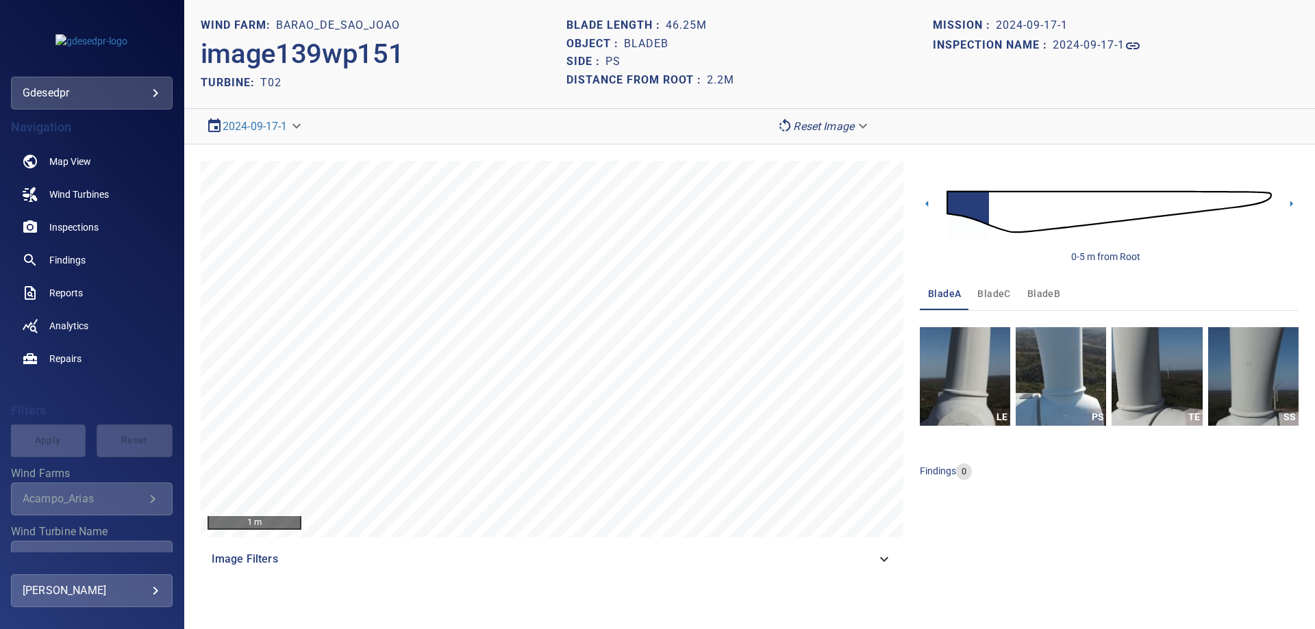
click at [990, 298] on span "bladeC" at bounding box center [993, 294] width 33 height 17
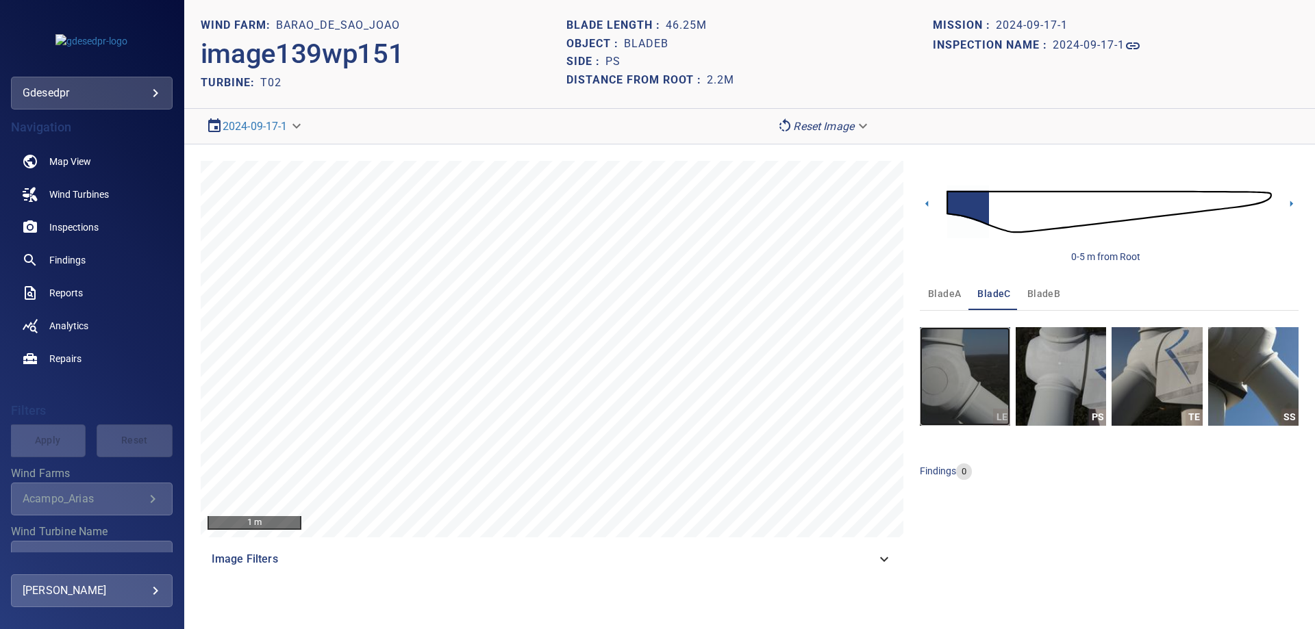
click at [964, 376] on img "button" at bounding box center [965, 376] width 90 height 99
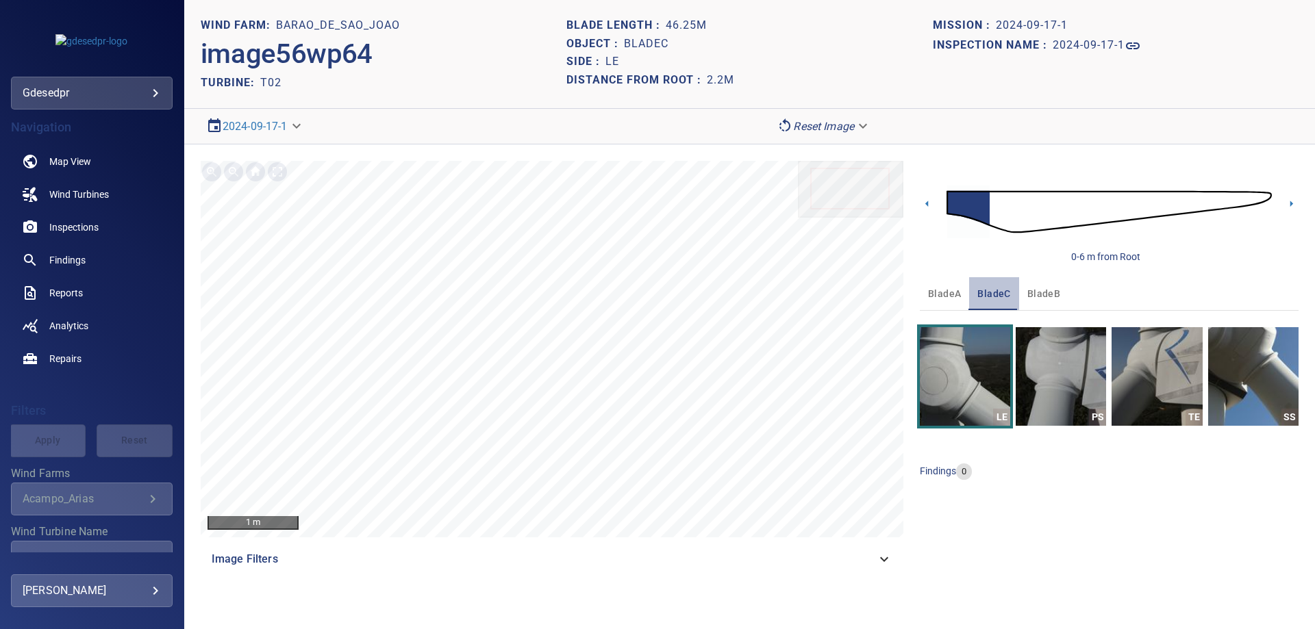
click at [1015, 280] on button "bladeC" at bounding box center [993, 293] width 49 height 33
click at [1027, 288] on span "bladeB" at bounding box center [1043, 294] width 33 height 17
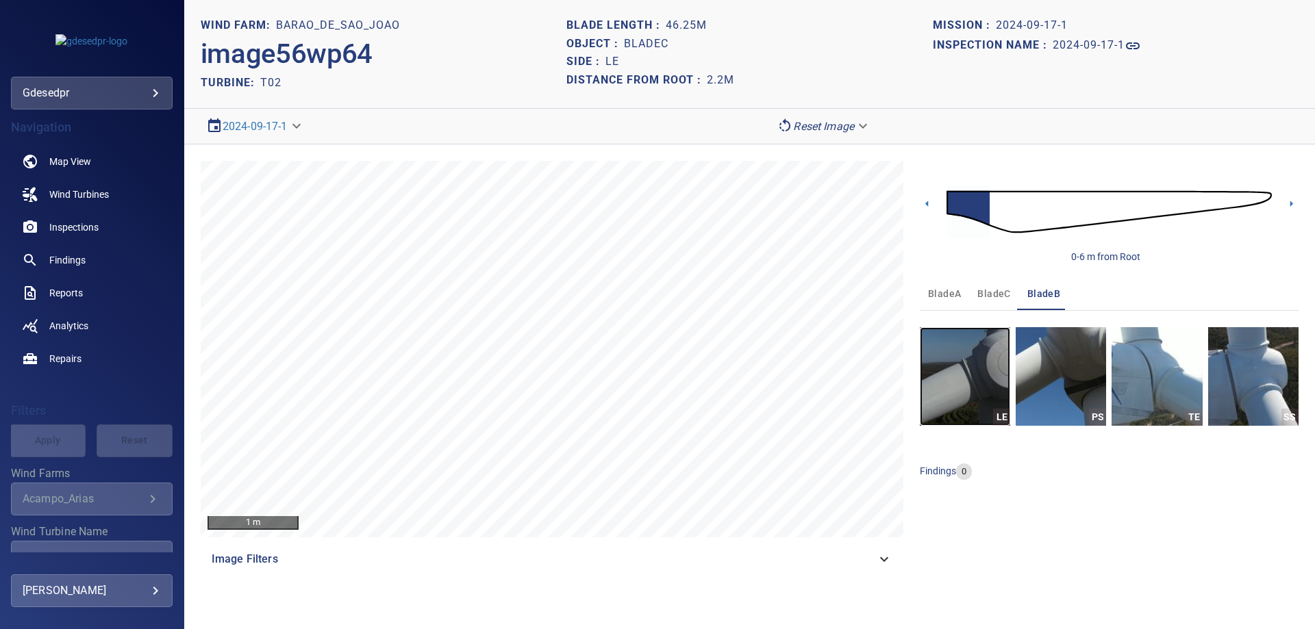
click at [973, 393] on img "button" at bounding box center [965, 376] width 90 height 99
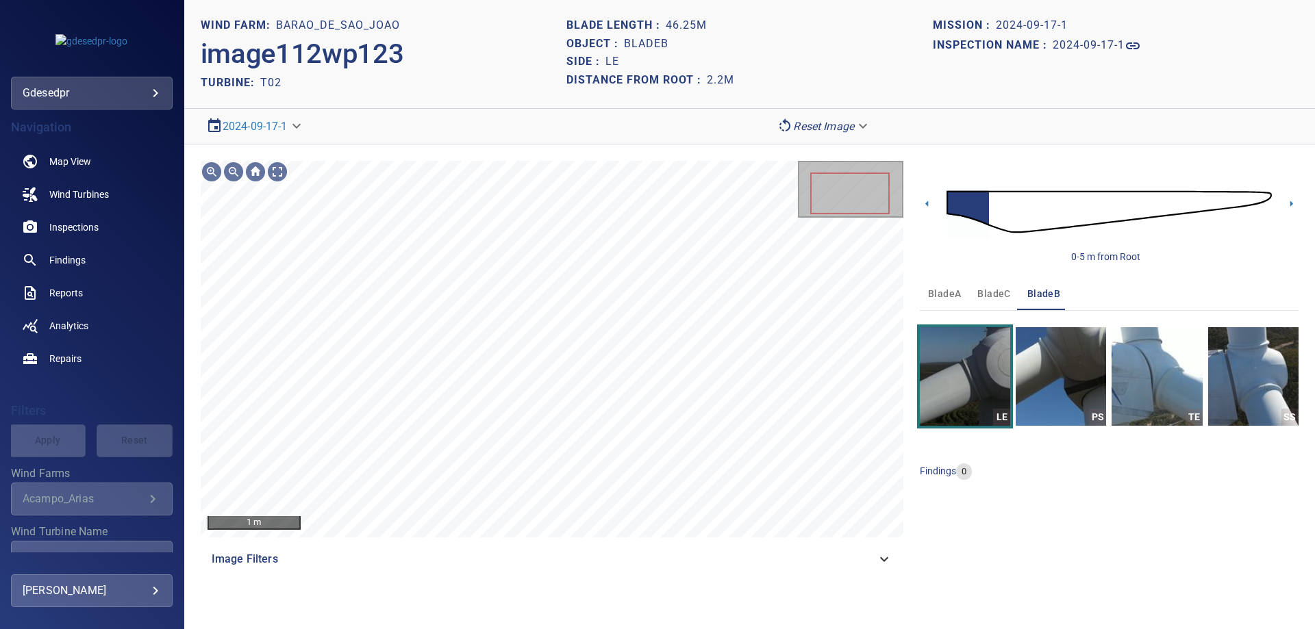
click at [1000, 217] on img at bounding box center [1109, 212] width 325 height 79
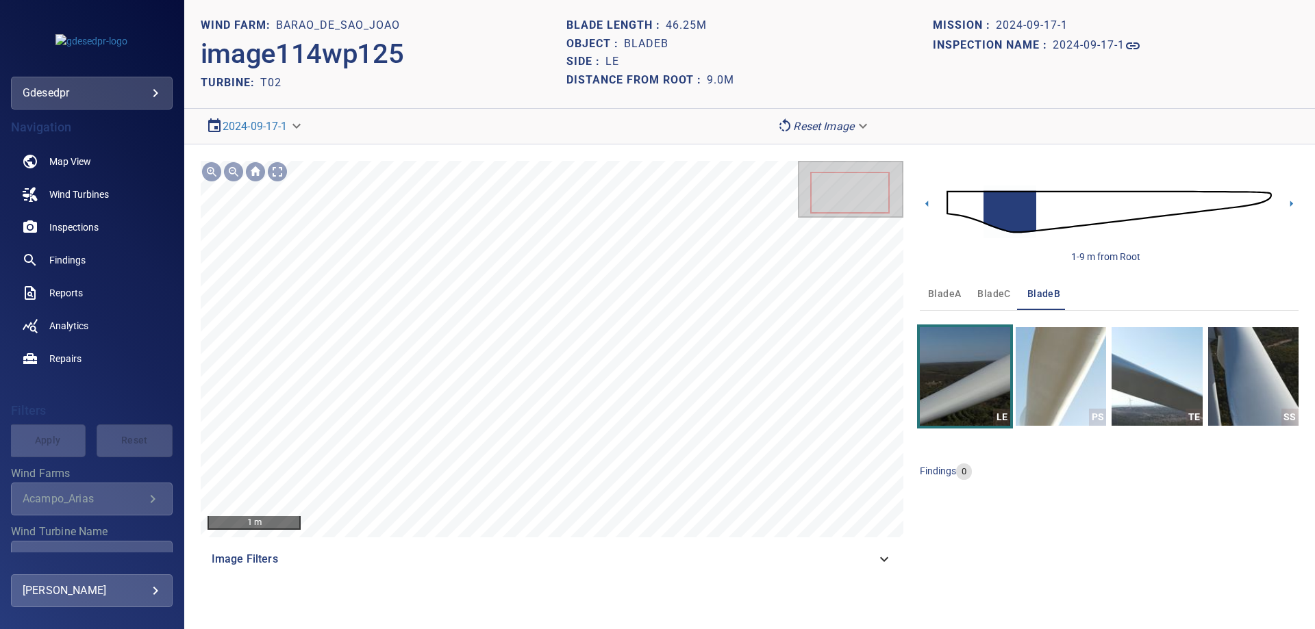
click at [947, 298] on span "bladeA" at bounding box center [944, 294] width 33 height 17
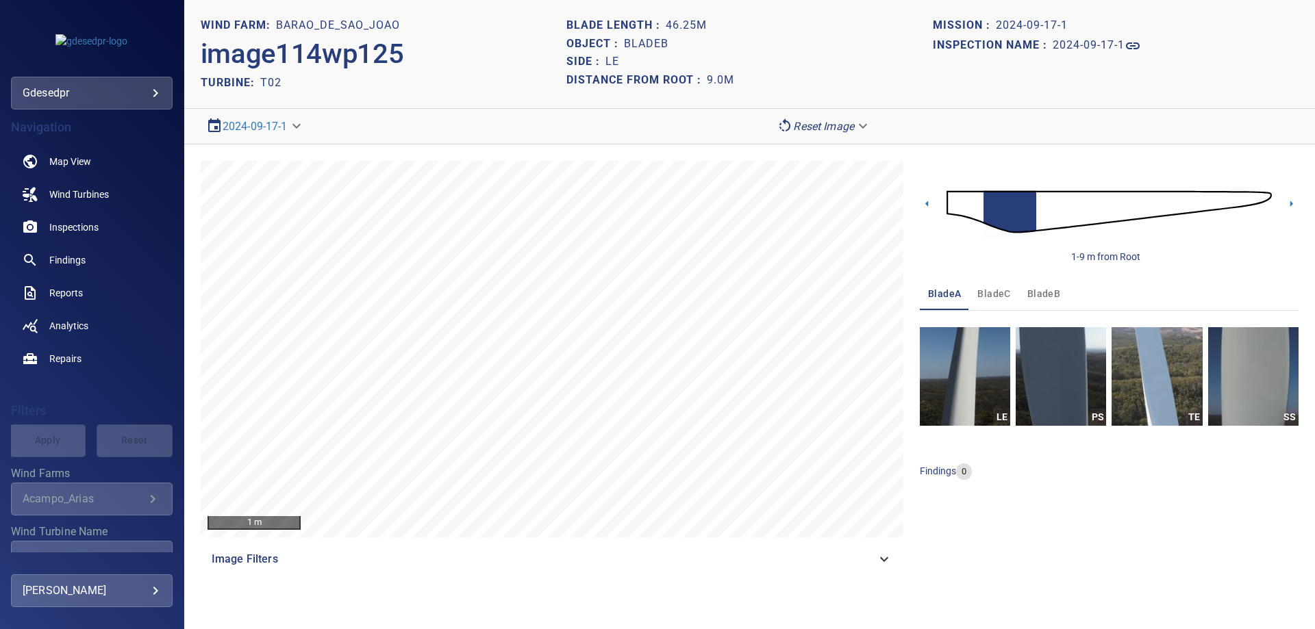
click at [953, 210] on img at bounding box center [1109, 212] width 325 height 79
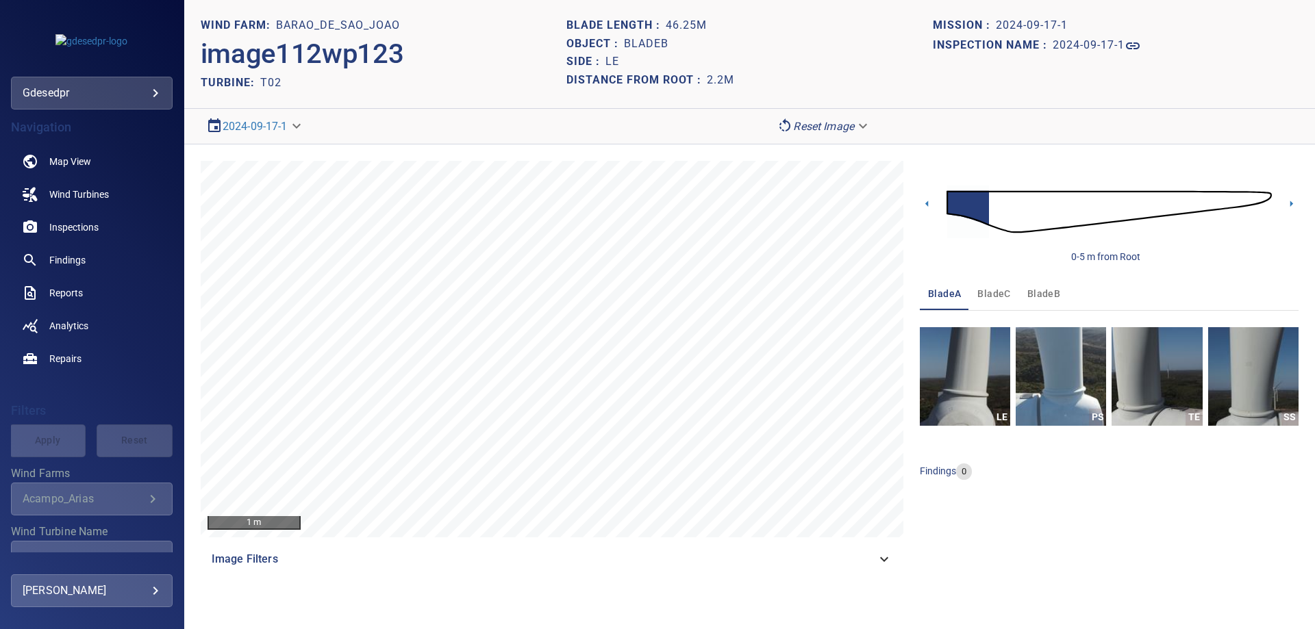
click at [949, 298] on span "bladeA" at bounding box center [944, 294] width 33 height 17
click at [1066, 381] on img "button" at bounding box center [1061, 376] width 90 height 99
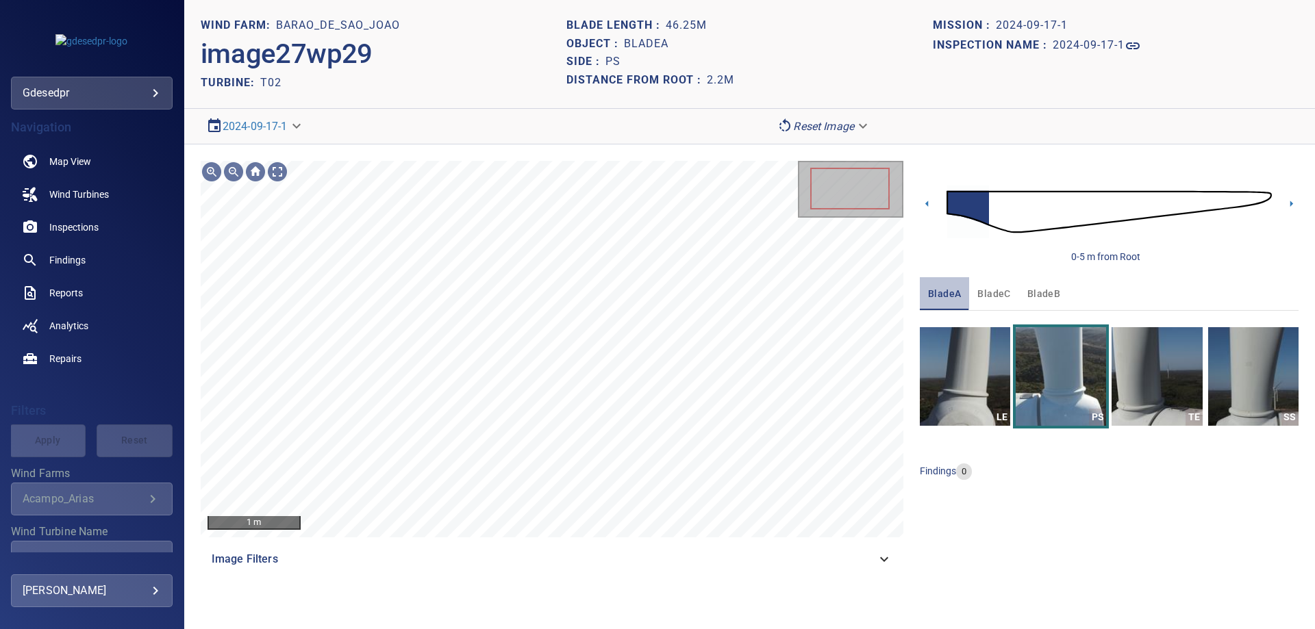
click at [932, 297] on span "bladeA" at bounding box center [944, 294] width 33 height 17
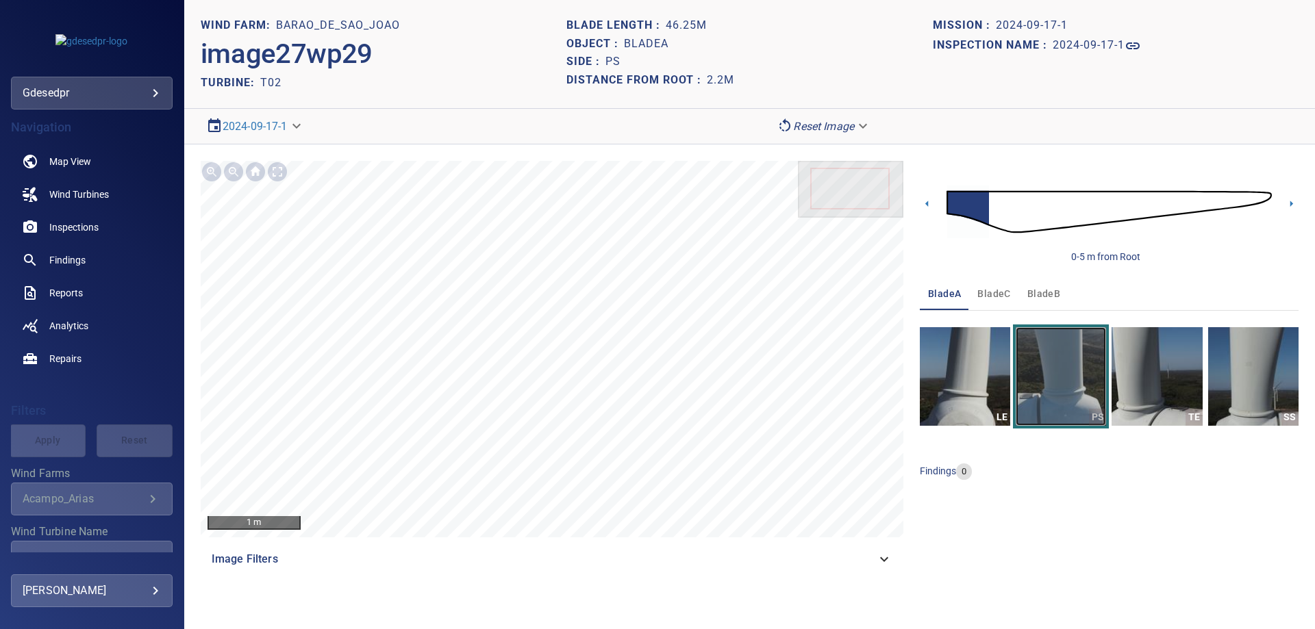
click at [1067, 395] on img "button" at bounding box center [1061, 376] width 90 height 99
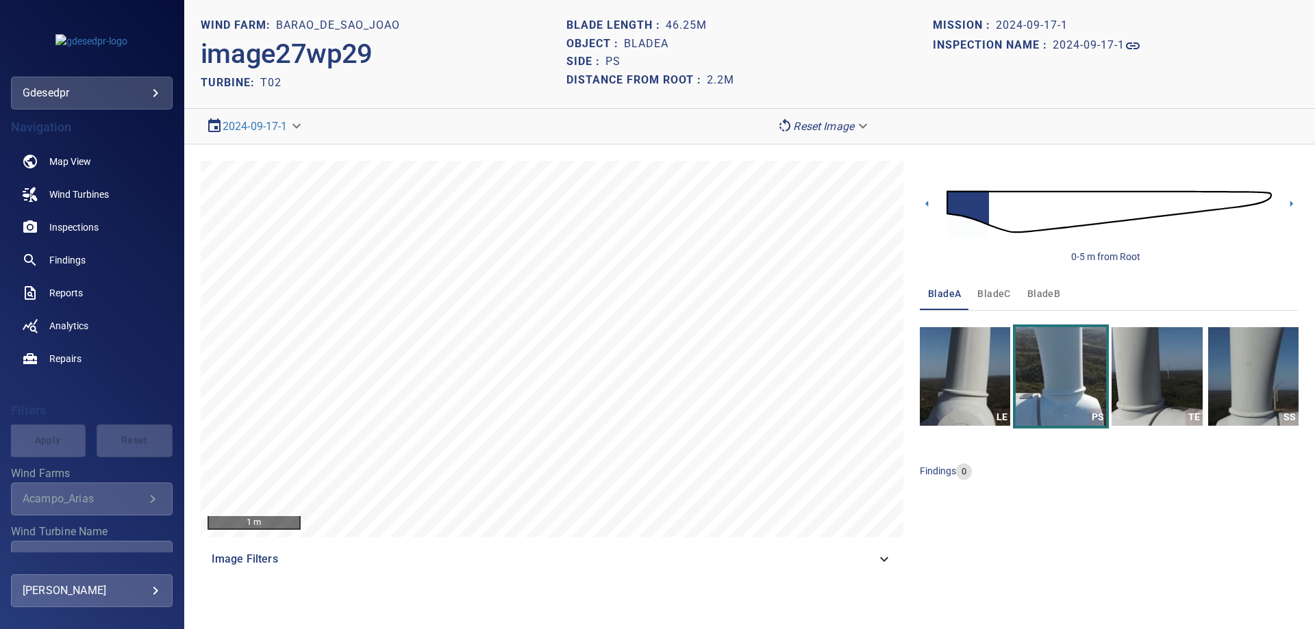
click at [1031, 301] on span "bladeB" at bounding box center [1043, 294] width 33 height 17
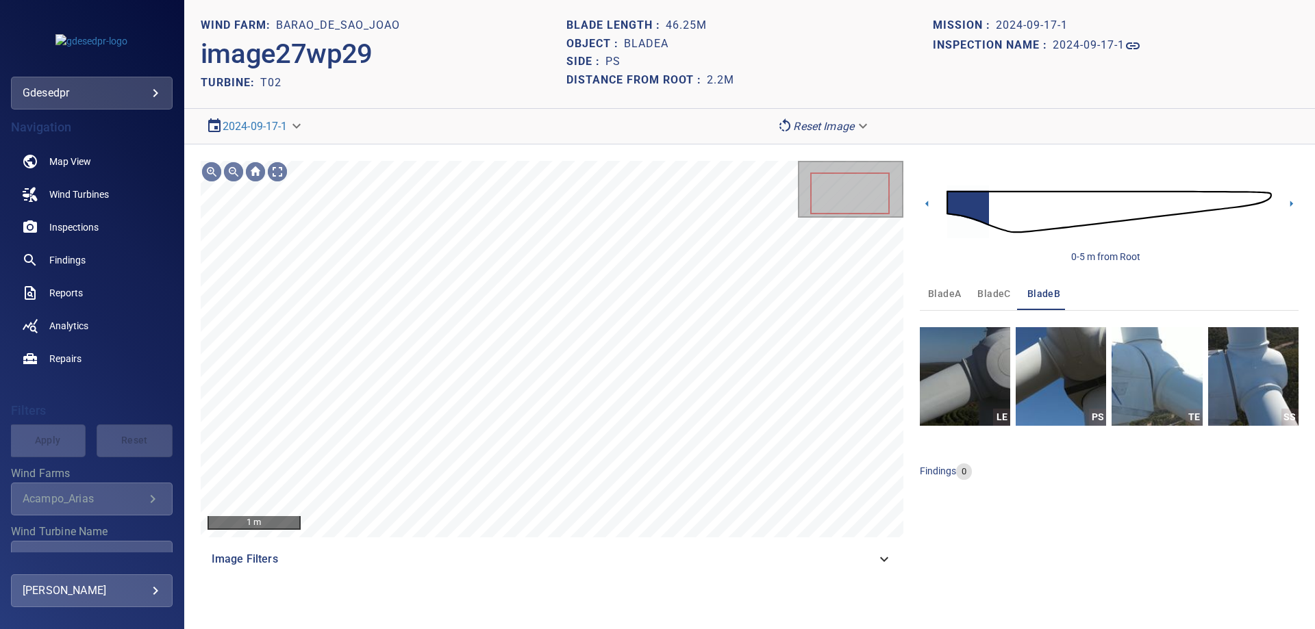
drag, startPoint x: 957, startPoint y: 301, endPoint x: 962, endPoint y: 318, distance: 18.6
click at [957, 301] on span "bladeA" at bounding box center [944, 294] width 33 height 17
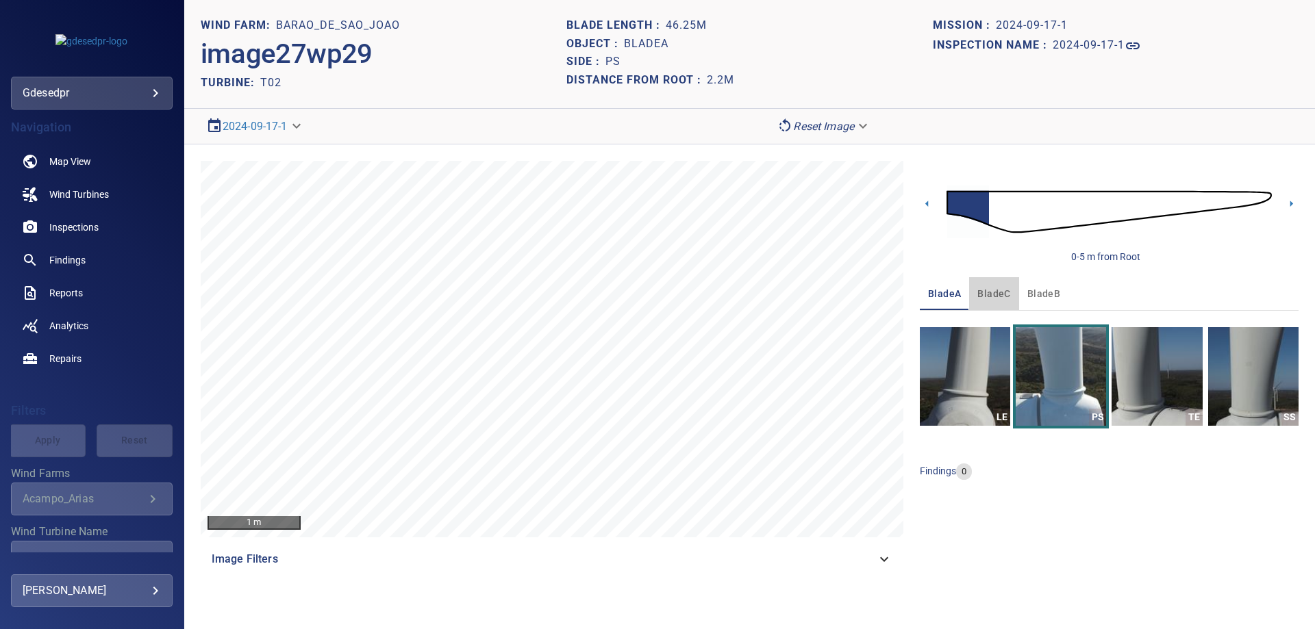
click at [1012, 305] on button "bladeC" at bounding box center [993, 293] width 49 height 33
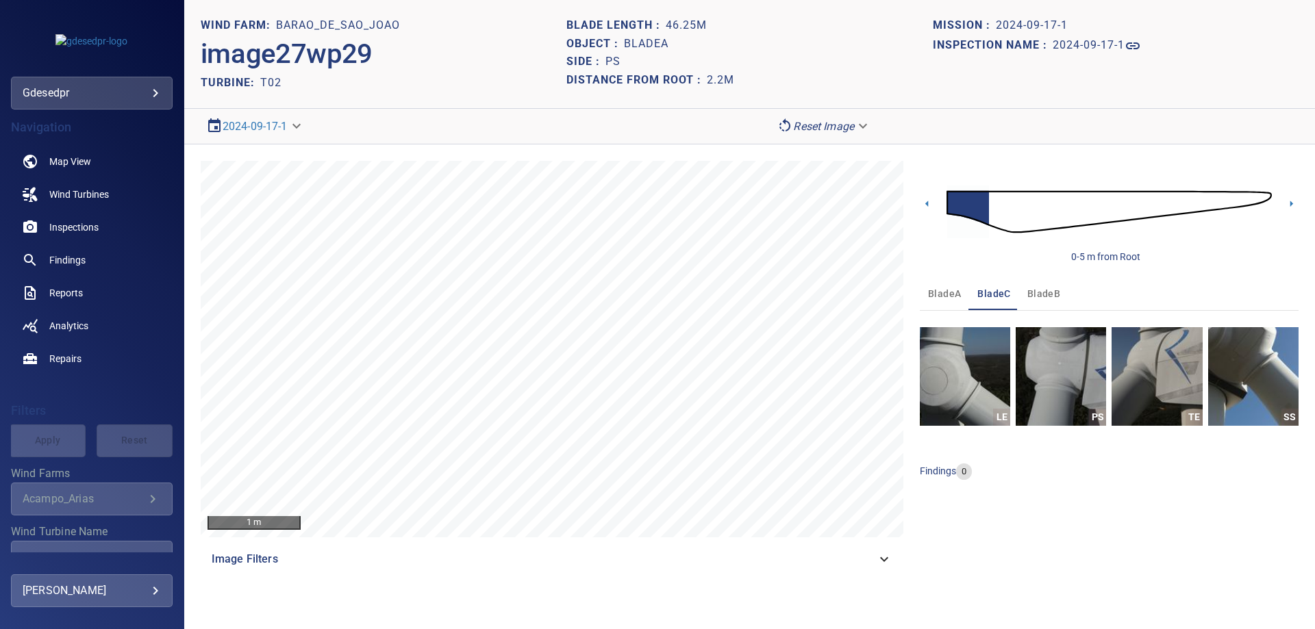
click at [1031, 304] on button "bladeB" at bounding box center [1043, 293] width 49 height 33
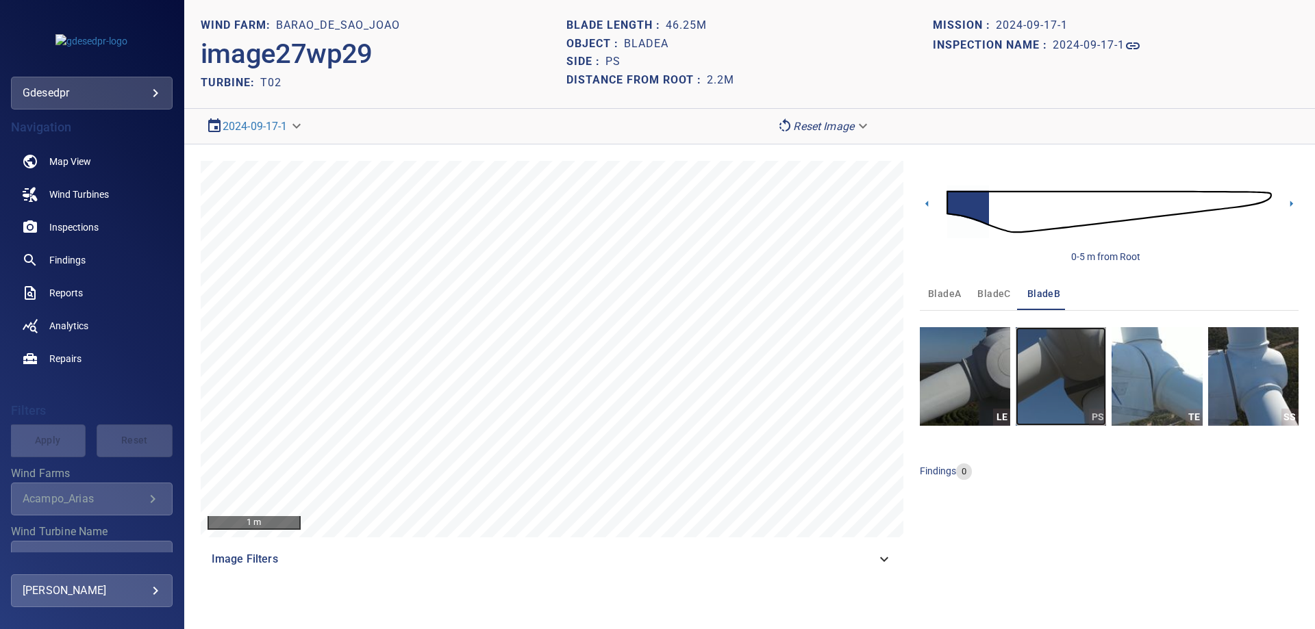
click at [1079, 372] on img "button" at bounding box center [1061, 376] width 90 height 99
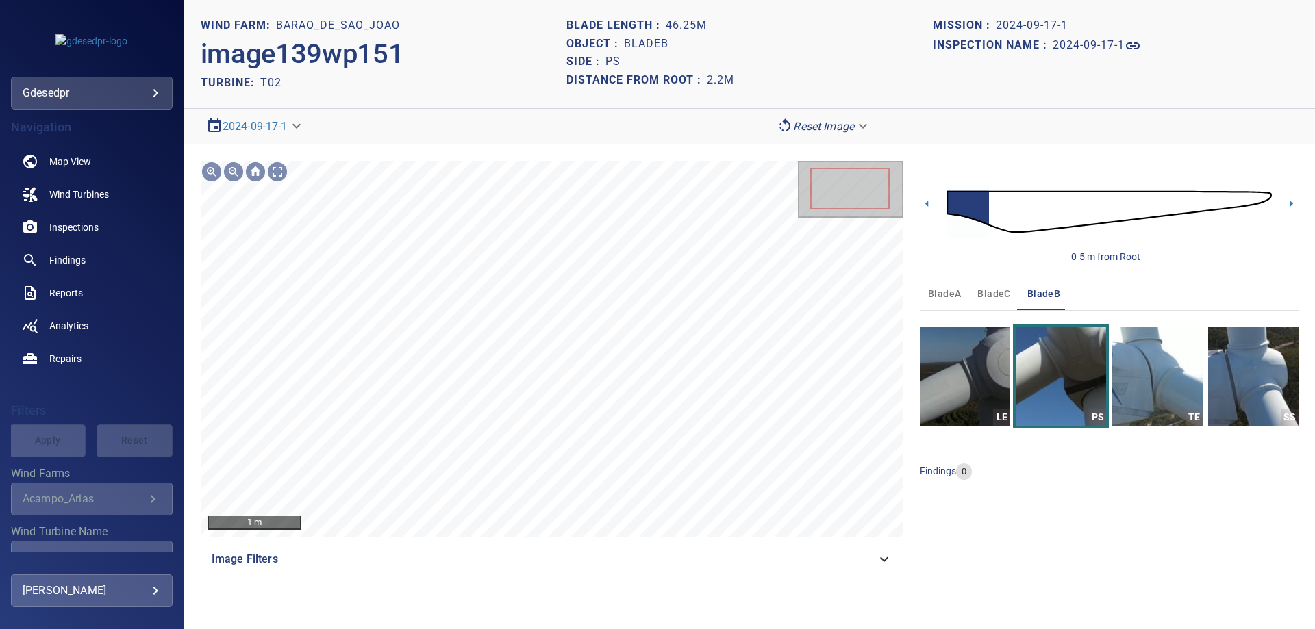
click at [954, 301] on span "bladeA" at bounding box center [944, 294] width 33 height 17
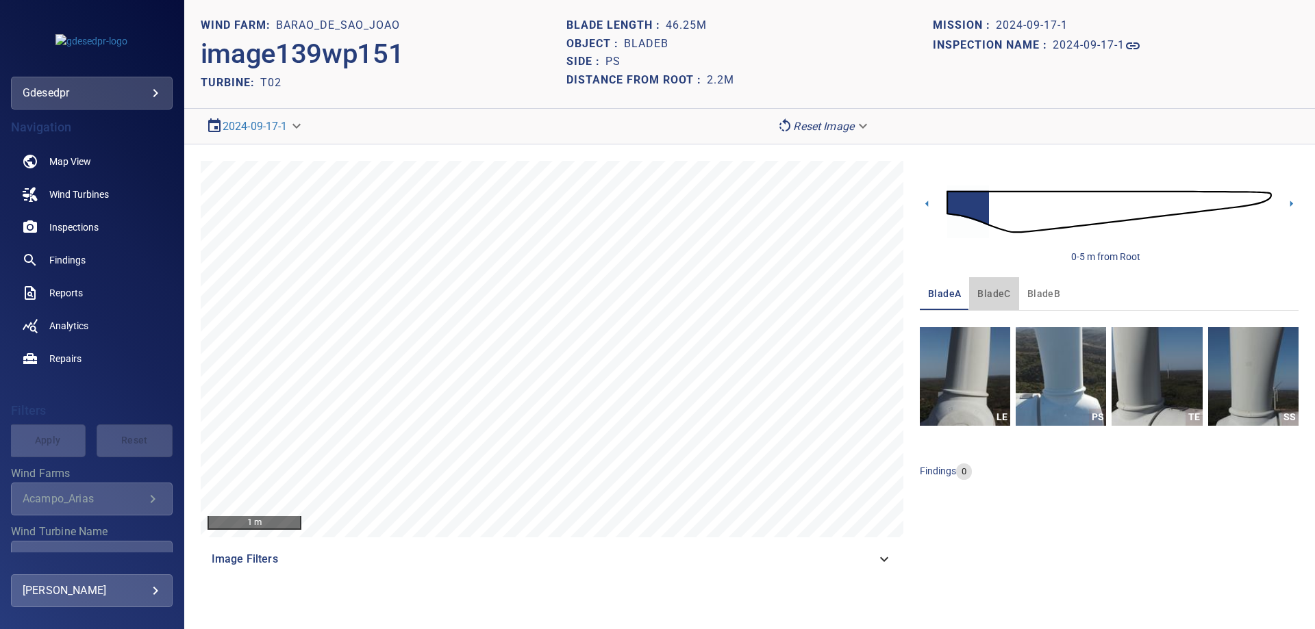
click at [982, 295] on span "bladeC" at bounding box center [993, 294] width 33 height 17
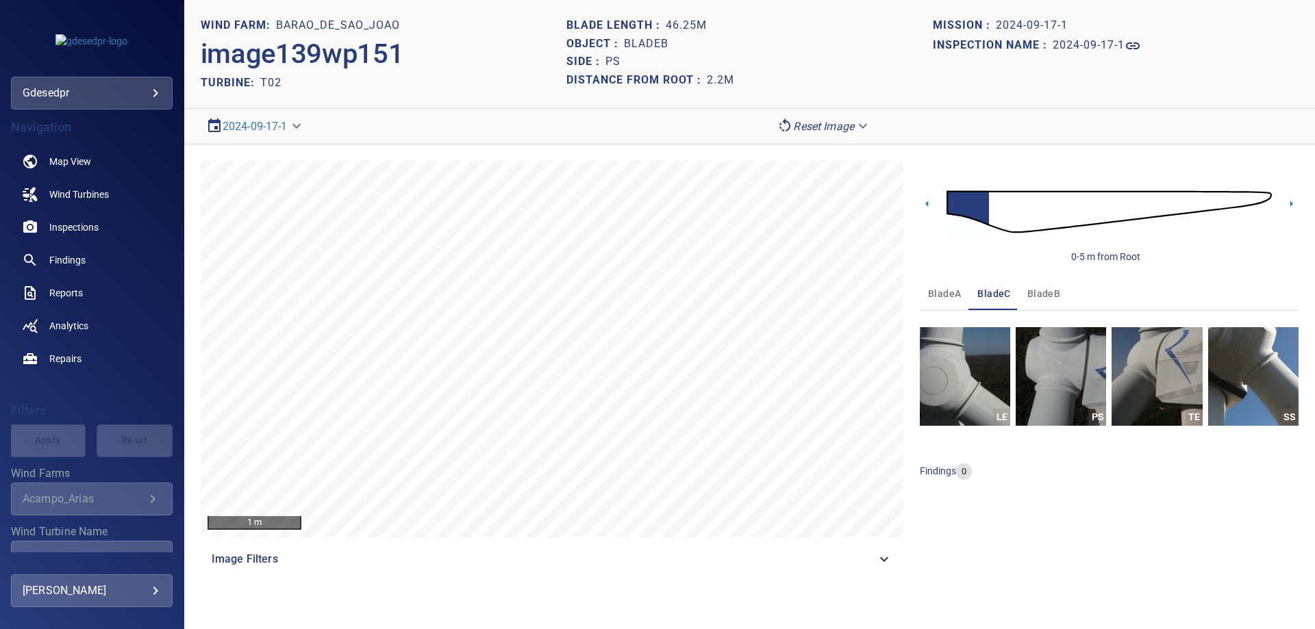
click at [958, 288] on span "bladeA" at bounding box center [944, 294] width 33 height 17
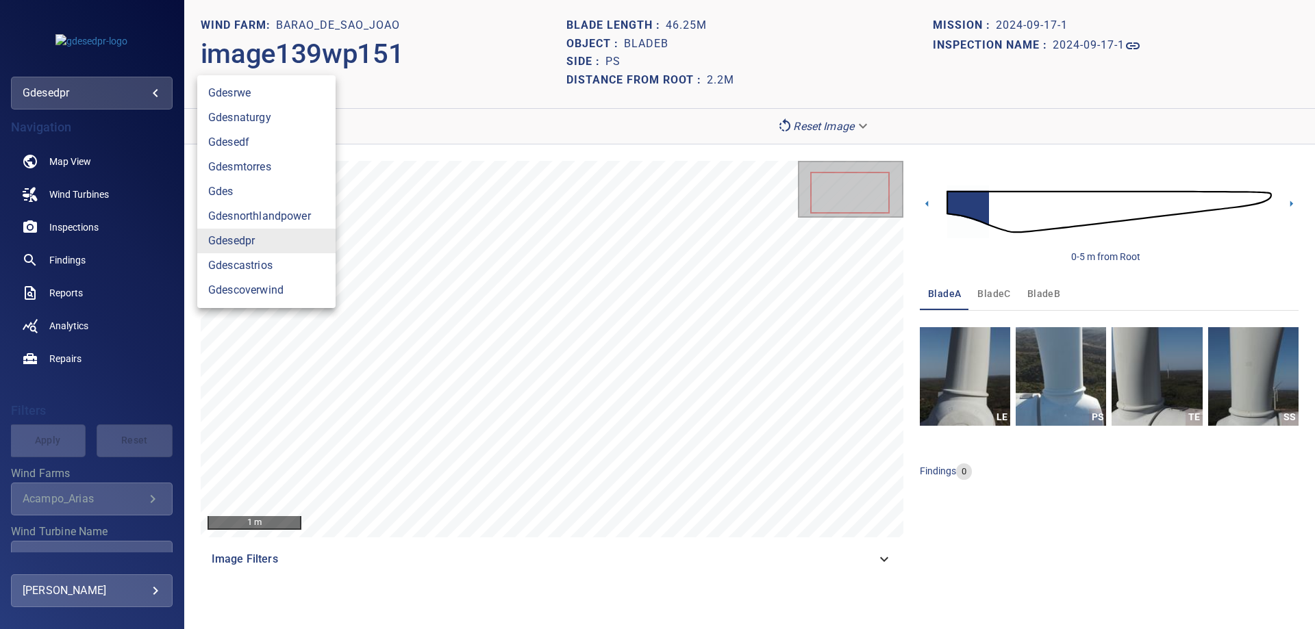
click at [118, 96] on body "**********" at bounding box center [657, 314] width 1315 height 629
click at [280, 245] on link "gdesedpr" at bounding box center [266, 241] width 138 height 25
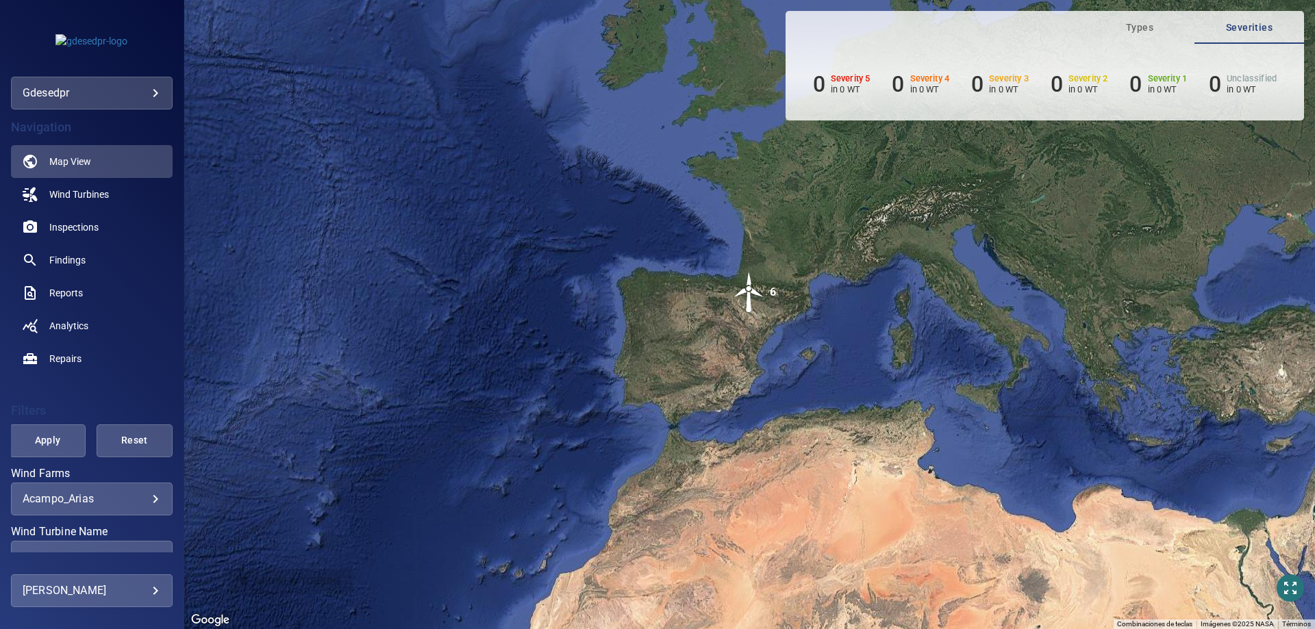
drag, startPoint x: 135, startPoint y: 486, endPoint x: 135, endPoint y: 502, distance: 15.8
click at [134, 489] on div "**********" at bounding box center [92, 499] width 162 height 33
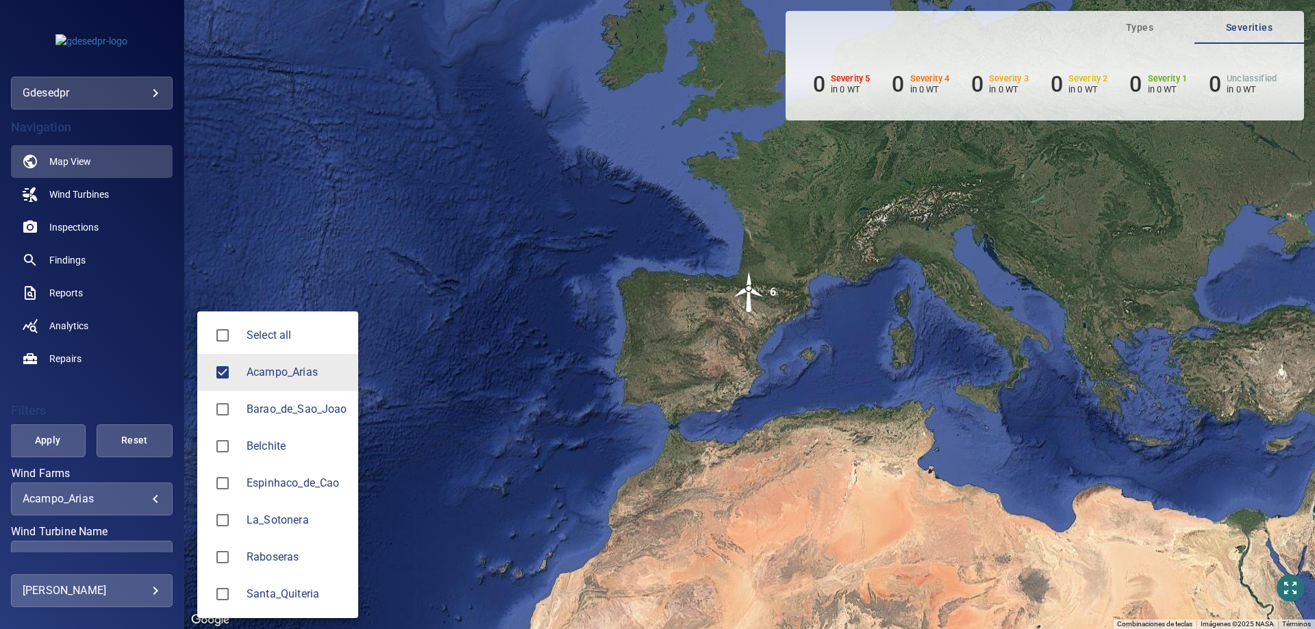
click at [137, 505] on body "**********" at bounding box center [657, 314] width 1315 height 629
click at [276, 381] on li "Acampo_Arias" at bounding box center [277, 372] width 161 height 37
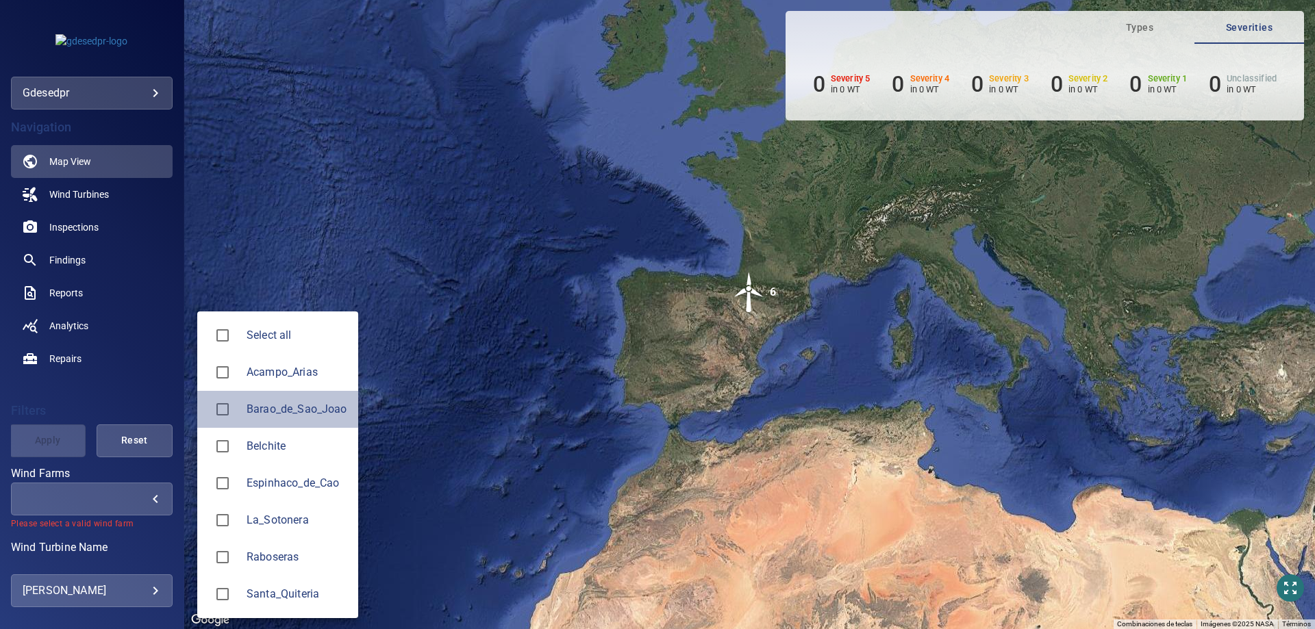
drag, startPoint x: 295, startPoint y: 407, endPoint x: 116, endPoint y: 546, distance: 226.5
click at [295, 412] on span "Barao_de_Sao_Joao" at bounding box center [297, 409] width 101 height 16
type input "**********"
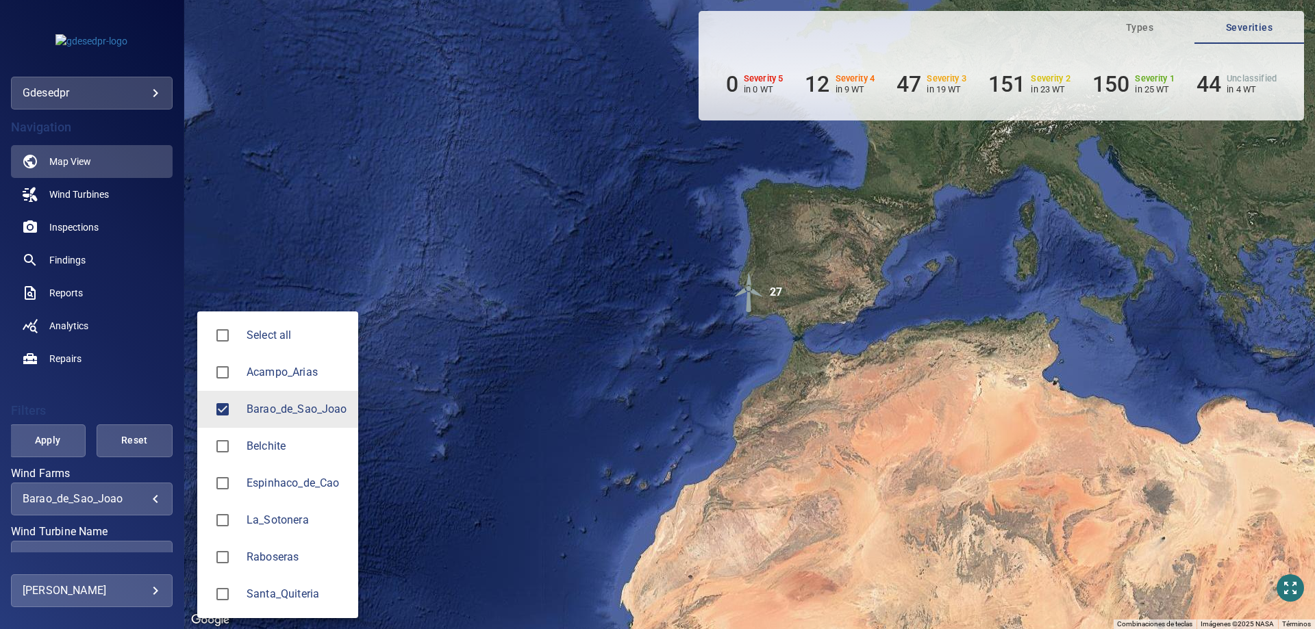
drag, startPoint x: 123, startPoint y: 308, endPoint x: 126, endPoint y: 353, distance: 46.0
click at [124, 316] on div at bounding box center [657, 314] width 1315 height 629
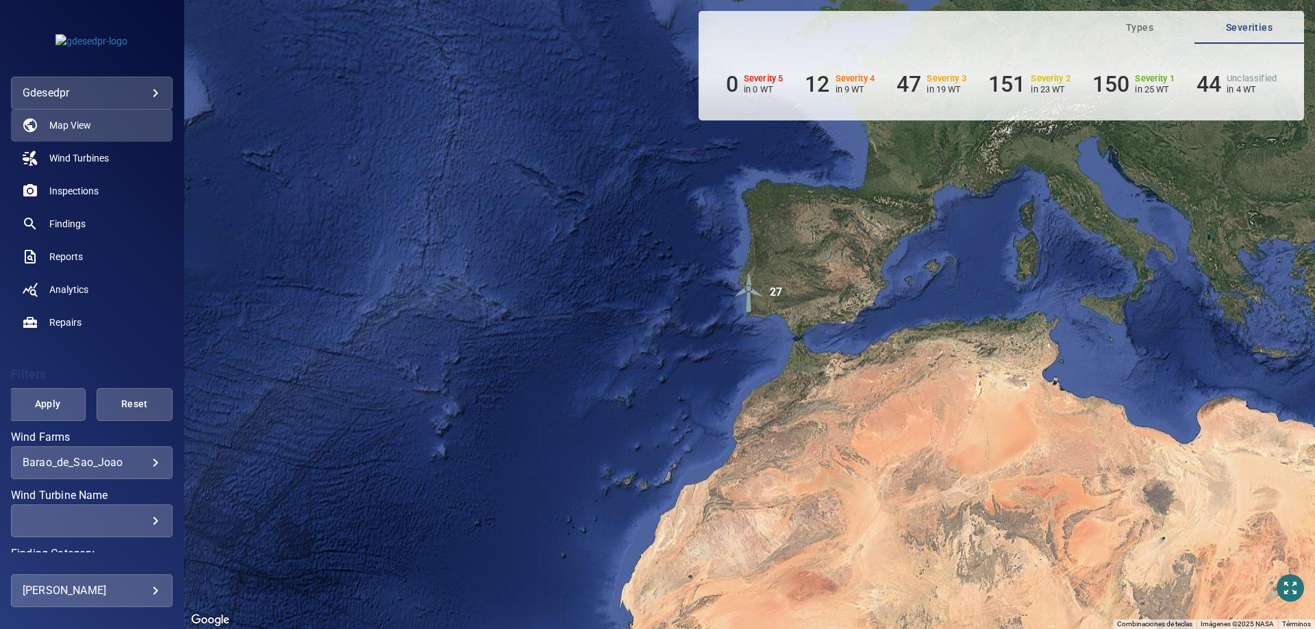
scroll to position [68, 0]
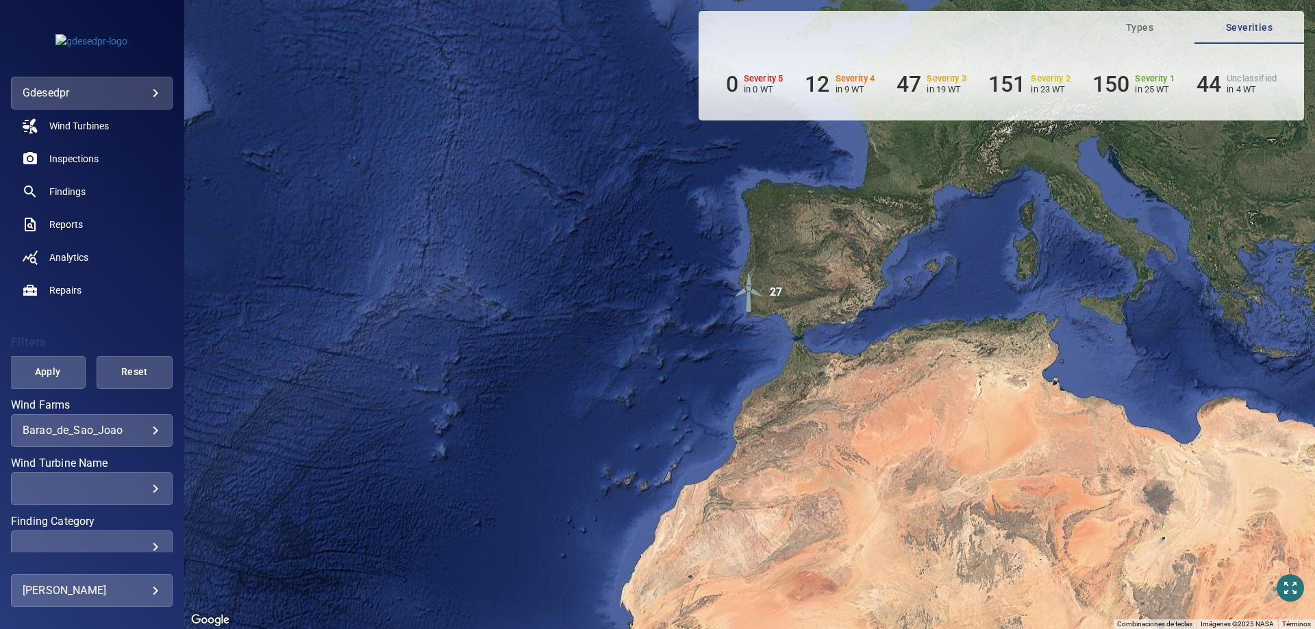
click at [123, 502] on div "​ ​" at bounding box center [92, 489] width 162 height 33
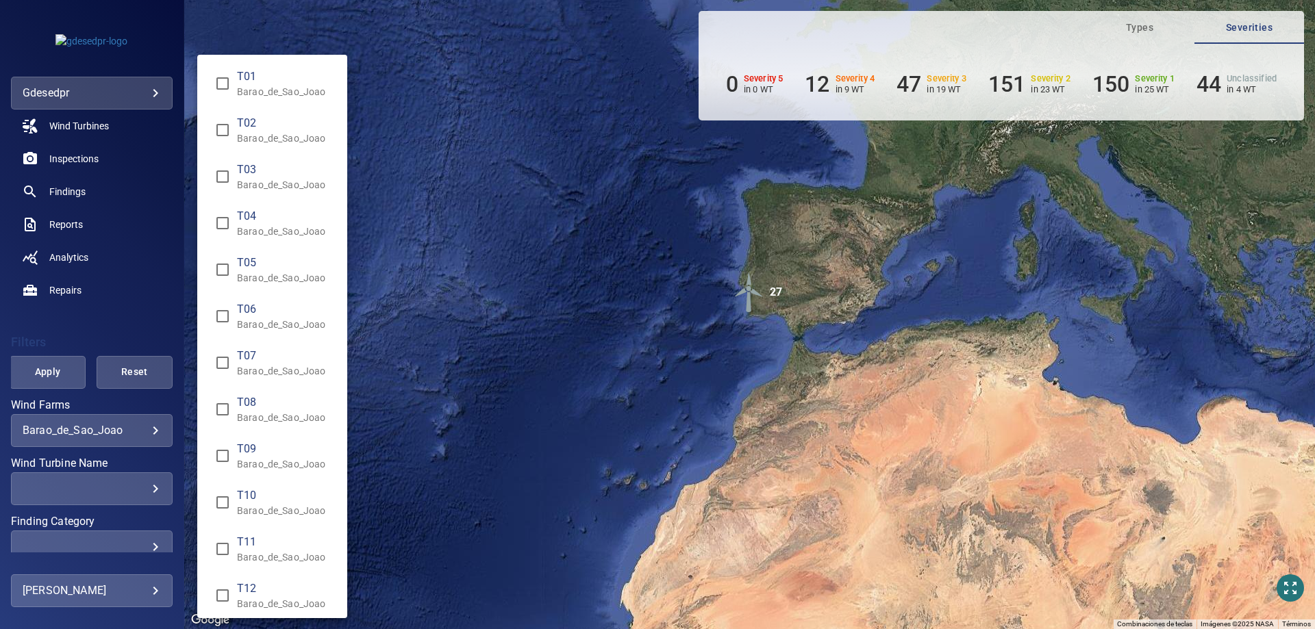
click at [259, 549] on span "T11" at bounding box center [286, 542] width 99 height 16
type input "**********"
click at [75, 160] on div "Wind Turbine Name" at bounding box center [657, 314] width 1315 height 629
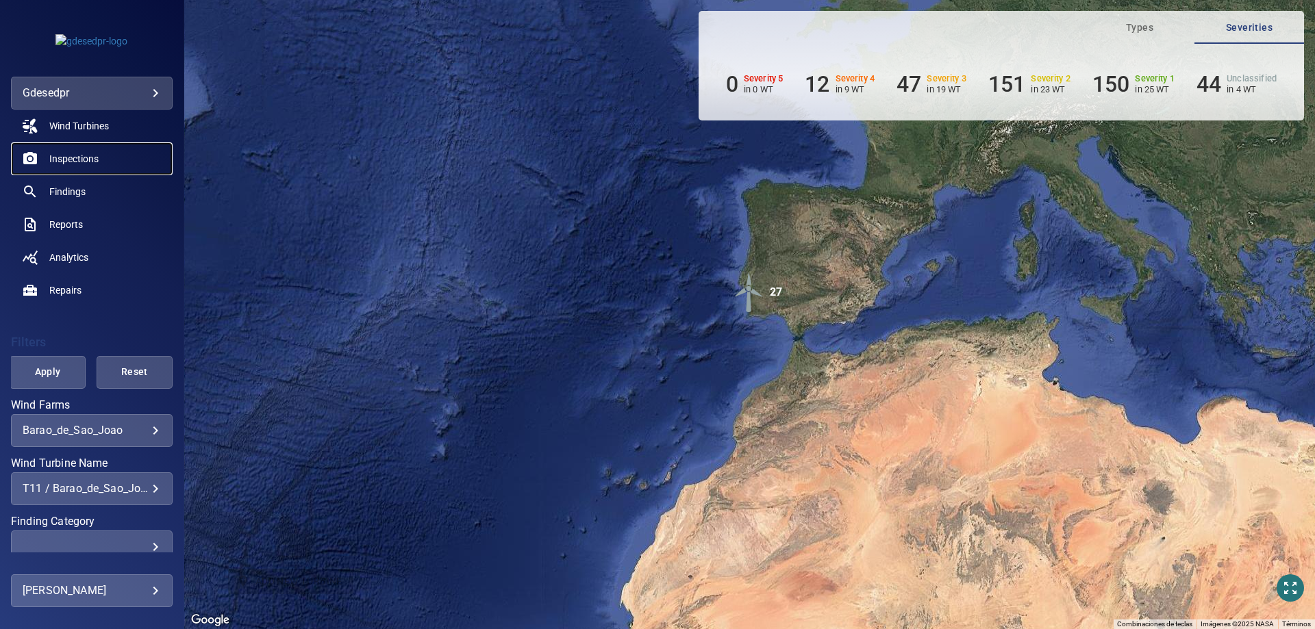
click at [85, 159] on span "Inspections" at bounding box center [73, 159] width 49 height 14
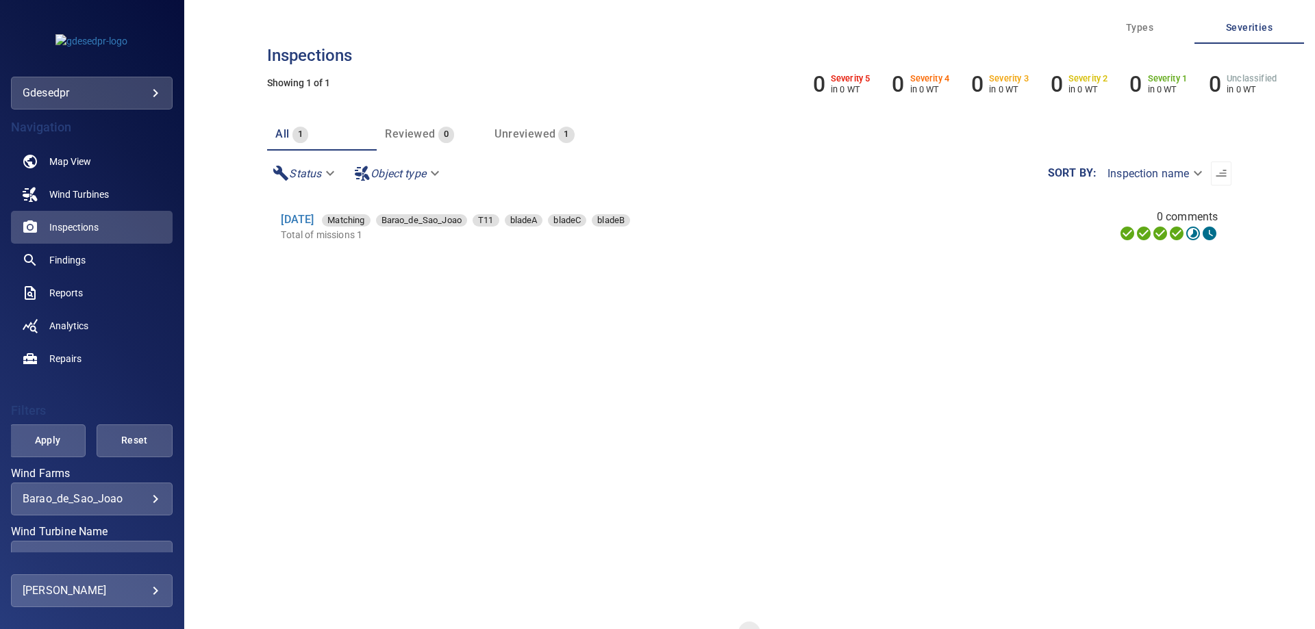
click at [319, 212] on div "[DATE] Matching Barao_de_Sao_Joao T11 bladeA bladeC bladeB" at bounding box center [578, 220] width 595 height 16
click at [314, 223] on link "[DATE]" at bounding box center [297, 219] width 33 height 13
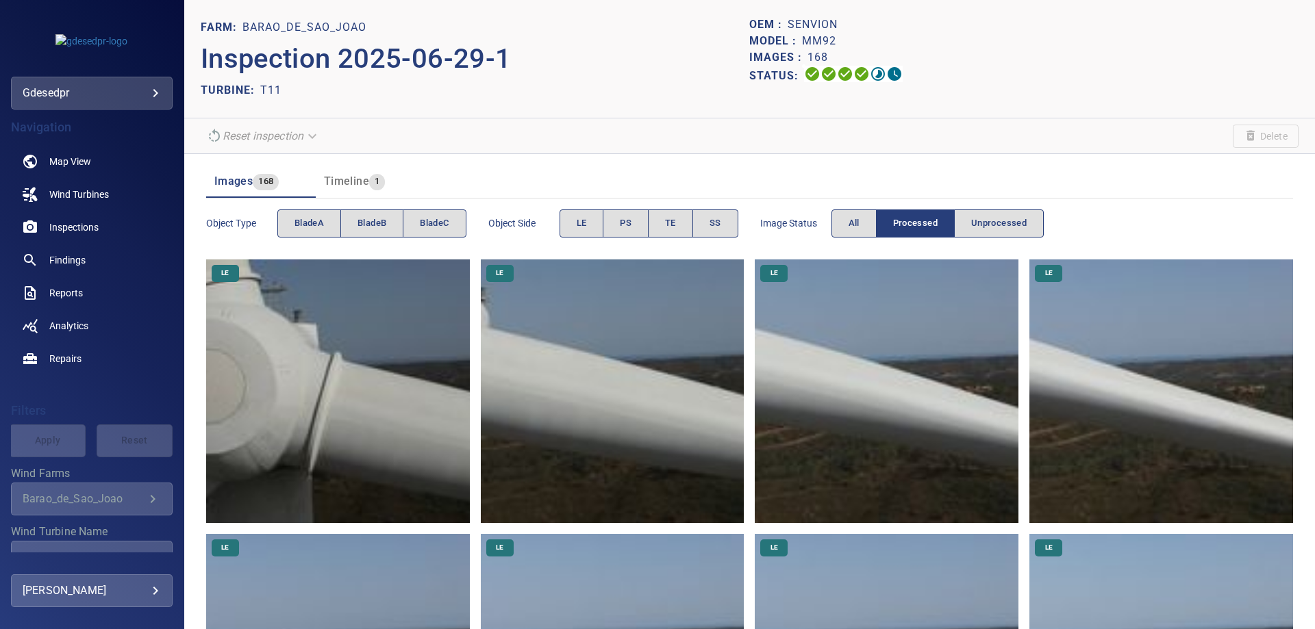
click at [316, 317] on img at bounding box center [338, 392] width 264 height 264
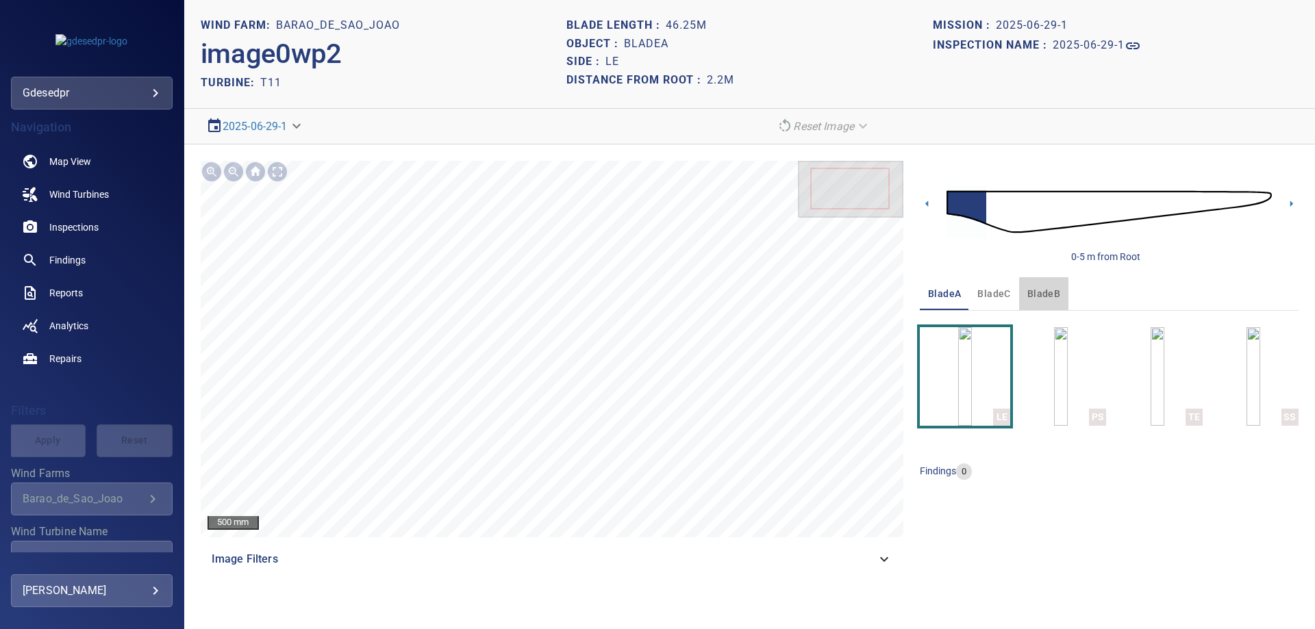
click at [1049, 293] on span "bladeB" at bounding box center [1043, 294] width 33 height 17
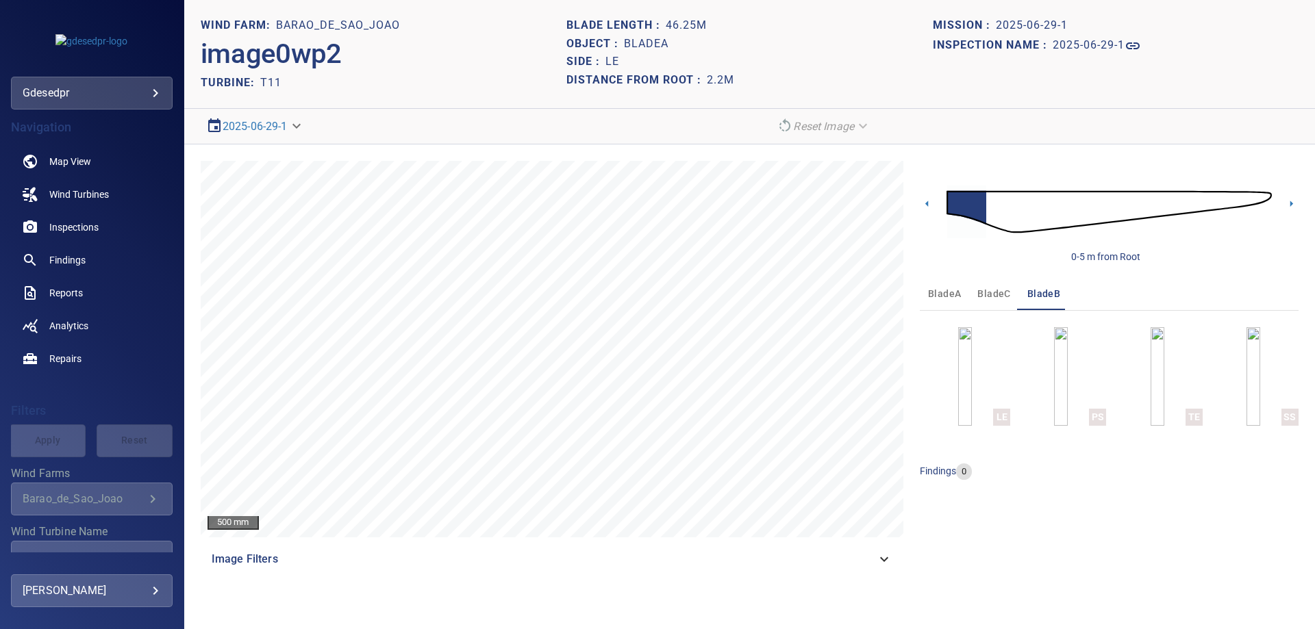
click at [988, 303] on button "bladeC" at bounding box center [993, 293] width 49 height 33
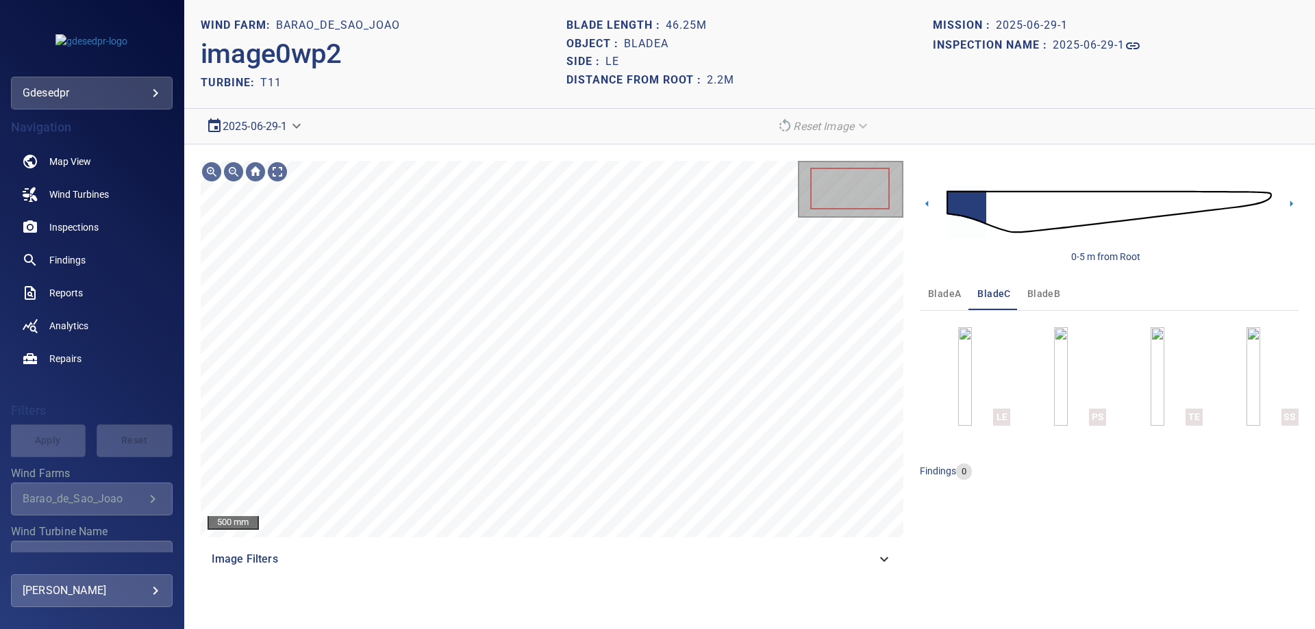
click at [271, 127] on body "**********" at bounding box center [657, 314] width 1315 height 629
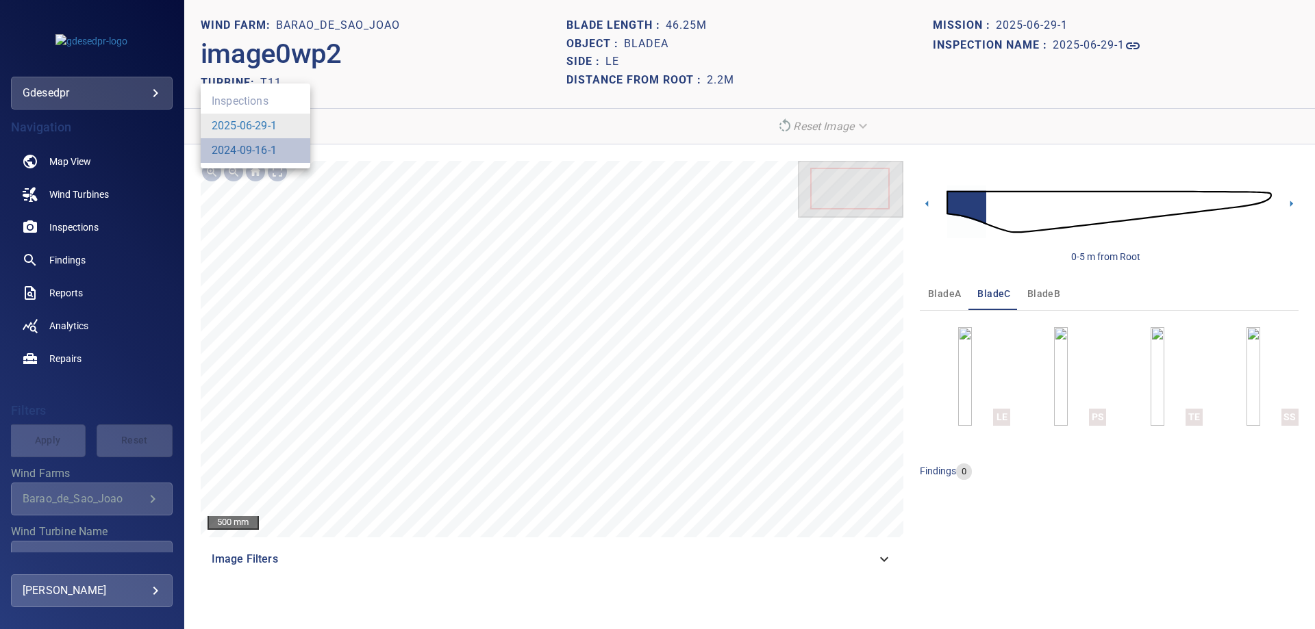
click at [279, 150] on li "2024-09-16-1" at bounding box center [256, 150] width 110 height 25
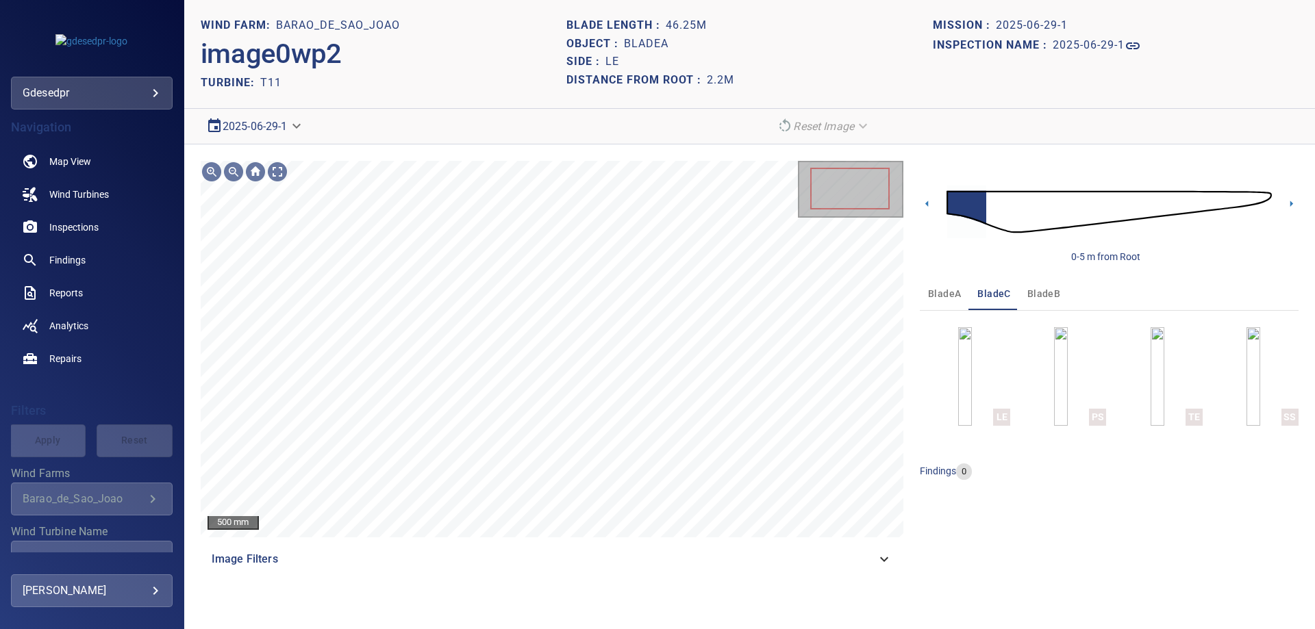
click at [251, 130] on body "**********" at bounding box center [657, 314] width 1315 height 629
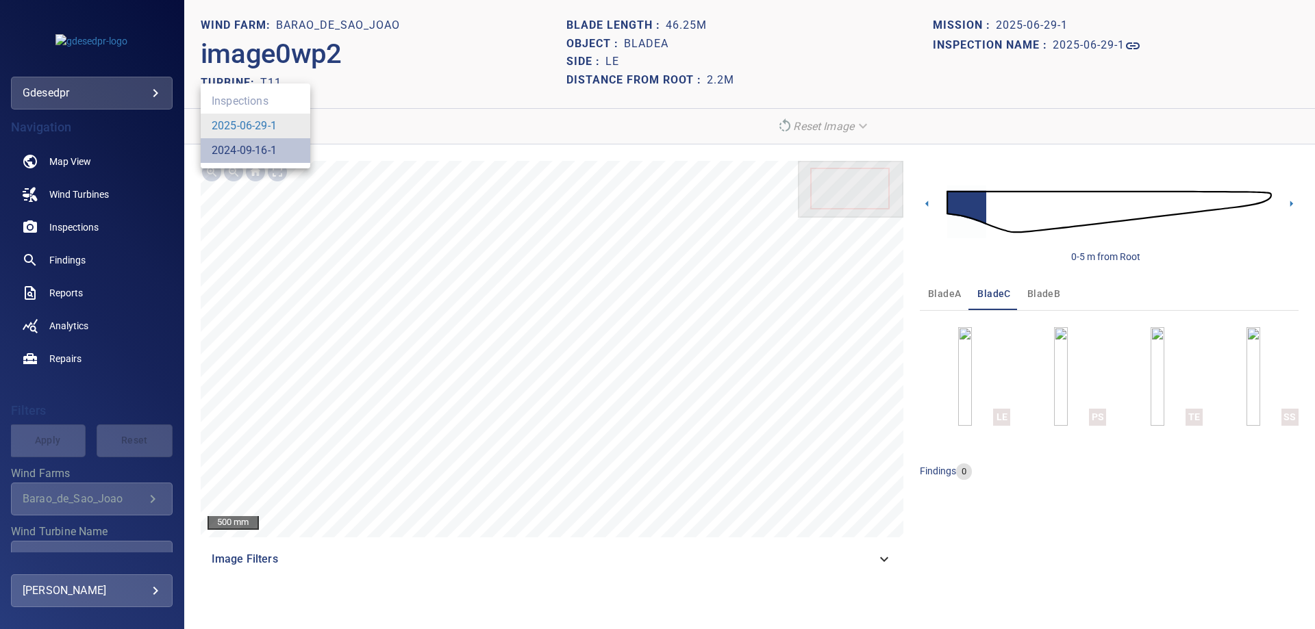
click at [249, 149] on link "2024-09-16-1" at bounding box center [244, 150] width 65 height 16
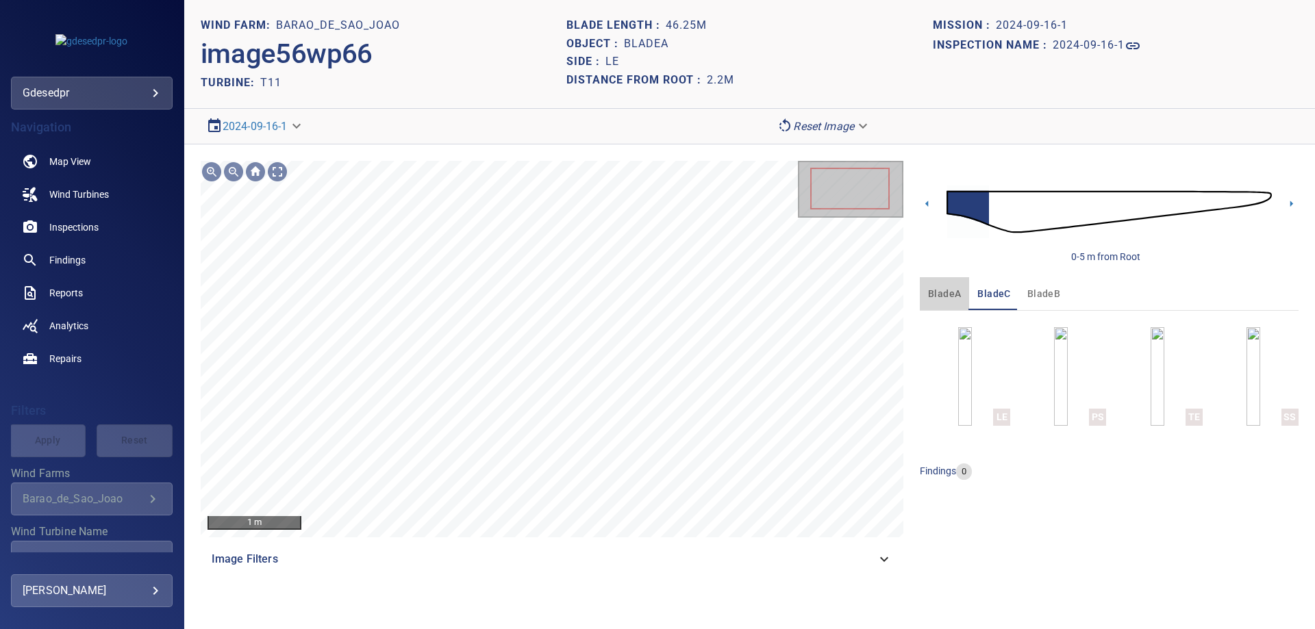
click at [949, 292] on span "bladeA" at bounding box center [944, 294] width 33 height 17
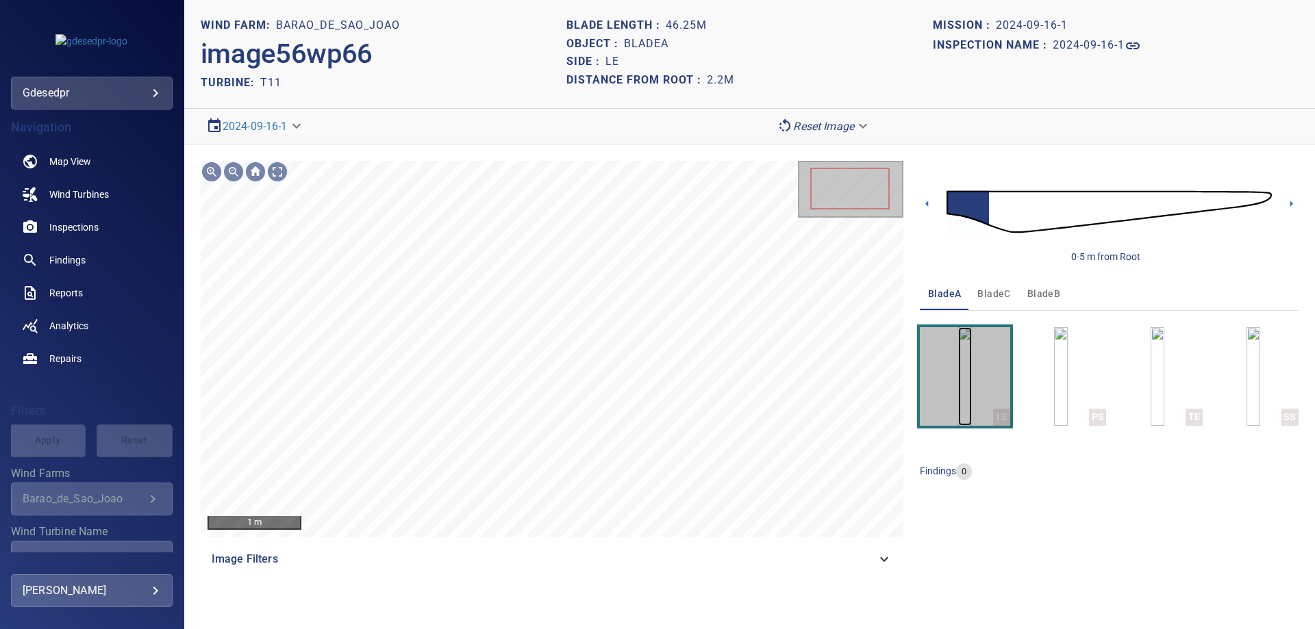
click at [972, 386] on img "button" at bounding box center [965, 376] width 14 height 99
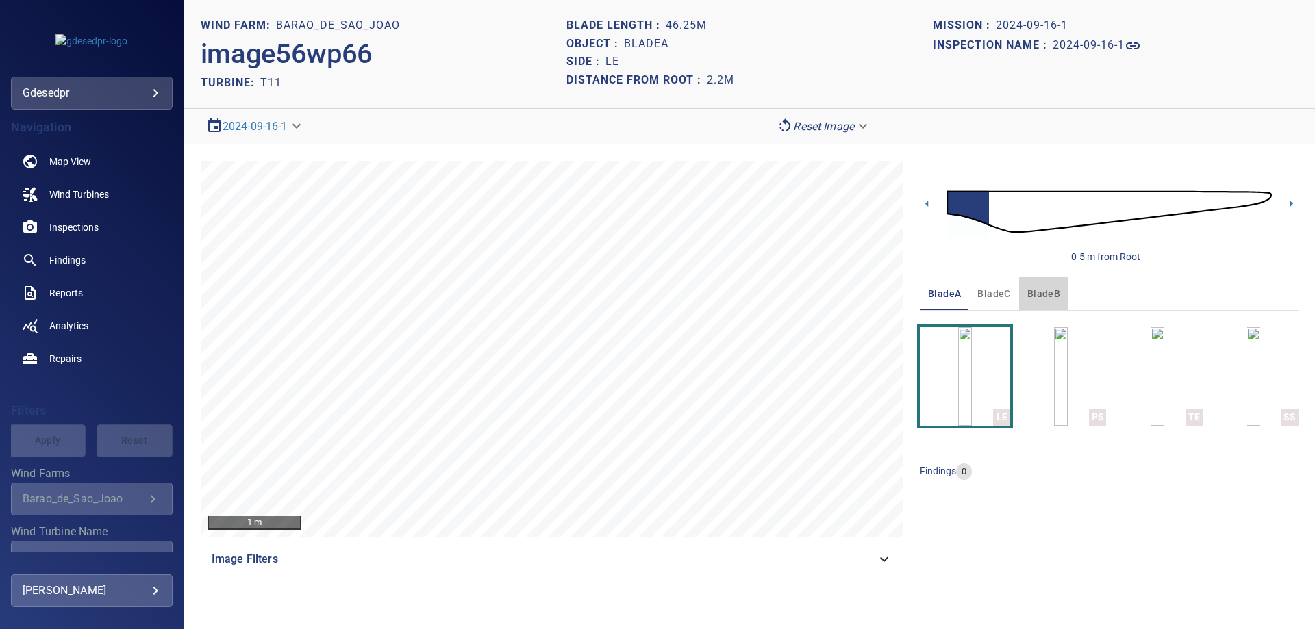
click at [1019, 292] on button "bladeB" at bounding box center [1043, 293] width 49 height 33
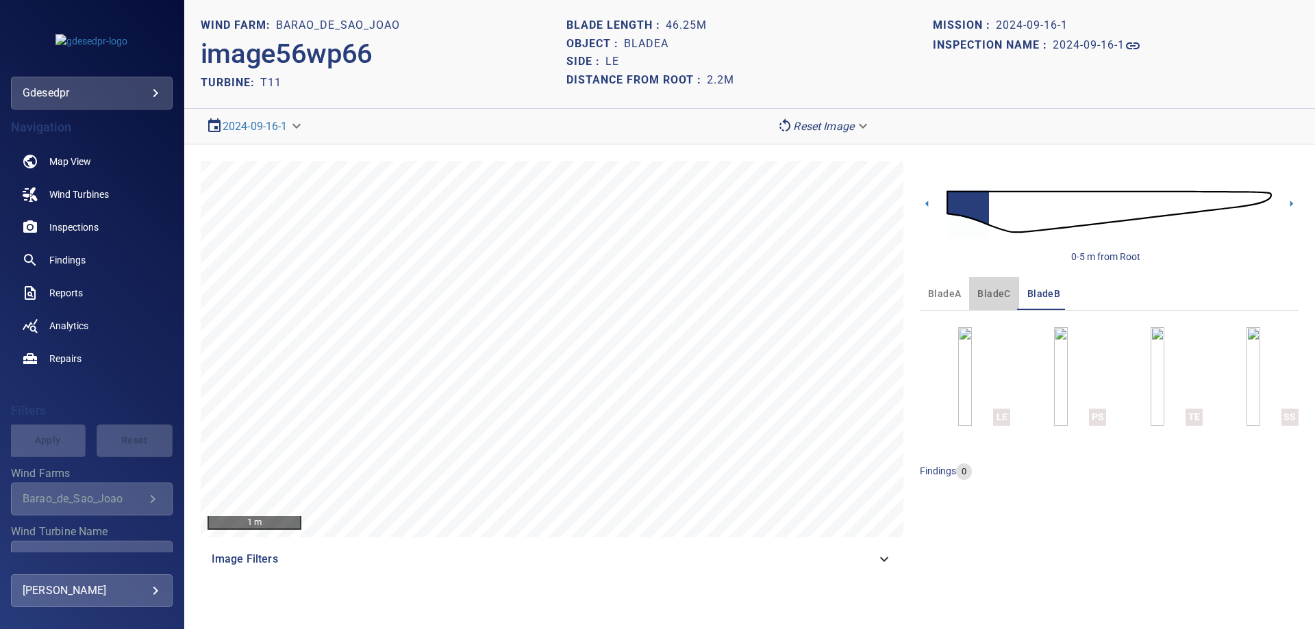
drag, startPoint x: 979, startPoint y: 284, endPoint x: 981, endPoint y: 290, distance: 7.2
click at [980, 284] on button "bladeC" at bounding box center [993, 293] width 49 height 33
click at [1010, 221] on img at bounding box center [1109, 212] width 325 height 79
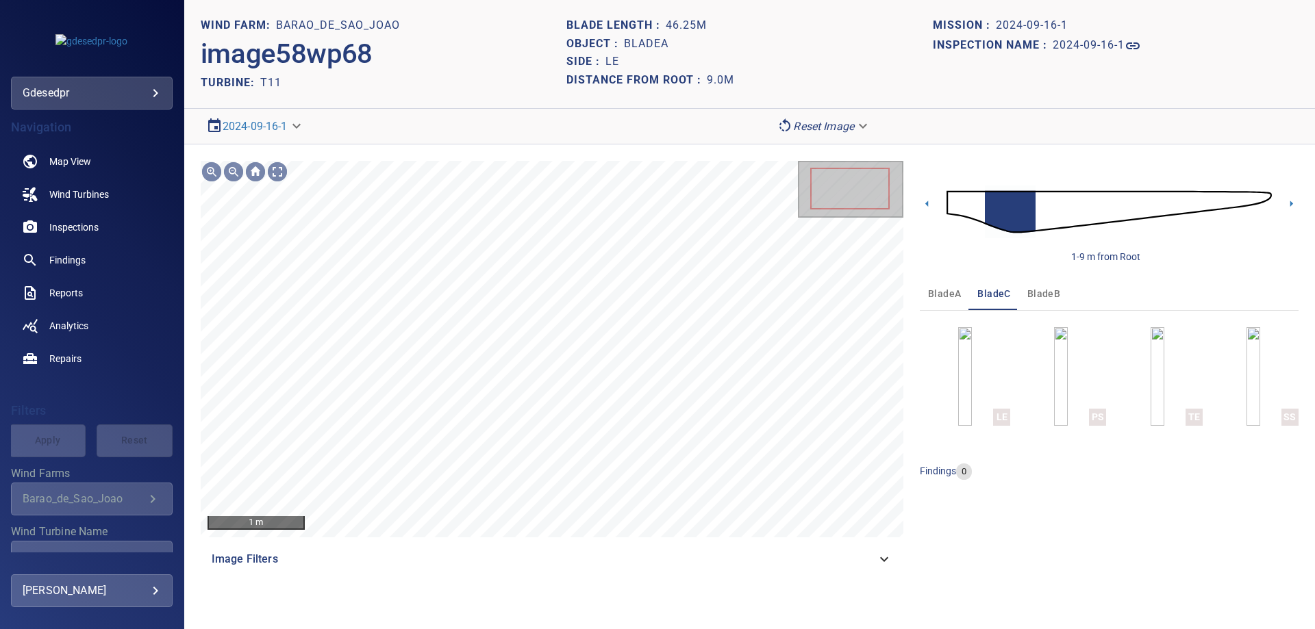
click at [137, 92] on body "**********" at bounding box center [657, 314] width 1315 height 629
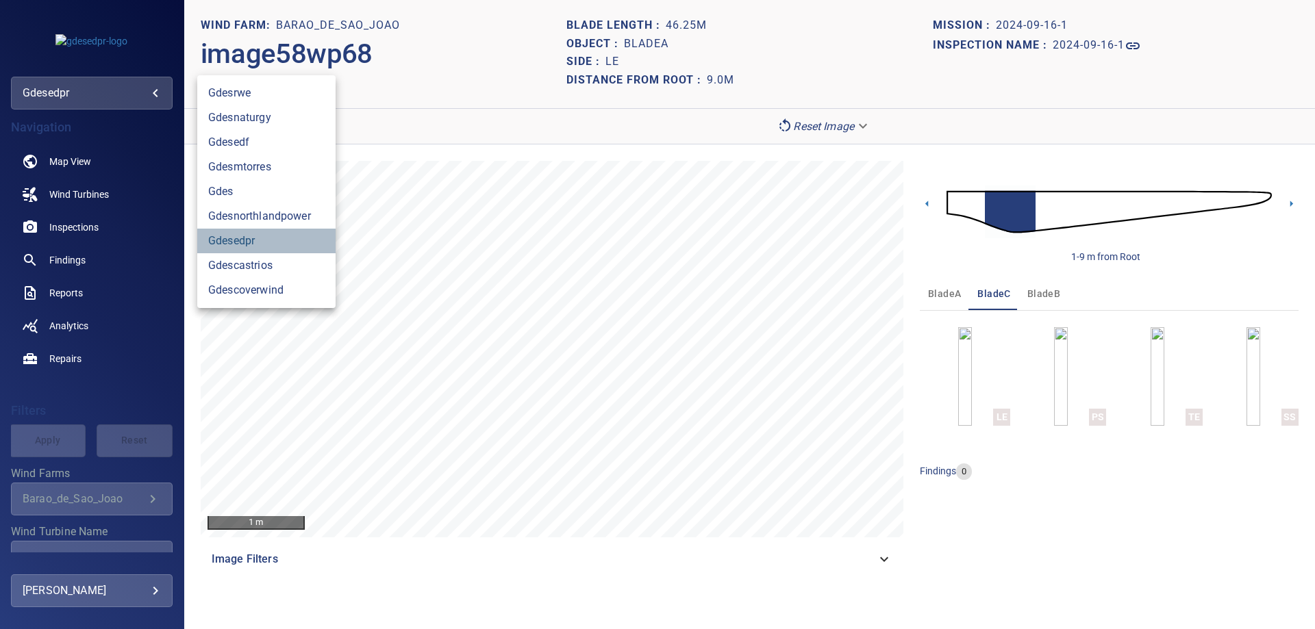
click at [302, 240] on link "gdesedpr" at bounding box center [266, 241] width 138 height 25
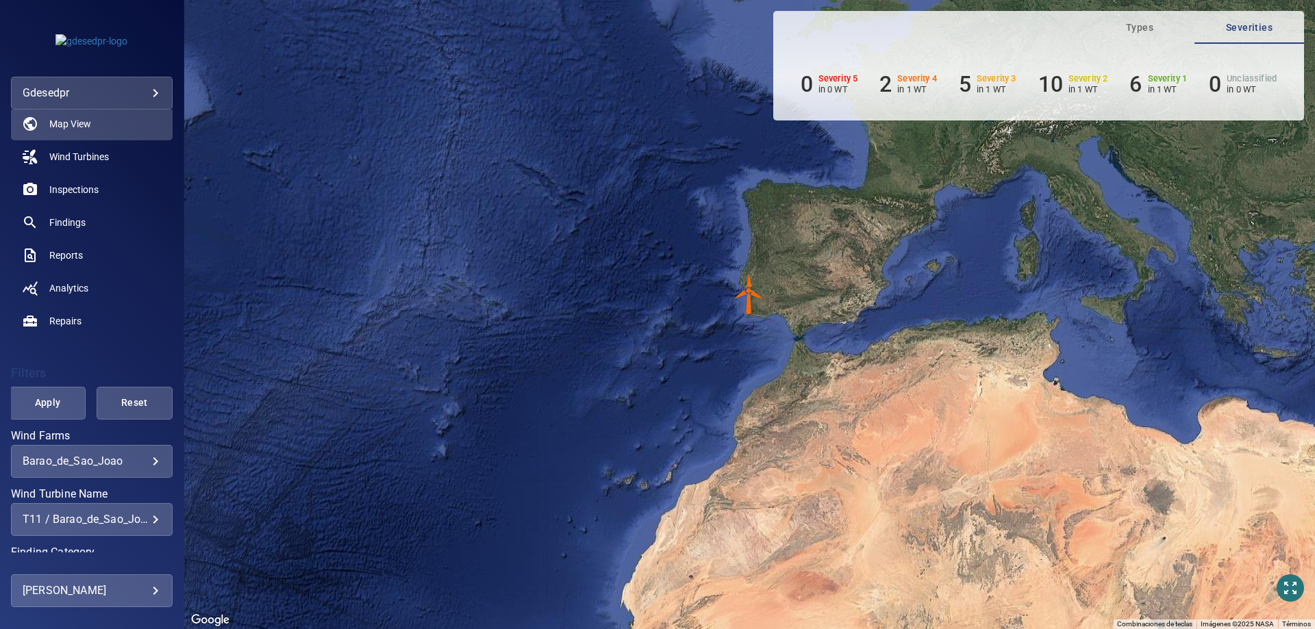
scroll to position [68, 0]
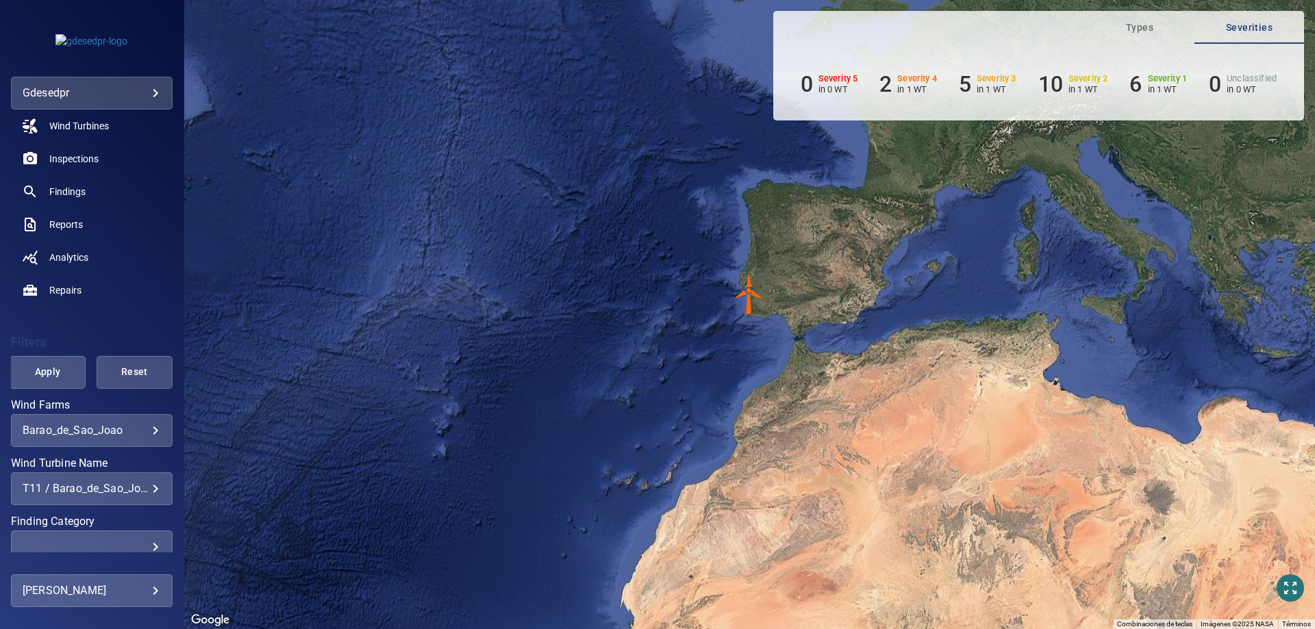
click at [139, 491] on div "T11 / Barao_de_Sao_Joao" at bounding box center [92, 488] width 138 height 13
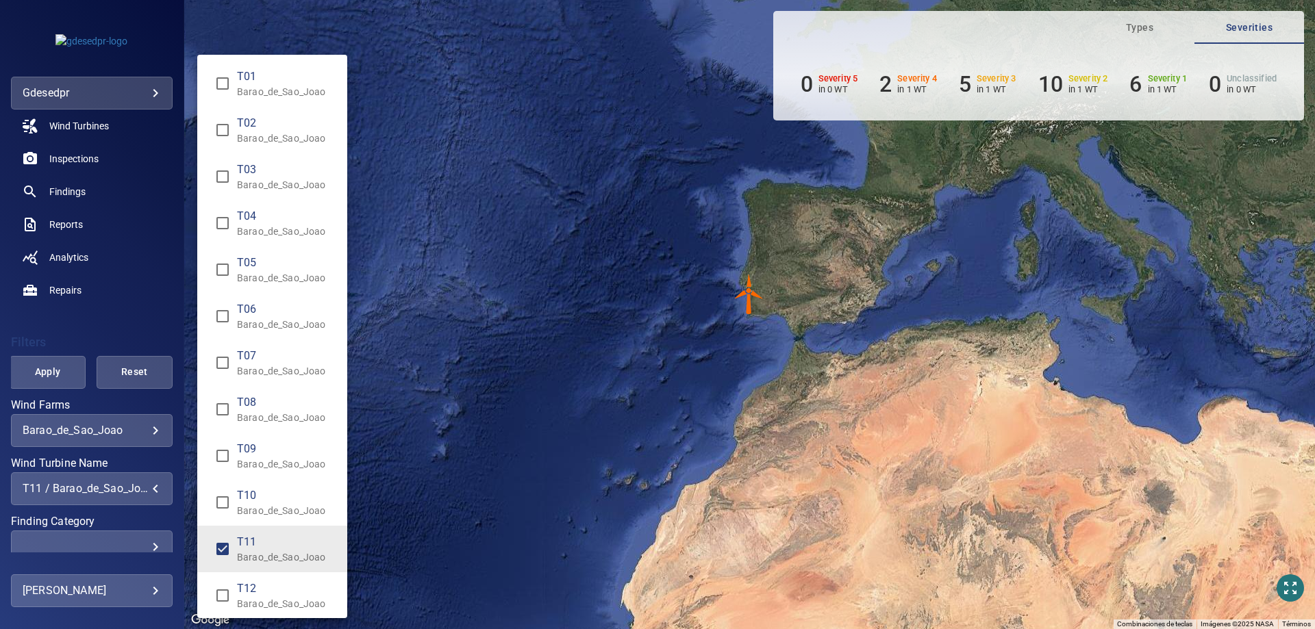
click at [292, 555] on p "Barao_de_Sao_Joao" at bounding box center [286, 558] width 99 height 14
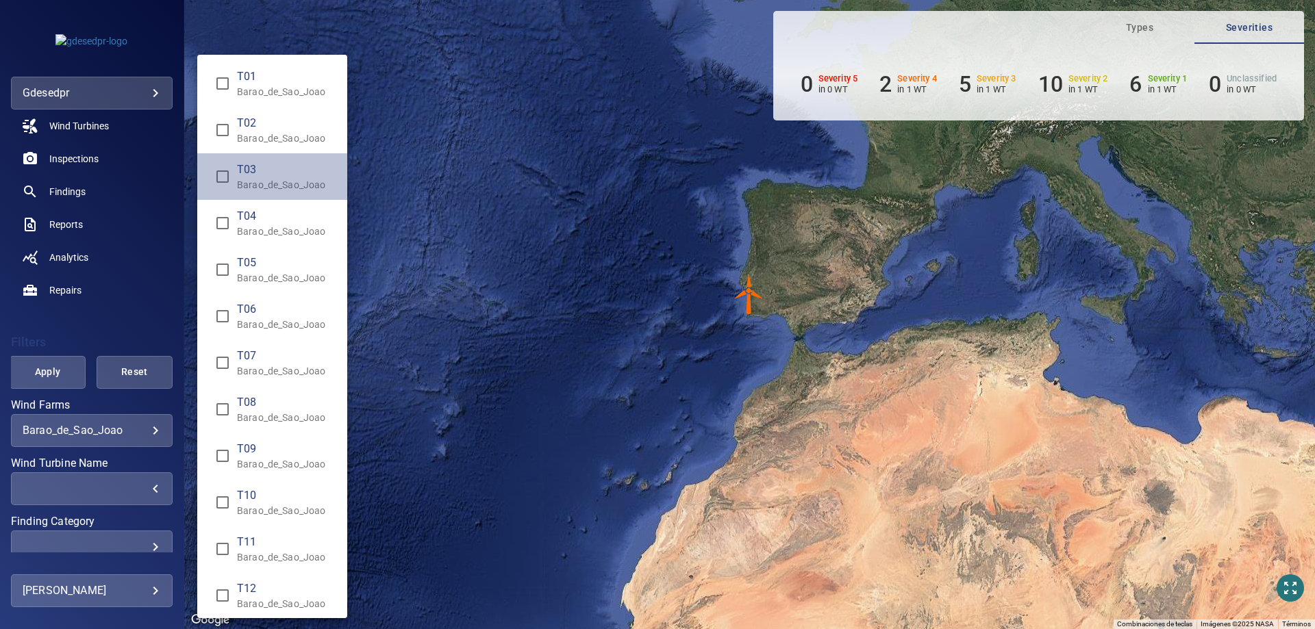
click at [307, 188] on p "Barao_de_Sao_Joao" at bounding box center [286, 185] width 99 height 14
type input "**********"
drag, startPoint x: 25, startPoint y: 359, endPoint x: 66, endPoint y: 388, distance: 50.6
click at [27, 359] on div "Wind Turbine Name" at bounding box center [657, 314] width 1315 height 629
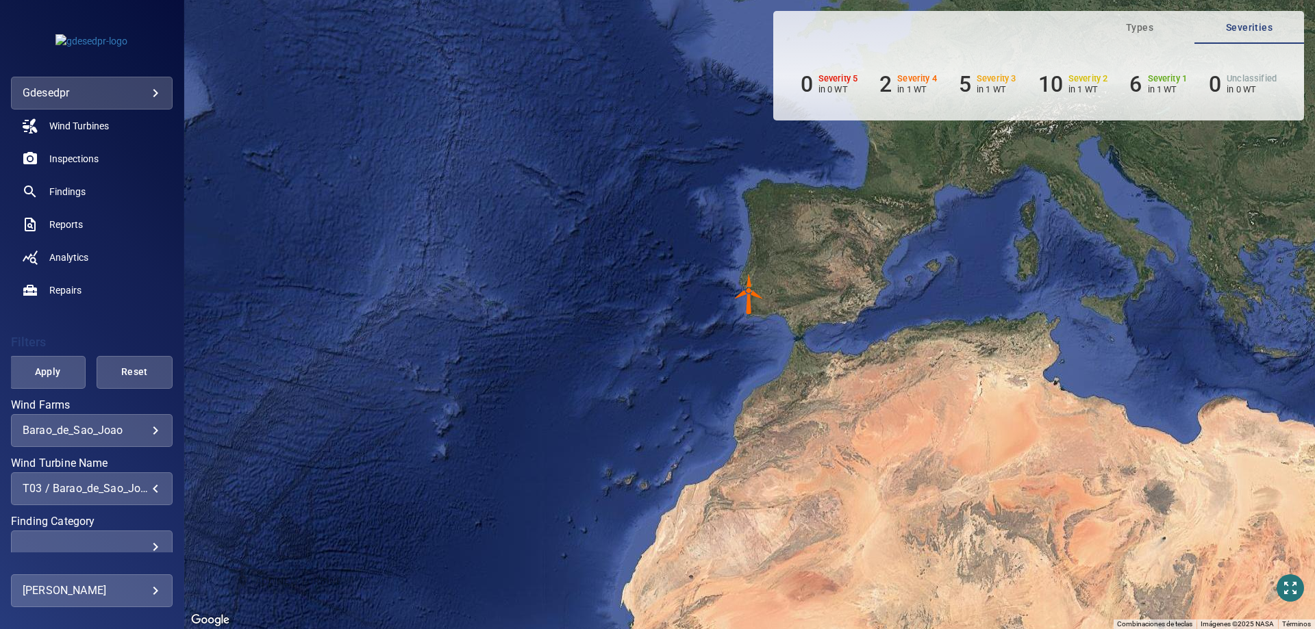
click at [57, 384] on button "Apply" at bounding box center [48, 372] width 76 height 33
click at [70, 172] on link "Inspections" at bounding box center [92, 158] width 162 height 33
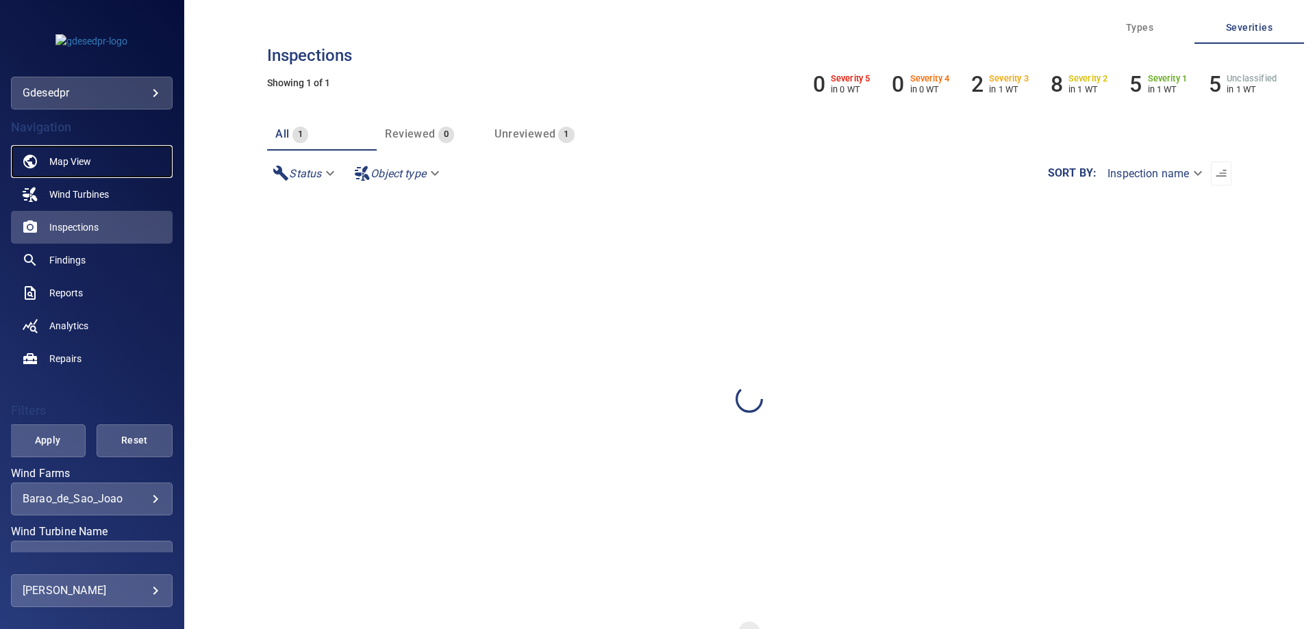
click at [74, 161] on span "Map View" at bounding box center [70, 162] width 42 height 14
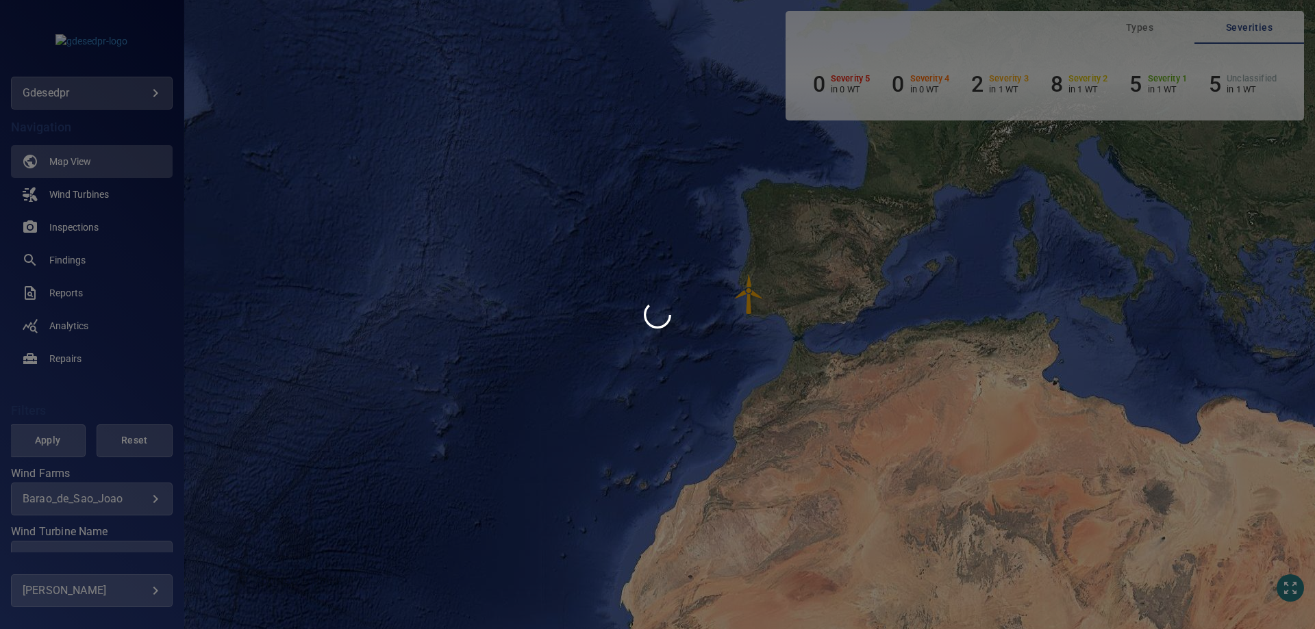
click at [80, 230] on div at bounding box center [657, 314] width 1315 height 629
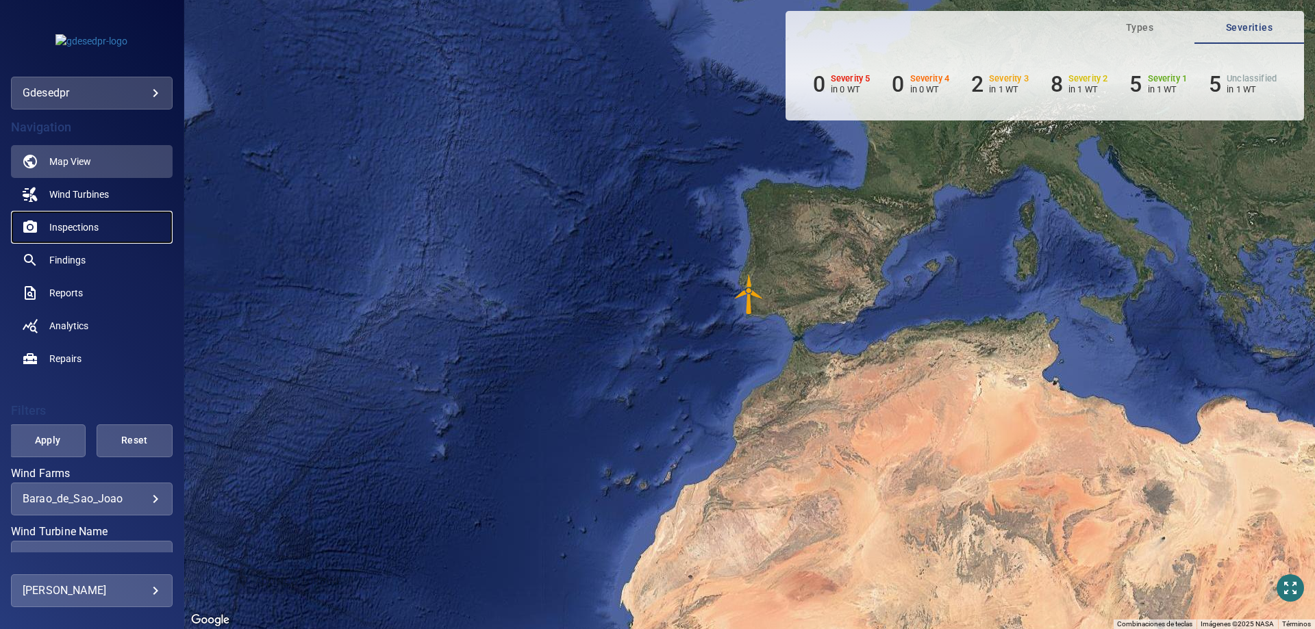
click at [79, 230] on span "Inspections" at bounding box center [73, 228] width 49 height 14
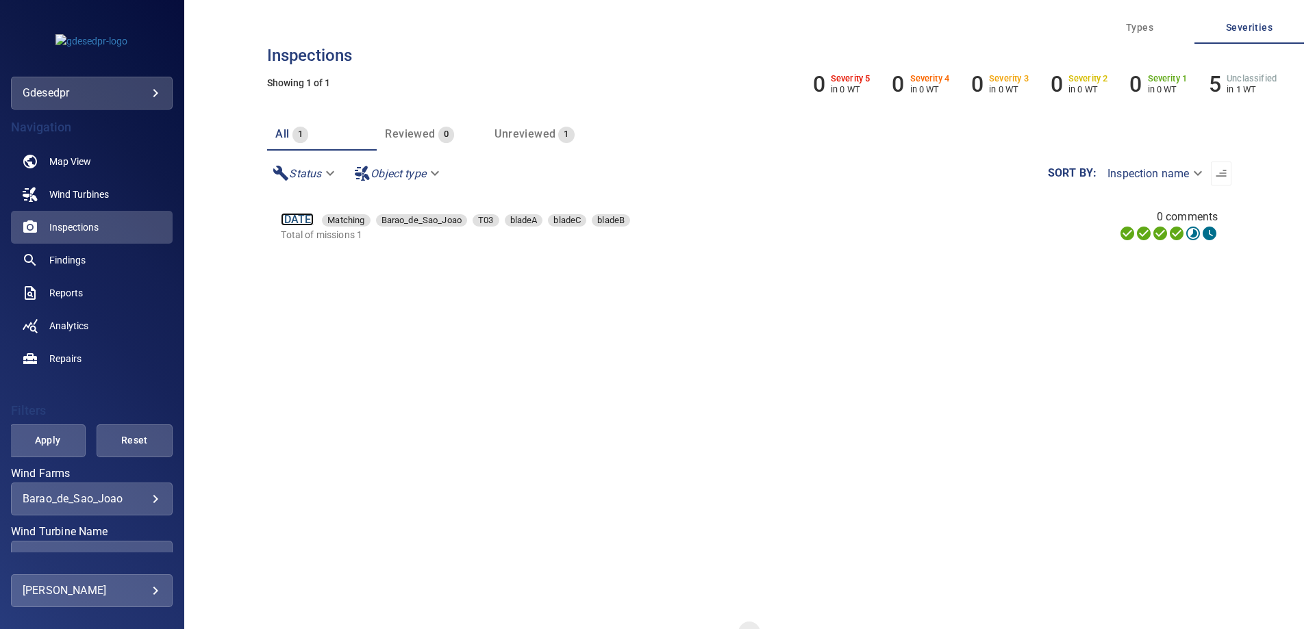
click at [314, 223] on link "[DATE]" at bounding box center [297, 219] width 33 height 13
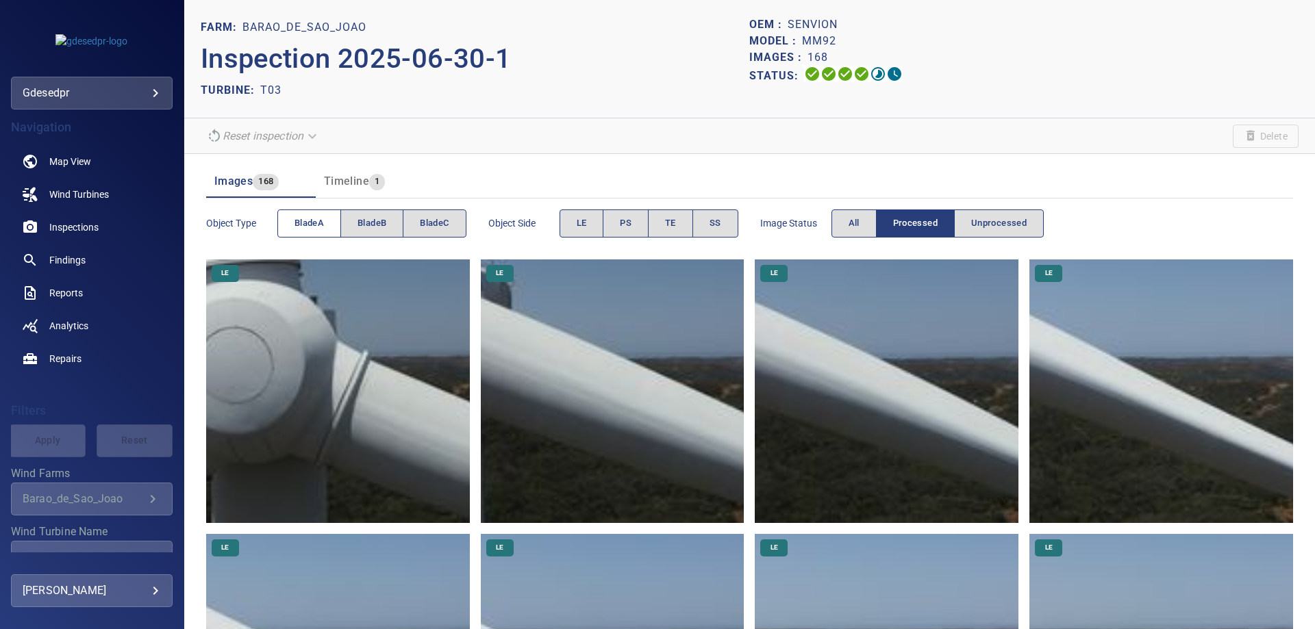
click at [303, 227] on span "bladeA" at bounding box center [309, 224] width 29 height 16
click at [572, 218] on button "LE" at bounding box center [582, 224] width 45 height 28
click at [324, 442] on img at bounding box center [338, 392] width 264 height 264
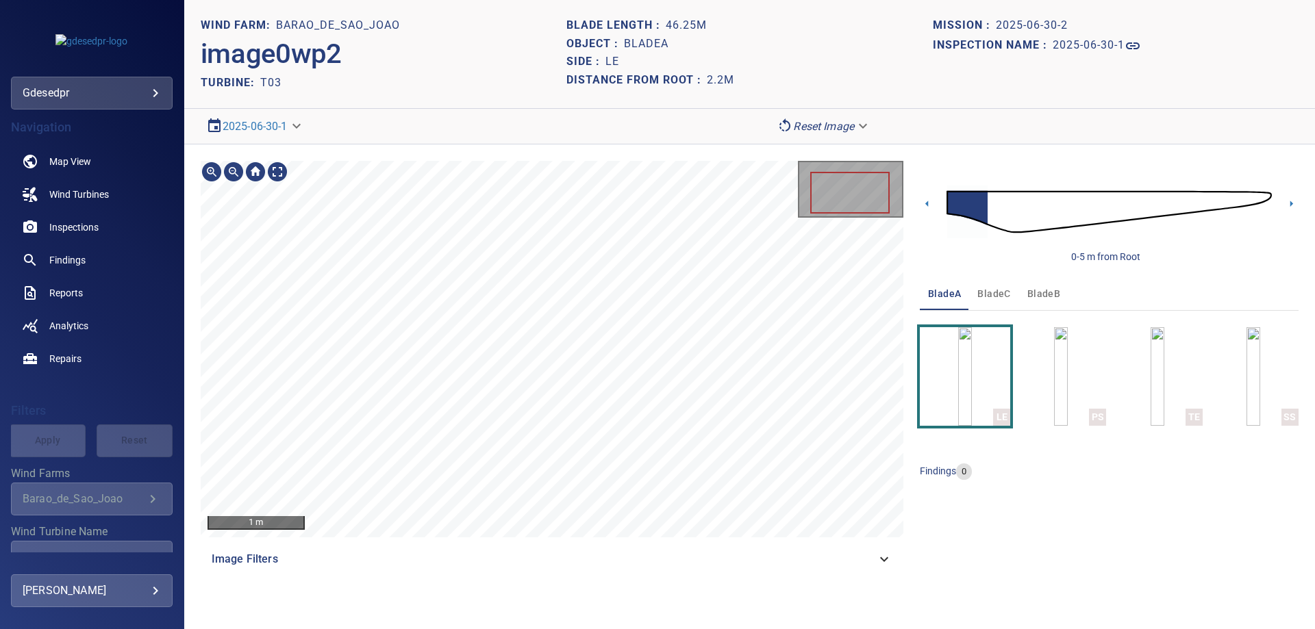
drag, startPoint x: 990, startPoint y: 222, endPoint x: 1014, endPoint y: 226, distance: 23.6
click at [992, 221] on img at bounding box center [1109, 212] width 325 height 79
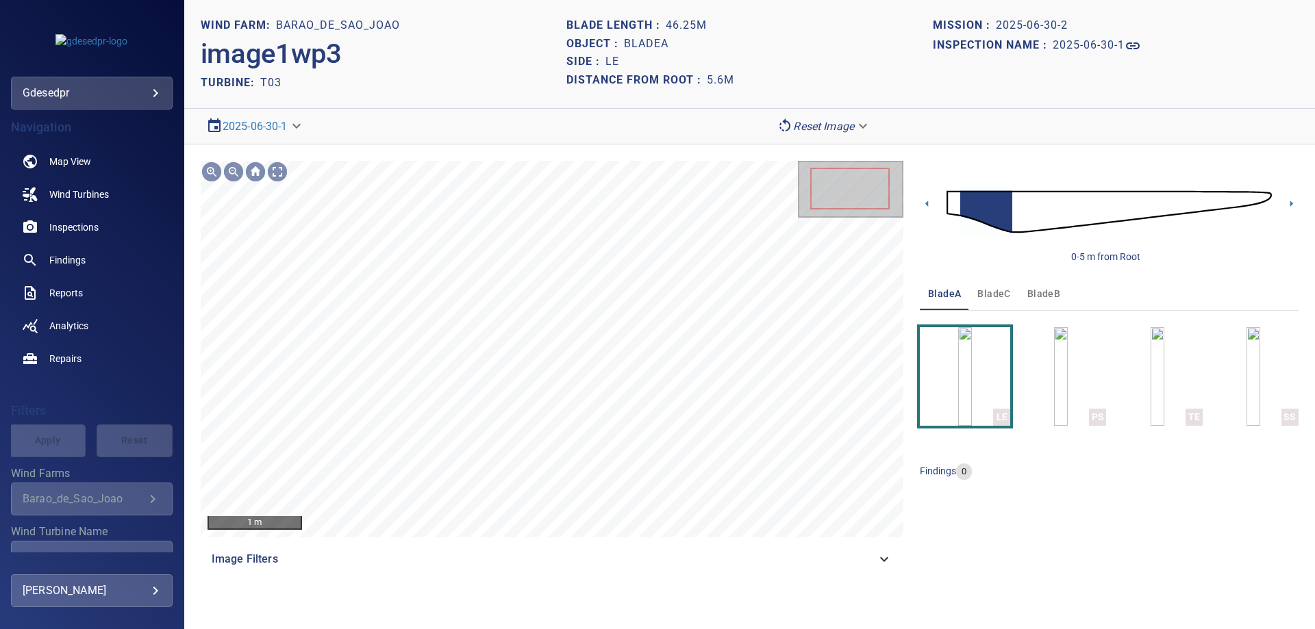
click at [1016, 226] on img at bounding box center [1109, 212] width 325 height 79
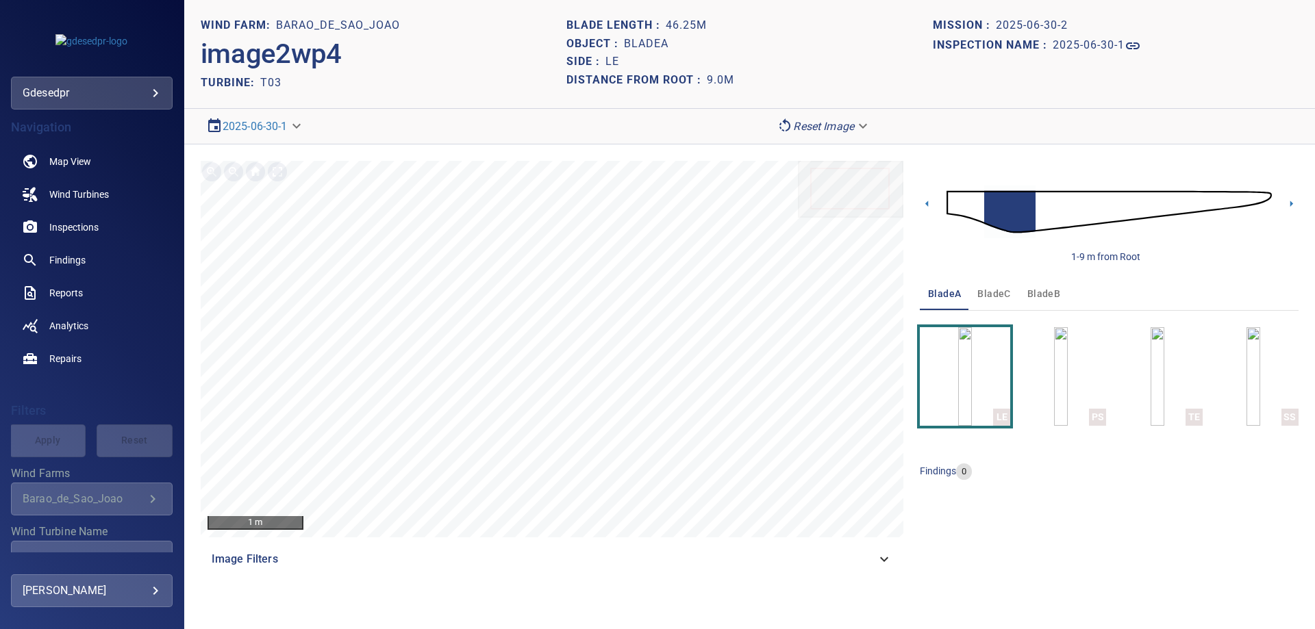
click at [1043, 215] on img at bounding box center [1109, 212] width 325 height 79
drag, startPoint x: 294, startPoint y: 132, endPoint x: 307, endPoint y: 131, distance: 13.0
click at [296, 132] on body "**********" at bounding box center [657, 314] width 1315 height 629
click at [595, 147] on div at bounding box center [657, 314] width 1315 height 629
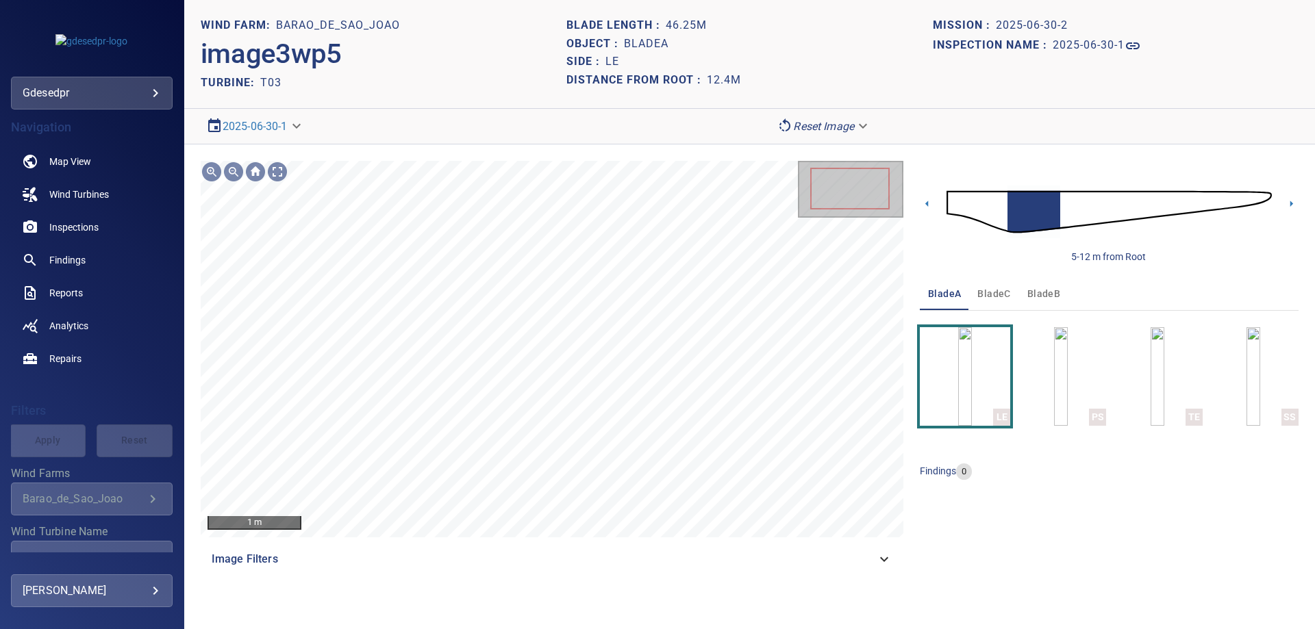
drag, startPoint x: 1124, startPoint y: 610, endPoint x: 1088, endPoint y: 612, distance: 35.7
click at [1123, 612] on section "**********" at bounding box center [749, 314] width 1131 height 629
